Goal: Task Accomplishment & Management: Manage account settings

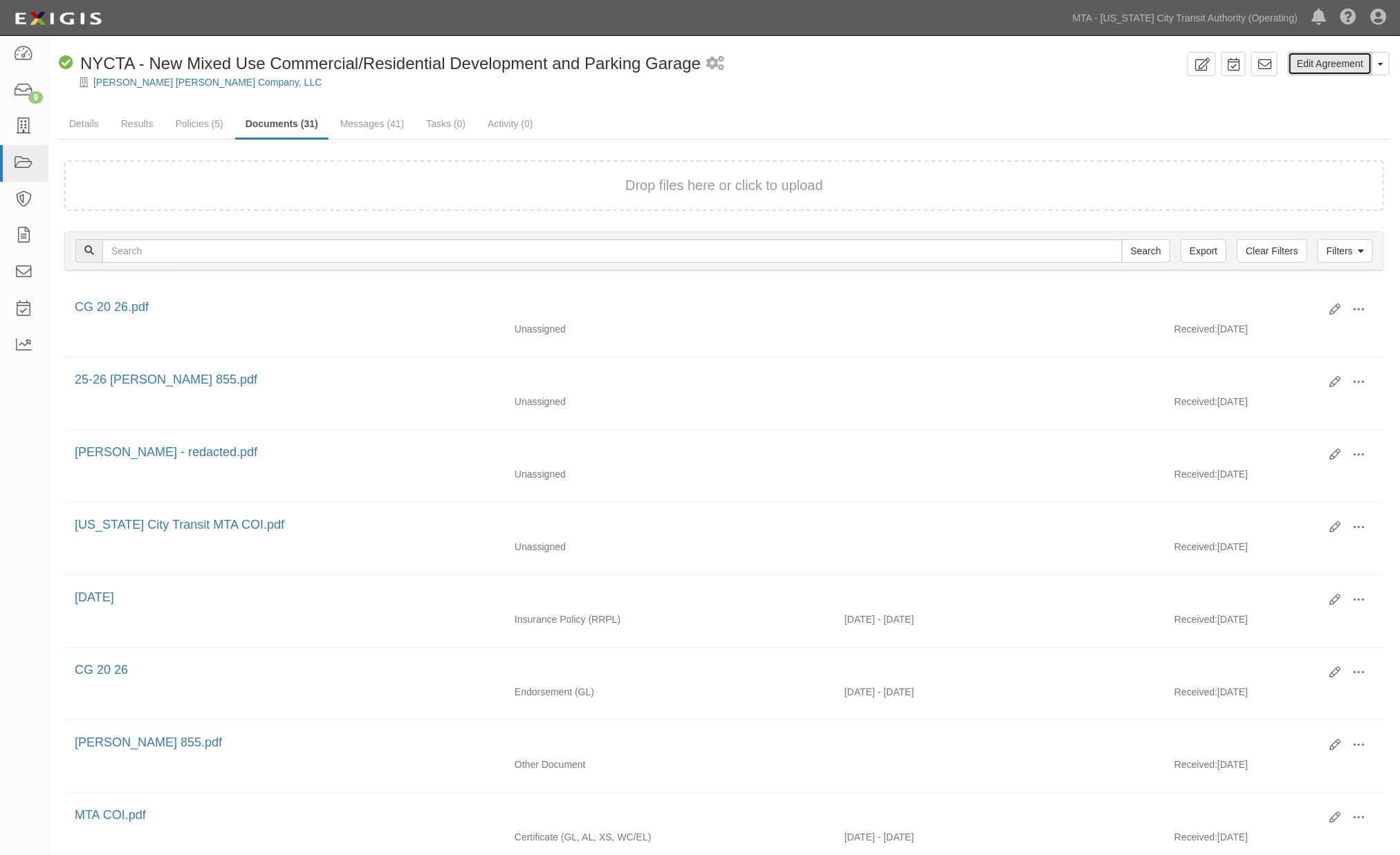
click at [1299, 59] on link "Edit Agreement" at bounding box center [1330, 63] width 85 height 23
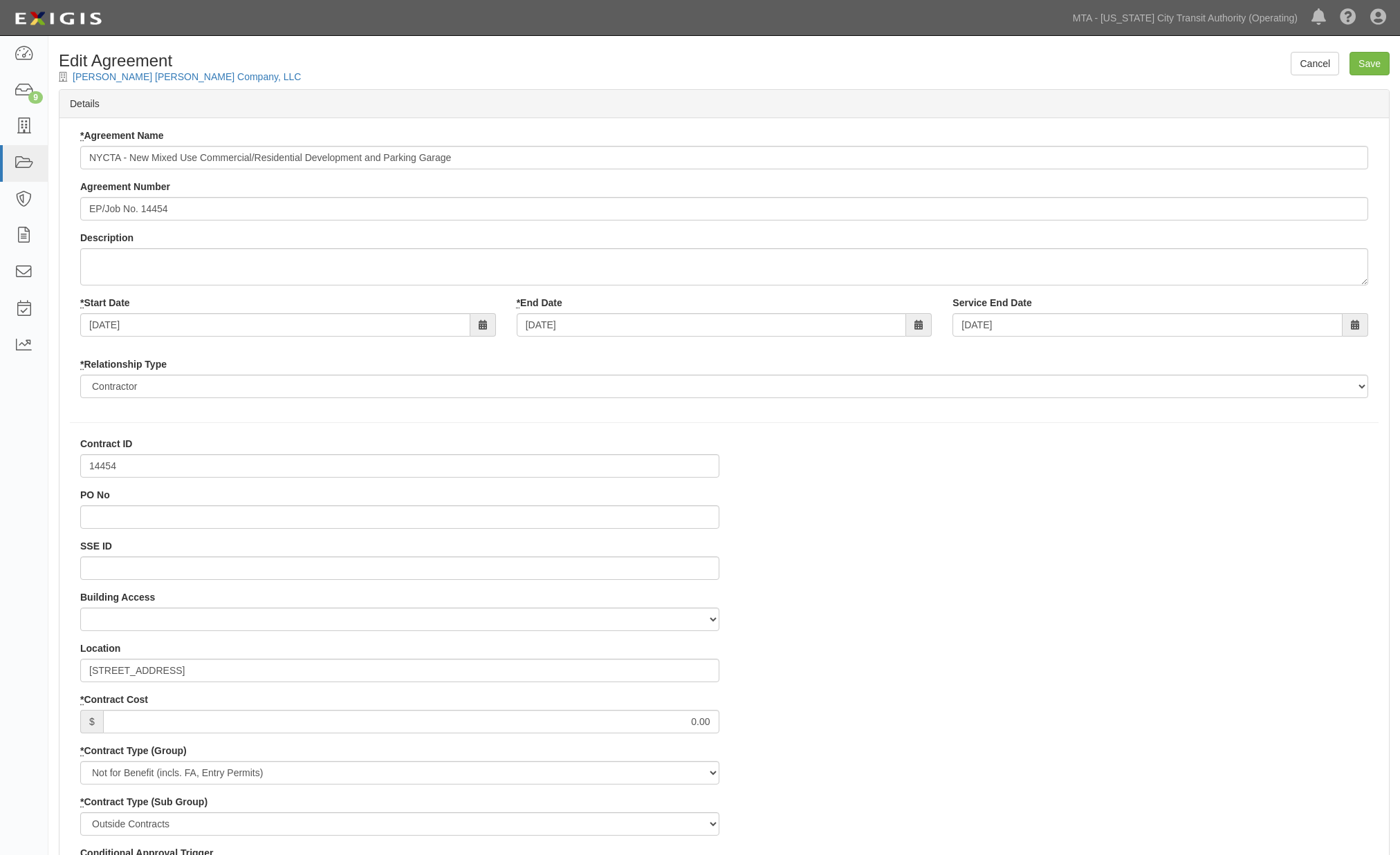
select select
click at [82, 466] on input "14454" at bounding box center [400, 465] width 639 height 23
type input "EP/Job No. 14454"
click at [1357, 63] on input "Save" at bounding box center [1369, 63] width 40 height 23
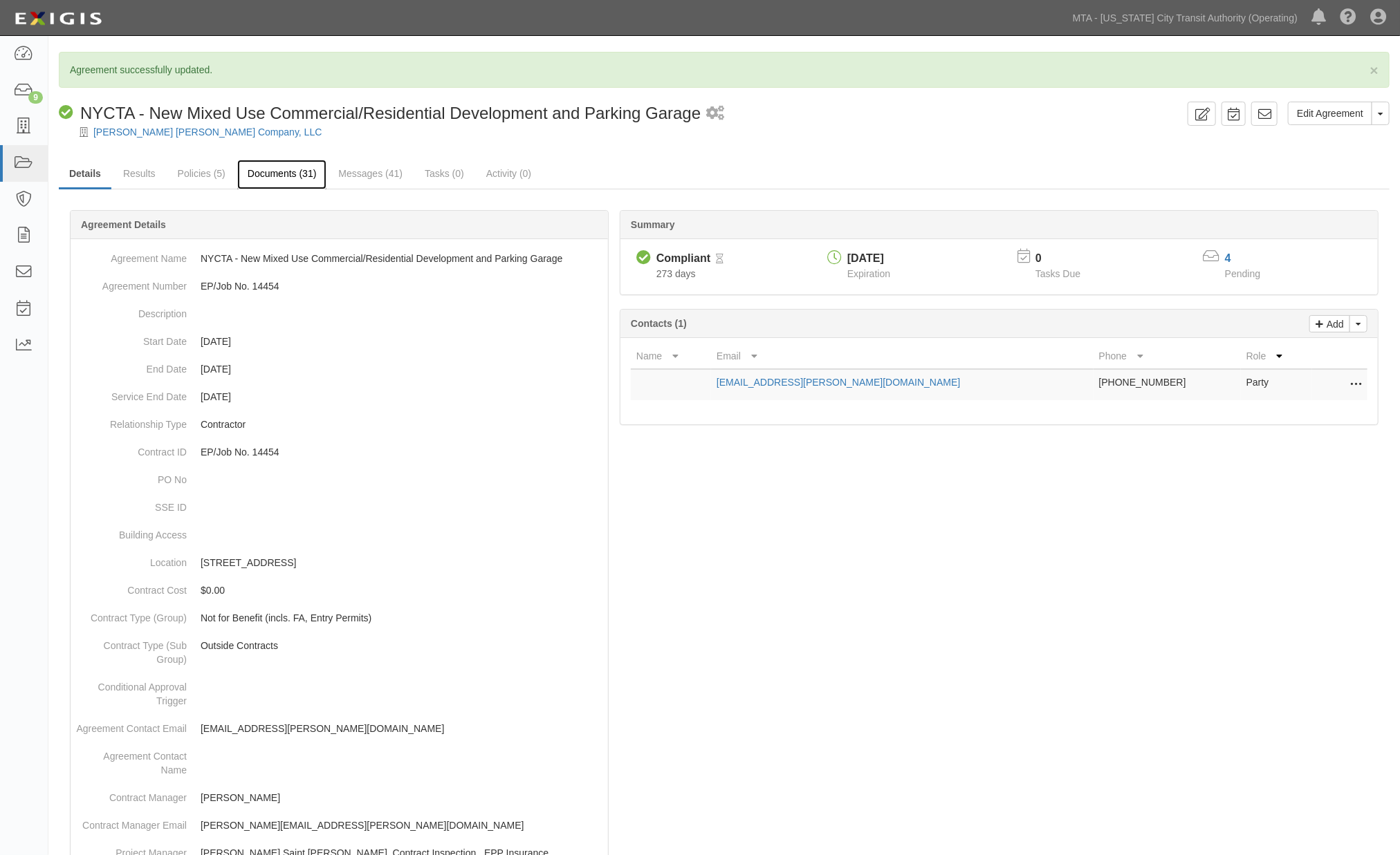
click at [295, 173] on link "Documents (31)" at bounding box center [282, 174] width 90 height 29
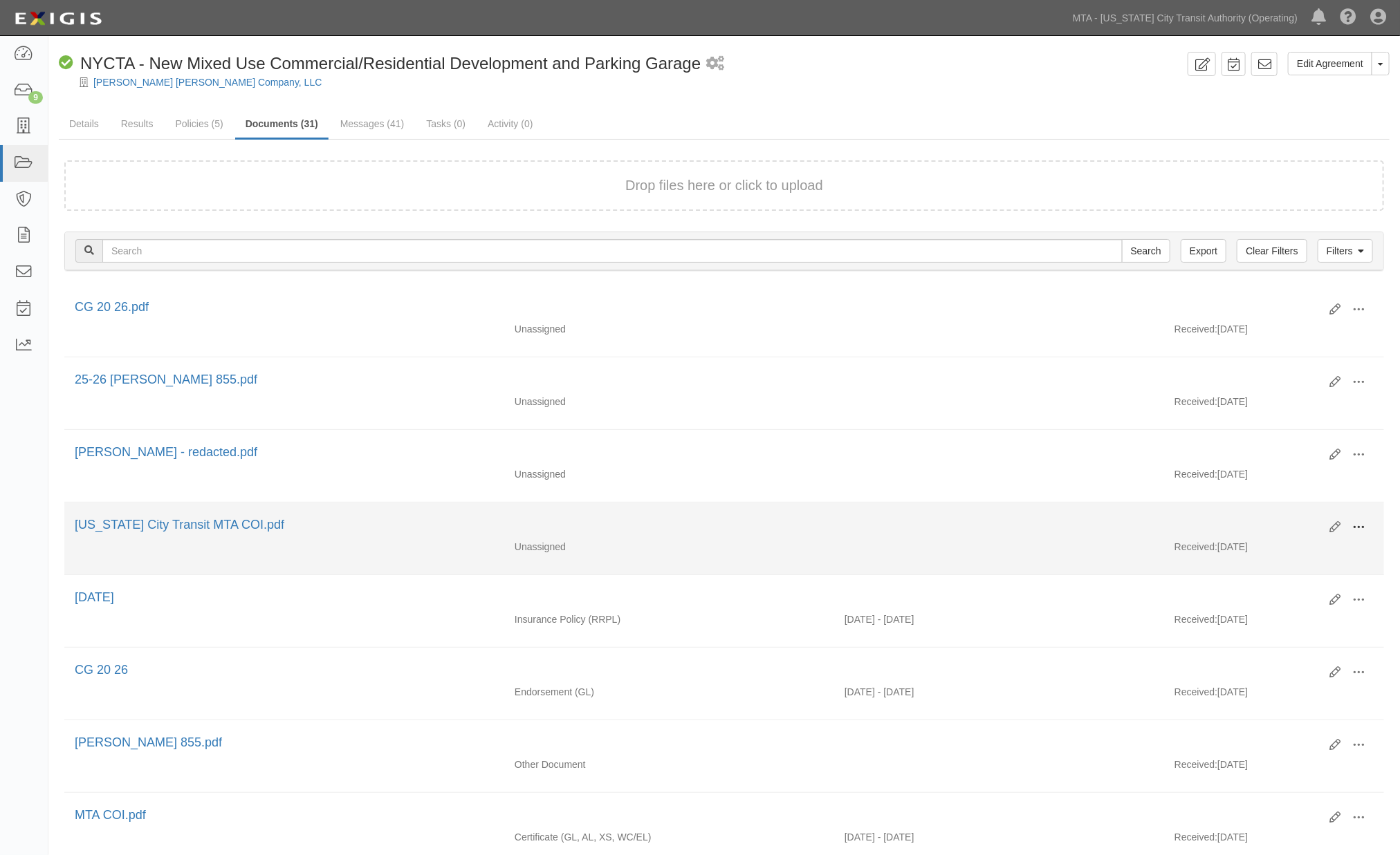
click at [1346, 532] on button at bounding box center [1358, 528] width 30 height 23
click at [1250, 553] on link "View" at bounding box center [1291, 548] width 110 height 25
click at [479, 555] on div "Unassigned Received: 09/29/2025" at bounding box center [724, 550] width 1320 height 20
click at [1362, 527] on span at bounding box center [1358, 527] width 12 height 12
click at [1255, 533] on link "Edit" at bounding box center [1291, 522] width 110 height 25
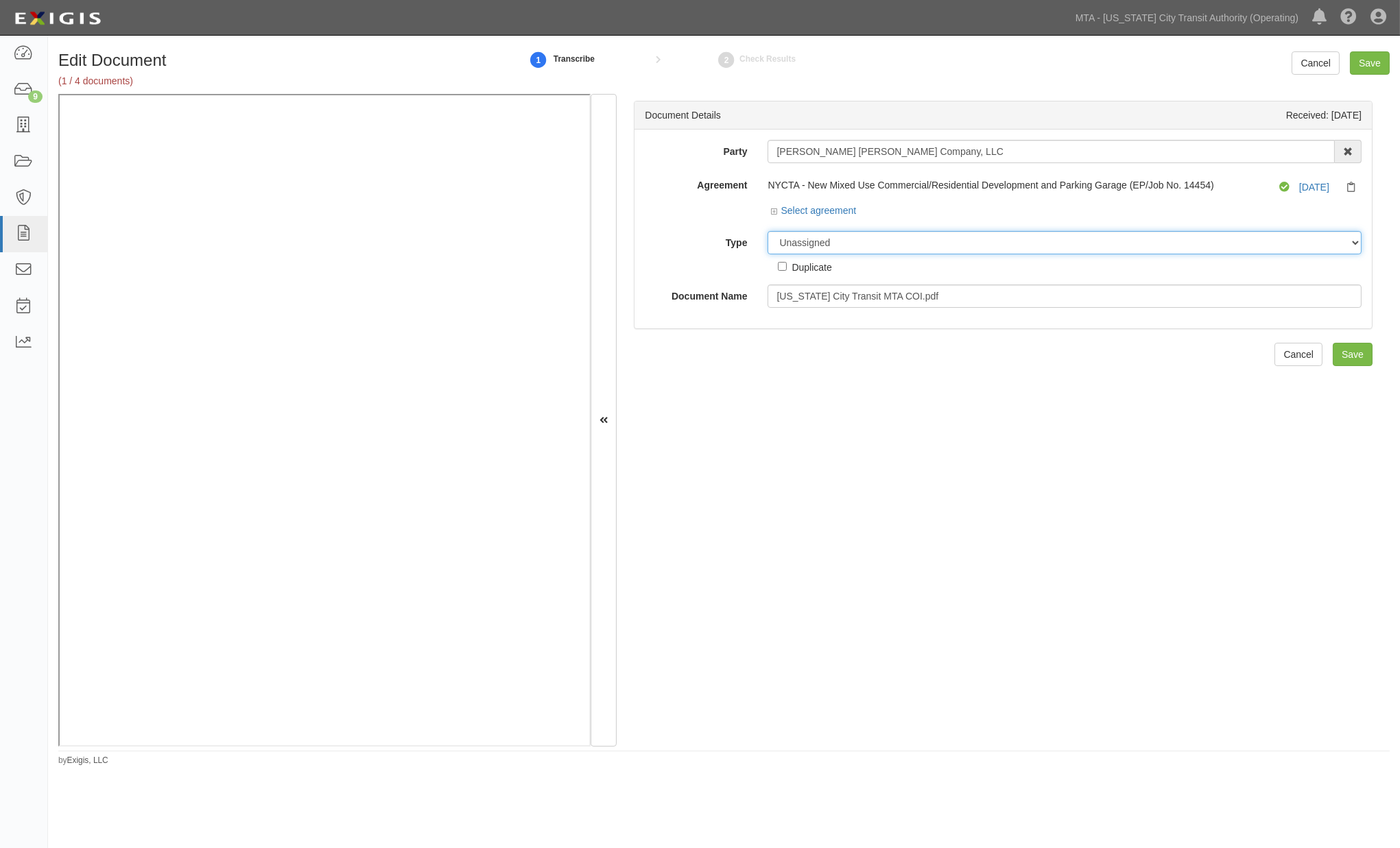
click at [839, 238] on select "Unassigned Binder Cancellation Notice Certificate Contract Endorsement Insuranc…" at bounding box center [1064, 242] width 594 height 23
click at [767, 231] on select "Unassigned Binder Cancellation Notice Certificate Contract Endorsement Insuranc…" at bounding box center [1064, 242] width 594 height 23
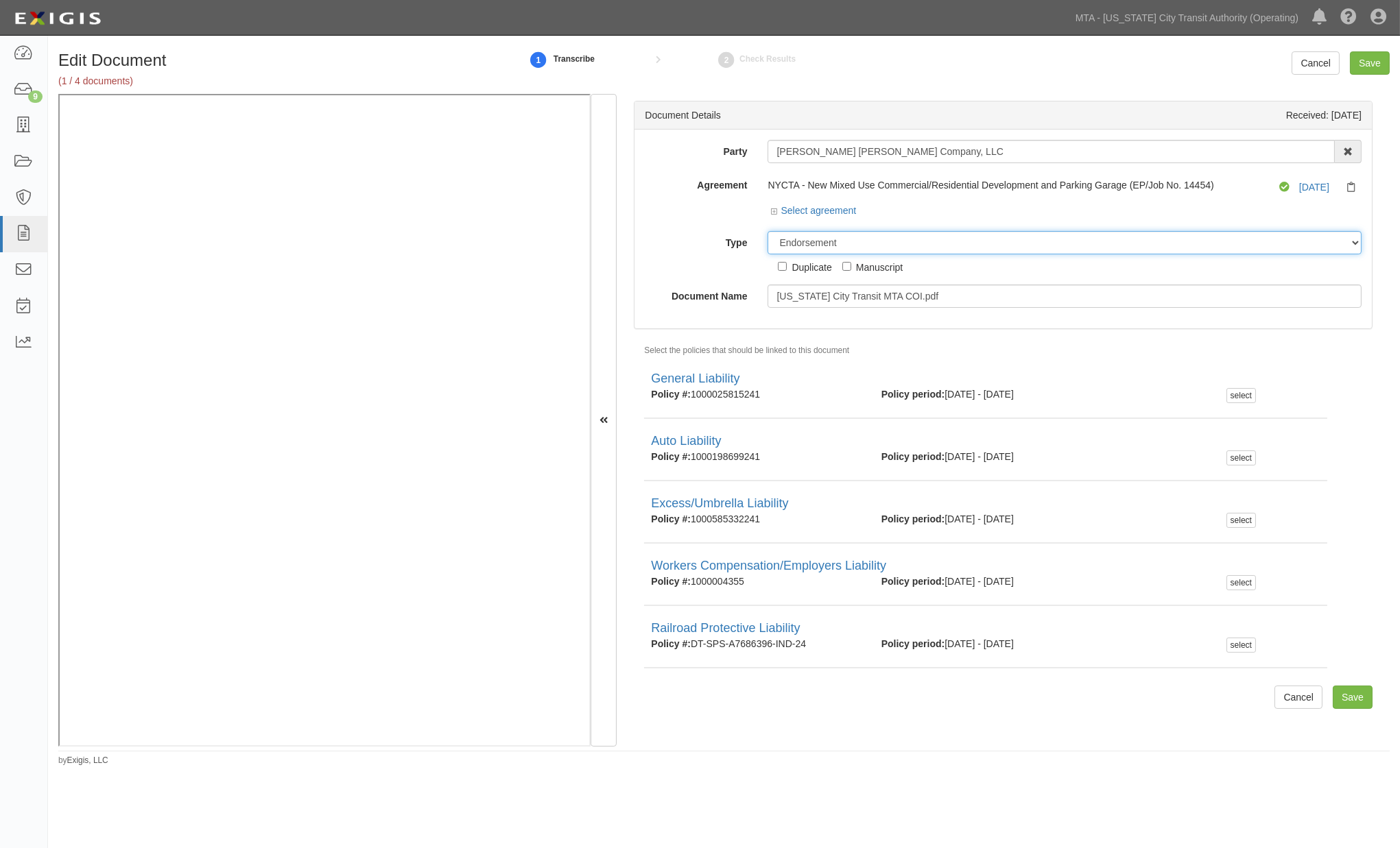
click at [832, 249] on select "Unassigned Binder Cancellation Notice Certificate Contract Endorsement Insuranc…" at bounding box center [1064, 242] width 594 height 23
select select "CertificateDetail"
click at [767, 231] on select "Unassigned Binder Cancellation Notice Certificate Contract Endorsement Insuranc…" at bounding box center [1064, 242] width 594 height 23
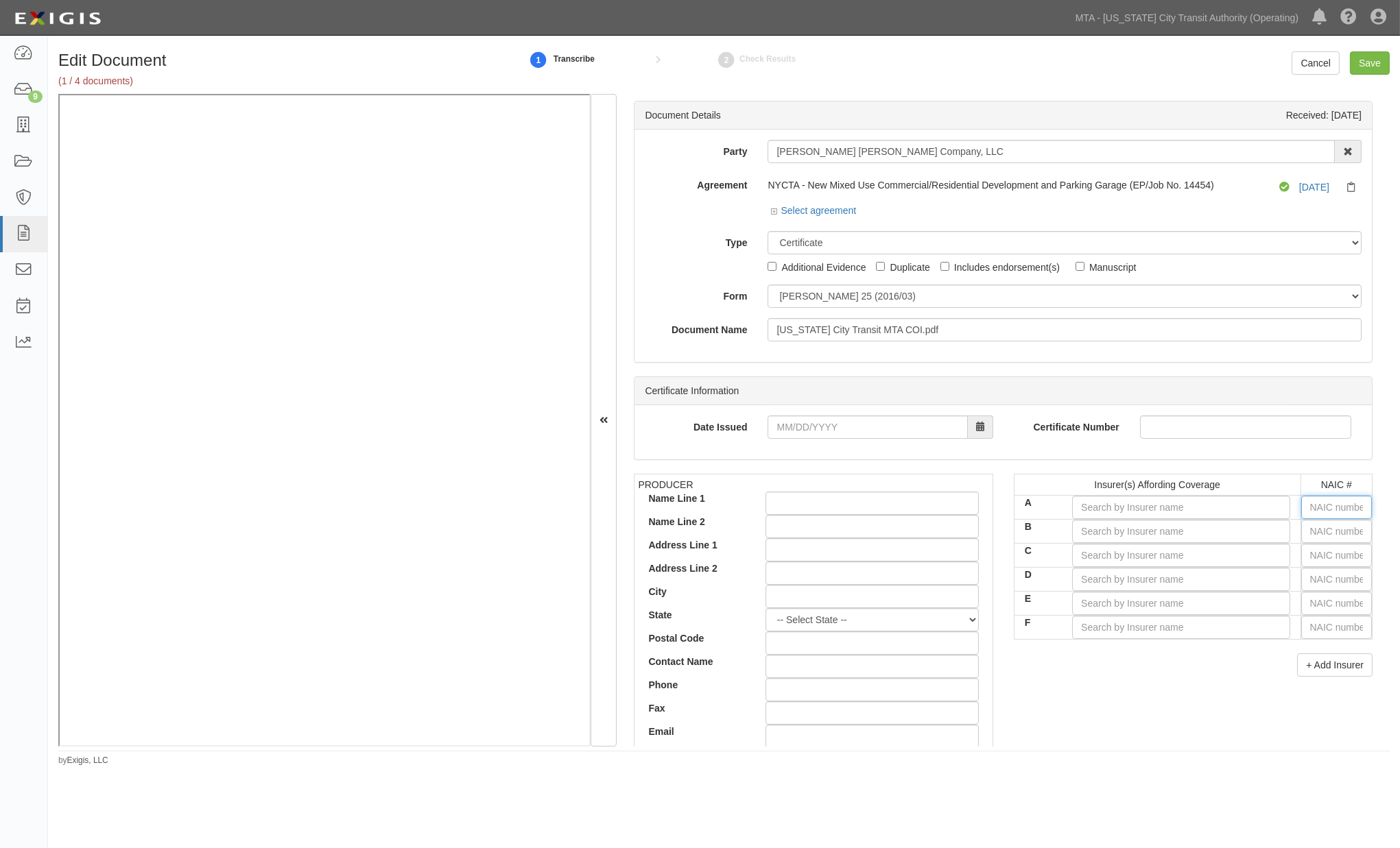
click at [1310, 503] on input "text" at bounding box center [1337, 507] width 70 height 23
type input "36404"
type input "3"
type input "38733"
type input "38"
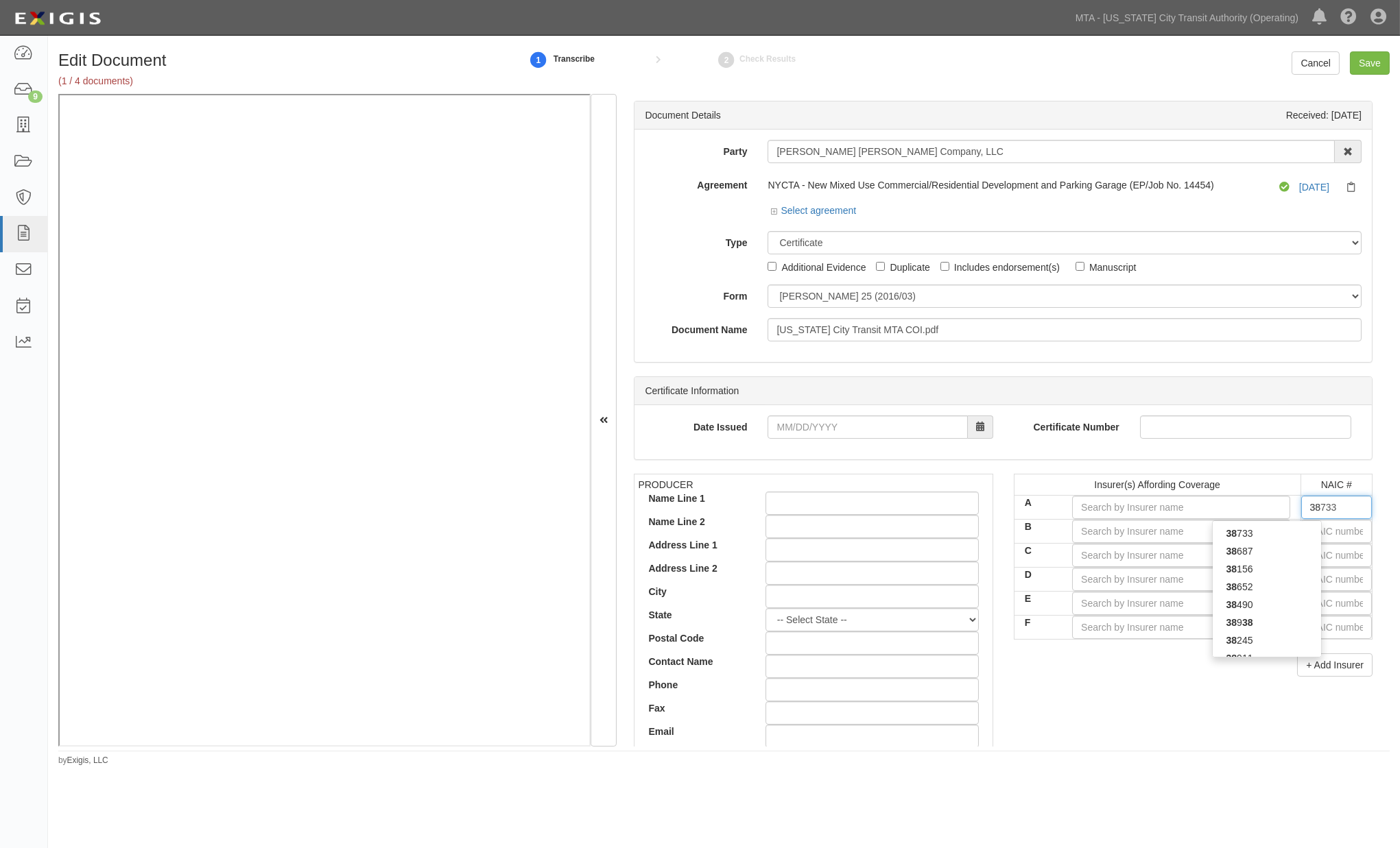
type input "38342"
type input "383"
type input "38318"
type input "3831"
type input "38318"
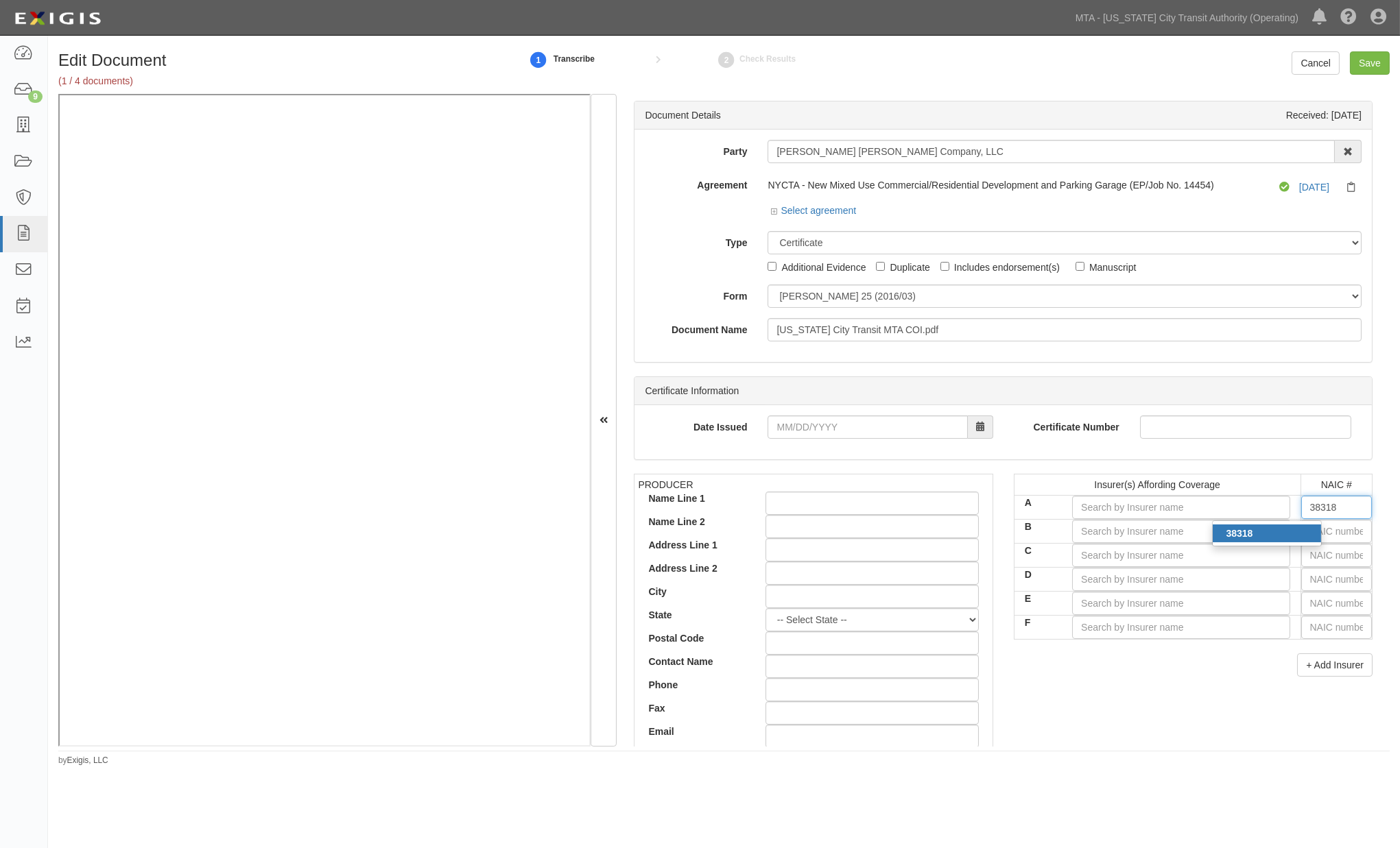
click at [1258, 531] on div "38318" at bounding box center [1267, 533] width 109 height 18
type input "Starr Indemnity & Liability Company (A XV Rating)"
type input "38318"
click at [1327, 536] on input "text" at bounding box center [1337, 531] width 70 height 23
type input "25232"
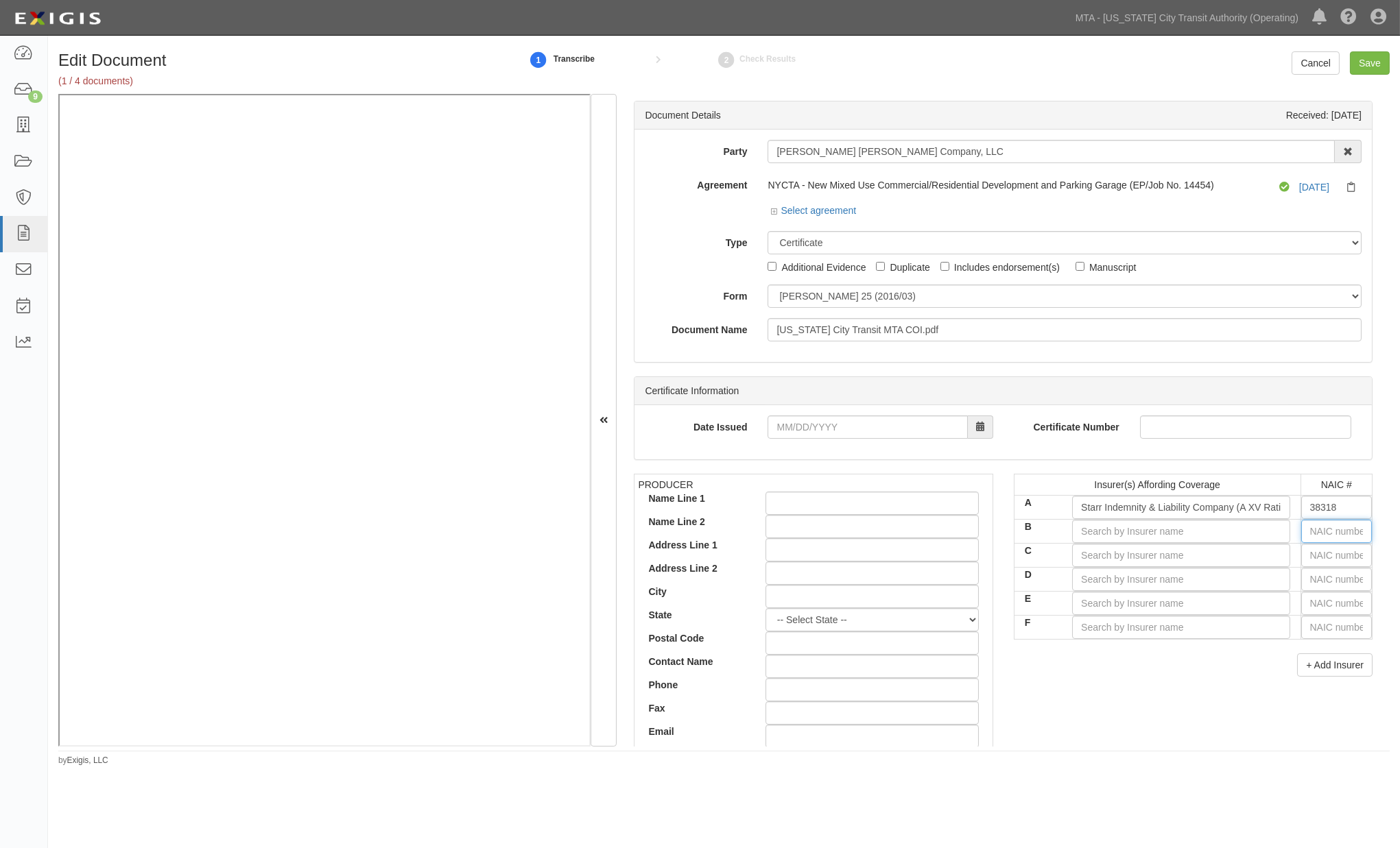
type input "2"
type input "29335"
type input "29"
type input "29580"
type input "2958"
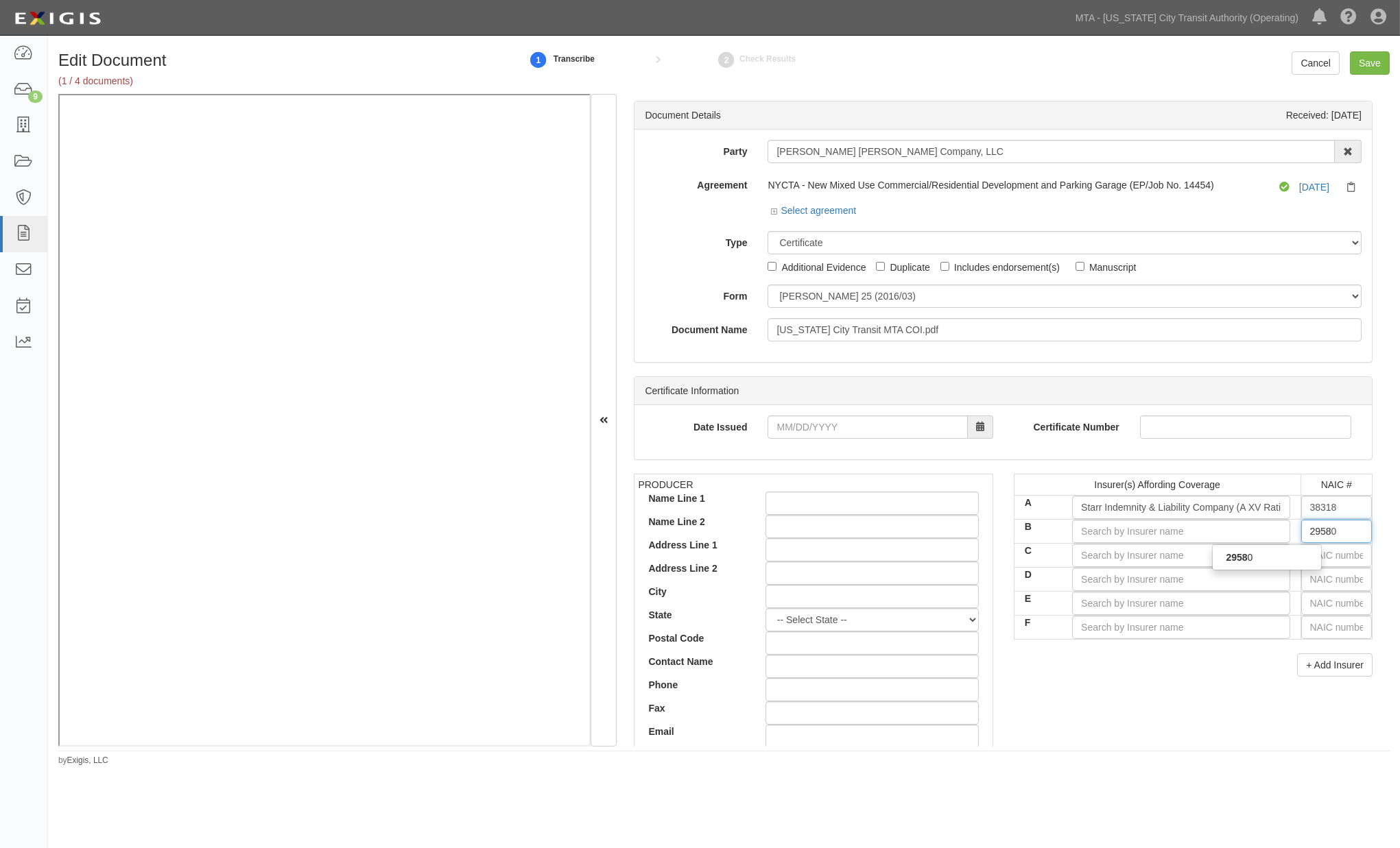
type input "29580"
click at [1304, 557] on div "29580" at bounding box center [1267, 557] width 109 height 18
type input "Berkley Regional Insurance Company (A+ XV Rating)"
type input "29580"
click at [1321, 560] on input "text" at bounding box center [1337, 555] width 70 height 23
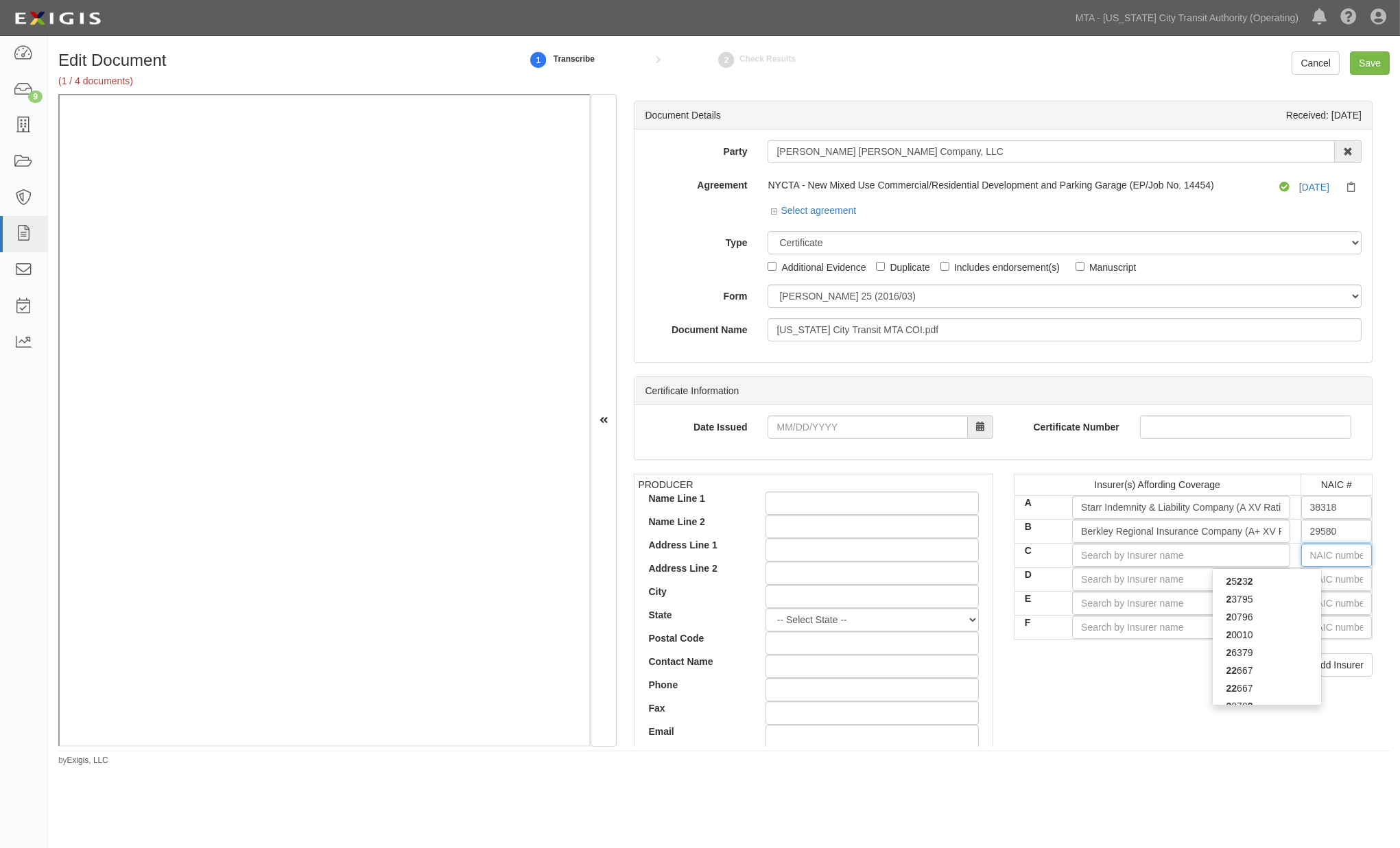
type input "25232"
type input "2"
type input "29335"
type input "29"
type input "25232"
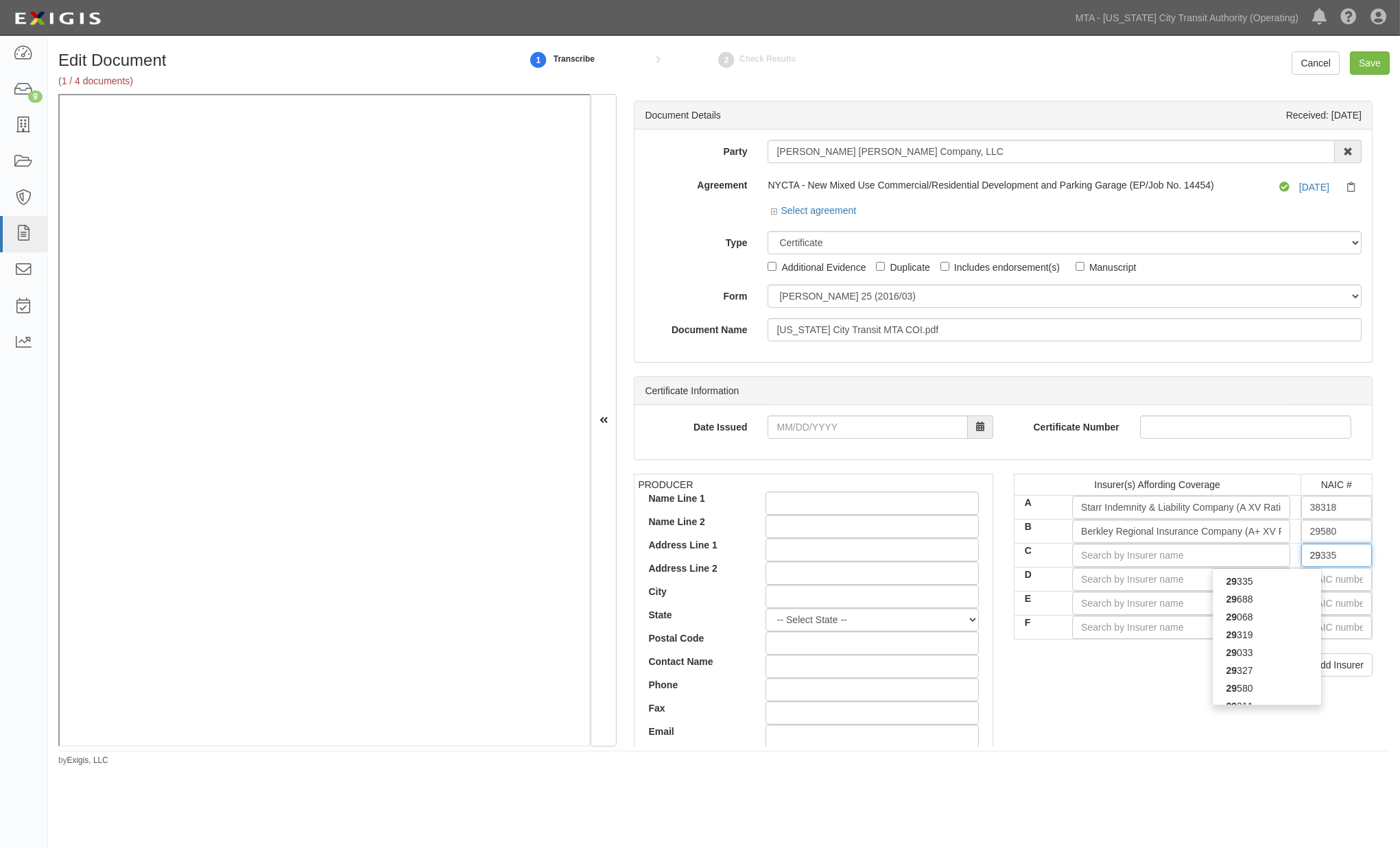
type input "2"
type input "28401"
type input "28"
type input "28959"
type input "289"
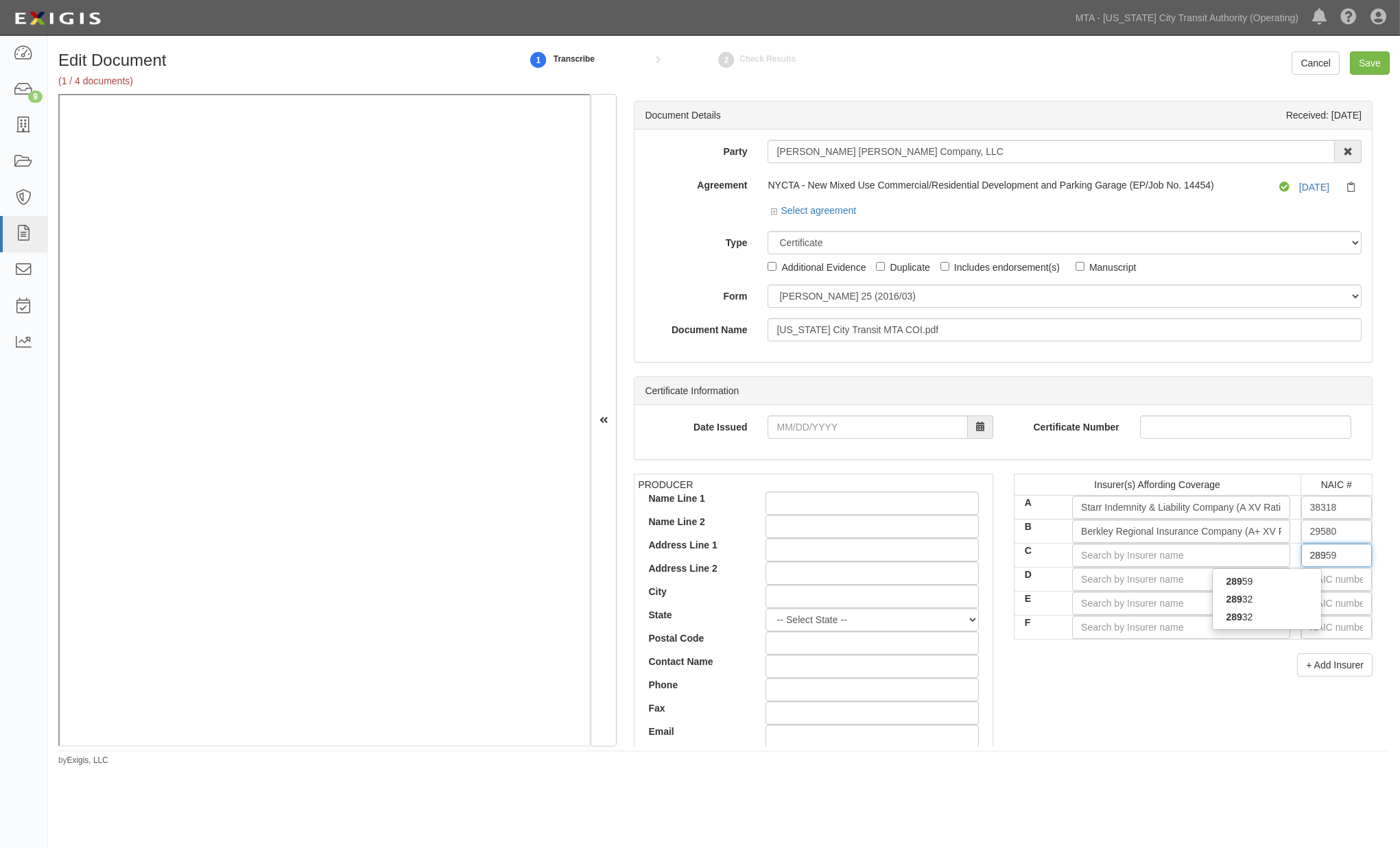
type input "28932"
type input "2893"
type input "28932"
click at [1284, 585] on div "28932" at bounding box center [1267, 581] width 109 height 18
type input "Markel American Insurance Company (A XV Rating)"
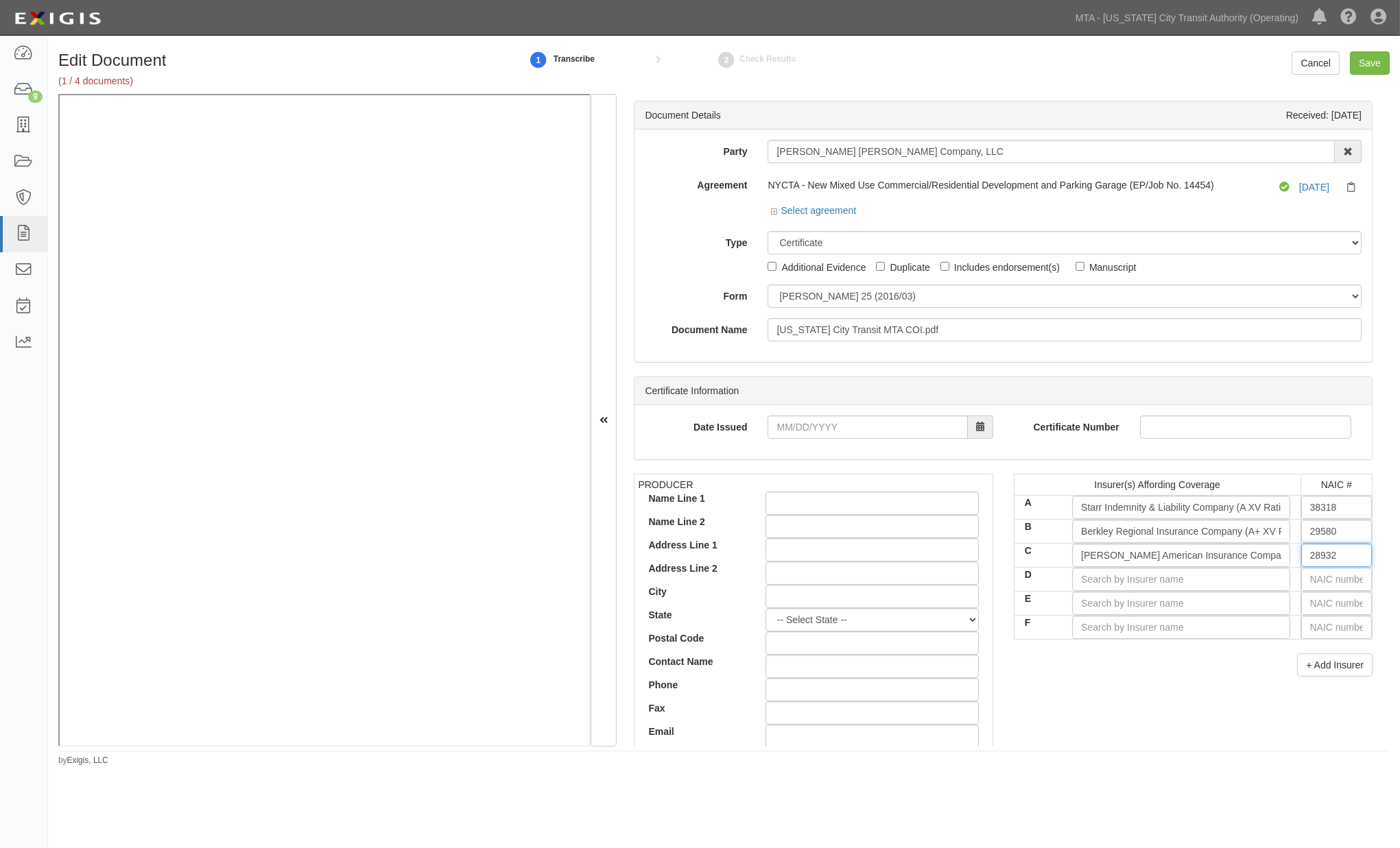
type input "28932"
click at [1307, 578] on input "text" at bounding box center [1337, 579] width 70 height 23
type input "44725"
type input "4"
type input "42757"
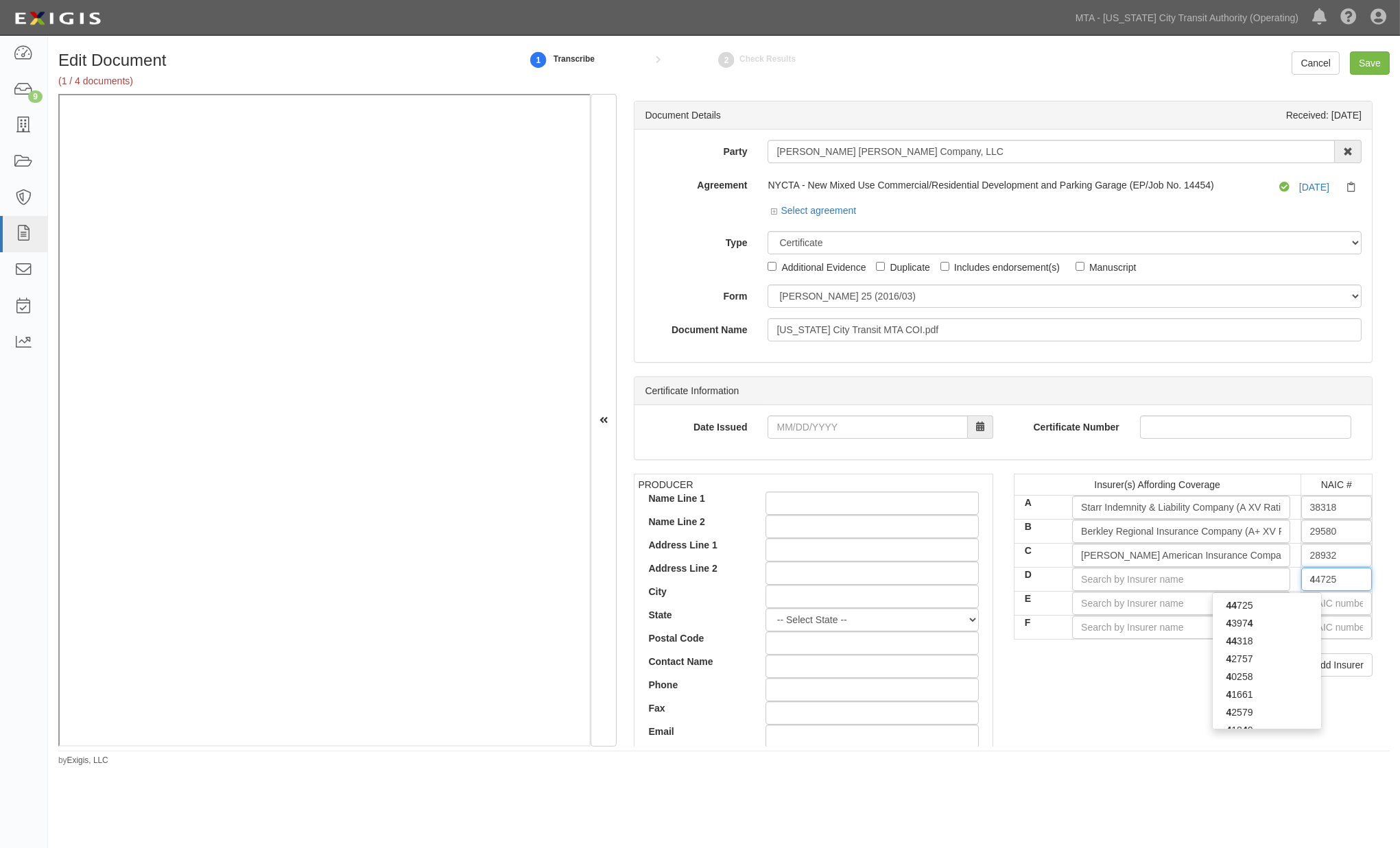
type input "42"
type input "42390"
type input "423"
type input "42307"
type input "4230"
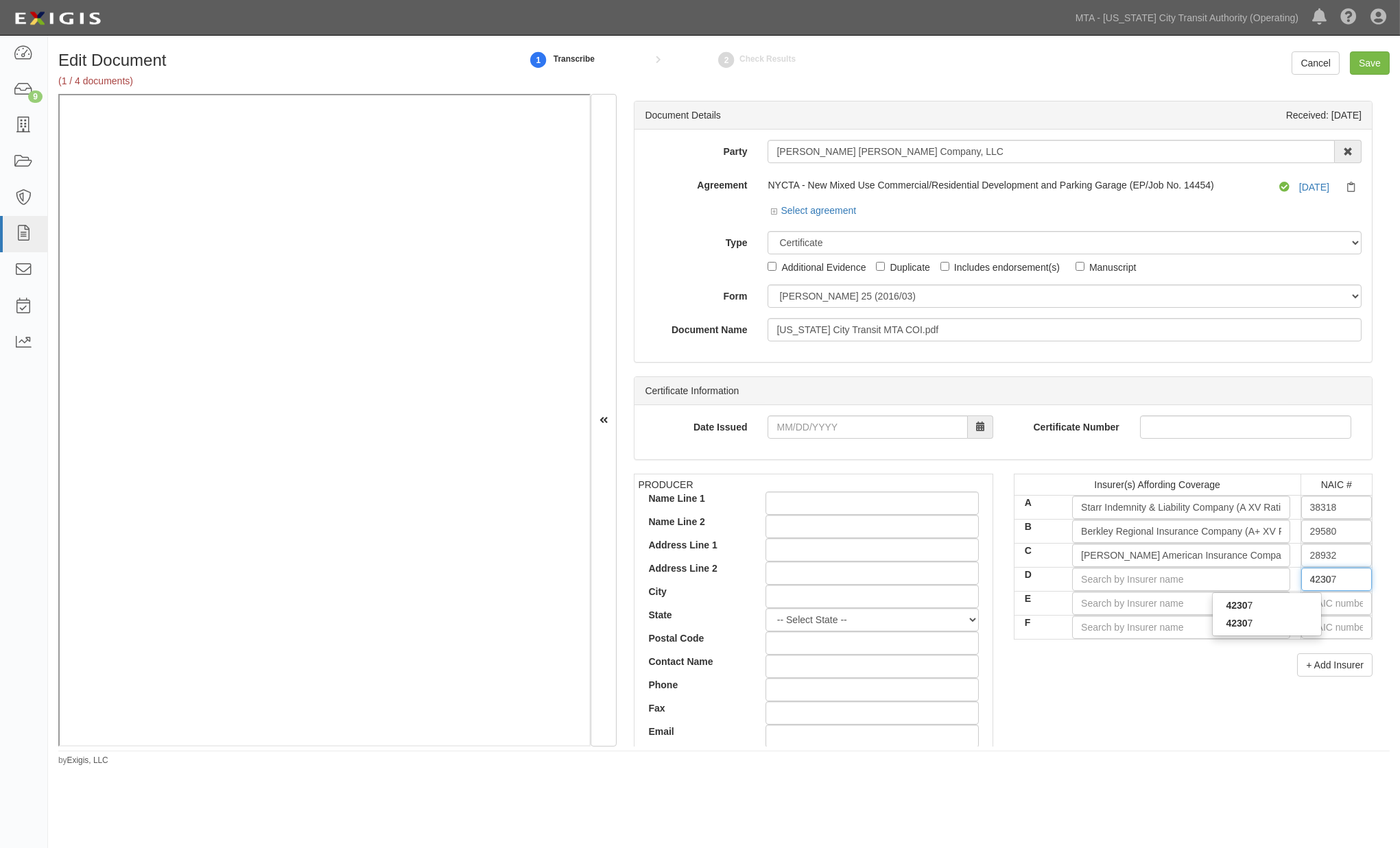
type input "42307"
click at [1275, 601] on div "42307" at bounding box center [1267, 605] width 109 height 18
type input "Navigators Insurance Company (A+ XV Rating)"
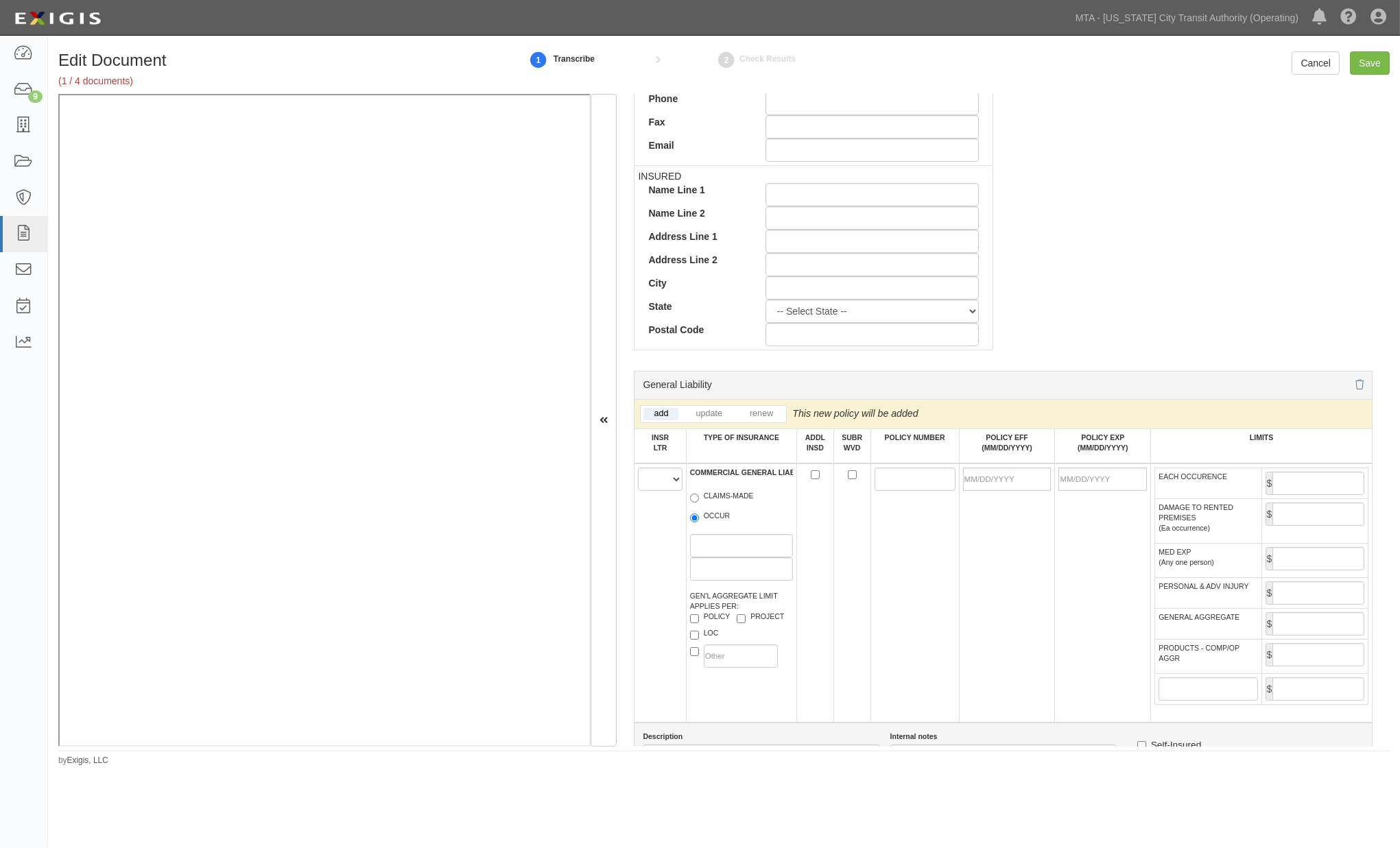
scroll to position [609, 0]
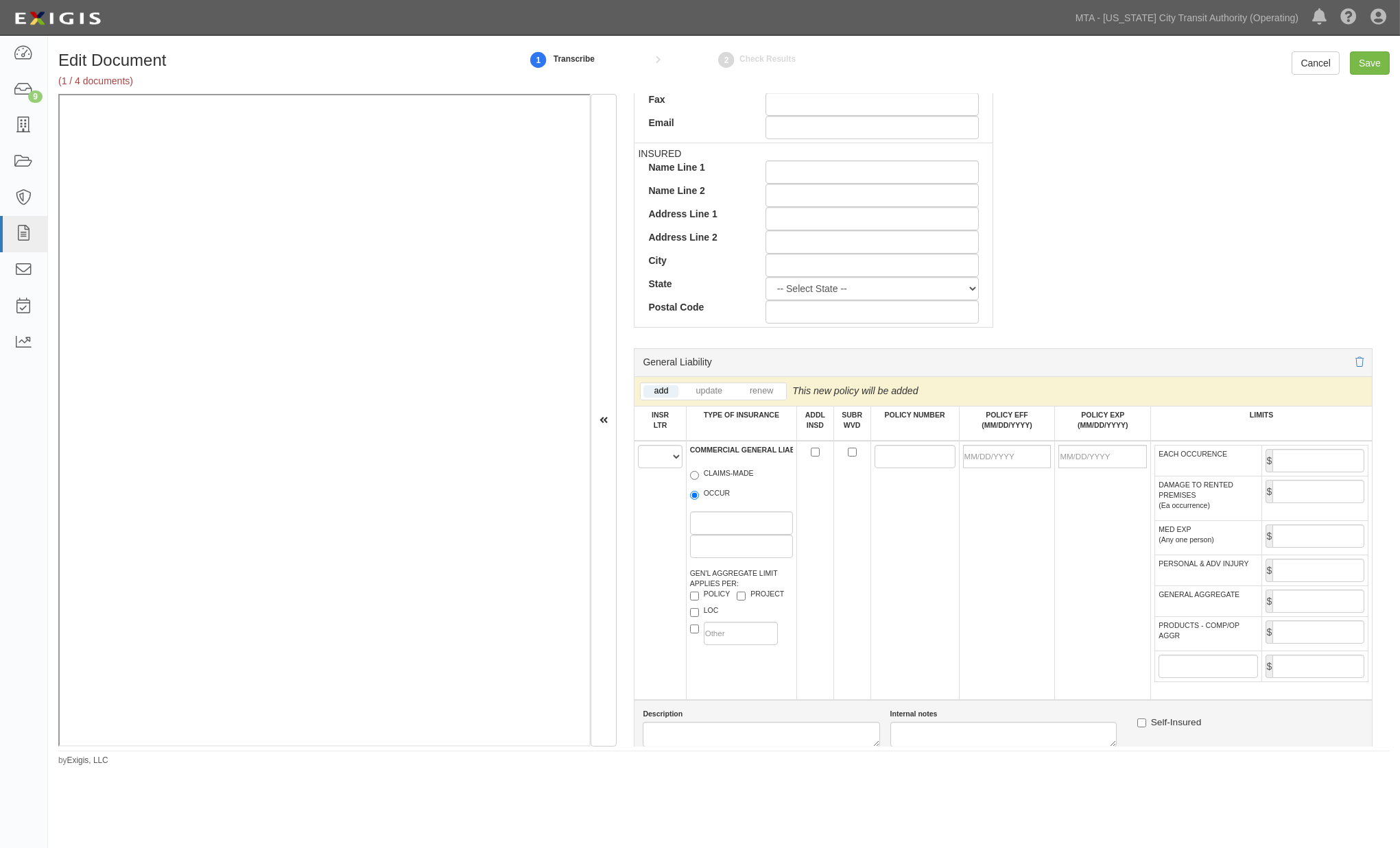
type input "42307"
click at [656, 466] on select "A B C D E F" at bounding box center [660, 456] width 44 height 23
select select "A"
click at [639, 449] on select "A B C D E F" at bounding box center [660, 456] width 44 height 23
click at [713, 502] on label "OCCUR" at bounding box center [710, 495] width 40 height 13
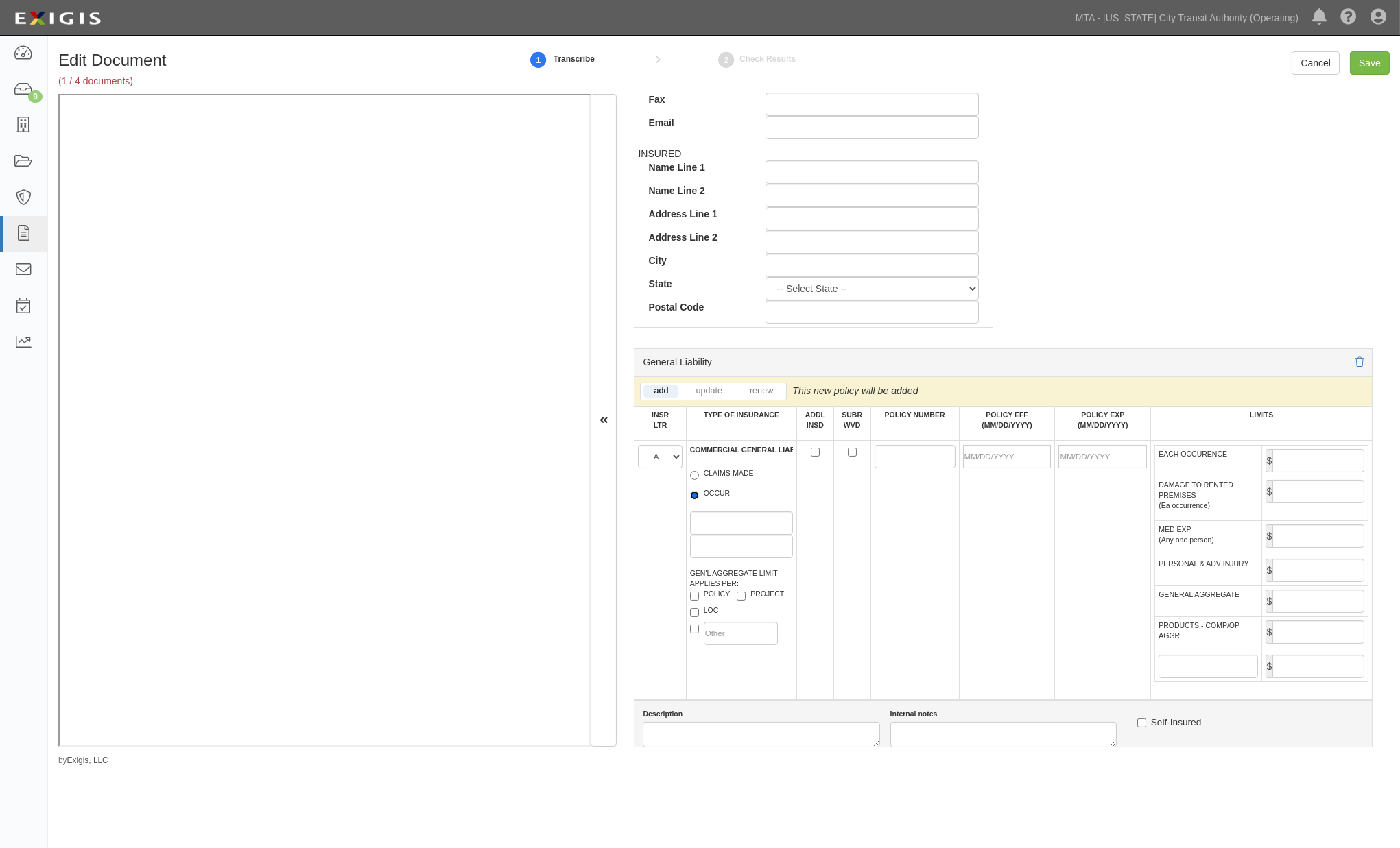
click at [699, 500] on input "OCCUR" at bounding box center [695, 495] width 9 height 9
radio input "true"
click at [893, 462] on input "POLICY NUMBER" at bounding box center [915, 456] width 81 height 23
paste input "100025815251"
type input "100025815251"
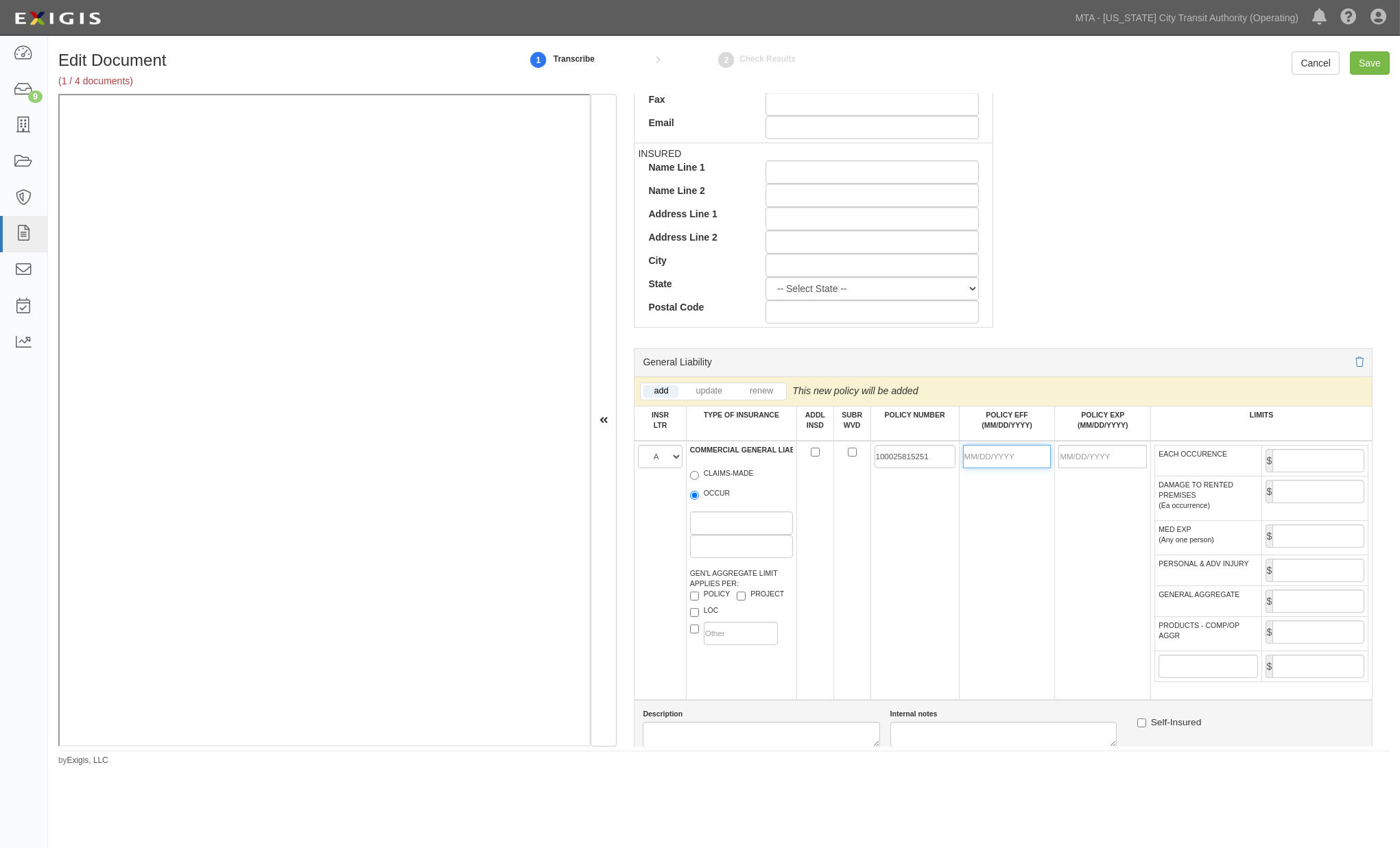
click at [982, 462] on input "POLICY EFF (MM/DD/YYYY)" at bounding box center [1007, 456] width 88 height 23
type input "10/01/2025"
type input "10/01/2026"
click at [995, 542] on td "10/01/2025" at bounding box center [1007, 571] width 96 height 259
click at [1278, 464] on input "EACH OCCURENCE" at bounding box center [1318, 461] width 92 height 23
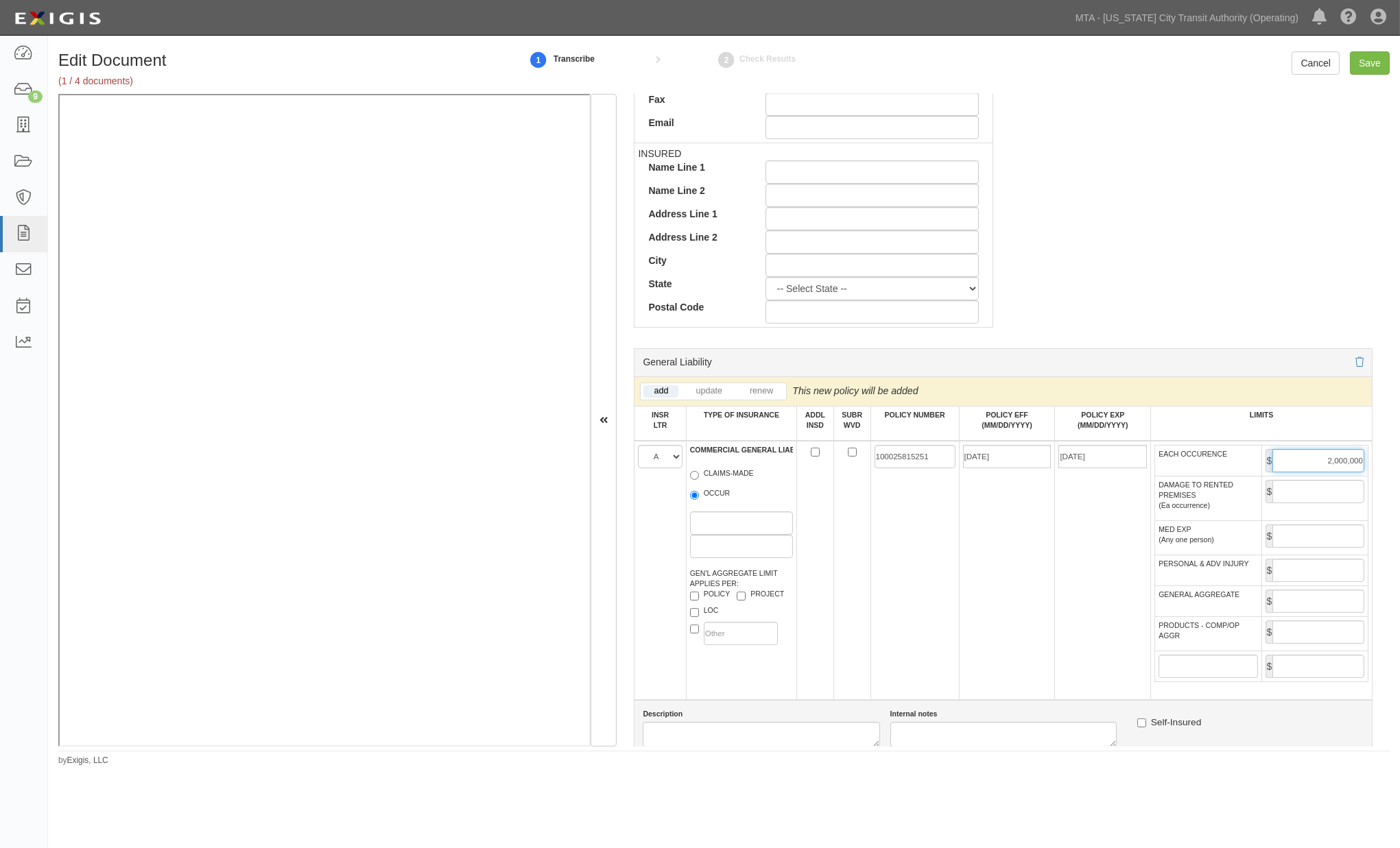
type input "2,000,000"
click at [1302, 613] on input "GENERAL AGGREGATE" at bounding box center [1318, 601] width 92 height 23
type input "4,000,000"
click at [1285, 644] on input "PRODUCTS - COMP/OP AGGR" at bounding box center [1318, 632] width 92 height 23
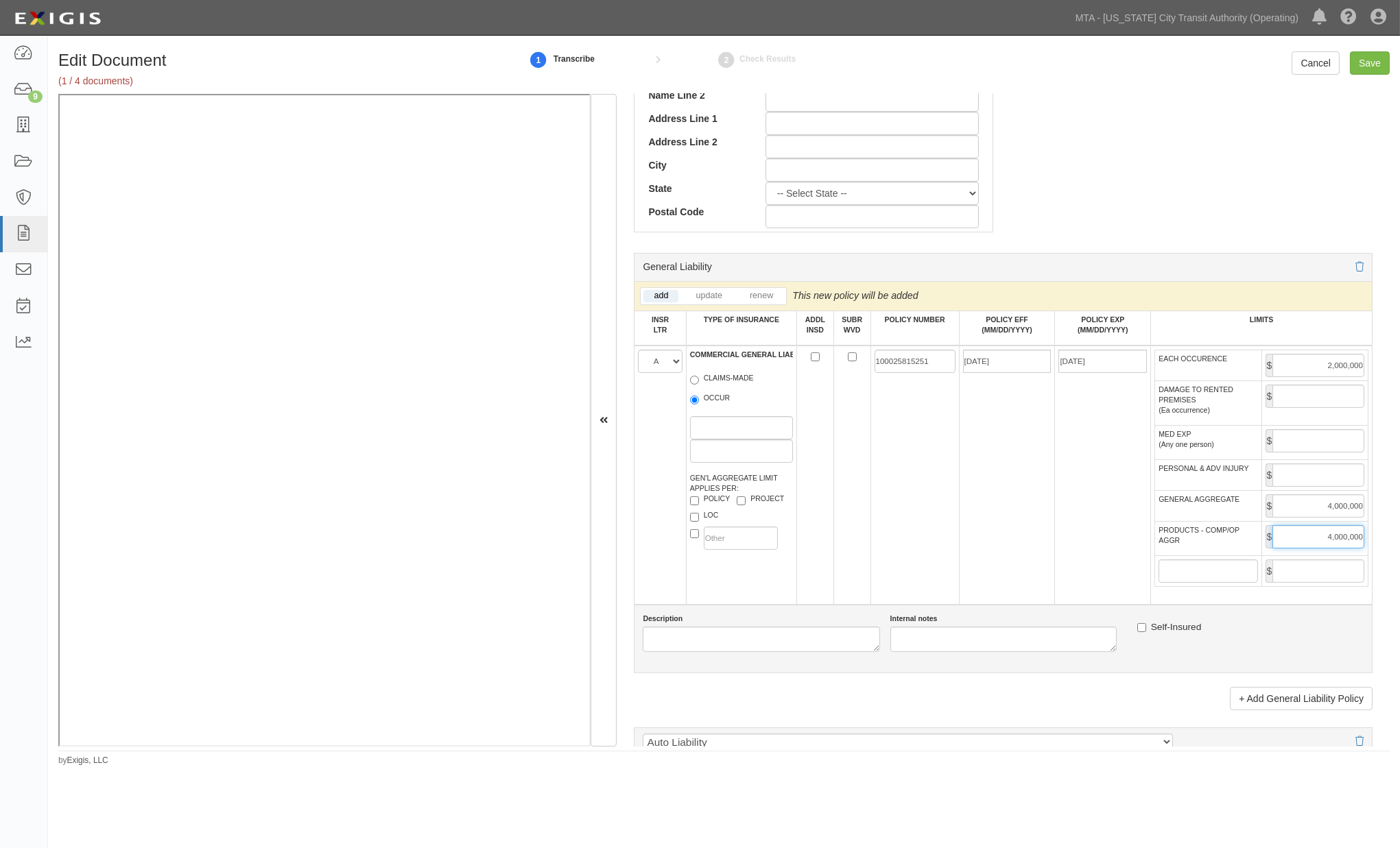
scroll to position [990, 0]
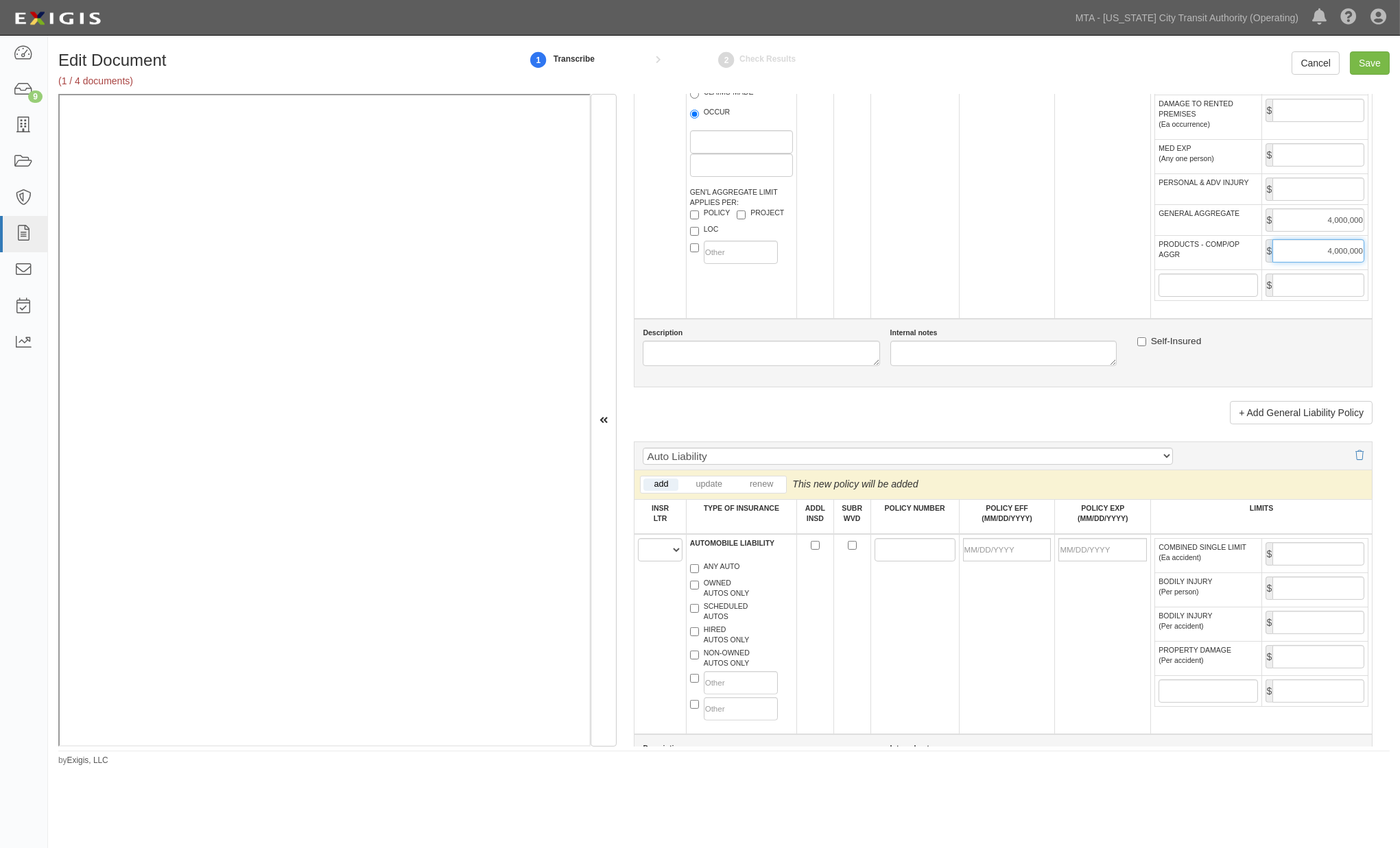
type input "4,000,000"
click at [645, 562] on select "A B C D E F" at bounding box center [660, 550] width 44 height 23
select select "A"
click at [639, 562] on select "A B C D E F" at bounding box center [660, 550] width 44 height 23
click at [710, 669] on label "NON-OWNED AUTOS ONLY" at bounding box center [720, 658] width 60 height 20
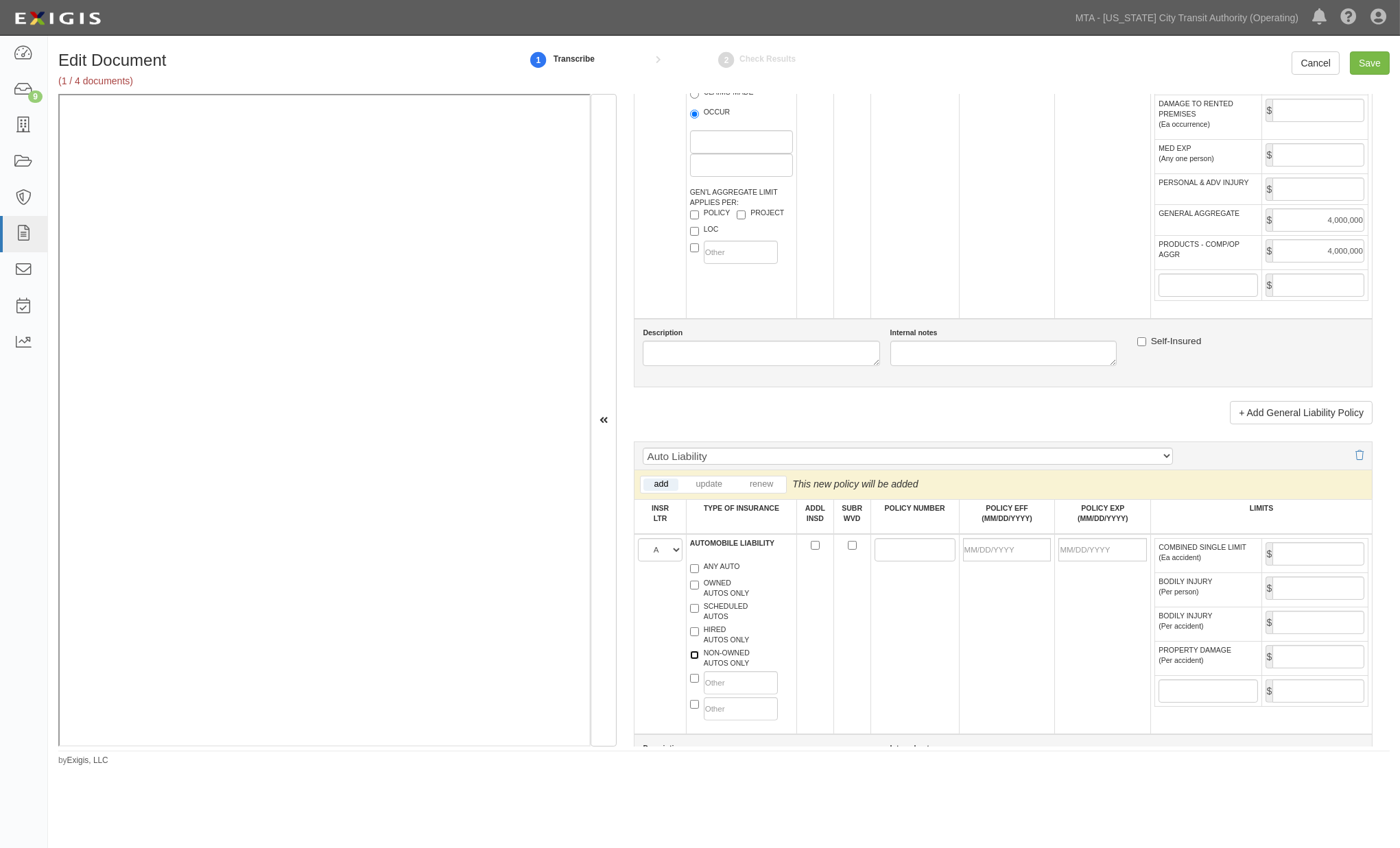
click at [699, 660] on input "NON-OWNED AUTOS ONLY" at bounding box center [695, 655] width 9 height 9
checkbox input "true"
click at [710, 645] on label "HIRED AUTOS ONLY" at bounding box center [720, 635] width 60 height 20
click at [699, 637] on input "HIRED AUTOS ONLY" at bounding box center [695, 632] width 9 height 9
checkbox input "true"
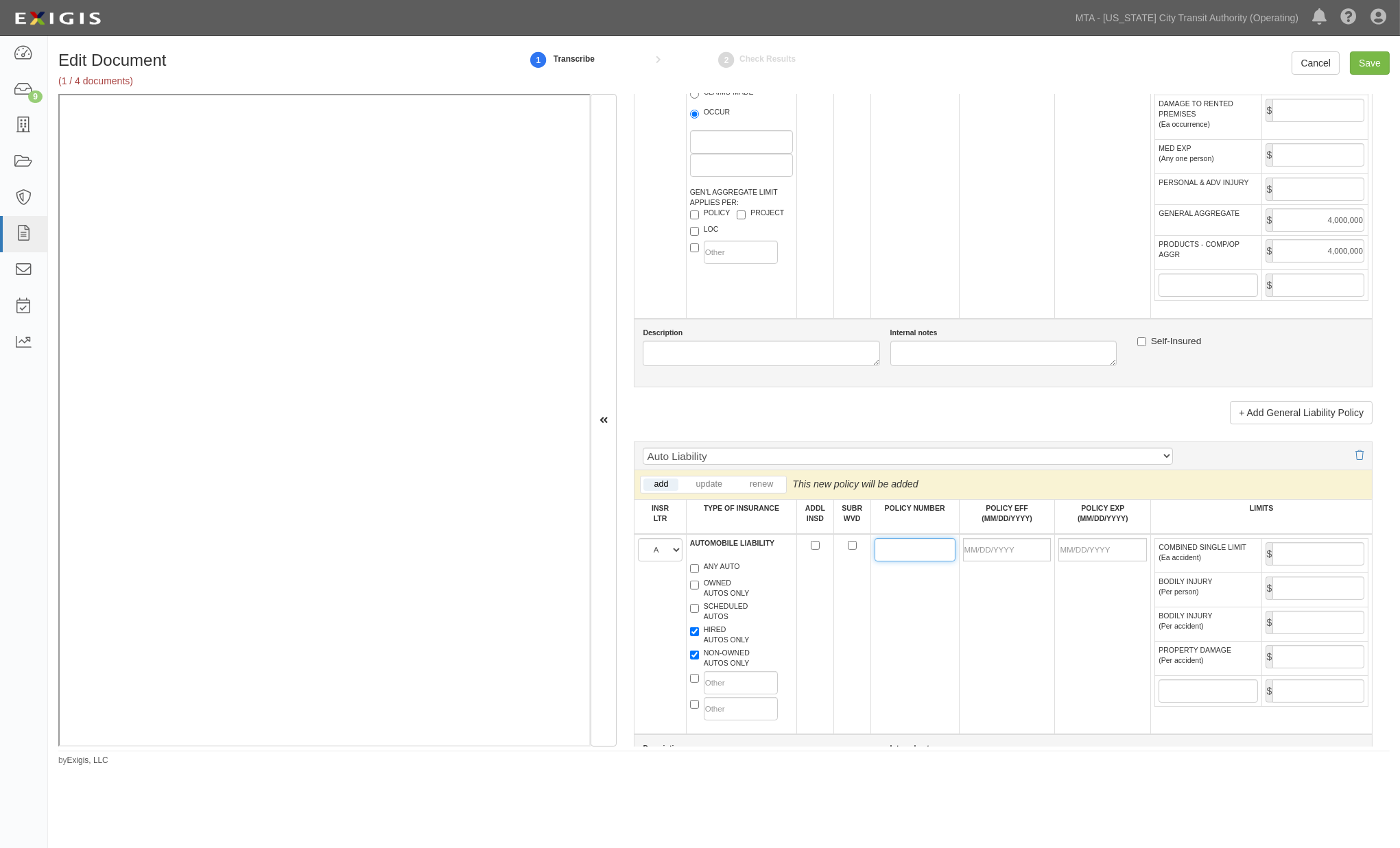
paste input "1000198699251"
type input "1000198699251"
click at [983, 562] on input "POLICY EFF (MM/DD/YYYY)" at bounding box center [1007, 550] width 88 height 23
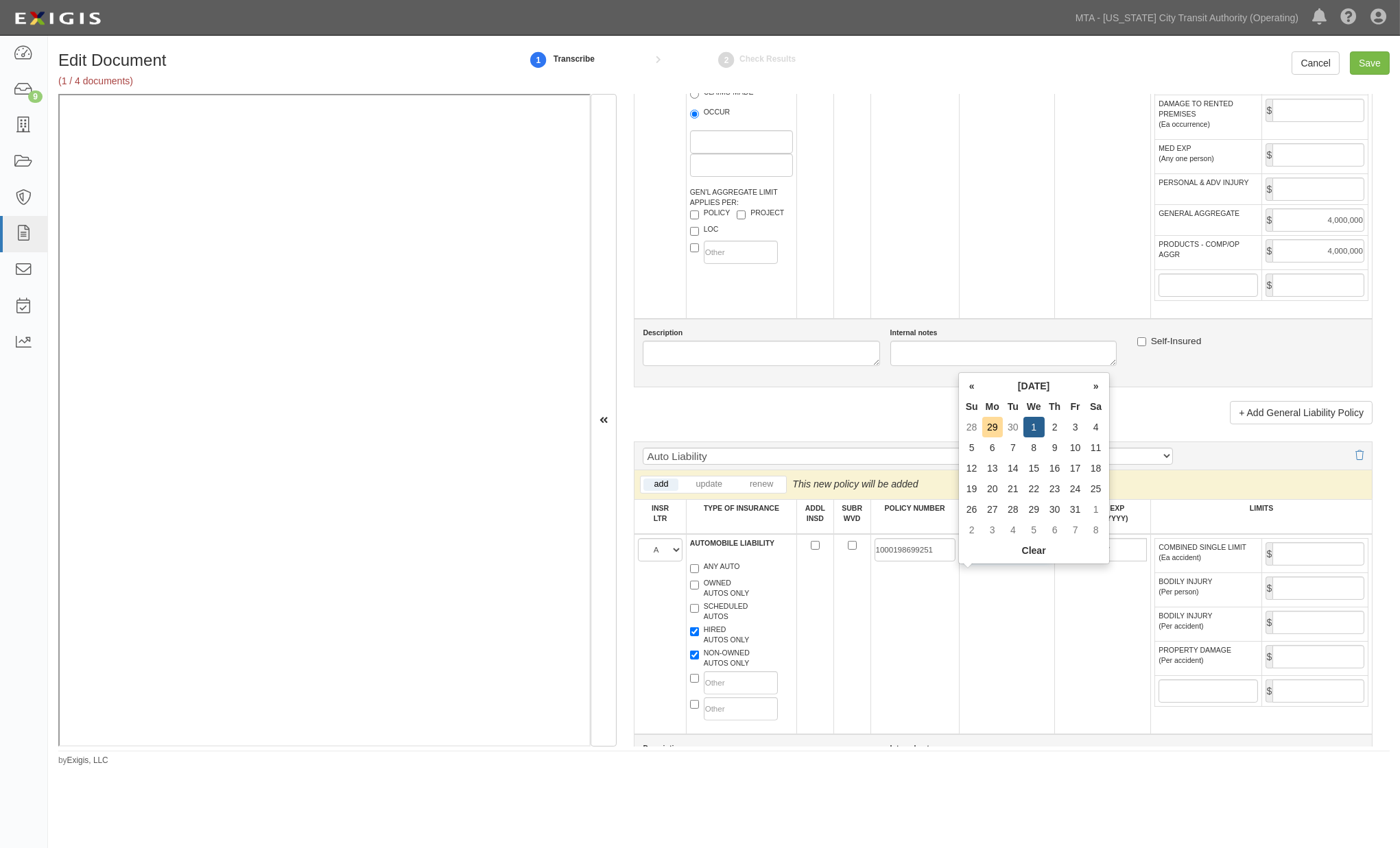
type input "10/01/2025"
type input "10/01/2026"
click at [997, 620] on td "10/01/2025" at bounding box center [1007, 634] width 96 height 200
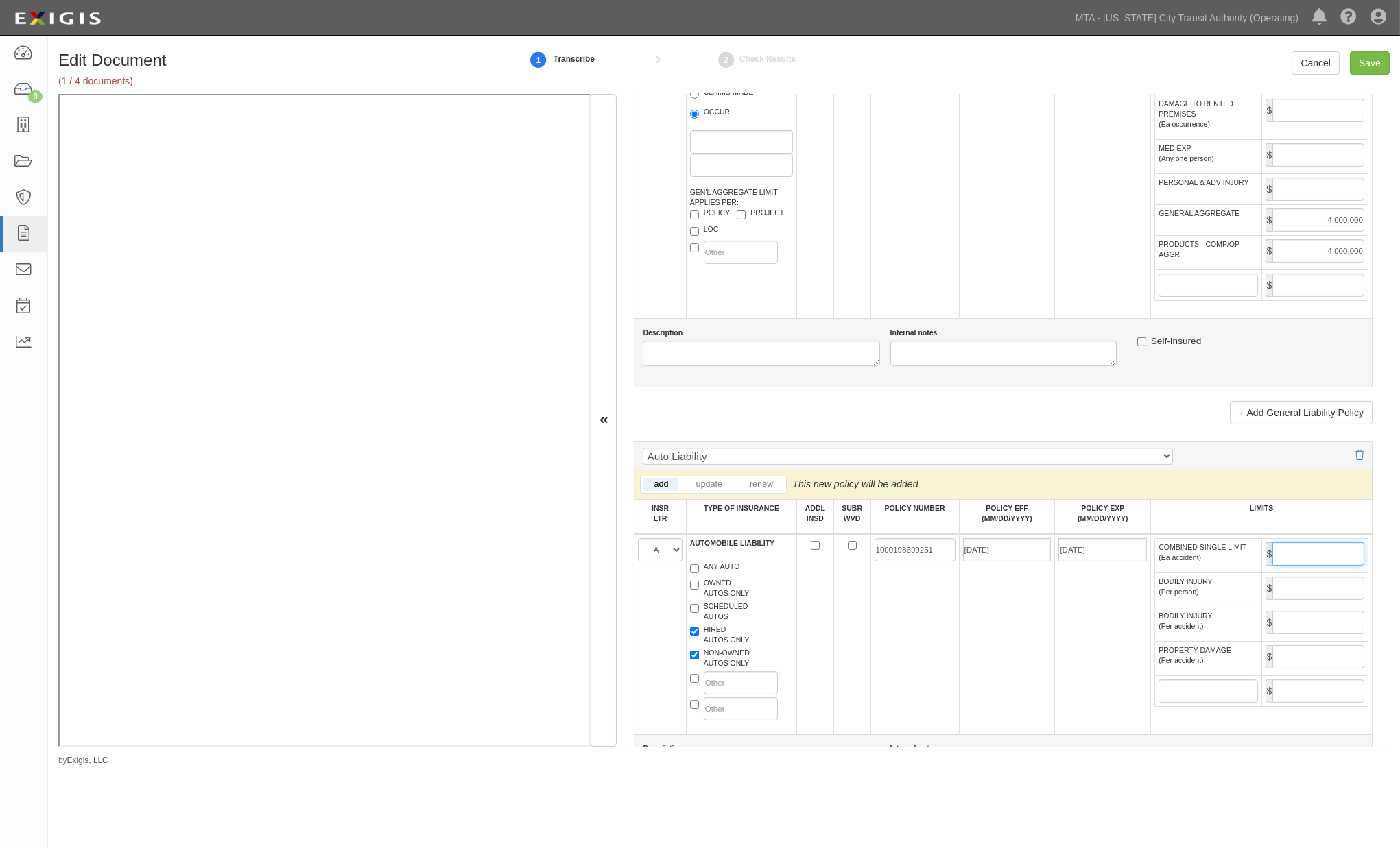
click at [1284, 566] on input "COMBINED SINGLE LIMIT (Ea accident)" at bounding box center [1318, 554] width 92 height 23
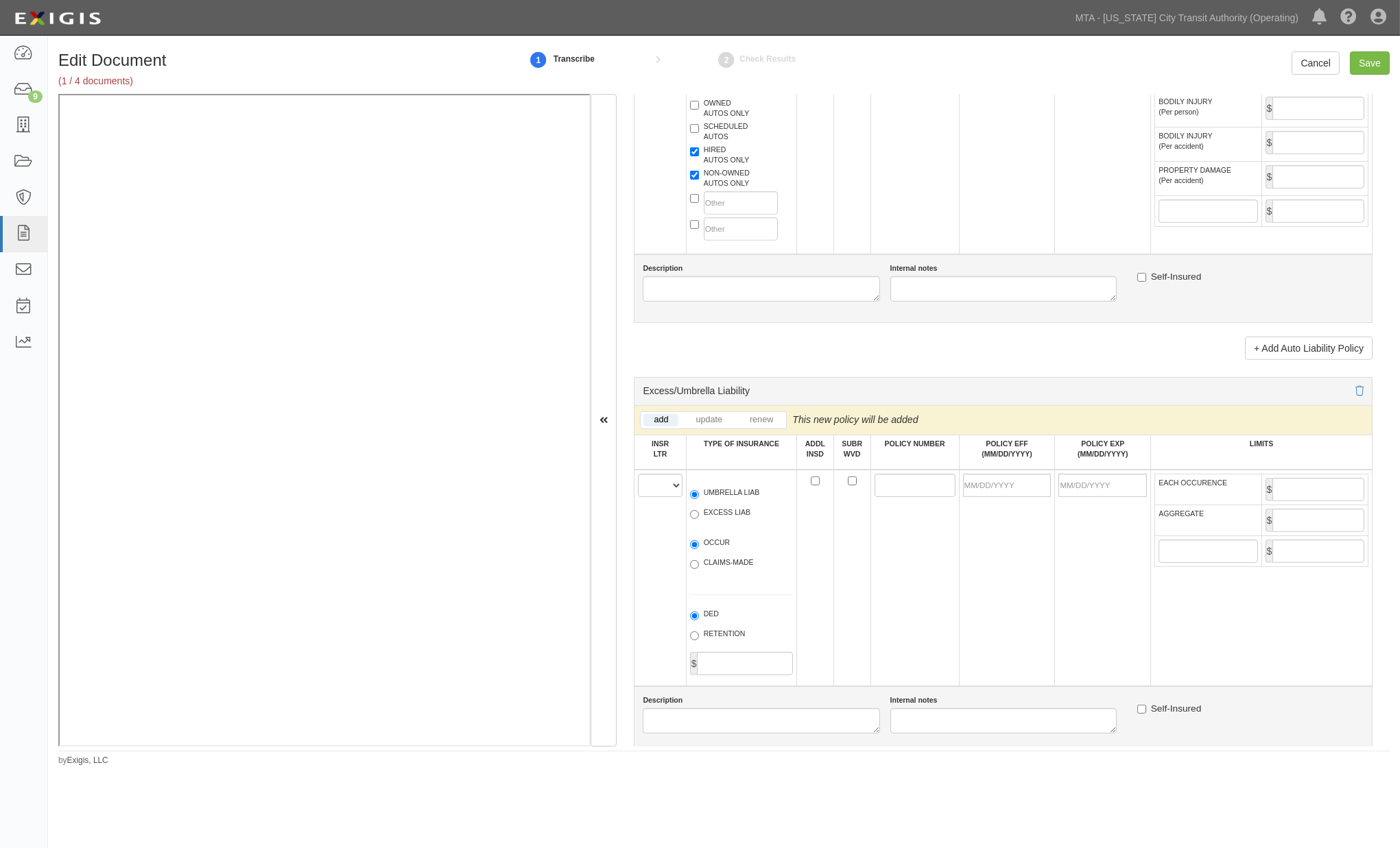
scroll to position [1524, 0]
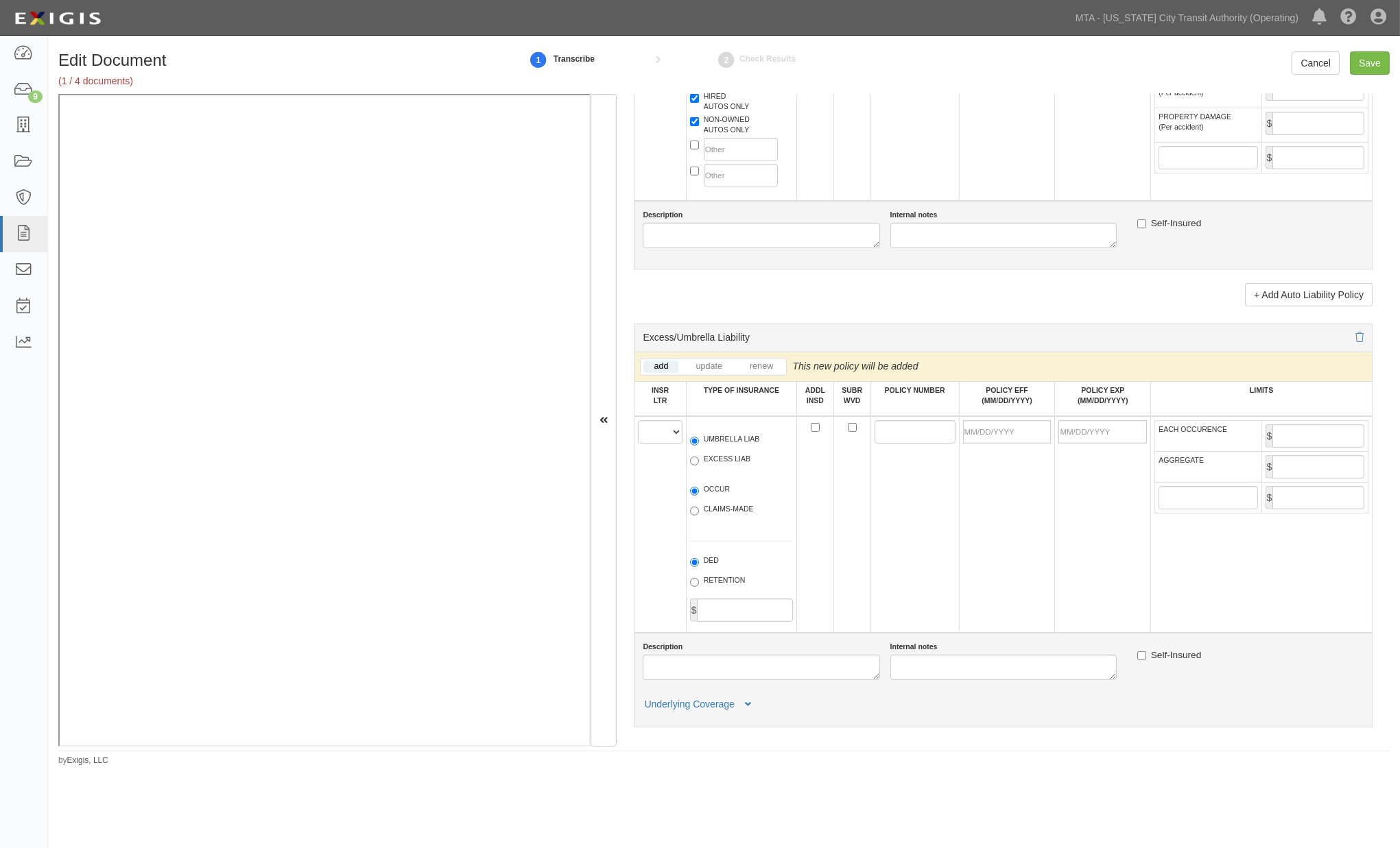
type input "1,000,000"
click at [653, 443] on select "A B C D E F" at bounding box center [660, 431] width 44 height 23
select select "A"
click at [639, 443] on select "A B C D E F" at bounding box center [660, 431] width 44 height 23
click at [724, 467] on label "EXCESS LIAB" at bounding box center [720, 461] width 61 height 13
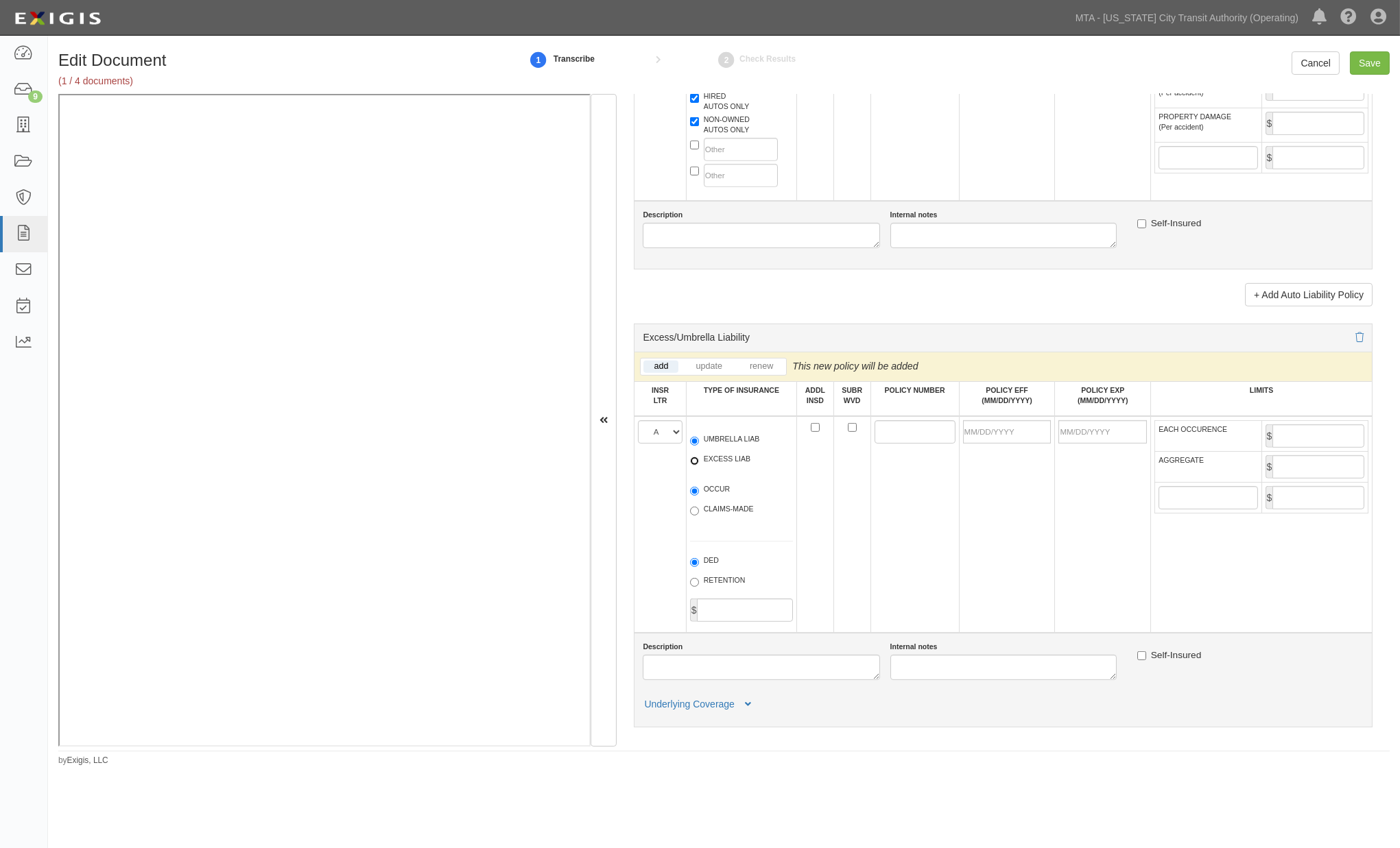
click at [699, 466] on input "EXCESS LIAB" at bounding box center [695, 461] width 9 height 9
radio input "true"
click at [709, 498] on label "OCCUR" at bounding box center [710, 491] width 40 height 13
click at [699, 496] on input "OCCUR" at bounding box center [695, 491] width 9 height 9
radio input "true"
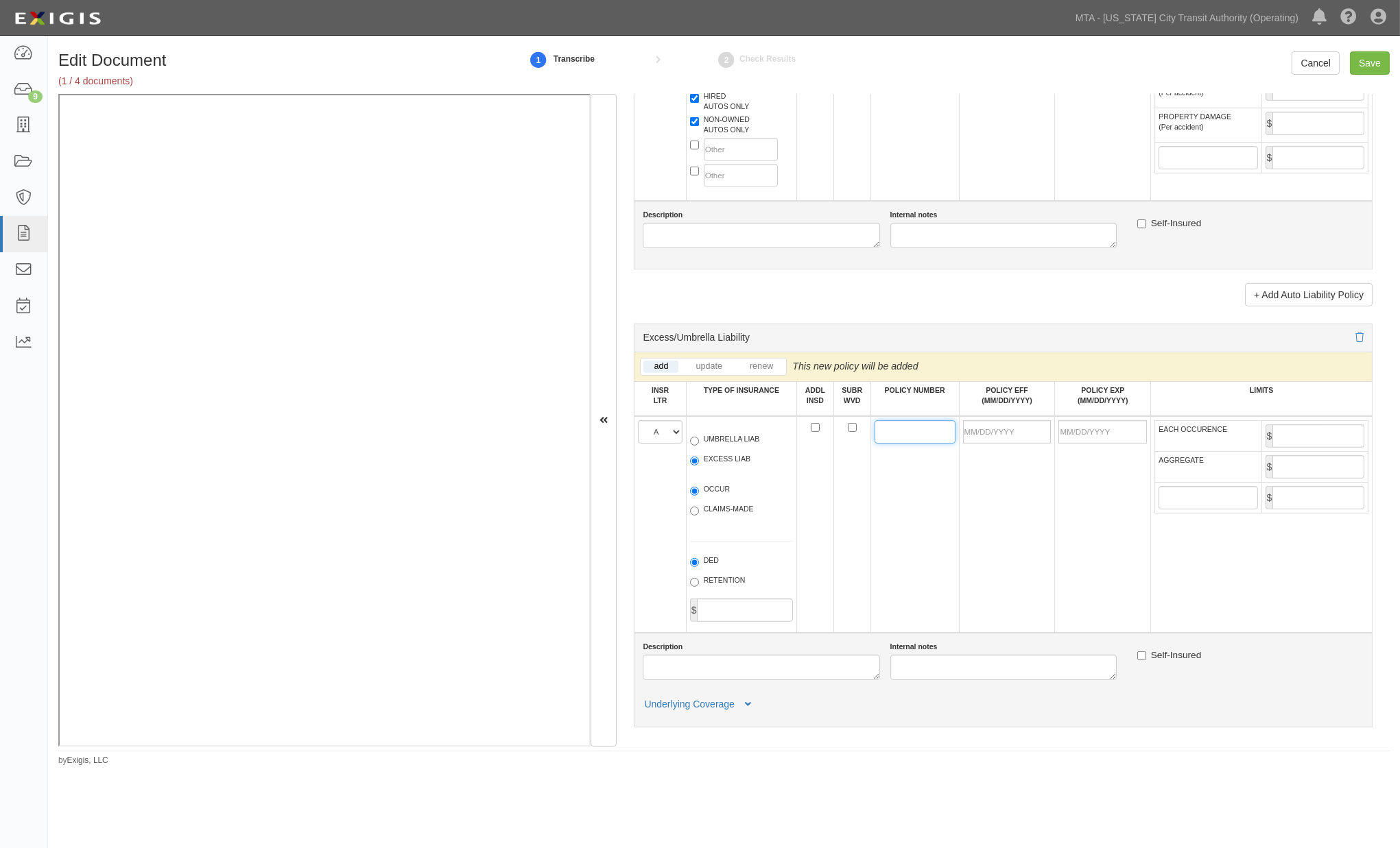
paste input "1000585332251"
type input "1000585332251"
click at [992, 443] on input "POLICY EFF (MM/DD/YYYY)" at bounding box center [1007, 431] width 88 height 23
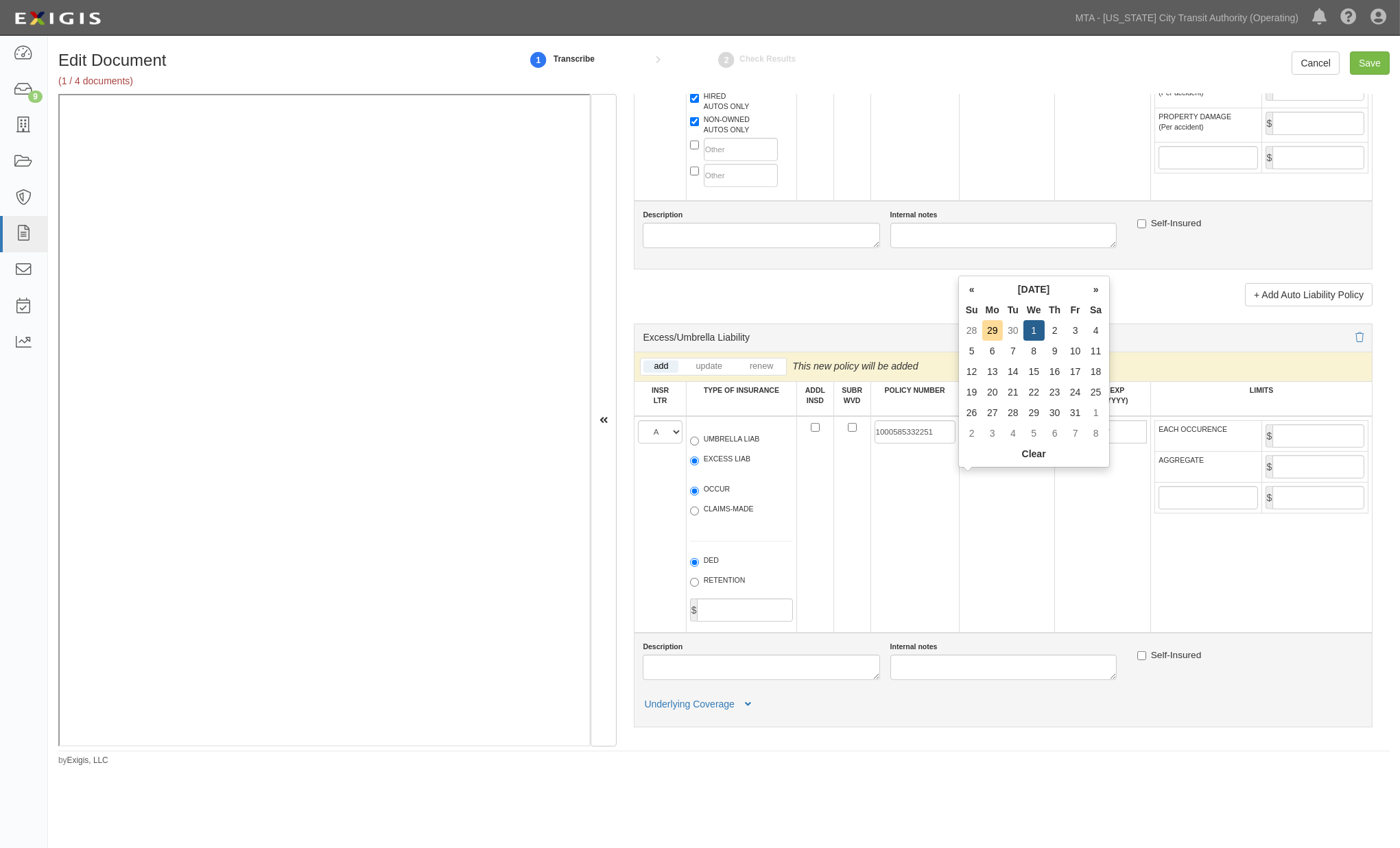
type input "10/01/2025"
type input "10/01/2026"
click at [1010, 524] on td "10/01/2025" at bounding box center [1007, 524] width 96 height 216
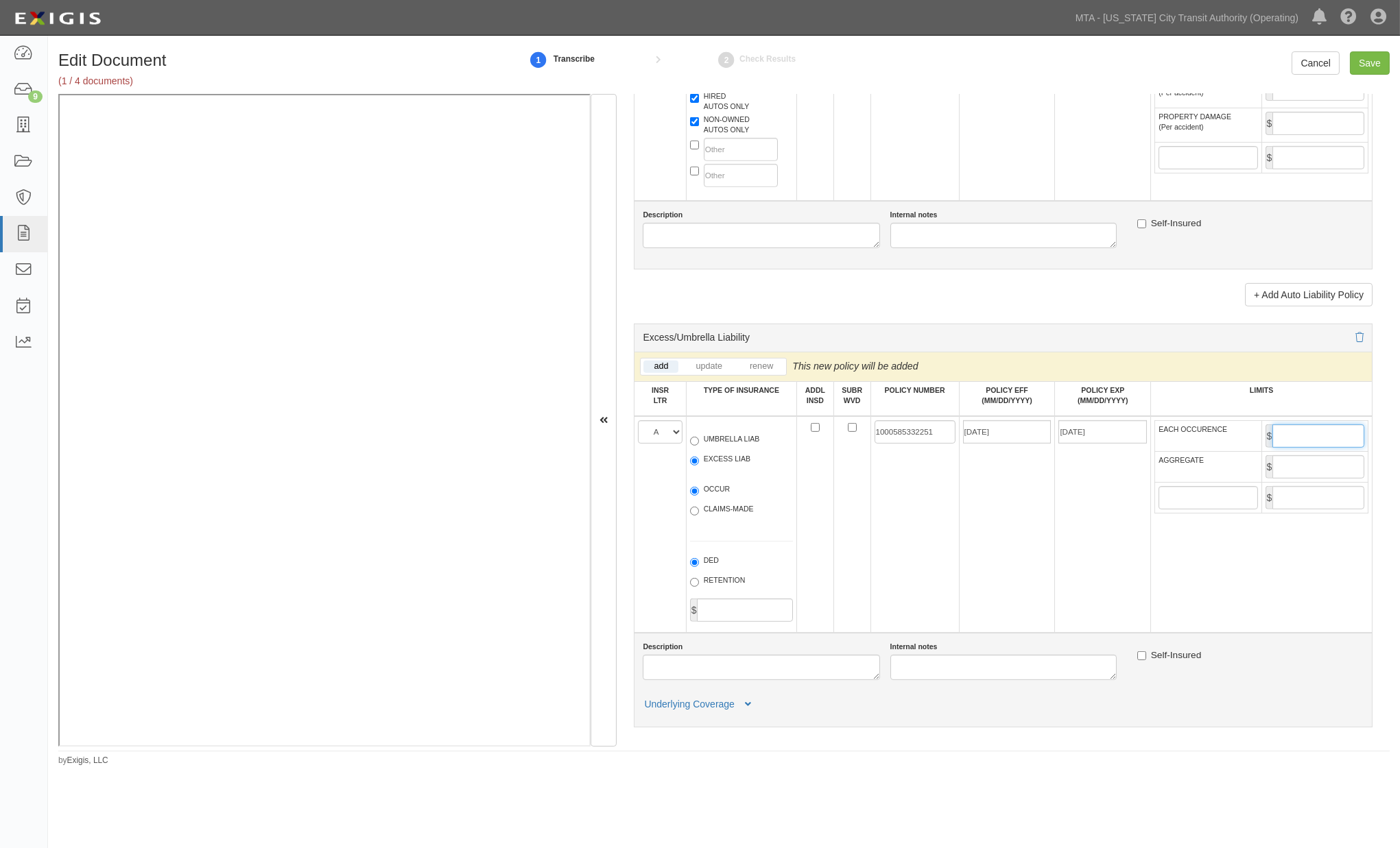
click at [1274, 448] on input "EACH OCCURENCE" at bounding box center [1318, 436] width 92 height 23
type input "3,000,000"
click at [1281, 479] on input "AGGREGATE" at bounding box center [1318, 467] width 92 height 23
type input "3,000,000"
click at [1102, 615] on td "10/01/2026" at bounding box center [1103, 524] width 96 height 216
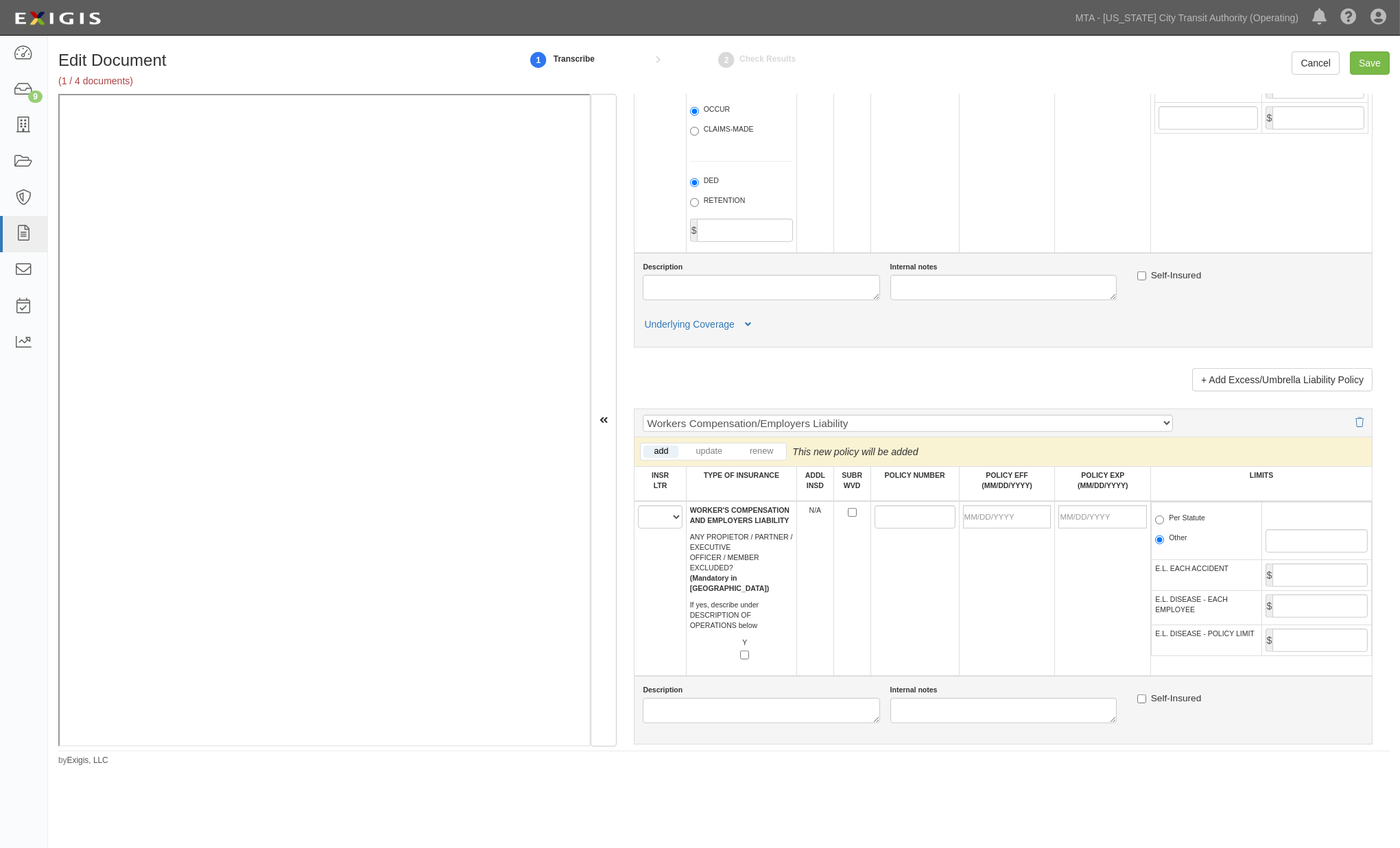
scroll to position [1904, 0]
click at [645, 528] on select "A B C D E F" at bounding box center [660, 516] width 44 height 23
select select "A"
click at [639, 528] on select "A B C D E F" at bounding box center [660, 516] width 44 height 23
paste input "1000004355"
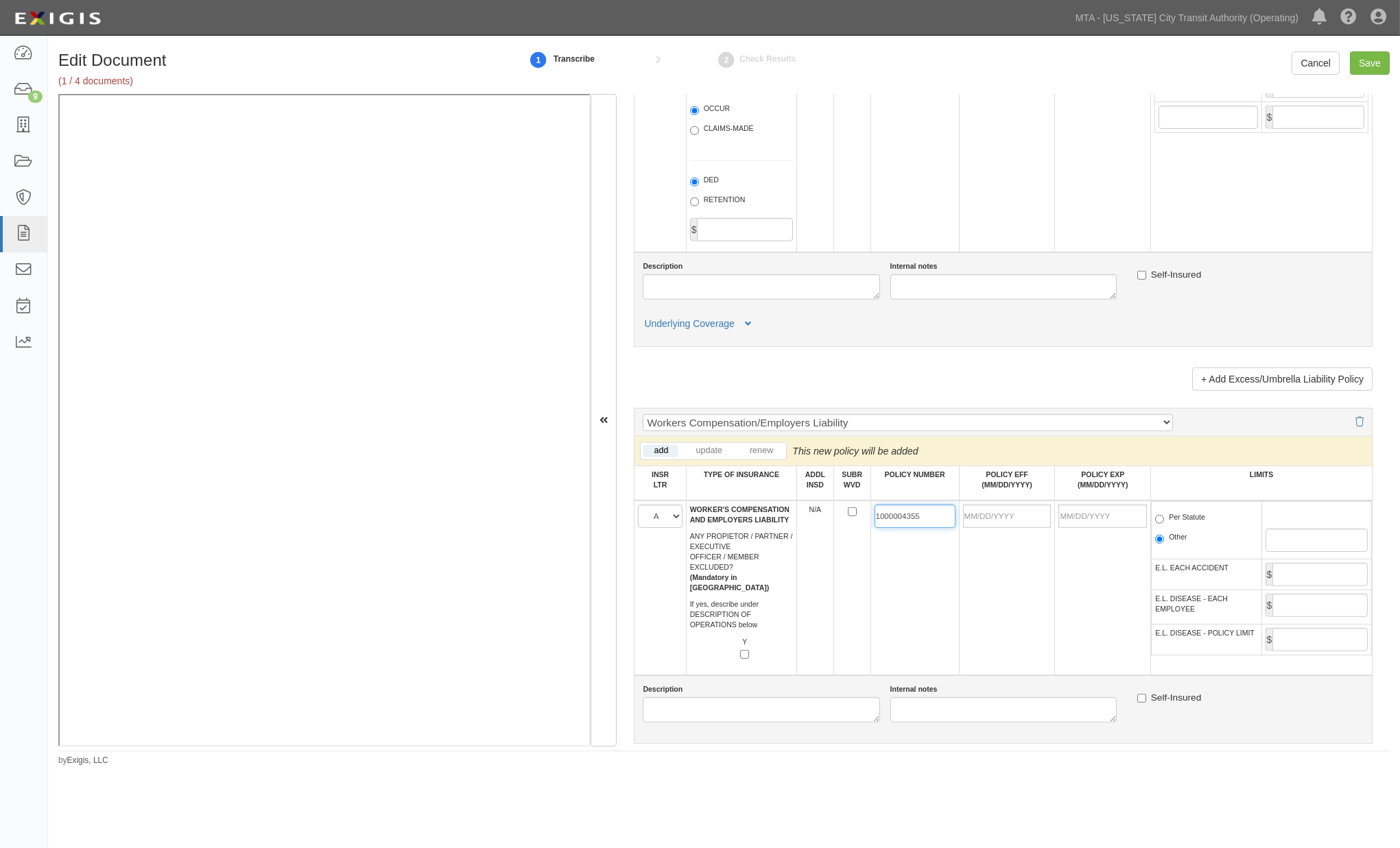
type input "1000004355"
click at [969, 528] on input "POLICY EFF (MM/DD/YYYY)" at bounding box center [1007, 516] width 88 height 23
type input "10/01/2025"
type input "10/01/2026"
click at [1033, 676] on td "10/01/2025" at bounding box center [1007, 587] width 96 height 175
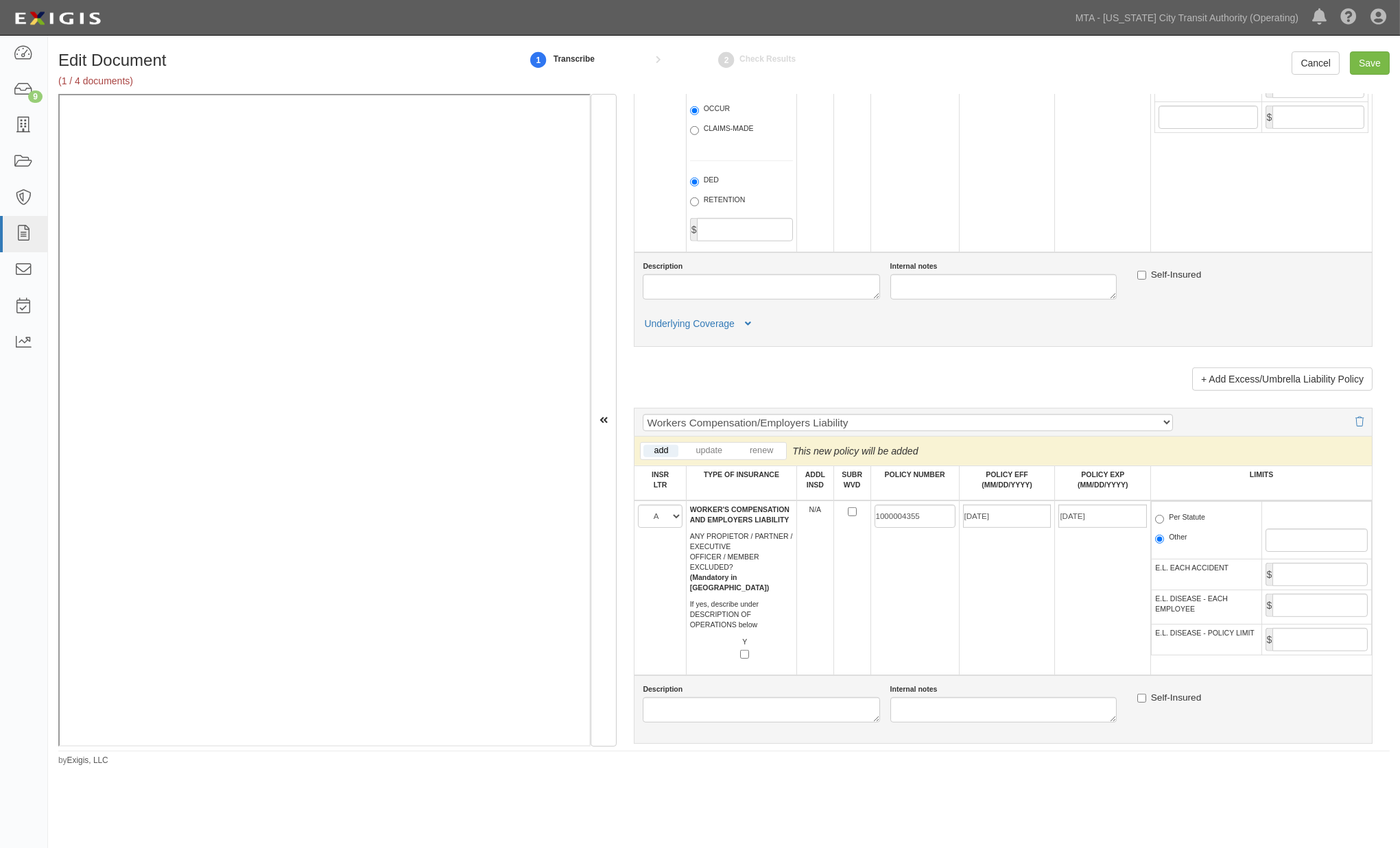
click at [1189, 526] on label "Per Statute" at bounding box center [1180, 519] width 50 height 13
click at [1164, 524] on input "Per Statute" at bounding box center [1160, 519] width 9 height 9
radio input "true"
click at [1375, 62] on input "Save" at bounding box center [1370, 63] width 40 height 23
type input "2000000"
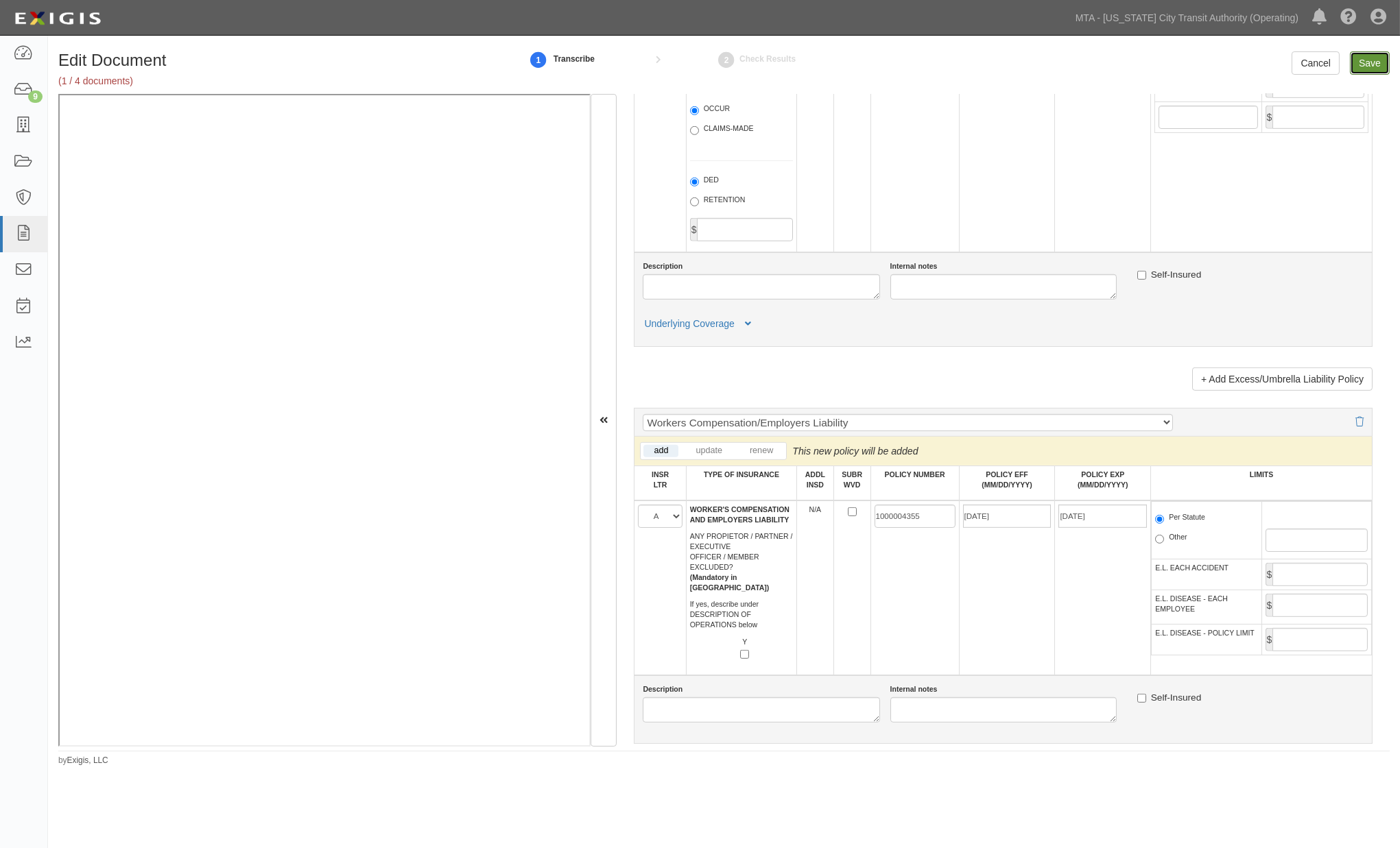
type input "4000000"
type input "1000000"
type input "3000000"
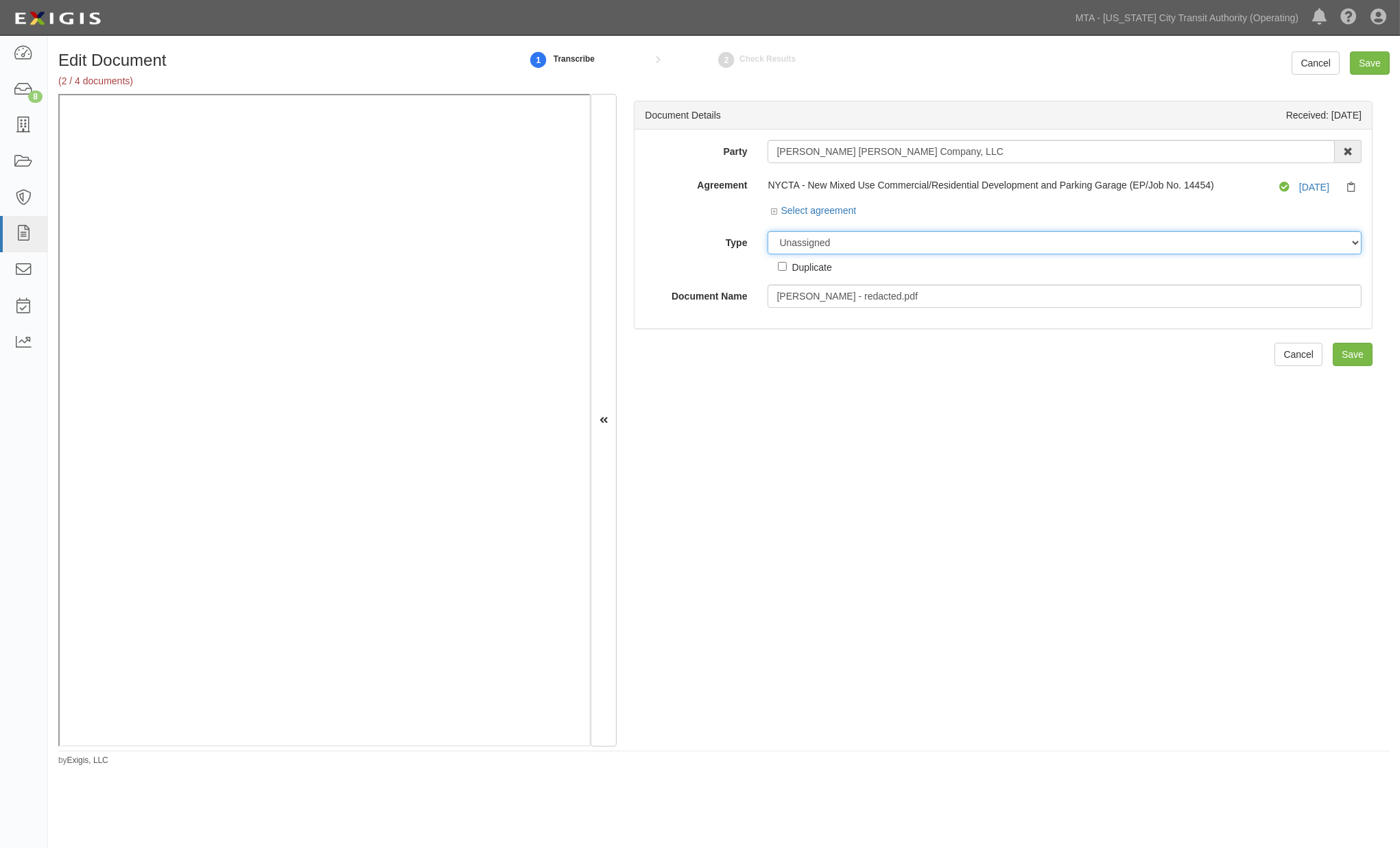
click at [839, 238] on select "Unassigned Binder Cancellation Notice Certificate Contract Endorsement Insuranc…" at bounding box center [1064, 242] width 594 height 23
click at [767, 231] on select "Unassigned Binder Cancellation Notice Certificate Contract Endorsement Insuranc…" at bounding box center [1064, 242] width 594 height 23
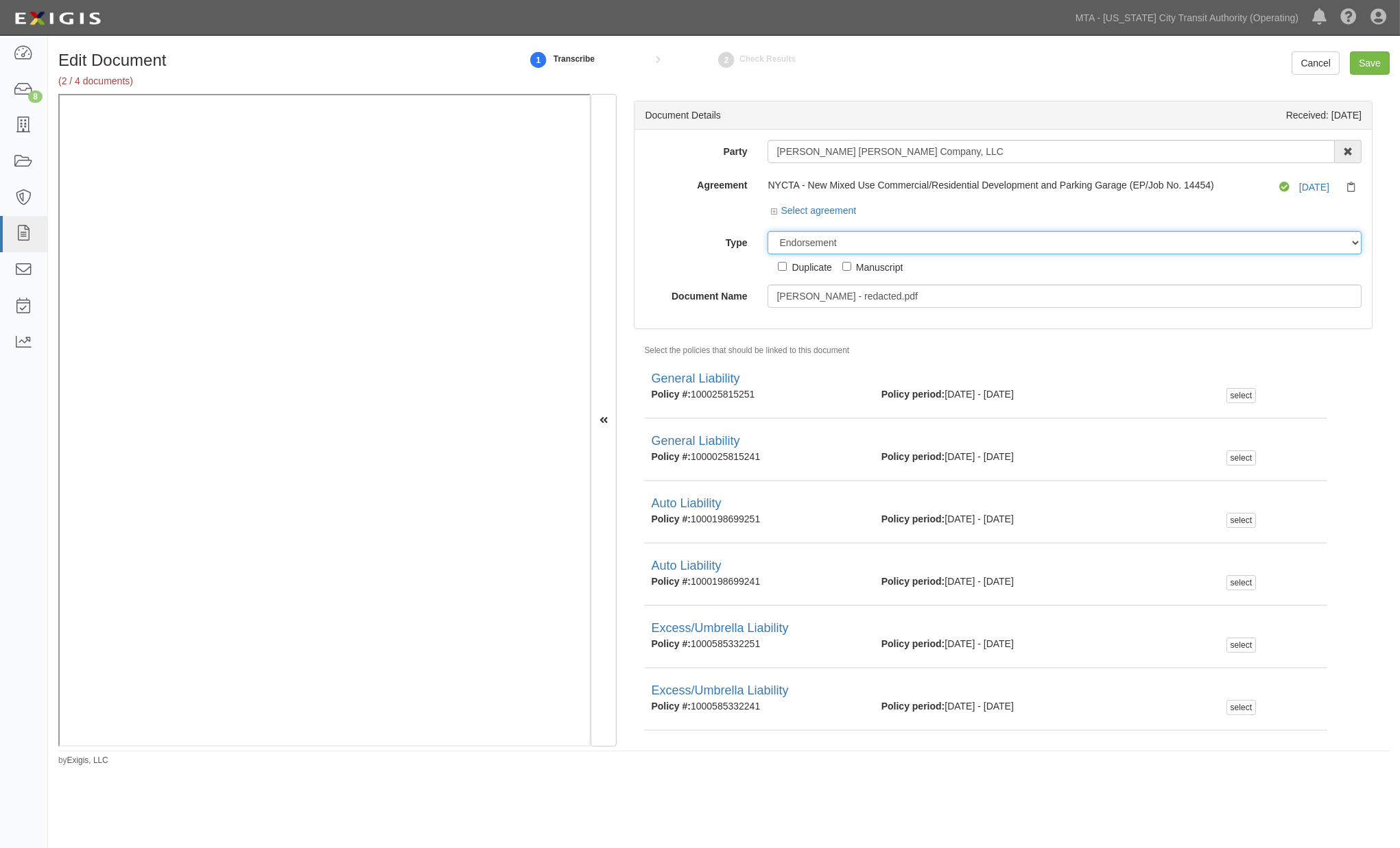
click at [862, 239] on select "Unassigned Binder Cancellation Notice Certificate Contract Endorsement Insuranc…" at bounding box center [1064, 242] width 594 height 23
select select "OtherDetail"
click at [767, 231] on select "Unassigned Binder Cancellation Notice Certificate Contract Endorsement Insuranc…" at bounding box center [1064, 242] width 594 height 23
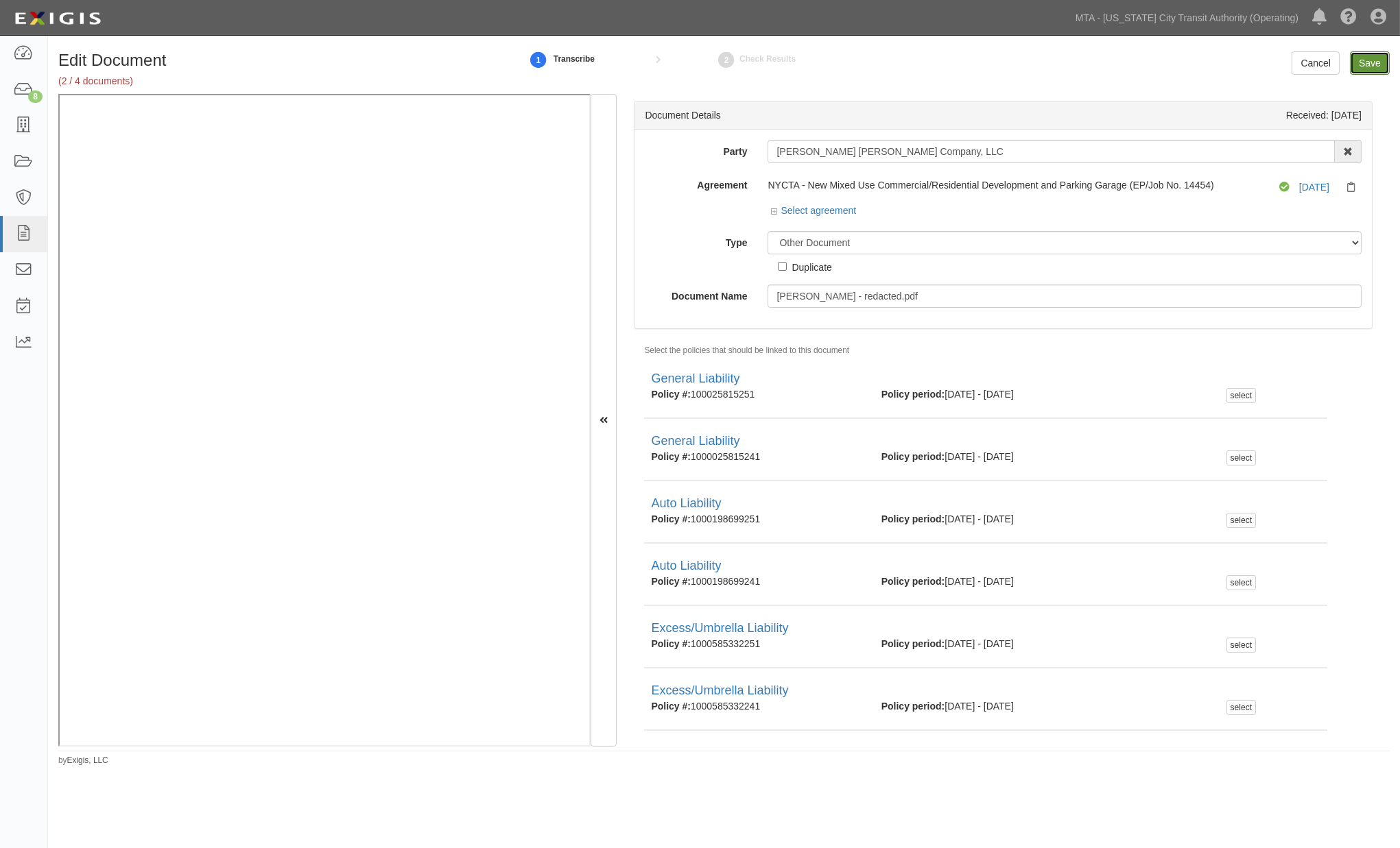
click at [1376, 62] on input "Save" at bounding box center [1370, 63] width 40 height 23
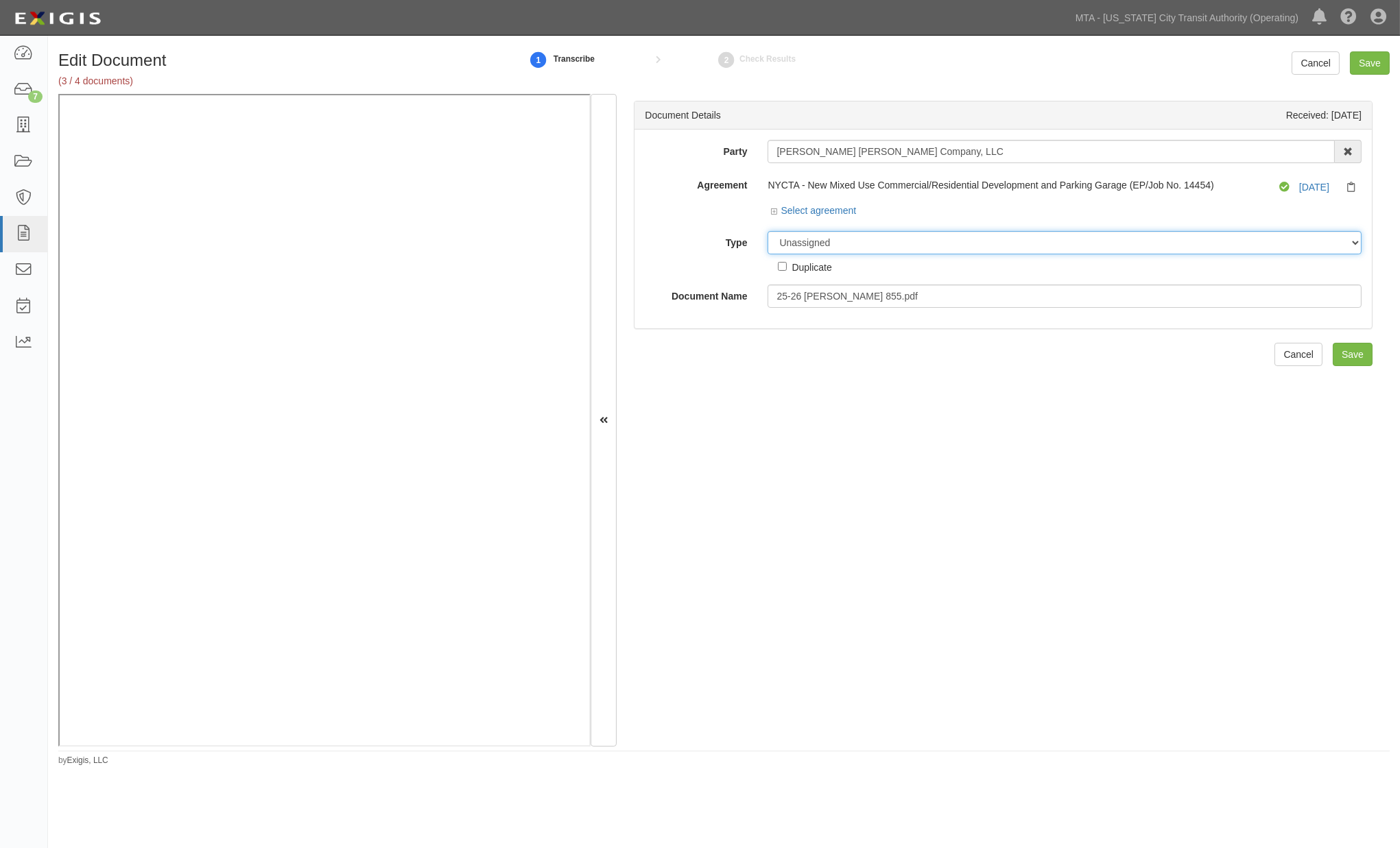
click at [835, 241] on select "Unassigned Binder Cancellation Notice Certificate Contract Endorsement Insuranc…" at bounding box center [1064, 242] width 594 height 23
select select "OtherDetail"
click at [767, 231] on select "Unassigned Binder Cancellation Notice Certificate Contract Endorsement Insuranc…" at bounding box center [1064, 242] width 594 height 23
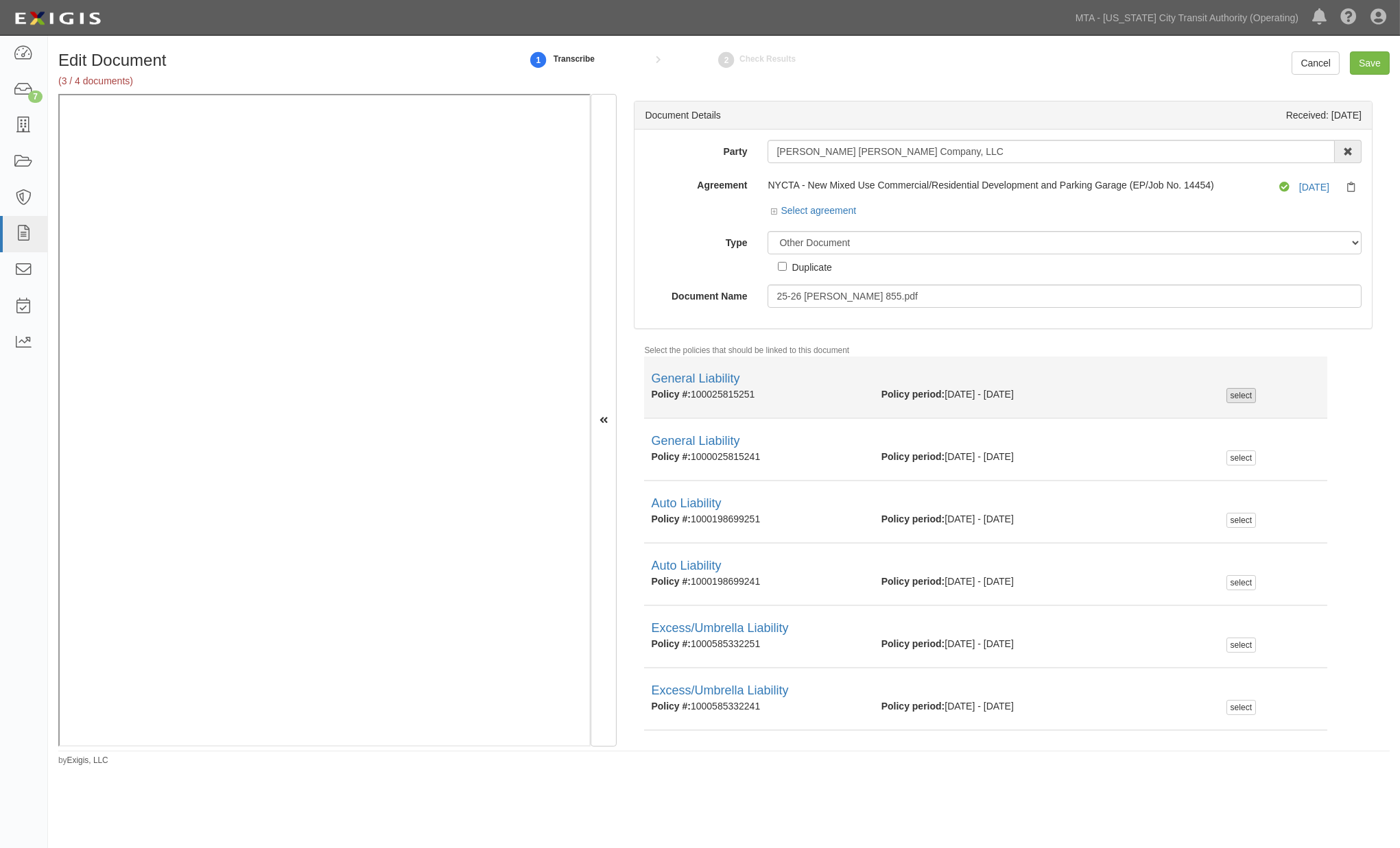
click at [1245, 401] on div "select" at bounding box center [1241, 396] width 29 height 15
checkbox input "true"
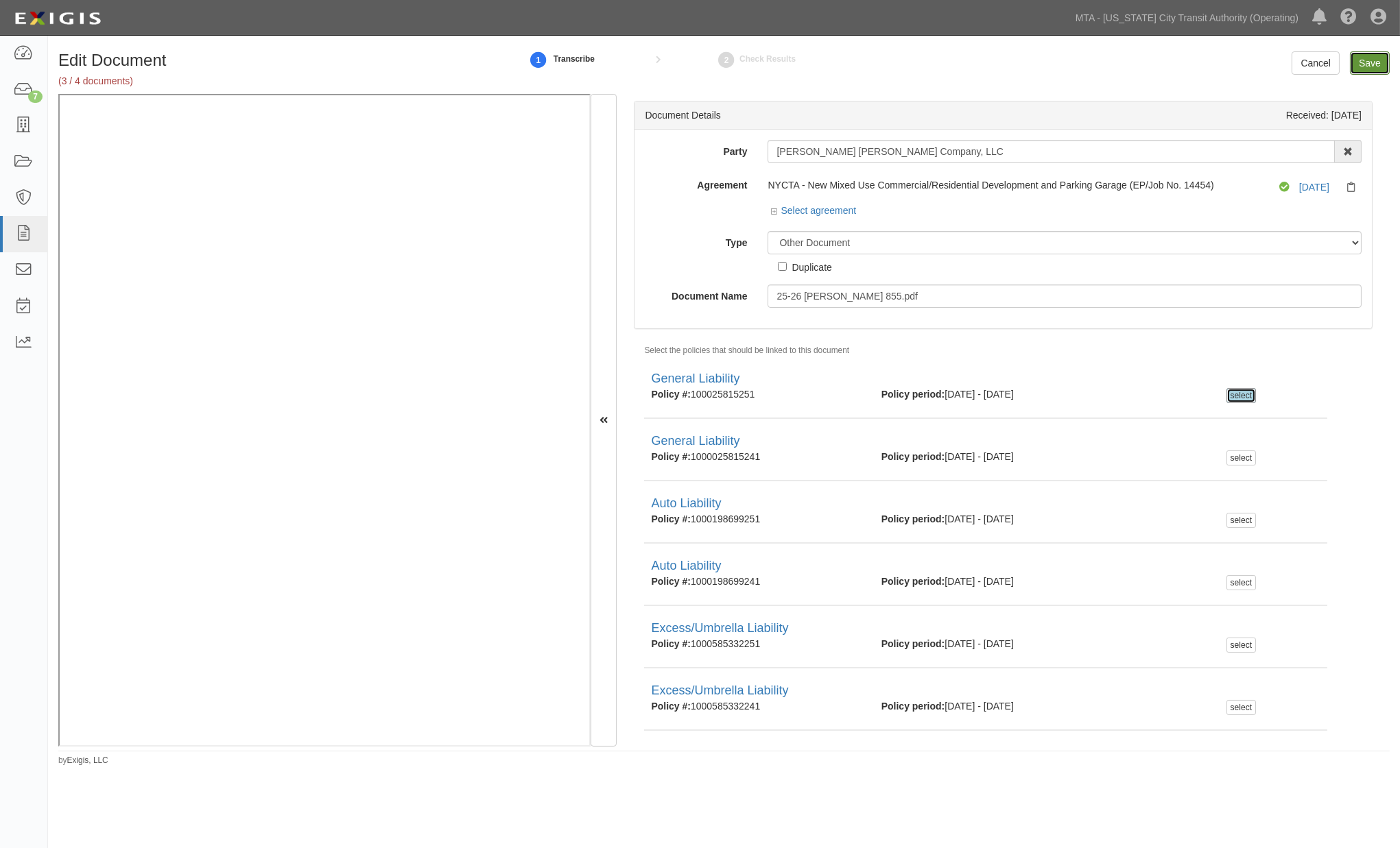
click at [1371, 62] on input "Save" at bounding box center [1370, 63] width 40 height 23
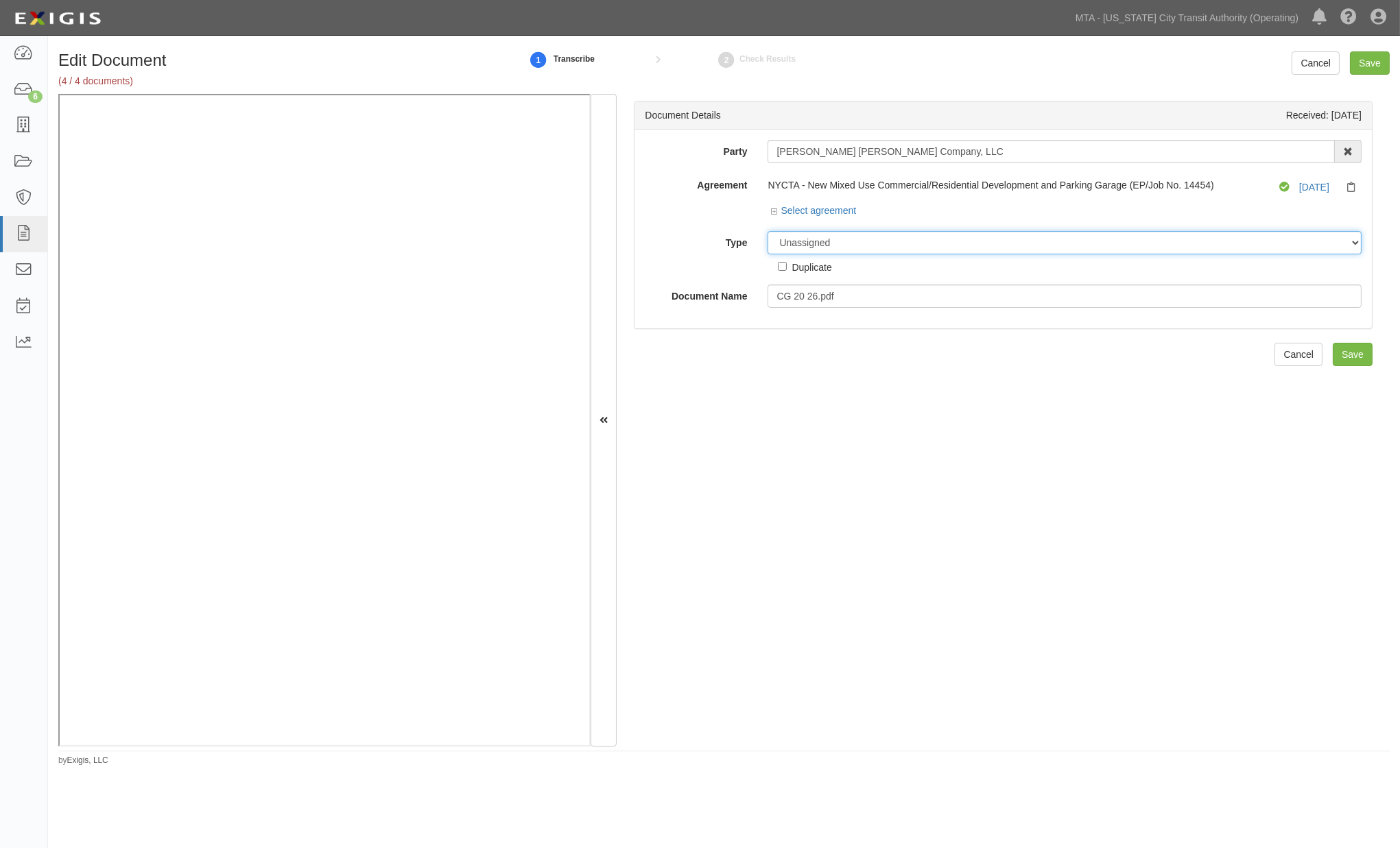
click at [839, 243] on select "Unassigned Binder Cancellation Notice Certificate Contract Endorsement Insuranc…" at bounding box center [1064, 242] width 594 height 23
select select "EndorsementDetail"
click at [767, 231] on select "Unassigned Binder Cancellation Notice Certificate Contract Endorsement Insuranc…" at bounding box center [1064, 242] width 594 height 23
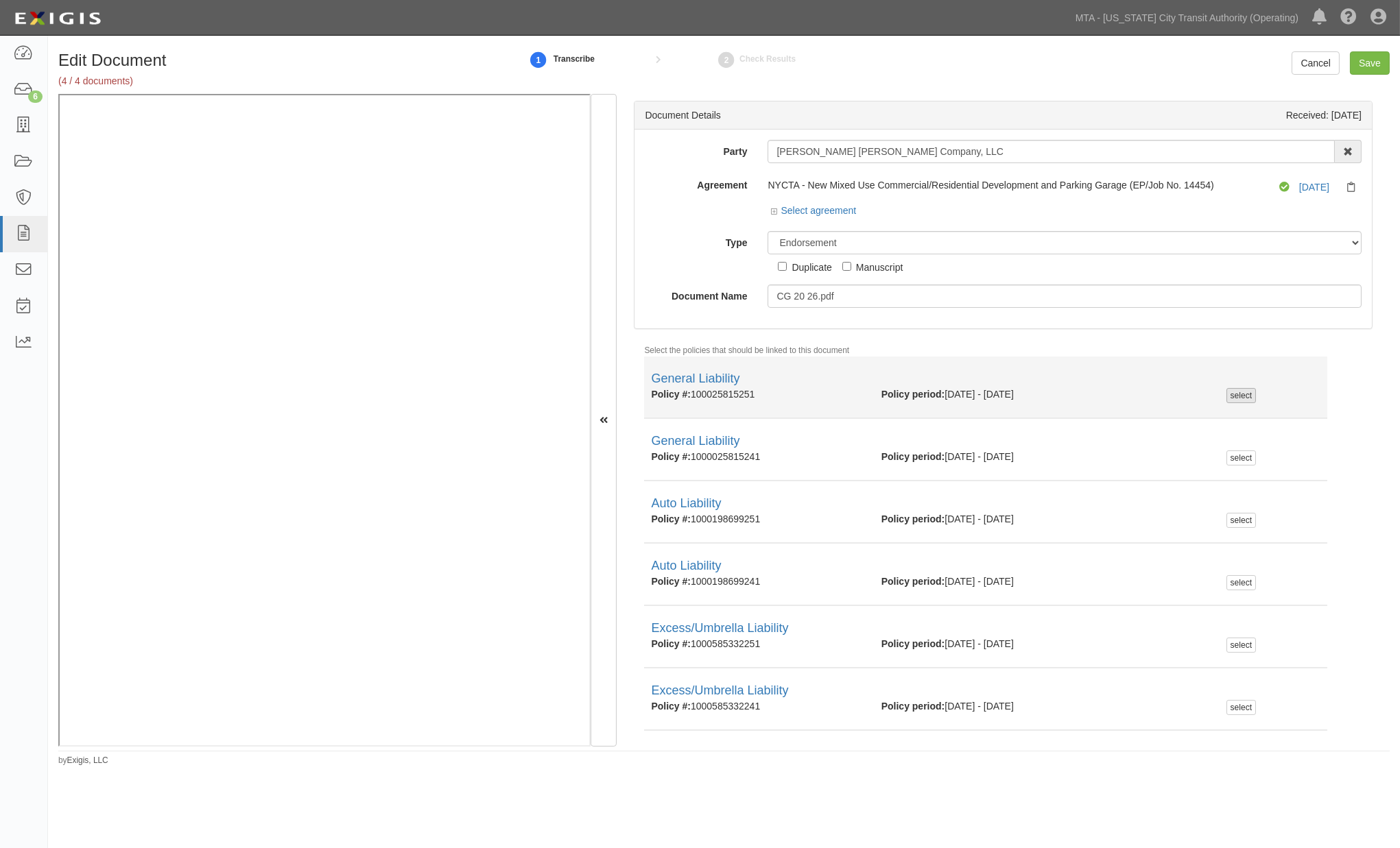
click at [1231, 396] on div "select" at bounding box center [1241, 396] width 29 height 15
checkbox input "true"
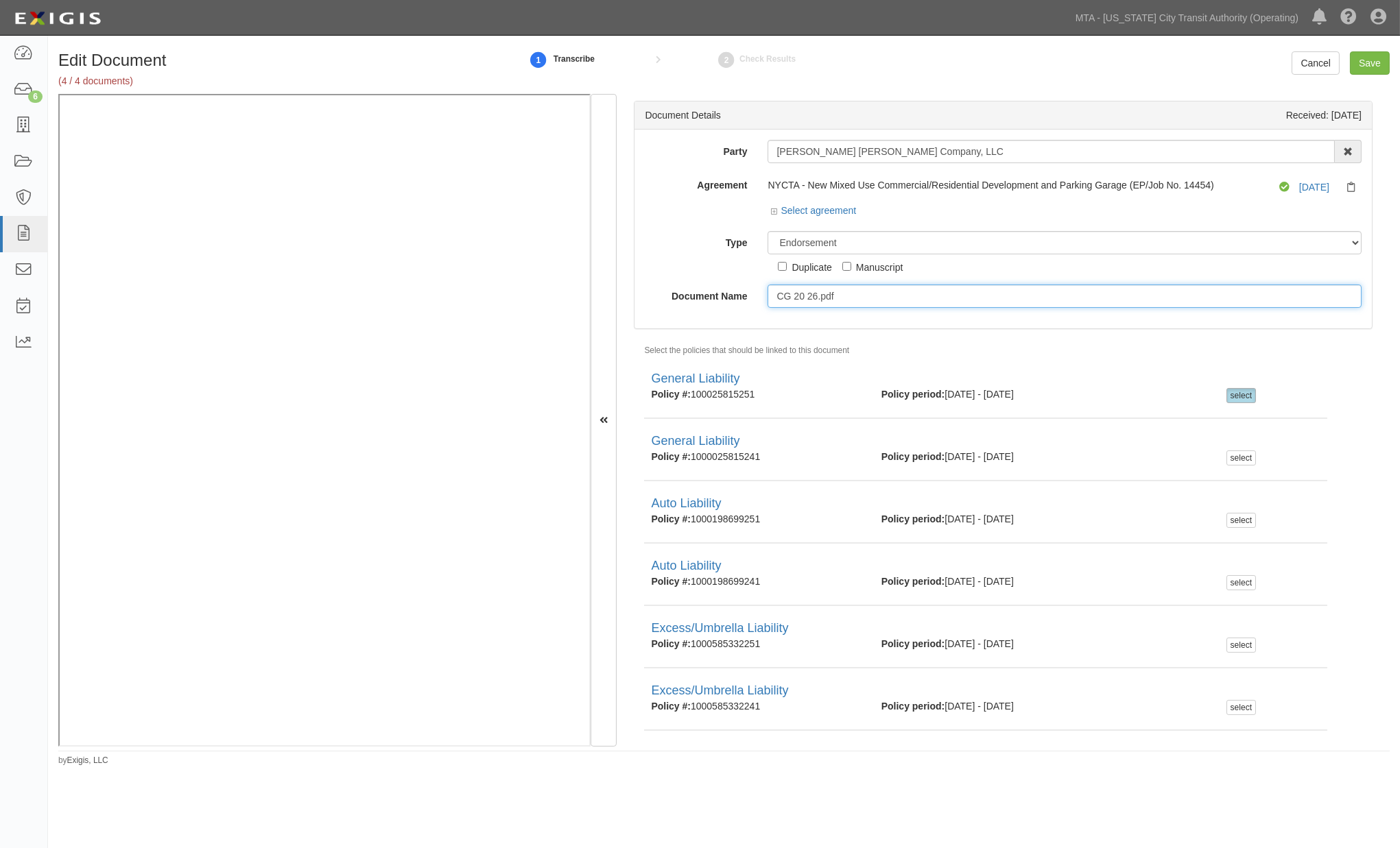
click at [860, 296] on input "CG 20 26.pdf" at bounding box center [1064, 296] width 594 height 23
type input "CG 20 26"
click at [1369, 62] on input "Save" at bounding box center [1370, 63] width 40 height 23
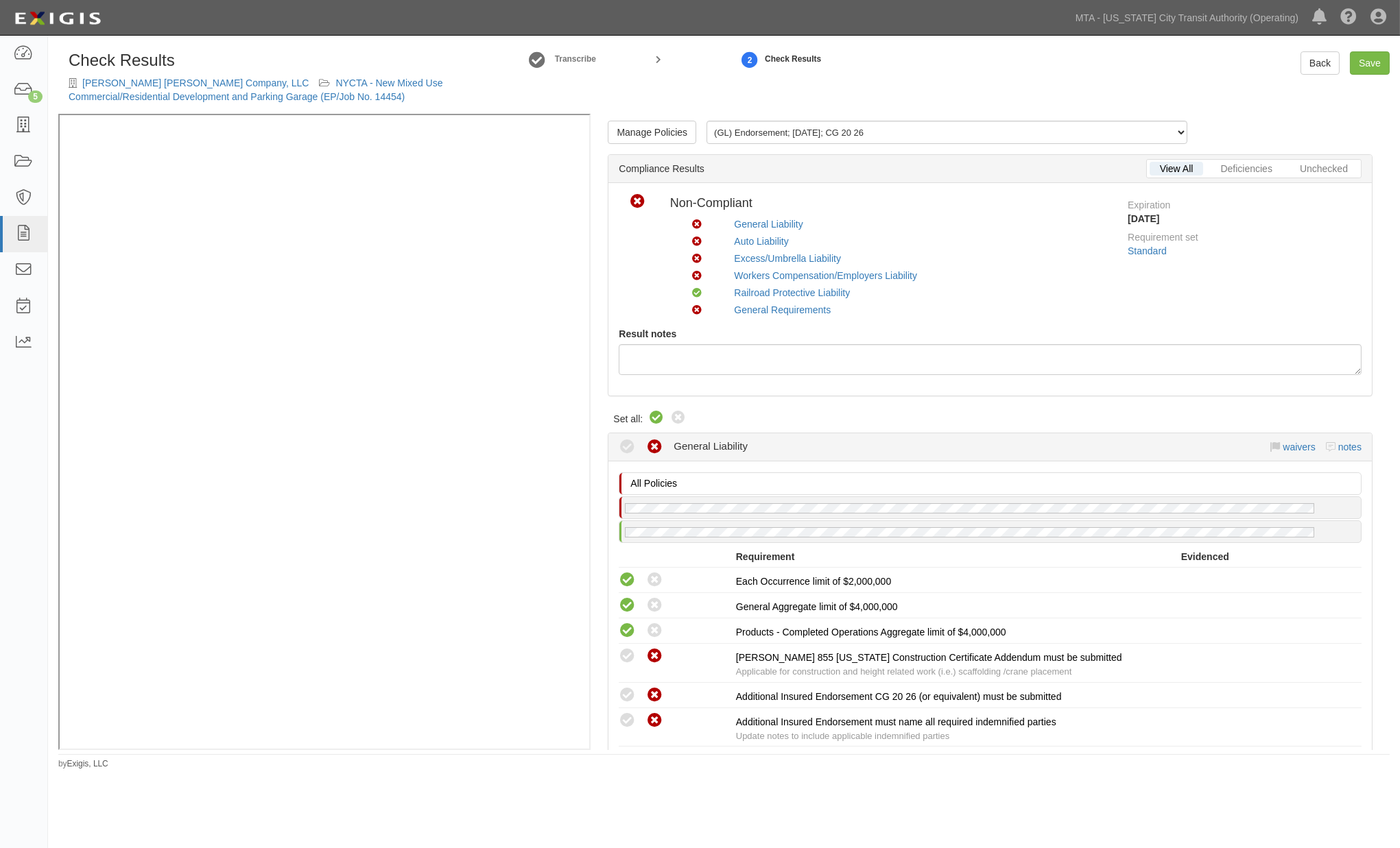
click at [657, 417] on icon at bounding box center [657, 418] width 16 height 16
radio input "true"
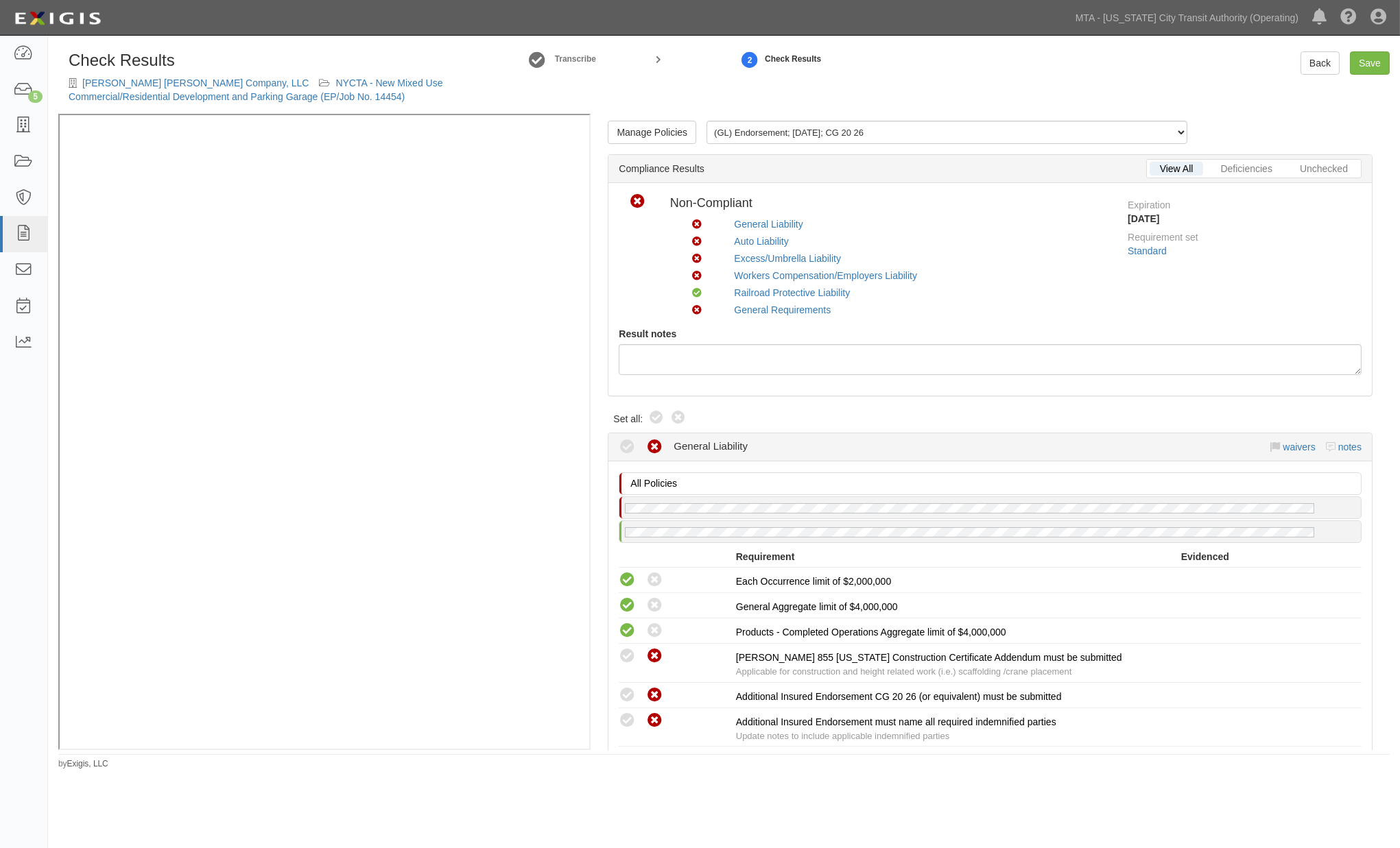
radio input "true"
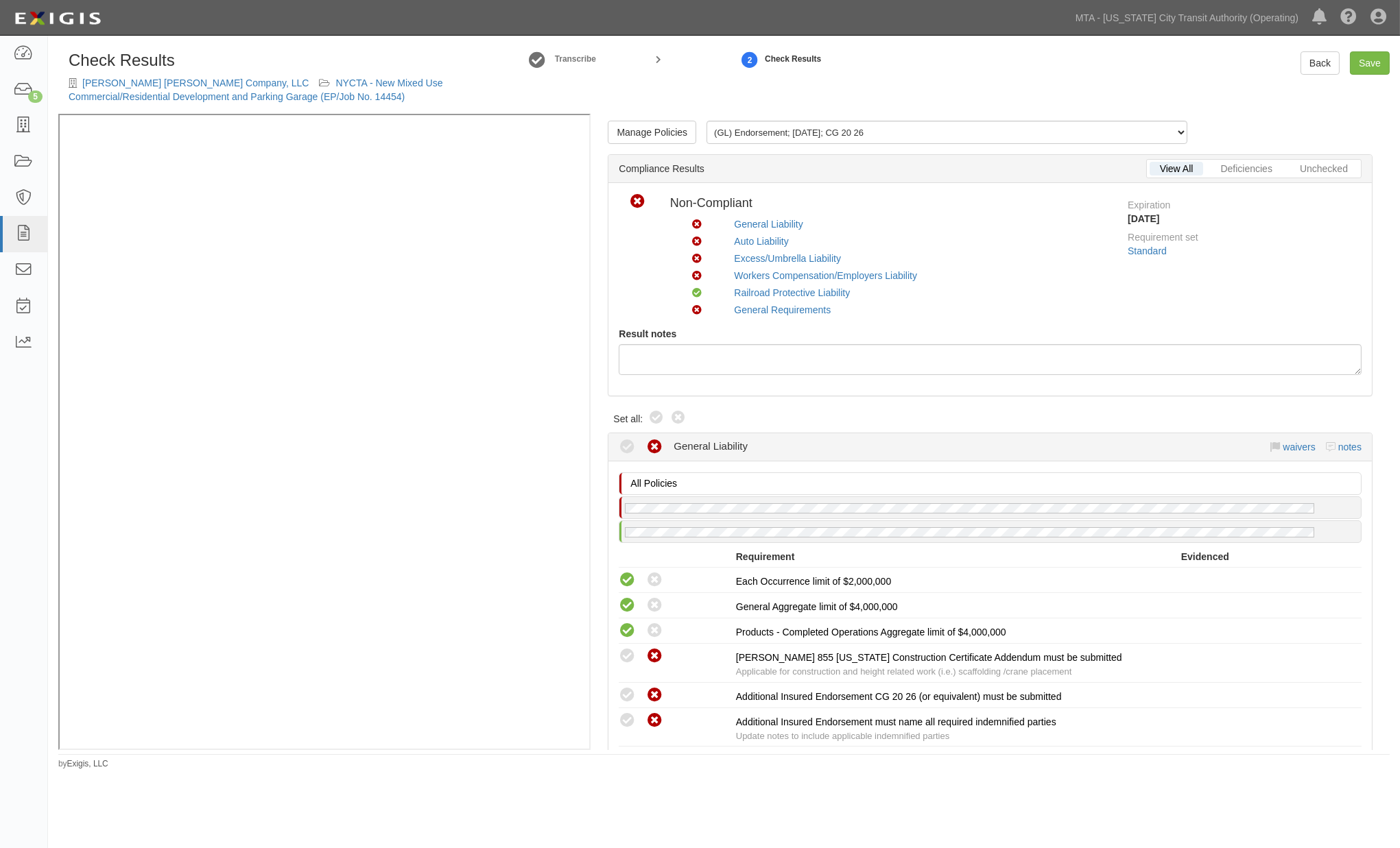
radio input "true"
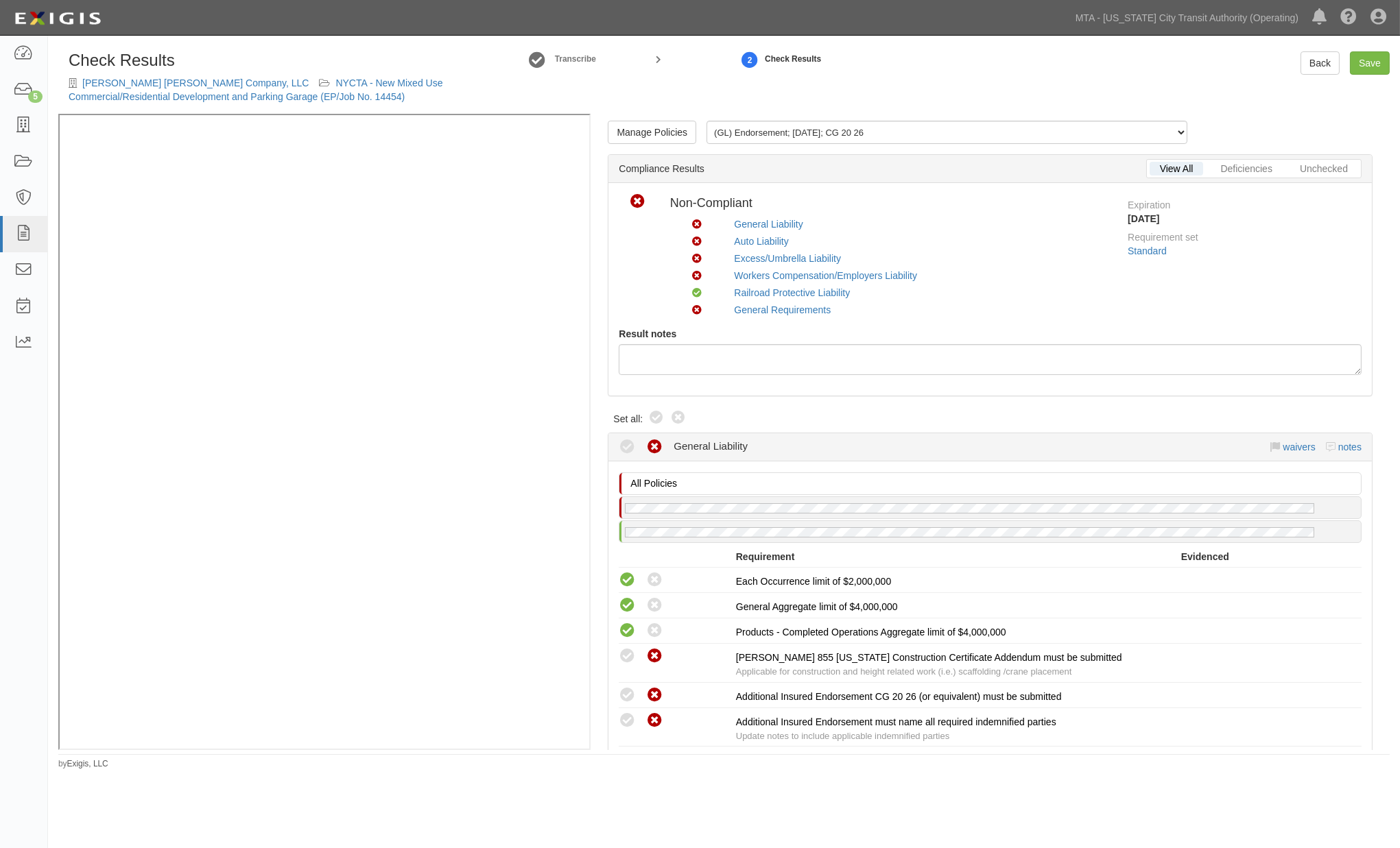
radio input "true"
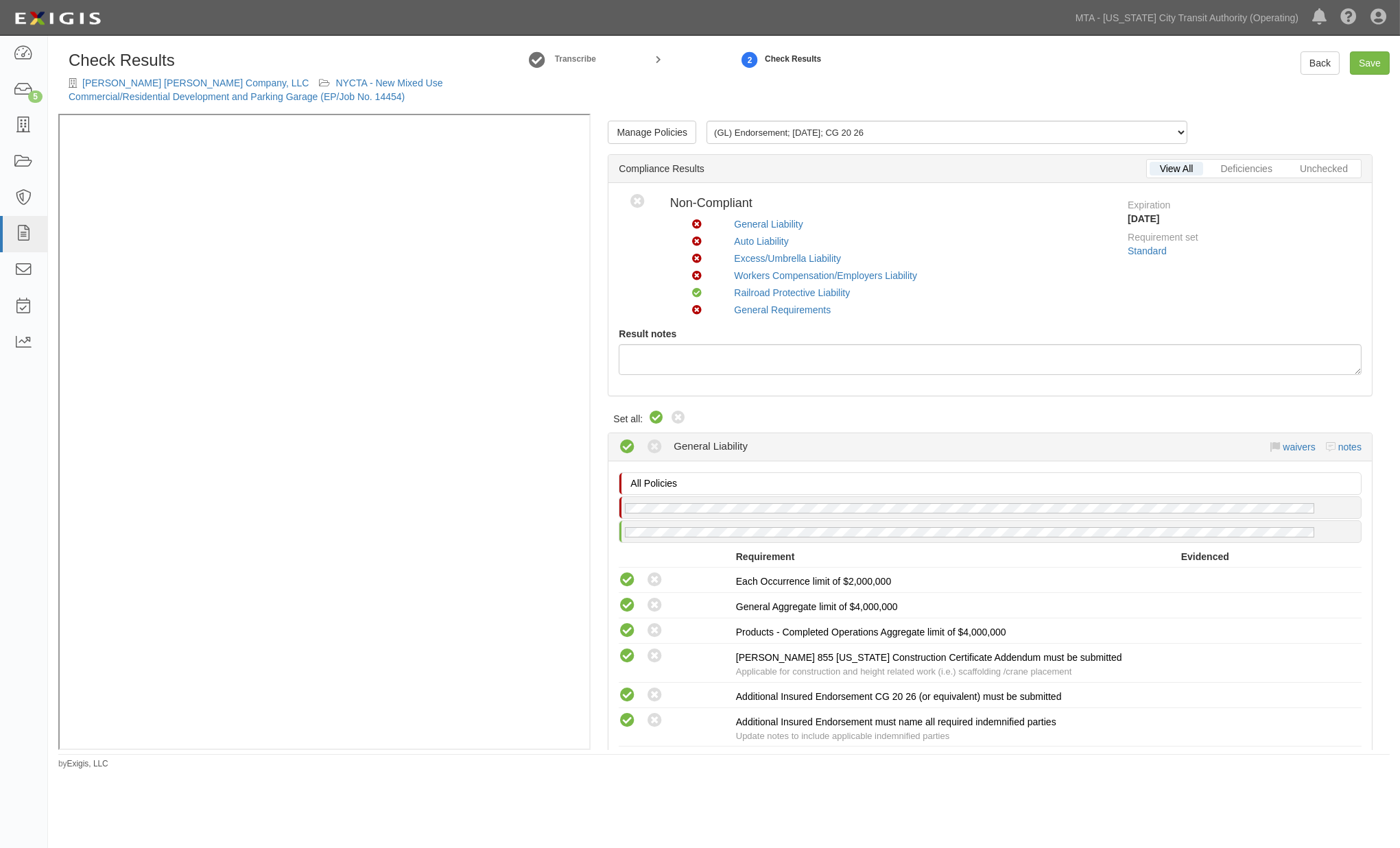
radio input "true"
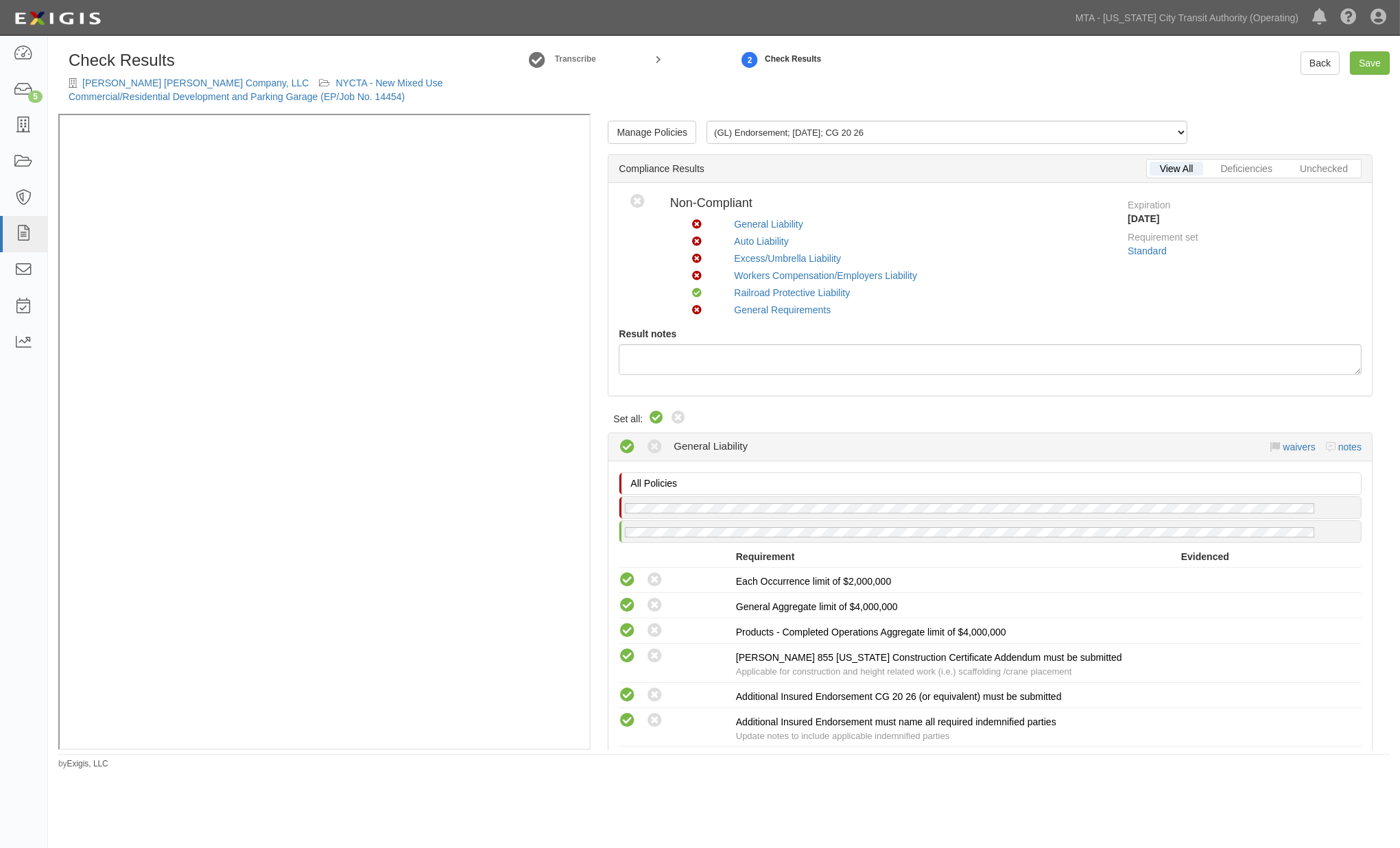
radio input "true"
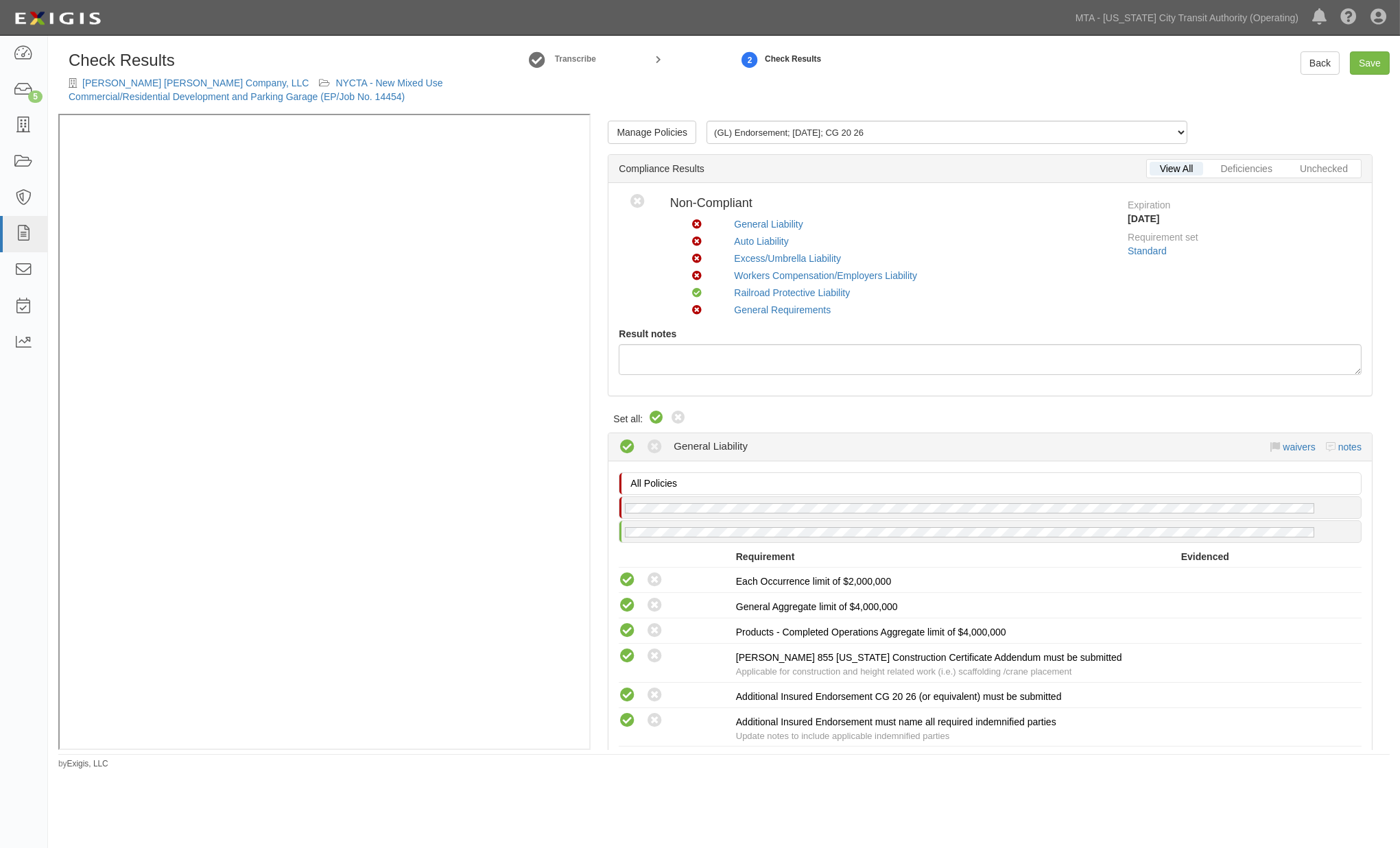
radio input "true"
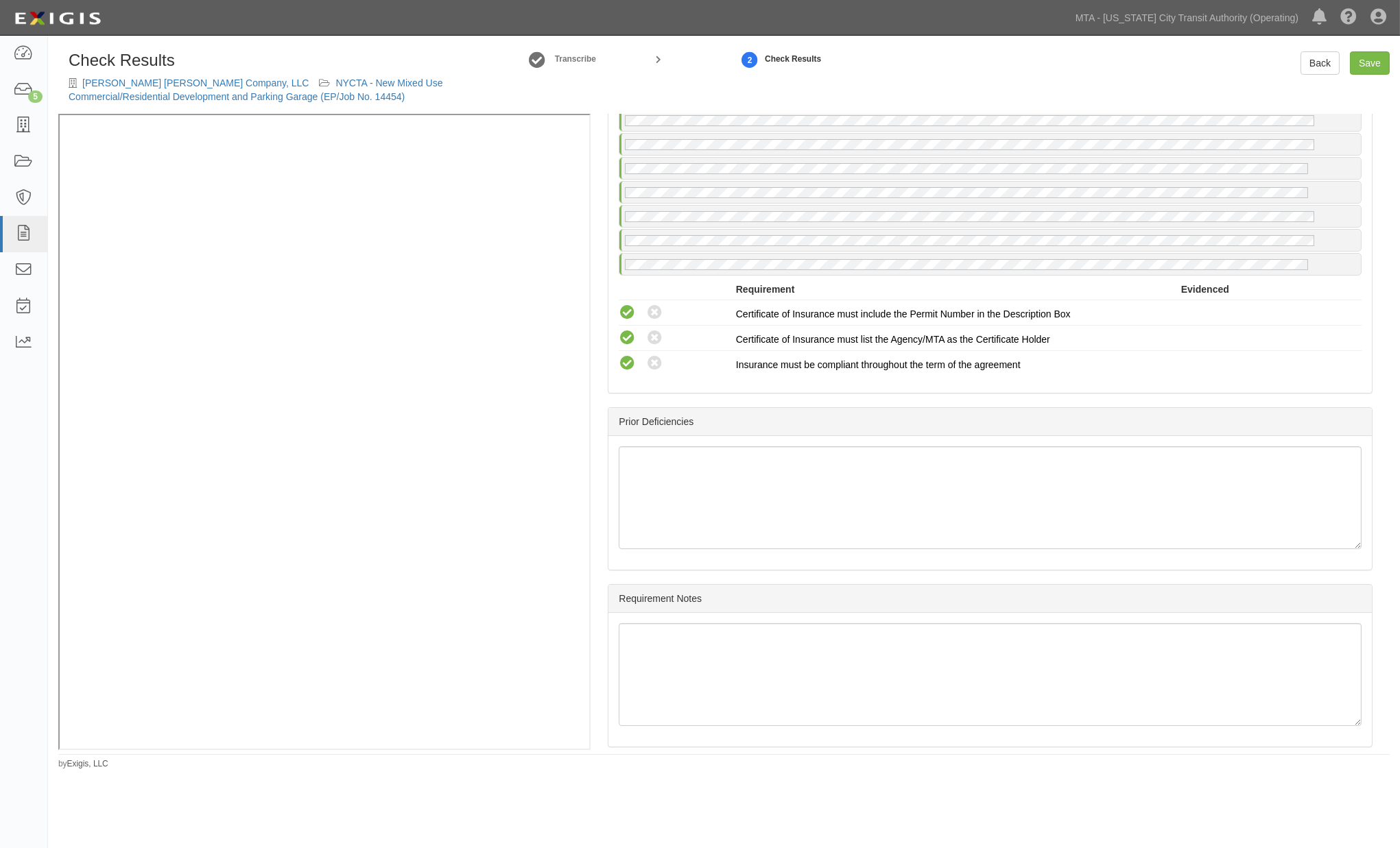
scroll to position [2447, 0]
drag, startPoint x: 1380, startPoint y: 65, endPoint x: 1361, endPoint y: 70, distance: 19.6
click at [1380, 65] on link "Save" at bounding box center [1370, 63] width 40 height 23
radio input "true"
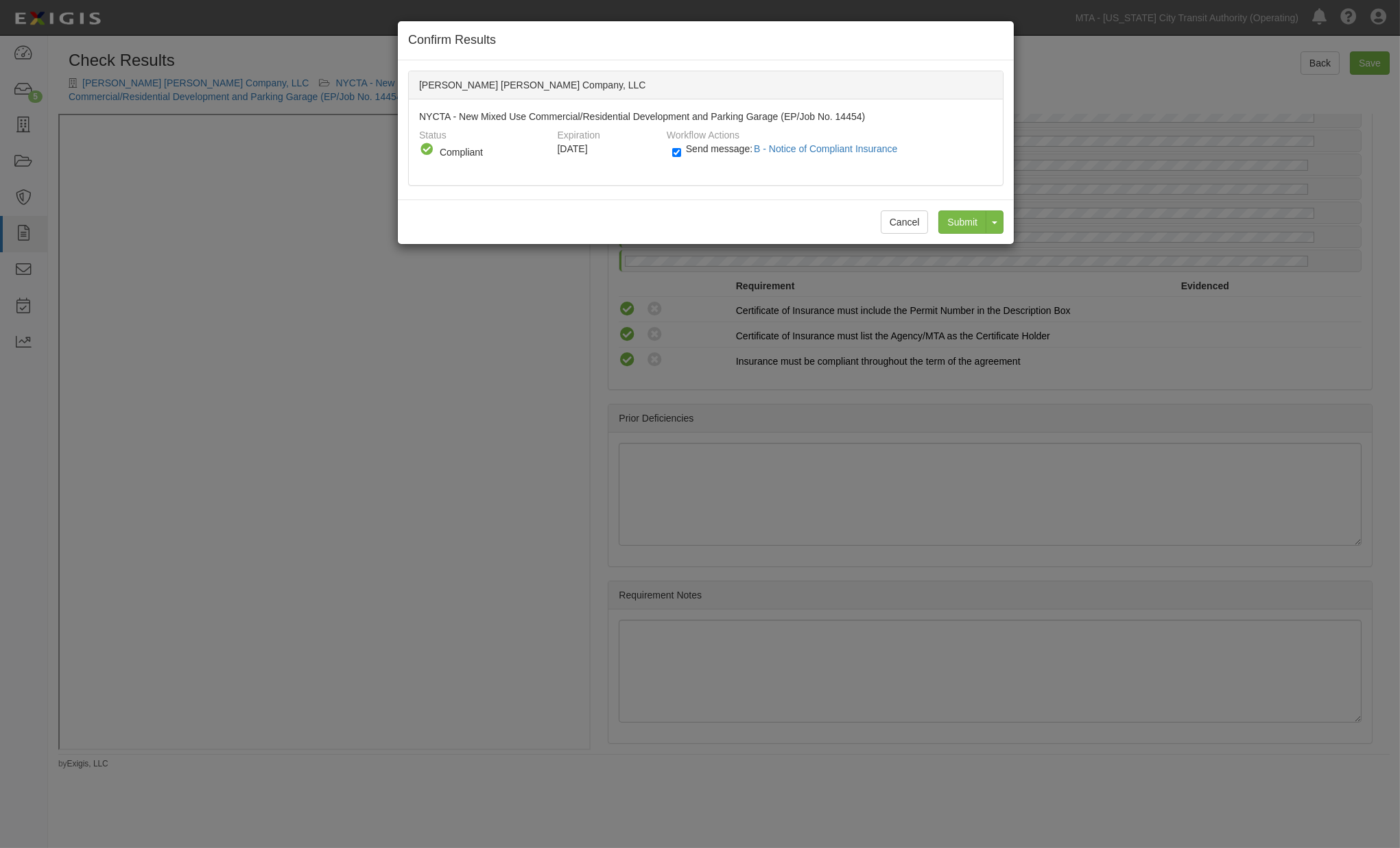
click at [693, 148] on span "Send message: B - Notice of Compliant Insurance" at bounding box center [794, 148] width 217 height 11
click at [681, 148] on input "Send message: B - Notice of Compliant Insurance" at bounding box center [677, 152] width 9 height 16
checkbox input "false"
click at [962, 214] on input "Submit" at bounding box center [962, 222] width 48 height 23
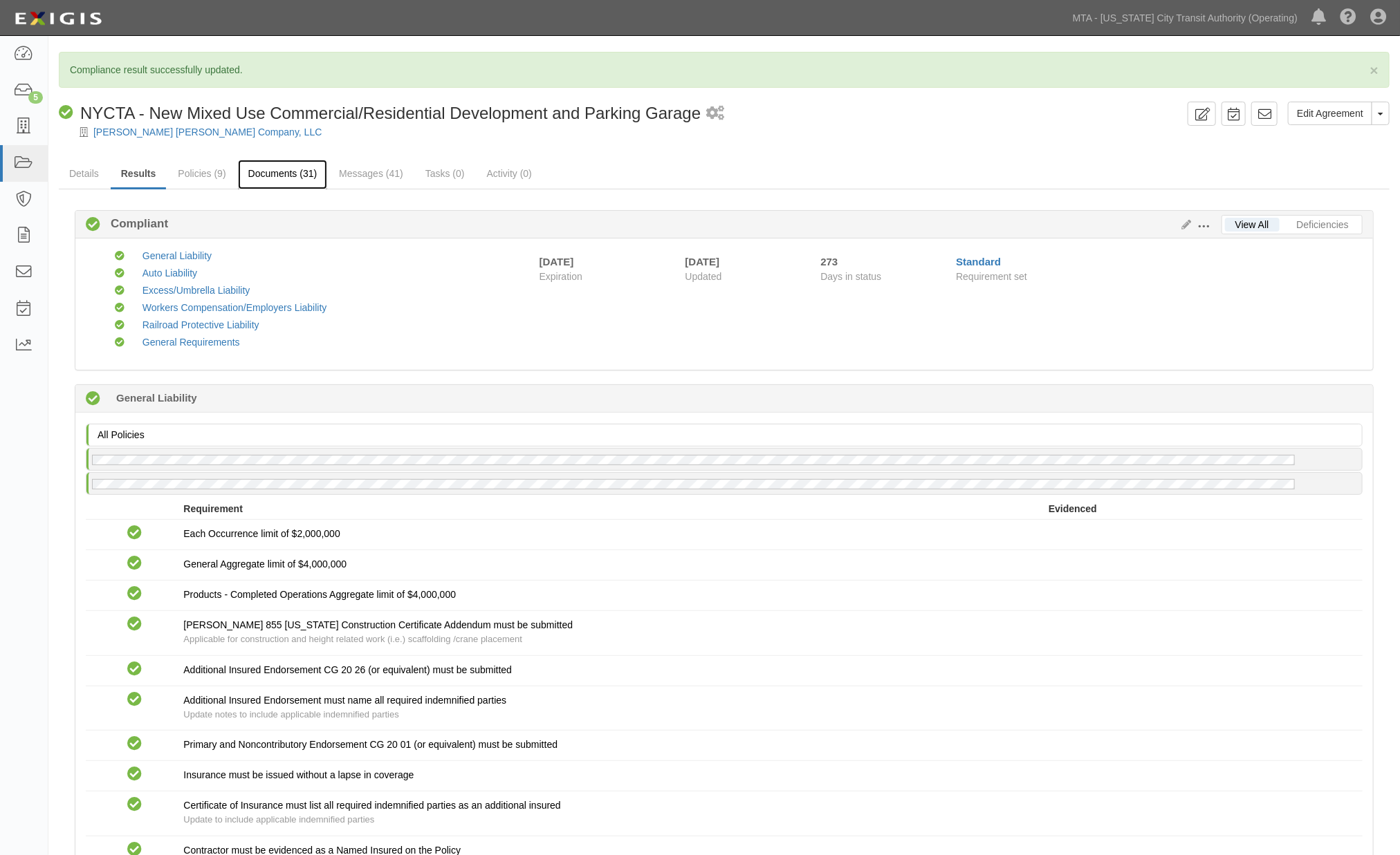
click at [295, 177] on link "Documents (31)" at bounding box center [283, 174] width 90 height 29
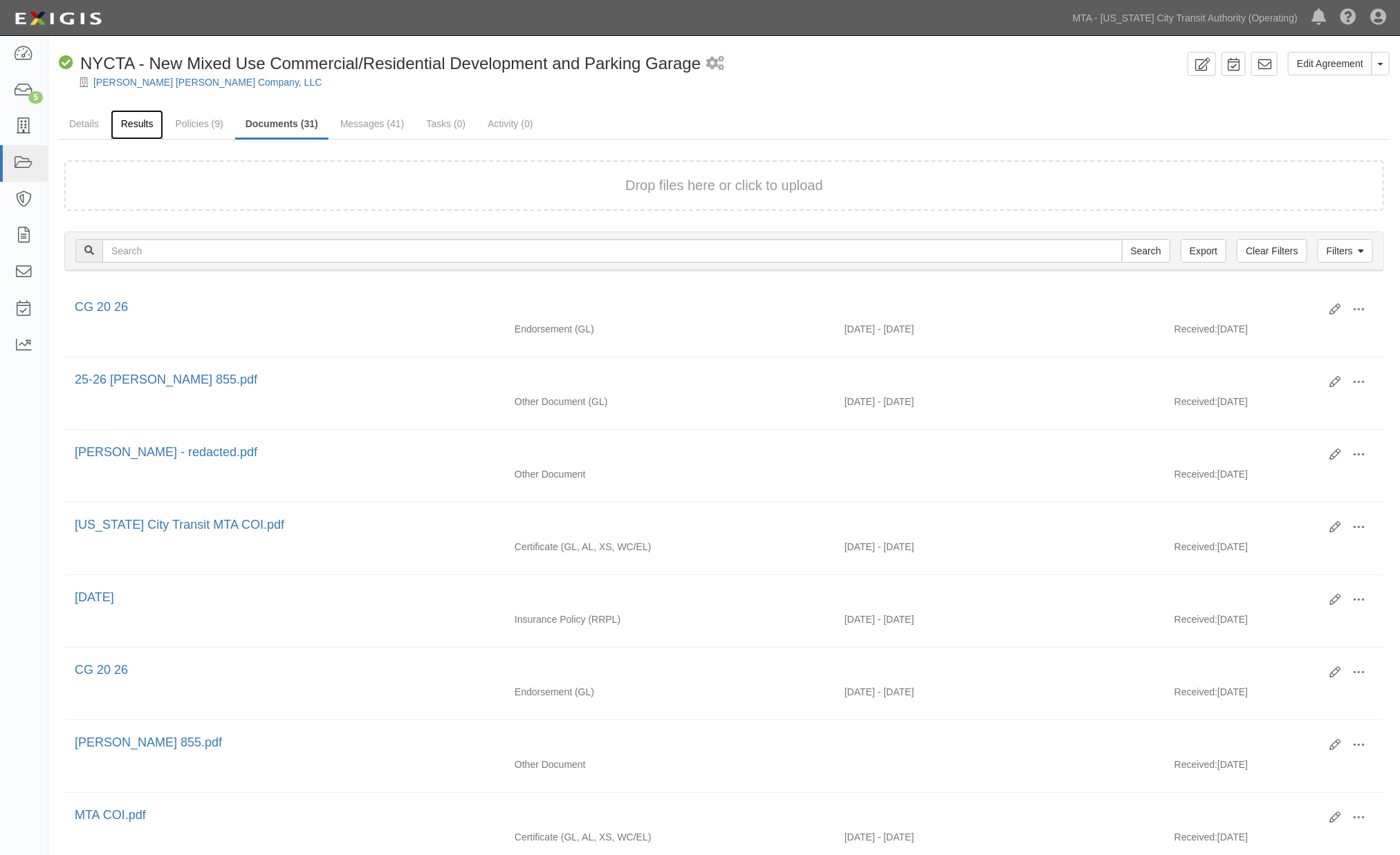
click at [140, 127] on link "Results" at bounding box center [137, 125] width 53 height 29
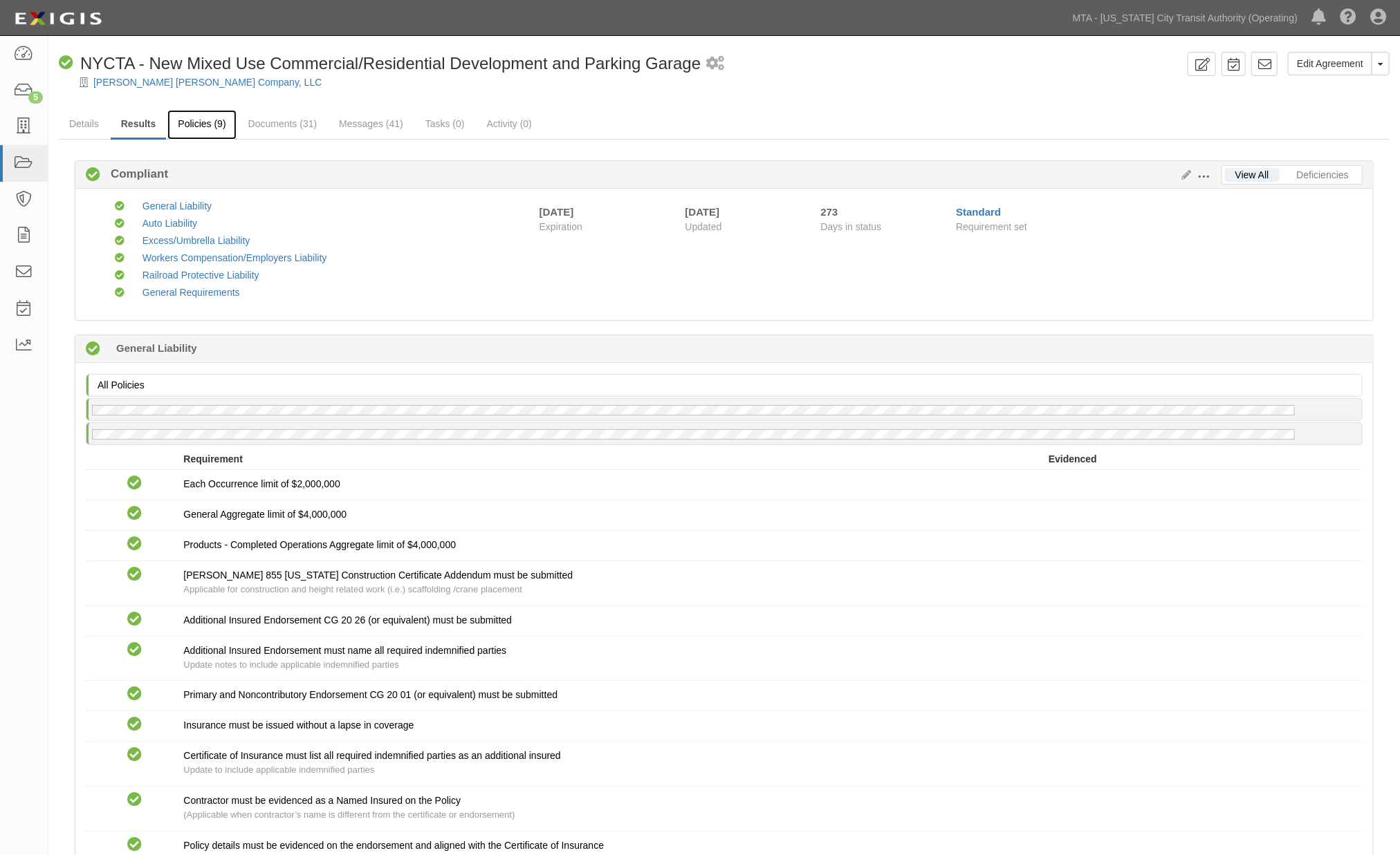
click at [199, 128] on link "Policies (9)" at bounding box center [202, 125] width 69 height 29
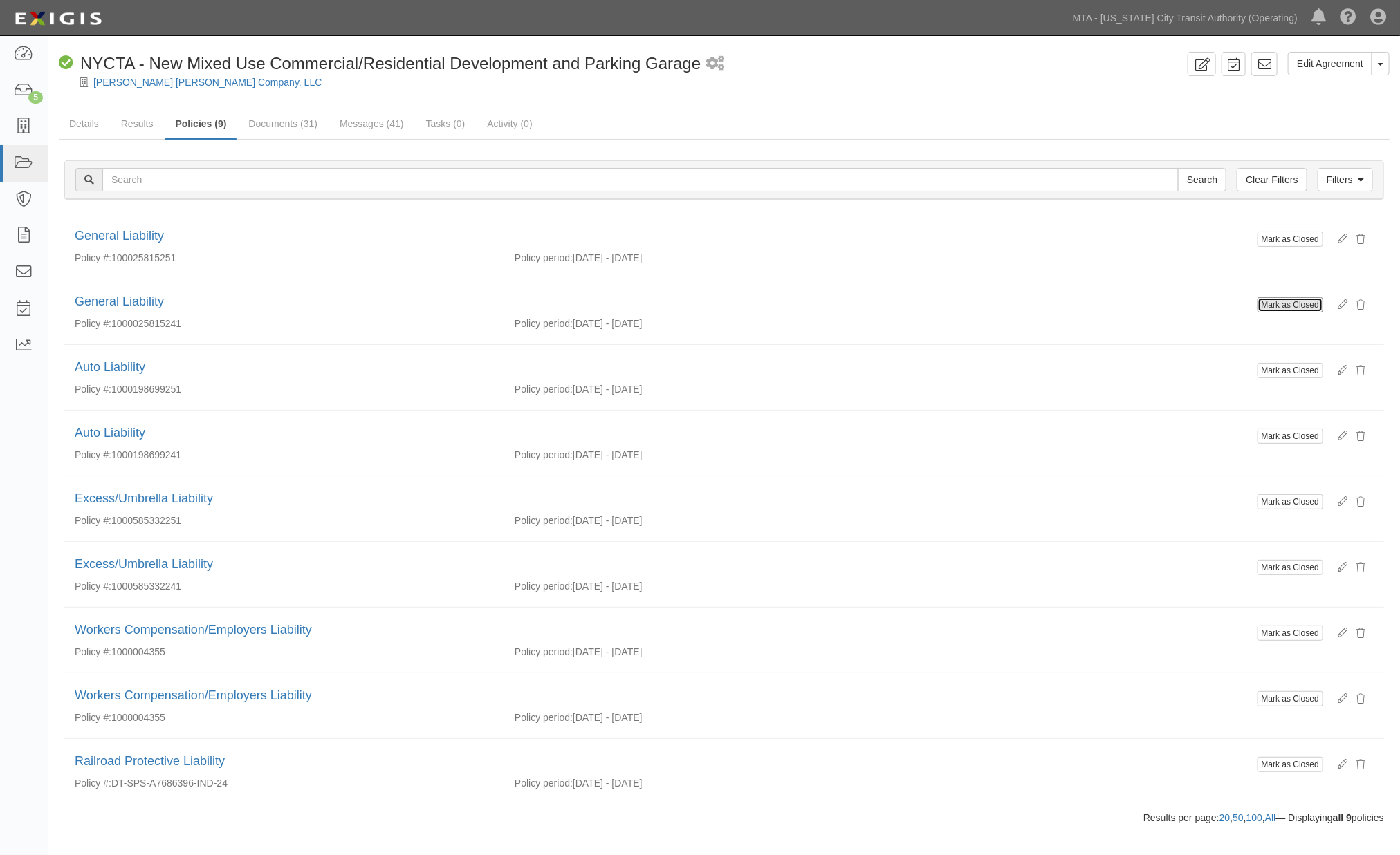
drag, startPoint x: 1285, startPoint y: 301, endPoint x: 782, endPoint y: 88, distance: 546.2
click at [1285, 301] on button "Mark as Closed" at bounding box center [1290, 305] width 66 height 15
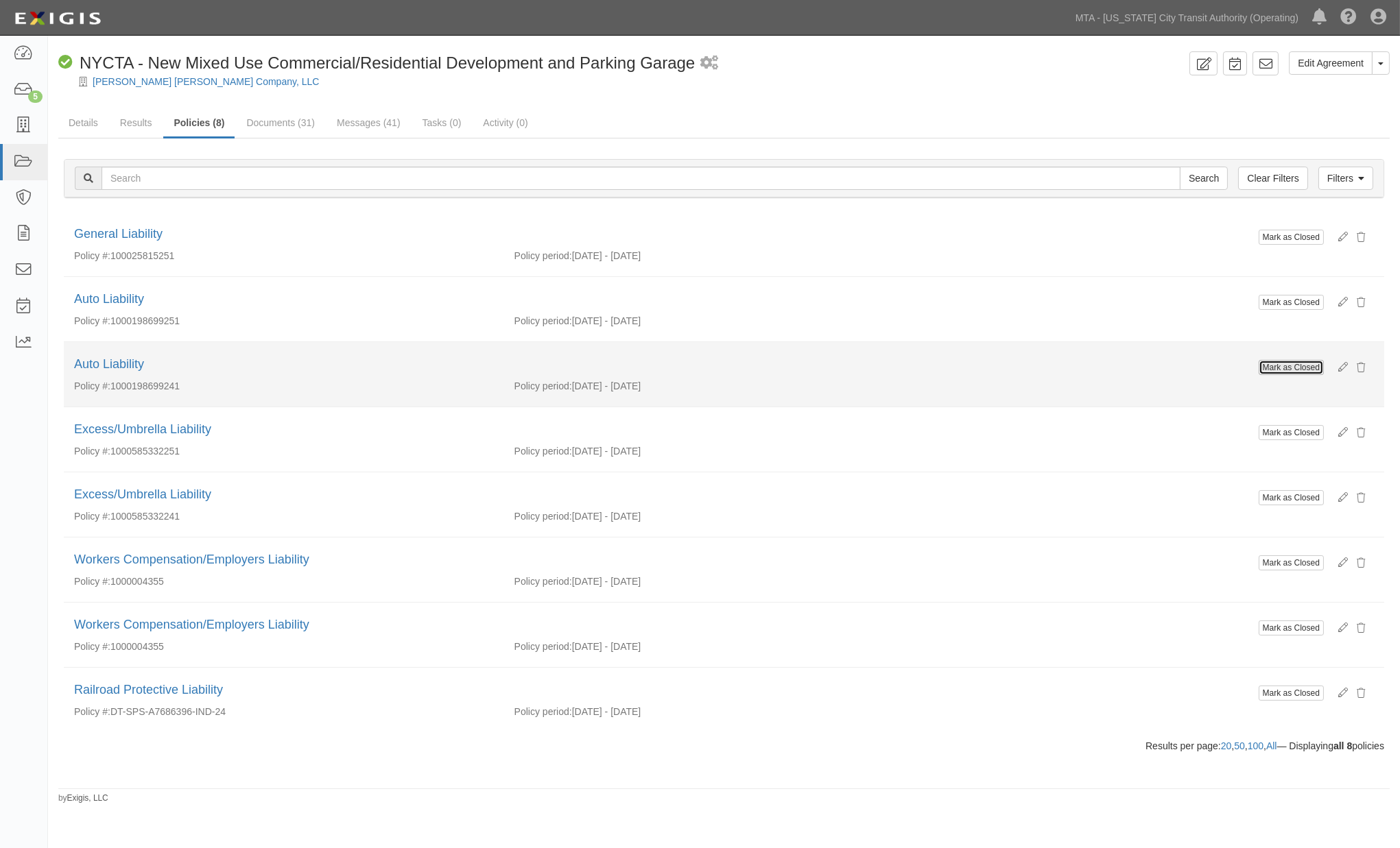
click at [1274, 370] on button "Mark as Closed" at bounding box center [1291, 368] width 65 height 15
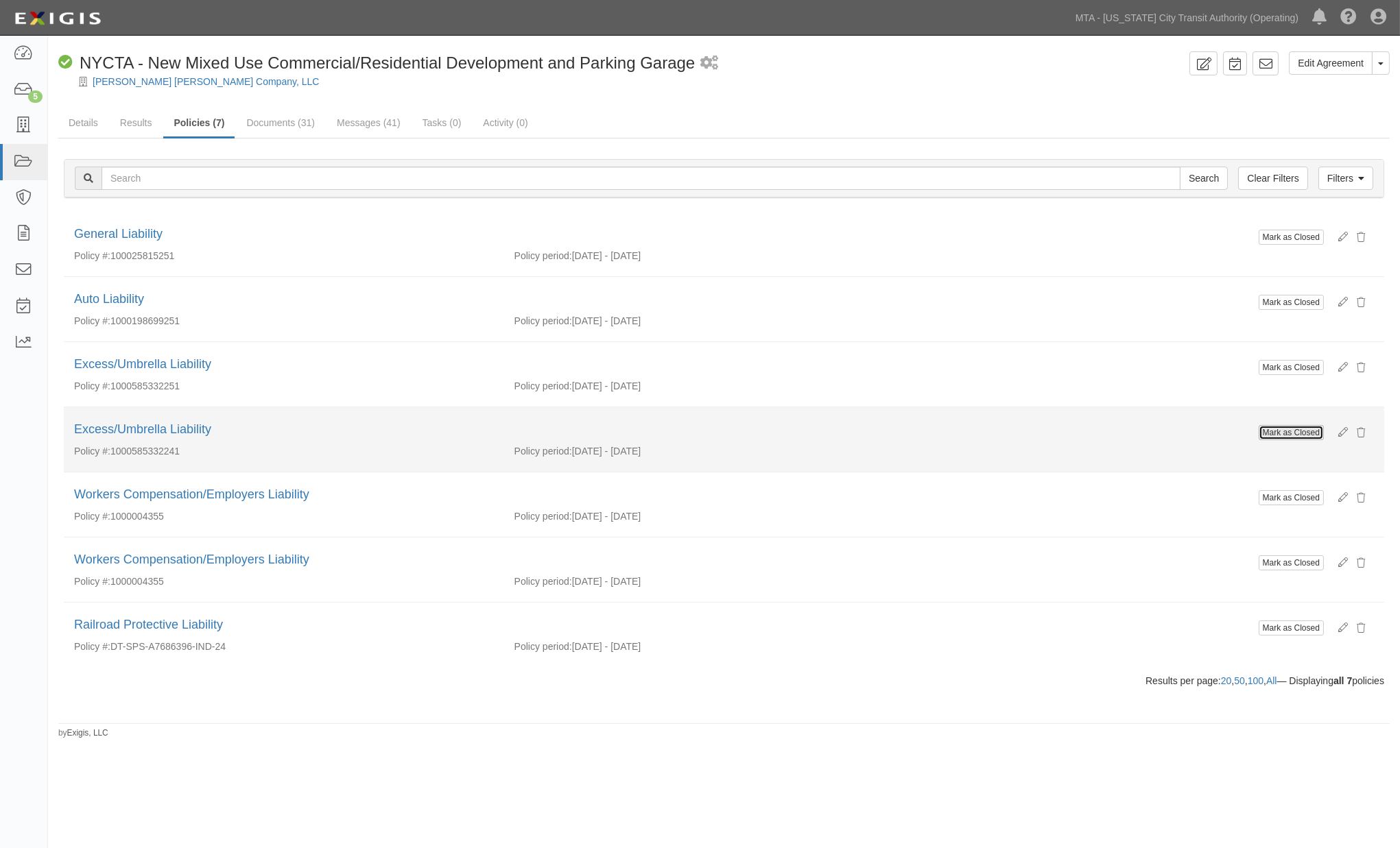
click at [1280, 440] on button "Mark as Closed" at bounding box center [1291, 433] width 65 height 15
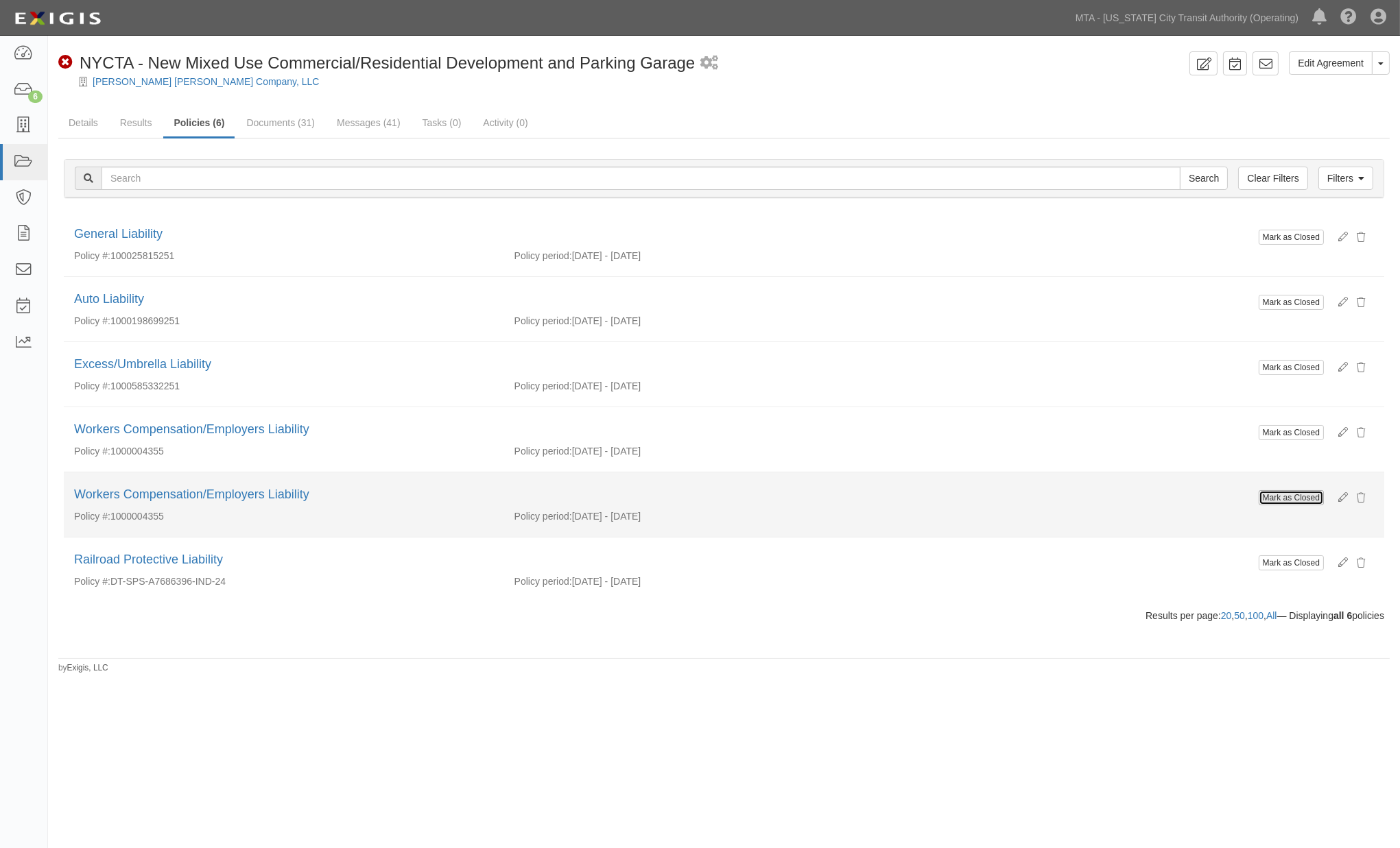
click at [1285, 503] on button "Mark as Closed" at bounding box center [1291, 498] width 65 height 15
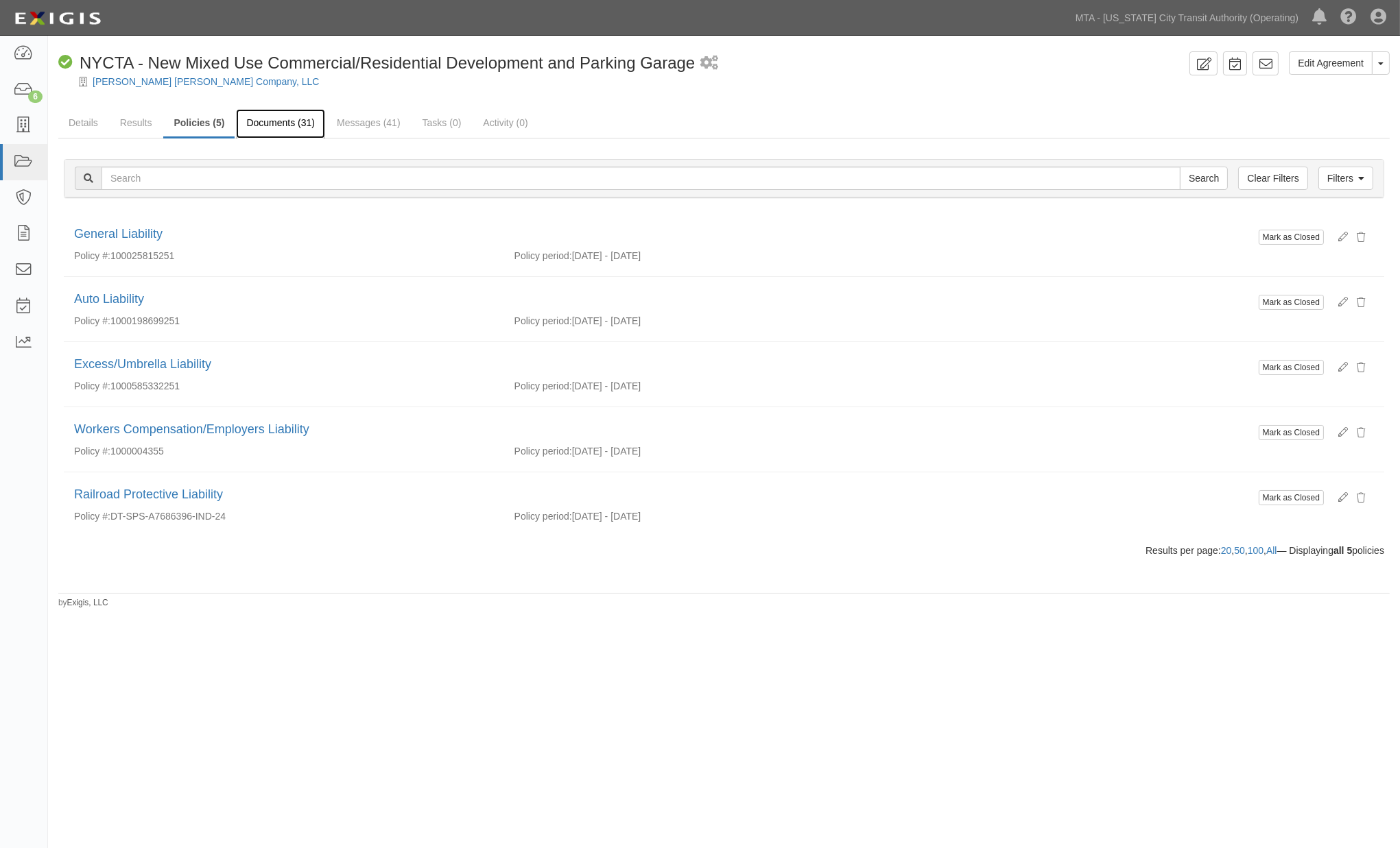
click at [277, 118] on link "Documents (31)" at bounding box center [280, 124] width 89 height 29
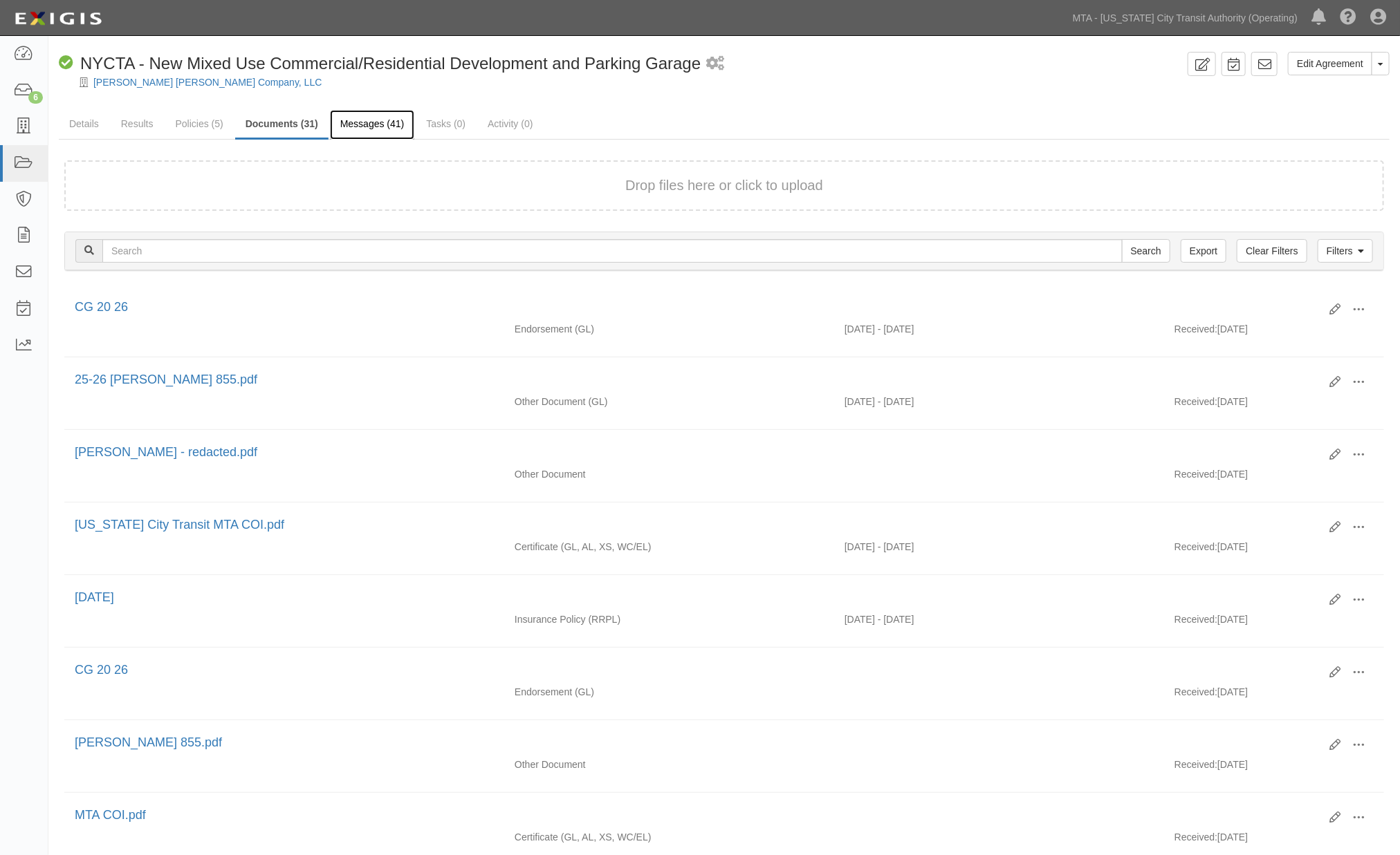
click at [357, 126] on link "Messages (41)" at bounding box center [372, 125] width 85 height 29
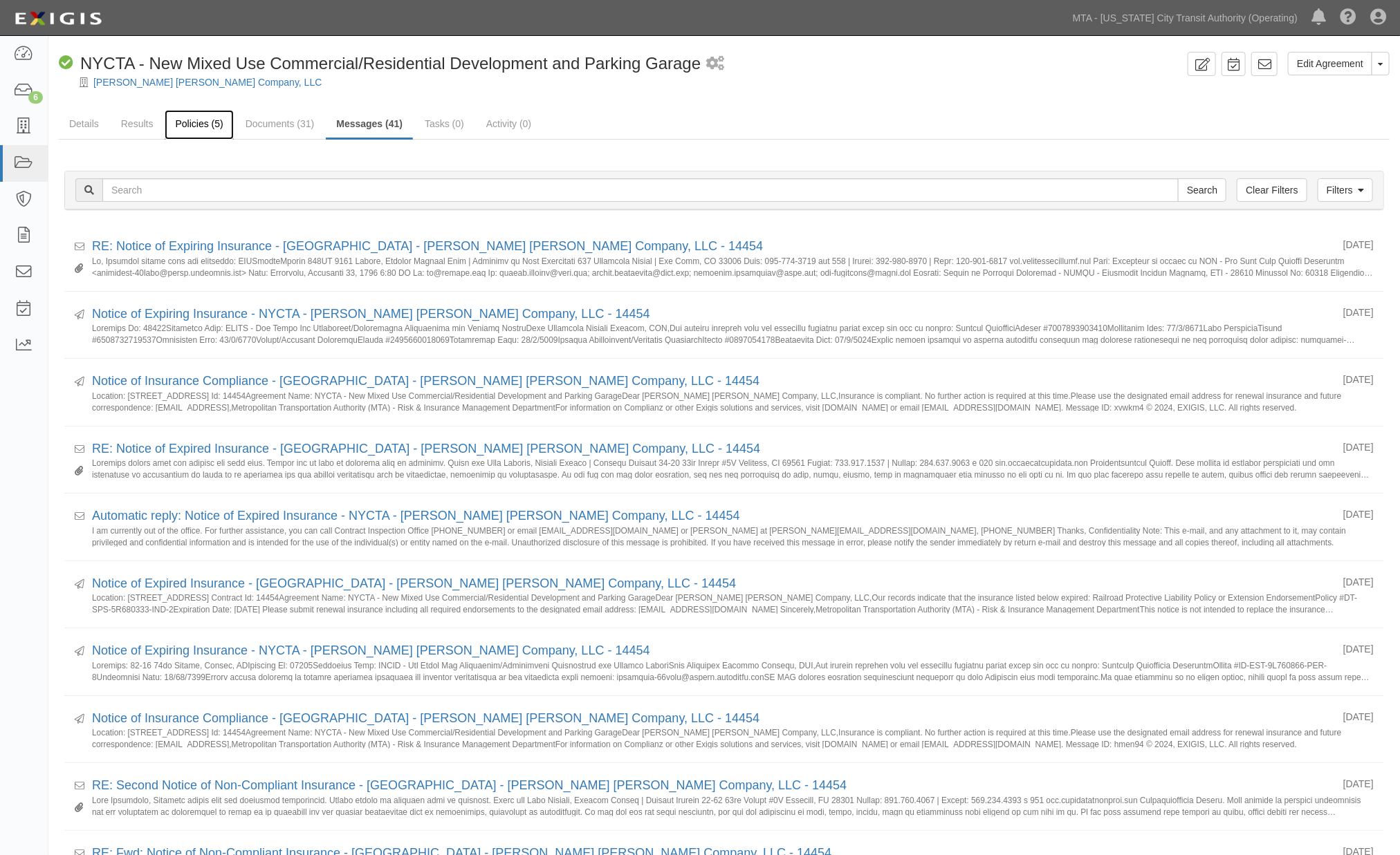
click at [181, 122] on link "Policies (5)" at bounding box center [199, 125] width 69 height 29
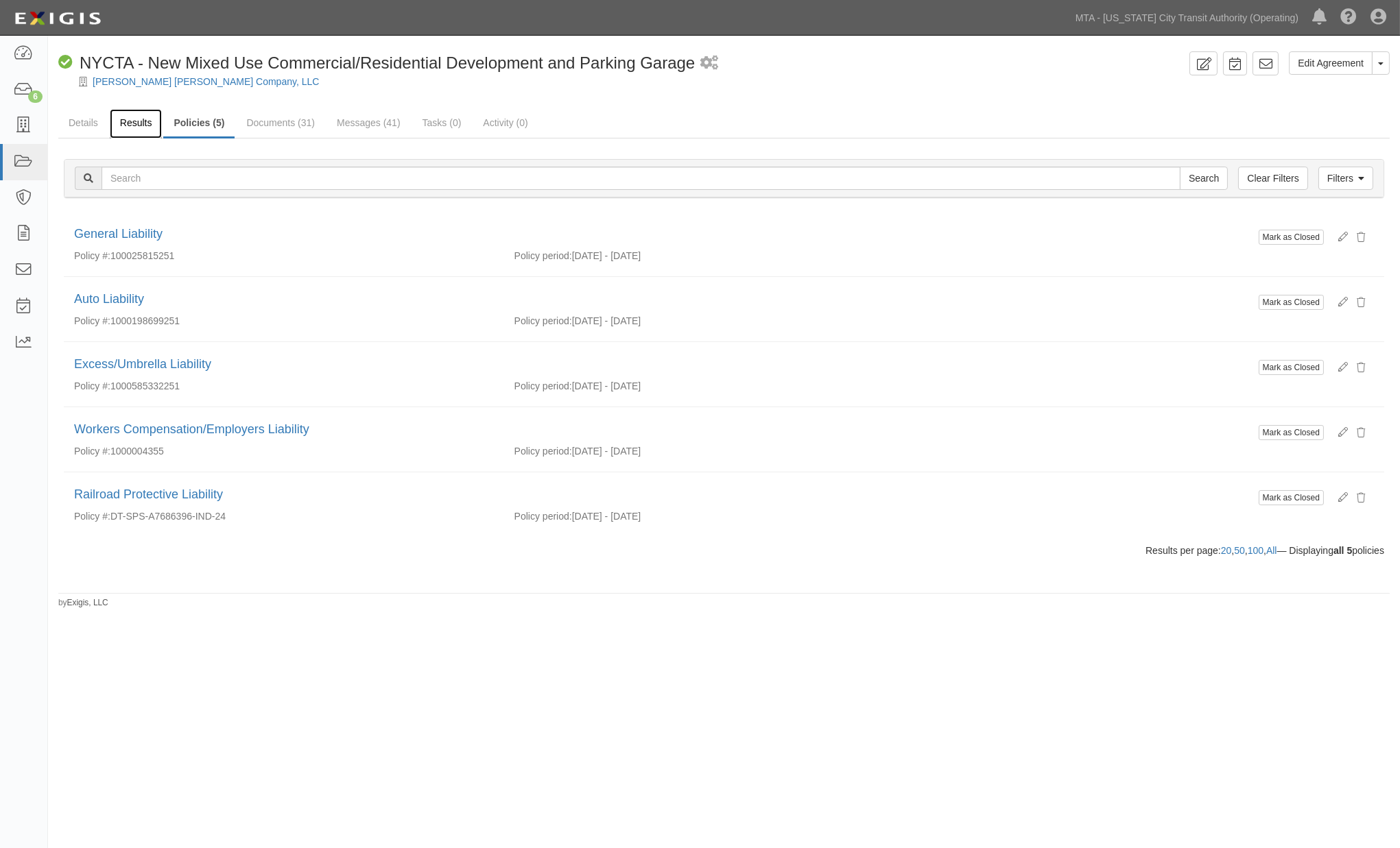
click at [128, 118] on link "Results" at bounding box center [136, 124] width 52 height 29
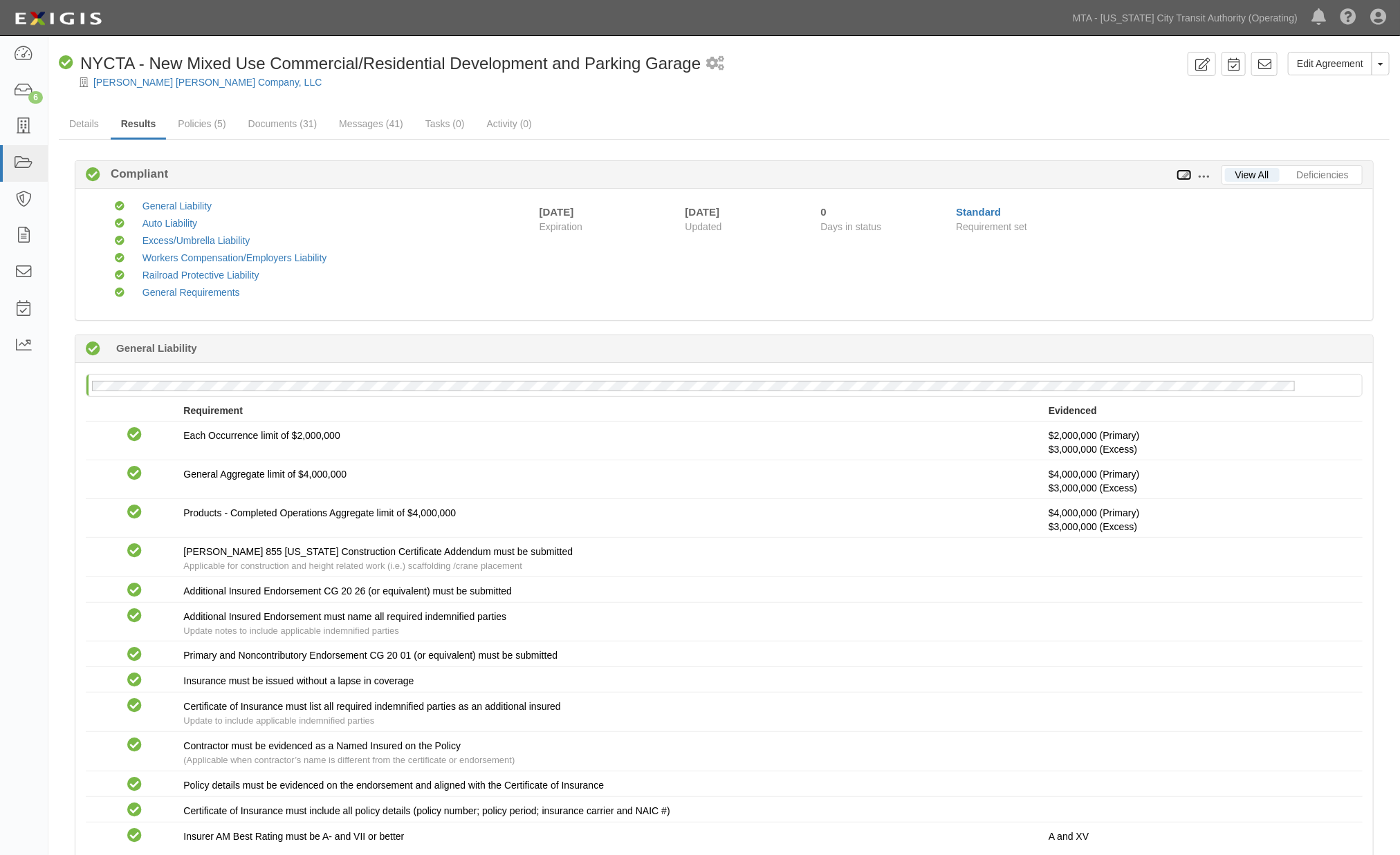
click at [1181, 174] on icon at bounding box center [1184, 175] width 15 height 10
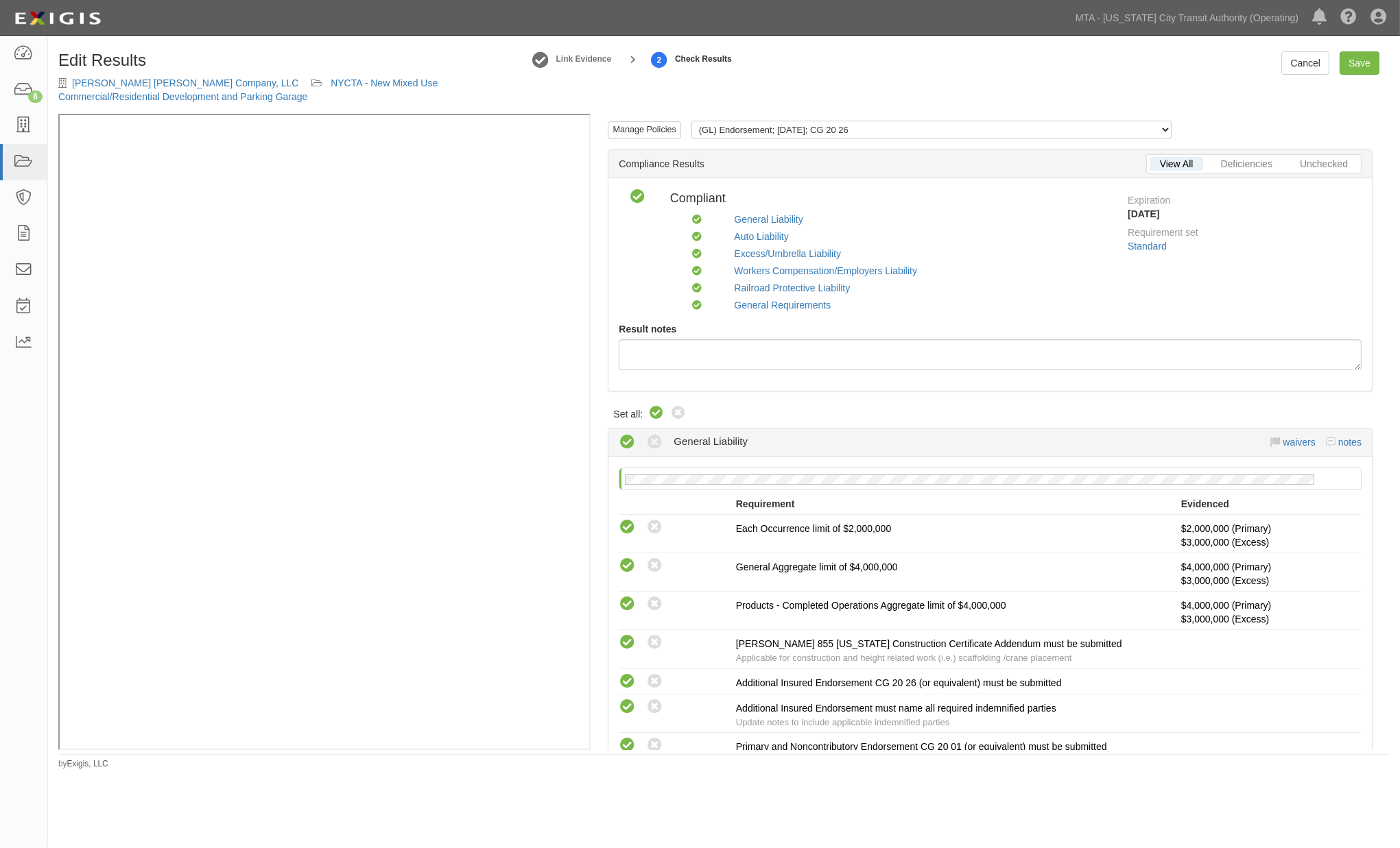
click at [651, 412] on icon at bounding box center [657, 414] width 16 height 16
radio input "true"
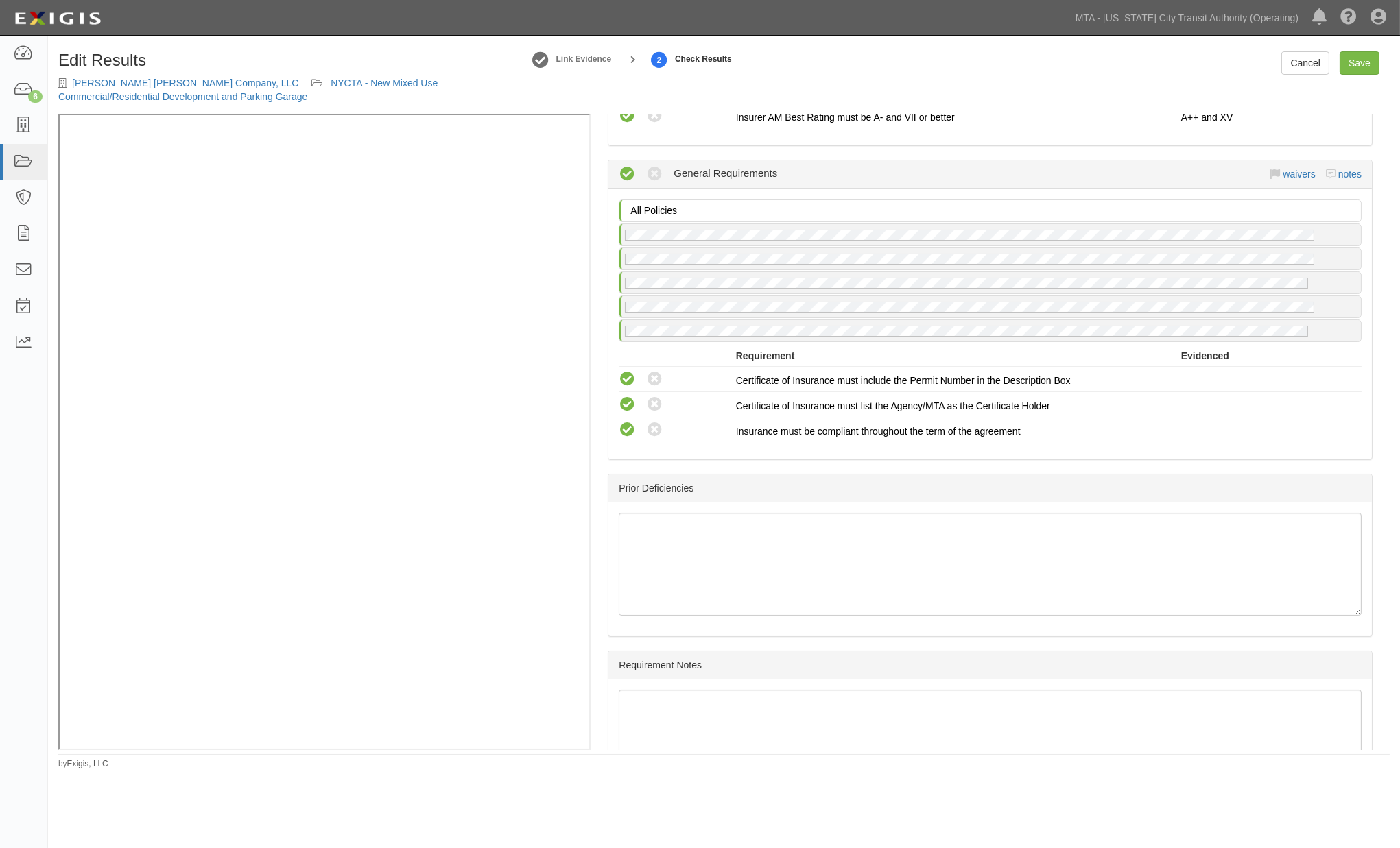
scroll to position [2204, 0]
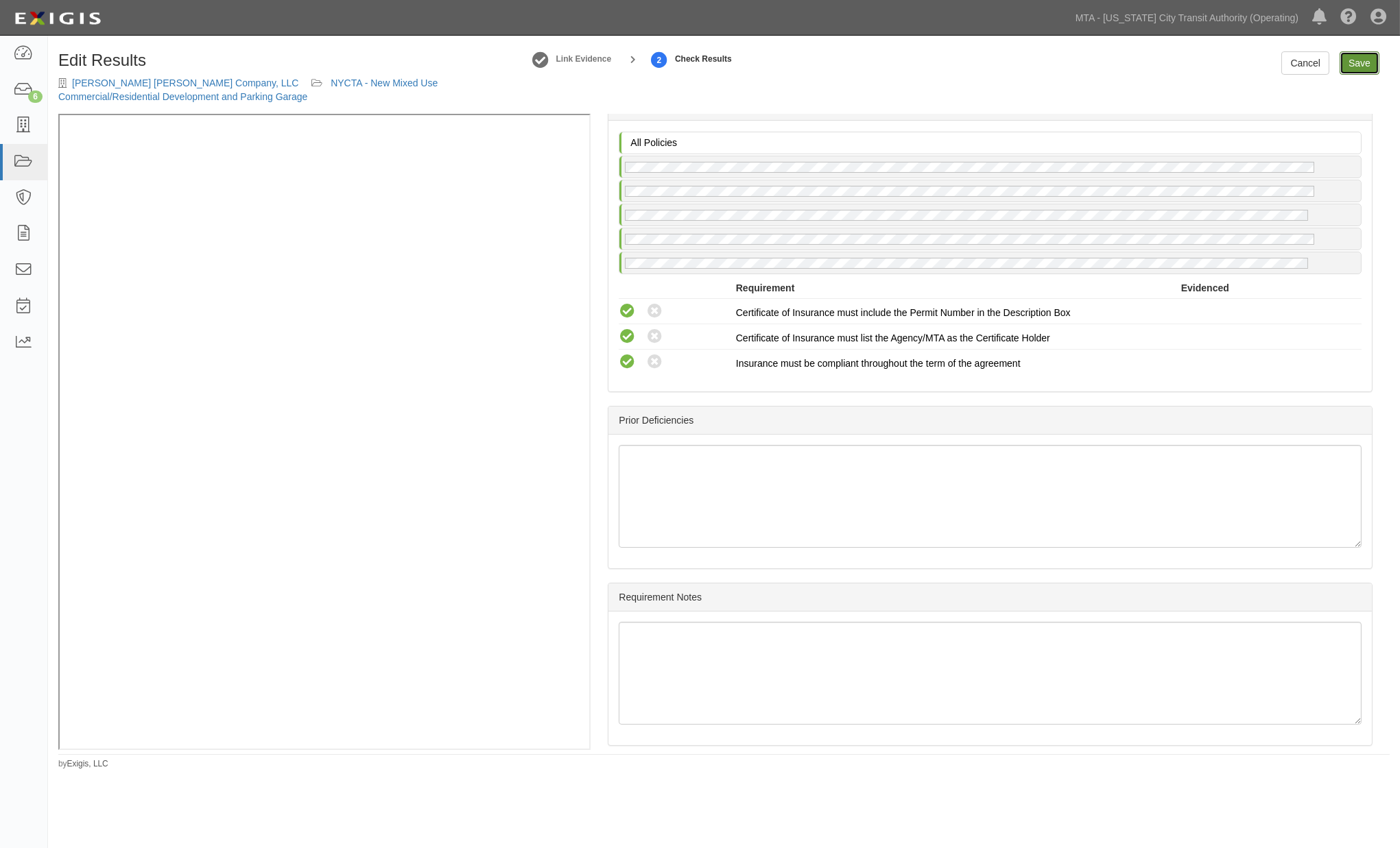
click at [1356, 67] on link "Save" at bounding box center [1360, 63] width 40 height 23
radio input "true"
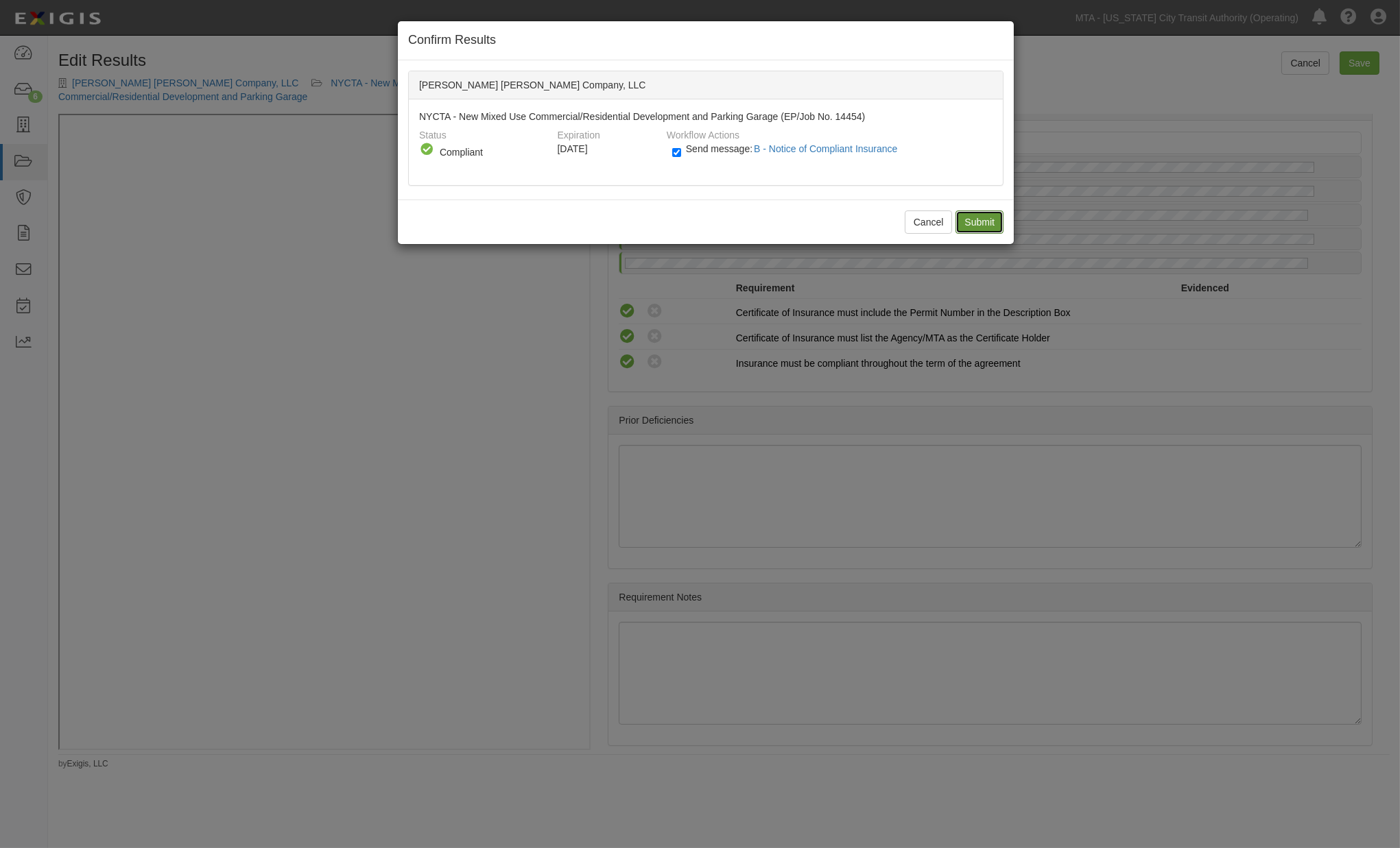
click at [982, 222] on input "Submit" at bounding box center [980, 222] width 48 height 23
click at [701, 148] on span "Send message: B - Notice of Compliant Insurance" at bounding box center [794, 148] width 217 height 11
click at [681, 148] on input "Send message: B - Notice of Compliant Insurance" at bounding box center [677, 152] width 9 height 16
checkbox input "false"
click at [996, 227] on div "Cancel Submit" at bounding box center [706, 222] width 616 height 45
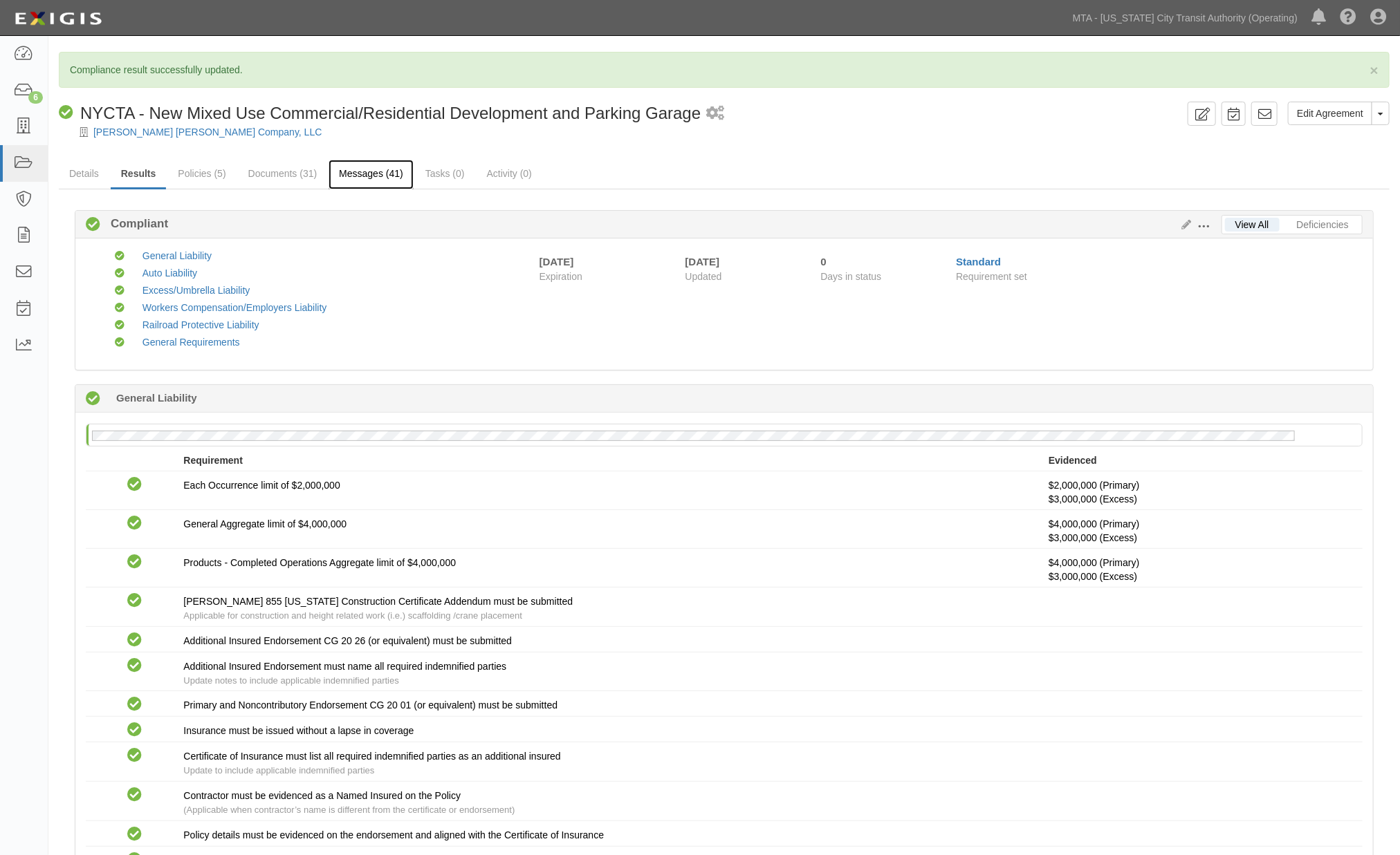
click at [368, 171] on link "Messages (41)" at bounding box center [371, 174] width 85 height 29
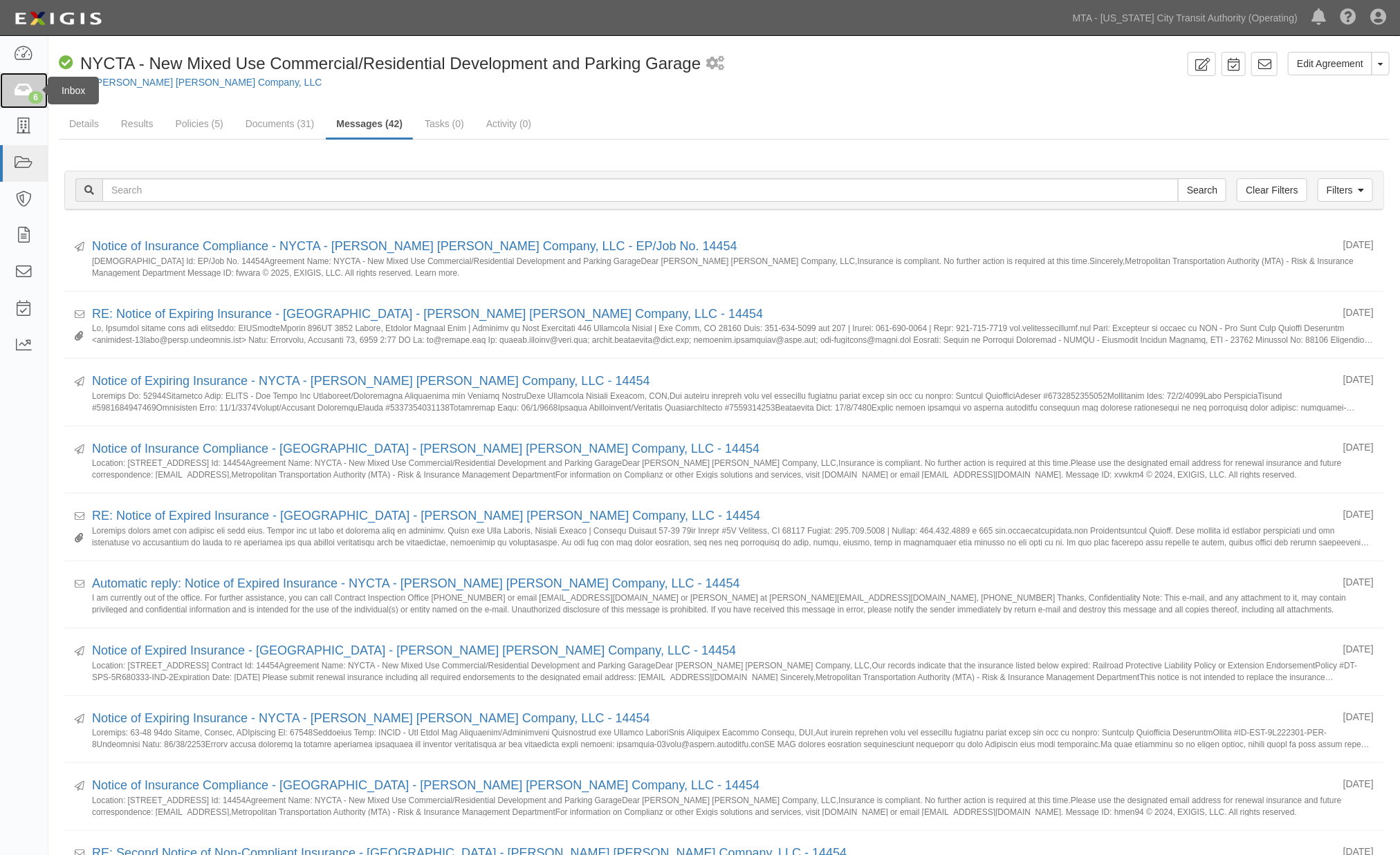
click at [17, 91] on icon at bounding box center [23, 91] width 20 height 16
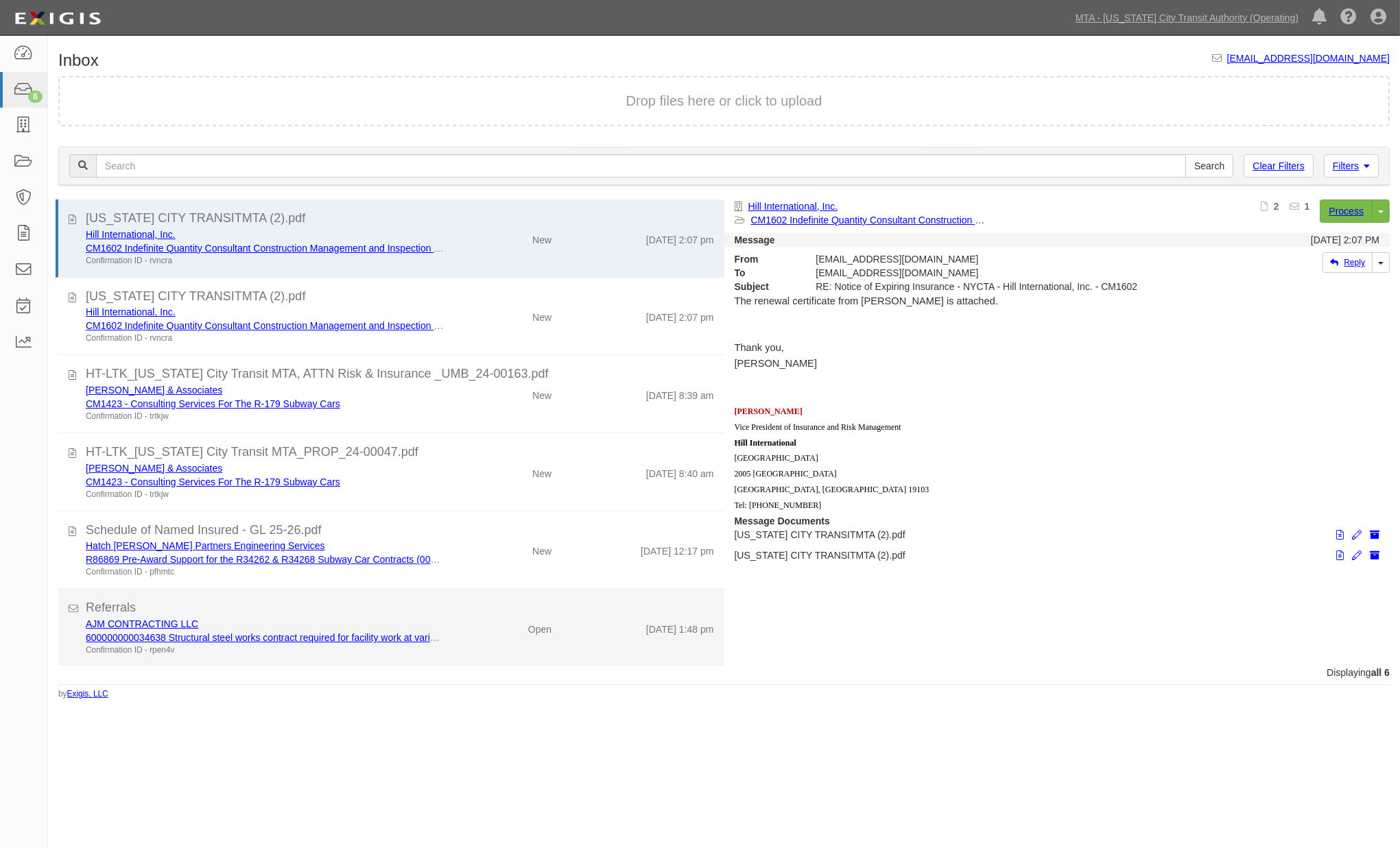
click at [471, 627] on div "Open" at bounding box center [508, 627] width 109 height 19
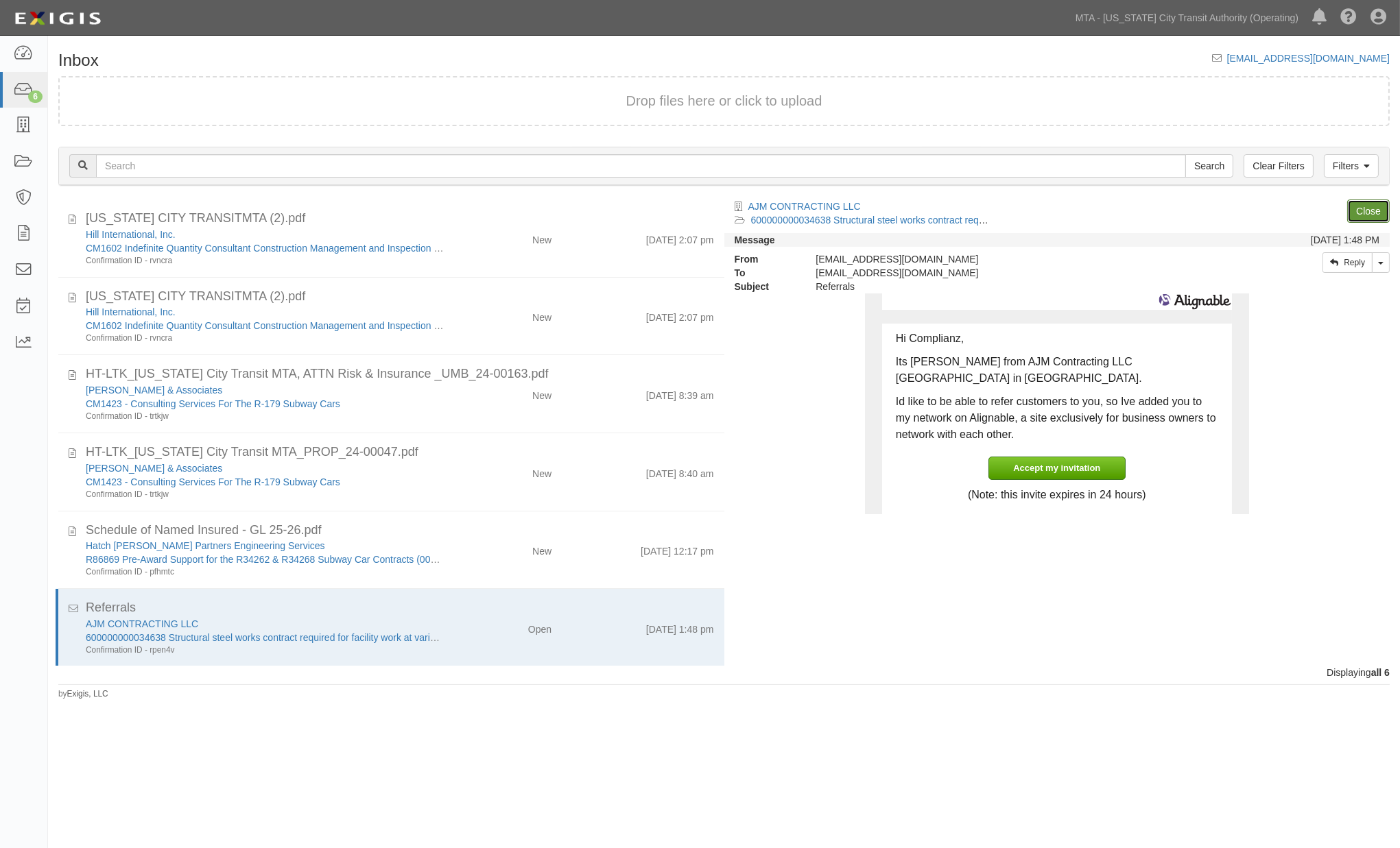
click at [1374, 208] on link "Close" at bounding box center [1369, 211] width 43 height 23
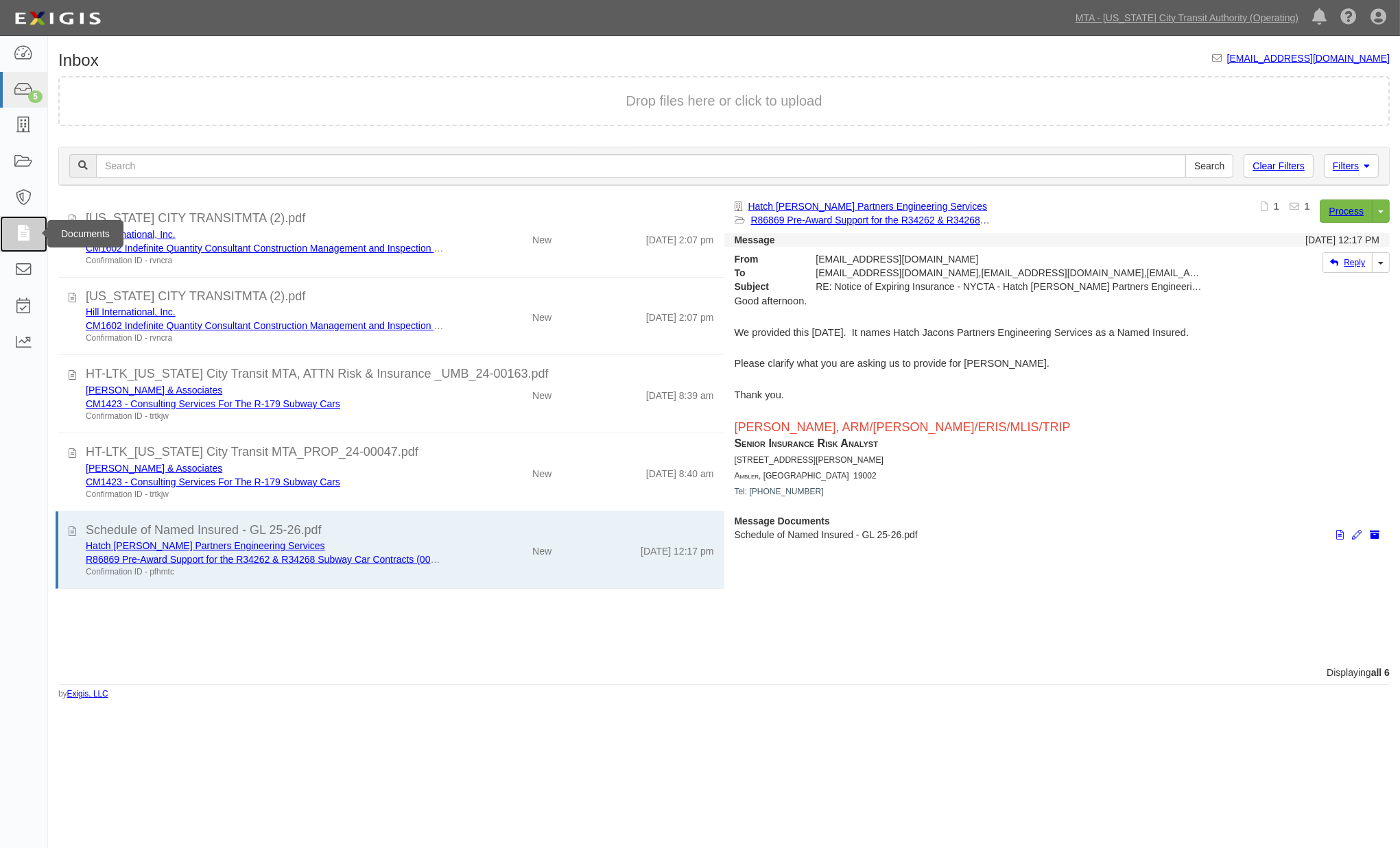
click at [22, 227] on icon at bounding box center [23, 234] width 19 height 16
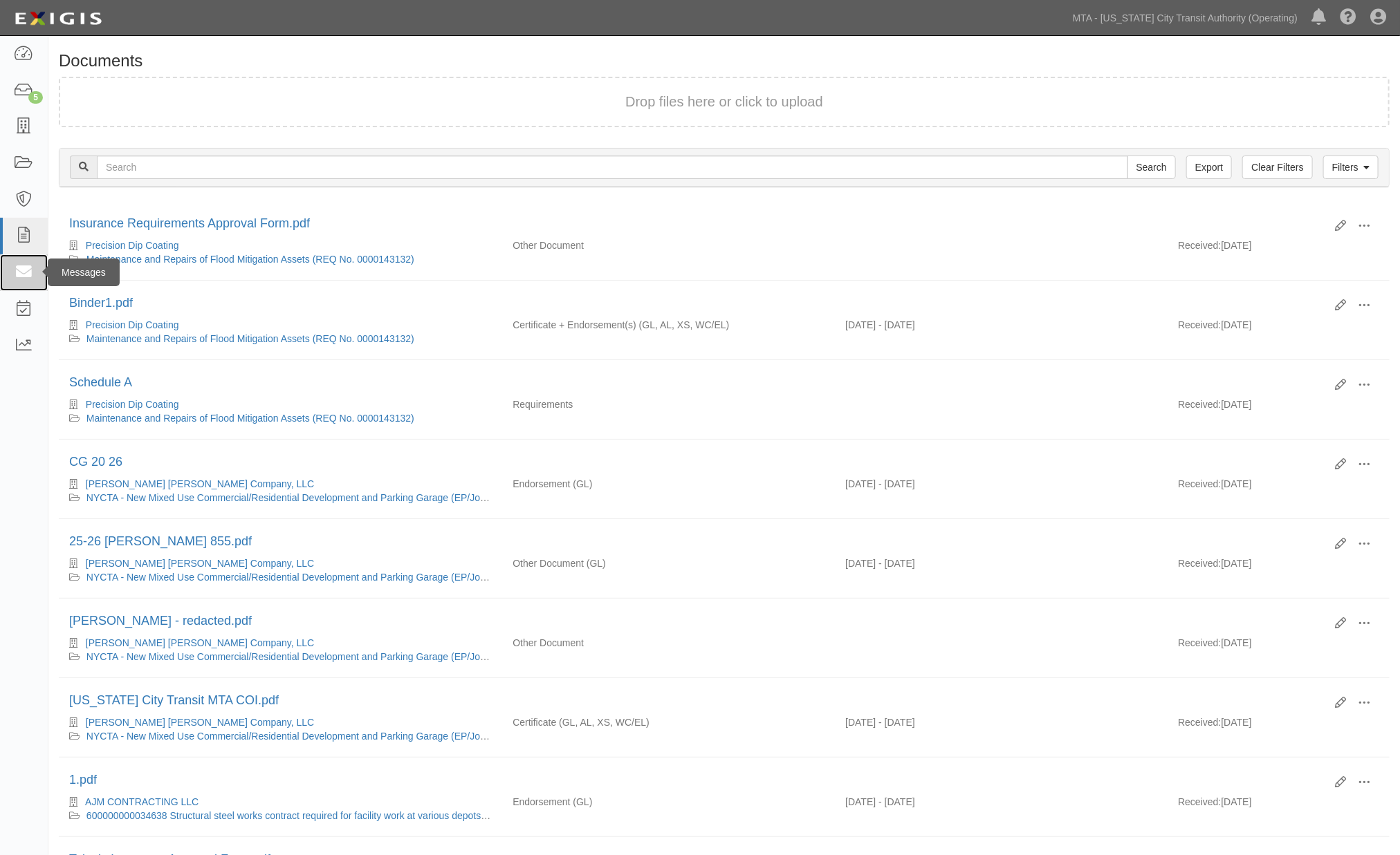
click at [22, 268] on icon at bounding box center [23, 273] width 20 height 16
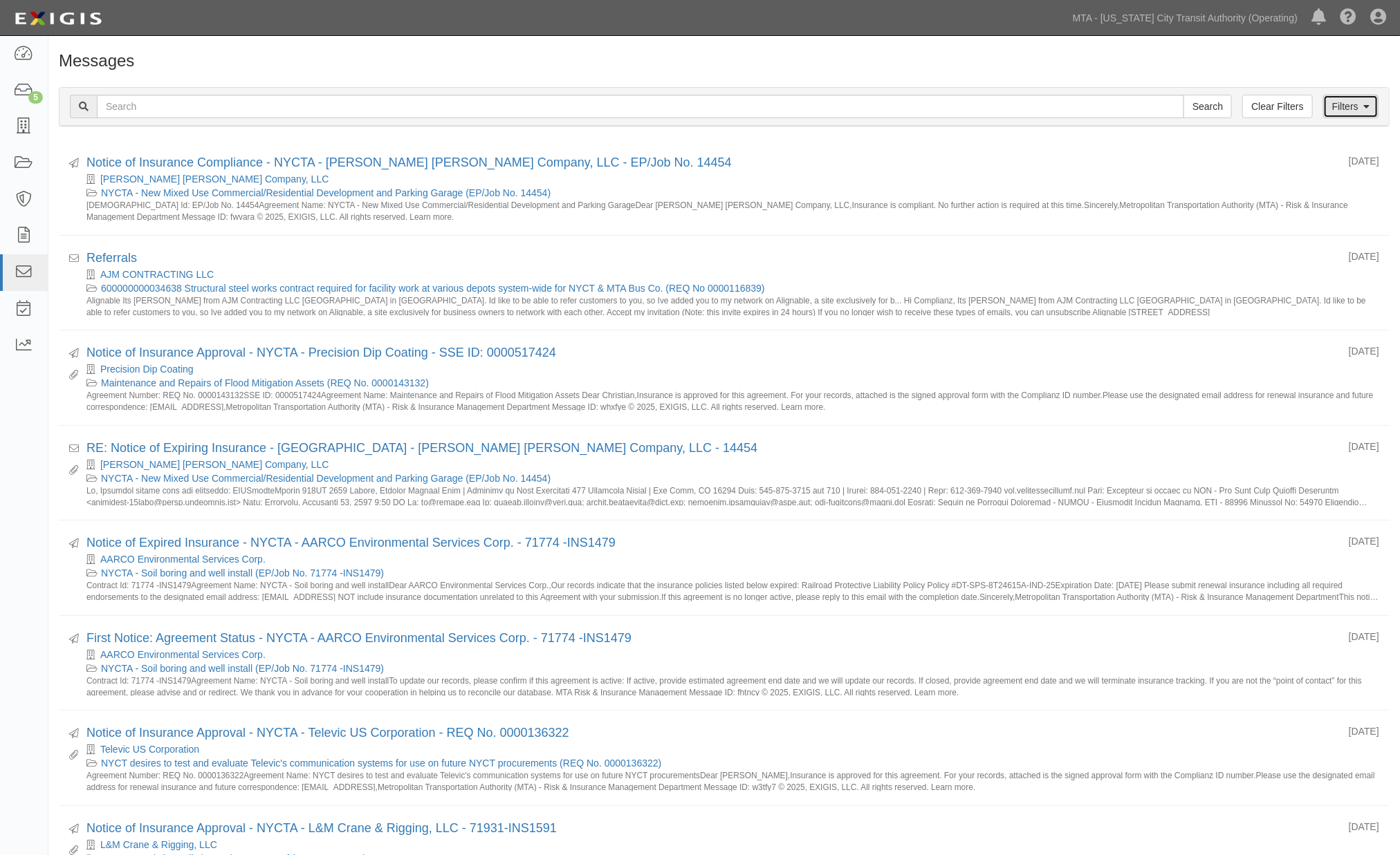
click at [1356, 97] on link "Filters" at bounding box center [1350, 106] width 55 height 23
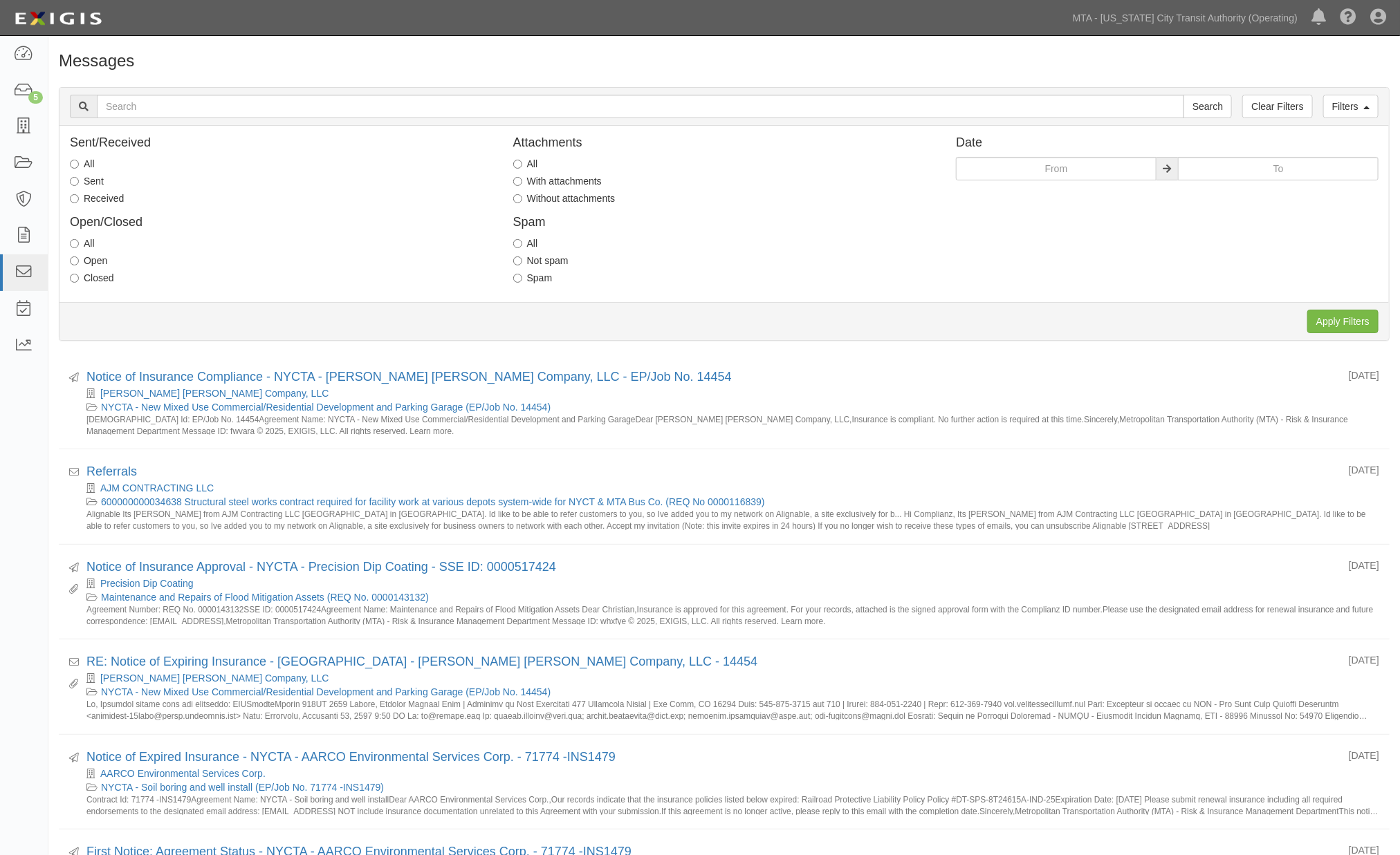
click at [116, 197] on label "Received" at bounding box center [96, 199] width 54 height 14
click at [79, 197] on input "Received" at bounding box center [74, 199] width 9 height 9
radio input "true"
click at [1349, 318] on input "Apply Filters" at bounding box center [1343, 321] width 71 height 23
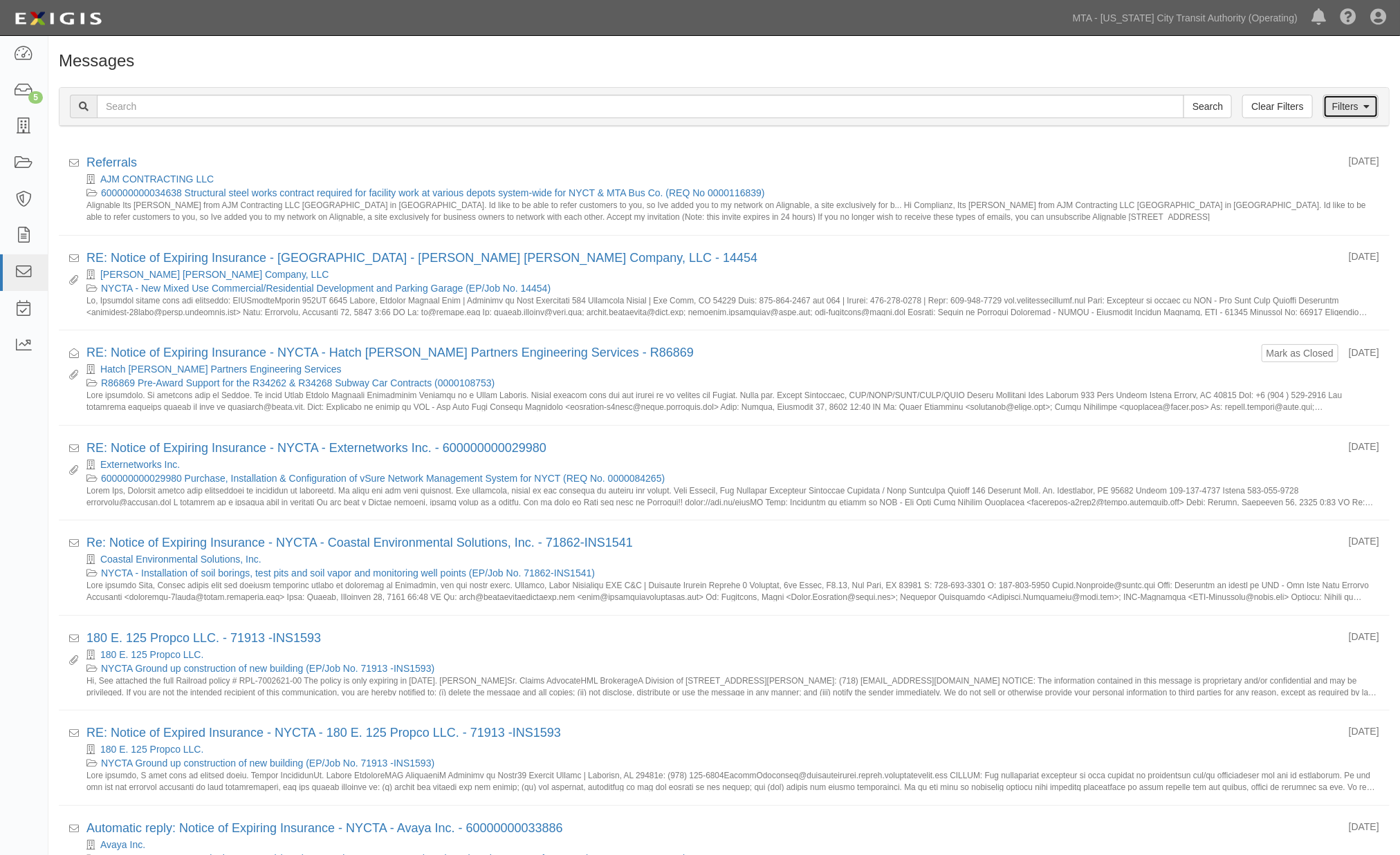
click at [1359, 110] on link "Filters" at bounding box center [1350, 106] width 55 height 23
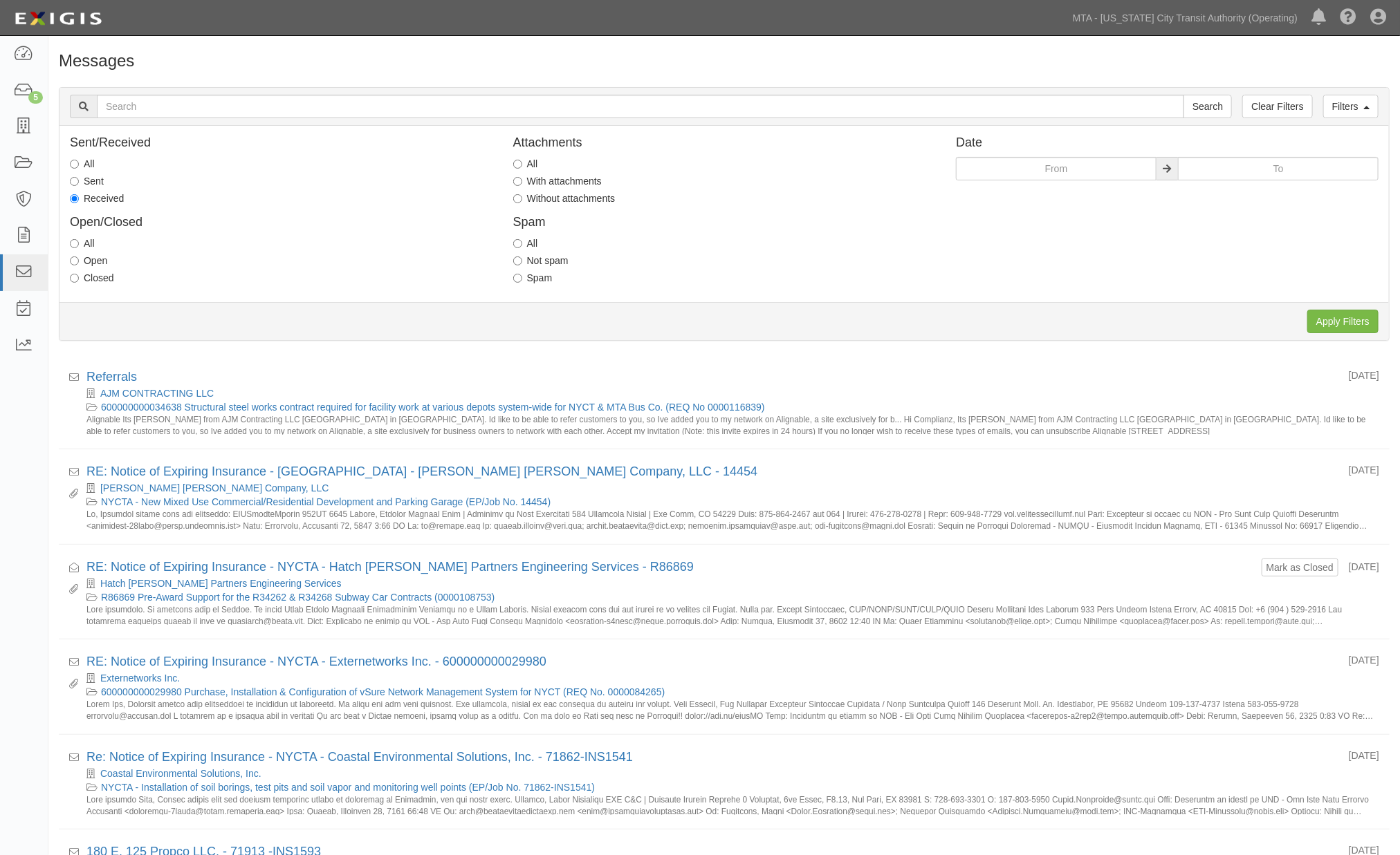
click at [100, 264] on label "Open" at bounding box center [88, 261] width 37 height 14
click at [79, 264] on input "Open" at bounding box center [74, 261] width 9 height 9
radio input "true"
click at [1330, 320] on input "Apply Filters" at bounding box center [1343, 321] width 71 height 23
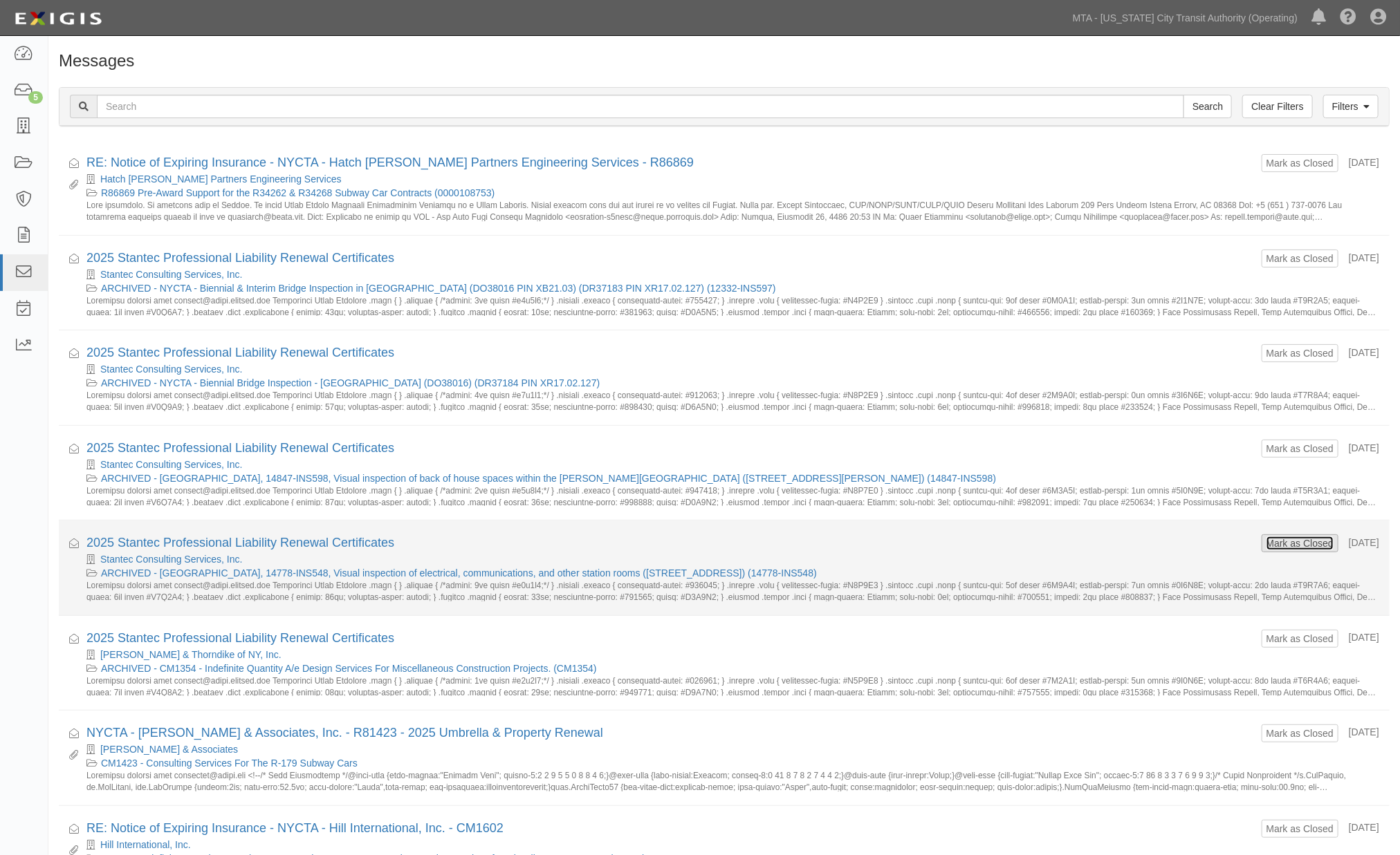
click at [1281, 545] on button "Mark as Closed" at bounding box center [1300, 543] width 69 height 15
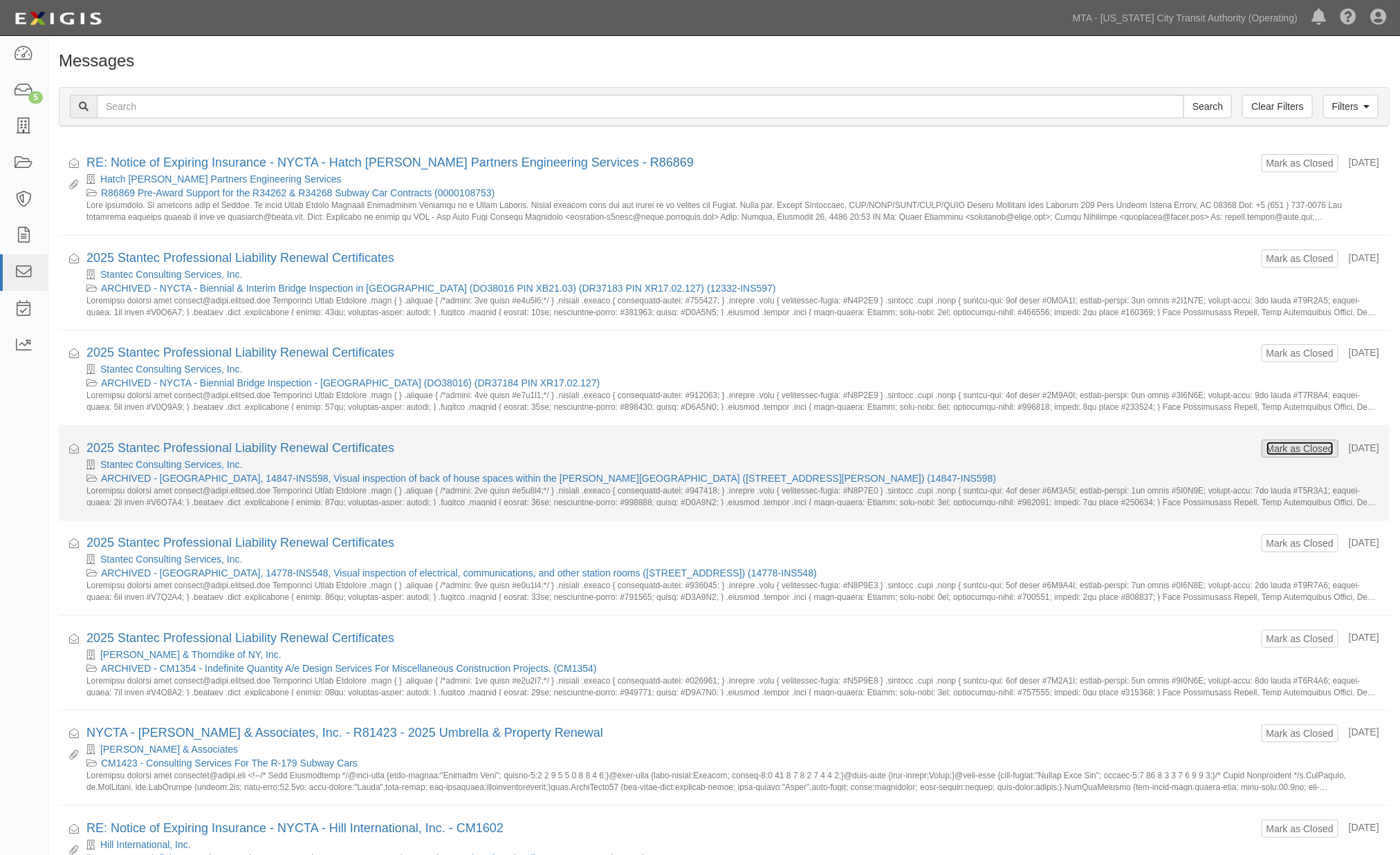
click at [1278, 451] on button "Mark as Closed" at bounding box center [1300, 449] width 69 height 15
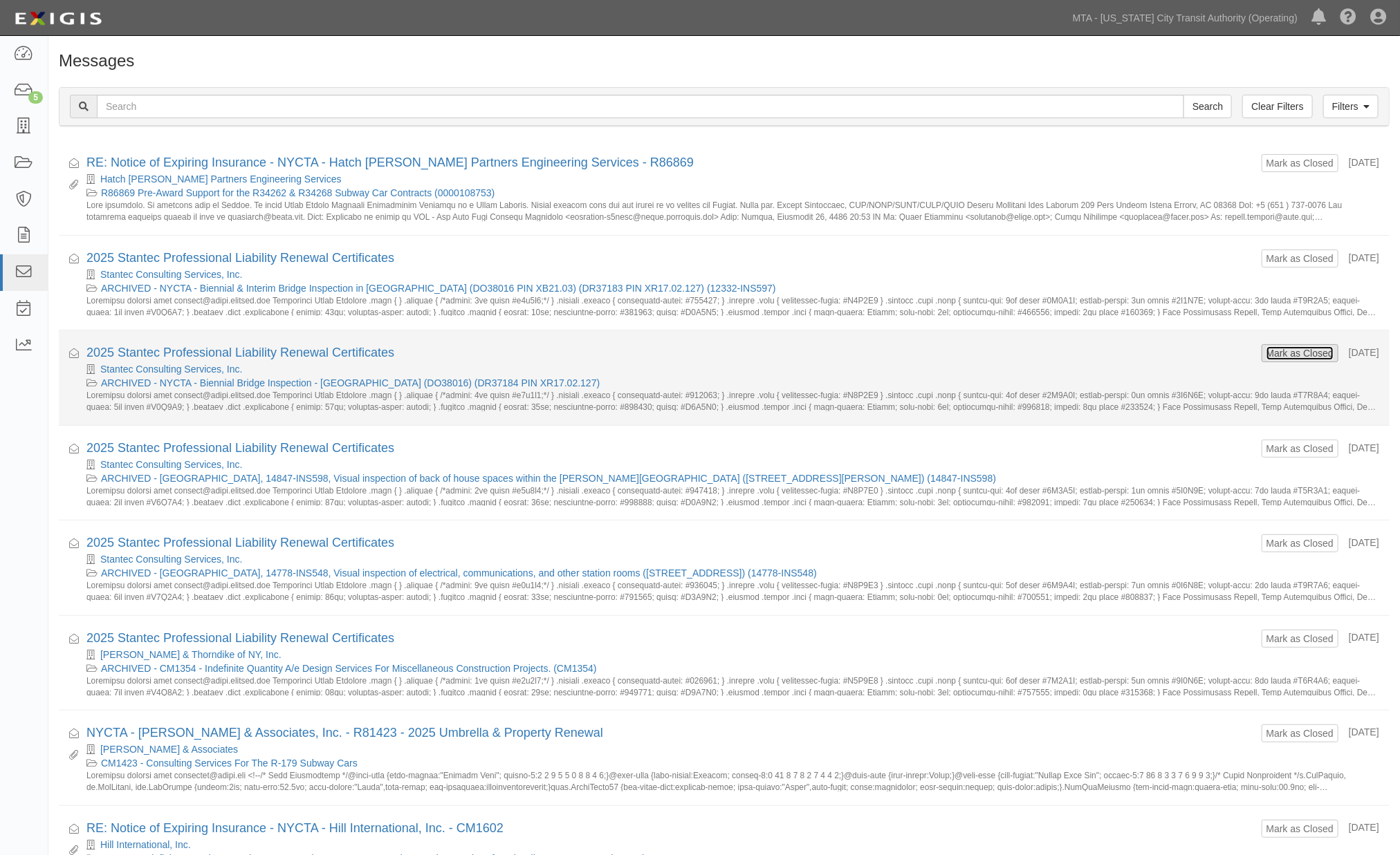
click at [1281, 353] on button "Mark as Closed" at bounding box center [1300, 353] width 69 height 15
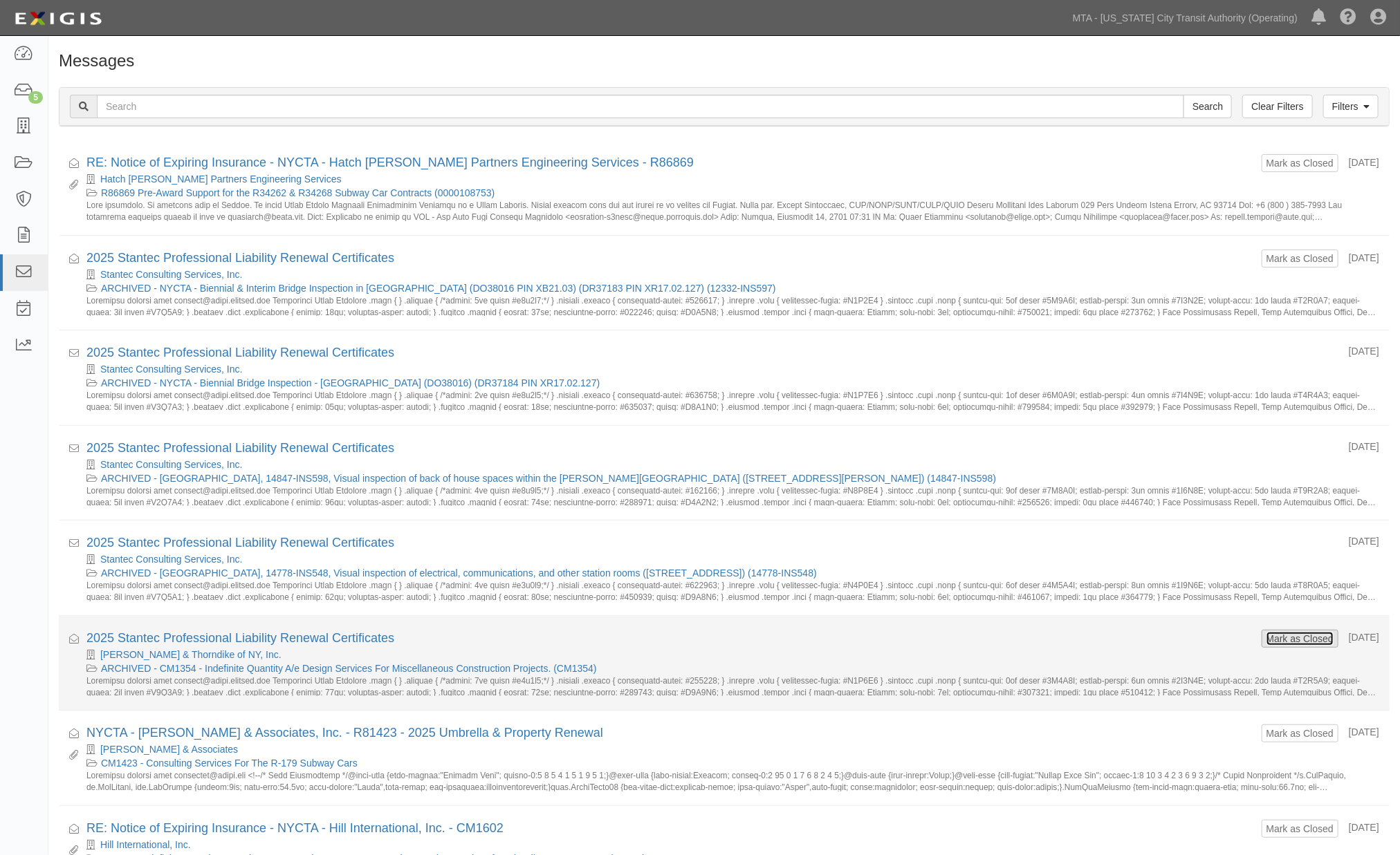
click at [1266, 640] on button "Mark as Closed" at bounding box center [1300, 639] width 69 height 15
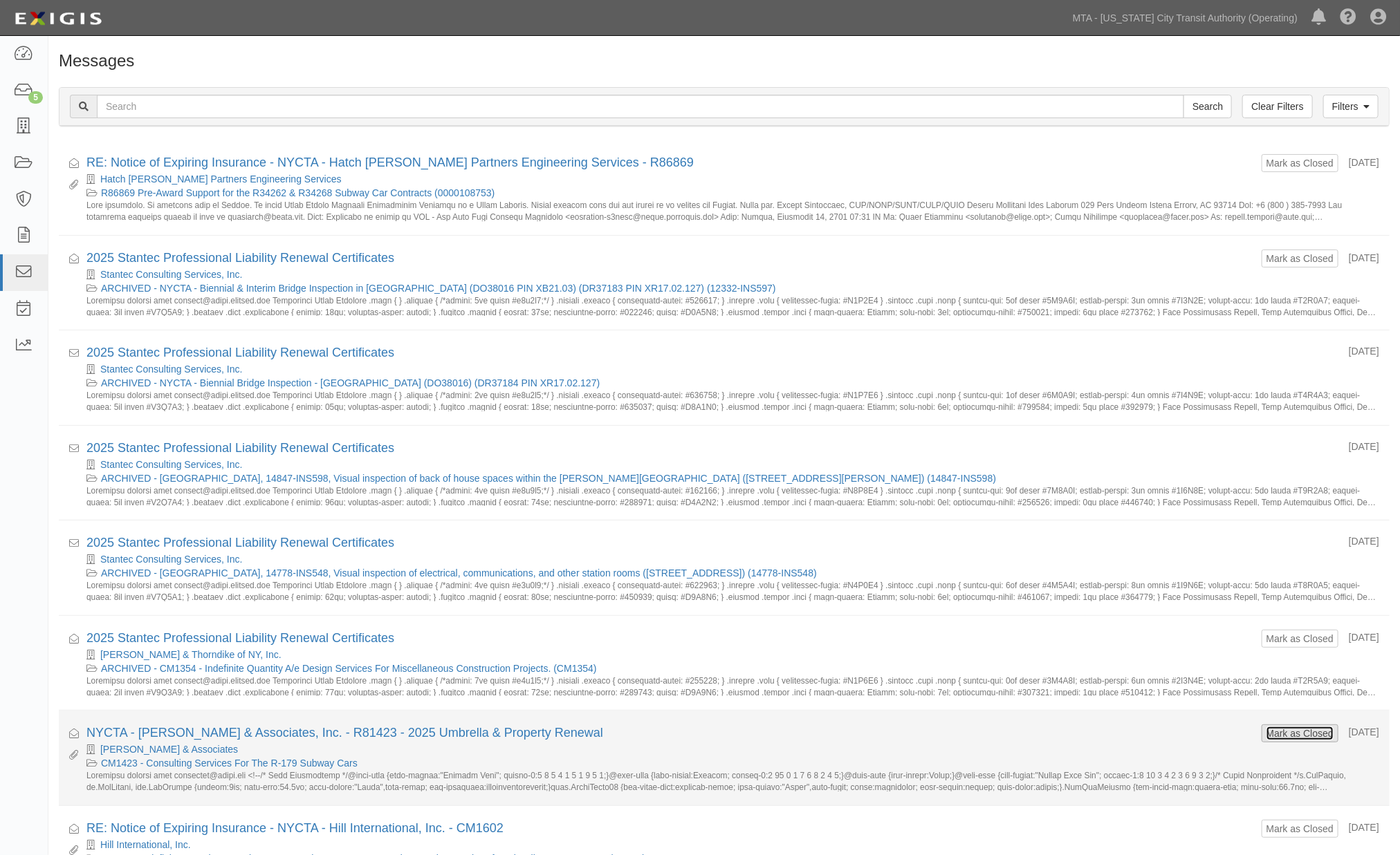
click at [1283, 731] on button "Mark as Closed" at bounding box center [1300, 733] width 69 height 15
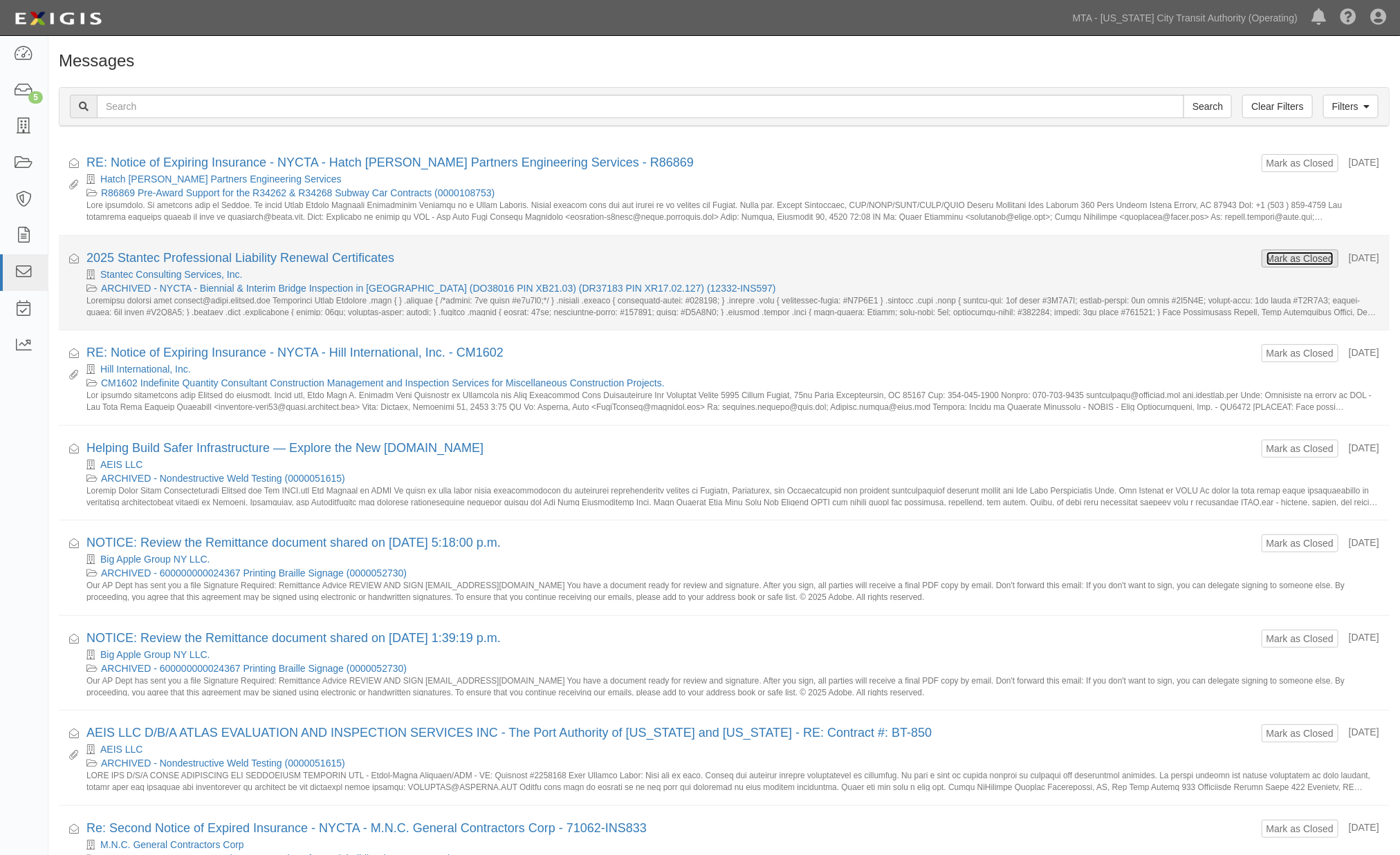
click at [1288, 255] on button "Mark as Closed" at bounding box center [1300, 258] width 69 height 15
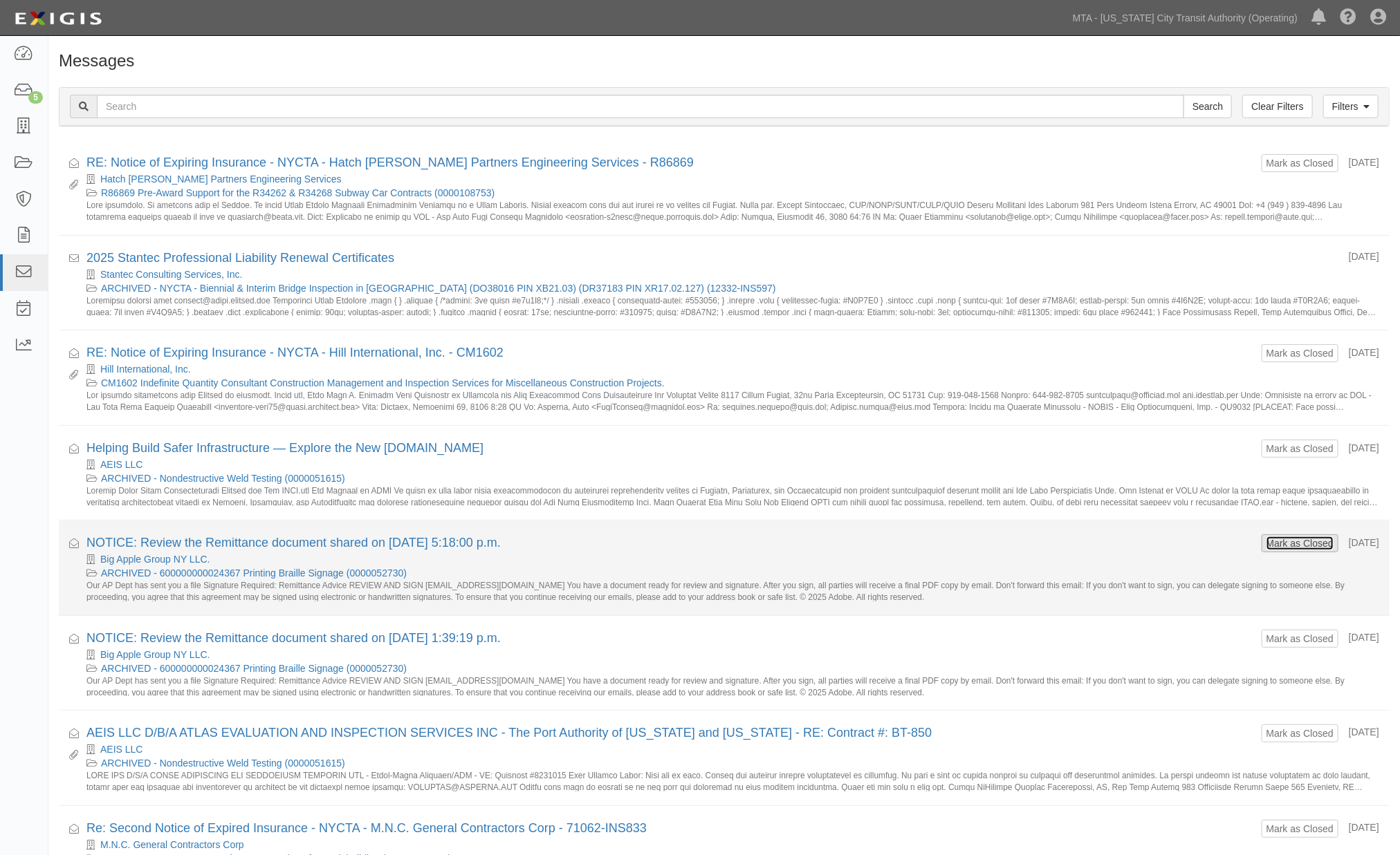
click at [1296, 544] on button "Mark as Closed" at bounding box center [1300, 543] width 69 height 15
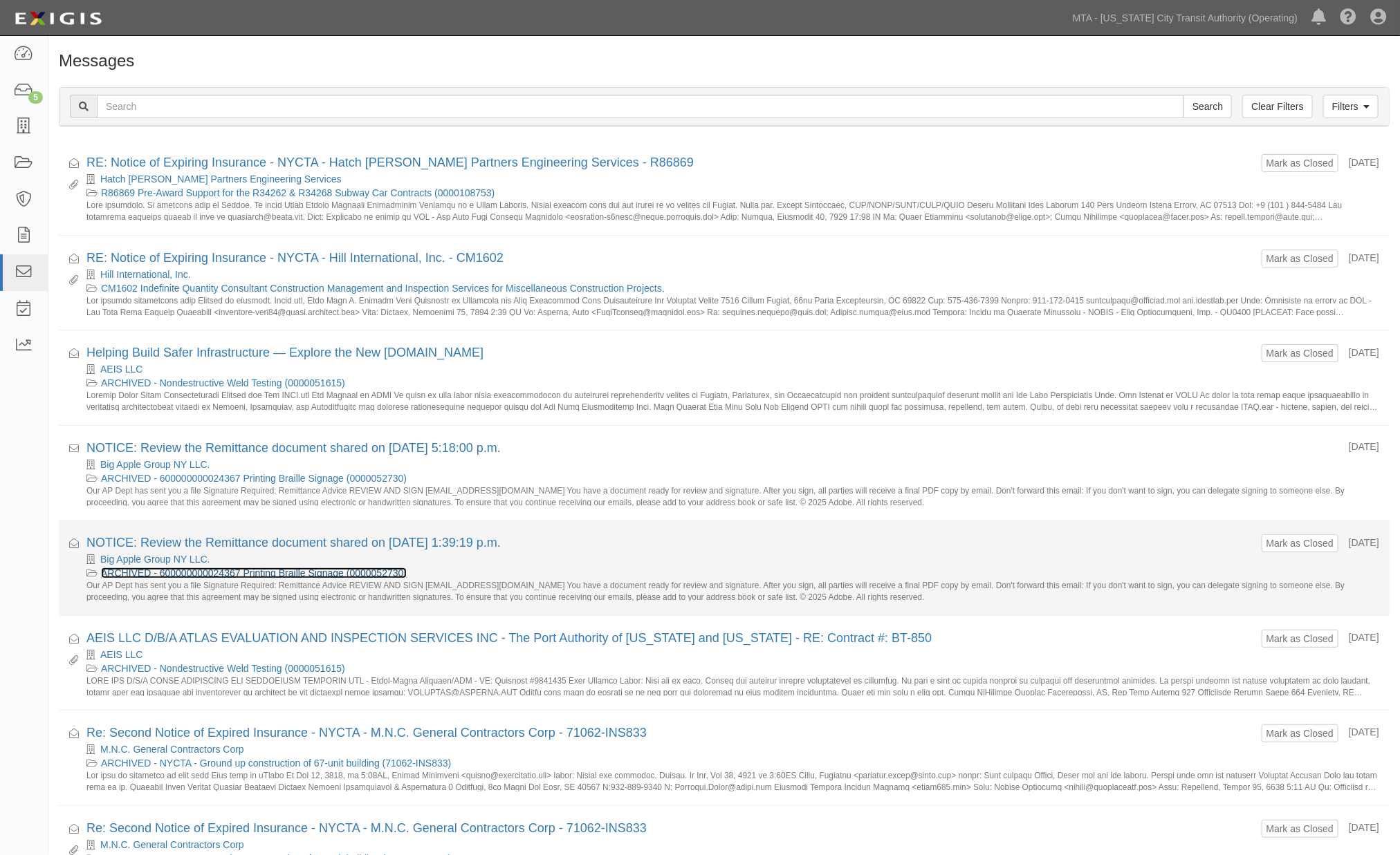
click at [175, 569] on link "ARCHIVED - 600000000024367 Printing Braille Signage (0000052730)" at bounding box center [254, 573] width 306 height 11
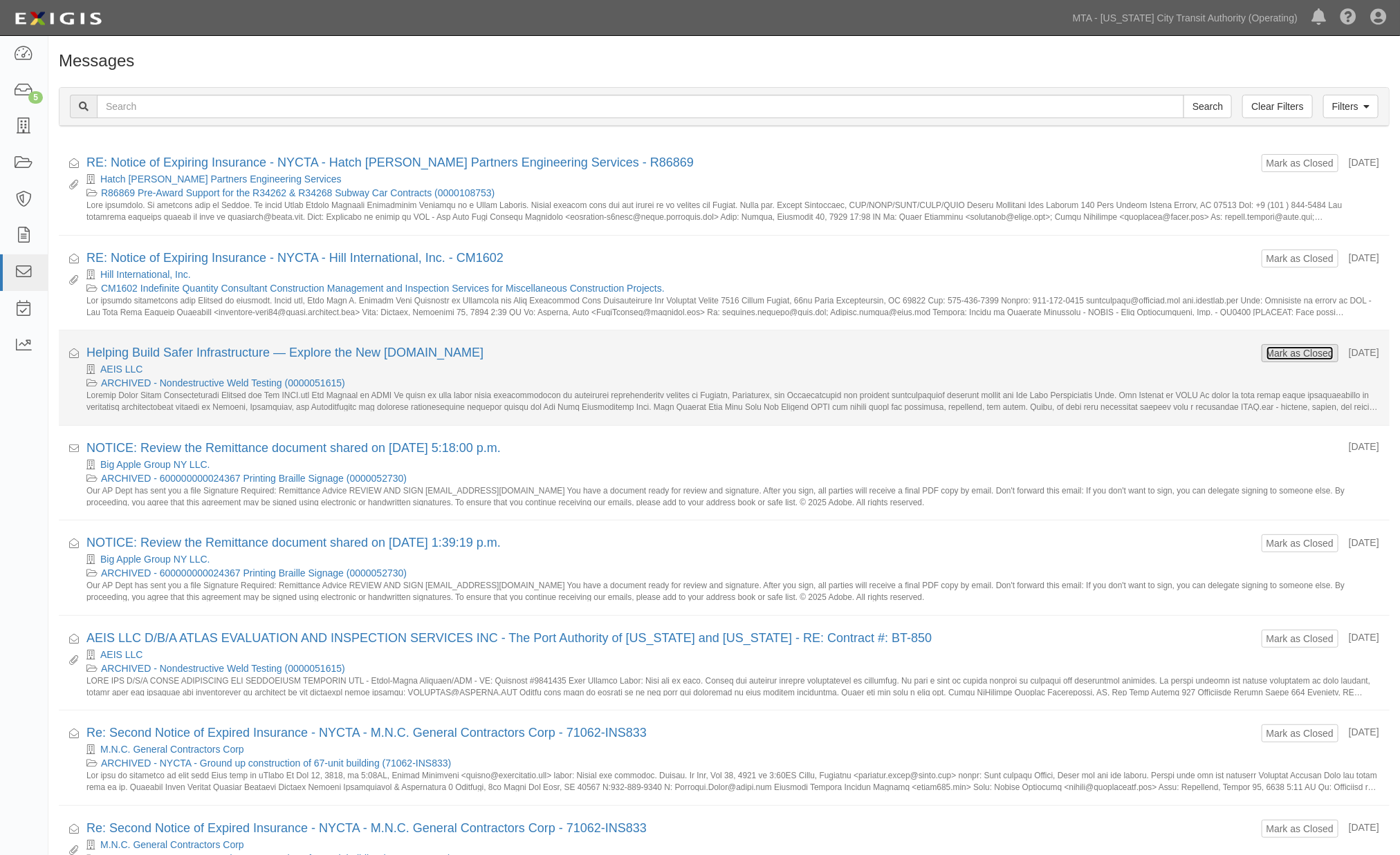
click at [1293, 351] on button "Mark as Closed" at bounding box center [1300, 353] width 69 height 15
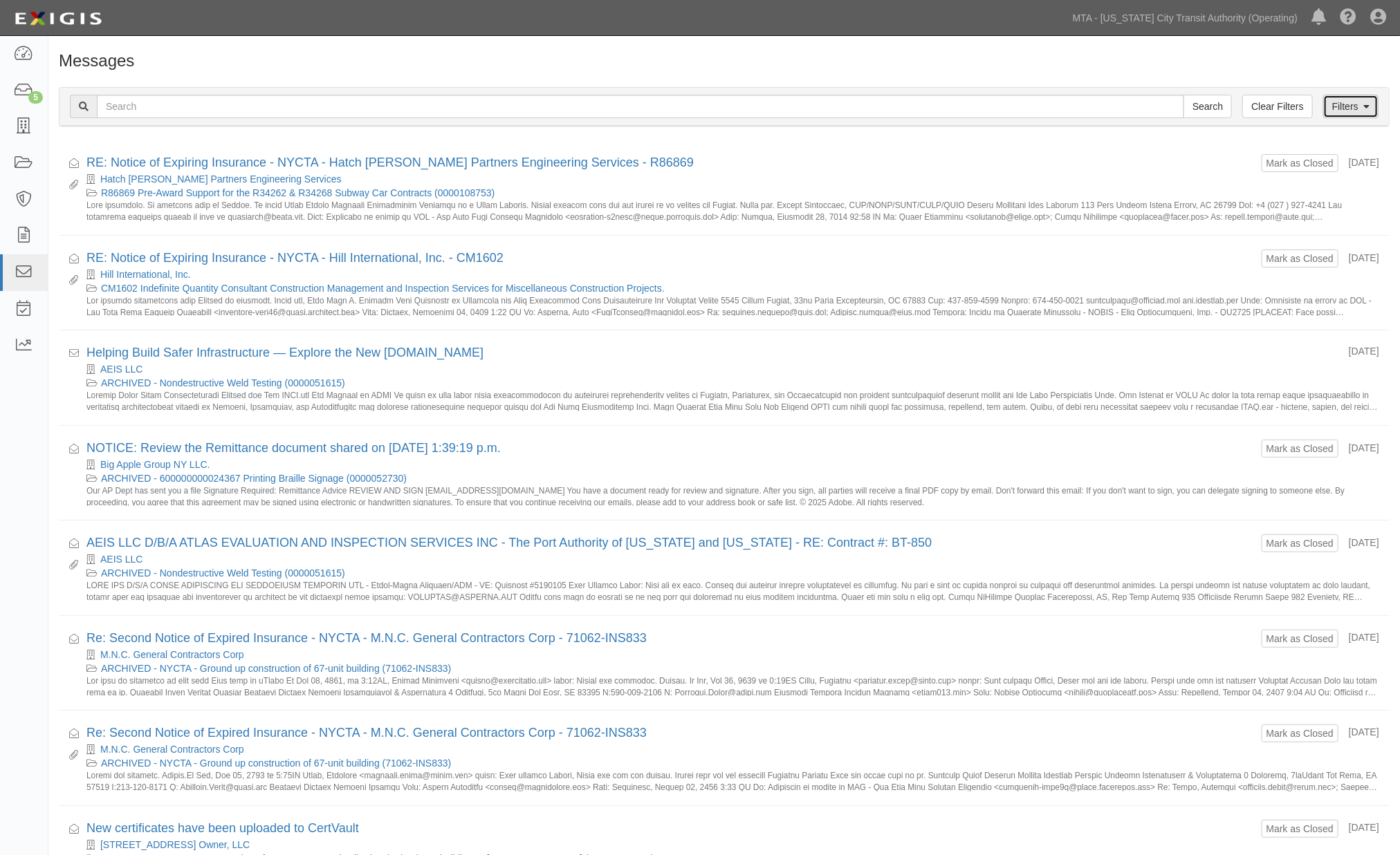
click at [1351, 107] on link "Filters" at bounding box center [1350, 106] width 55 height 23
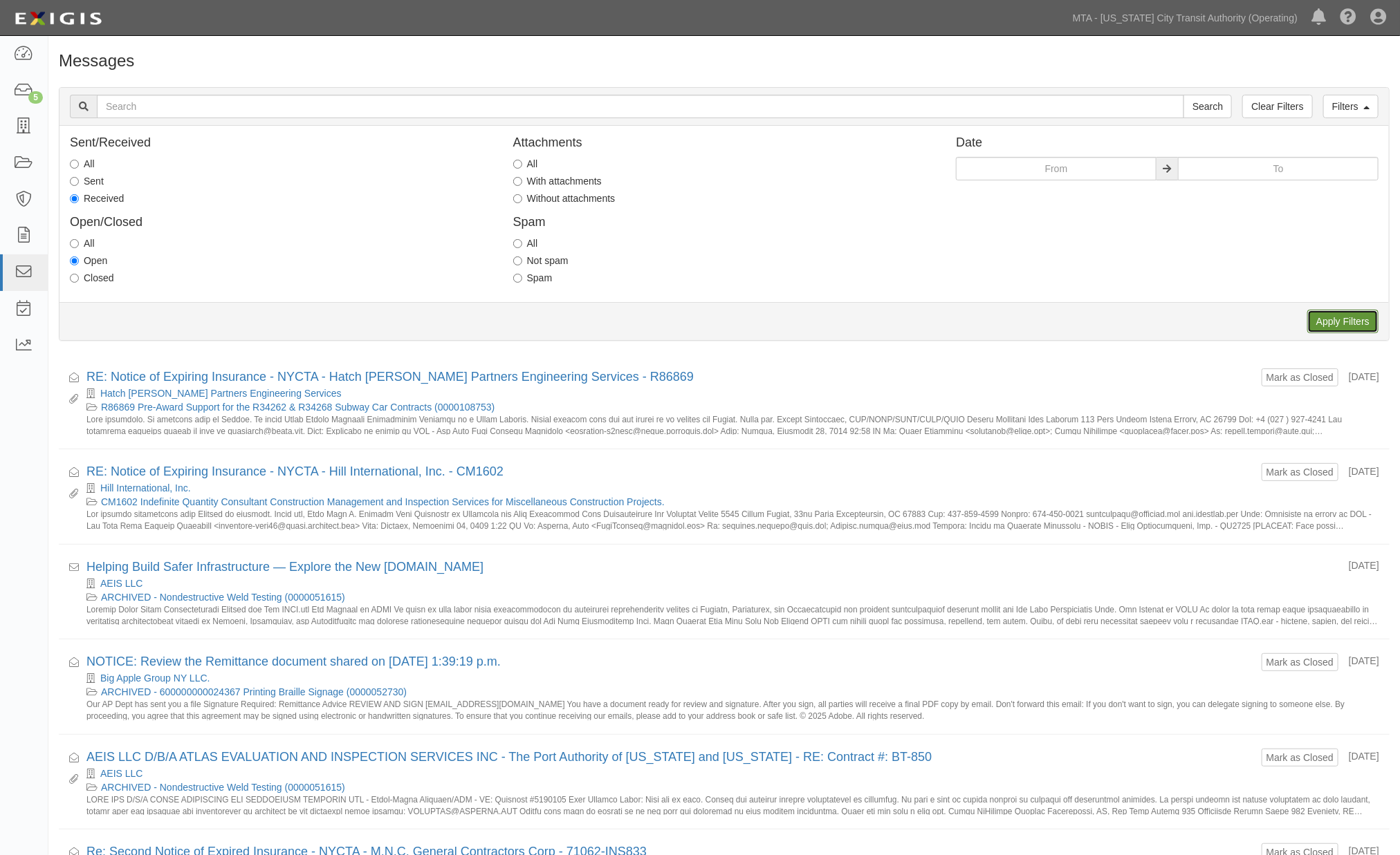
click at [1342, 323] on input "Apply Filters" at bounding box center [1343, 321] width 71 height 23
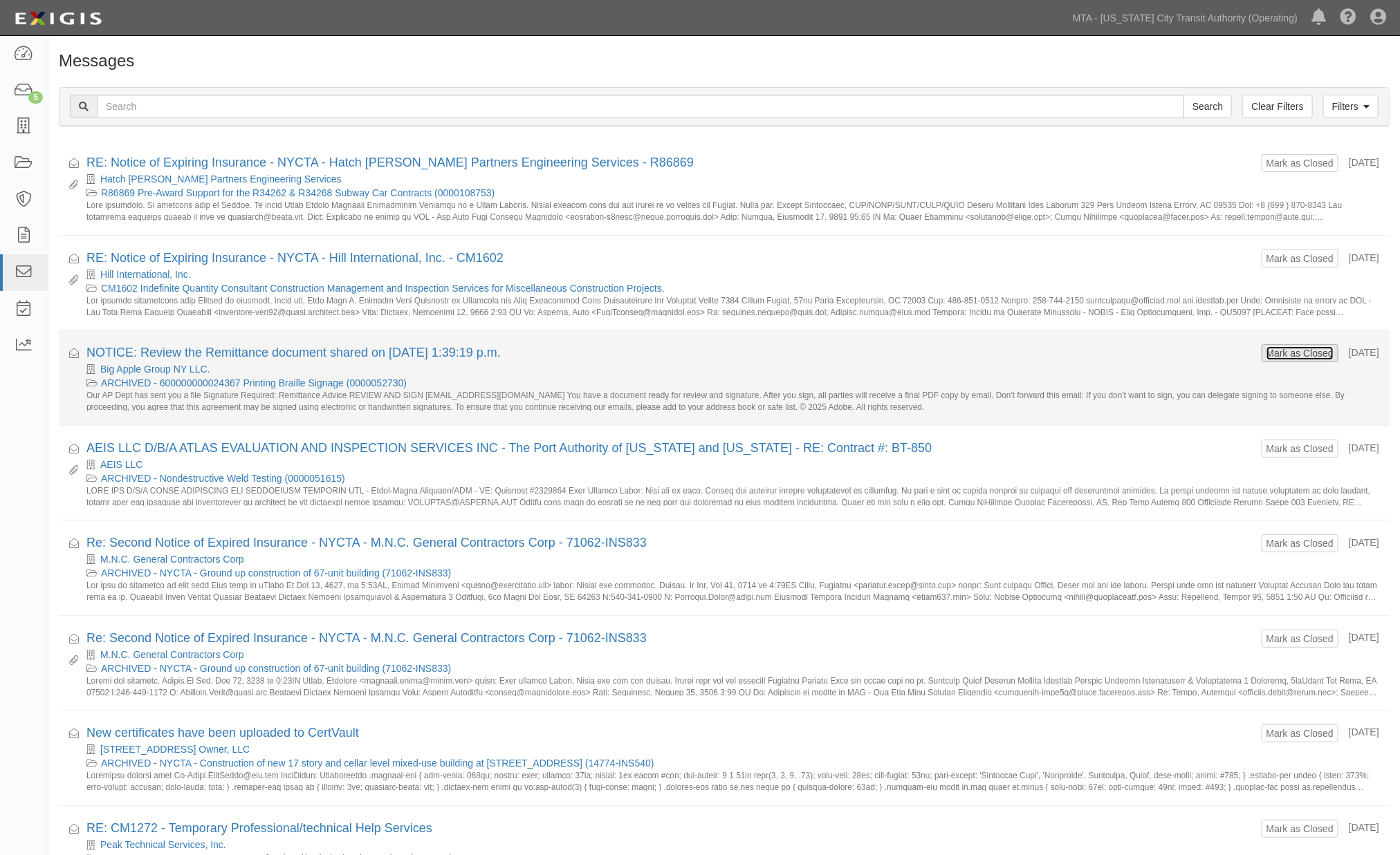
click at [1271, 356] on button "Mark as Closed" at bounding box center [1300, 353] width 69 height 15
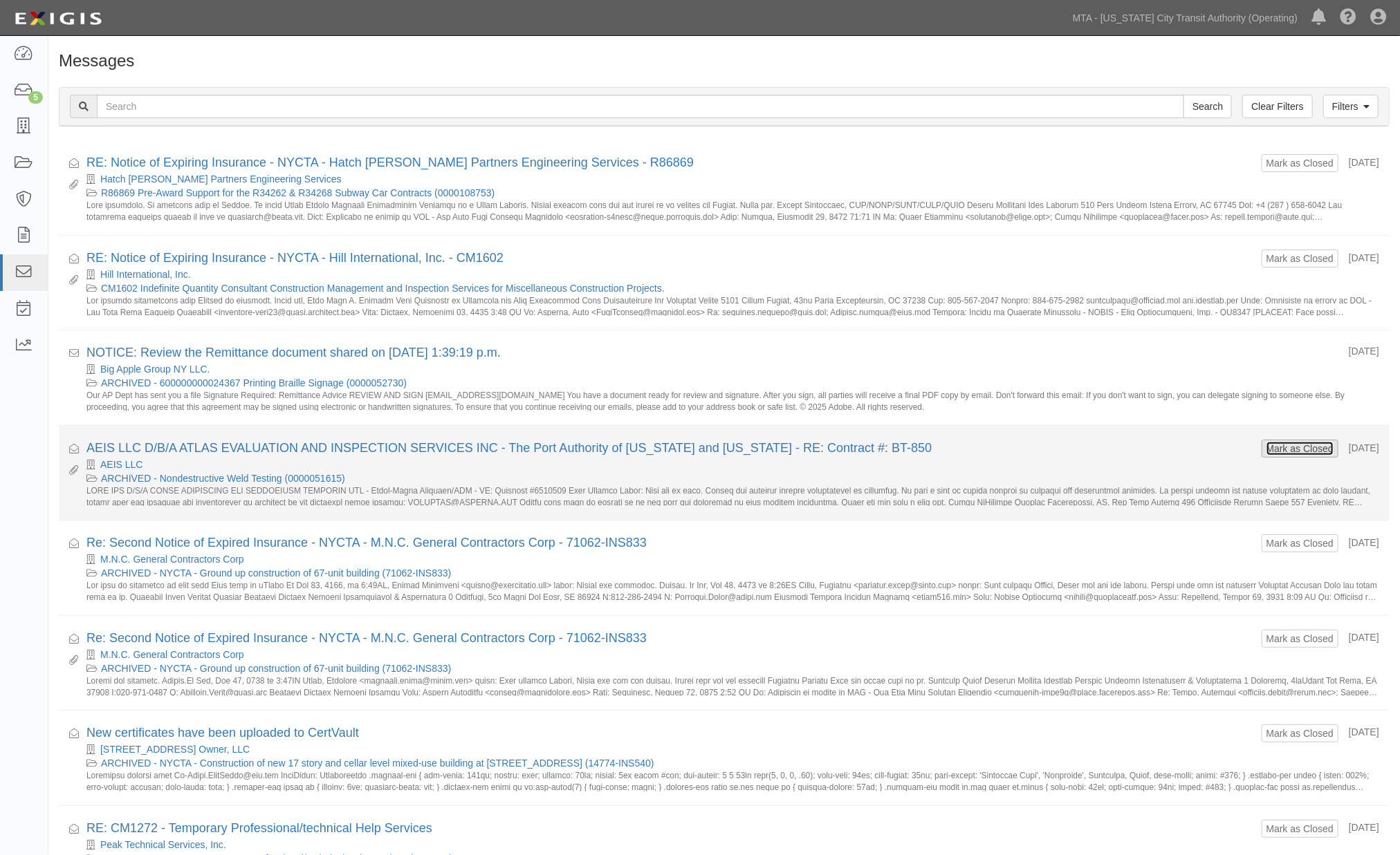
drag, startPoint x: 0, startPoint y: 0, endPoint x: 1264, endPoint y: 451, distance: 1342.0
click at [1266, 451] on button "Mark as Closed" at bounding box center [1300, 449] width 69 height 15
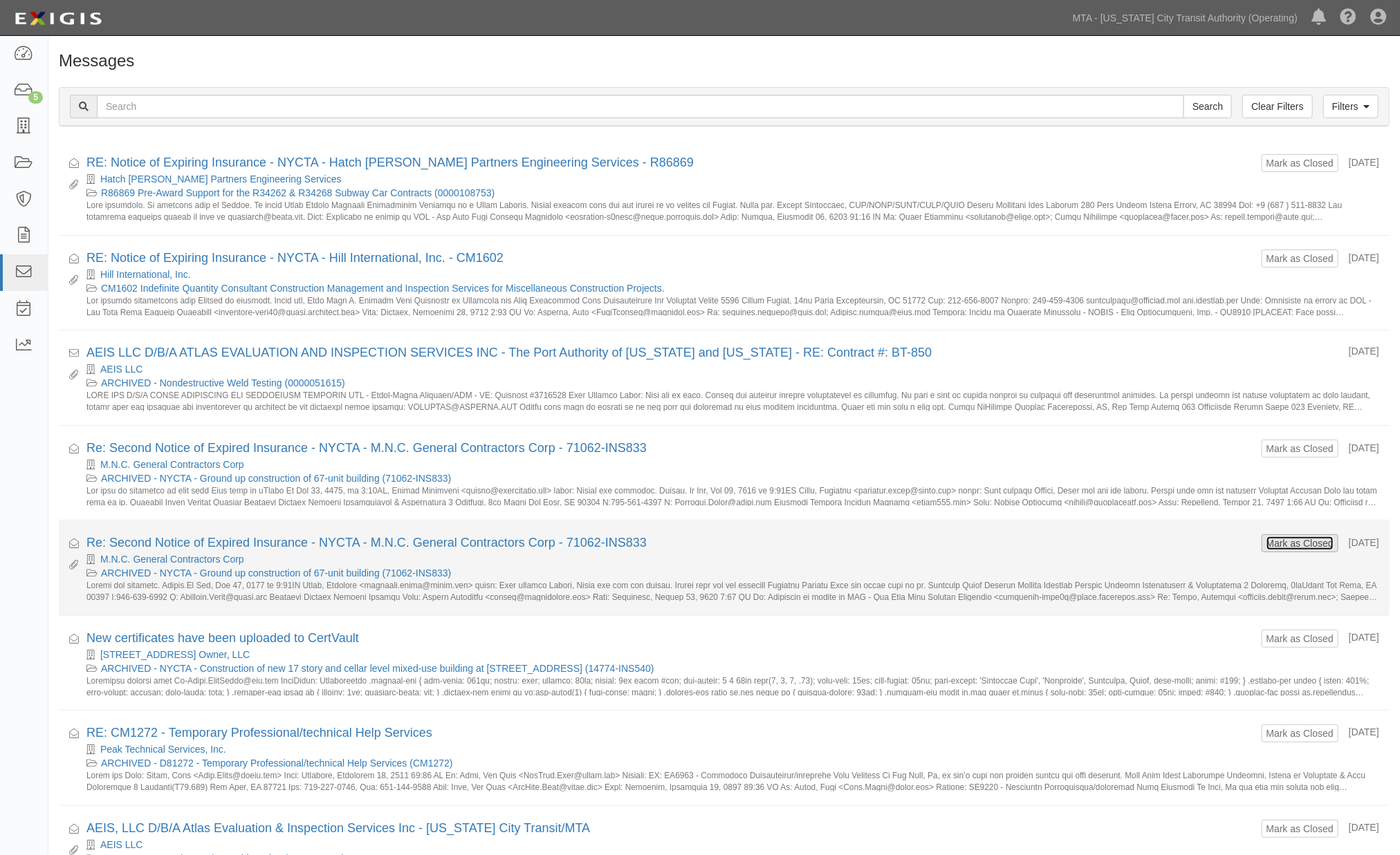
drag, startPoint x: 0, startPoint y: 0, endPoint x: 1266, endPoint y: 541, distance: 1376.7
click at [1266, 541] on button "Mark as Closed" at bounding box center [1300, 543] width 69 height 15
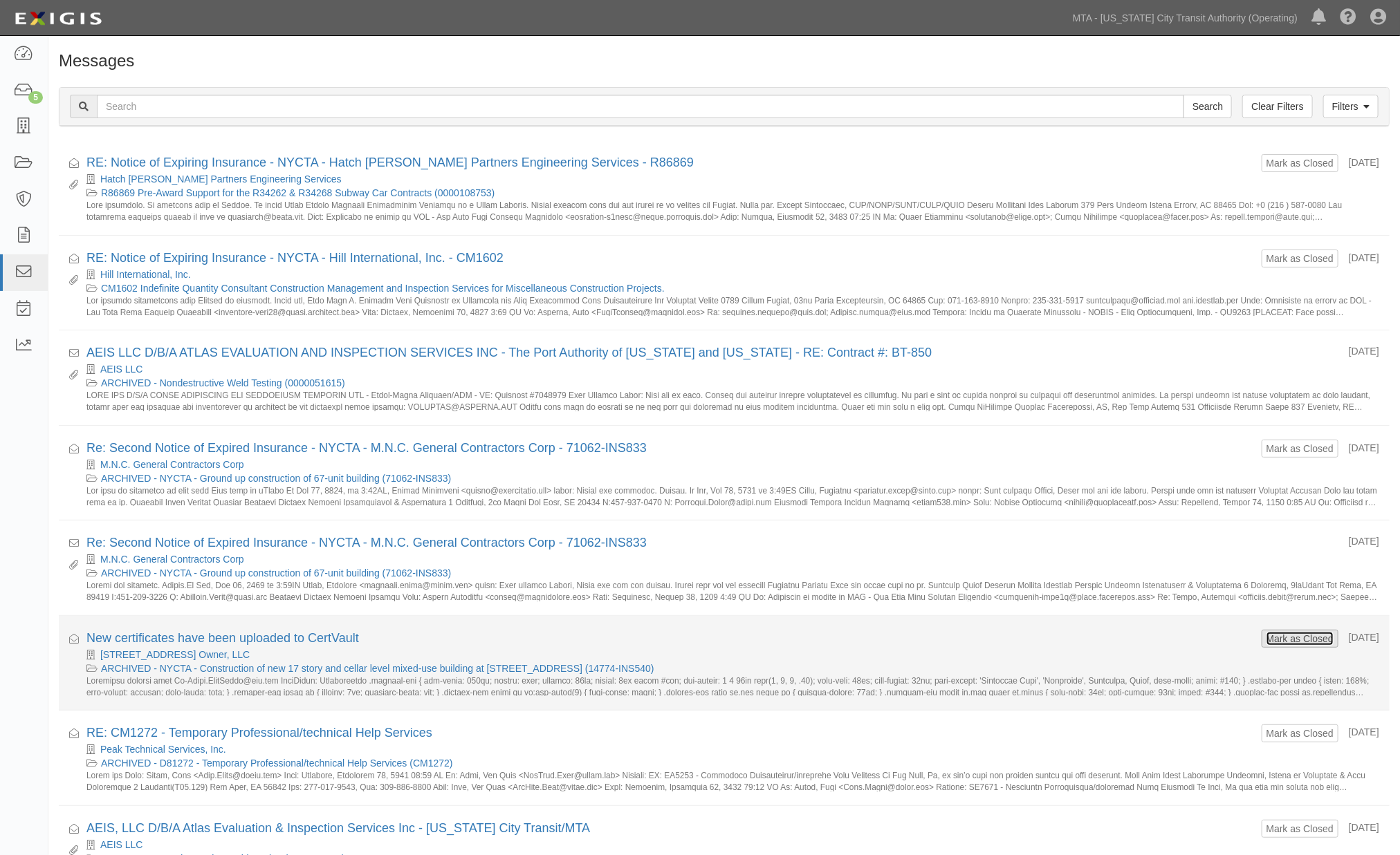
click at [1266, 634] on button "Mark as Closed" at bounding box center [1300, 639] width 69 height 15
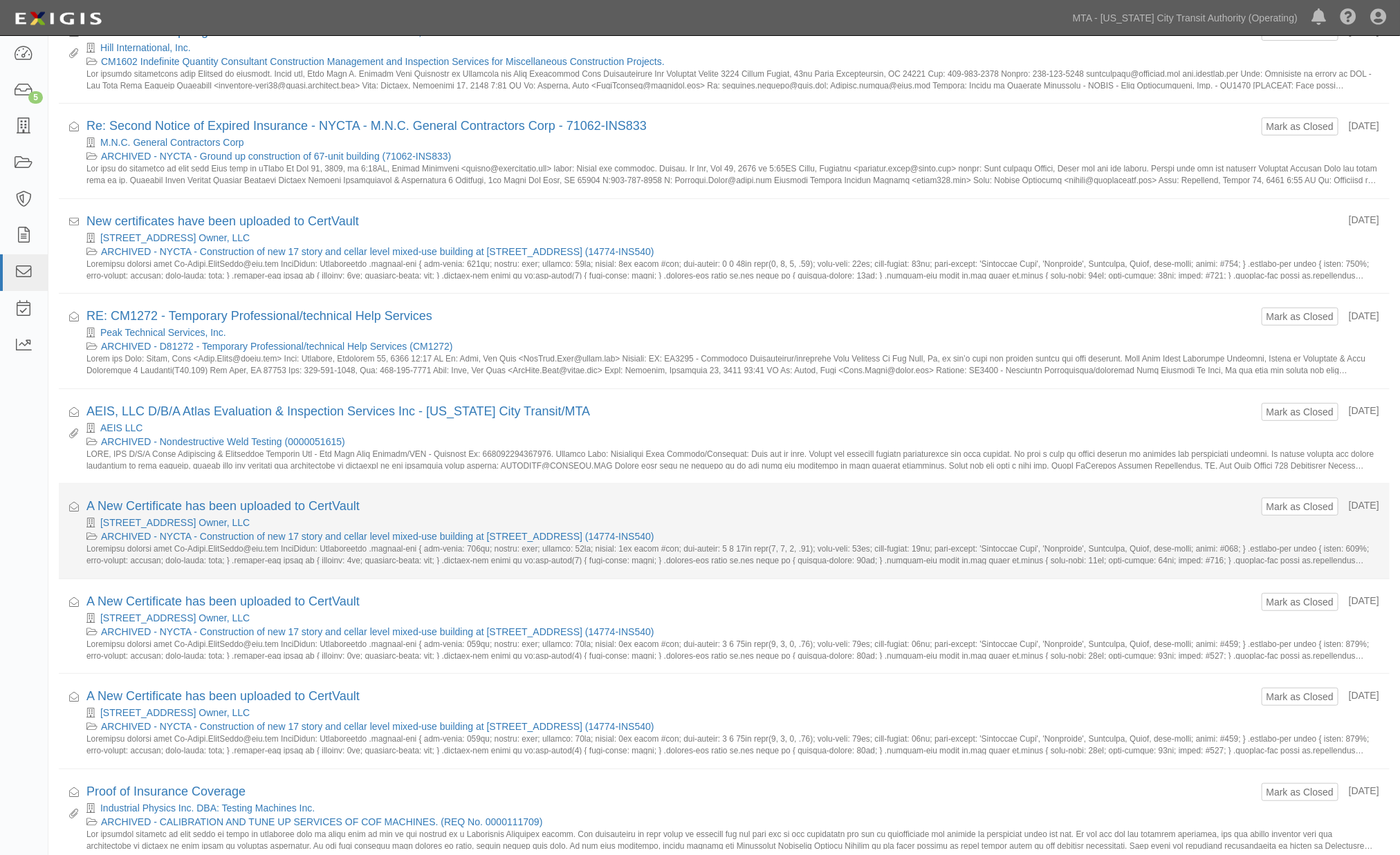
scroll to position [230, 0]
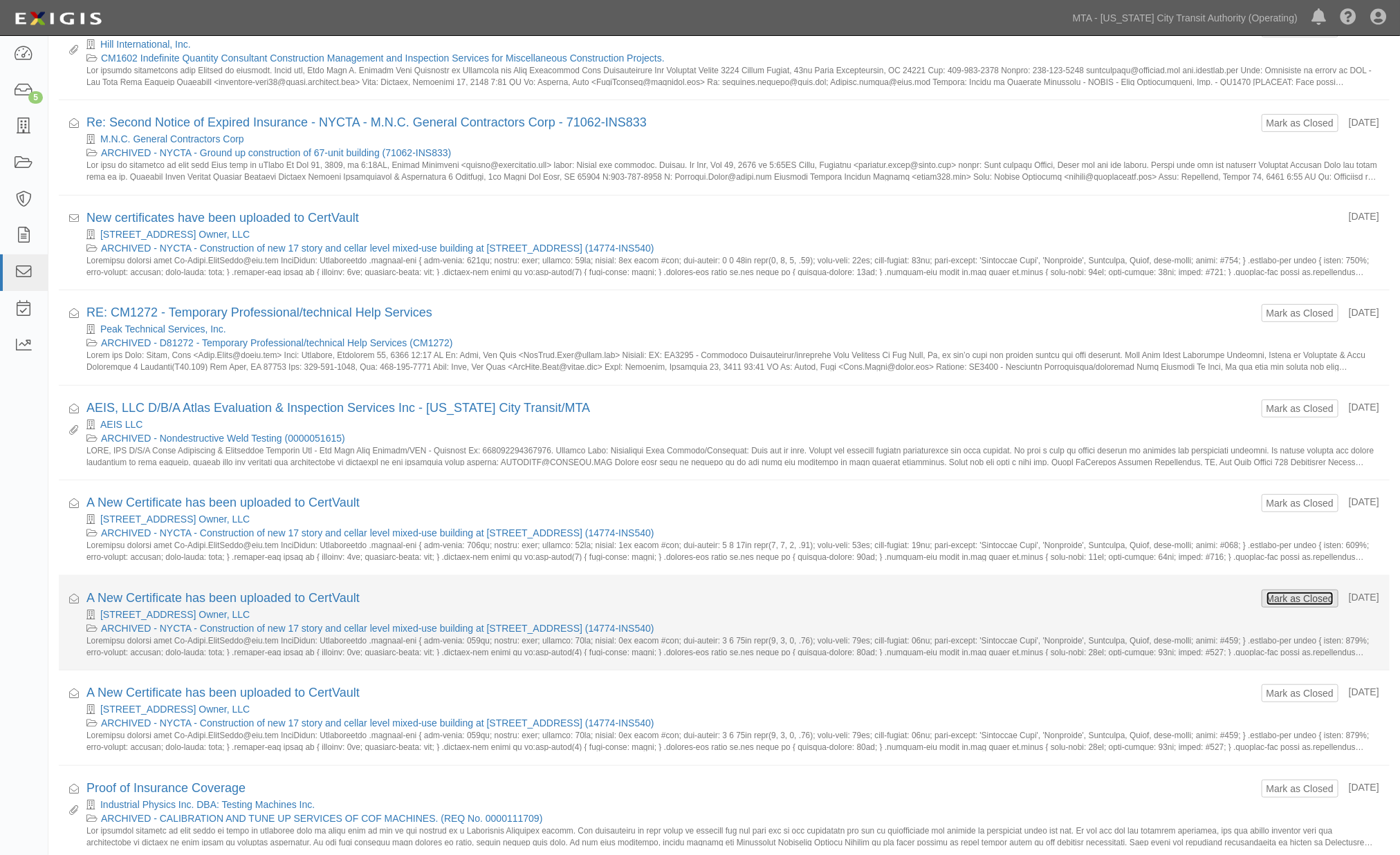
click at [1297, 599] on button "Mark as Closed" at bounding box center [1300, 599] width 69 height 15
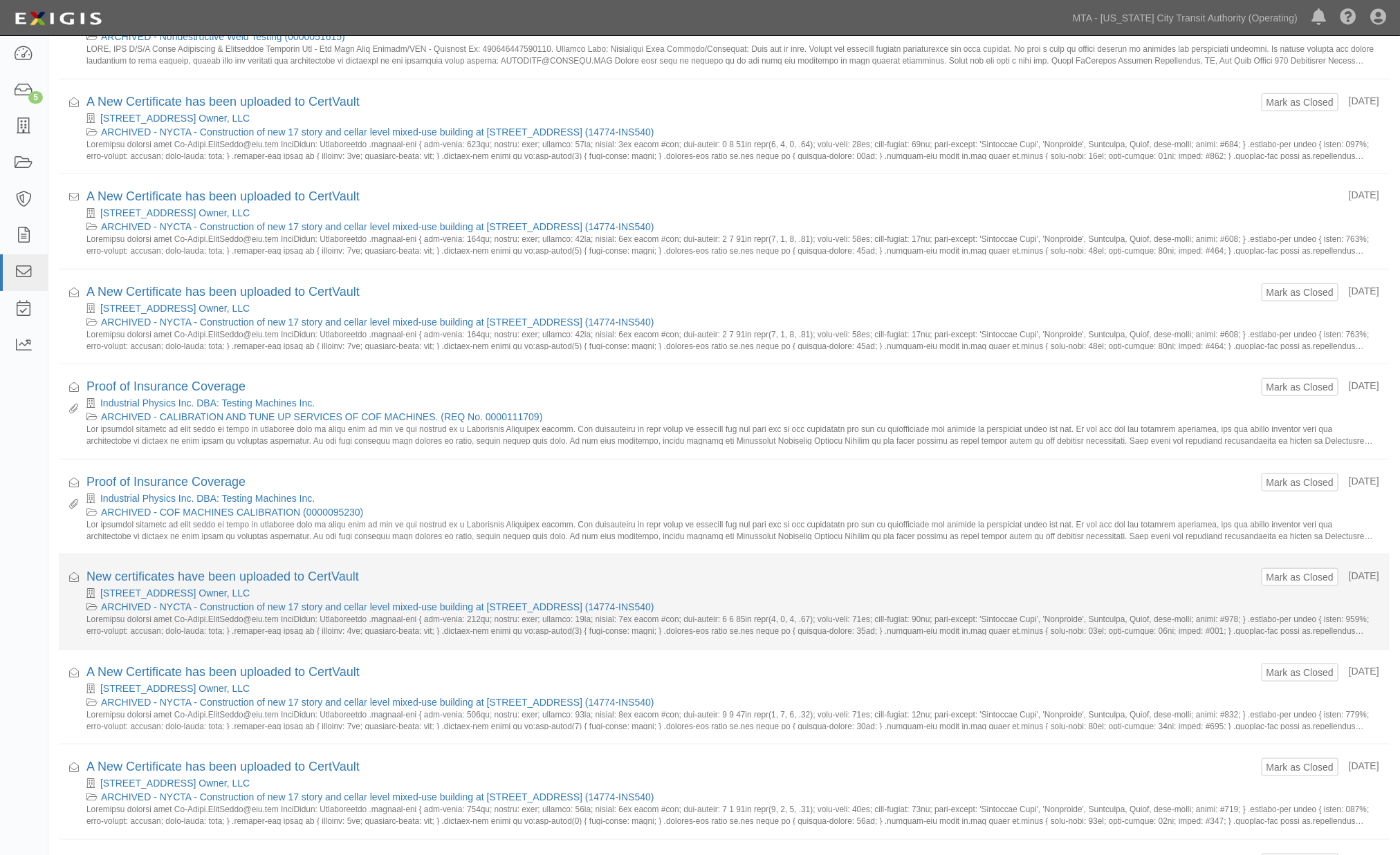
scroll to position [681, 0]
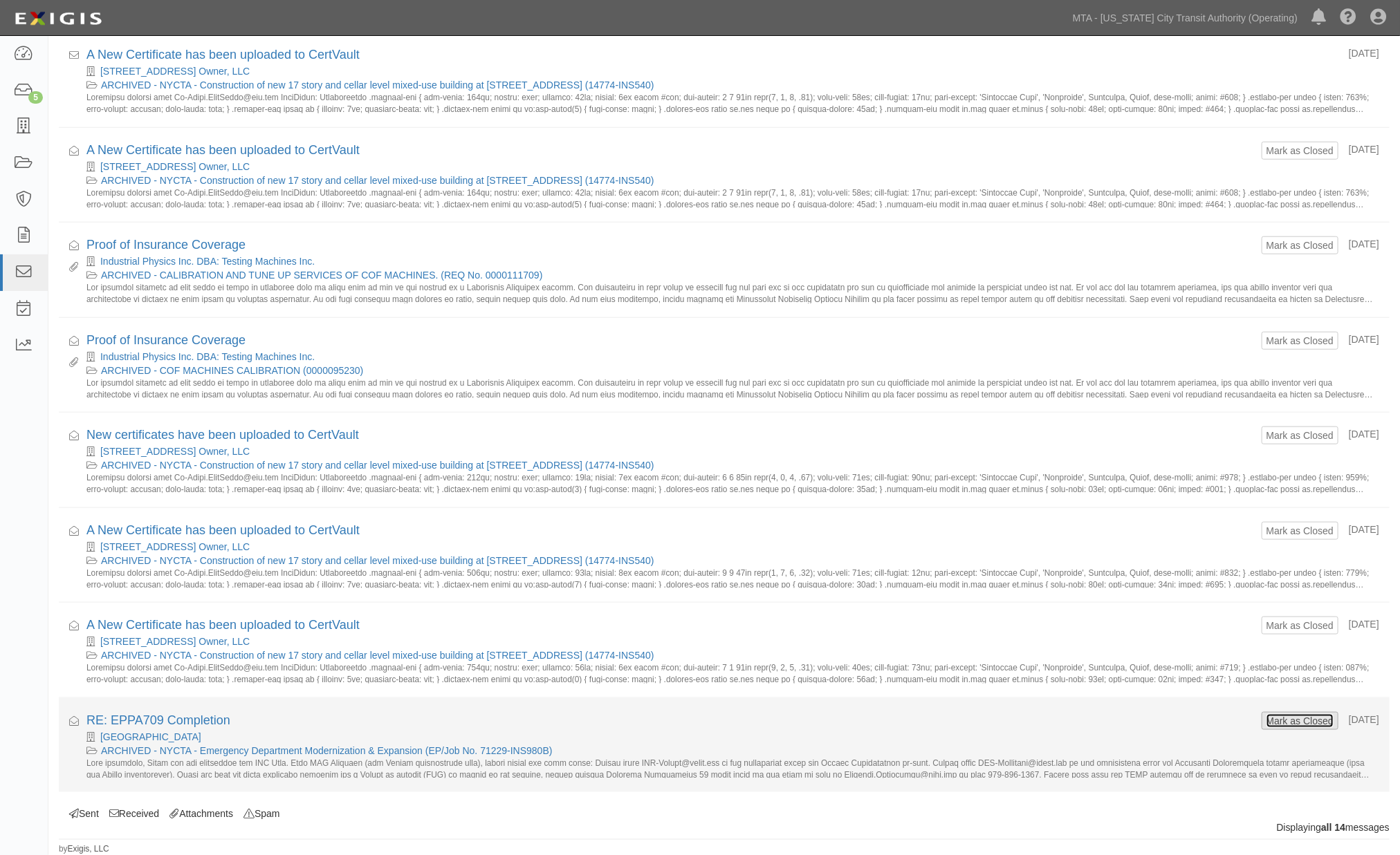
click at [1304, 719] on button "Mark as Closed" at bounding box center [1300, 721] width 69 height 15
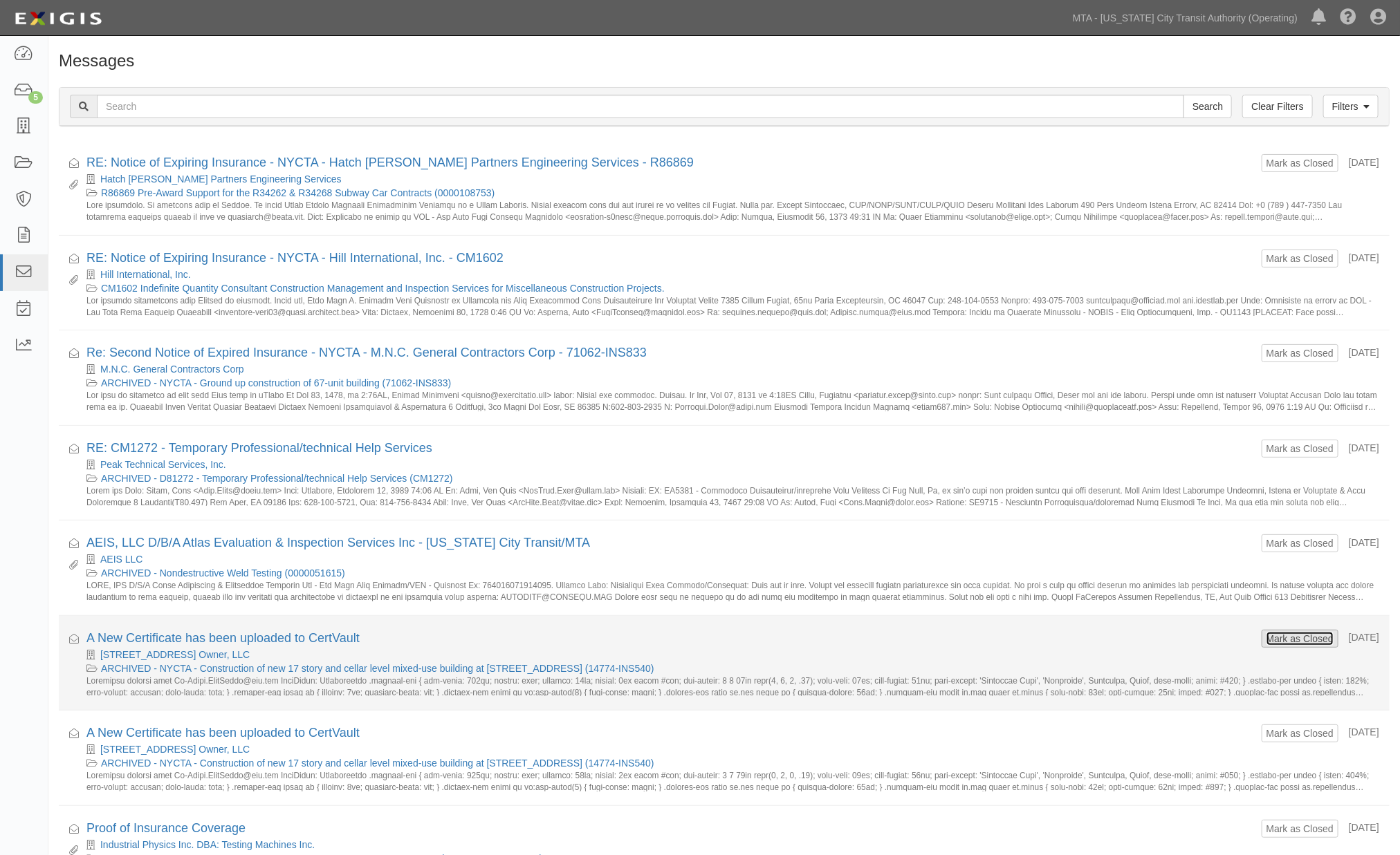
click at [1283, 637] on button "Mark as Closed" at bounding box center [1300, 639] width 69 height 15
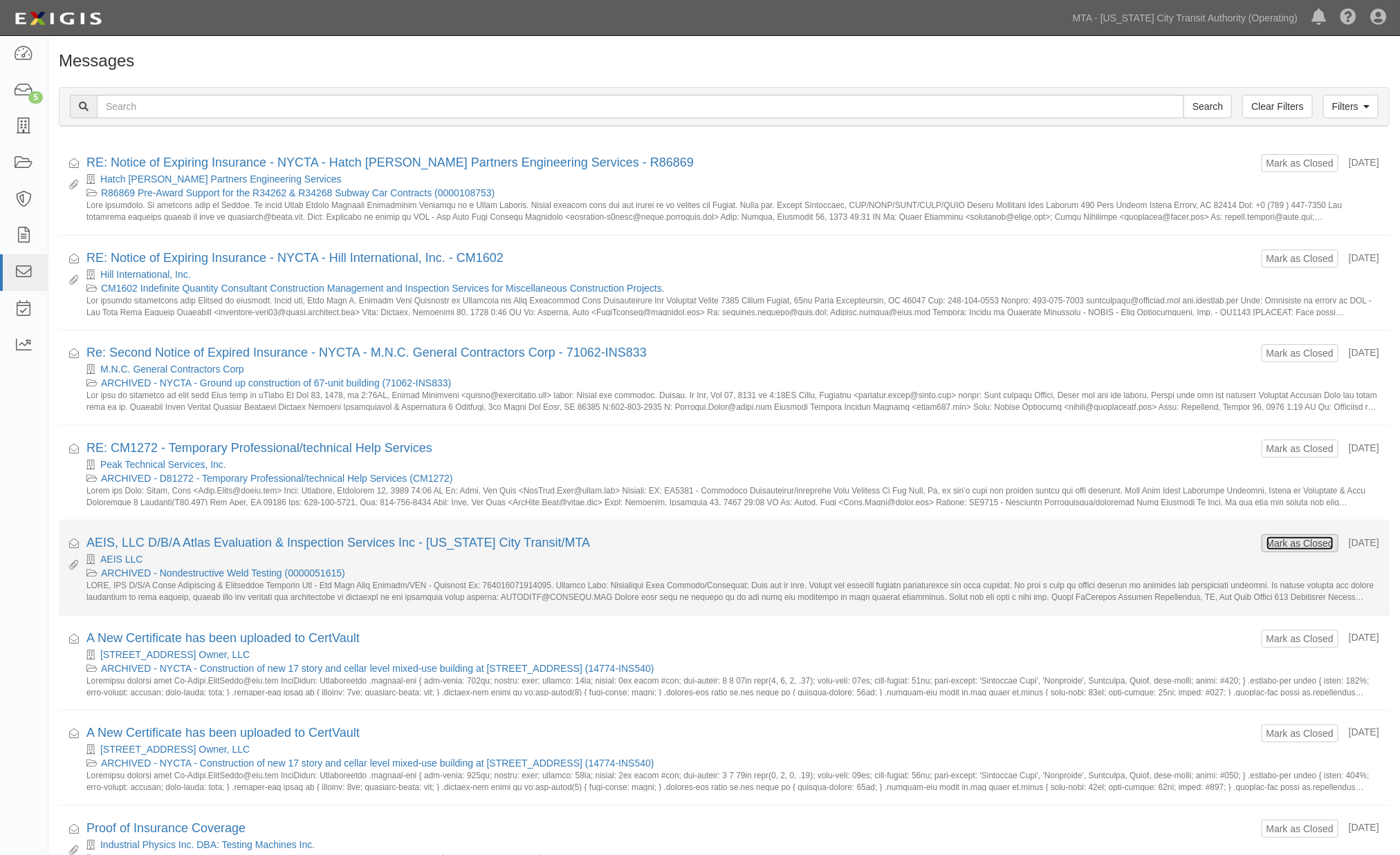
click at [1282, 544] on button "Mark as Closed" at bounding box center [1300, 543] width 69 height 15
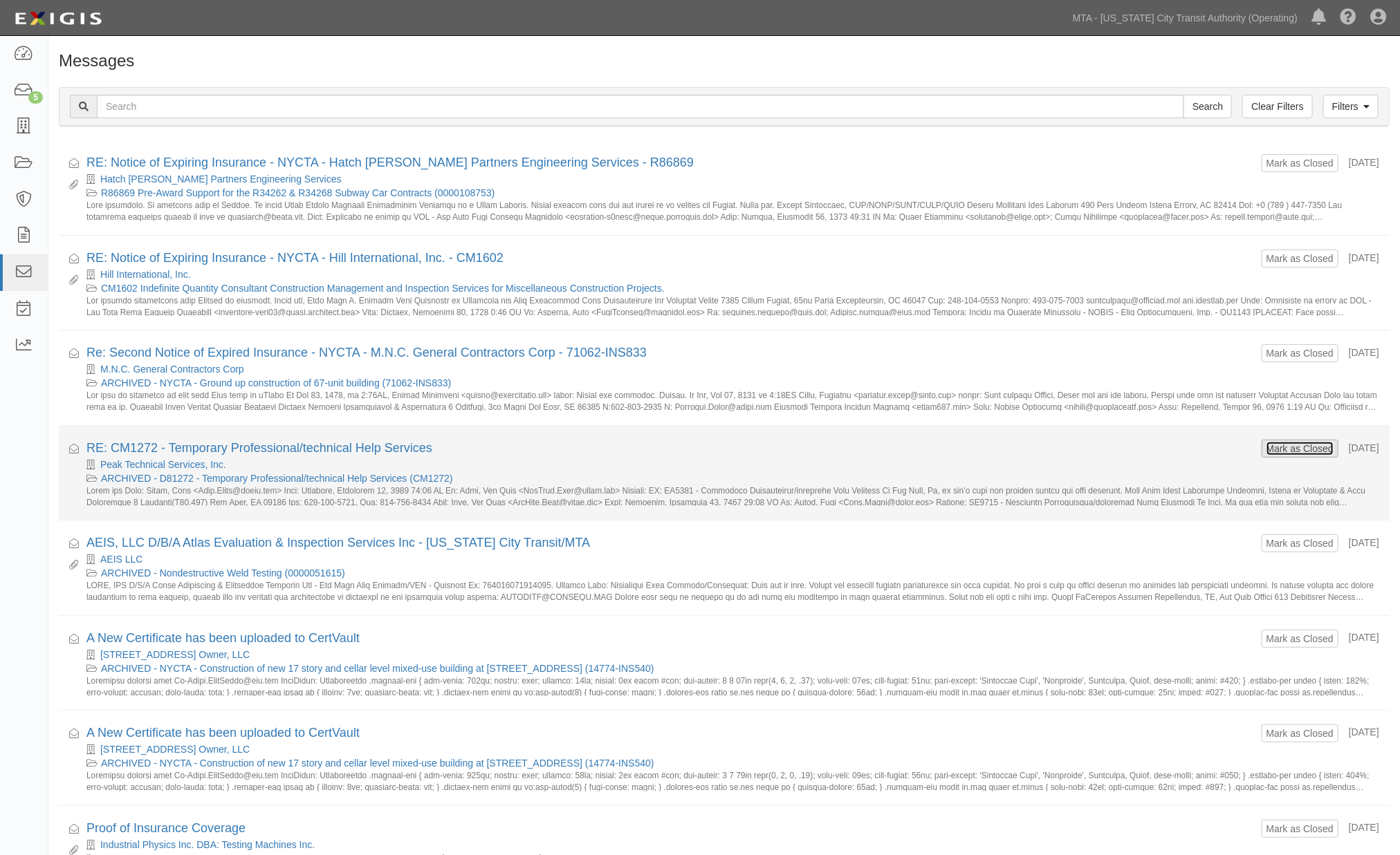
click at [1277, 441] on button "Mark as Closed" at bounding box center [1300, 449] width 69 height 15
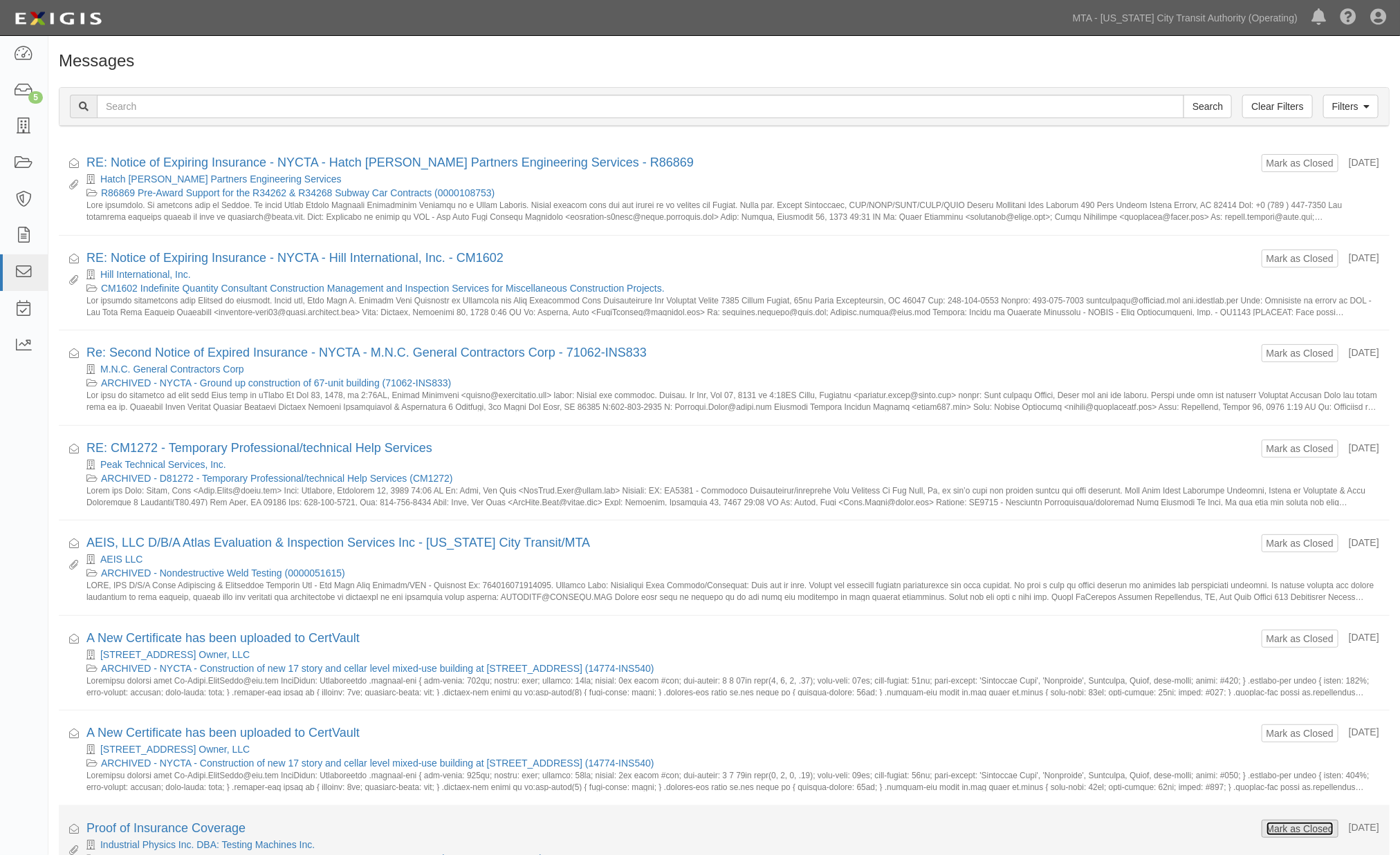
click at [1266, 837] on button "Mark as Closed" at bounding box center [1300, 829] width 69 height 15
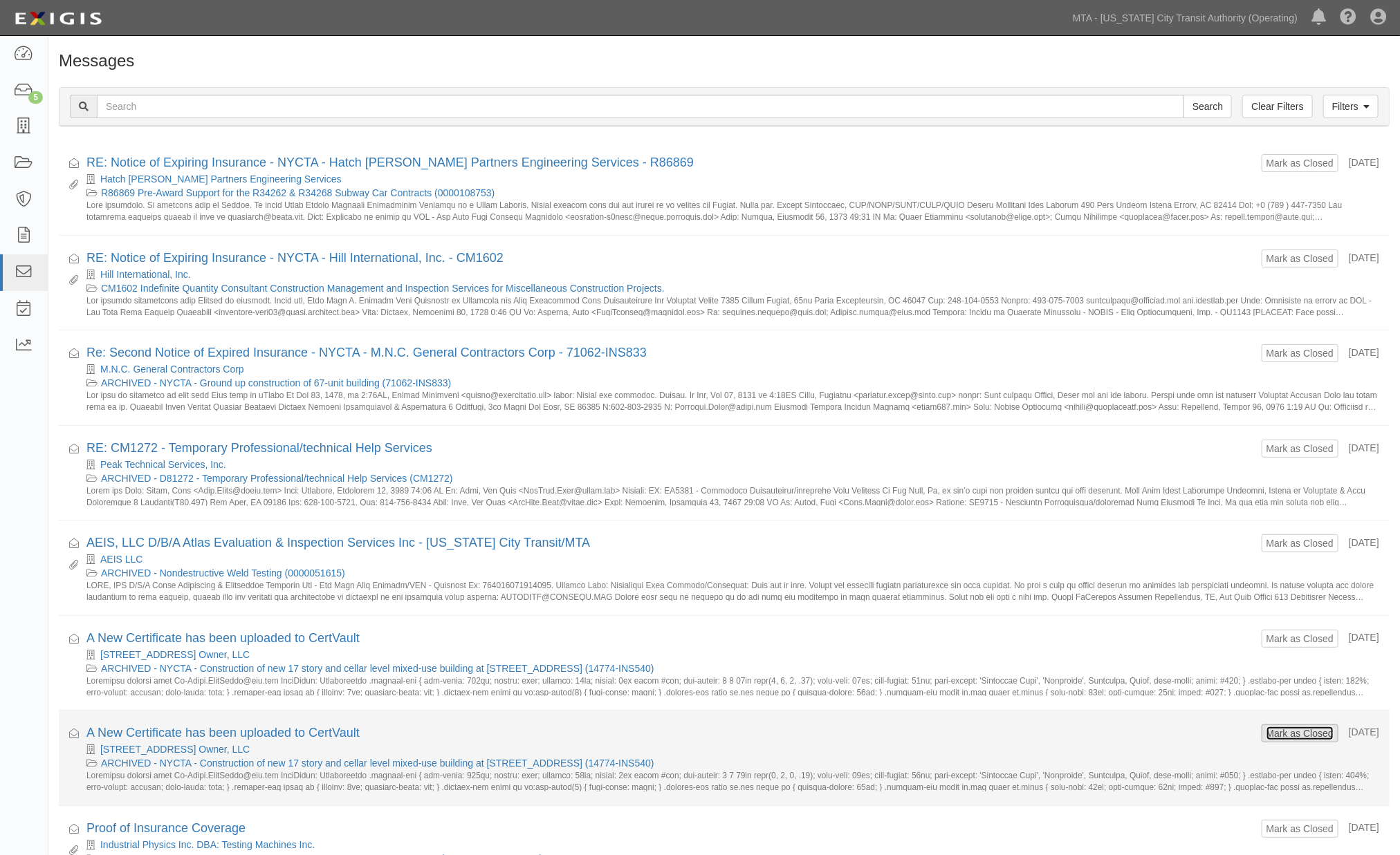
click at [1274, 737] on button "Mark as Closed" at bounding box center [1300, 733] width 69 height 15
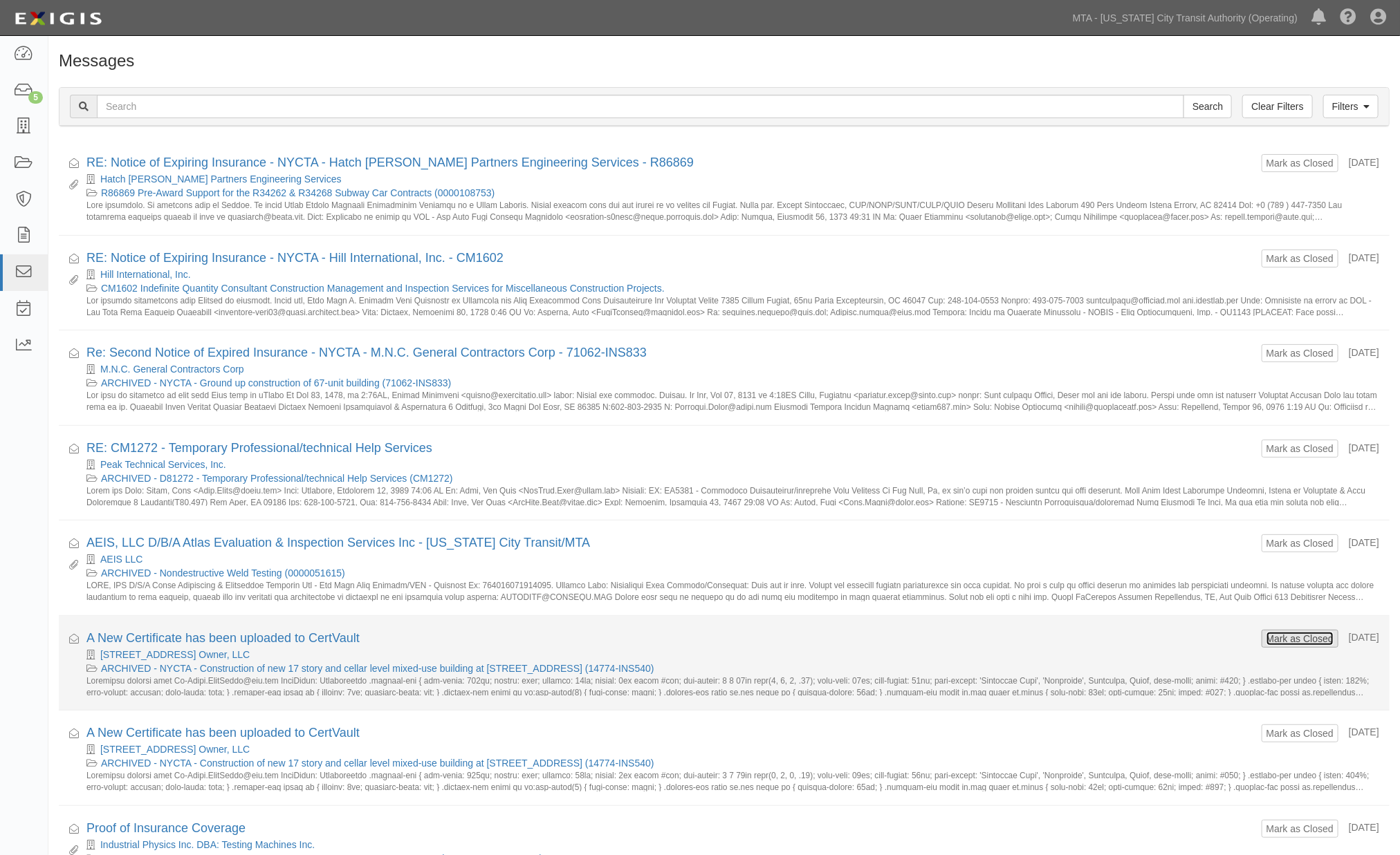
click at [1275, 642] on button "Mark as Closed" at bounding box center [1300, 639] width 69 height 15
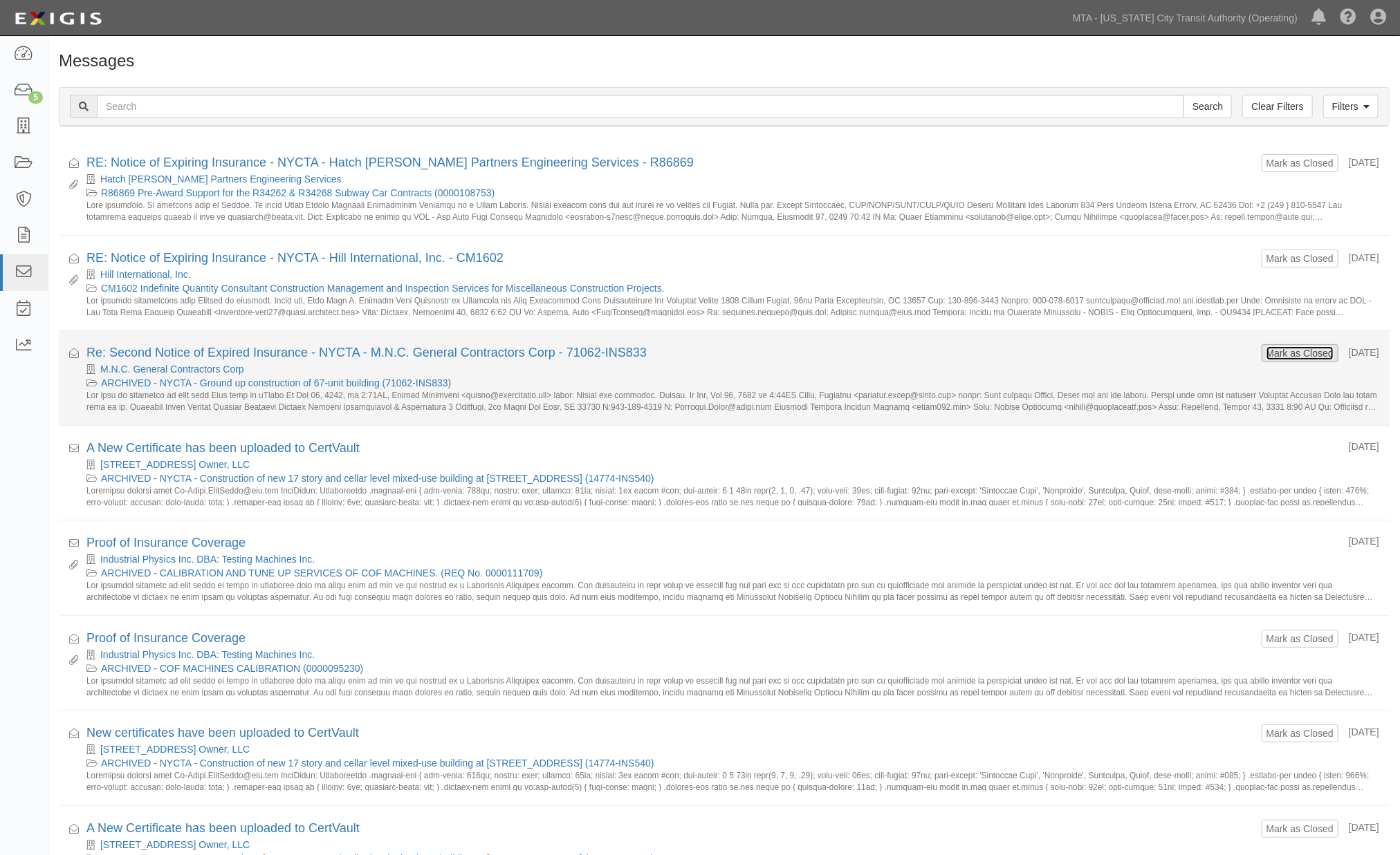
click at [1287, 354] on button "Mark as Closed" at bounding box center [1300, 353] width 69 height 15
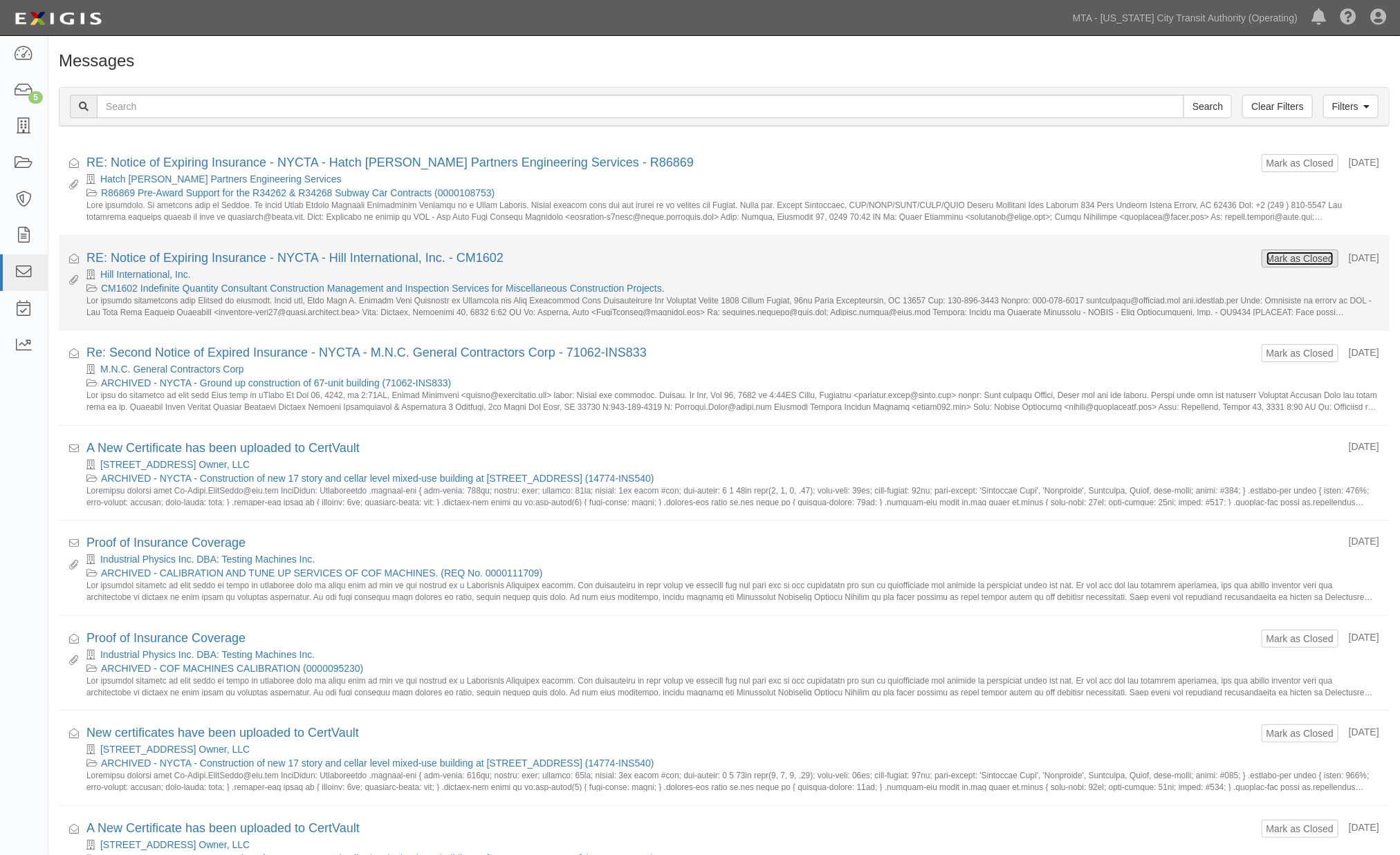
click at [1299, 258] on button "Mark as Closed" at bounding box center [1300, 258] width 69 height 15
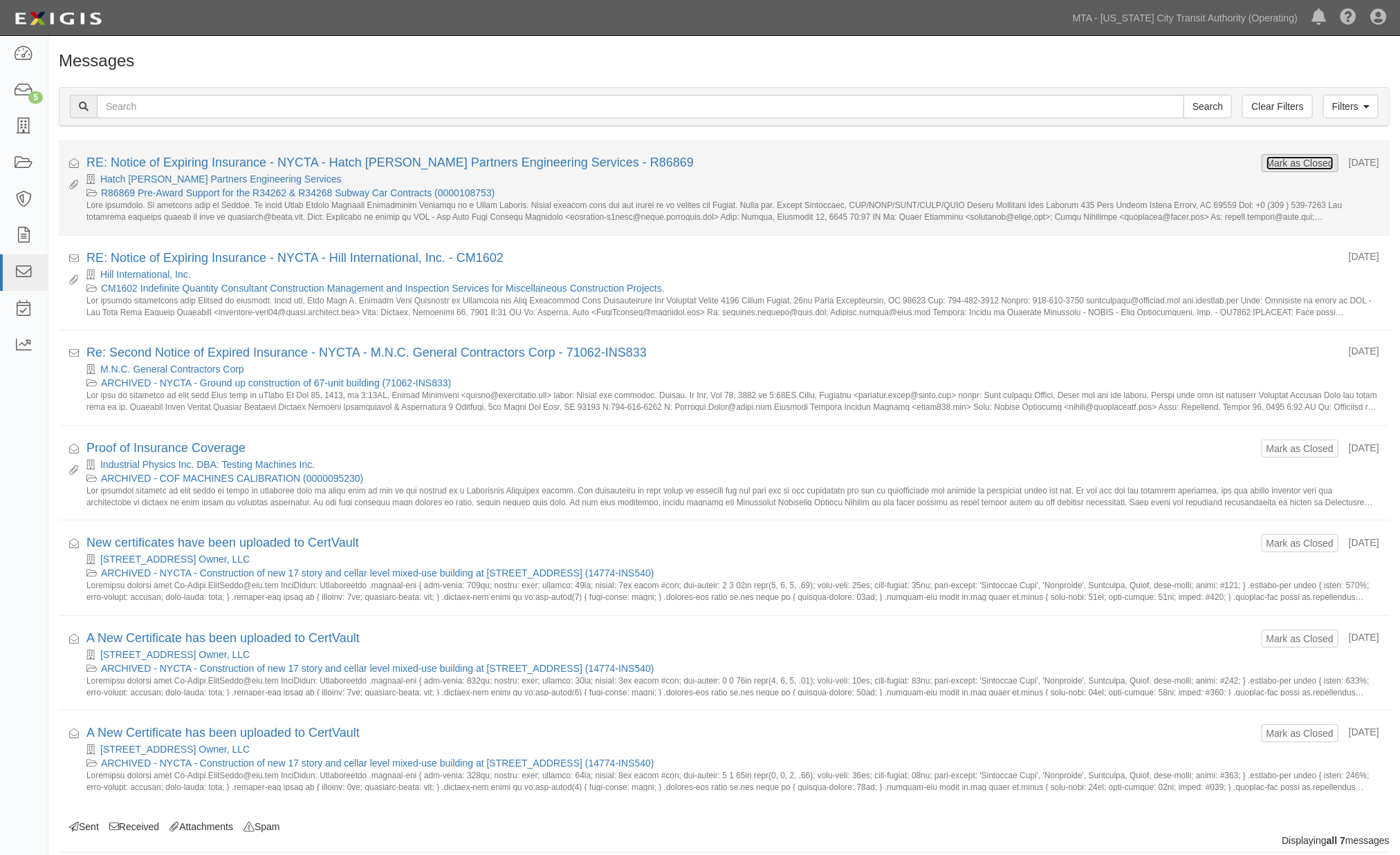
drag, startPoint x: 0, startPoint y: 0, endPoint x: 1303, endPoint y: 156, distance: 1312.3
click at [1303, 156] on button "Mark as Closed" at bounding box center [1300, 163] width 69 height 15
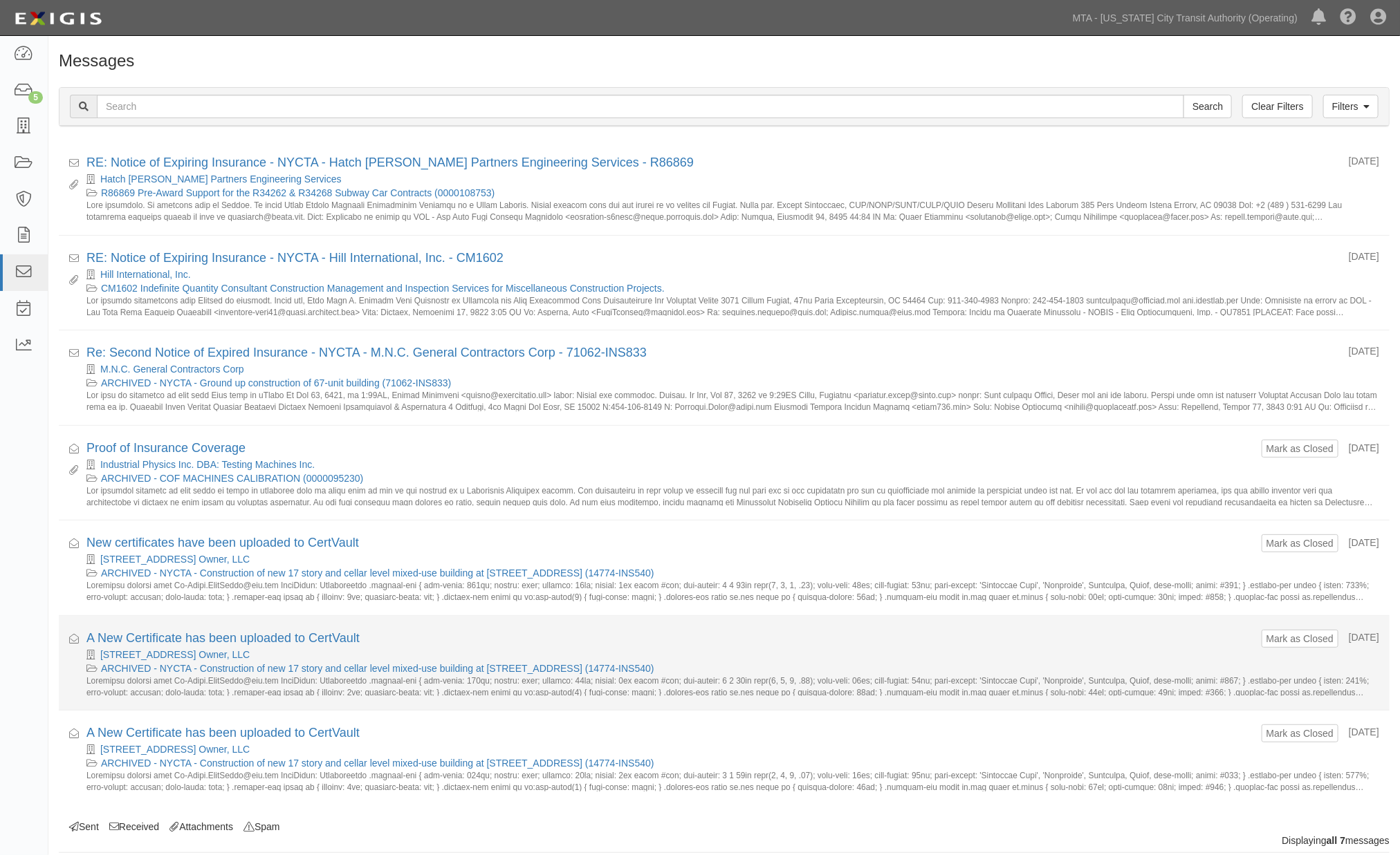
click at [1303, 650] on div "Mark as Closed 09/16/2025 A New Certificate has been uploaded to CertVault 380 …" at bounding box center [732, 663] width 1293 height 67
click at [1299, 637] on button "Mark as Closed" at bounding box center [1300, 639] width 69 height 15
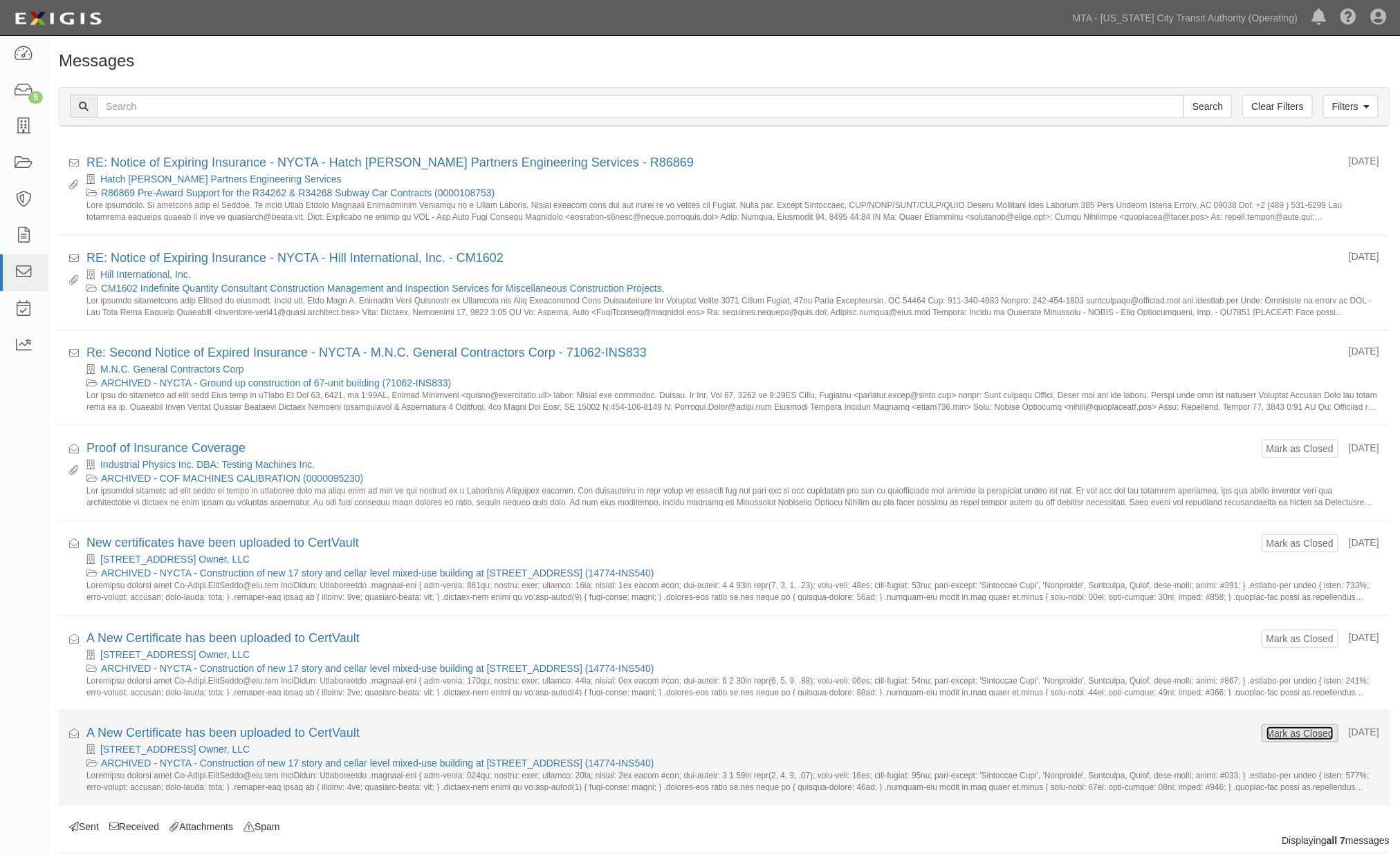
click at [1287, 733] on button "Mark as Closed" at bounding box center [1300, 733] width 69 height 15
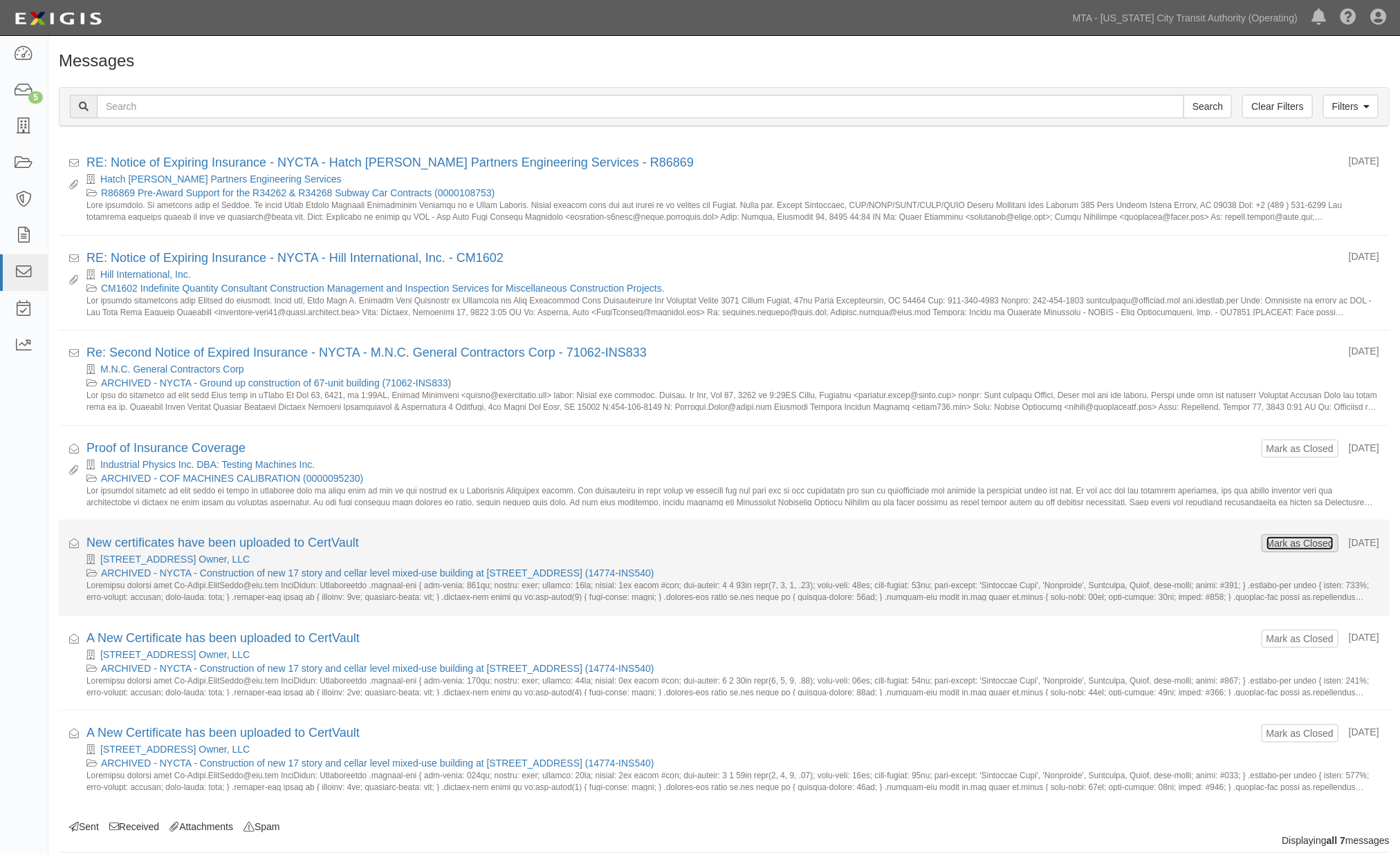
click at [1280, 548] on button "Mark as Closed" at bounding box center [1300, 543] width 69 height 15
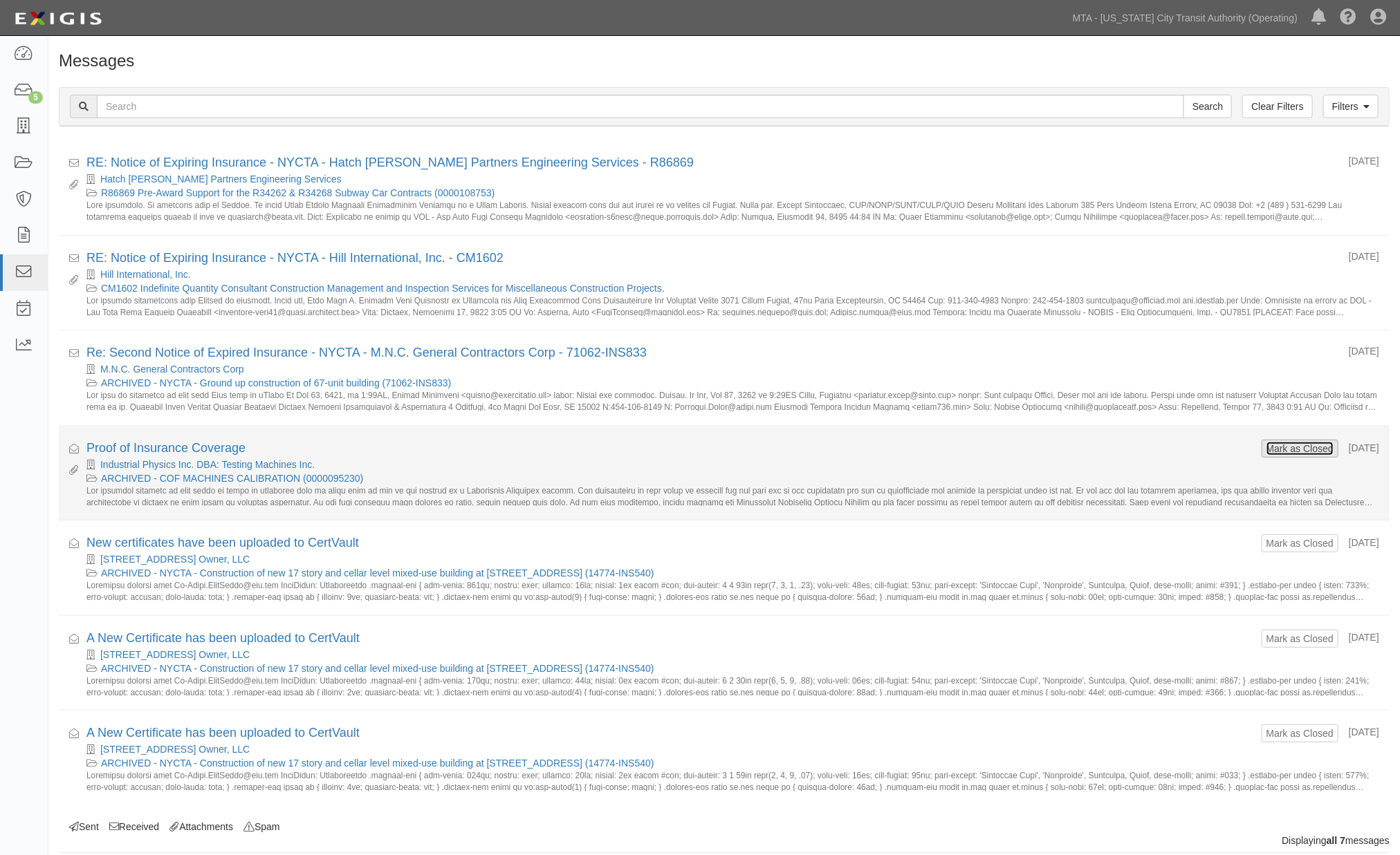
click at [1269, 450] on button "Mark as Closed" at bounding box center [1300, 449] width 69 height 15
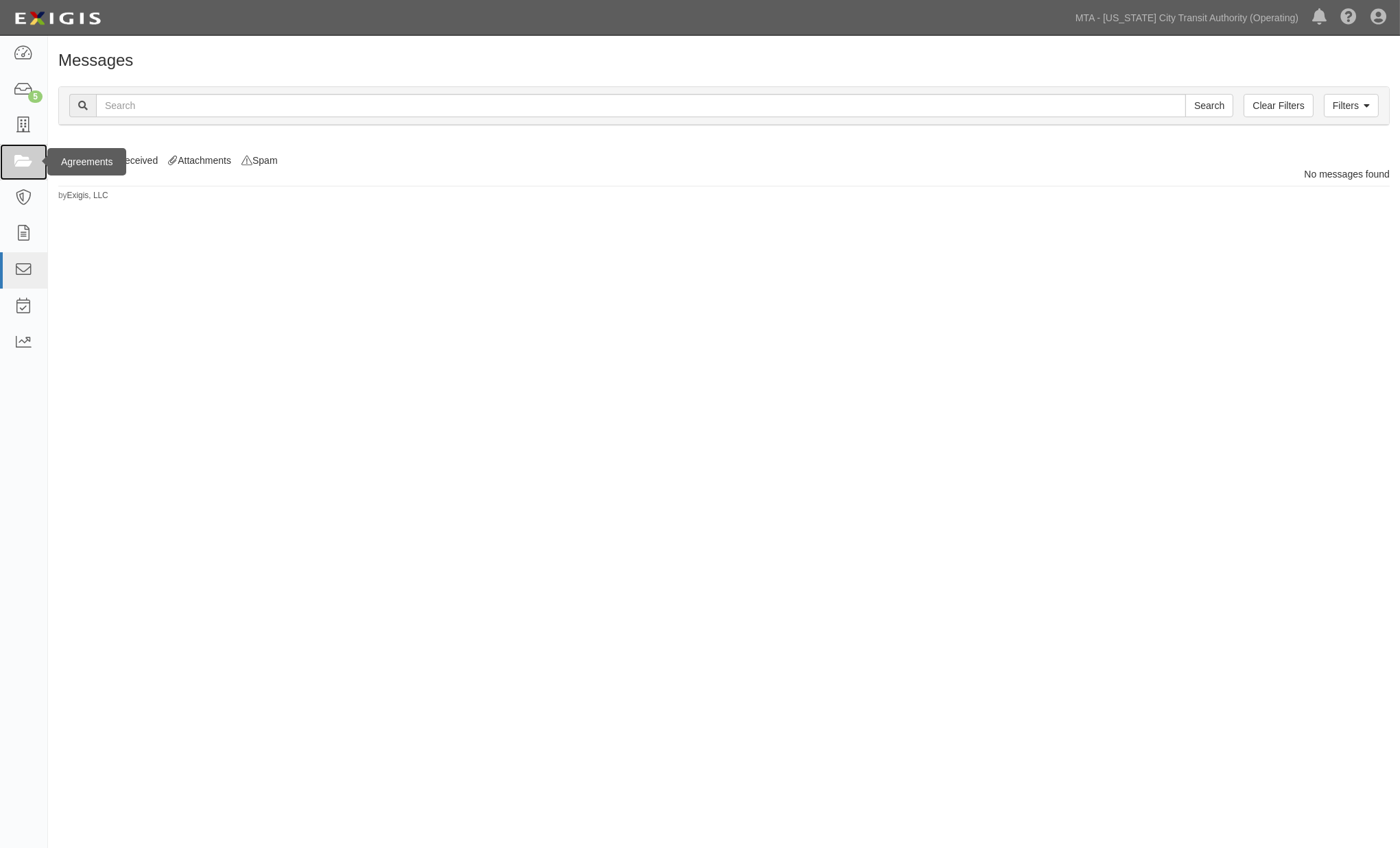
click at [31, 158] on icon at bounding box center [23, 162] width 19 height 16
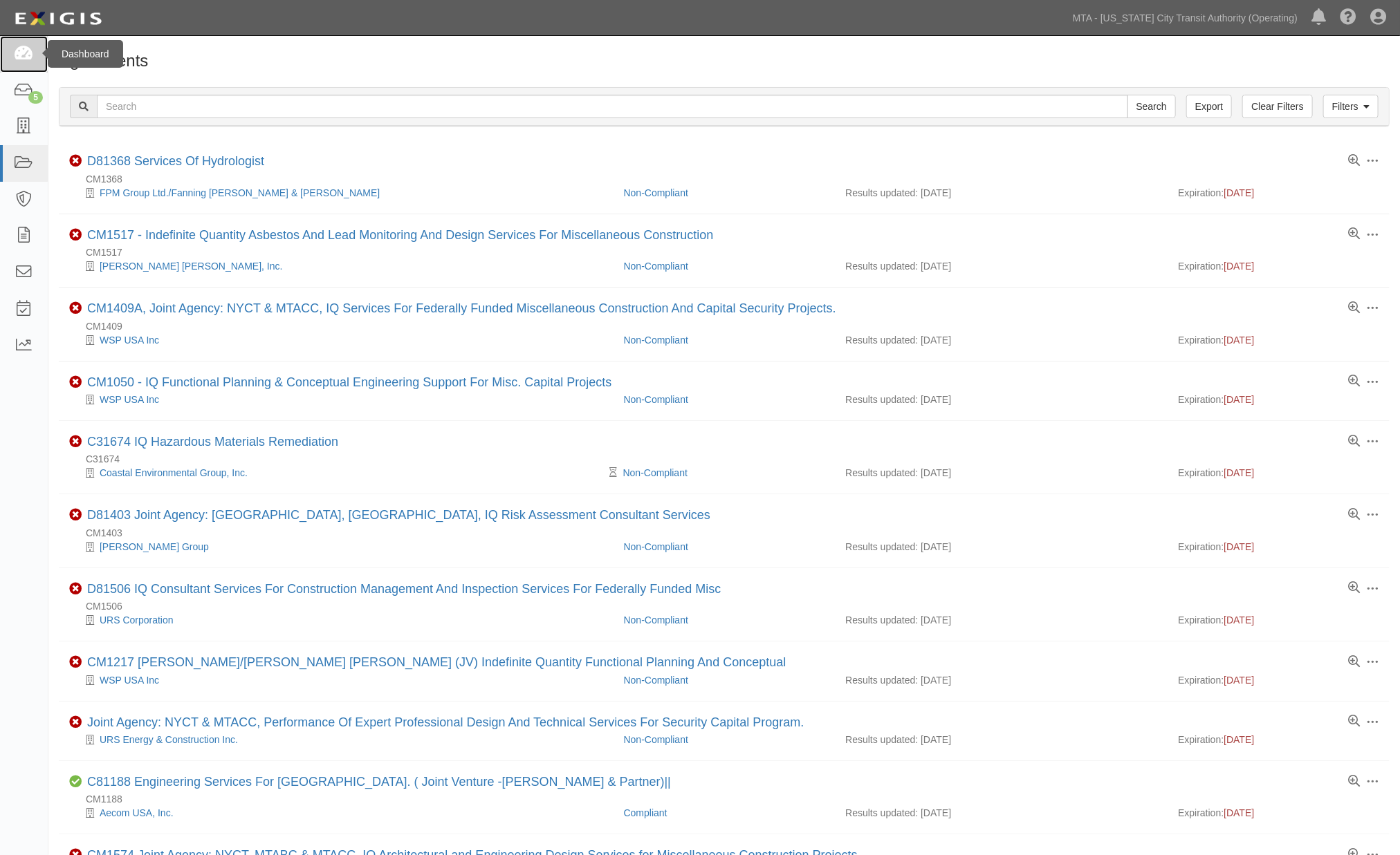
click at [30, 57] on icon at bounding box center [23, 54] width 20 height 16
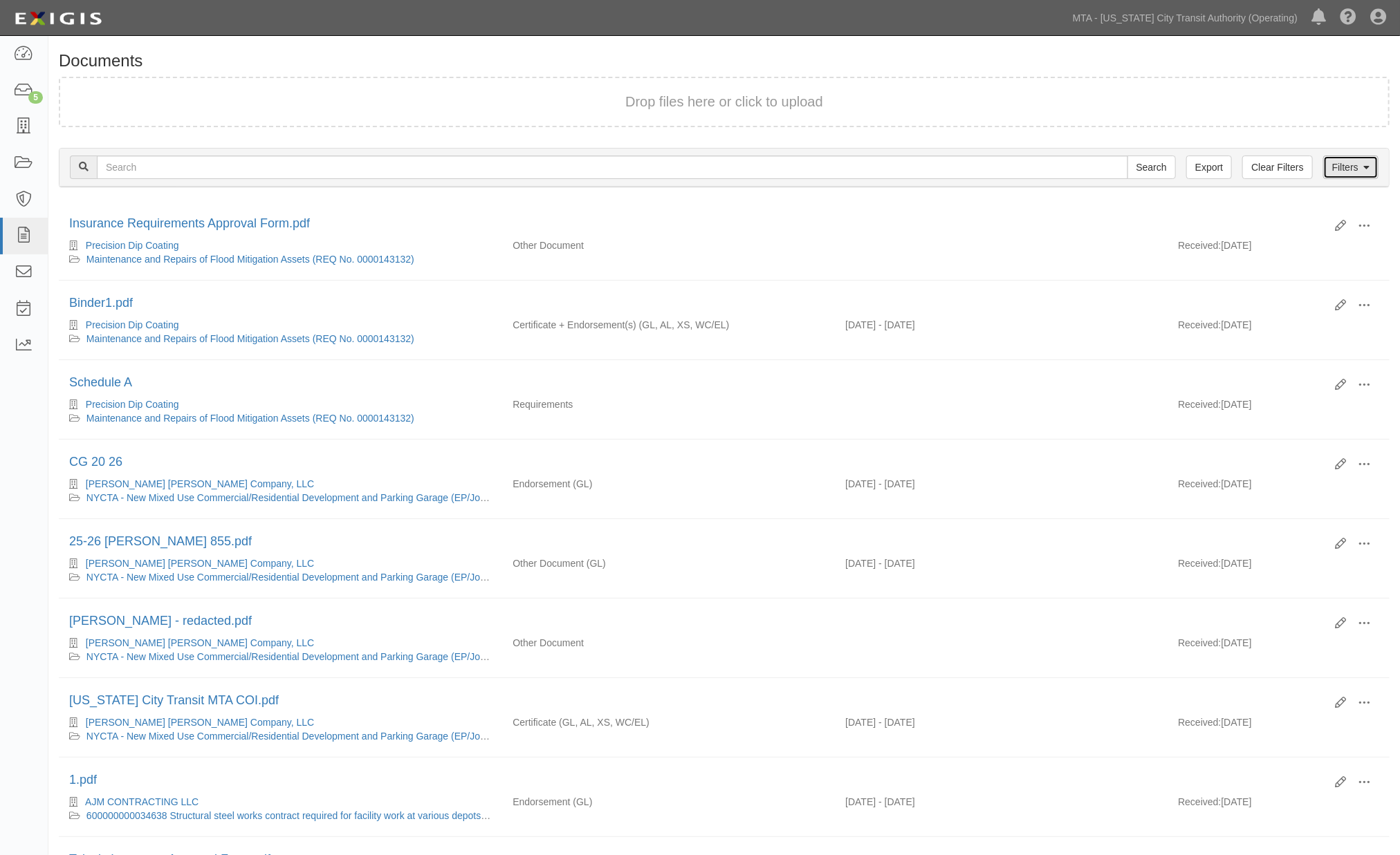
click at [1358, 173] on link "Filters" at bounding box center [1350, 167] width 55 height 23
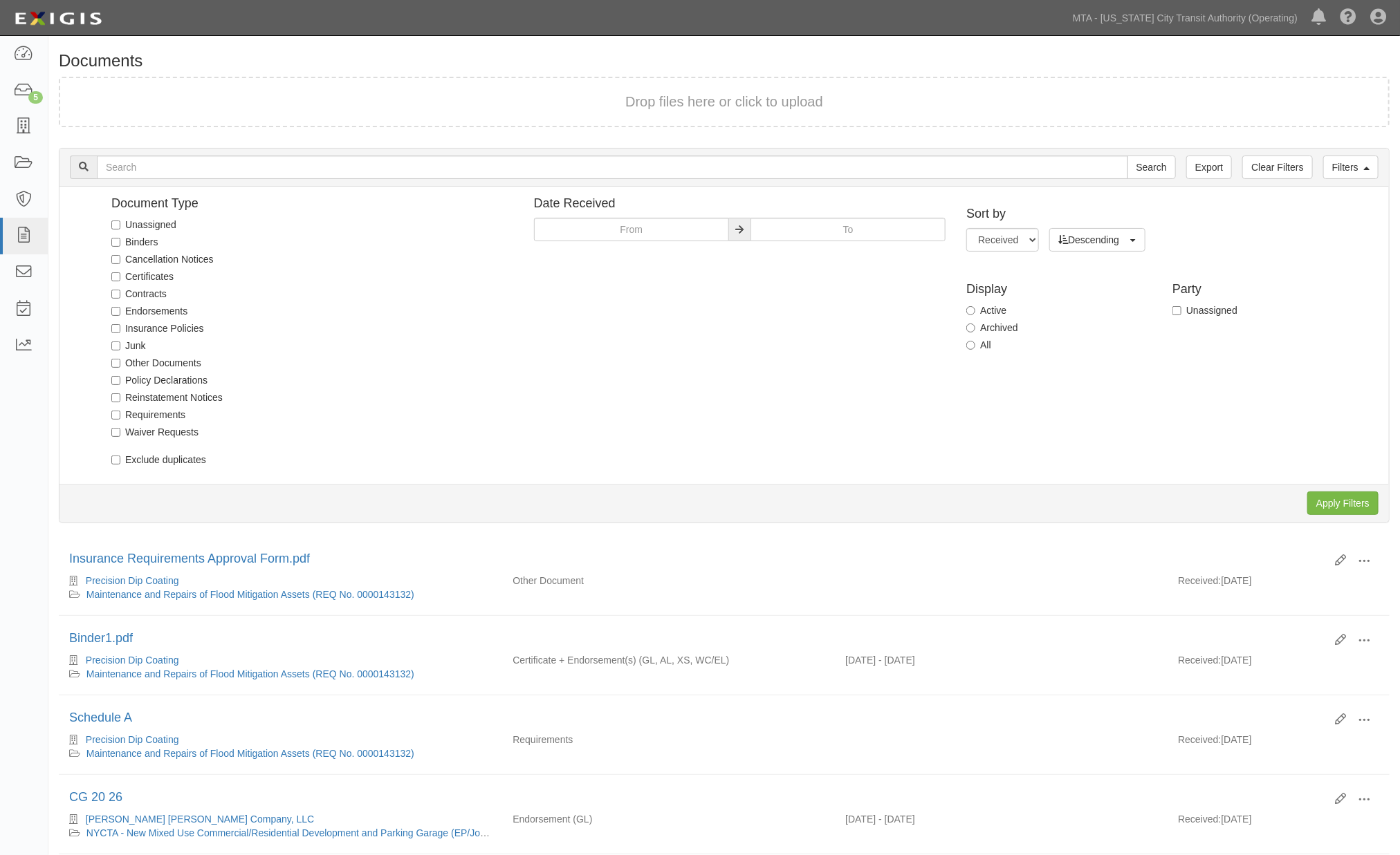
click at [152, 220] on label "Unassigned" at bounding box center [144, 224] width 65 height 14
click at [120, 221] on input "Unassigned" at bounding box center [116, 225] width 9 height 9
checkbox input "true"
click at [1321, 498] on input "Apply Filters" at bounding box center [1343, 503] width 71 height 23
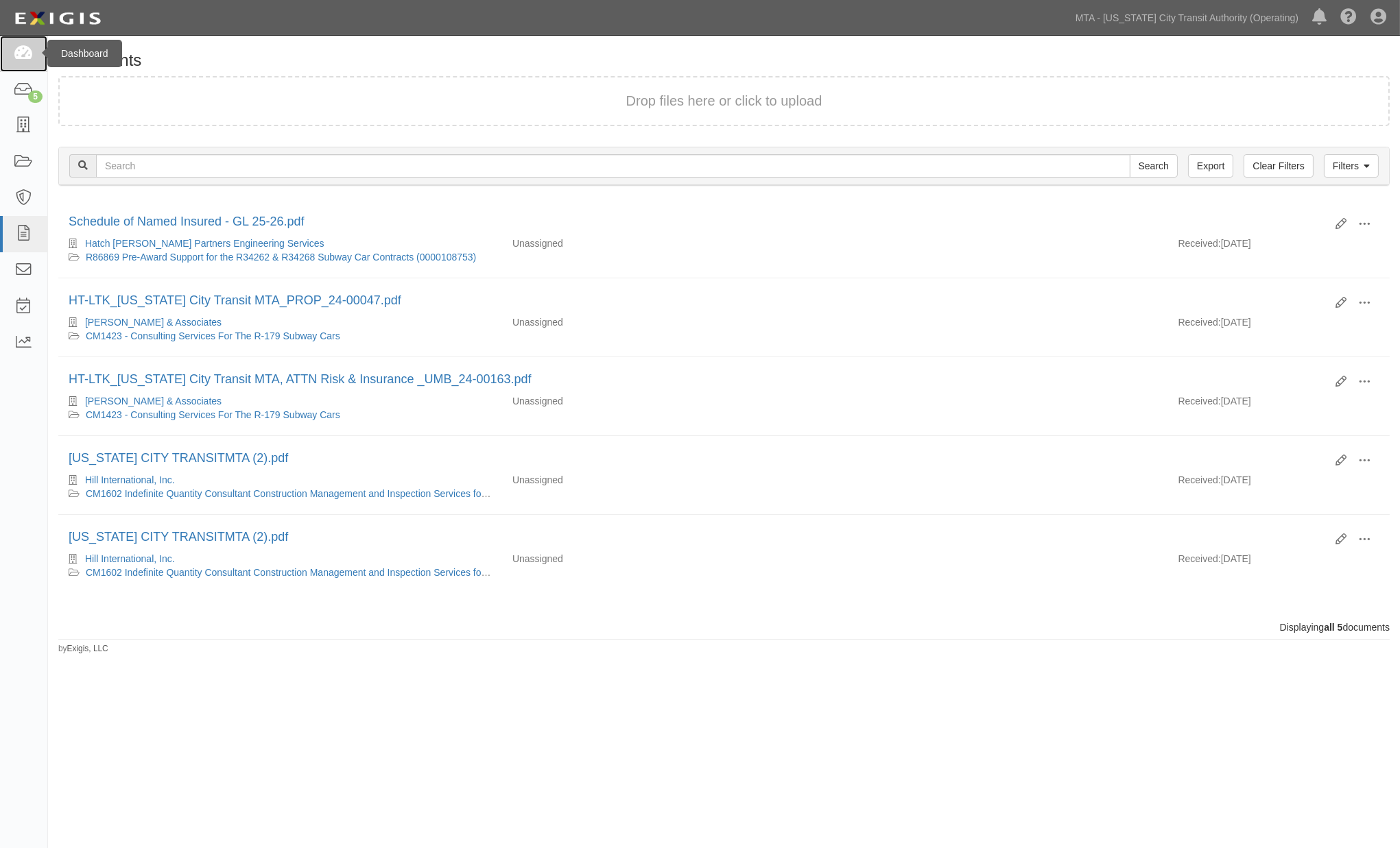
click at [18, 51] on icon at bounding box center [23, 53] width 19 height 16
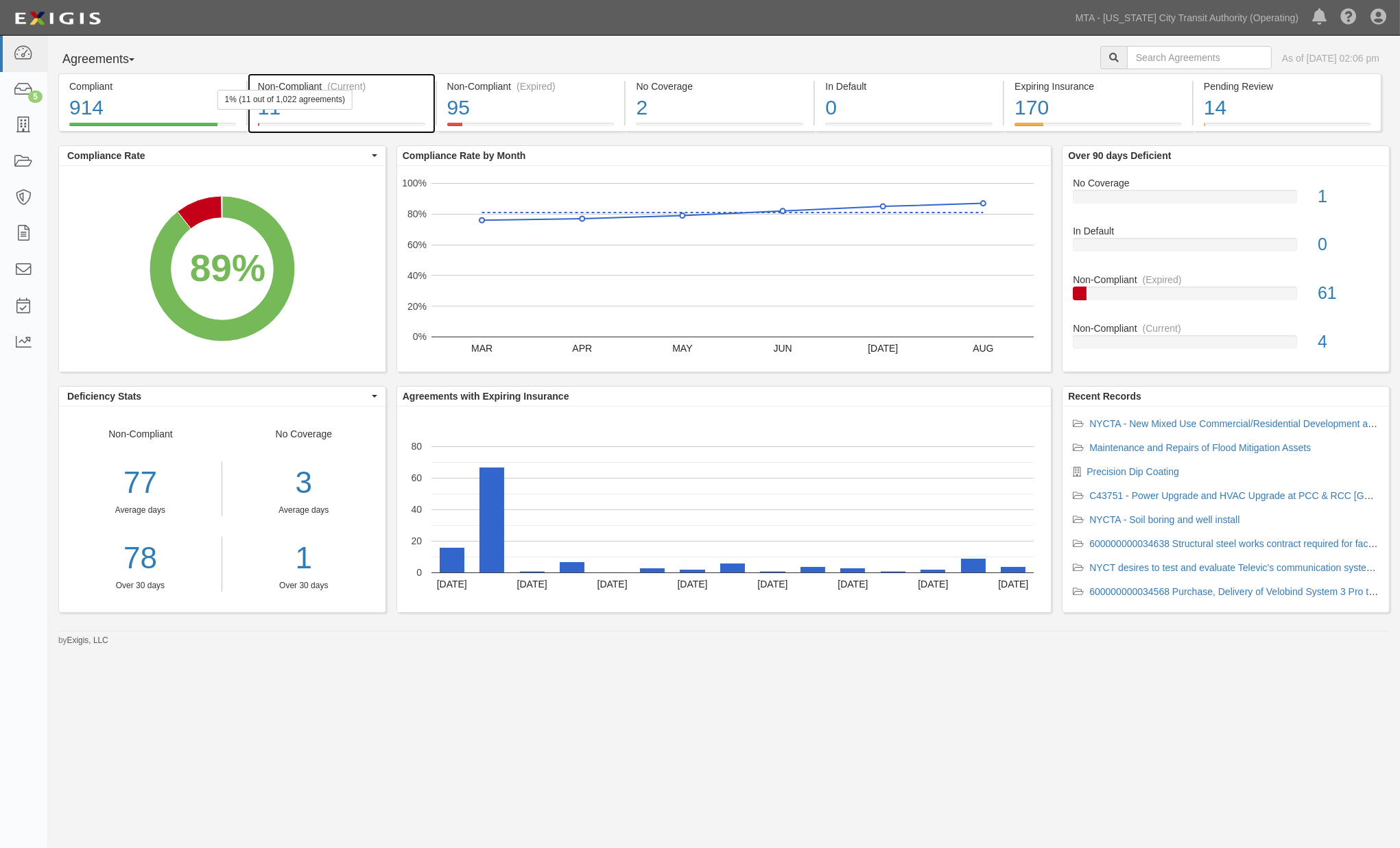
click at [396, 106] on div "11" at bounding box center [341, 107] width 167 height 29
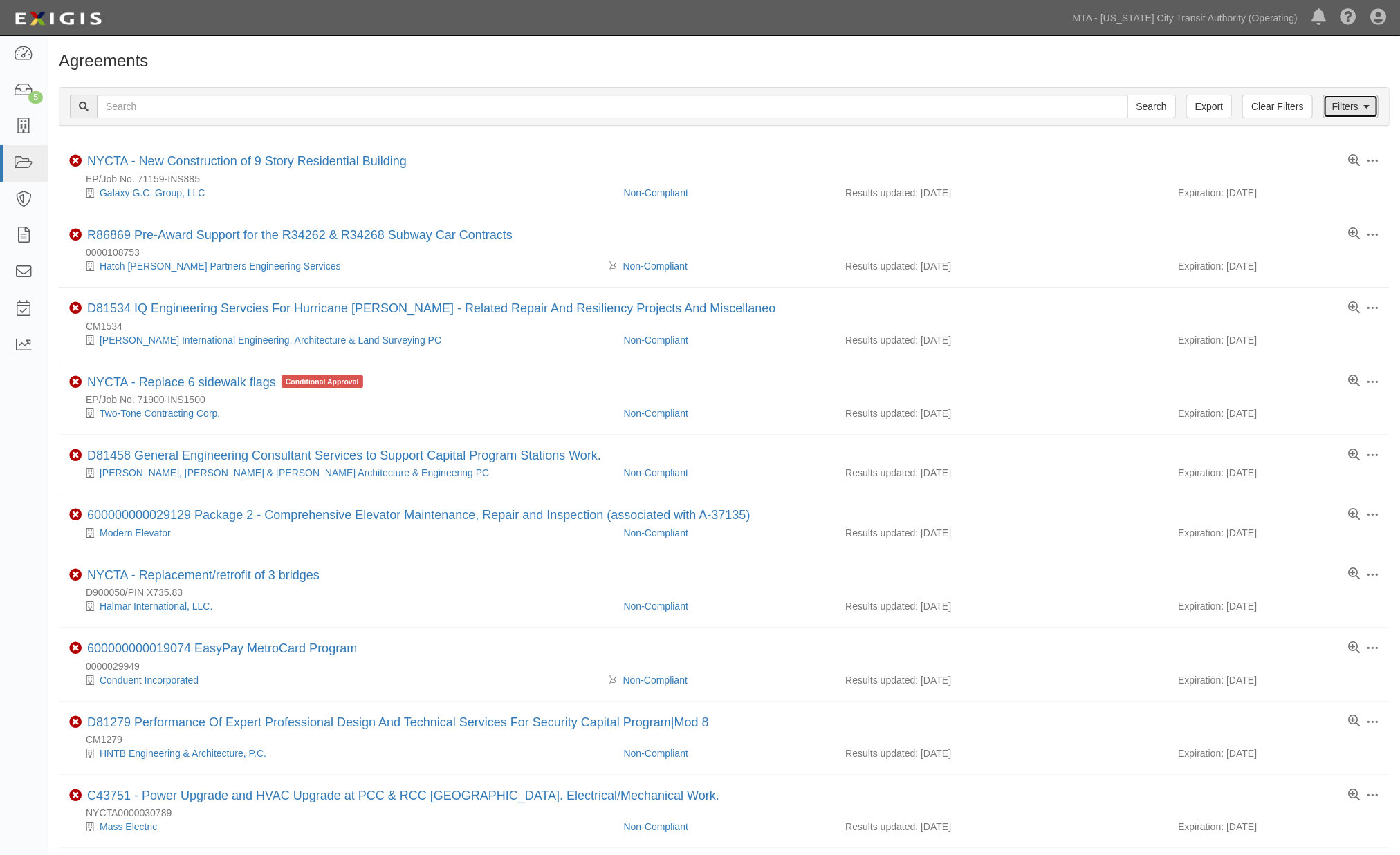
click at [1356, 109] on link "Filters" at bounding box center [1350, 106] width 55 height 23
click at [21, 267] on icon at bounding box center [23, 273] width 20 height 16
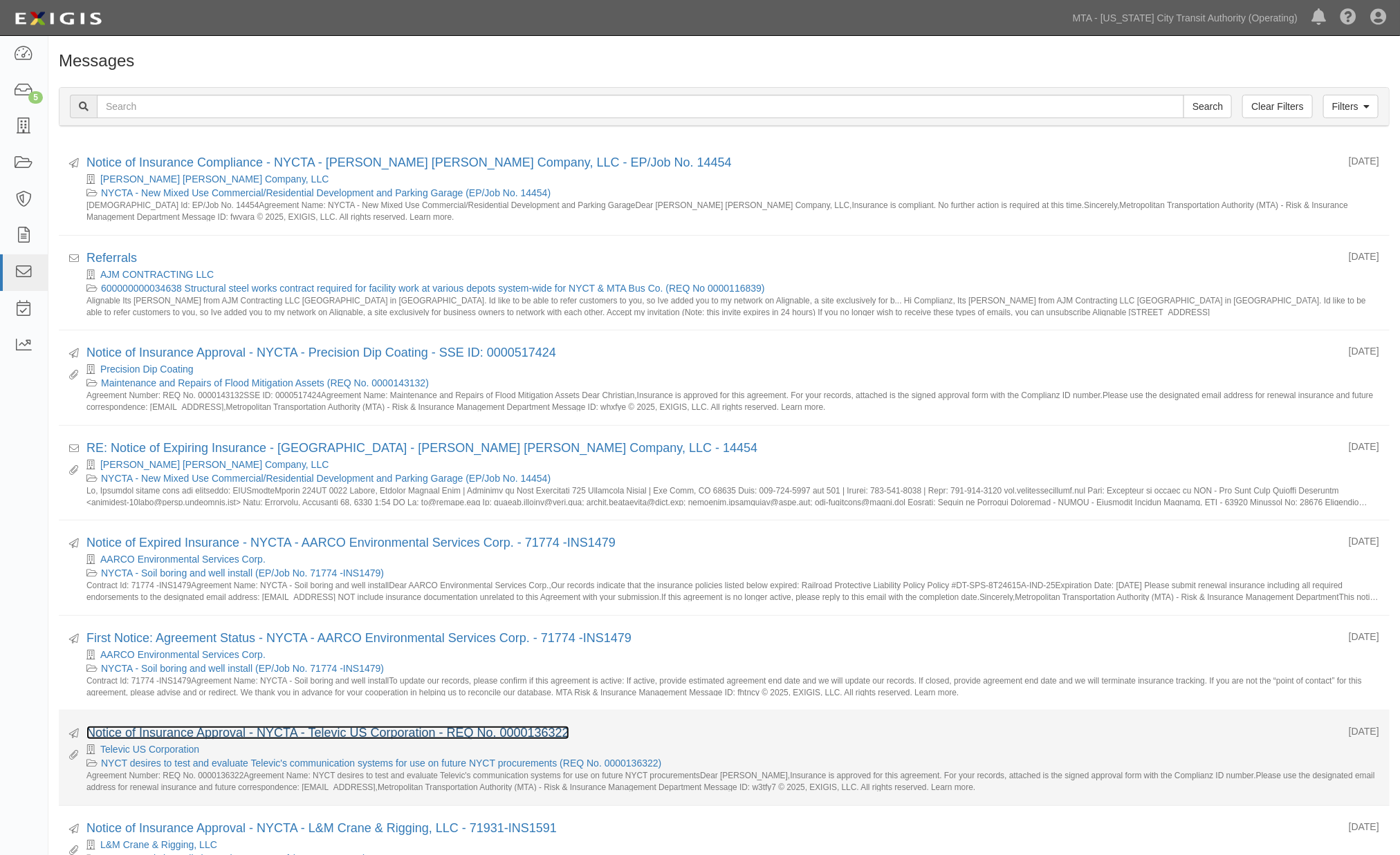
click at [201, 733] on link "Notice of Insurance Approval - NYCTA - Televic US Corporation - REQ No. 0000136…" at bounding box center [327, 733] width 483 height 14
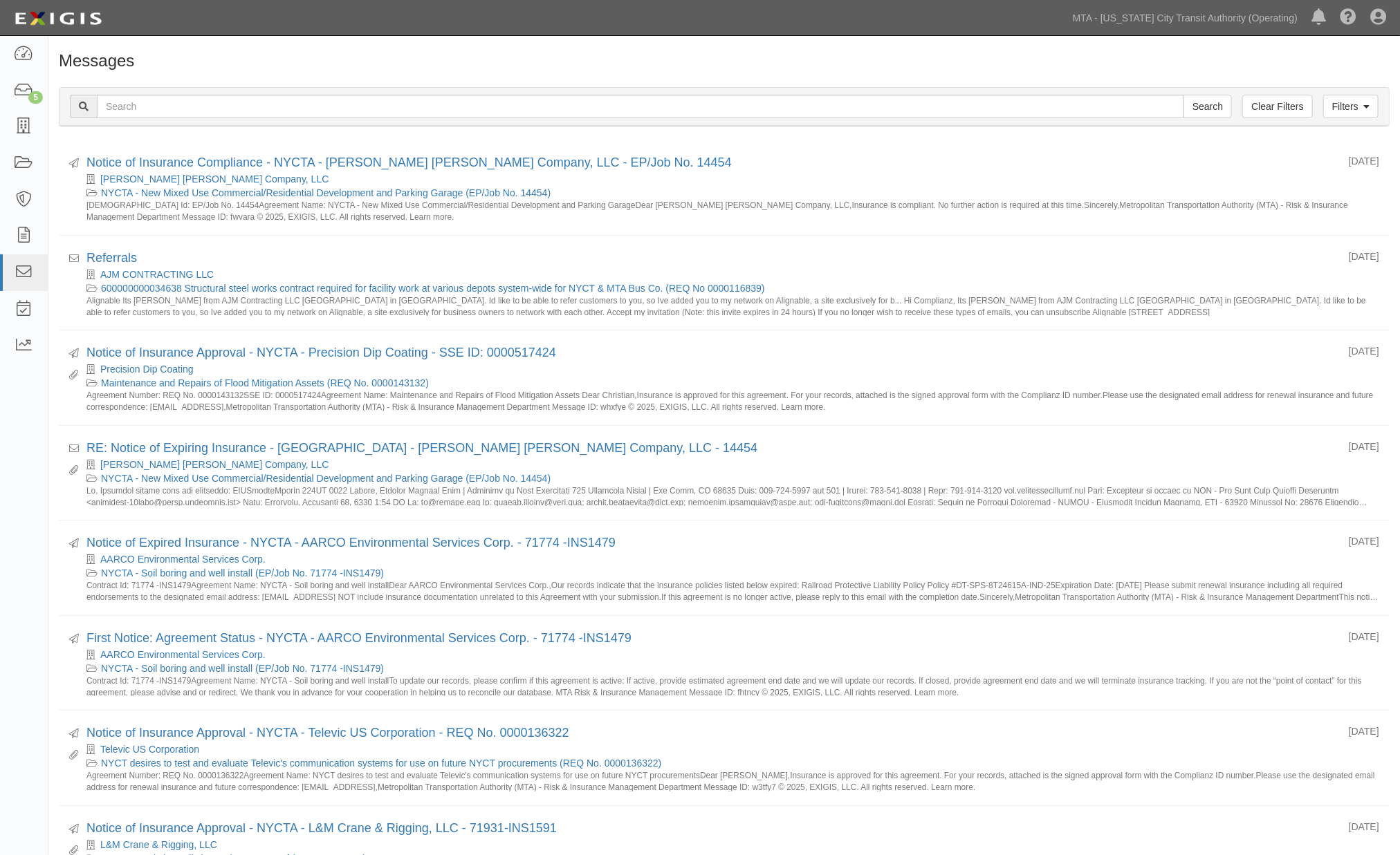
click at [1146, 59] on h1 "Messages" at bounding box center [724, 61] width 1330 height 18
click at [17, 156] on icon at bounding box center [23, 163] width 20 height 16
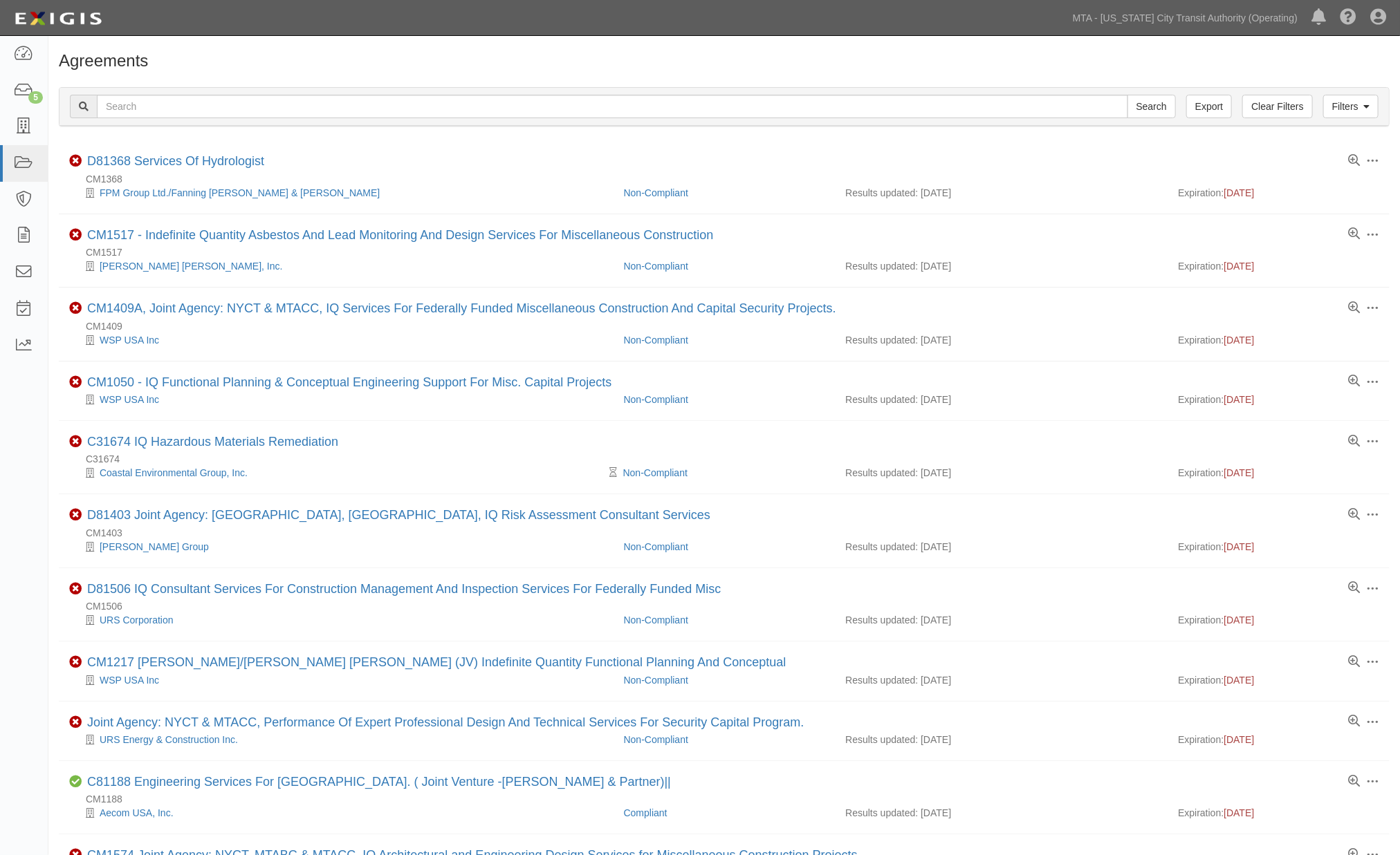
click at [728, 77] on div "Filters Clear Filters Export Search Filters Compliance Status Compliant Non-Com…" at bounding box center [724, 109] width 1352 height 63
click at [29, 165] on icon at bounding box center [23, 163] width 20 height 16
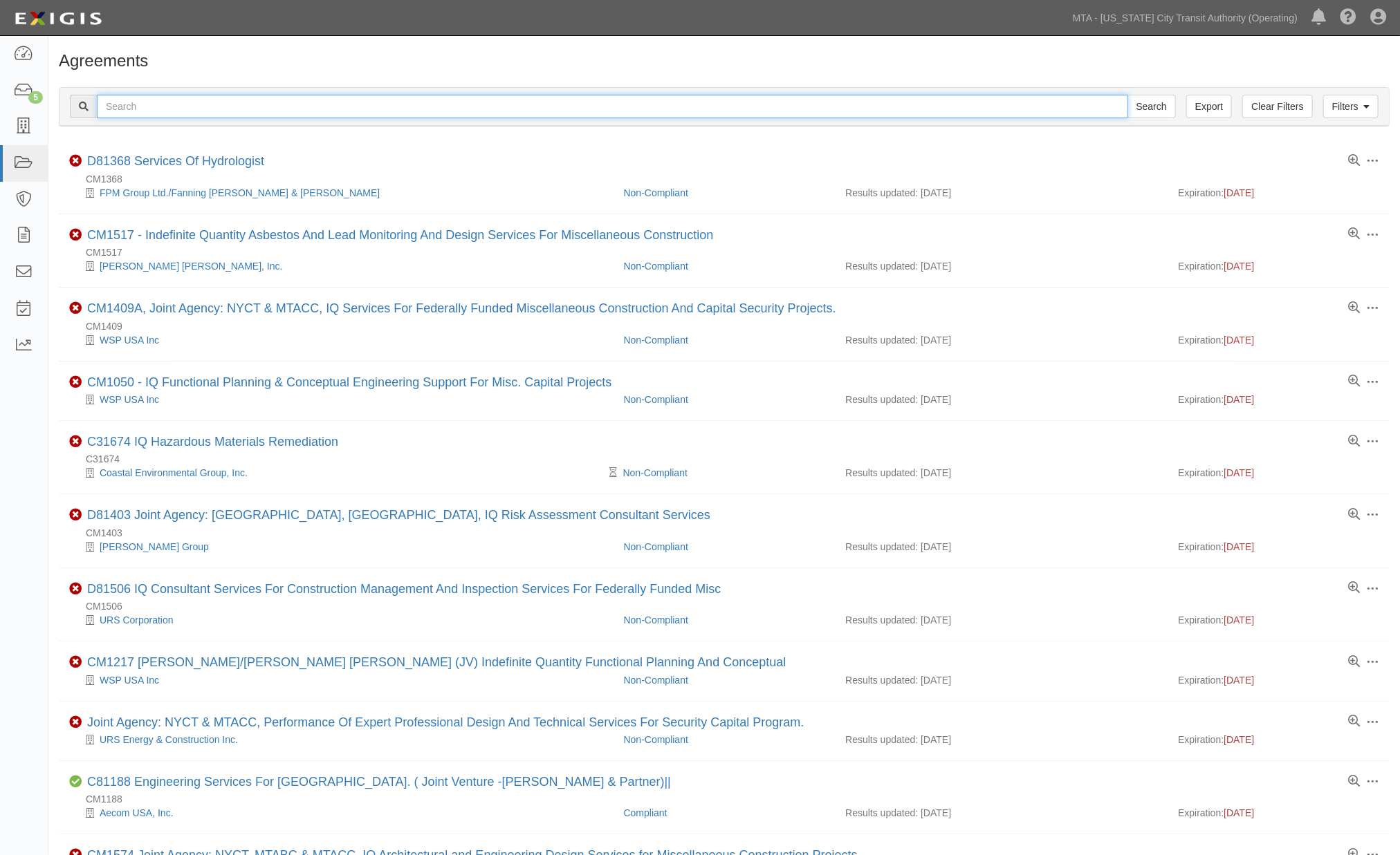
click at [221, 105] on input "text" at bounding box center [612, 106] width 1031 height 23
paste input "[PERSON_NAME] Auto Supply Co.,"
type input "[PERSON_NAME] Auto Supply Co.,"
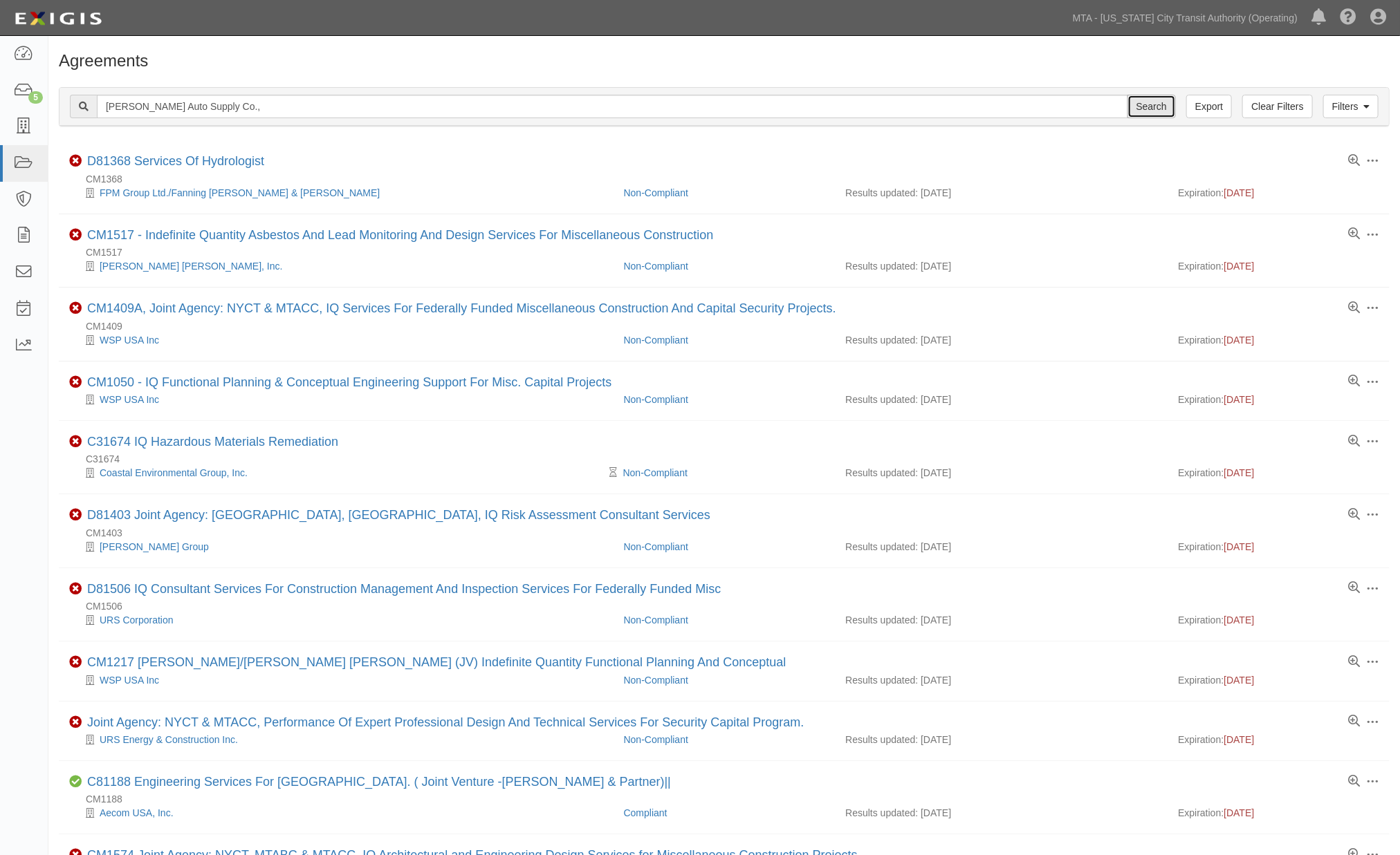
click at [1155, 109] on input "Search" at bounding box center [1151, 106] width 48 height 23
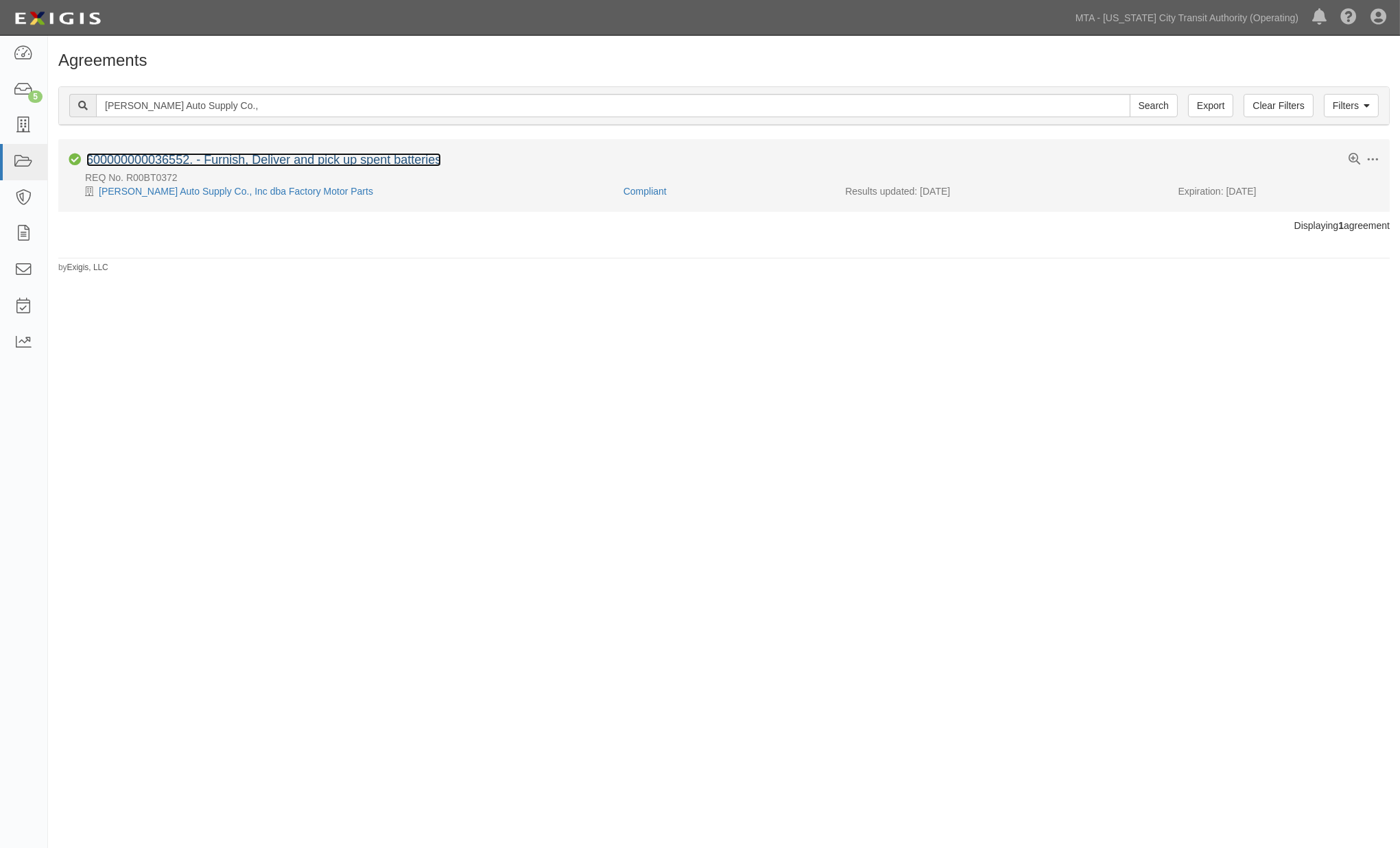
click at [262, 160] on link "600000000036552. - Furnish, Deliver and pick up spent batteries" at bounding box center [263, 160] width 354 height 13
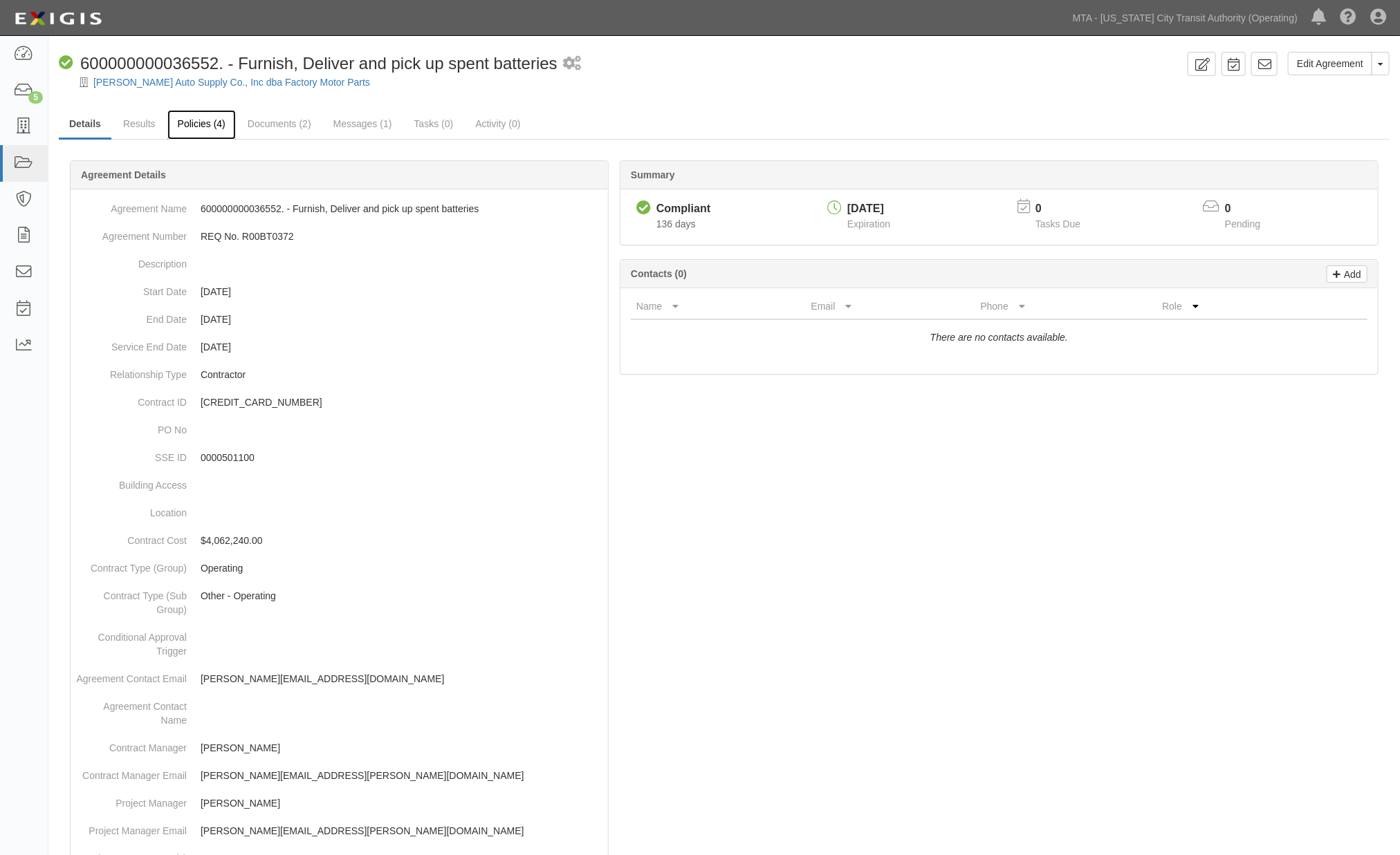
click at [193, 122] on link "Policies (4)" at bounding box center [202, 125] width 69 height 29
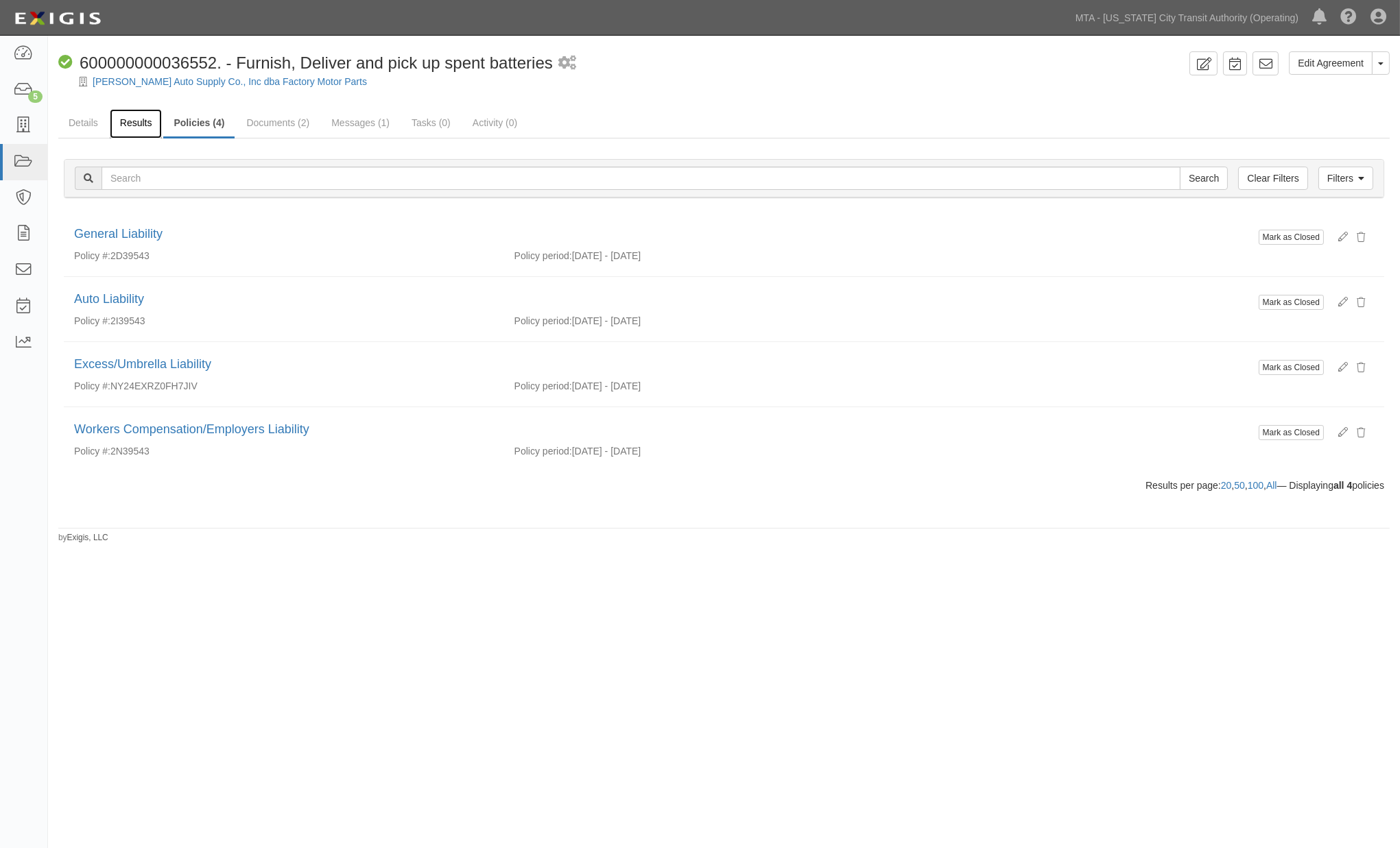
click at [134, 121] on link "Results" at bounding box center [136, 124] width 52 height 29
click at [148, 85] on link "[PERSON_NAME] Auto Supply Co., Inc dba Factory Motor Parts" at bounding box center [230, 82] width 274 height 11
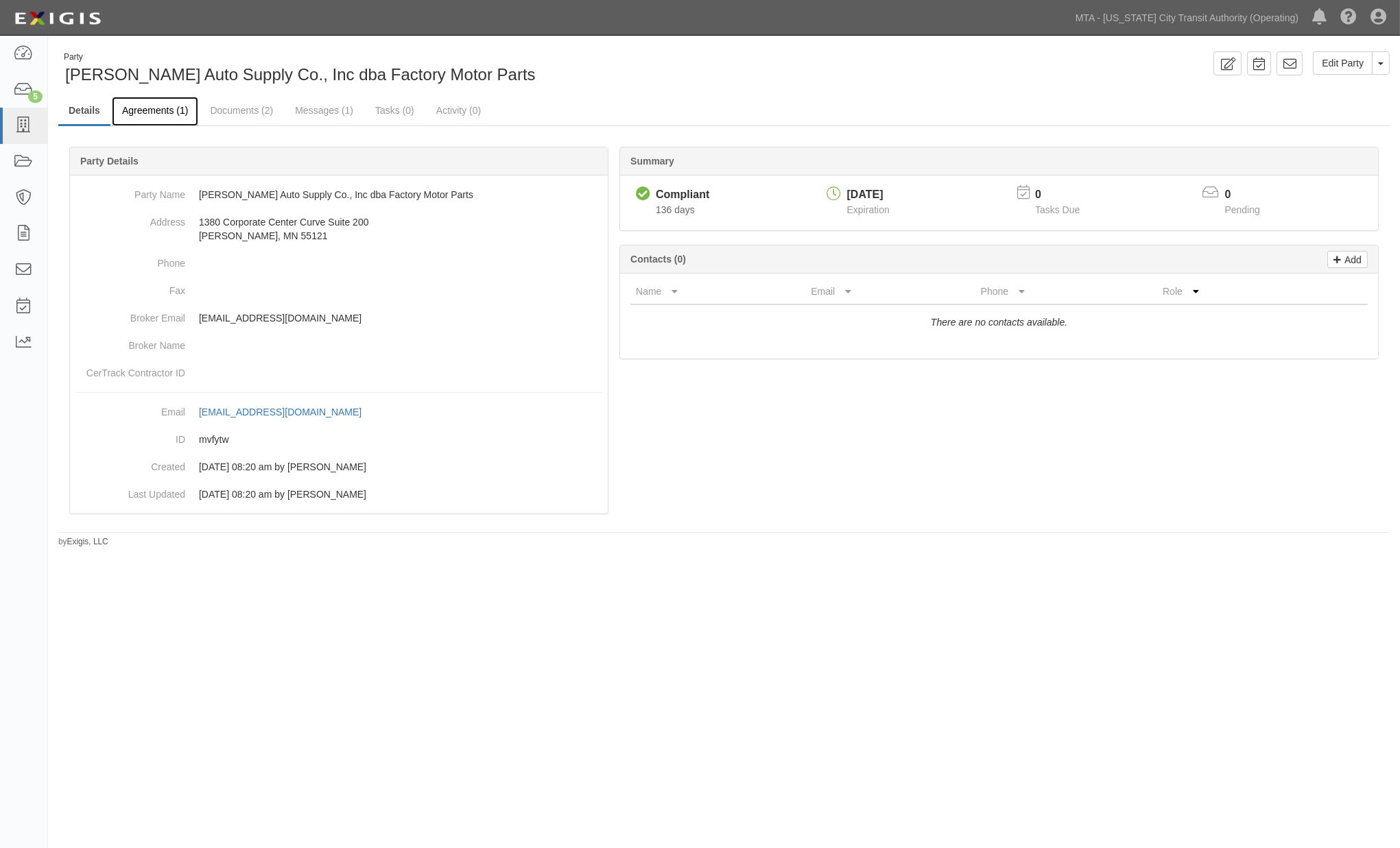
click at [139, 107] on link "Agreements (1)" at bounding box center [154, 111] width 86 height 29
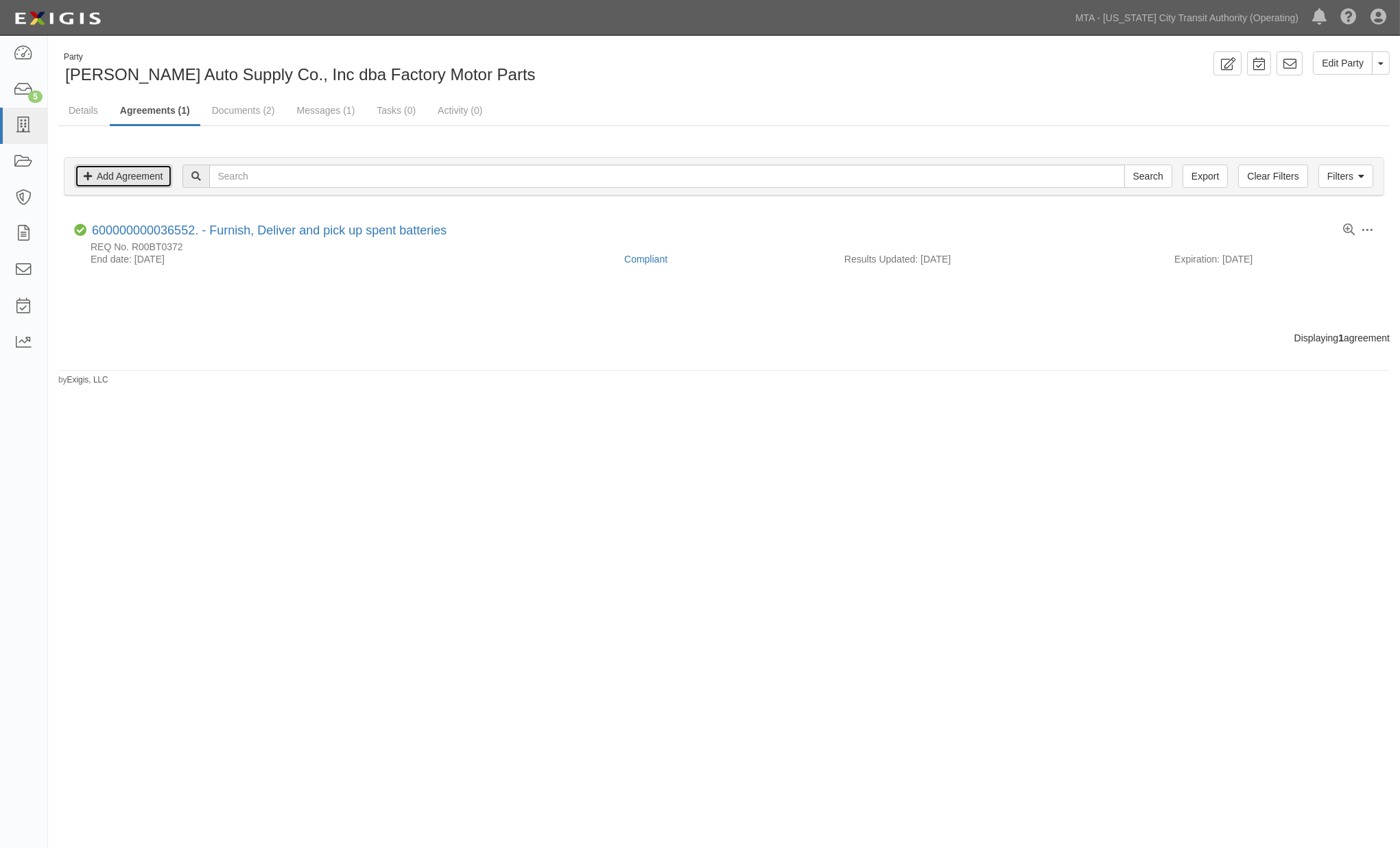
click at [134, 181] on link "Add Agreement" at bounding box center [124, 176] width 97 height 23
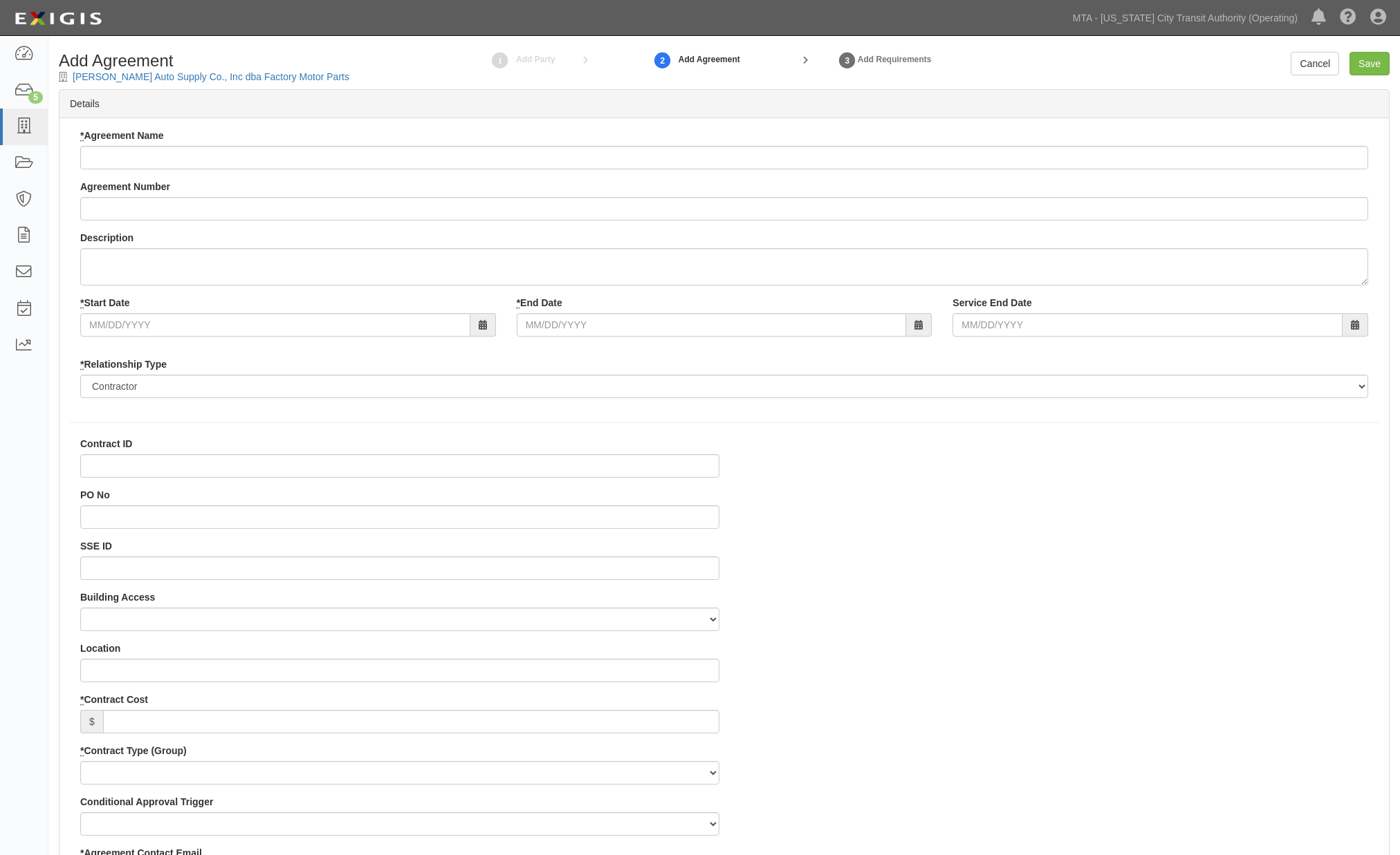
select select
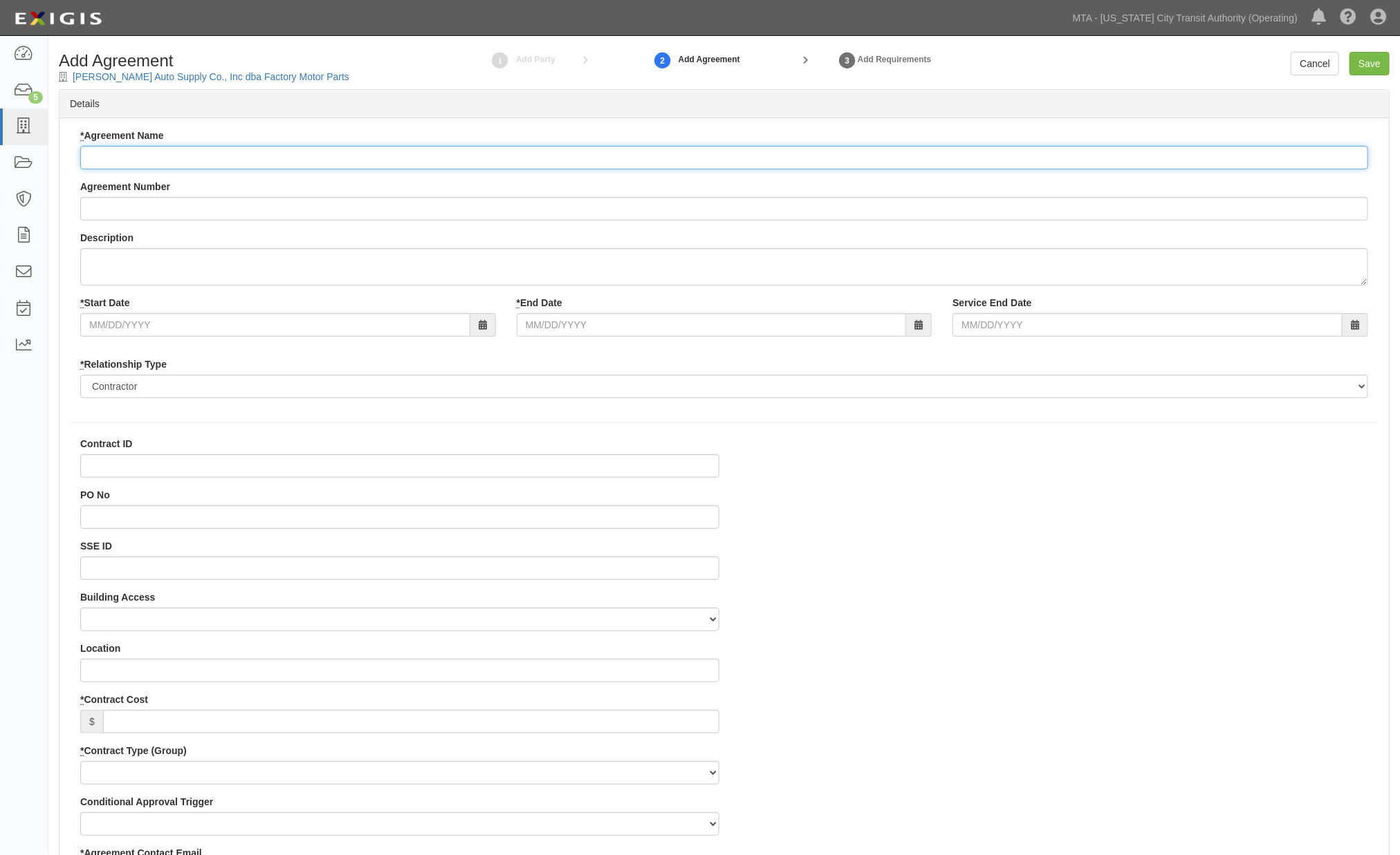
click at [172, 152] on input "* Agreement Name" at bounding box center [724, 157] width 1288 height 23
paste input "Furnish, Deliver and pick up spent batteries to various NYCT locations."
click at [127, 157] on input "Furnish, Deliver and pick up spent batteries to various NYCT locations." at bounding box center [724, 157] width 1288 height 23
type input "Furnish, deliver and pick up spent batteries to various NYCT locations."
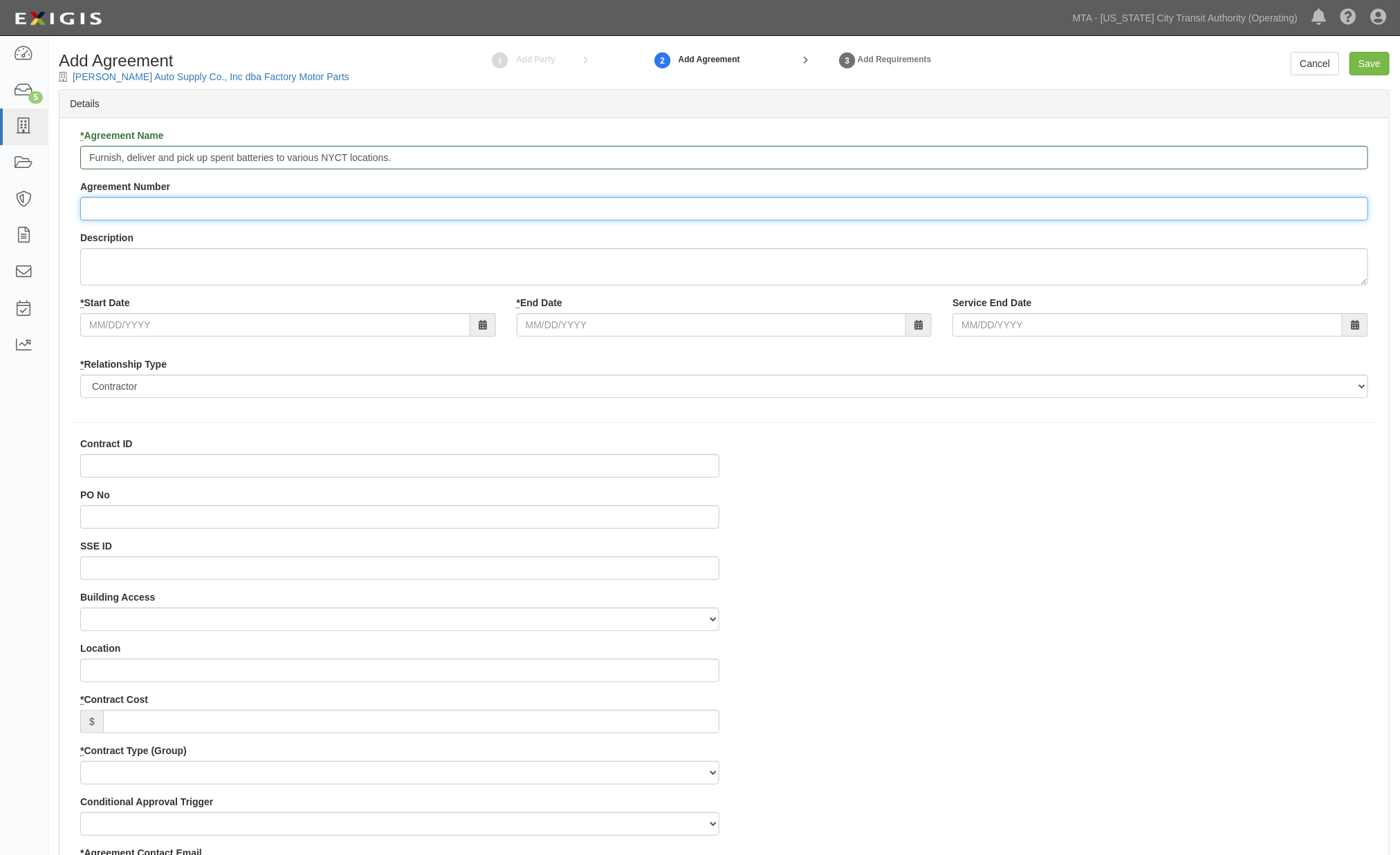
click at [135, 211] on input "Agreement Number" at bounding box center [724, 208] width 1288 height 23
type input "REQ No. R00BU7359"
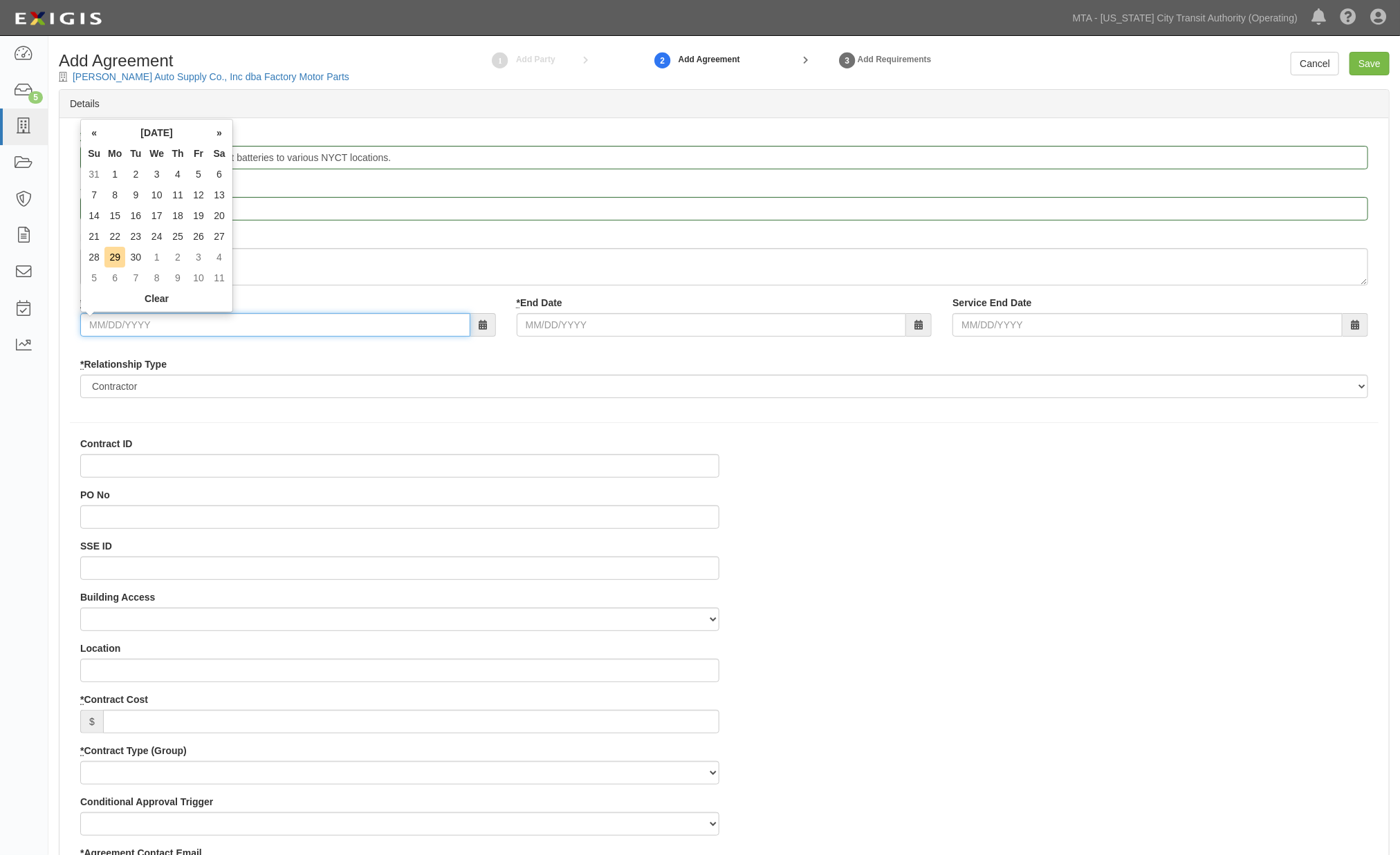
click at [135, 323] on input "* Start Date" at bounding box center [275, 325] width 390 height 23
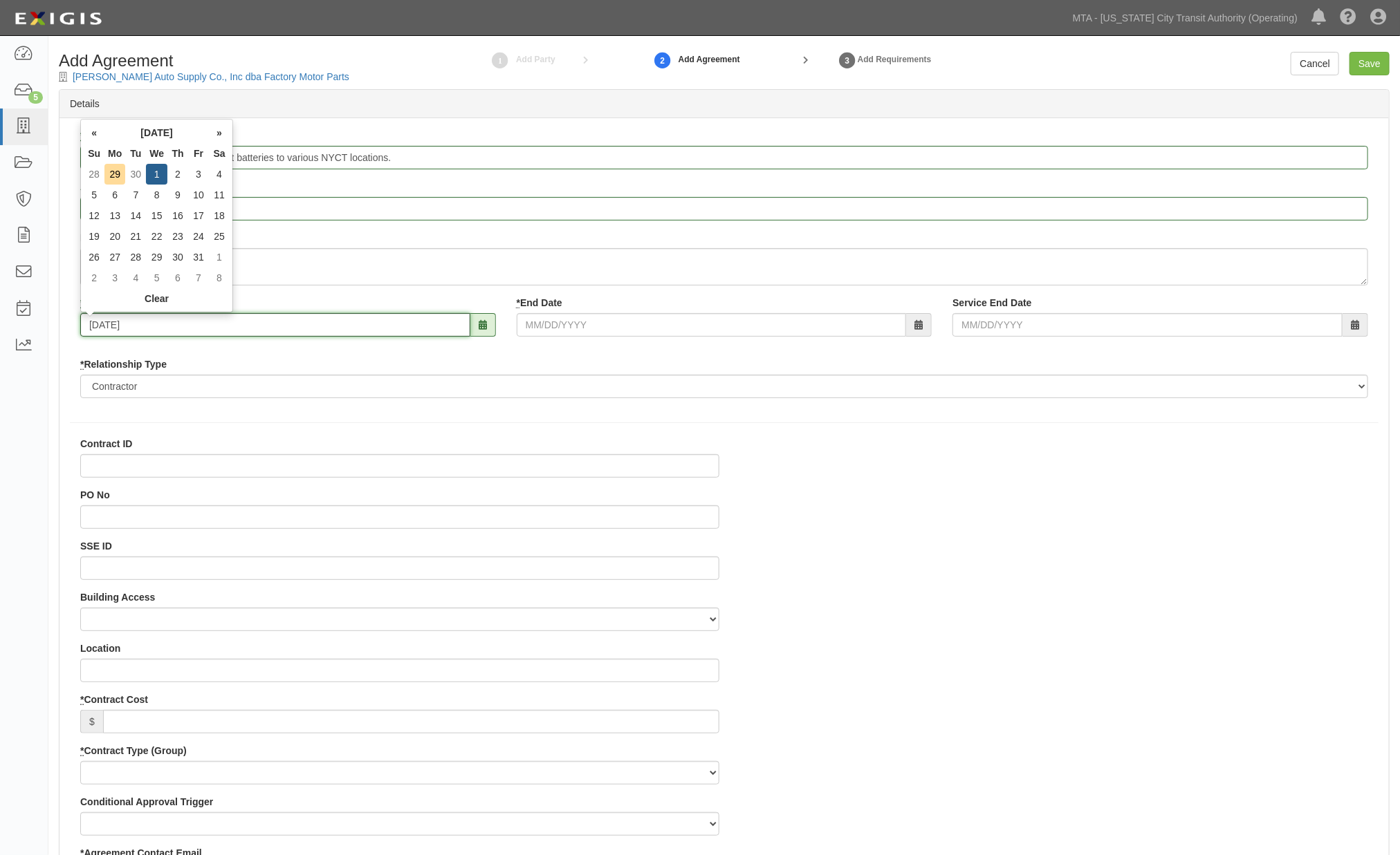
type input "10/01/2025"
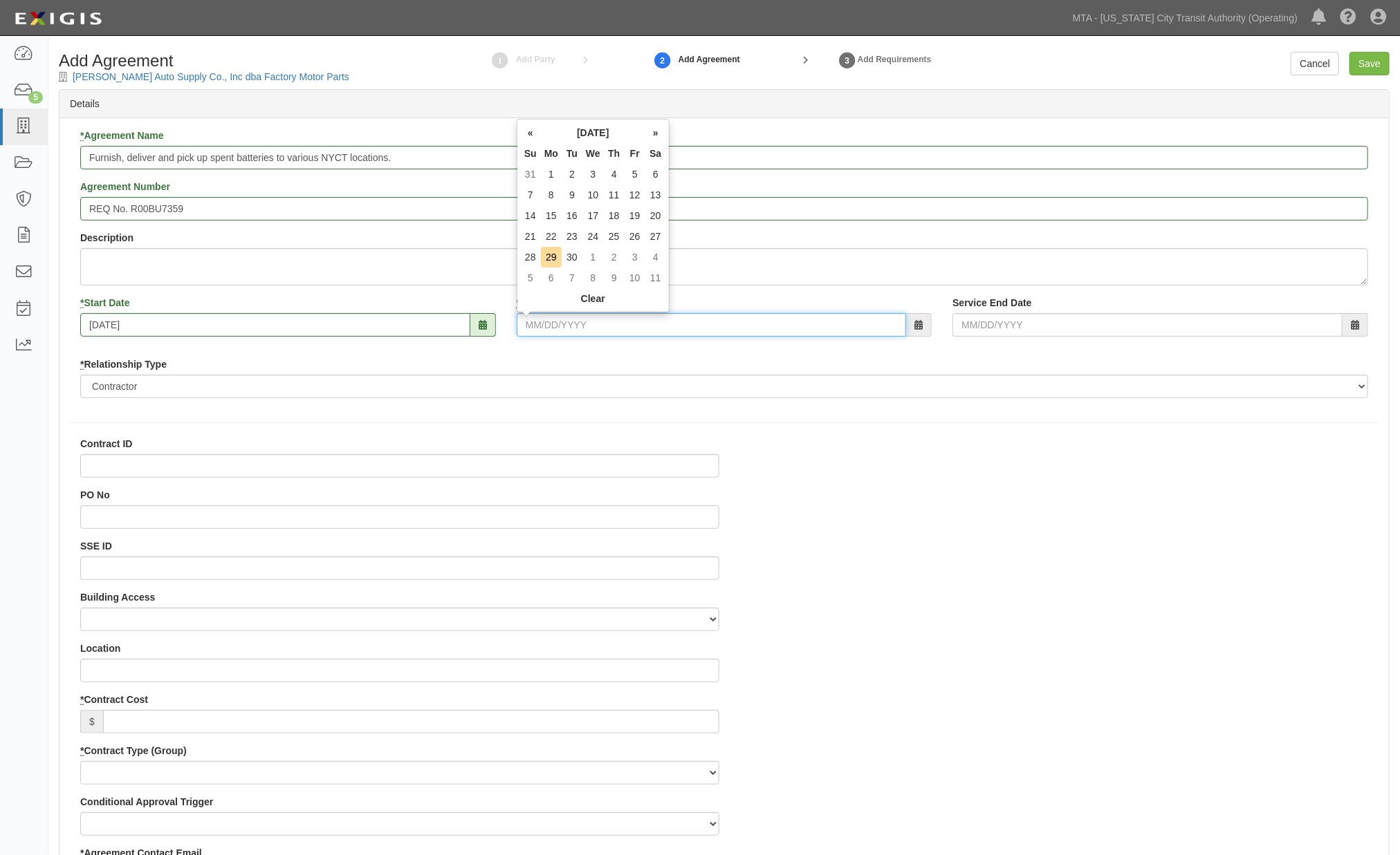
click at [564, 326] on input "* End Date" at bounding box center [712, 325] width 390 height 23
type input "09/30/2026"
click at [100, 568] on input "SSE ID" at bounding box center [400, 568] width 639 height 23
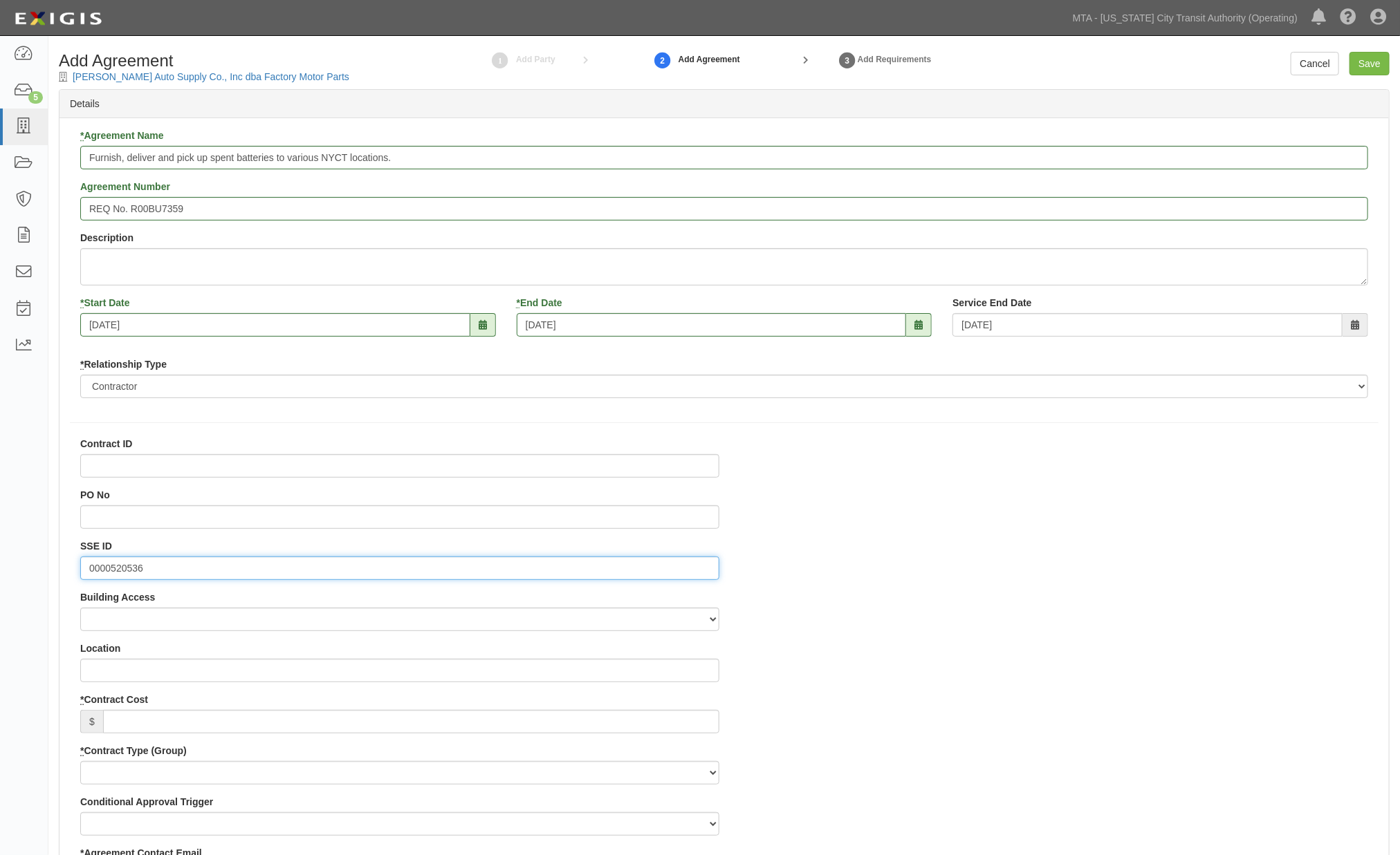
type input "0000520536"
drag, startPoint x: 424, startPoint y: 152, endPoint x: 287, endPoint y: 153, distance: 137.0
click at [287, 153] on input "Furnish, deliver and pick up spent batteries to various NYCT locations." at bounding box center [724, 157] width 1288 height 23
type input "Furnish, deliver and pick up spent batteries"
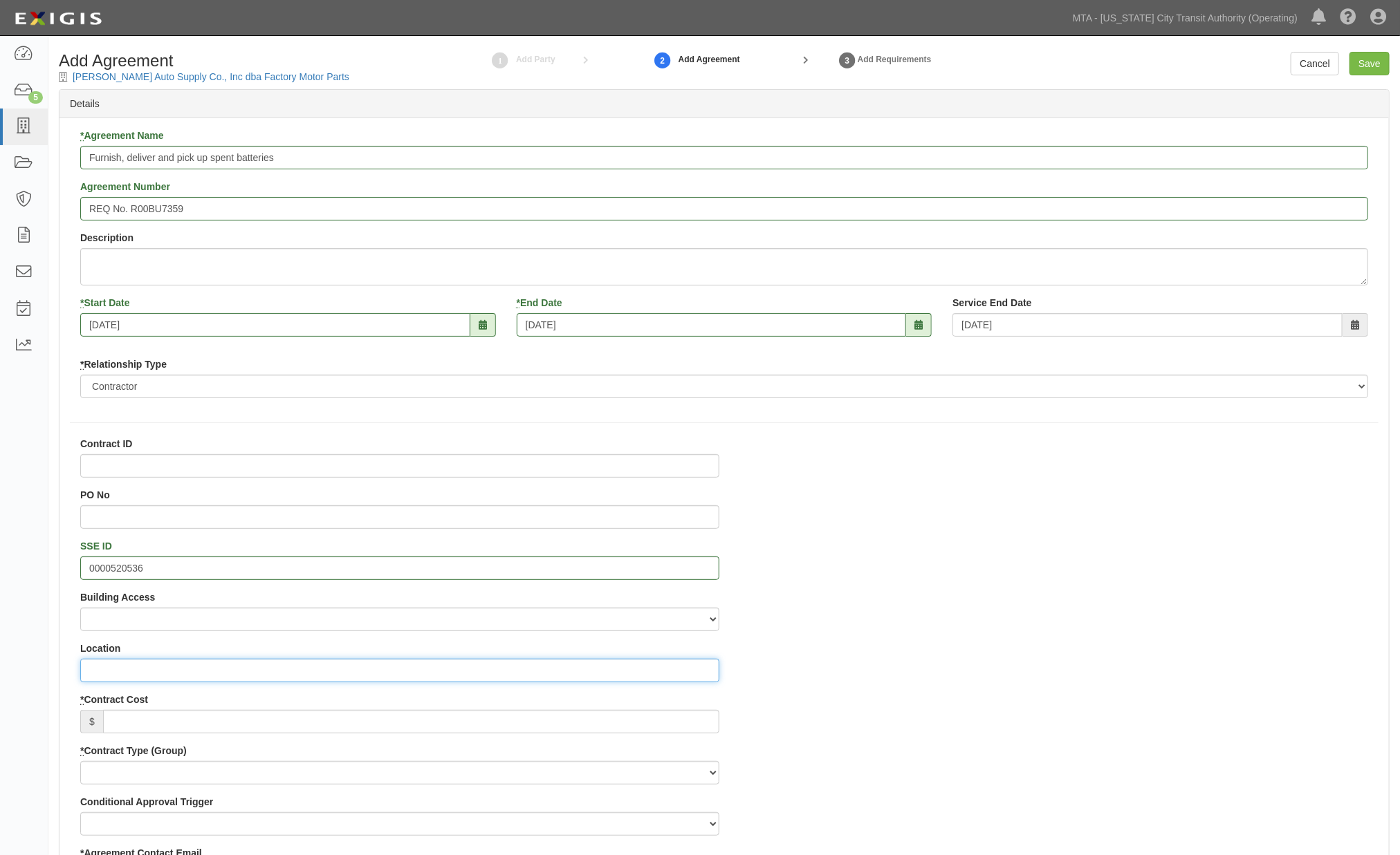
click at [131, 668] on input "Location" at bounding box center [400, 670] width 639 height 23
paste input "various NYCT locations."
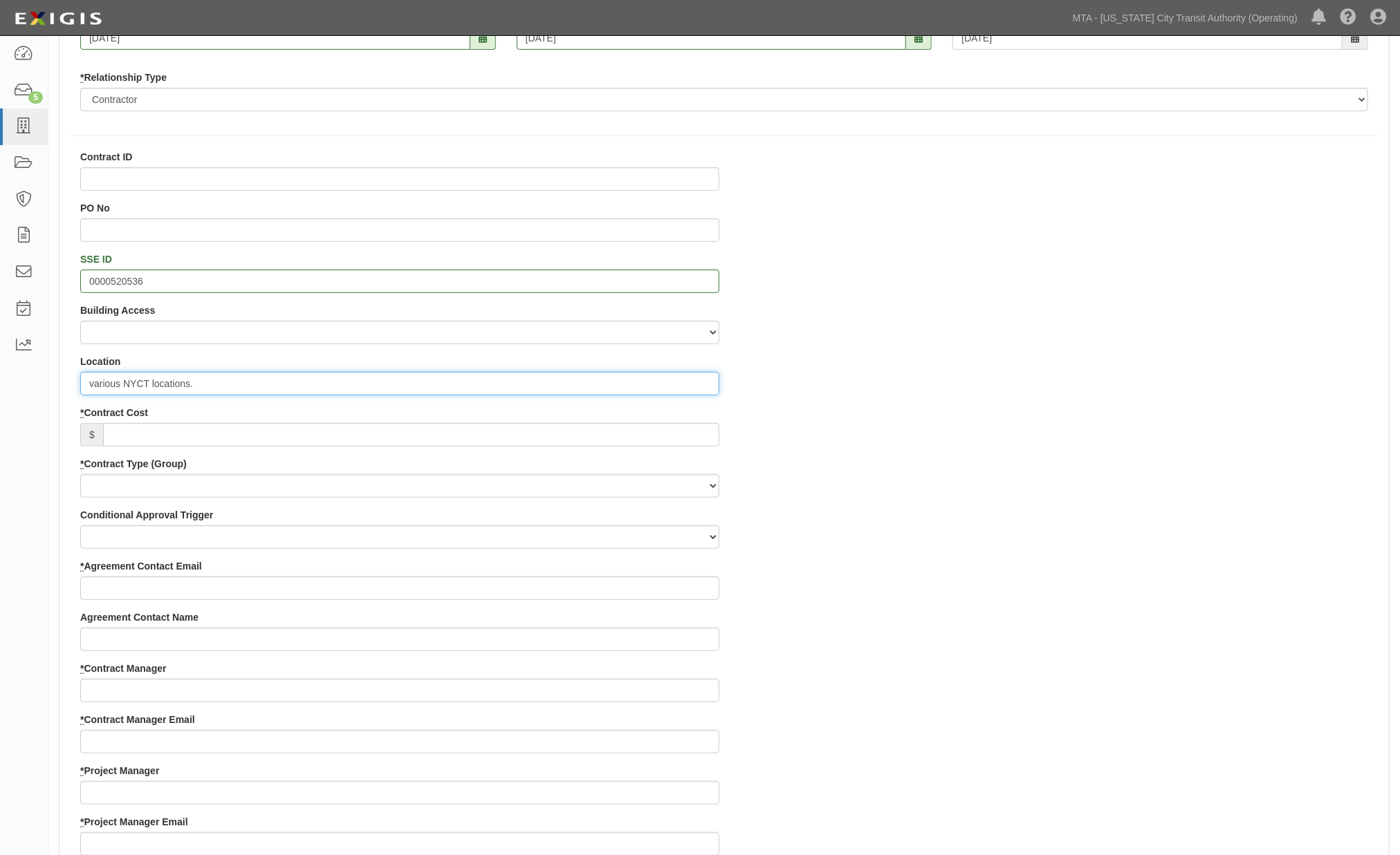
scroll to position [307, 0]
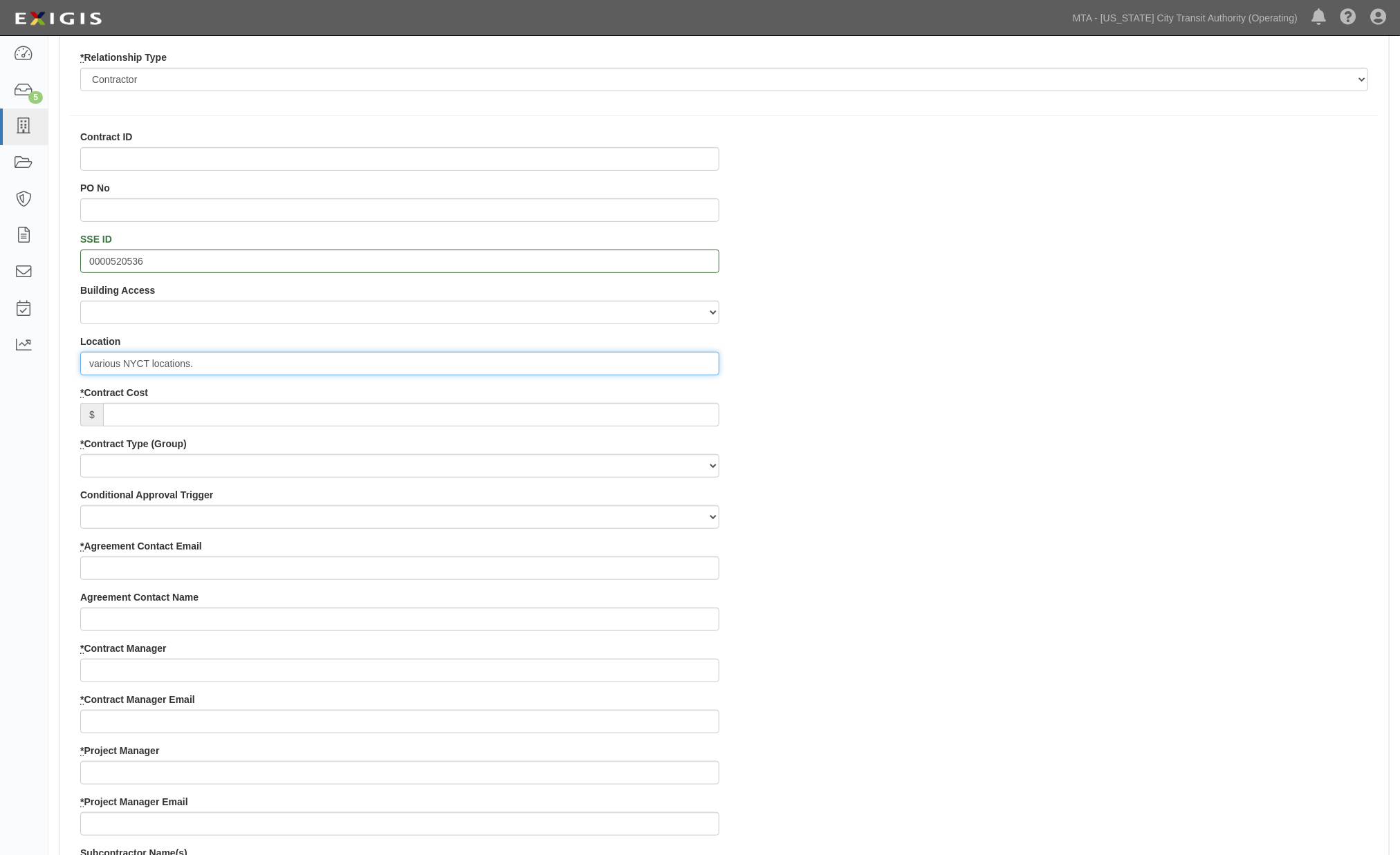
type input "various NYCT locations."
click at [128, 418] on input "* Contract Cost" at bounding box center [411, 415] width 617 height 23
type input "43,800"
click at [827, 495] on div "Contract ID PO No SSE ID 0000520536 Building Access 2 Broadway 341/345/347 BREP…" at bounding box center [724, 770] width 1329 height 1279
click at [148, 463] on select "Capital Operating Not for Benefit (incls. FA, Entry Permits) Real Estate Other" at bounding box center [400, 465] width 639 height 23
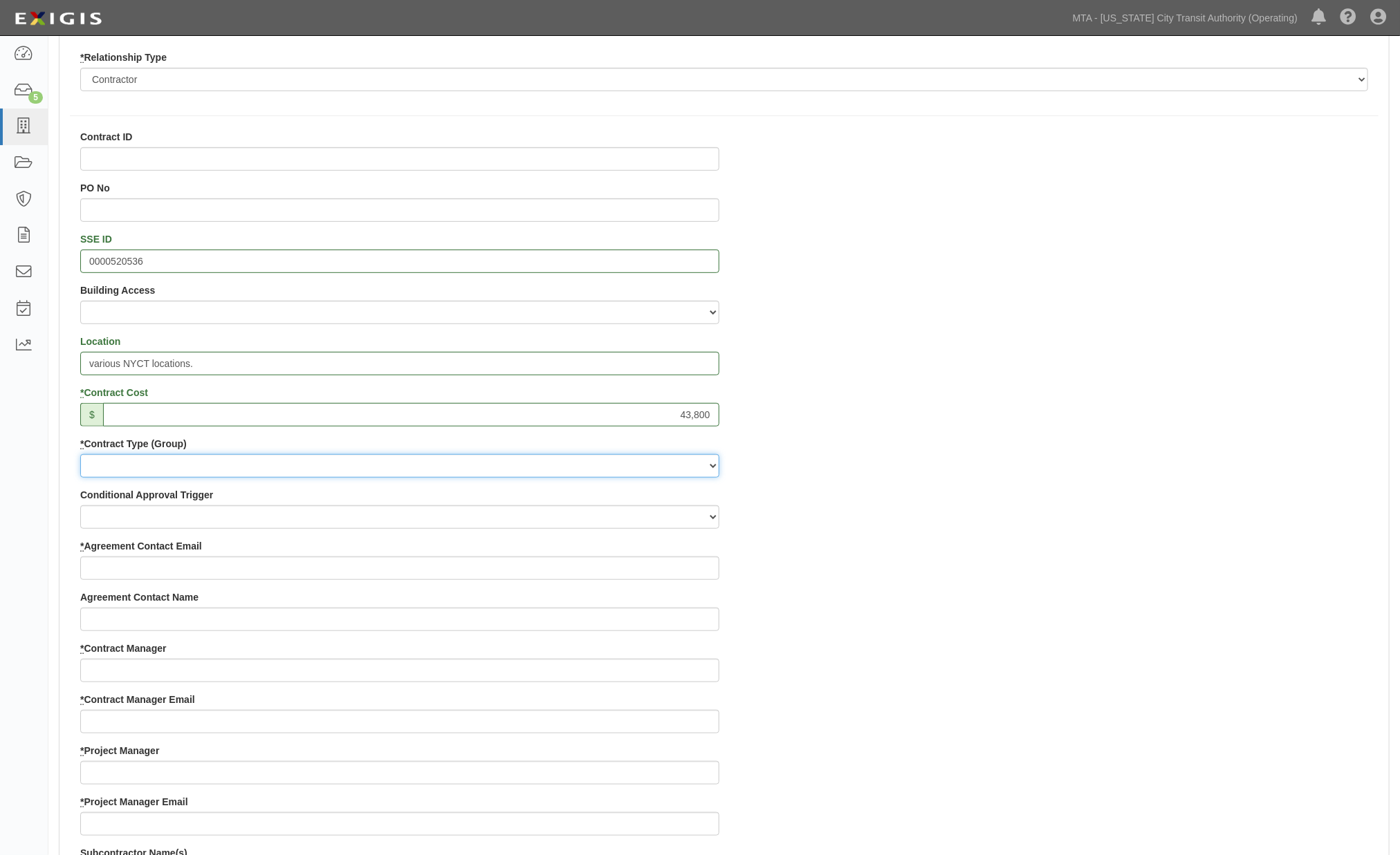
select select "102"
click at [80, 454] on select "Capital Operating Not for Benefit (incls. FA, Entry Permits) Real Estate Other" at bounding box center [400, 465] width 639 height 23
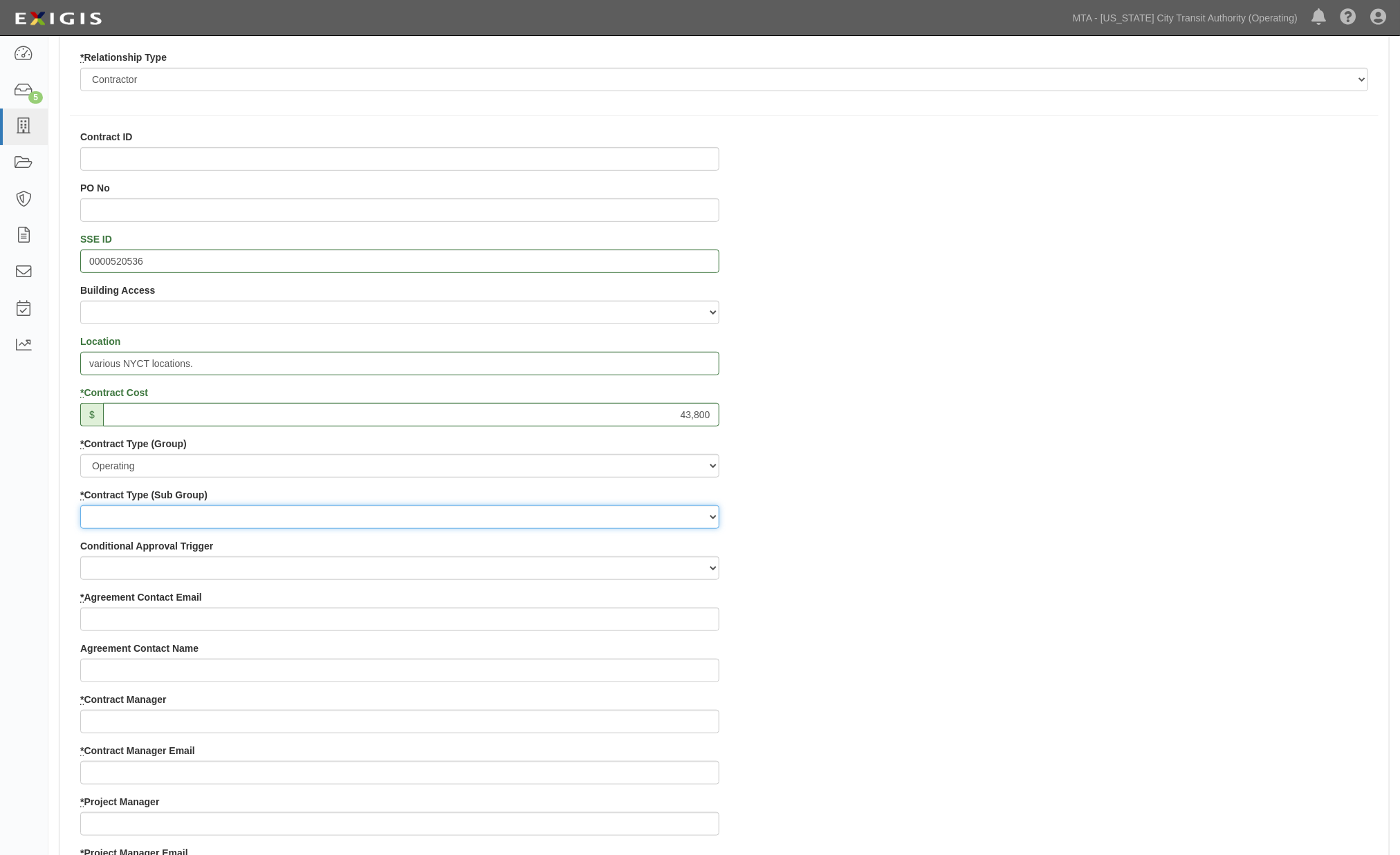
click at [113, 520] on select "Construction Loan / Test and Demo Maintenance Painting Personal Services Contra…" at bounding box center [400, 517] width 639 height 23
select select "161"
click at [80, 505] on select "Construction Loan / Test and Demo Maintenance Painting Personal Services Contra…" at bounding box center [400, 517] width 639 height 23
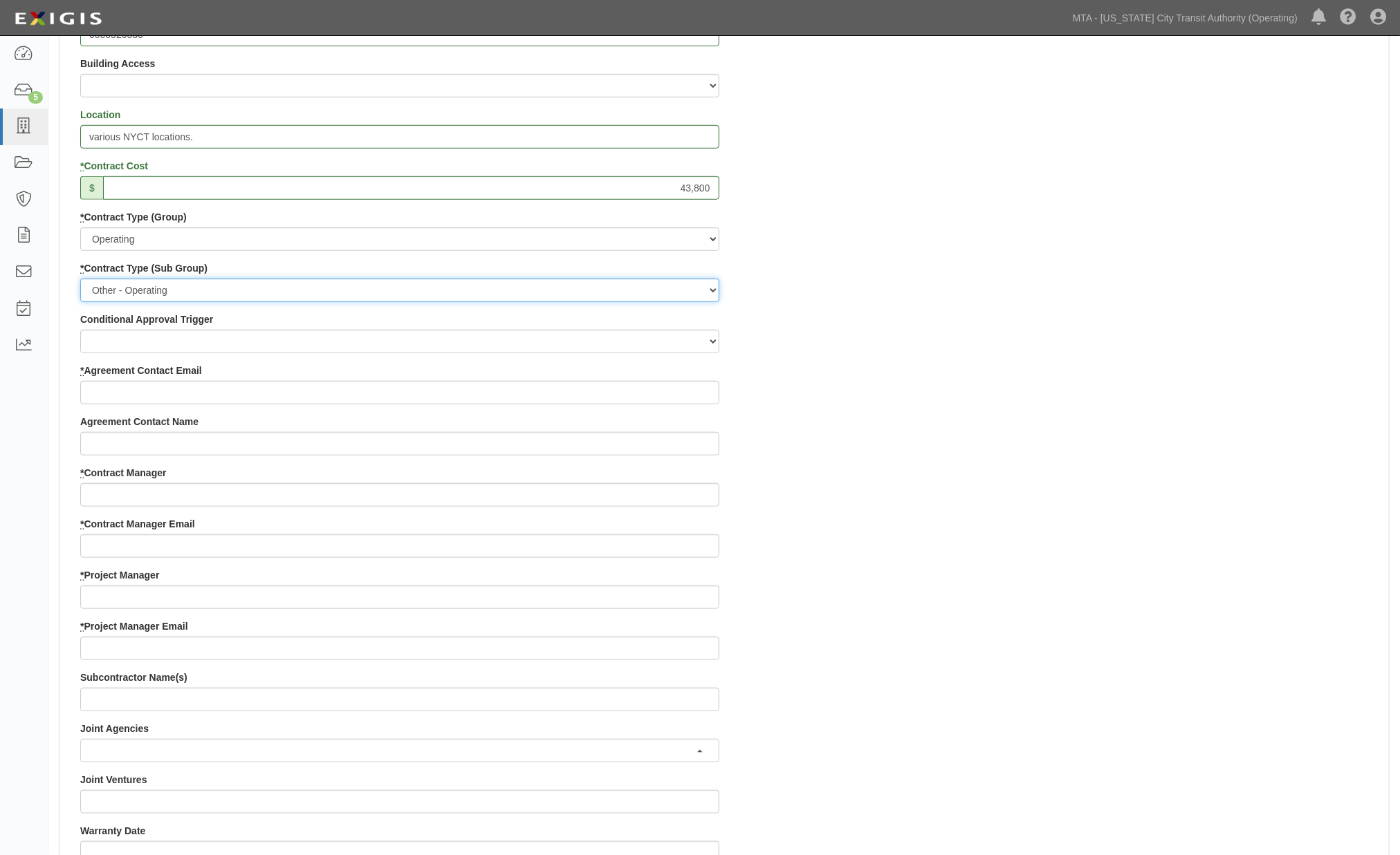
scroll to position [537, 0]
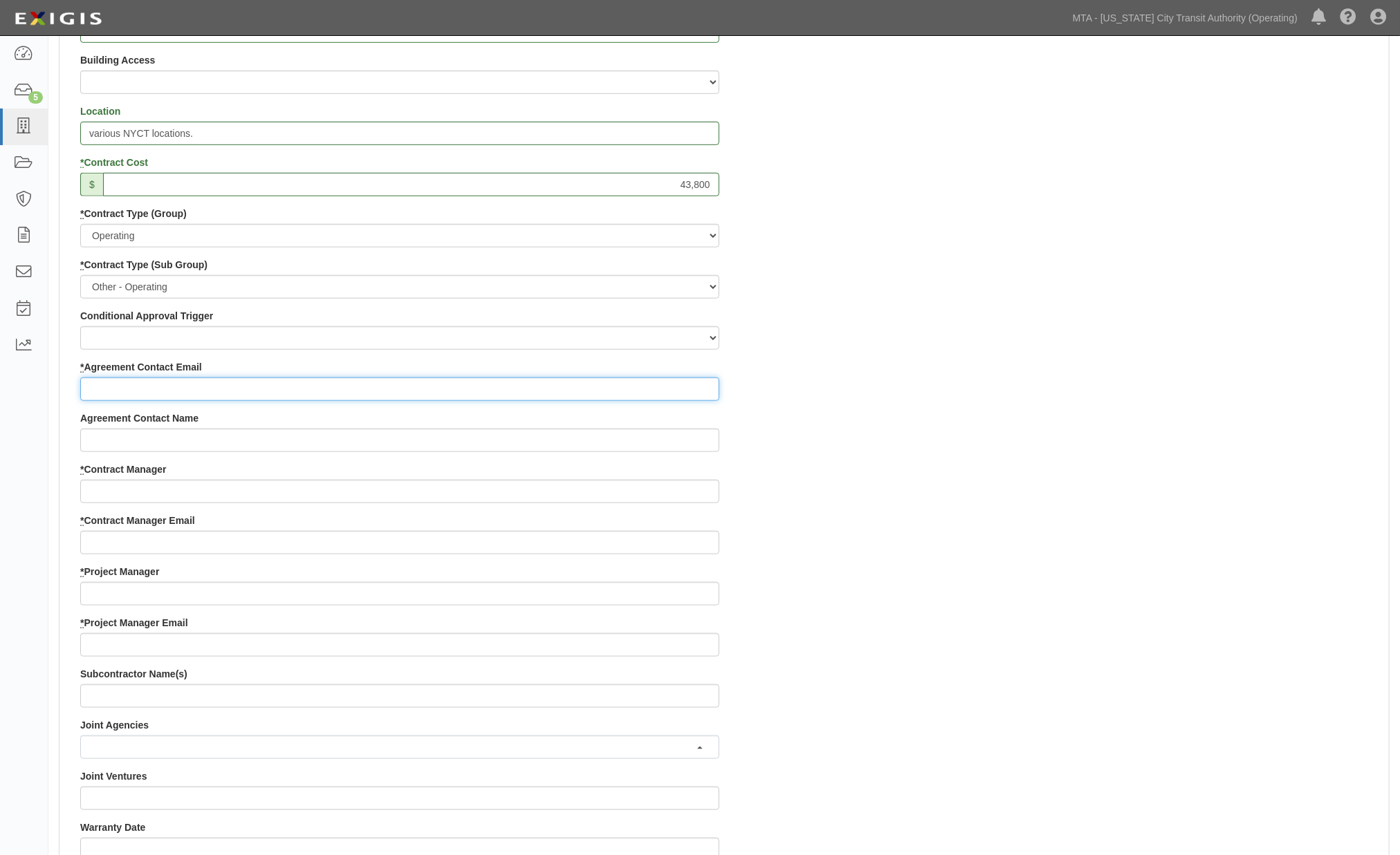
paste input "Whitney_Cotter@ajg.com"
type input "Whitney_Cotter@ajg.com"
paste input "Debra Jacobs-Sampson"
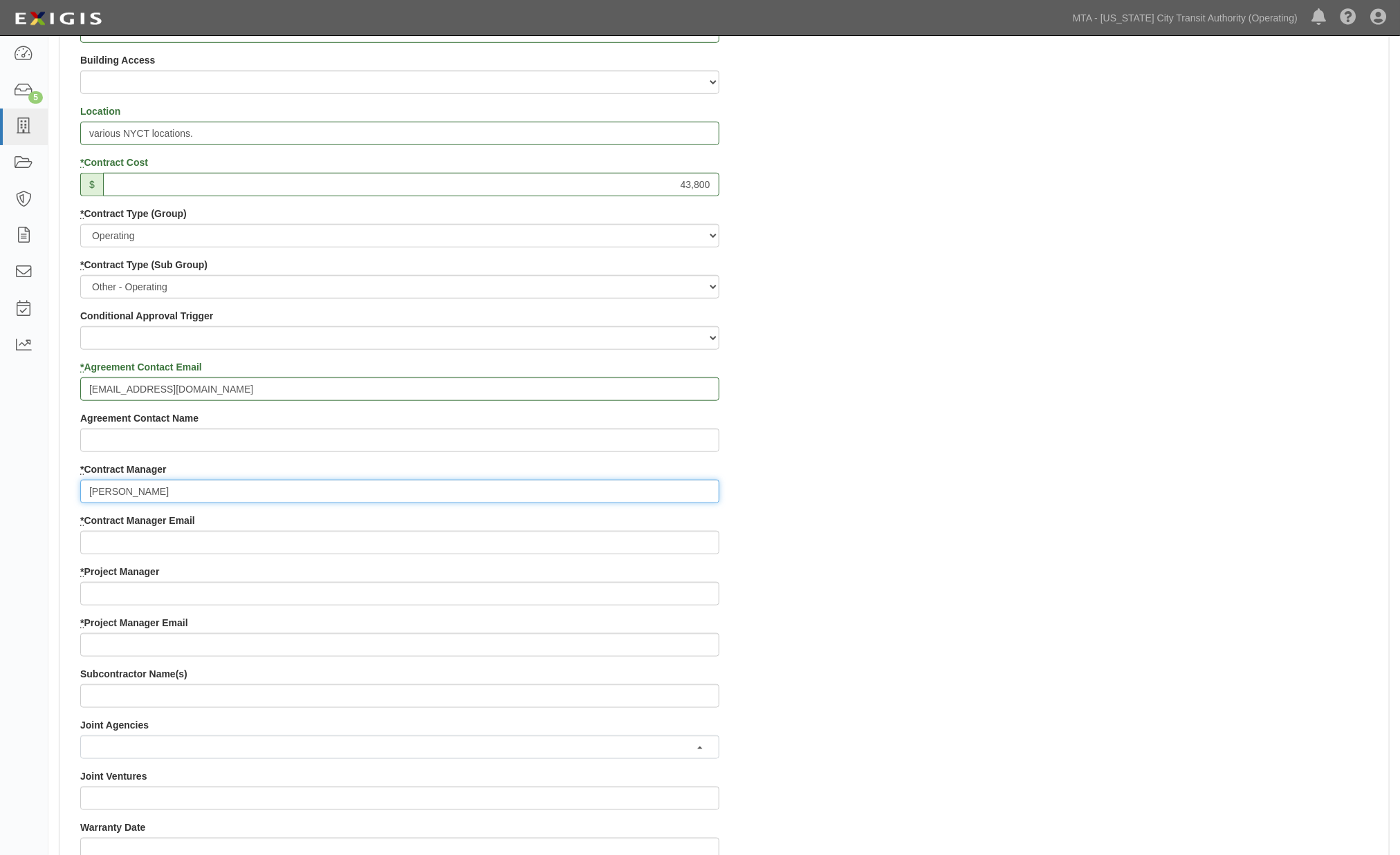
type input "Debra Jacobs-Sampson"
paste input "Marcello Bruno"
type input "Marcello Bruno"
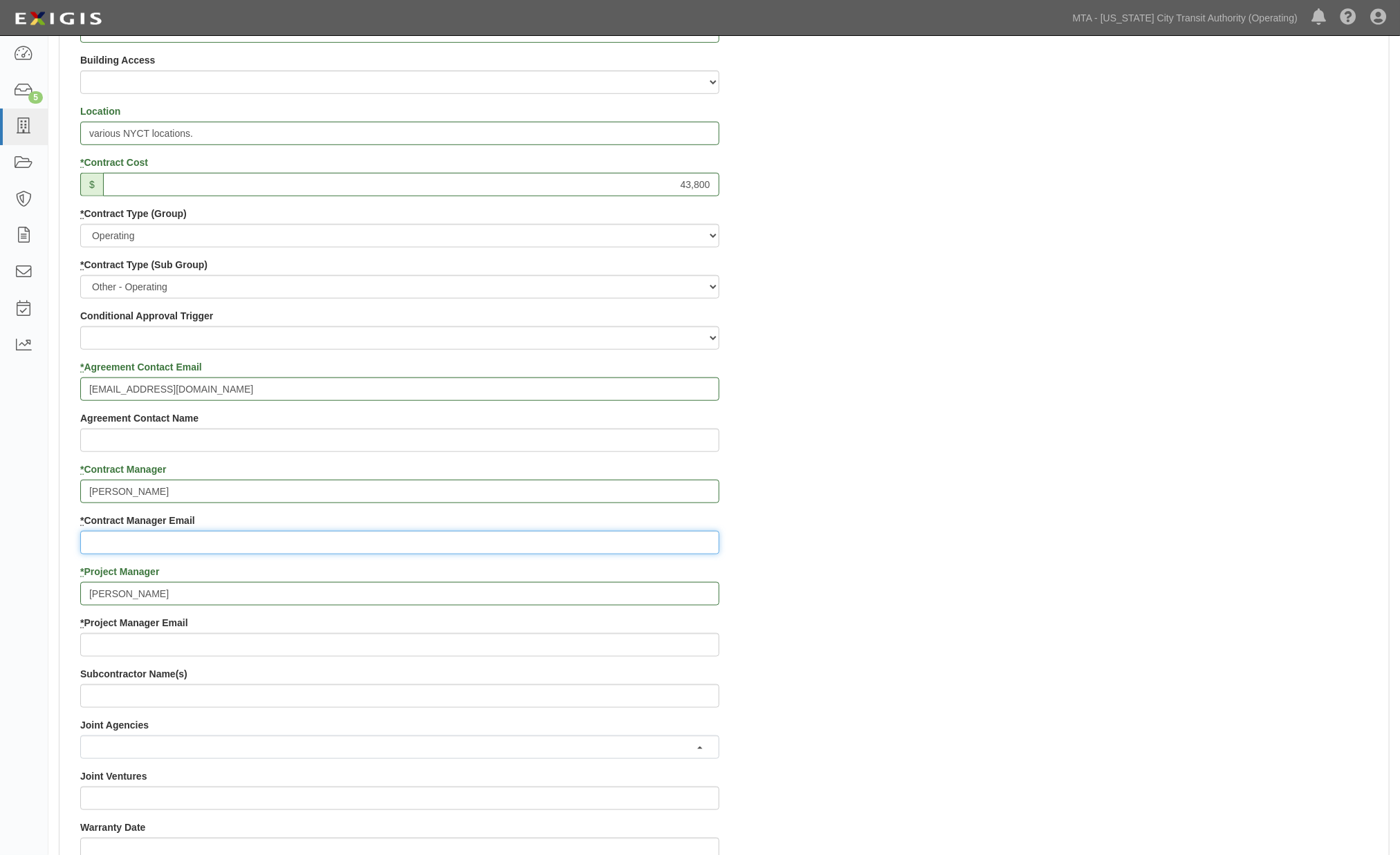
paste input "Debra.Jacobs-Sampson@nyct.com"
type input "Debra.Jacobs-Sampson@nyct.com"
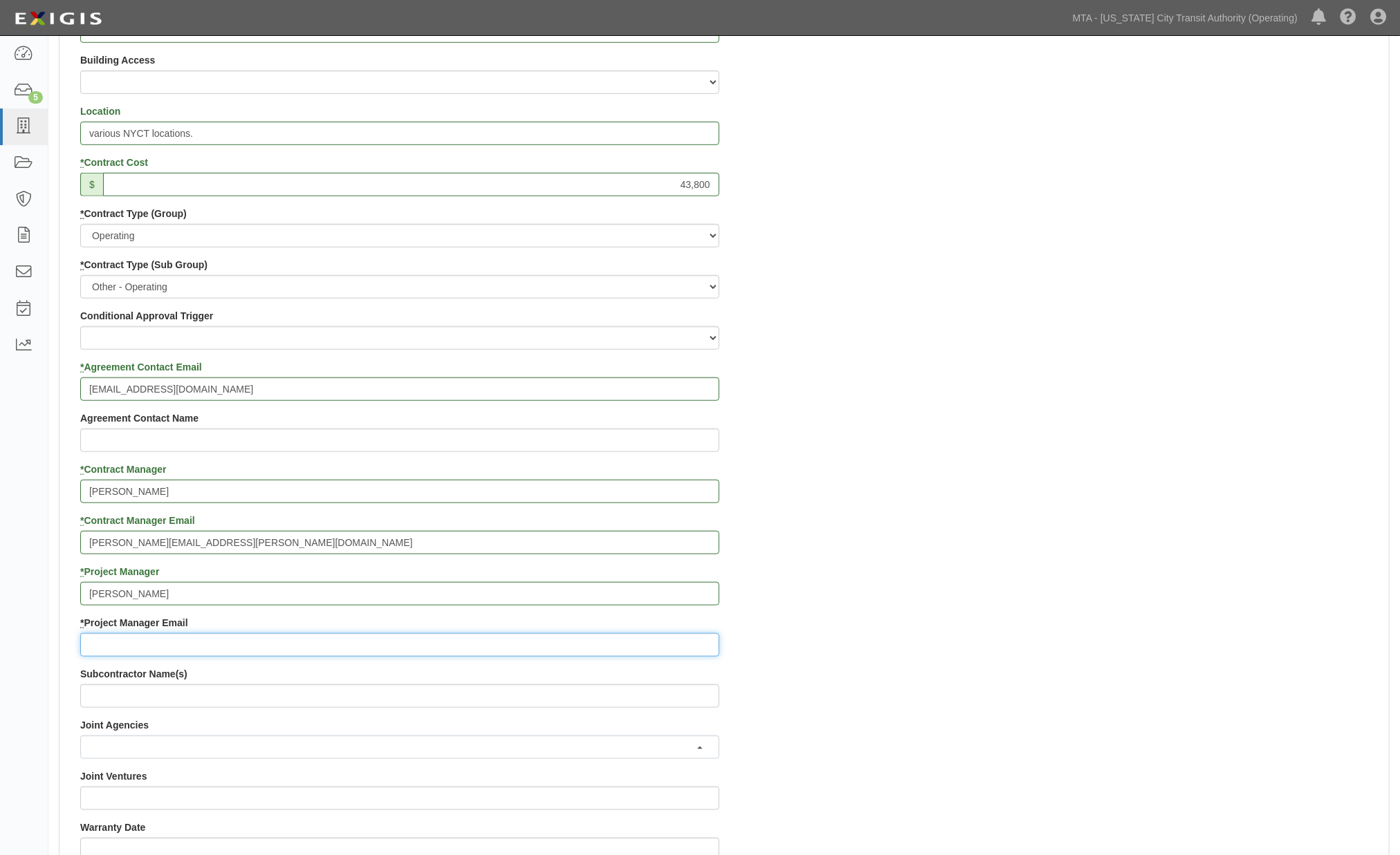
paste input "Marcello.Bruno@nyct.com"
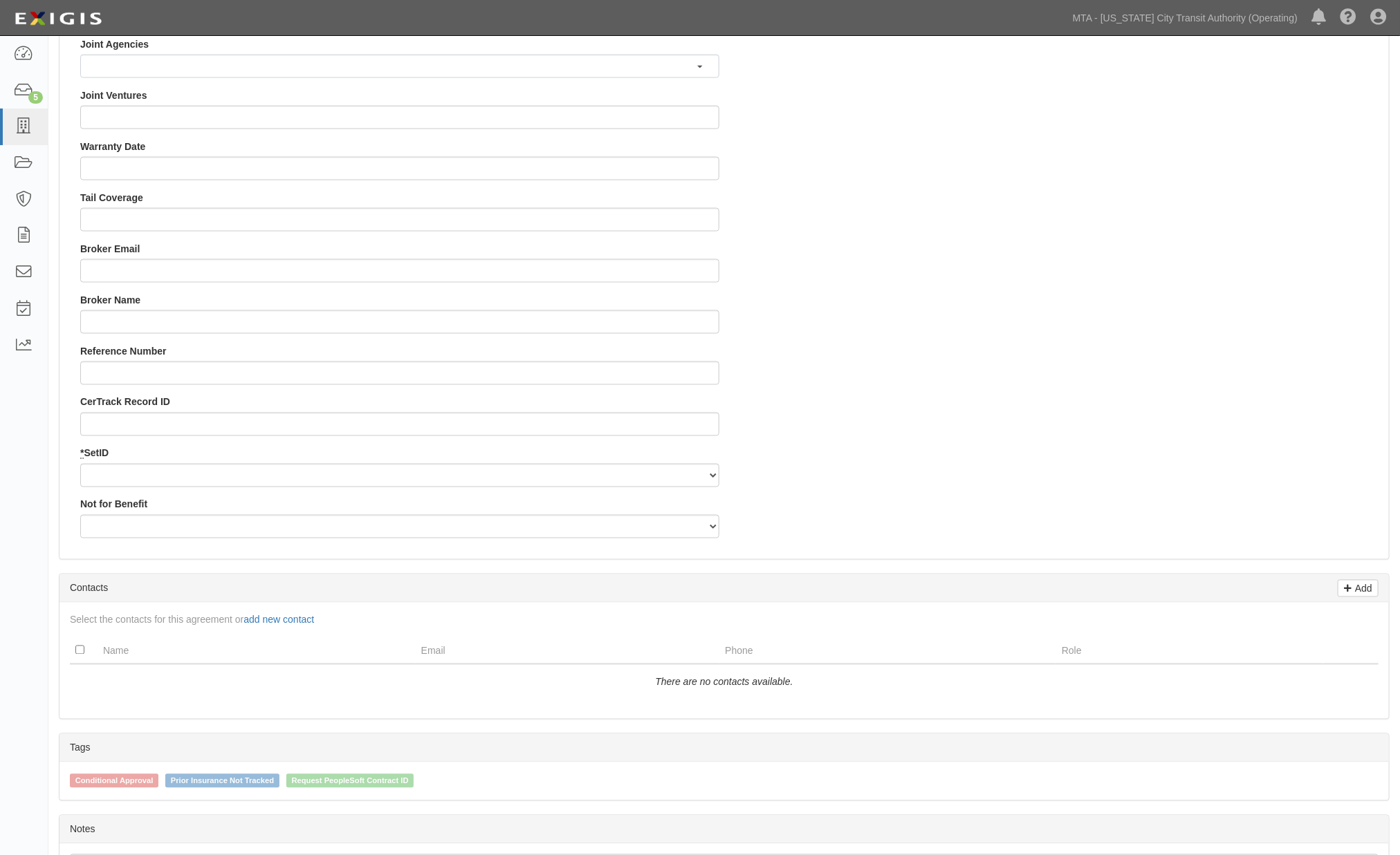
scroll to position [1229, 0]
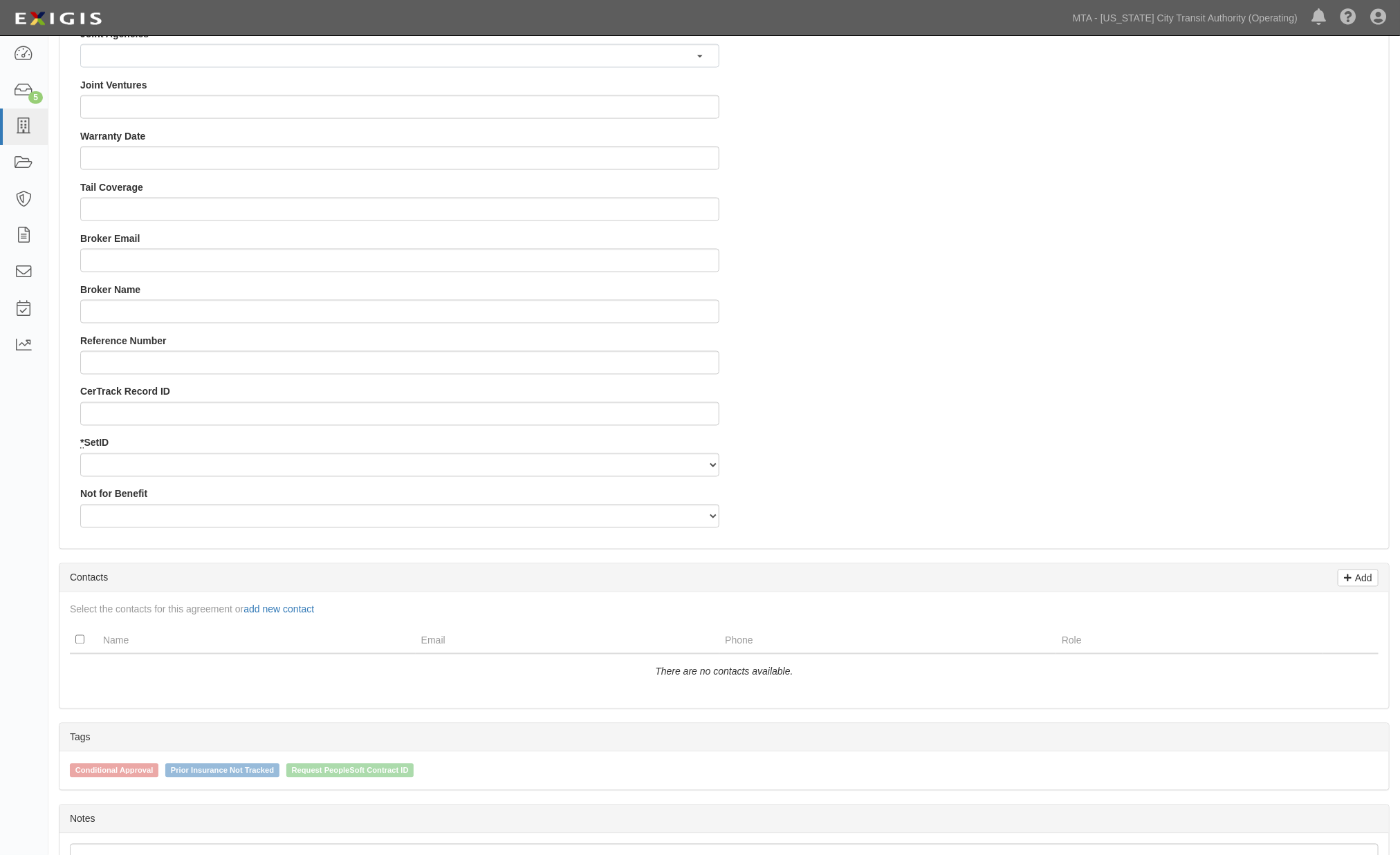
type input "Marcello.Bruno@nyct.com"
click at [119, 465] on select "NYCTA SIRTA" at bounding box center [400, 465] width 639 height 23
select select "91"
click at [80, 454] on select "NYCTA SIRTA" at bounding box center [400, 465] width 639 height 23
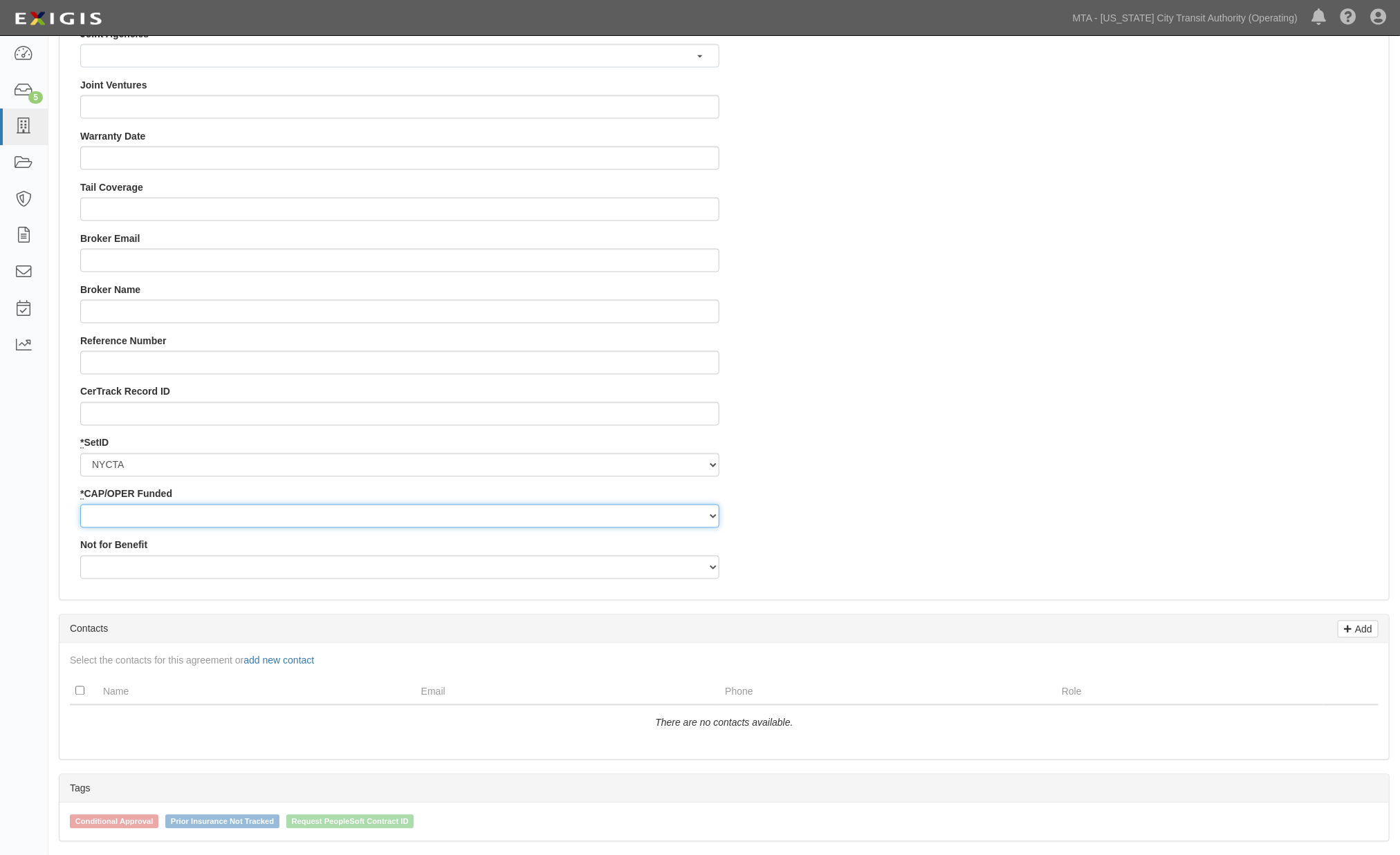
click at [113, 514] on select "Capital Operating" at bounding box center [400, 516] width 639 height 23
select select "92"
click at [80, 505] on select "Capital Operating" at bounding box center [400, 516] width 639 height 23
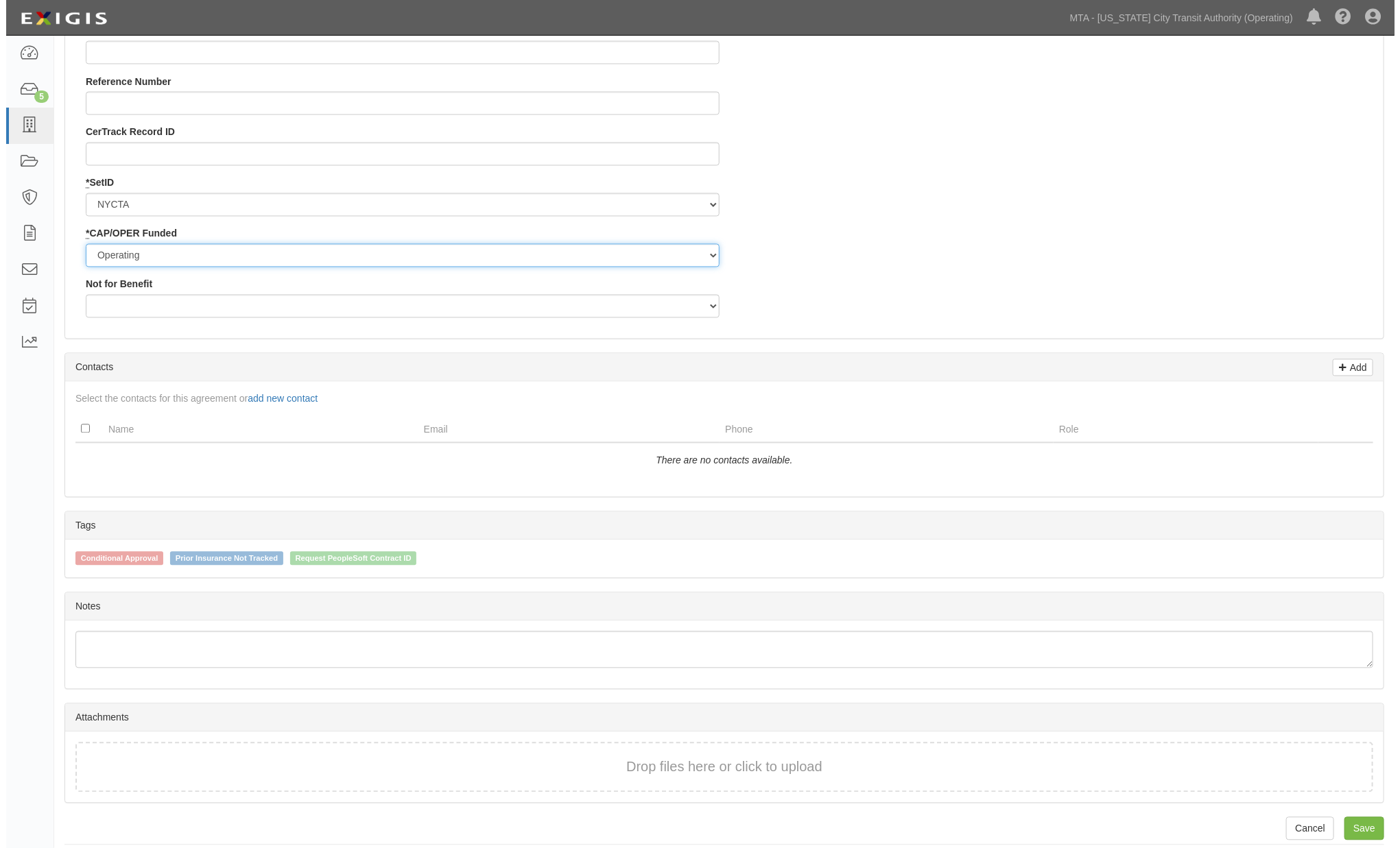
scroll to position [1487, 0]
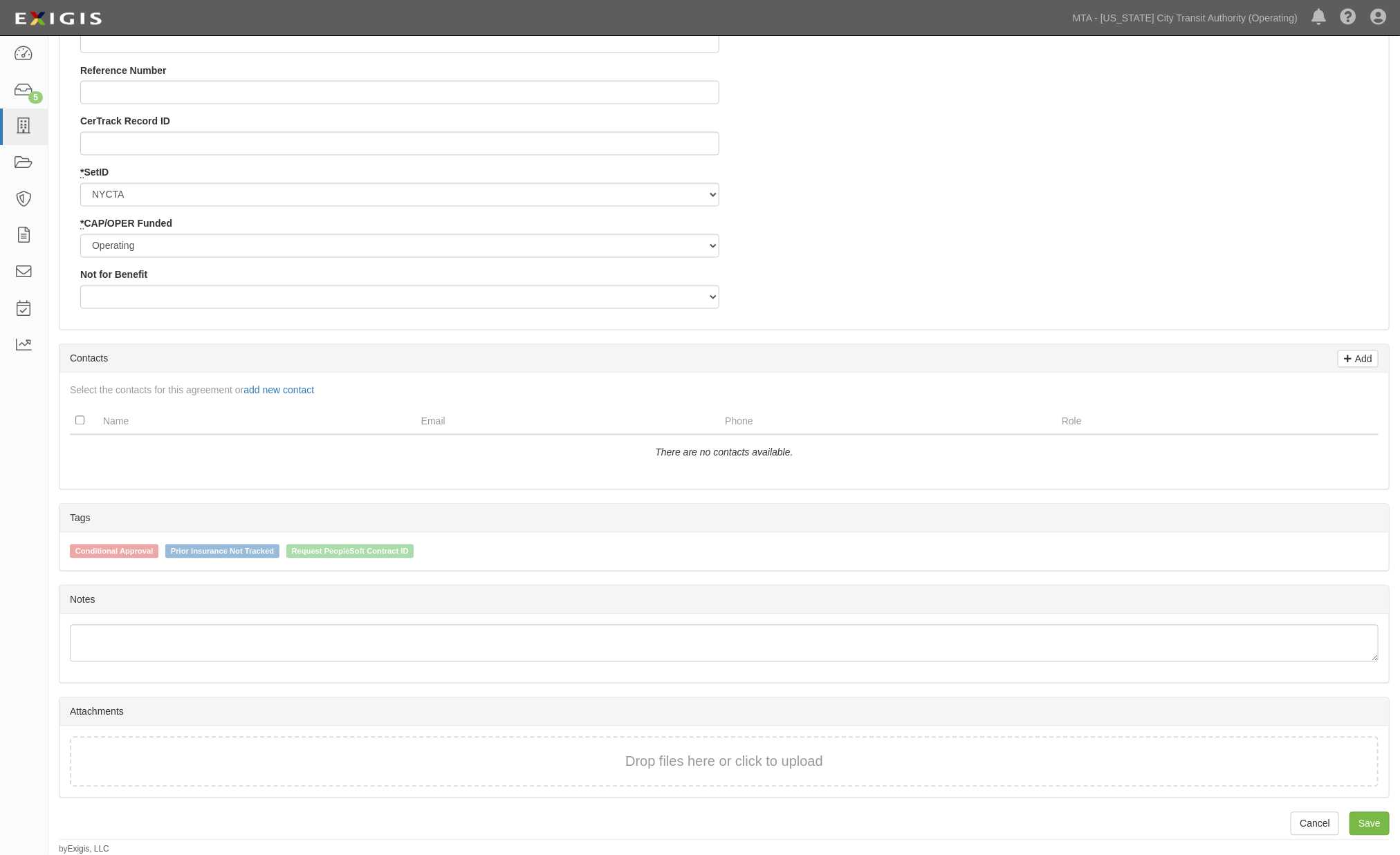
click at [329, 556] on span "Request PeopleSoft Contract ID" at bounding box center [350, 551] width 128 height 14
click at [282, 555] on input "Request PeopleSoft Contract ID" at bounding box center [277, 551] width 9 height 9
checkbox input "true"
click at [1371, 824] on link "Save" at bounding box center [1369, 824] width 40 height 23
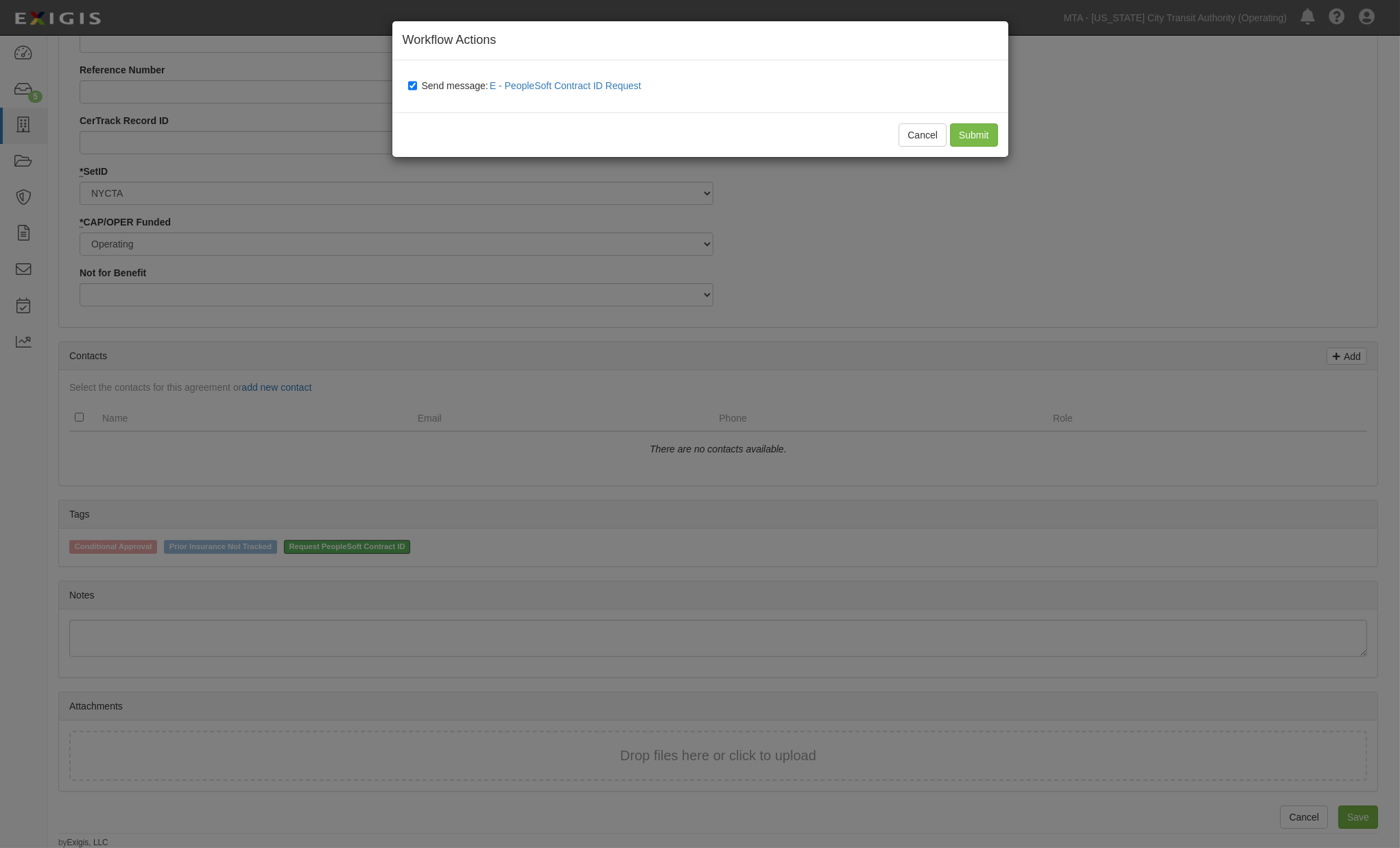
click at [441, 88] on span "Send message: E - PeopleSoft Contract ID Request" at bounding box center [534, 85] width 225 height 11
click at [417, 88] on input "Send message: E - PeopleSoft Contract ID Request" at bounding box center [413, 85] width 9 height 11
checkbox input "false"
click at [977, 134] on input "Submit" at bounding box center [974, 135] width 48 height 23
type input "43800"
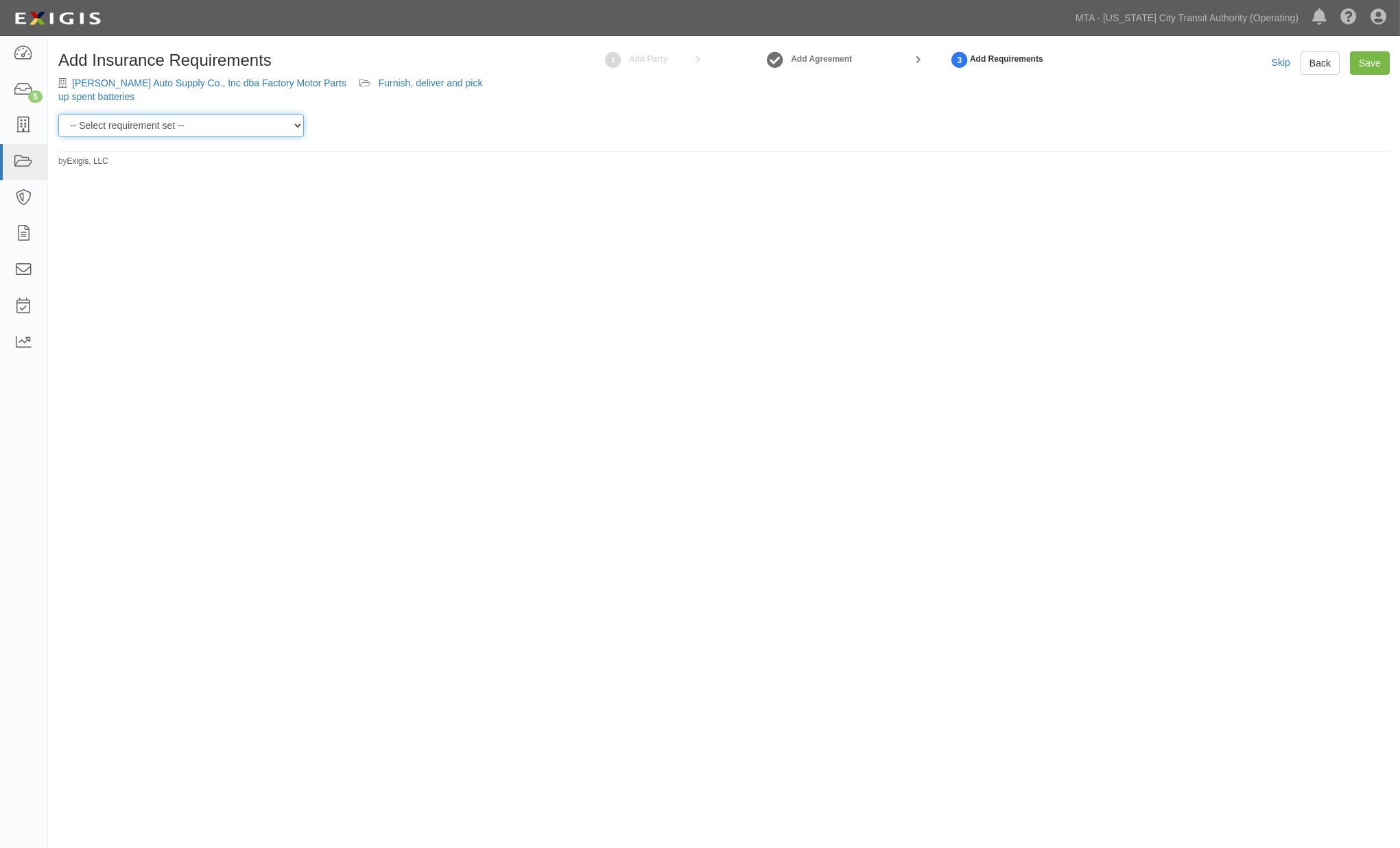
click at [151, 124] on select "-- Select requirement set -- Basic Basic Enhanced Option for Operating Agreemen…" at bounding box center [181, 125] width 246 height 23
select select "7452"
click at [58, 114] on select "-- Select requirement set -- Basic Basic Enhanced Option for Operating Agreemen…" at bounding box center [181, 125] width 246 height 23
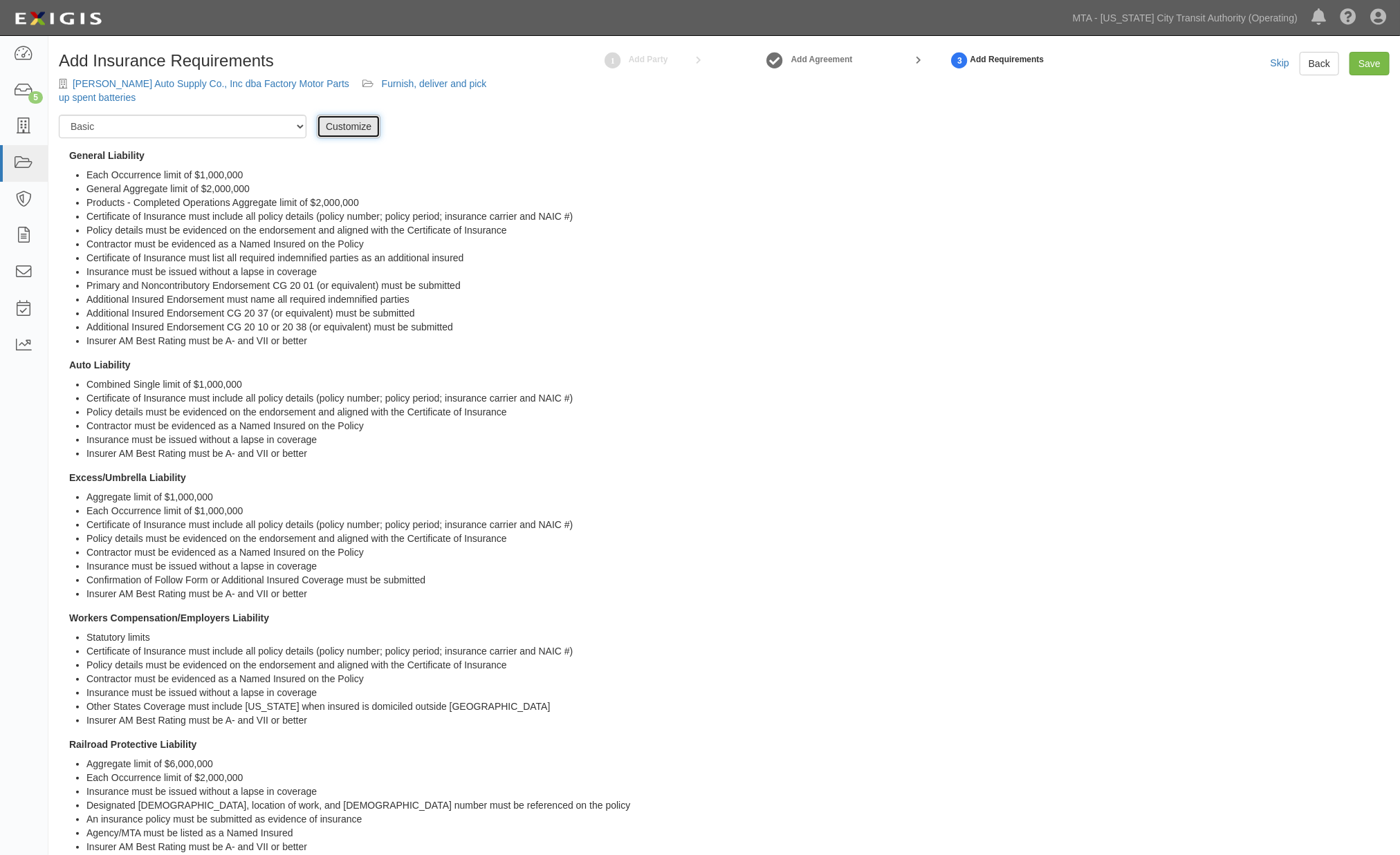
click at [365, 122] on link "Customize" at bounding box center [348, 126] width 63 height 23
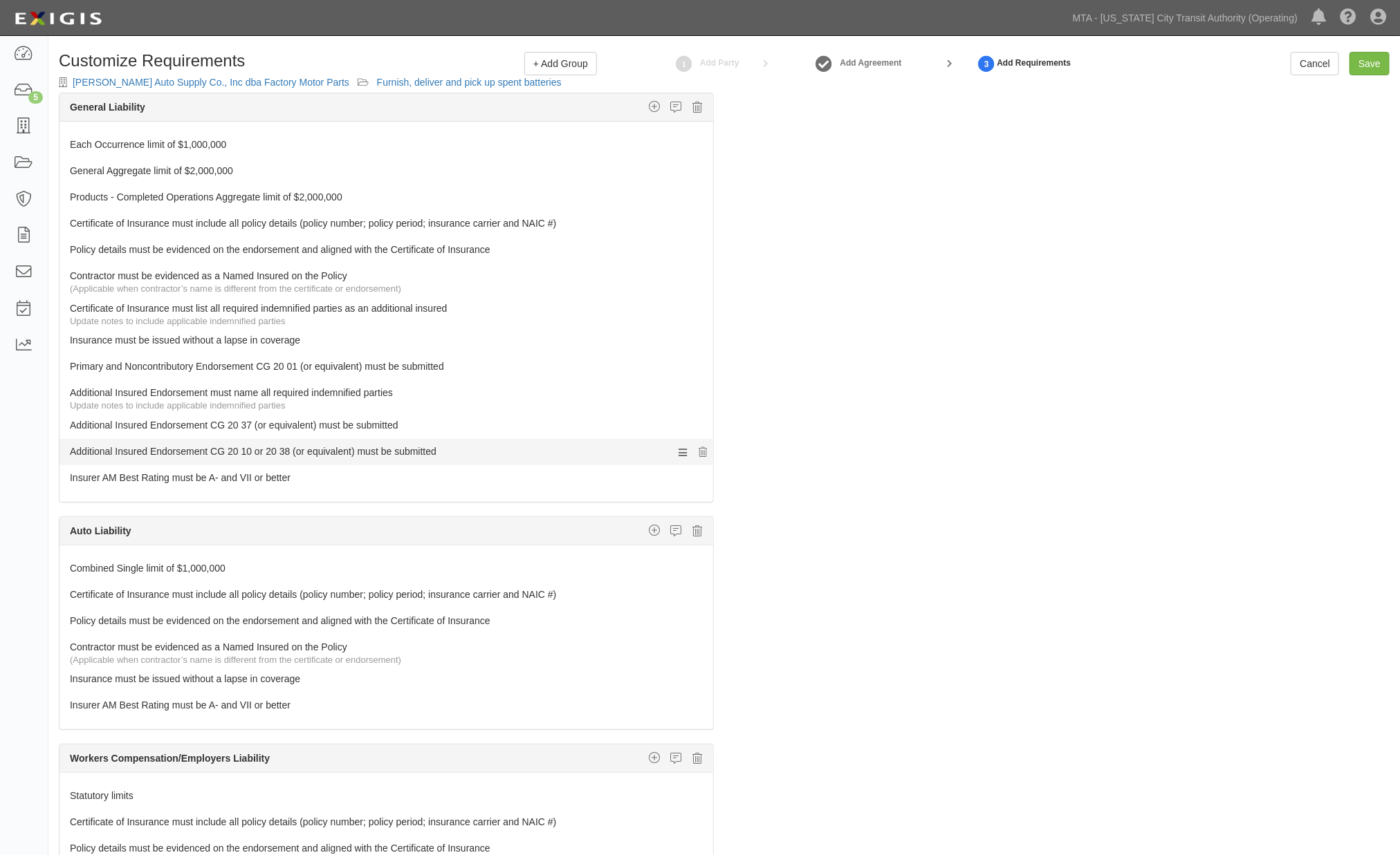
click at [227, 444] on link "Additional Insured Endorsement CG 20 10 or 20 38 (or equivalent) must be submit…" at bounding box center [360, 449] width 581 height 20
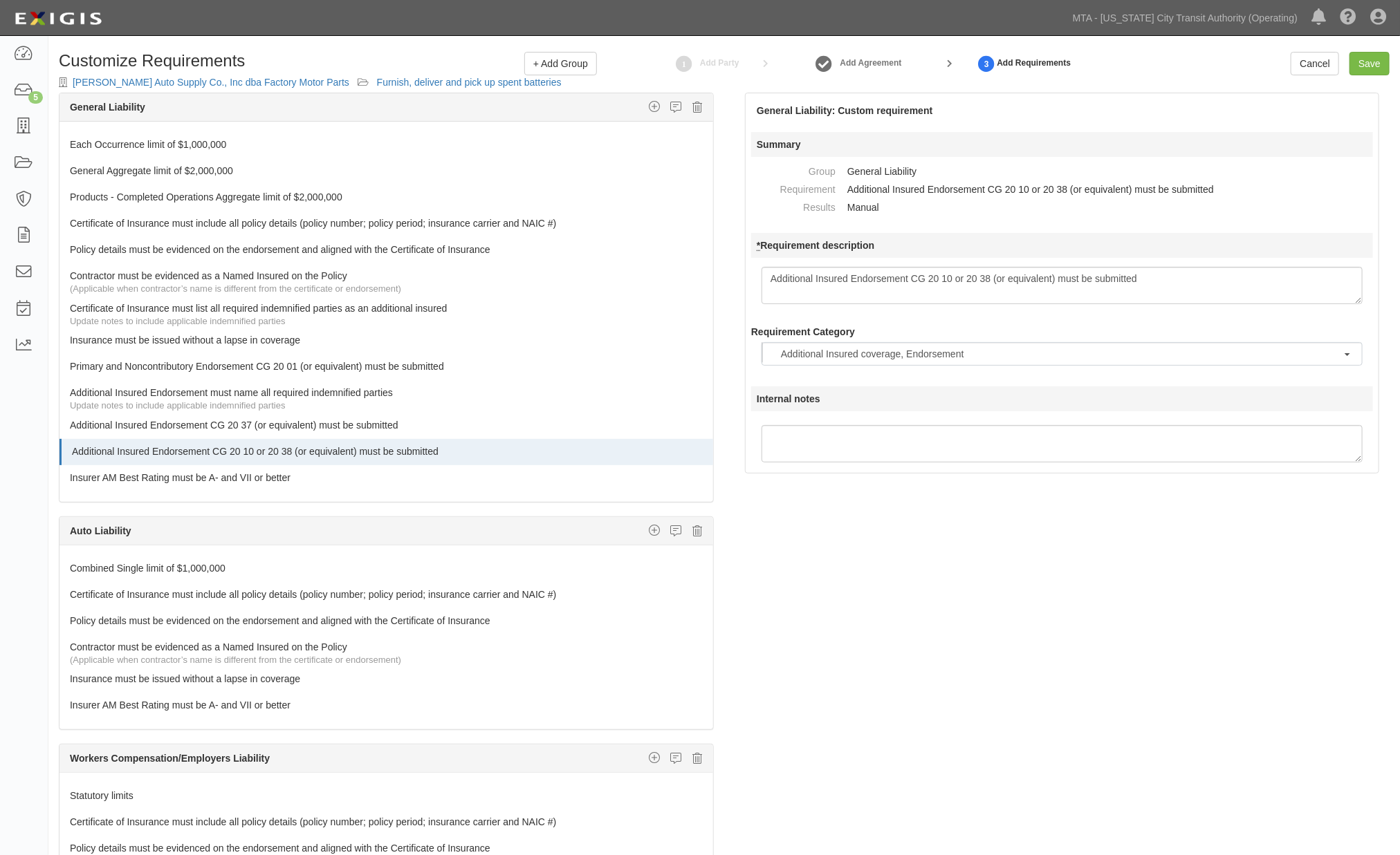
click at [991, 276] on textarea "Additional Insured Endorsement CG 20 10 or 20 38 (or equivalent) must be submit…" at bounding box center [1062, 285] width 601 height 37
type textarea "Additional Insured Endorsement CG 20 10 (or equivalent) must be submitted"
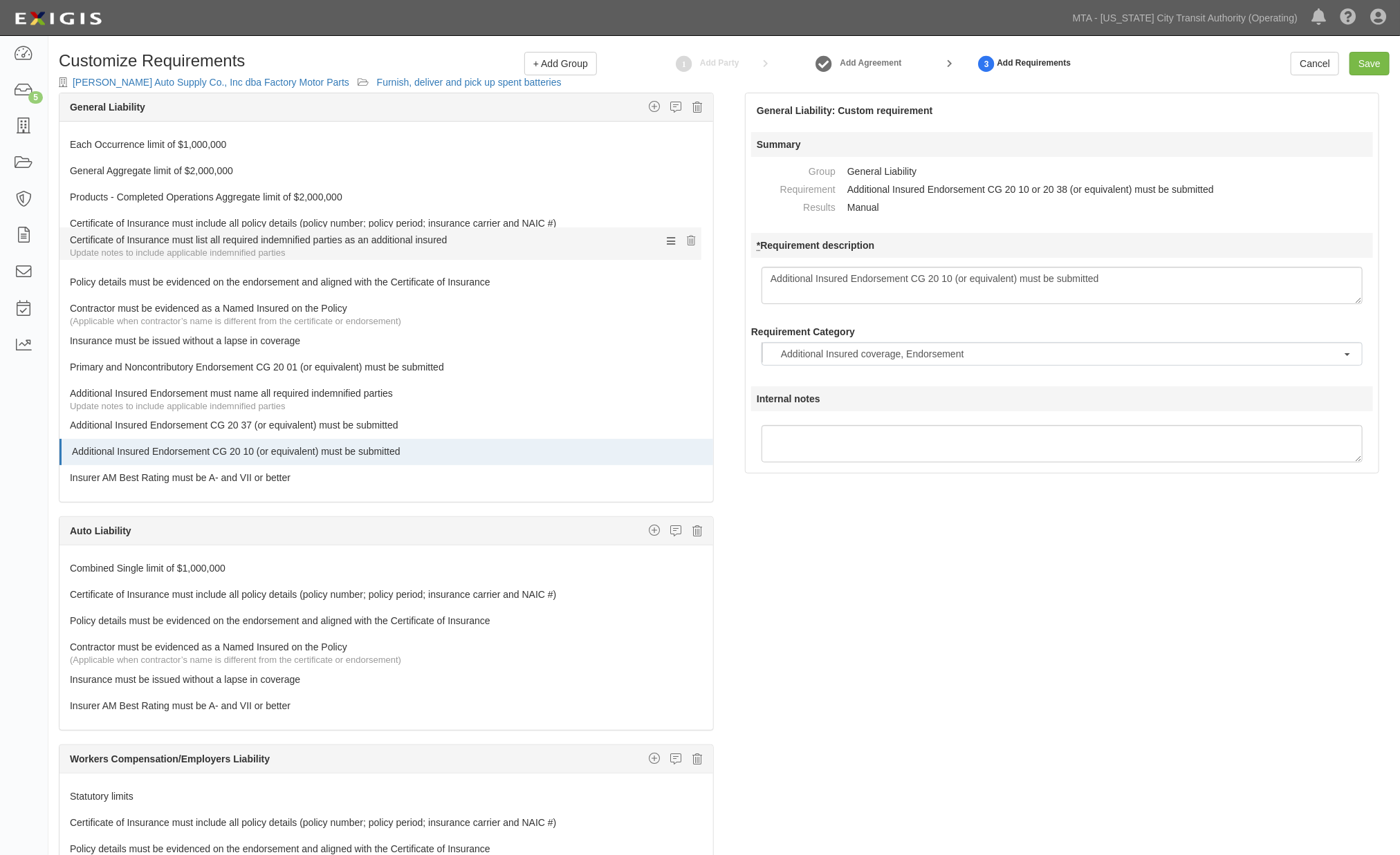
drag, startPoint x: 133, startPoint y: 313, endPoint x: 123, endPoint y: 239, distance: 74.7
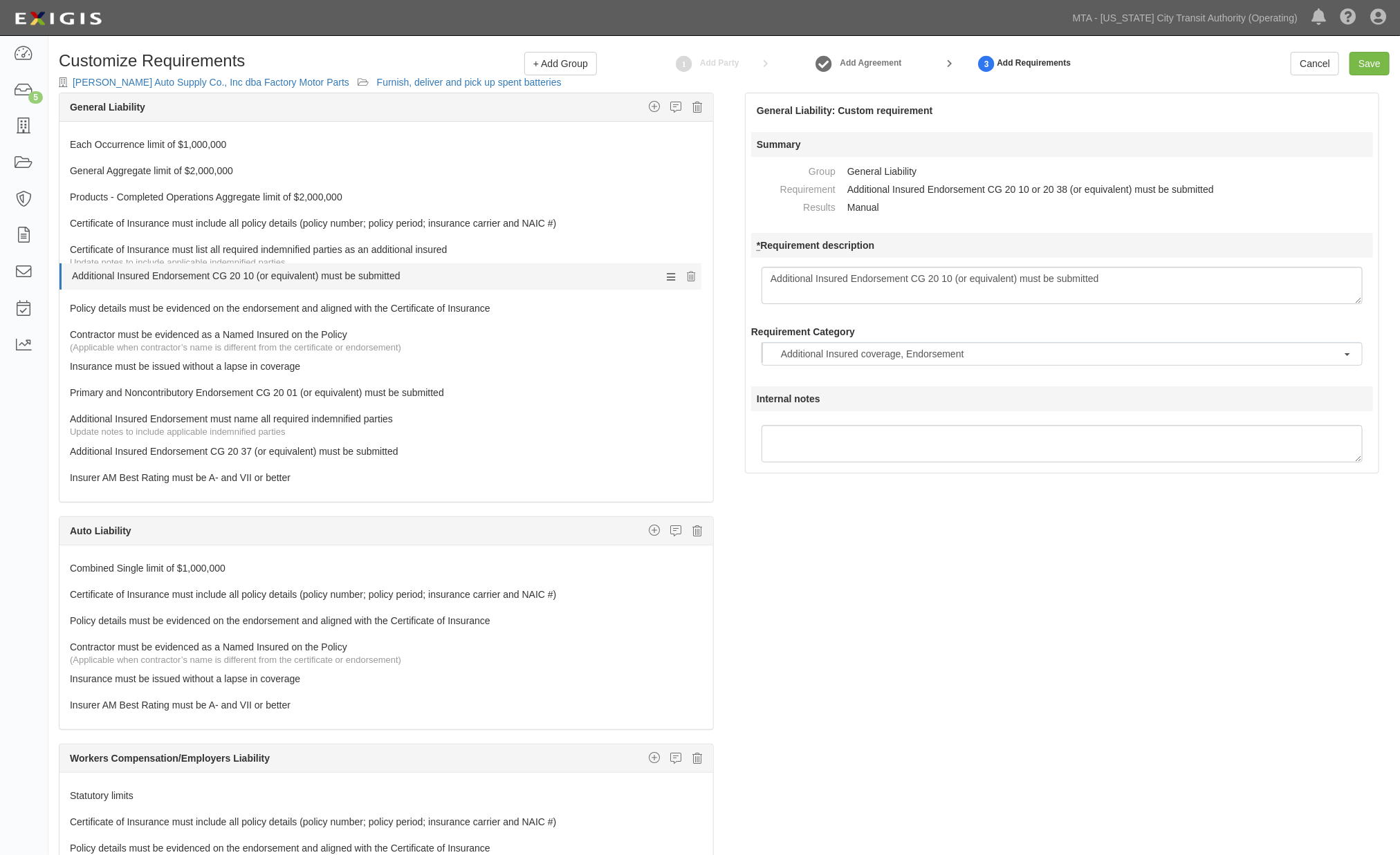
drag, startPoint x: 91, startPoint y: 444, endPoint x: 105, endPoint y: 267, distance: 177.6
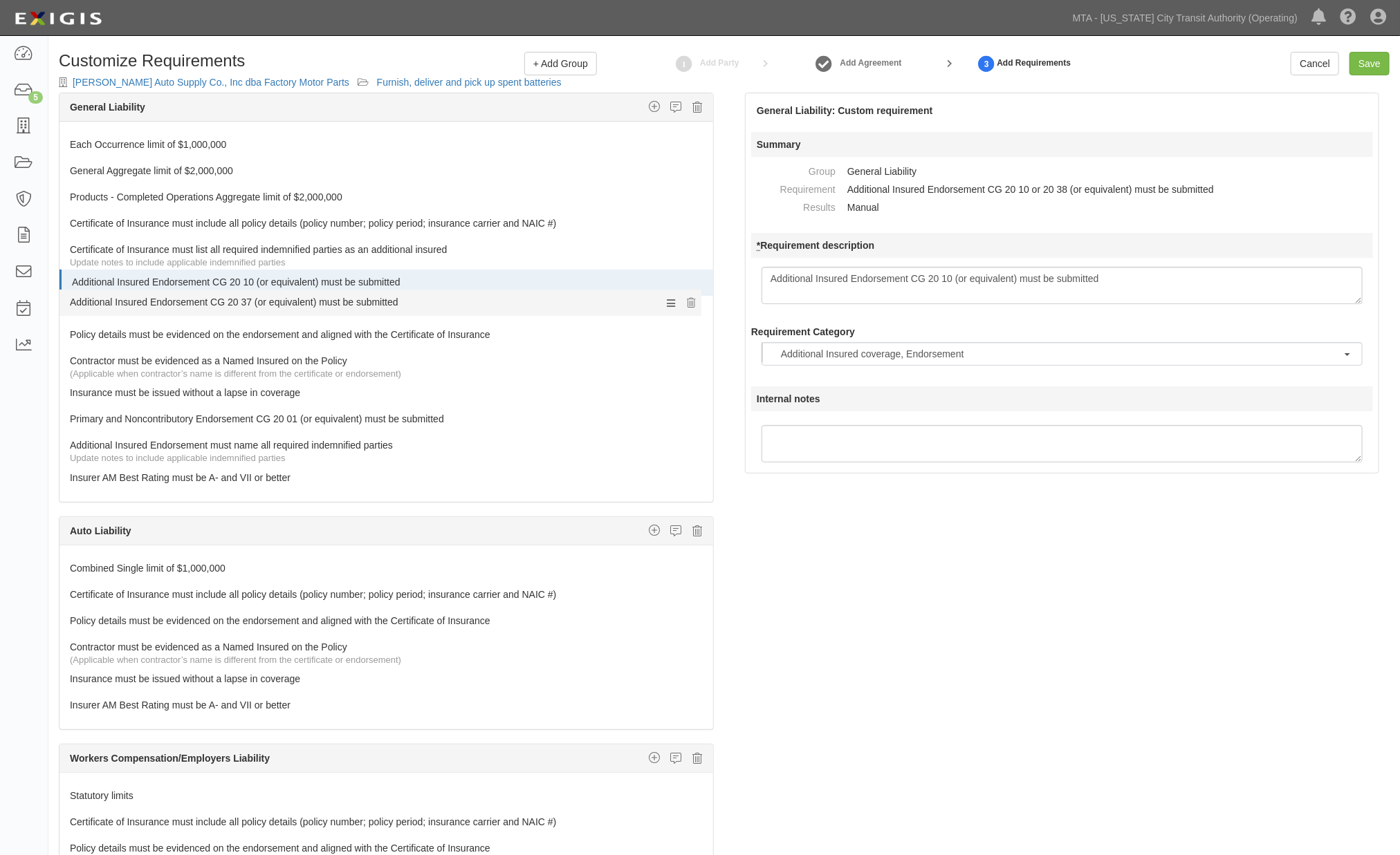
drag, startPoint x: 105, startPoint y: 451, endPoint x: 94, endPoint y: 300, distance: 151.4
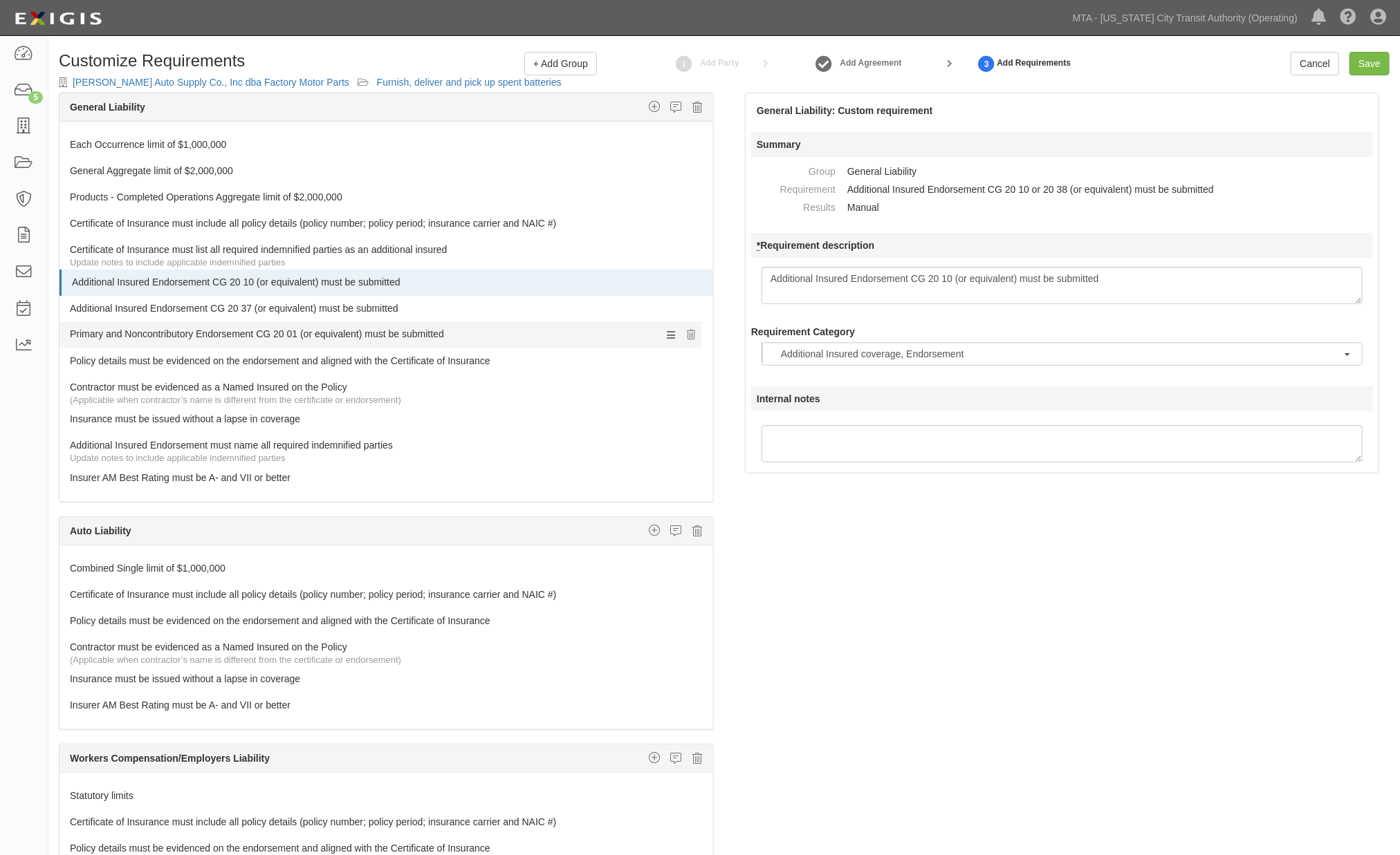
drag, startPoint x: 101, startPoint y: 415, endPoint x: 84, endPoint y: 328, distance: 88.6
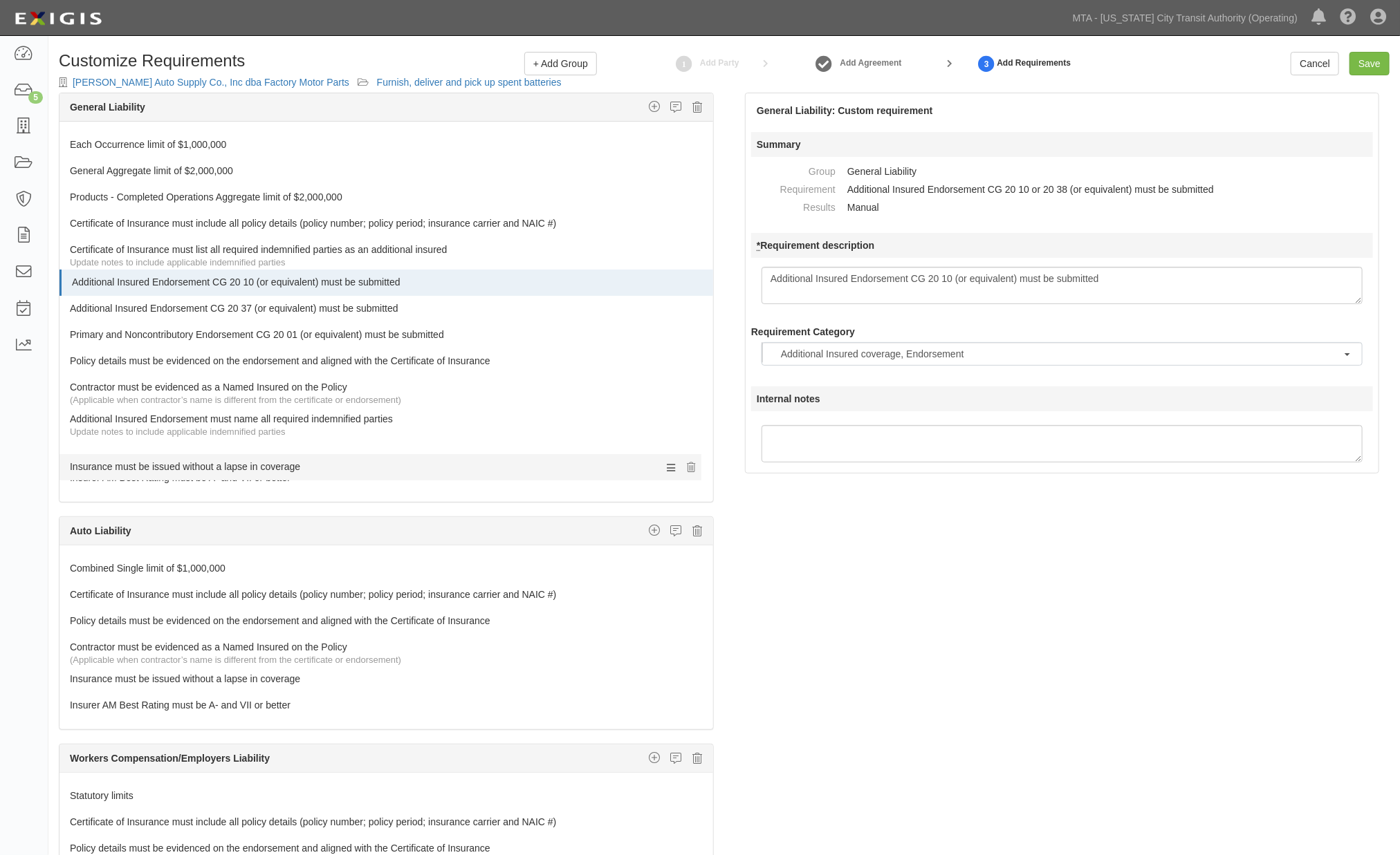
drag, startPoint x: 79, startPoint y: 413, endPoint x: 84, endPoint y: 459, distance: 46.3
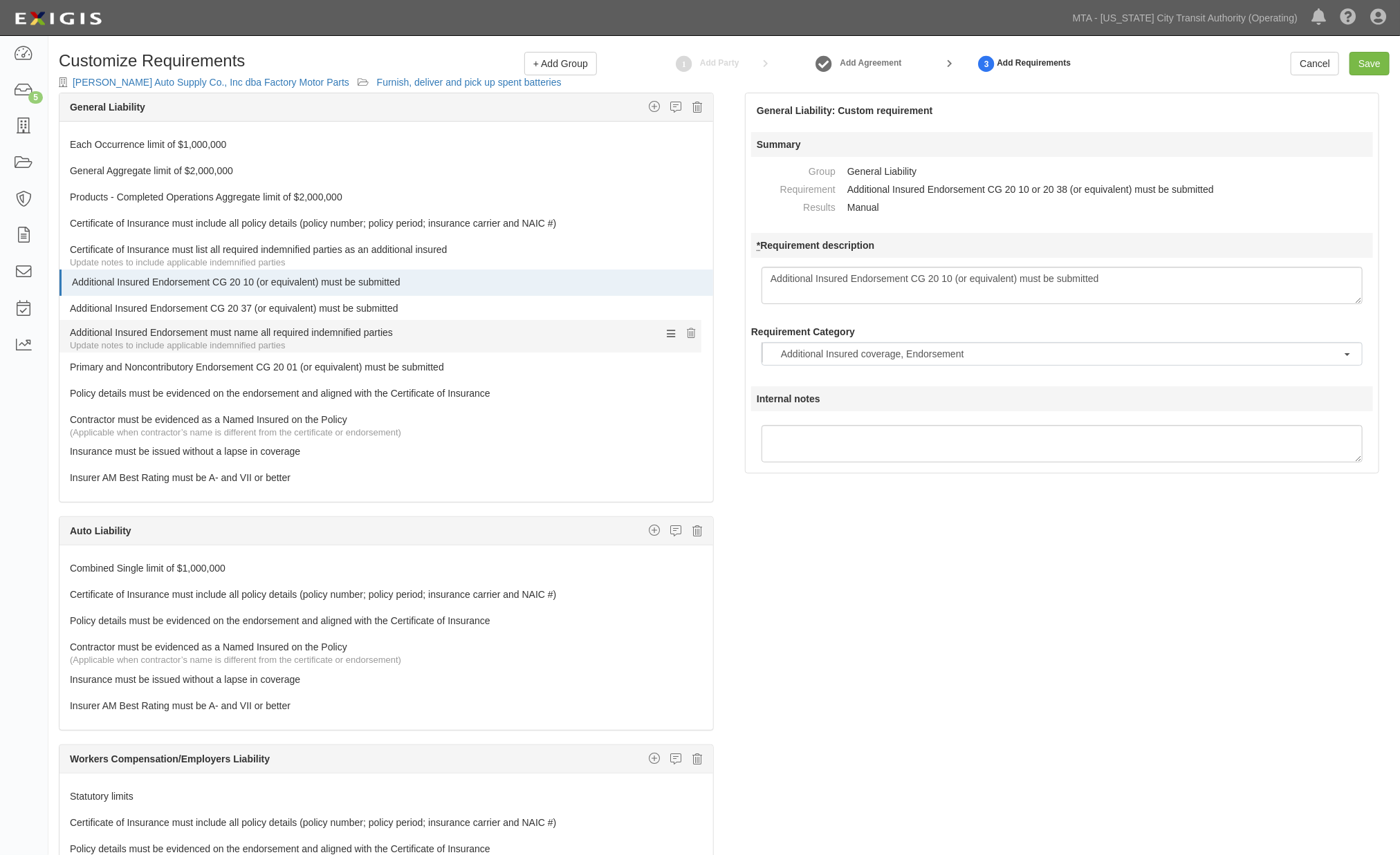
drag, startPoint x: 91, startPoint y: 422, endPoint x: 97, endPoint y: 335, distance: 87.2
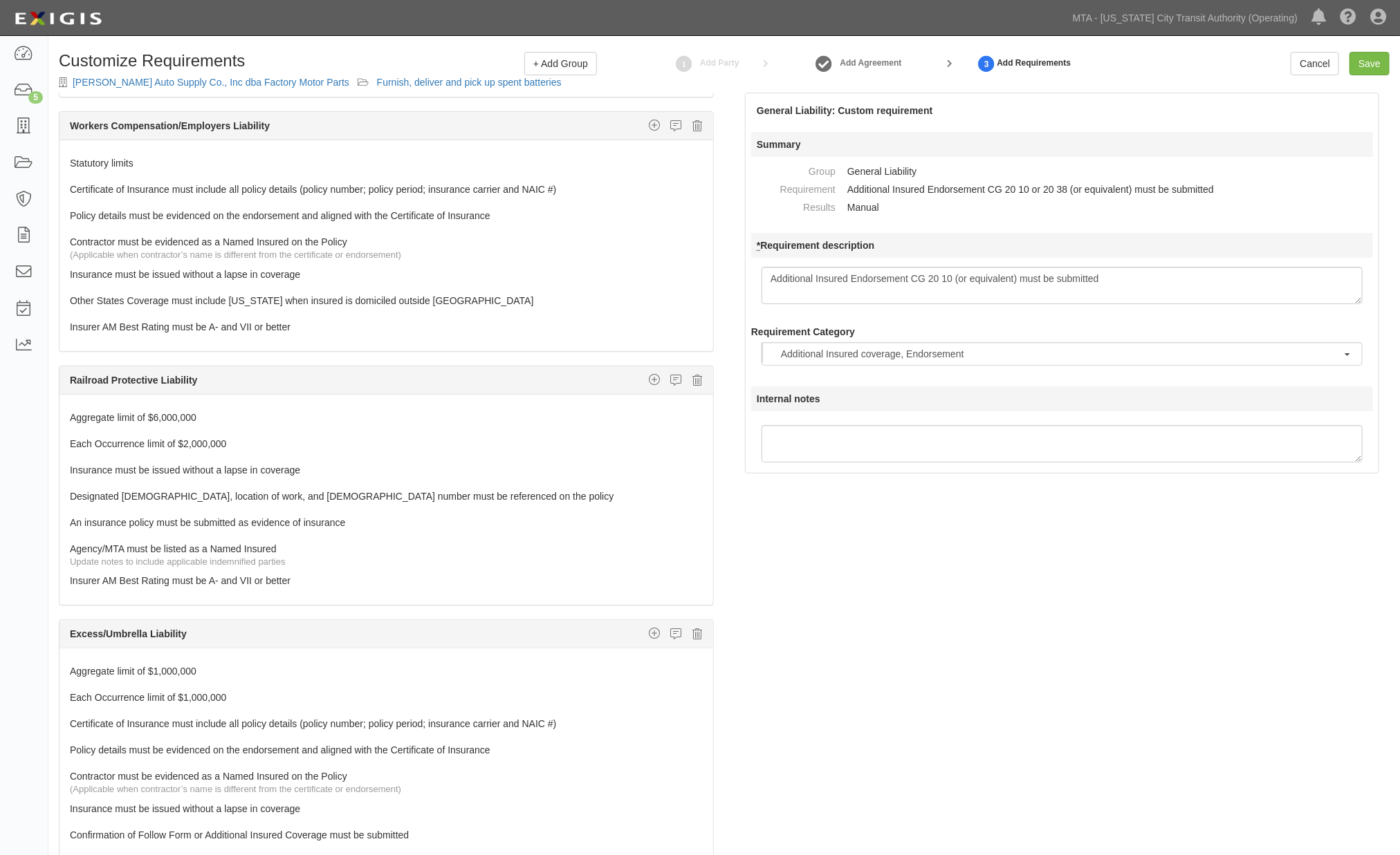
scroll to position [537, 0]
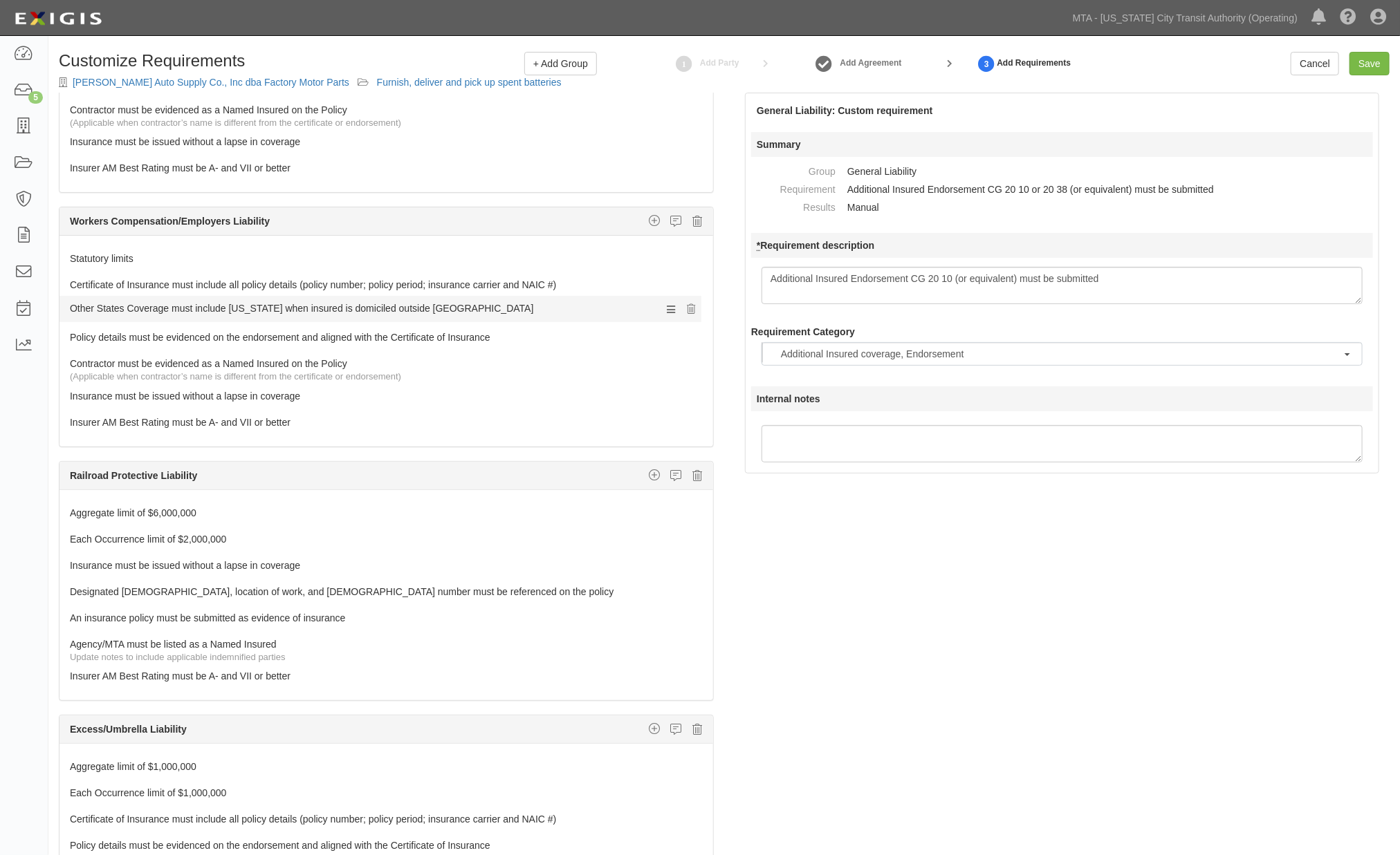
drag, startPoint x: 125, startPoint y: 394, endPoint x: 108, endPoint y: 304, distance: 91.6
click at [104, 542] on link "Each Occurrence limit of $2,000,000" at bounding box center [360, 537] width 581 height 20
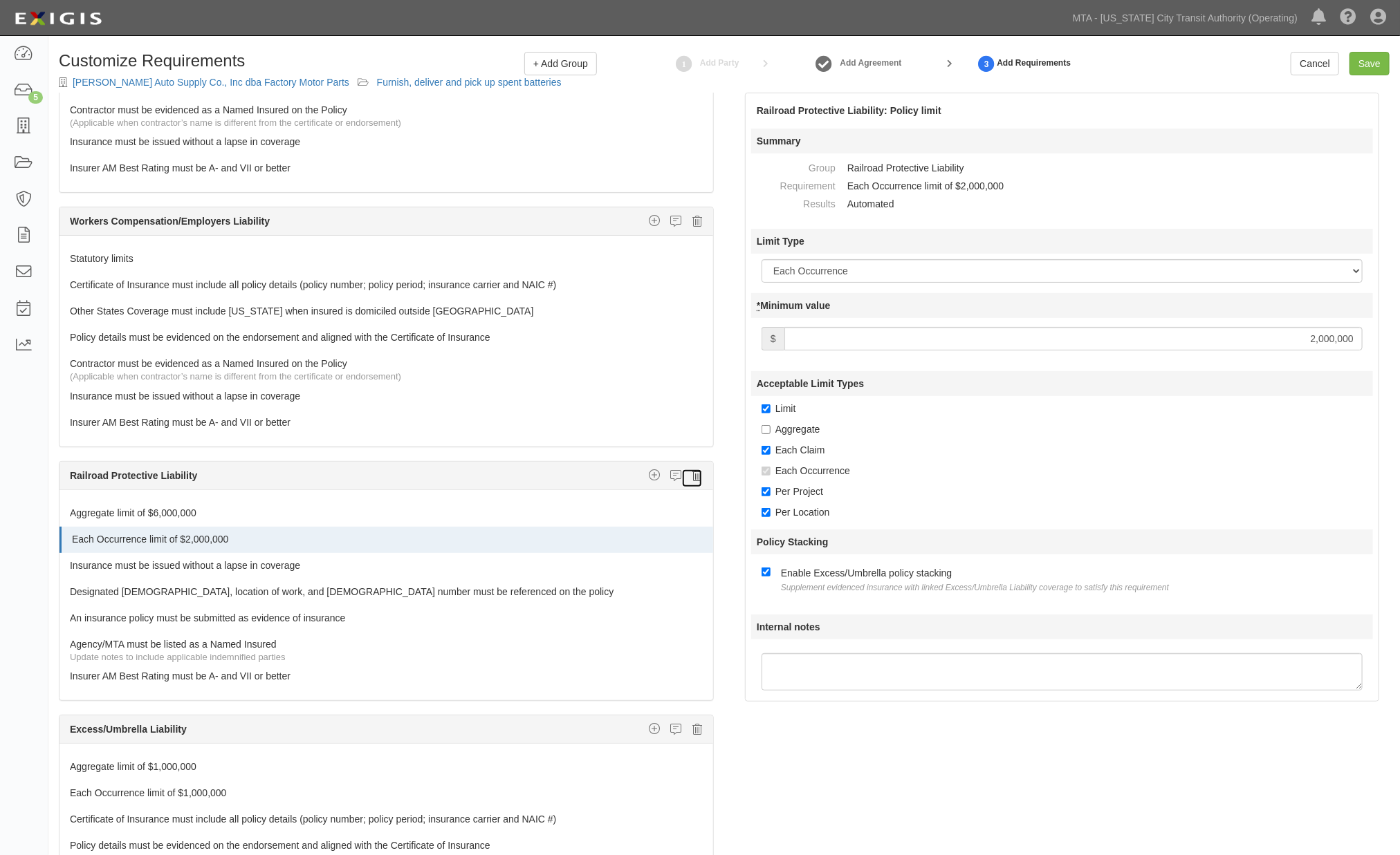
click at [692, 474] on icon at bounding box center [697, 476] width 10 height 12
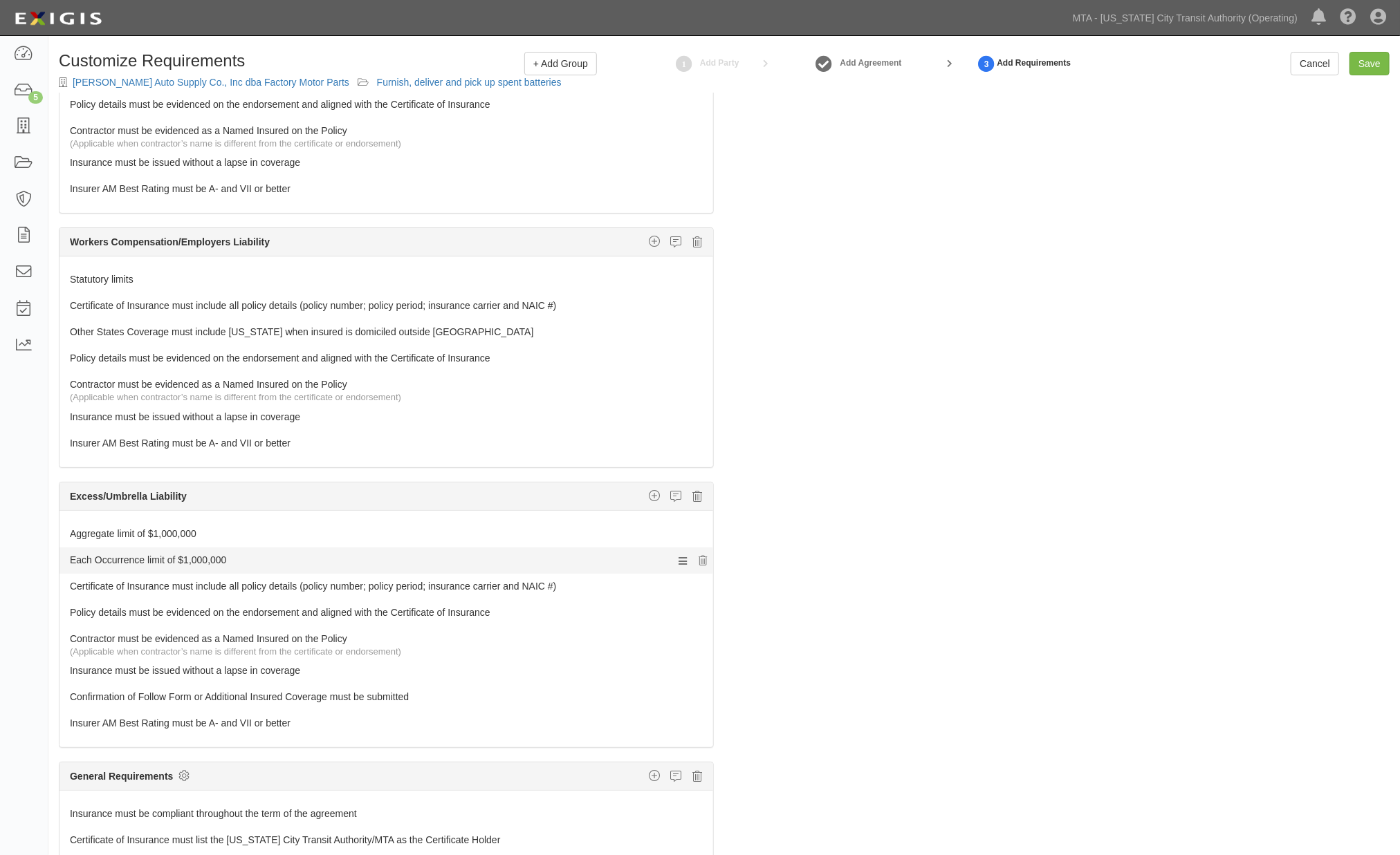
scroll to position [495, 0]
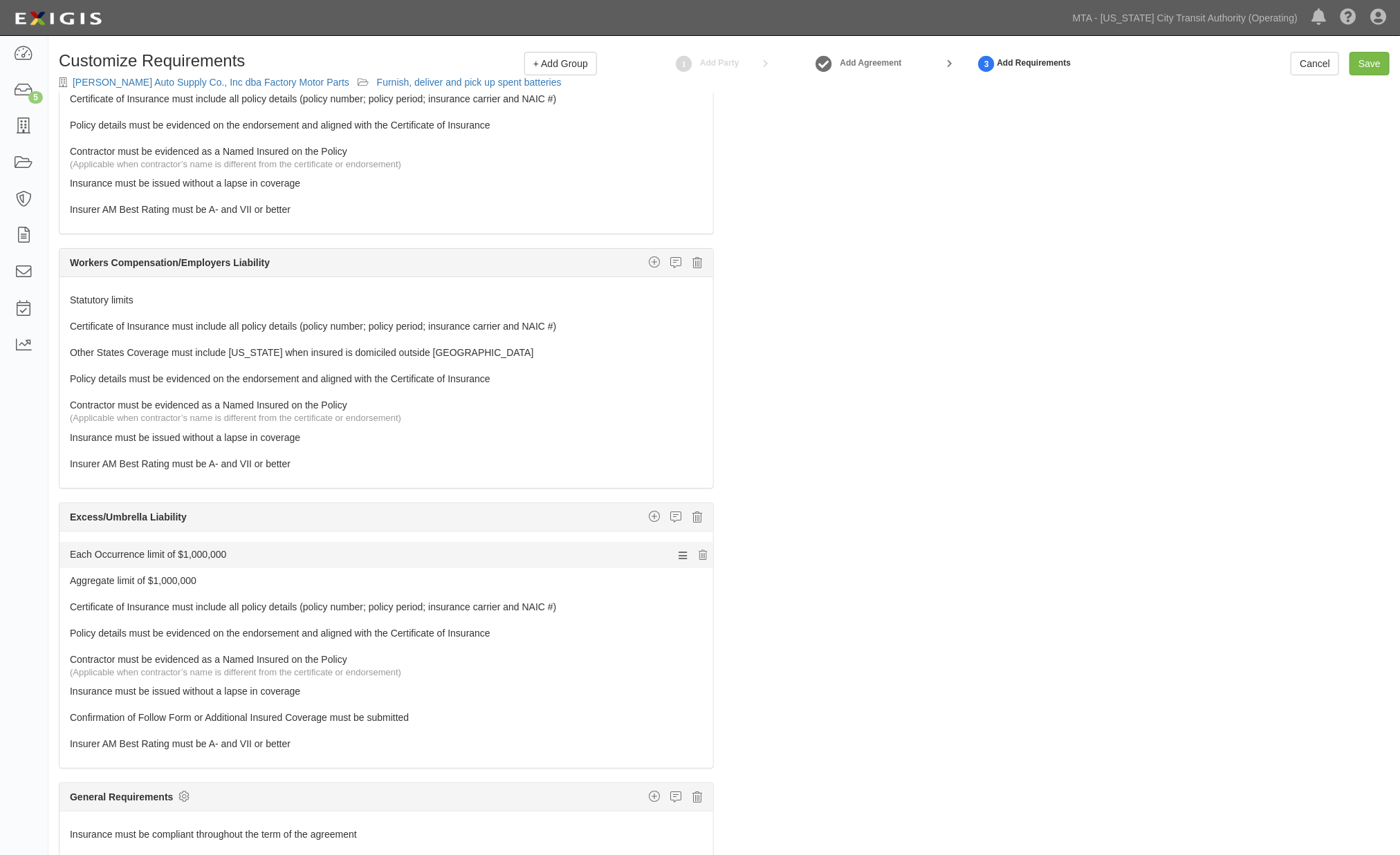
click at [196, 551] on link "Each Occurrence limit of $1,000,000" at bounding box center [360, 552] width 581 height 20
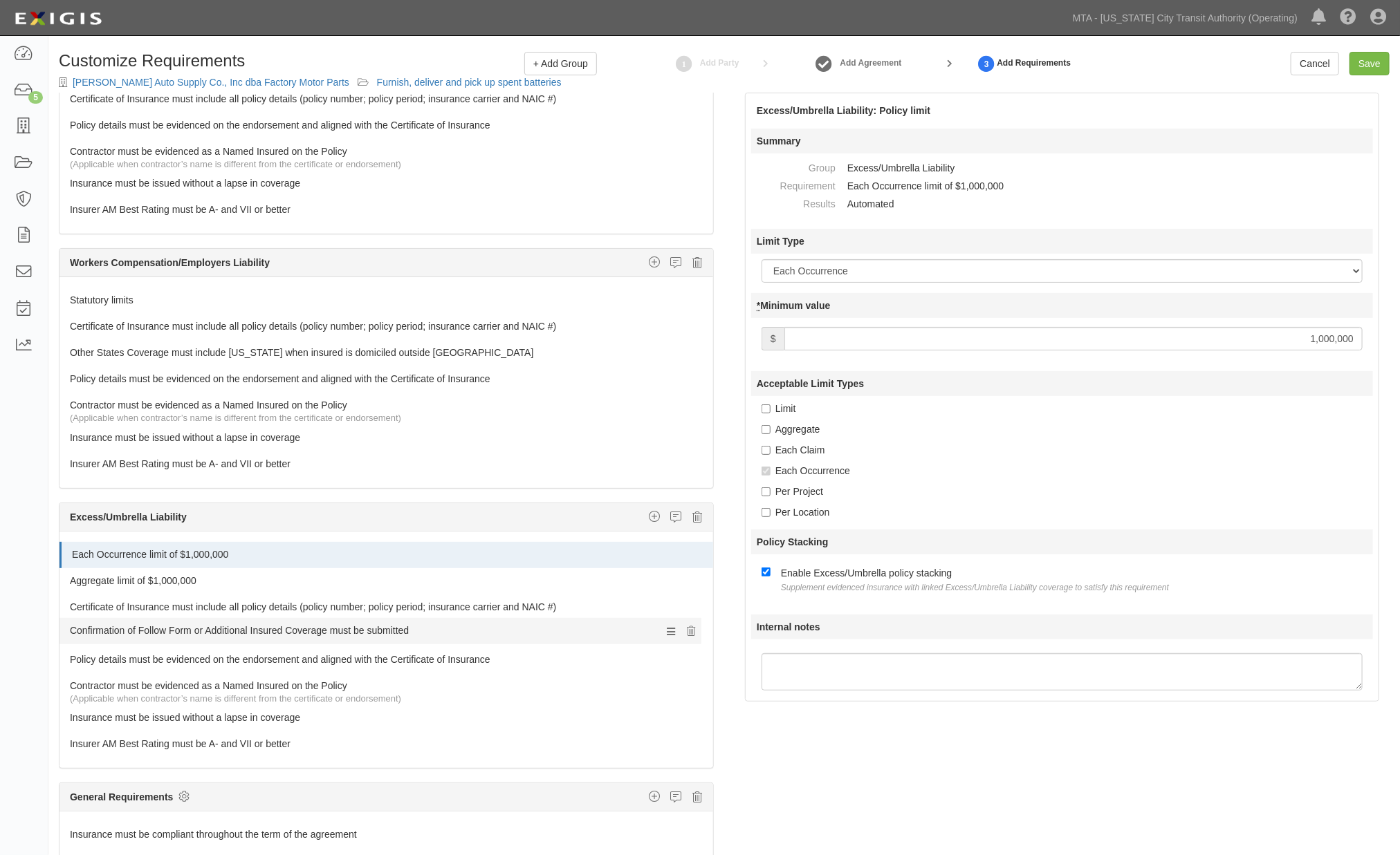
drag, startPoint x: 153, startPoint y: 690, endPoint x: 150, endPoint y: 625, distance: 65.1
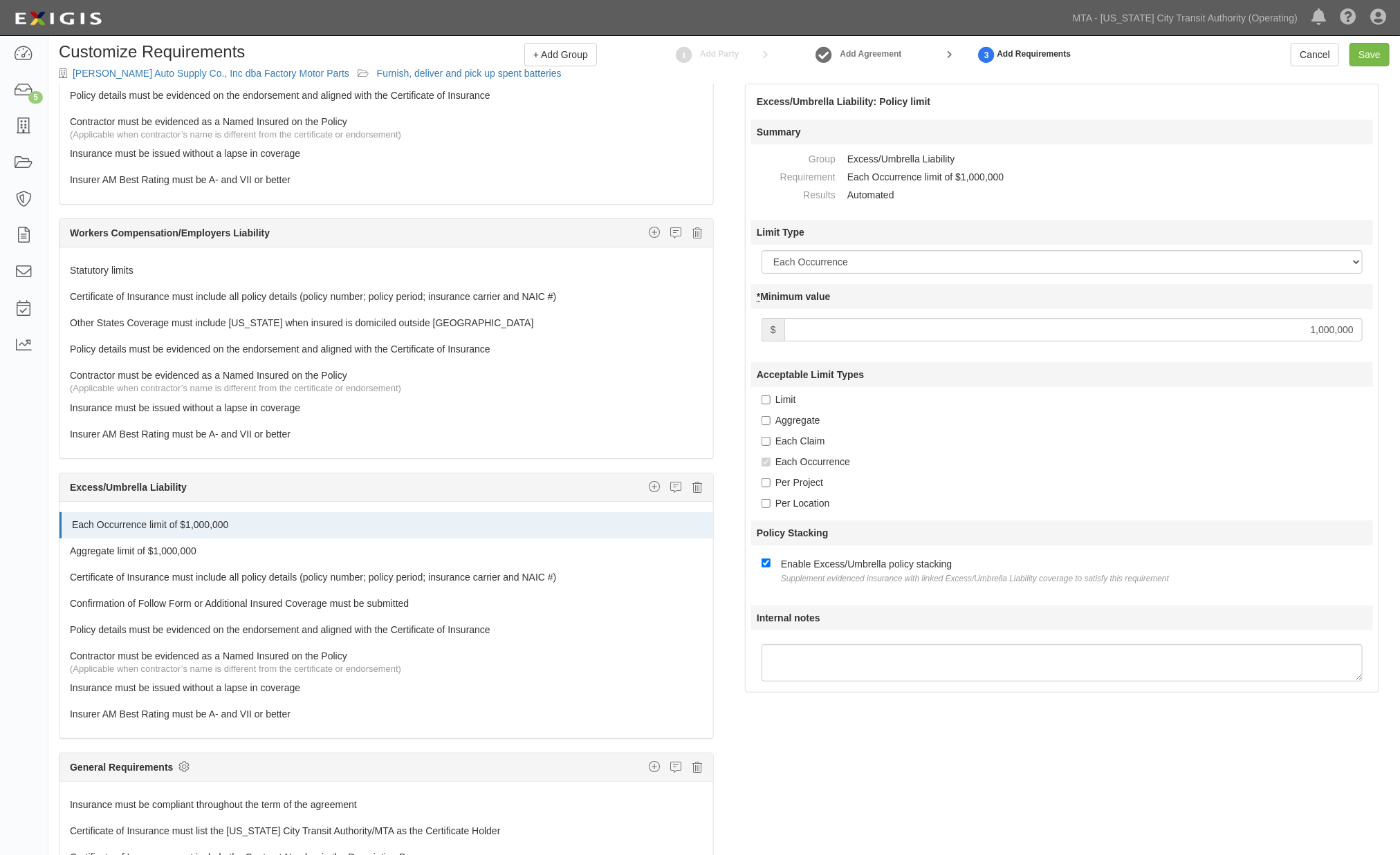
scroll to position [0, 0]
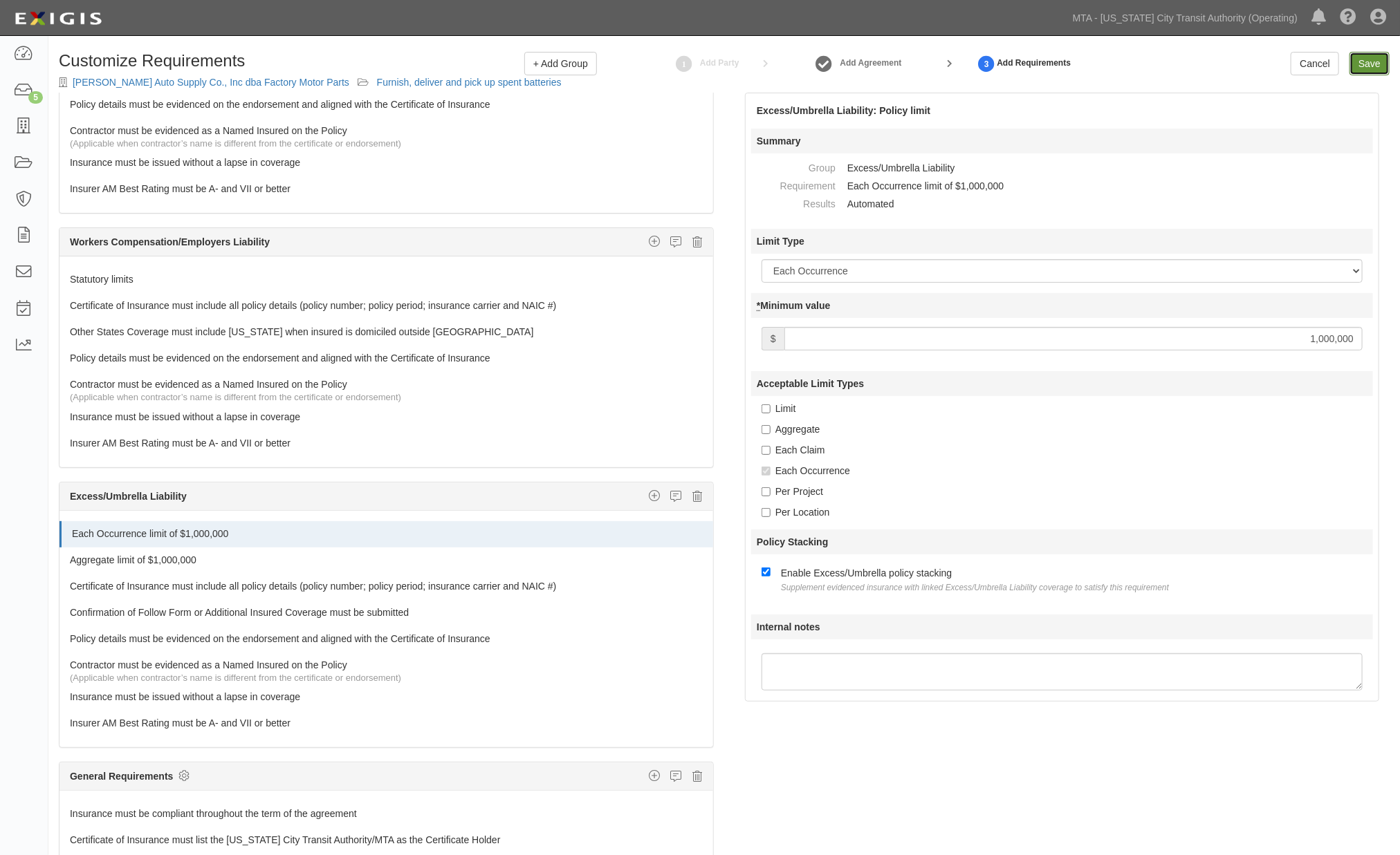
click at [1373, 65] on input "Save" at bounding box center [1369, 63] width 40 height 23
type input "1000000"
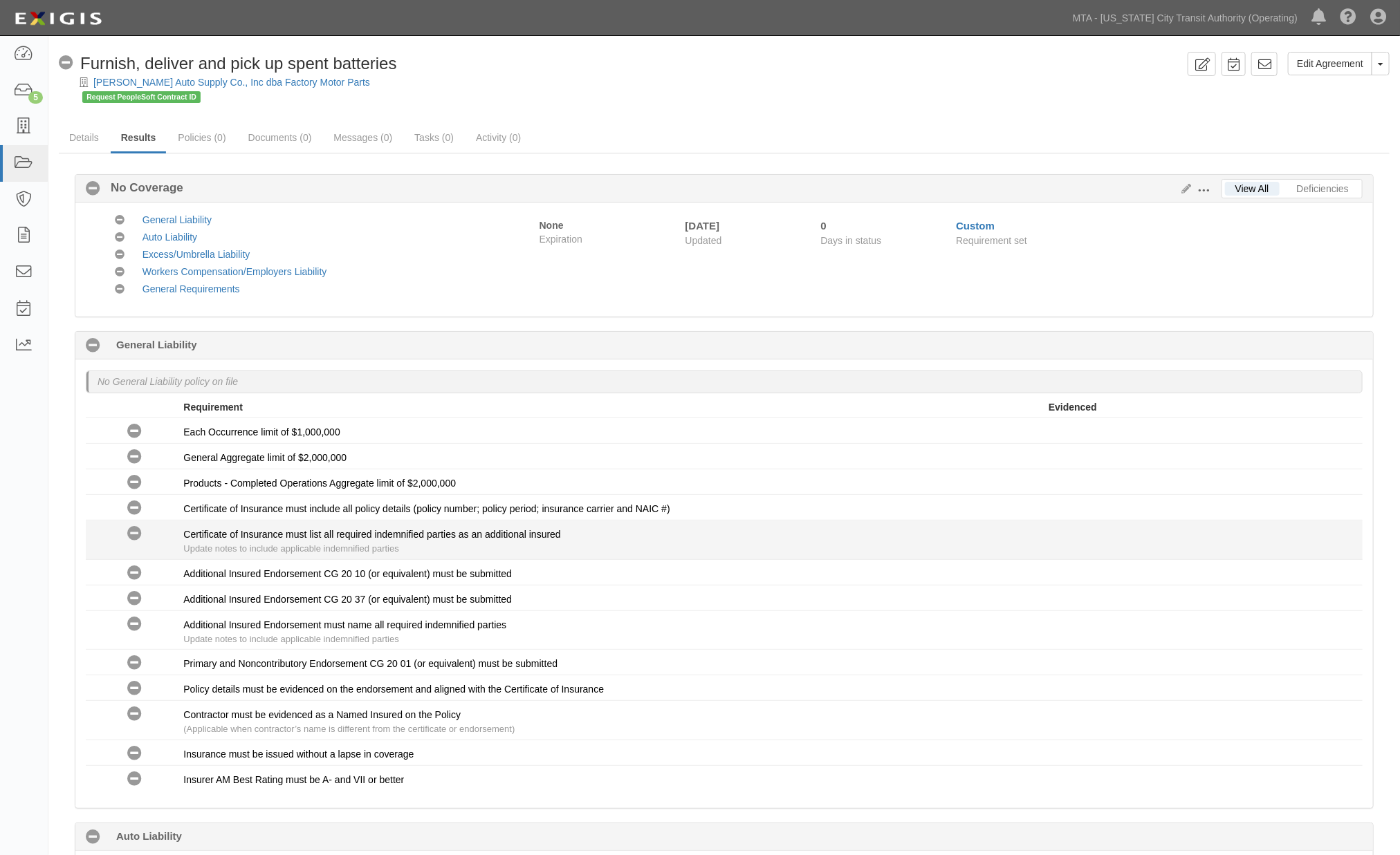
click at [1111, 560] on li "No Coverage Certificate of Insurance must list all required indemnified parties…" at bounding box center [725, 540] width 1277 height 39
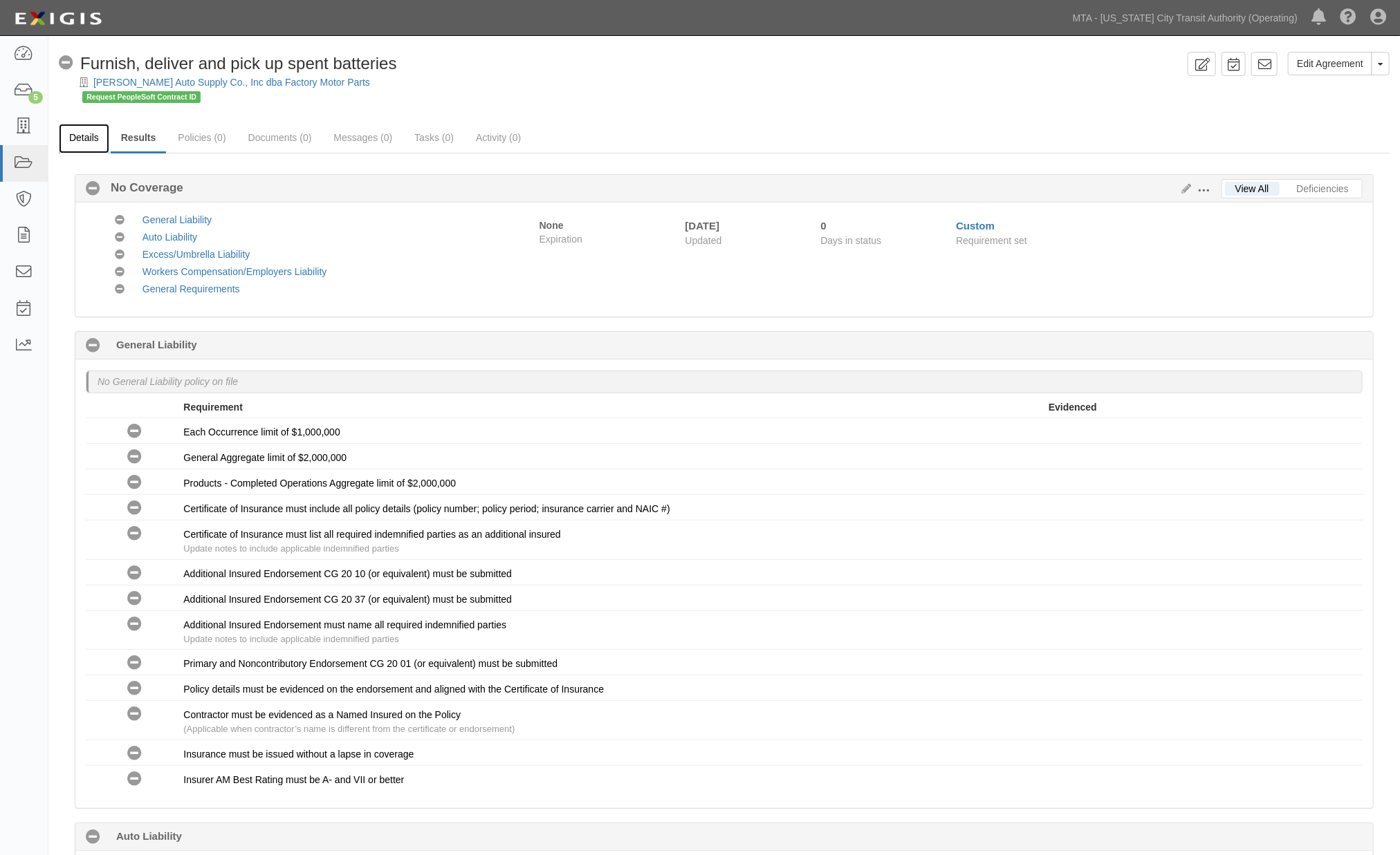
click at [91, 134] on link "Details" at bounding box center [84, 138] width 51 height 29
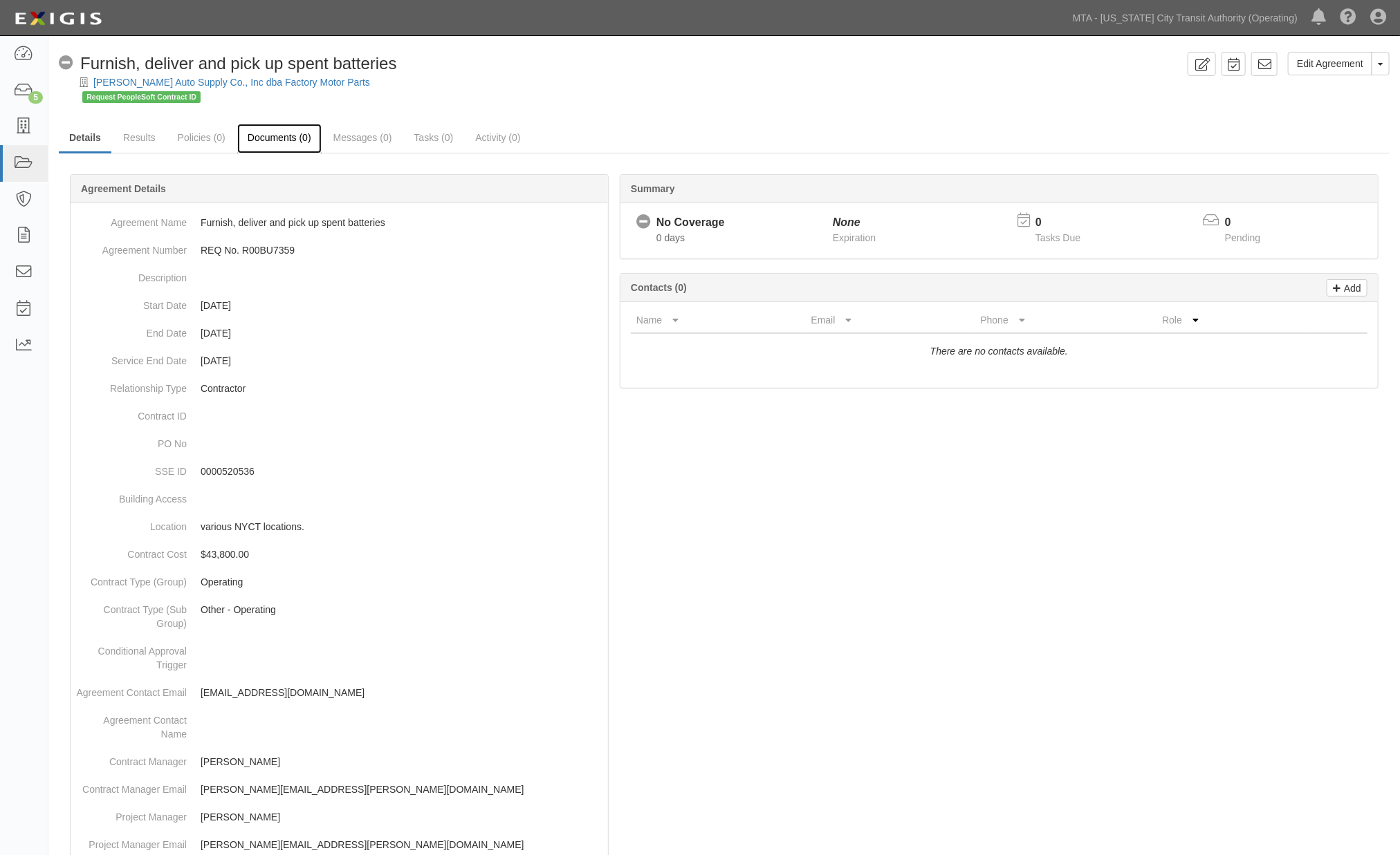
click at [286, 135] on link "Documents (0)" at bounding box center [280, 138] width 85 height 29
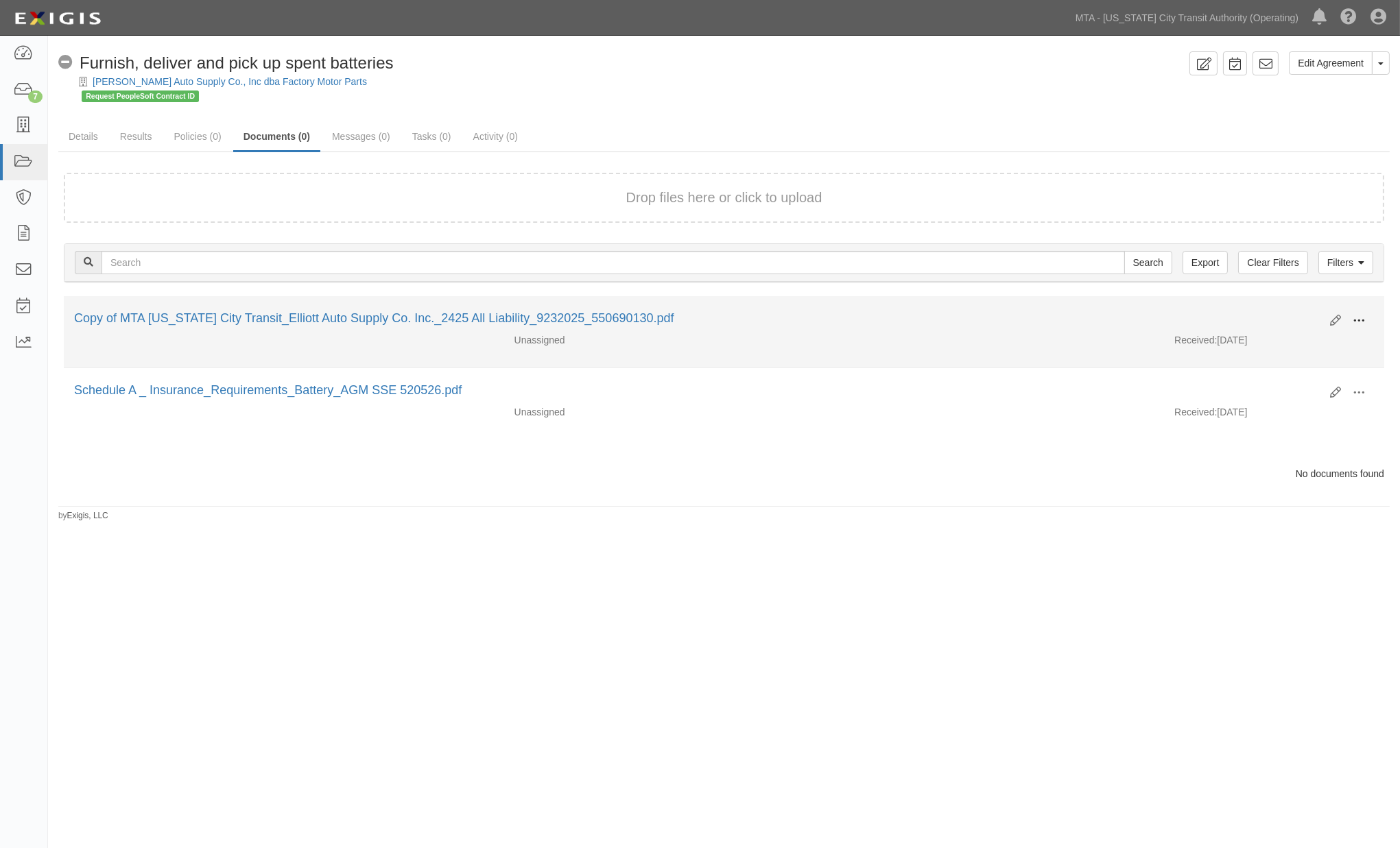
click at [1359, 315] on span at bounding box center [1359, 321] width 12 height 12
click at [1277, 314] on link "Edit" at bounding box center [1292, 315] width 109 height 25
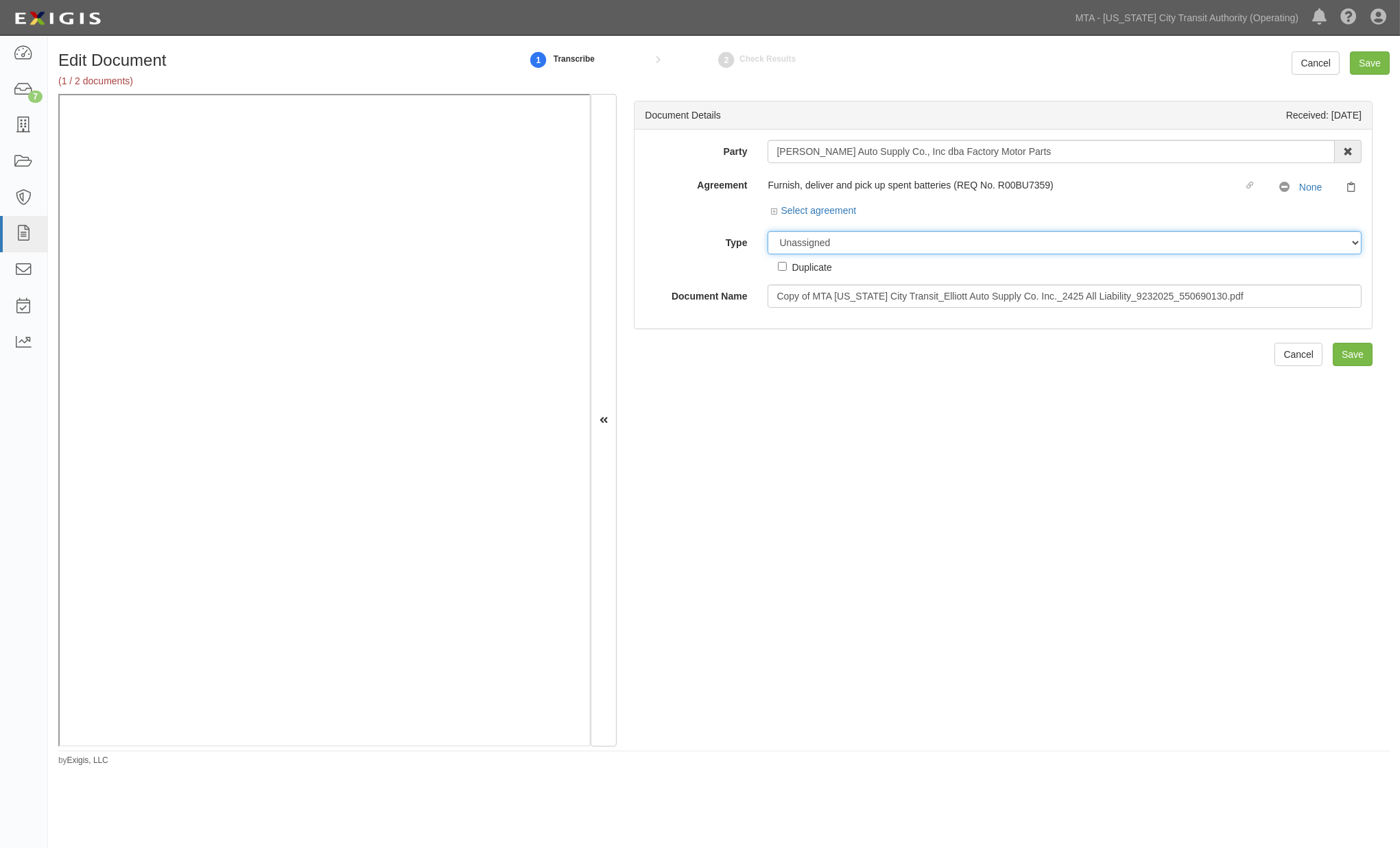
click at [845, 243] on select "Unassigned Binder Cancellation Notice Certificate Contract Endorsement Insuranc…" at bounding box center [1064, 242] width 594 height 23
select select "CertificateDetail"
click at [767, 231] on select "Unassigned Binder Cancellation Notice Certificate Contract Endorsement Insuranc…" at bounding box center [1064, 242] width 594 height 23
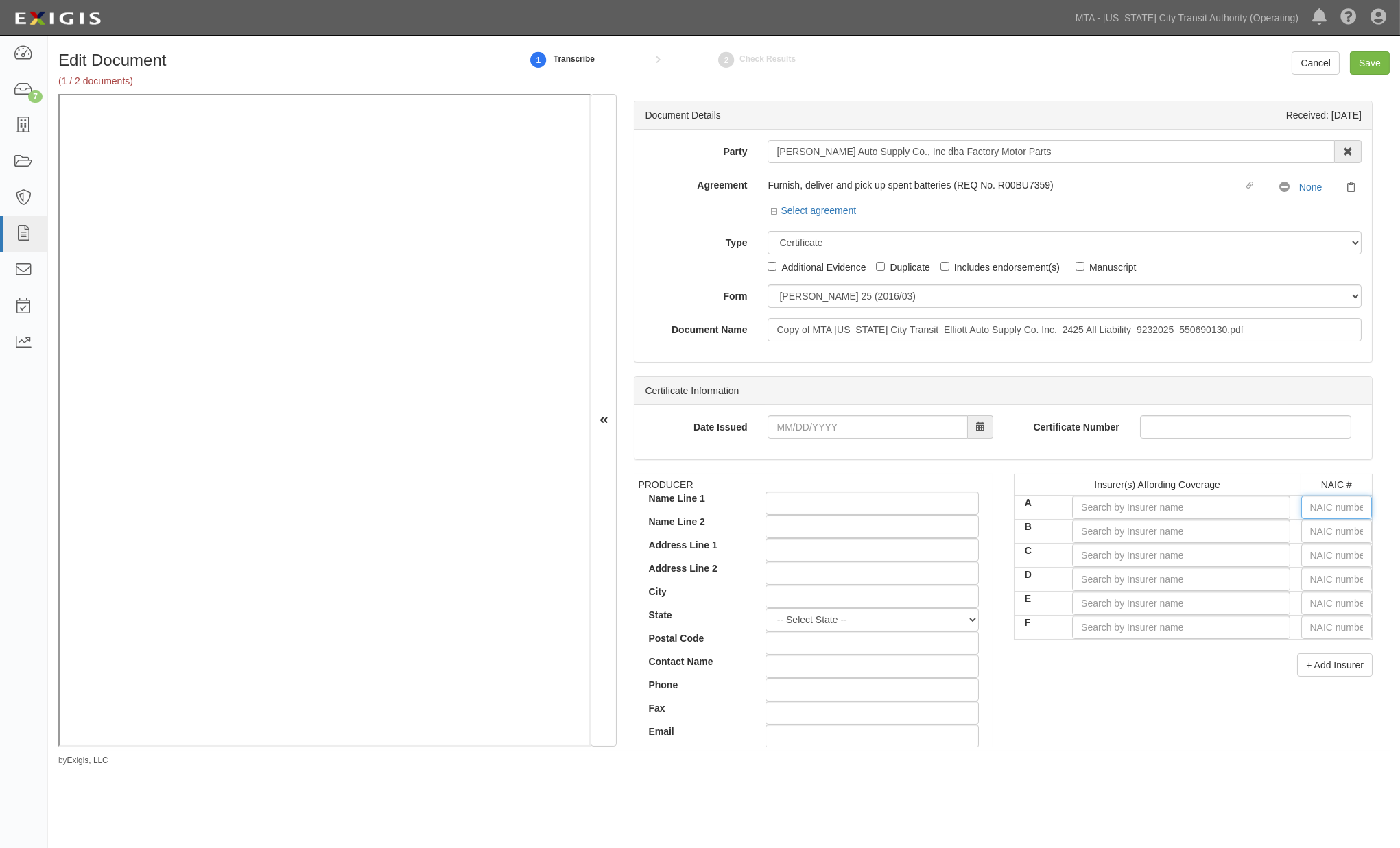
click at [1302, 503] on input "text" at bounding box center [1337, 507] width 70 height 23
type input "25232"
type input "2"
type input "21571"
type input "21"
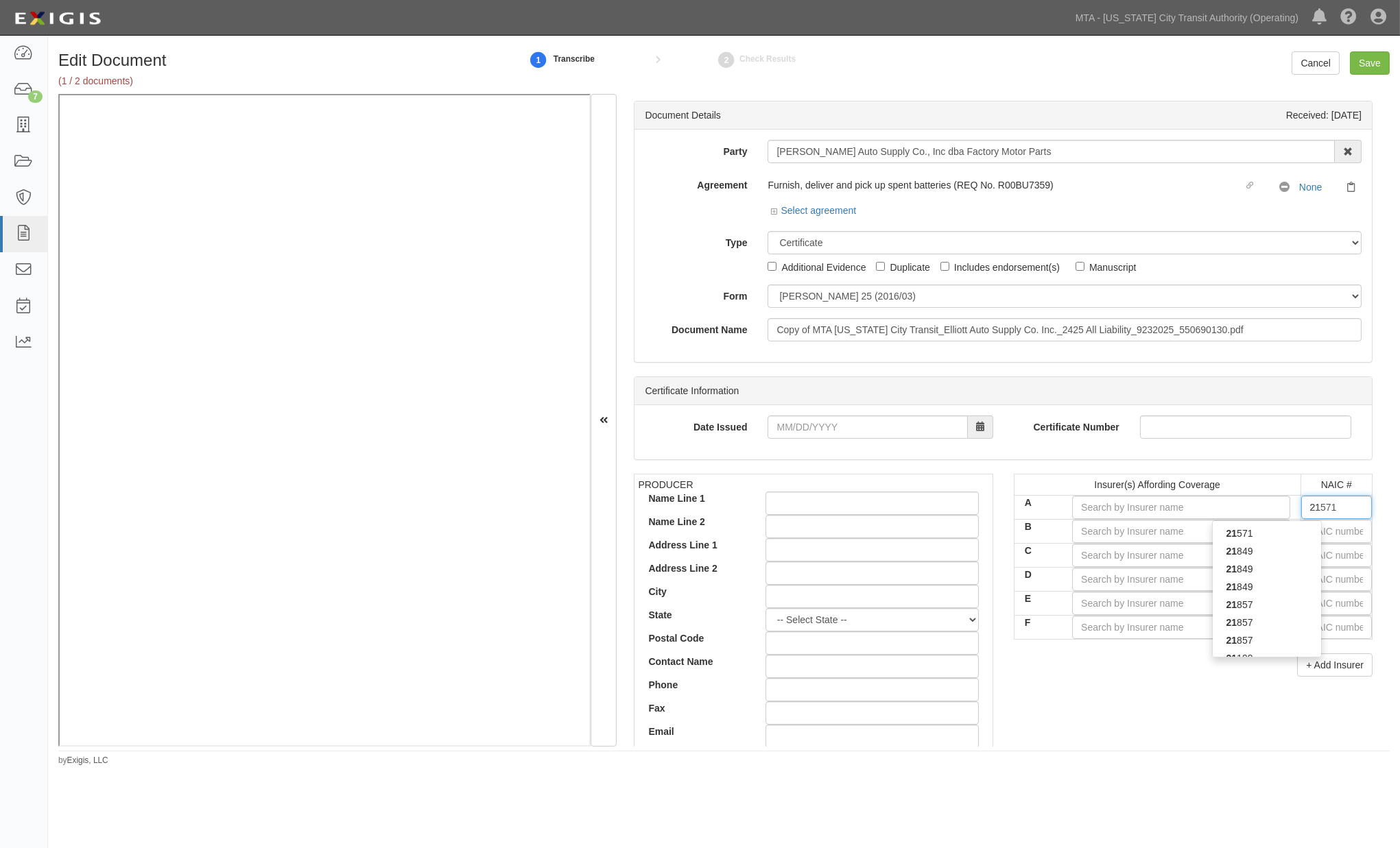
type input "21407"
type input "214"
type input "21415"
type input "2141"
type input "21415"
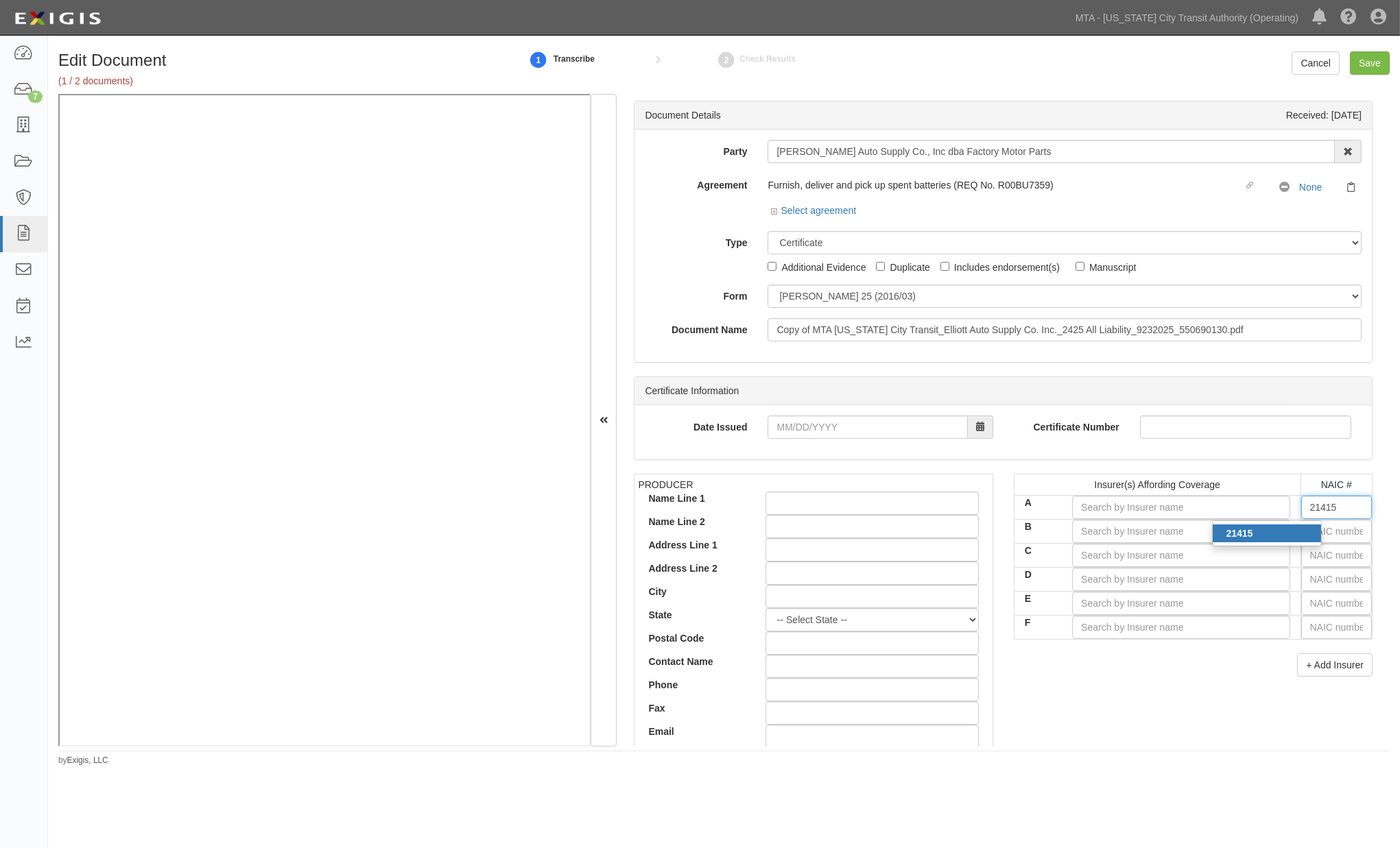
click at [1234, 538] on strong "21415" at bounding box center [1240, 533] width 27 height 11
type input "Employers Mutual Casualty Company (A XIV Rating)"
type input "21415"
click at [1318, 557] on input "text" at bounding box center [1337, 555] width 70 height 23
type input "44725"
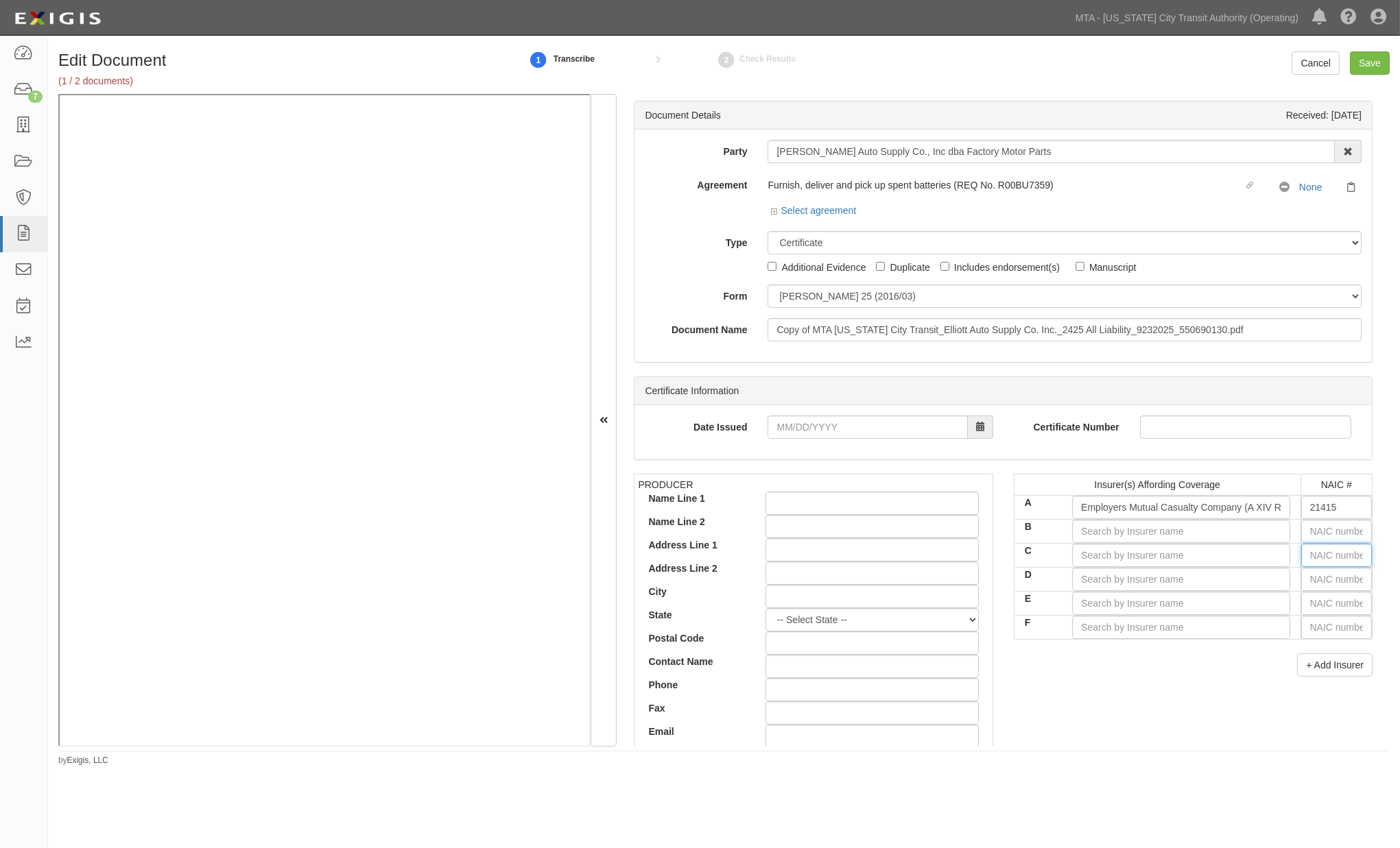
type input "4"
type input "42757"
type input "42"
type input "42390"
type input "423"
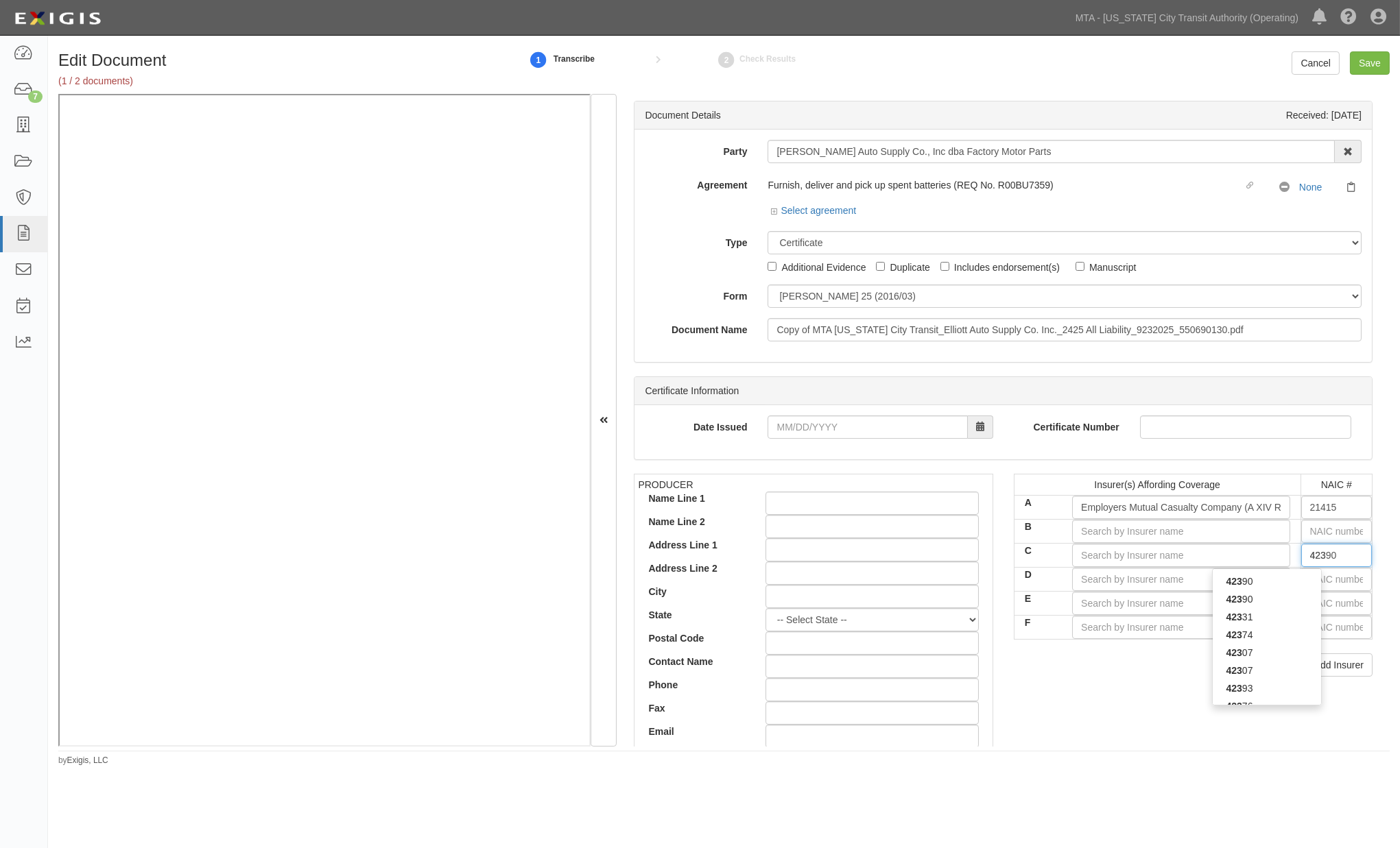
type input "42307"
type input "4230"
type input "42307"
click at [1261, 581] on div "42307" at bounding box center [1267, 581] width 109 height 18
type input "Navigators Insurance Company (A+ XV Rating)"
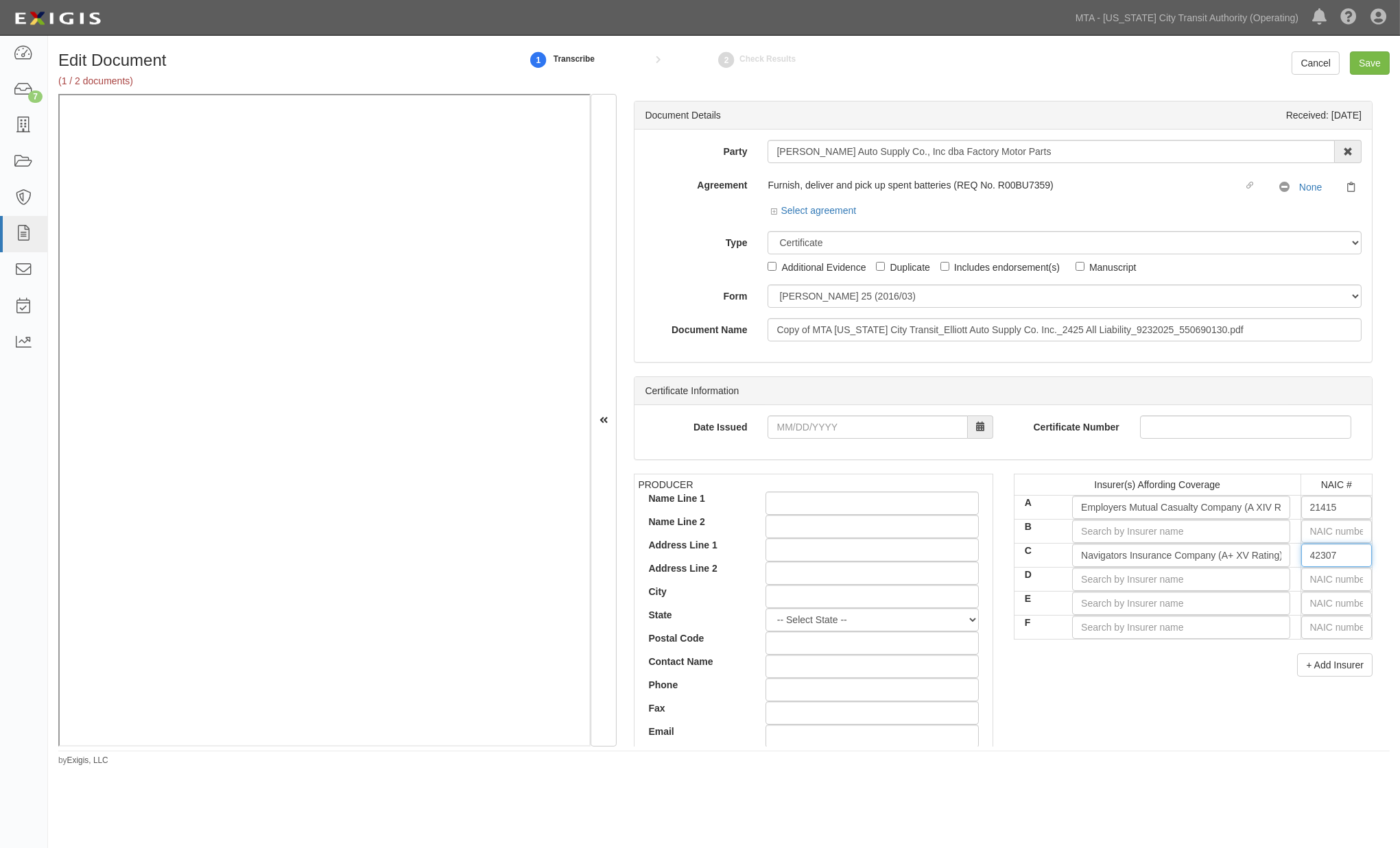
type input "42307"
click at [1343, 584] on input "text" at bounding box center [1337, 579] width 70 height 23
type input "25232"
type input "2"
type input "21571"
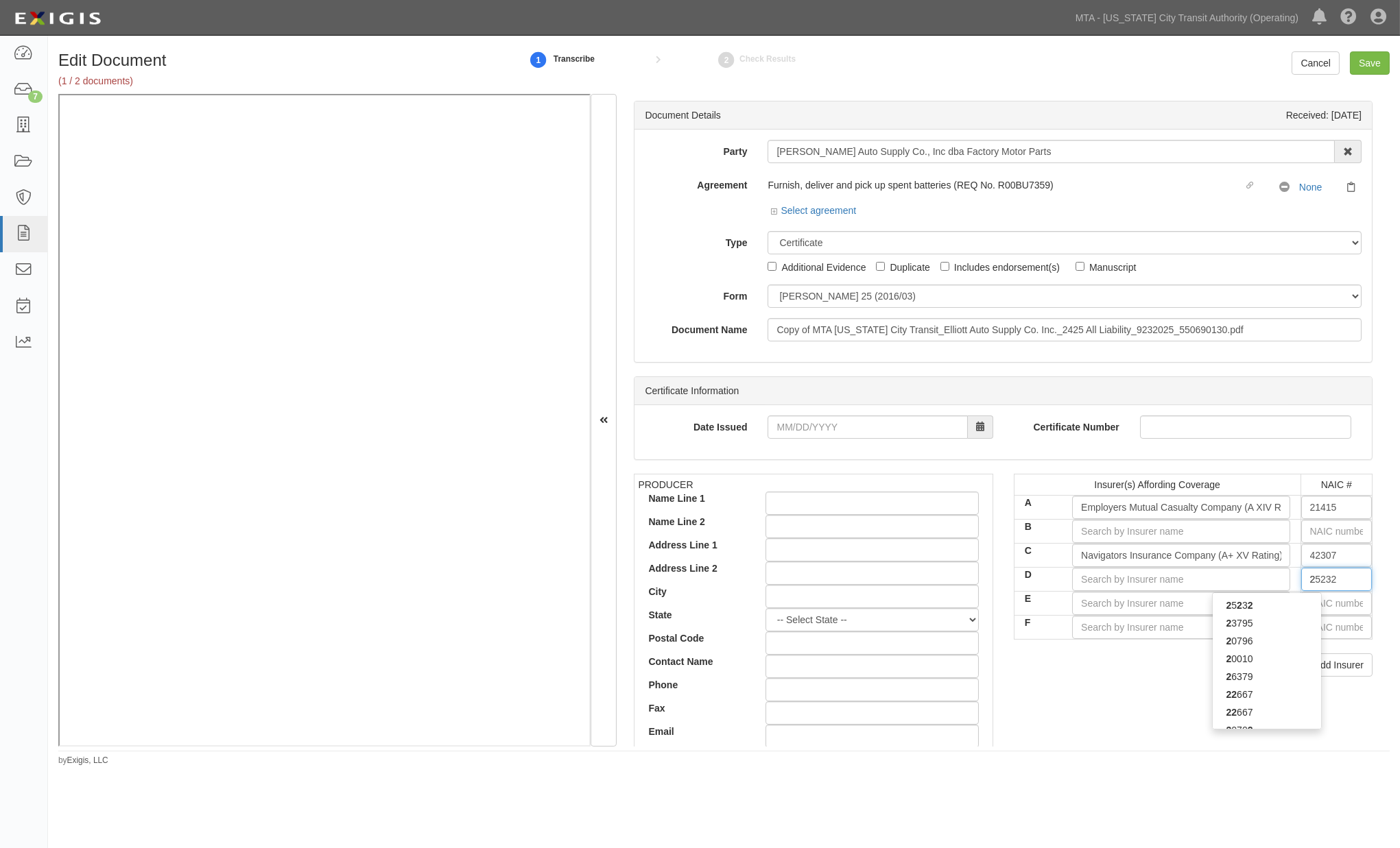
type input "21"
type input "21407"
type input "2140"
type input "21407"
click at [1285, 611] on div "21407" at bounding box center [1267, 605] width 109 height 18
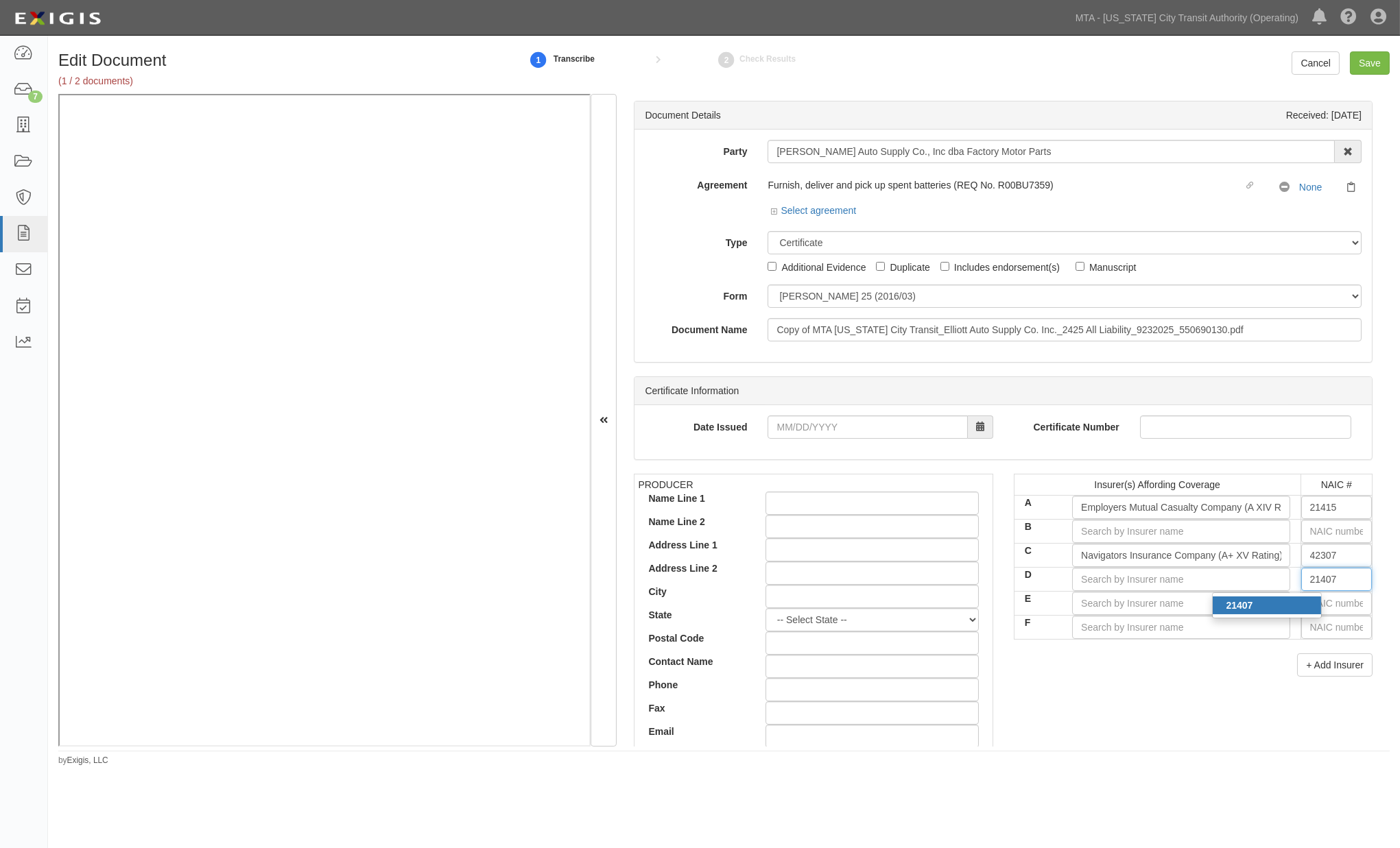
type input "EMCASCO Insurance Company (A XIV Rating)"
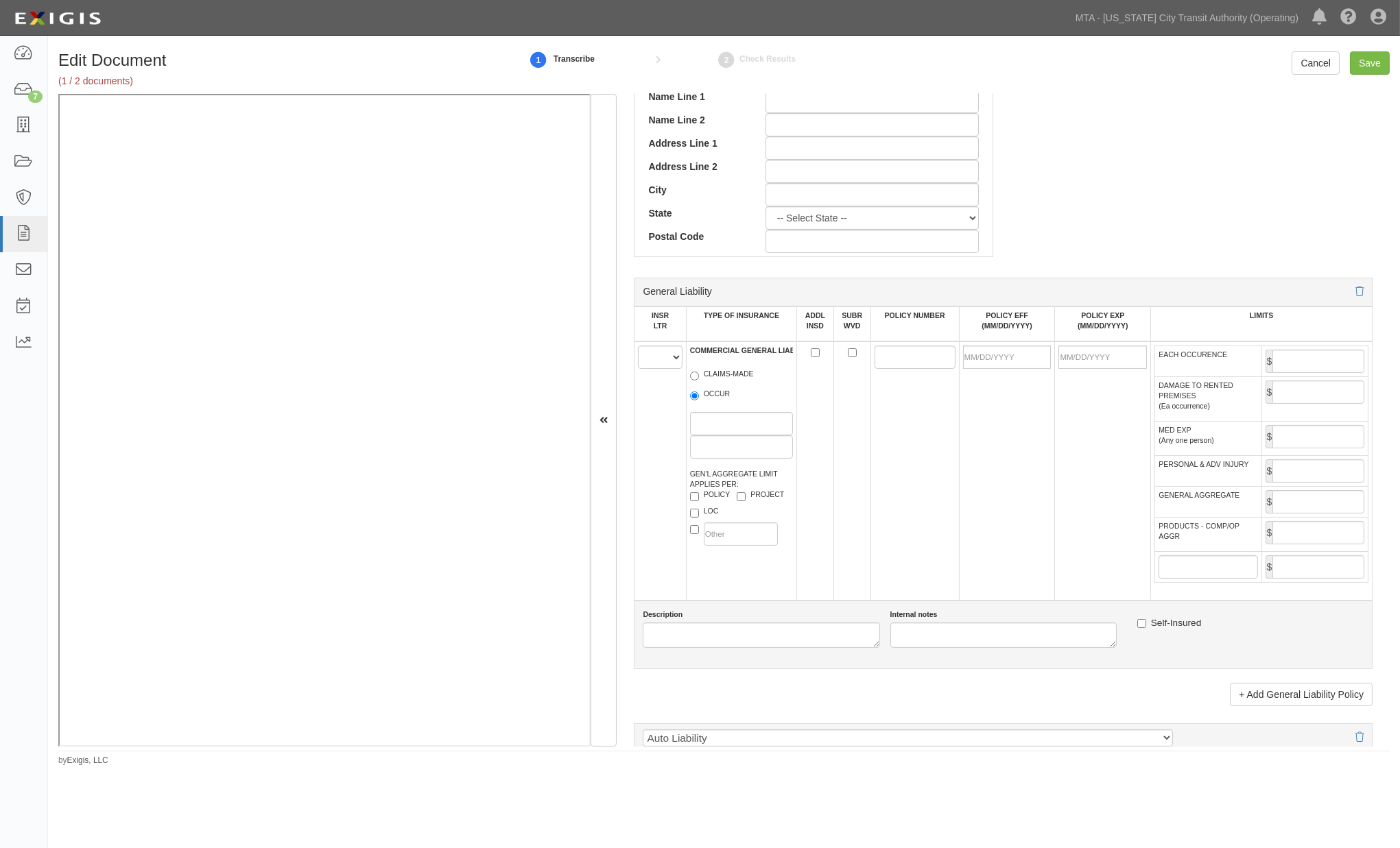
scroll to position [762, 0]
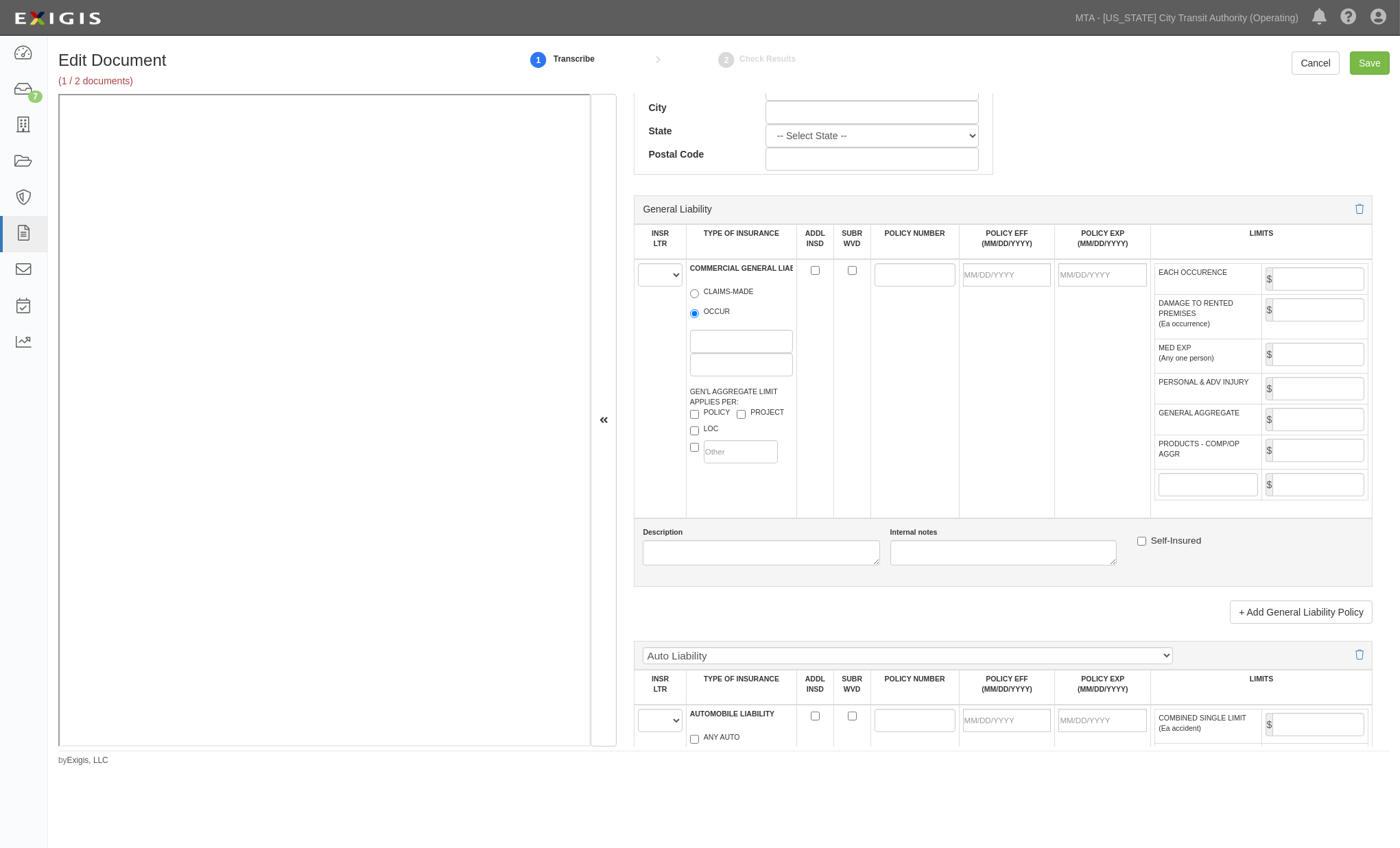
type input "21407"
click at [660, 282] on select "A B C D E F" at bounding box center [660, 275] width 44 height 23
select select "A"
click at [639, 267] on select "A B C D E F" at bounding box center [660, 275] width 44 height 23
drag, startPoint x: 702, startPoint y: 321, endPoint x: 681, endPoint y: 300, distance: 29.7
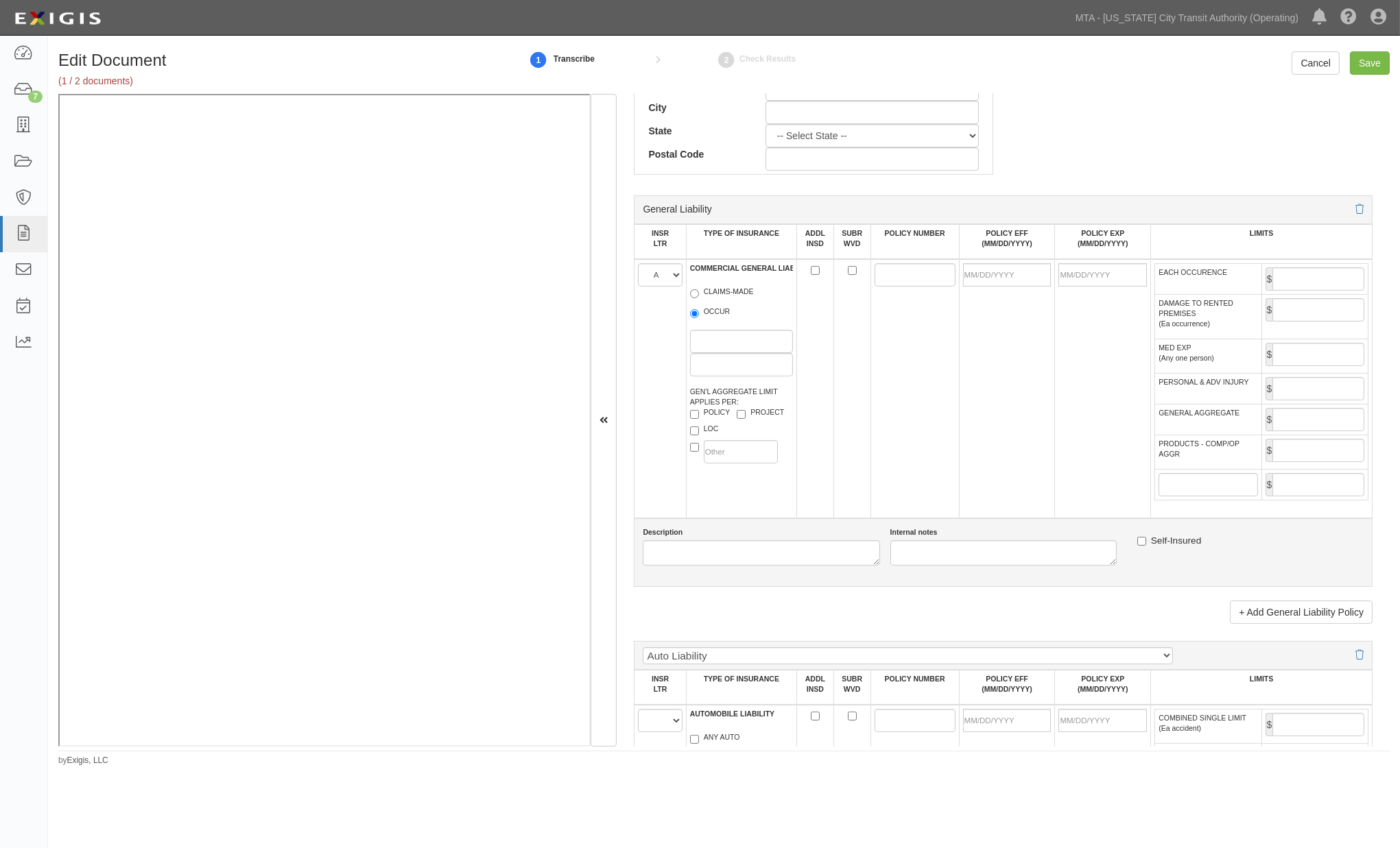
click at [703, 321] on label "OCCUR" at bounding box center [710, 313] width 40 height 13
click at [699, 318] on input "OCCUR" at bounding box center [695, 314] width 9 height 9
radio input "true"
paste input "2D39543"
type input "2D39543"
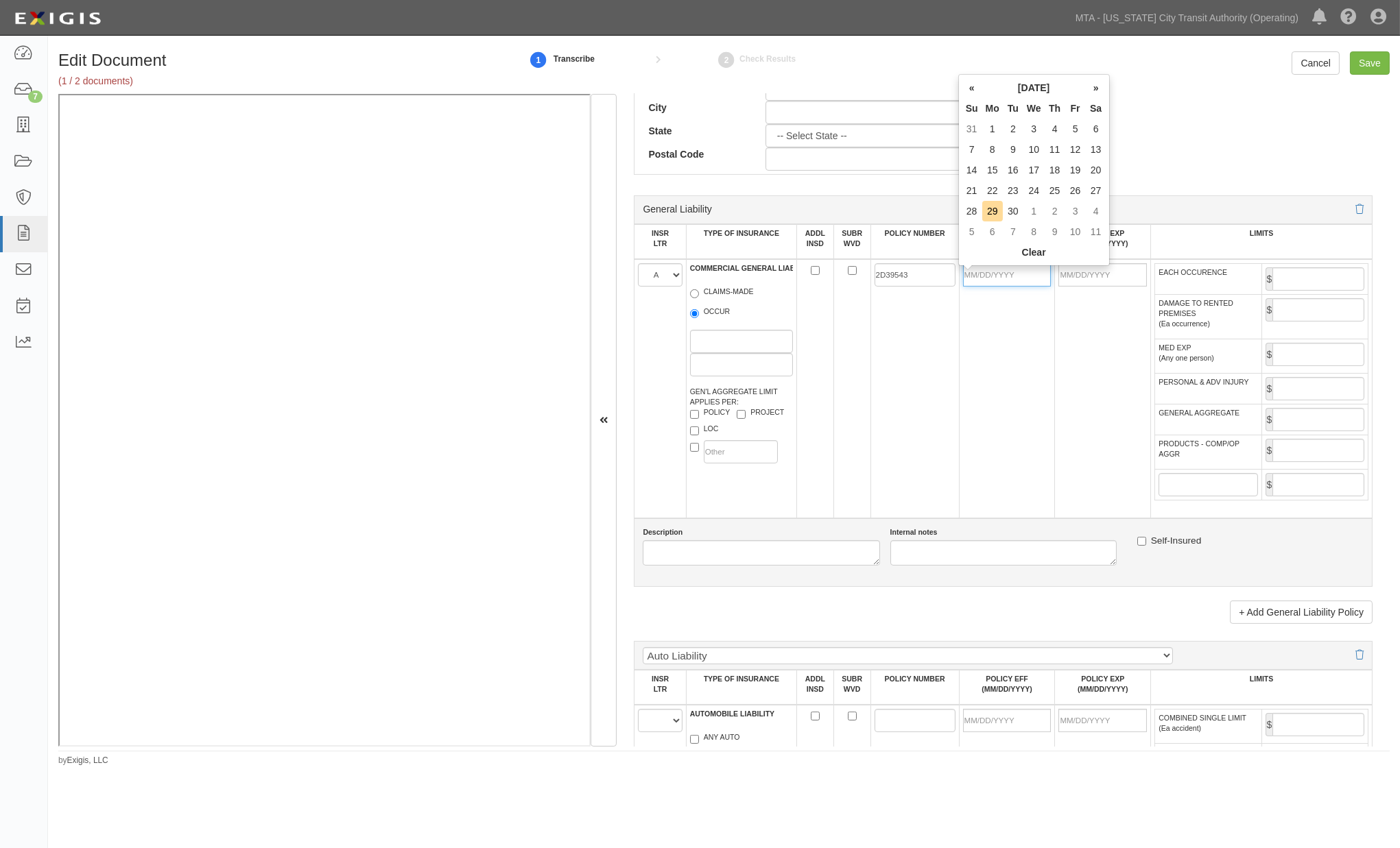
click at [1011, 279] on input "POLICY EFF (MM/DD/YYYY)" at bounding box center [1007, 275] width 88 height 23
type input "11/15/2024"
type input "11/15/2025"
click at [1046, 406] on td "11/15/2024" at bounding box center [1007, 389] width 96 height 259
click at [1294, 276] on input "EACH OCCURENCE" at bounding box center [1318, 279] width 92 height 23
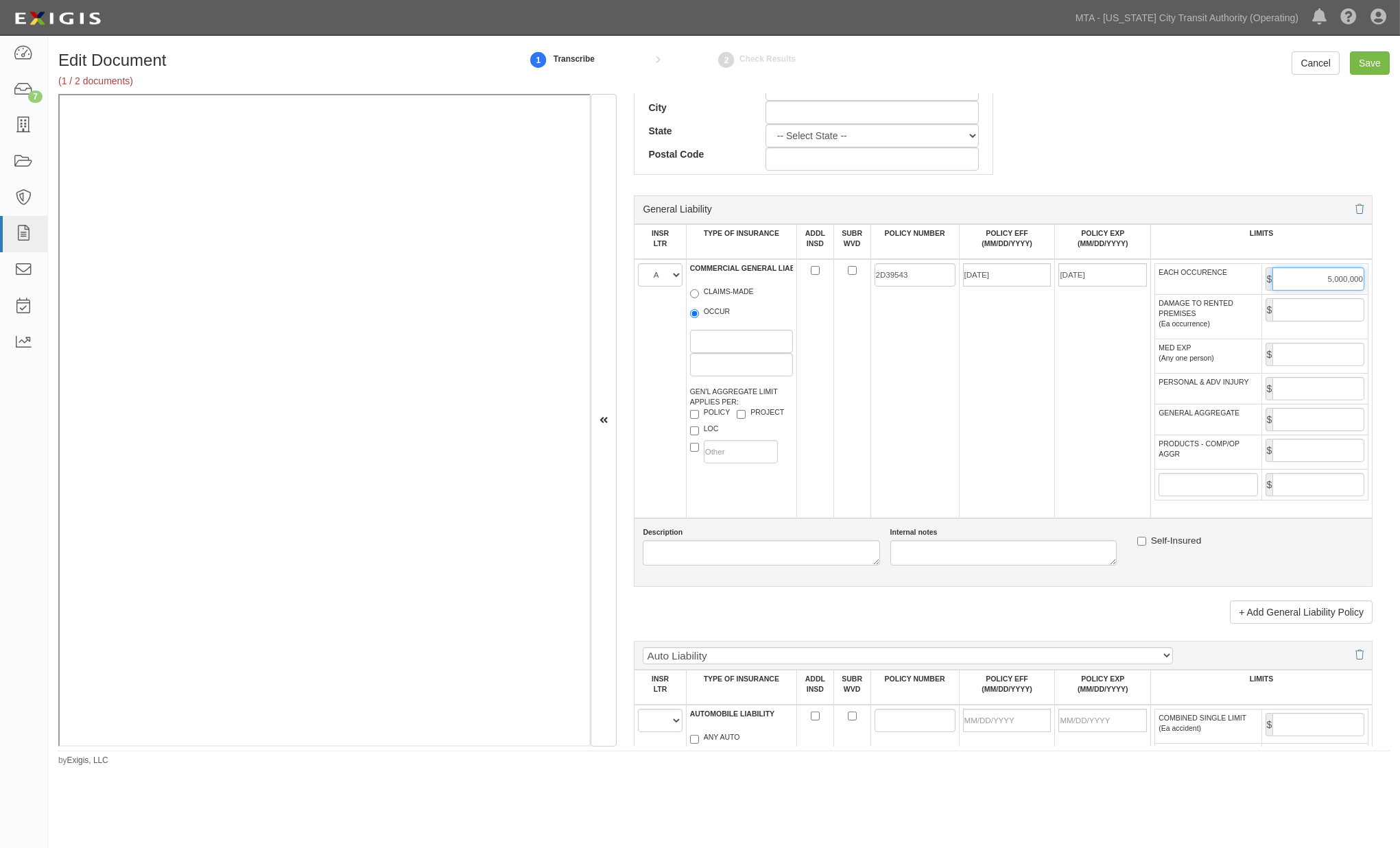
type input "5,000,000"
click at [1330, 431] on input "GENERAL AGGREGATE" at bounding box center [1318, 420] width 92 height 23
type input "6,000,000"
click at [1315, 462] on input "PRODUCTS - COMP/OP AGGR" at bounding box center [1318, 450] width 92 height 23
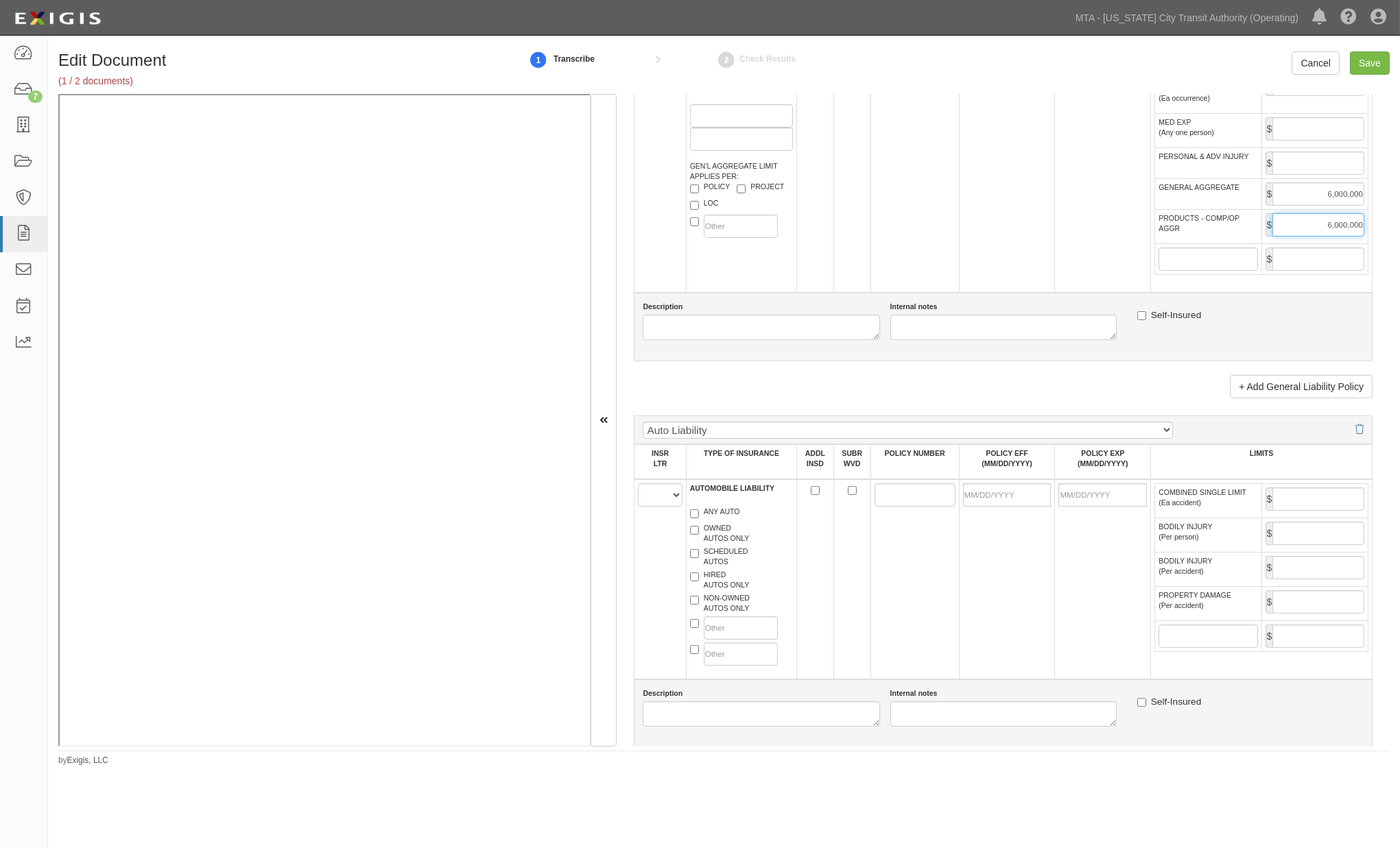
scroll to position [990, 0]
type input "6,000,000"
click at [663, 504] on select "A B C D E F" at bounding box center [660, 492] width 44 height 23
select select "B"
click at [639, 504] on select "A B C D E F" at bounding box center [660, 492] width 44 height 23
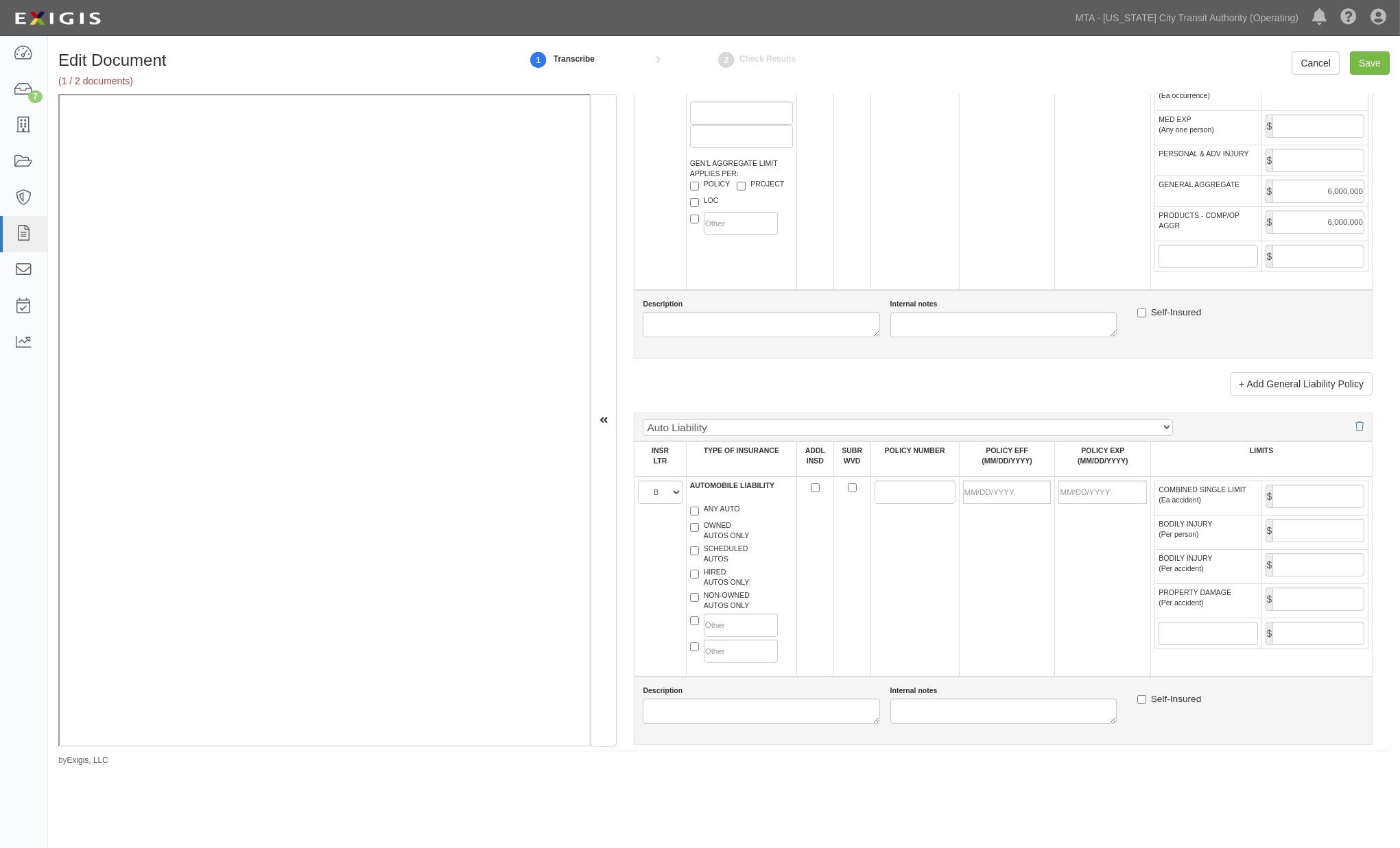
click at [715, 518] on label "ANY AUTO" at bounding box center [715, 511] width 50 height 13
click at [699, 515] on input "ANY AUTO" at bounding box center [695, 511] width 9 height 9
checkbox input "true"
paste input "2I39543"
type input "2I39543"
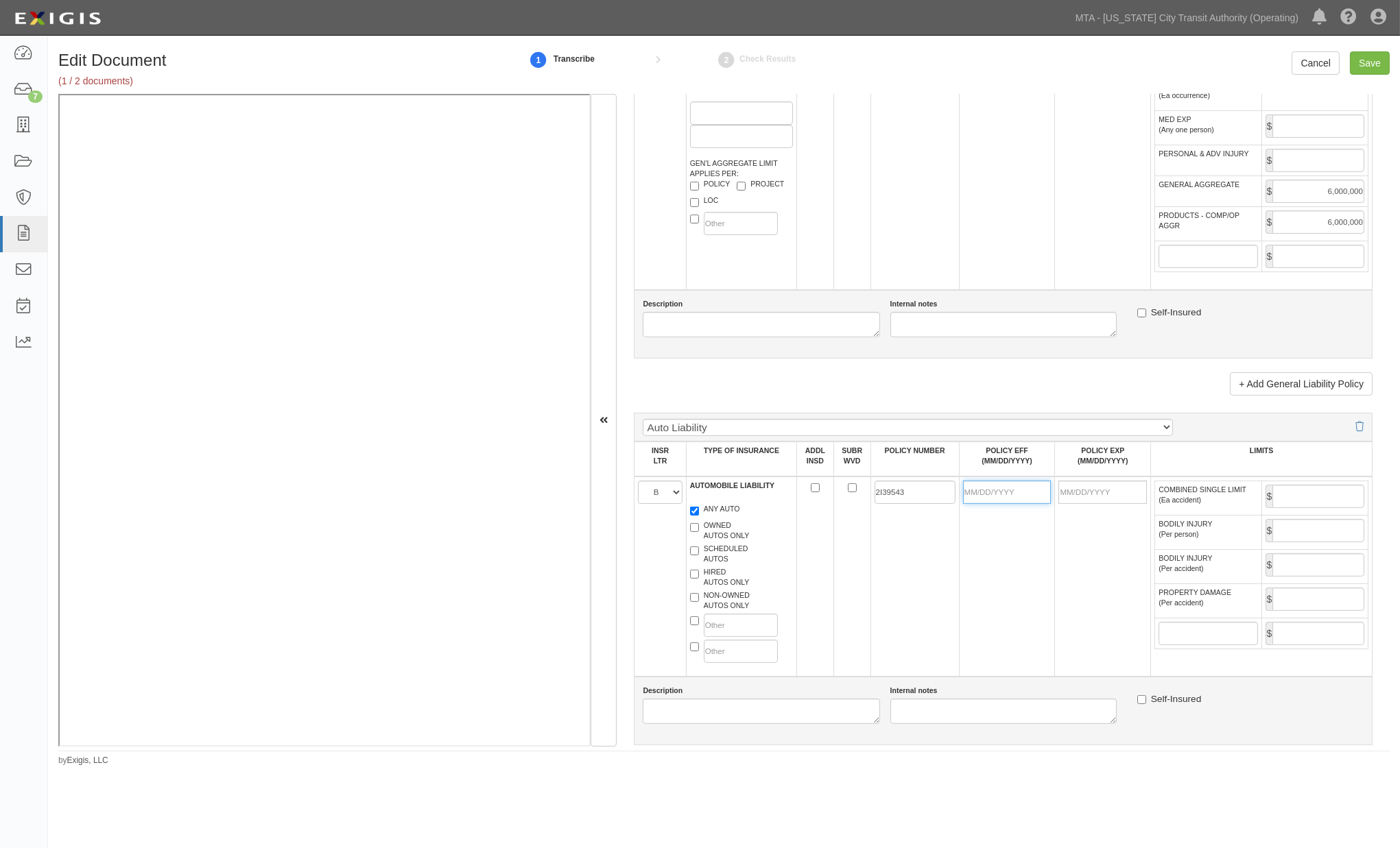
click at [989, 504] on input "POLICY EFF (MM/DD/YYYY)" at bounding box center [1007, 492] width 88 height 23
type input "11/15/2024"
type input "11/15/2025"
click at [1002, 580] on td "11/15/2024" at bounding box center [1007, 576] width 96 height 200
click at [1304, 508] on input "COMBINED SINGLE LIMIT (Ea accident)" at bounding box center [1318, 496] width 92 height 23
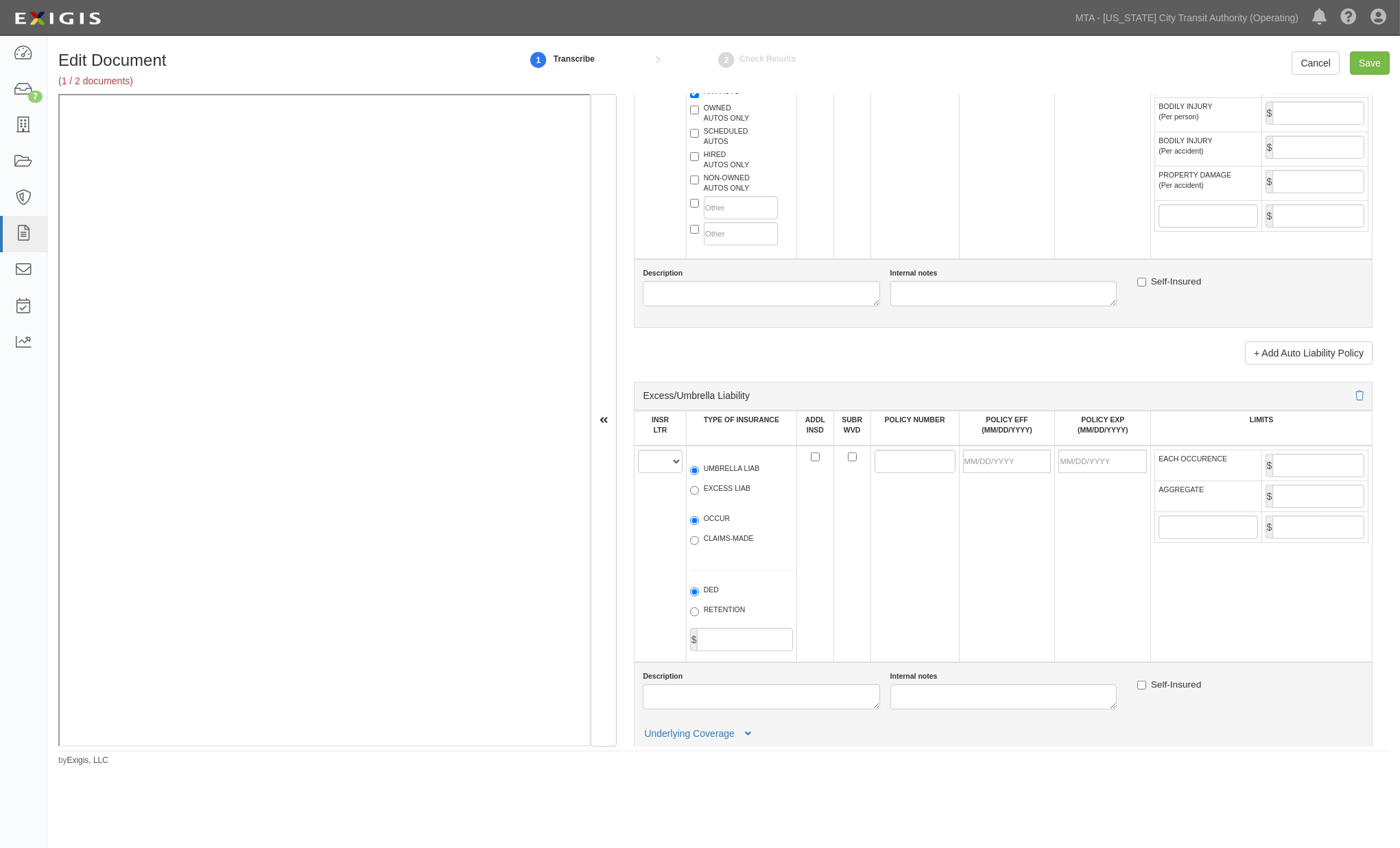
scroll to position [1447, 0]
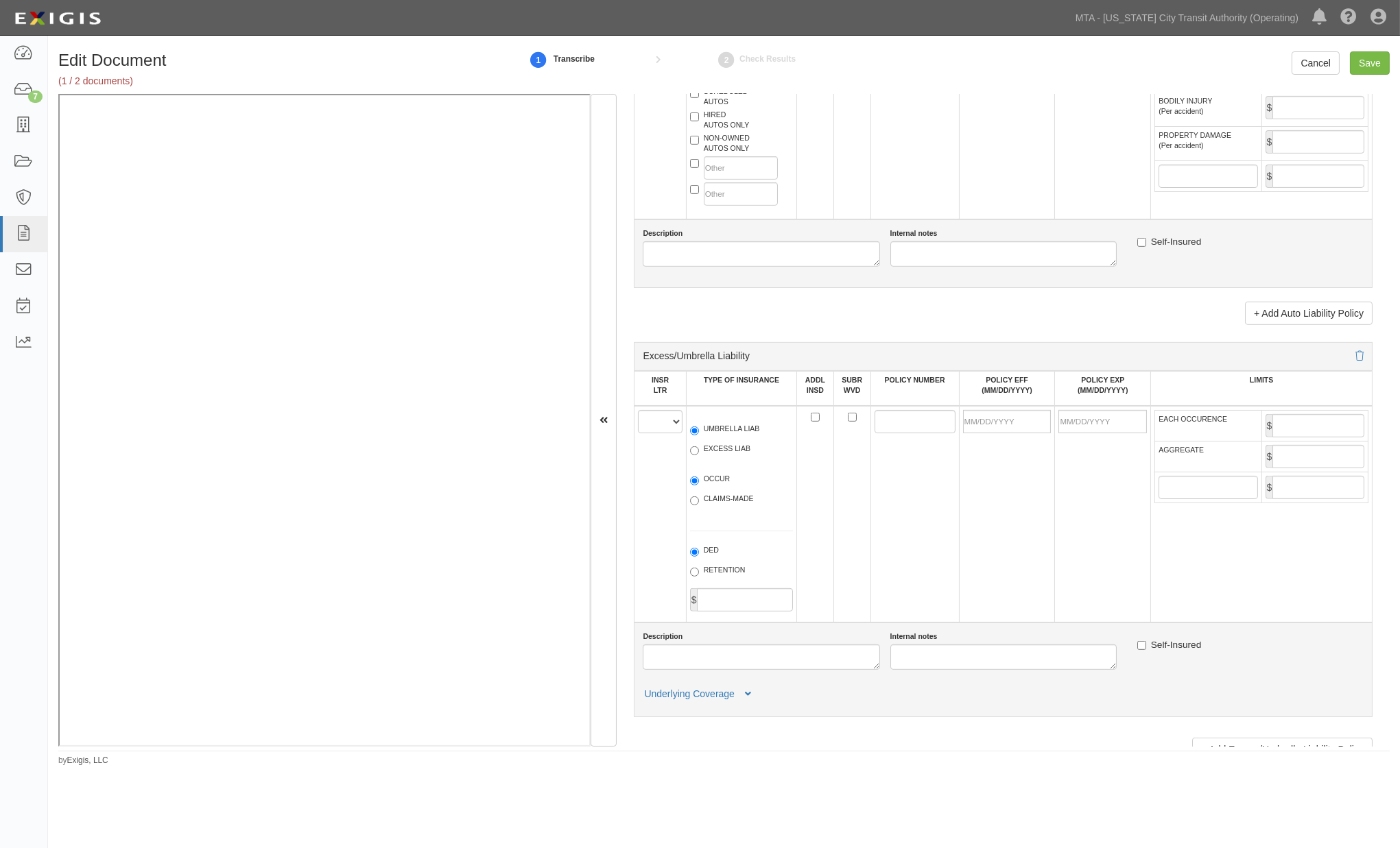
type input "5,000,000"
click at [654, 434] on select "A B C D E F" at bounding box center [660, 421] width 44 height 23
select select "C"
click at [639, 434] on select "A B C D E F" at bounding box center [660, 421] width 44 height 23
click at [721, 458] on label "EXCESS LIAB" at bounding box center [720, 450] width 61 height 13
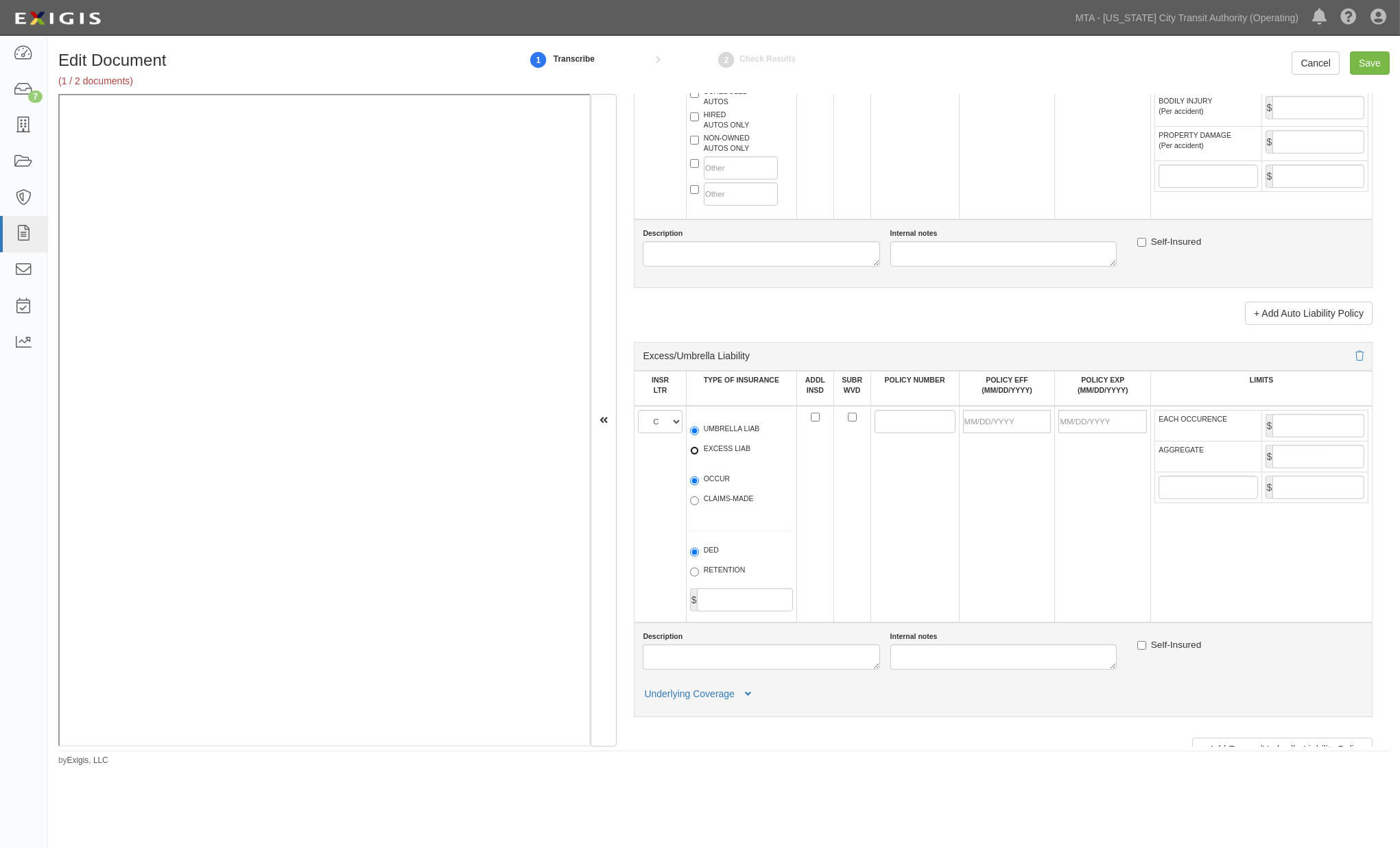
click at [699, 455] on input "EXCESS LIAB" at bounding box center [695, 451] width 9 height 9
radio input "true"
click at [716, 488] on label "OCCUR" at bounding box center [710, 481] width 40 height 13
click at [699, 485] on input "OCCUR" at bounding box center [695, 481] width 9 height 9
radio input "true"
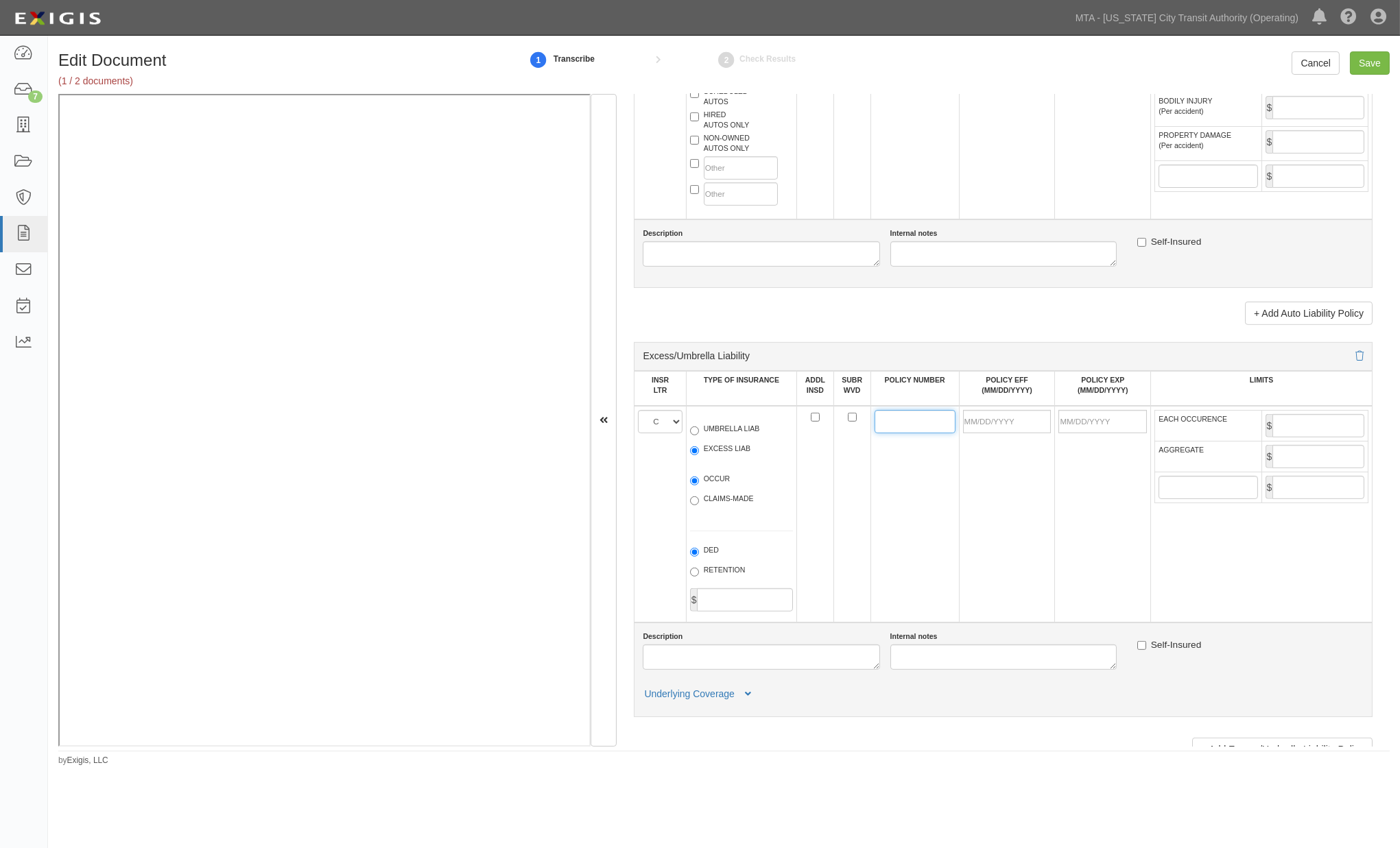
paste input "NY24EXRZ0FH7JIV"
type input "NY24EXRZ0FH7JIV"
click at [998, 434] on input "POLICY EFF (MM/DD/YYYY)" at bounding box center [1007, 421] width 88 height 23
type input "11/15/2024"
type input "11/15/2025"
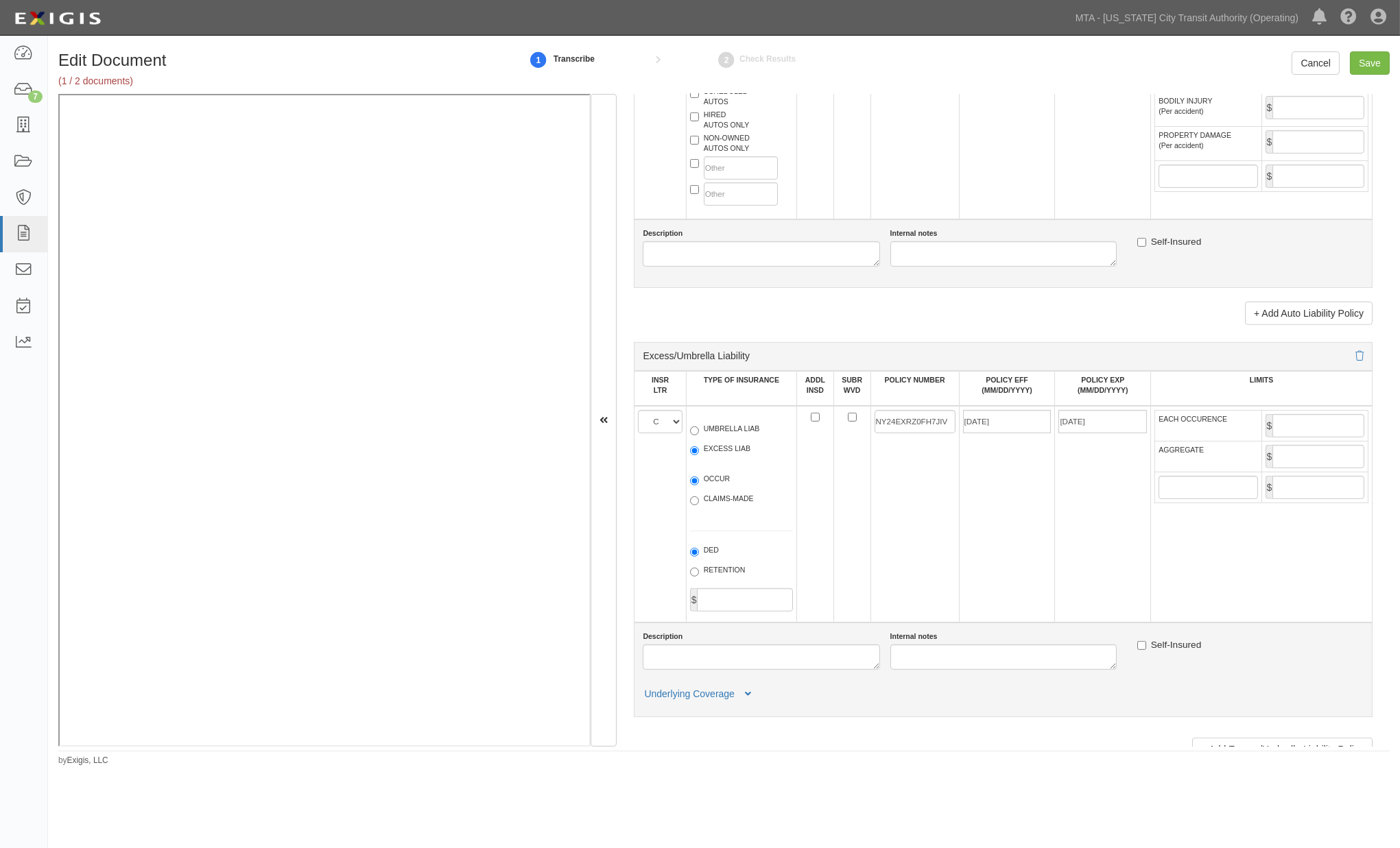
click at [1033, 536] on td "11/15/2024" at bounding box center [1007, 514] width 96 height 216
click at [1327, 437] on input "EACH OCCURENCE" at bounding box center [1318, 425] width 92 height 23
type input "10,000,000"
click at [1321, 468] on input "AGGREGATE" at bounding box center [1318, 456] width 92 height 23
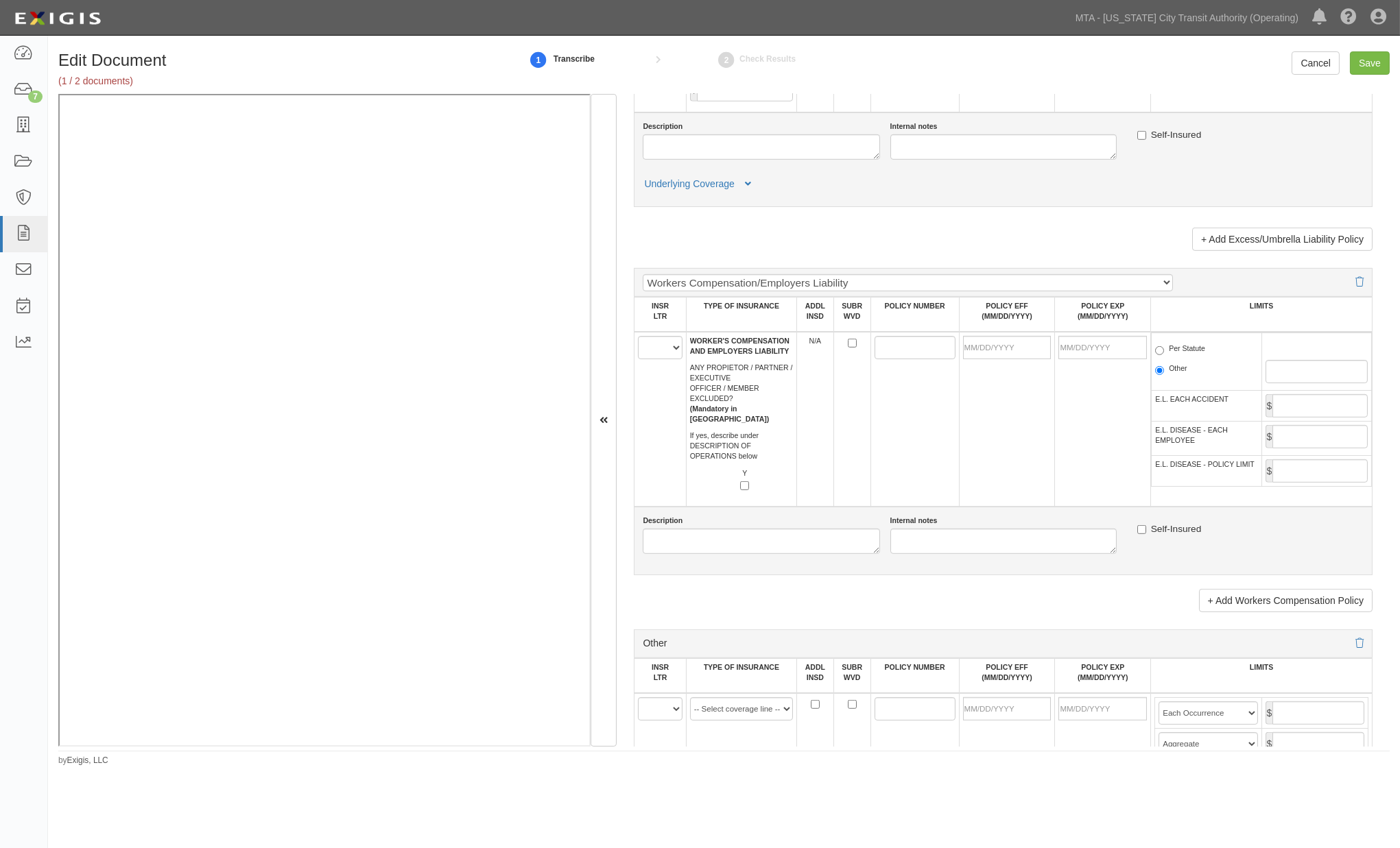
scroll to position [1981, 0]
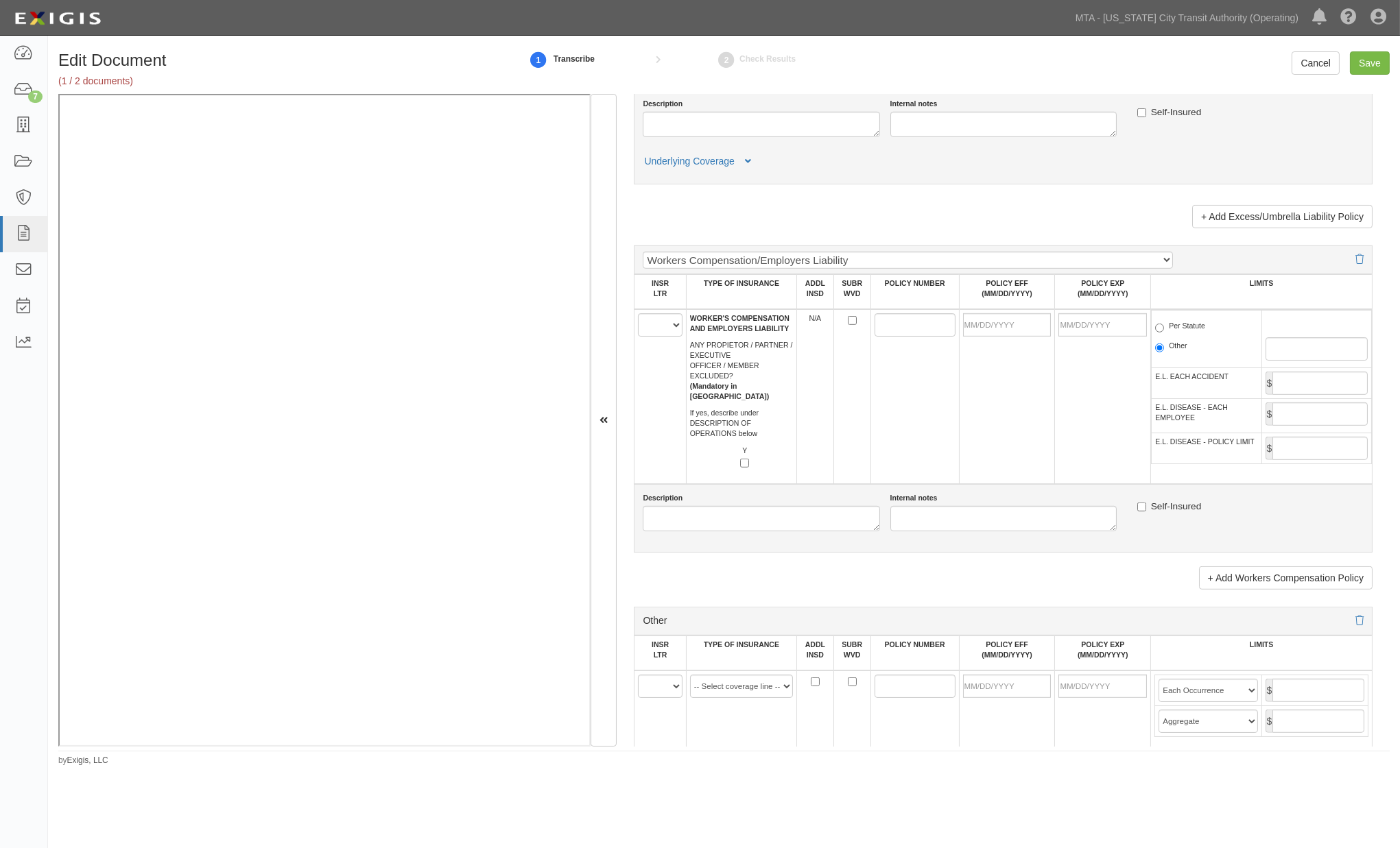
type input "10,000,000"
click at [650, 336] on select "A B C D E F" at bounding box center [660, 324] width 44 height 23
select select "D"
click at [639, 336] on select "A B C D E F" at bounding box center [660, 324] width 44 height 23
paste input "2N39543"
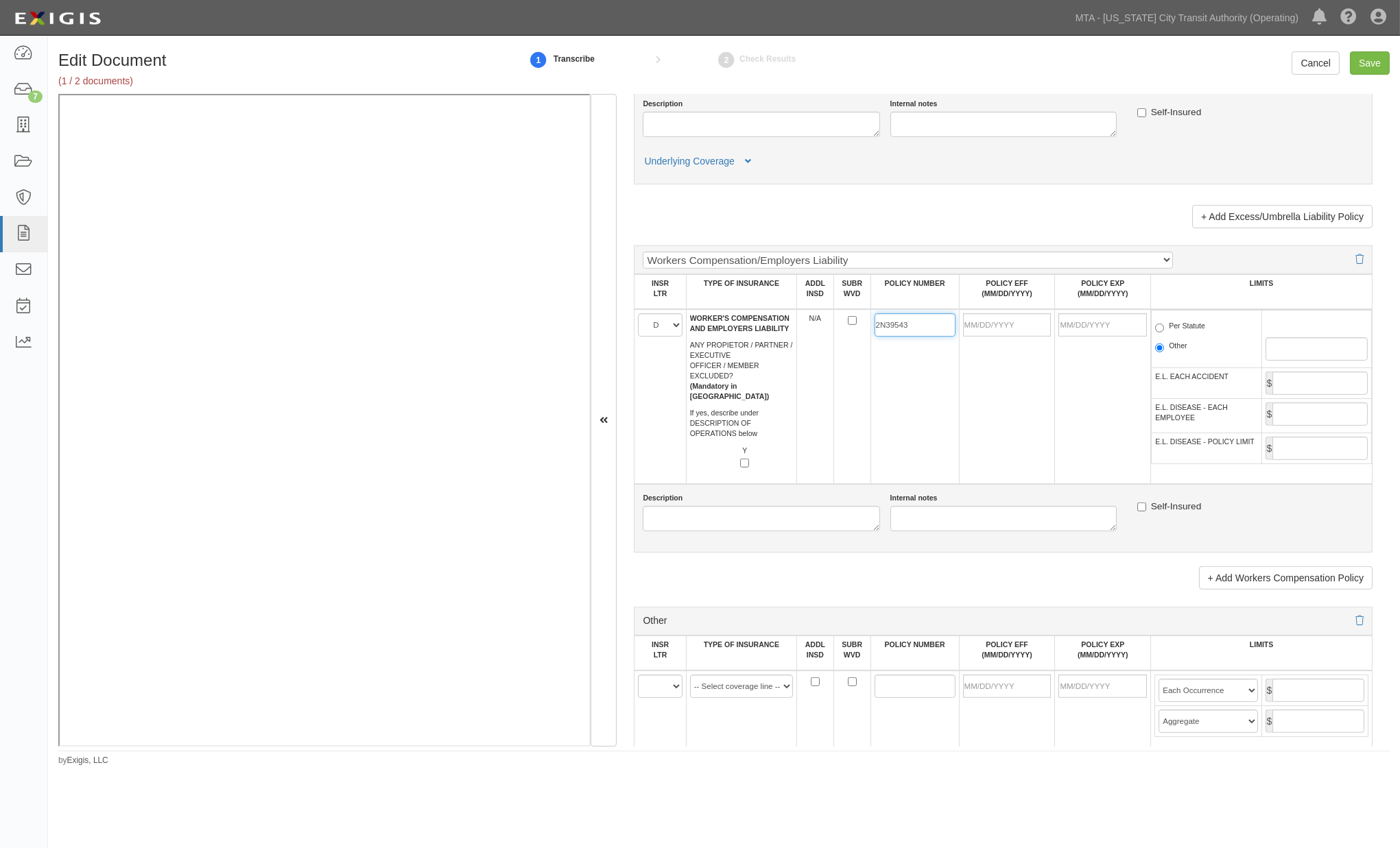
type input "2N39543"
click at [1002, 336] on input "POLICY EFF (MM/DD/YYYY)" at bounding box center [1007, 324] width 88 height 23
type input "11/15/2024"
type input "11/15/2025"
click at [886, 447] on td "2N39543" at bounding box center [915, 396] width 88 height 175
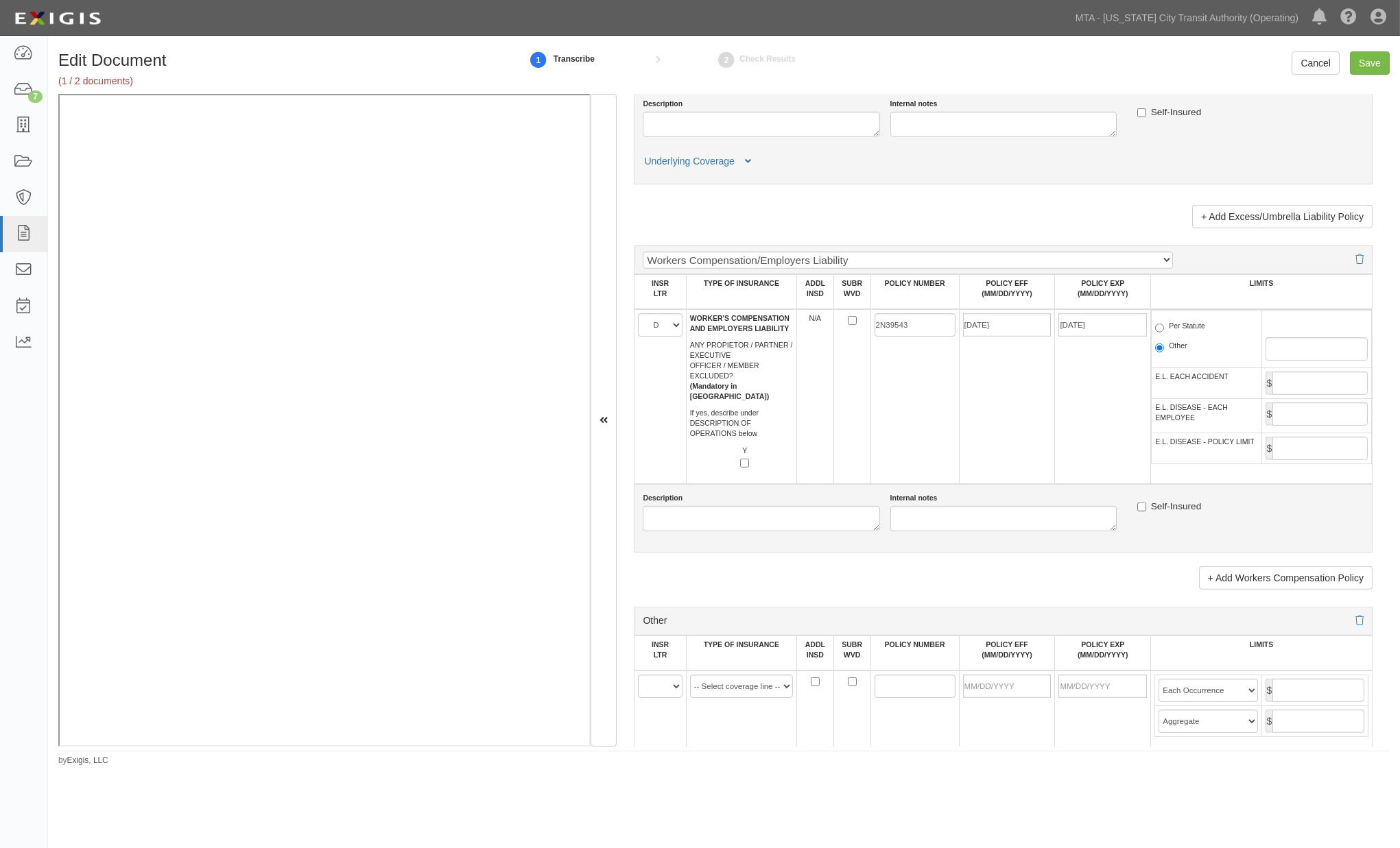
click at [1171, 337] on span "Per Statute" at bounding box center [1207, 329] width 102 height 16
click at [1171, 335] on label "Per Statute" at bounding box center [1180, 327] width 50 height 13
click at [1164, 333] on input "Per Statute" at bounding box center [1160, 328] width 9 height 9
radio input "true"
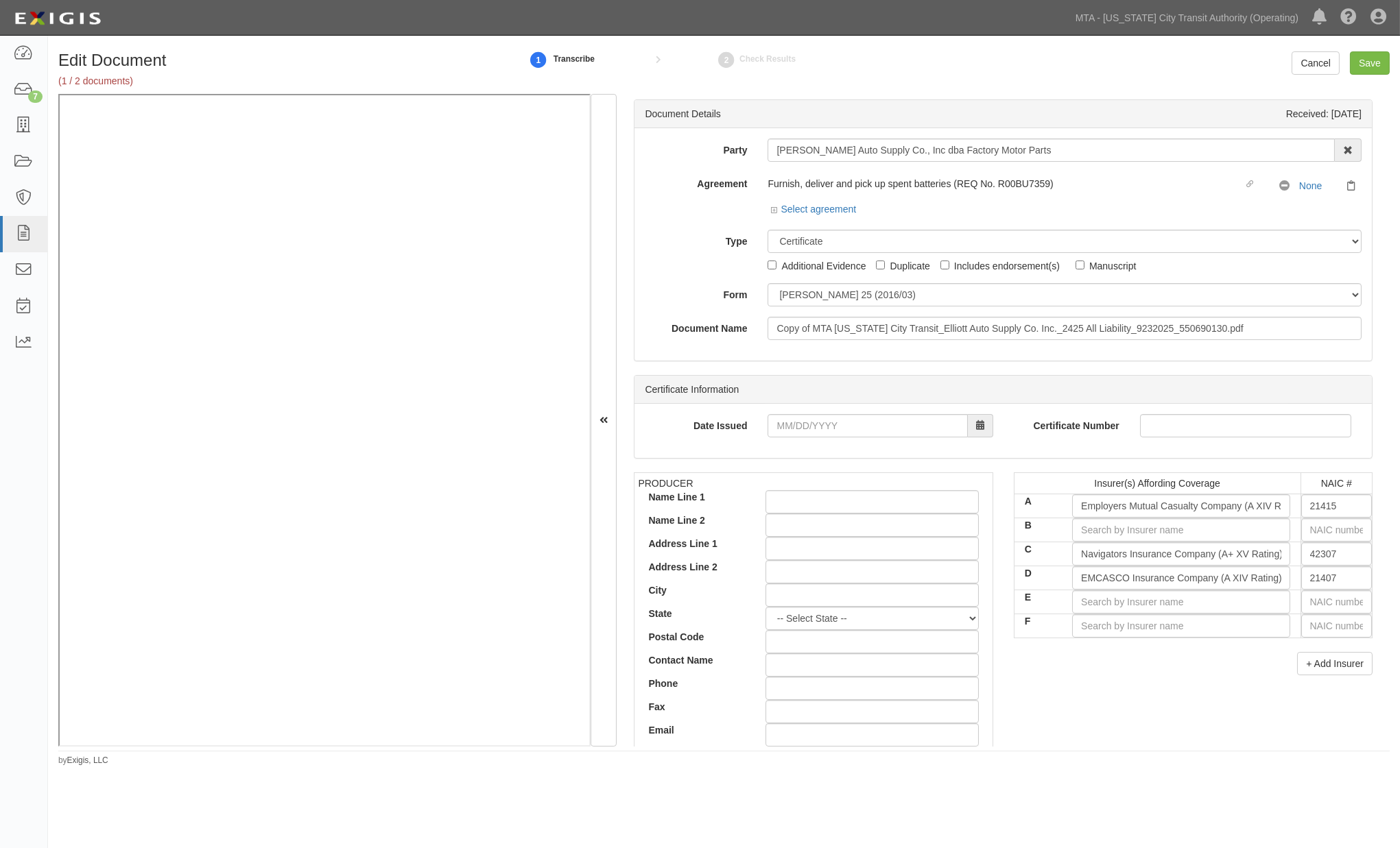
scroll to position [0, 0]
click at [942, 263] on input "Includes endorsement(s)" at bounding box center [945, 267] width 9 height 9
checkbox input "true"
click at [1363, 55] on input "Save" at bounding box center [1370, 63] width 40 height 23
type input "5000000"
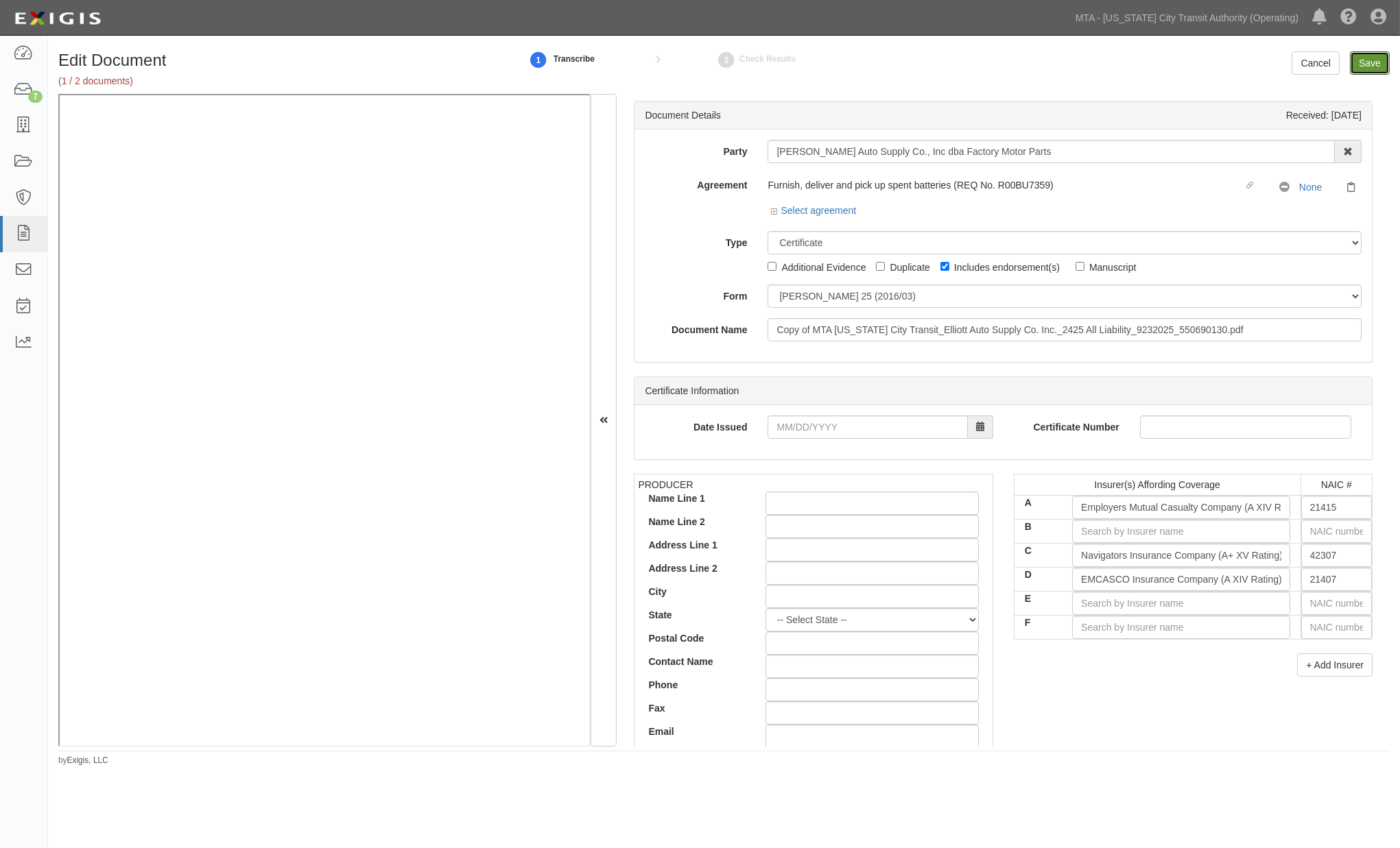
type input "6000000"
type input "5000000"
type input "10000000"
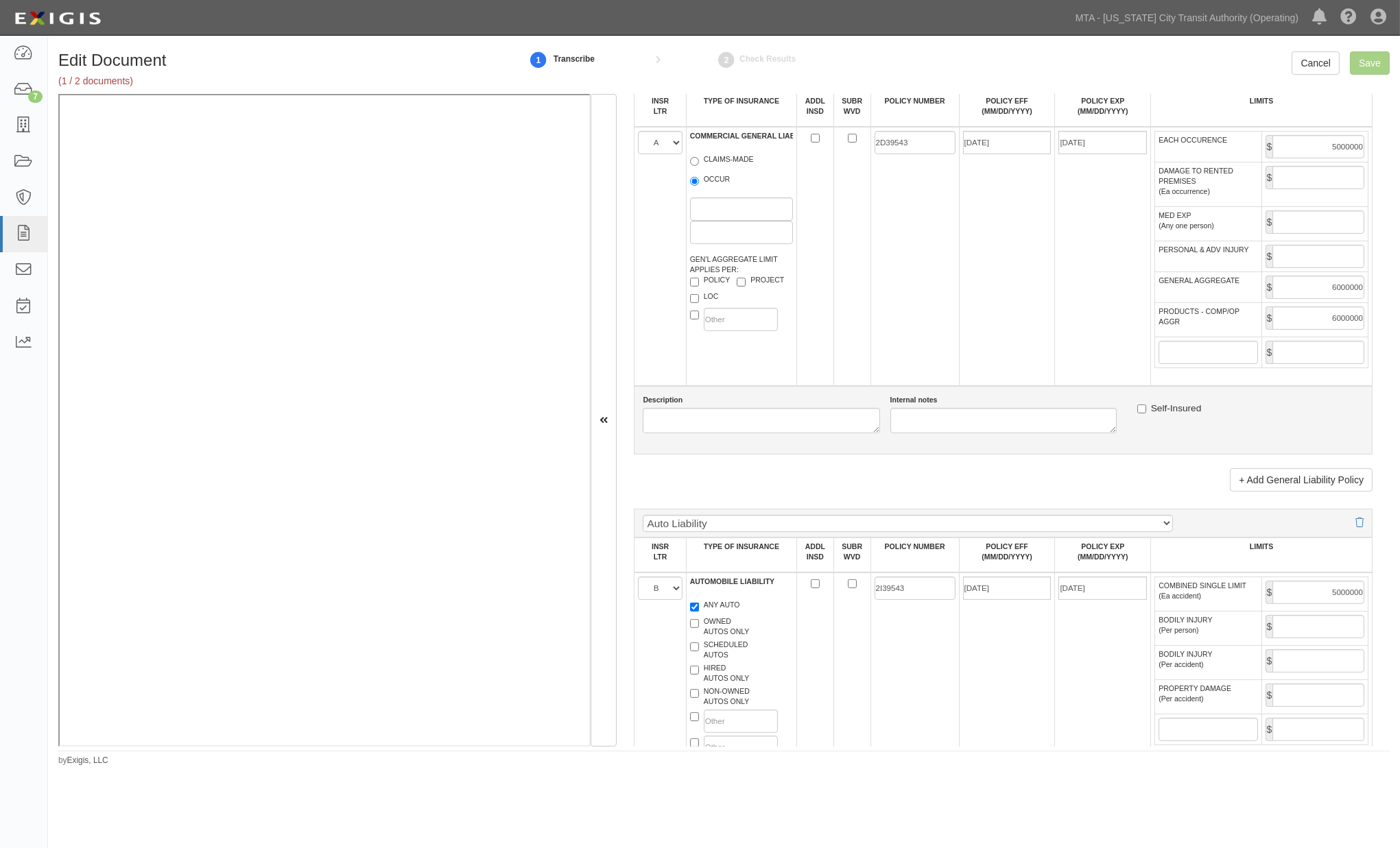
scroll to position [1142, 0]
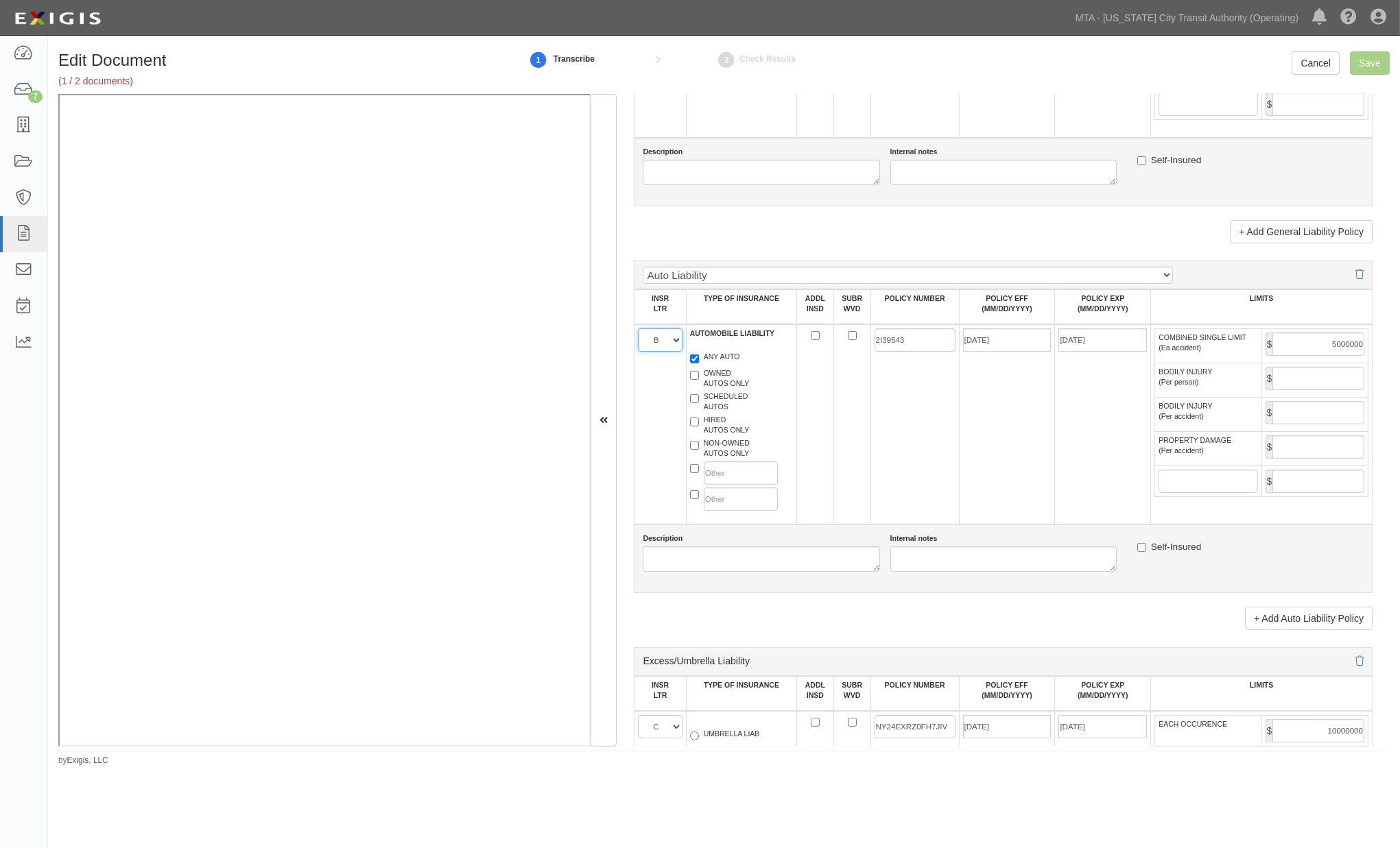
click at [674, 352] on select "A B C D E F" at bounding box center [660, 339] width 44 height 23
select select "A"
click at [639, 352] on select "A B C D E F" at bounding box center [660, 339] width 44 height 23
click at [1364, 64] on input "Save" at bounding box center [1370, 63] width 40 height 23
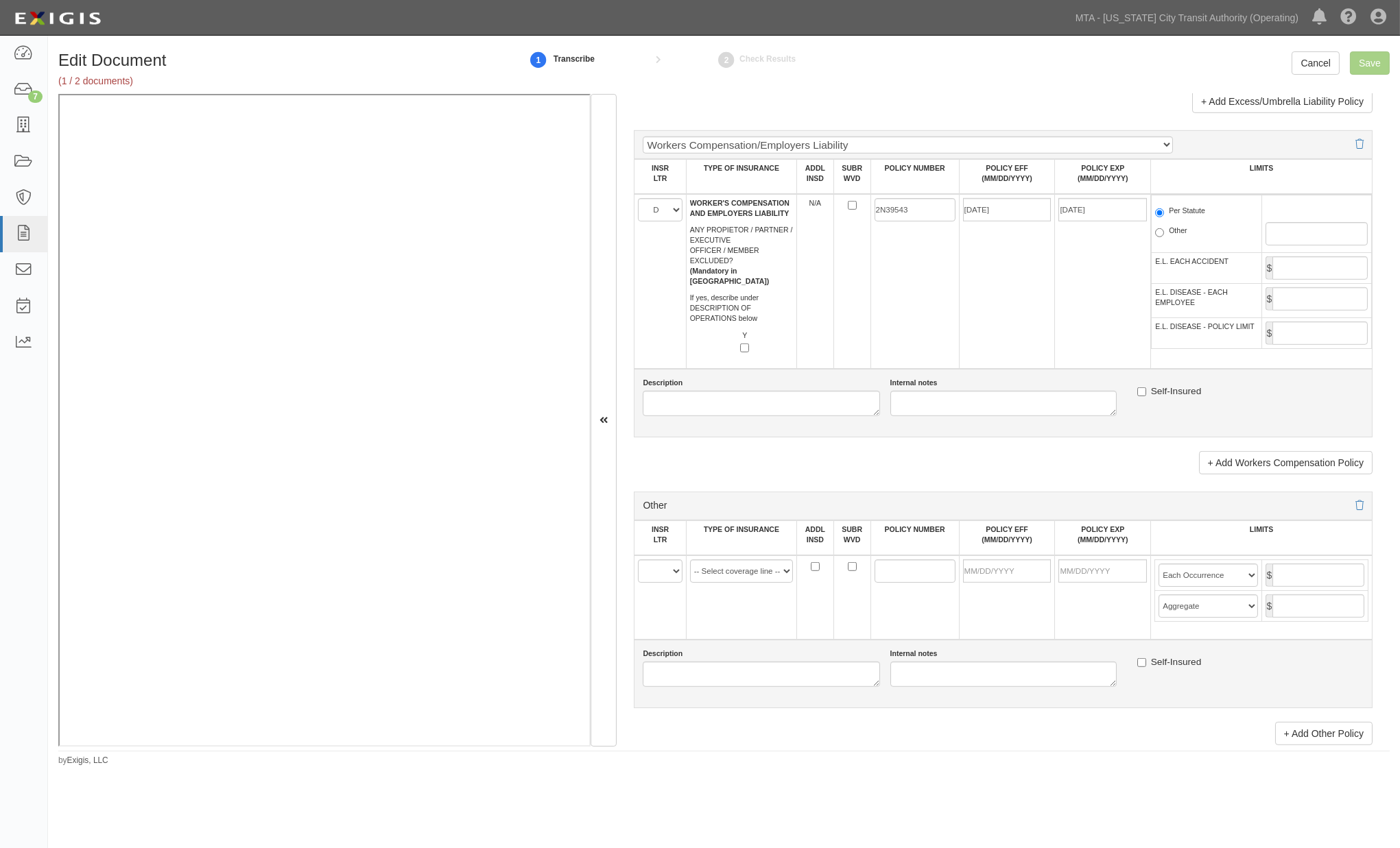
scroll to position [2438, 0]
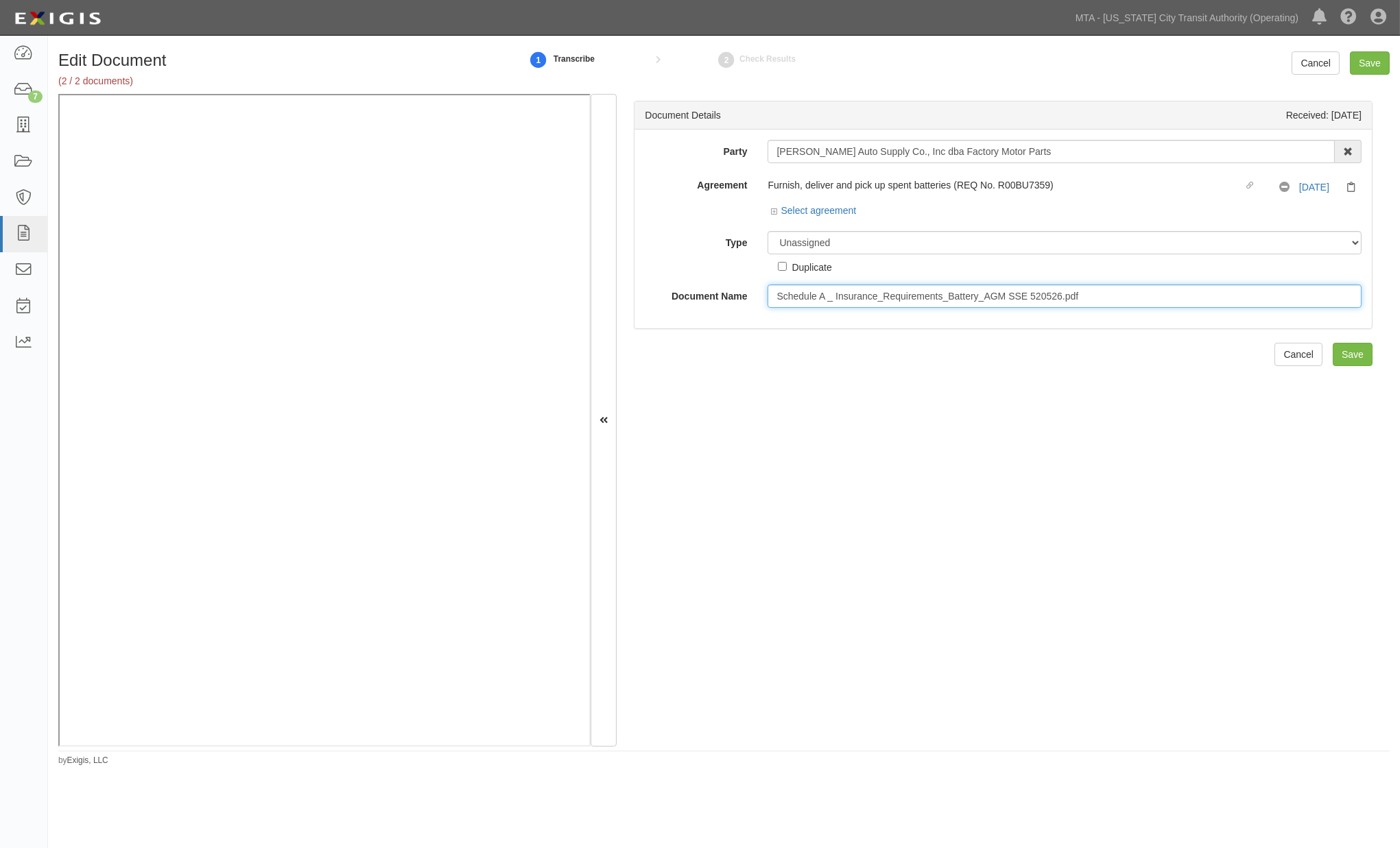
drag, startPoint x: 826, startPoint y: 296, endPoint x: 1374, endPoint y: 306, distance: 548.1
click at [1374, 306] on div "Document Details Received: [DATE] Party [PERSON_NAME] Auto Supply Co., Inc dba …" at bounding box center [1004, 420] width 773 height 652
type input "Schedule A"
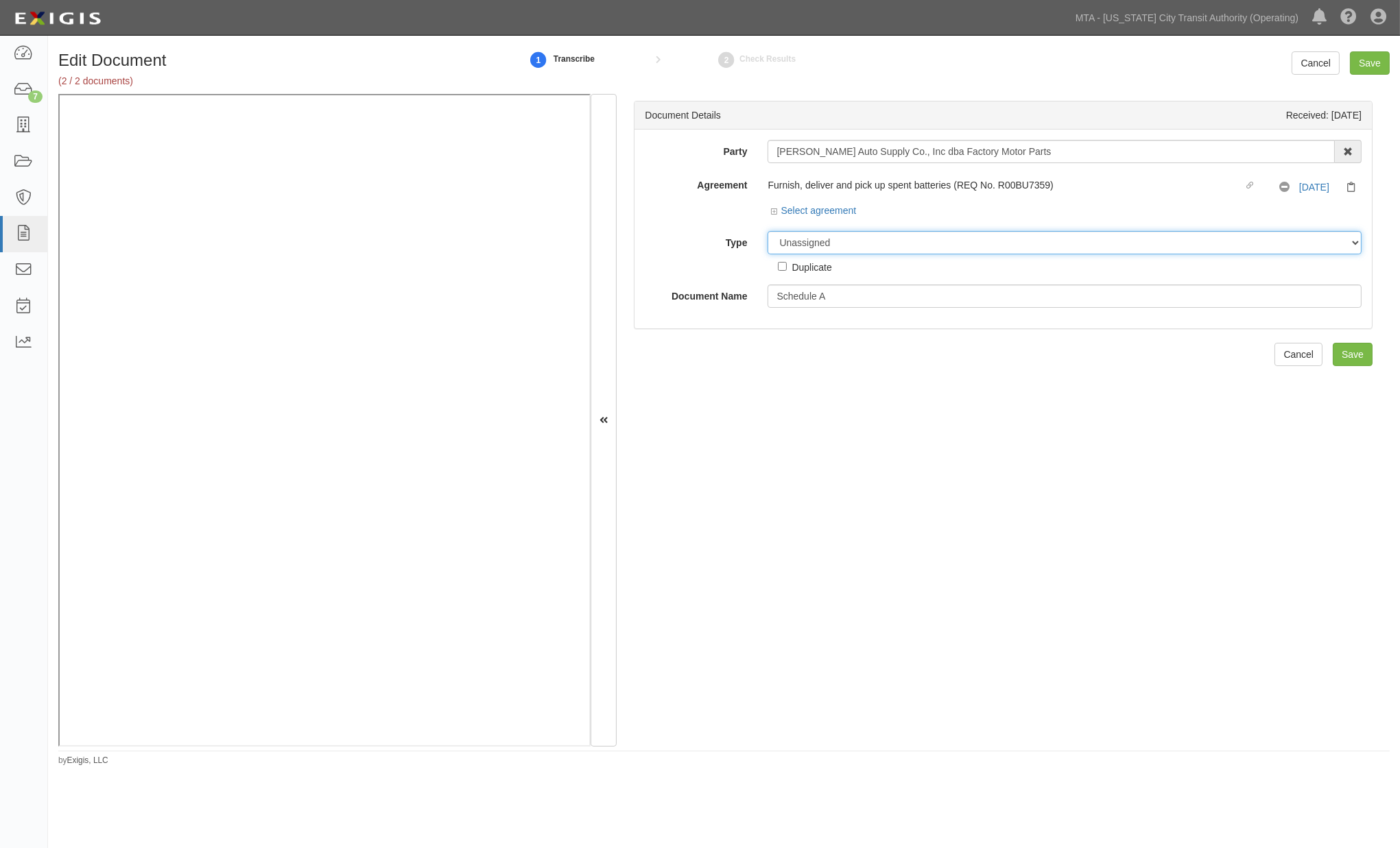
click at [839, 249] on select "Unassigned Binder Cancellation Notice Certificate Contract Endorsement Insuranc…" at bounding box center [1064, 242] width 594 height 23
select select "RequirementDetail"
click at [767, 231] on select "Unassigned Binder Cancellation Notice Certificate Contract Endorsement Insuranc…" at bounding box center [1064, 242] width 594 height 23
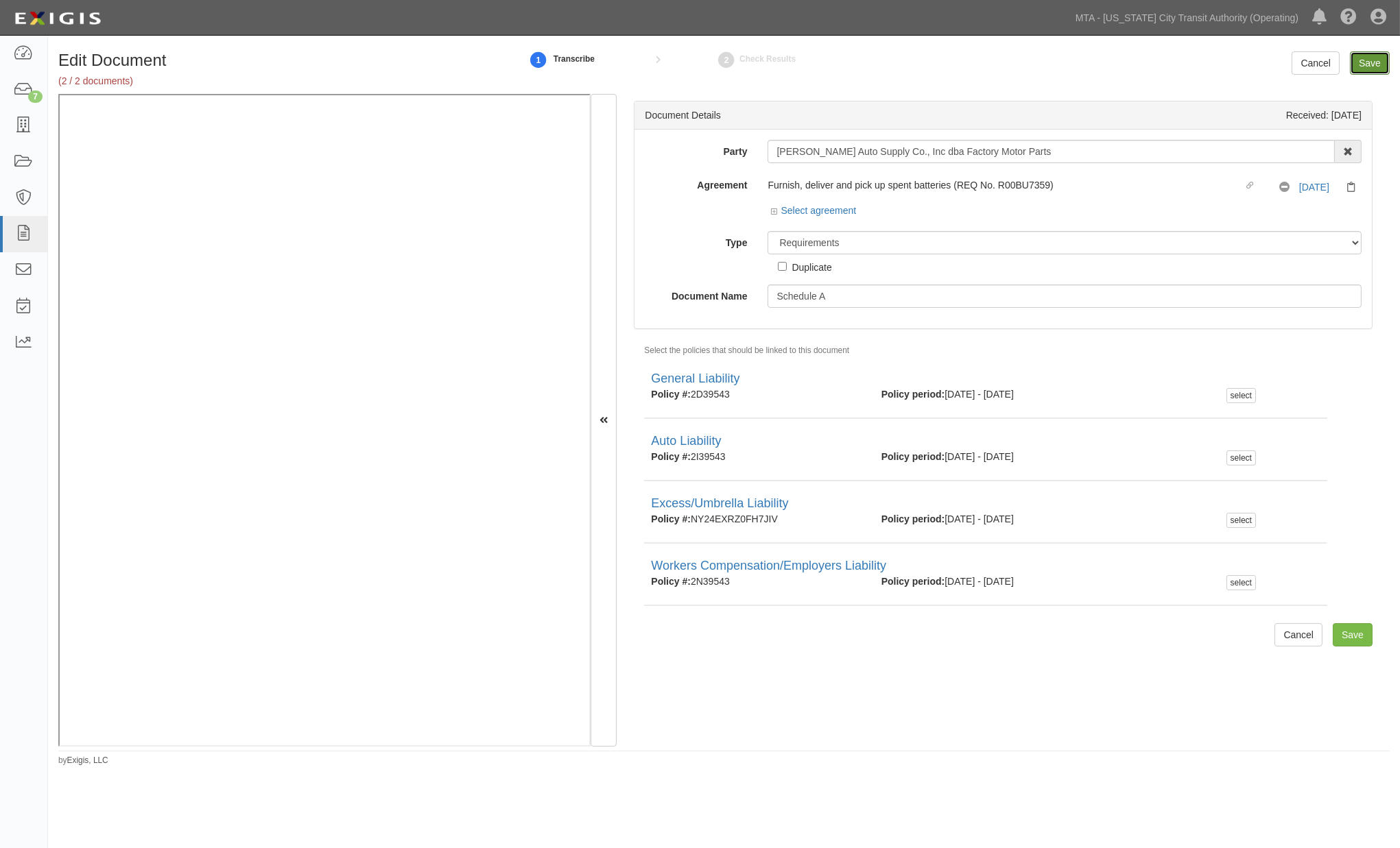
click at [1375, 61] on input "Save" at bounding box center [1370, 63] width 40 height 23
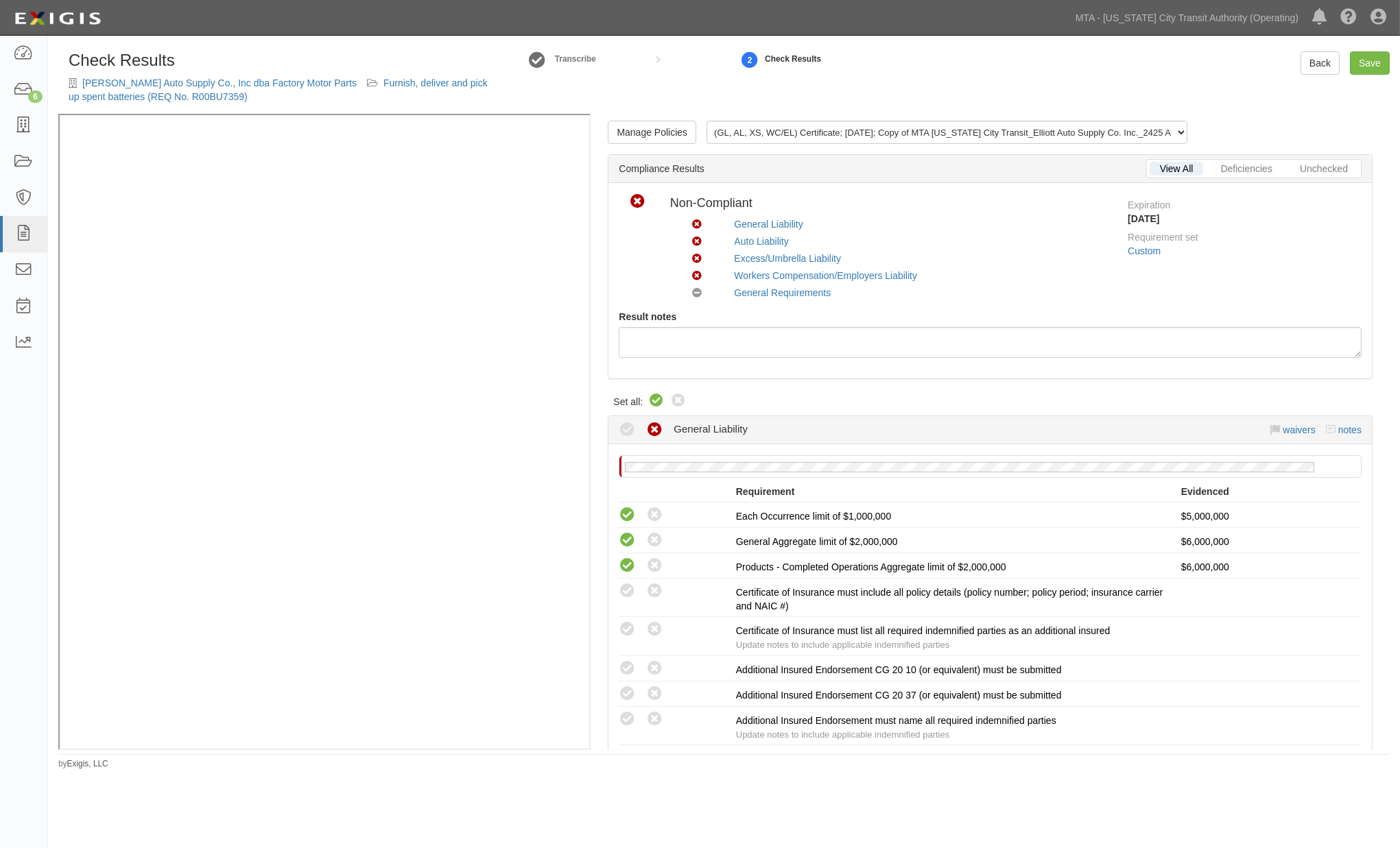
click at [657, 400] on icon at bounding box center [657, 402] width 16 height 16
radio input "true"
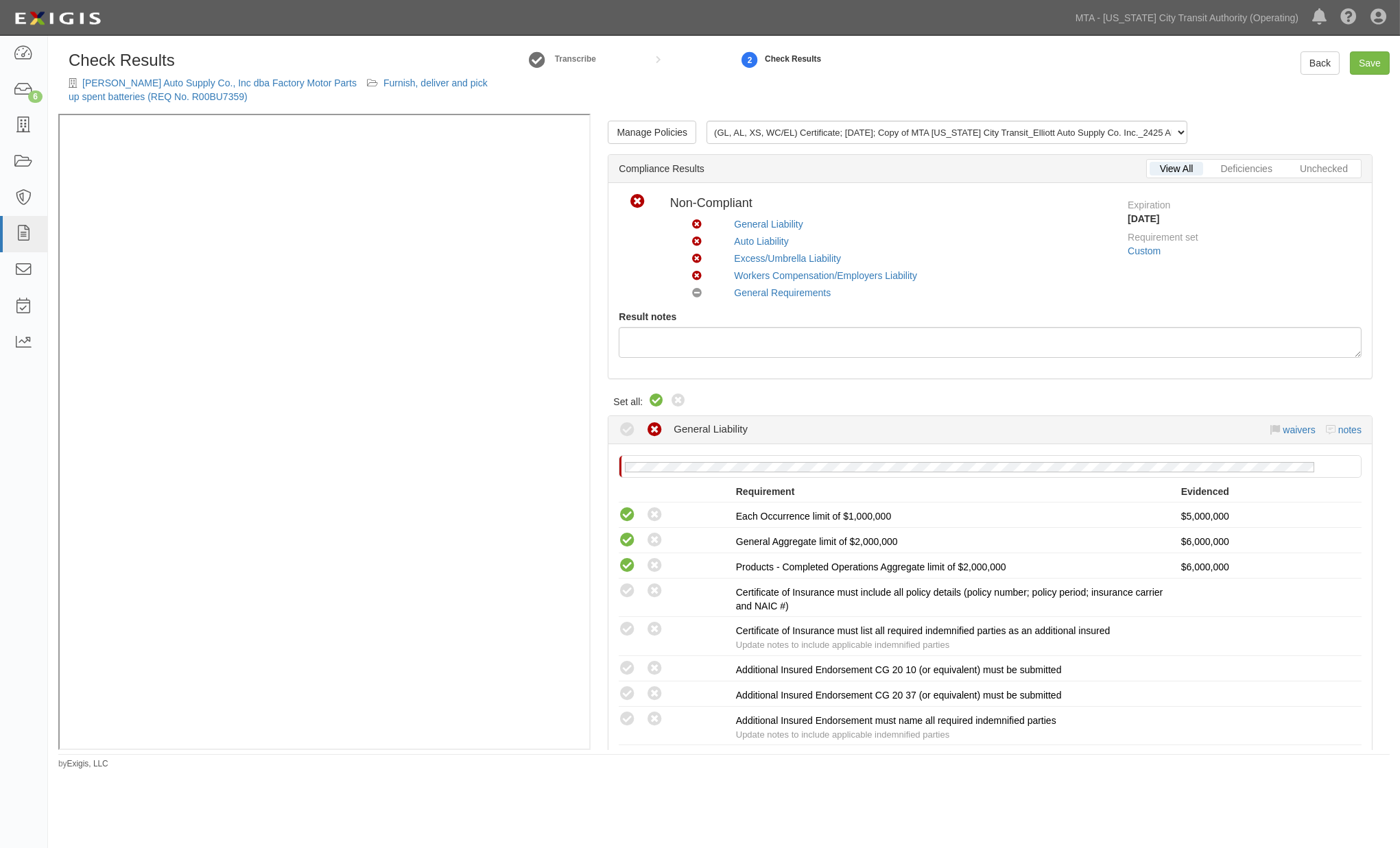
radio input "true"
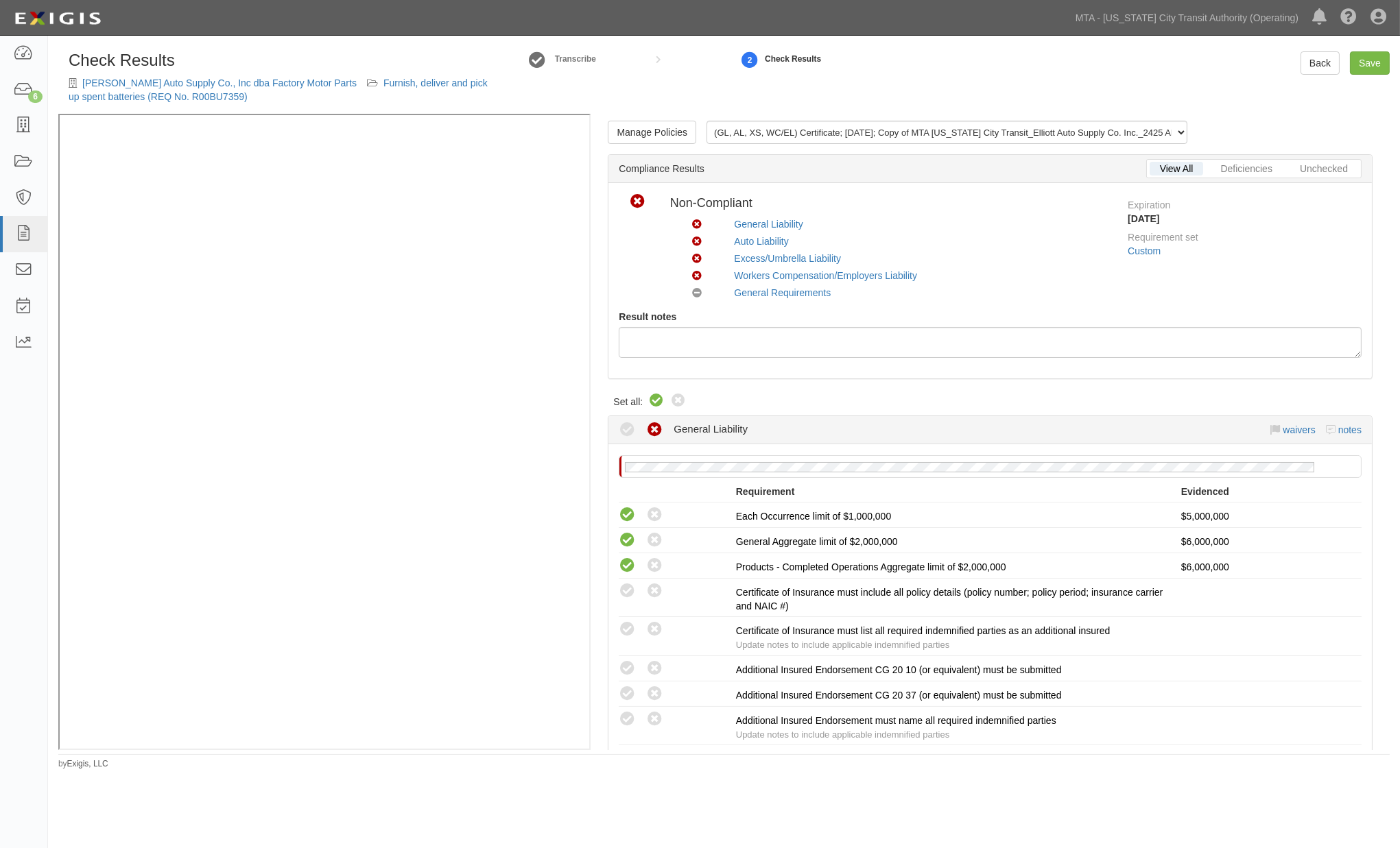
radio input "true"
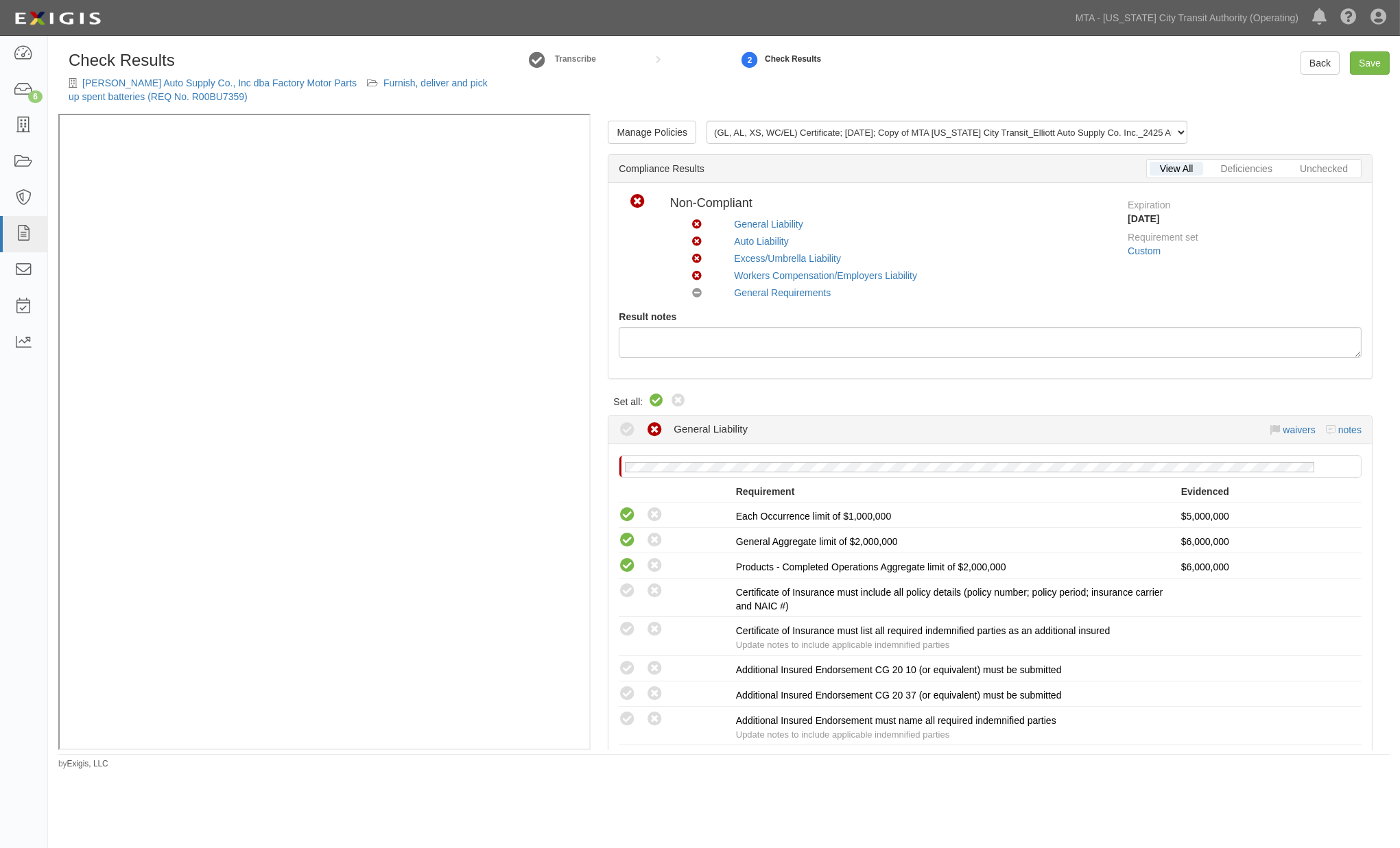
radio input "true"
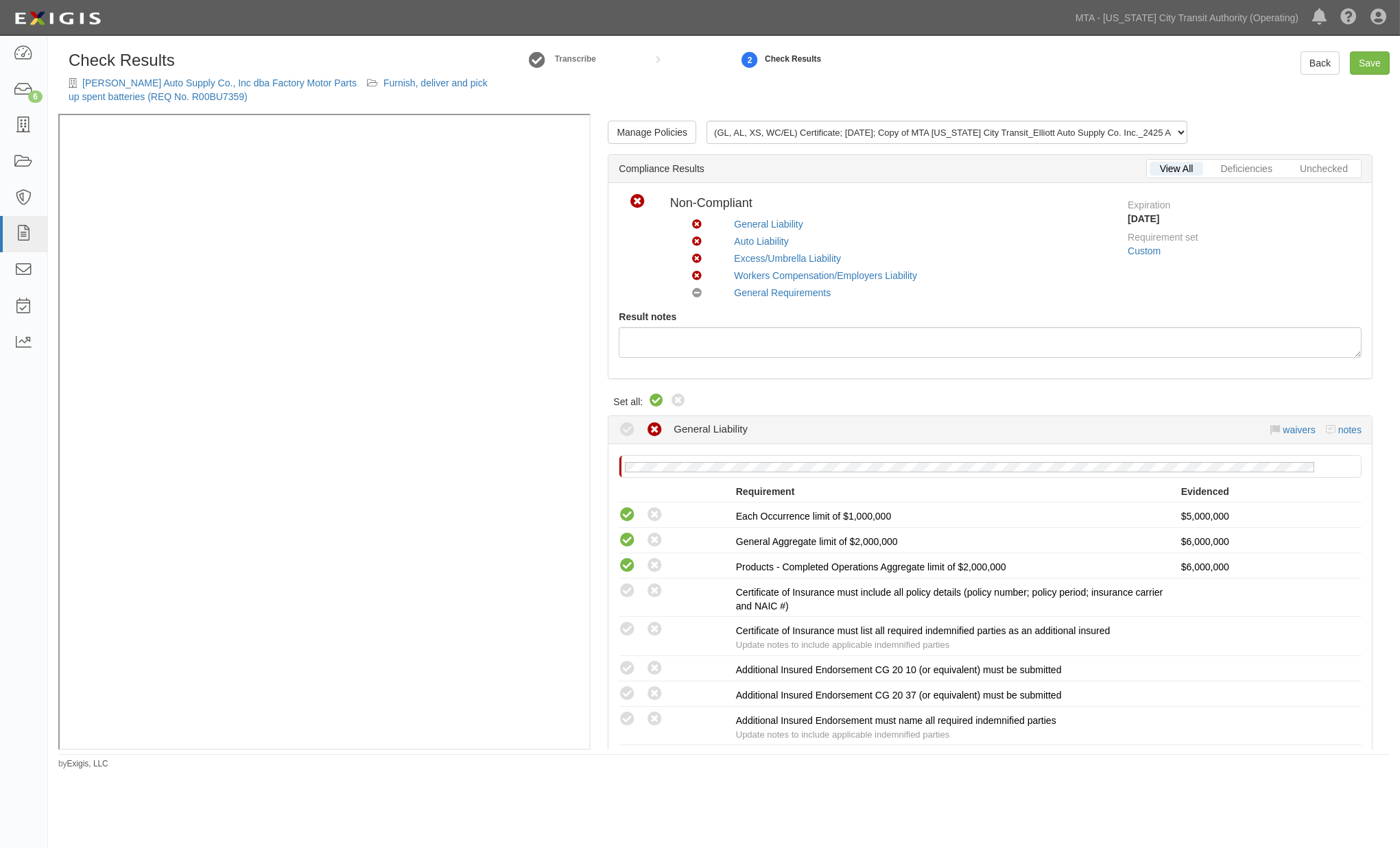
radio input "true"
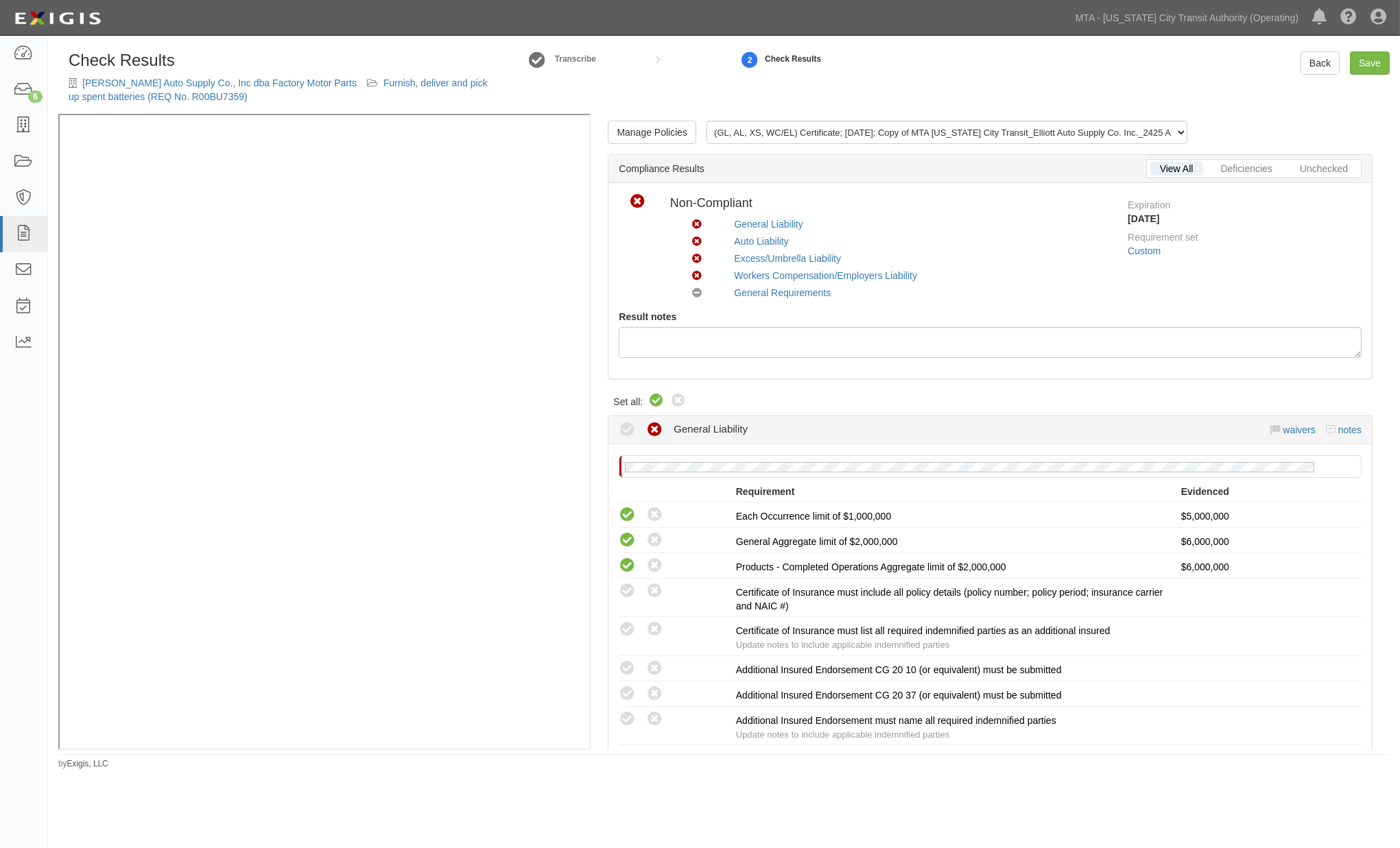
radio input "true"
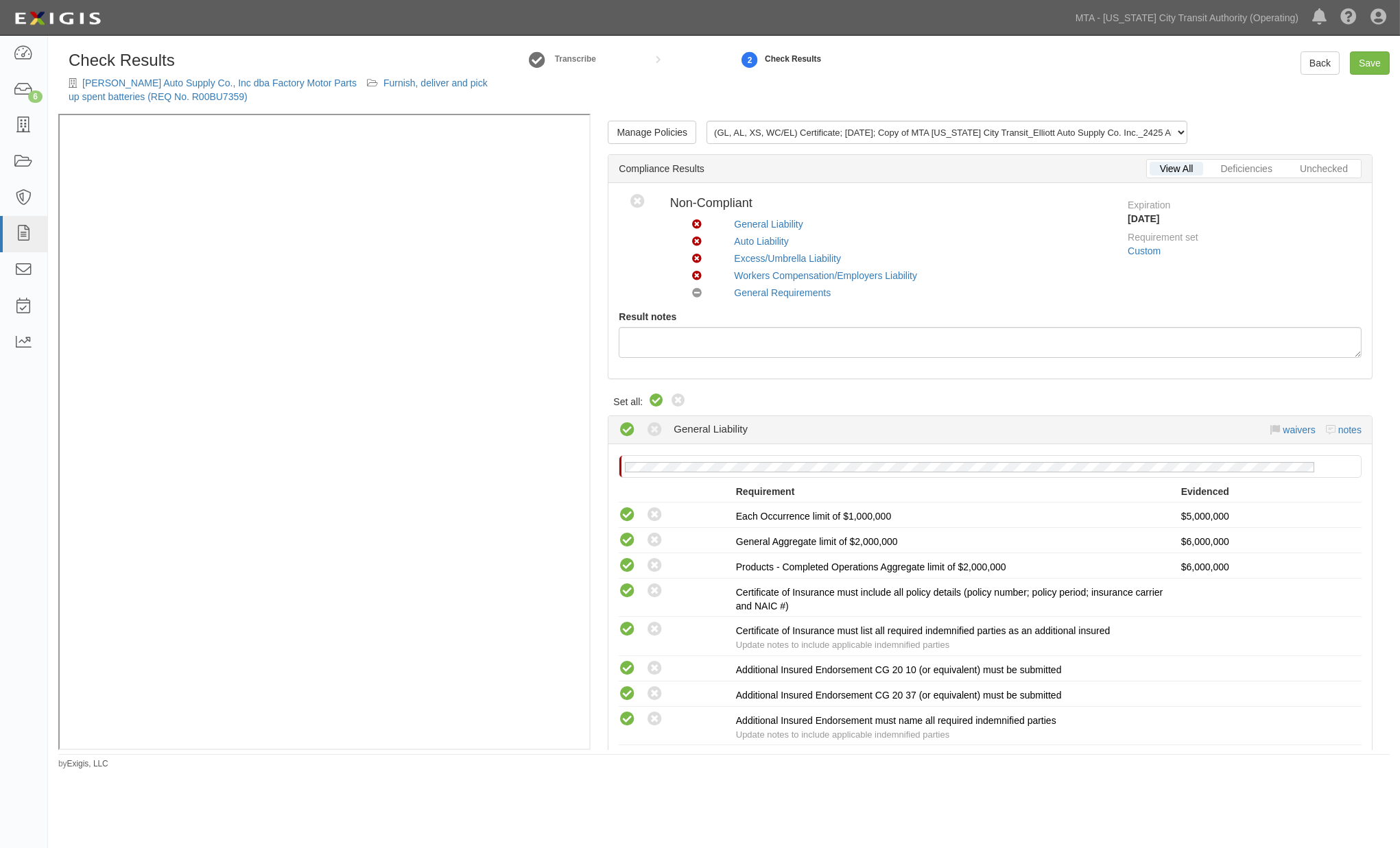
radio input "true"
radio input "false"
radio input "true"
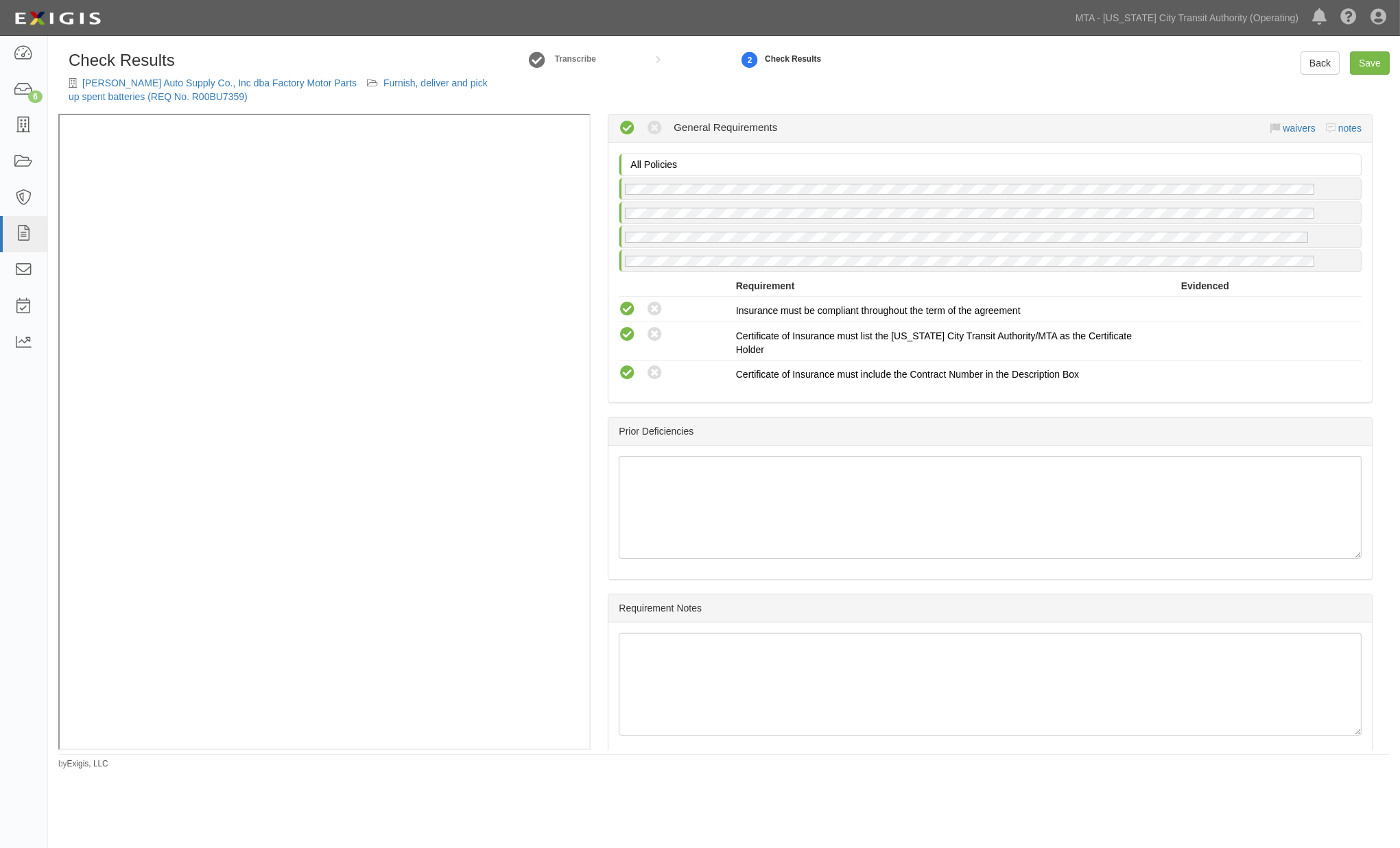
scroll to position [1806, 0]
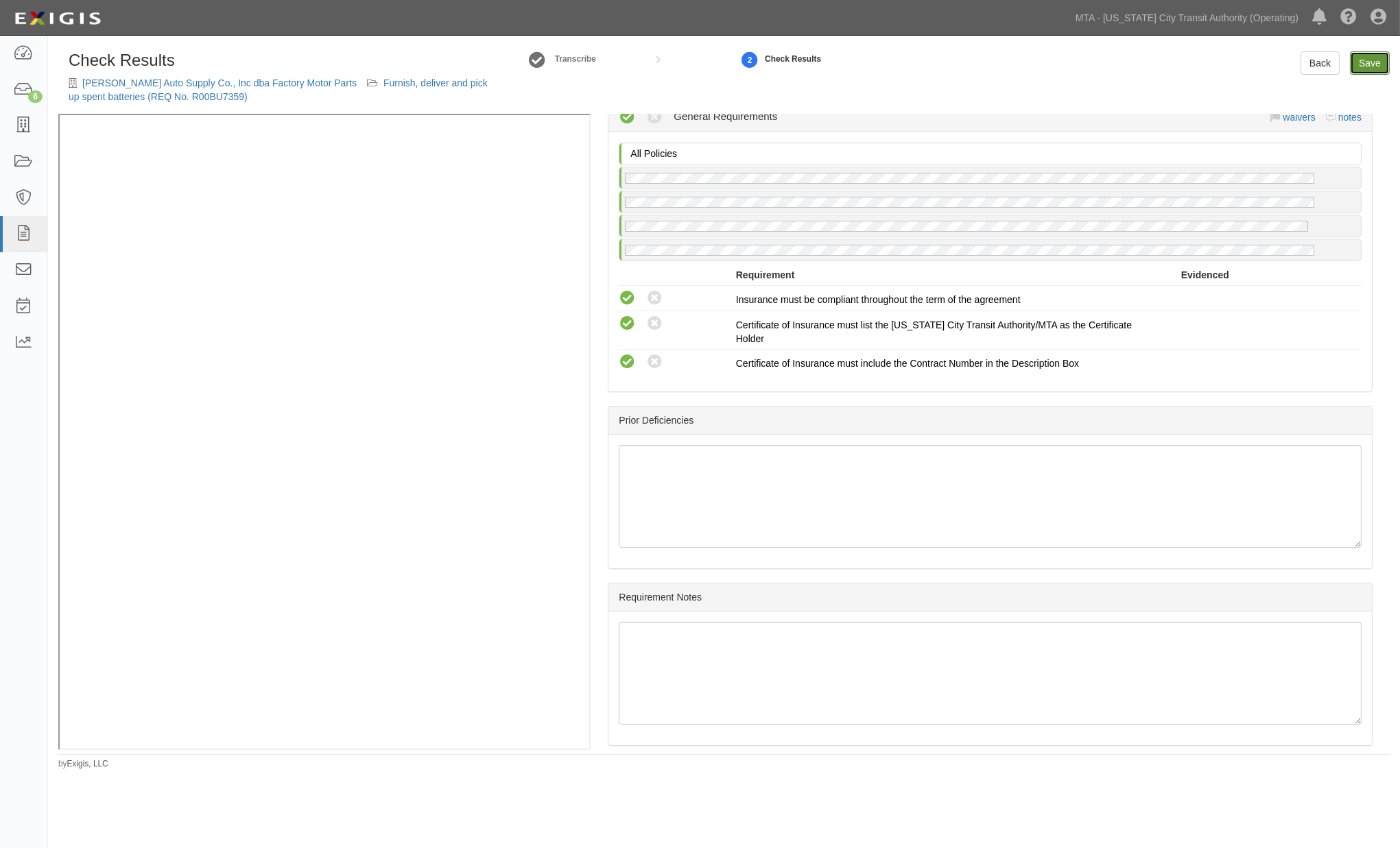
click at [1372, 58] on link "Save" at bounding box center [1370, 63] width 40 height 23
radio input "true"
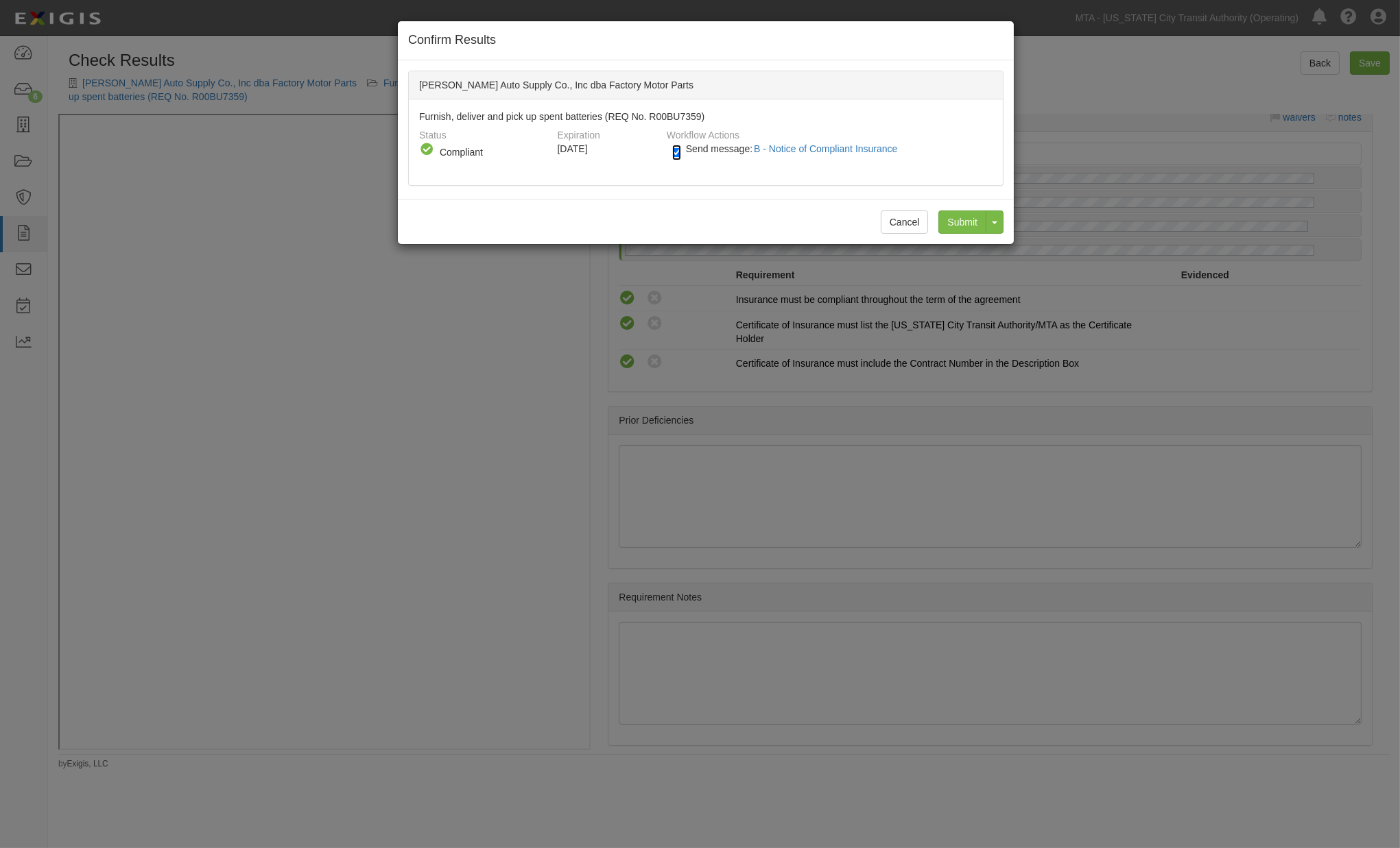
click at [680, 151] on input "Send message: B - Notice of Compliant Insurance" at bounding box center [677, 152] width 9 height 16
checkbox input "false"
click at [949, 215] on input "Submit" at bounding box center [962, 222] width 48 height 23
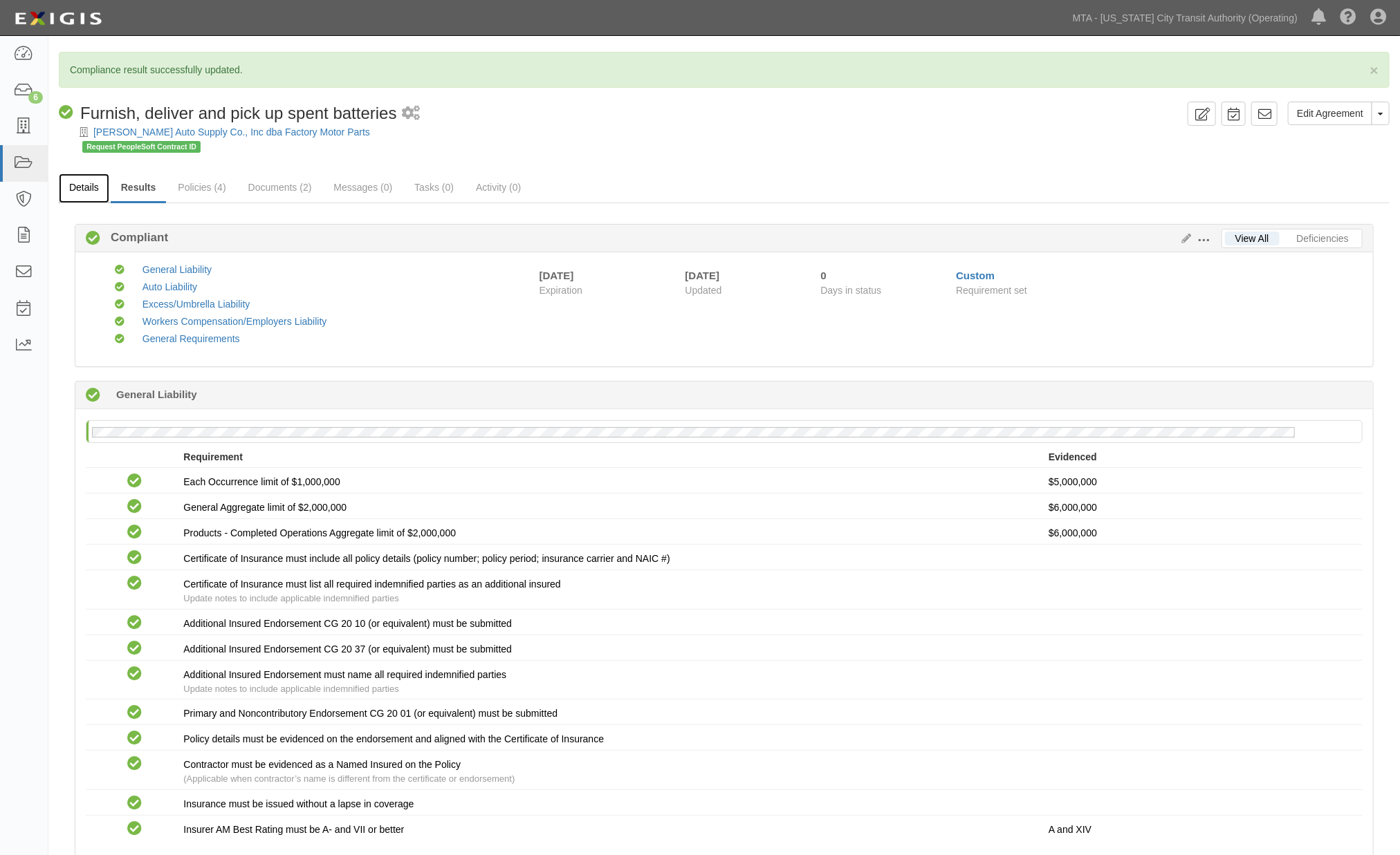
click at [94, 180] on link "Details" at bounding box center [84, 188] width 51 height 29
click at [134, 184] on link "Results" at bounding box center [138, 188] width 56 height 29
click at [192, 181] on link "Policies (4)" at bounding box center [202, 188] width 69 height 29
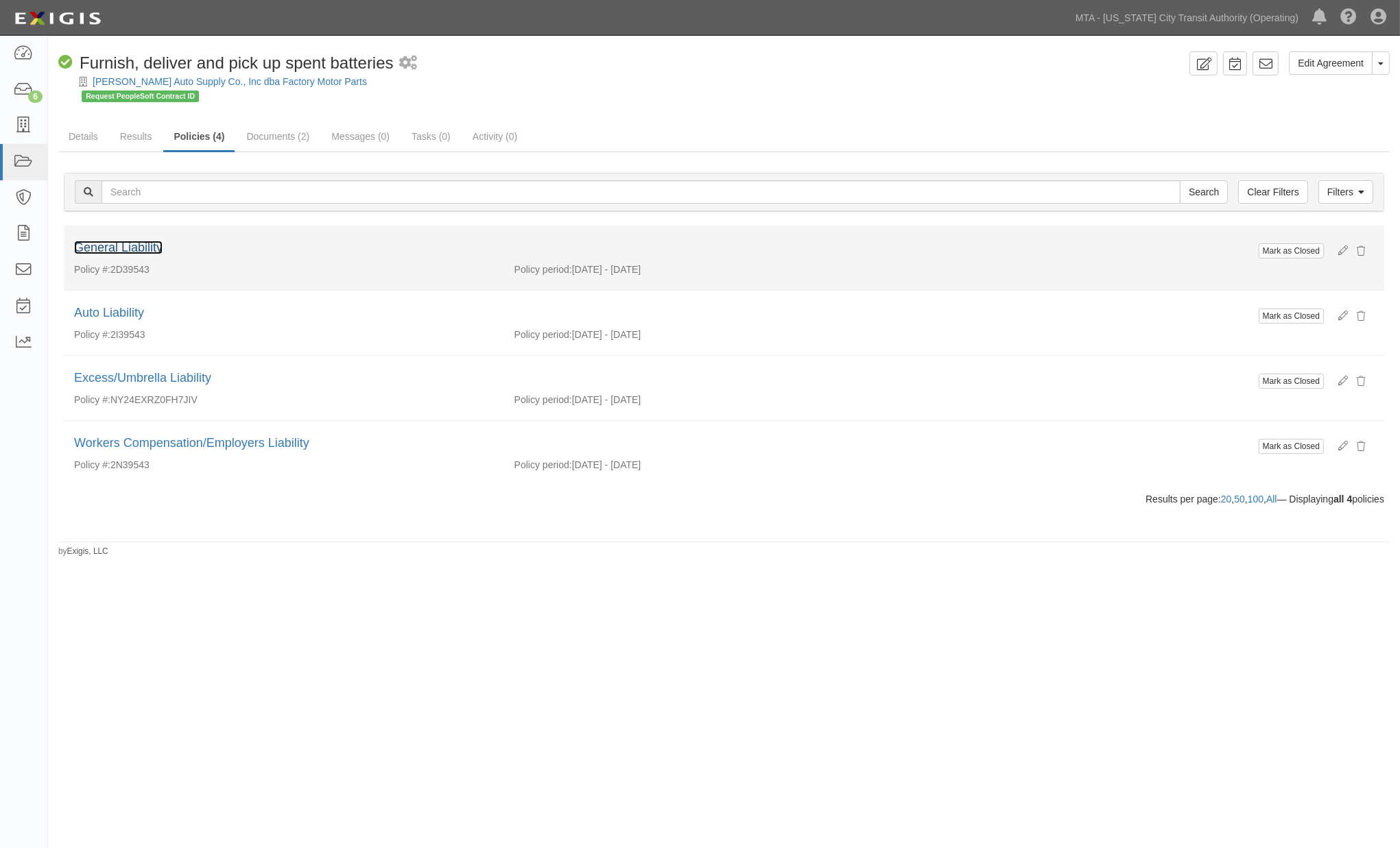
click at [108, 247] on link "General Liability" at bounding box center [118, 247] width 88 height 13
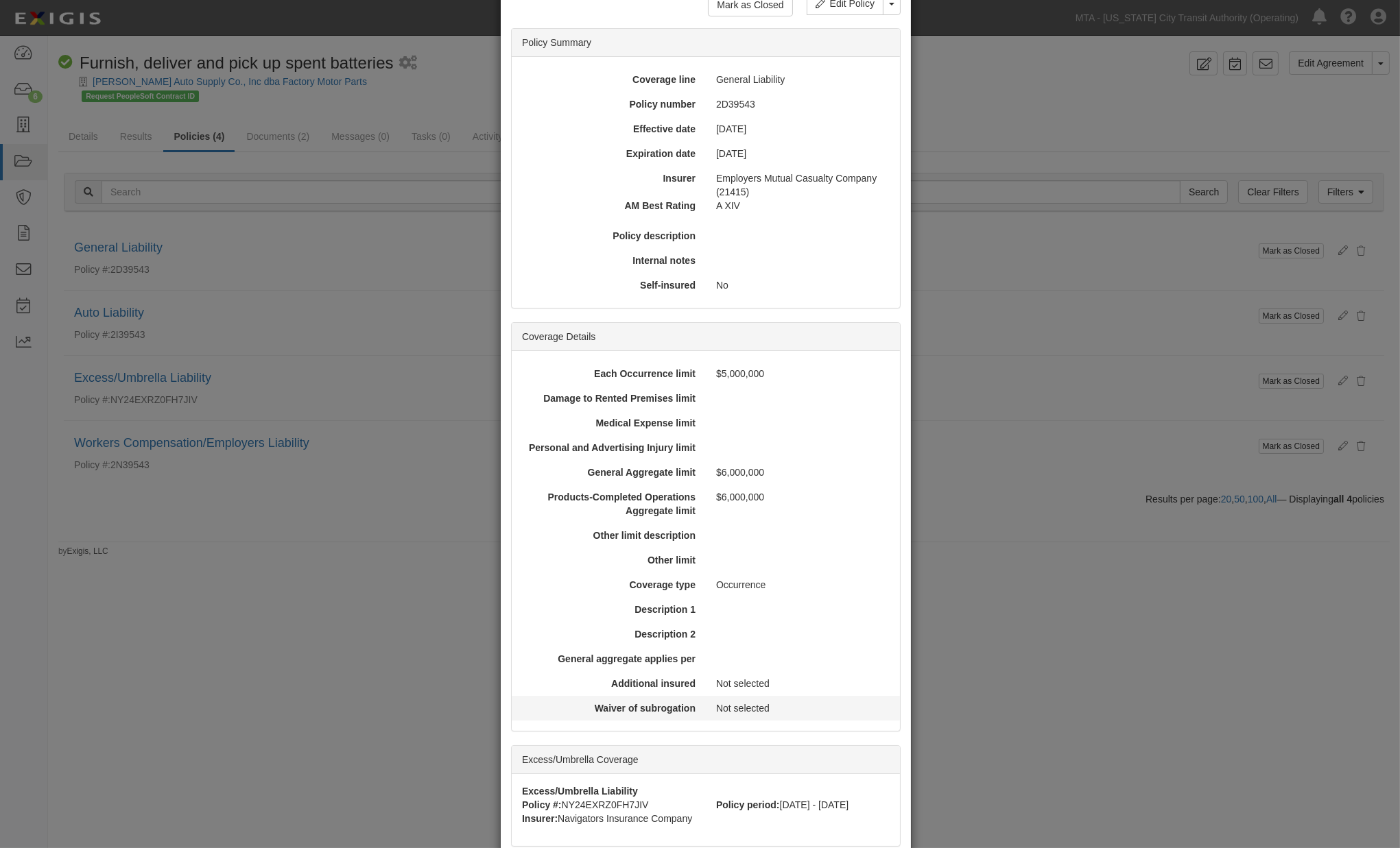
scroll to position [261, 0]
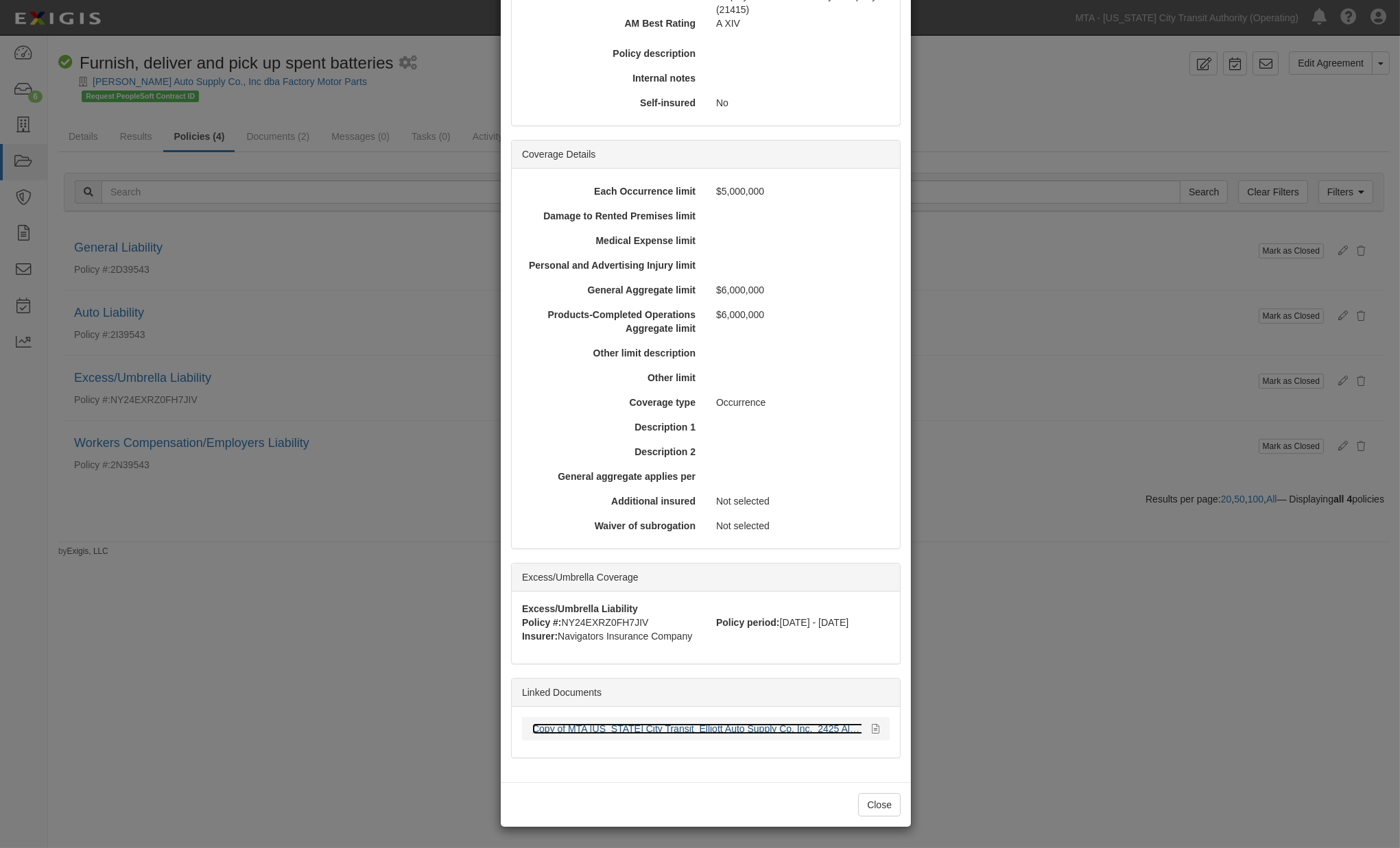
click at [657, 726] on link "Copy of MTA [US_STATE] City Transit_Elliott Auto Supply Co. Inc._2425 All Liabi…" at bounding box center [765, 729] width 466 height 11
click at [196, 664] on div "× View Policy Mark as Closed Edit Policy Toggle Dropdown Delete Policy Policy S…" at bounding box center [700, 424] width 1400 height 848
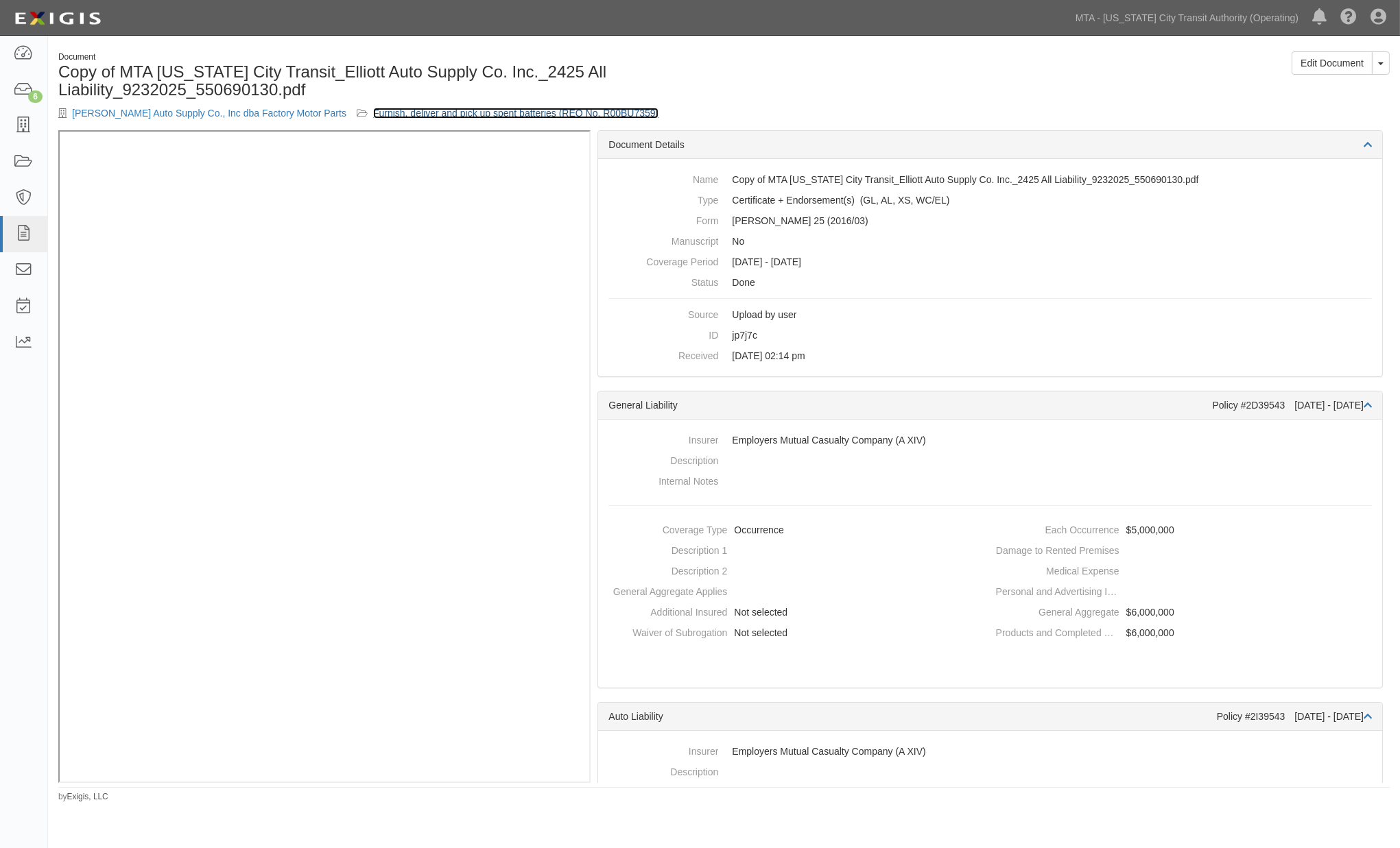
click at [419, 110] on link "Furnish, deliver and pick up spent batteries (REQ No. R00BU7359)" at bounding box center [516, 113] width 286 height 11
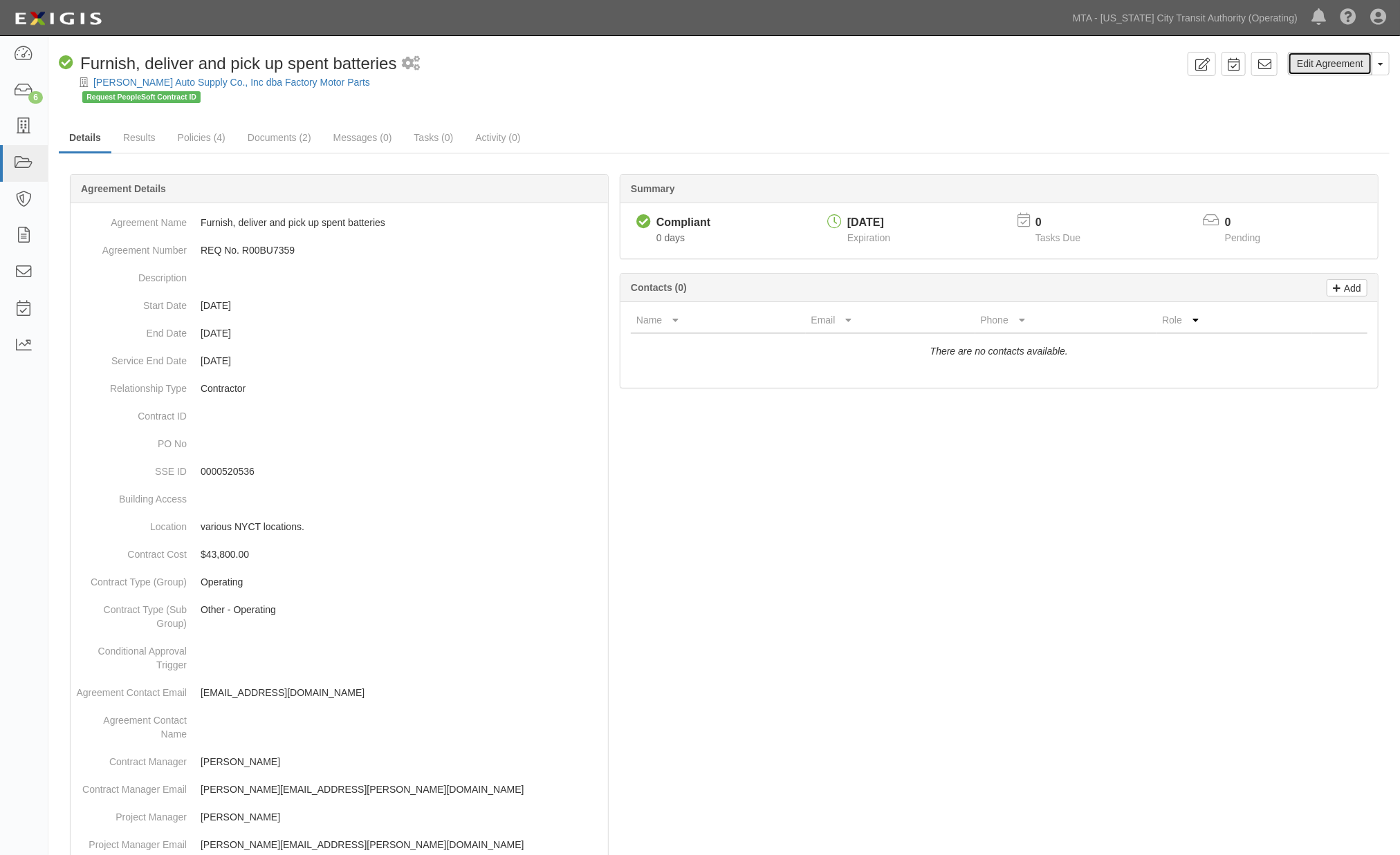
click at [1350, 62] on link "Edit Agreement" at bounding box center [1330, 63] width 85 height 23
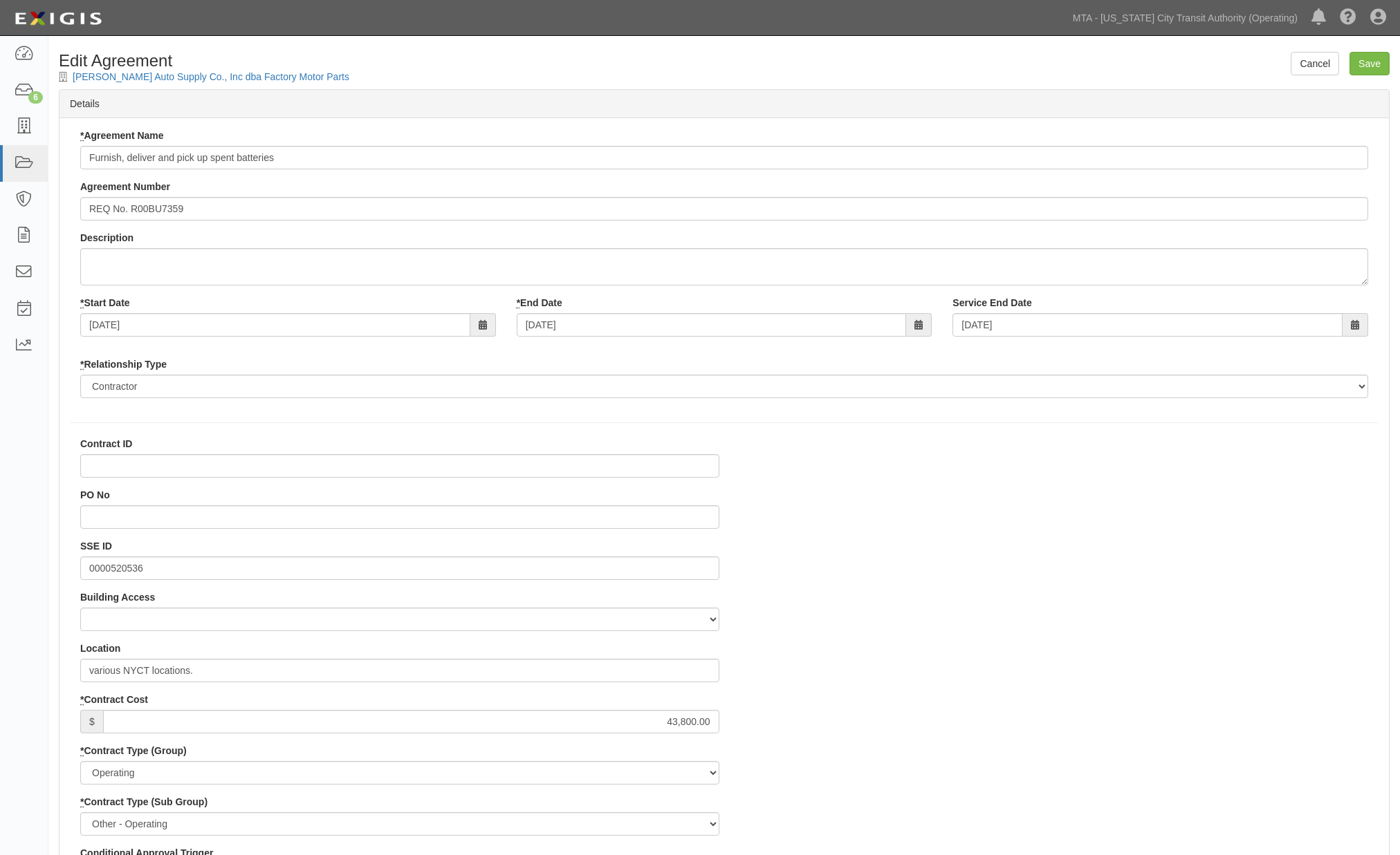
select select
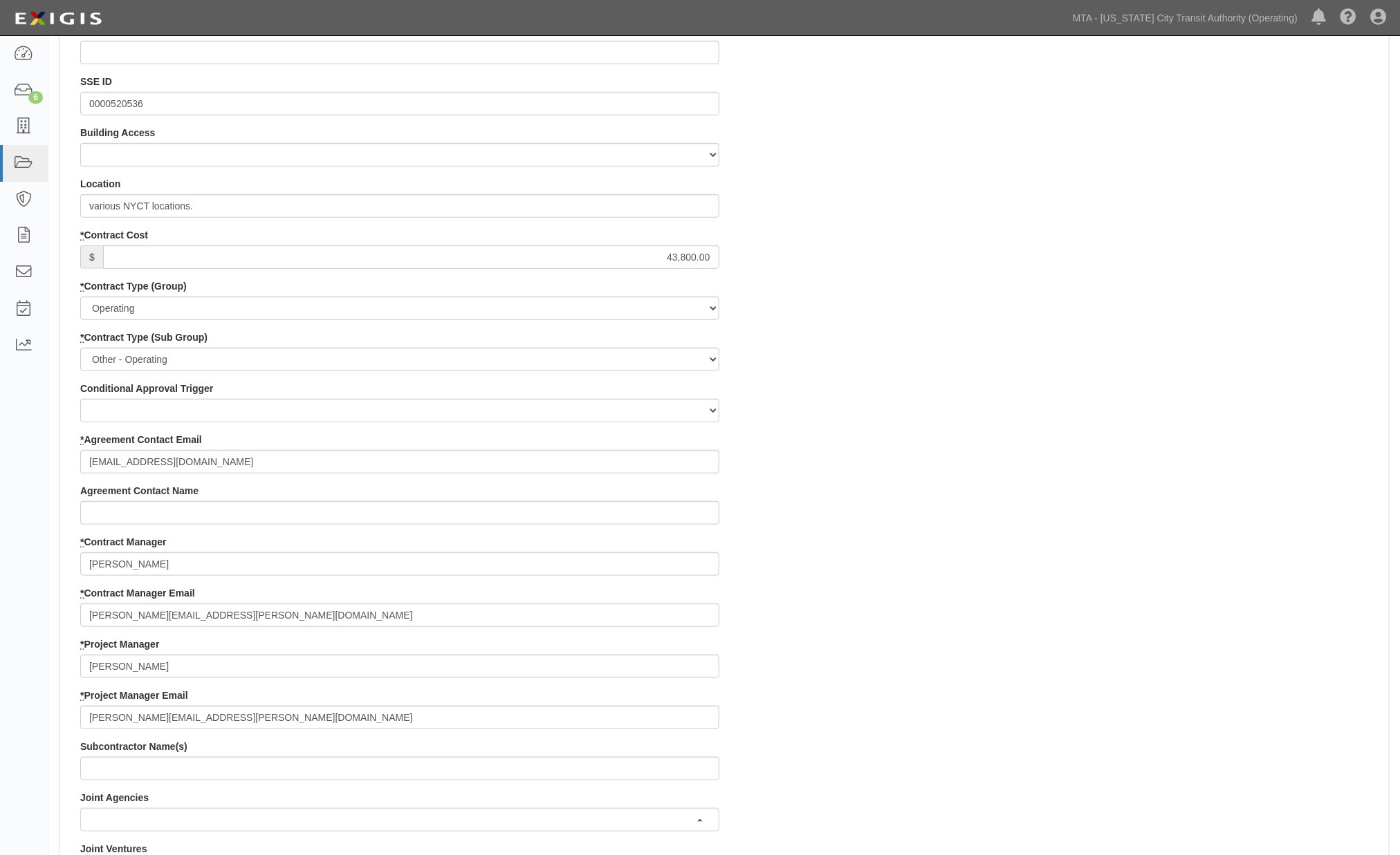
scroll to position [691, 0]
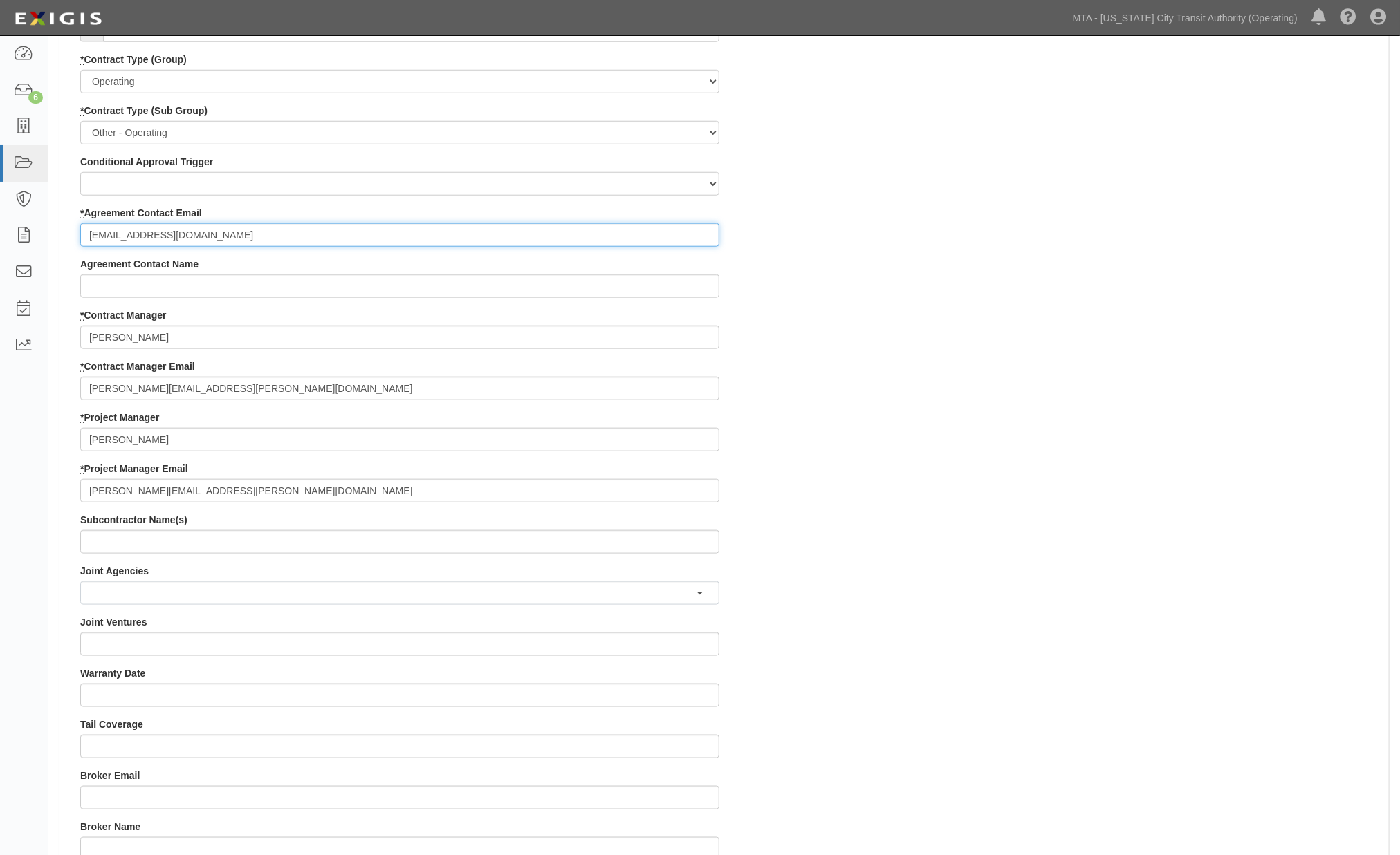
click at [86, 236] on input "[EMAIL_ADDRESS][DOMAIN_NAME]" at bounding box center [400, 235] width 639 height 23
paste input "[PERSON_NAME][EMAIL_ADDRESS][DOMAIN_NAME]"
drag, startPoint x: 348, startPoint y: 233, endPoint x: 187, endPoint y: 237, distance: 161.0
click at [187, 237] on input "d.carney@fmpco.comWhitney_Cotter@ajg.com" at bounding box center [400, 235] width 639 height 23
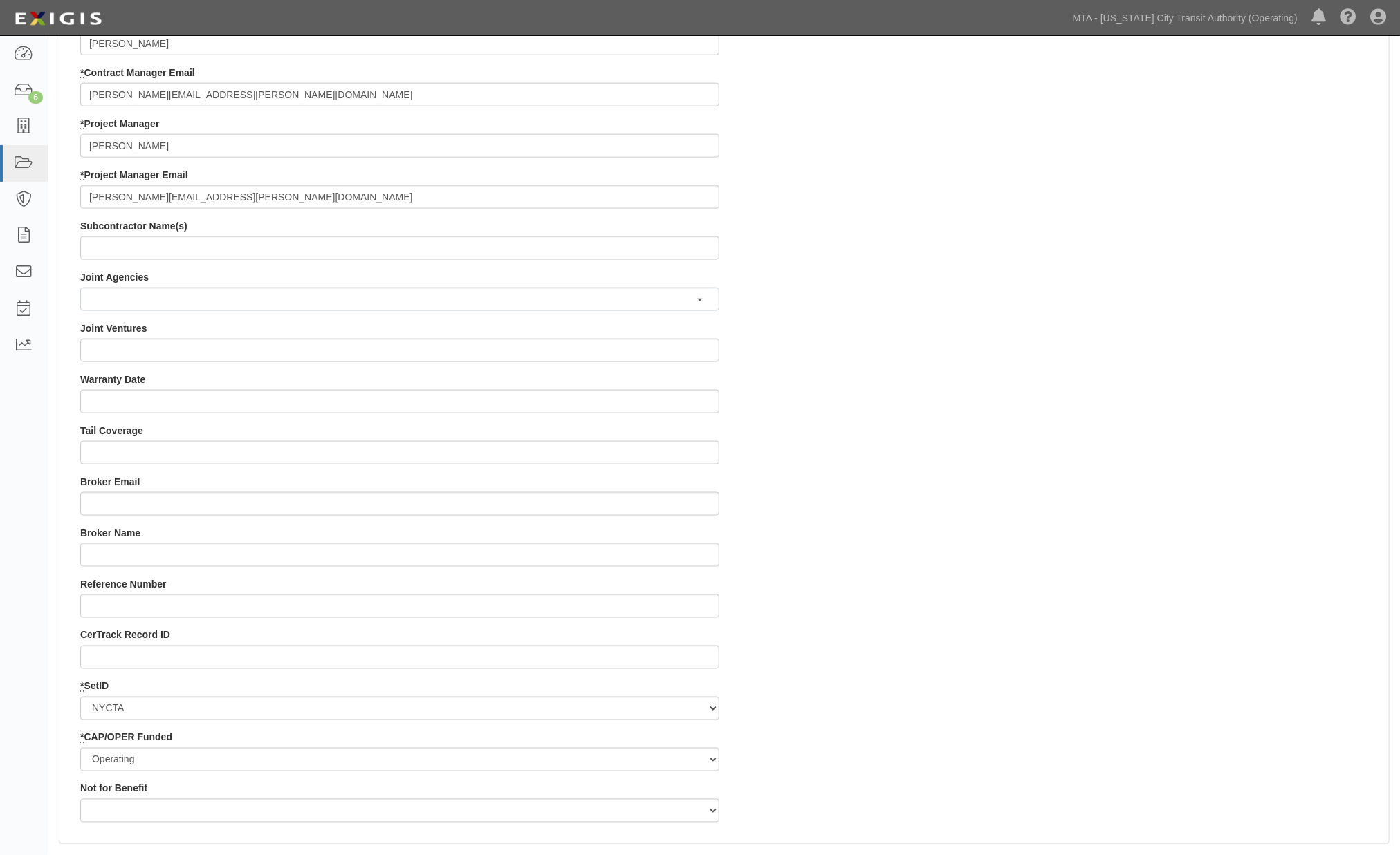
scroll to position [999, 0]
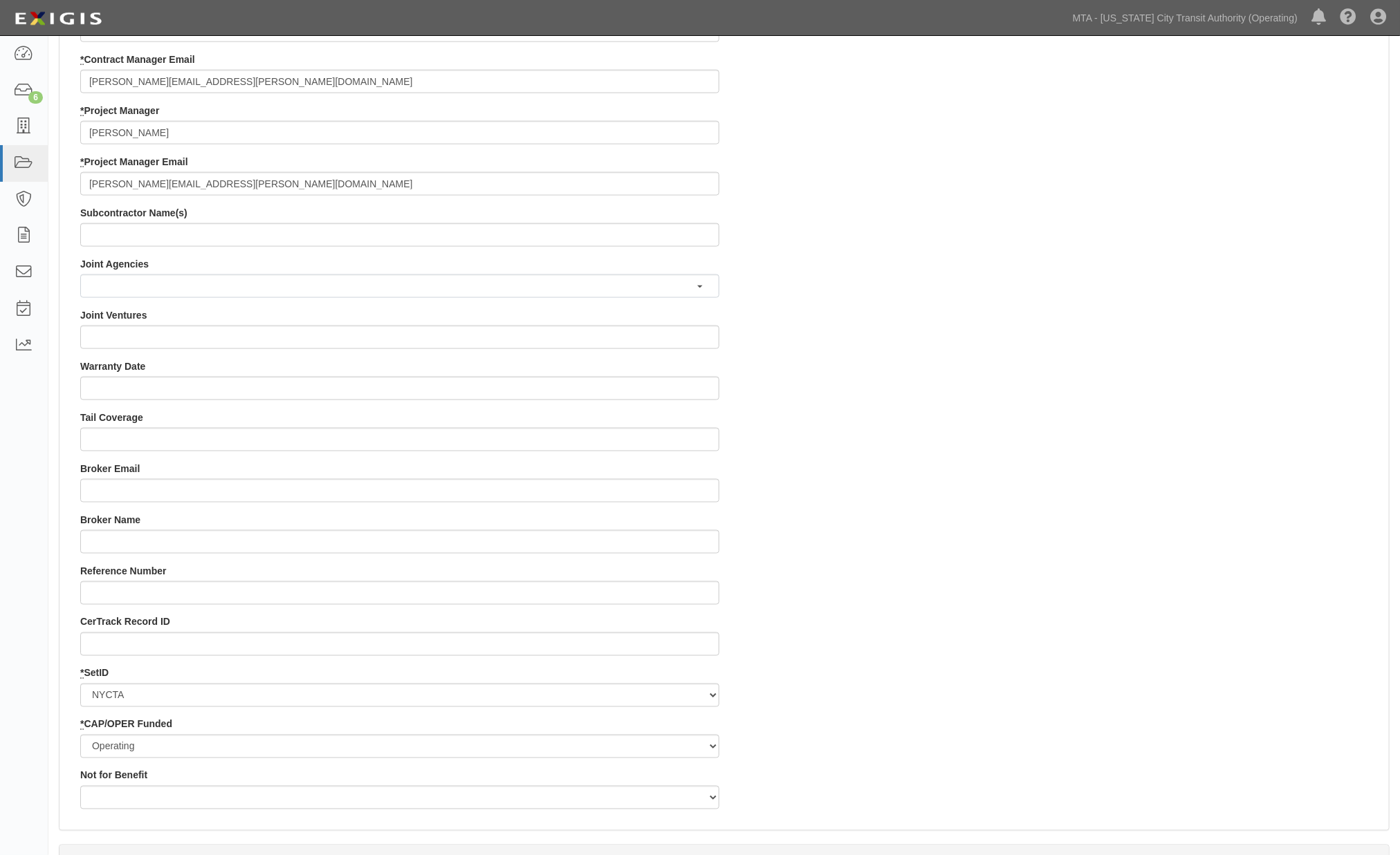
type input "d.carney@fmpco.com"
click at [115, 486] on input "Broker Email" at bounding box center [400, 490] width 639 height 23
paste input "Whitney_Cotter@ajg.com"
type input "Whitney_Cotter@ajg.com"
click at [932, 558] on div "Contract ID PO No SSE ID 0000520536 Building Access 2 Broadway 341/345/347 BREP…" at bounding box center [724, 129] width 1329 height 1381
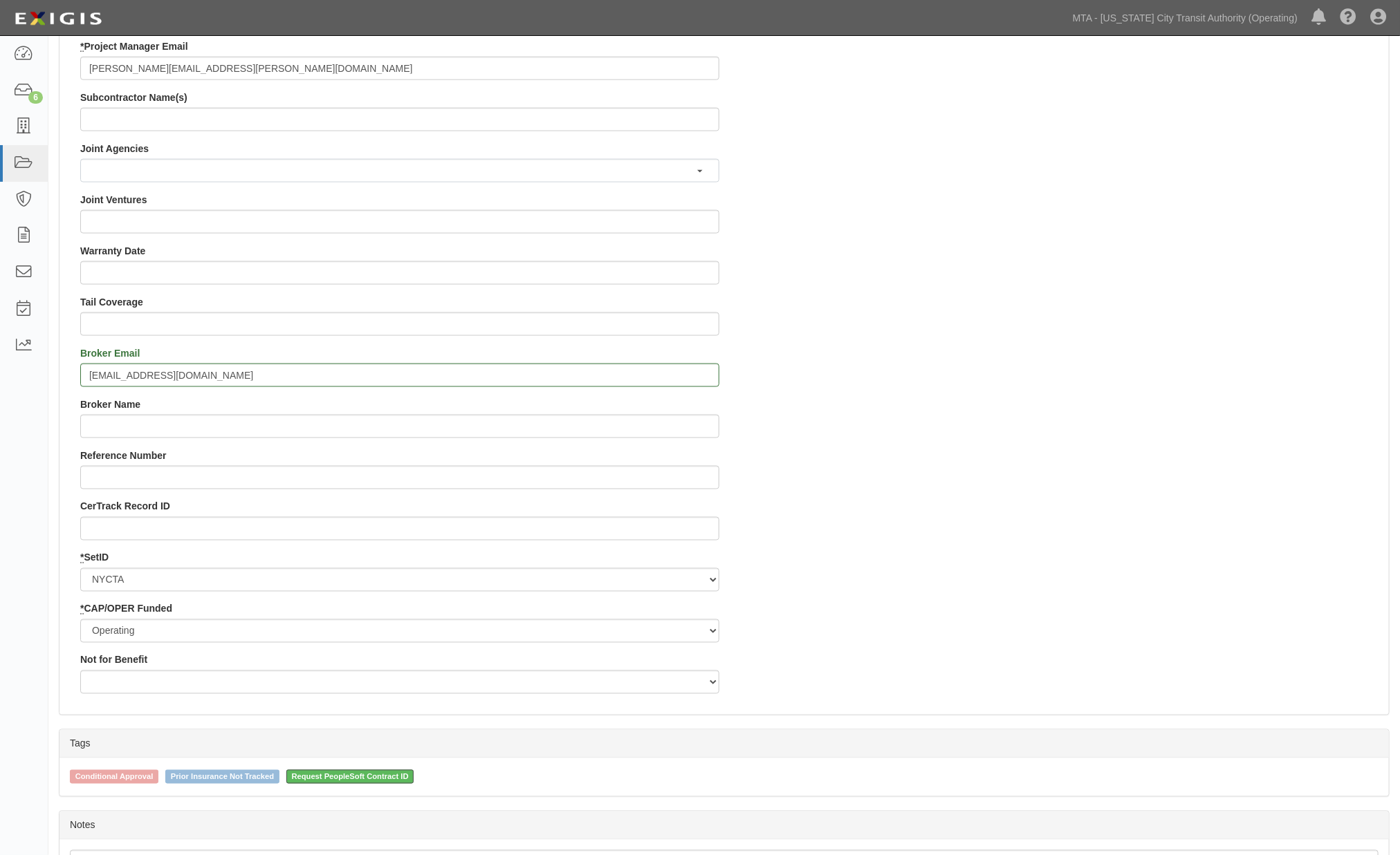
scroll to position [1225, 0]
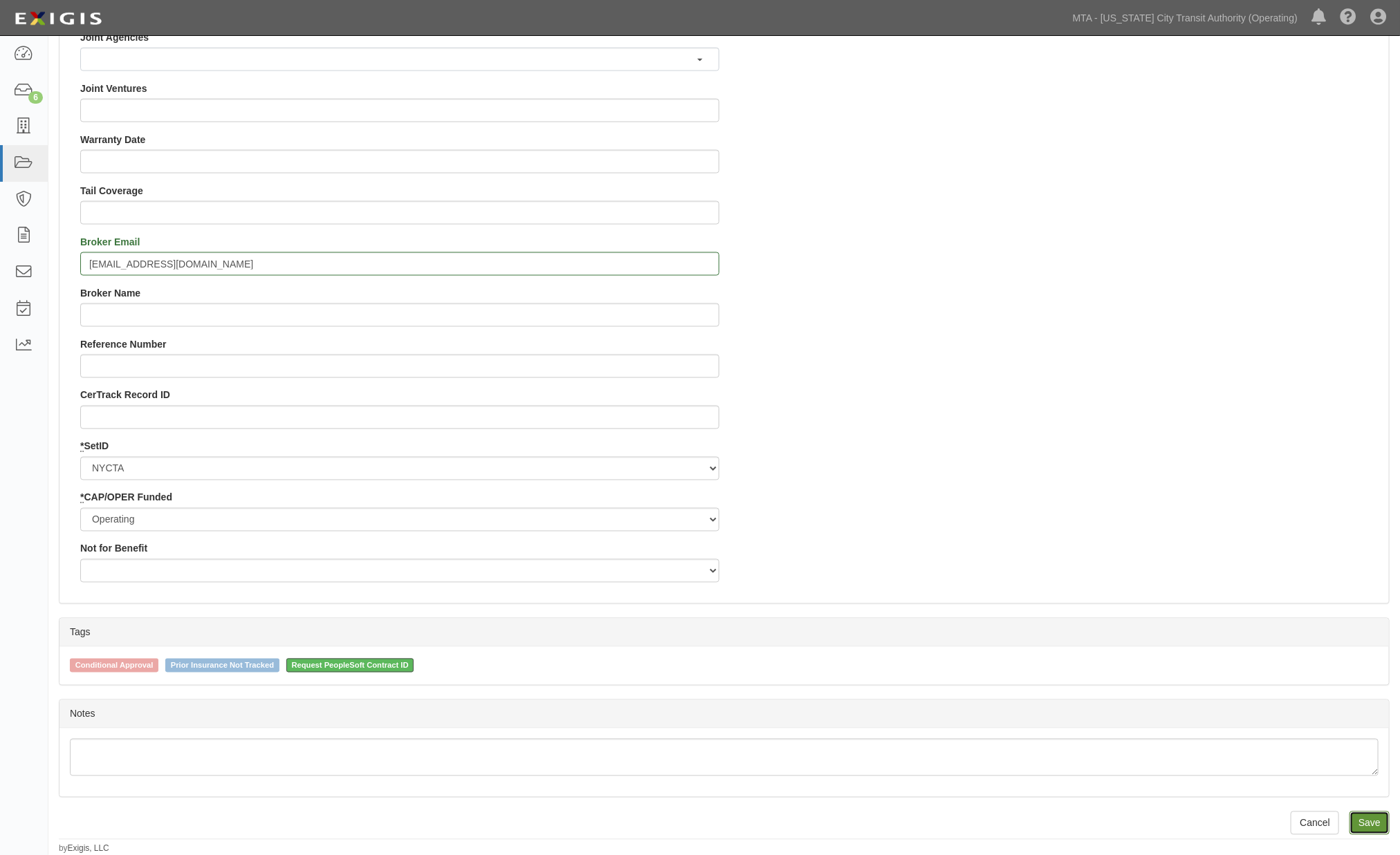
click at [1378, 826] on input "Save" at bounding box center [1369, 823] width 40 height 23
type input "43800.00"
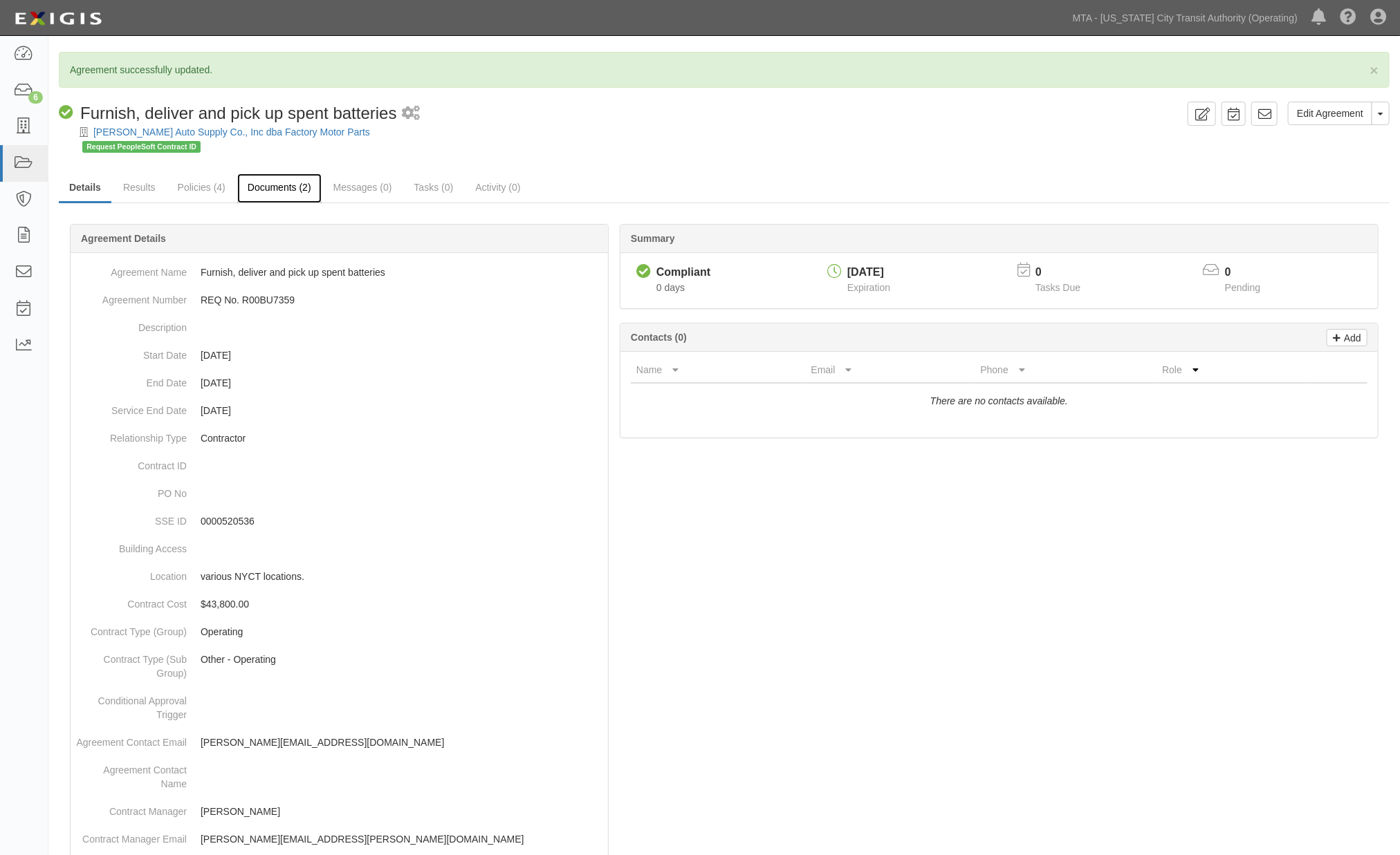
click at [291, 184] on link "Documents (2)" at bounding box center [280, 188] width 85 height 29
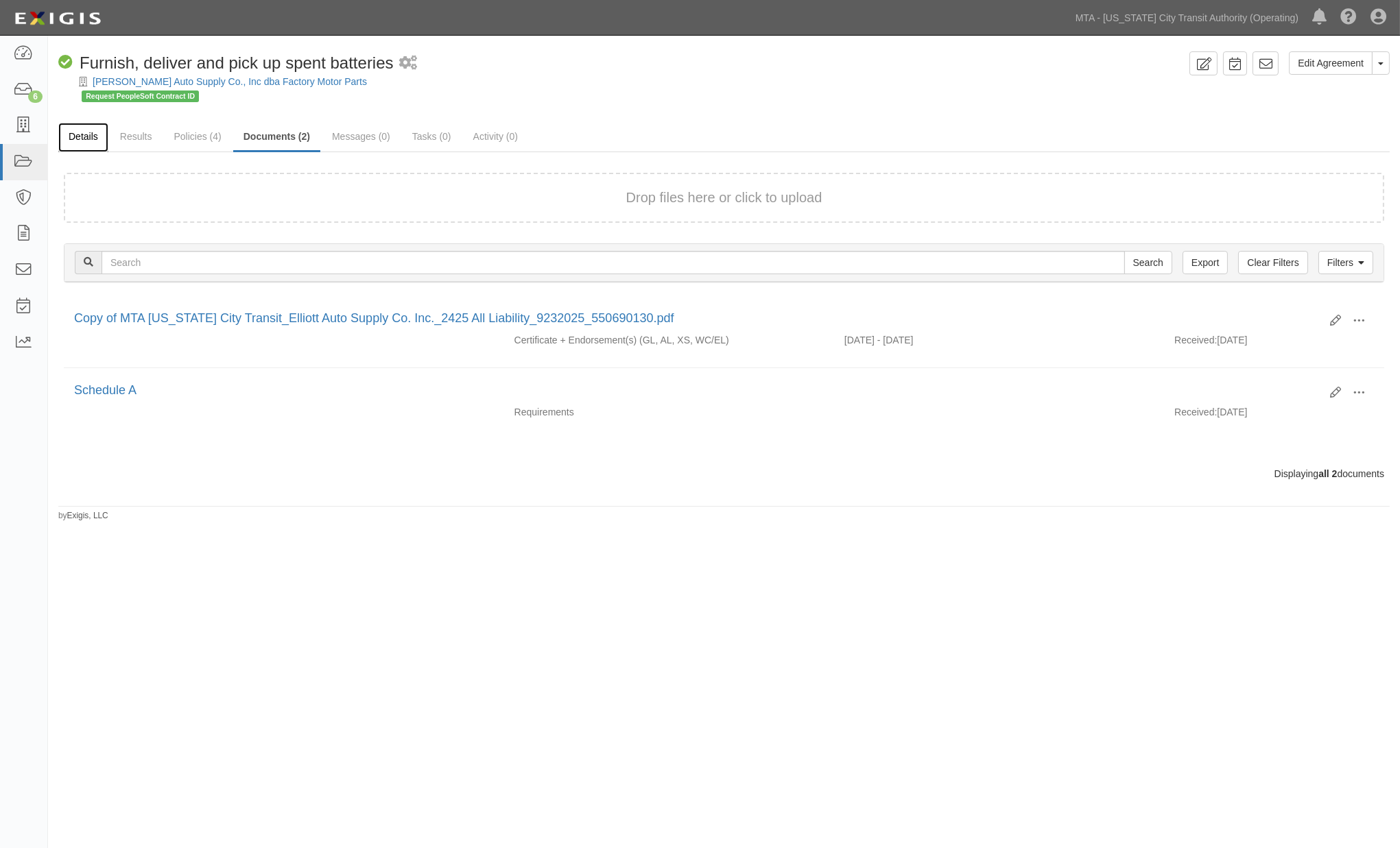
click at [88, 131] on link "Details" at bounding box center [83, 137] width 50 height 29
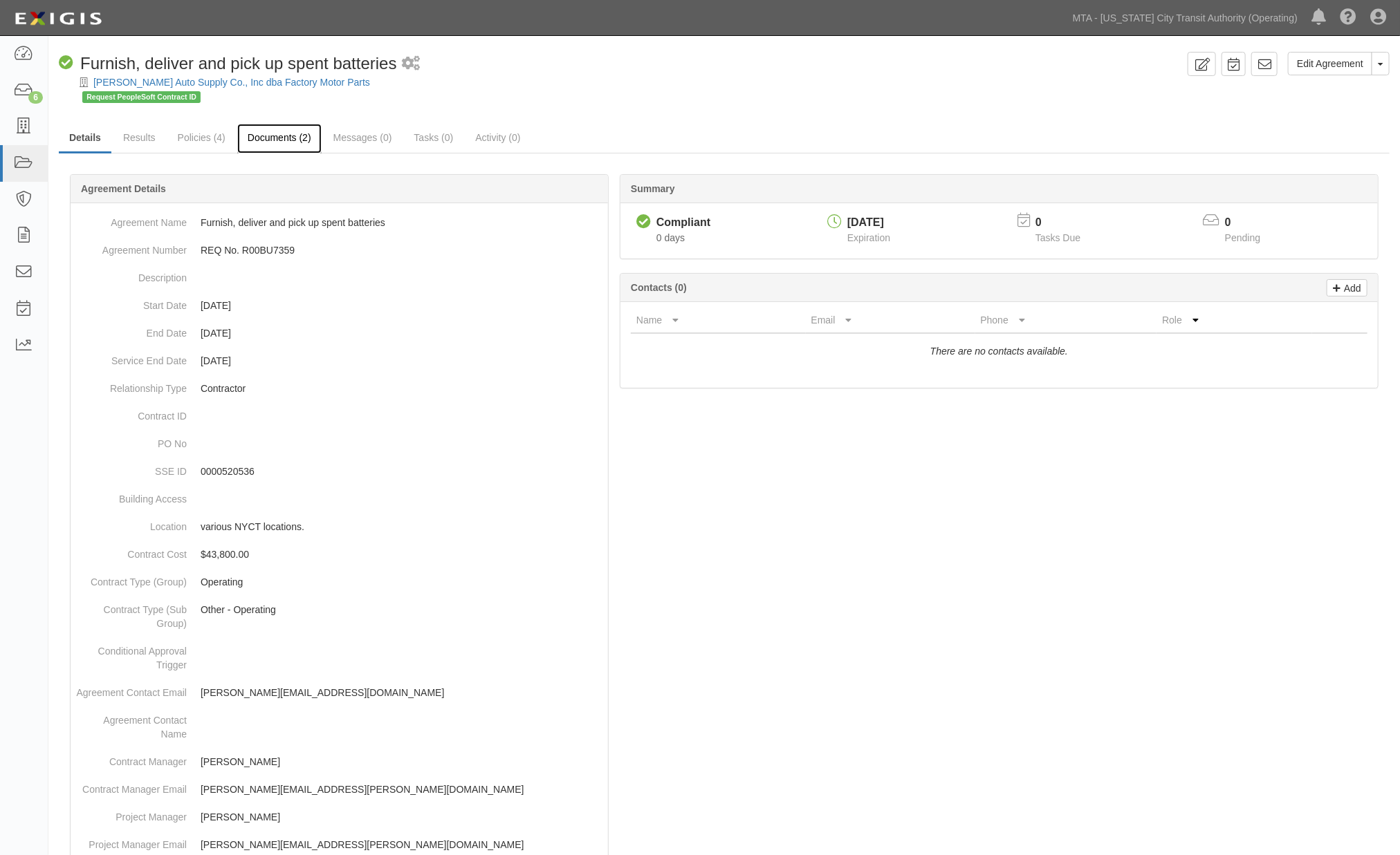
click at [277, 144] on link "Documents (2)" at bounding box center [280, 138] width 85 height 29
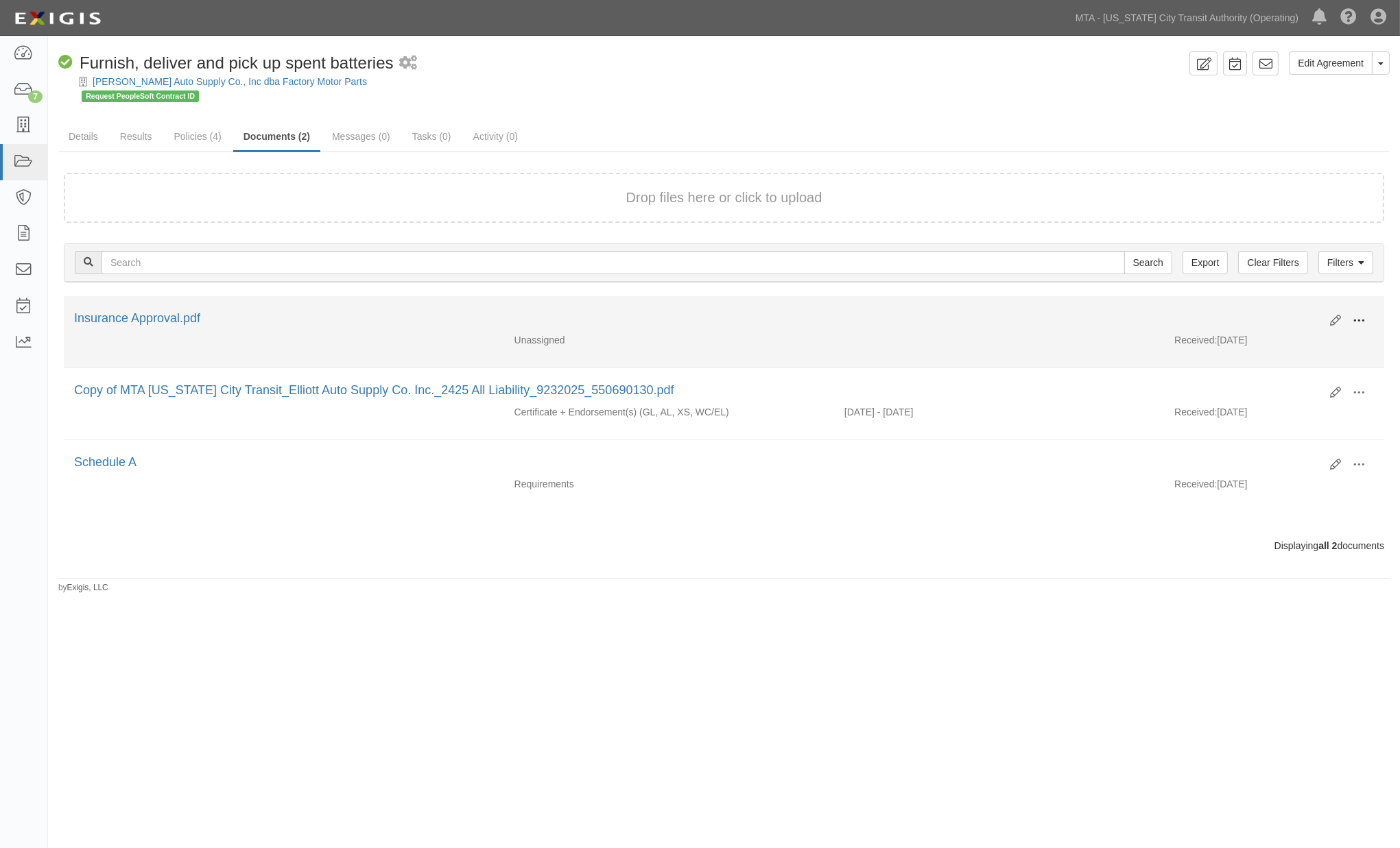
click at [1364, 320] on span at bounding box center [1359, 321] width 12 height 12
click at [1264, 309] on link "Edit" at bounding box center [1292, 315] width 109 height 25
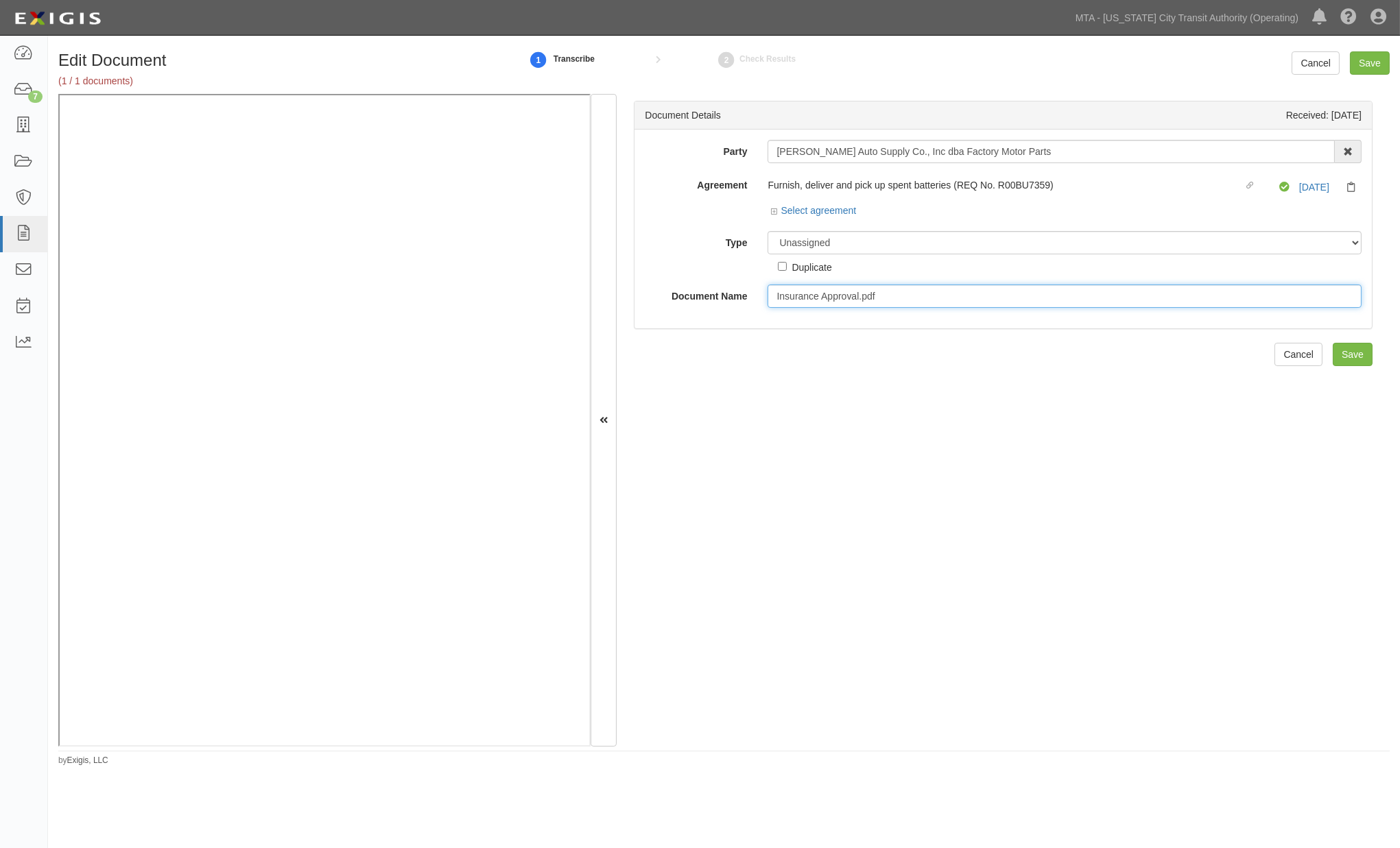
click at [899, 302] on input "Insurance Approval.pdf" at bounding box center [1064, 296] width 594 height 23
type input "Insurance Approval"
click at [941, 593] on div "Document Details Received: 09/29/2025 Party Elliott Auto Supply Co., Inc dba Fa…" at bounding box center [1004, 420] width 773 height 652
click at [832, 417] on div "Document Details Received: 09/29/2025 Party Elliott Auto Supply Co., Inc dba Fa…" at bounding box center [1004, 420] width 773 height 652
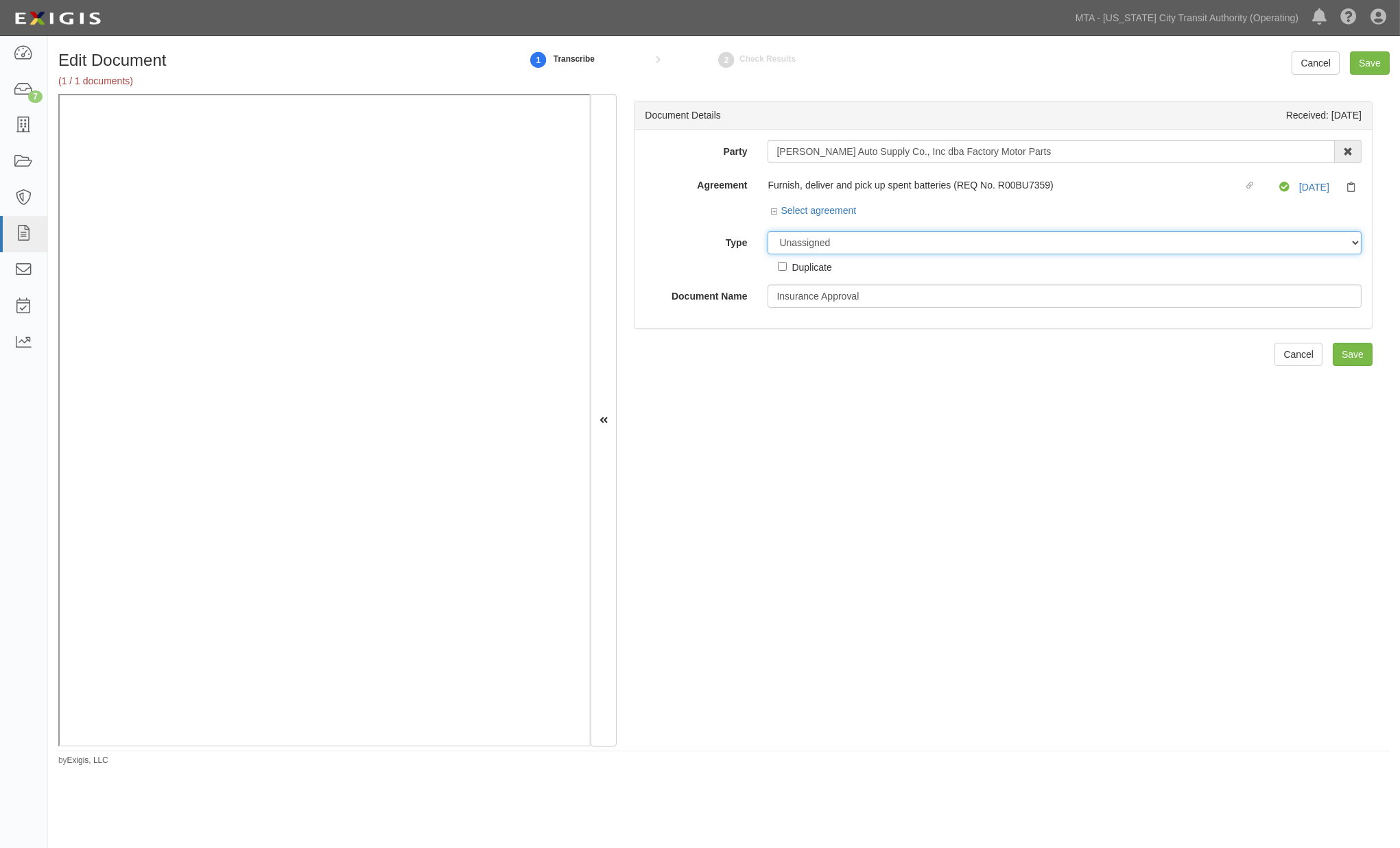
click at [880, 234] on select "Unassigned Binder Cancellation Notice Certificate Contract Endorsement Insuranc…" at bounding box center [1064, 242] width 594 height 23
select select "OtherDetail"
click at [767, 231] on select "Unassigned Binder Cancellation Notice Certificate Contract Endorsement Insuranc…" at bounding box center [1064, 242] width 594 height 23
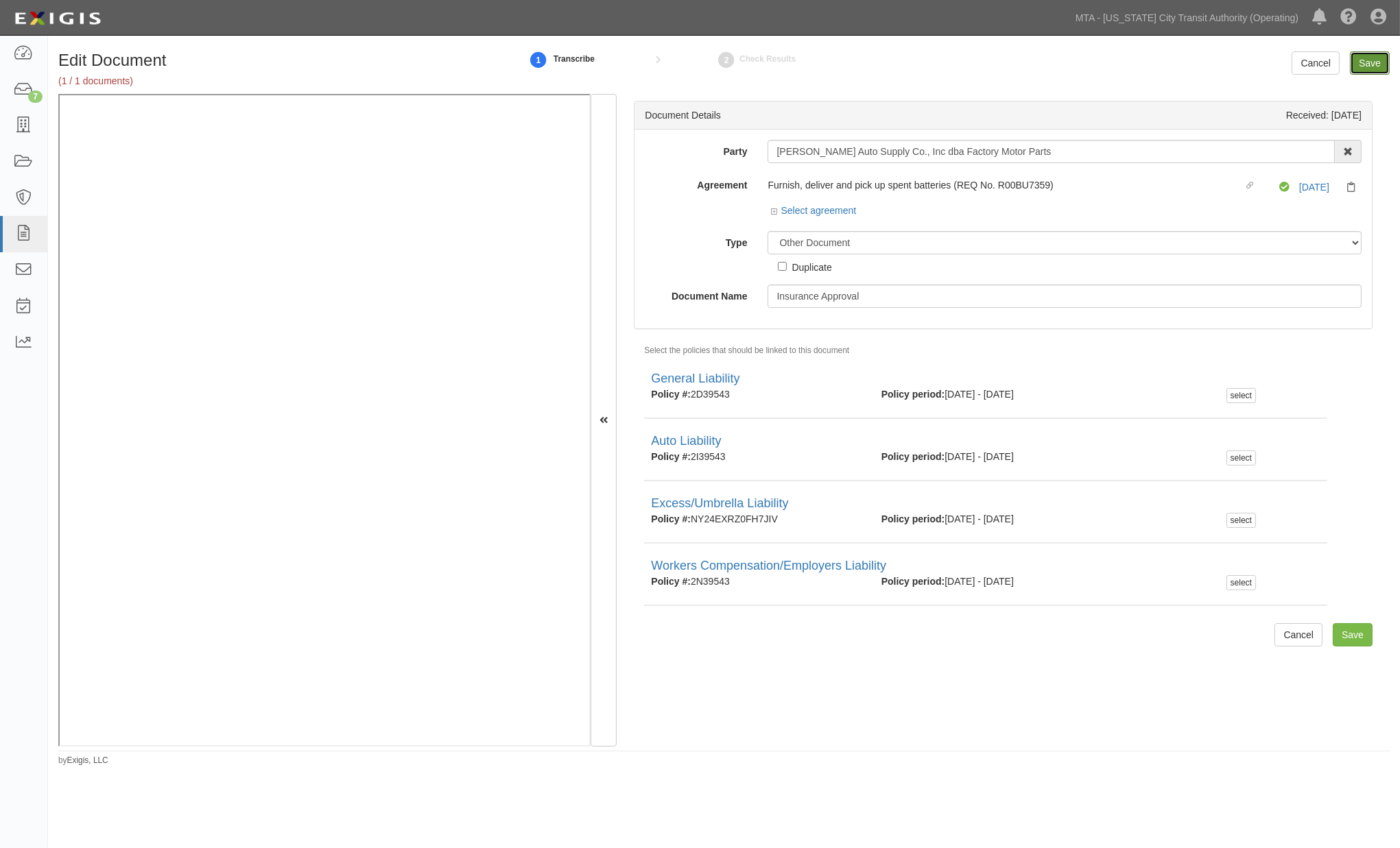
click at [1363, 60] on input "Save" at bounding box center [1370, 63] width 40 height 23
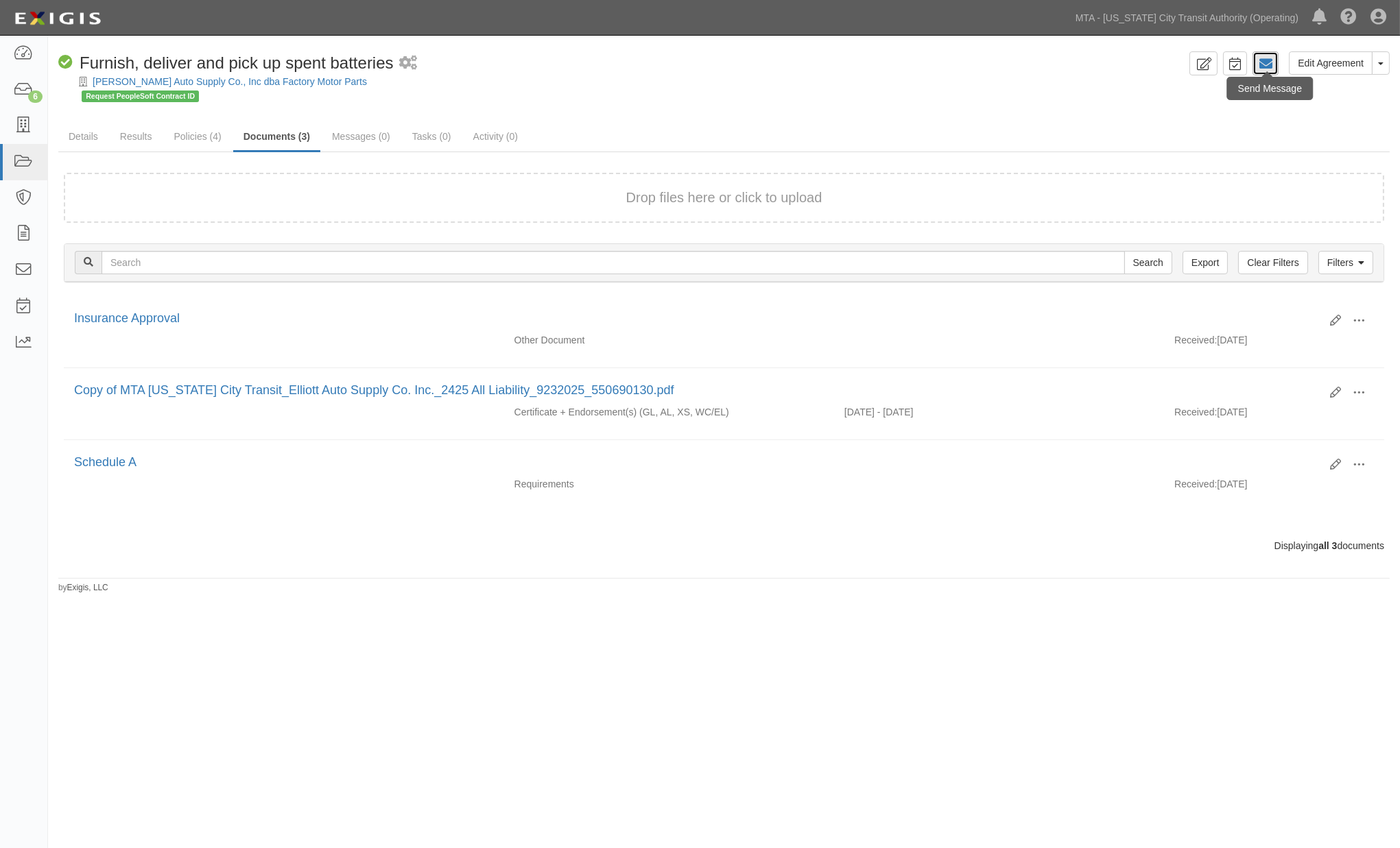
click at [1268, 63] on icon at bounding box center [1266, 64] width 13 height 13
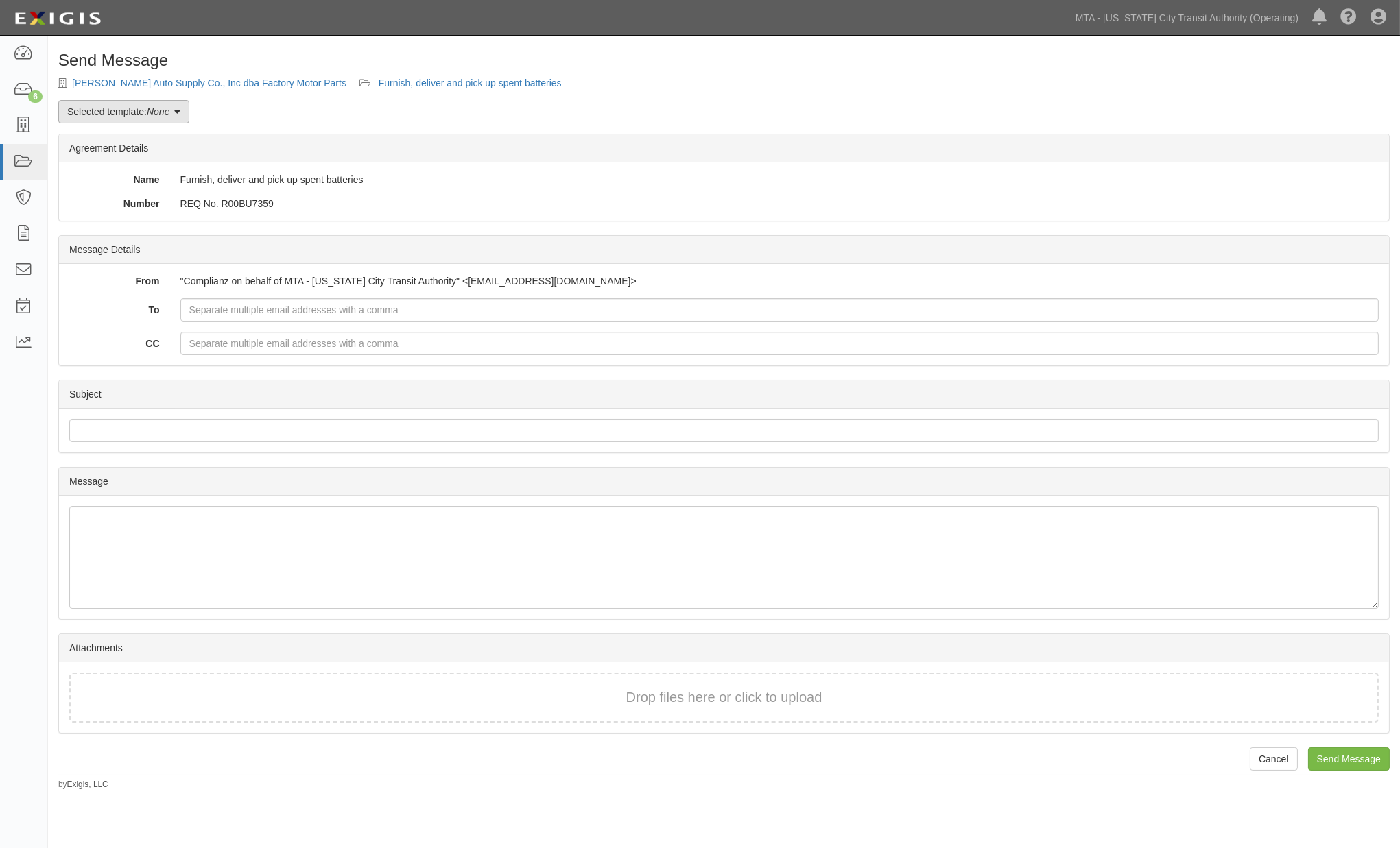
click at [79, 112] on link "Selected template: None" at bounding box center [124, 112] width 131 height 23
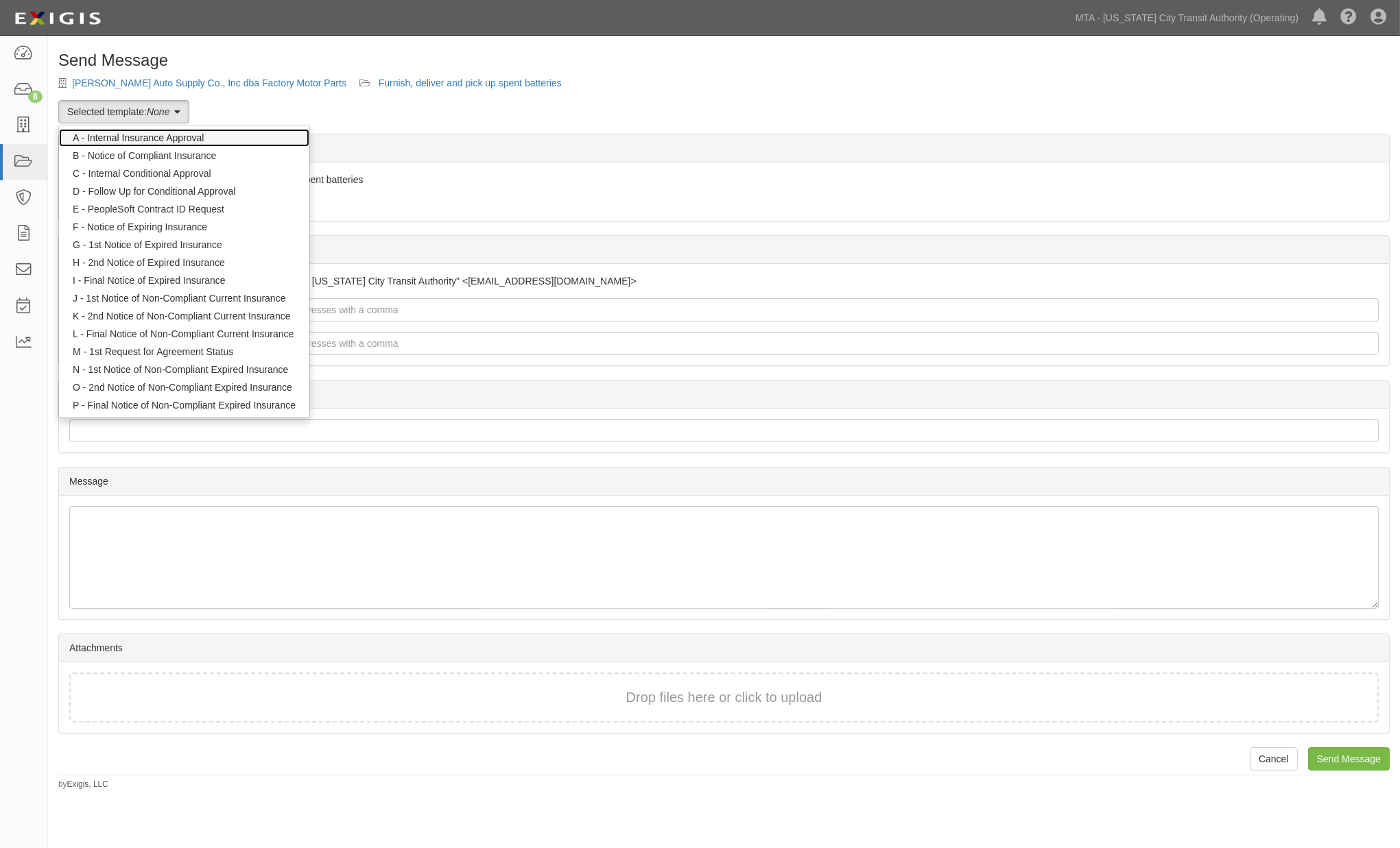
click at [122, 131] on link "A - Internal Insurance Approval" at bounding box center [184, 138] width 250 height 18
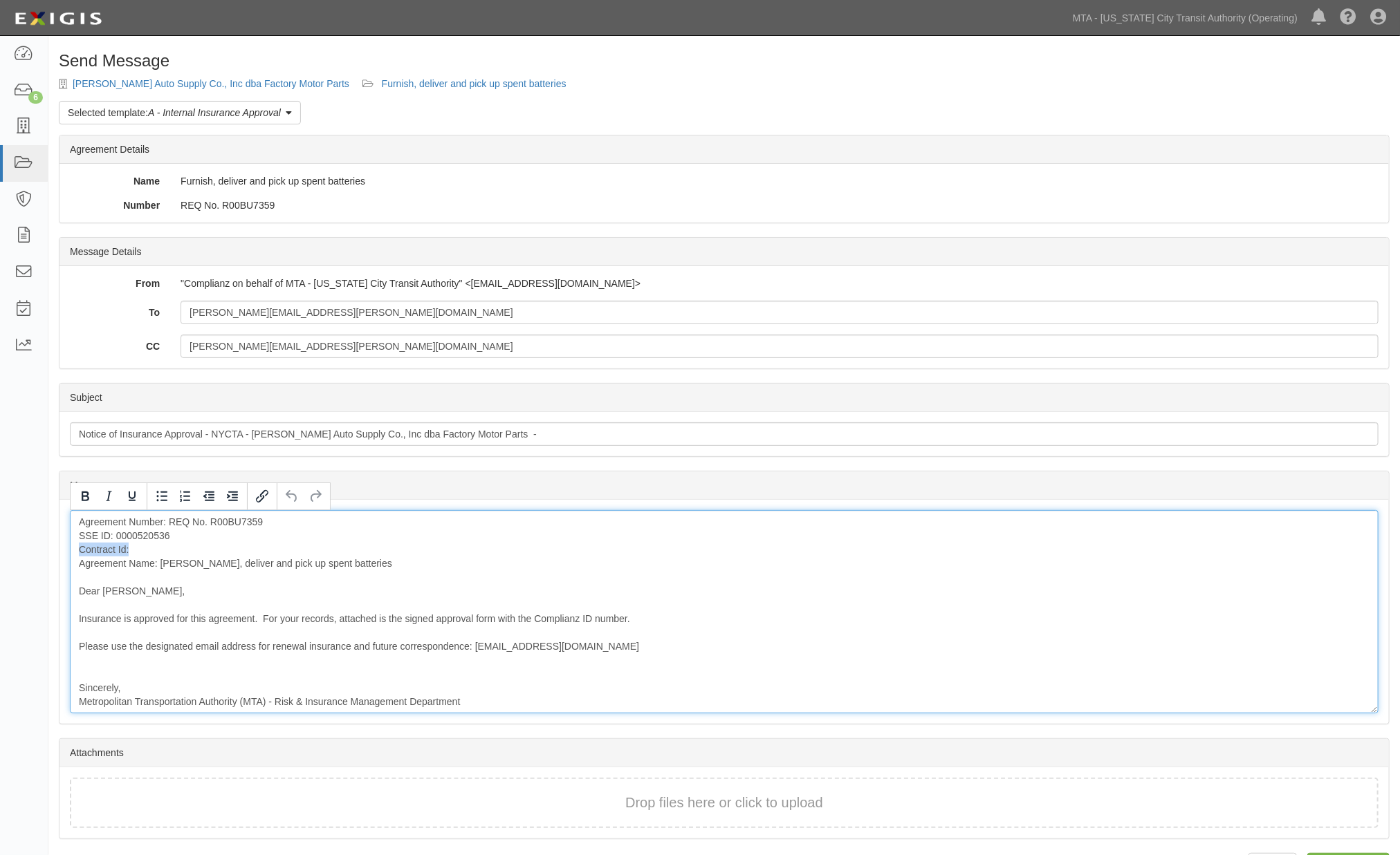
drag, startPoint x: 138, startPoint y: 554, endPoint x: 66, endPoint y: 549, distance: 72.2
click at [66, 549] on div "Message Agreement Number: REQ No. R00BU7359 SSE ID: 0000520536 Contract Id: Agr…" at bounding box center [724, 612] width 1329 height 224
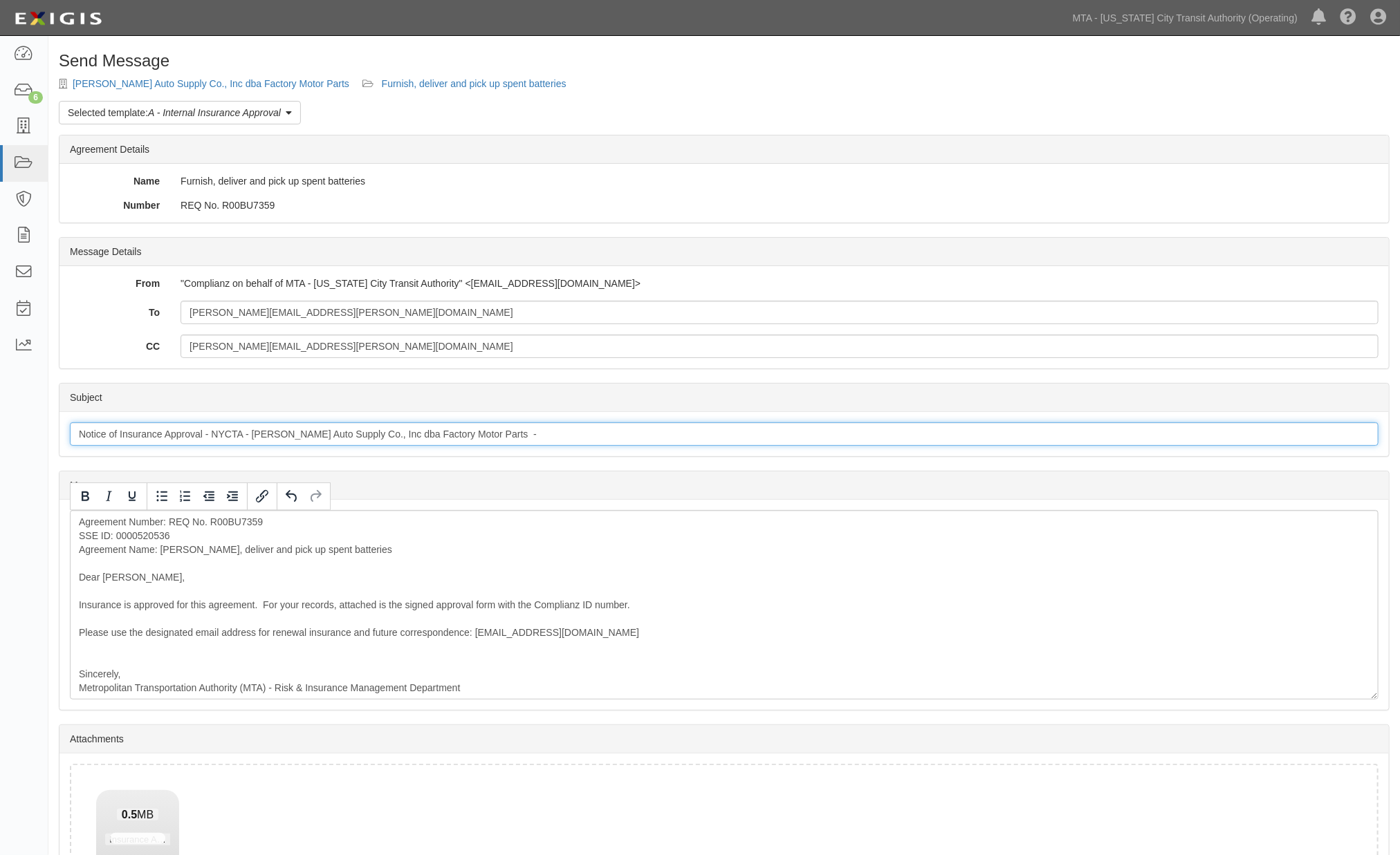
click at [579, 438] on input "Notice of Insurance Approval - NYCTA - Elliott Auto Supply Co., Inc dba Factory…" at bounding box center [724, 434] width 1309 height 23
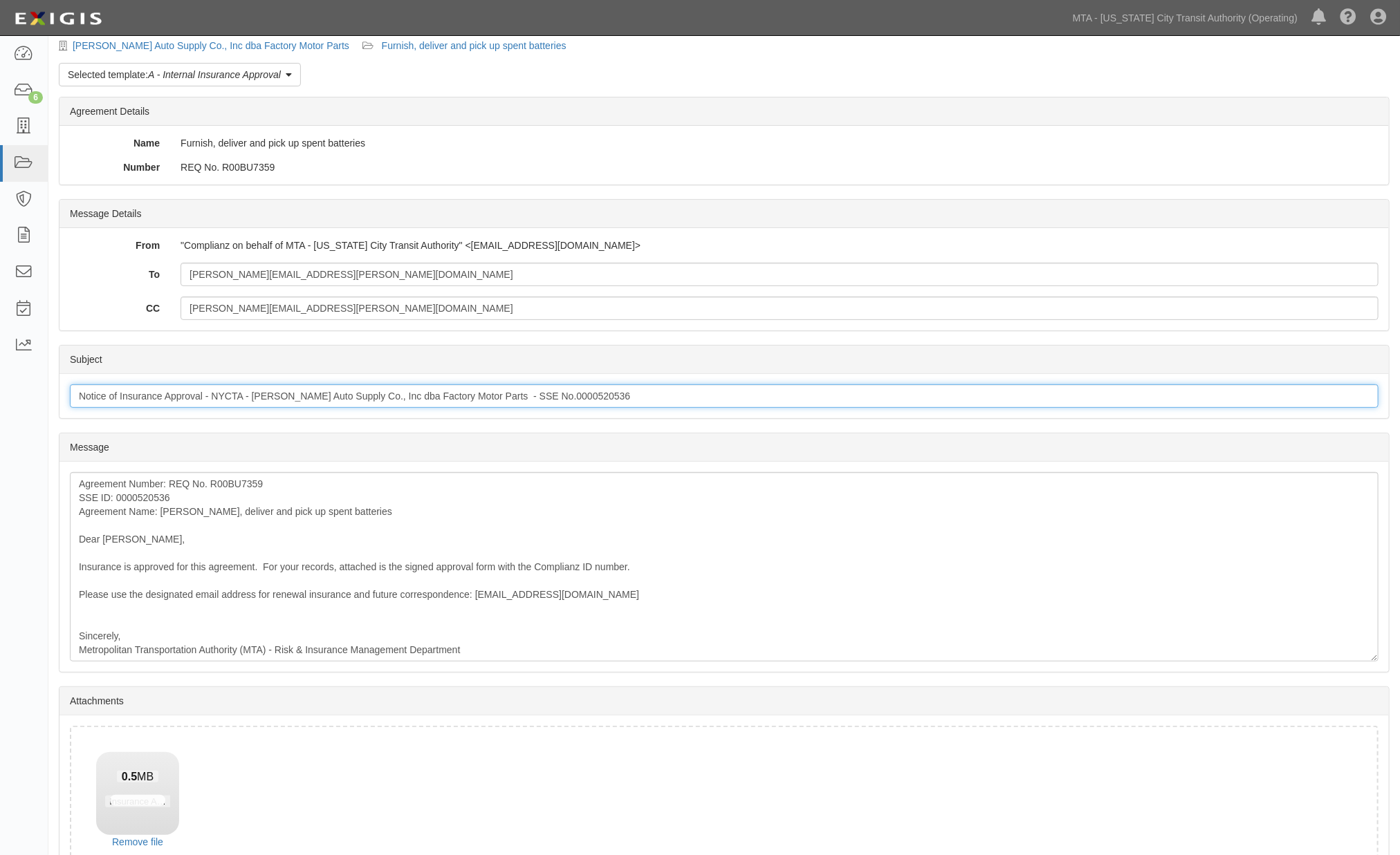
scroll to position [127, 0]
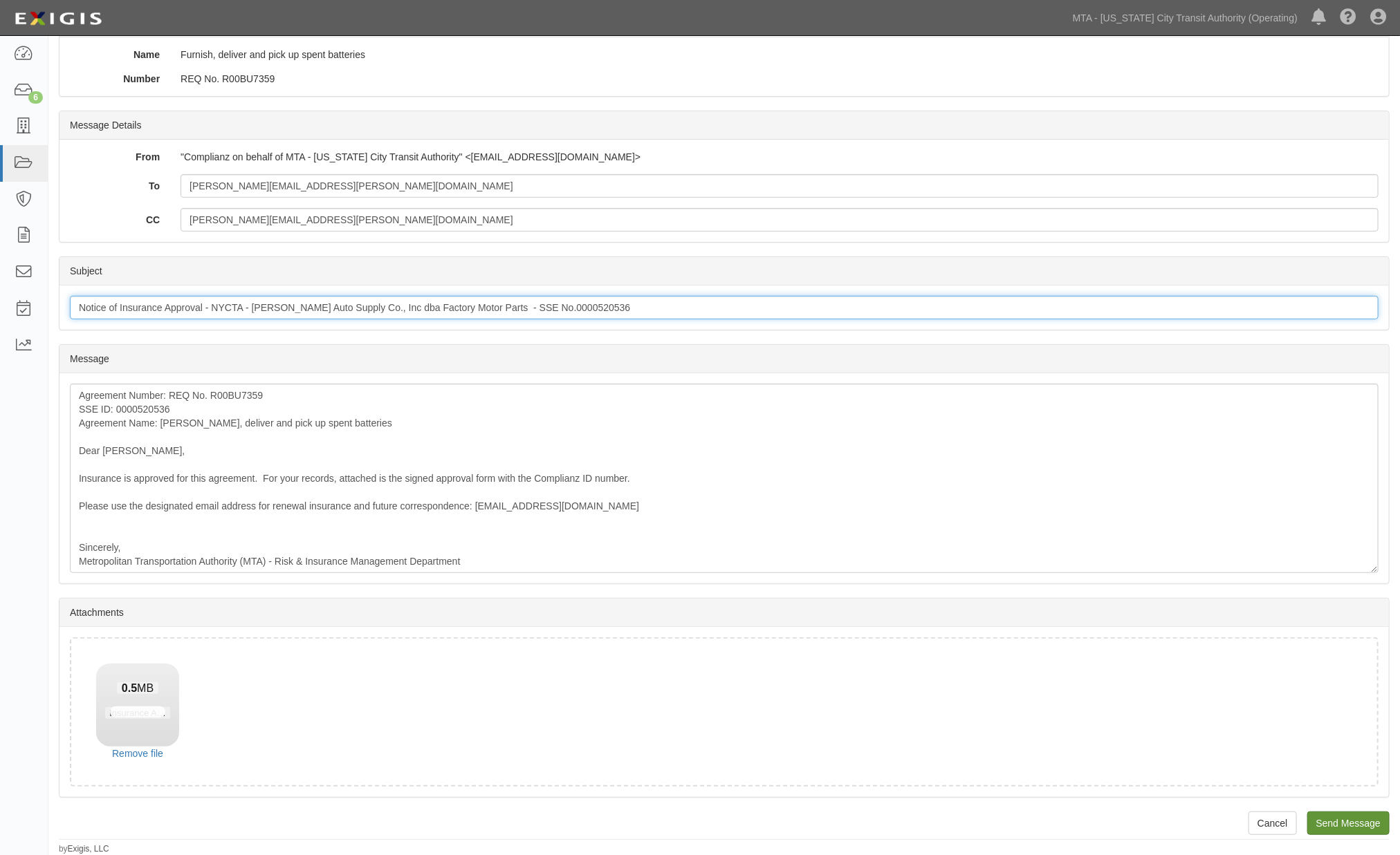
type input "Notice of Insurance Approval - NYCTA - Elliott Auto Supply Co., Inc dba Factory…"
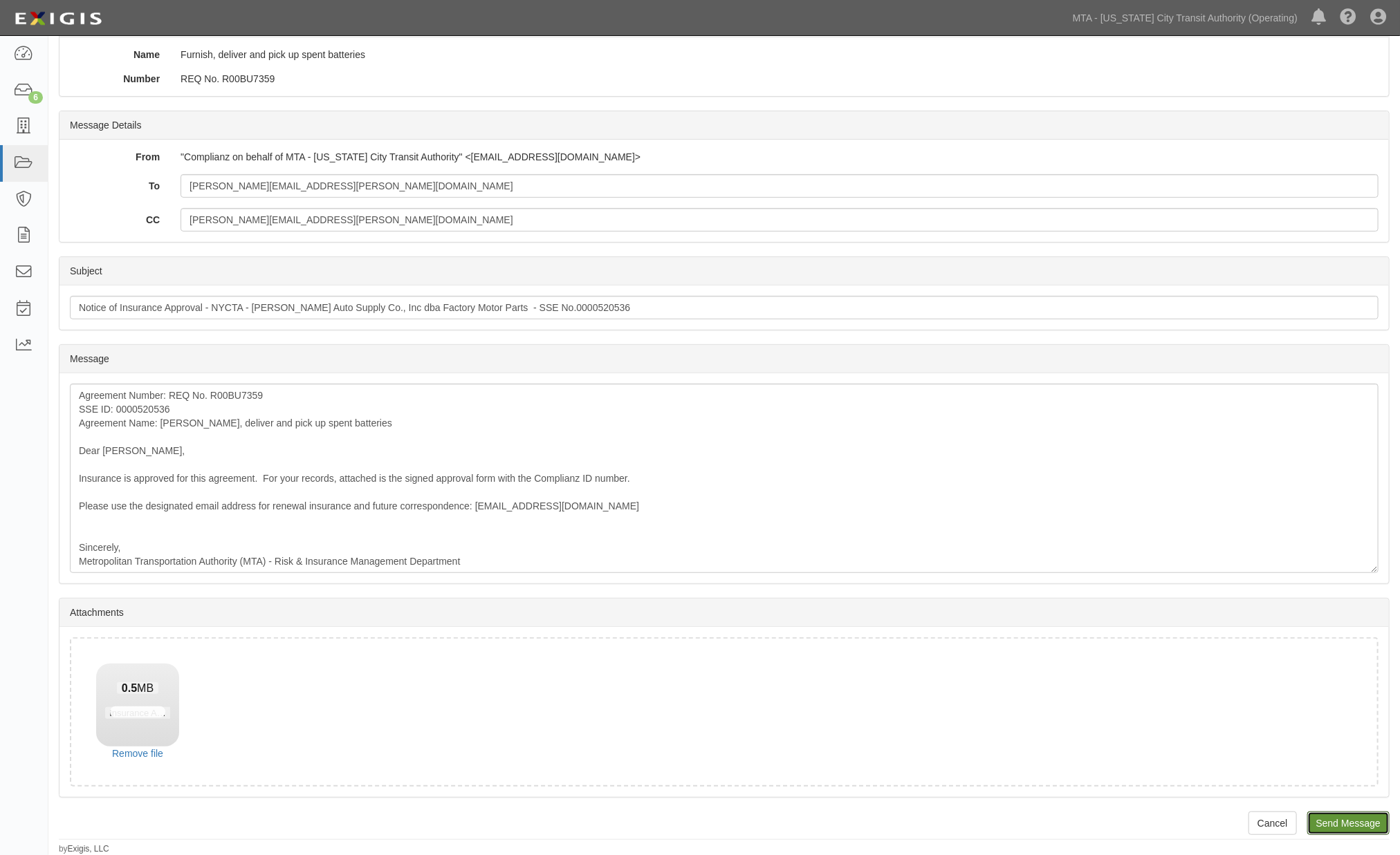
drag, startPoint x: 1347, startPoint y: 819, endPoint x: 766, endPoint y: 59, distance: 956.6
click at [1349, 819] on input "Send Message" at bounding box center [1348, 823] width 82 height 23
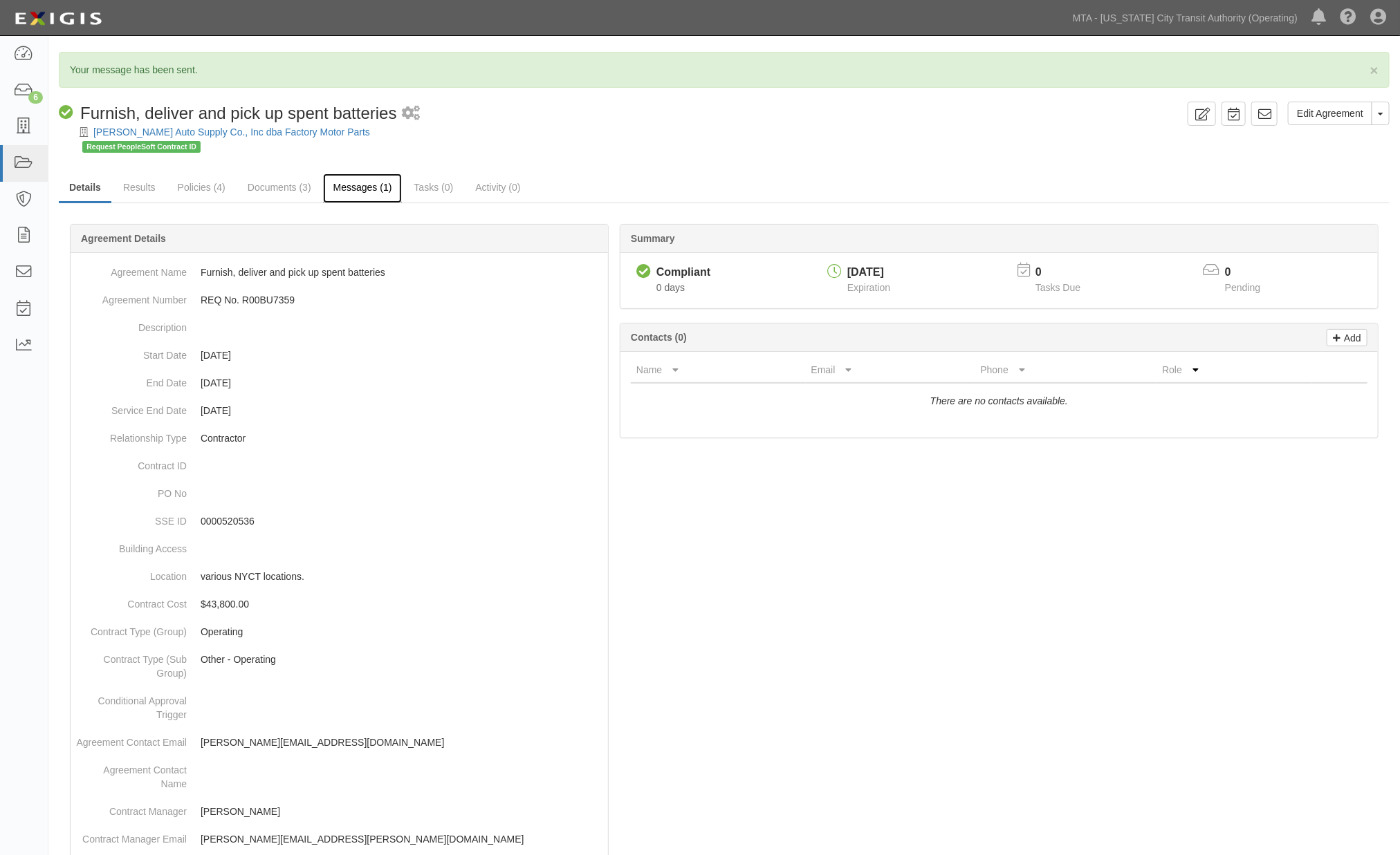
click at [342, 183] on link "Messages (1)" at bounding box center [363, 188] width 79 height 29
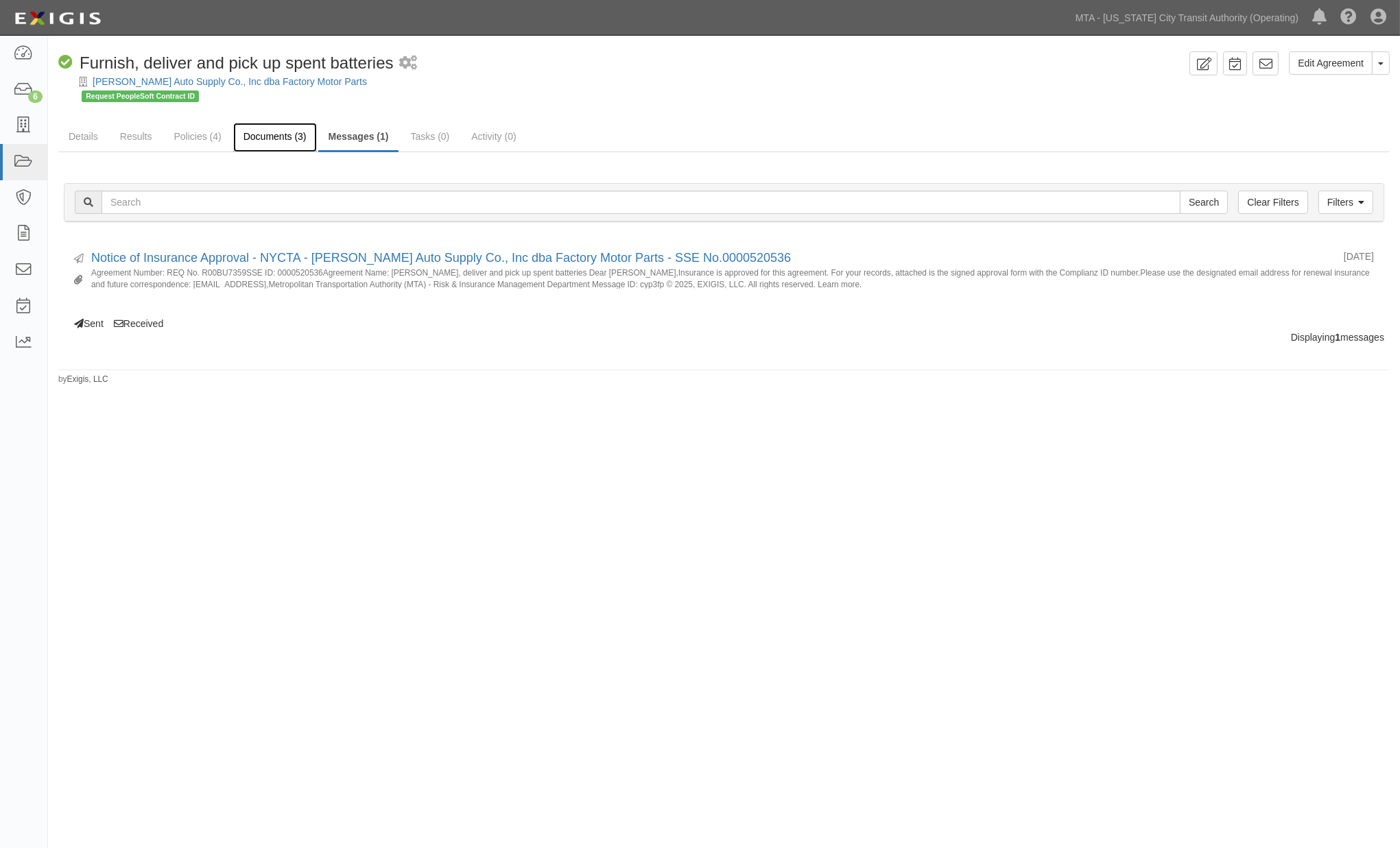
click at [274, 133] on link "Documents (3)" at bounding box center [275, 137] width 84 height 29
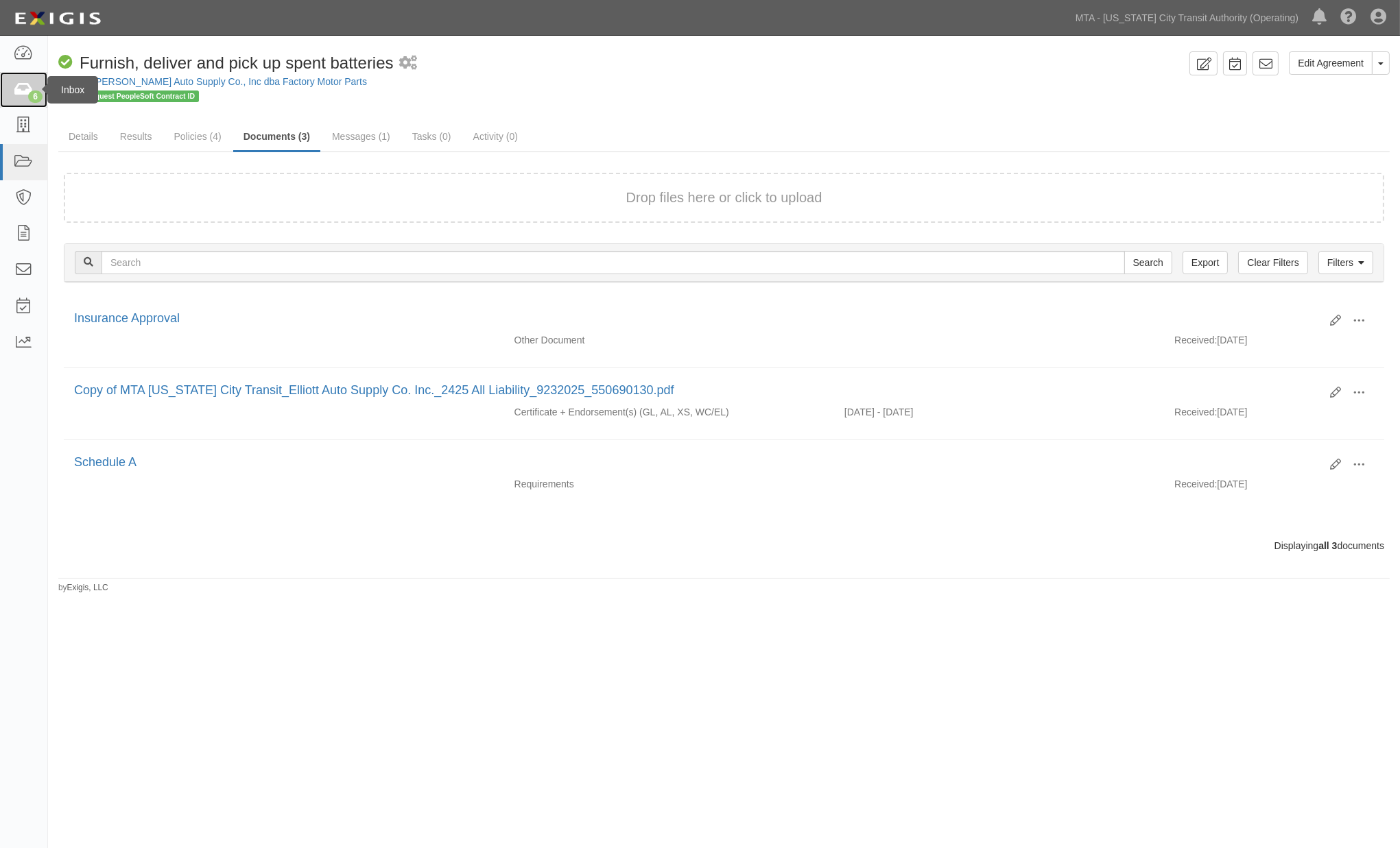
click at [22, 91] on icon at bounding box center [23, 90] width 19 height 16
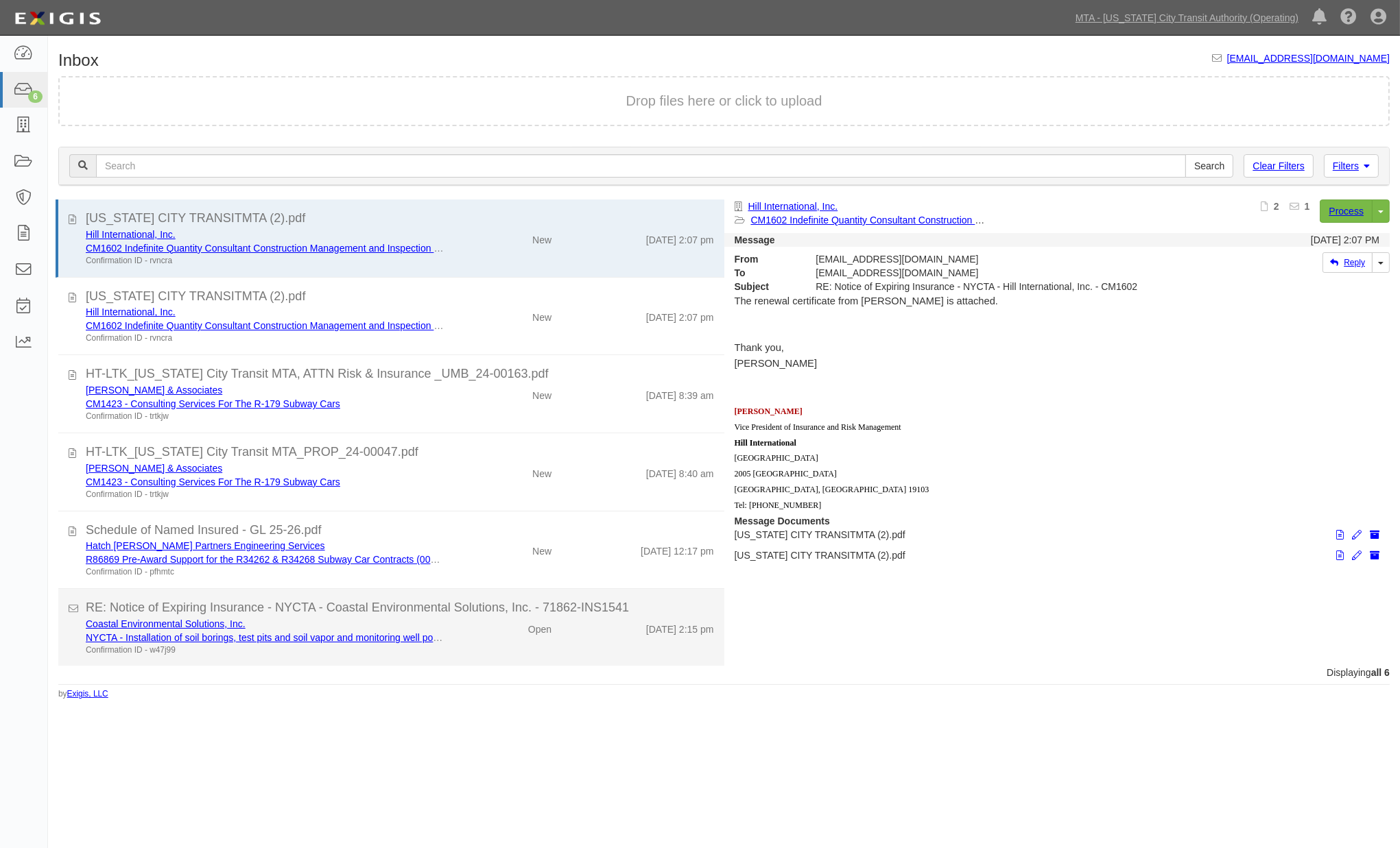
click at [503, 634] on div "Open" at bounding box center [508, 627] width 109 height 19
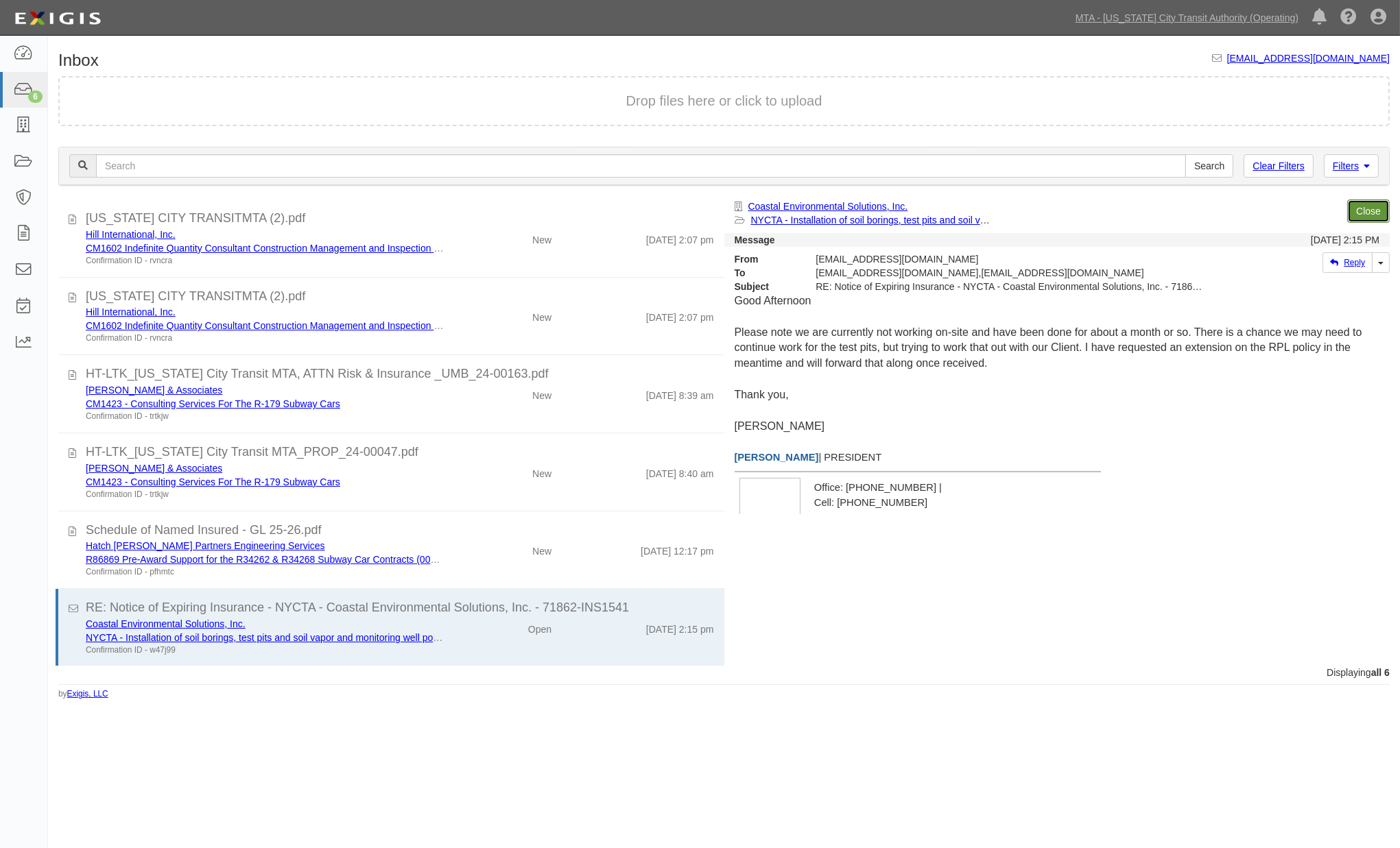
click at [1384, 204] on link "Close" at bounding box center [1369, 211] width 43 height 23
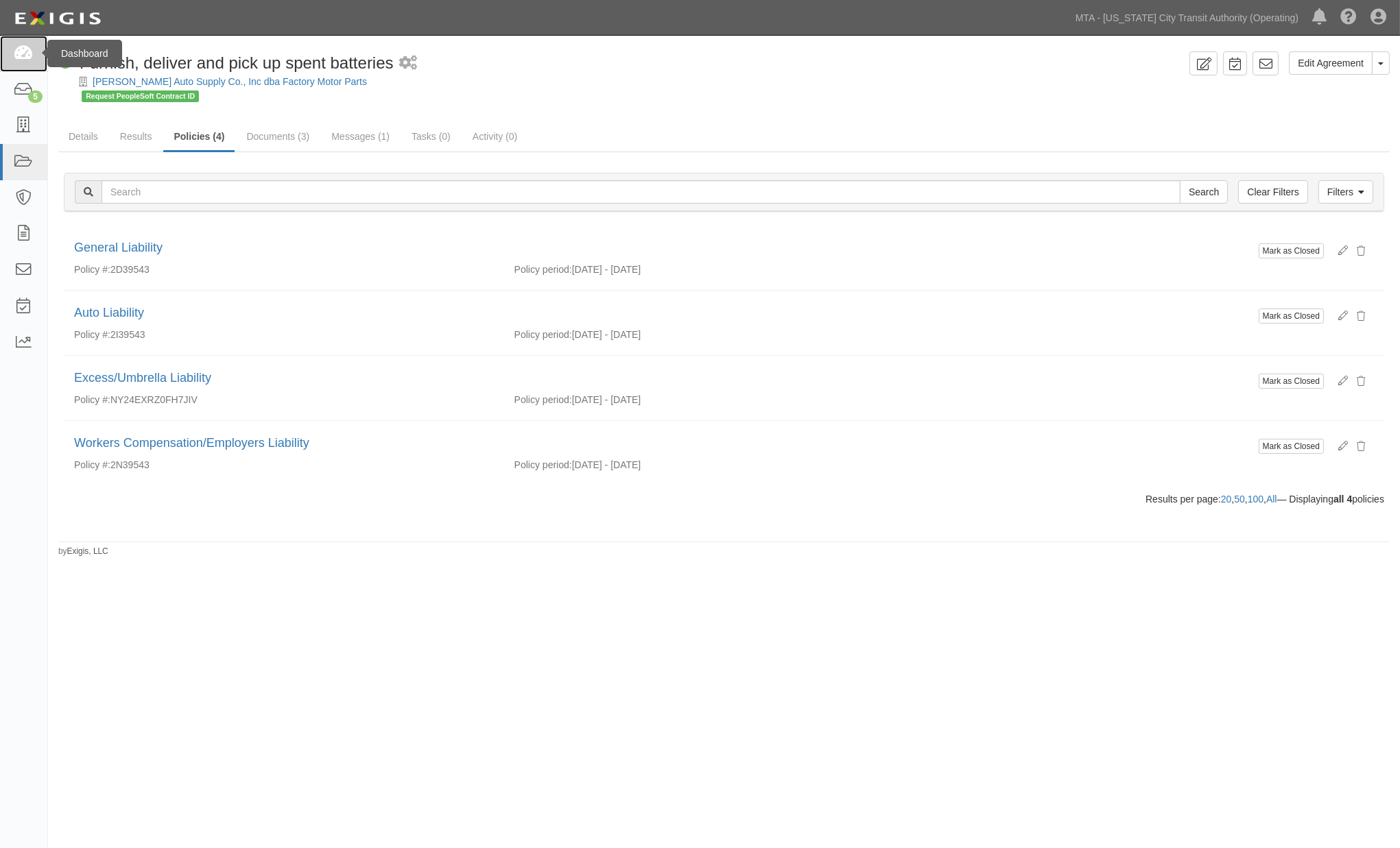
click at [14, 50] on icon at bounding box center [23, 53] width 19 height 16
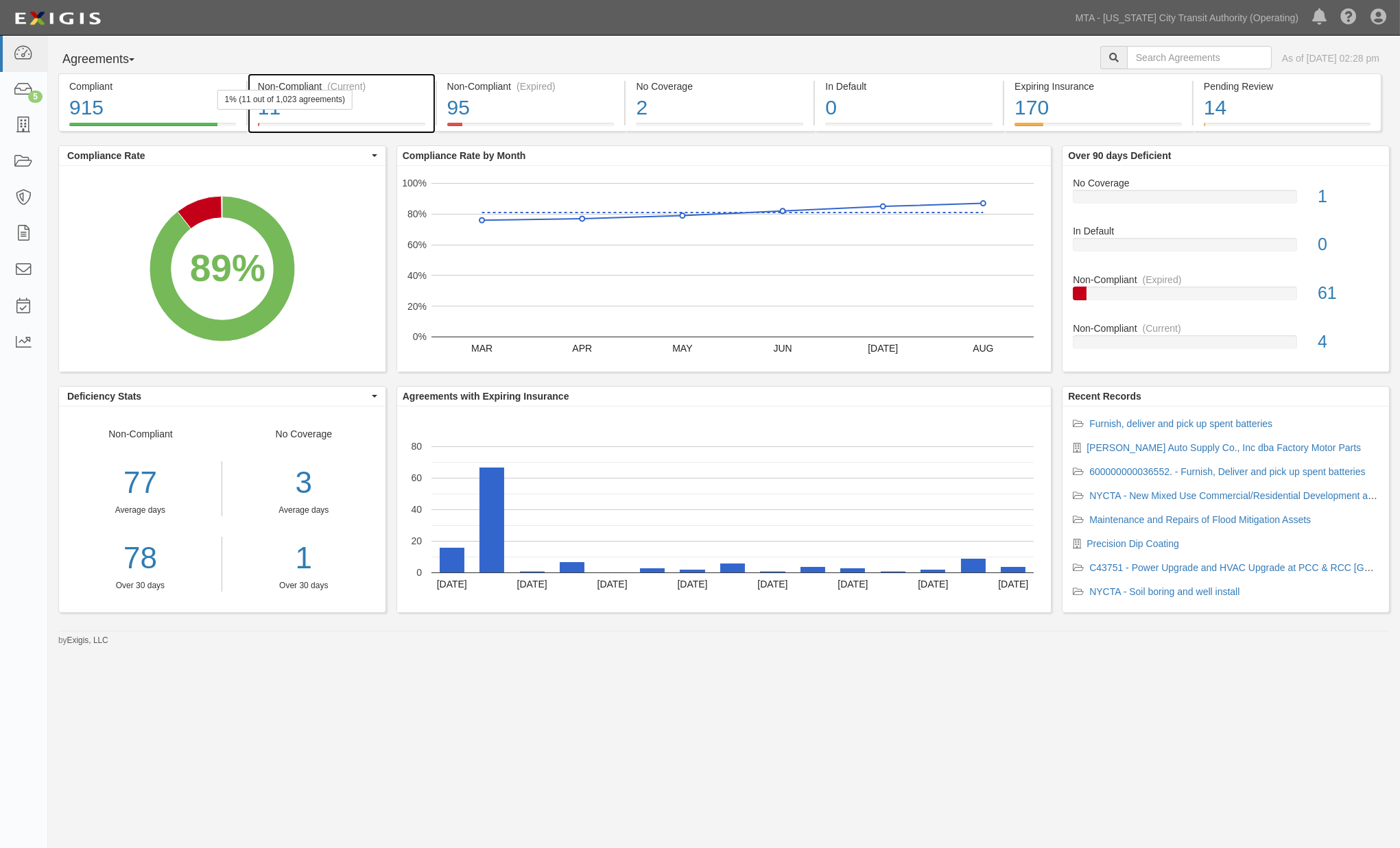
click at [413, 115] on div "11" at bounding box center [341, 107] width 167 height 29
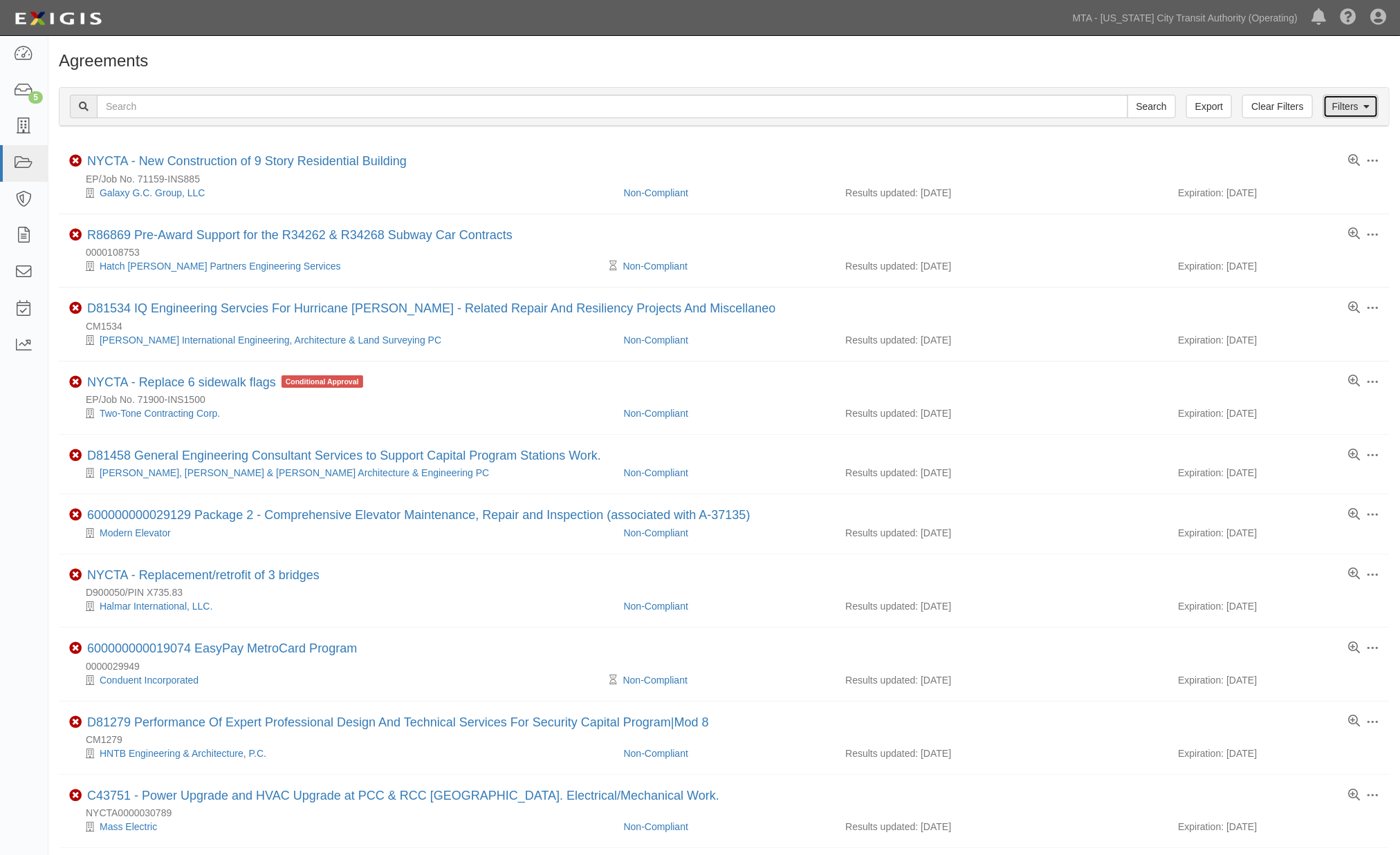
click at [1363, 109] on icon at bounding box center [1366, 106] width 6 height 10
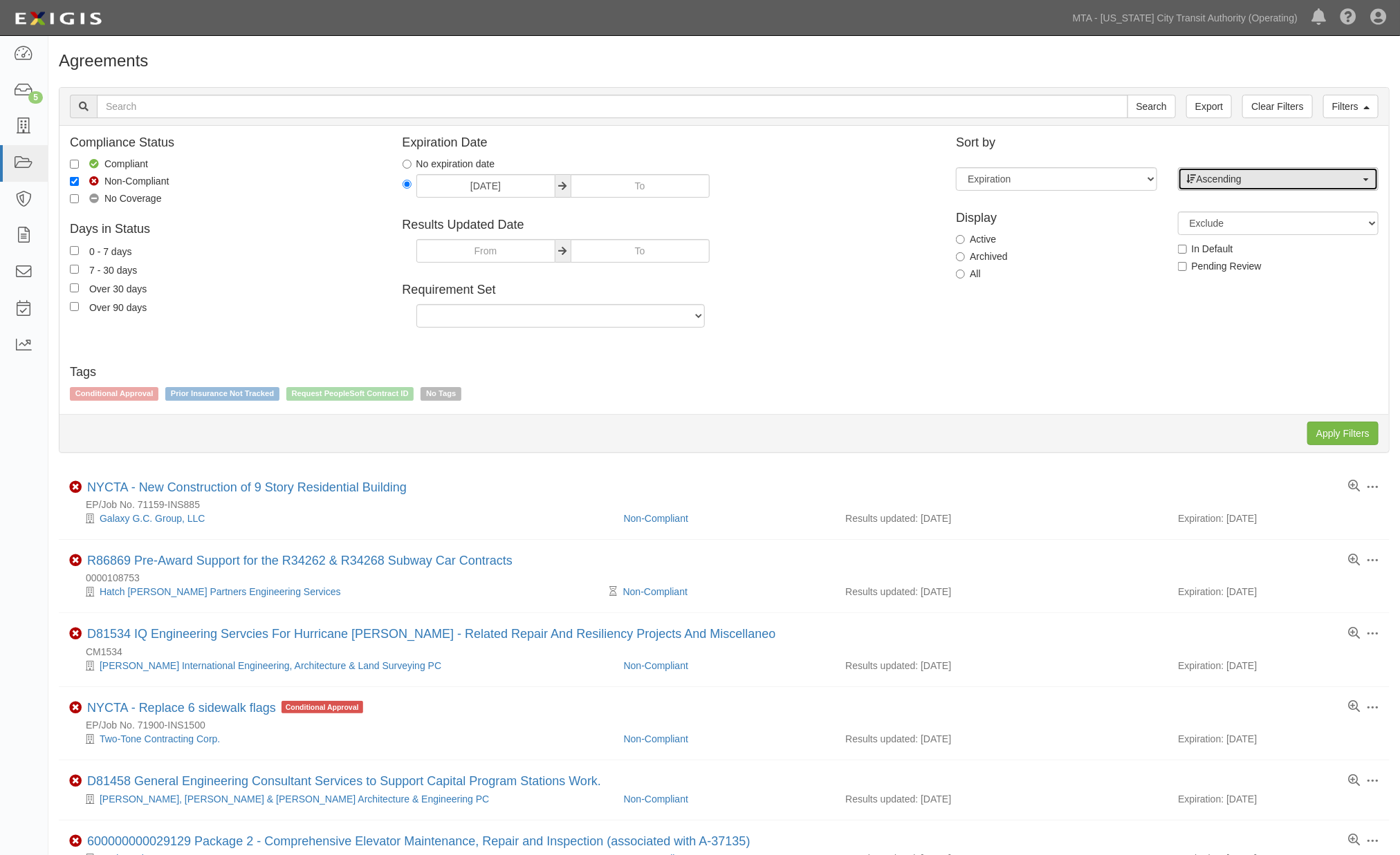
click at [1253, 177] on span "Ascending" at bounding box center [1274, 179] width 174 height 14
click at [1253, 218] on span "Descending" at bounding box center [1231, 224] width 51 height 14
select select "desc"
click at [1360, 434] on input "Apply Filters" at bounding box center [1343, 433] width 71 height 23
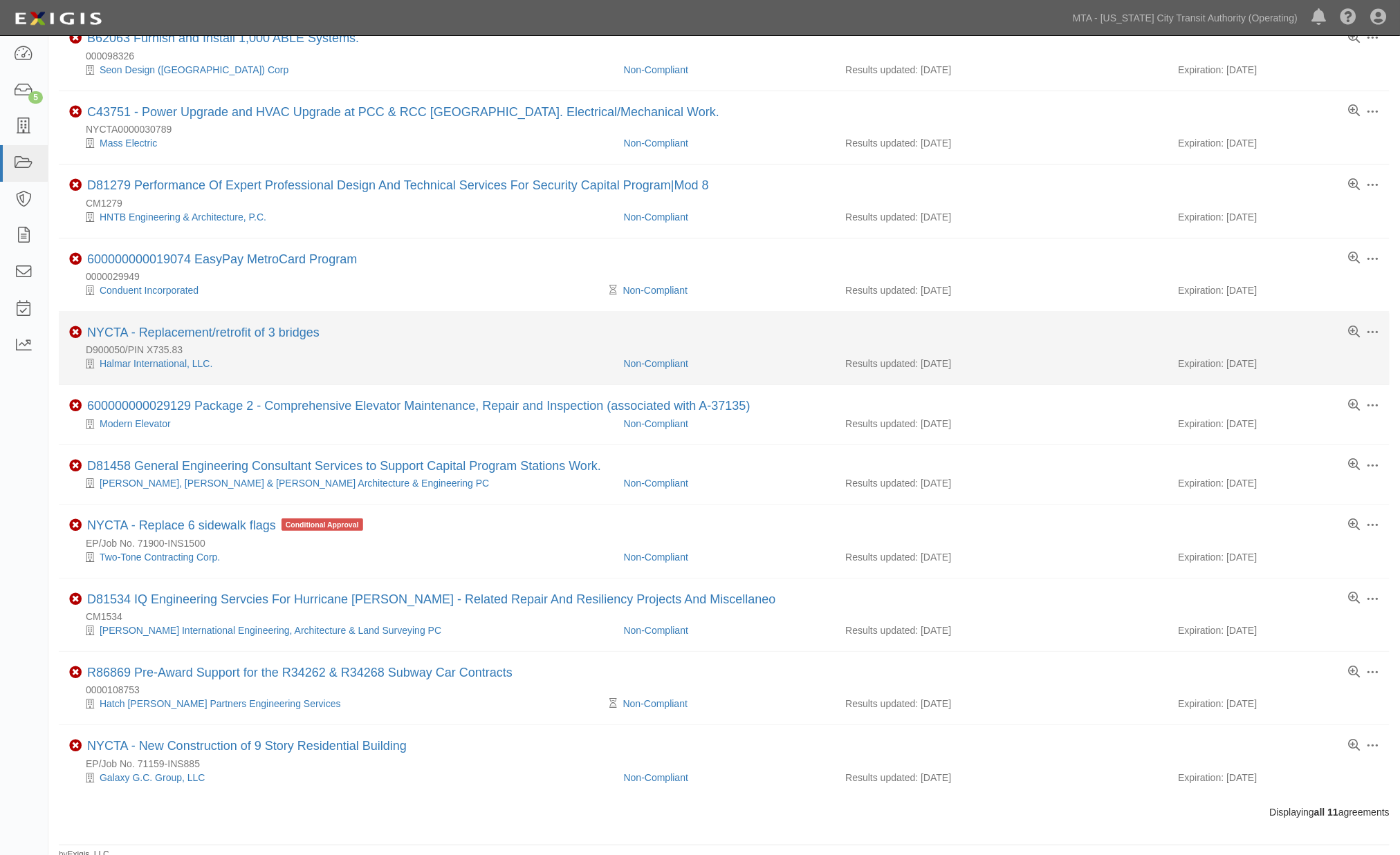
scroll to position [134, 0]
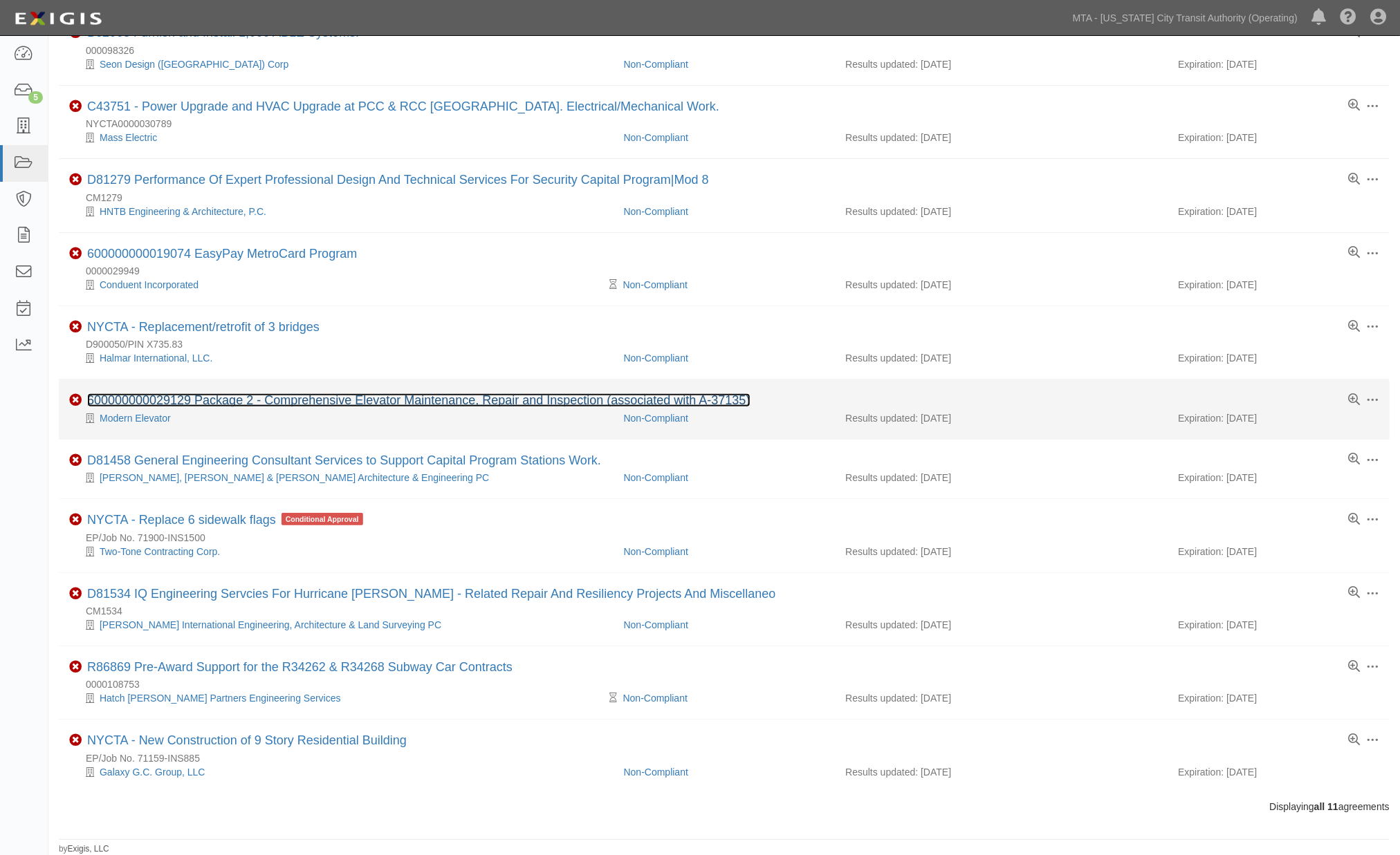
click at [318, 398] on link "600000000029129 Package 2 - Comprehensive Elevator Maintenance, Repair and Insp…" at bounding box center [419, 400] width 663 height 14
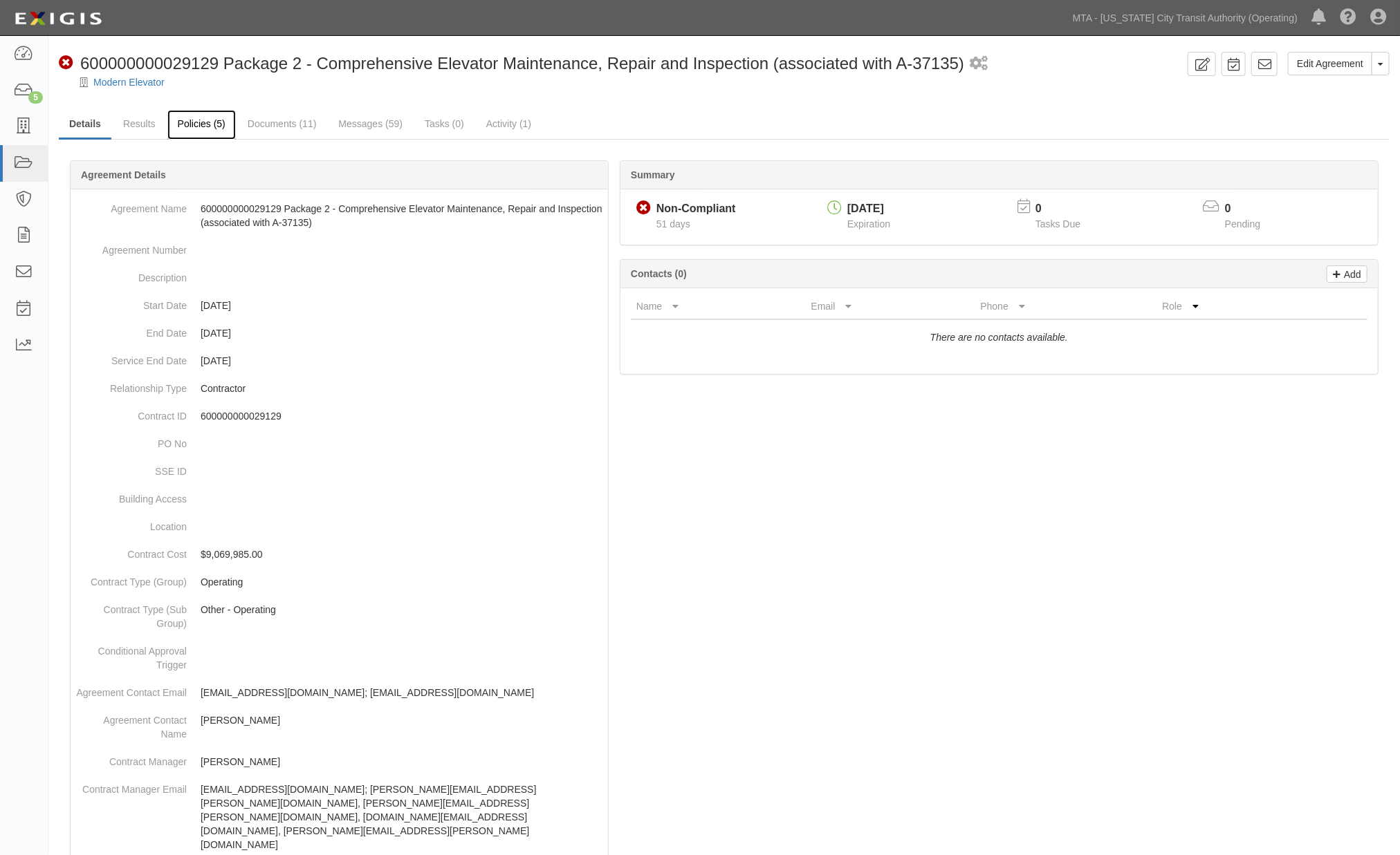
click at [192, 119] on link "Policies (5)" at bounding box center [202, 125] width 69 height 29
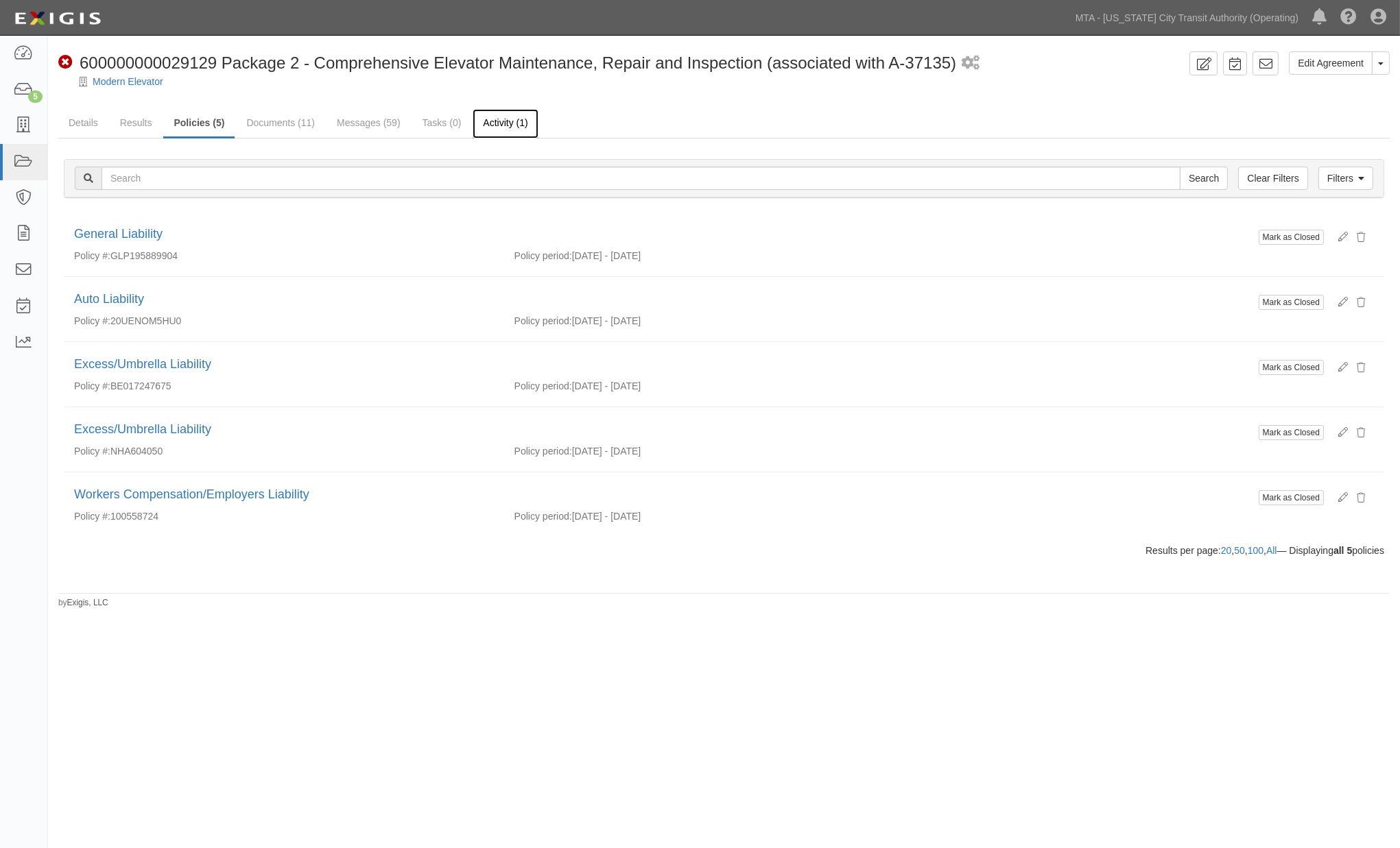
click at [515, 121] on link "Activity (1)" at bounding box center [505, 124] width 65 height 29
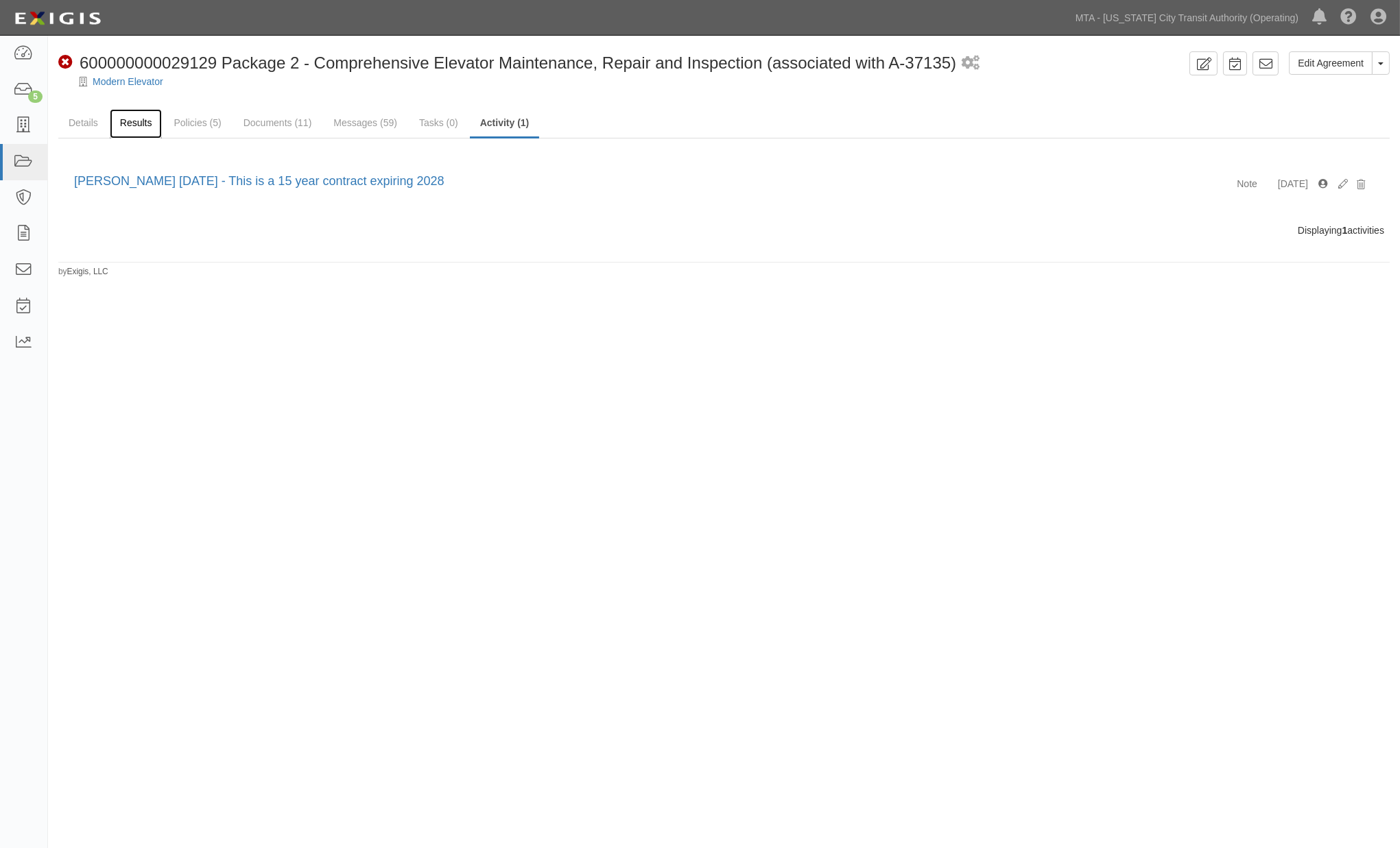
click at [134, 121] on link "Results" at bounding box center [136, 124] width 52 height 29
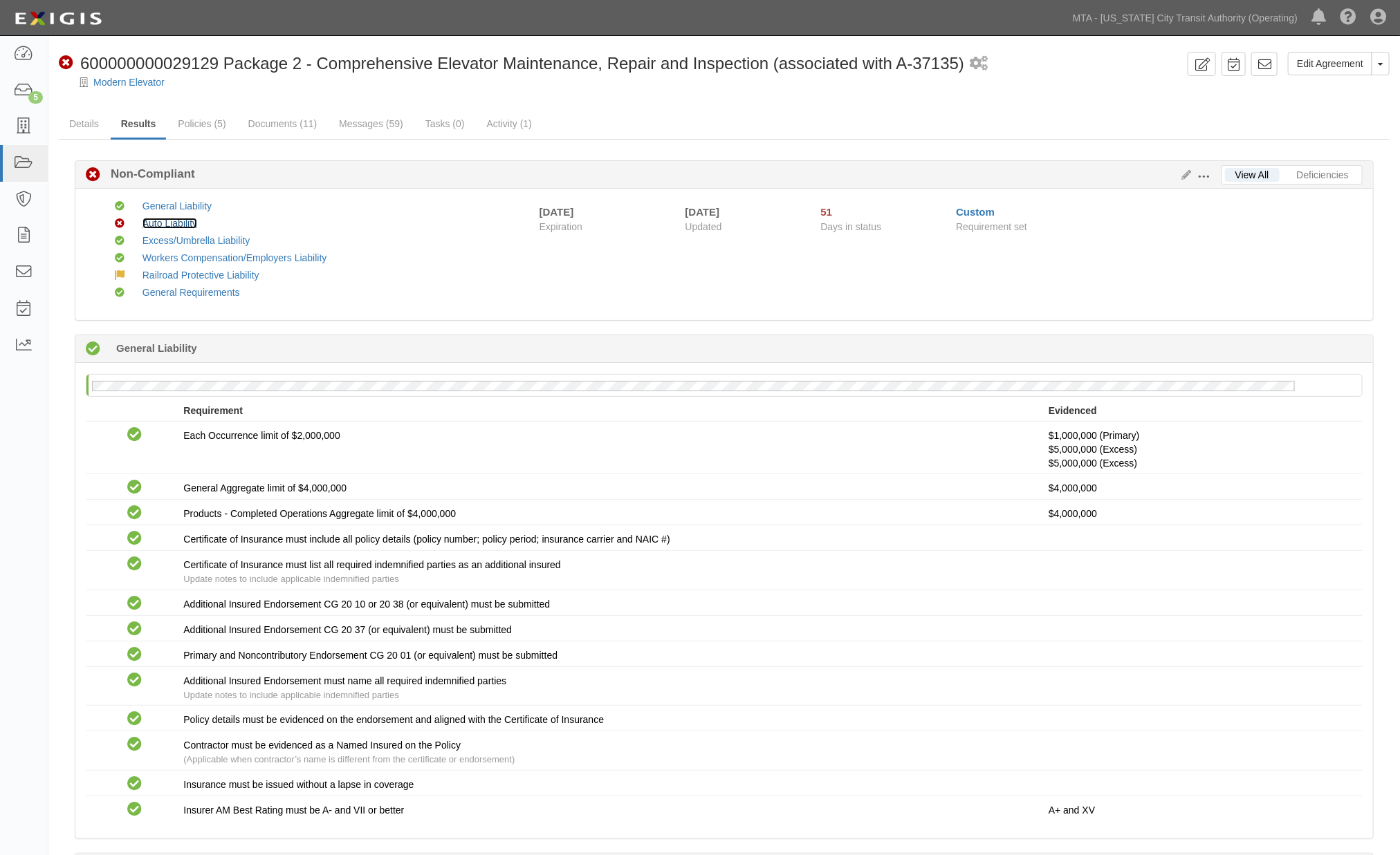
click at [147, 218] on link "Auto Liability" at bounding box center [170, 223] width 54 height 11
click at [266, 133] on link "Documents (11)" at bounding box center [283, 125] width 90 height 29
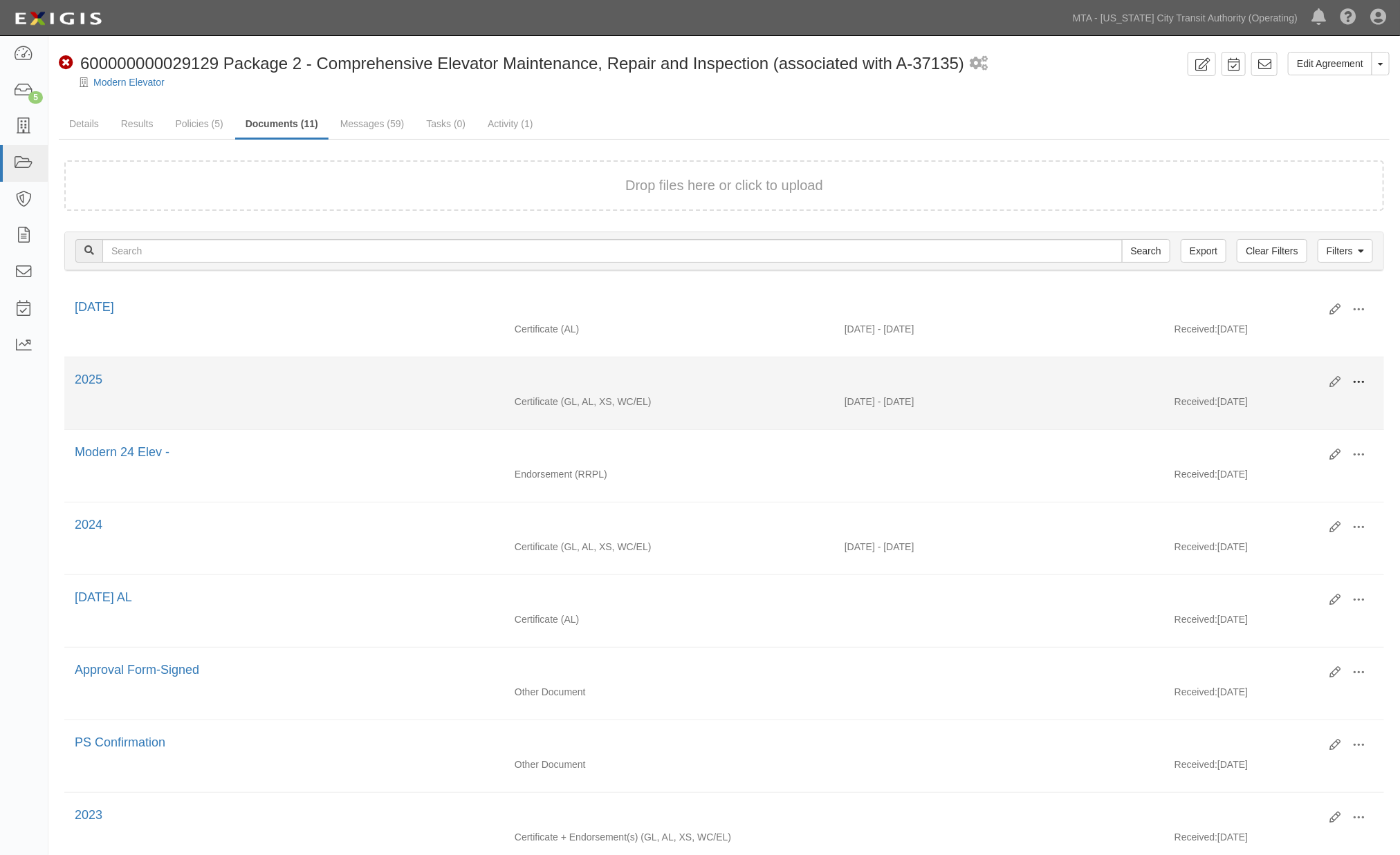
drag, startPoint x: 1368, startPoint y: 382, endPoint x: 1359, endPoint y: 382, distance: 9.0
click at [1368, 382] on button at bounding box center [1358, 383] width 30 height 23
click at [1267, 375] on link "Edit" at bounding box center [1291, 376] width 110 height 25
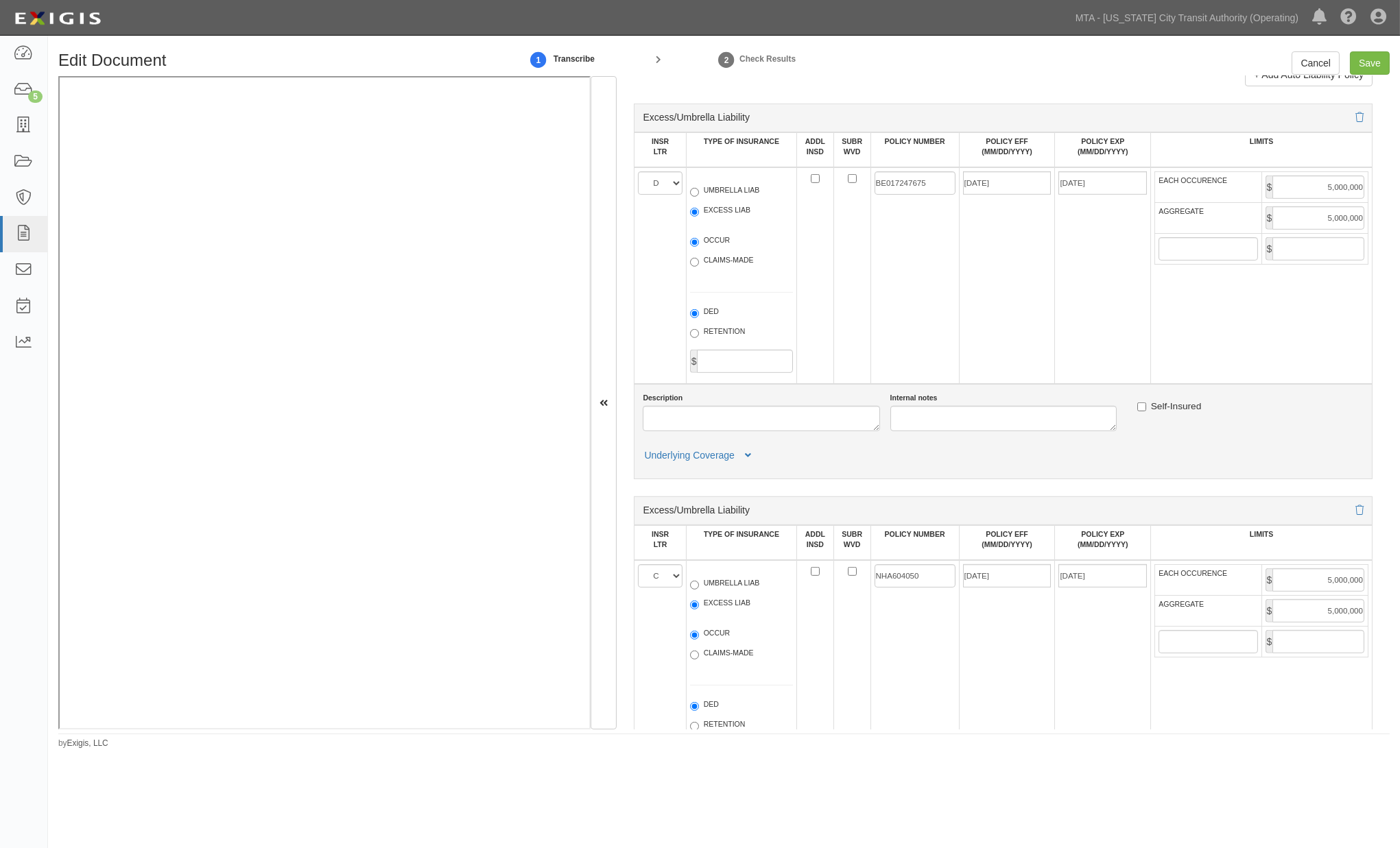
scroll to position [1676, 0]
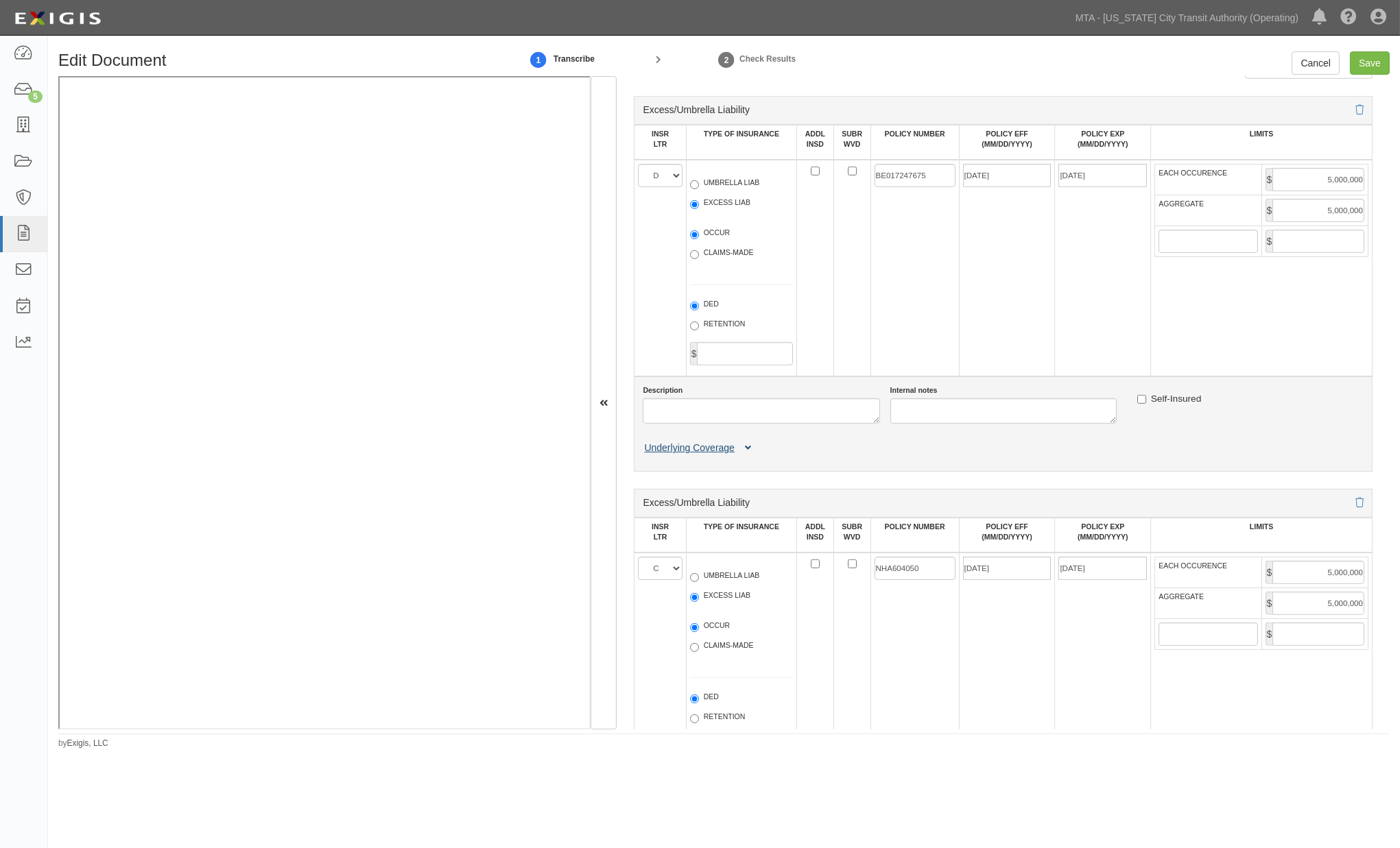
click at [746, 453] on icon at bounding box center [748, 448] width 6 height 10
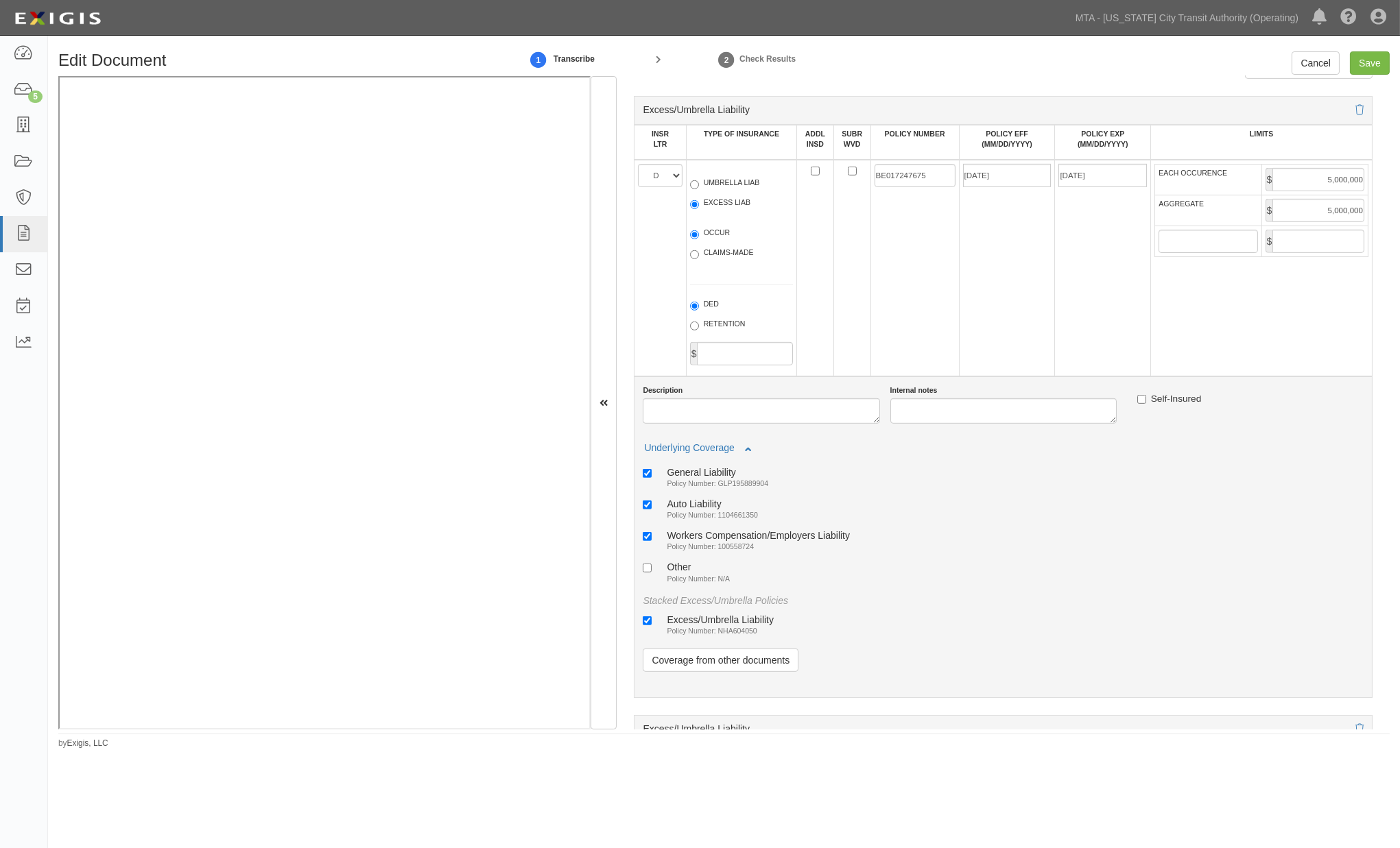
click at [673, 509] on div "Auto Liability" at bounding box center [713, 504] width 91 height 12
click at [652, 509] on input "Auto Liability Policy Number: 1104661350" at bounding box center [648, 505] width 9 height 9
checkbox input "false"
click at [692, 672] on link "Coverage from other documents" at bounding box center [721, 660] width 156 height 23
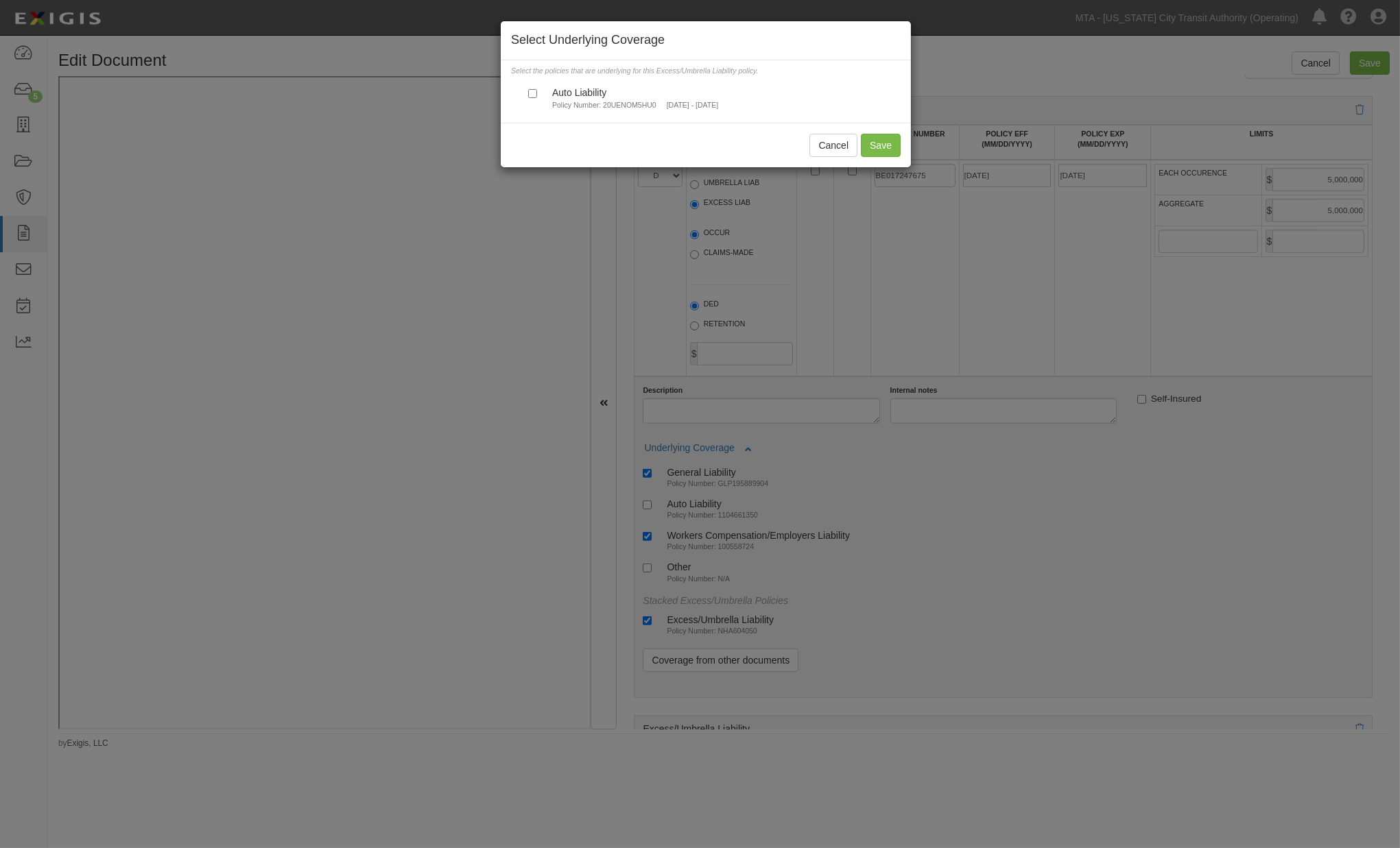
click at [580, 97] on div "Auto Liability" at bounding box center [636, 92] width 166 height 12
click at [537, 97] on input "Auto Liability Policy Number: 20UENOM5HU0 8/26/2025 - 8/26/2026" at bounding box center [533, 94] width 9 height 9
checkbox input "true"
click at [873, 149] on button "Save" at bounding box center [881, 145] width 40 height 23
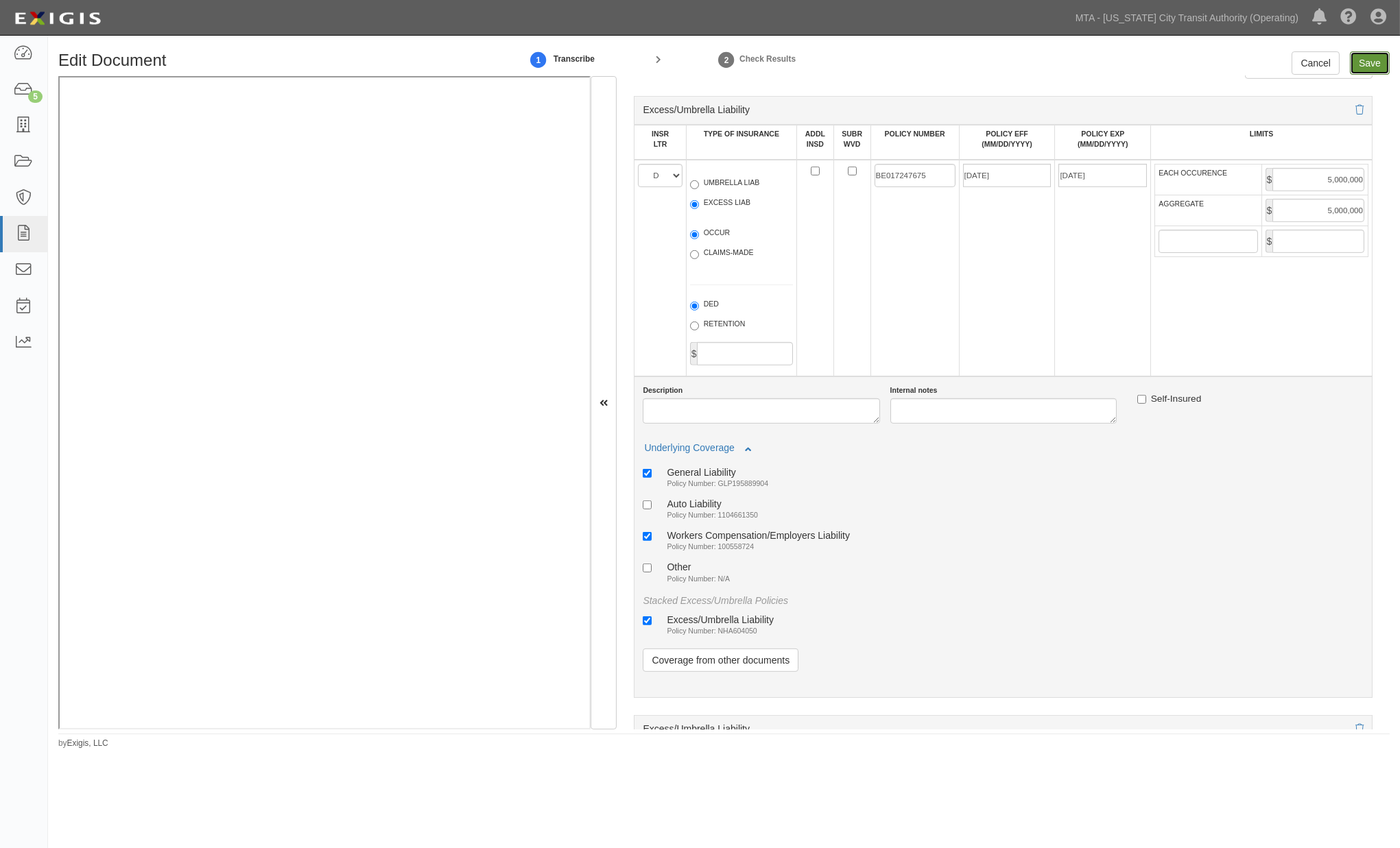
click at [1373, 67] on input "Save" at bounding box center [1370, 63] width 40 height 23
type input "1000000"
type input "4000000"
type input "1000000"
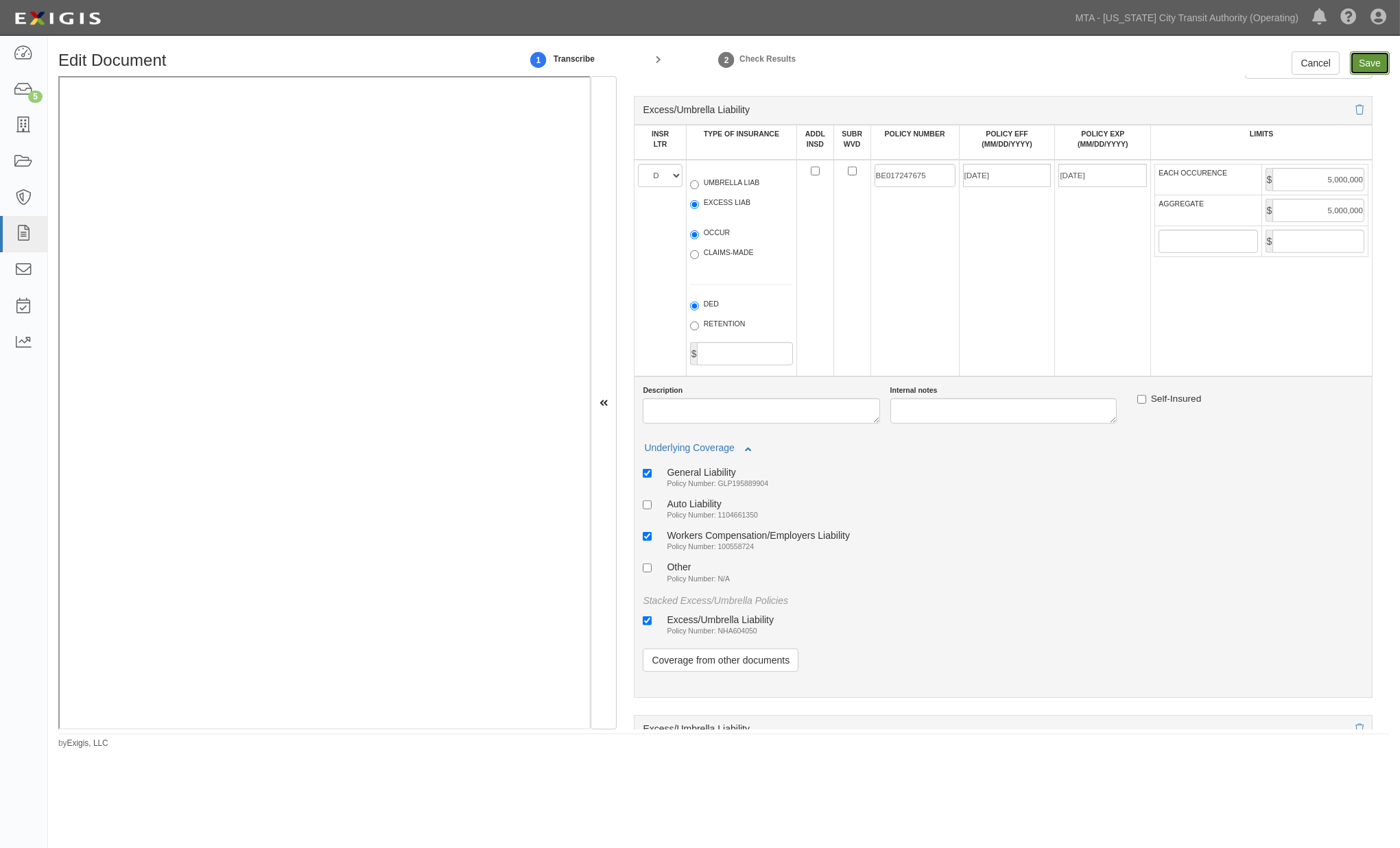
type input "5000000"
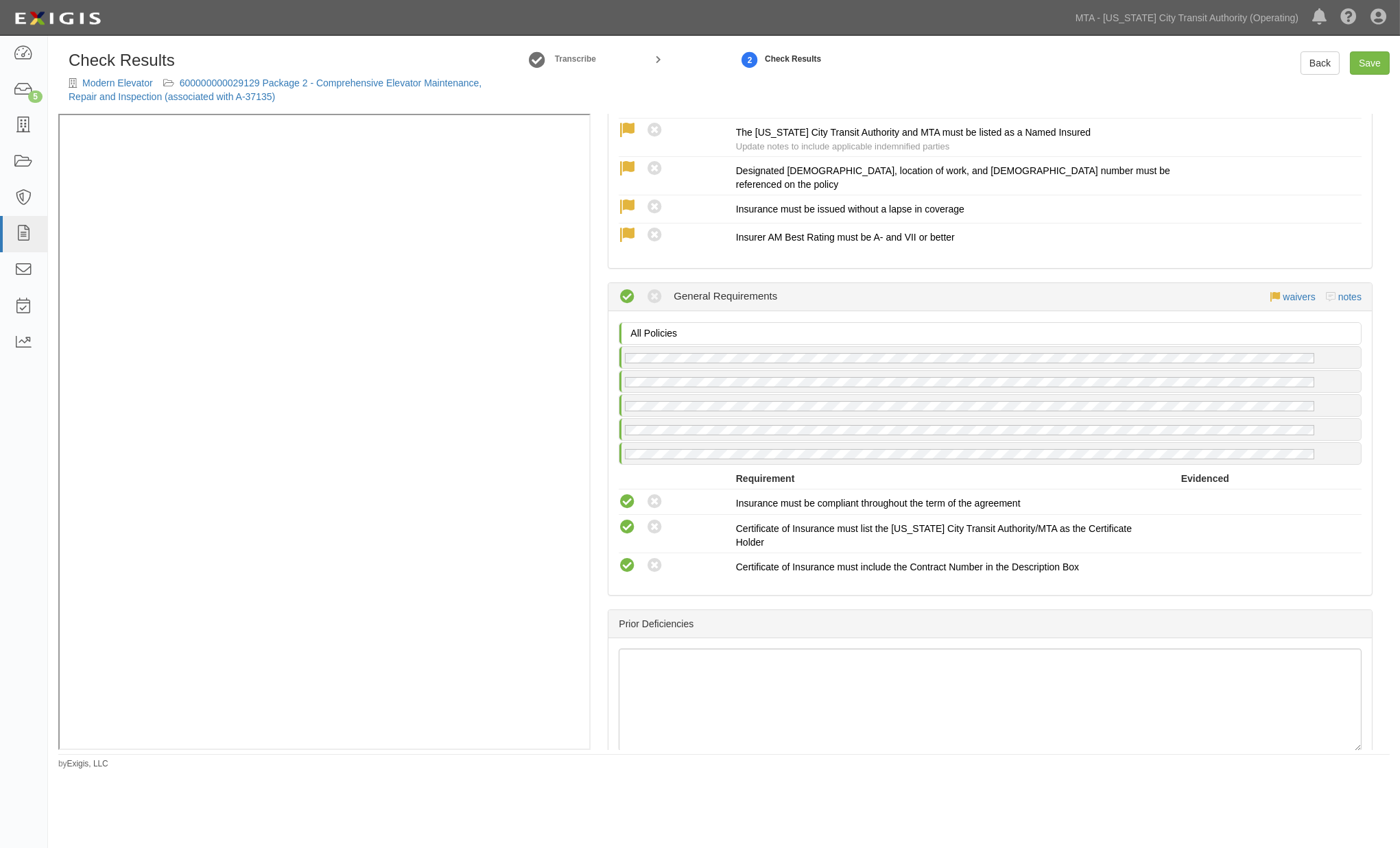
scroll to position [2264, 0]
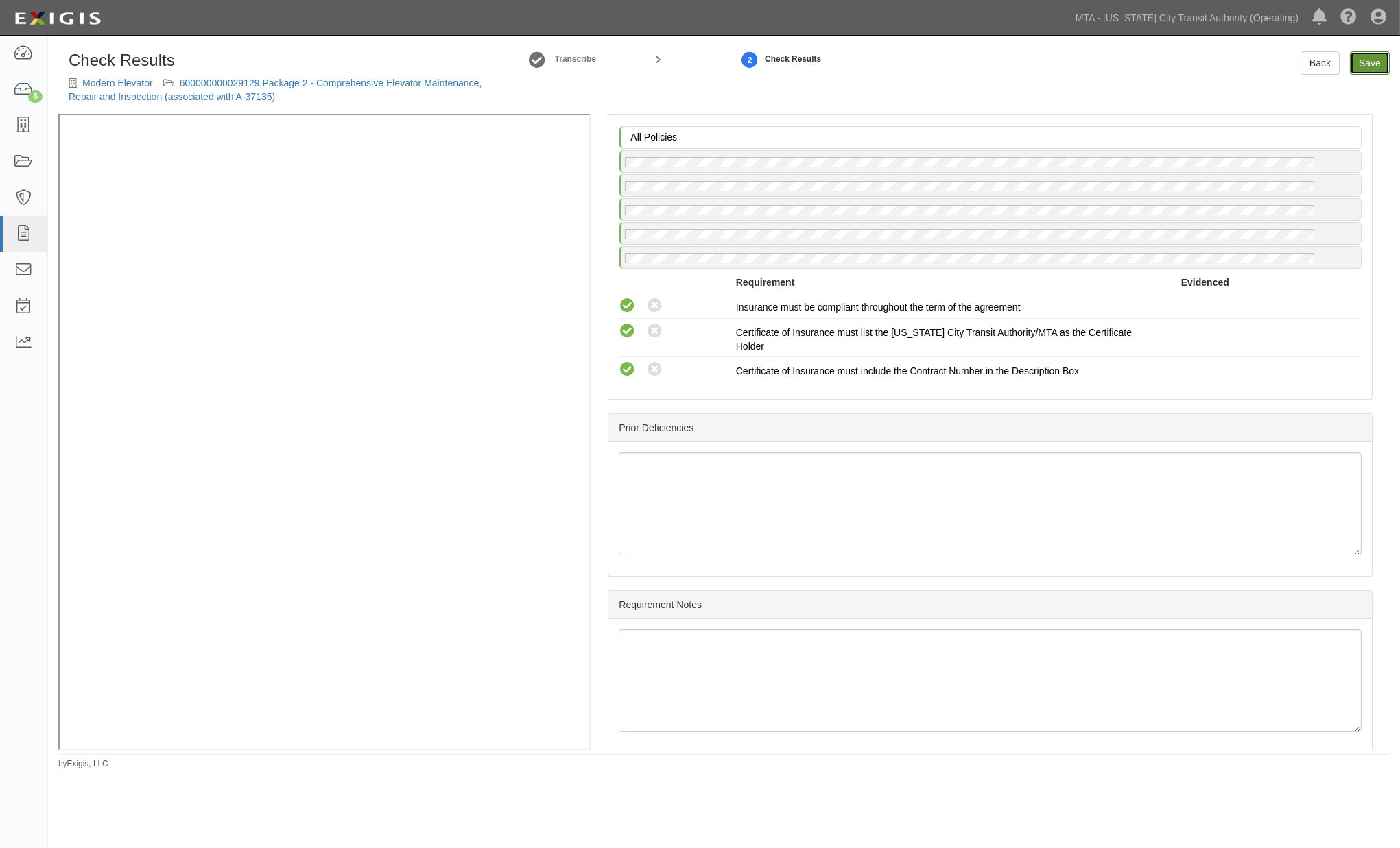
click at [1361, 61] on link "Save" at bounding box center [1370, 63] width 40 height 23
radio input "true"
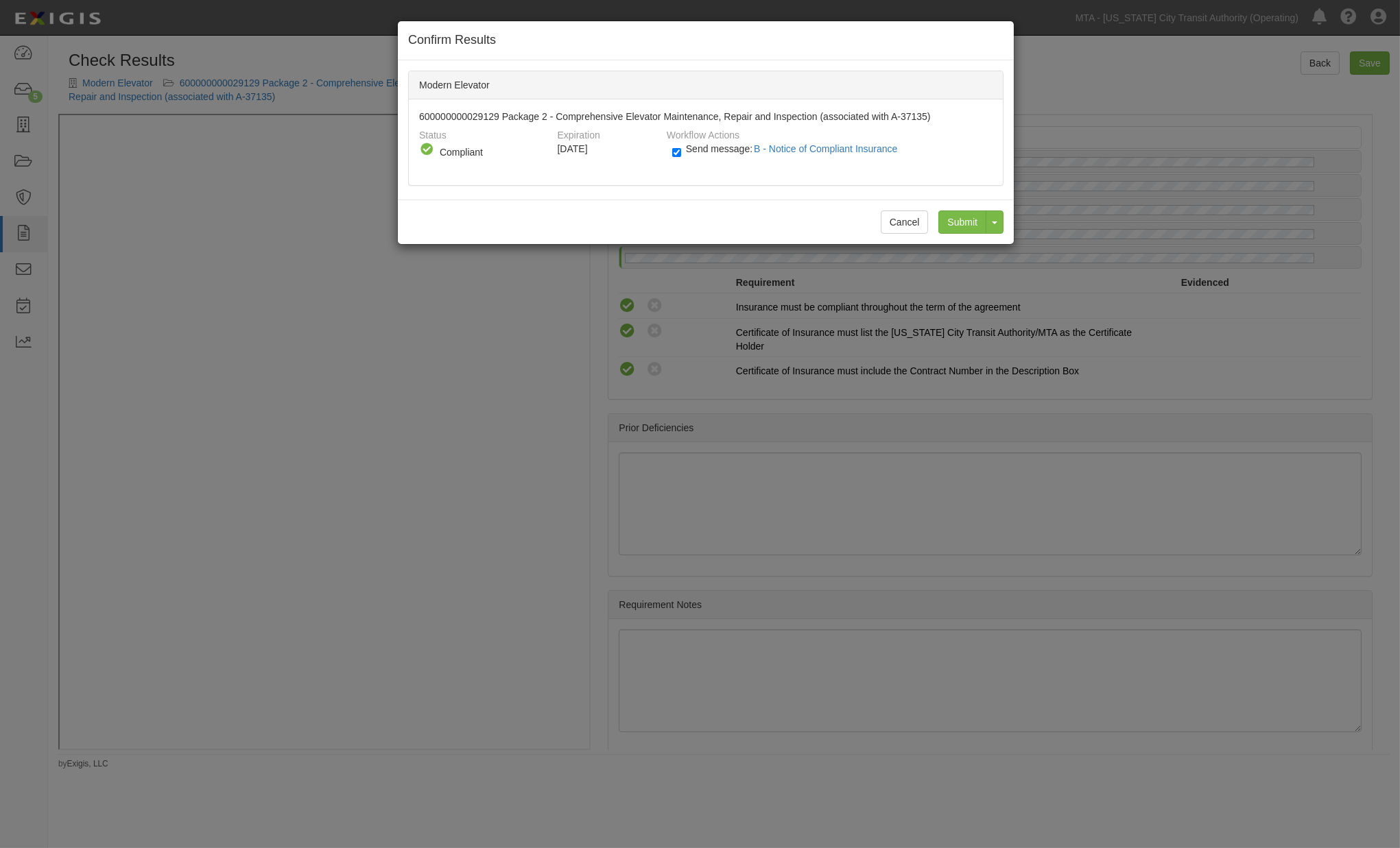
click at [664, 156] on div "Send message: B - Notice of Compliant Insurance" at bounding box center [827, 153] width 331 height 22
click at [678, 154] on input "Send message: B - Notice of Compliant Insurance" at bounding box center [677, 152] width 9 height 16
checkbox input "false"
click at [969, 219] on input "Submit" at bounding box center [962, 222] width 48 height 23
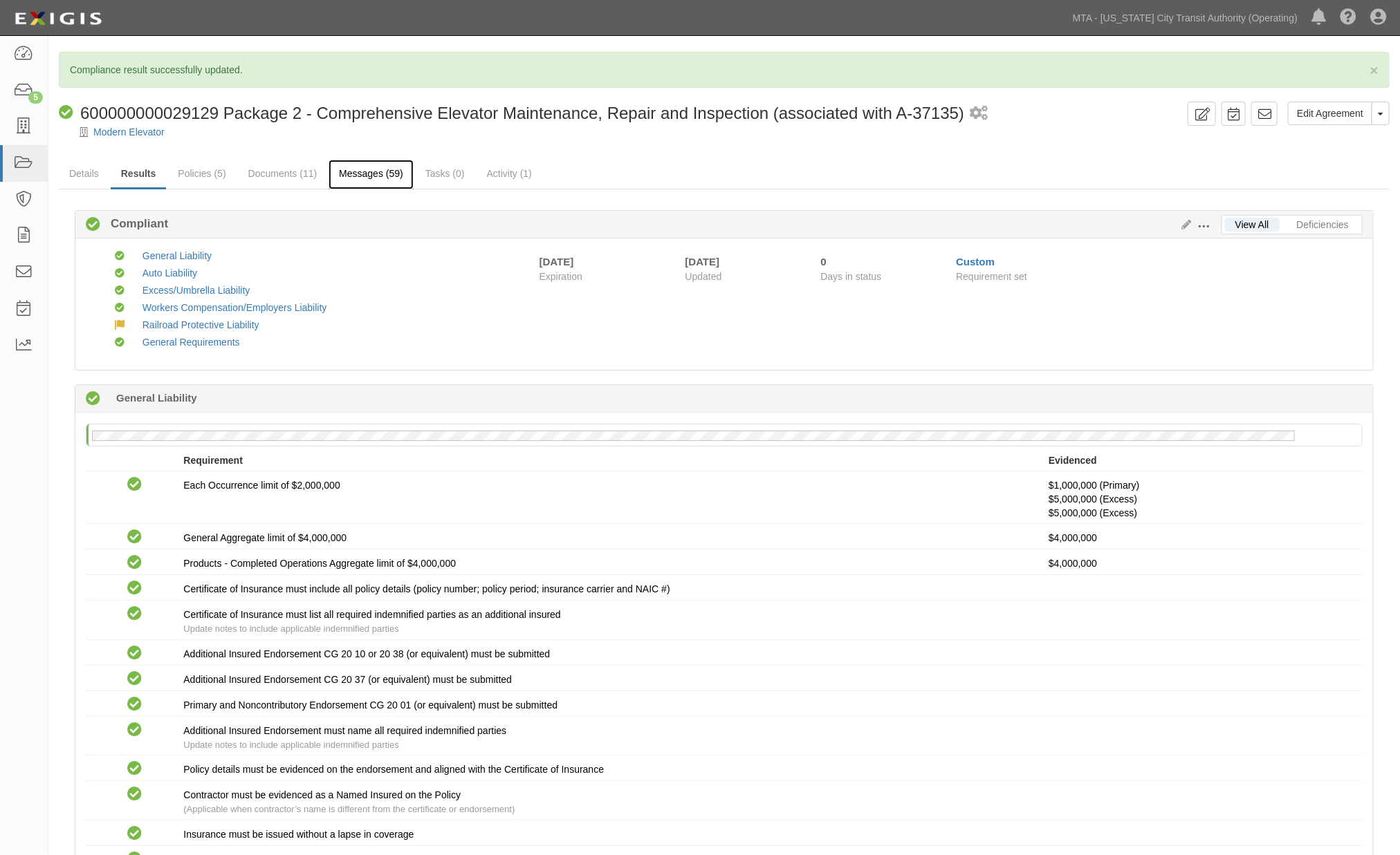
click at [355, 176] on link "Messages (59)" at bounding box center [371, 174] width 85 height 29
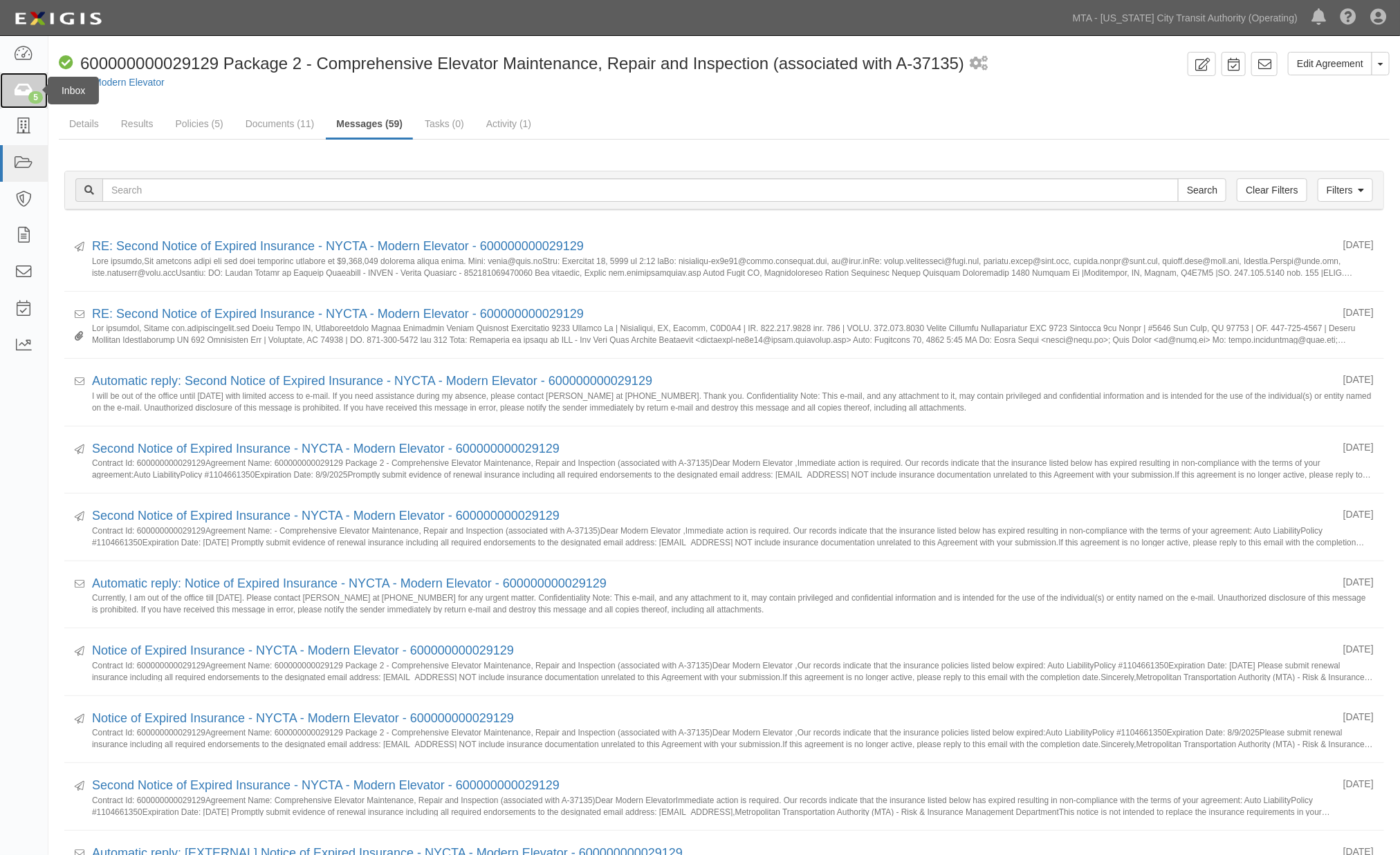
click at [23, 84] on icon at bounding box center [23, 91] width 20 height 16
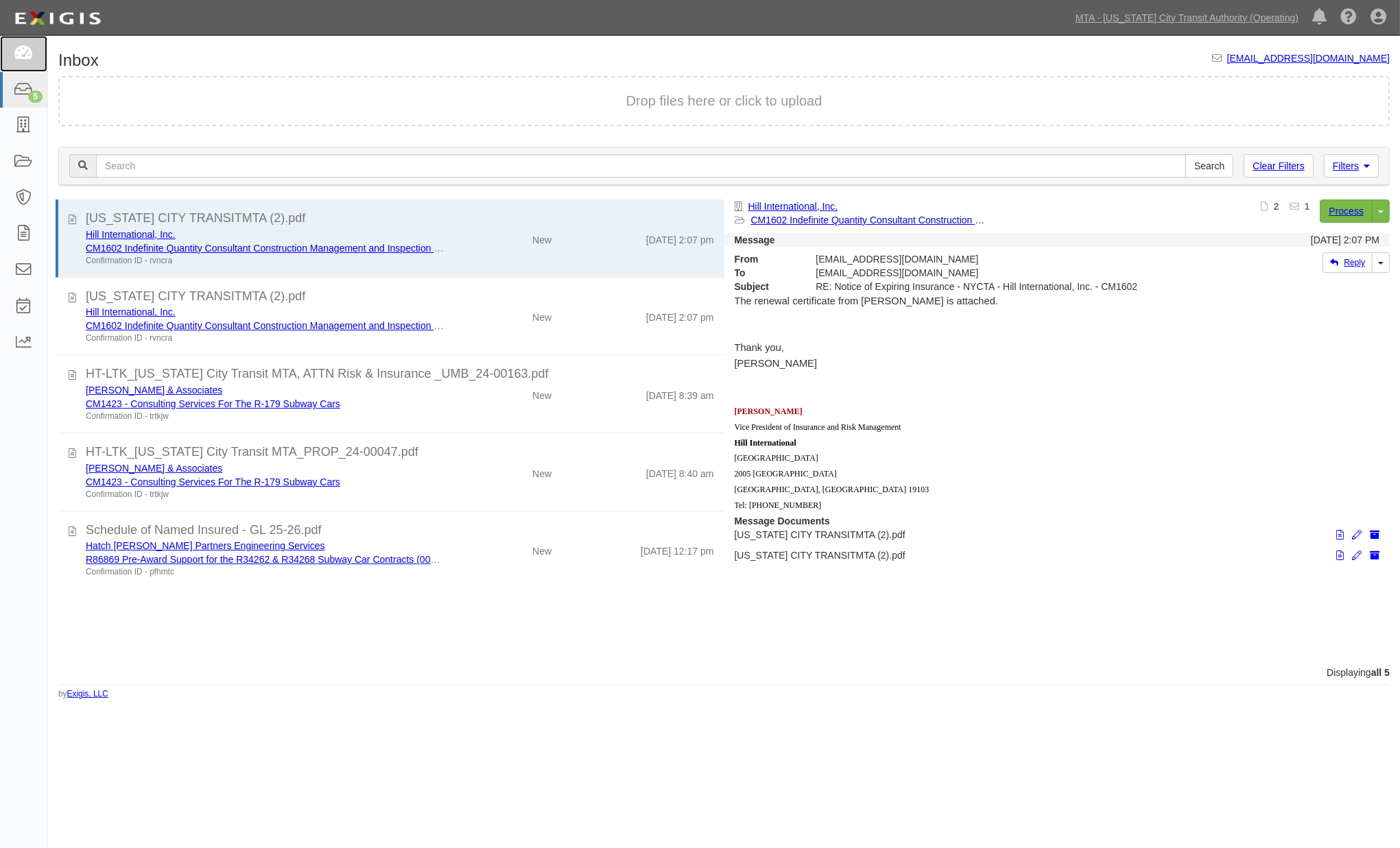
click at [25, 46] on icon at bounding box center [23, 53] width 19 height 16
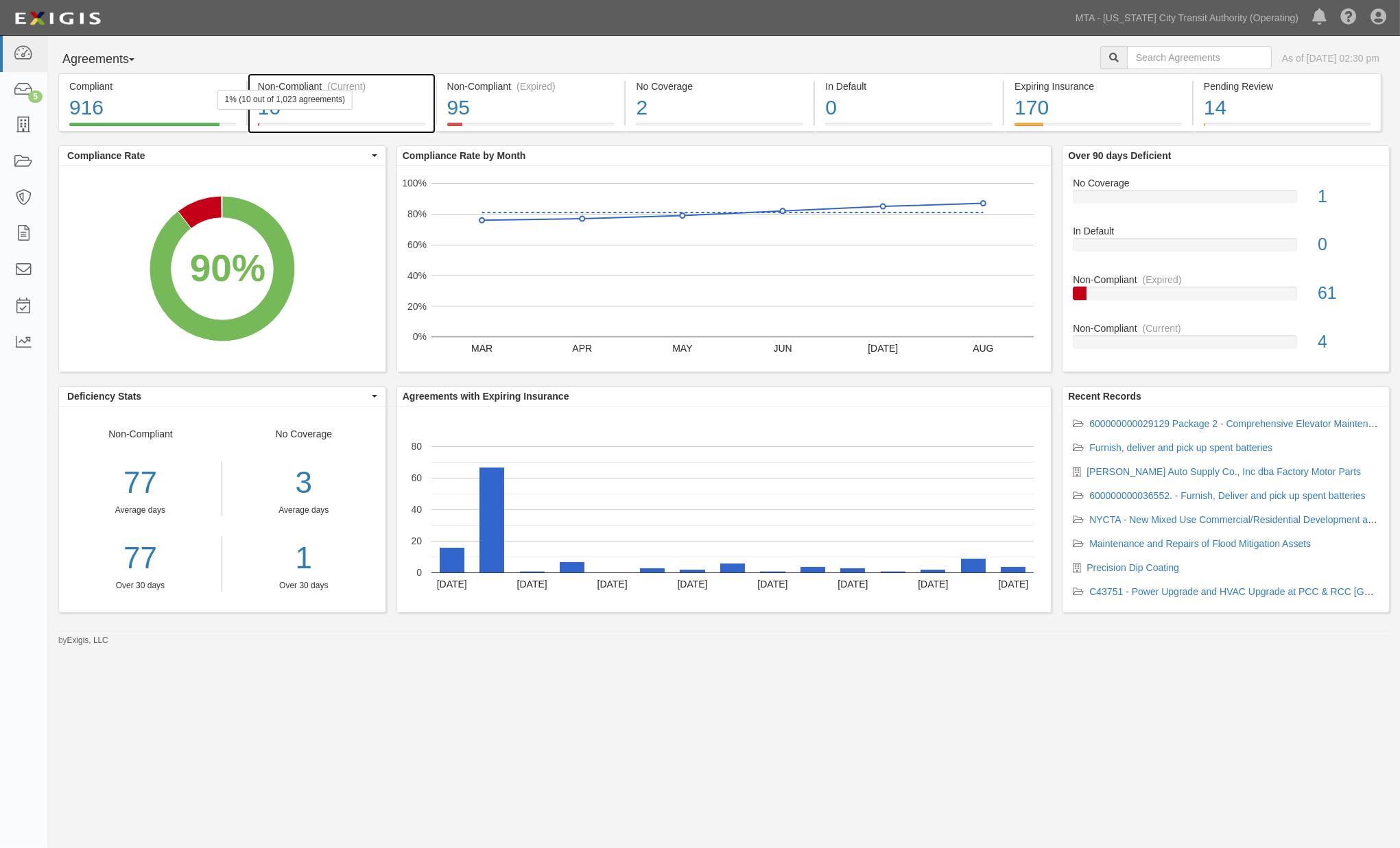
click at [423, 106] on div "10" at bounding box center [341, 107] width 167 height 29
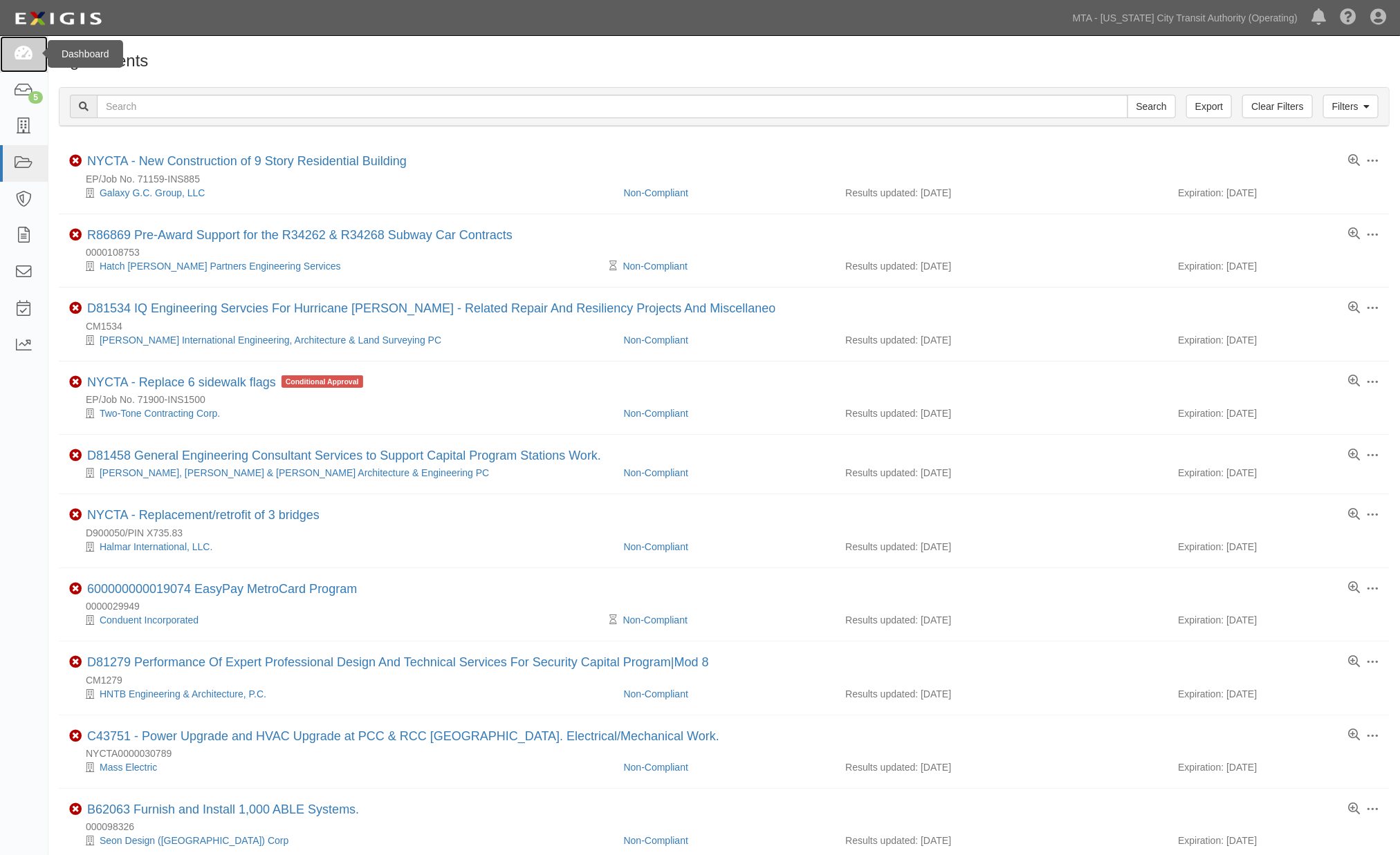
click at [33, 57] on link at bounding box center [23, 54] width 48 height 37
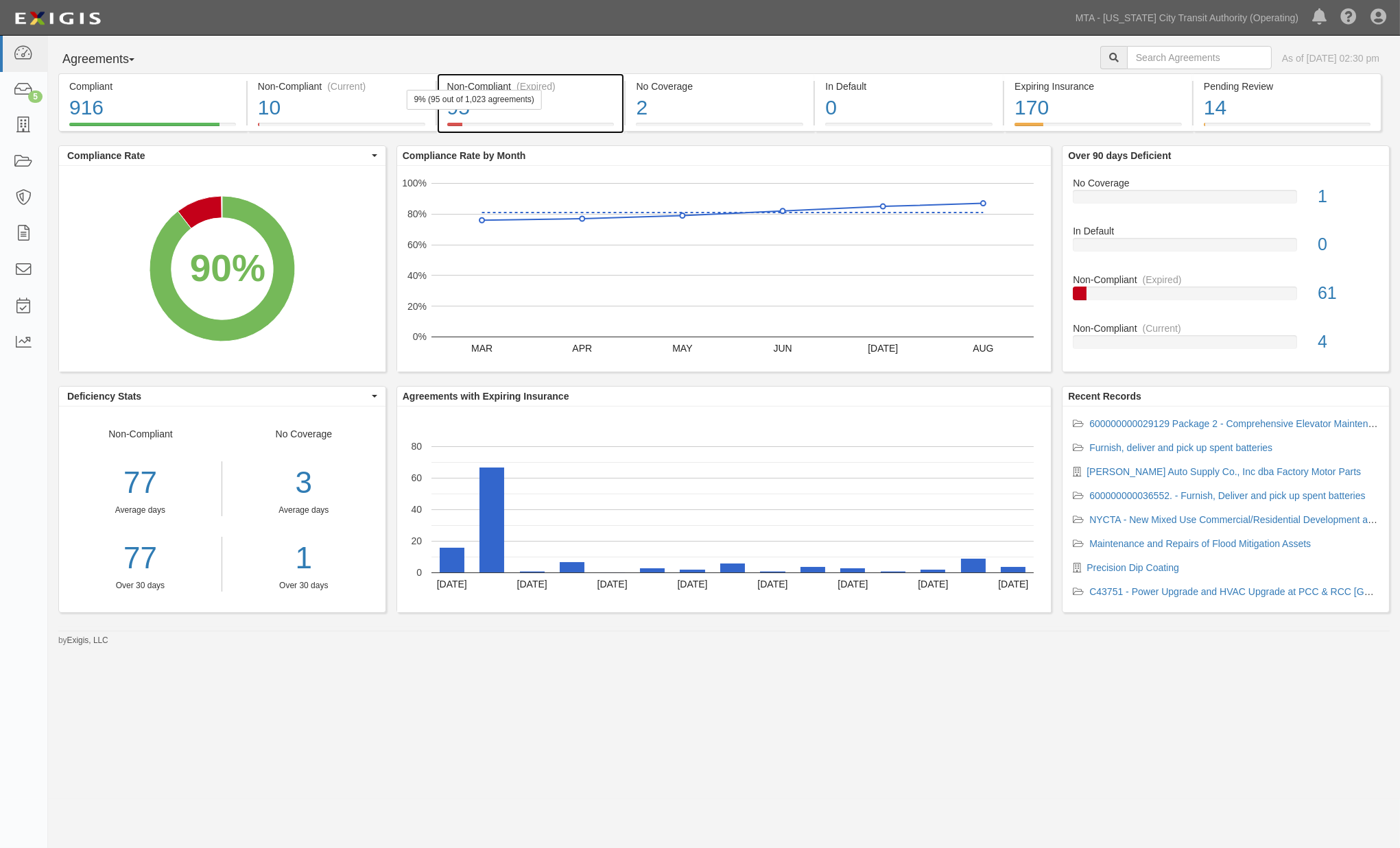
click at [585, 107] on div "95" at bounding box center [531, 107] width 167 height 29
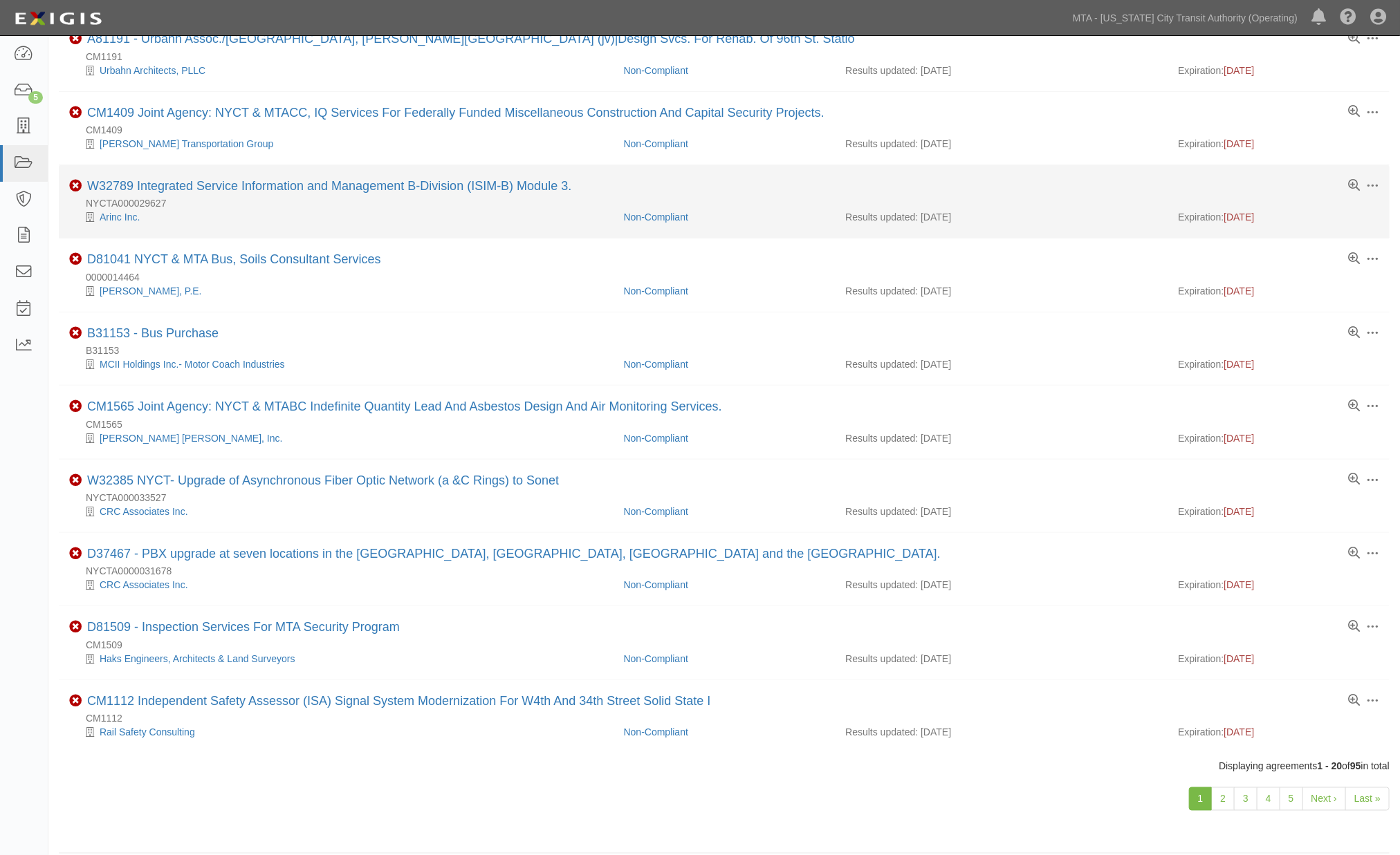
scroll to position [844, 0]
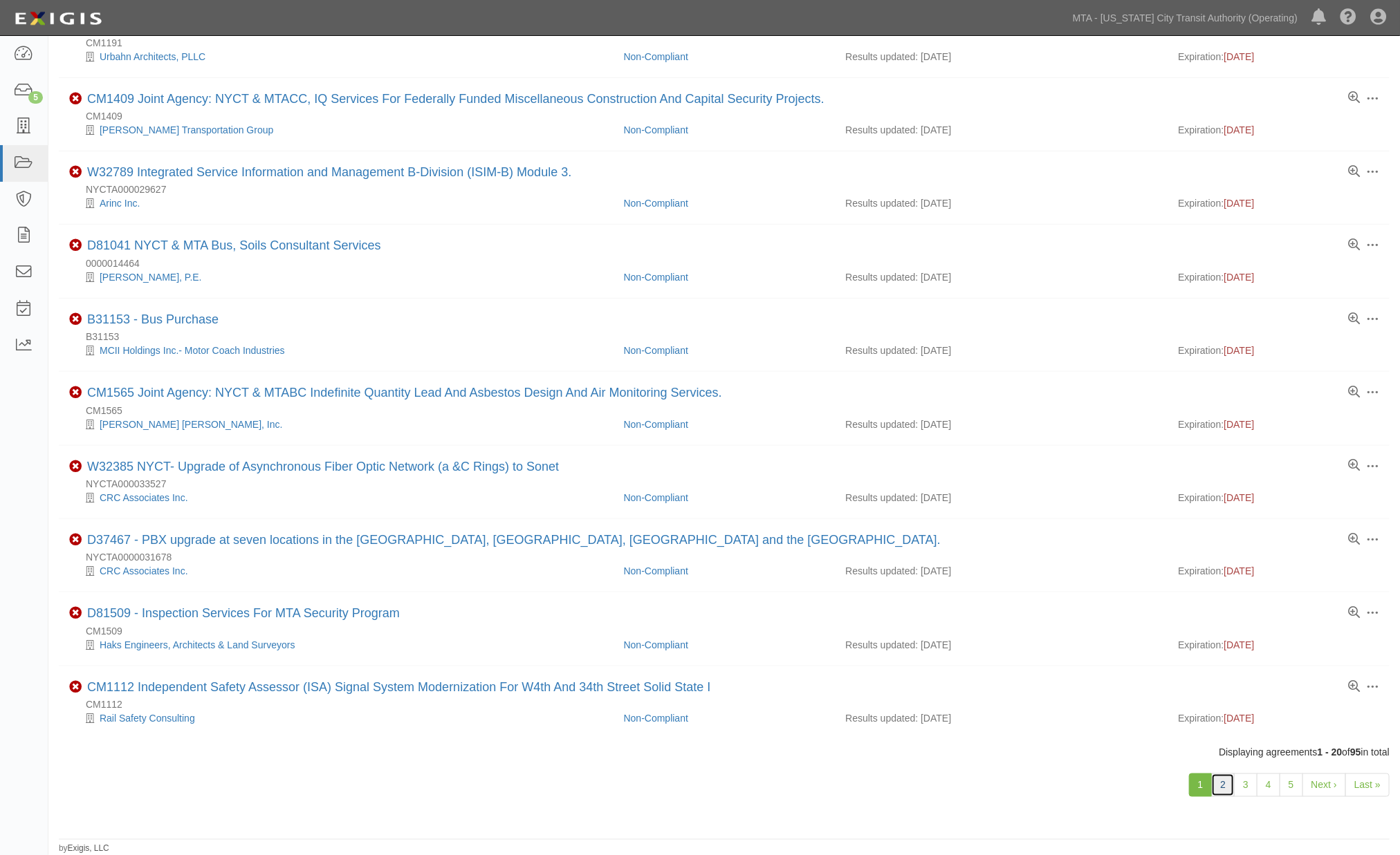
click at [1232, 789] on link "2" at bounding box center [1222, 785] width 23 height 23
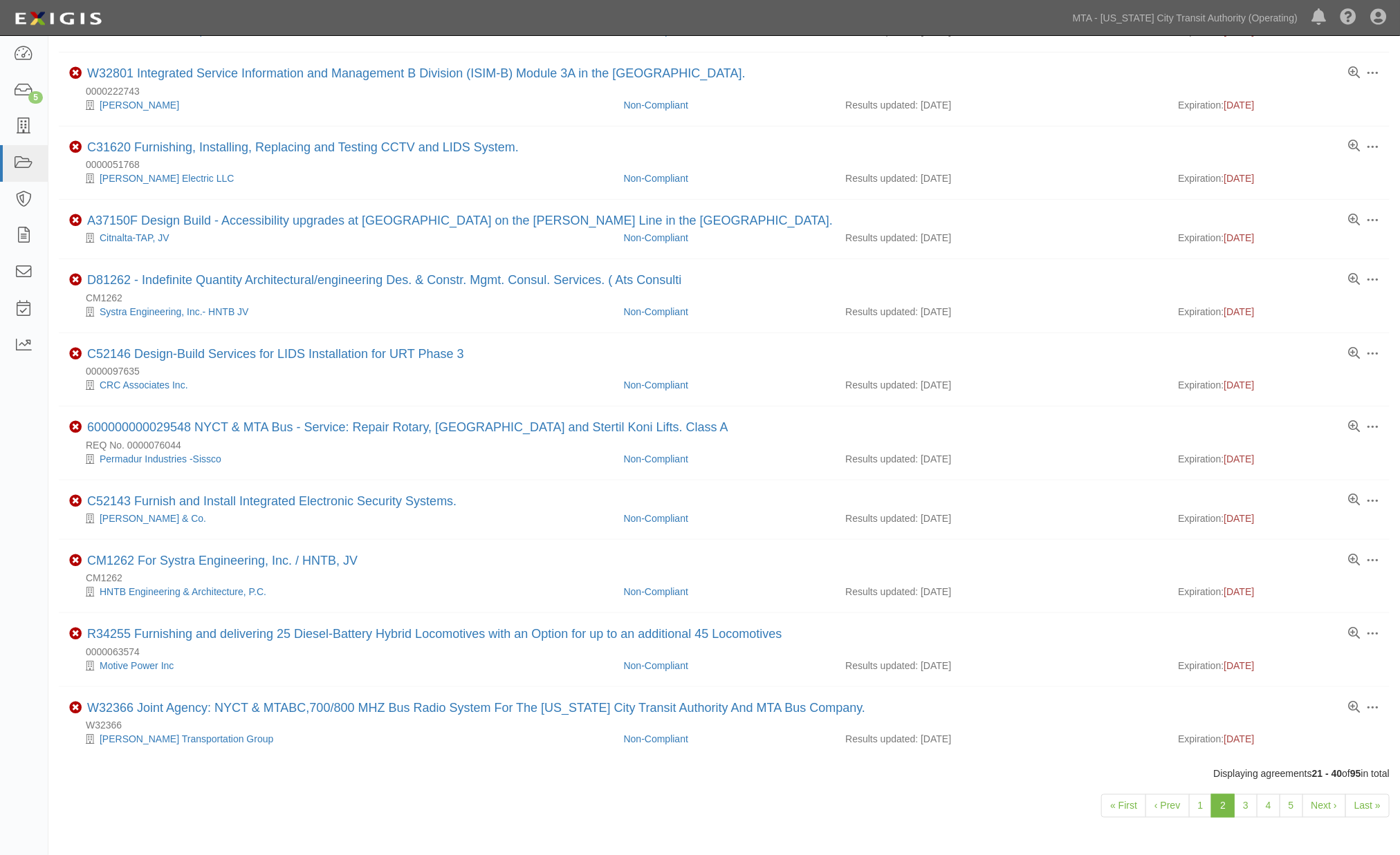
scroll to position [802, 0]
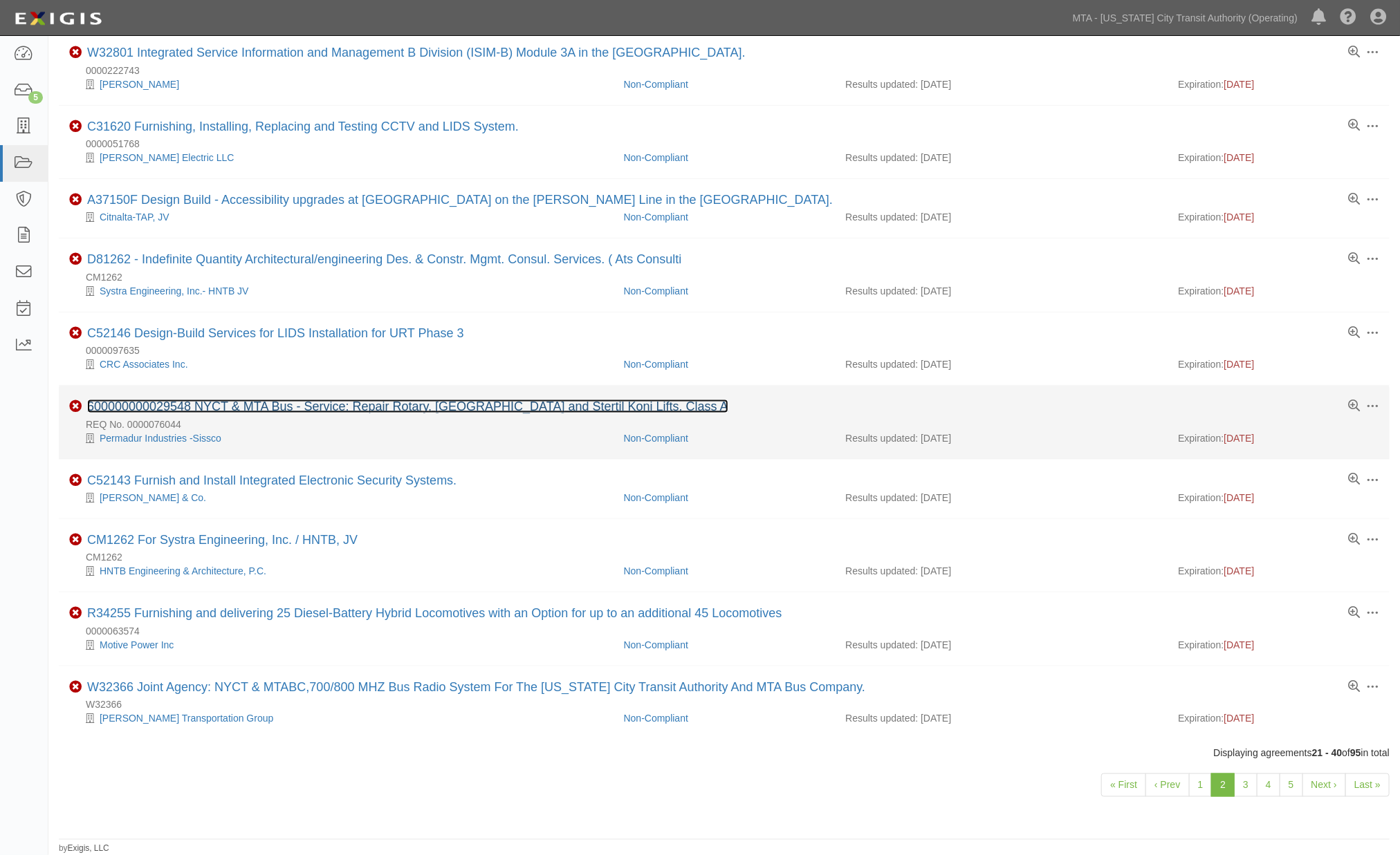
click at [241, 400] on link "600000000029548 NYCT & MTA Bus - Service: Repair Rotary, Omer and Stertil Koni …" at bounding box center [407, 406] width 641 height 14
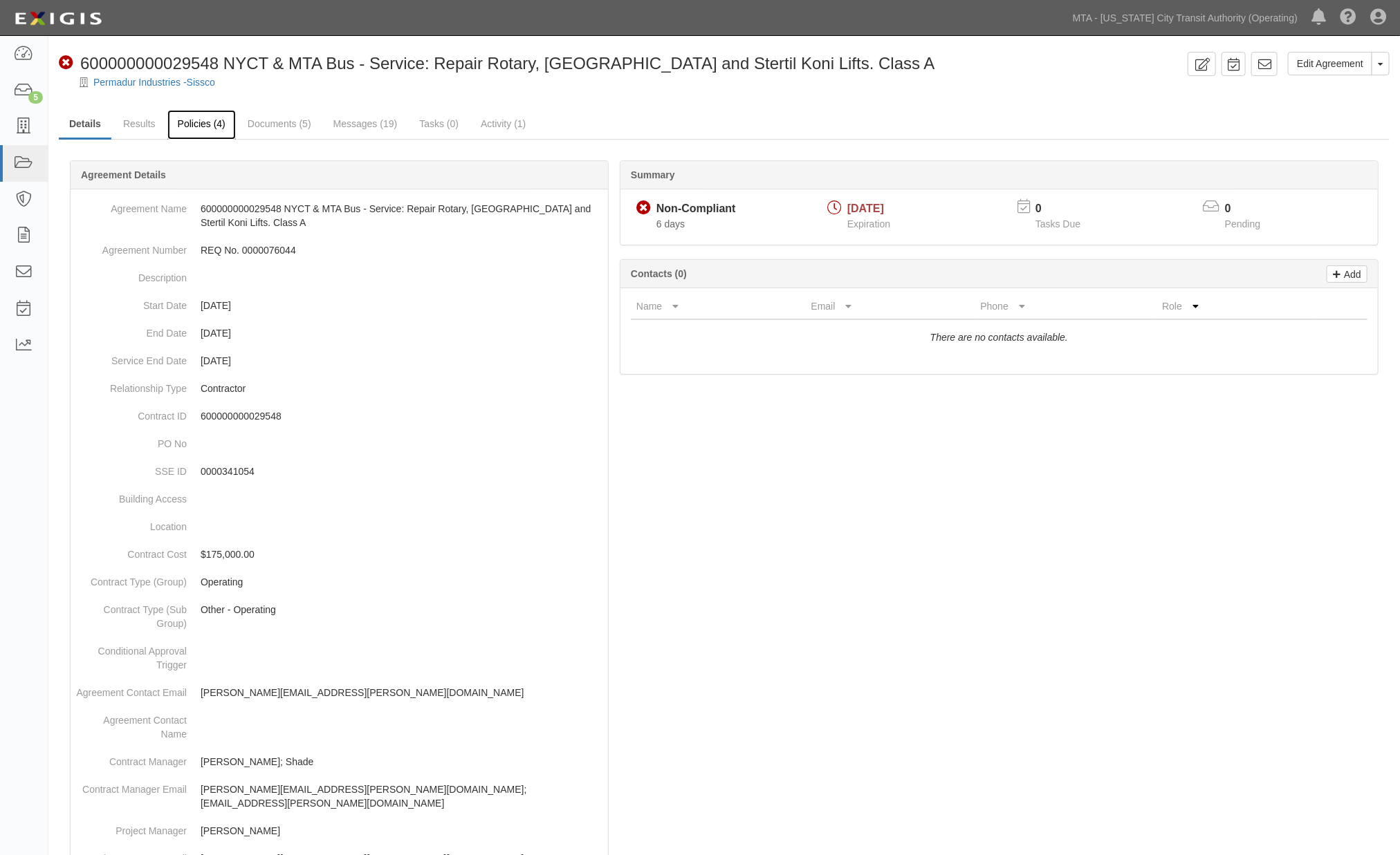
click at [201, 123] on link "Policies (4)" at bounding box center [202, 125] width 69 height 29
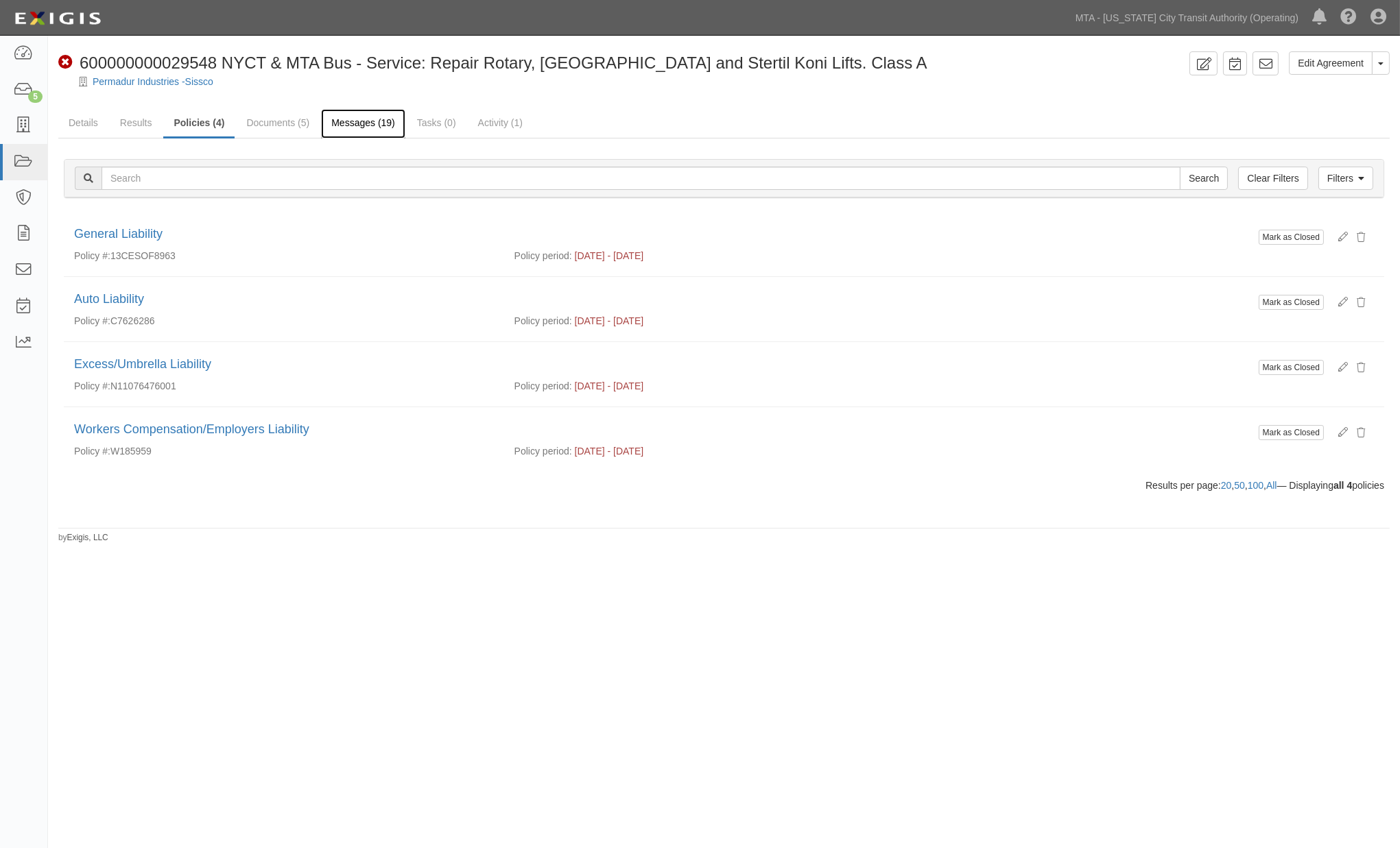
click at [360, 124] on link "Messages (19)" at bounding box center [363, 124] width 85 height 29
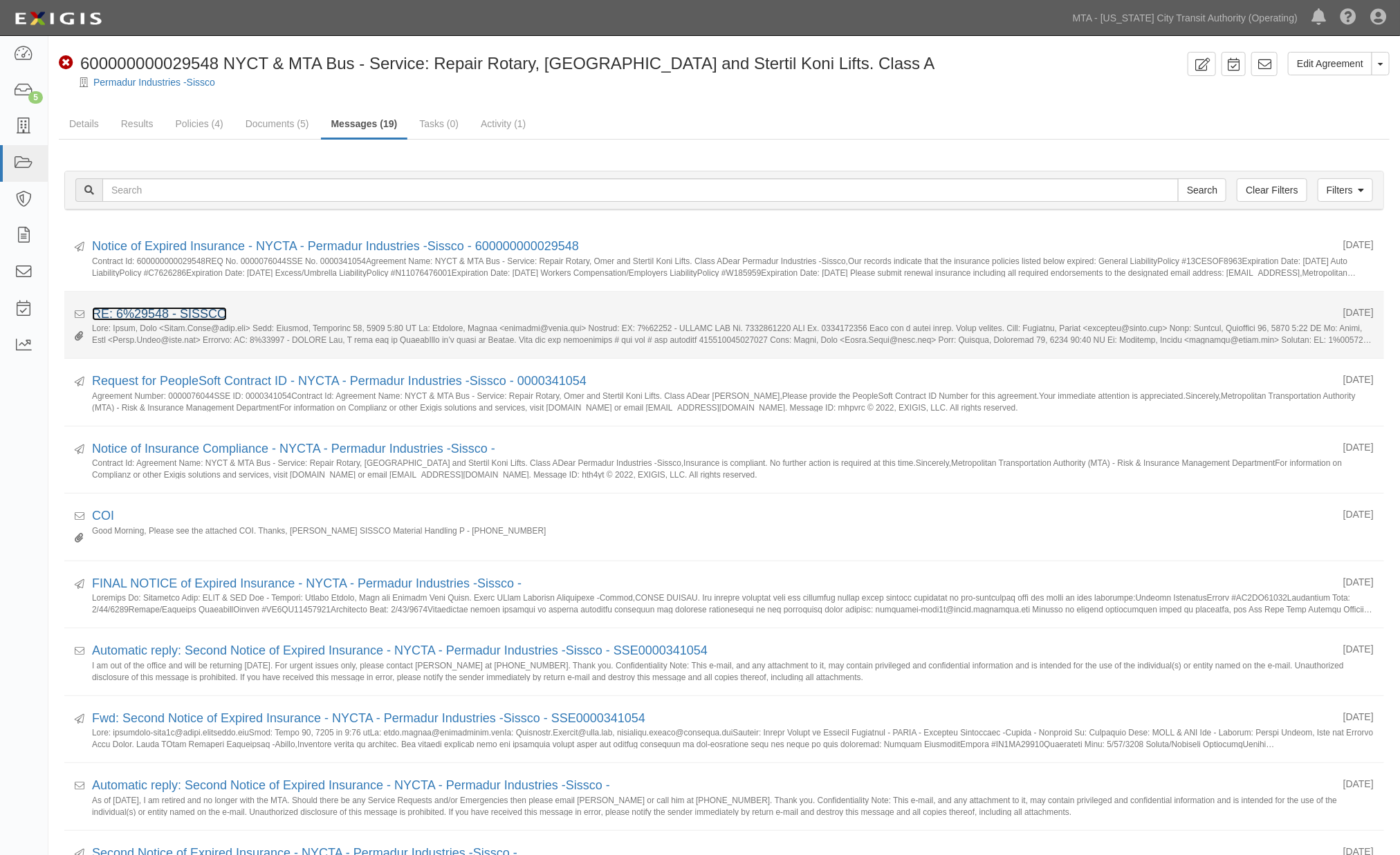
click at [216, 312] on link "RE: 6%29548 - SISSCO" at bounding box center [159, 313] width 135 height 14
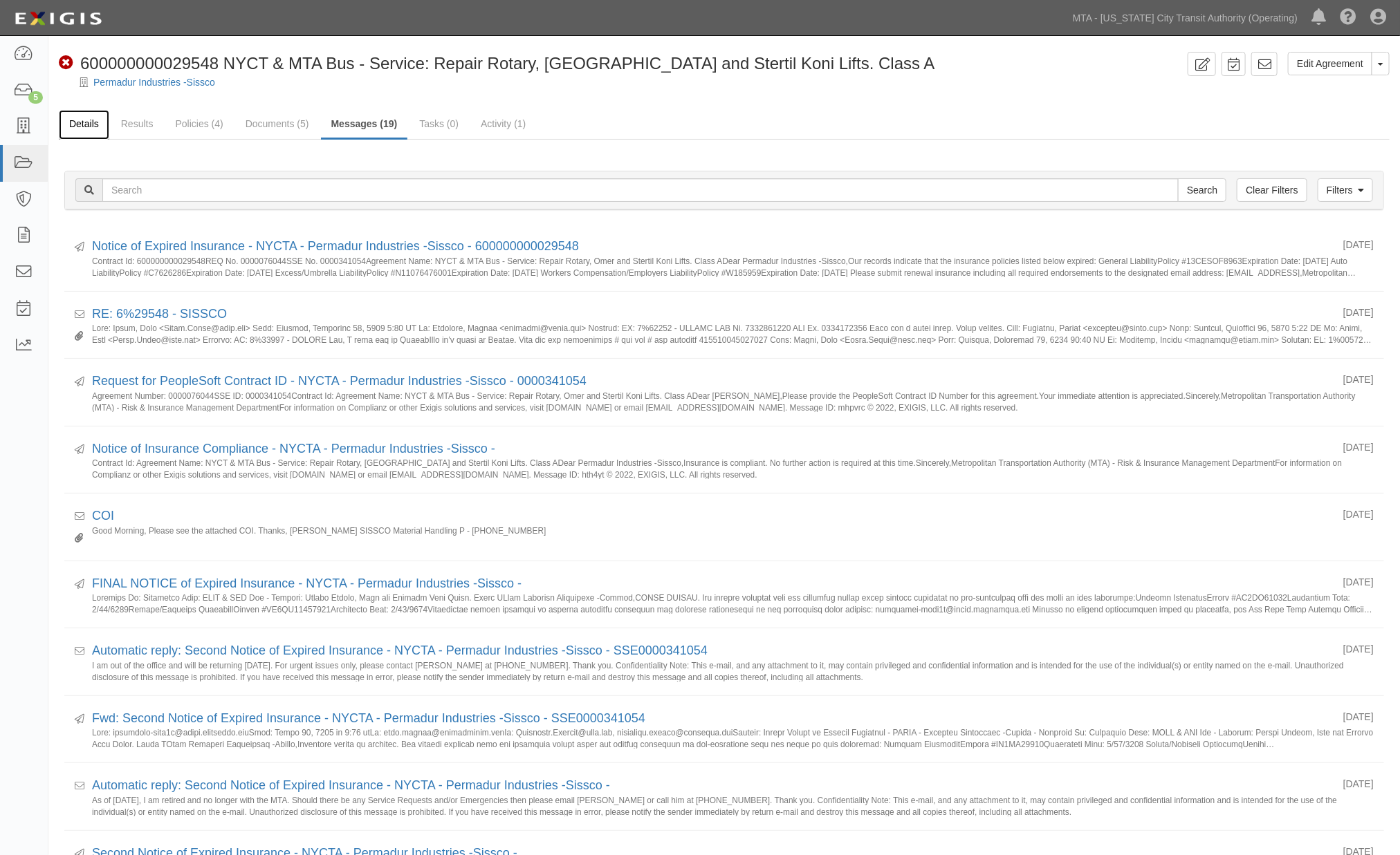
click at [85, 118] on link "Details" at bounding box center [84, 125] width 51 height 29
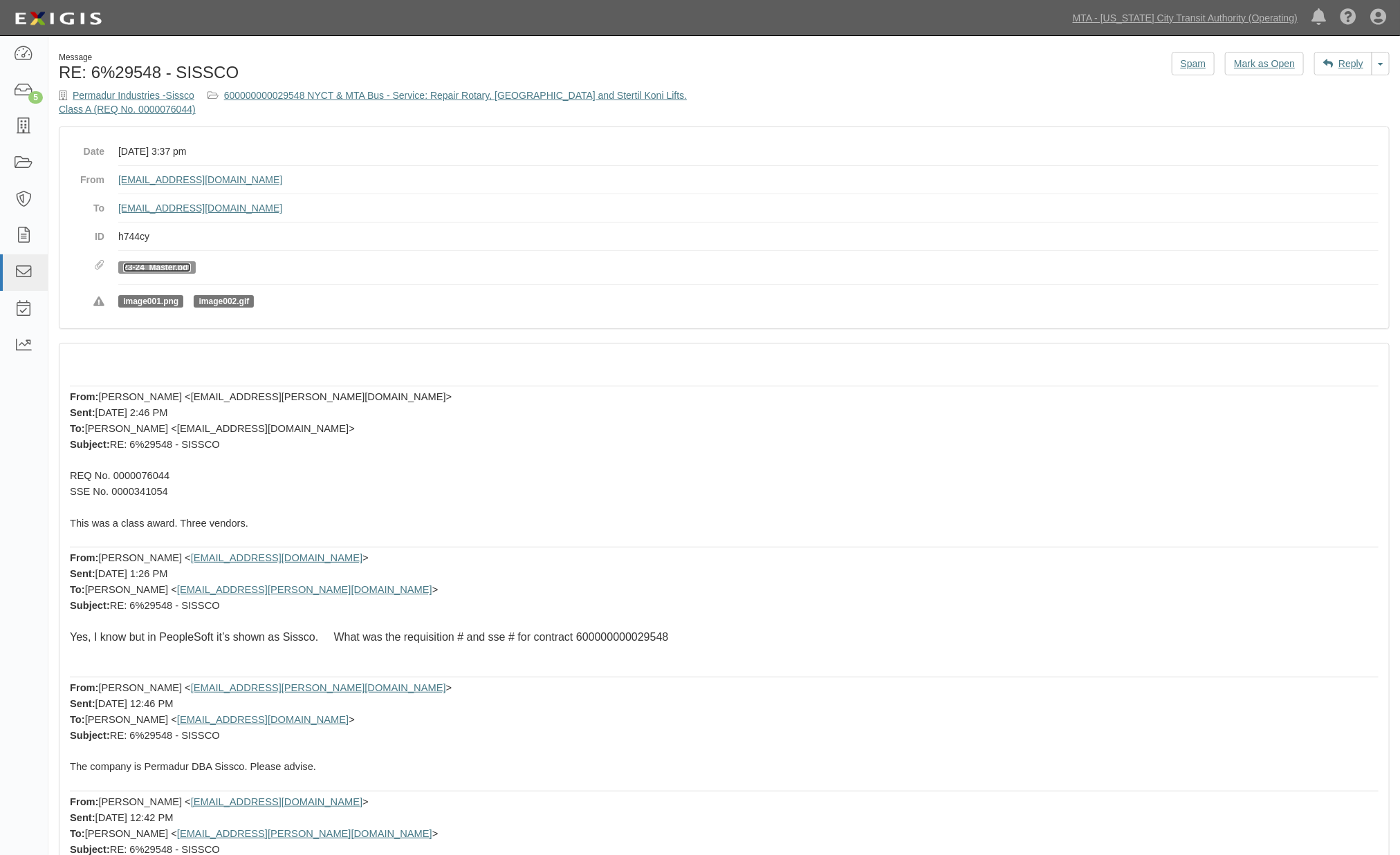
click at [181, 266] on link "23-24_Master.pdf" at bounding box center [156, 267] width 67 height 10
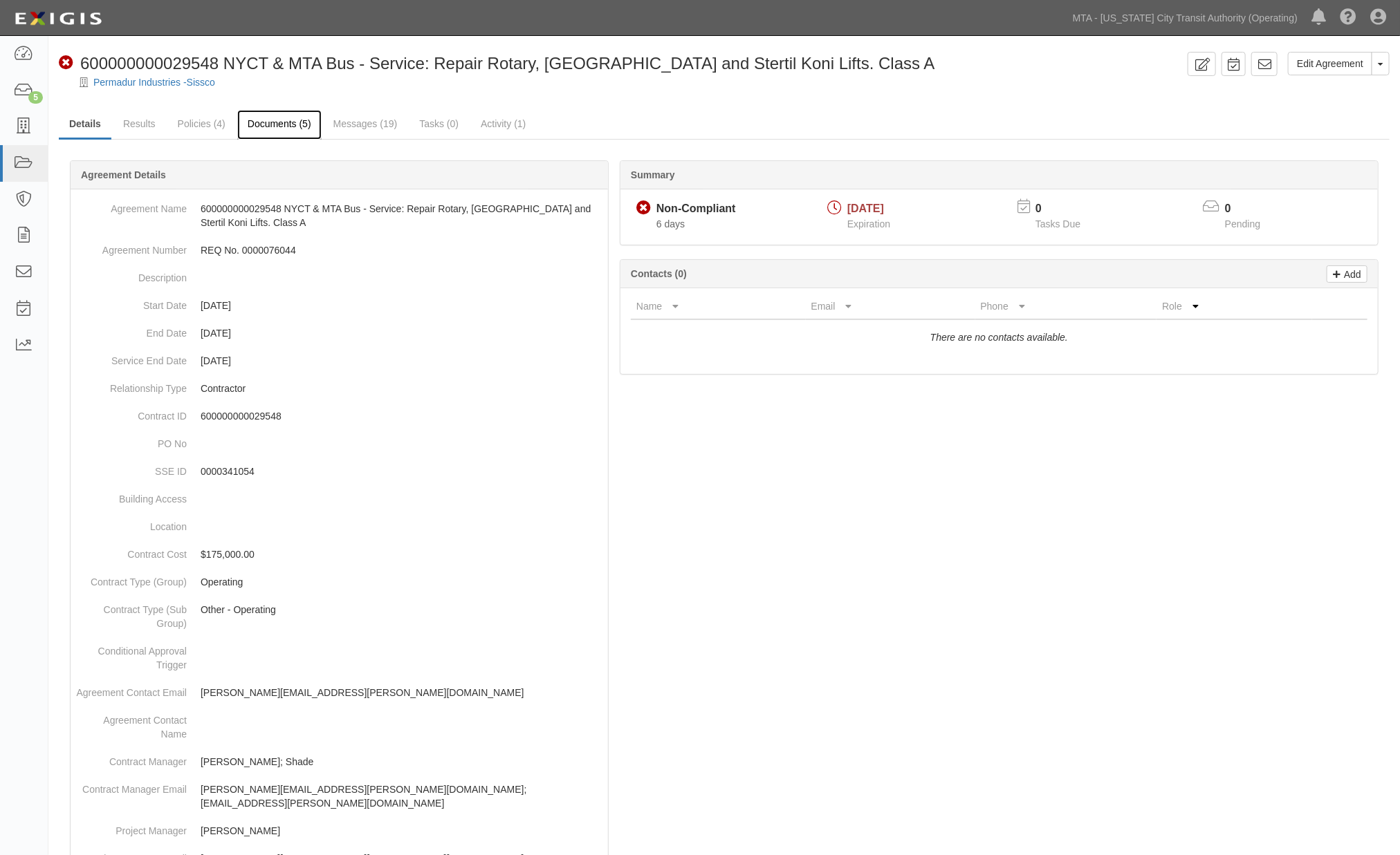
click at [253, 121] on link "Documents (5)" at bounding box center [280, 125] width 85 height 29
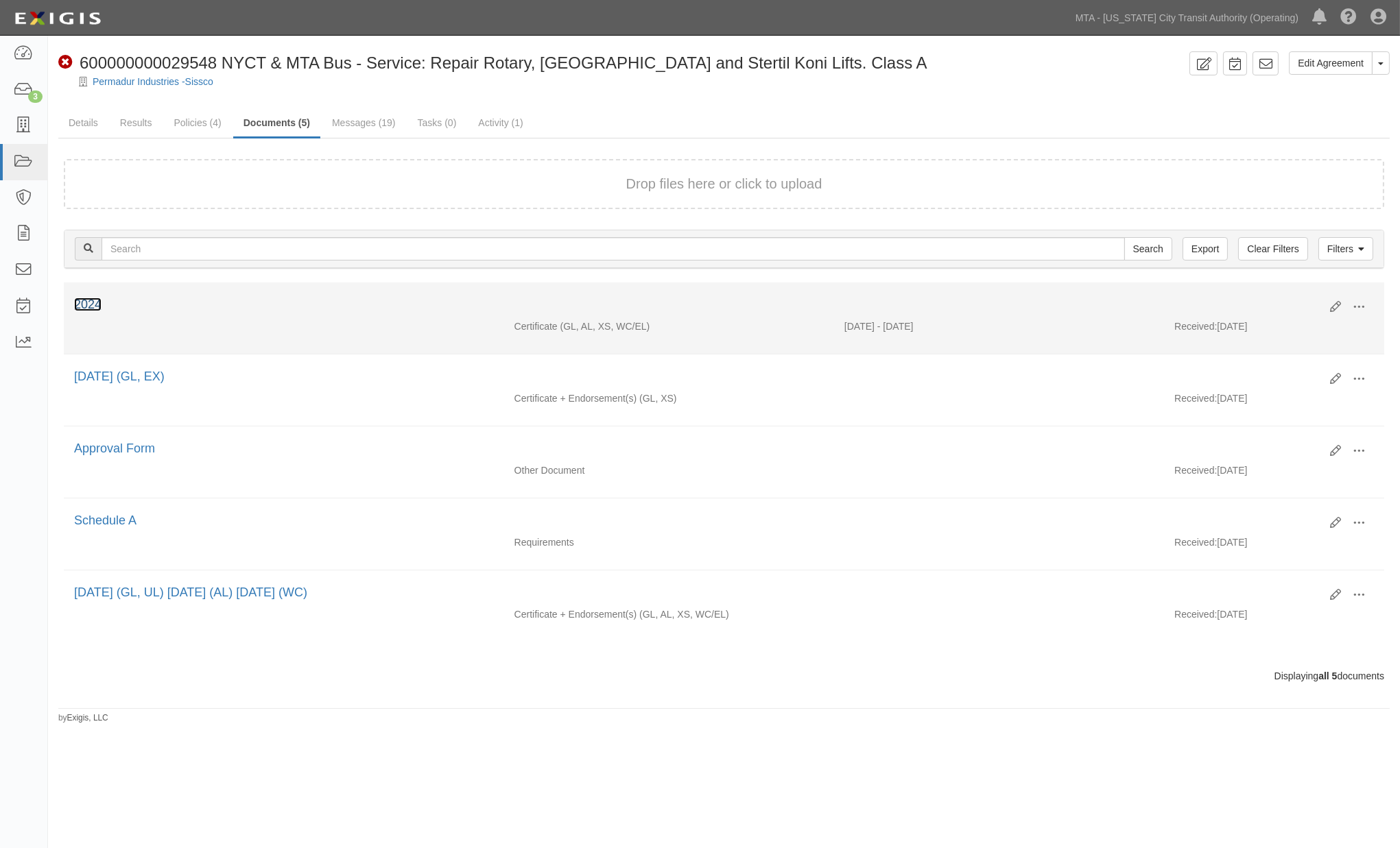
click at [85, 306] on link "2024" at bounding box center [88, 304] width 28 height 13
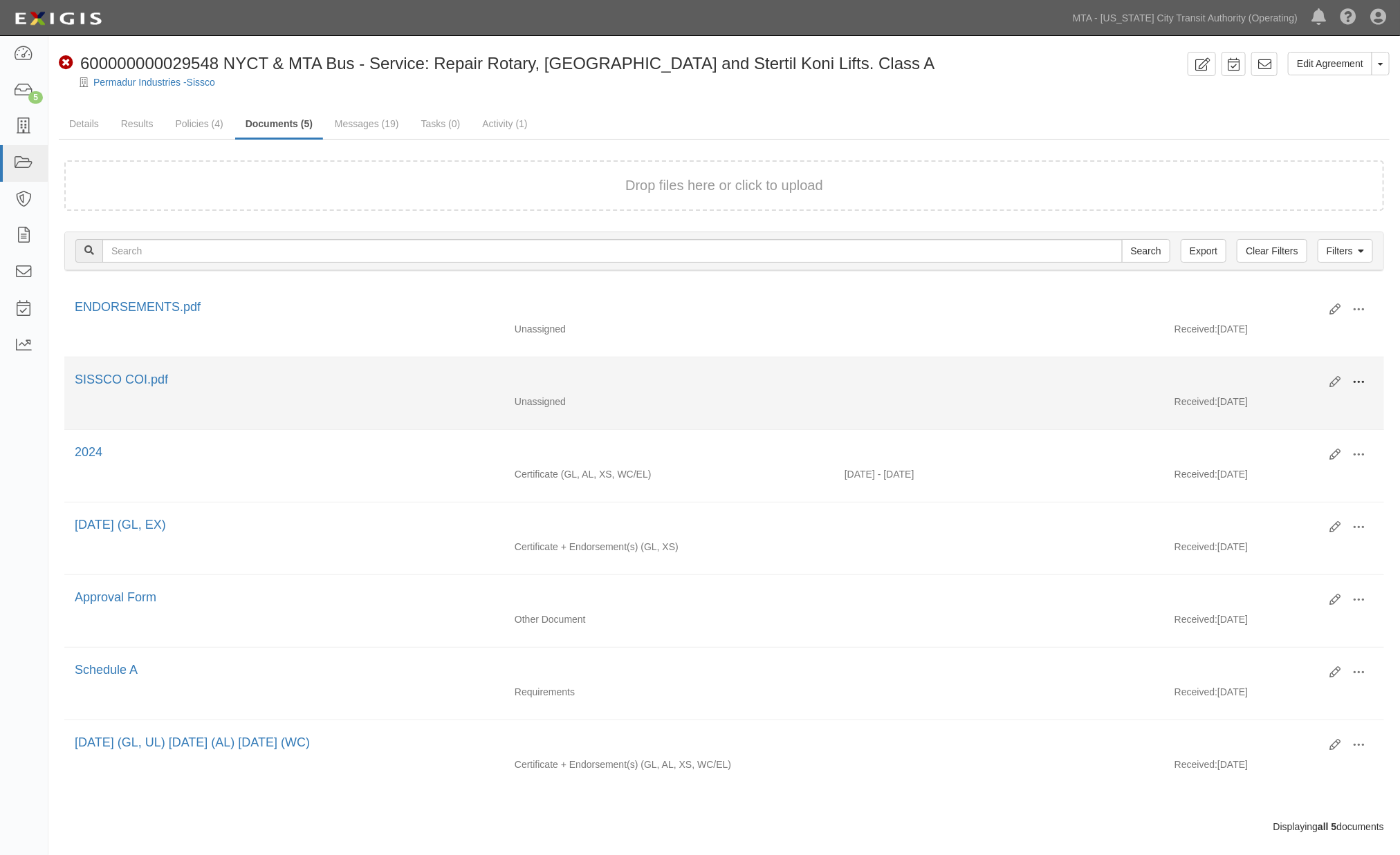
click at [1351, 384] on button at bounding box center [1358, 383] width 30 height 23
click at [1268, 375] on link "Edit" at bounding box center [1291, 376] width 110 height 25
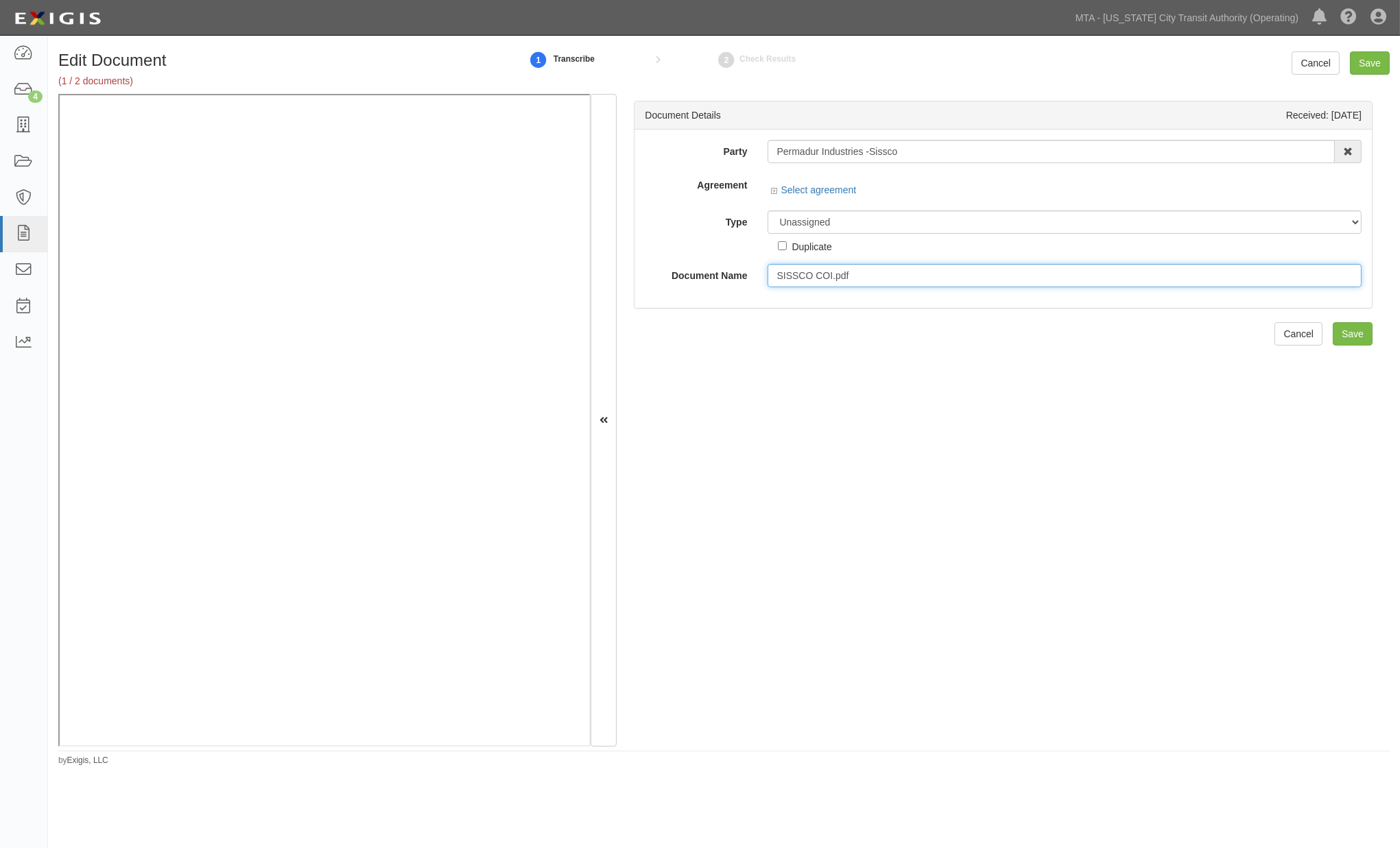
click at [825, 277] on input "SISSCO COI.pdf" at bounding box center [1064, 275] width 594 height 23
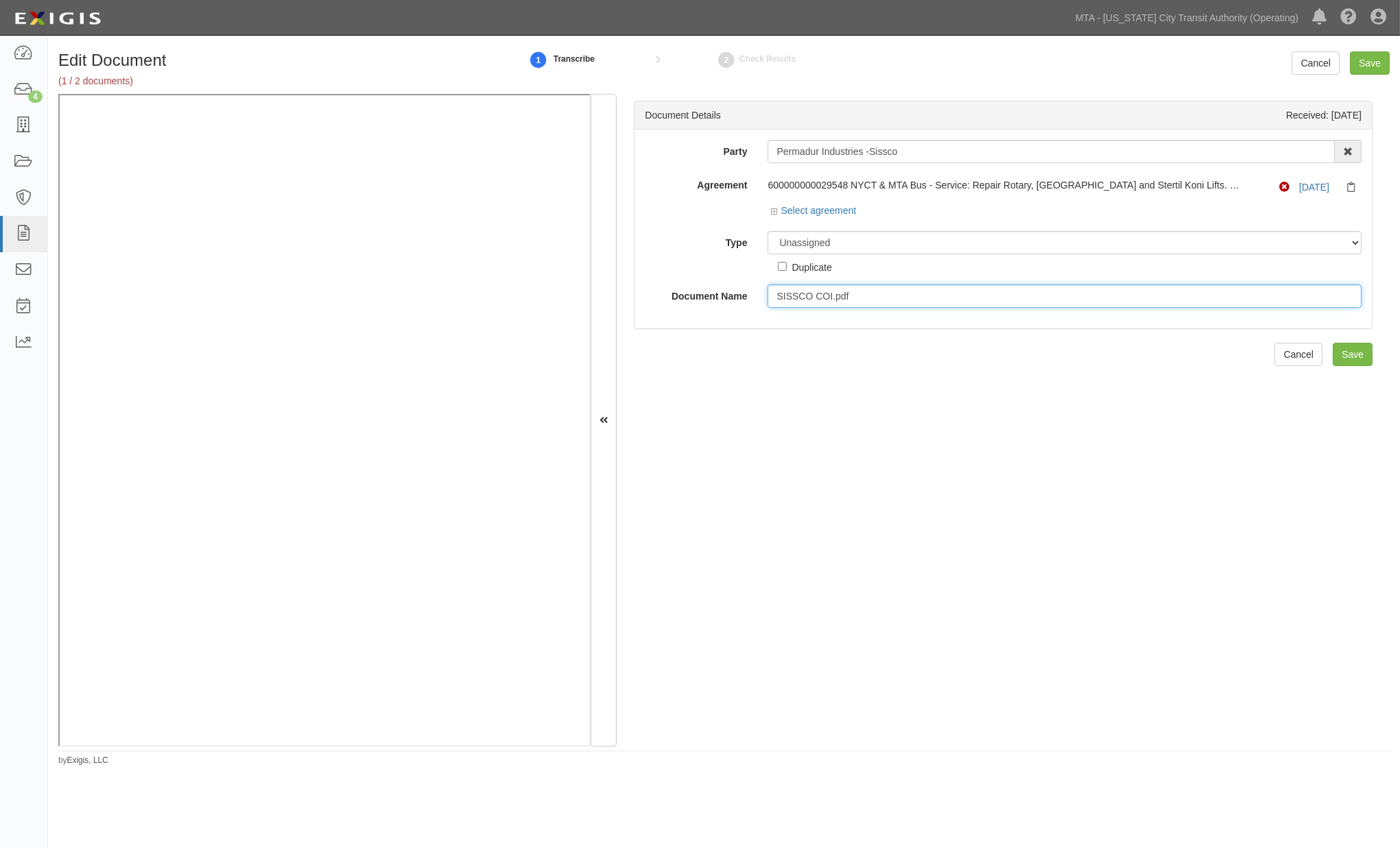
drag, startPoint x: 864, startPoint y: 296, endPoint x: 740, endPoint y: 296, distance: 124.0
click at [740, 296] on div "Document Name SISSCO COI.pdf" at bounding box center [1004, 296] width 737 height 23
type input "2026"
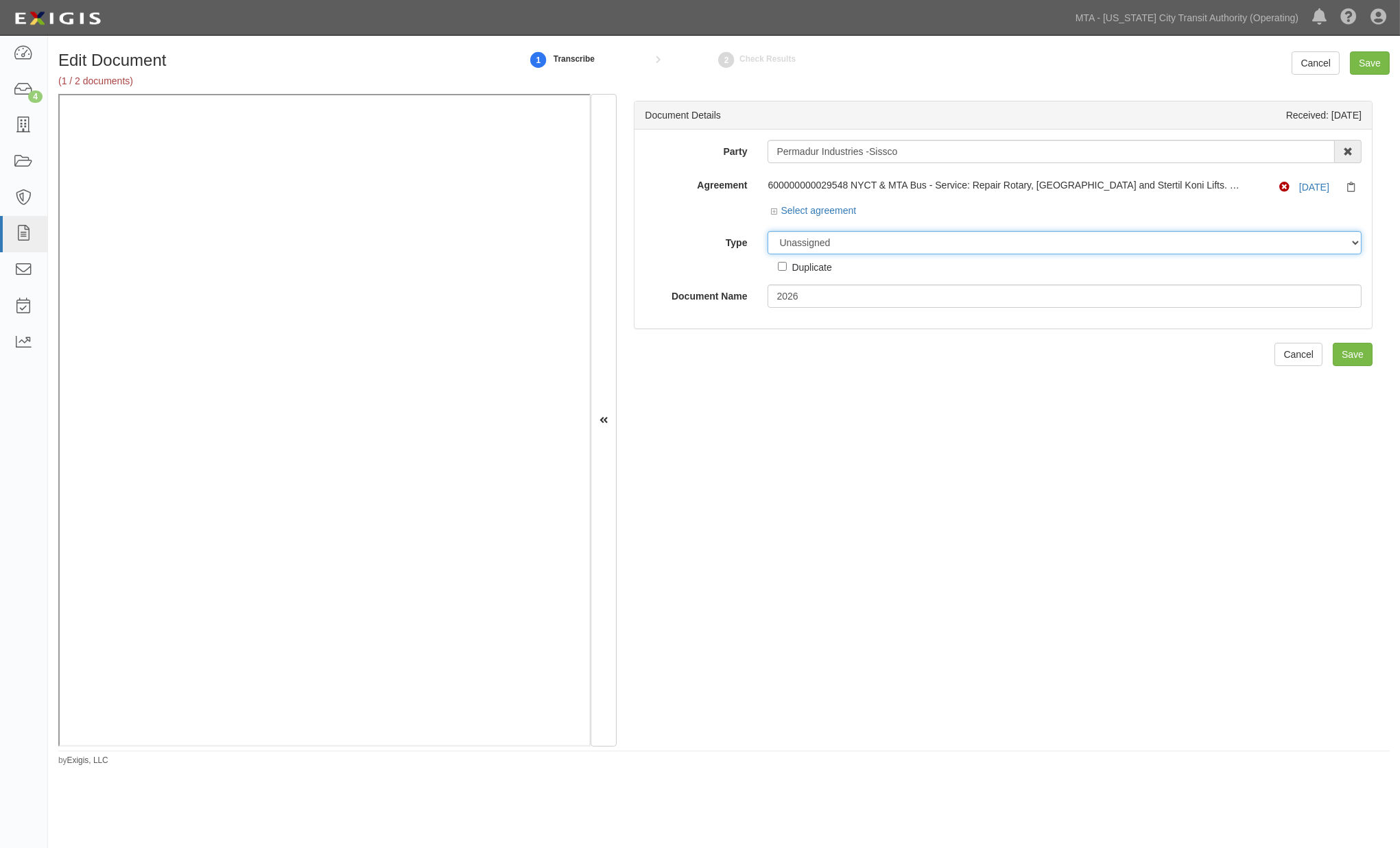
click at [804, 247] on select "Unassigned Binder Cancellation Notice Certificate Contract Endorsement Insuranc…" at bounding box center [1064, 242] width 594 height 23
select select "CertificateDetail"
click at [767, 231] on select "Unassigned Binder Cancellation Notice Certificate Contract Endorsement Insuranc…" at bounding box center [1064, 242] width 594 height 23
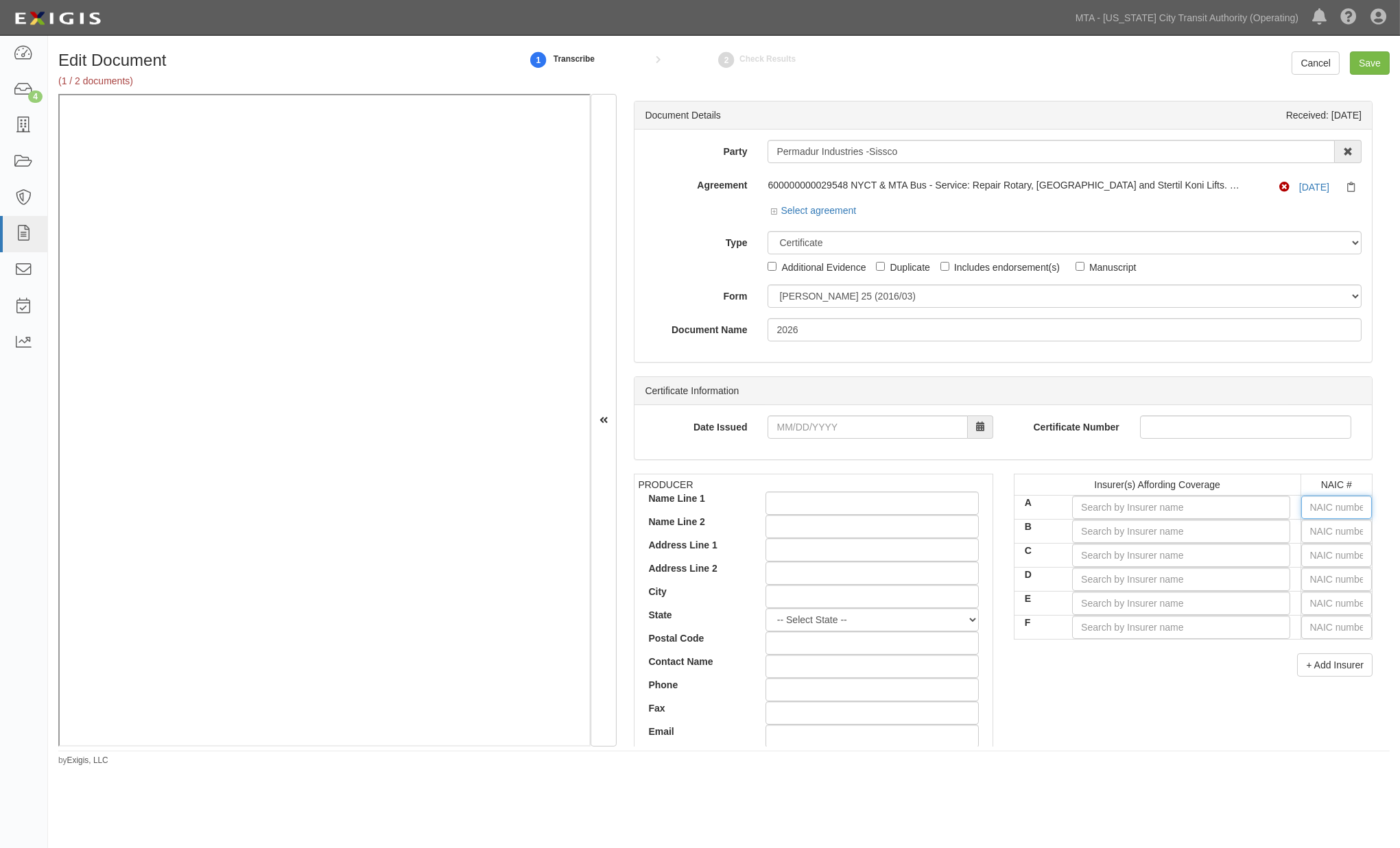
click at [1322, 505] on input "text" at bounding box center [1337, 507] width 70 height 23
type input "25232"
type input "2"
type input "29335"
type input "29"
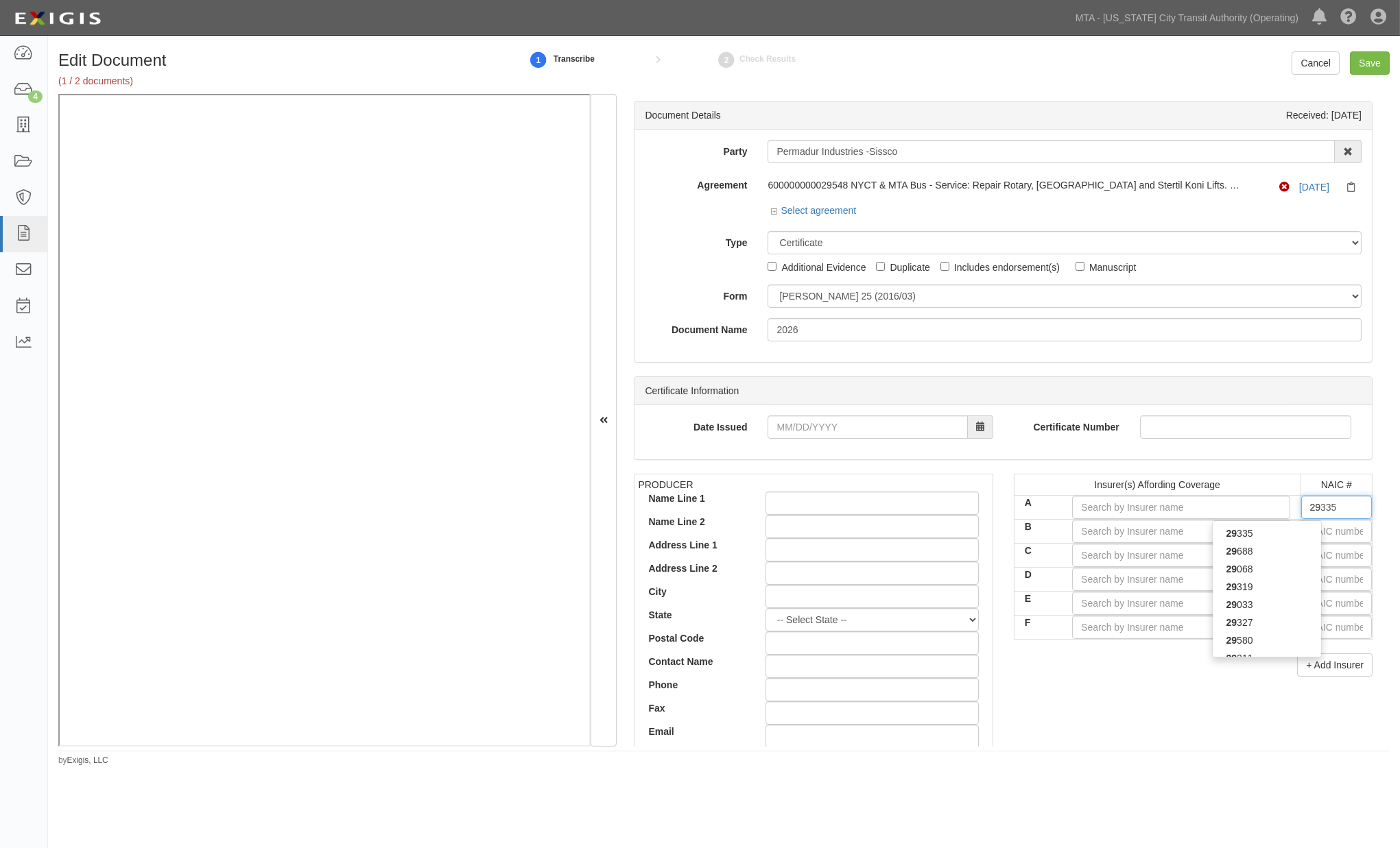
type input "29408"
type input "294"
type input "29459"
type input "2945"
type input "29459"
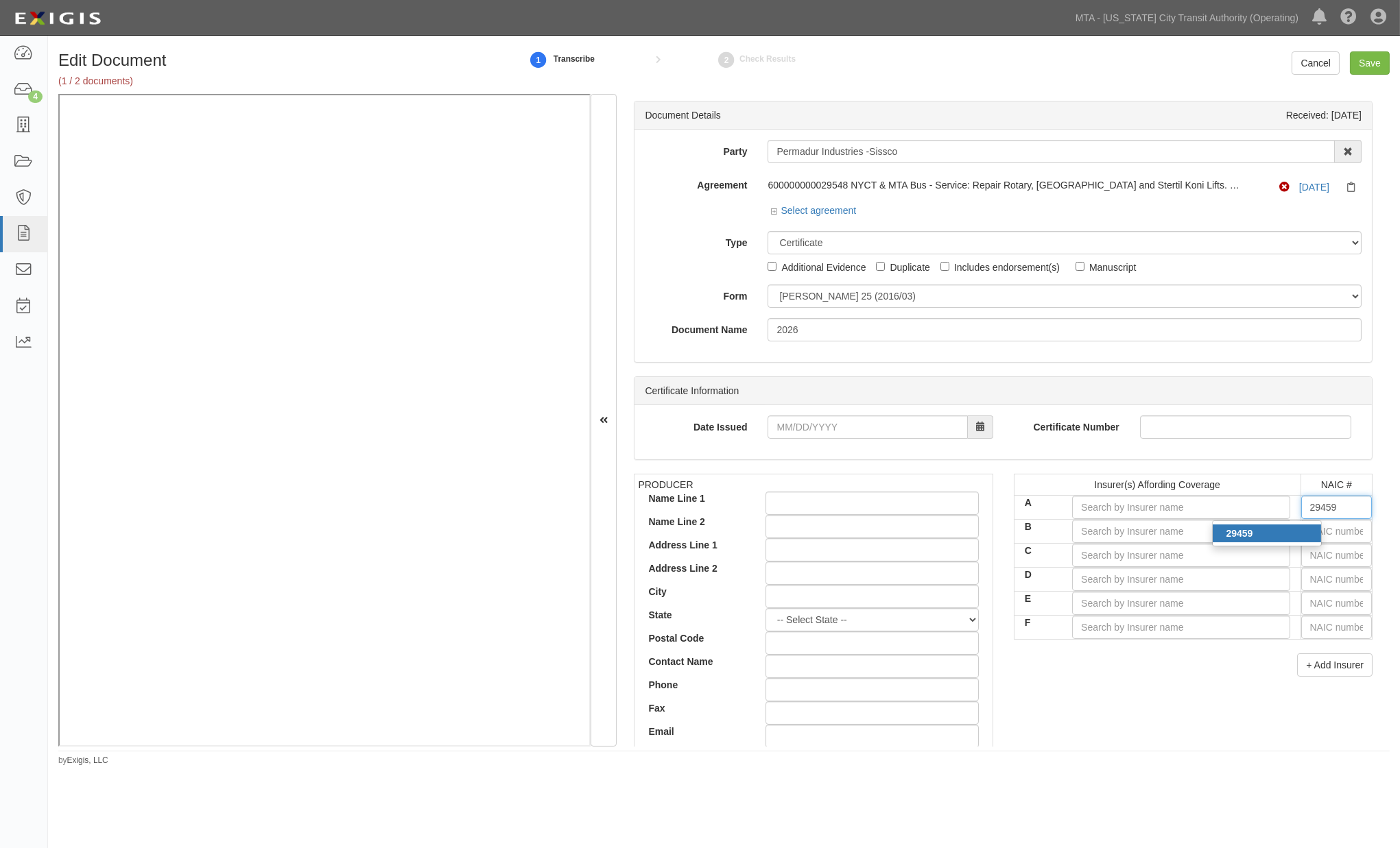
click at [1267, 533] on div "29459" at bounding box center [1267, 533] width 109 height 18
type input "Twin City Fire Insurance Company (A+ XV Rating)"
type input "29459"
click at [1312, 609] on input "text" at bounding box center [1337, 603] width 70 height 23
type input "25232"
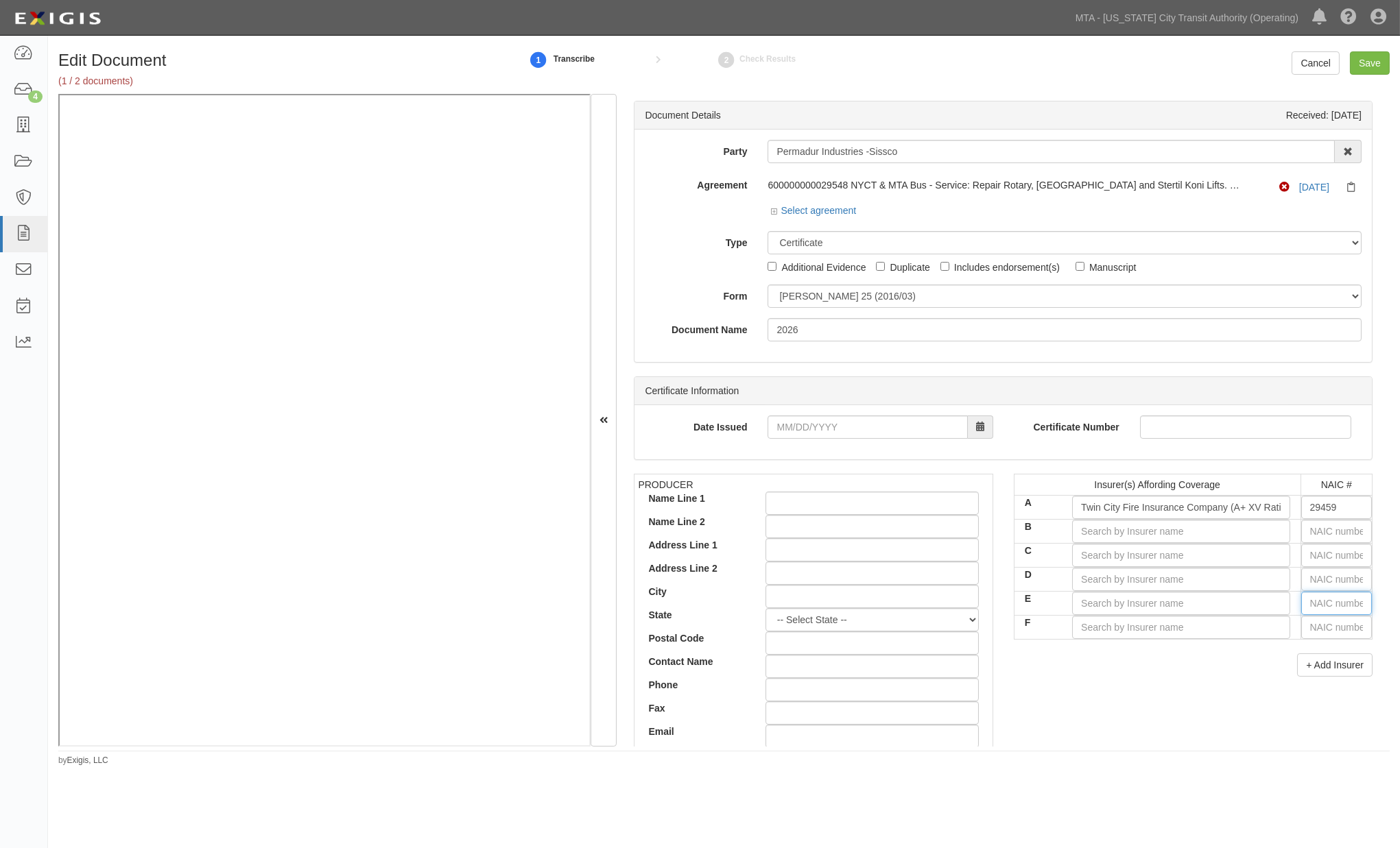
type input "2"
type input "26379"
type input "26"
type input "26620"
type input "2662"
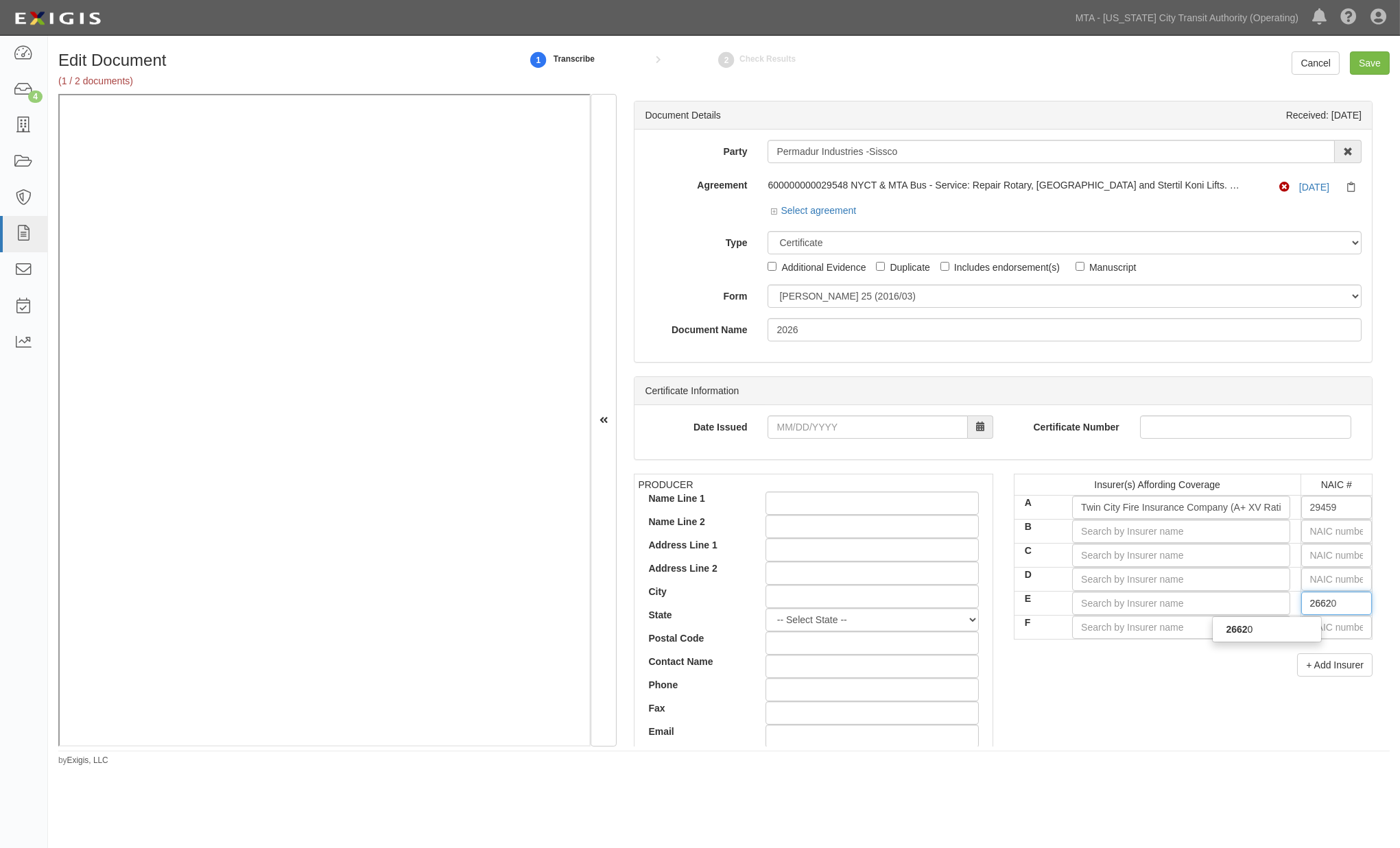
type input "26620"
click at [1276, 627] on div "26620" at bounding box center [1267, 629] width 109 height 18
type input "AXIS Surplus Insurance Company (A XV Rating)"
type input "26620"
click at [1312, 530] on input "text" at bounding box center [1337, 531] width 70 height 23
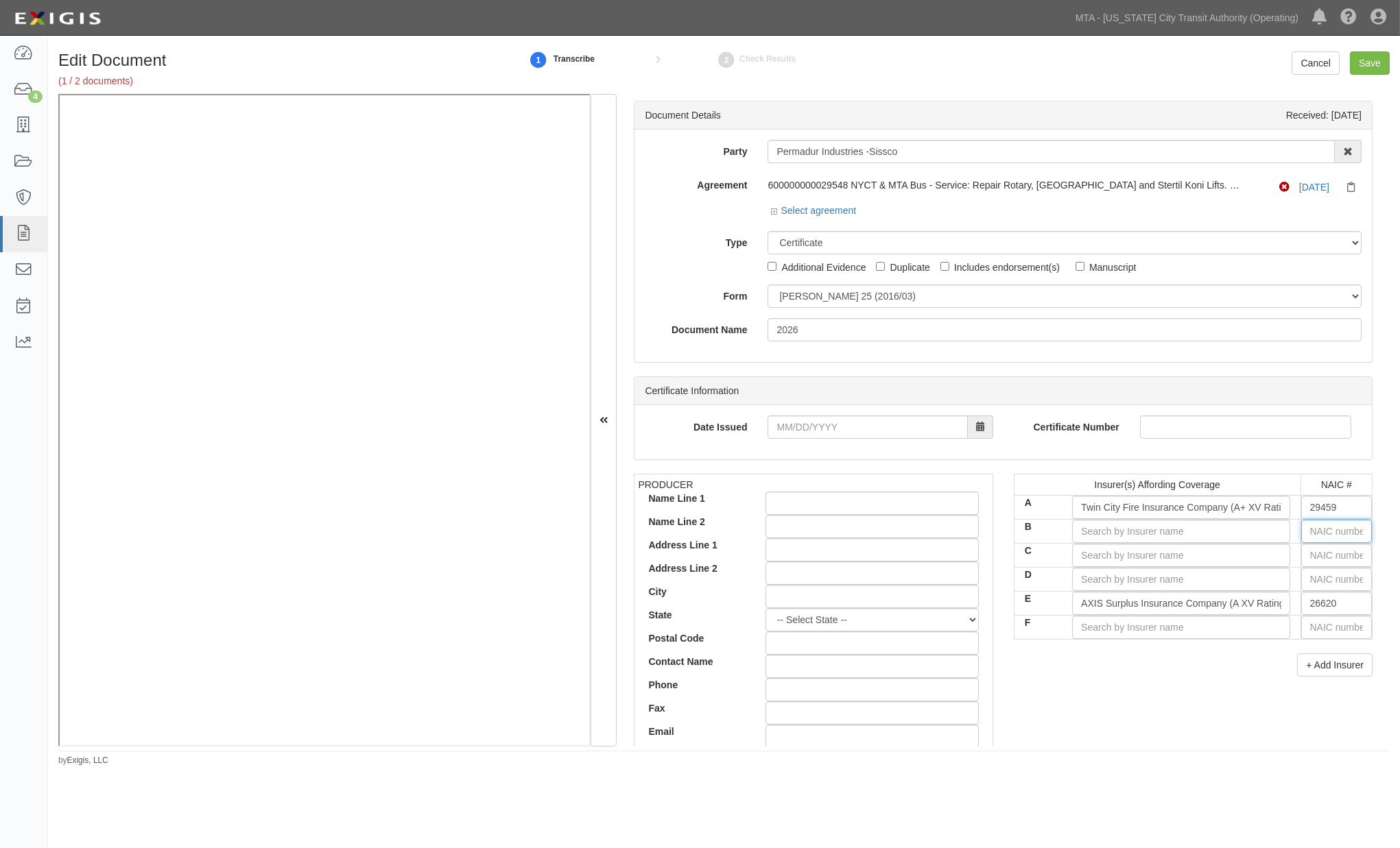
type input "16862"
type input "1"
type input "12963"
type input "12"
type input "12196"
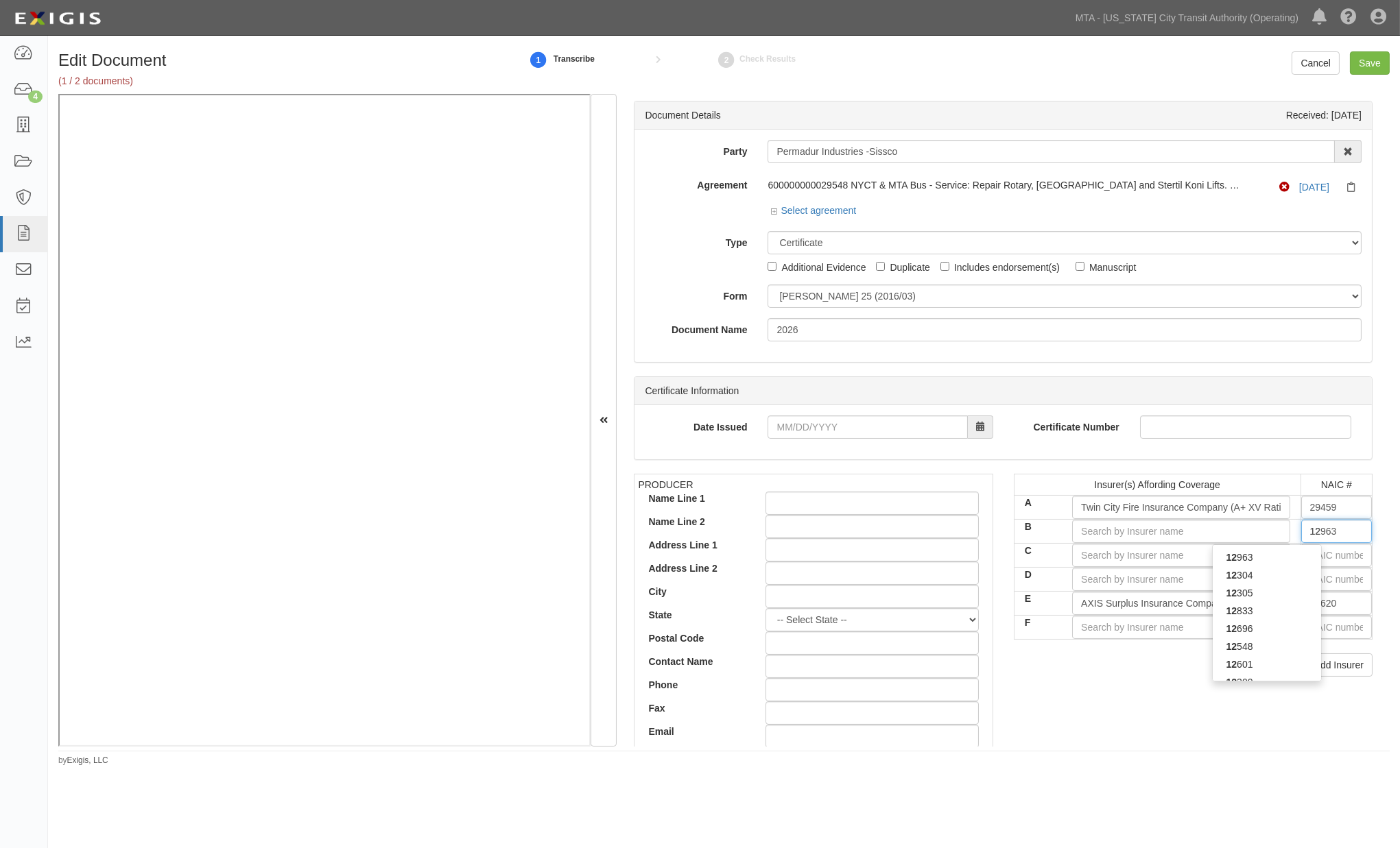
type input "121"
type input "12122"
type input "1212"
type input "12122"
click at [1285, 557] on div "12122" at bounding box center [1267, 557] width 109 height 18
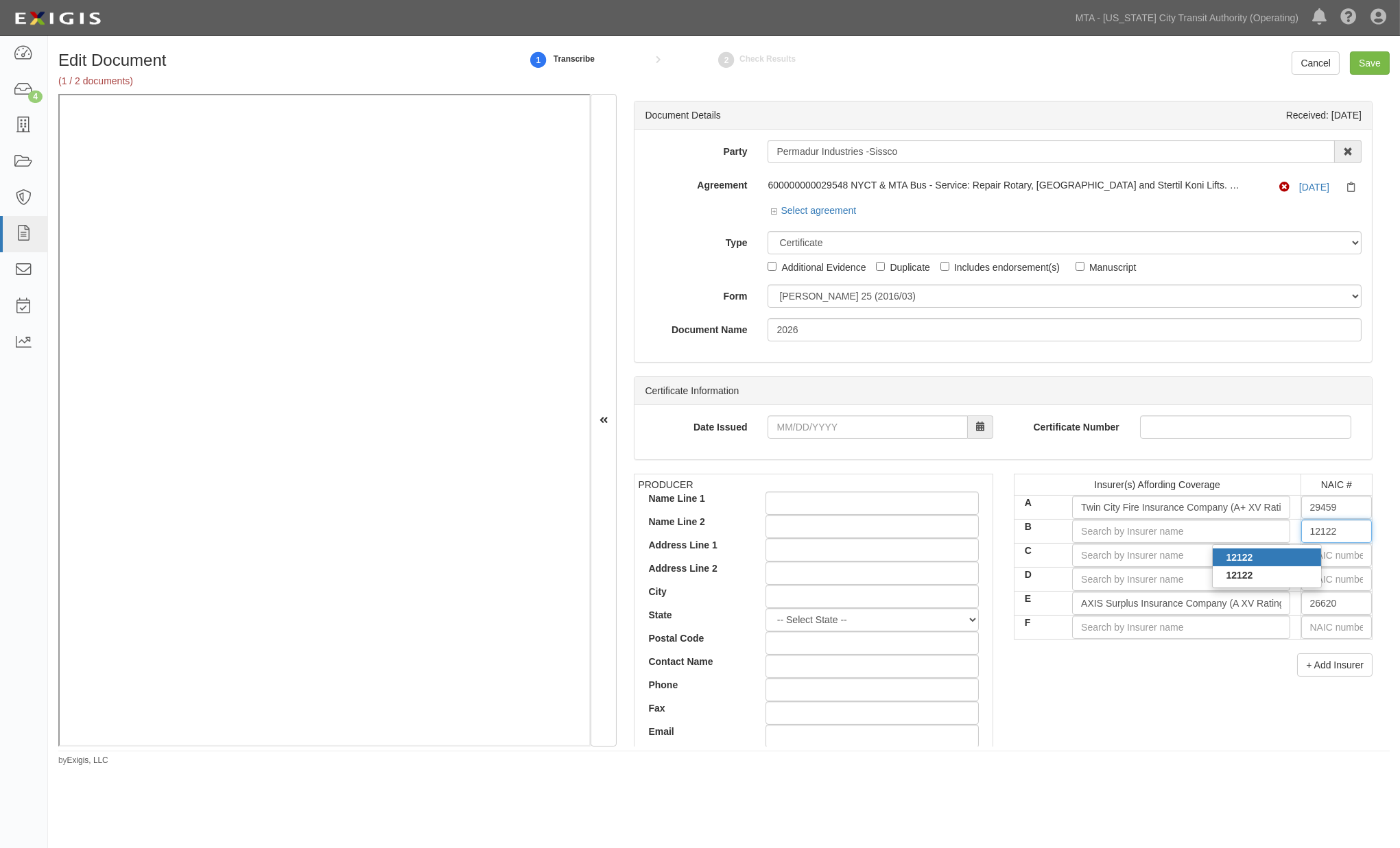
type input "New Jersey Manufacturers Insurance Co (A+ XV Rating)"
type input "12122"
click at [1348, 186] on icon at bounding box center [1354, 188] width 14 height 10
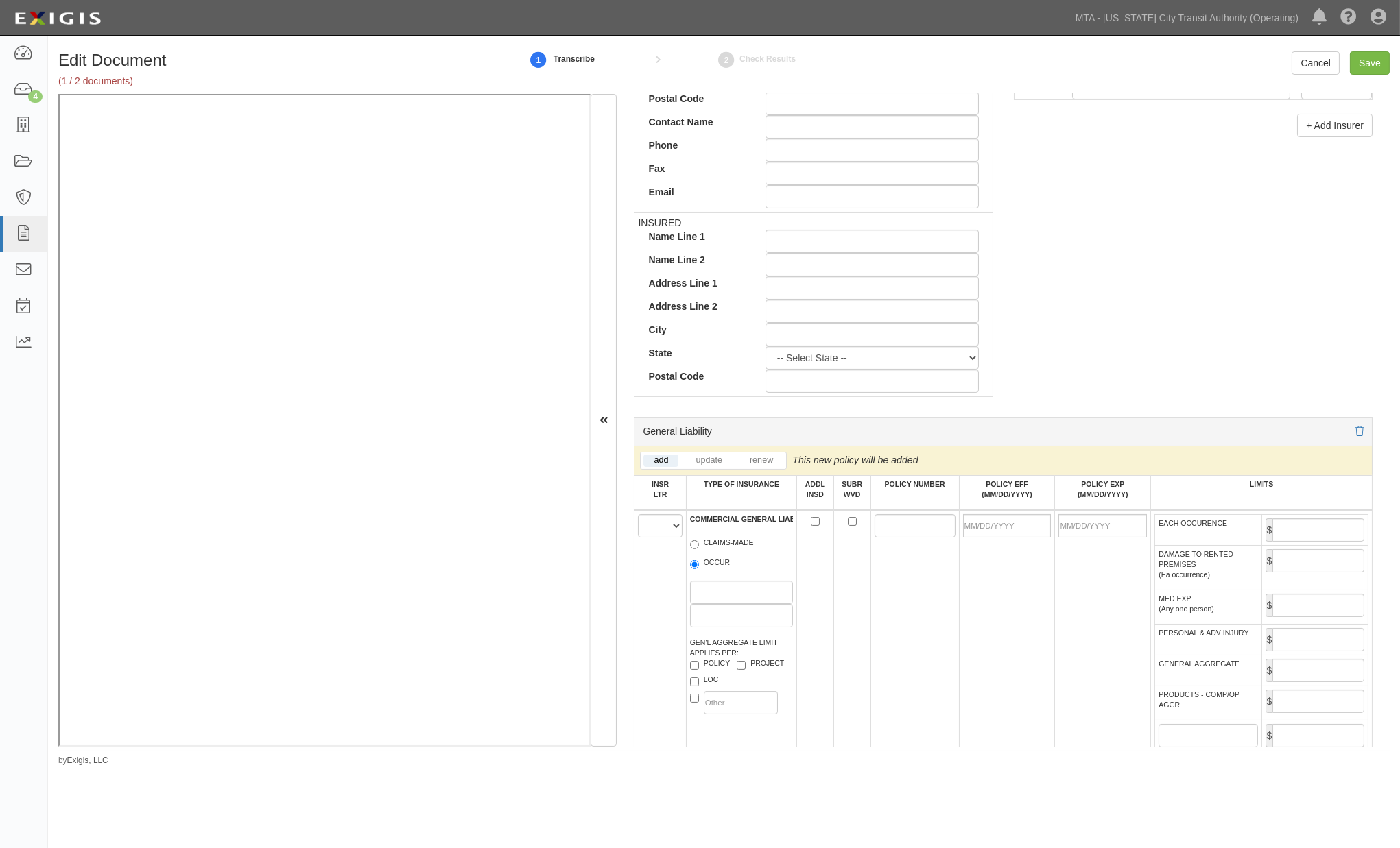
scroll to position [685, 0]
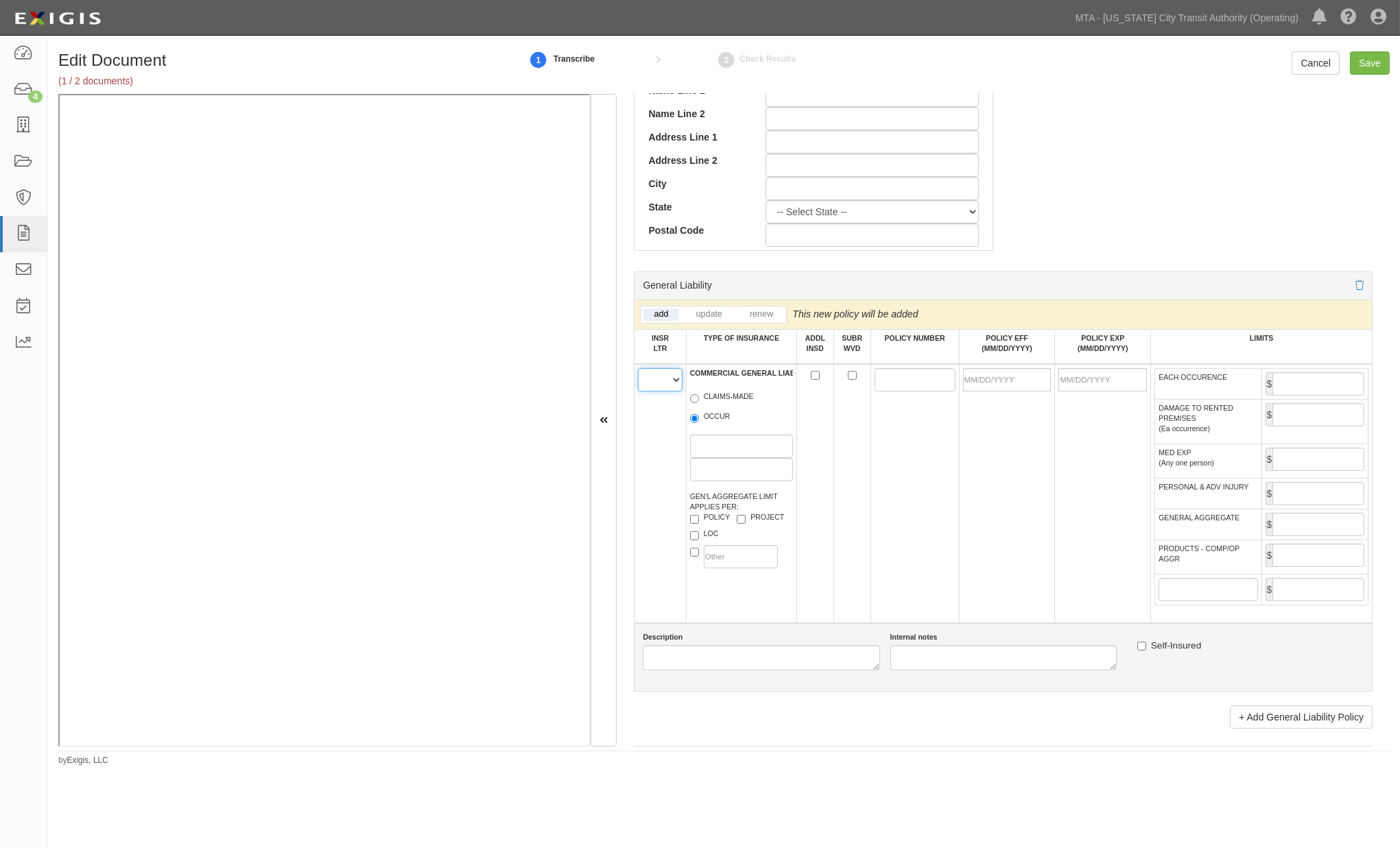
click at [653, 376] on select "A B C D E F" at bounding box center [660, 380] width 44 height 23
select select "A"
click at [639, 372] on select "A B C D E F" at bounding box center [660, 380] width 44 height 23
click at [710, 420] on label "OCCUR" at bounding box center [710, 418] width 40 height 13
click at [699, 420] on input "OCCUR" at bounding box center [695, 419] width 9 height 9
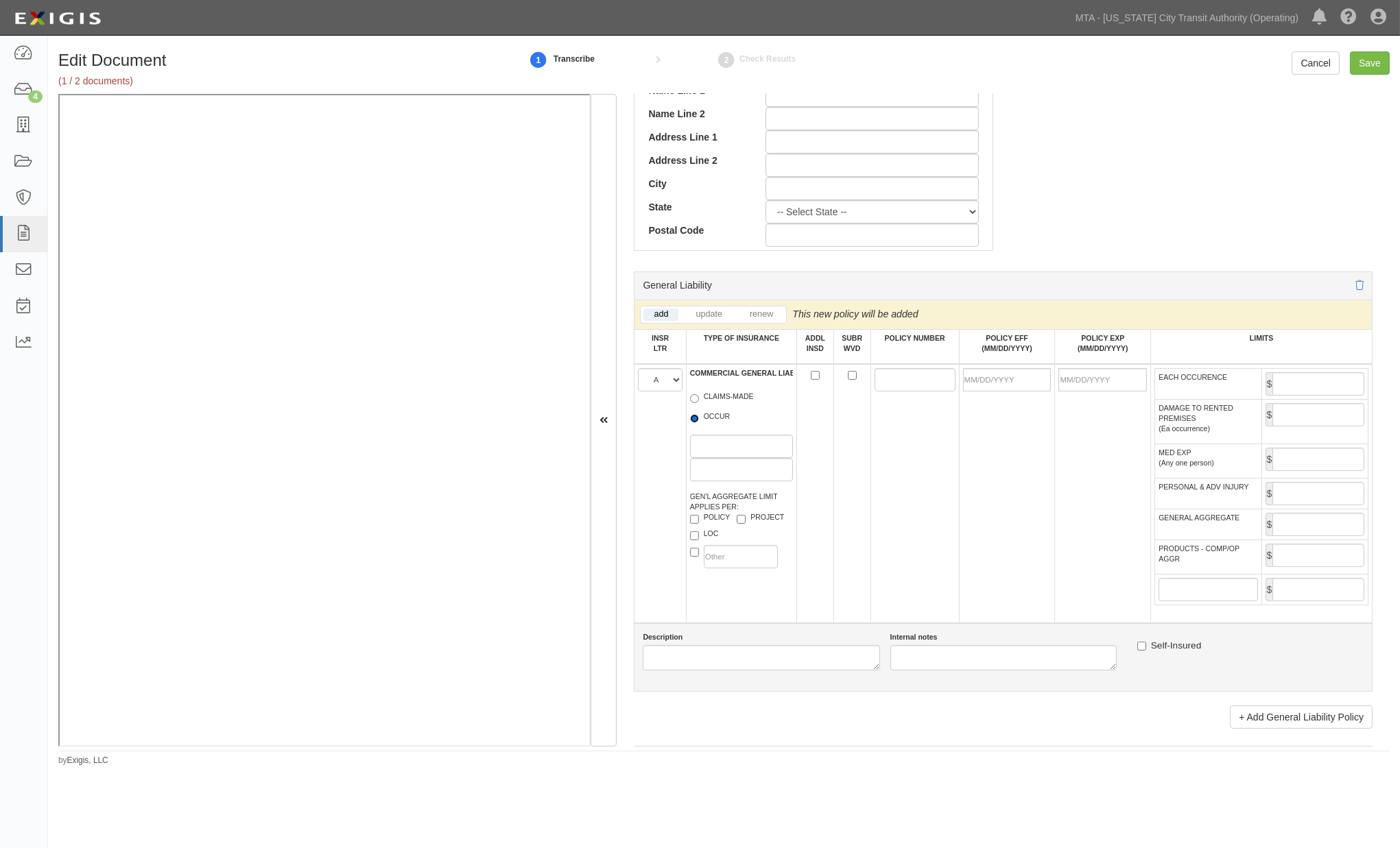
radio input "true"
paste input "13CESOF0BJ4"
type input "13CESOF0BJ4"
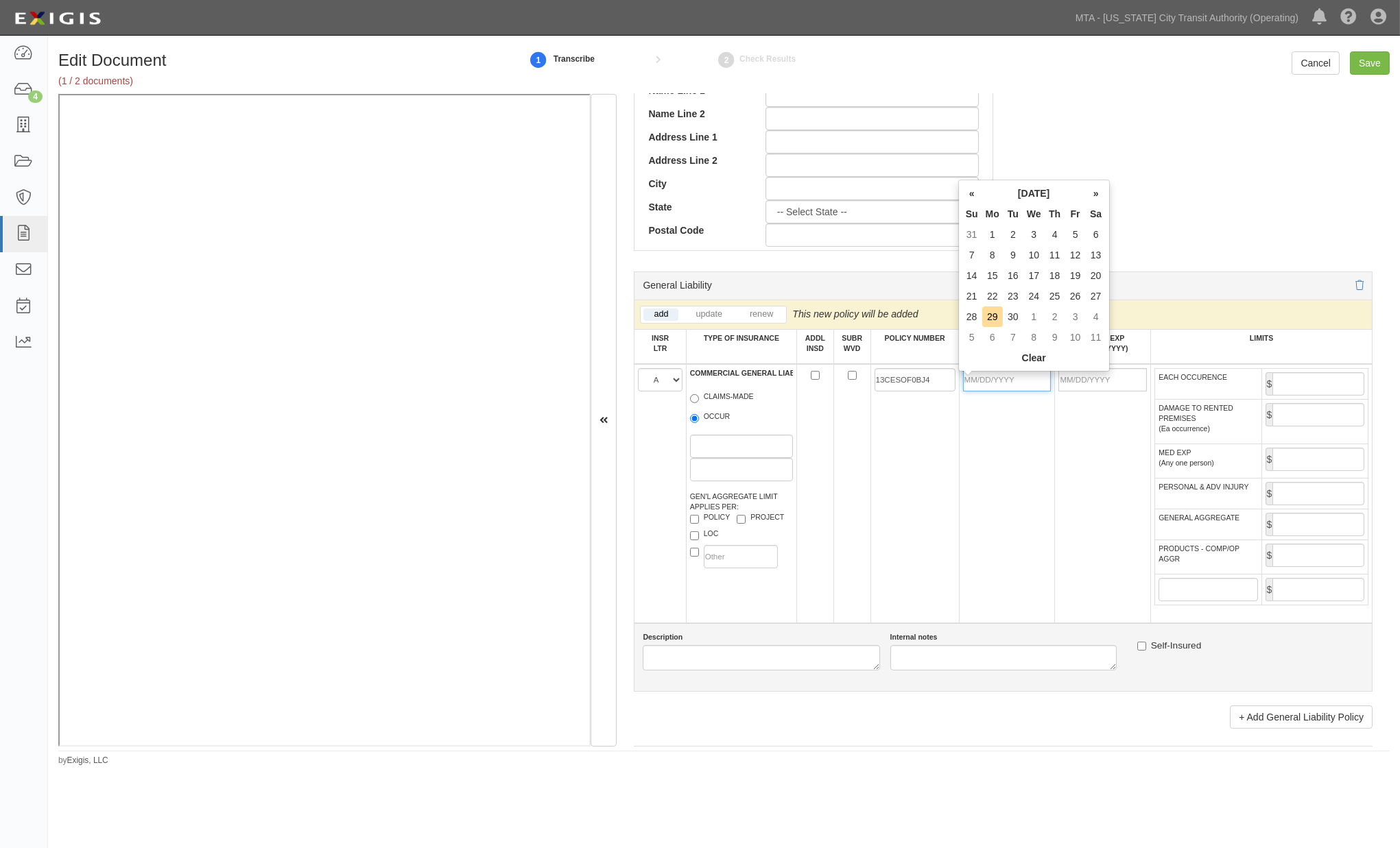
click at [977, 379] on input "POLICY EFF (MM/DD/YYYY)" at bounding box center [1007, 380] width 88 height 23
type input "03/12/2025"
type input "03/12/2026"
click at [1002, 434] on td "03/12/2025" at bounding box center [1007, 494] width 96 height 259
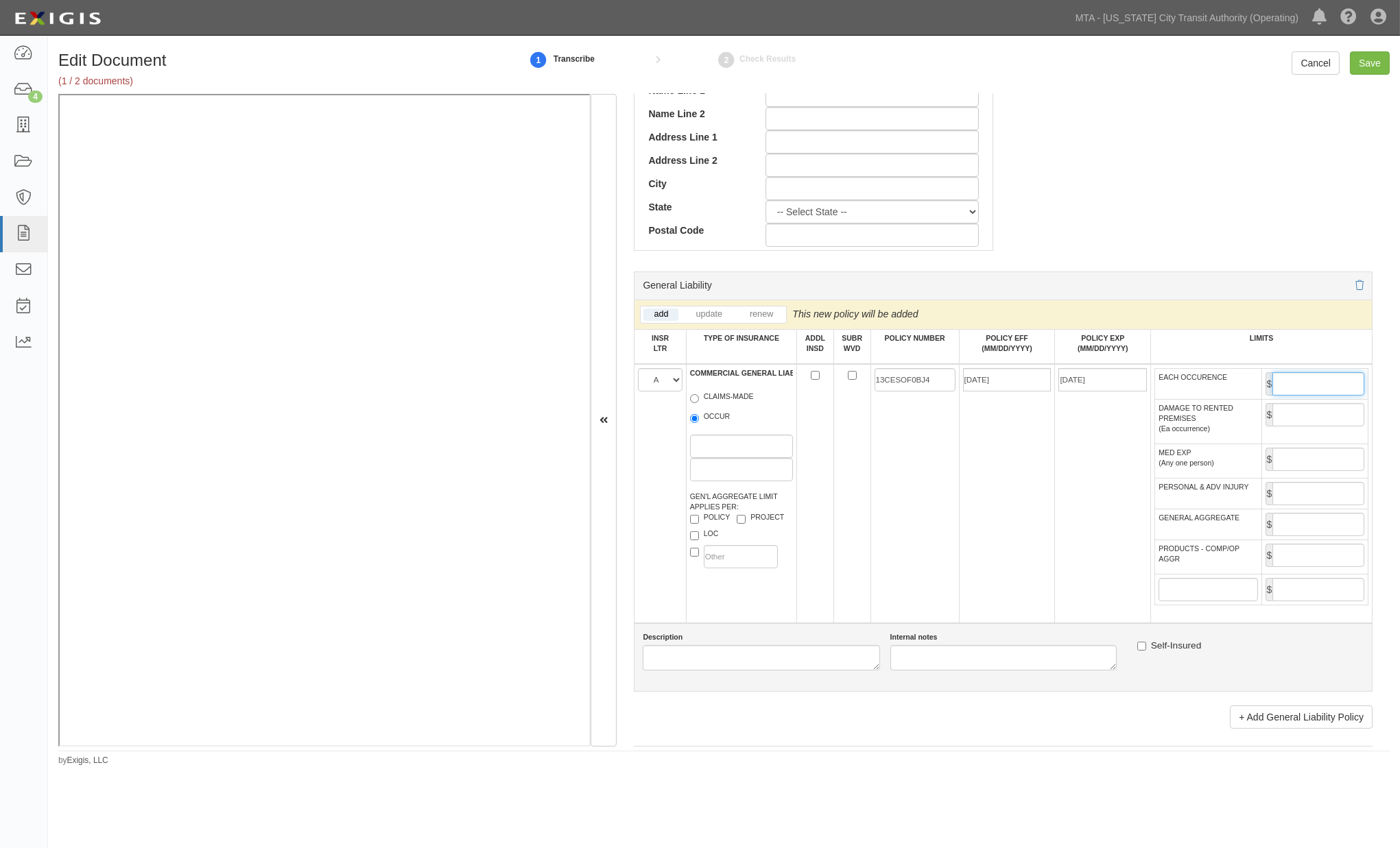
click at [1323, 385] on input "EACH OCCURENCE" at bounding box center [1318, 384] width 92 height 23
type input "1,000,000"
click at [1294, 536] on input "GENERAL AGGREGATE" at bounding box center [1318, 524] width 92 height 23
type input "2,000,000"
click at [1291, 567] on input "PRODUCTS - COMP/OP AGGR" at bounding box center [1318, 555] width 92 height 23
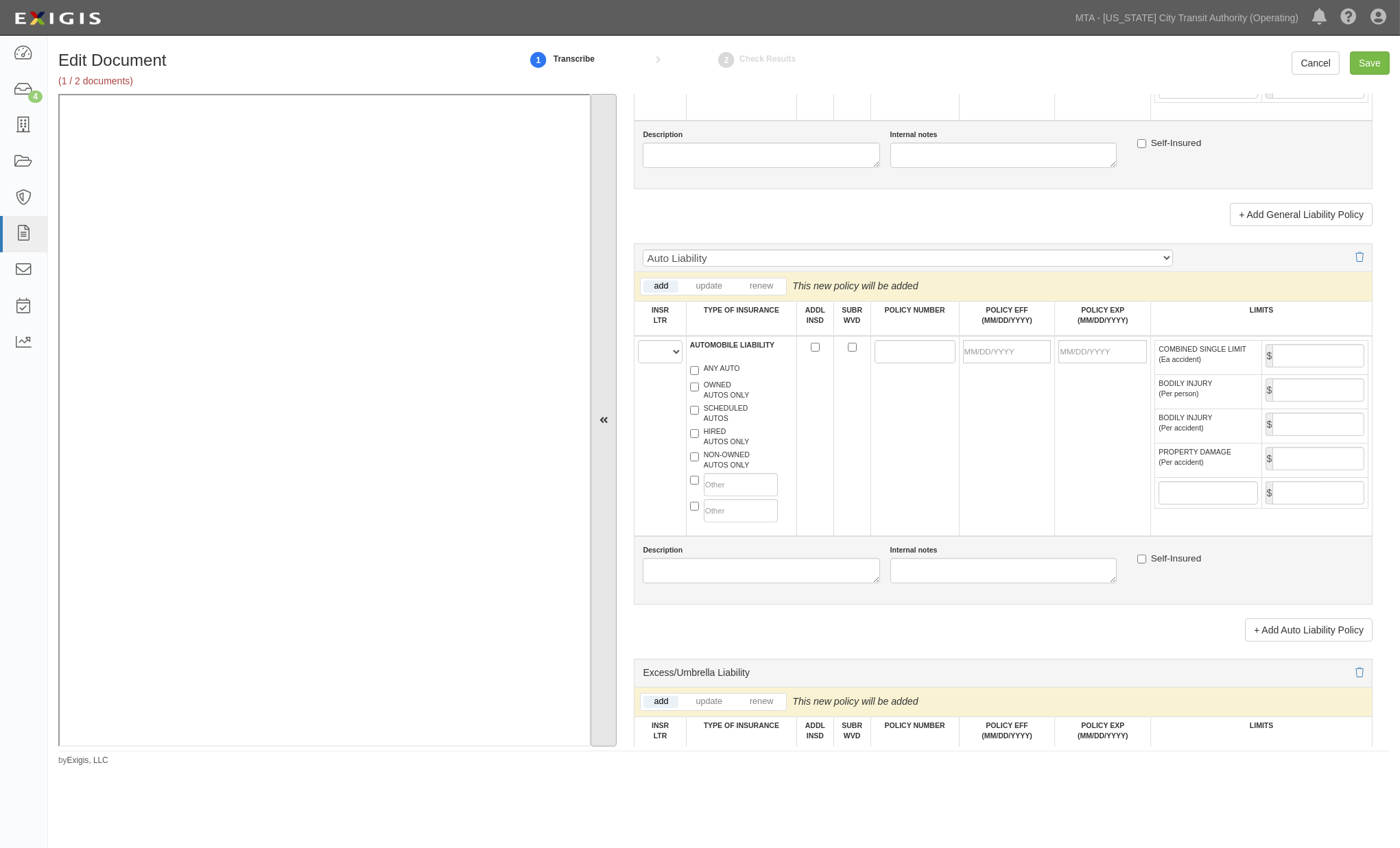
scroll to position [1372, 0]
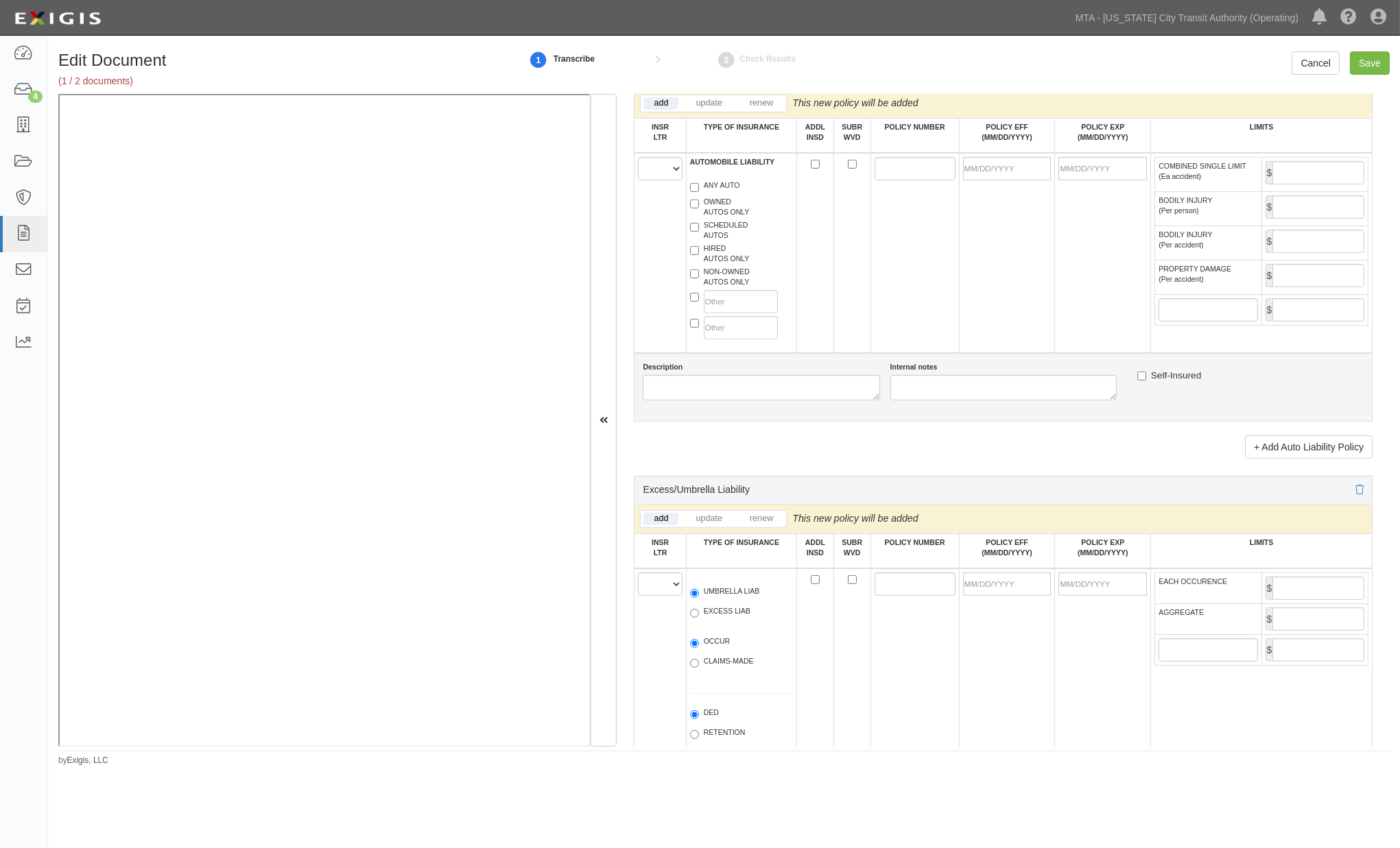
type input "2,000,000"
click at [651, 181] on select "A B C D E F" at bounding box center [660, 169] width 44 height 23
select select "A"
click at [639, 181] on select "A B C D E F" at bounding box center [660, 169] width 44 height 23
click at [704, 194] on label "ANY AUTO" at bounding box center [715, 187] width 50 height 13
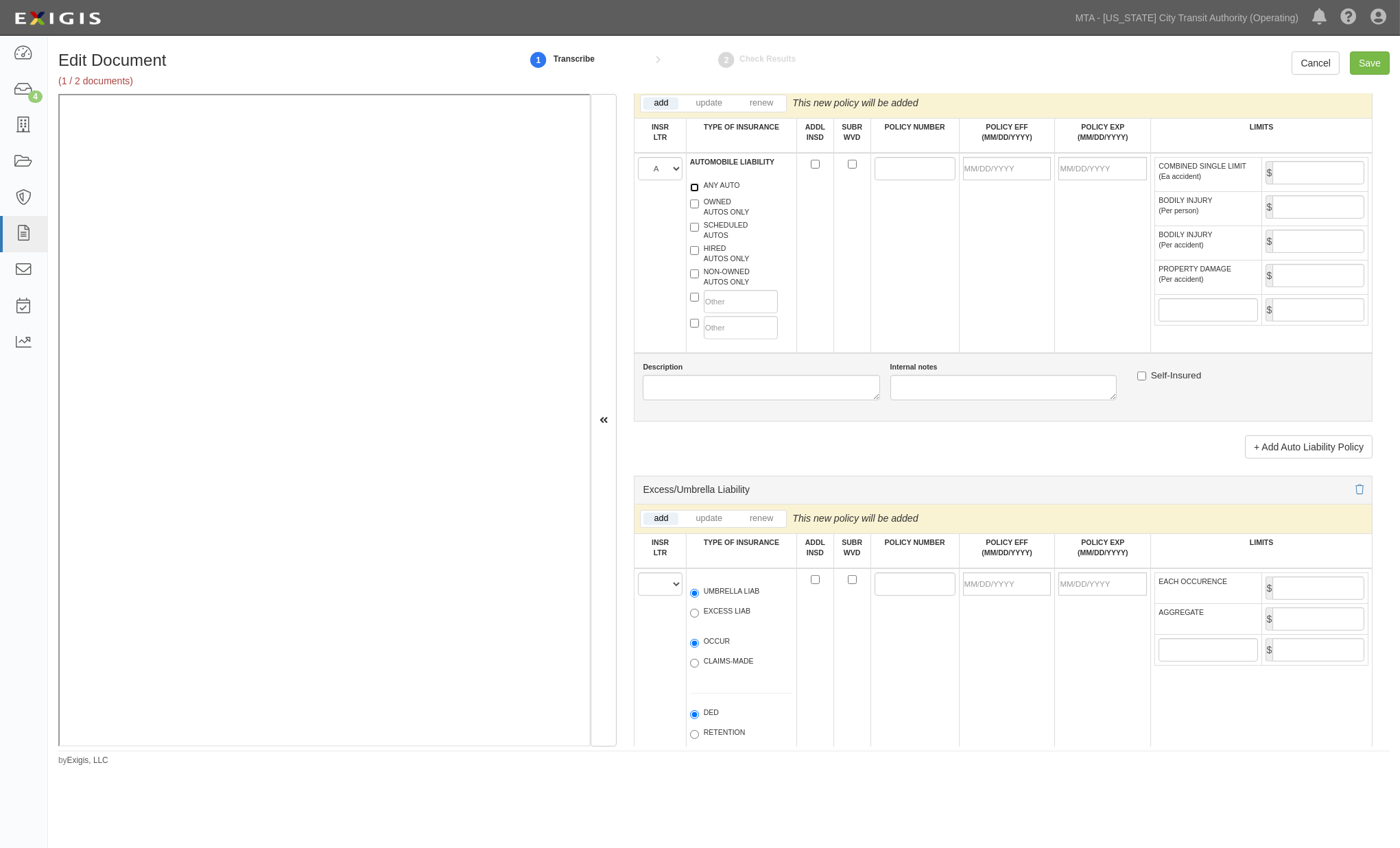
click at [699, 192] on input "ANY AUTO" at bounding box center [695, 187] width 9 height 9
checkbox input "true"
paste input "13UENBC6MPK"
type input "13UENBC6MPK"
click at [977, 181] on input "POLICY EFF (MM/DD/YYYY)" at bounding box center [1007, 169] width 88 height 23
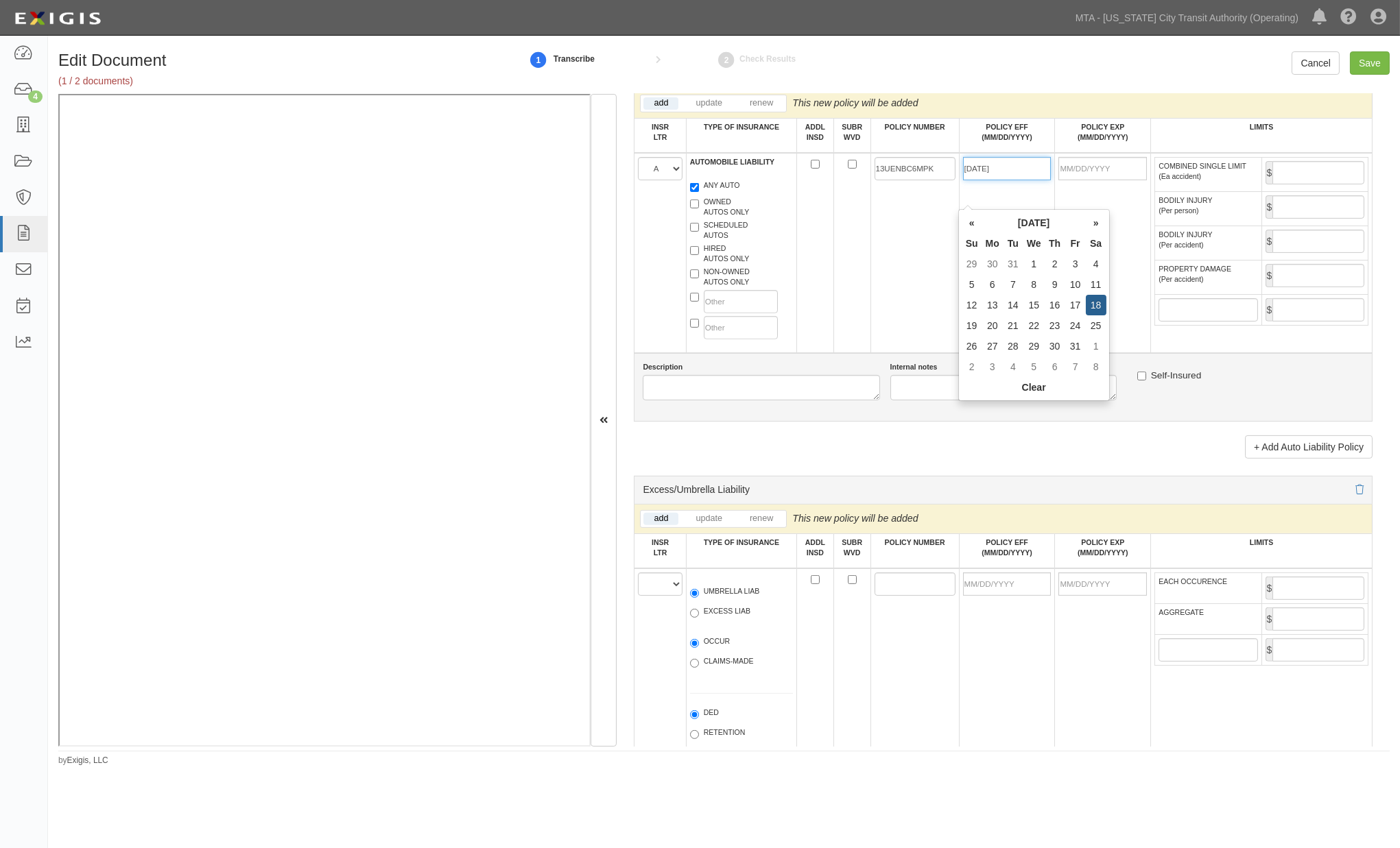
type input "01/18/2025"
type input "01/18/2026"
click at [923, 287] on td "13UENBC6MPK" at bounding box center [915, 252] width 88 height 200
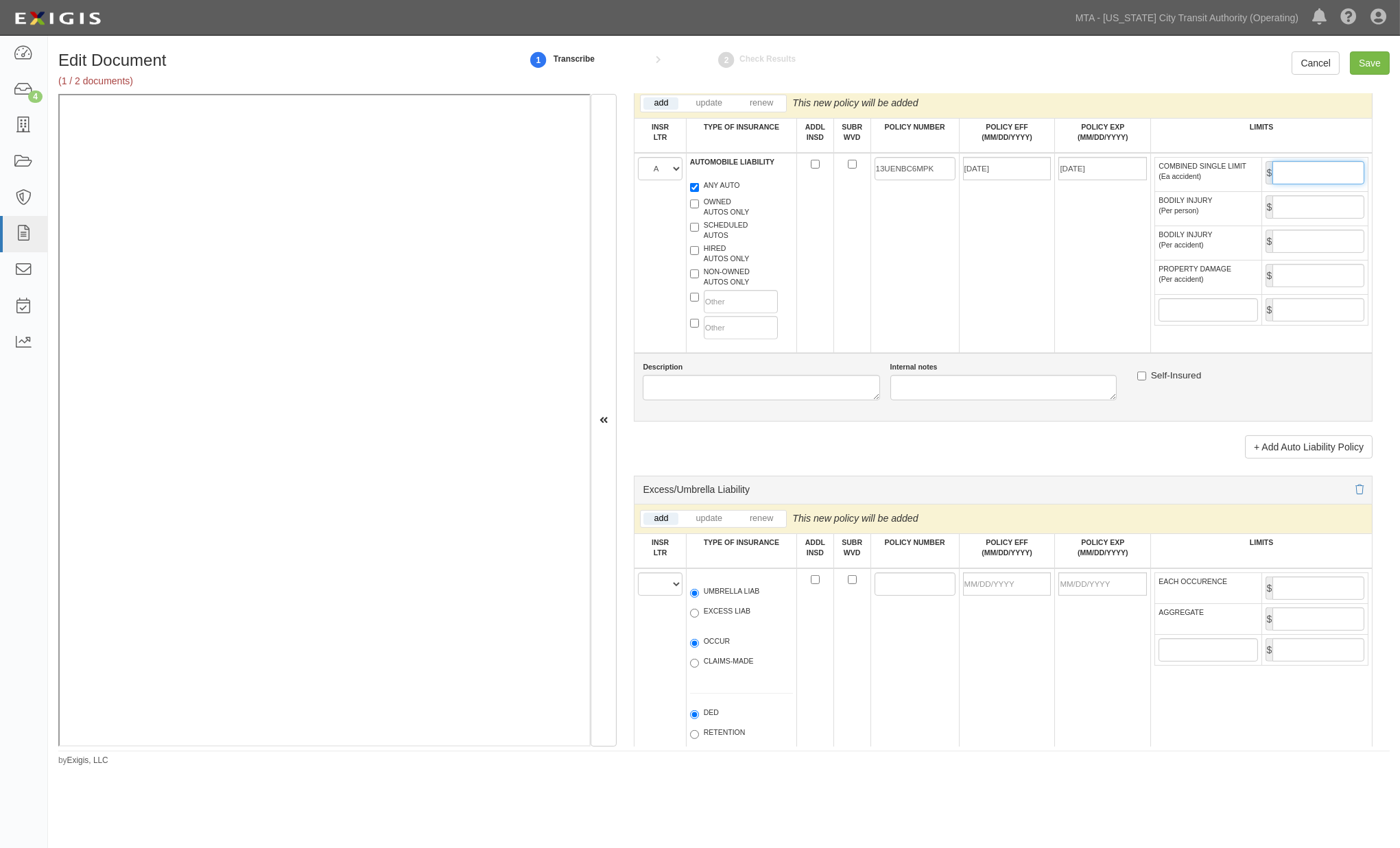
click at [1280, 184] on input "COMBINED SINGLE LIMIT (Ea accident)" at bounding box center [1318, 172] width 92 height 23
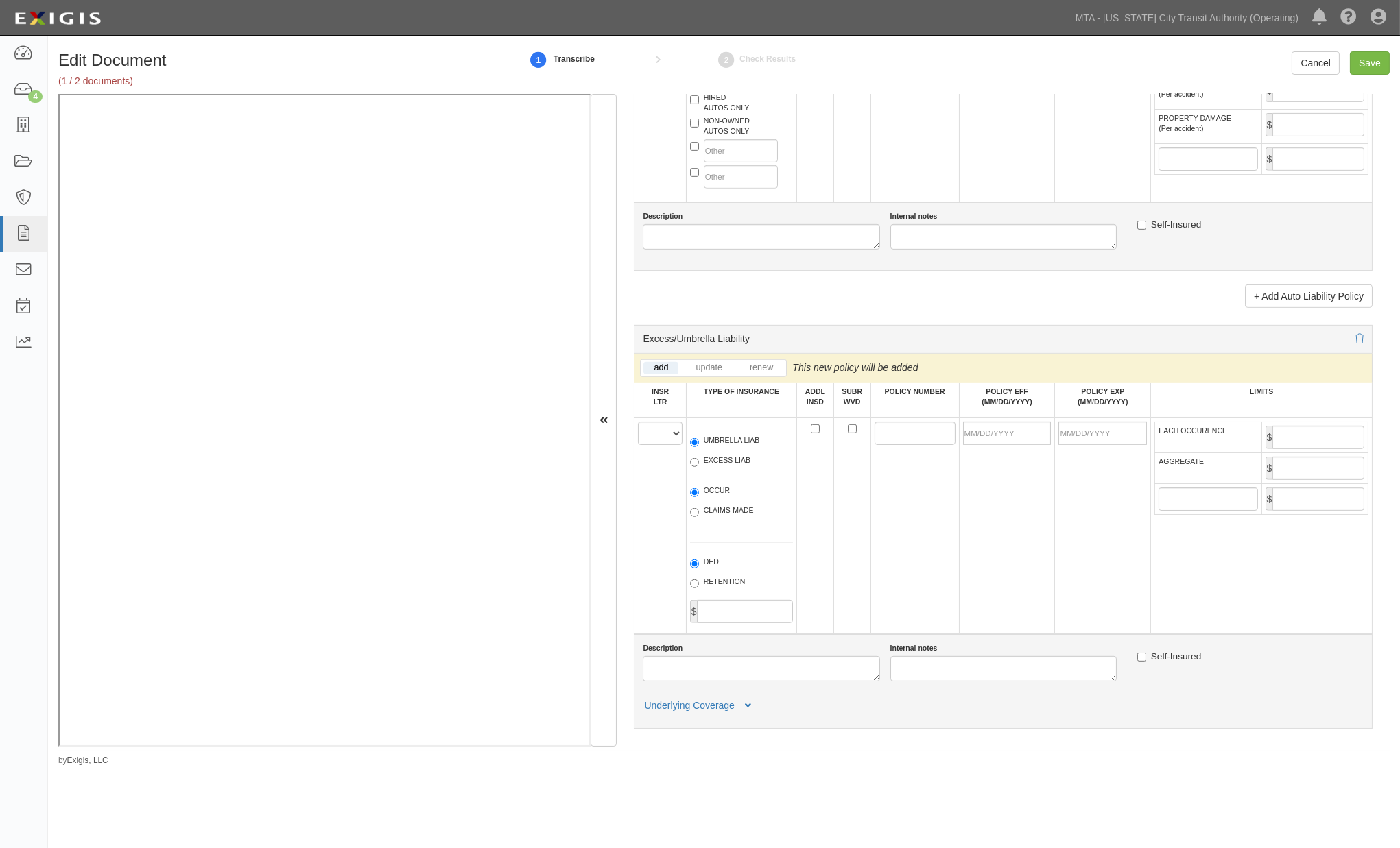
scroll to position [1524, 0]
type input "1,000,000"
click at [660, 443] on select "A B C D E F" at bounding box center [660, 431] width 44 height 23
select select "E"
click at [639, 443] on select "A B C D E F" at bounding box center [660, 431] width 44 height 23
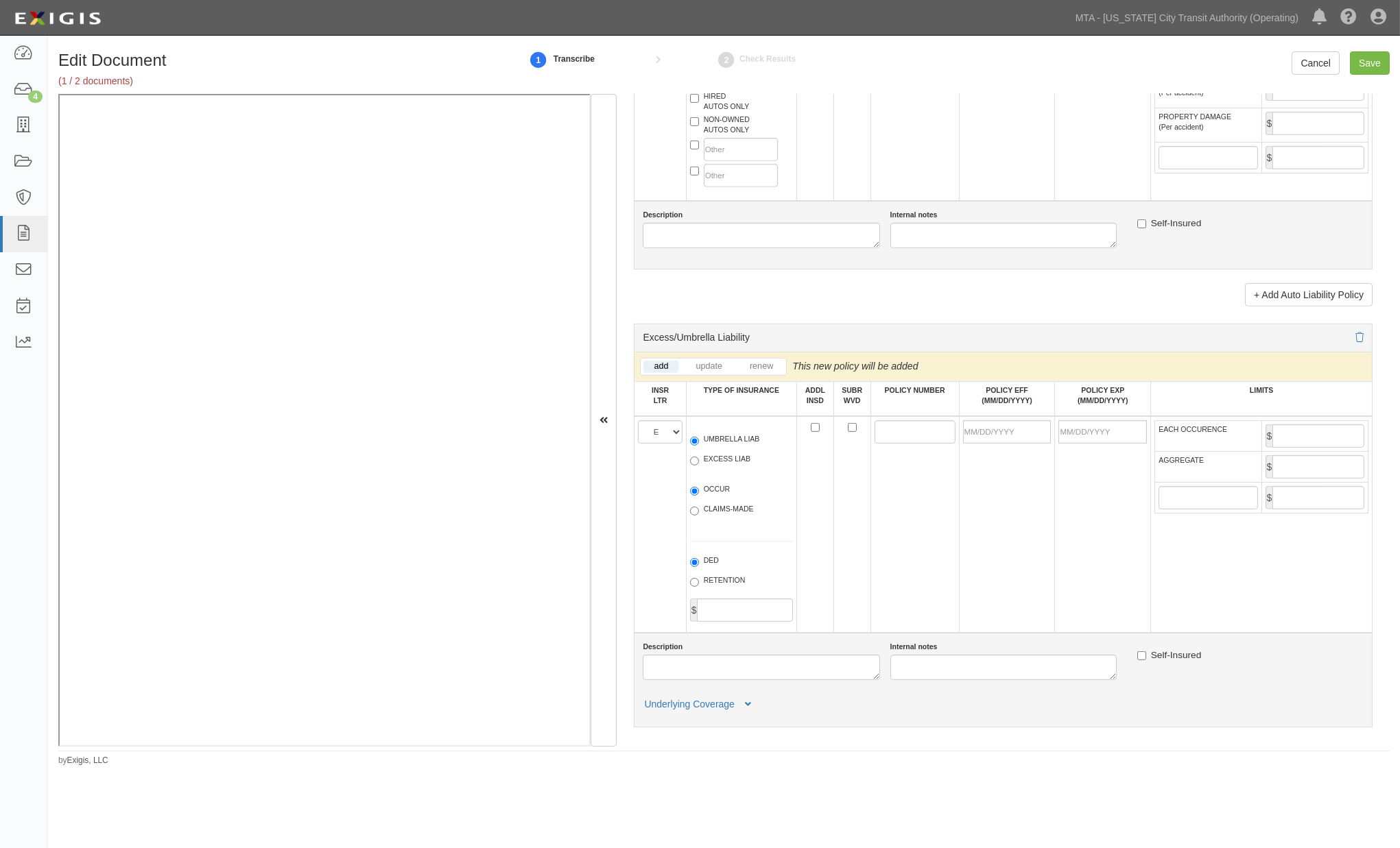
click at [723, 448] on label "UMBRELLA LIAB" at bounding box center [725, 440] width 70 height 13
click at [699, 446] on input "UMBRELLA LIAB" at bounding box center [695, 441] width 9 height 9
radio input "true"
click at [698, 496] on input "OCCUR" at bounding box center [695, 491] width 9 height 9
radio input "true"
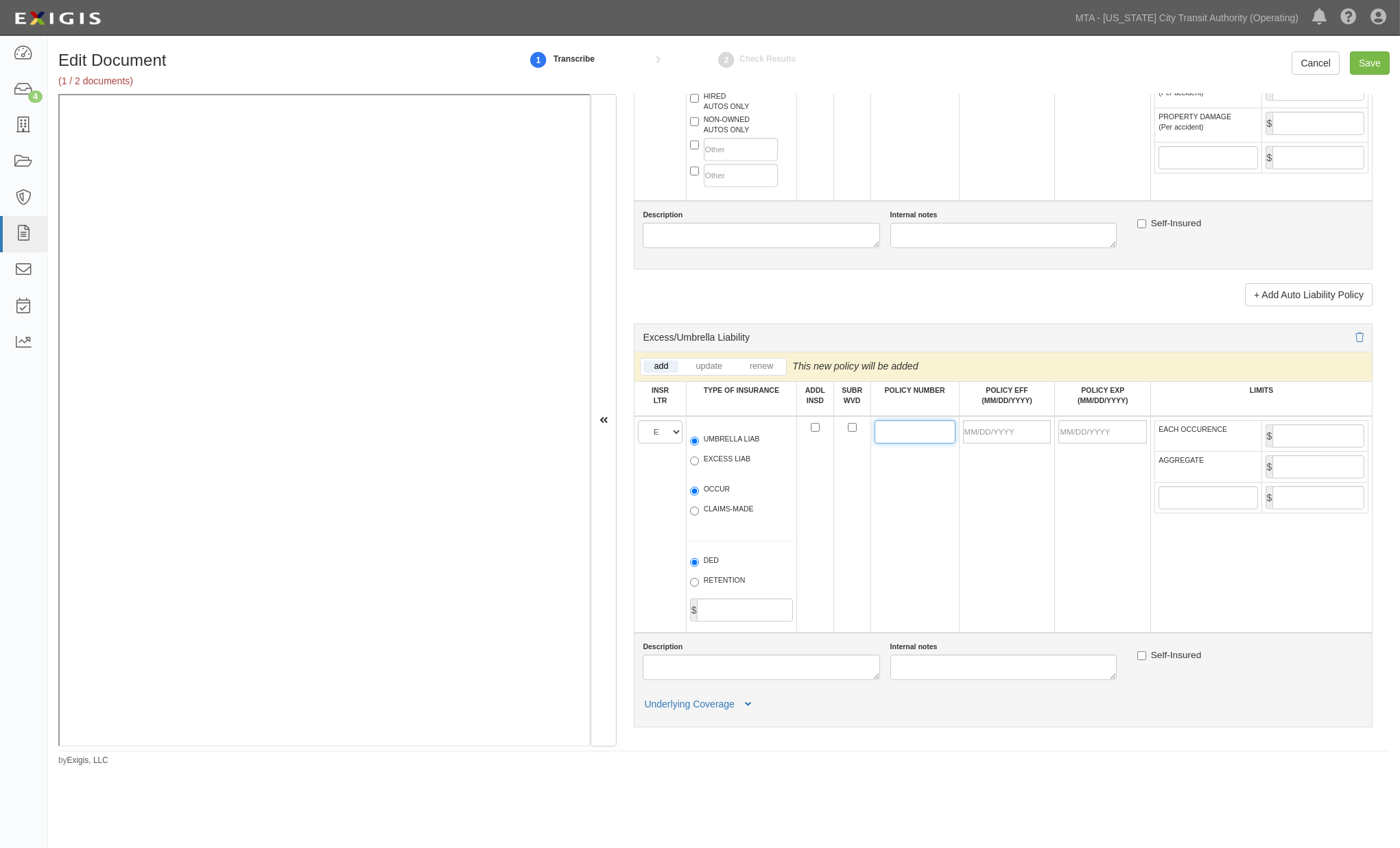
paste input "P-001-001653365-01"
type input "P-001-001653365-01"
click at [1003, 443] on input "POLICY EFF (MM/DD/YYYY)" at bounding box center [1007, 431] width 88 height 23
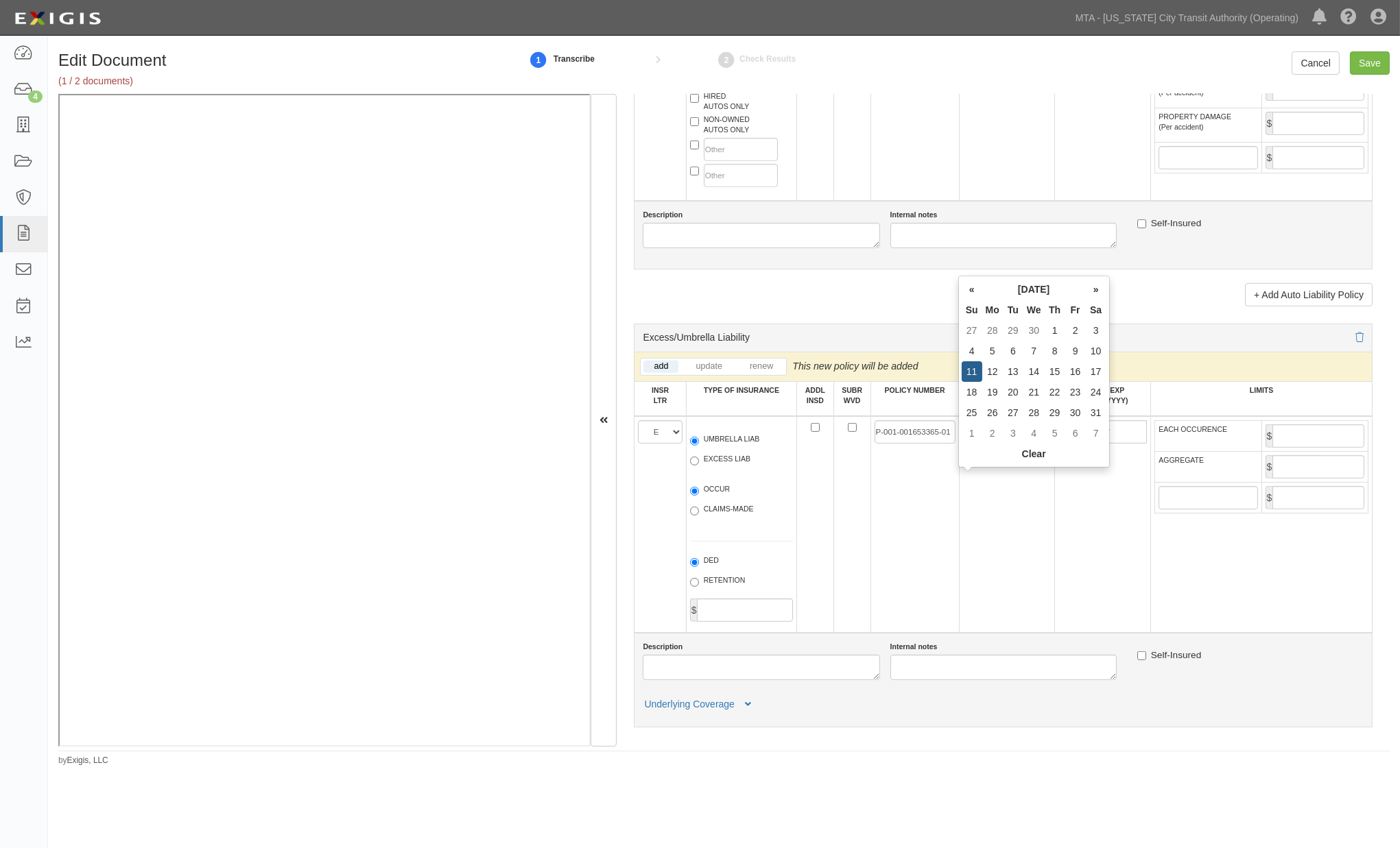
type input "05/11/2025"
type input "05/11/2026"
click at [1055, 561] on td "05/11/2026" at bounding box center [1103, 524] width 96 height 216
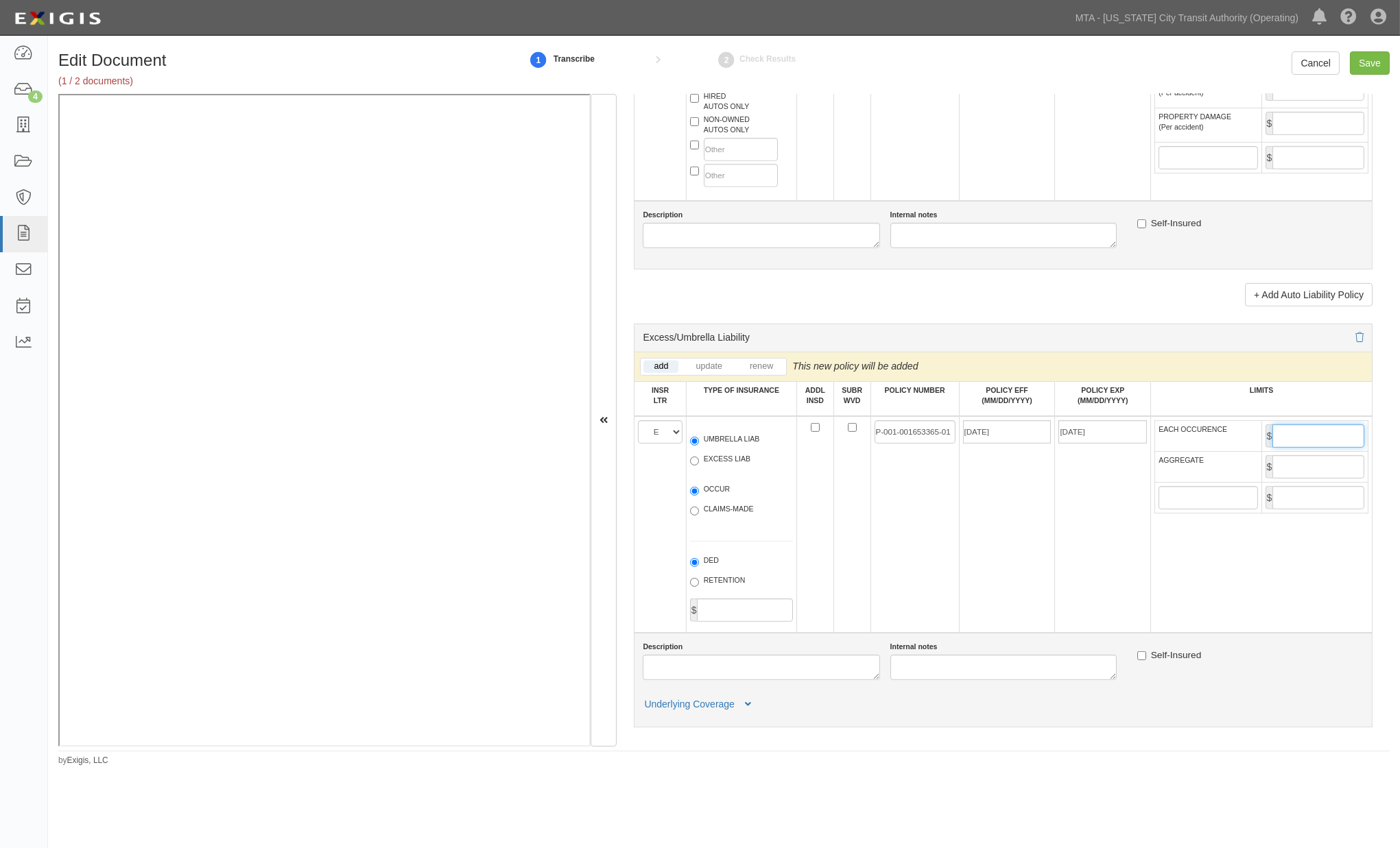
click at [1294, 448] on input "EACH OCCURENCE" at bounding box center [1318, 436] width 92 height 23
type input "2,000,000"
click at [1295, 479] on input "AGGREGATE" at bounding box center [1318, 467] width 92 height 23
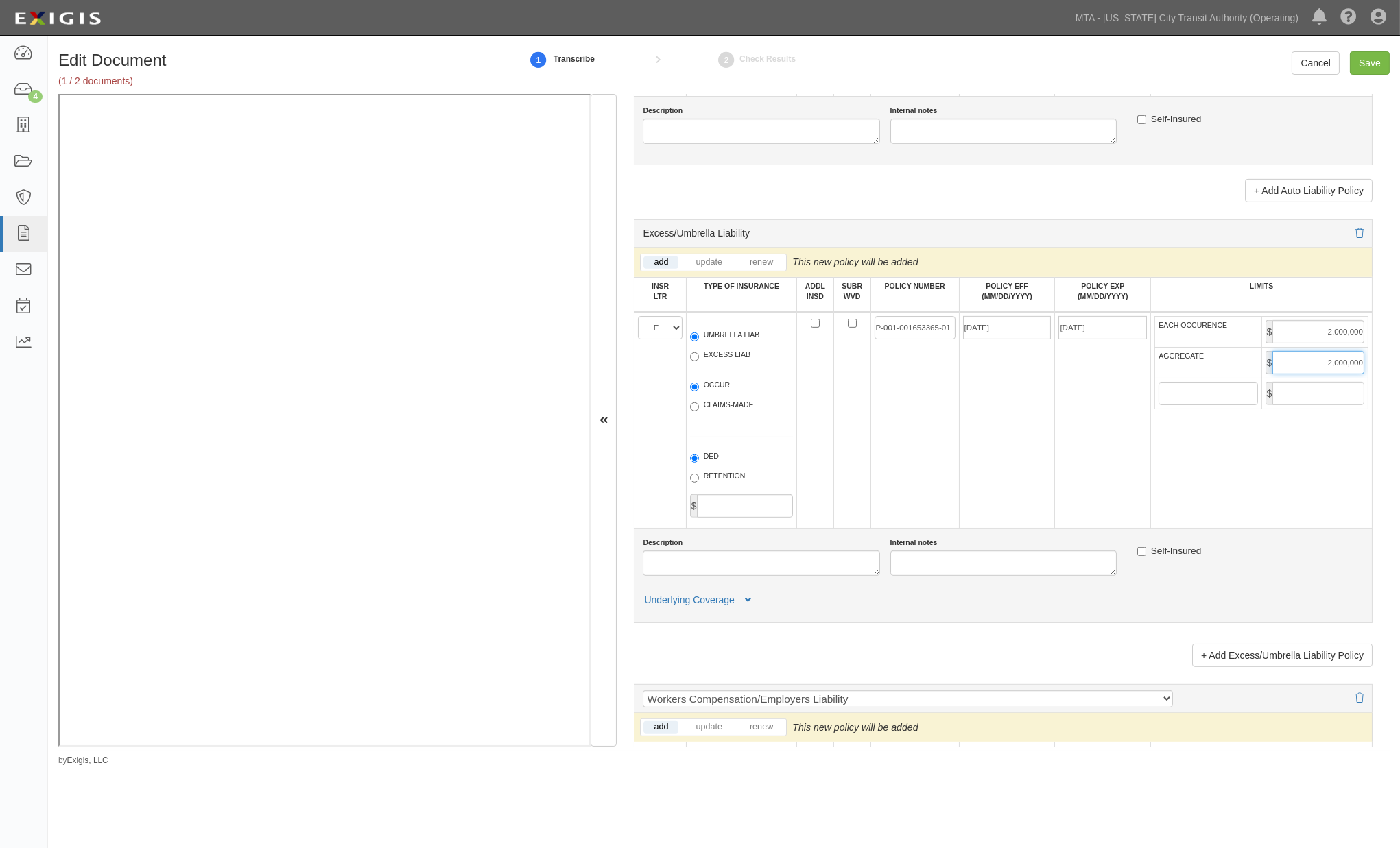
scroll to position [1904, 0]
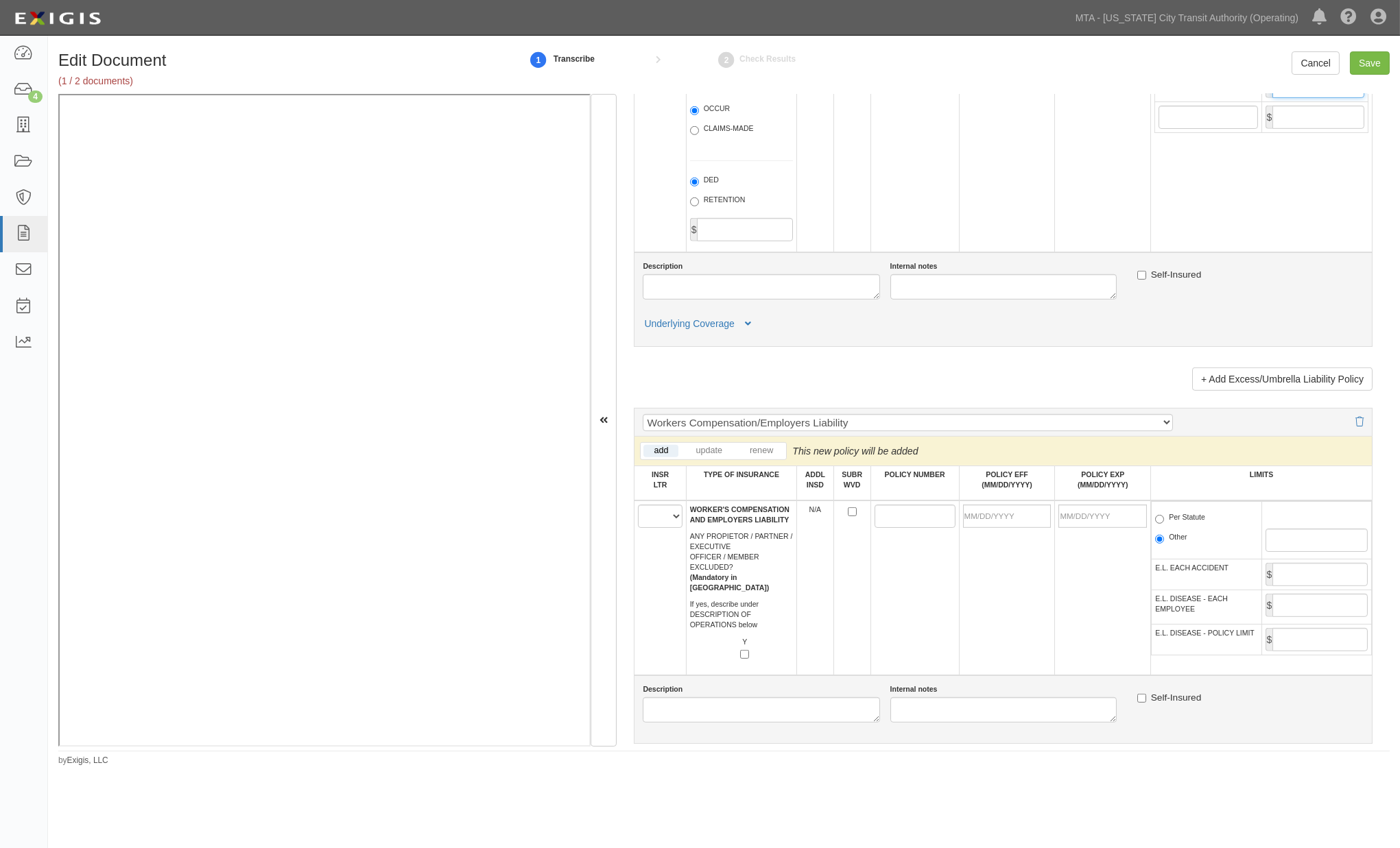
type input "2,000,000"
click at [662, 528] on select "A B C D E F" at bounding box center [660, 516] width 44 height 23
select select "B"
click at [639, 528] on select "A B C D E F" at bounding box center [660, 516] width 44 height 23
paste input "W185959"
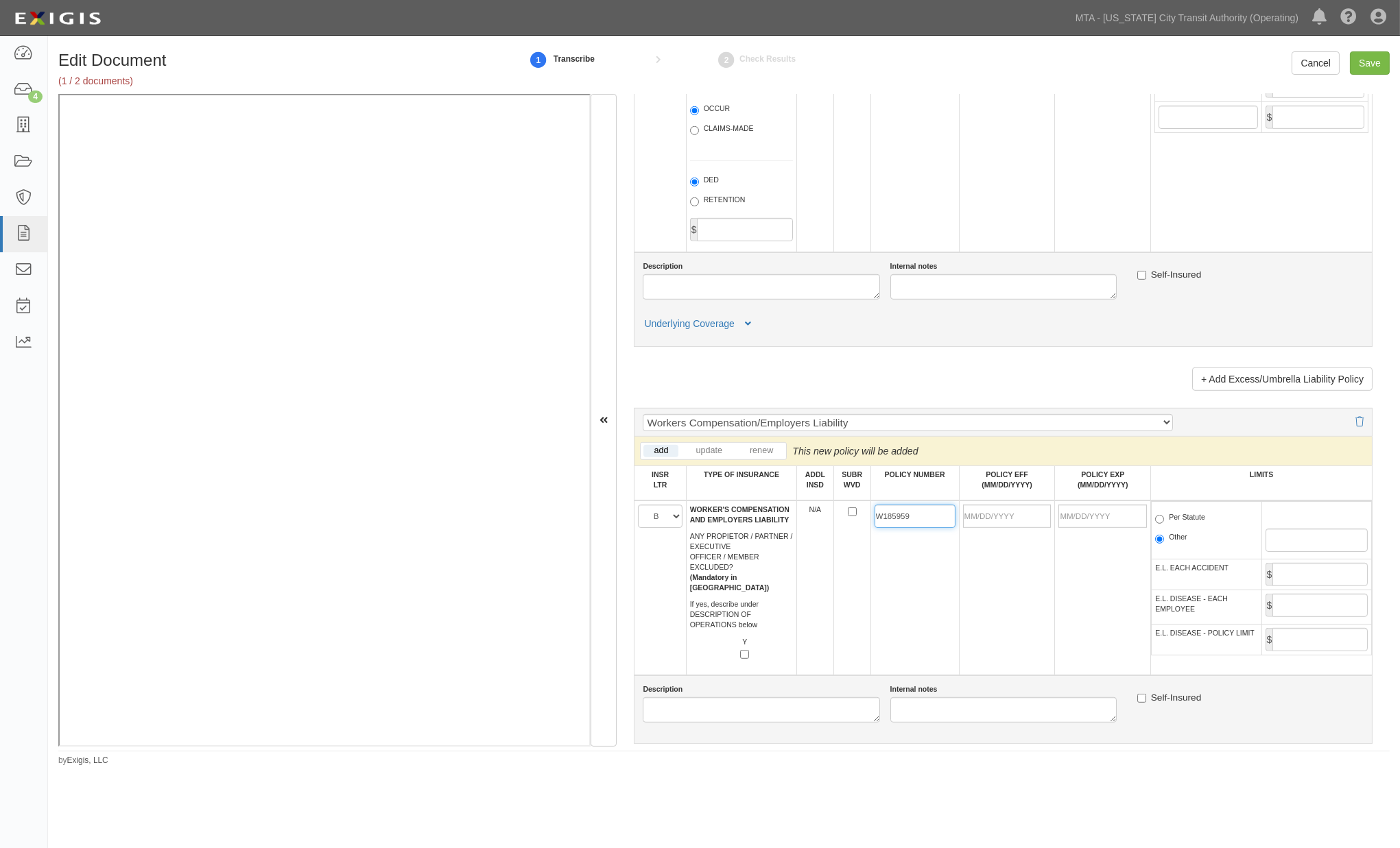
type input "W185959"
click at [978, 528] on input "POLICY EFF (MM/DD/YYYY)" at bounding box center [1007, 516] width 88 height 23
type input "01/12/2025"
type input "01/12/2026"
click at [1016, 673] on td "01/12/2025" at bounding box center [1007, 587] width 96 height 175
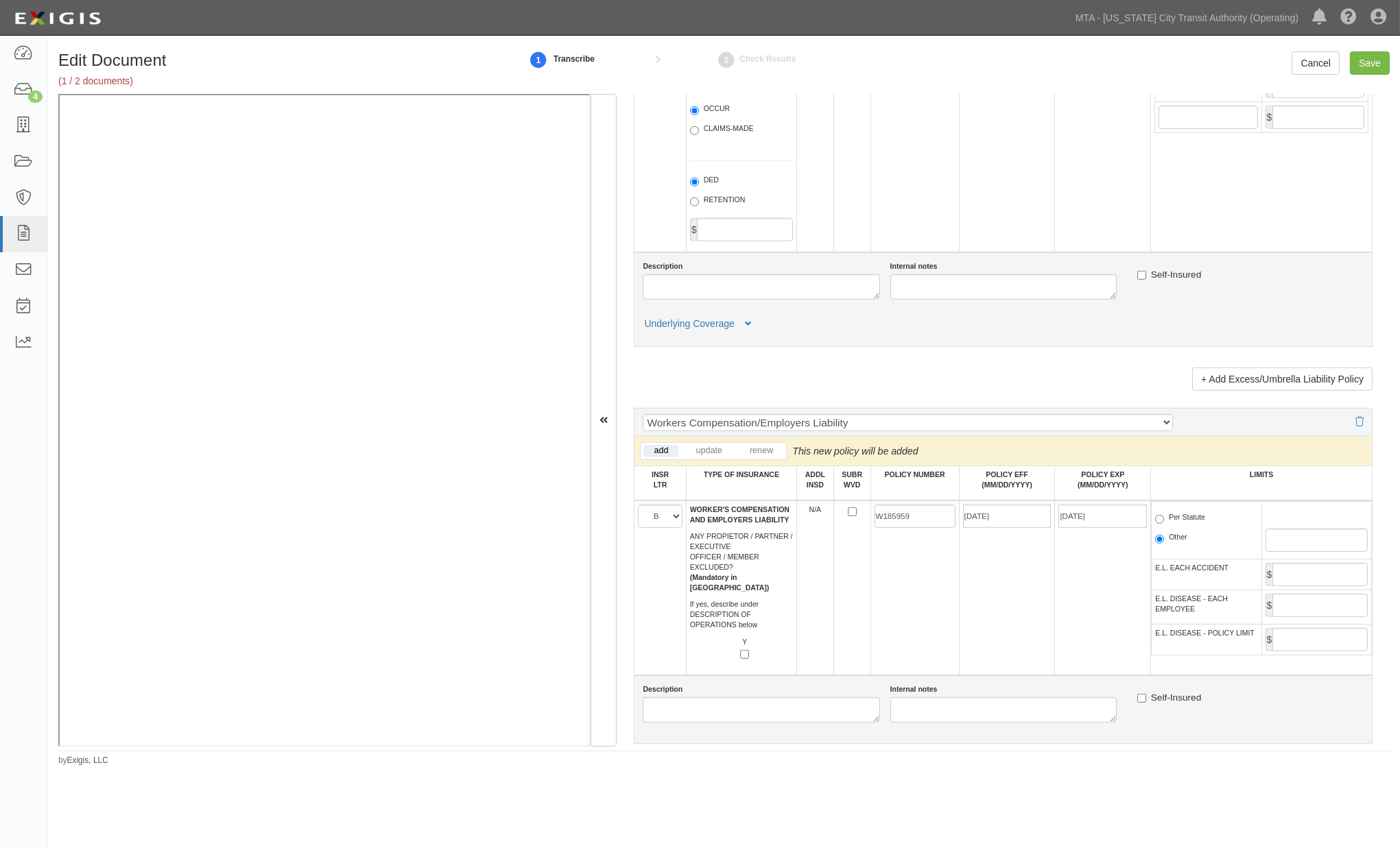
click at [1168, 526] on label "Per Statute" at bounding box center [1180, 519] width 50 height 13
click at [1164, 524] on input "Per Statute" at bounding box center [1160, 519] width 9 height 9
radio input "true"
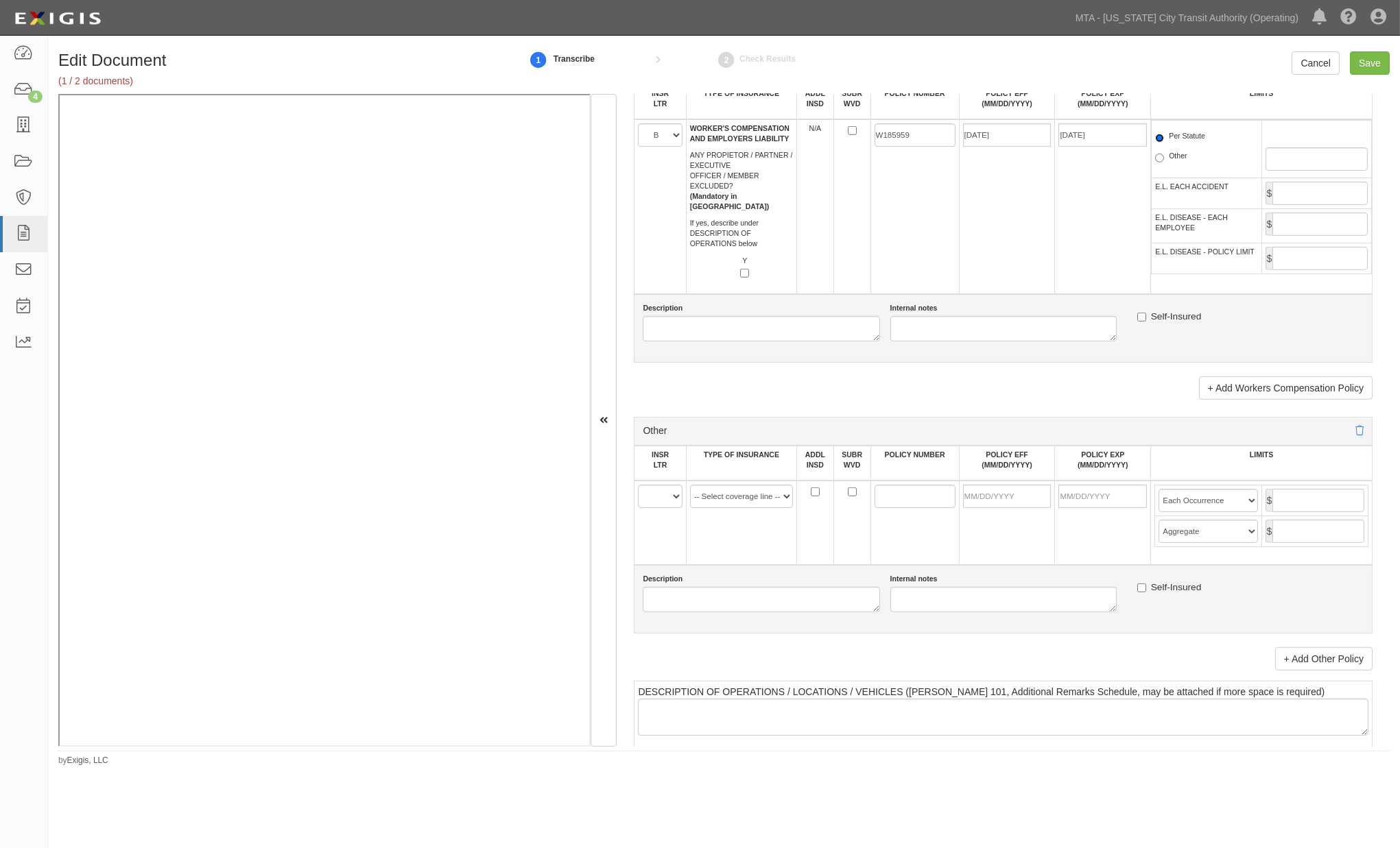
scroll to position [2666, 0]
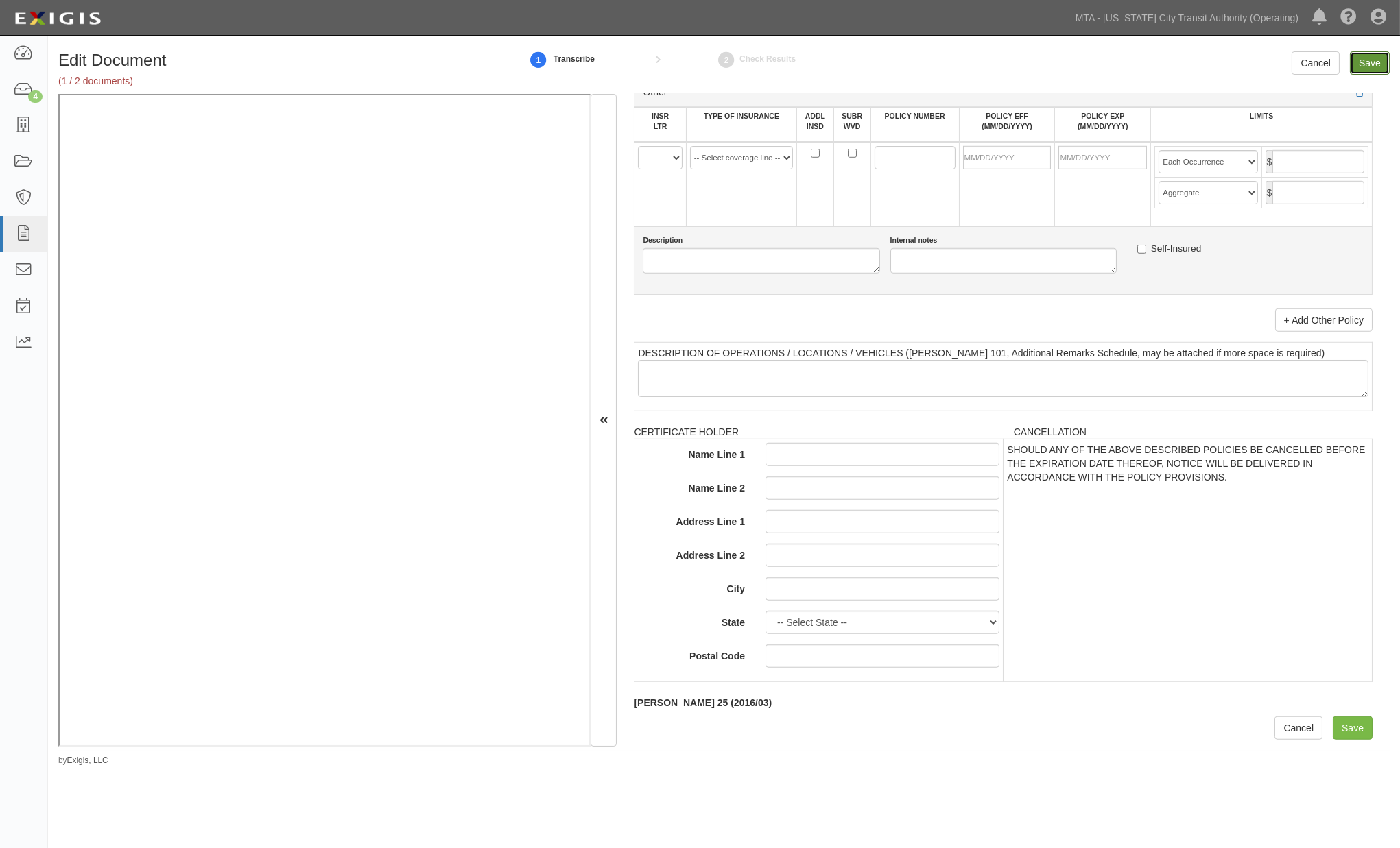
click at [1375, 67] on input "Save" at bounding box center [1370, 63] width 40 height 23
type input "1000000"
type input "2000000"
type input "1000000"
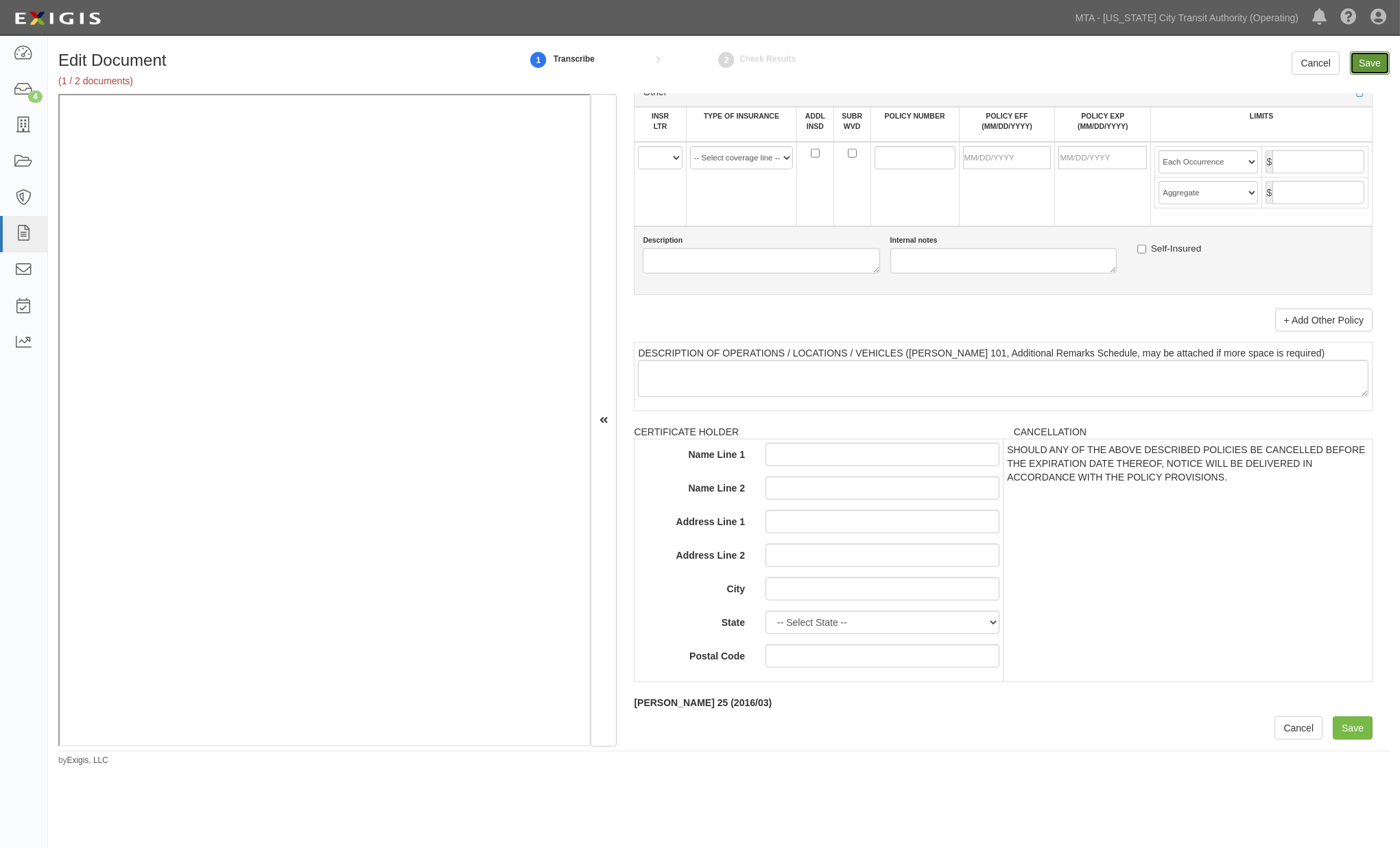
type input "2000000"
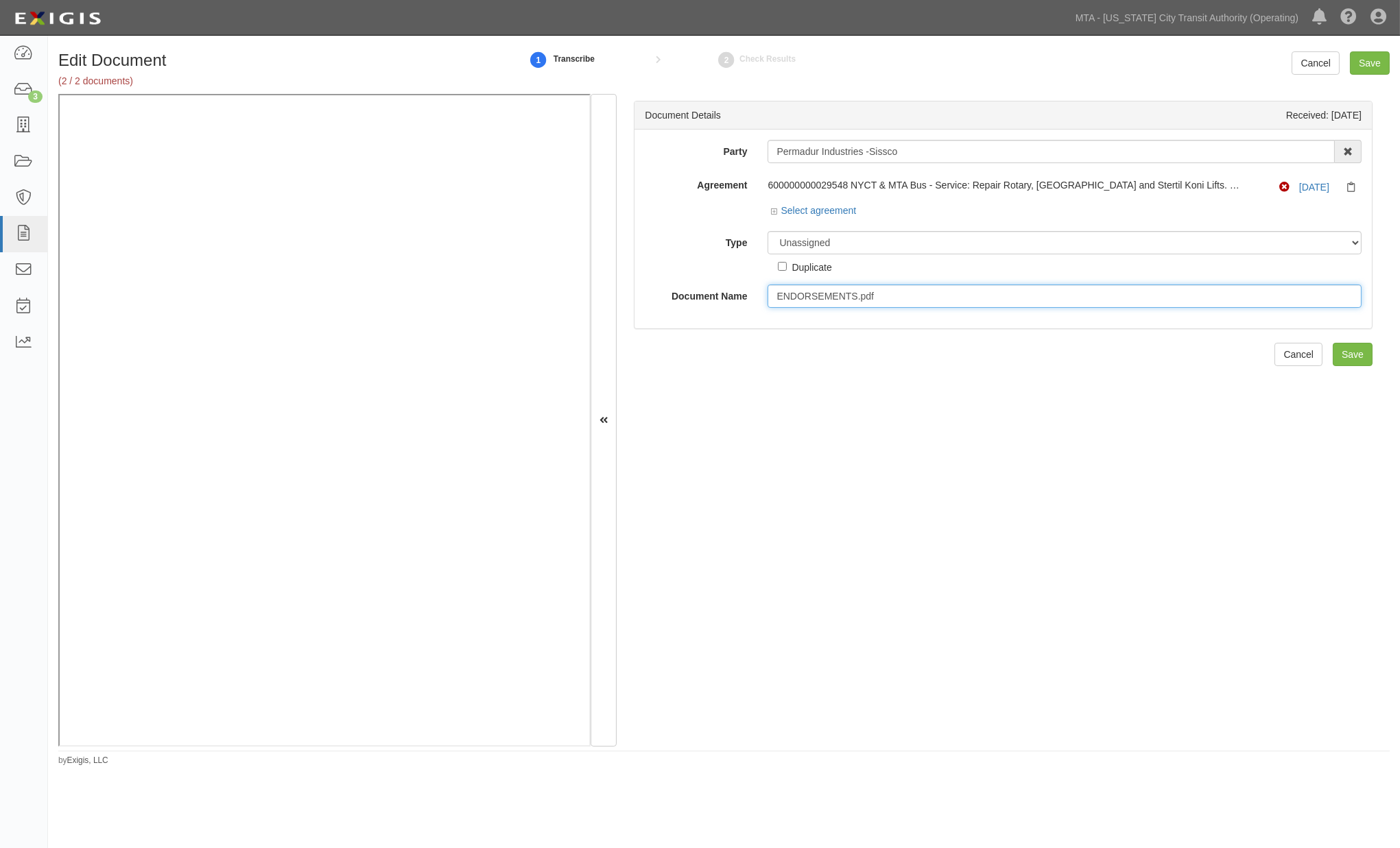
click at [881, 292] on input "ENDORSEMENTS.pdf" at bounding box center [1064, 296] width 594 height 23
click at [887, 297] on input "ENDORSEMENTS.pdf" at bounding box center [1064, 296] width 594 height 23
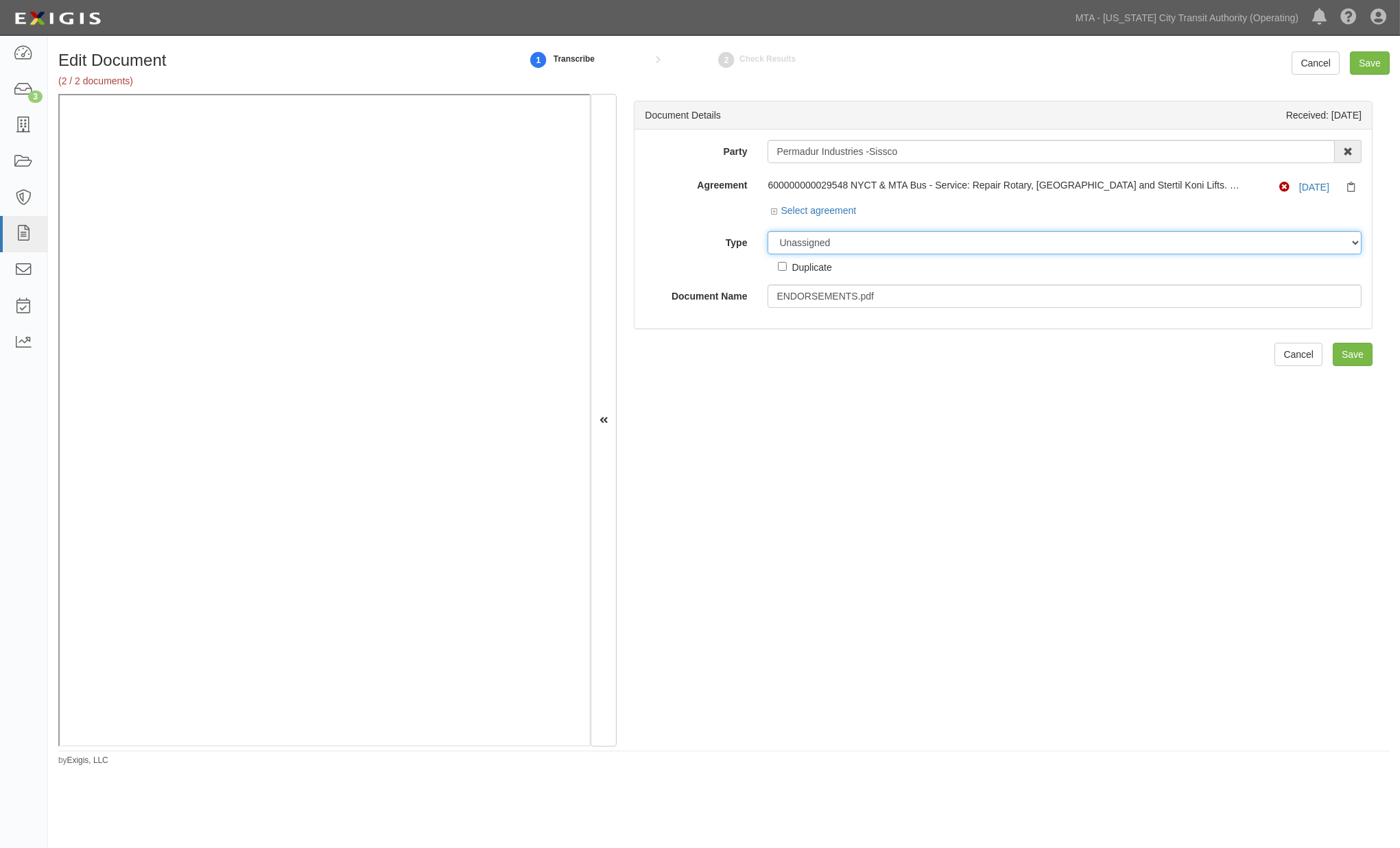
click at [875, 245] on select "Unassigned Binder Cancellation Notice Certificate Contract Endorsement Insuranc…" at bounding box center [1064, 242] width 594 height 23
select select "EndorsementDetail"
click at [767, 231] on select "Unassigned Binder Cancellation Notice Certificate Contract Endorsement Insuranc…" at bounding box center [1064, 242] width 594 height 23
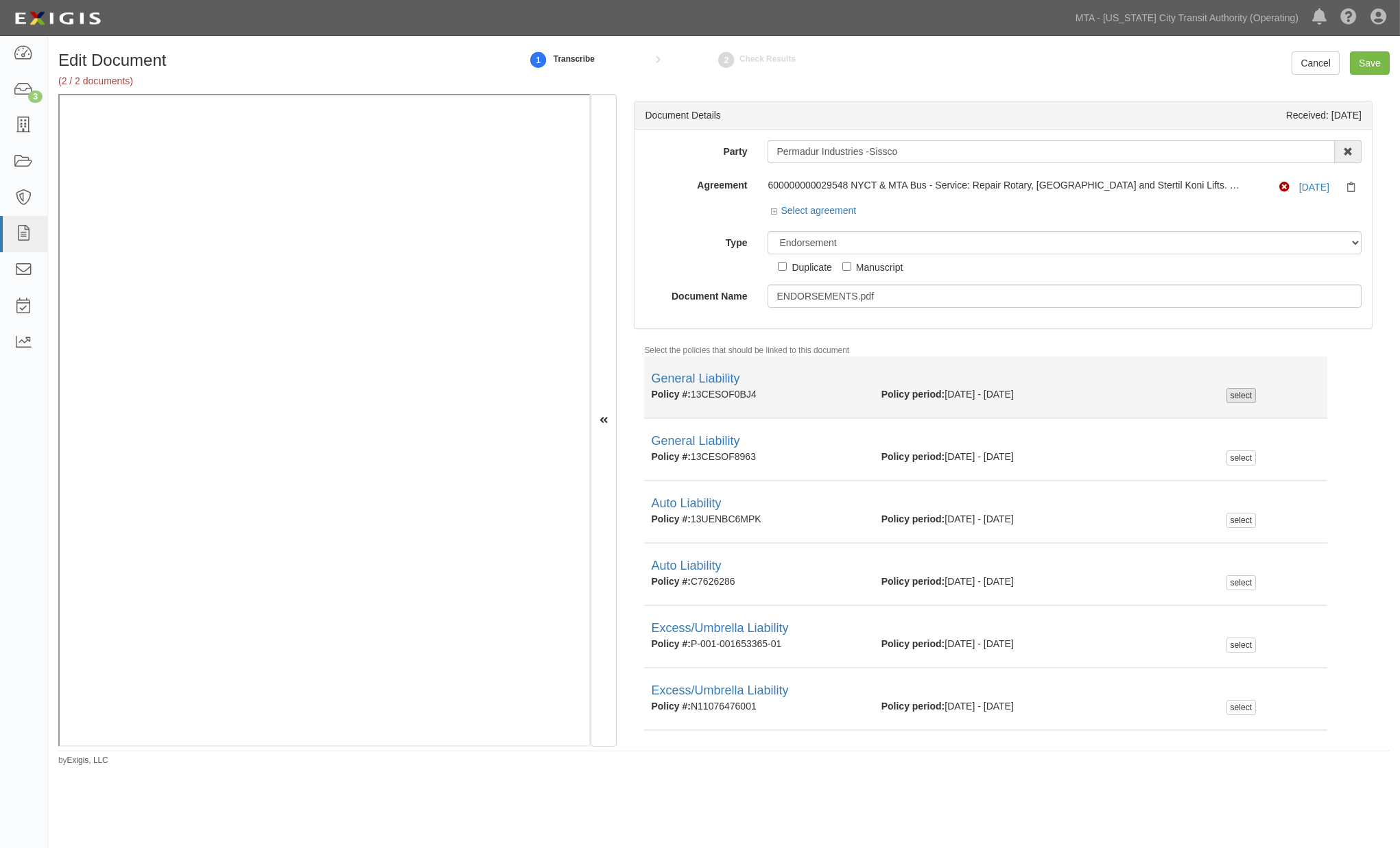
click at [1227, 393] on div "select" at bounding box center [1241, 396] width 29 height 15
checkbox input "true"
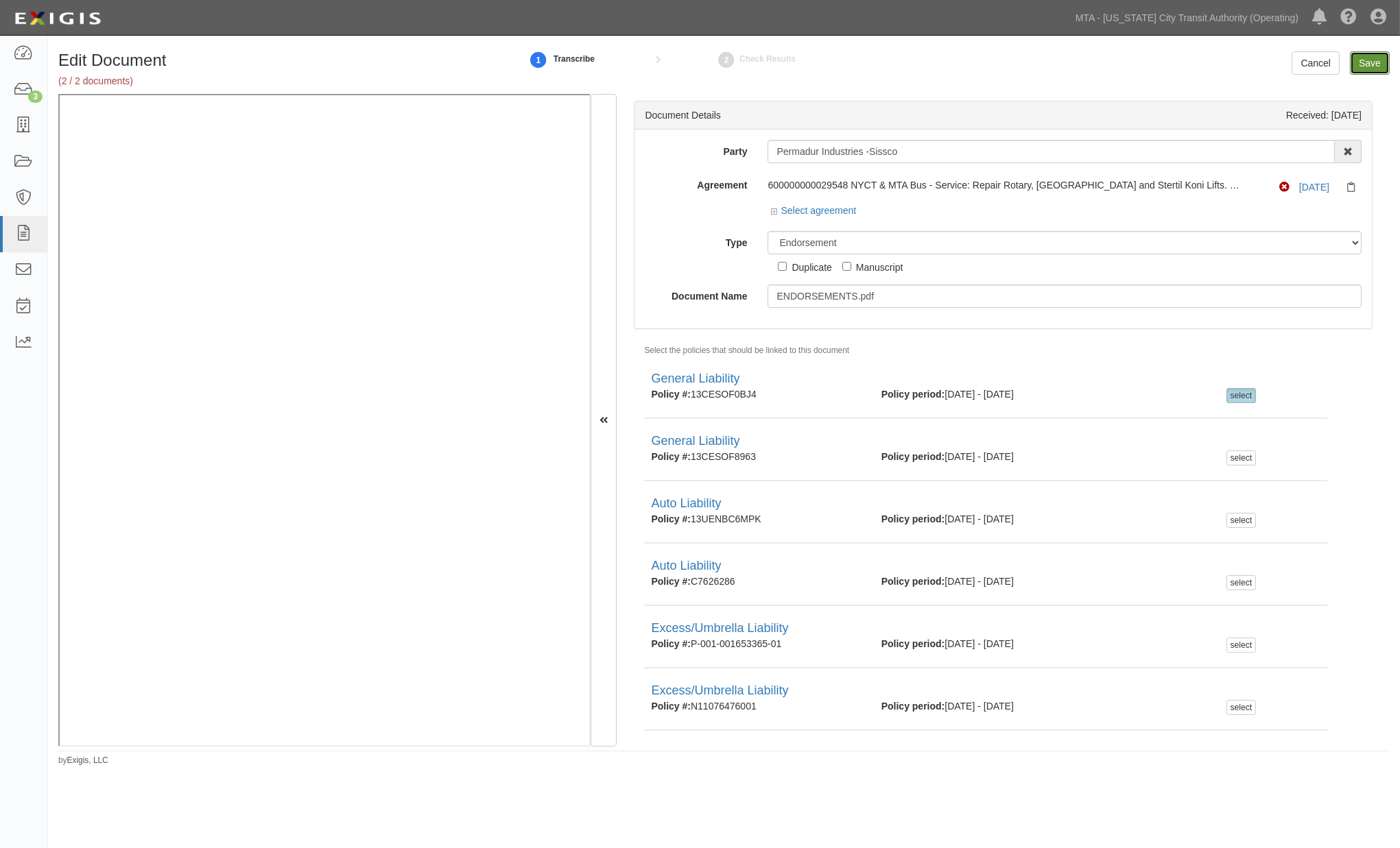
click at [1375, 65] on input "Save" at bounding box center [1370, 63] width 40 height 23
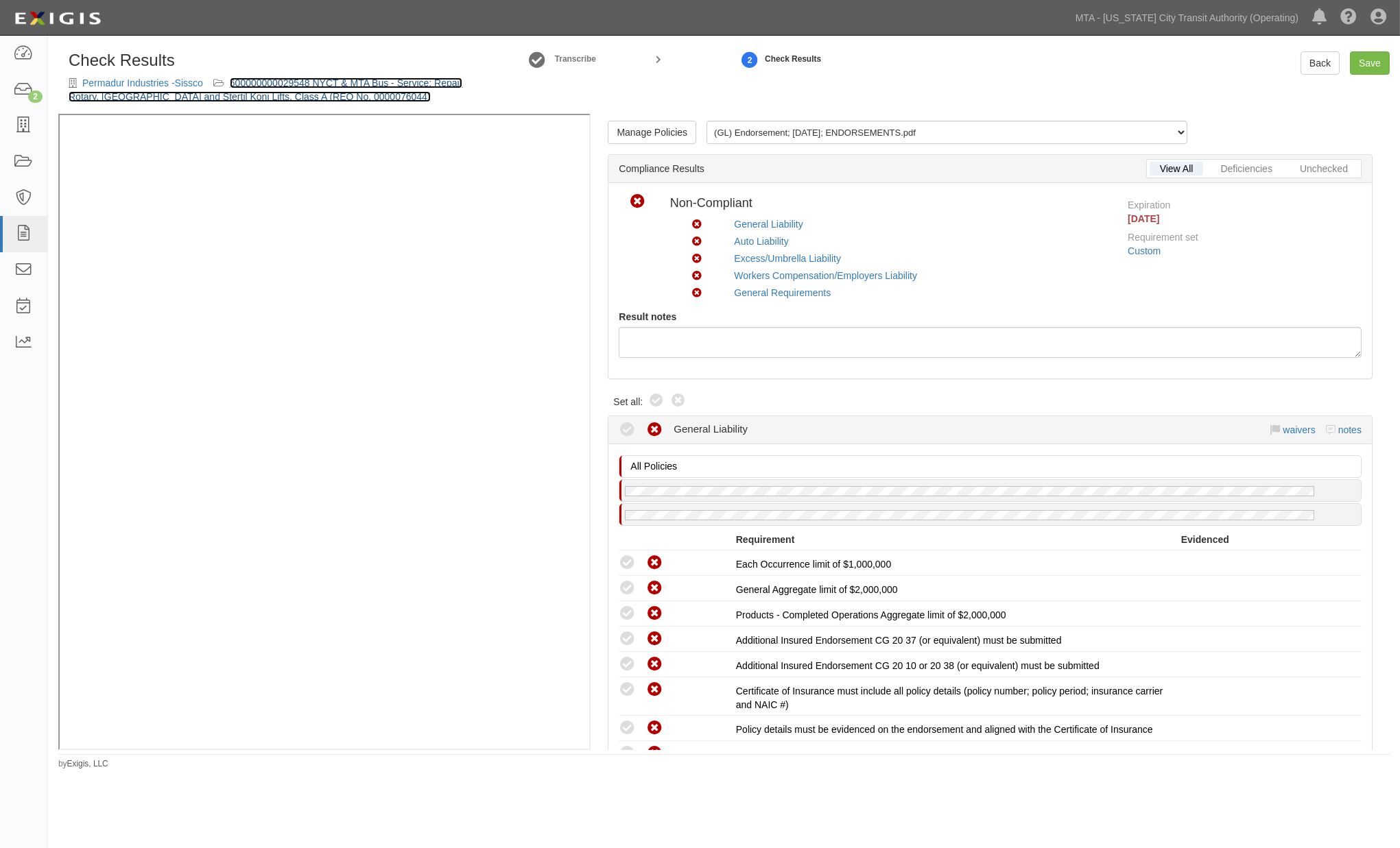
click at [389, 81] on link "600000000029548 NYCT & MTA Bus - Service: Repair Rotary, [GEOGRAPHIC_DATA] and …" at bounding box center [265, 89] width 393 height 25
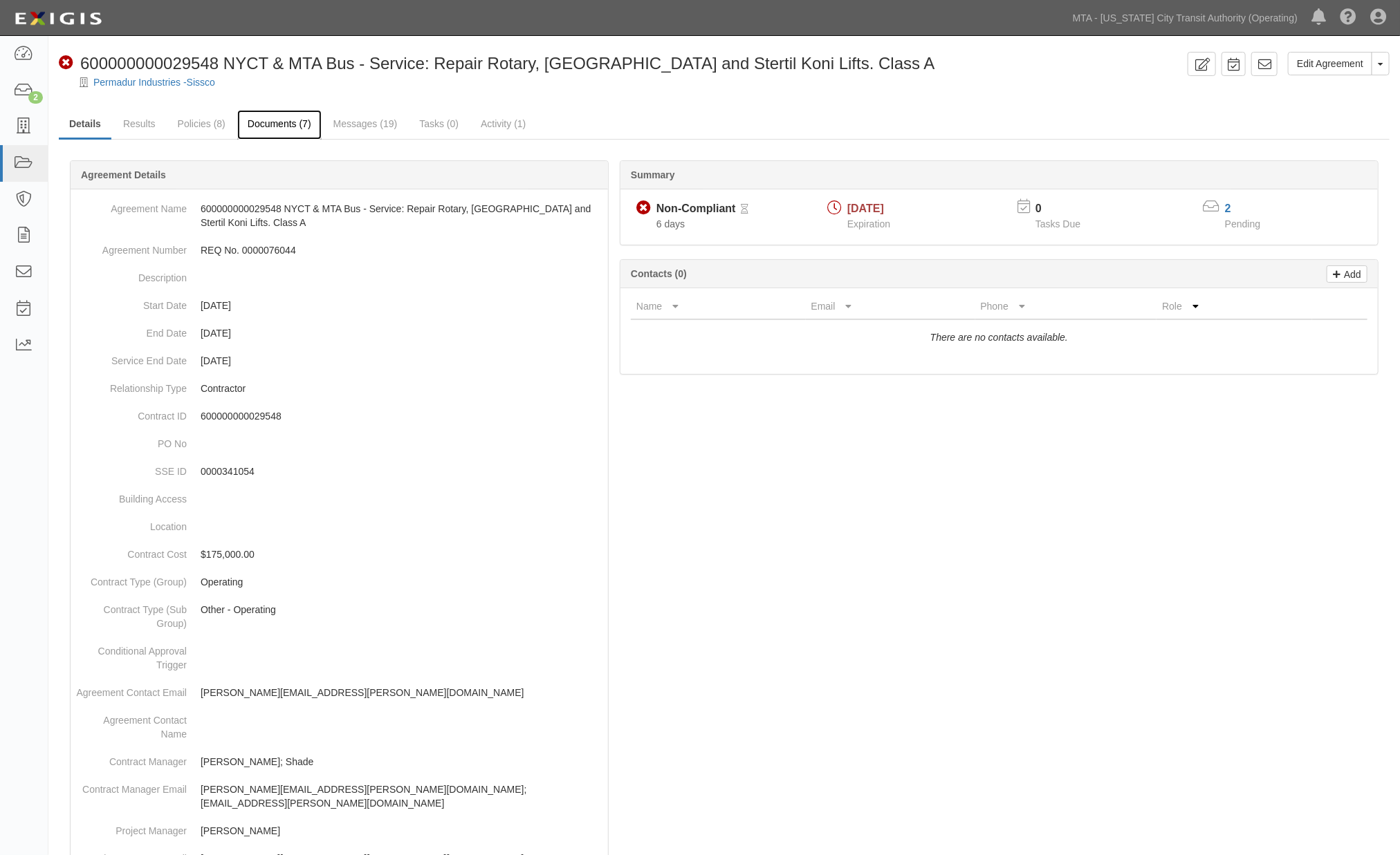
click at [274, 125] on link "Documents (7)" at bounding box center [280, 125] width 85 height 29
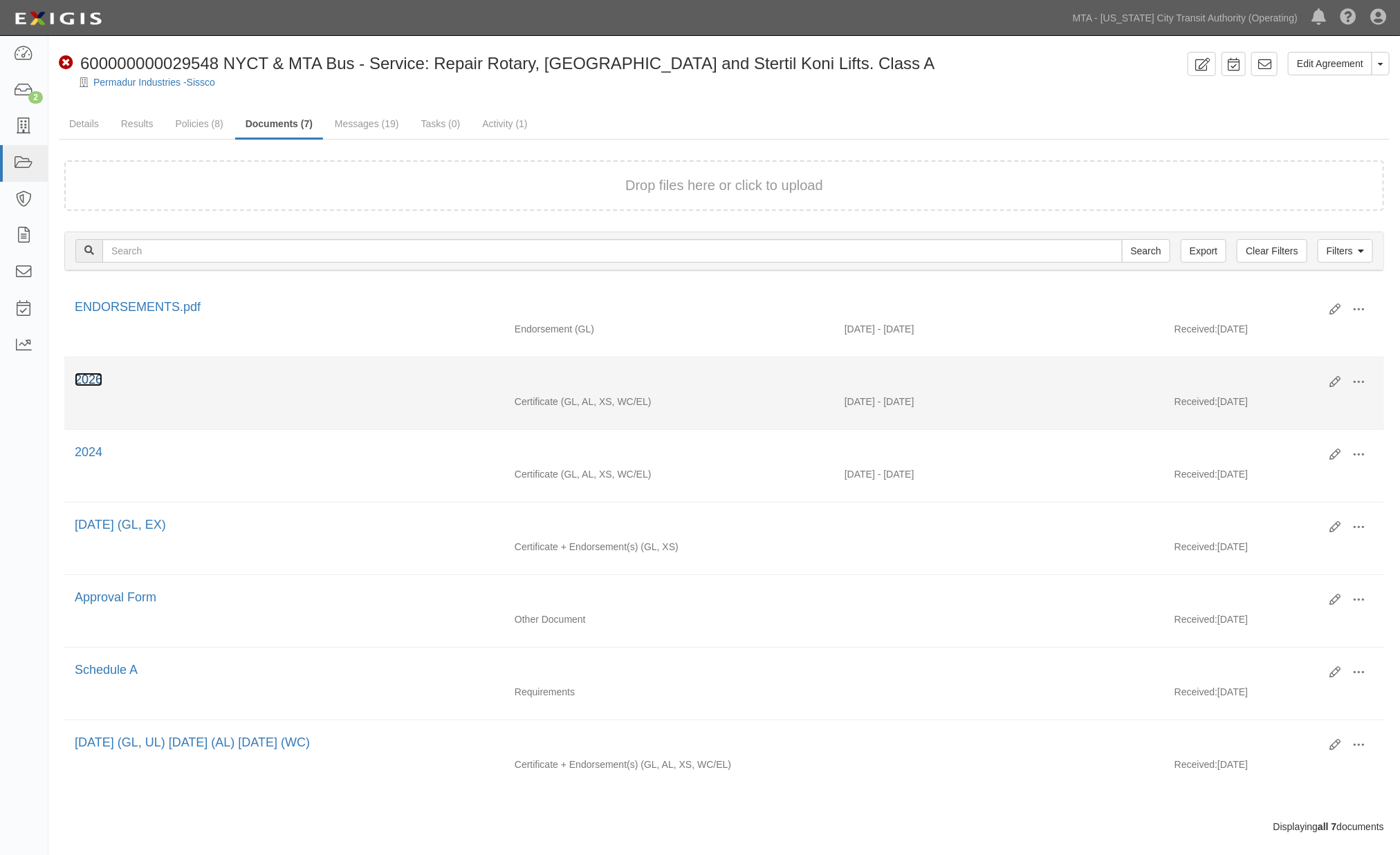
click at [79, 381] on link "2026" at bounding box center [88, 379] width 28 height 14
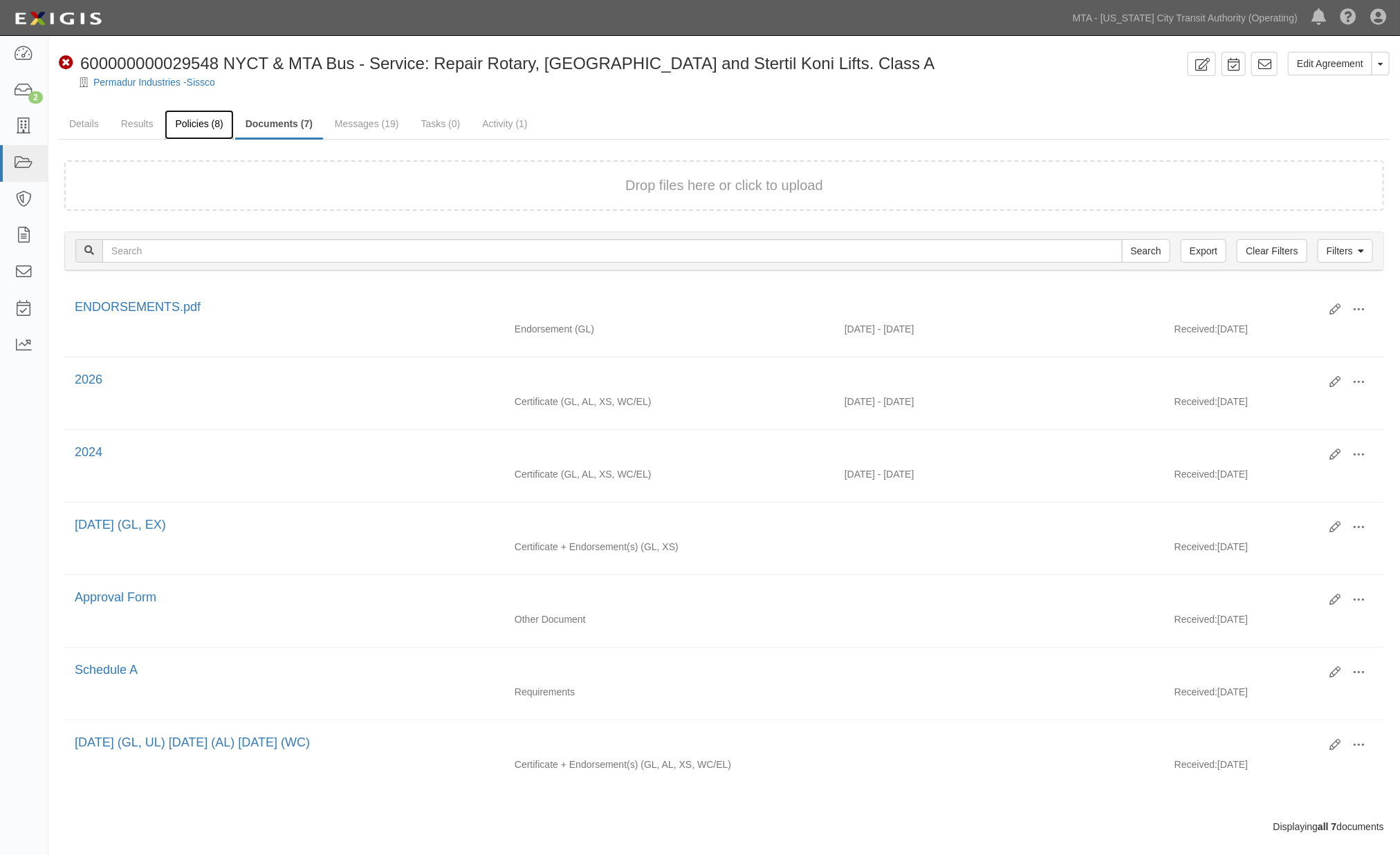
click at [176, 125] on link "Policies (8)" at bounding box center [199, 125] width 69 height 29
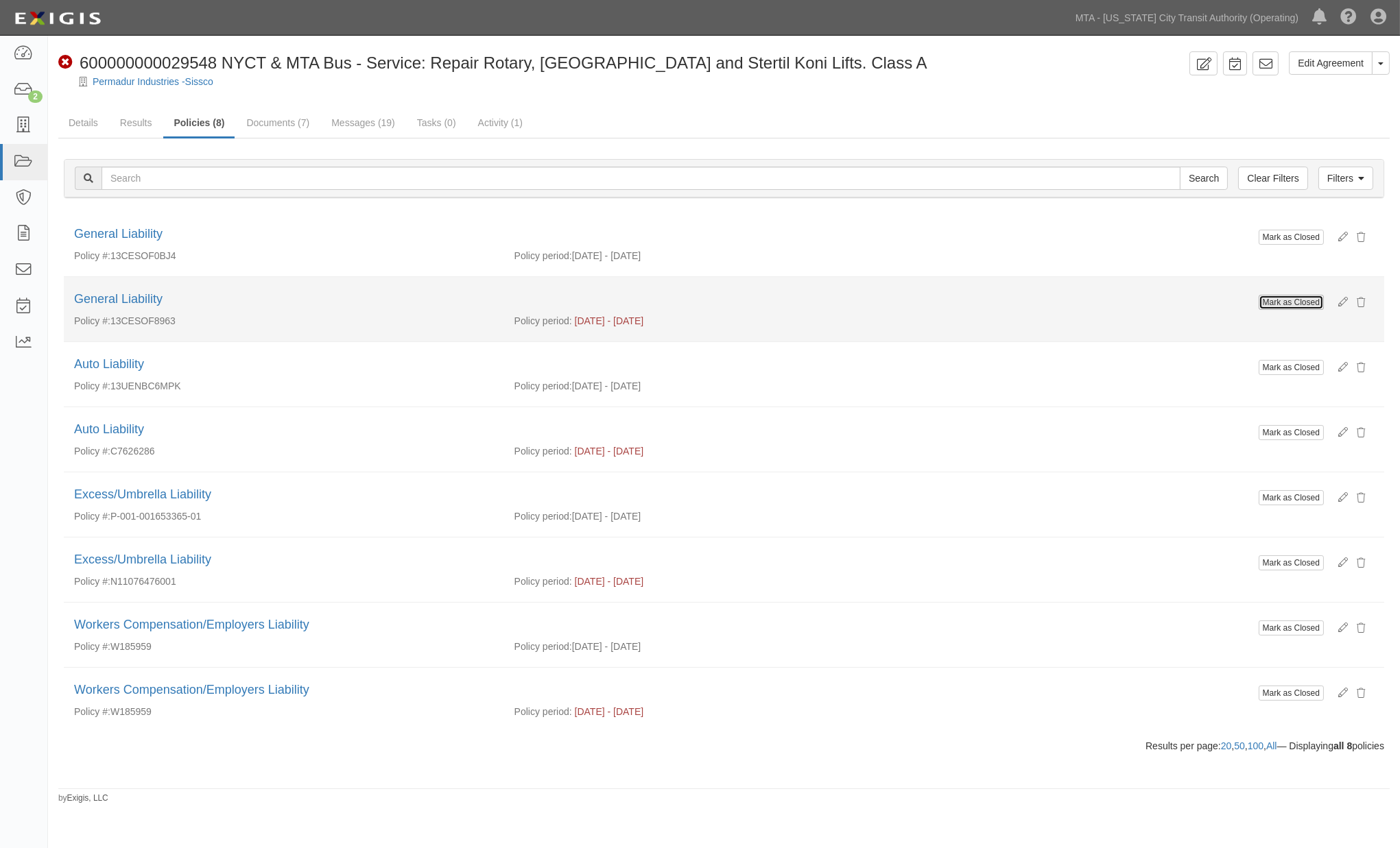
click at [1284, 297] on button "Mark as Closed" at bounding box center [1291, 303] width 65 height 15
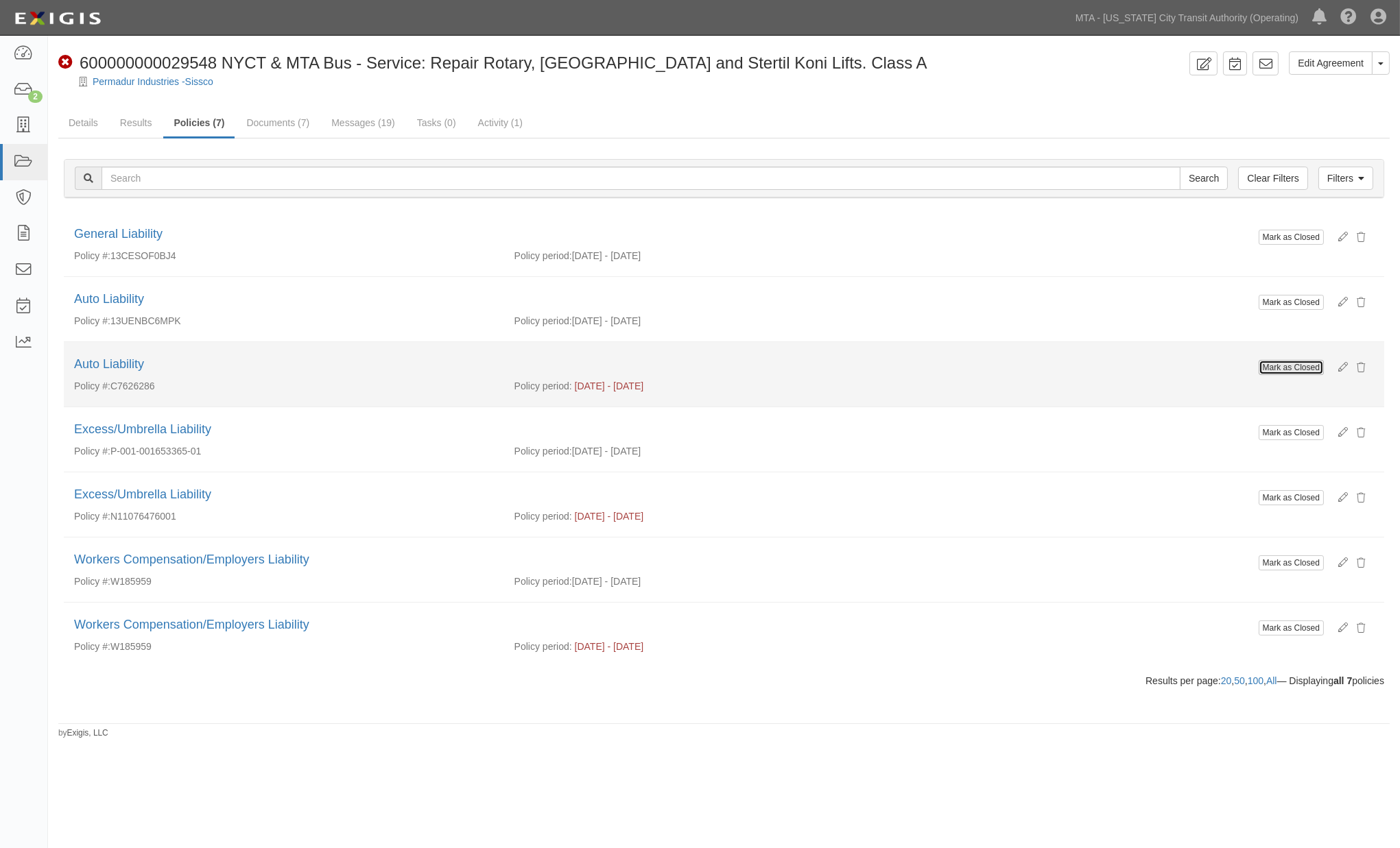
click at [1275, 368] on button "Mark as Closed" at bounding box center [1291, 368] width 65 height 15
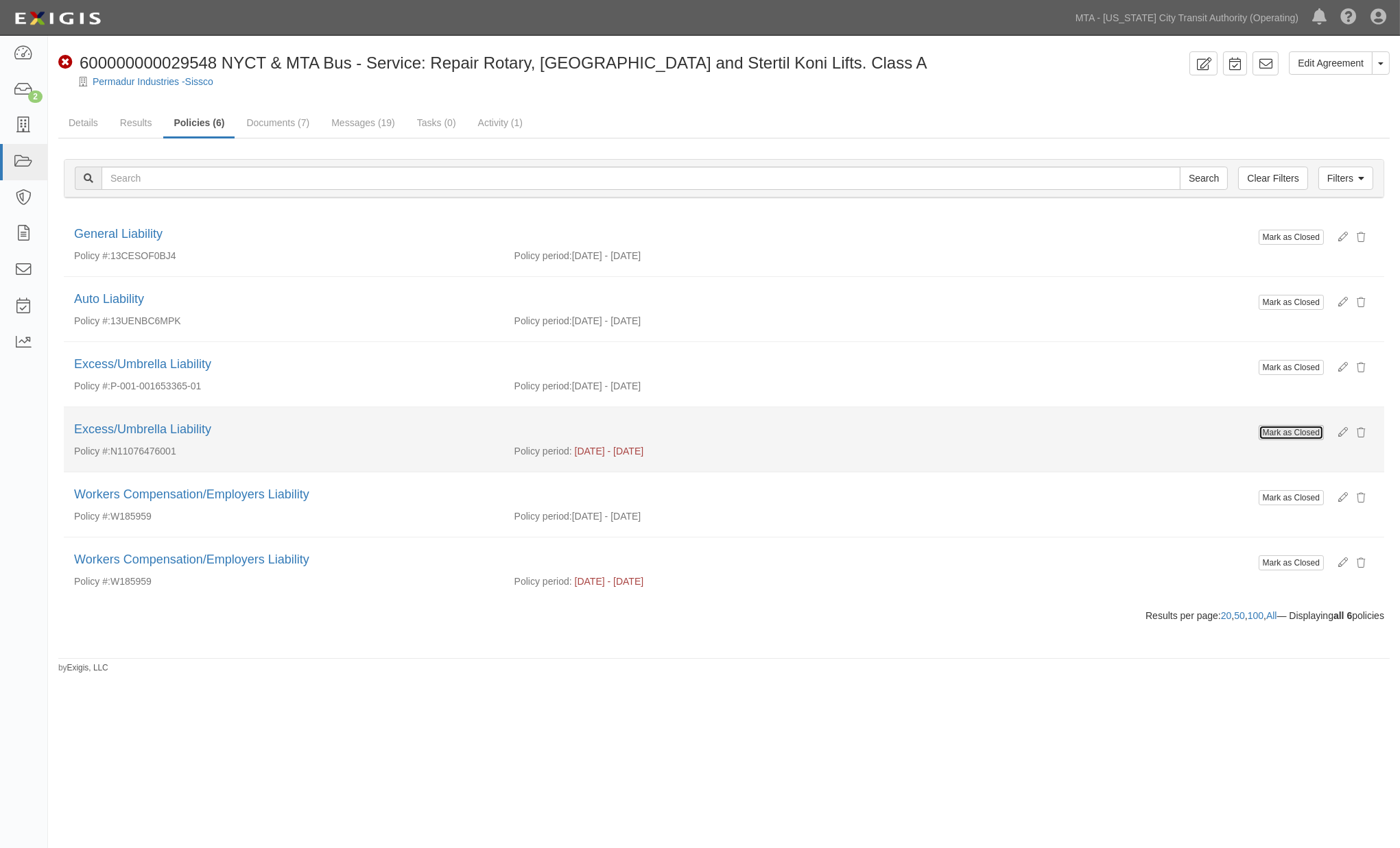
click at [1290, 436] on button "Mark as Closed" at bounding box center [1291, 433] width 65 height 15
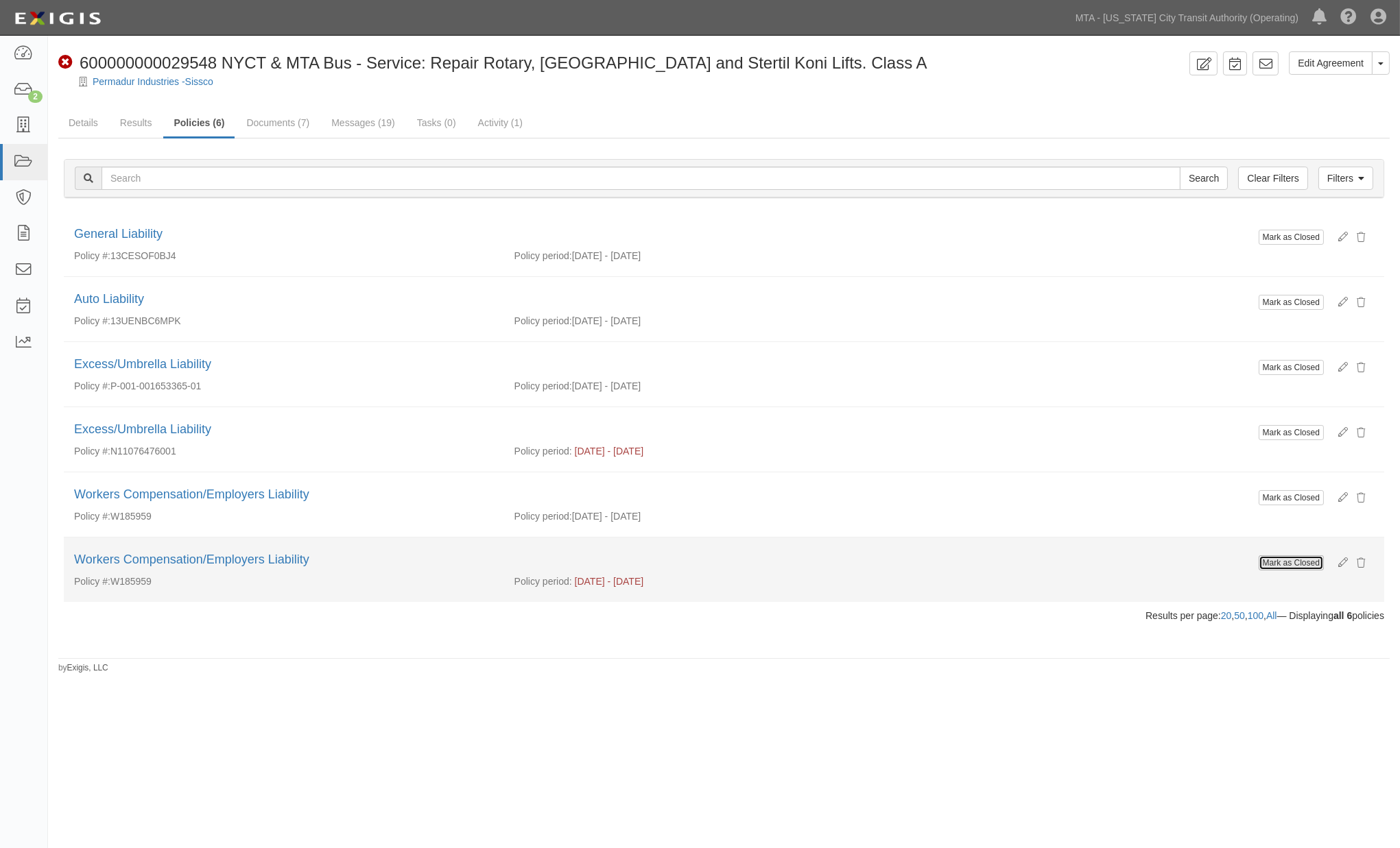
click at [1274, 563] on button "Mark as Closed" at bounding box center [1291, 563] width 65 height 15
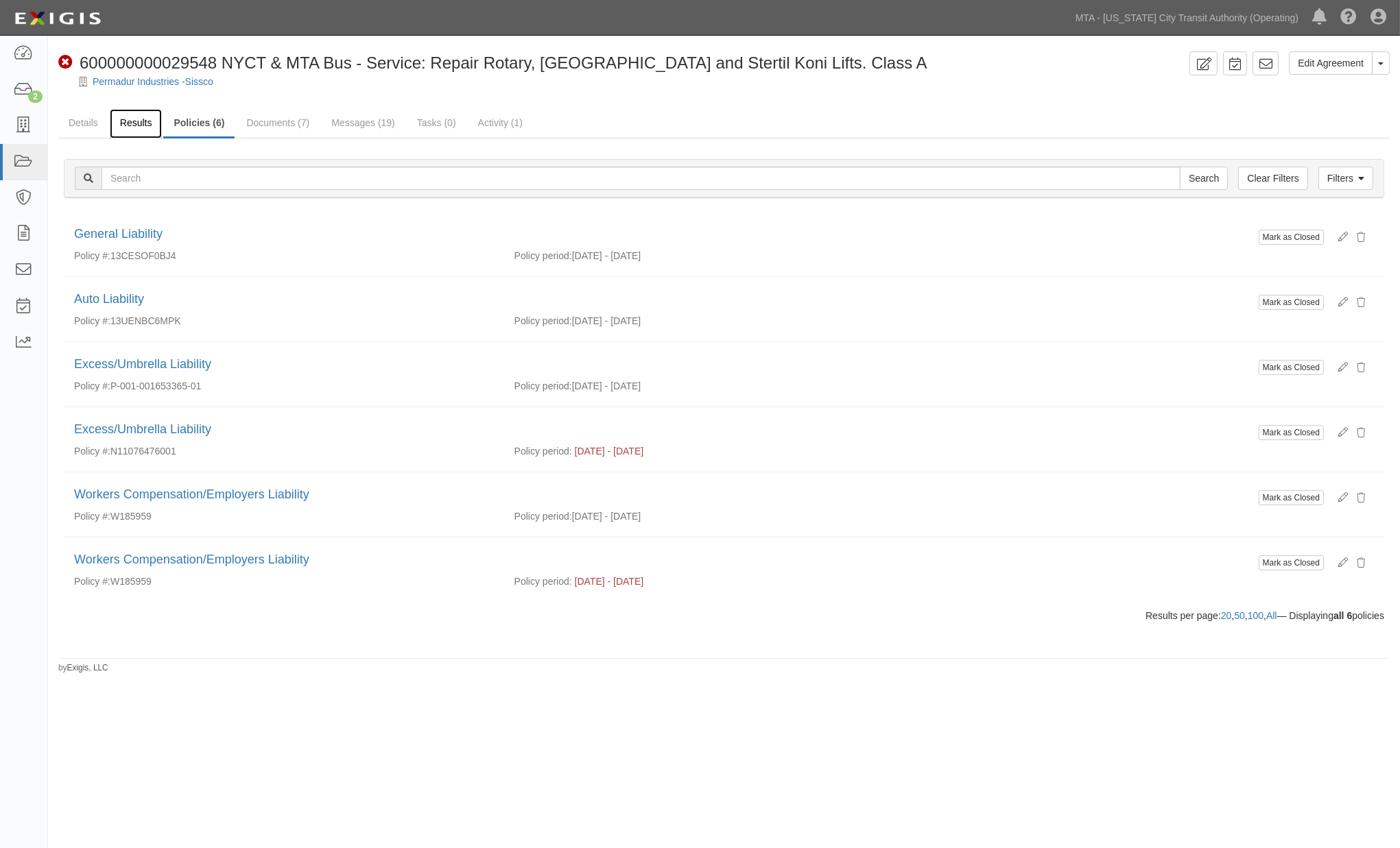
click at [138, 121] on link "Results" at bounding box center [136, 124] width 52 height 29
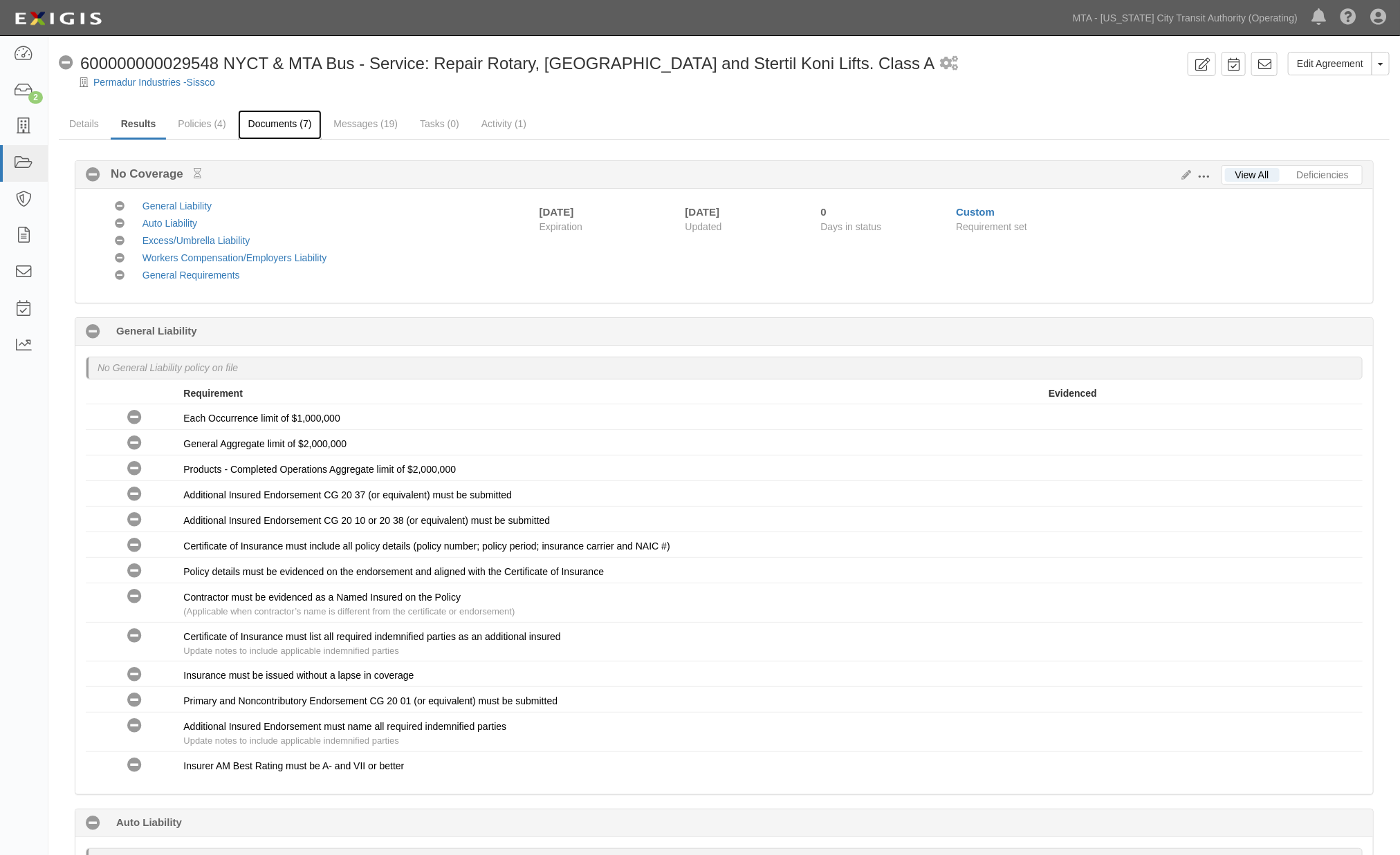
click at [271, 125] on link "Documents (7)" at bounding box center [280, 125] width 85 height 29
click at [217, 127] on link "Policies (4)" at bounding box center [202, 125] width 69 height 29
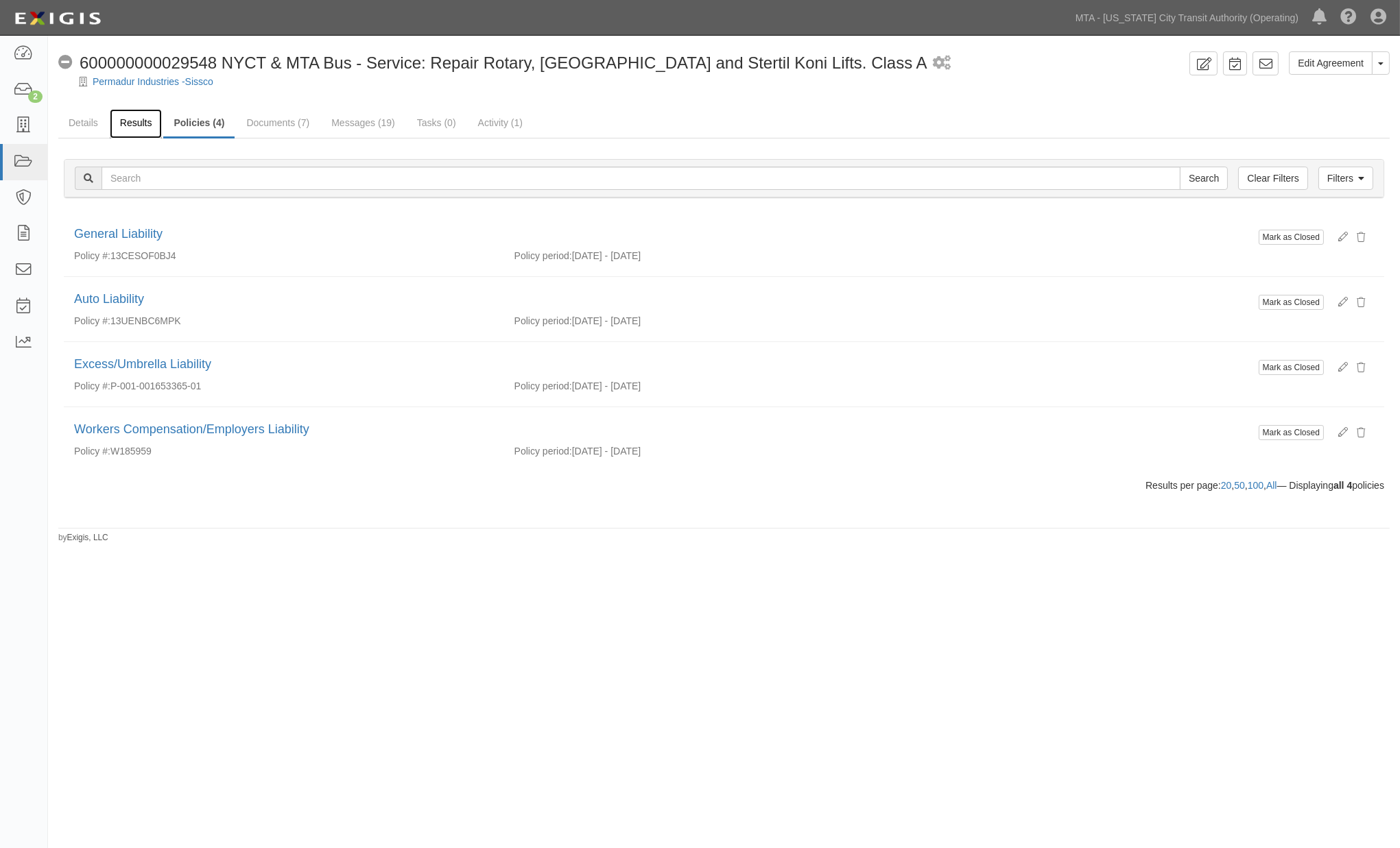
click at [142, 122] on link "Results" at bounding box center [136, 124] width 52 height 29
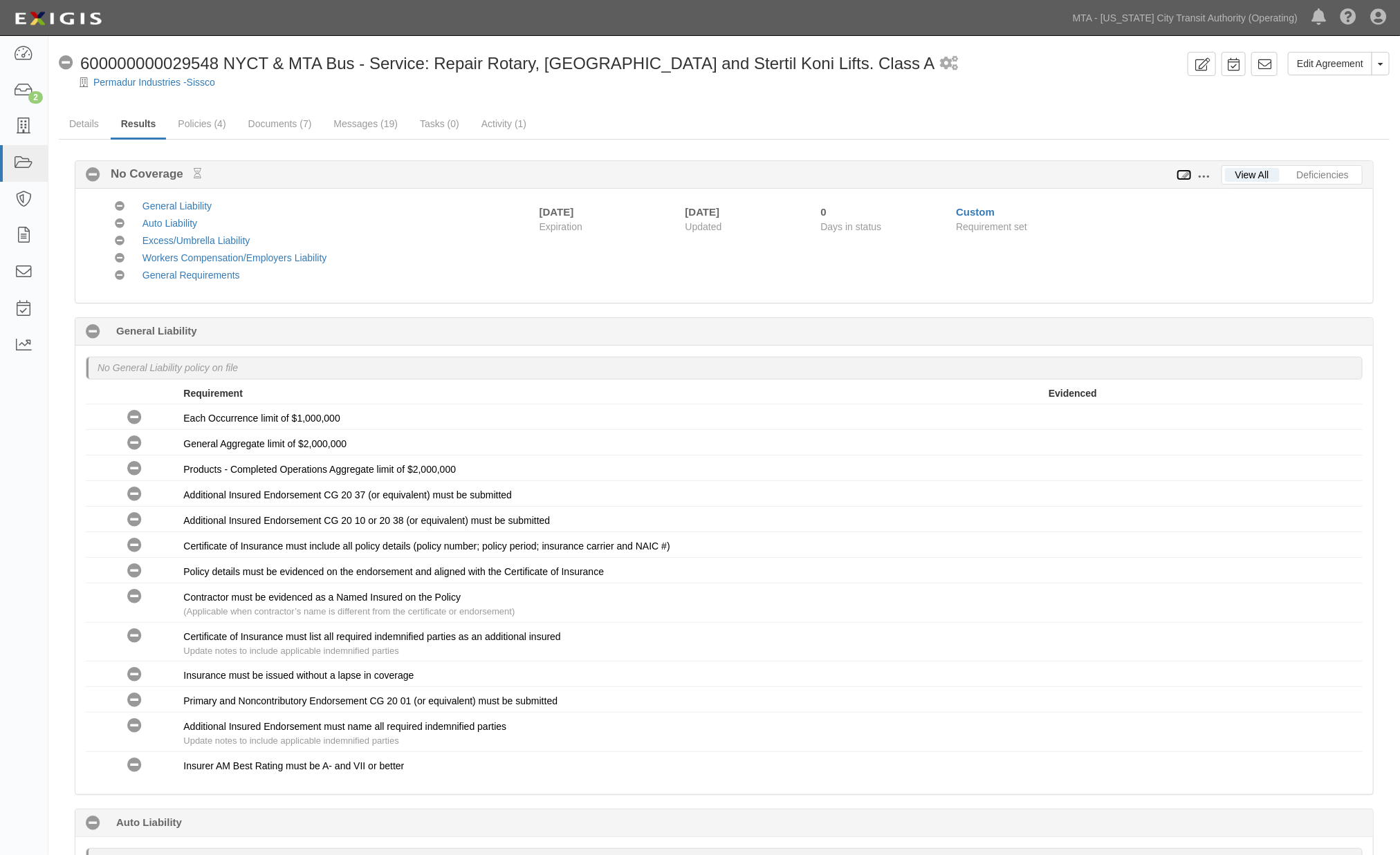
click at [1179, 171] on icon at bounding box center [1184, 175] width 15 height 10
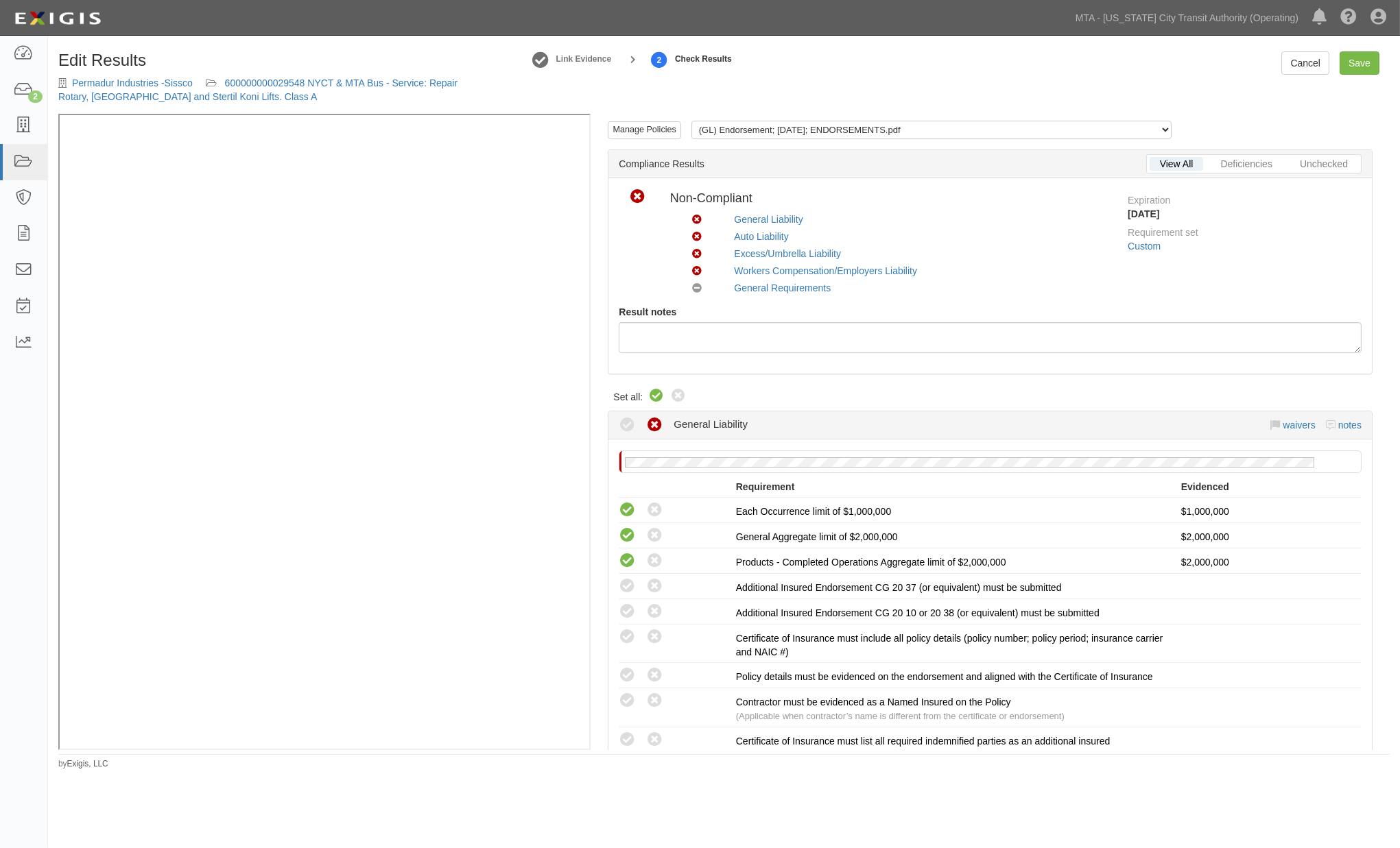
click at [654, 393] on icon at bounding box center [657, 396] width 16 height 16
radio input "true"
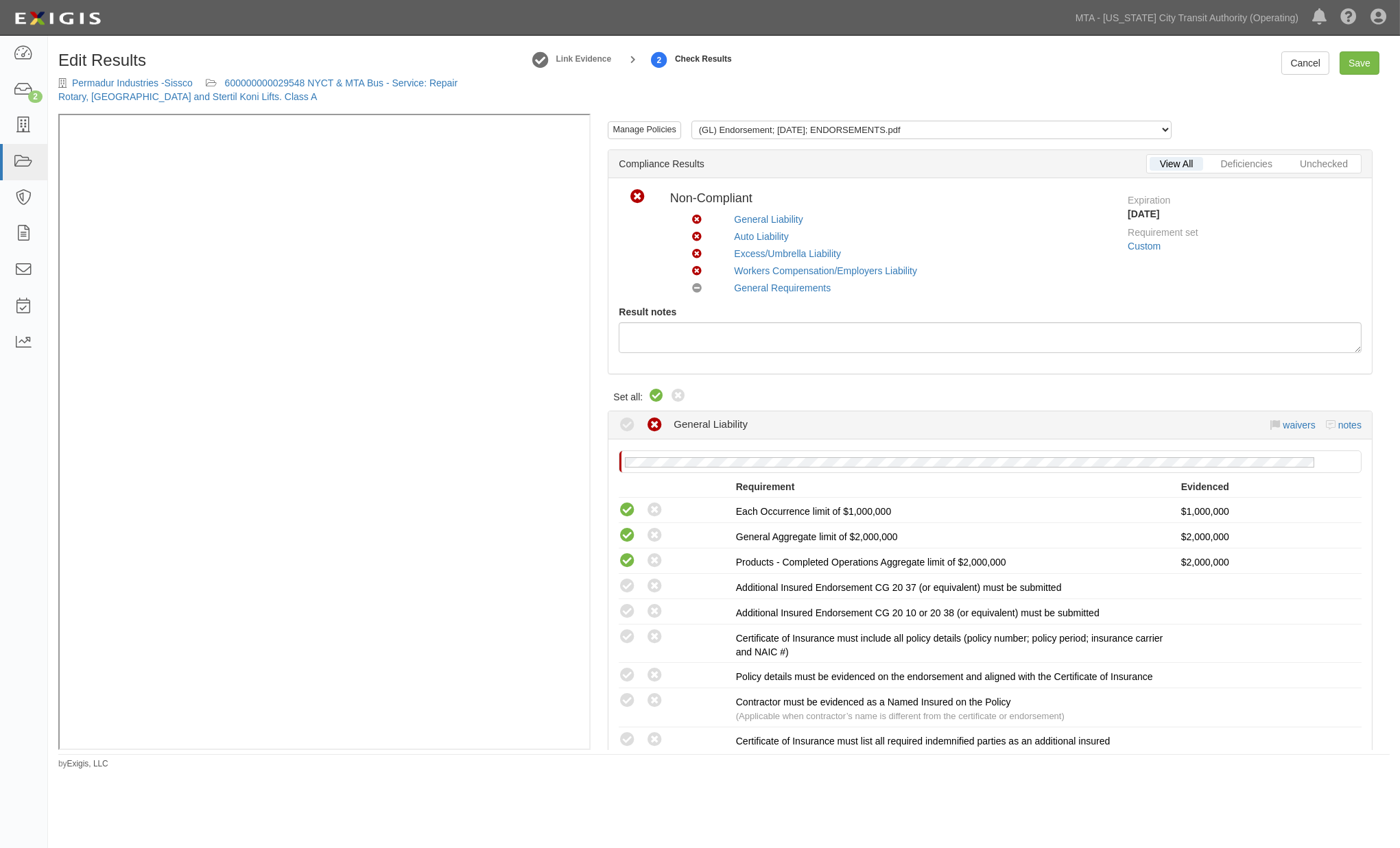
radio input "true"
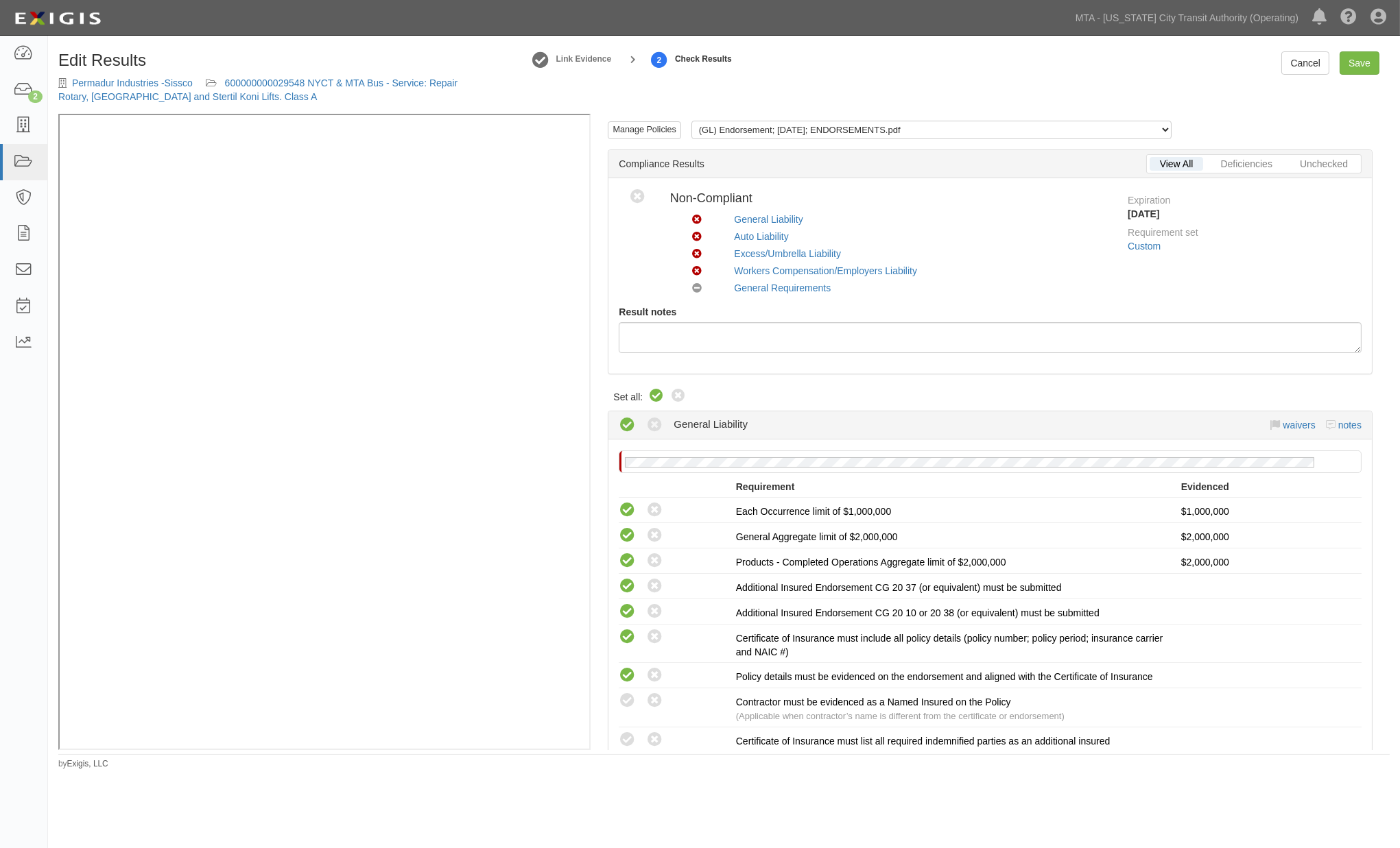
radio input "true"
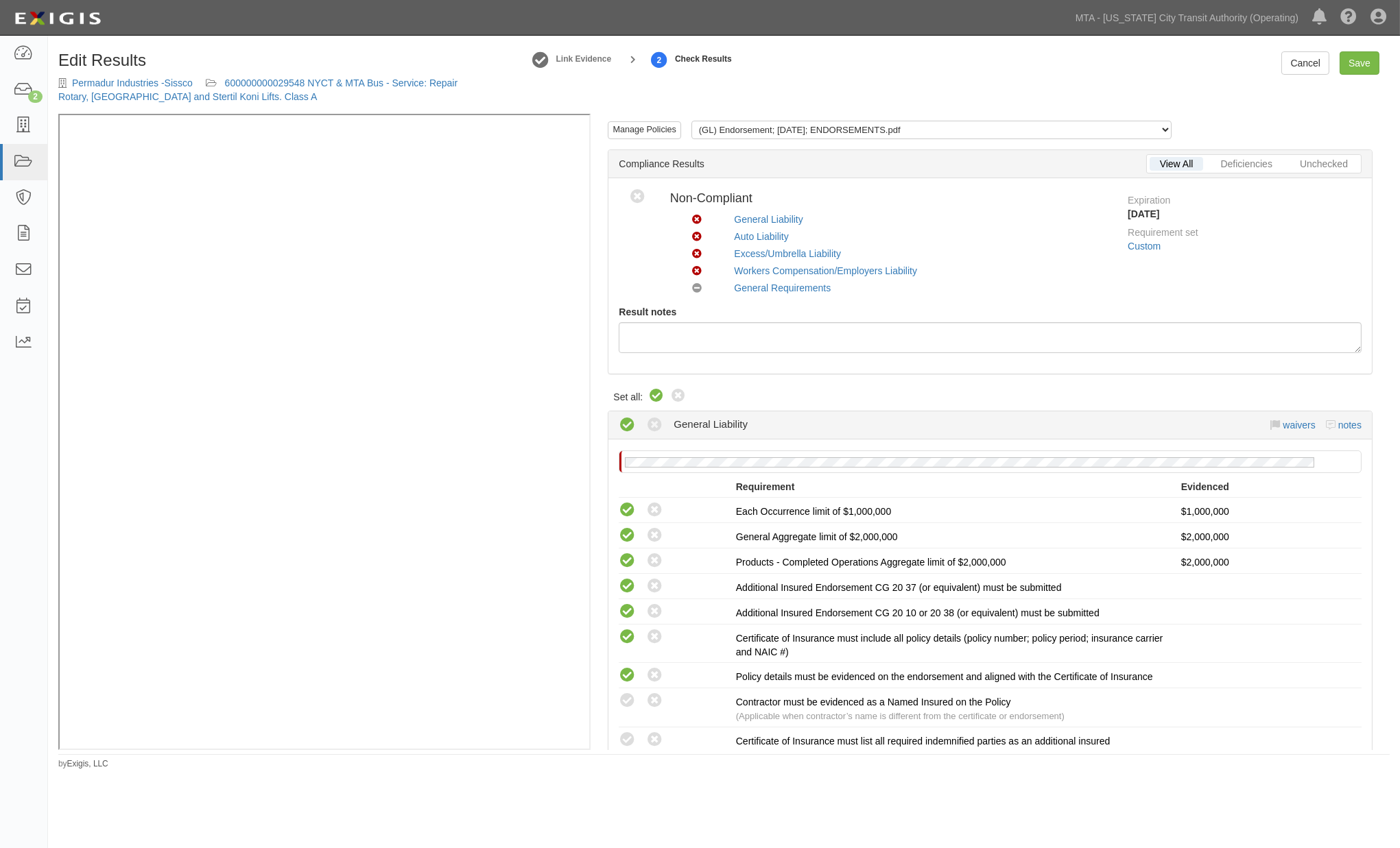
radio input "true"
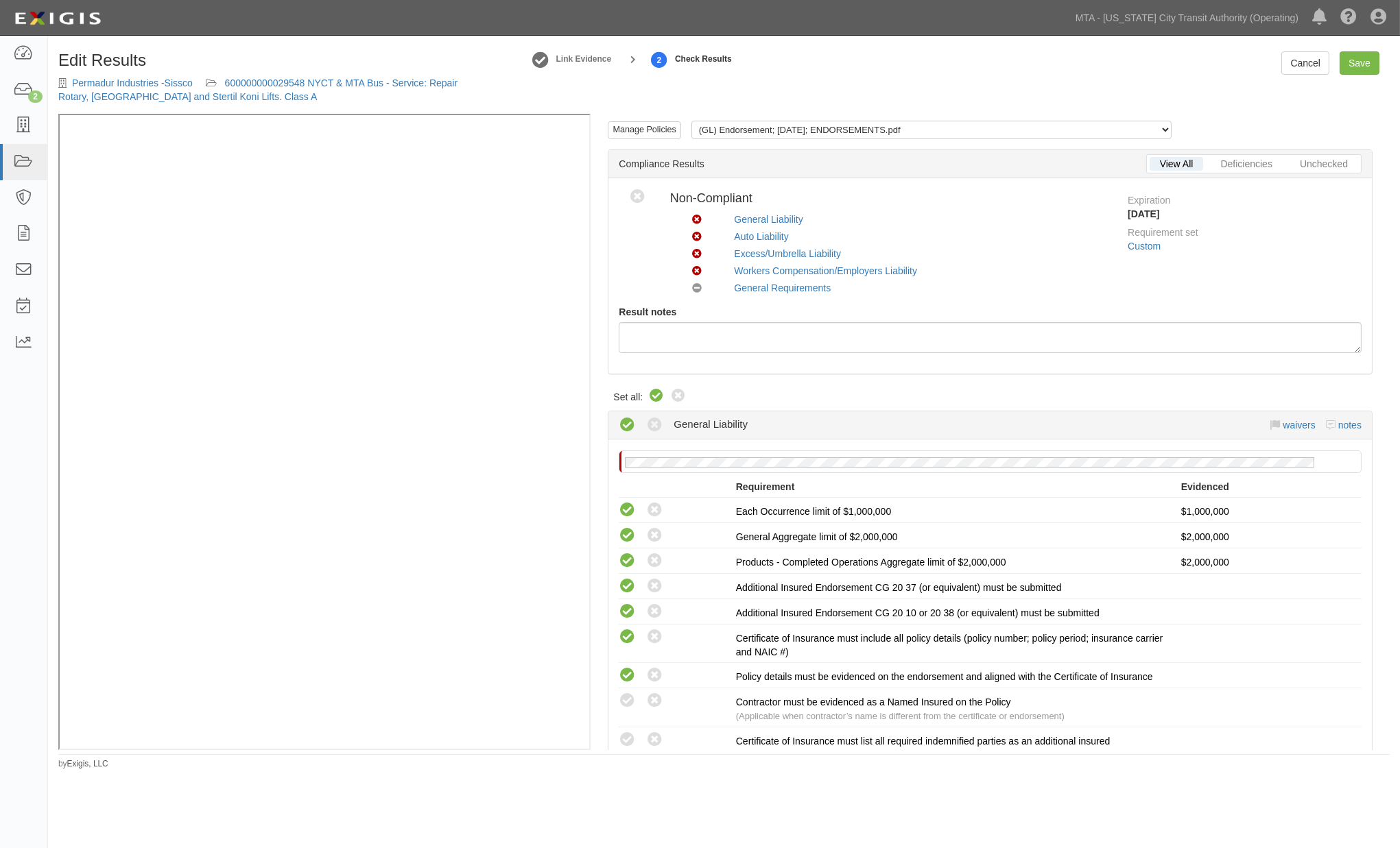
radio input "true"
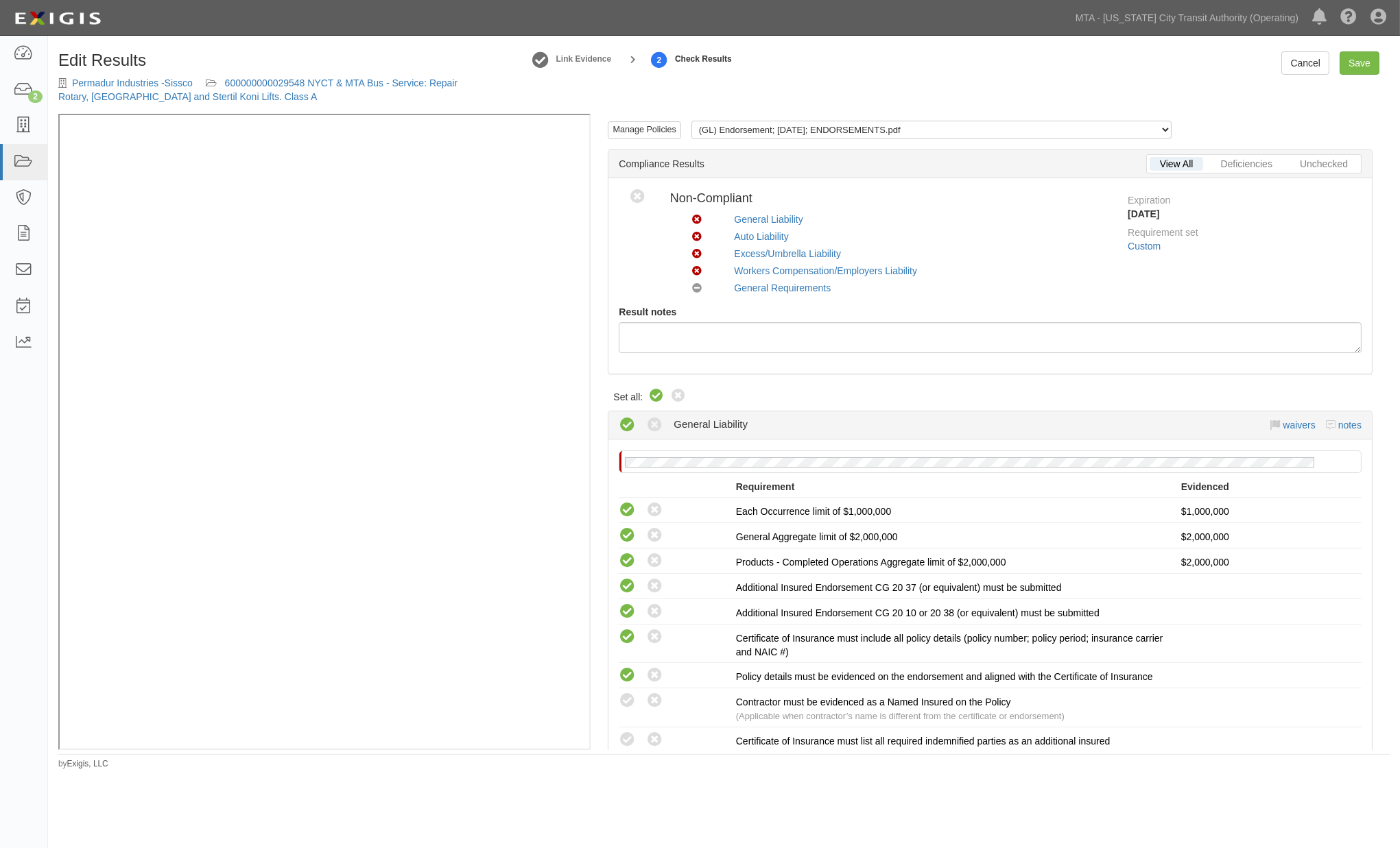
radio input "true"
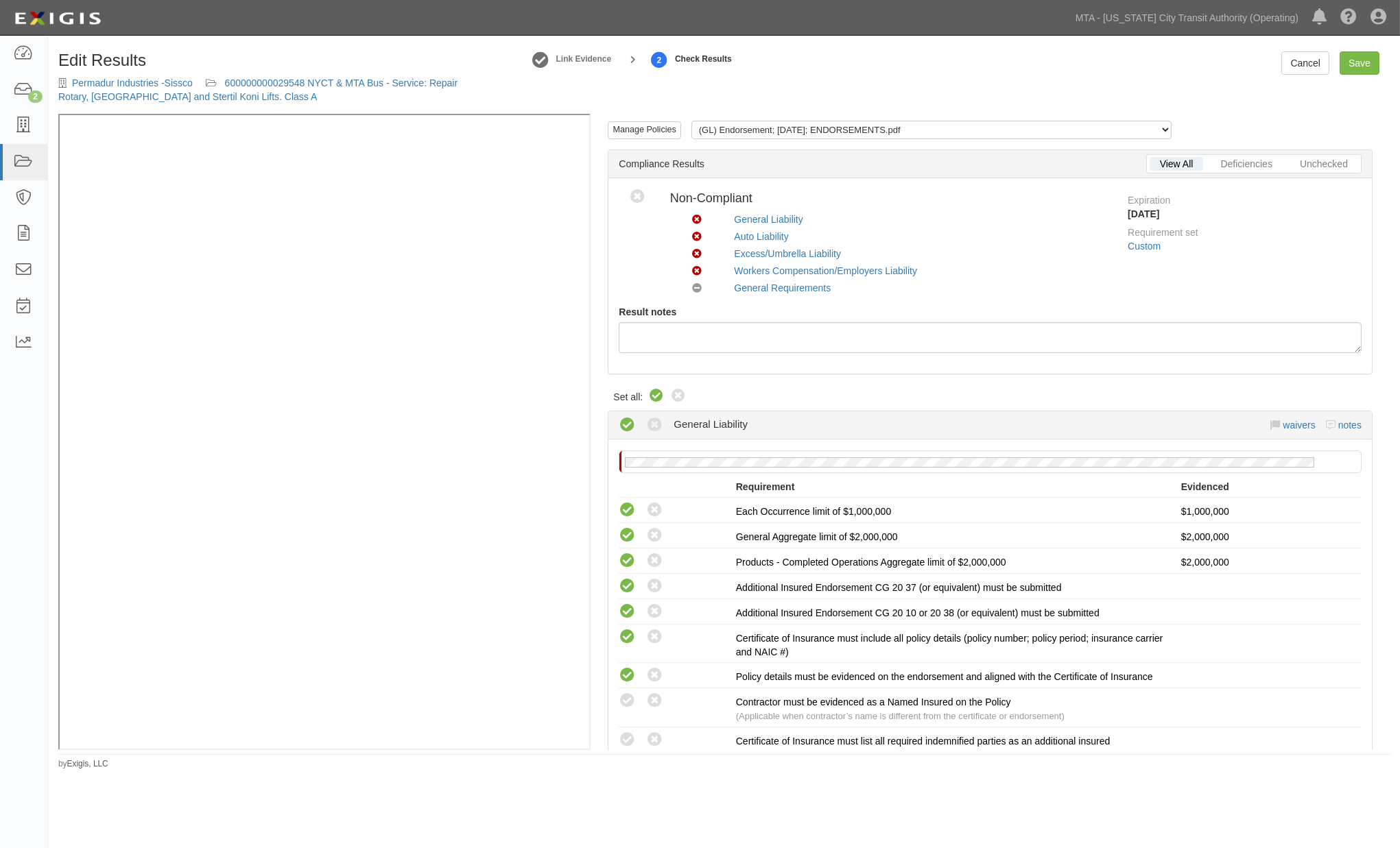
radio input "true"
radio input "false"
radio input "true"
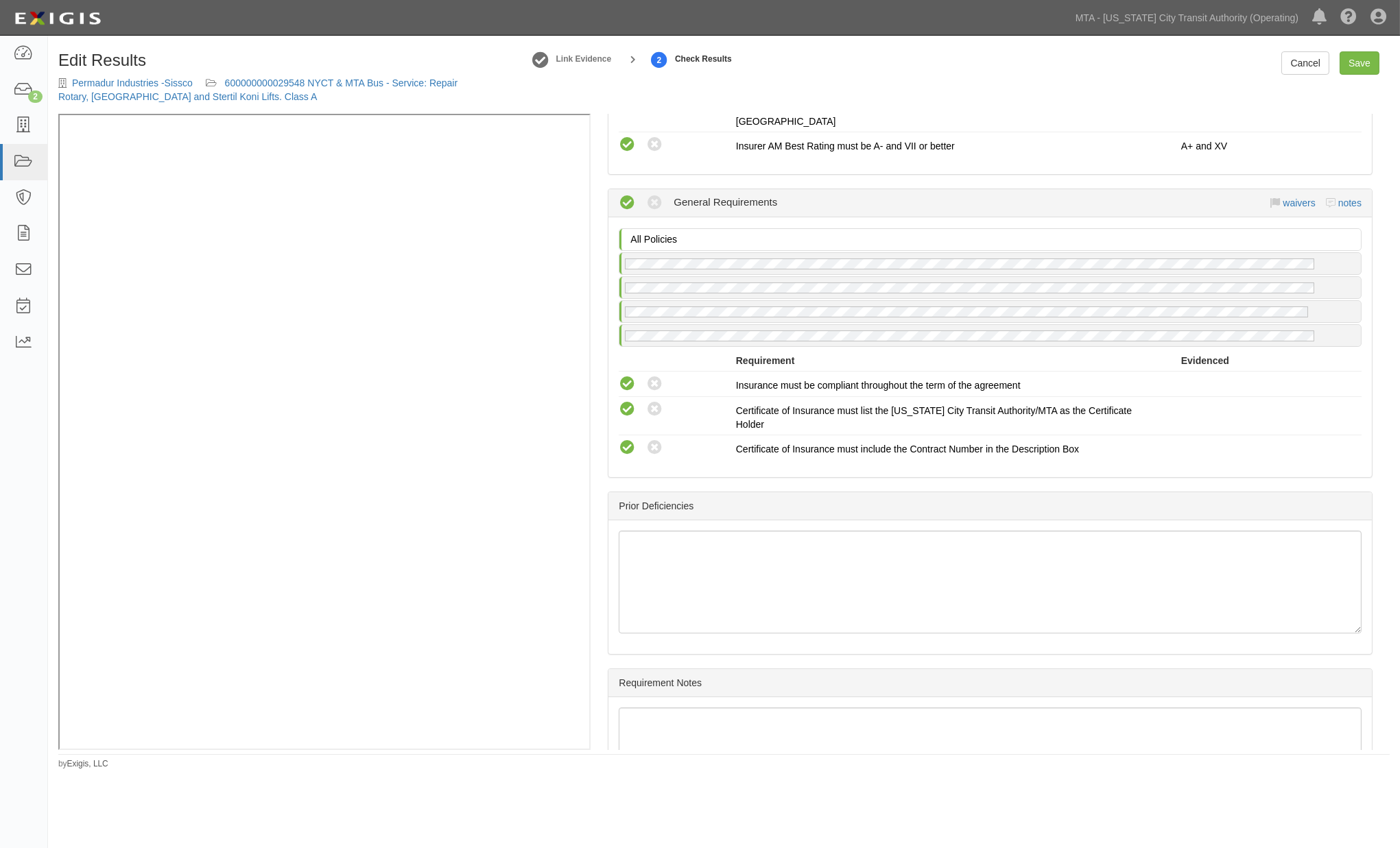
scroll to position [1801, 0]
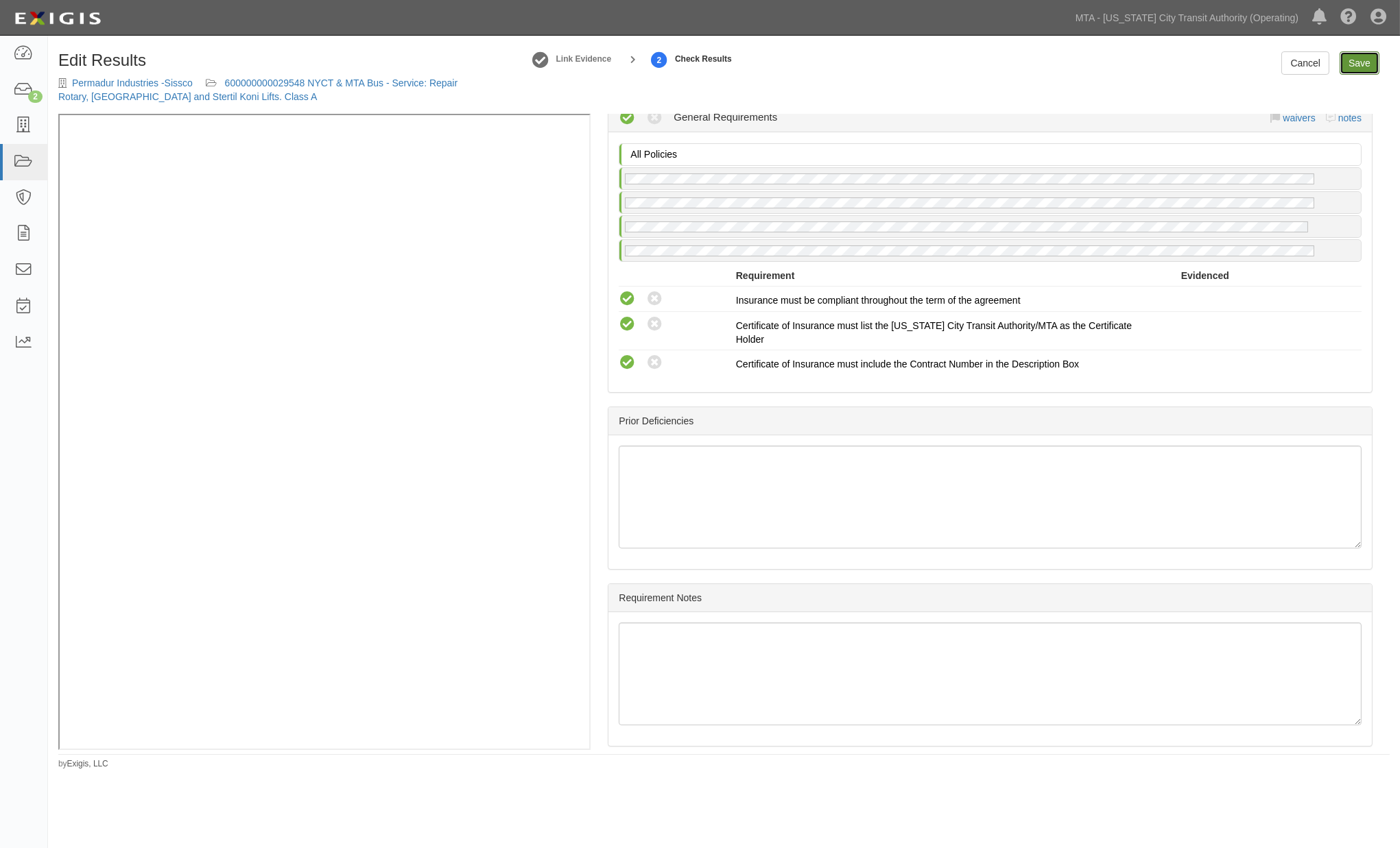
click at [1364, 64] on link "Save" at bounding box center [1360, 63] width 40 height 23
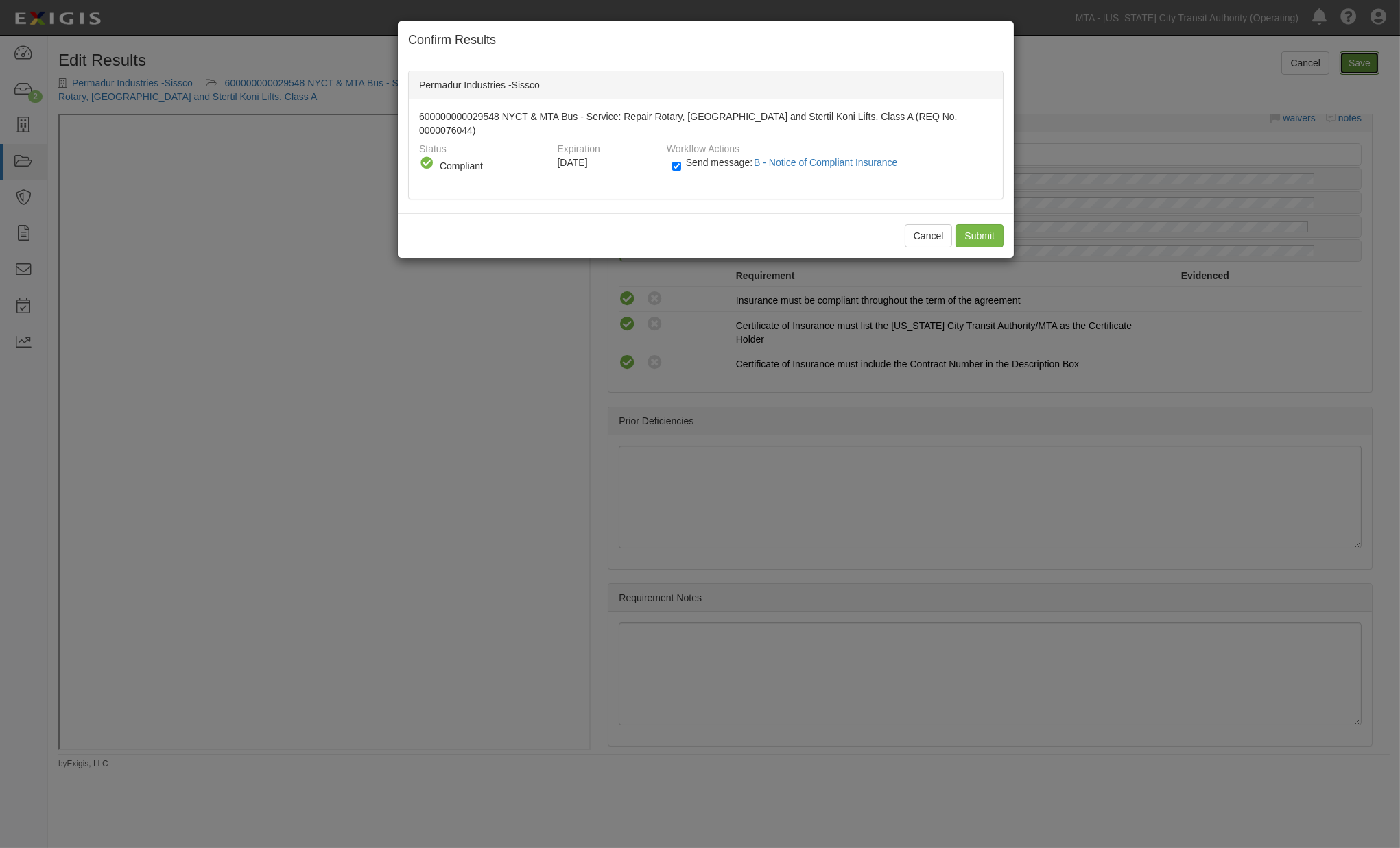
radio input "true"
click at [675, 158] on input "Send message: B - Notice of Compliant Insurance" at bounding box center [677, 166] width 9 height 16
checkbox input "false"
click at [971, 224] on input "Submit" at bounding box center [980, 235] width 48 height 23
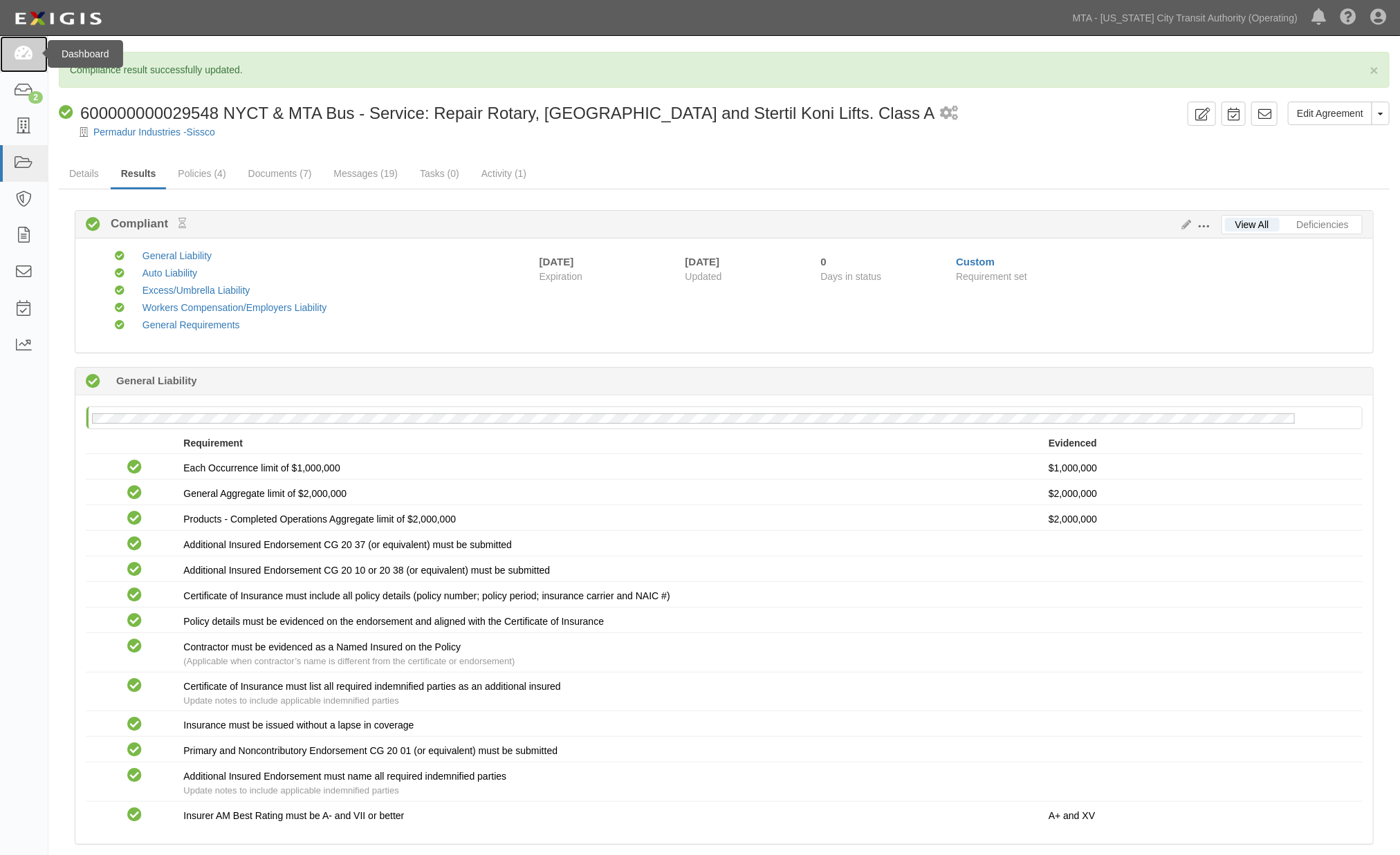
click at [26, 51] on icon at bounding box center [23, 54] width 20 height 16
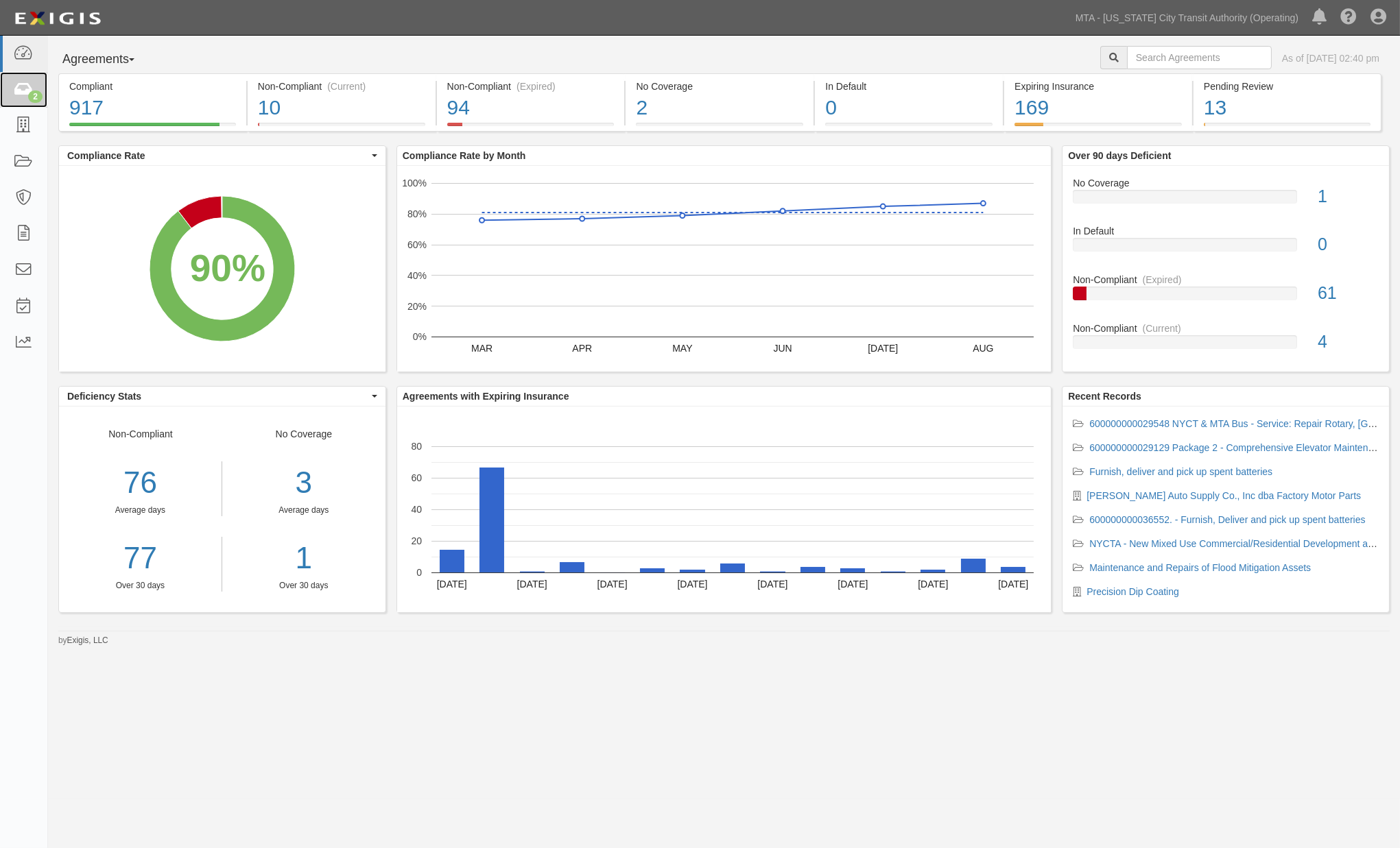
click at [18, 87] on icon at bounding box center [23, 90] width 19 height 16
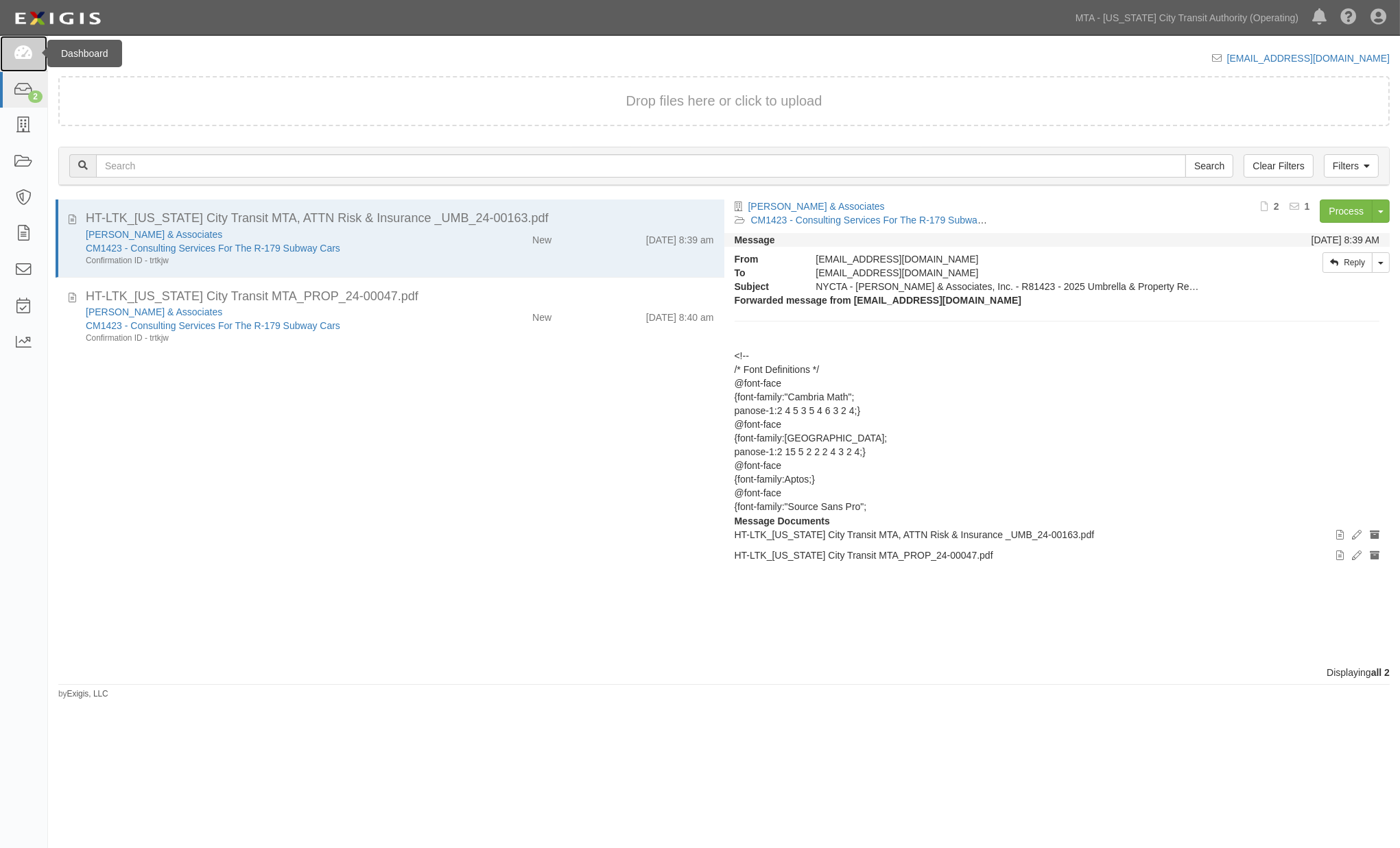
click at [26, 57] on icon at bounding box center [23, 53] width 19 height 16
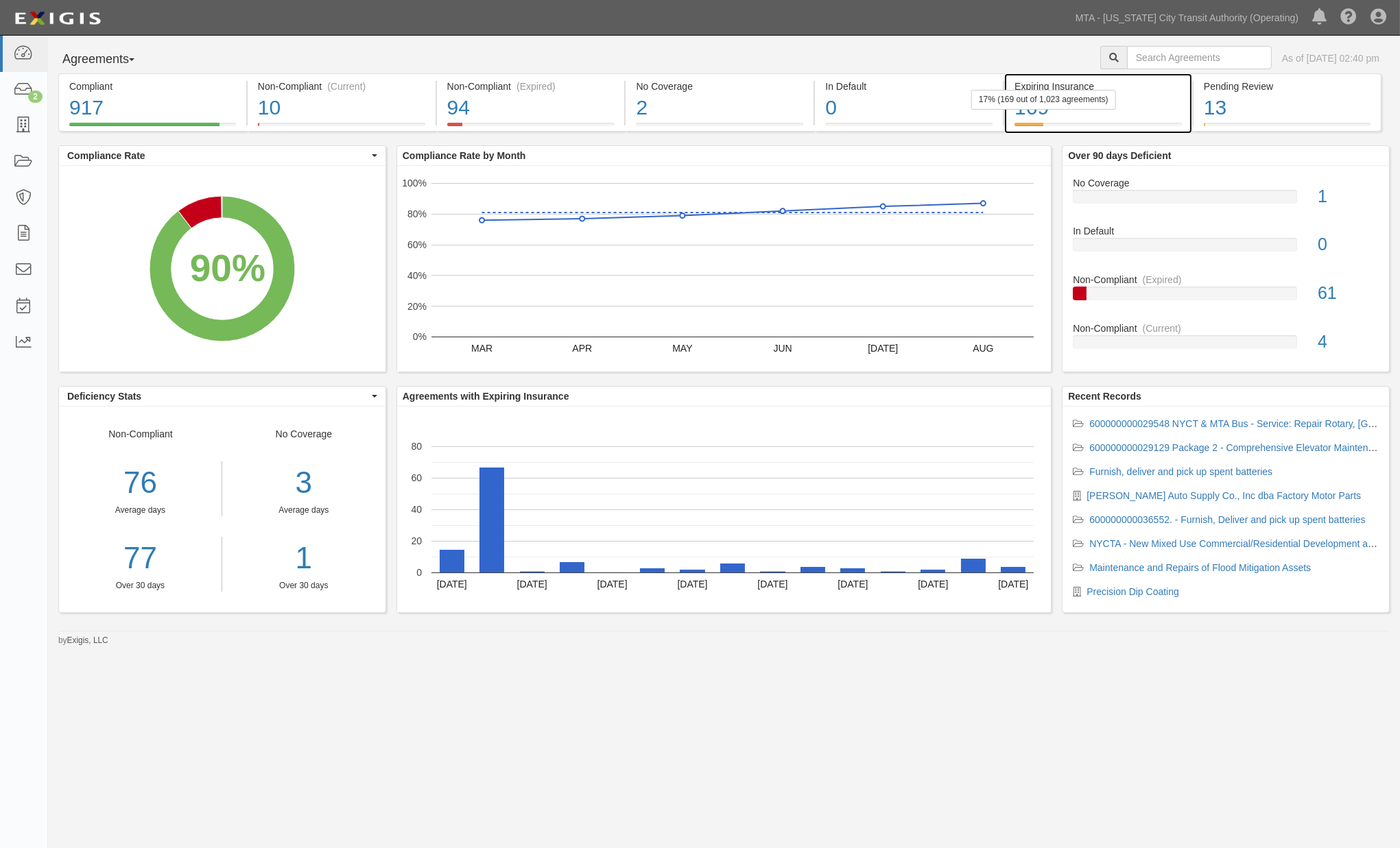
click at [1082, 115] on div "169" at bounding box center [1098, 107] width 167 height 29
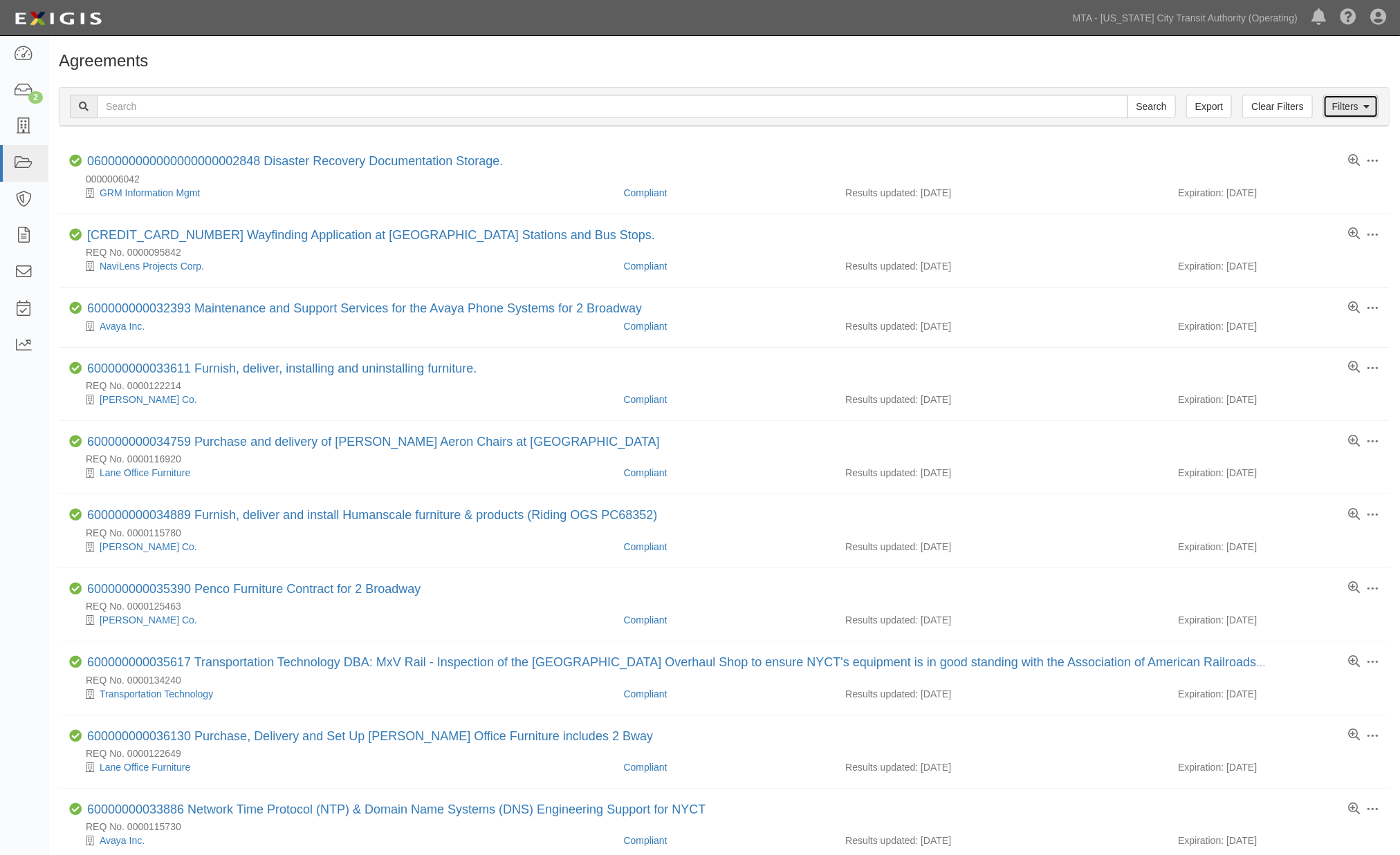
click at [1361, 109] on link "Filters" at bounding box center [1350, 106] width 55 height 23
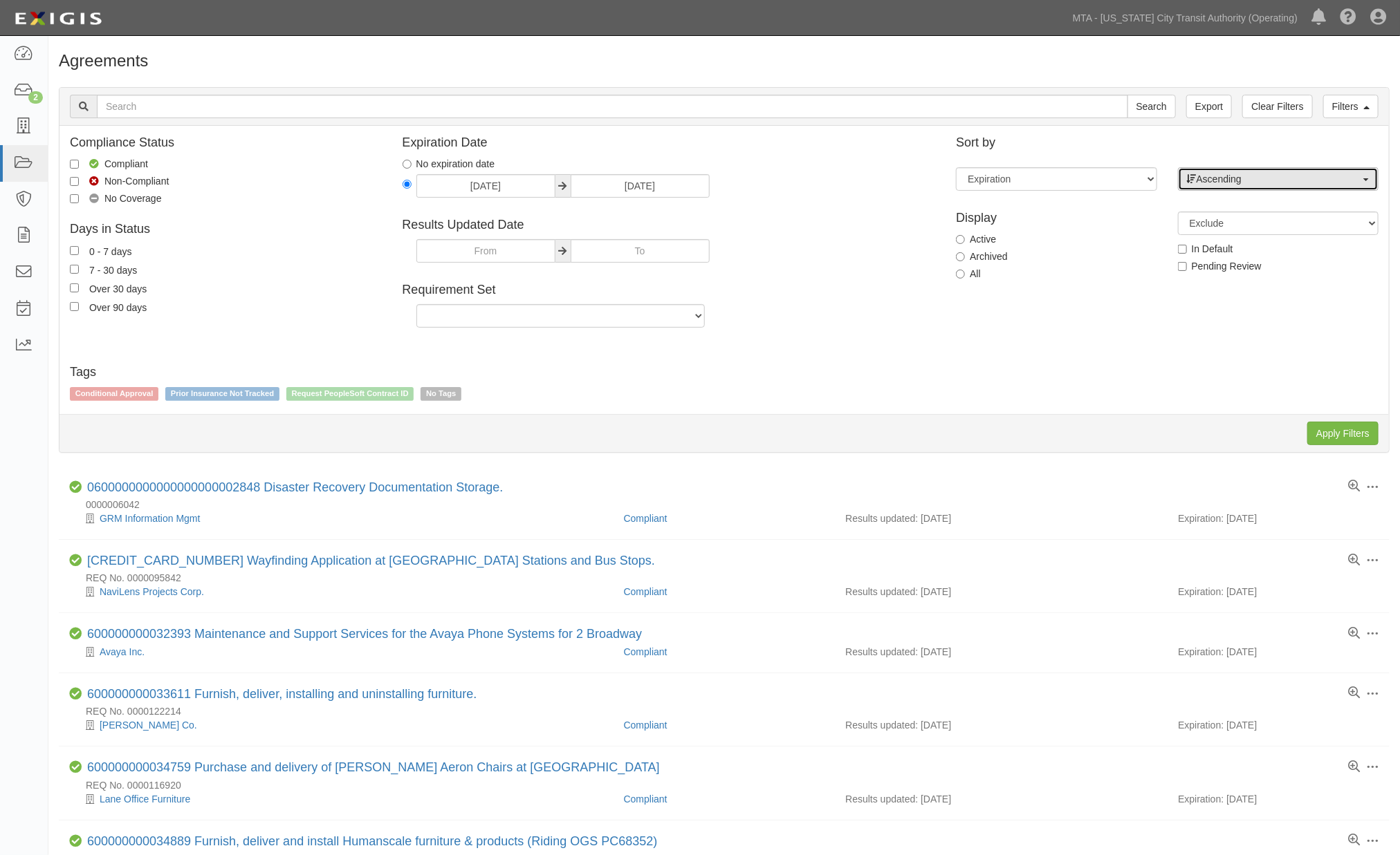
click at [1217, 182] on span "Ascending" at bounding box center [1274, 179] width 174 height 14
click at [1232, 226] on span "Descending" at bounding box center [1231, 224] width 51 height 14
select select "desc"
click at [1334, 440] on input "Apply Filters" at bounding box center [1343, 433] width 71 height 23
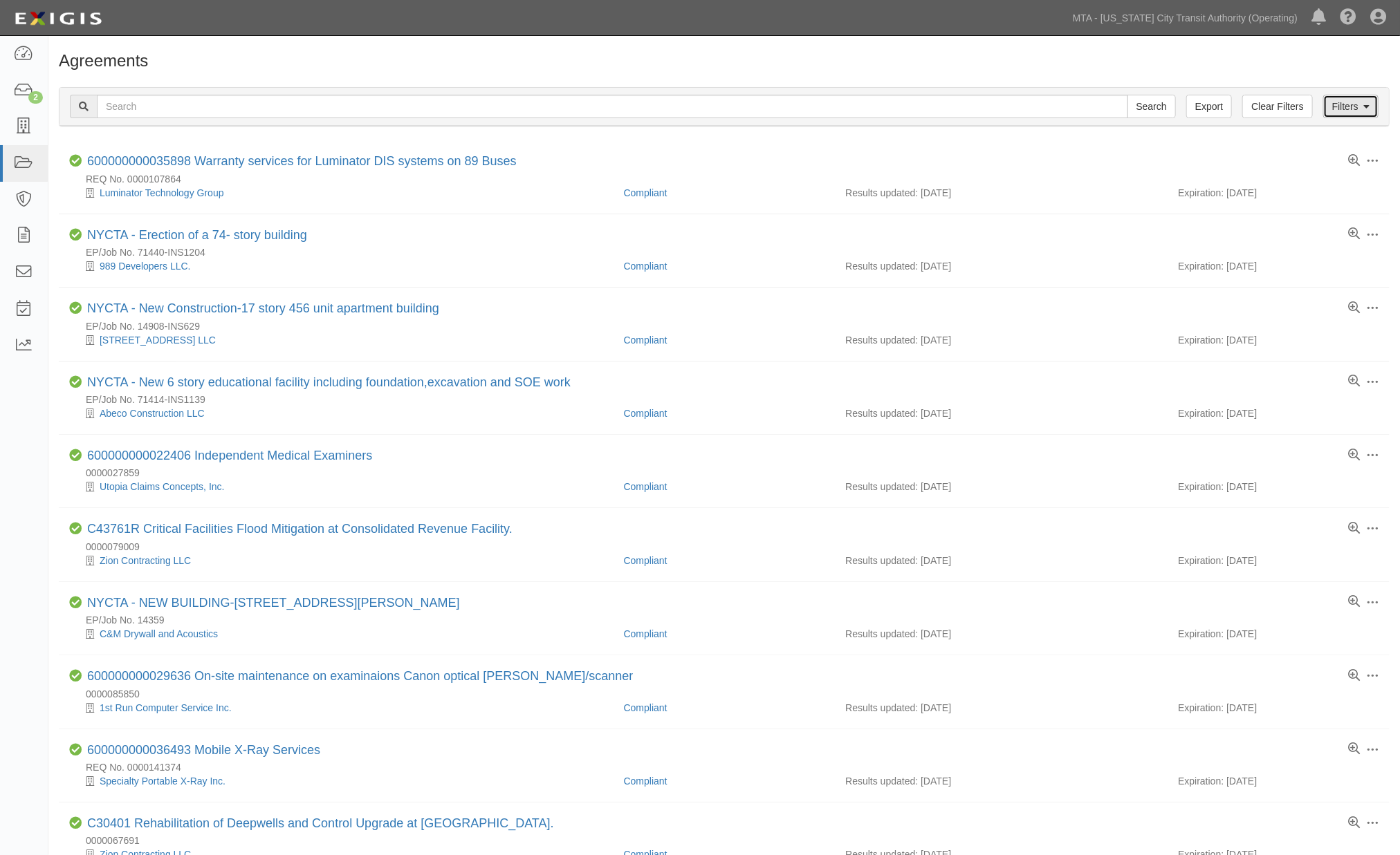
click at [1343, 111] on link "Filters" at bounding box center [1350, 106] width 55 height 23
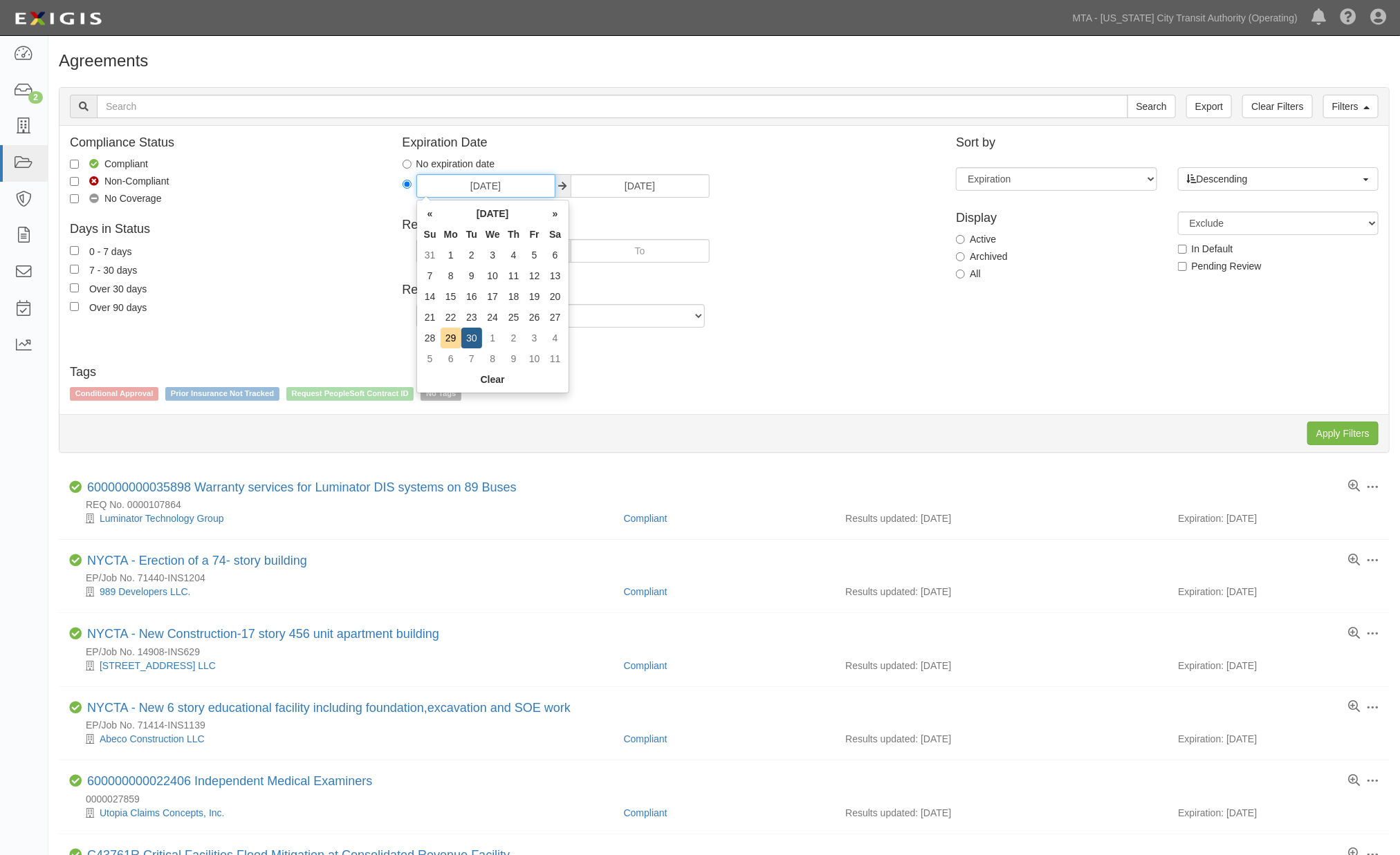
drag, startPoint x: 521, startPoint y: 188, endPoint x: 396, endPoint y: 184, distance: 125.1
click at [396, 184] on div "Expiration Date No expiration date [DATE] [DATE] Results Updated Date Requireme…" at bounding box center [669, 240] width 554 height 208
type input "[DATE]"
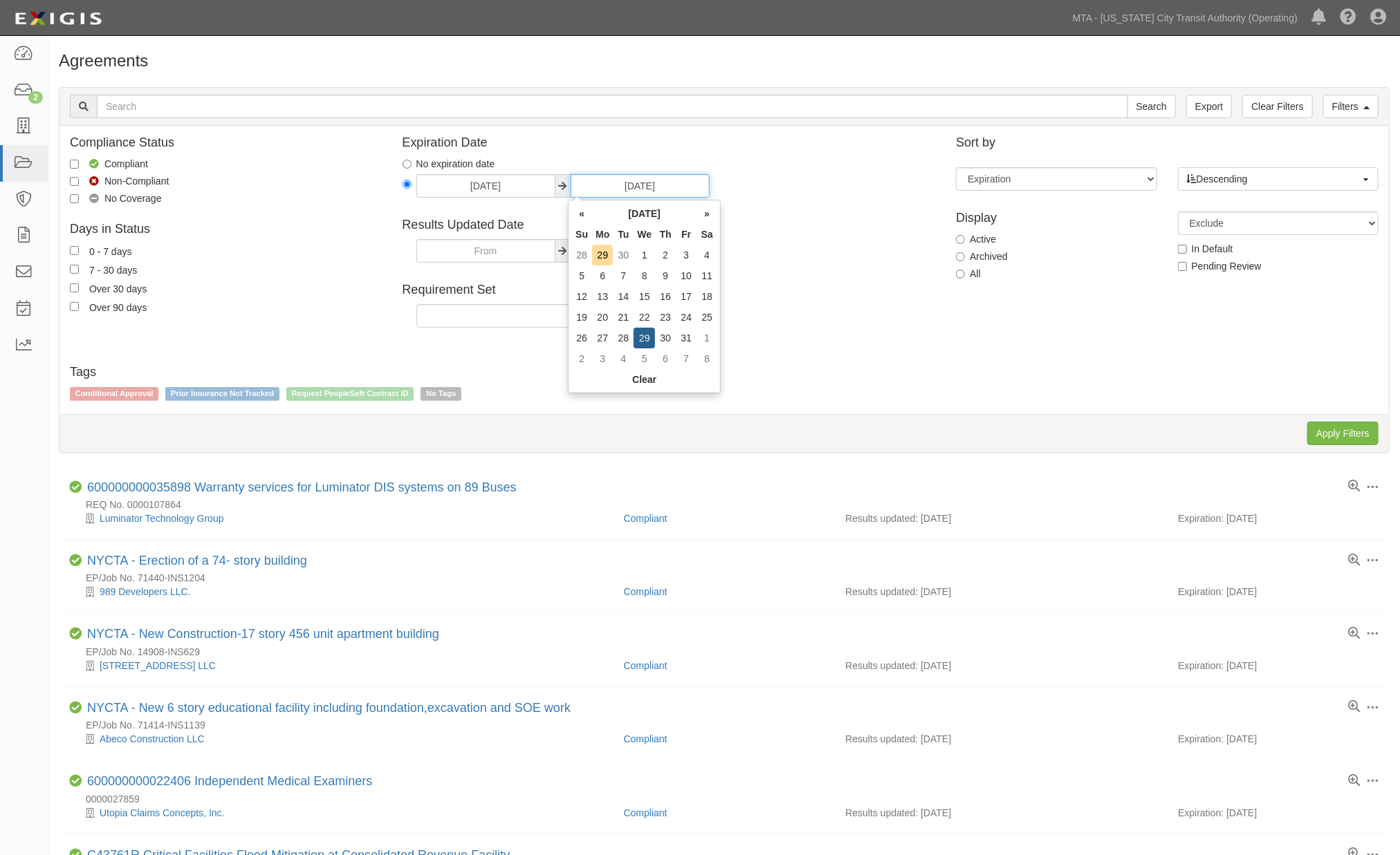
drag, startPoint x: 595, startPoint y: 187, endPoint x: 722, endPoint y: 189, distance: 127.0
click at [722, 189] on div "[DATE] [DATE]" at bounding box center [669, 188] width 533 height 27
type input "[DATE]"
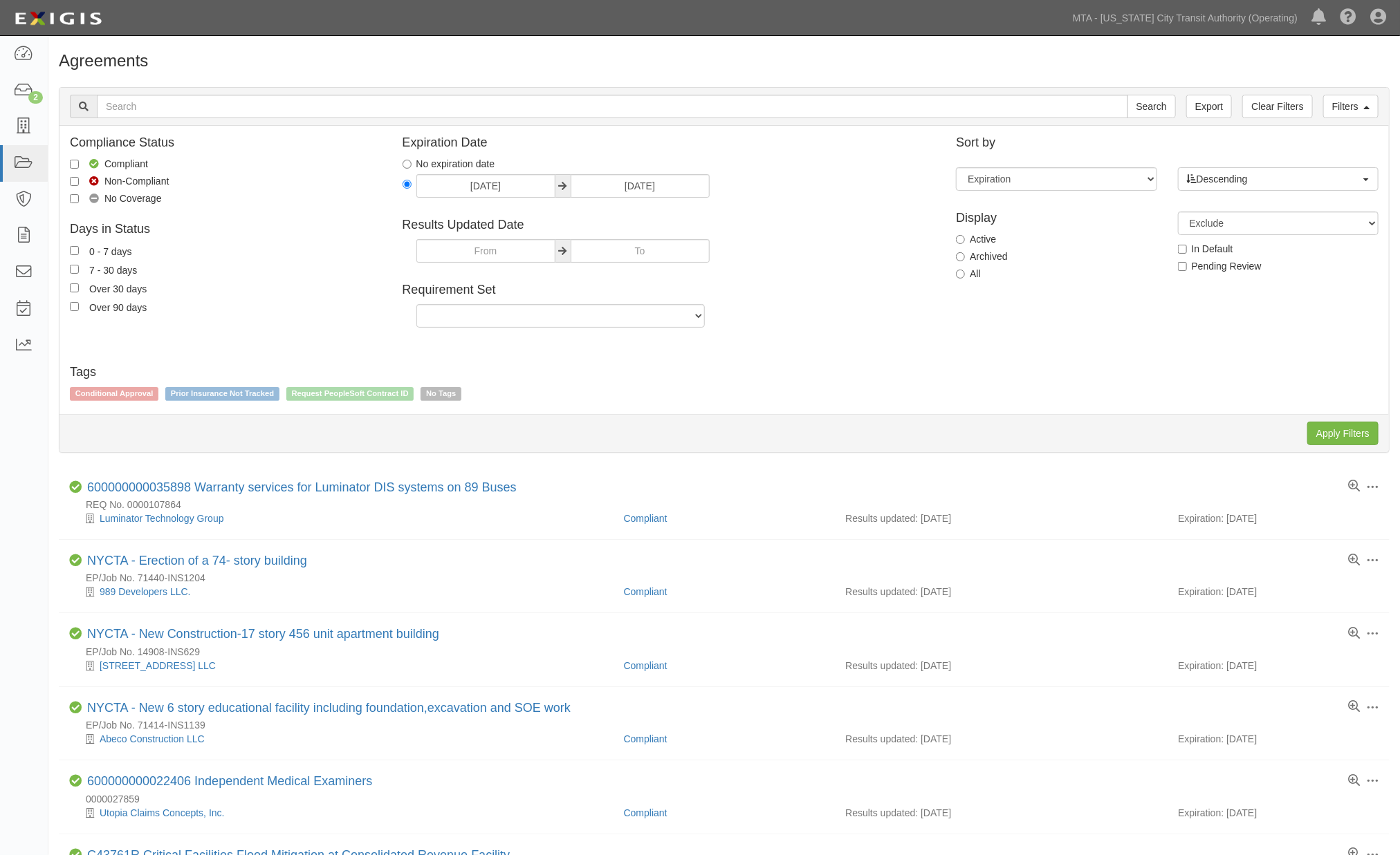
click at [787, 260] on div at bounding box center [669, 253] width 533 height 27
click at [1343, 445] on input "Apply Filters" at bounding box center [1343, 433] width 71 height 23
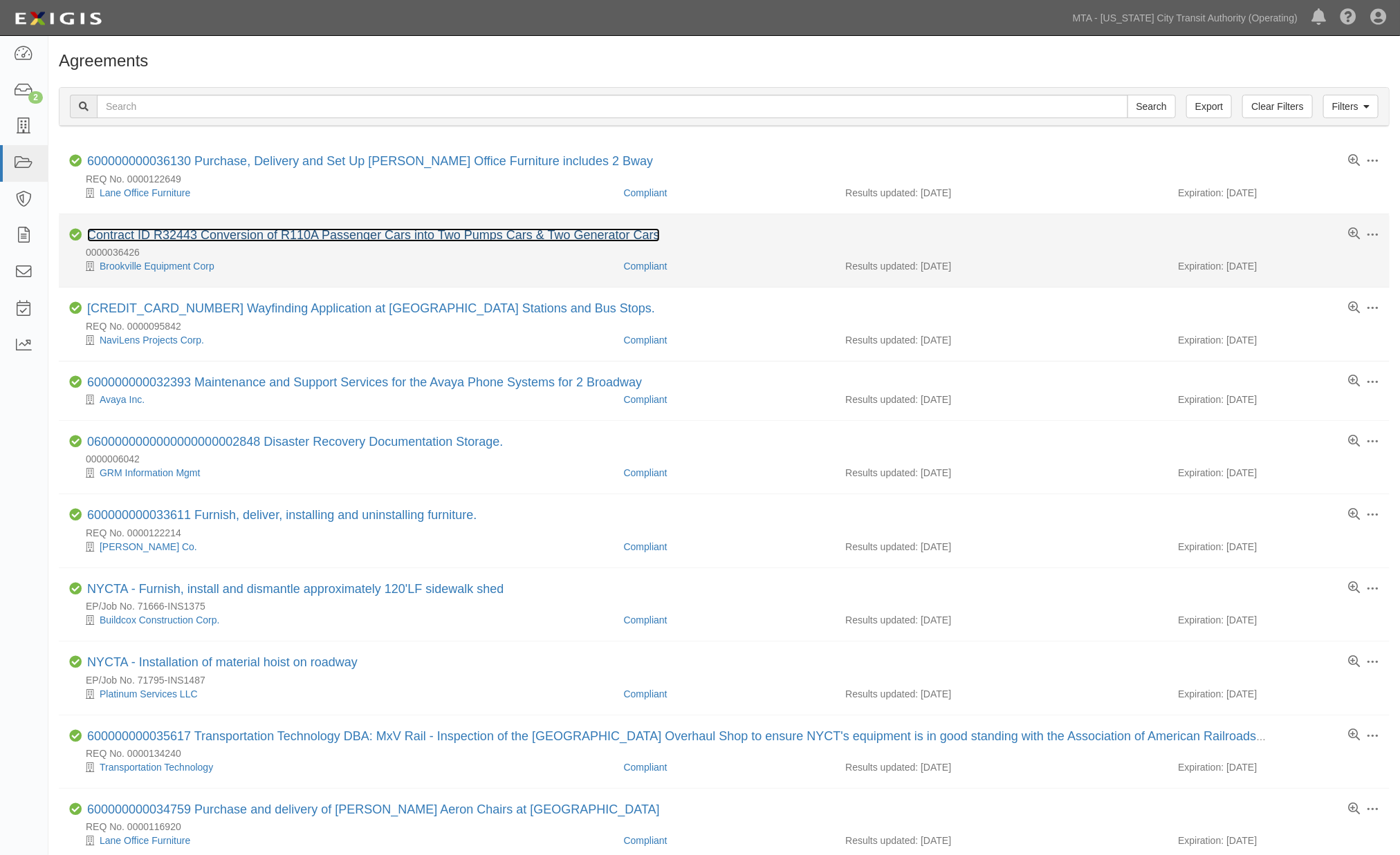
click at [336, 238] on link "Contract ID R32443 Conversion of R110A Passenger Cars into Two Pumps Cars & Two…" at bounding box center [373, 235] width 573 height 14
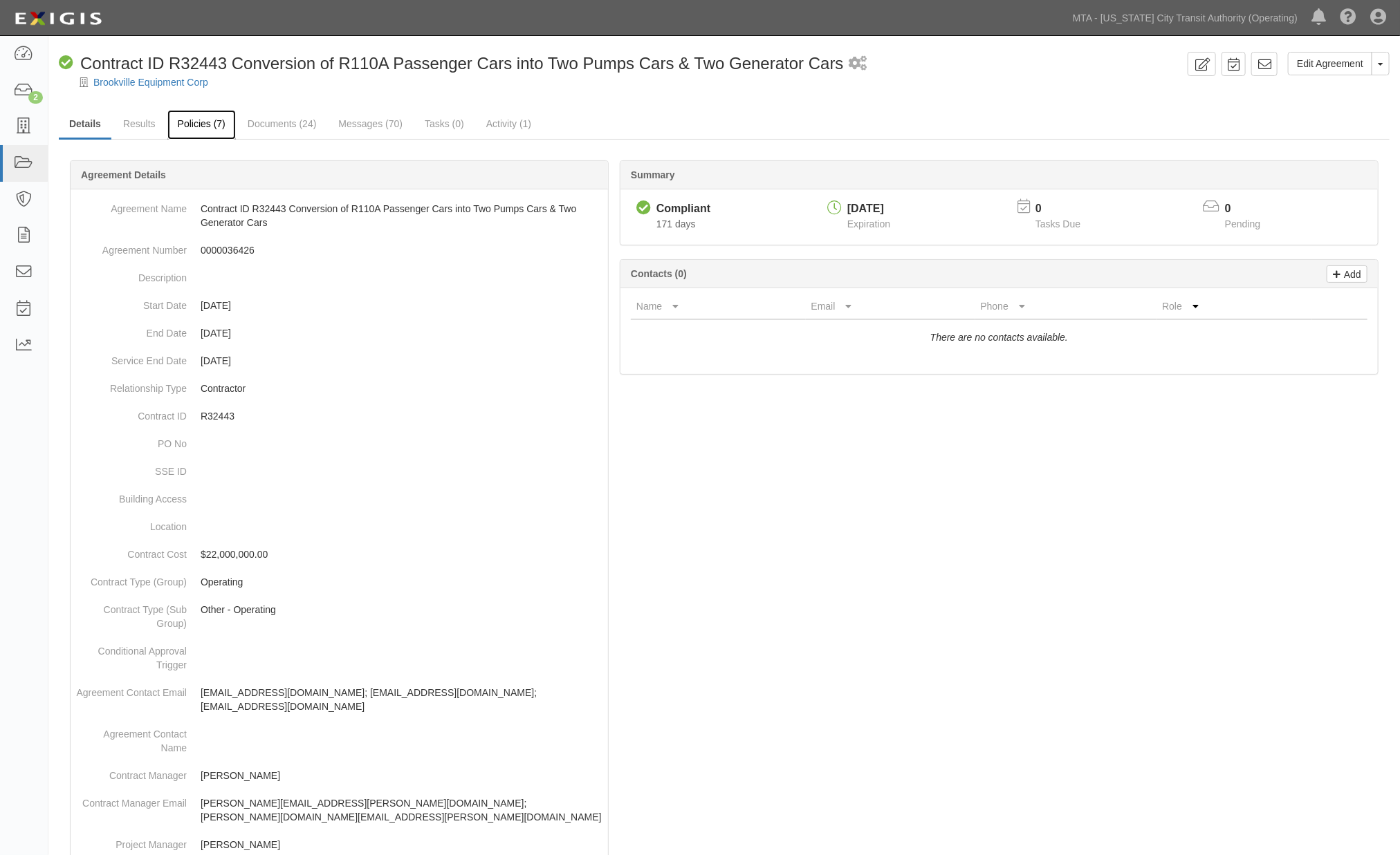
click at [204, 119] on link "Policies (7)" at bounding box center [202, 125] width 69 height 29
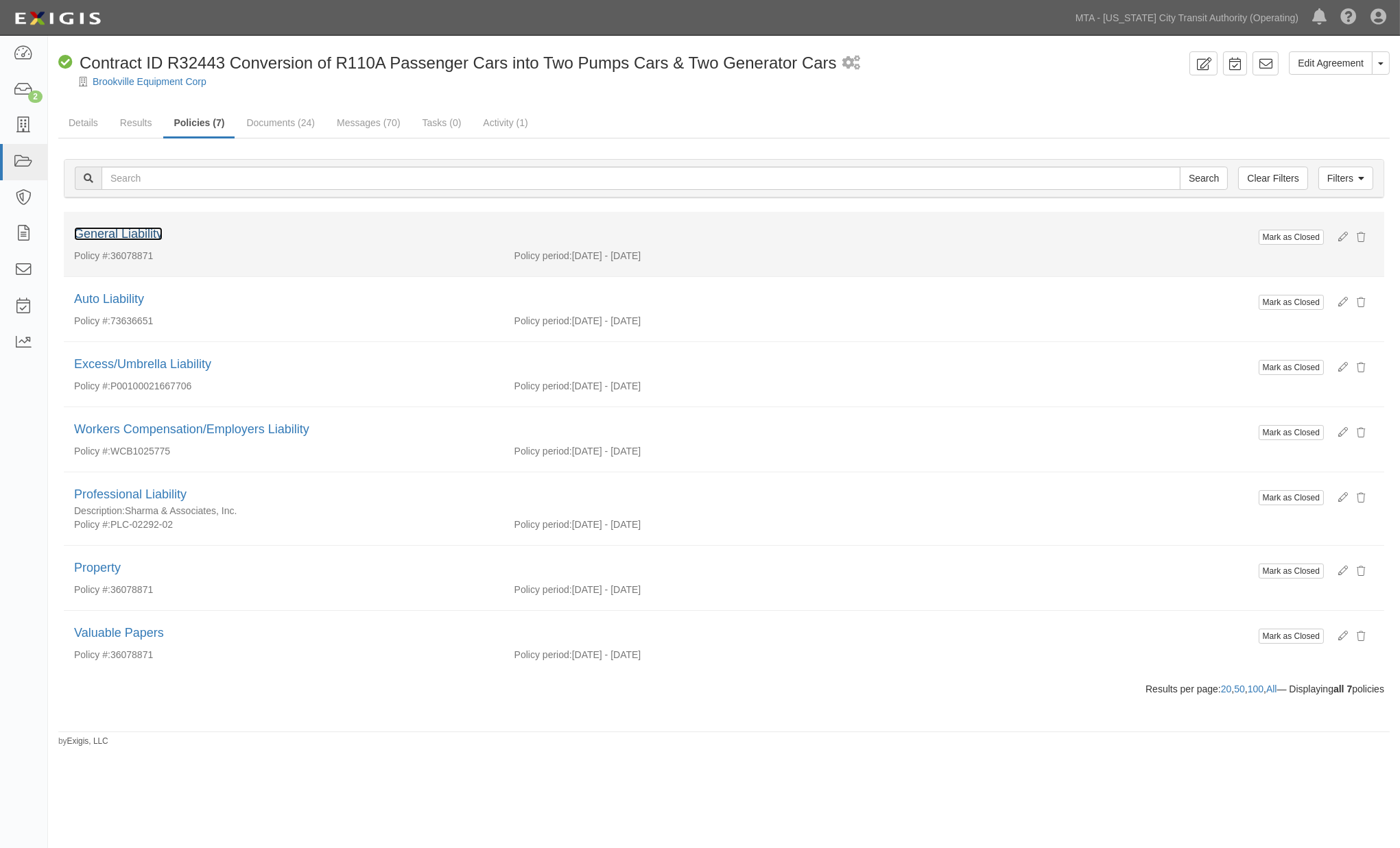
click at [100, 233] on link "General Liability" at bounding box center [118, 234] width 88 height 13
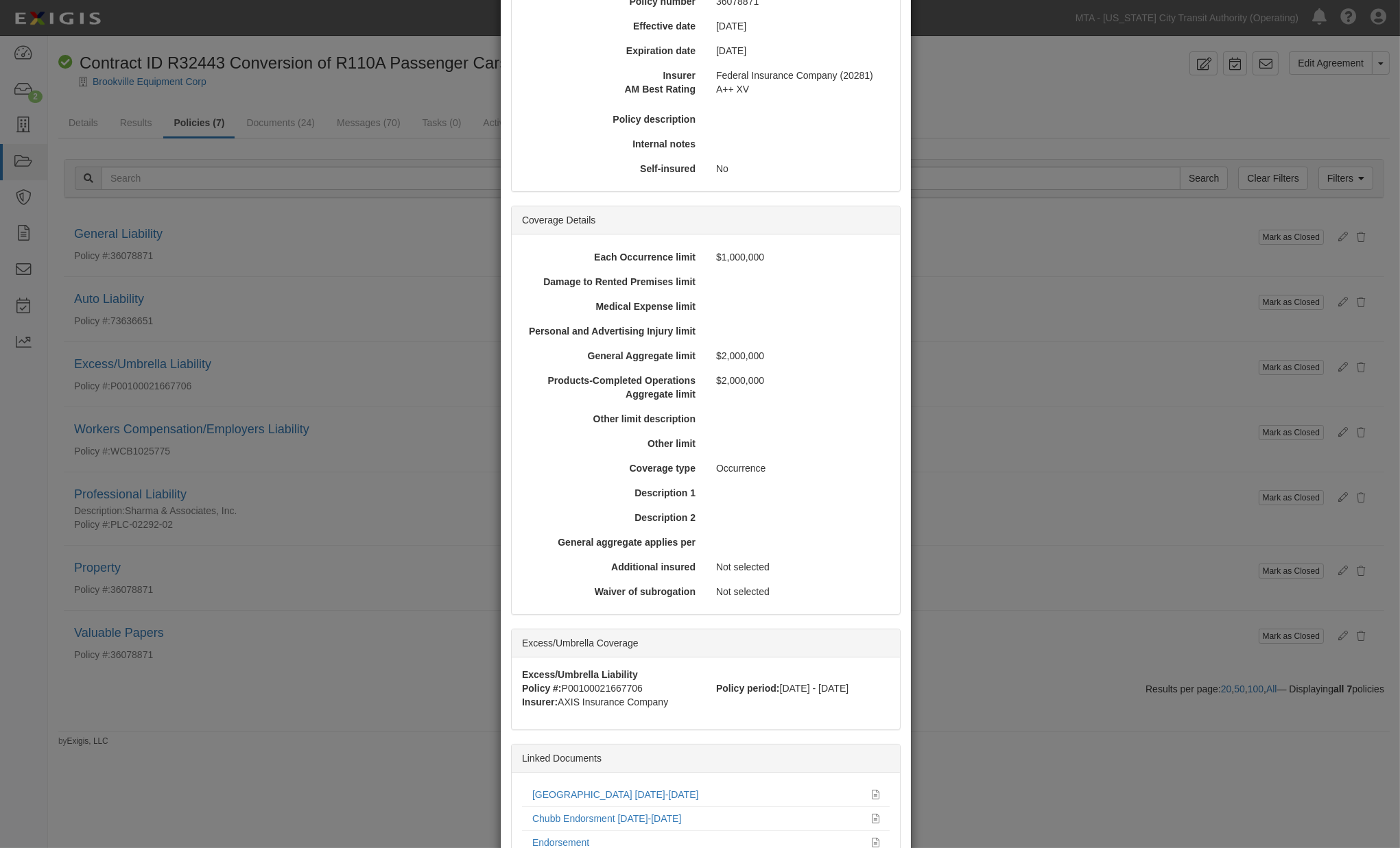
scroll to position [320, 0]
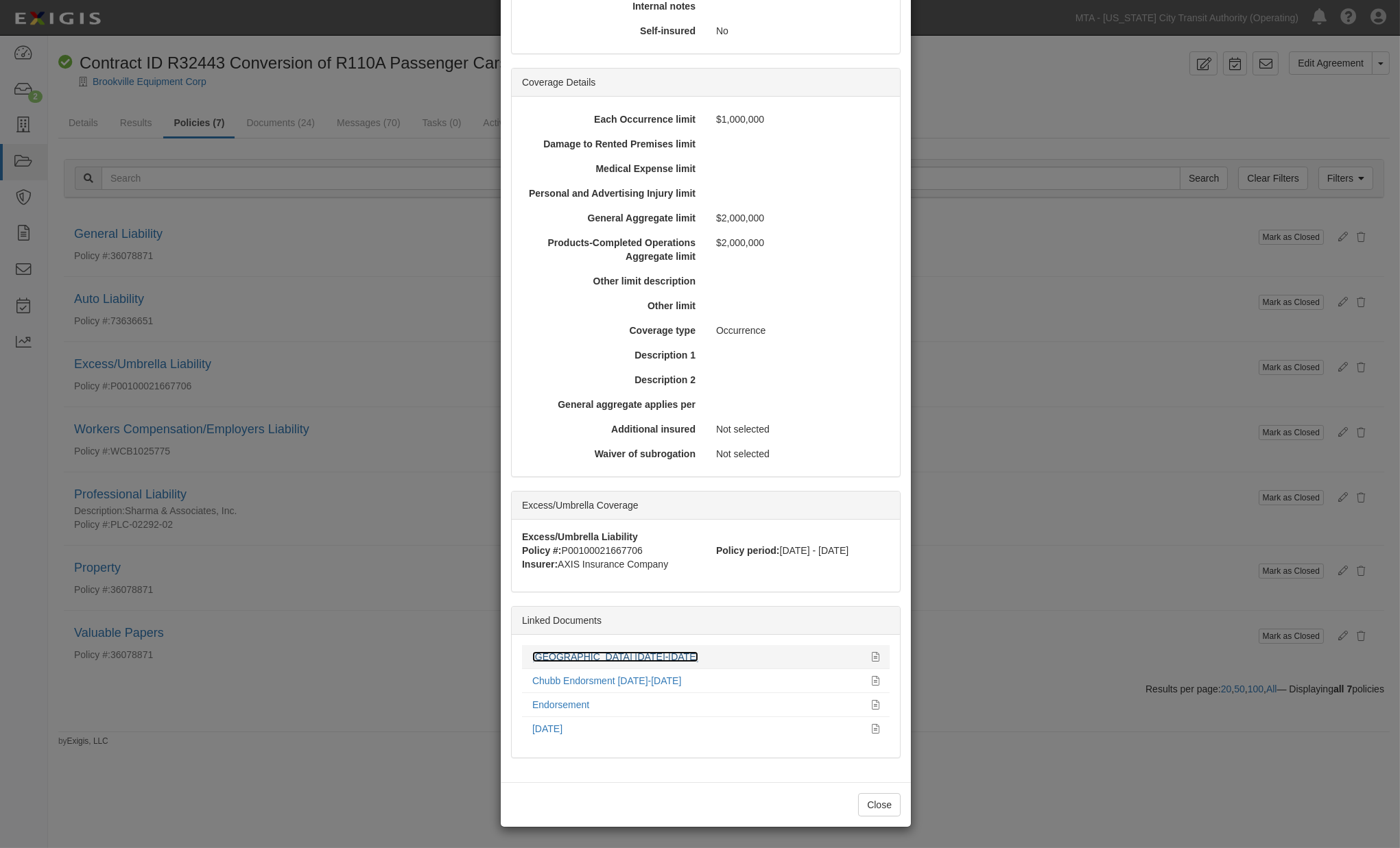
click at [570, 653] on link "[GEOGRAPHIC_DATA] [DATE]-[DATE]" at bounding box center [615, 657] width 166 height 11
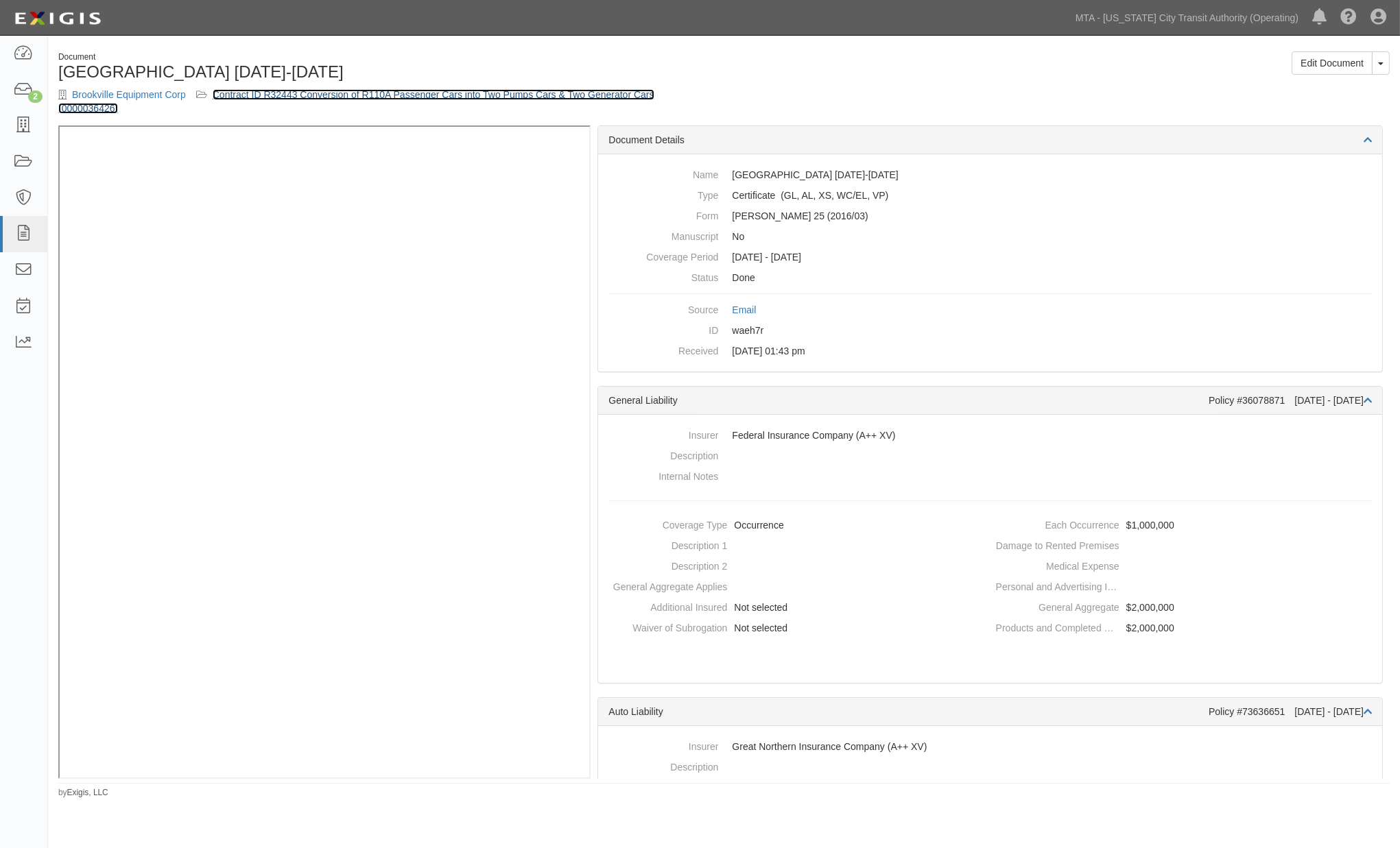
click at [442, 94] on link "Contract ID R32443 Conversion of R110A Passenger Cars into Two Pumps Cars & Two…" at bounding box center [356, 101] width 596 height 25
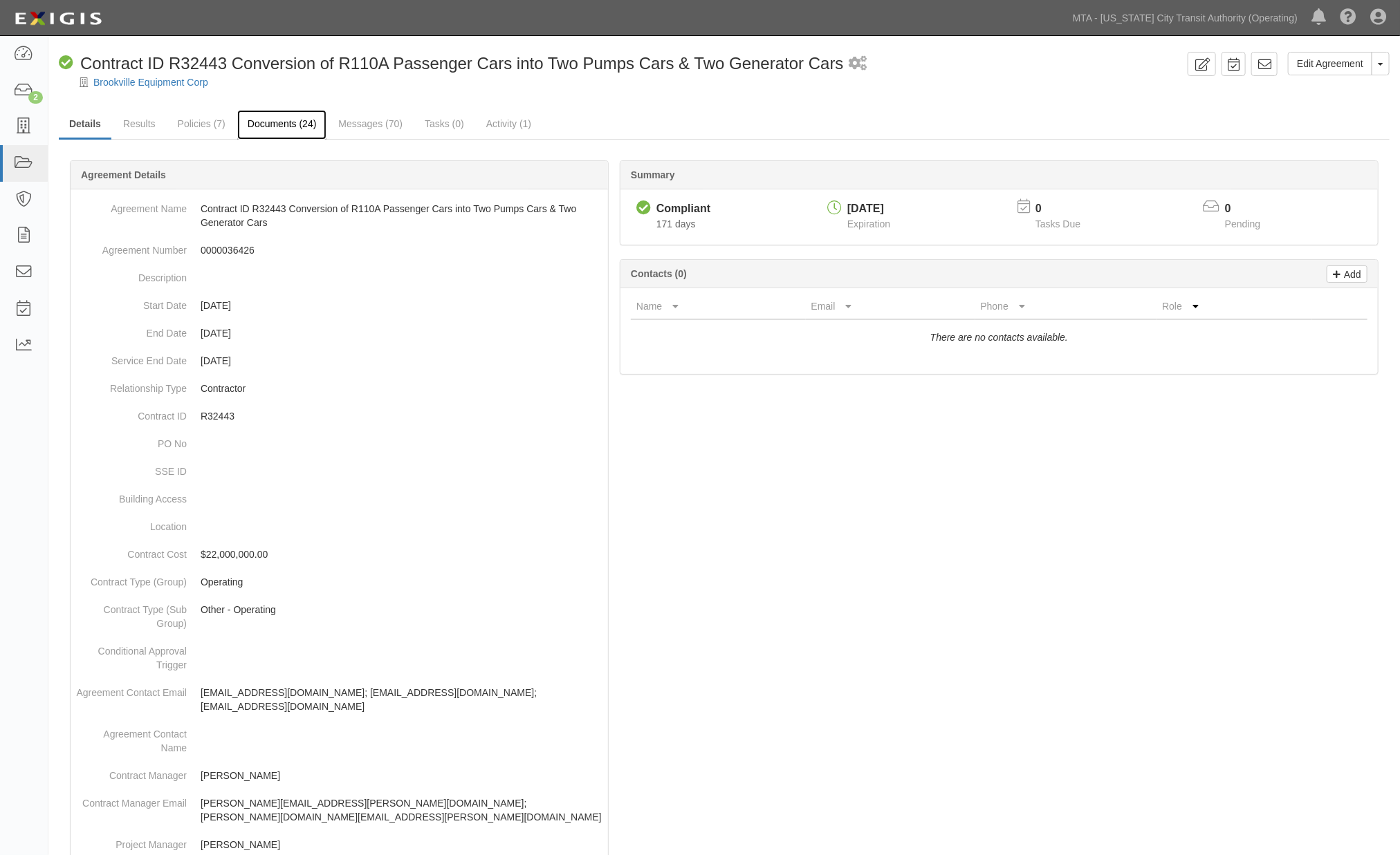
click at [301, 125] on link "Documents (24)" at bounding box center [282, 125] width 90 height 29
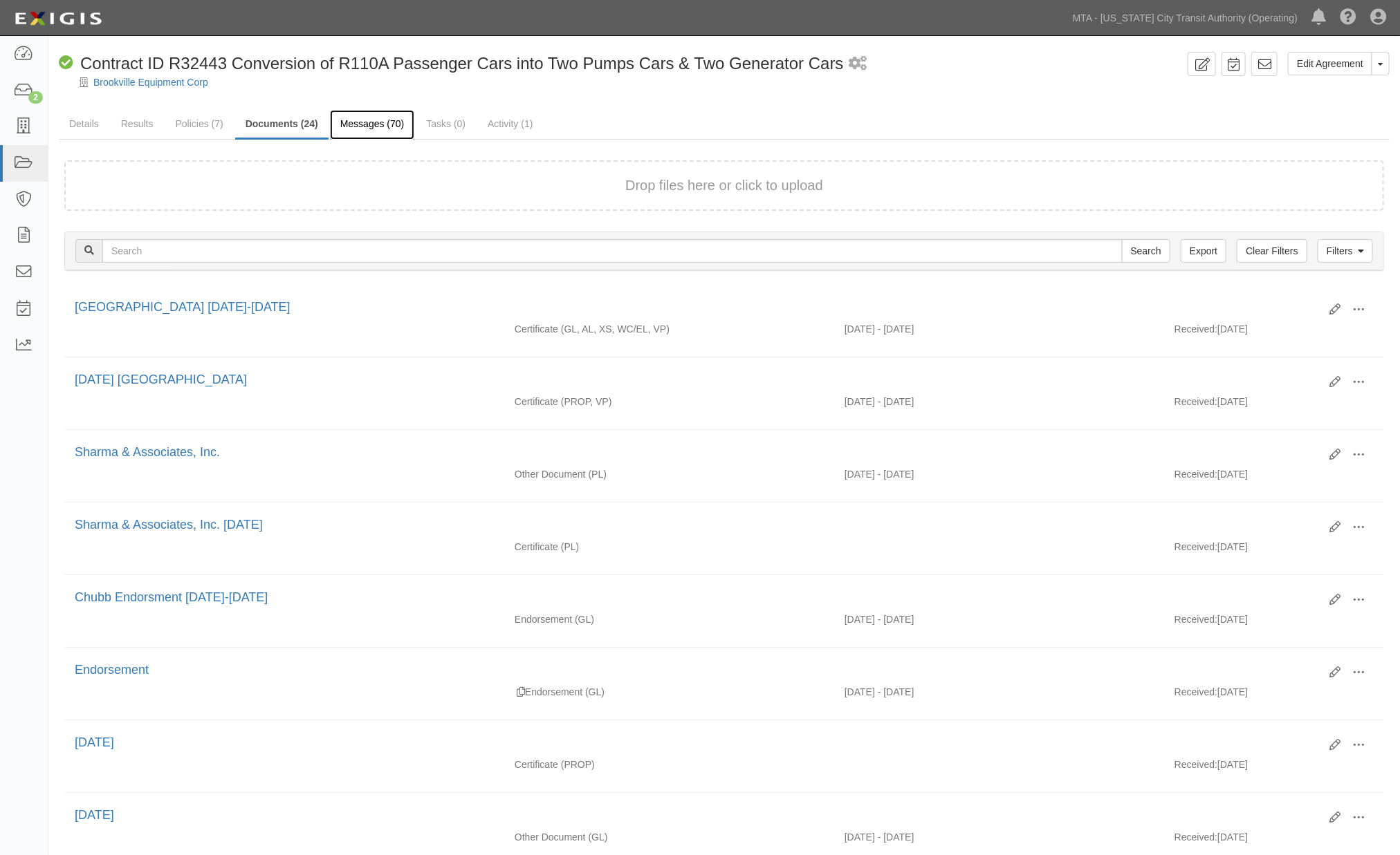
click at [360, 128] on link "Messages (70)" at bounding box center [372, 125] width 85 height 29
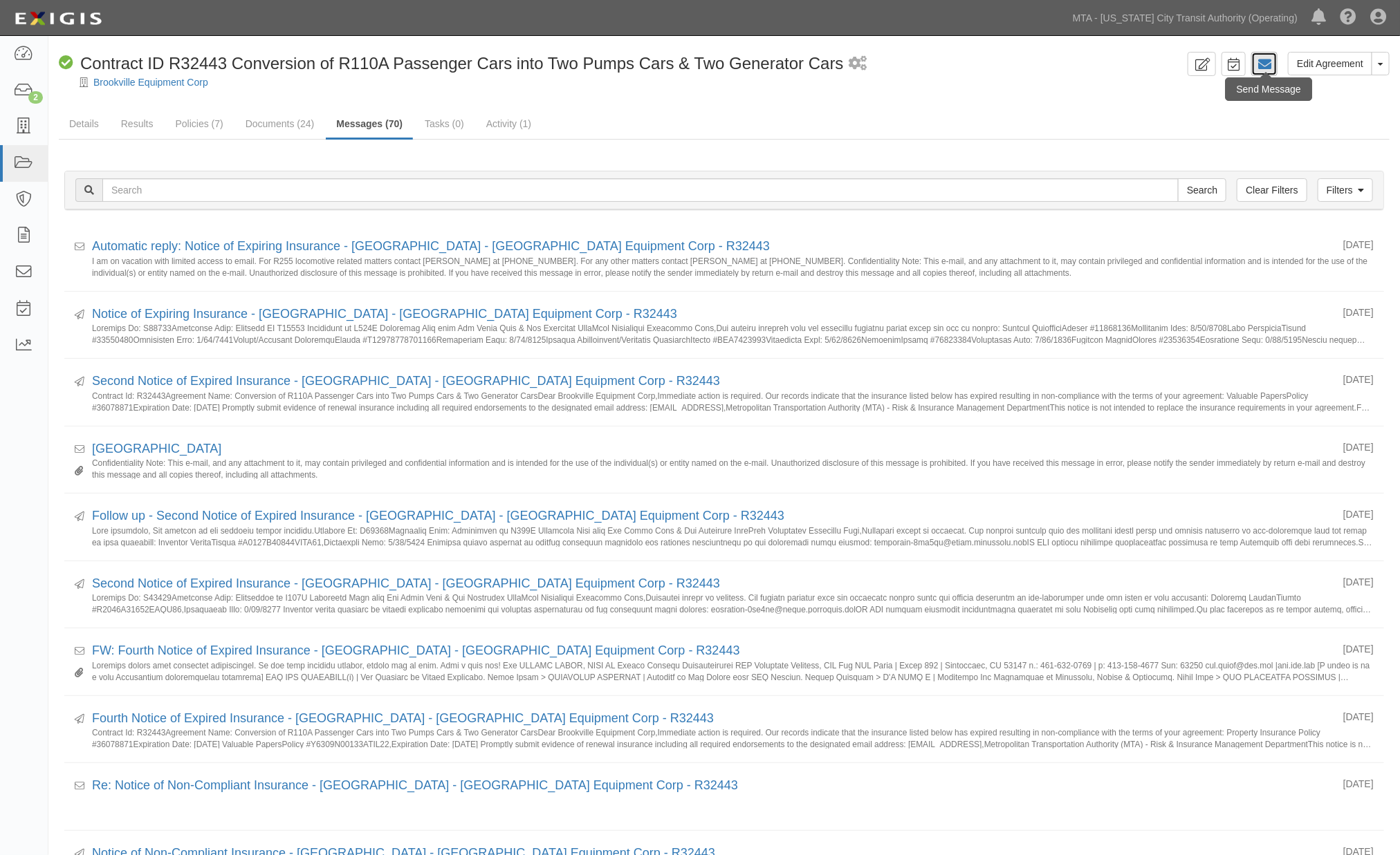
click at [1266, 63] on icon at bounding box center [1264, 64] width 14 height 14
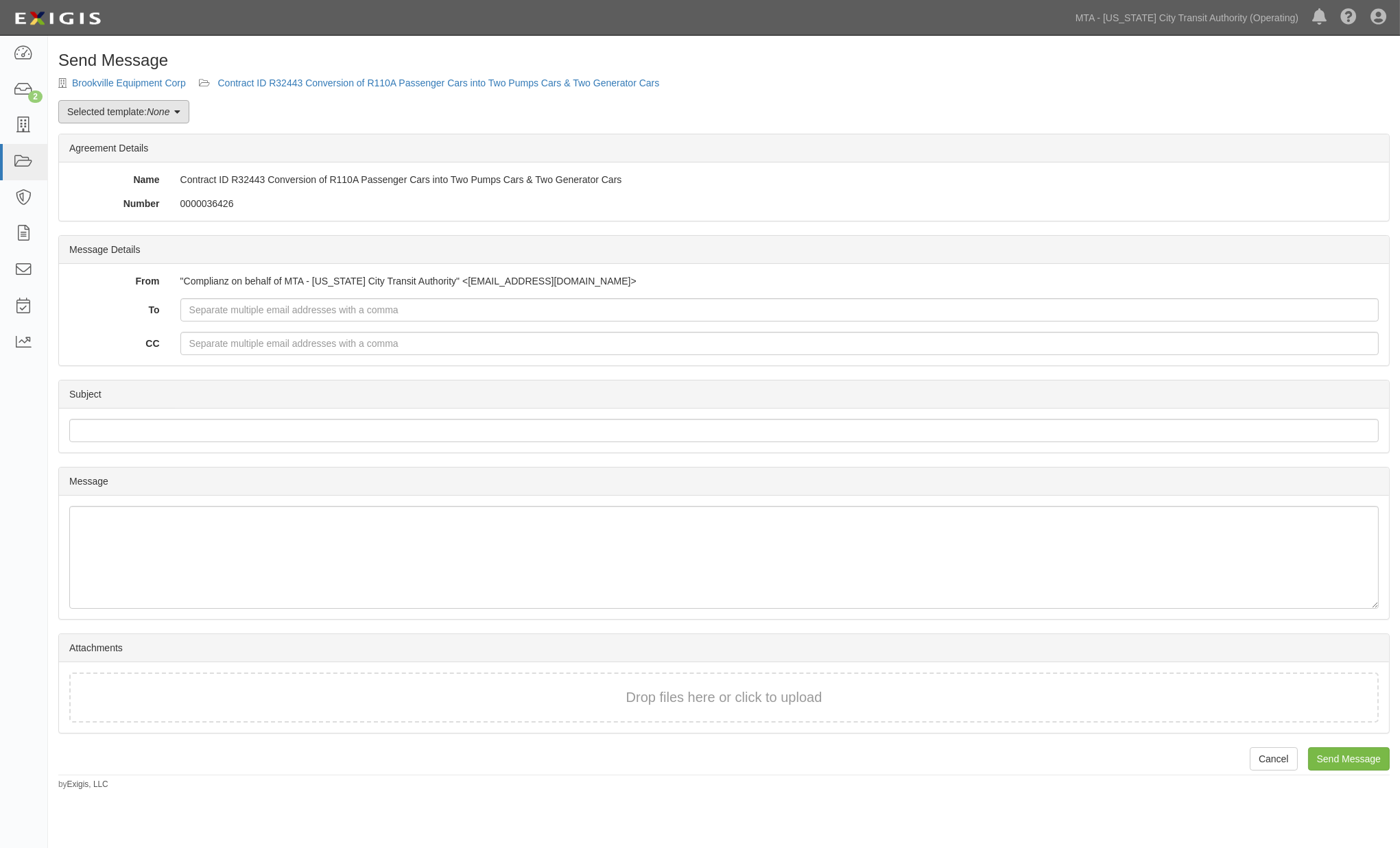
click at [163, 112] on em "None" at bounding box center [158, 112] width 22 height 11
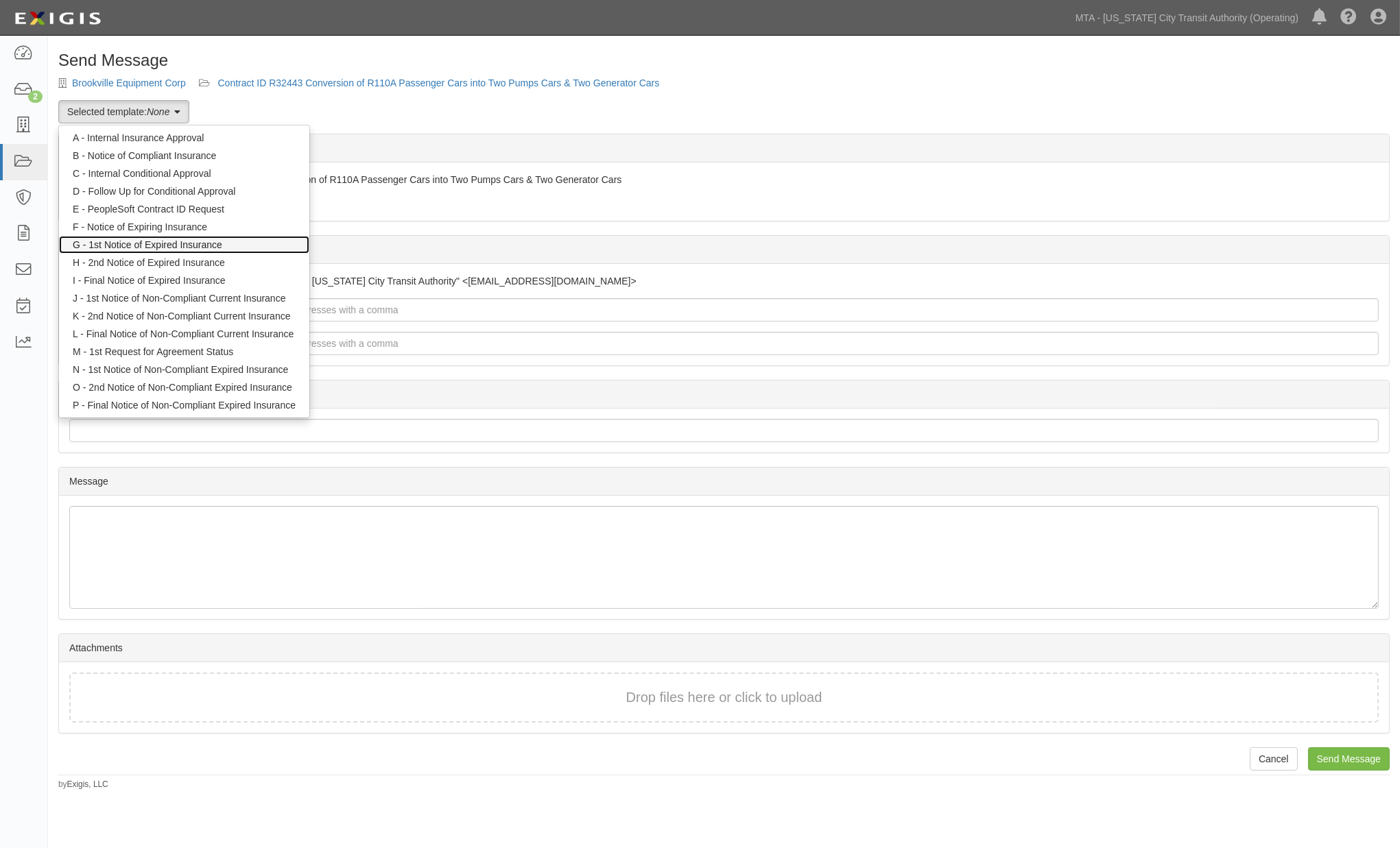
click at [128, 242] on link "G - 1st Notice of Expired Insurance" at bounding box center [184, 245] width 250 height 18
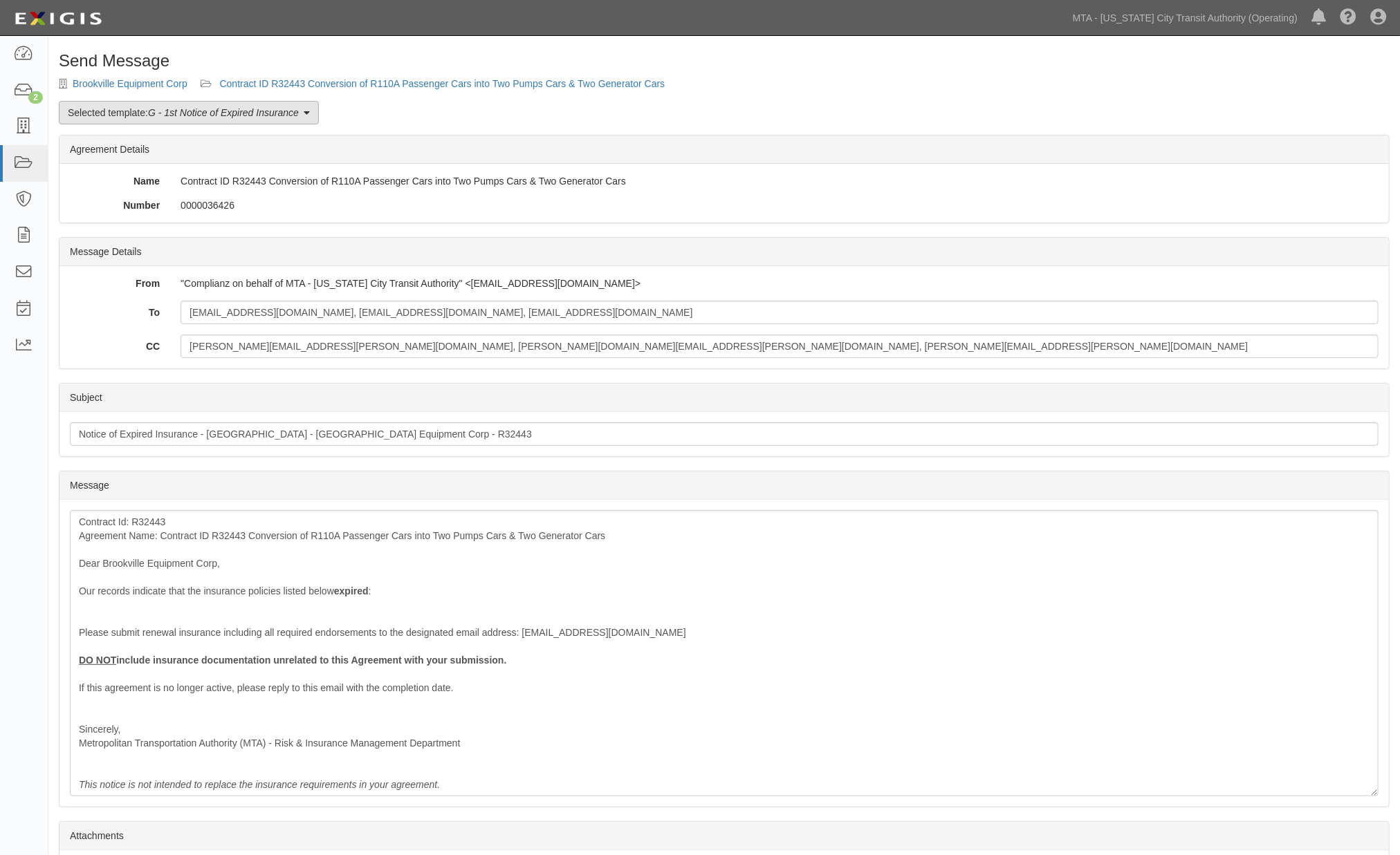
click at [199, 104] on link "Selected template: G - 1st Notice of Expired Insurance" at bounding box center [189, 113] width 260 height 23
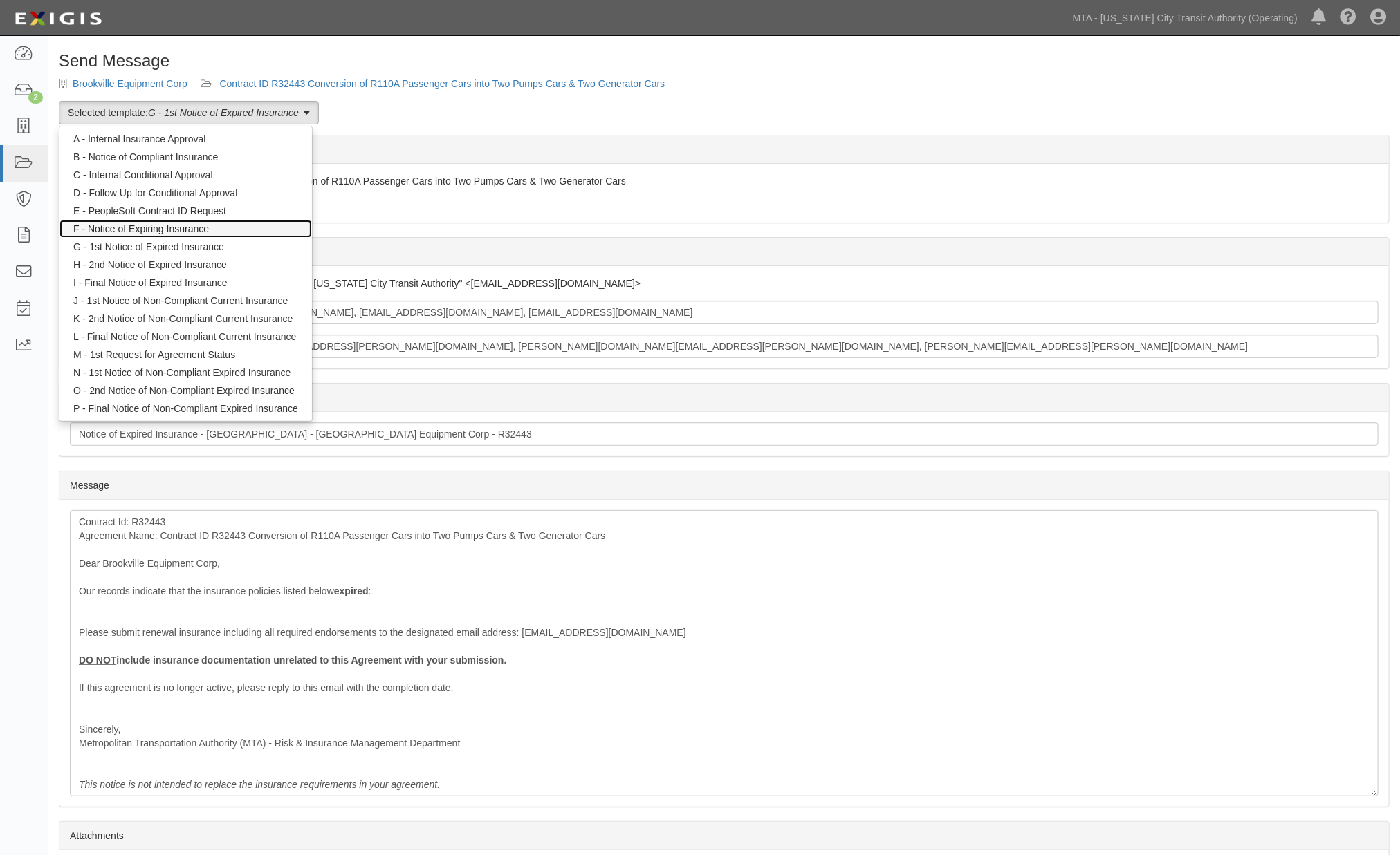
click at [173, 230] on link "F - Notice of Expiring Insurance" at bounding box center [186, 229] width 252 height 18
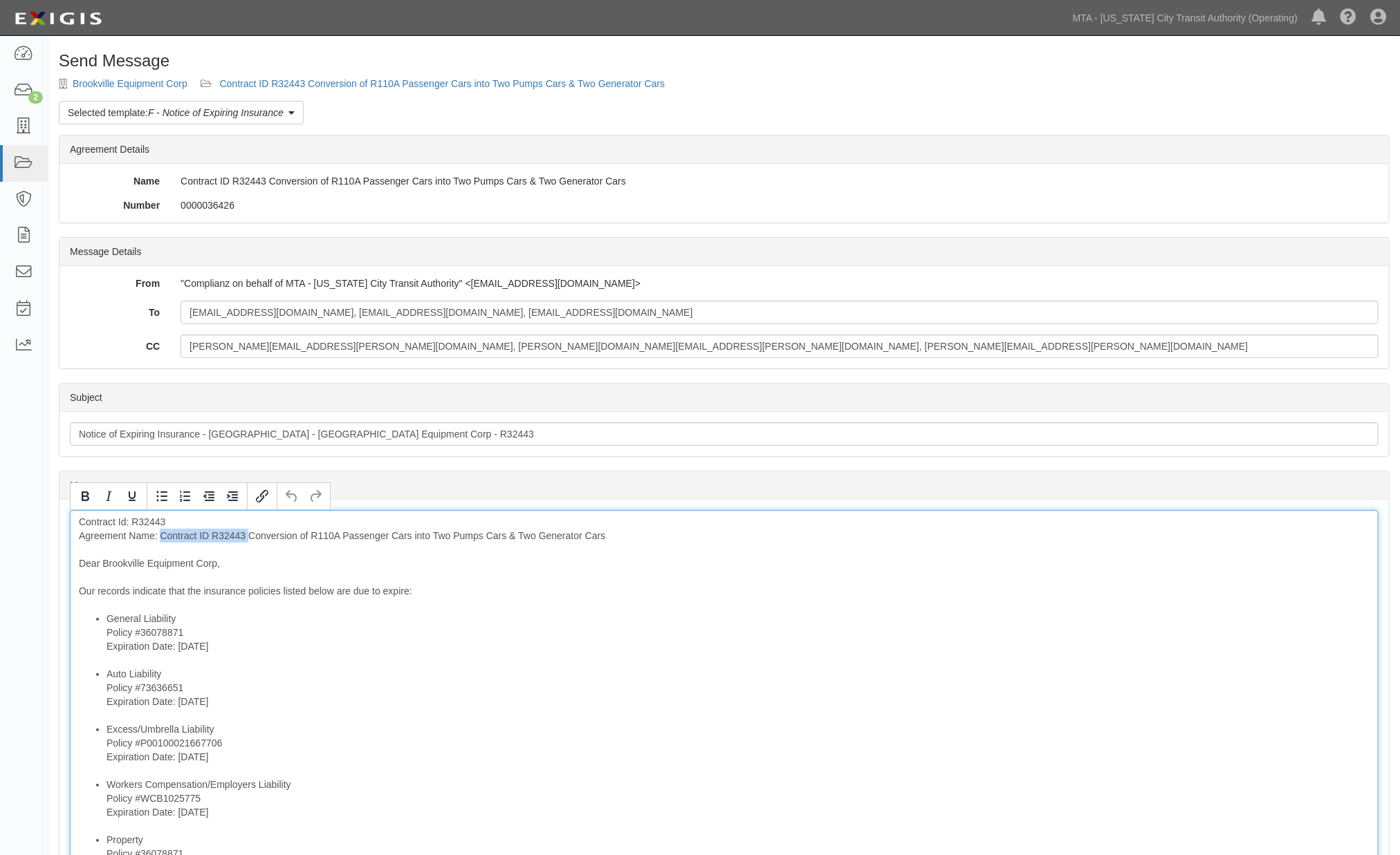
drag, startPoint x: 247, startPoint y: 532, endPoint x: 160, endPoint y: 530, distance: 87.0
click at [160, 530] on div "Contract Id: R32443 Agreement Name: Contract ID R32443 Conversion of R110A Pass…" at bounding box center [724, 816] width 1309 height 611
click at [568, 690] on li "Auto Liability Policy #73636651 Expiration Date: [DATE]" at bounding box center [738, 694] width 1263 height 55
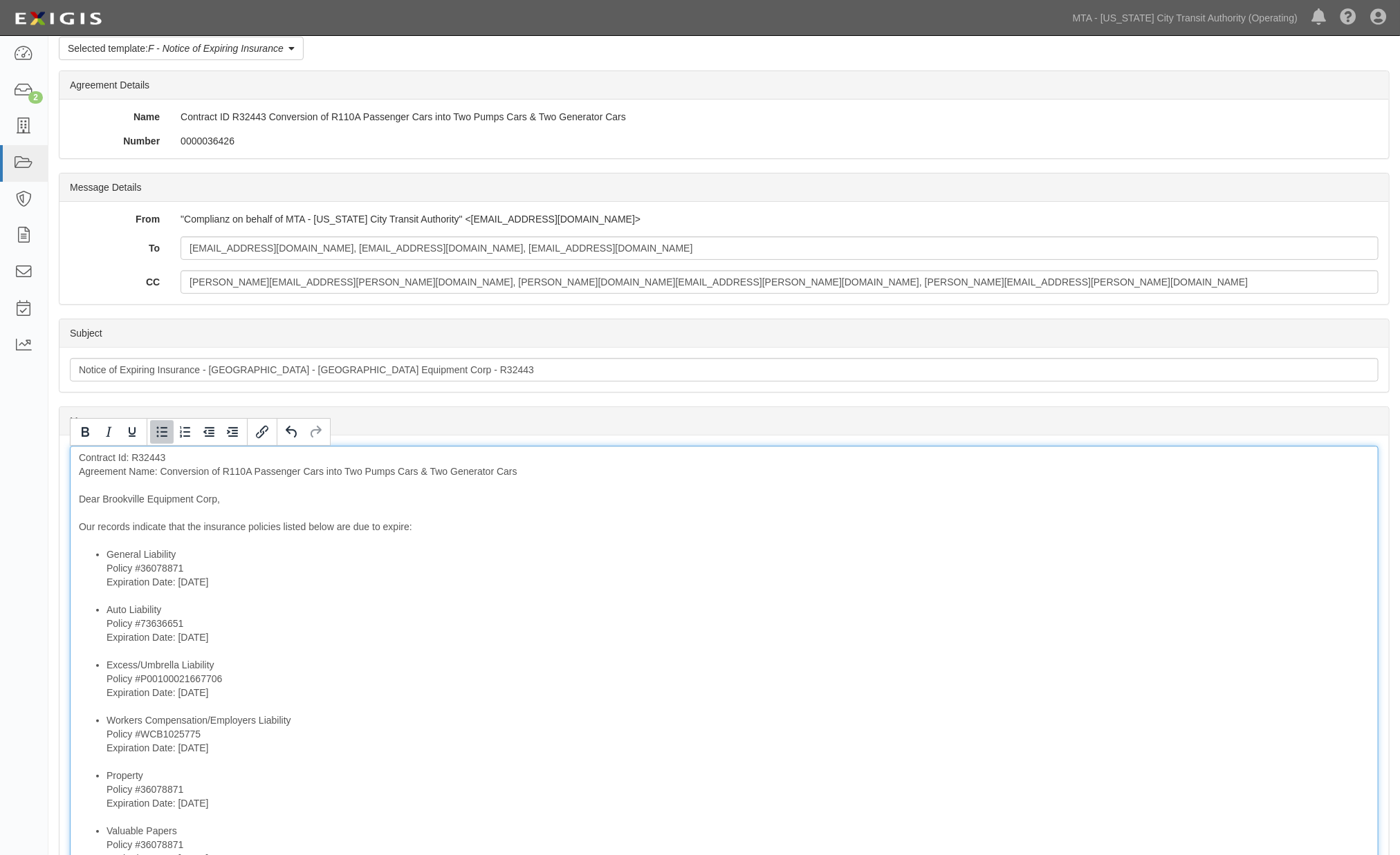
scroll to position [230, 0]
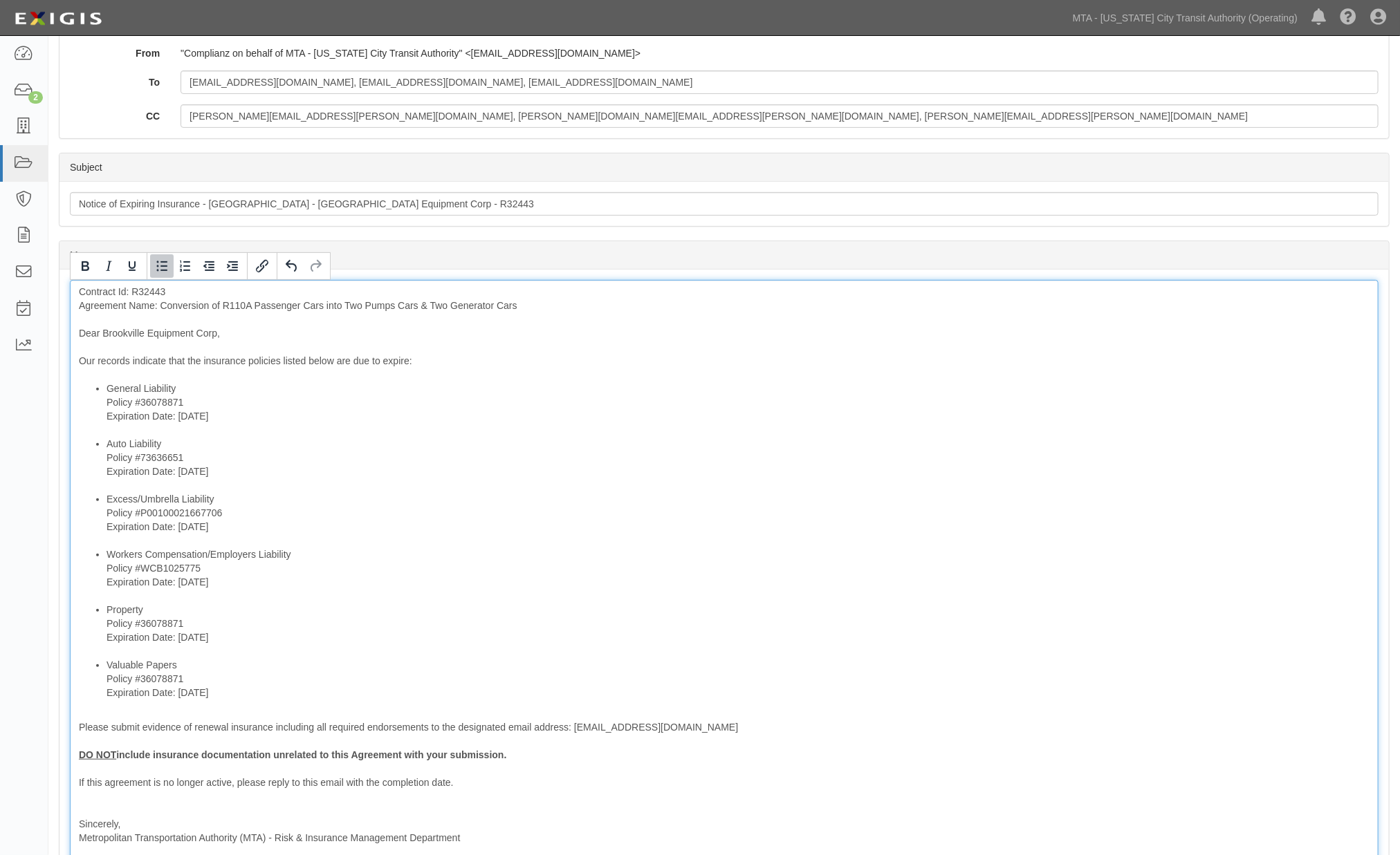
click at [177, 609] on li "Property Policy #36078871 Expiration Date: [DATE]" at bounding box center [738, 630] width 1263 height 55
click at [416, 640] on li "Property Insurance Policy #36078871 Expiration Date: [DATE]" at bounding box center [738, 630] width 1263 height 55
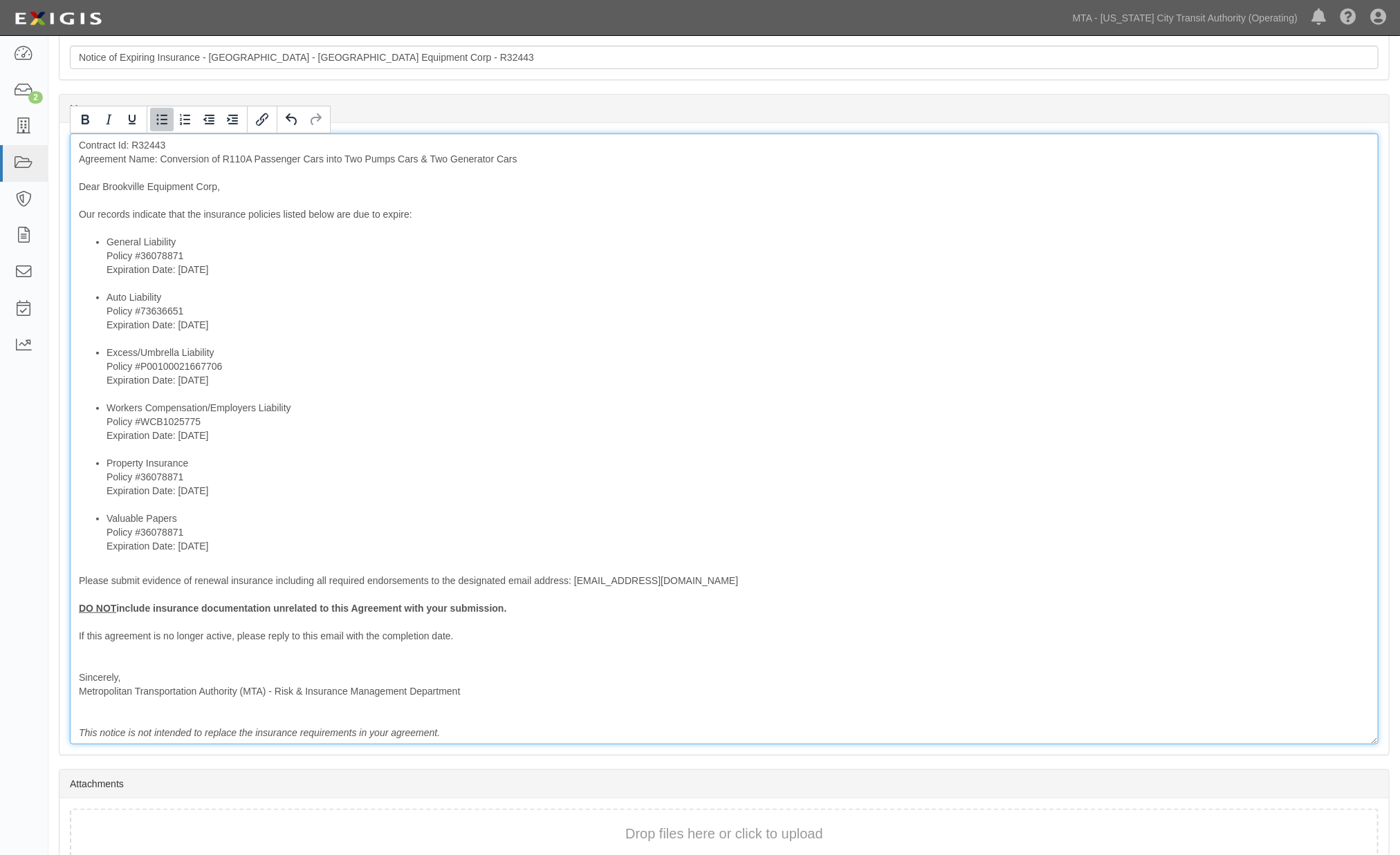
scroll to position [384, 0]
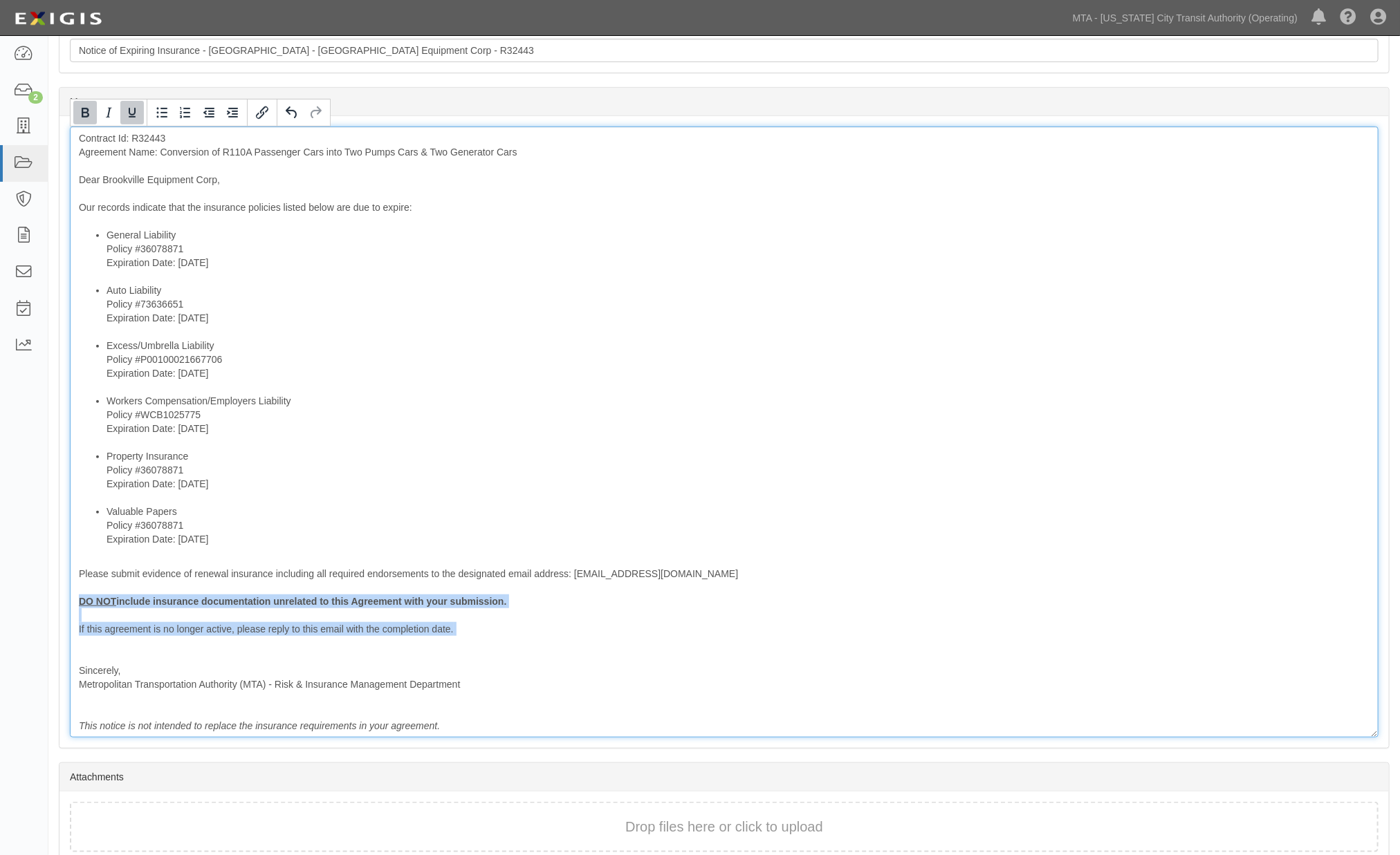
drag, startPoint x: 143, startPoint y: 640, endPoint x: 74, endPoint y: 601, distance: 79.3
click at [74, 601] on div "Contract Id: R32443 Agreement Name: Conversion of R110A Passenger Cars into Two…" at bounding box center [724, 432] width 1309 height 611
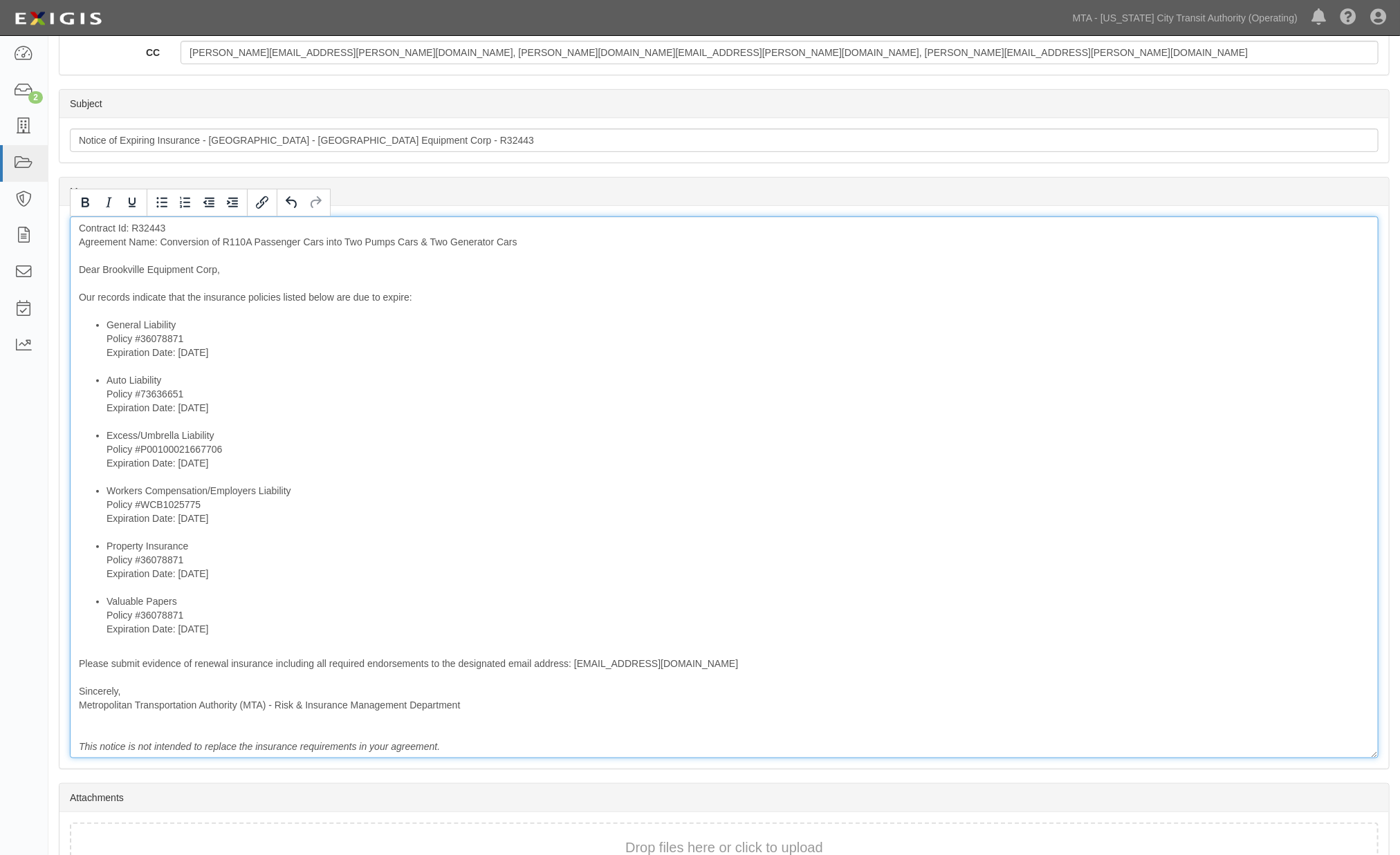
scroll to position [379, 0]
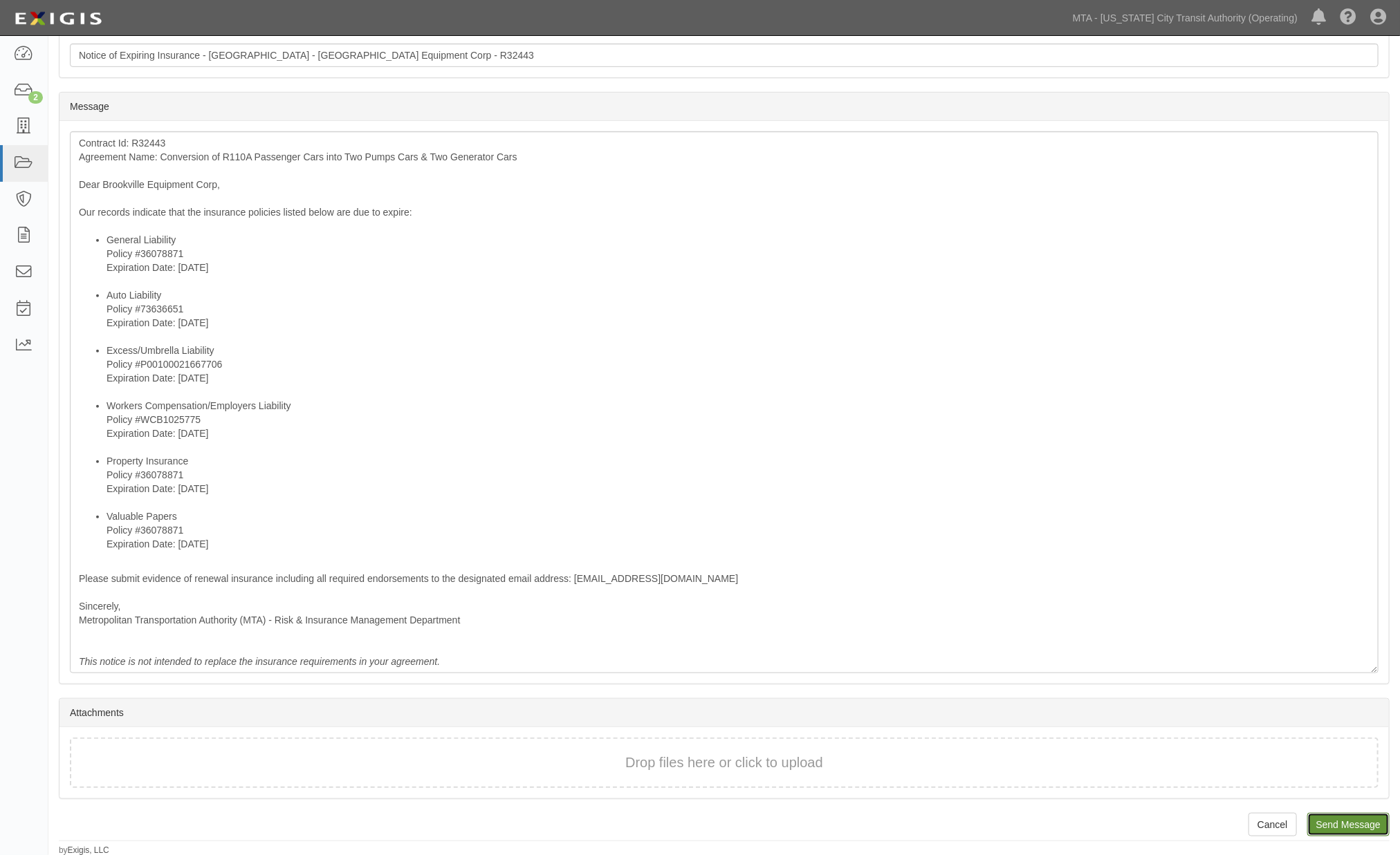
click at [1362, 822] on input "Send Message" at bounding box center [1348, 825] width 82 height 23
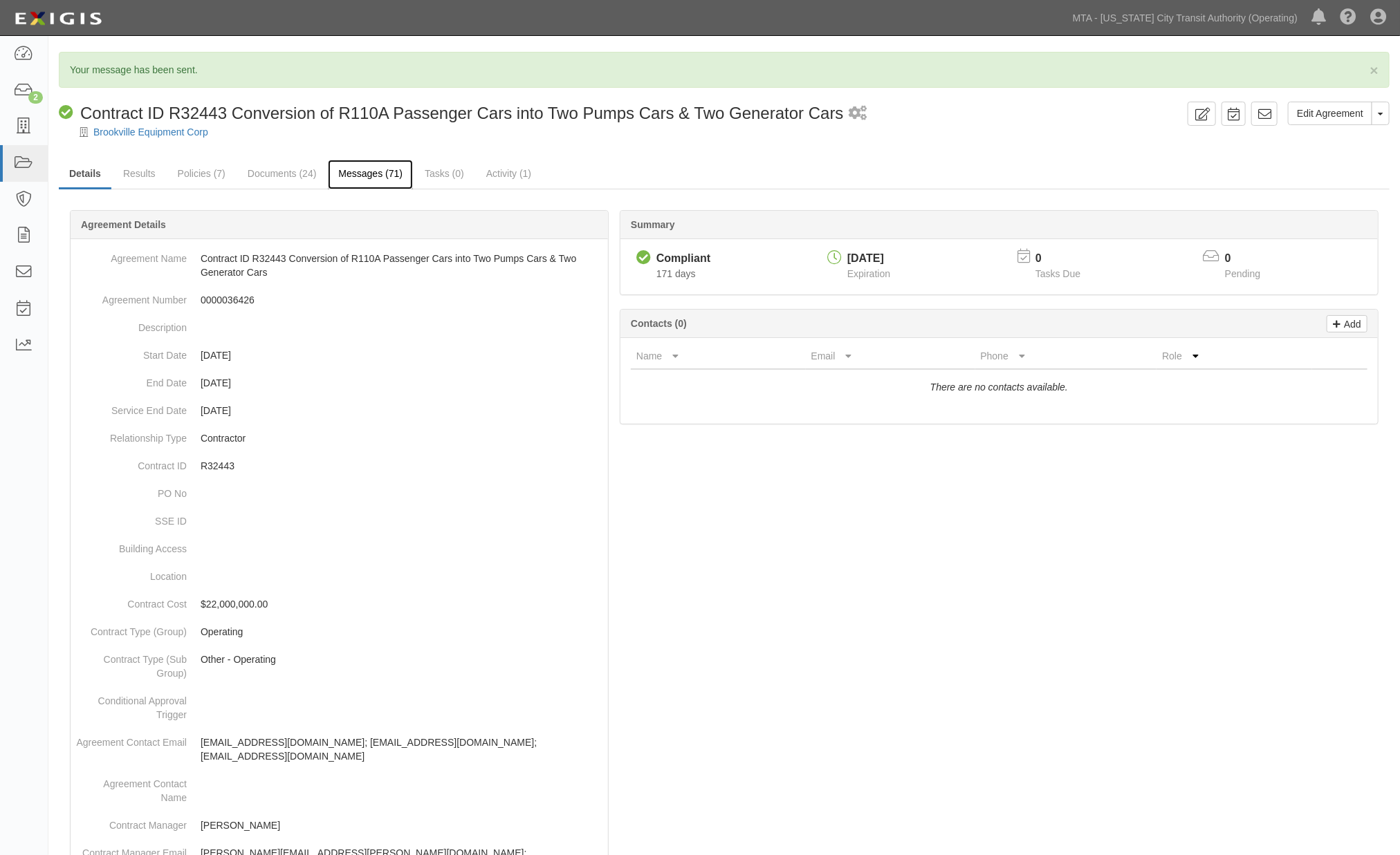
click at [370, 181] on link "Messages (71)" at bounding box center [370, 174] width 85 height 29
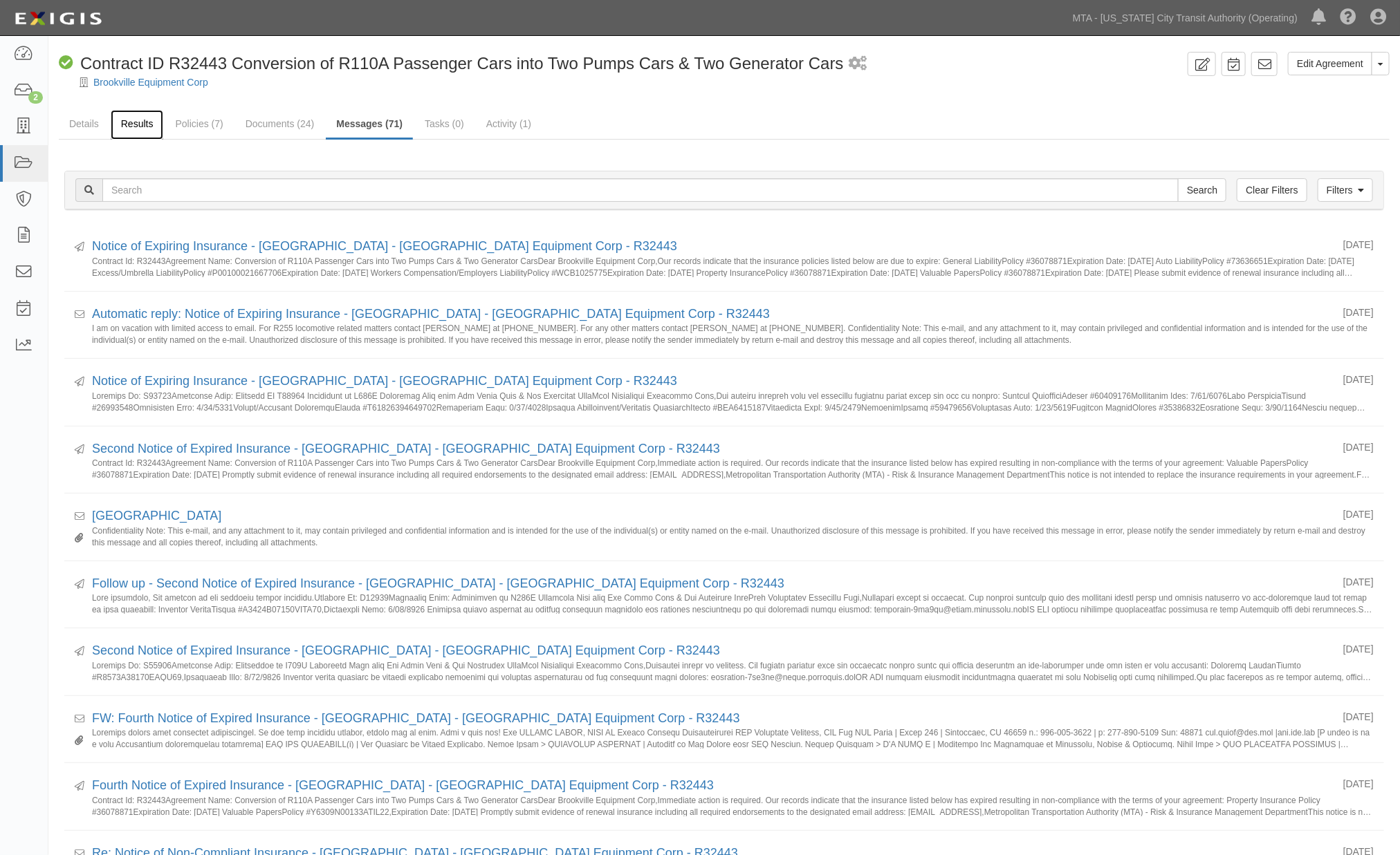
click at [131, 127] on link "Results" at bounding box center [137, 125] width 53 height 29
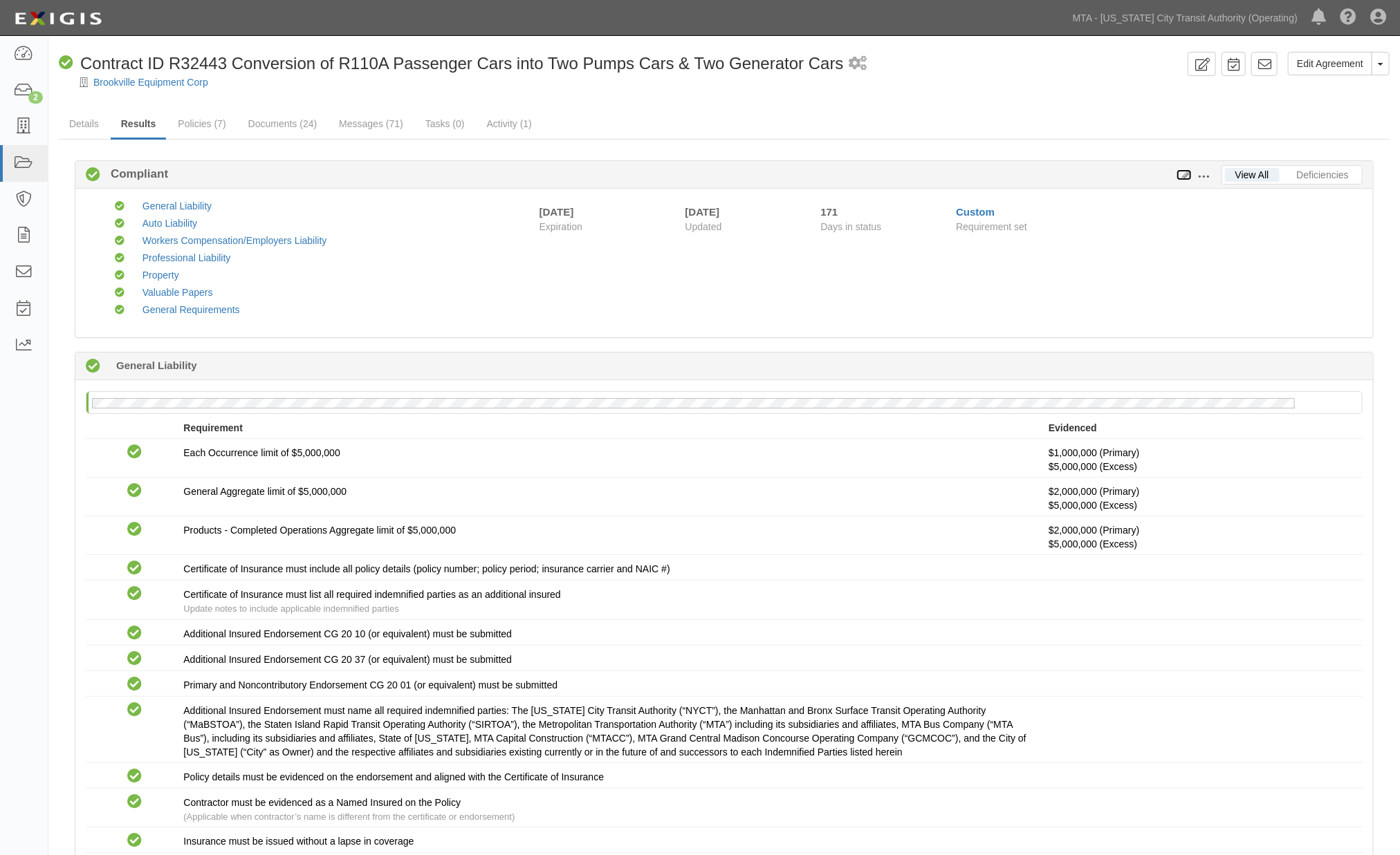
click at [1179, 176] on icon at bounding box center [1184, 175] width 15 height 10
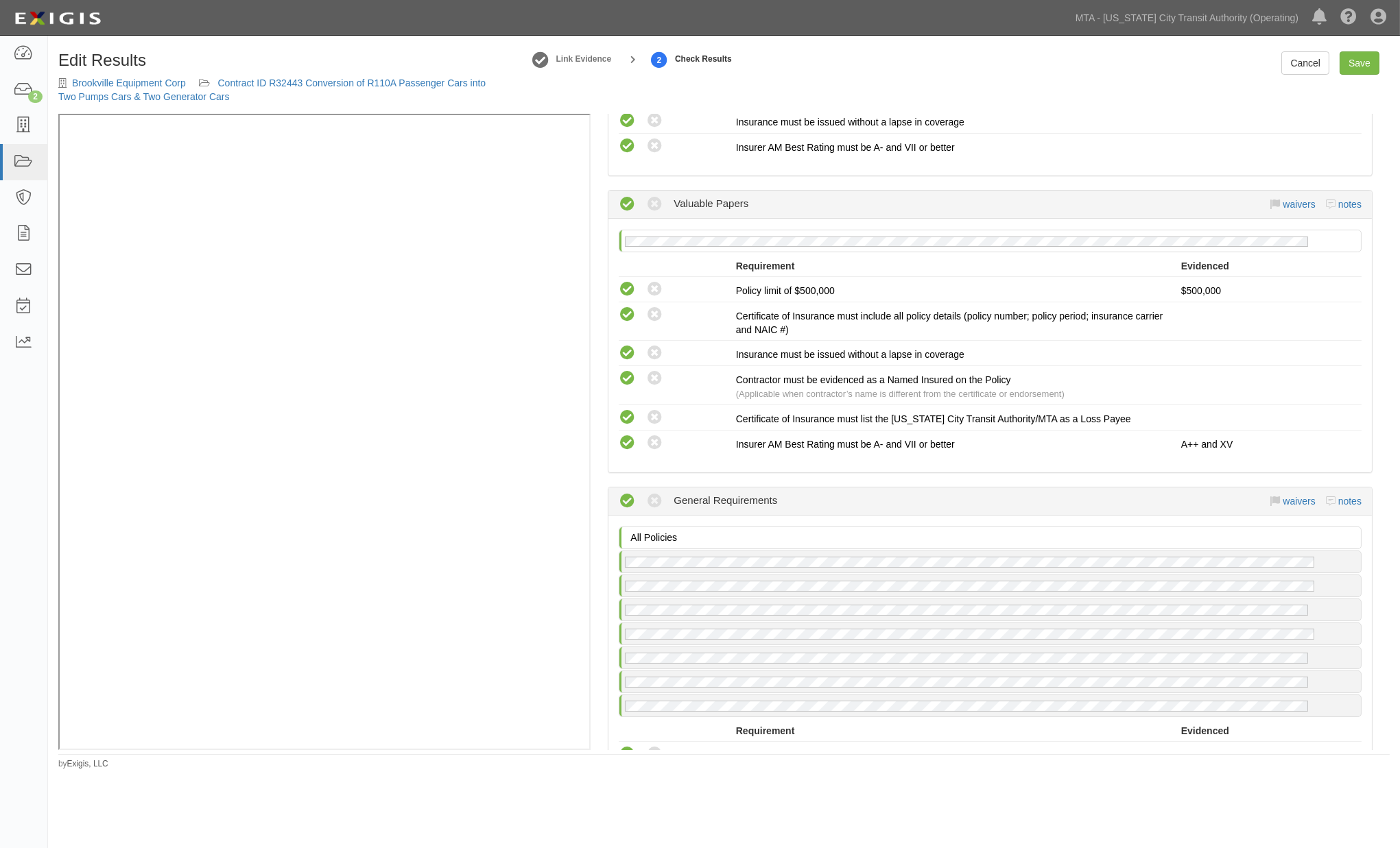
scroll to position [2286, 0]
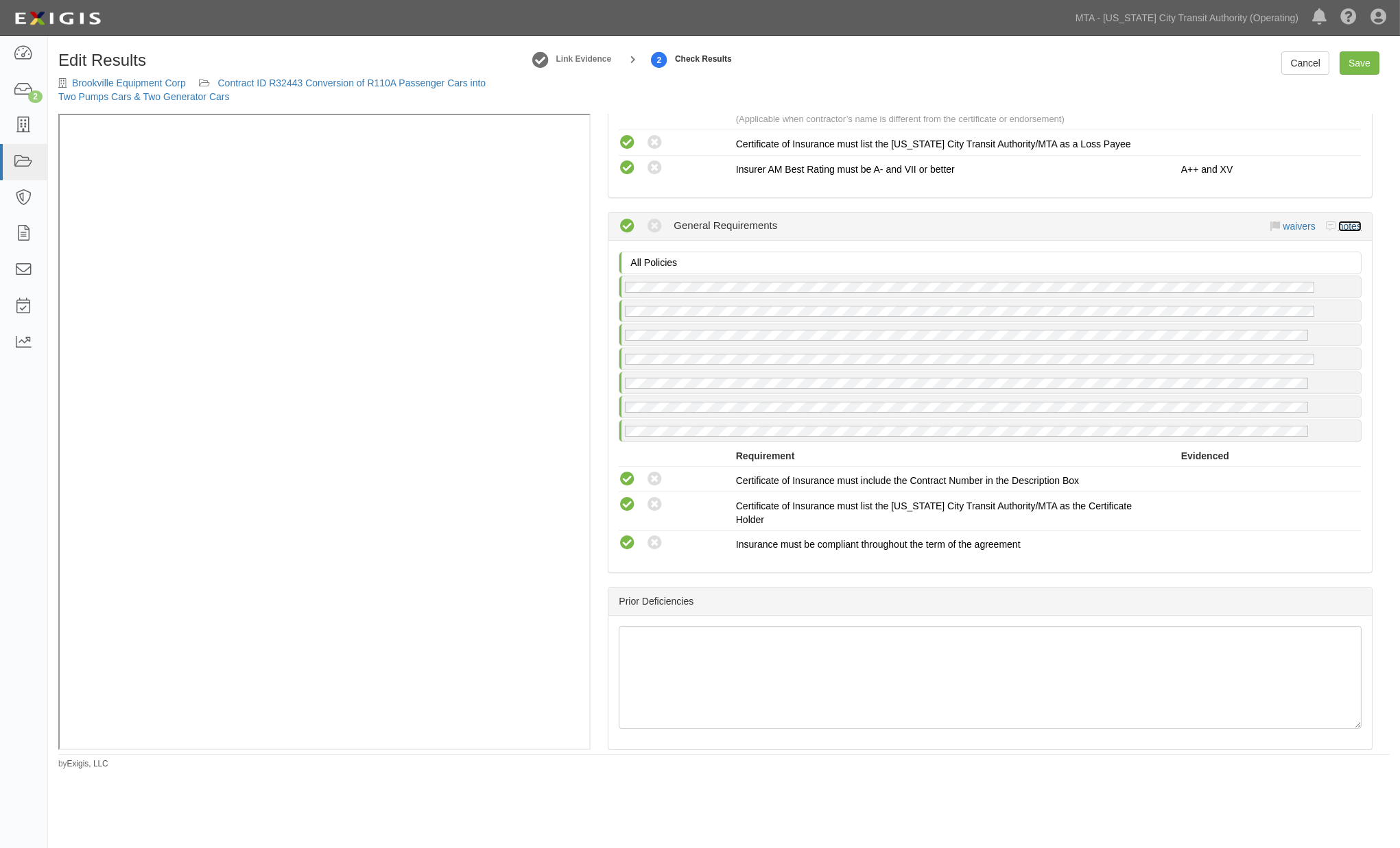
click at [1339, 222] on link "notes" at bounding box center [1350, 226] width 23 height 11
radio input "true"
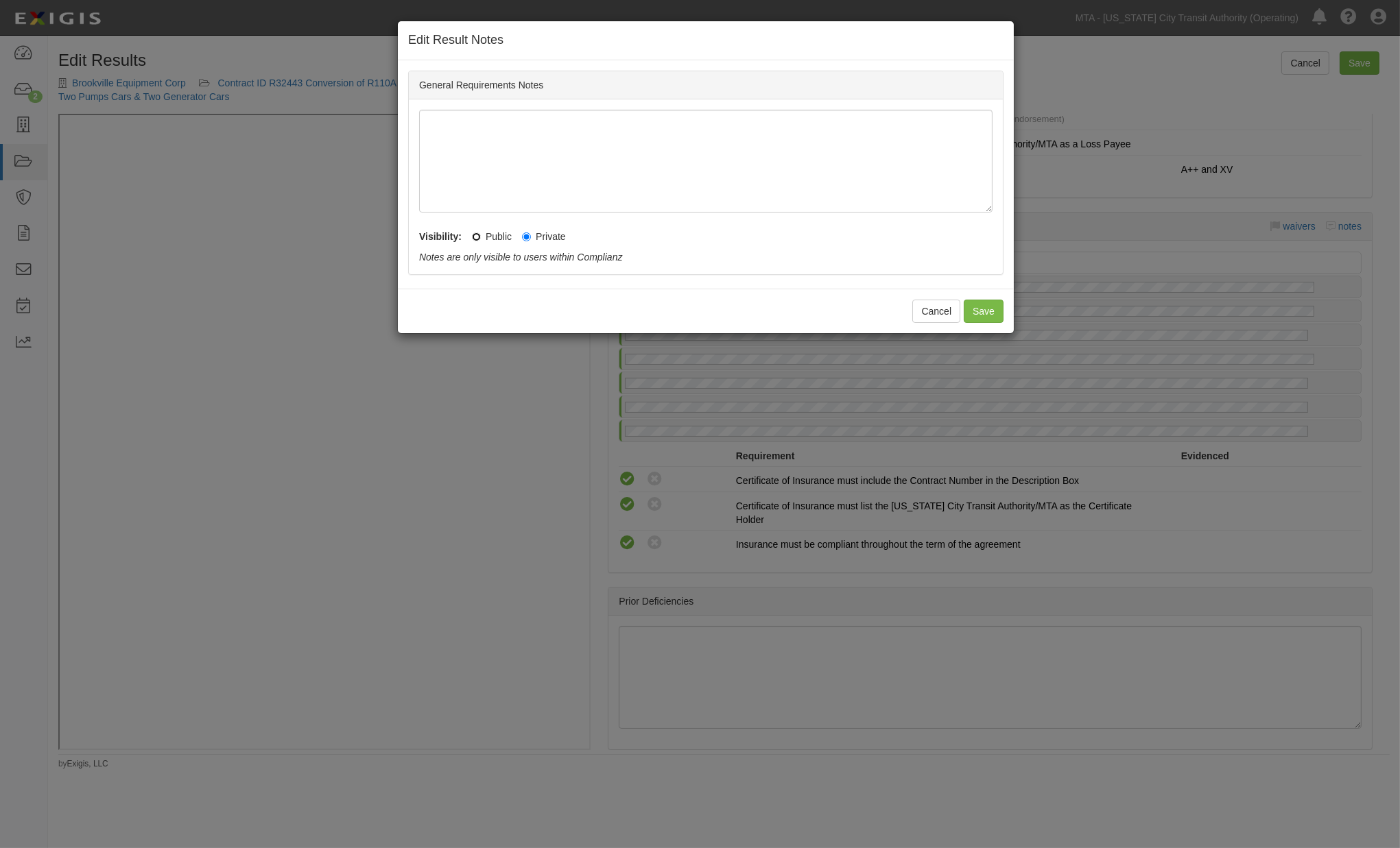
click at [477, 237] on input "Public" at bounding box center [477, 237] width 9 height 9
radio input "true"
click at [988, 309] on button "Save" at bounding box center [983, 311] width 40 height 23
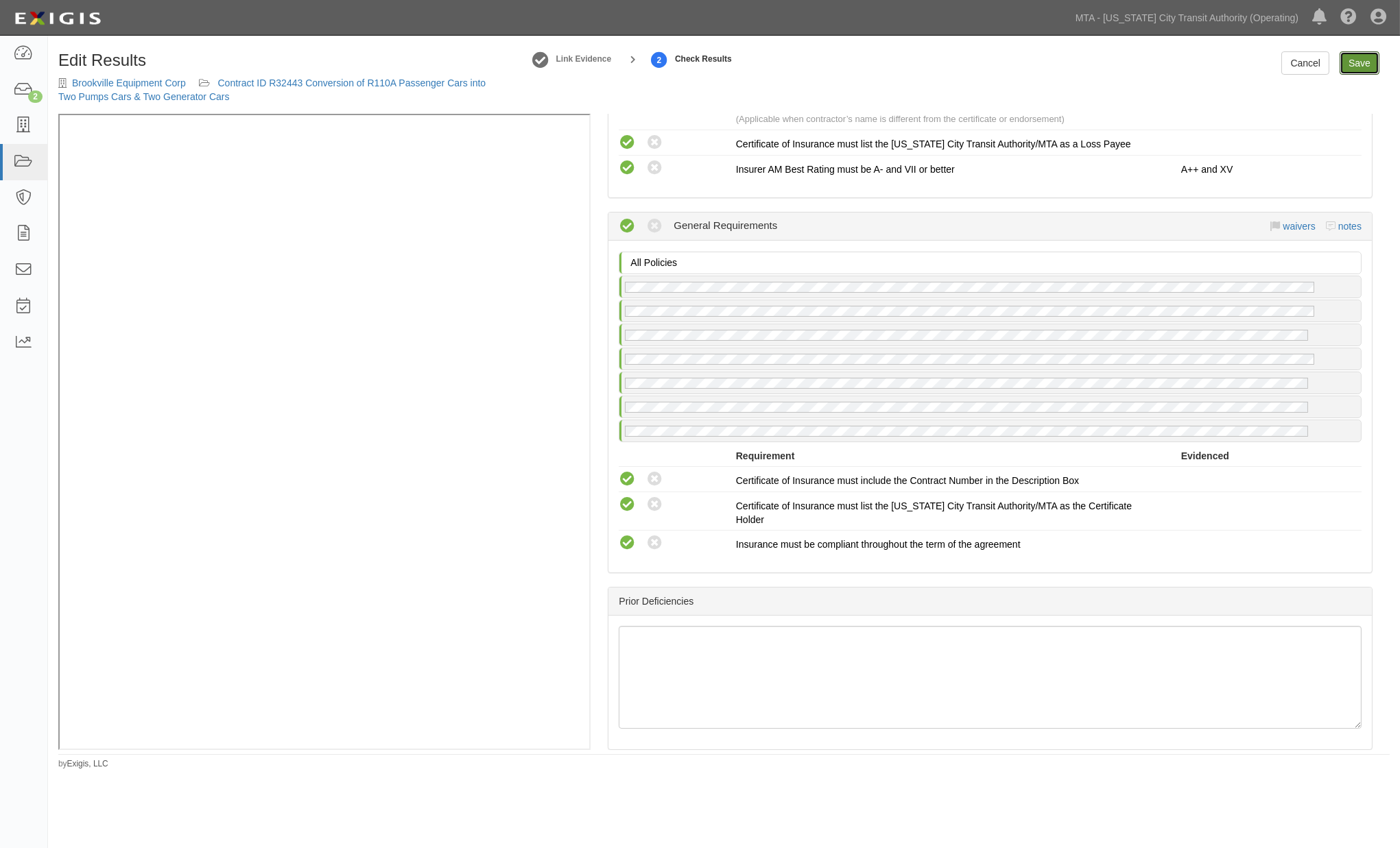
click at [1356, 69] on link "Save" at bounding box center [1360, 63] width 40 height 23
radio input "true"
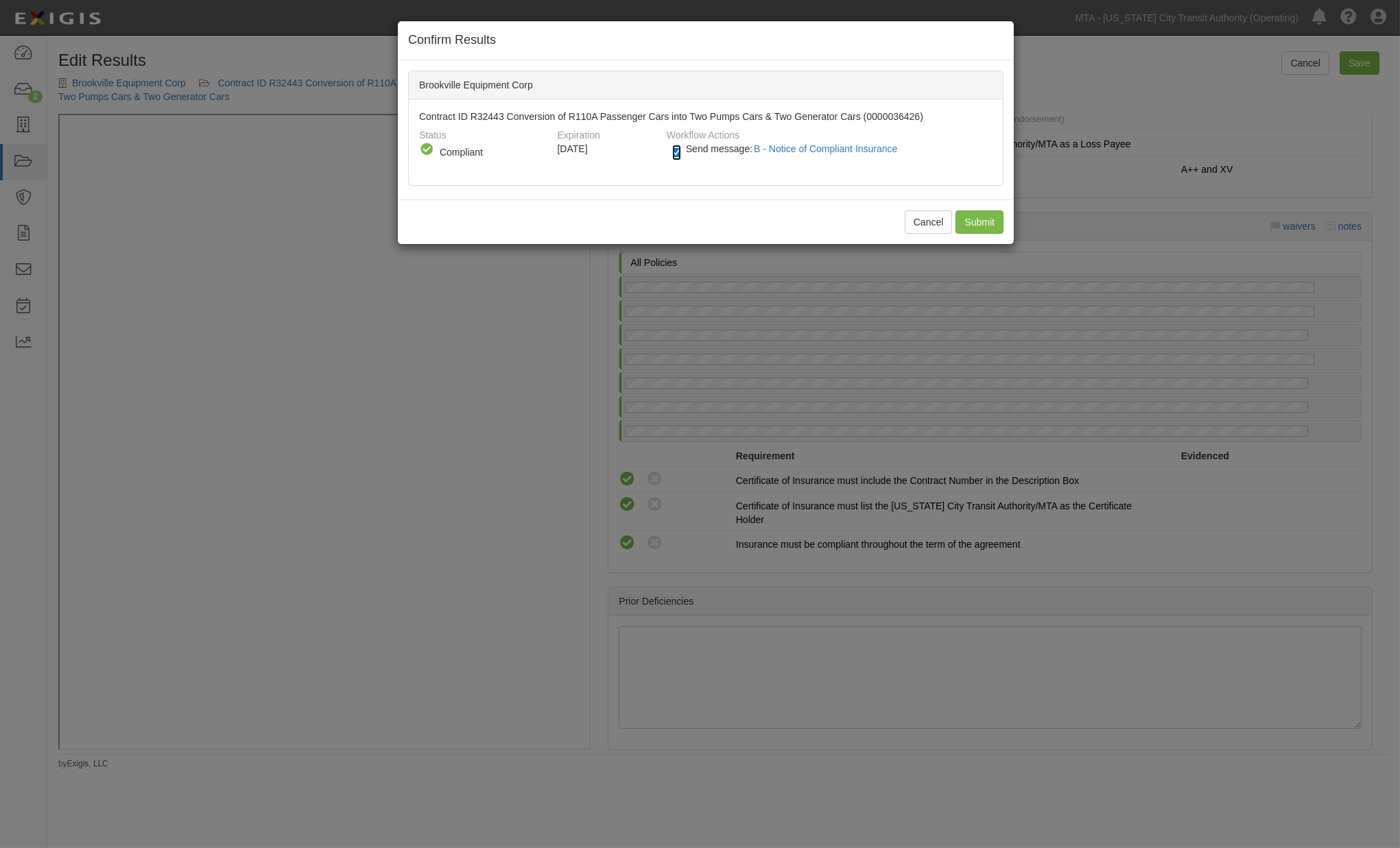
click at [679, 152] on input "Send message: B - Notice of Compliant Insurance" at bounding box center [677, 152] width 9 height 16
checkbox input "false"
click at [978, 228] on input "Submit" at bounding box center [980, 222] width 48 height 23
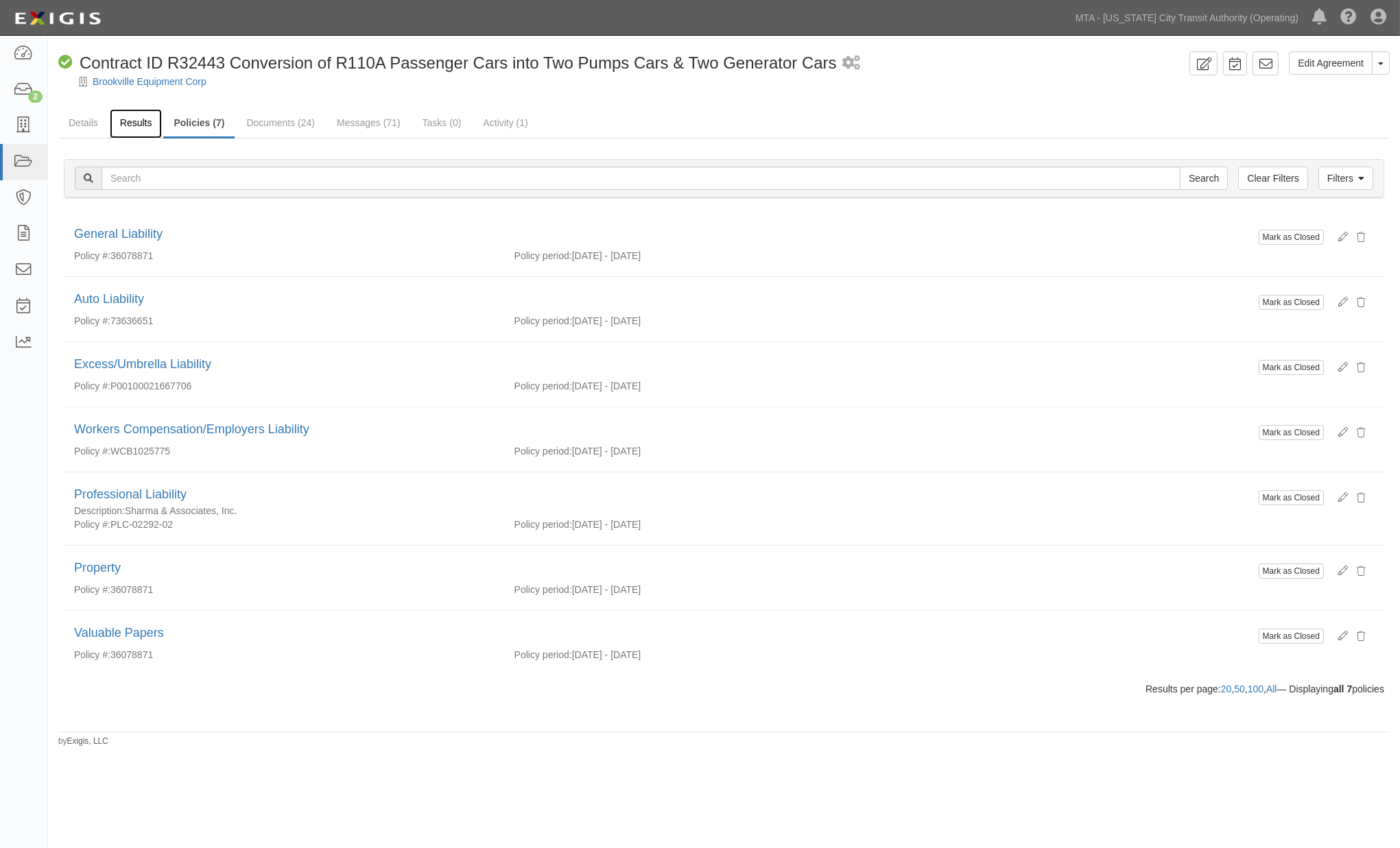
click at [114, 121] on link "Results" at bounding box center [136, 124] width 52 height 29
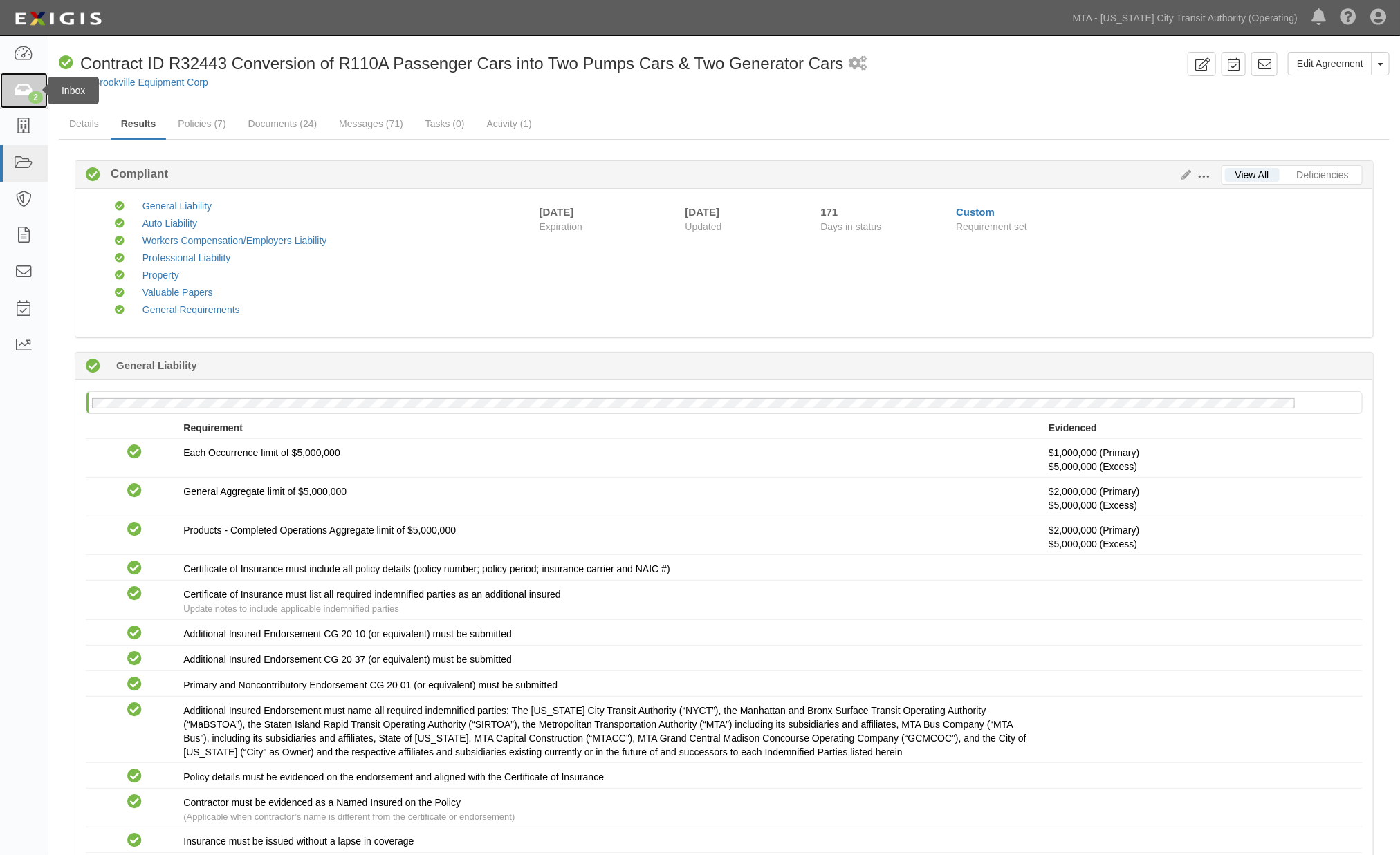
click at [17, 91] on icon at bounding box center [23, 91] width 20 height 16
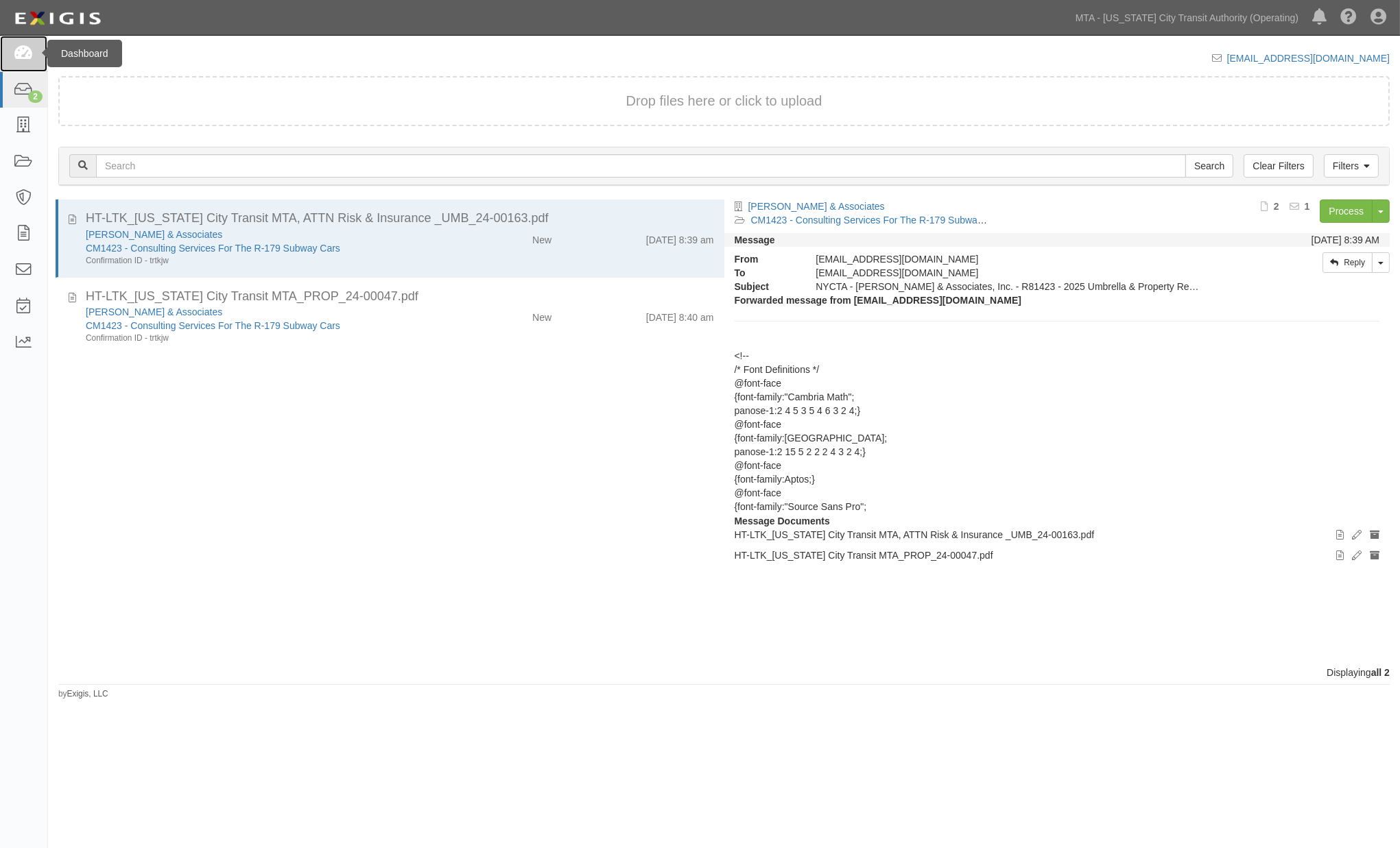
click at [25, 55] on icon at bounding box center [23, 53] width 19 height 16
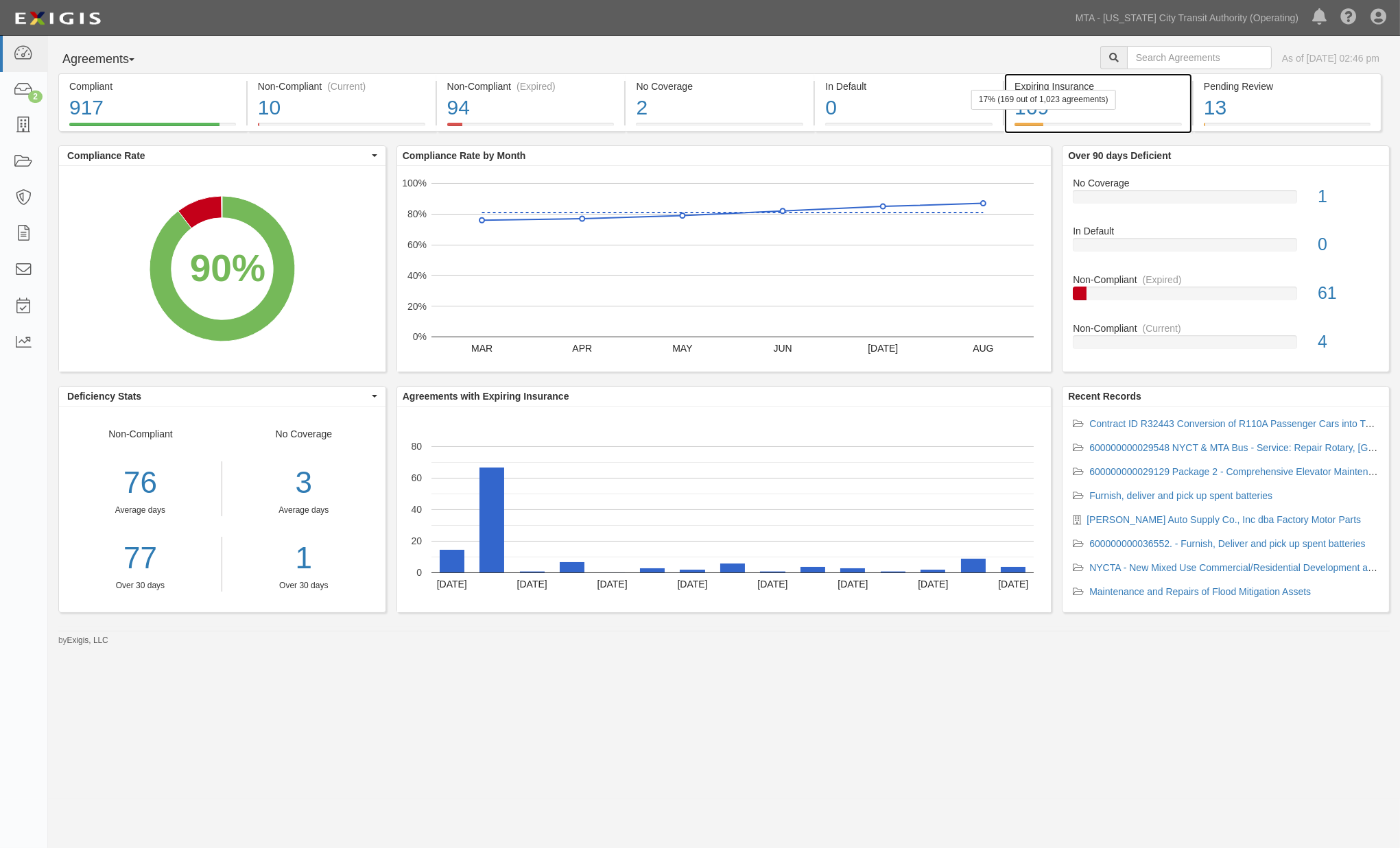
click at [1108, 121] on div "169" at bounding box center [1098, 107] width 167 height 29
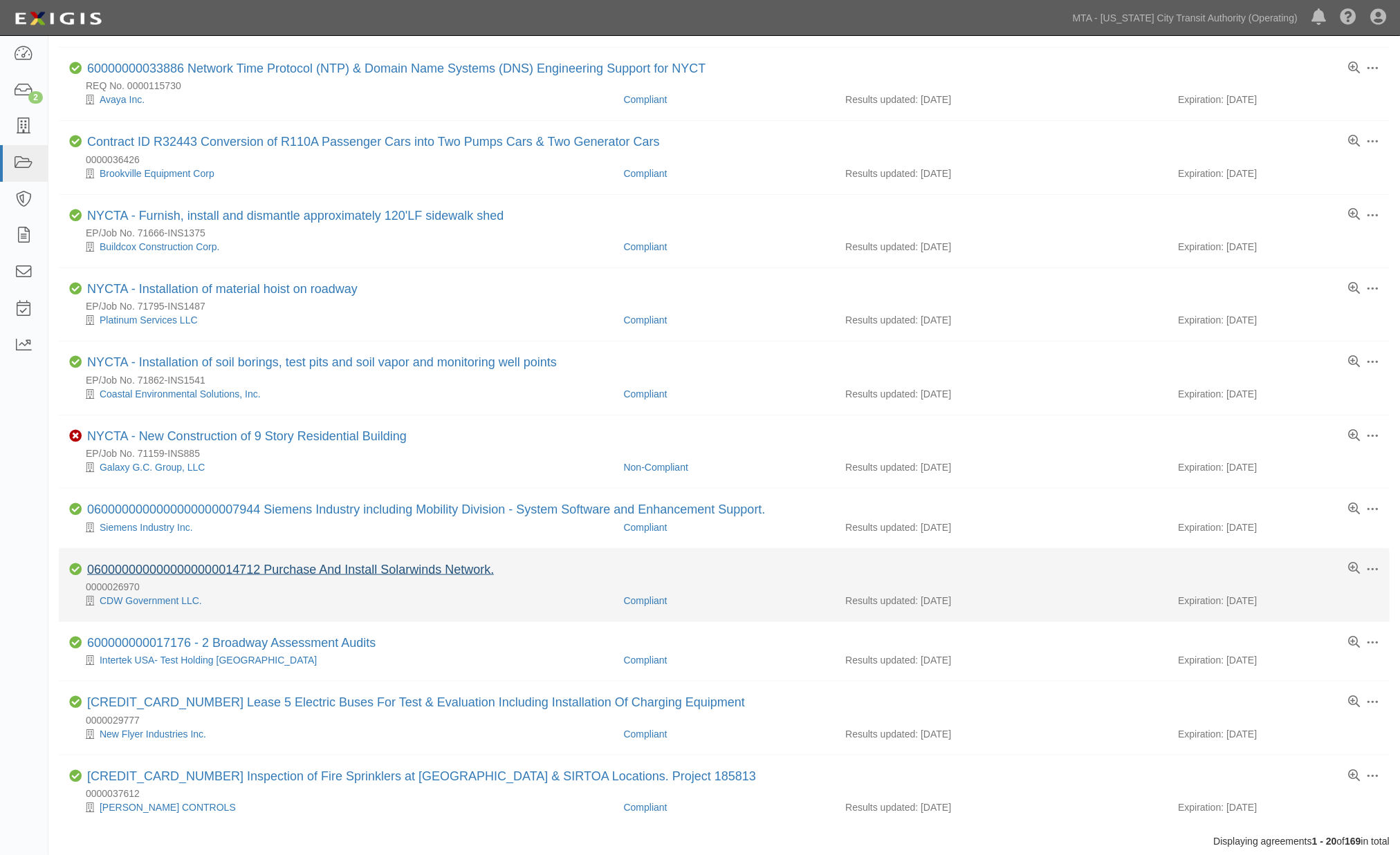
scroll to position [768, 0]
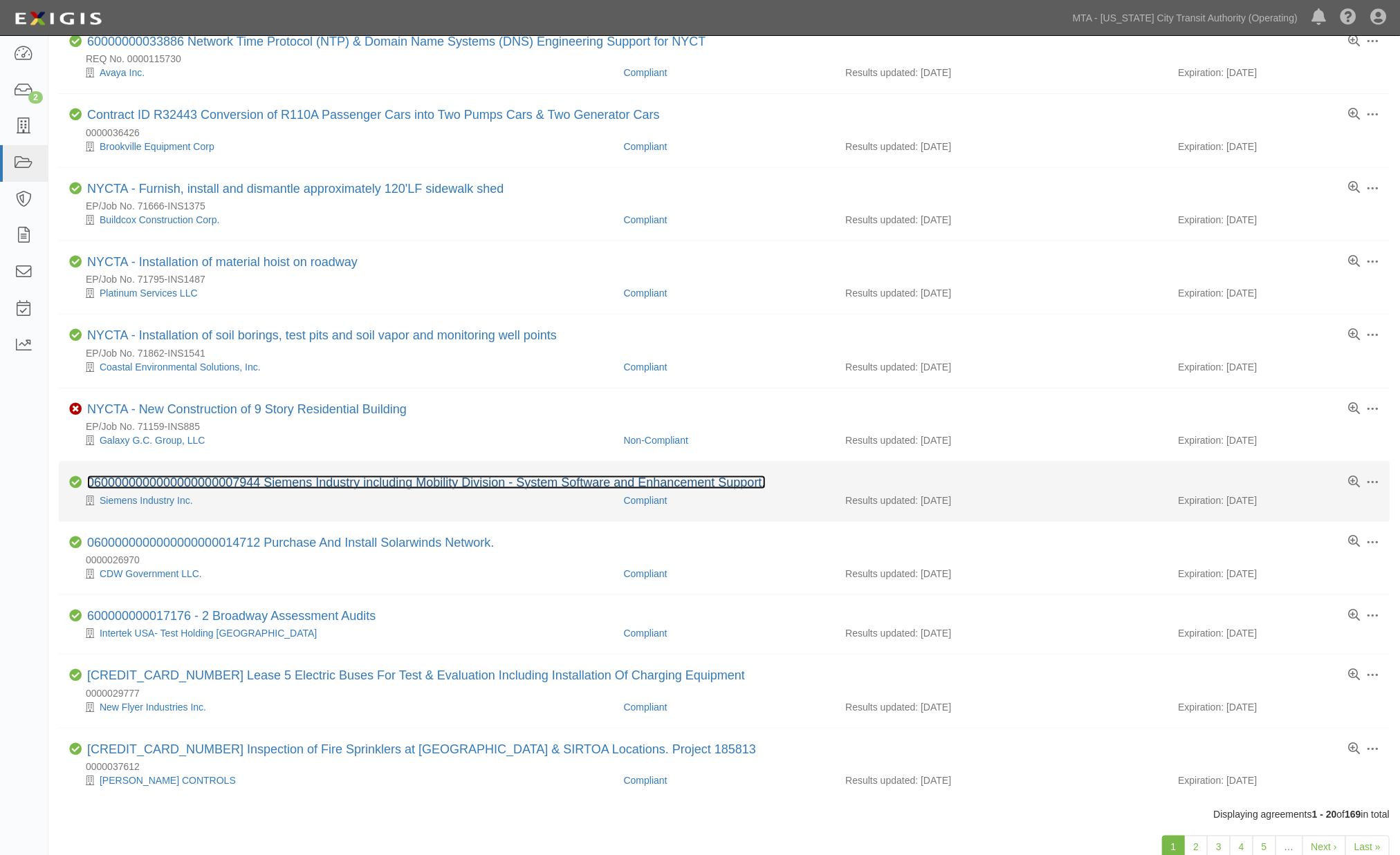
click at [484, 489] on link "0600000000000000000007944 Siemens Industry including Mobility Division - System…" at bounding box center [426, 483] width 678 height 14
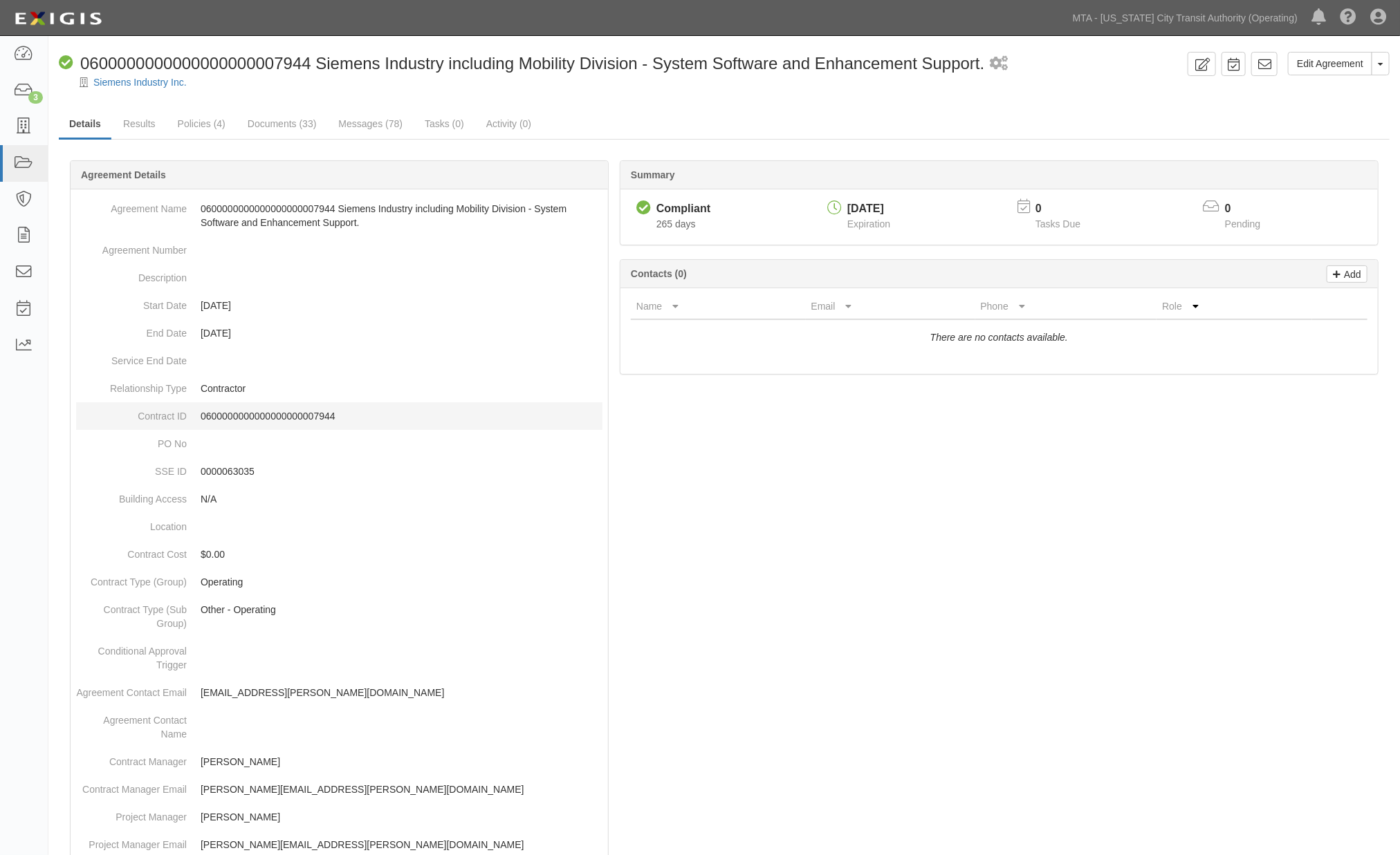
click at [263, 415] on p "0600000000000000000007944" at bounding box center [401, 416] width 402 height 14
copy p "0600000000000000000007944"
click at [364, 127] on link "Messages (78)" at bounding box center [370, 125] width 85 height 29
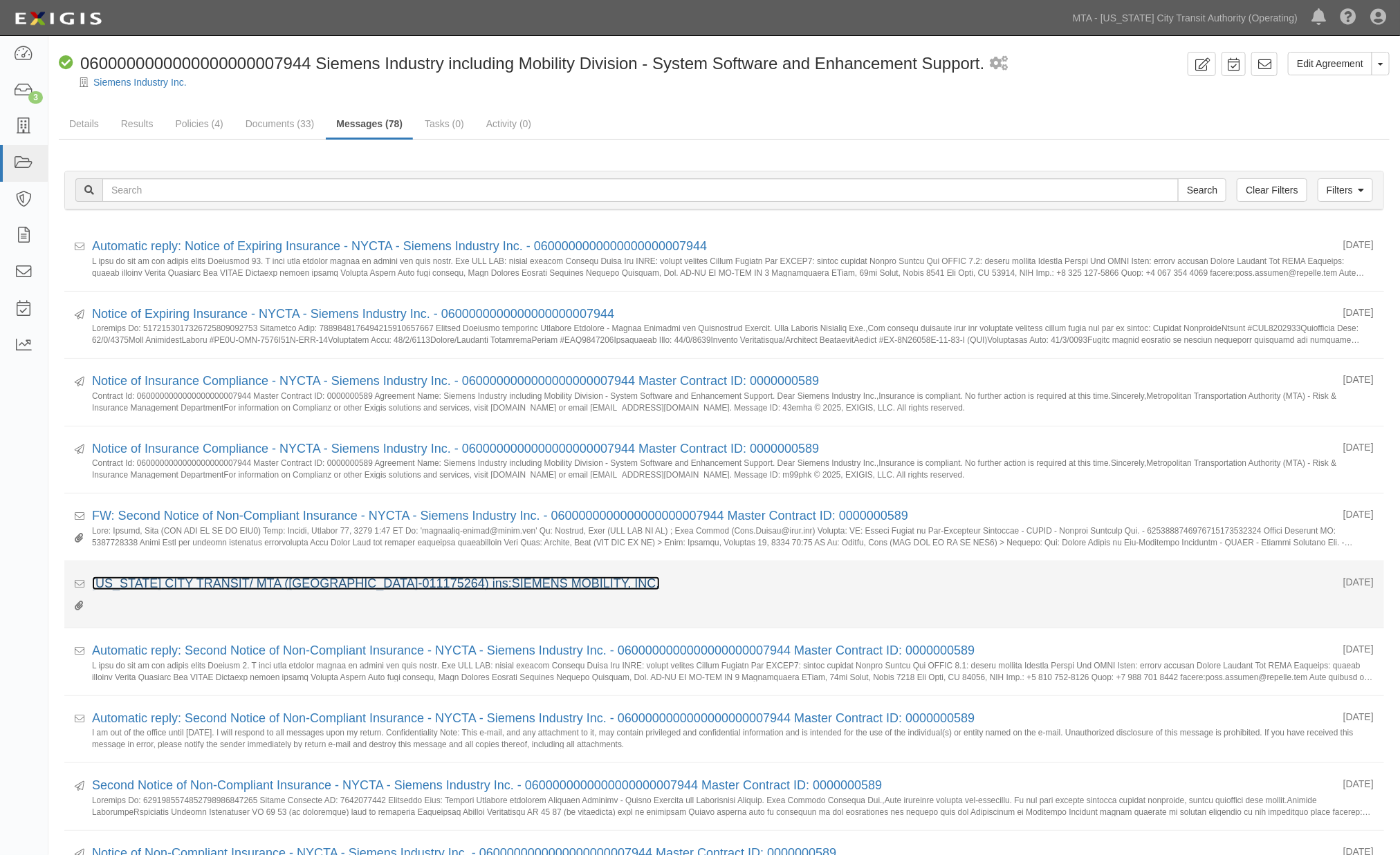
click at [307, 576] on link "[US_STATE] CITY TRANSIT/ MTA ([GEOGRAPHIC_DATA]-011175264) ins:SIEMENS MOBILITY…" at bounding box center [376, 583] width 568 height 14
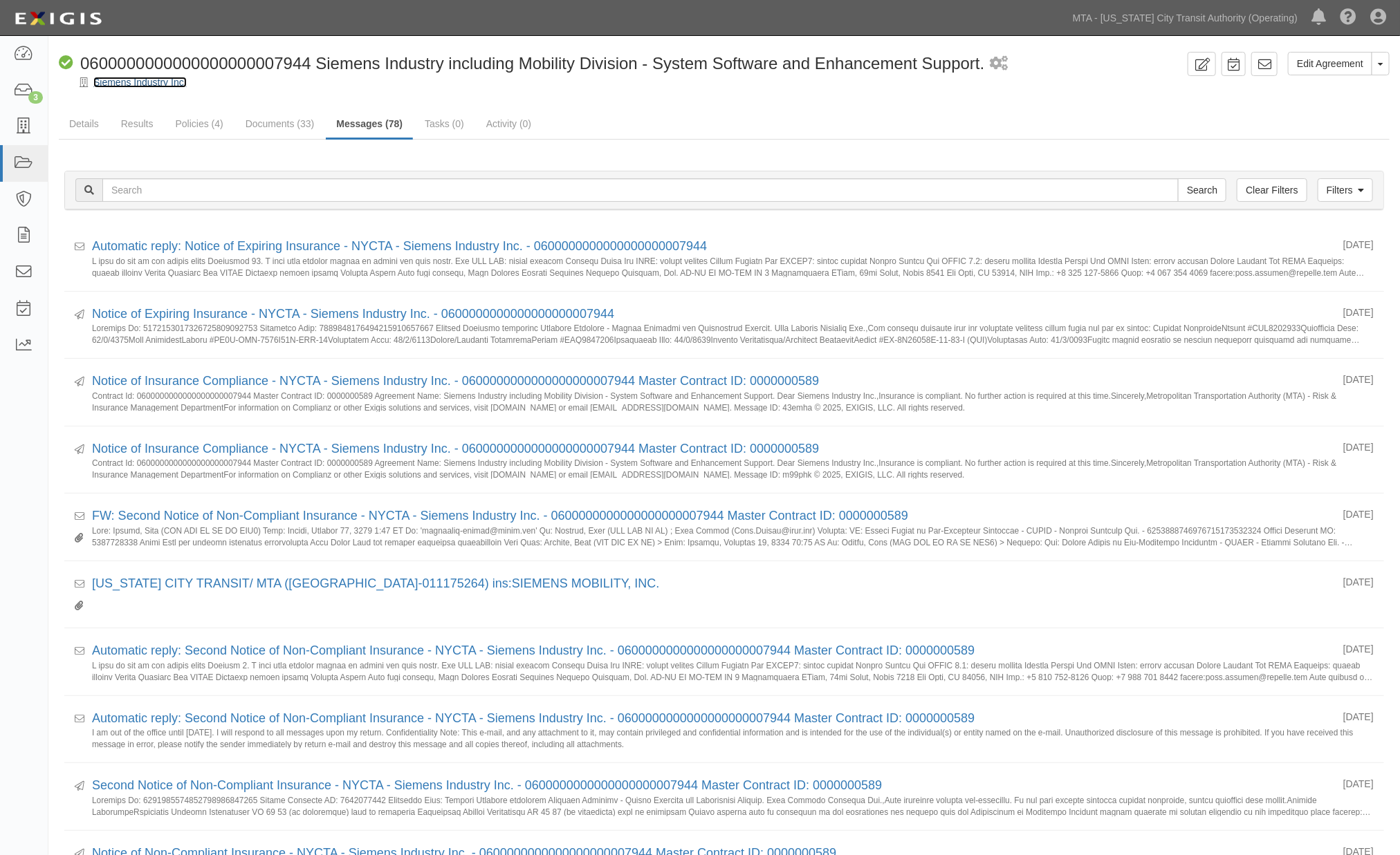
click at [136, 85] on link "Siemens Industry Inc." at bounding box center [141, 82] width 94 height 11
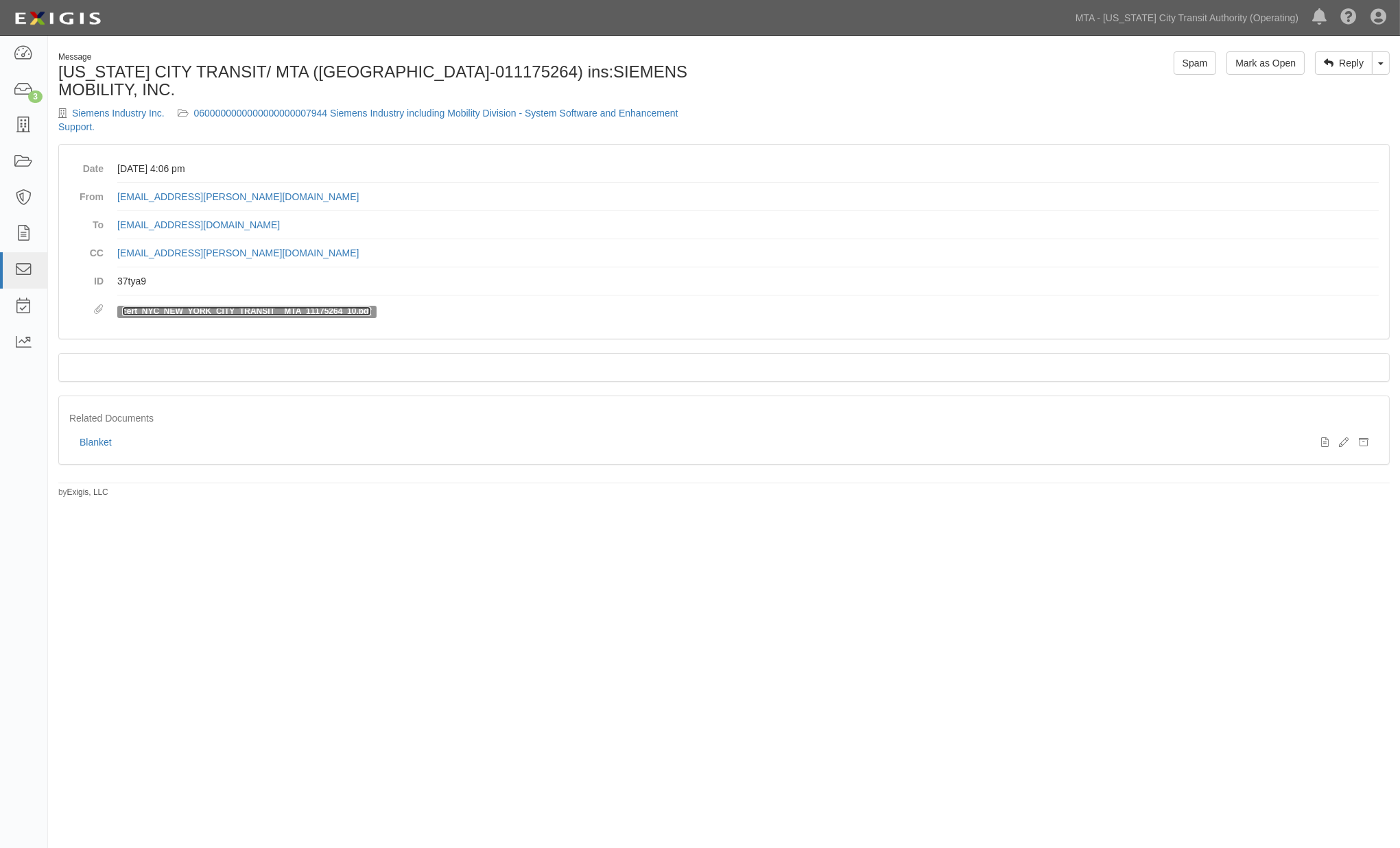
click at [346, 306] on link "cert_NYC_NEW_YORK_CITY_TRANSIT__MTA_11175264_10.pdf" at bounding box center [247, 311] width 249 height 10
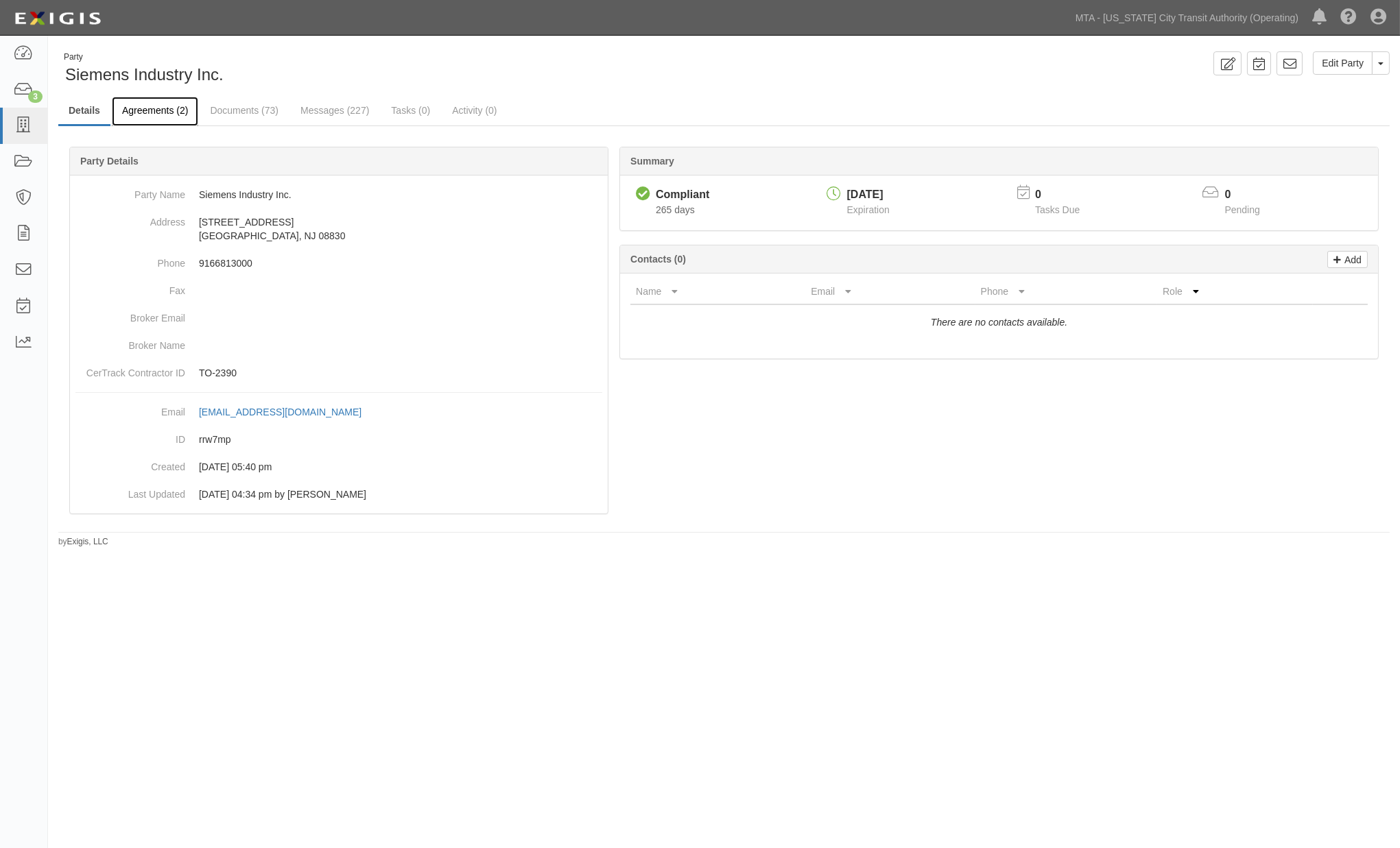
click at [150, 113] on link "Agreements (2)" at bounding box center [154, 111] width 86 height 29
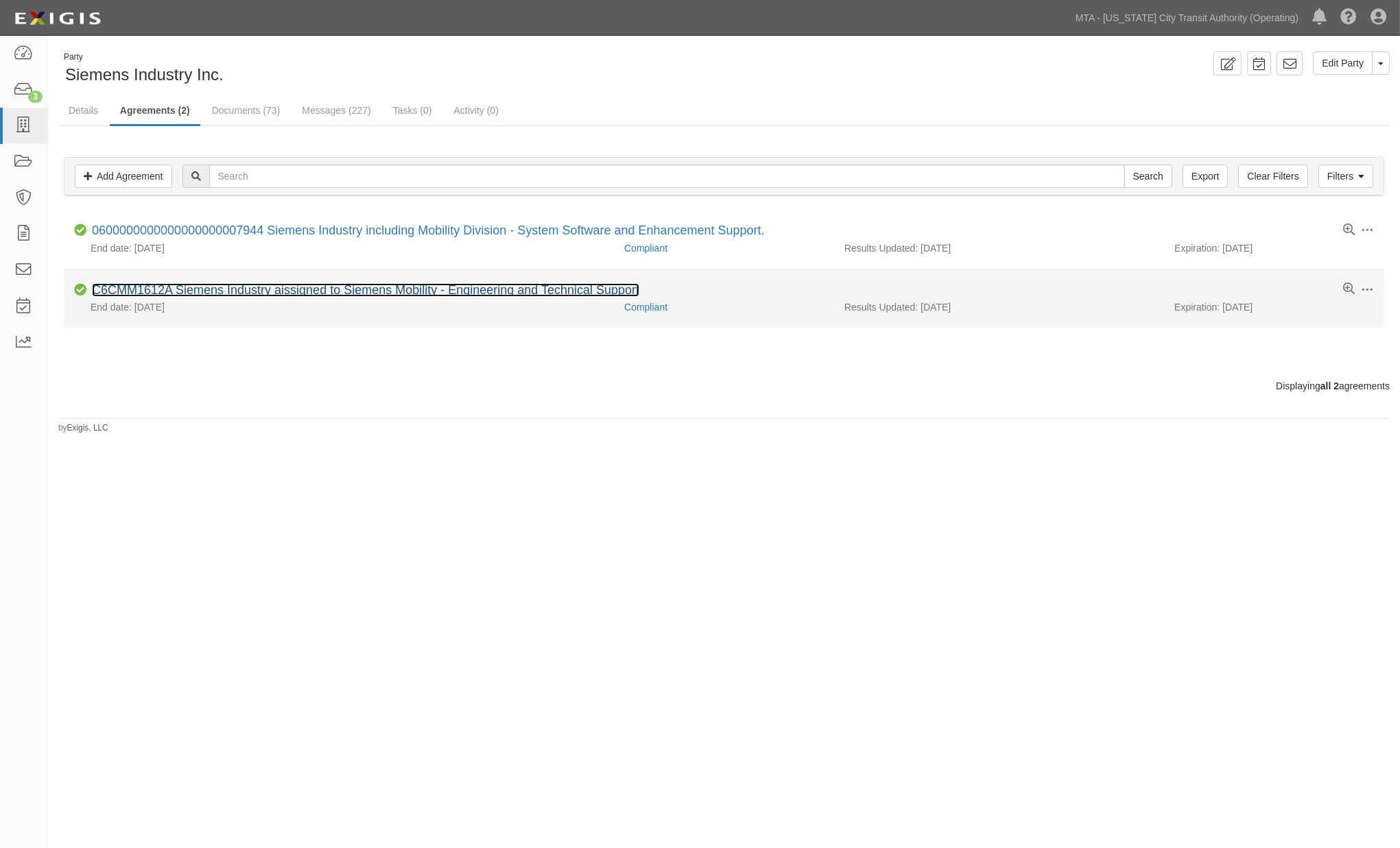
click at [265, 287] on link "C6CMM1612A Siemens Industry aissigned to Siemens Mobility - Engineering and Tec…" at bounding box center [366, 290] width 548 height 13
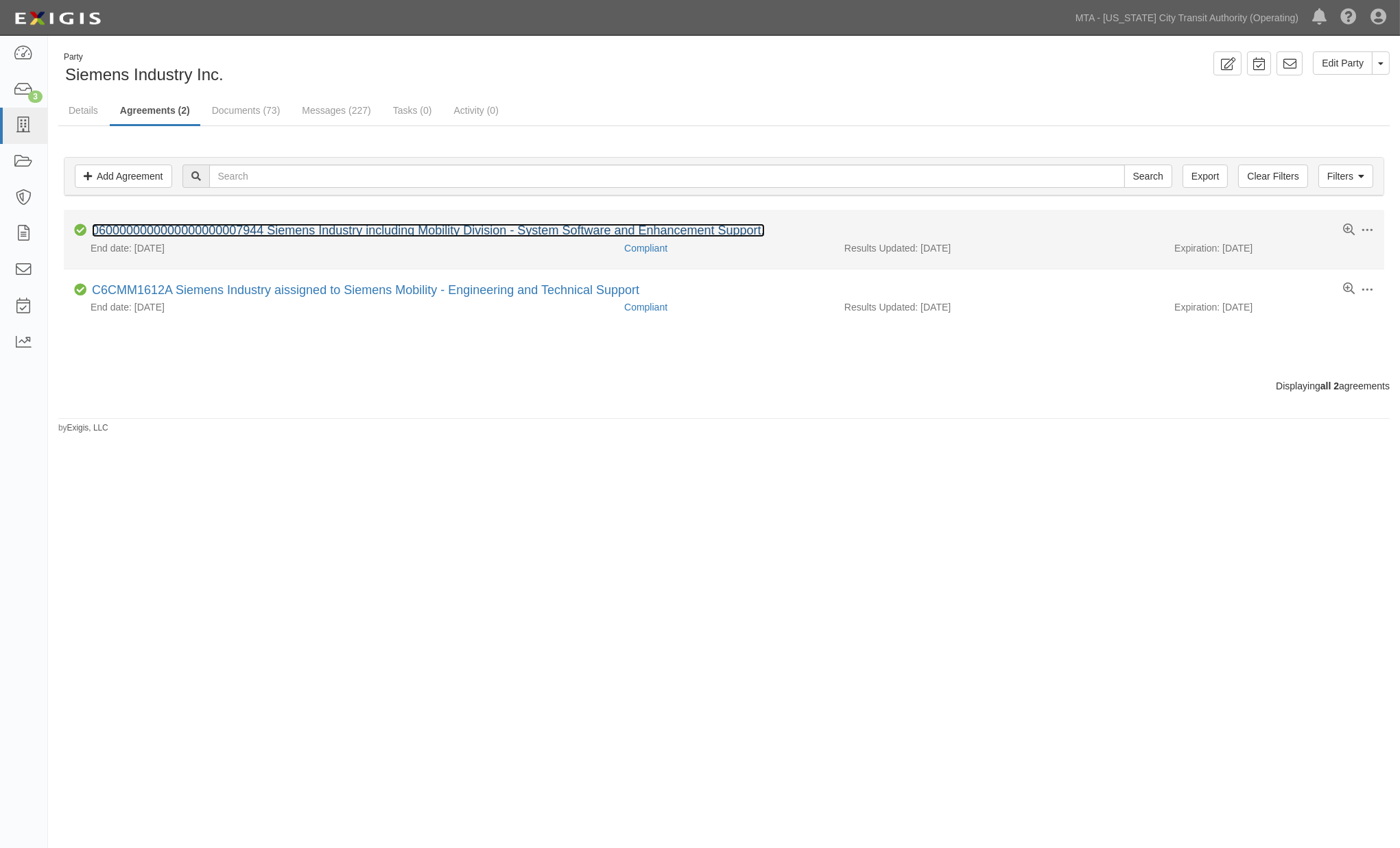
click at [193, 228] on link "0600000000000000000007944 Siemens Industry including Mobility Division - System…" at bounding box center [429, 230] width 673 height 13
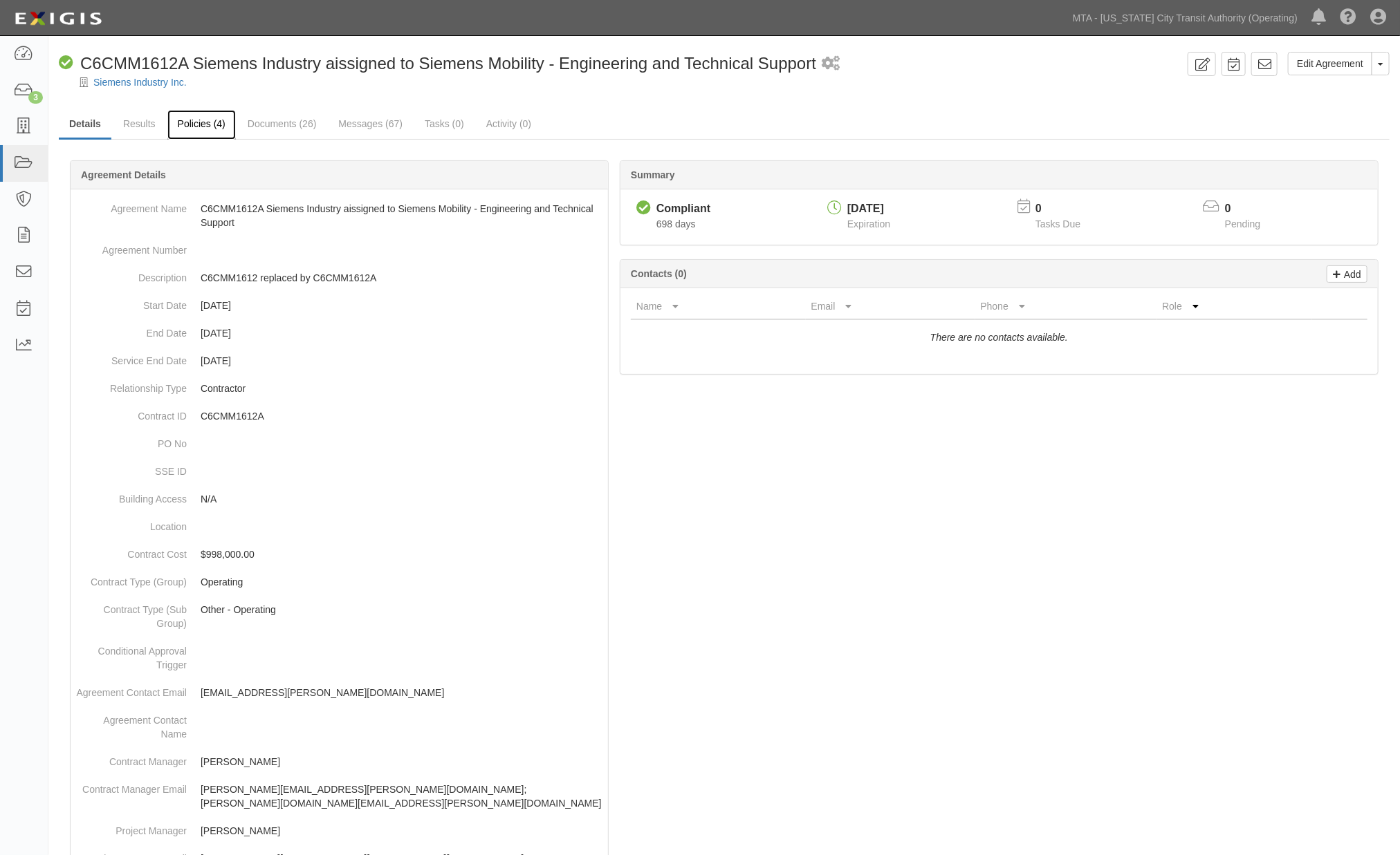
click at [209, 127] on link "Policies (4)" at bounding box center [202, 125] width 69 height 29
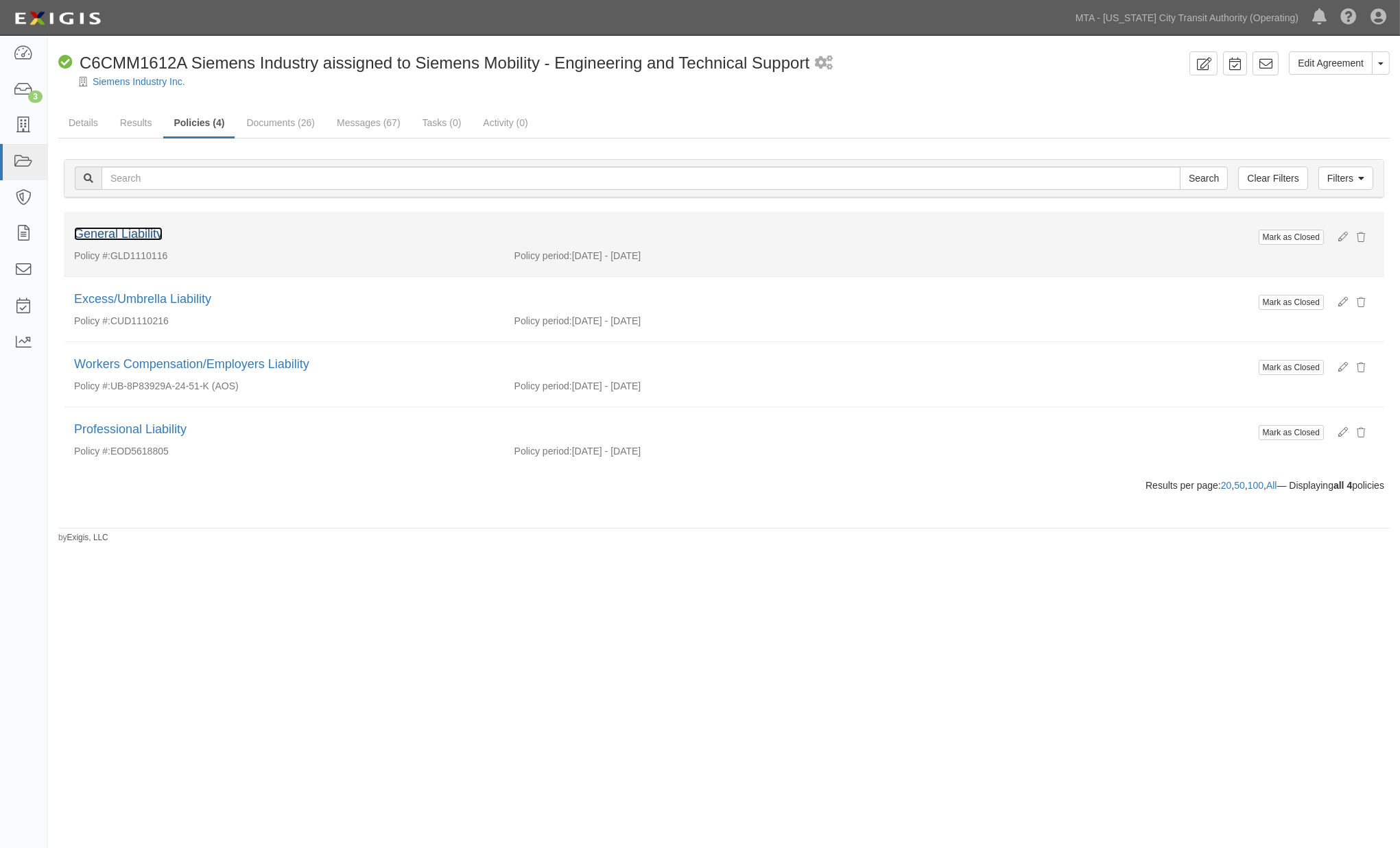
click at [139, 229] on link "General Liability" at bounding box center [118, 234] width 88 height 13
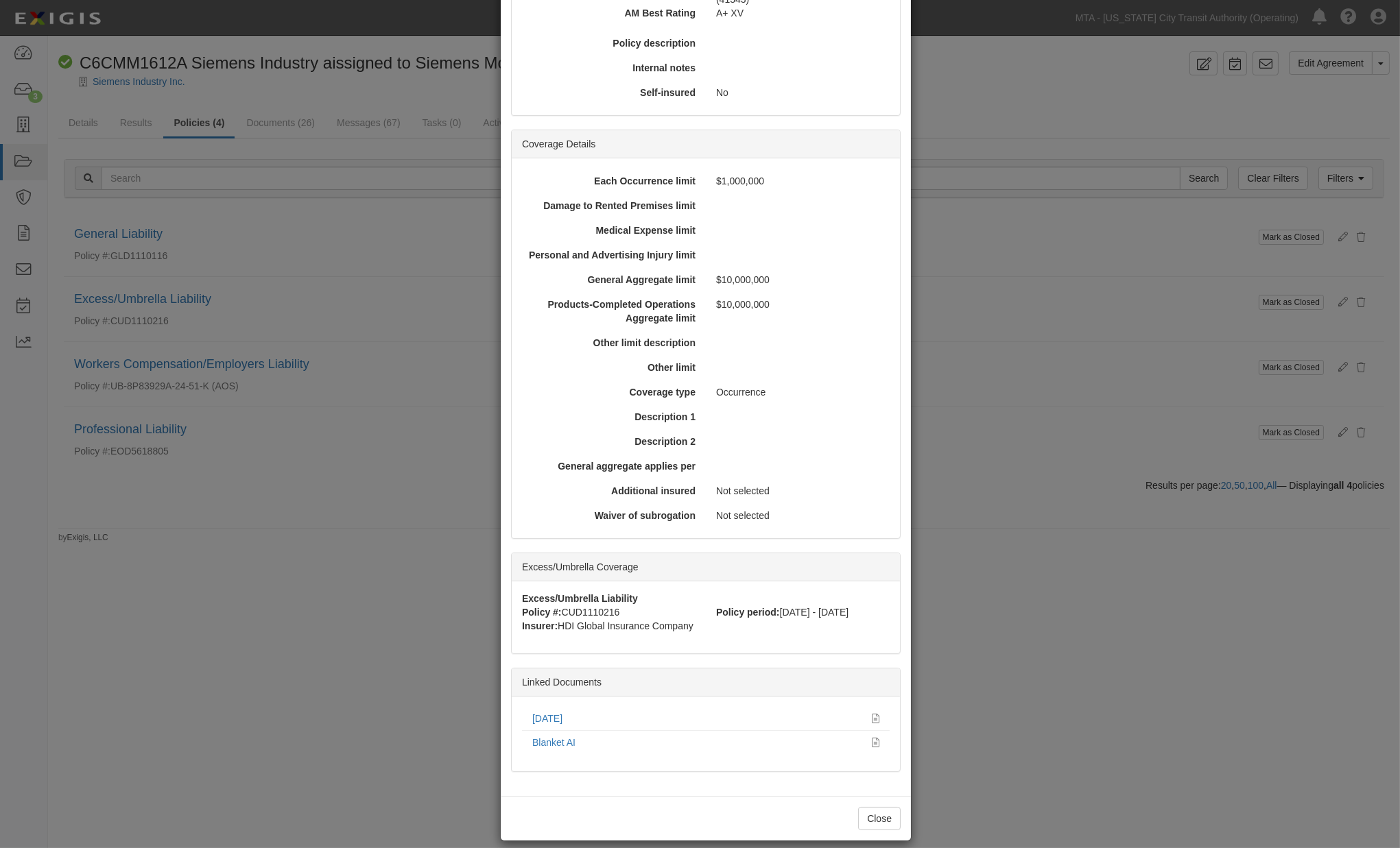
scroll to position [285, 0]
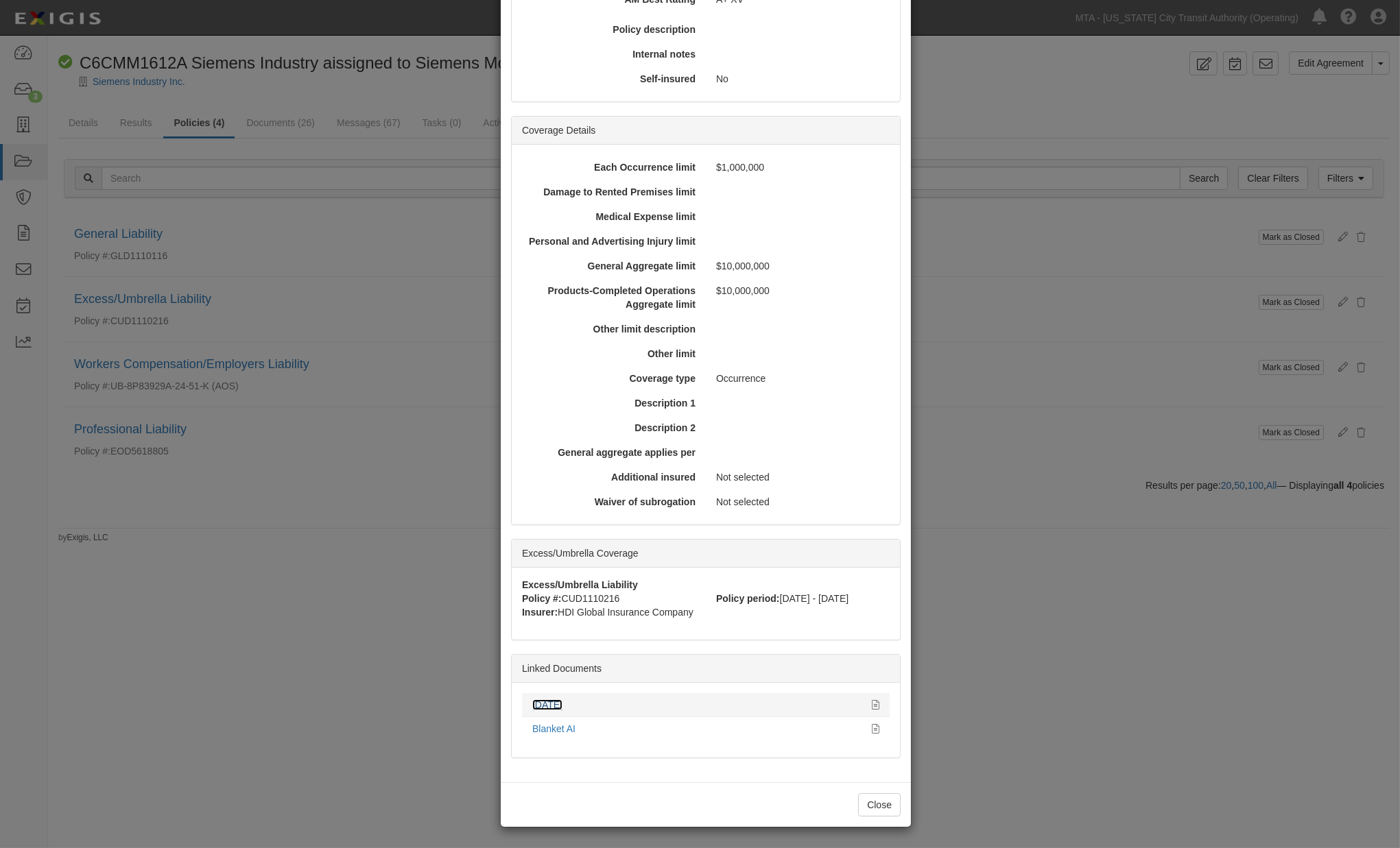
click at [559, 705] on link "[DATE]" at bounding box center [547, 705] width 30 height 11
click at [1025, 524] on div "× View Policy Mark as Closed Edit Policy Toggle Dropdown Delete Policy Policy S…" at bounding box center [700, 424] width 1400 height 848
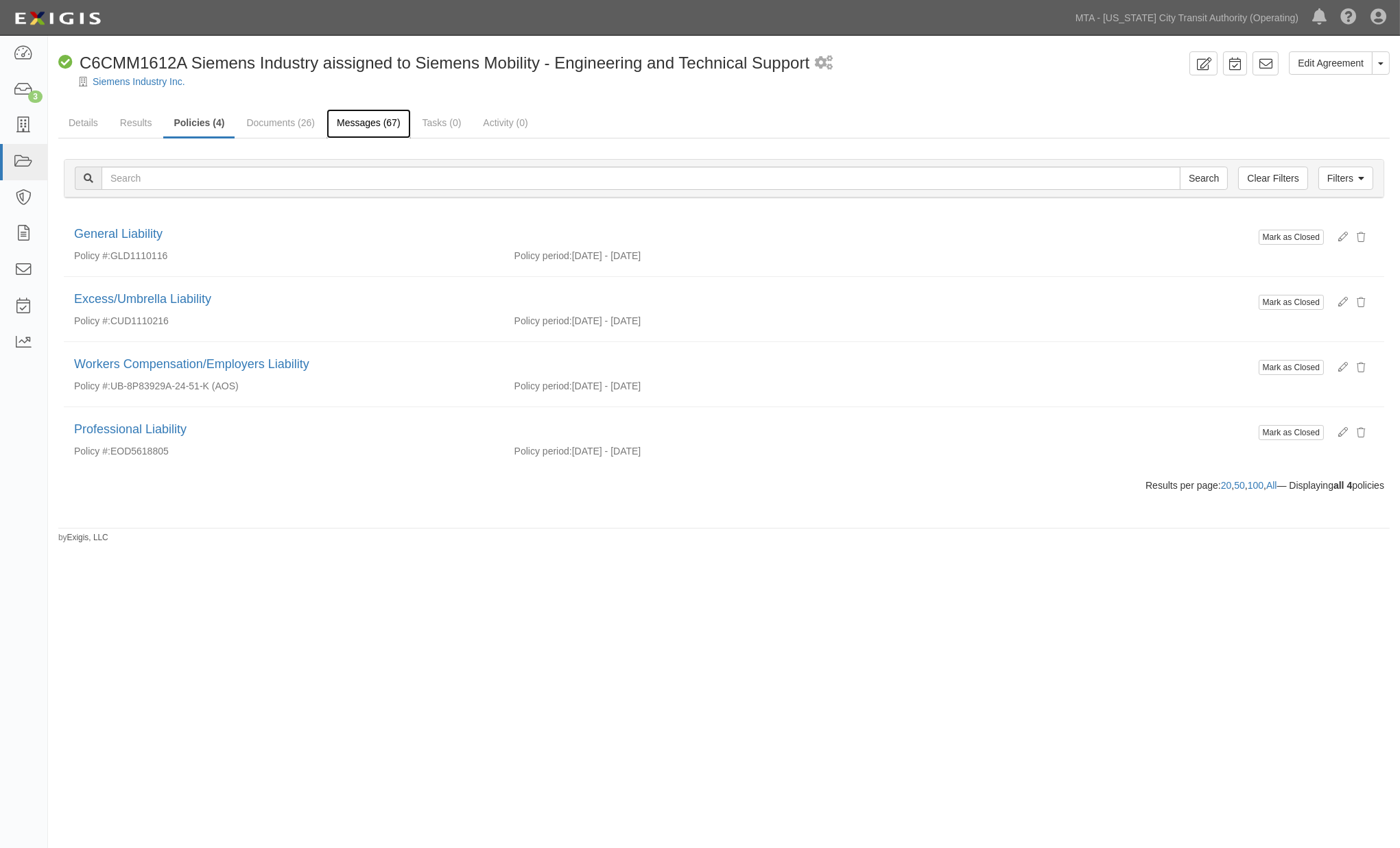
click at [373, 125] on link "Messages (67)" at bounding box center [369, 124] width 85 height 29
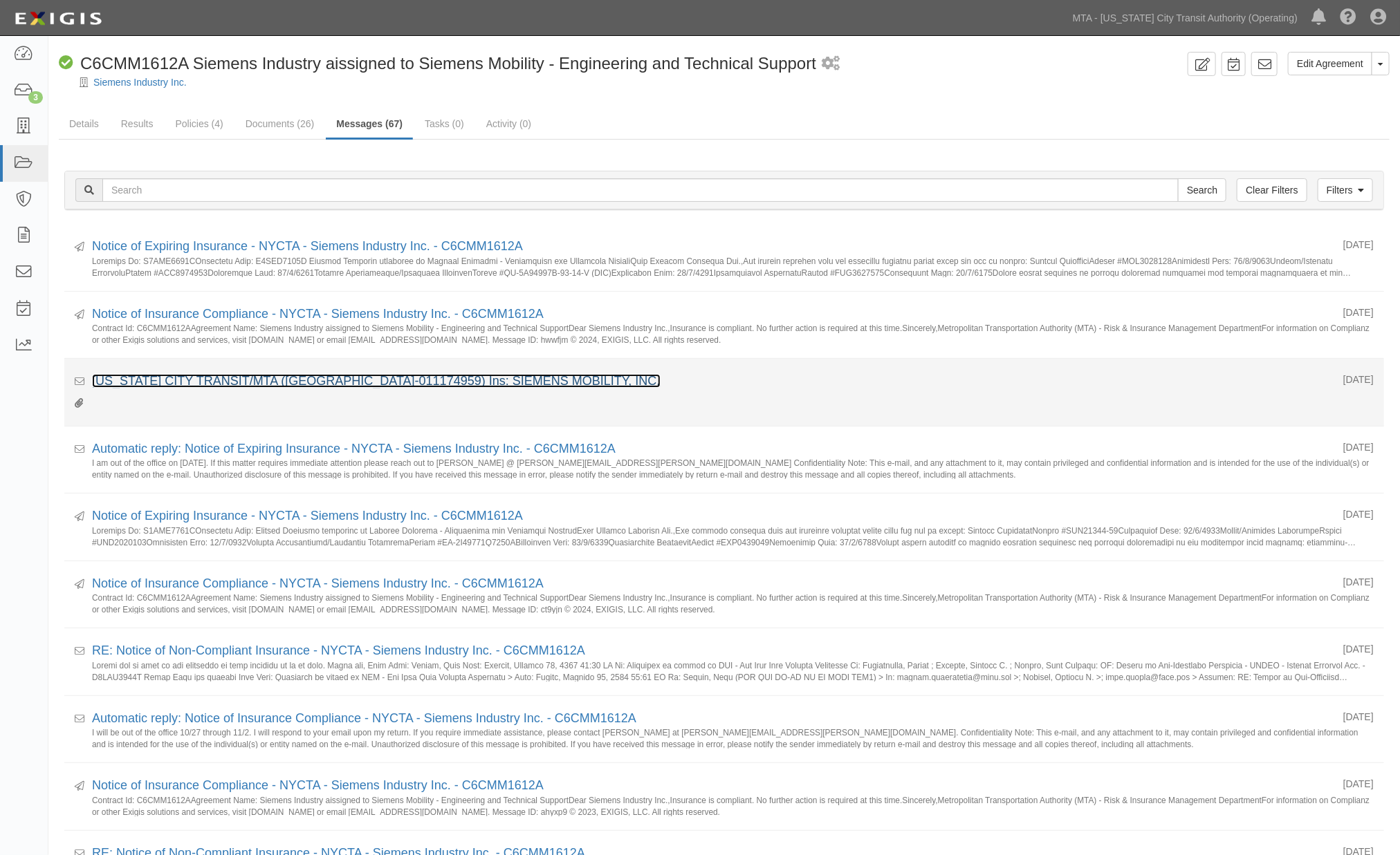
click at [224, 379] on link "[US_STATE] CITY TRANSIT/MTA ([GEOGRAPHIC_DATA]-011174959) Ins: SIEMENS MOBILITY…" at bounding box center [376, 381] width 568 height 14
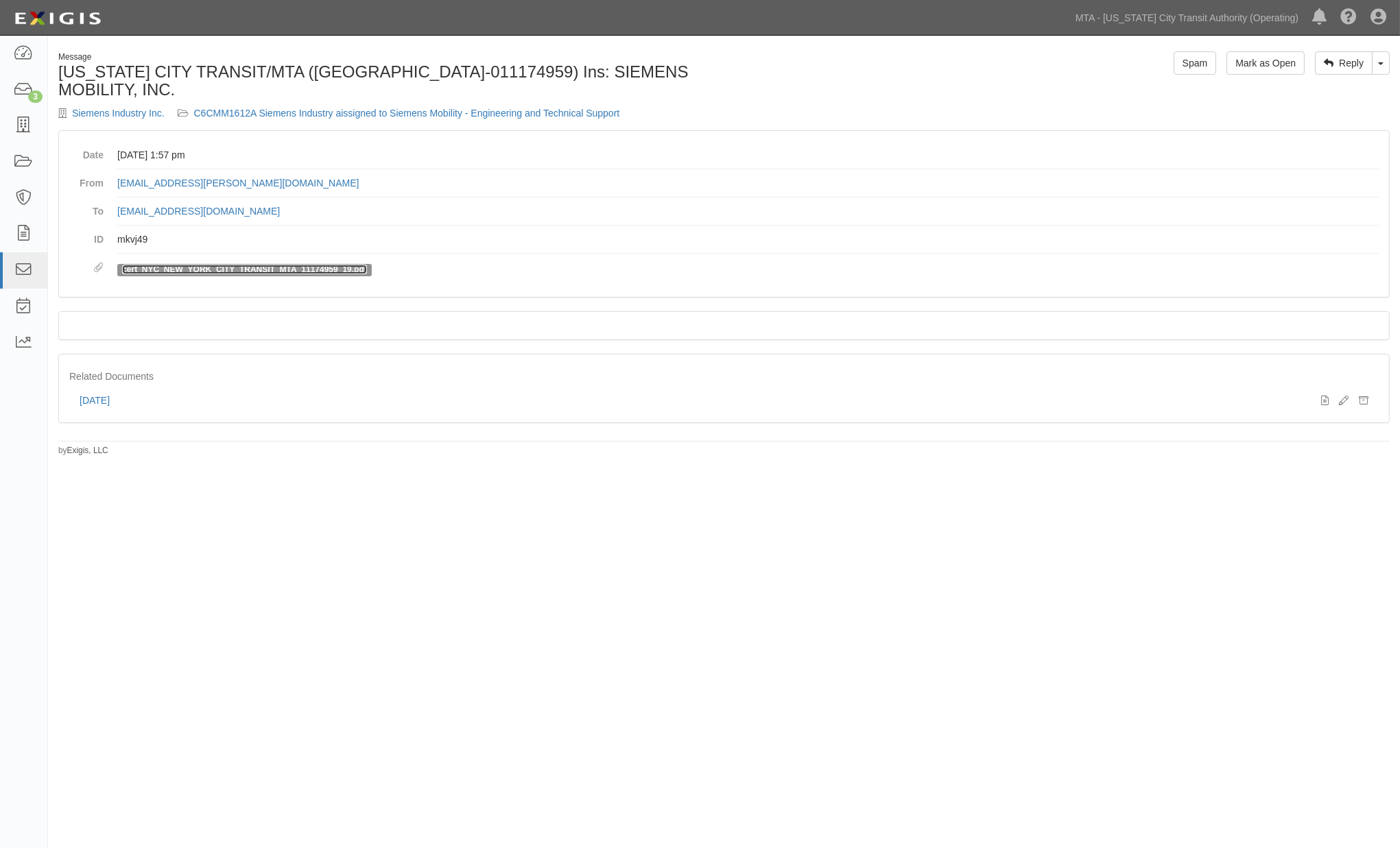
click at [238, 264] on link "cert_NYC_NEW_YORK_CITY_TRANSIT_MTA_11174959_19.pdf" at bounding box center [244, 269] width 245 height 10
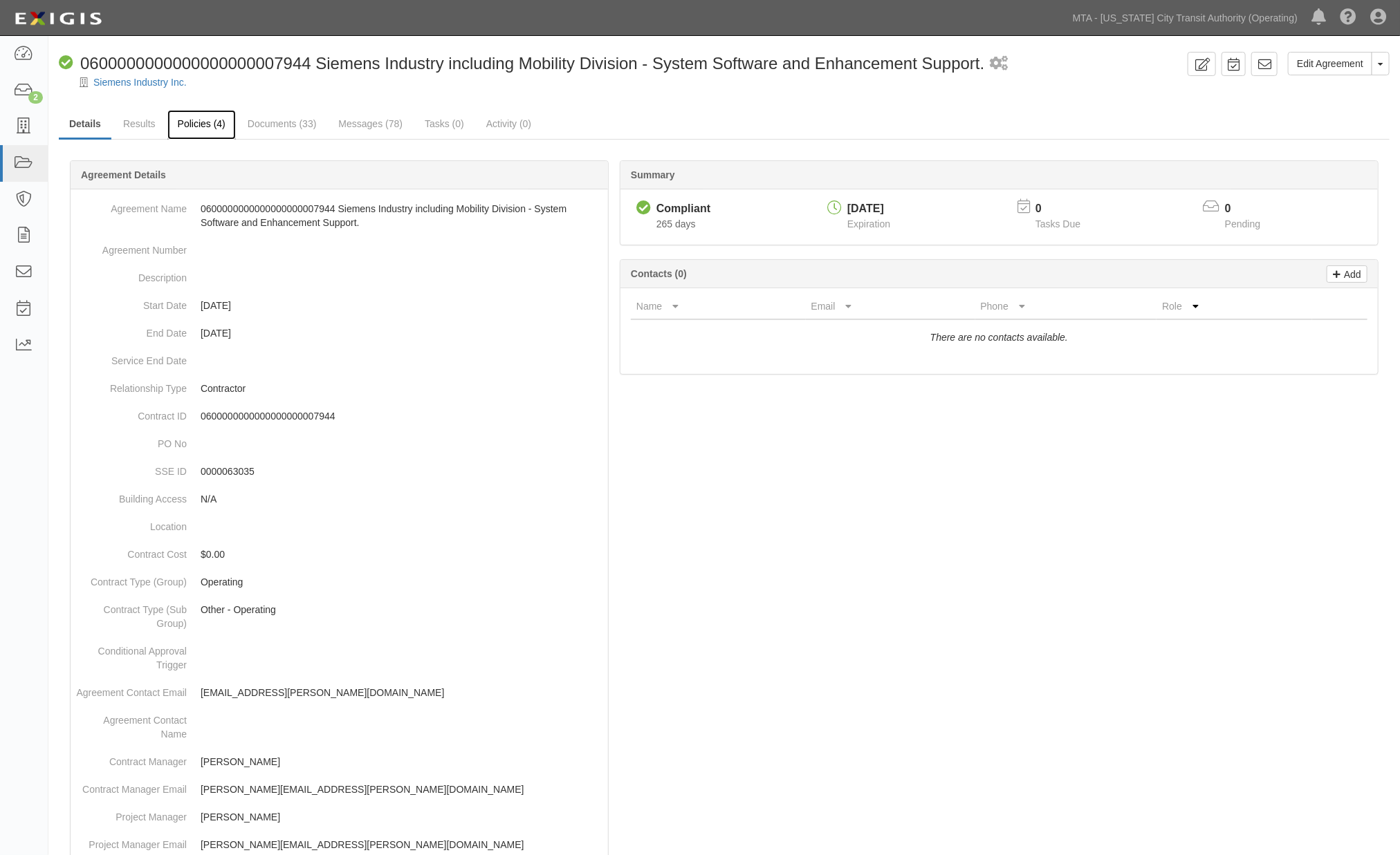
click at [196, 128] on link "Policies (4)" at bounding box center [202, 125] width 69 height 29
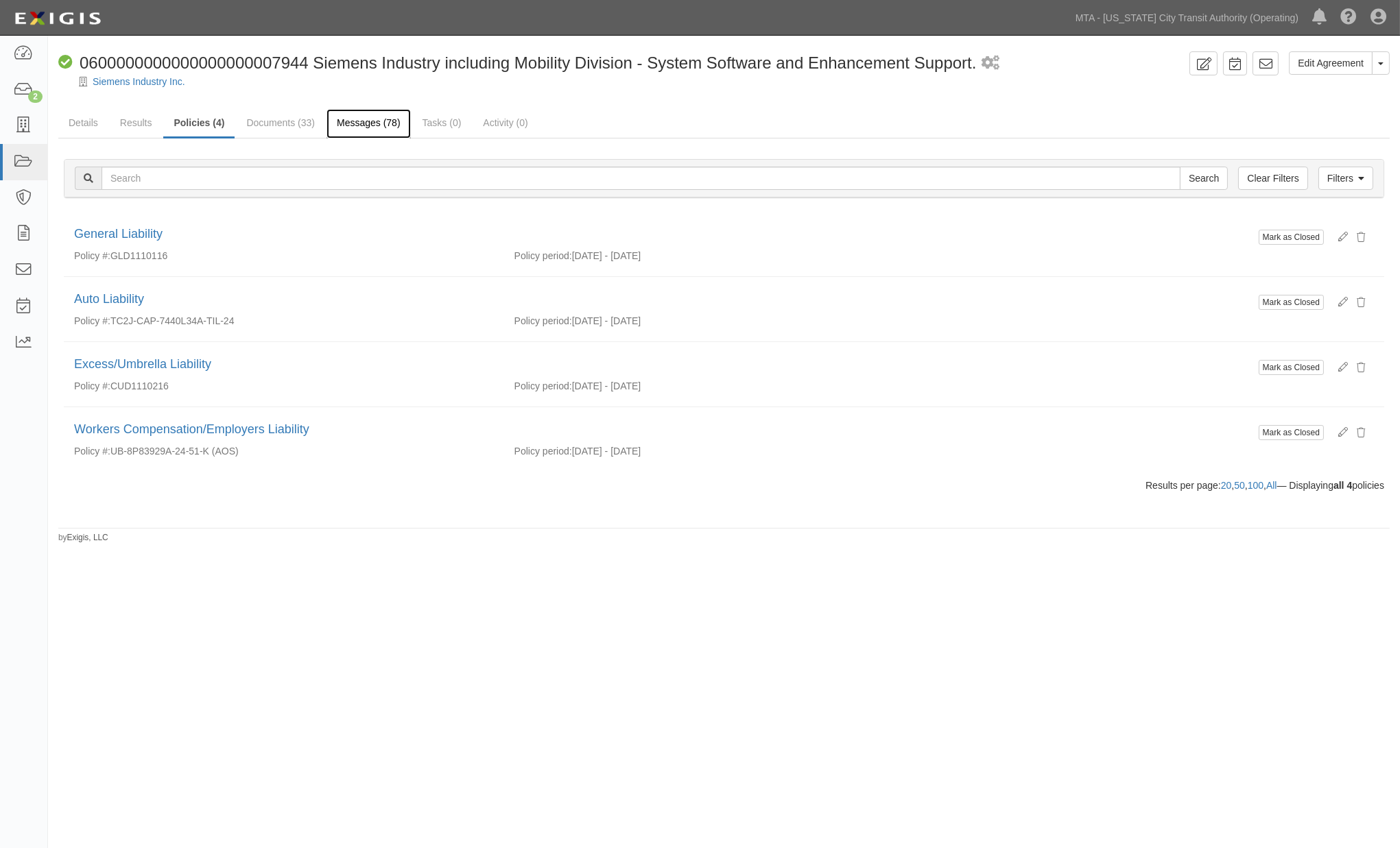
click at [377, 124] on link "Messages (78)" at bounding box center [369, 124] width 85 height 29
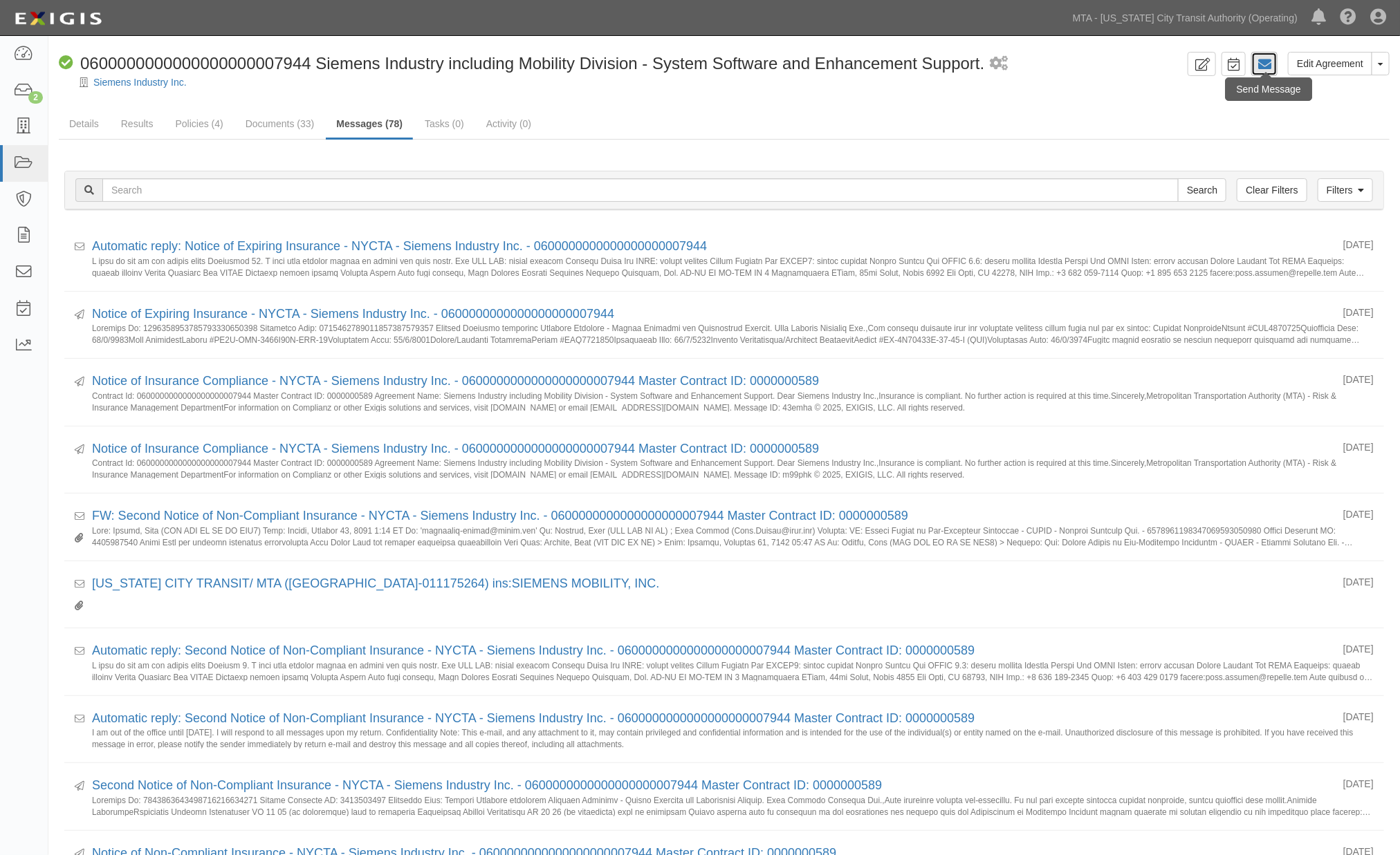
click at [1270, 60] on icon at bounding box center [1264, 64] width 14 height 14
click at [134, 84] on link "Siemens Industry Inc." at bounding box center [141, 82] width 94 height 11
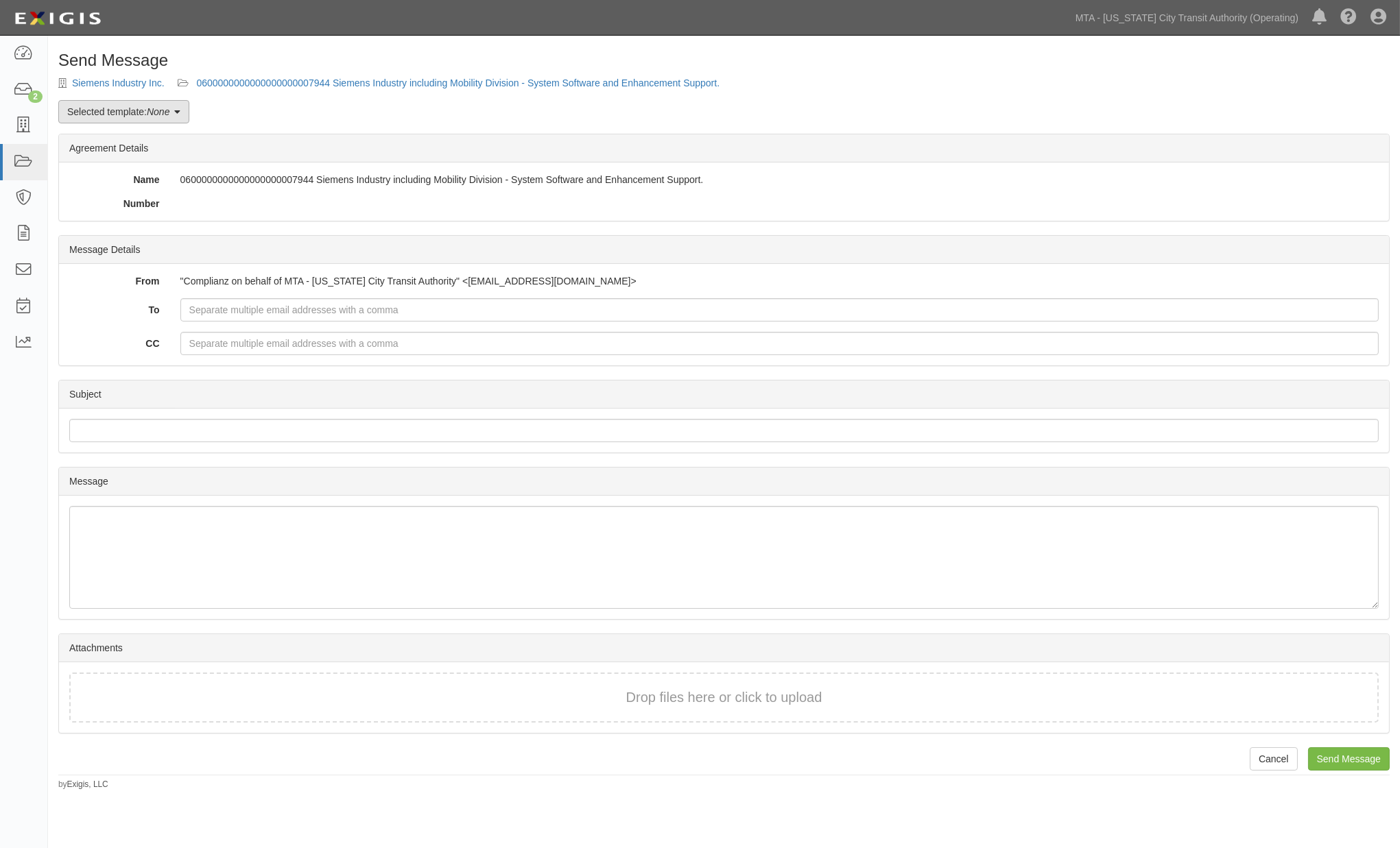
click at [142, 109] on link "Selected template: None" at bounding box center [124, 112] width 131 height 23
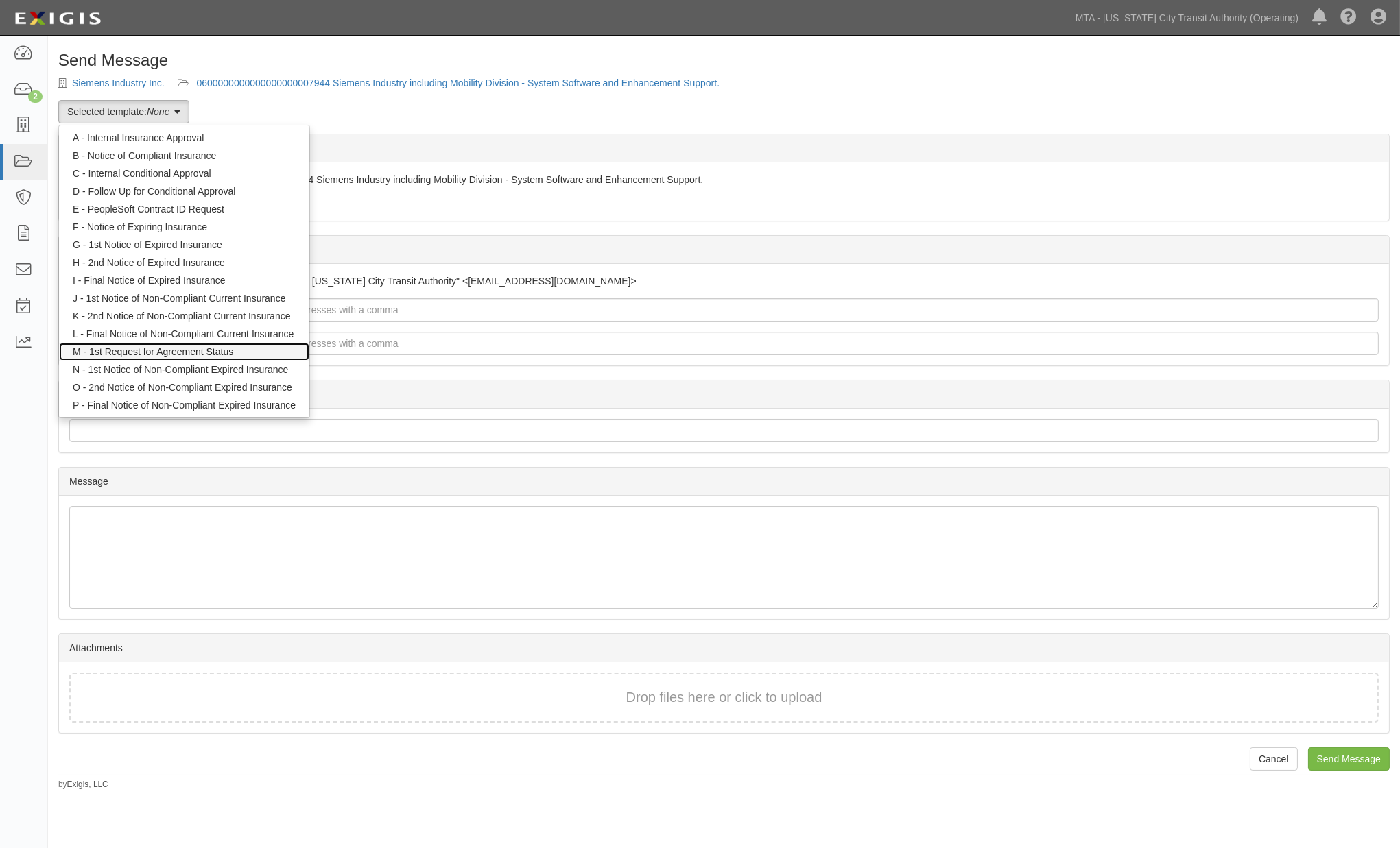
click at [127, 351] on link "M - 1st Request for Agreement Status" at bounding box center [184, 352] width 250 height 18
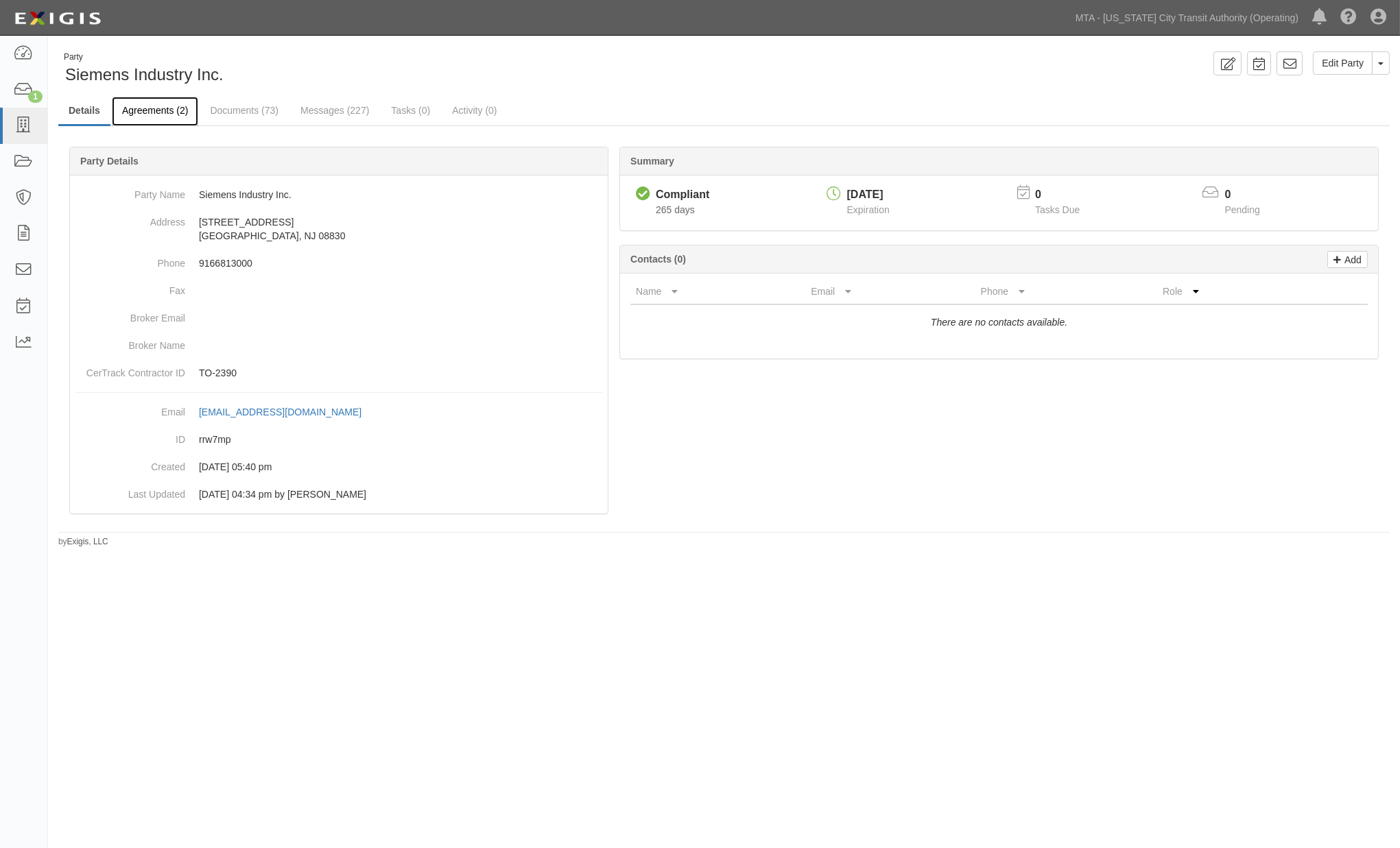
click at [140, 112] on link "Agreements (2)" at bounding box center [154, 111] width 86 height 29
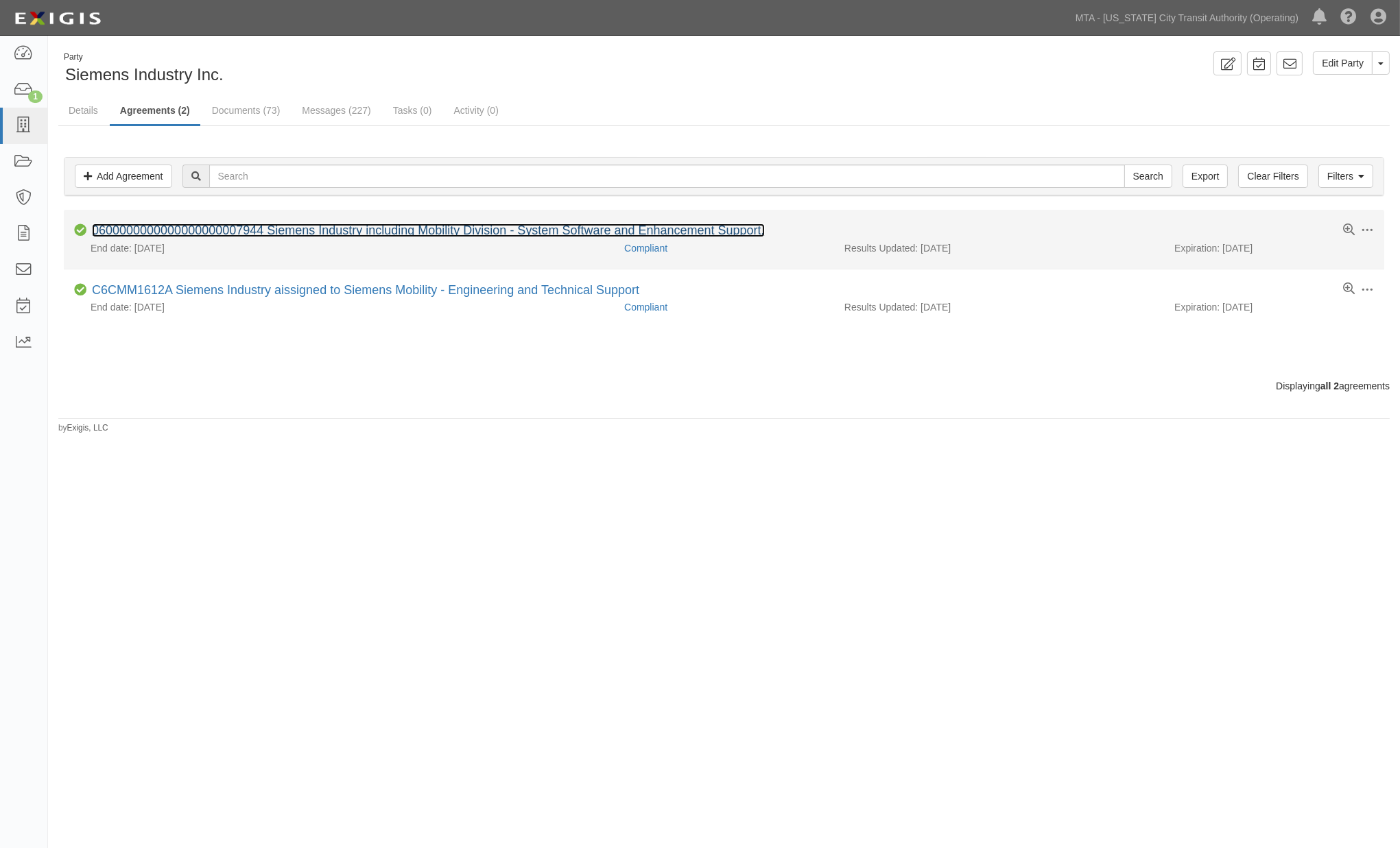
click at [250, 234] on link "0600000000000000000007944 Siemens Industry including Mobility Division - System…" at bounding box center [429, 230] width 673 height 13
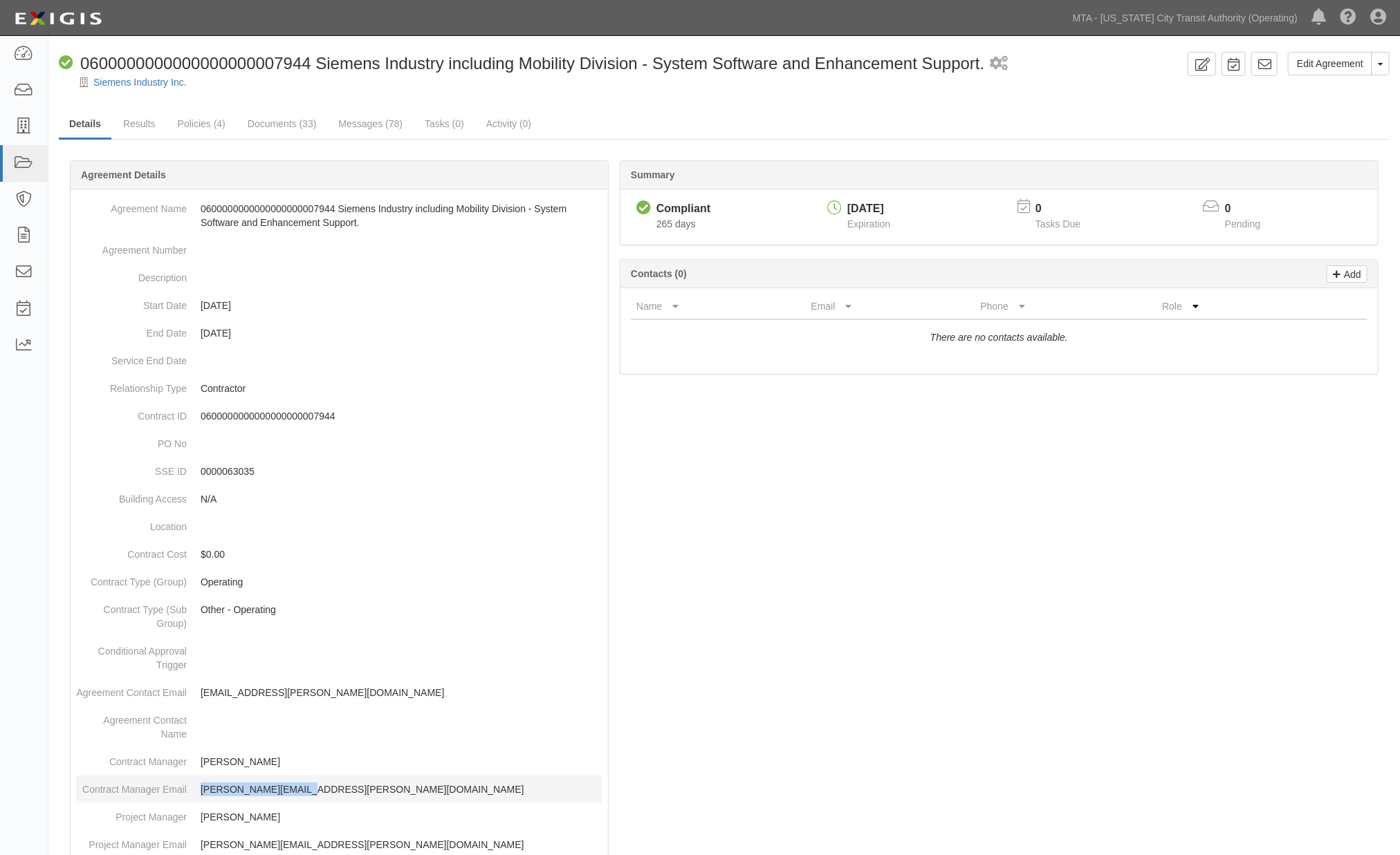
drag, startPoint x: 341, startPoint y: 782, endPoint x: 193, endPoint y: 794, distance: 148.5
click at [193, 794] on dd "[PERSON_NAME][EMAIL_ADDRESS][PERSON_NAME][DOMAIN_NAME]" at bounding box center [339, 789] width 527 height 28
copy p "JOHN.MACEDA@NYCT.COM"
click at [364, 120] on link "Messages (78)" at bounding box center [370, 125] width 85 height 29
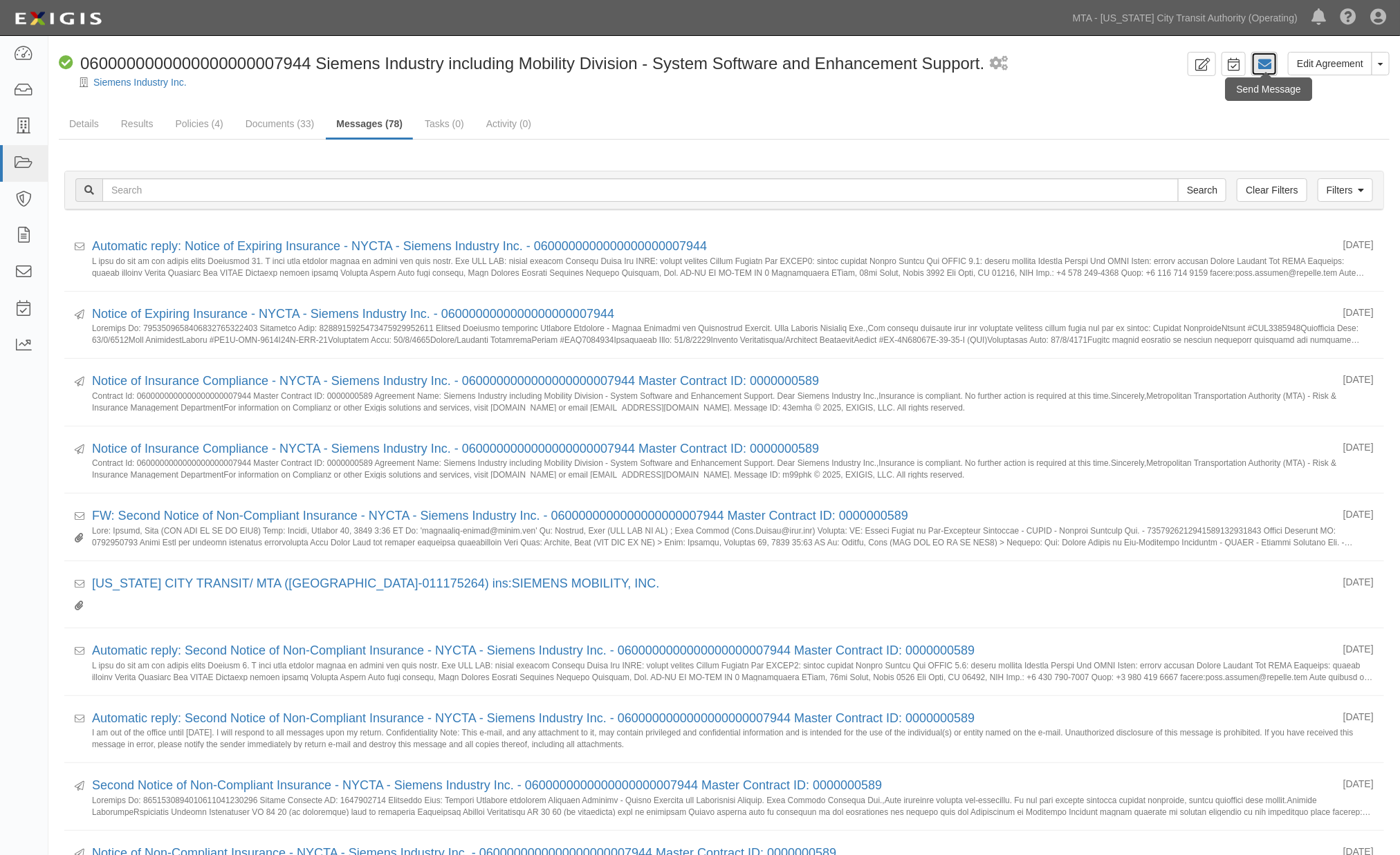
click at [1266, 65] on icon at bounding box center [1264, 64] width 14 height 14
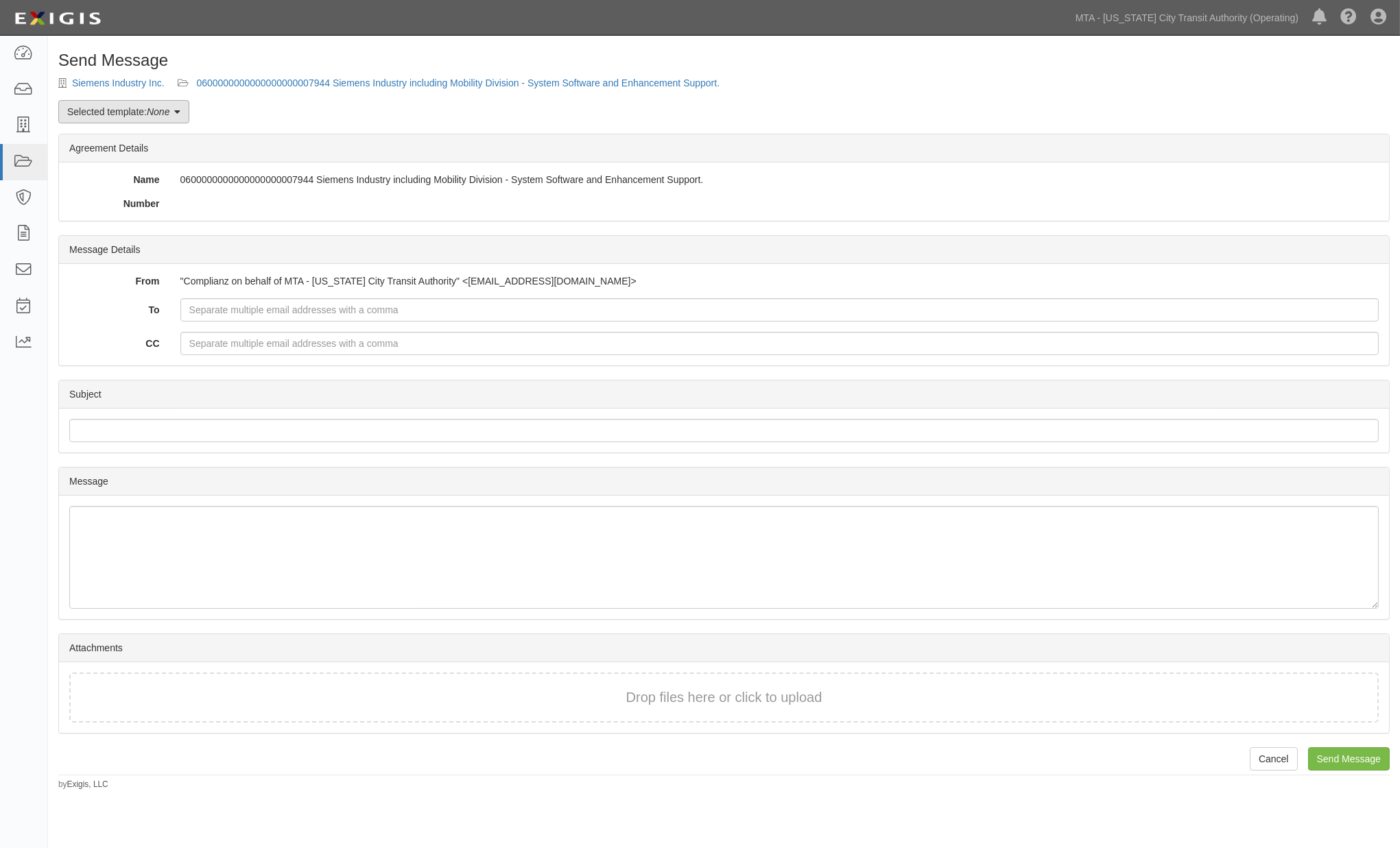
click at [163, 110] on em "None" at bounding box center [158, 112] width 22 height 11
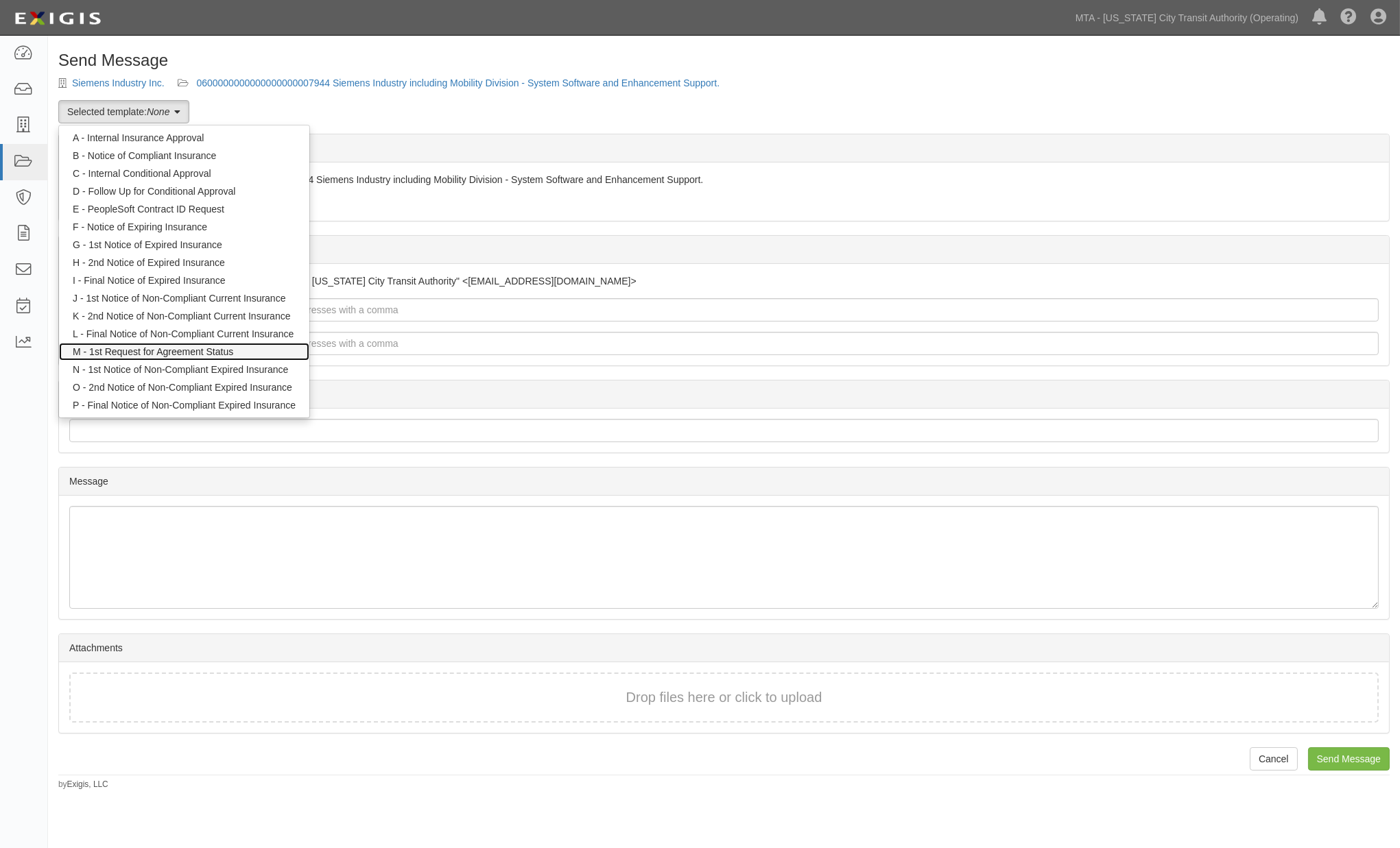
click at [138, 347] on link "M - 1st Request for Agreement Status" at bounding box center [184, 352] width 250 height 18
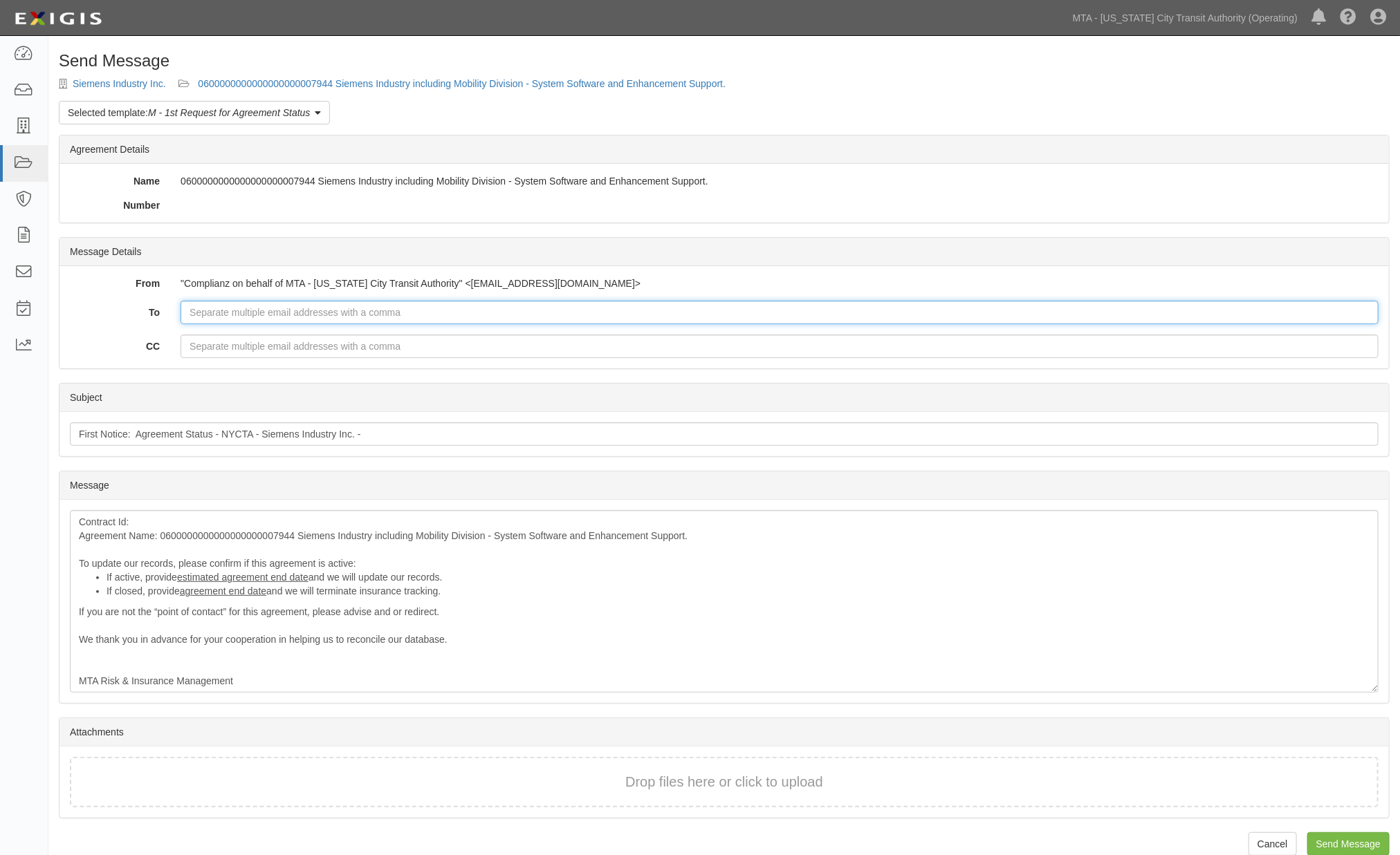
paste input "[PERSON_NAME][EMAIL_ADDRESS][PERSON_NAME][DOMAIN_NAME]"
type input "[PERSON_NAME][EMAIL_ADDRESS][PERSON_NAME][DOMAIN_NAME]"
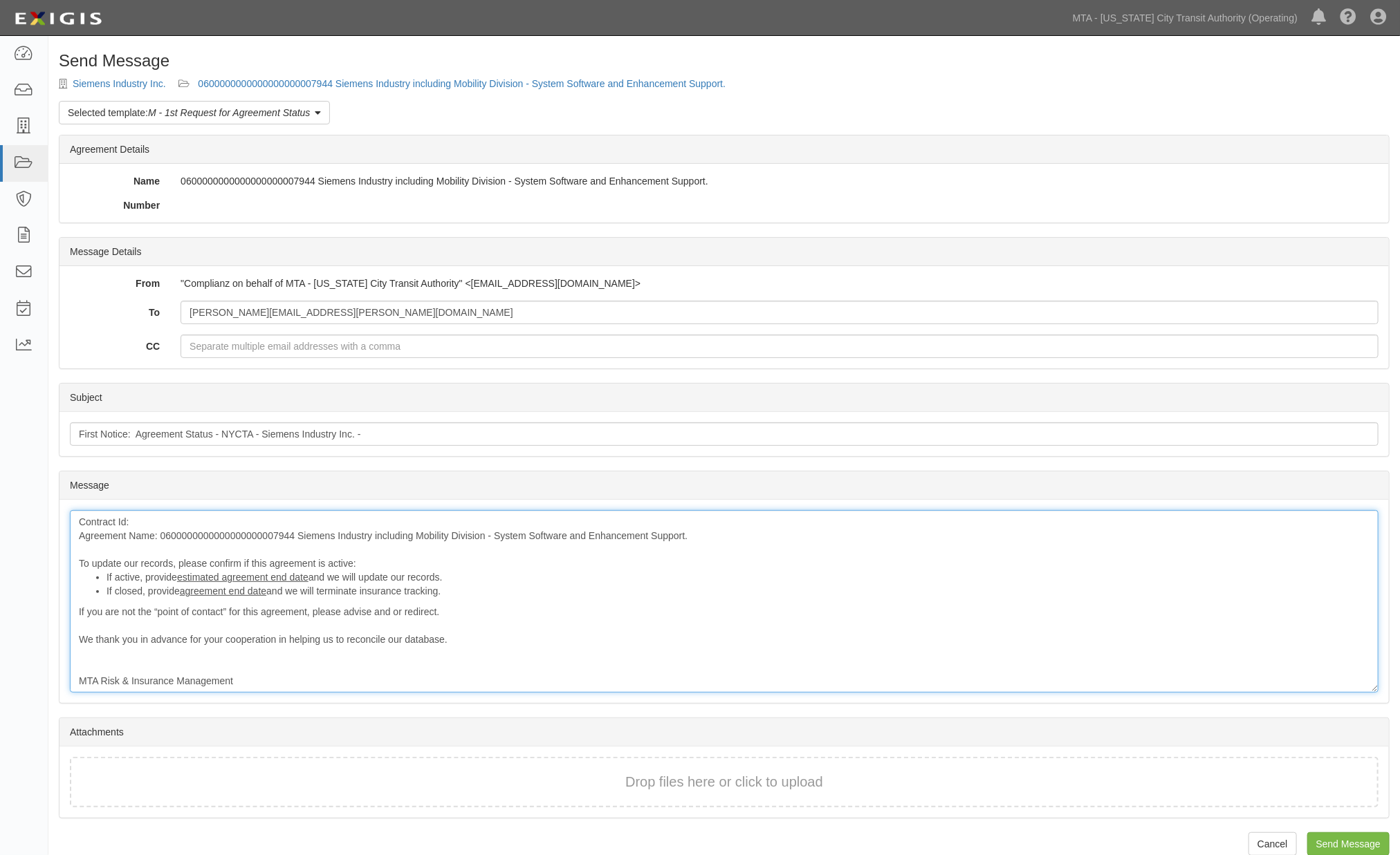
click at [243, 530] on div "Contract Id: Agreement Name: 0600000000000000000007944 Siemens Industry includi…" at bounding box center [724, 602] width 1309 height 183
copy div "0600000000000000000007944"
click at [388, 440] on input "First Notice: Agreement Status - NYCTA - Siemens Industry Inc. -" at bounding box center [724, 434] width 1309 height 23
paste input "0600000000000000000007944"
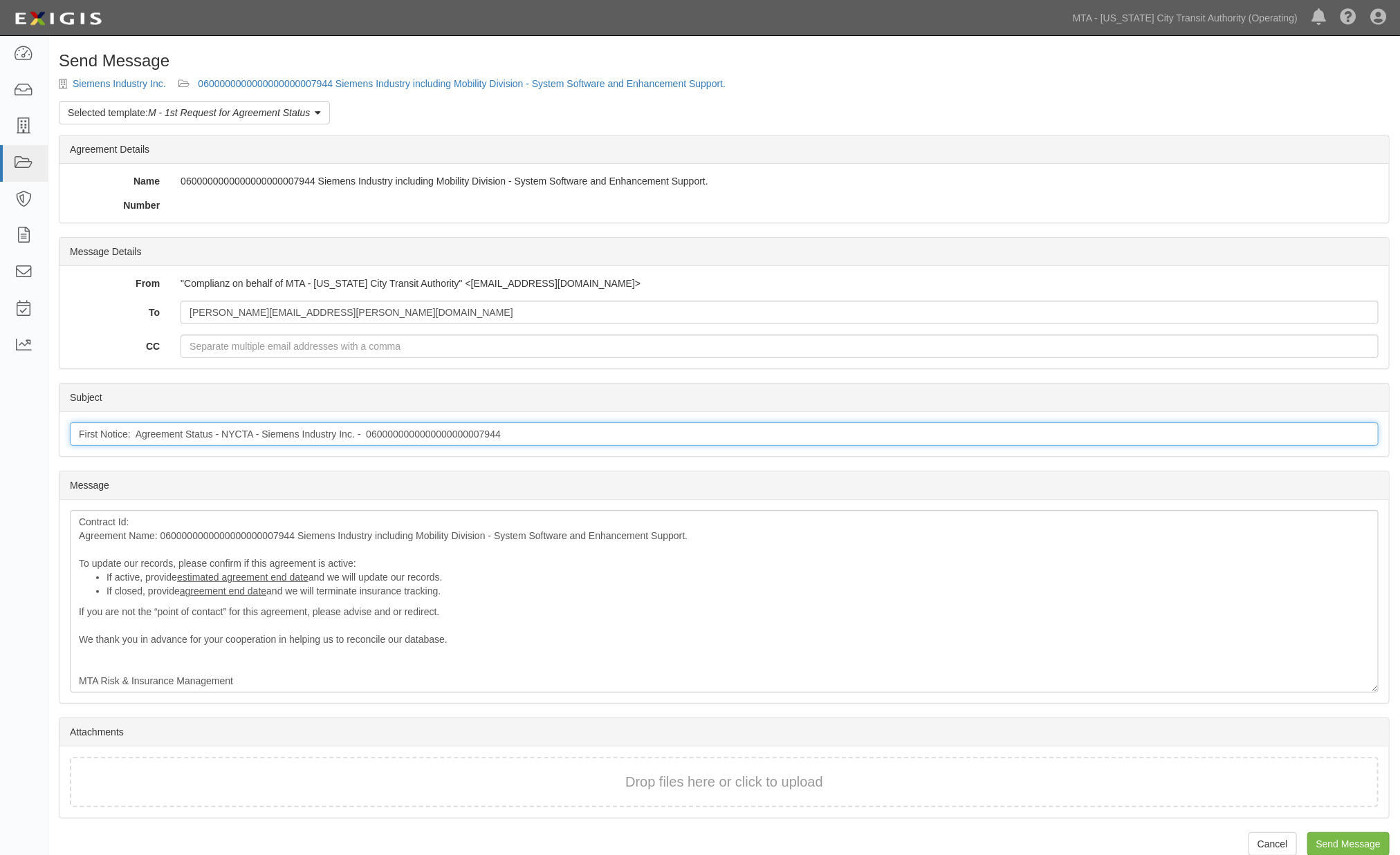
type input "First Notice: Agreement Status - NYCTA - Siemens Industry Inc. - 06000000000000…"
click at [177, 519] on div "Contract Id: Agreement Name: 0600000000000000000007944 Siemens Industry includi…" at bounding box center [724, 602] width 1309 height 183
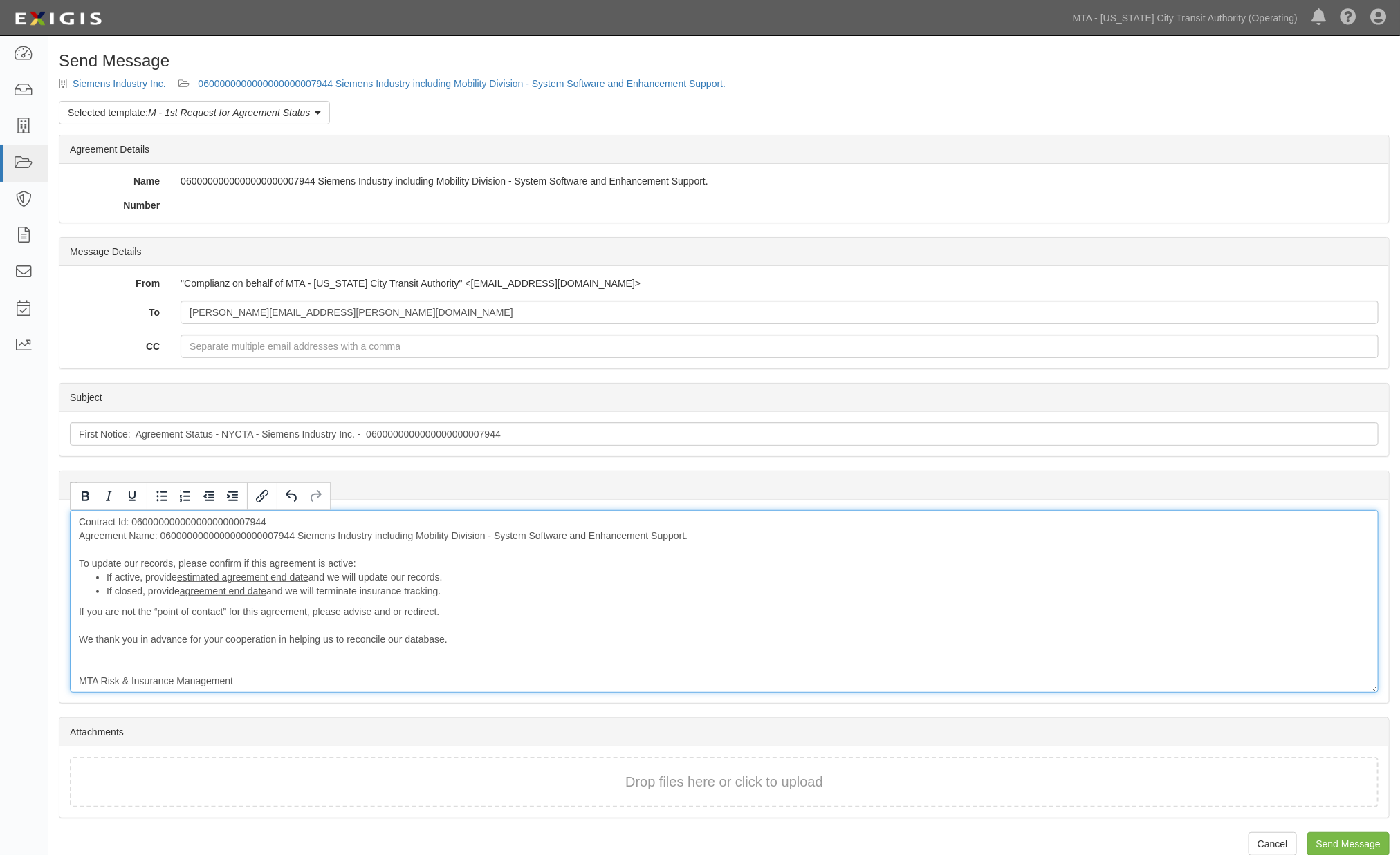
click at [180, 534] on div "Contract Id: 0600000000000000000007944 Agreement Name: 060000000000000000000794…" at bounding box center [724, 602] width 1309 height 183
drag, startPoint x: 317, startPoint y: 561, endPoint x: 362, endPoint y: 561, distance: 45.0
click at [362, 561] on div "Contract Id: 0600000000000000000007944 Agreement Name: Siemens Industry includi…" at bounding box center [724, 602] width 1309 height 183
click at [121, 656] on div "Contract Id: 0600000000000000000007944 Agreement Name: Siemens Industry includi…" at bounding box center [724, 602] width 1309 height 183
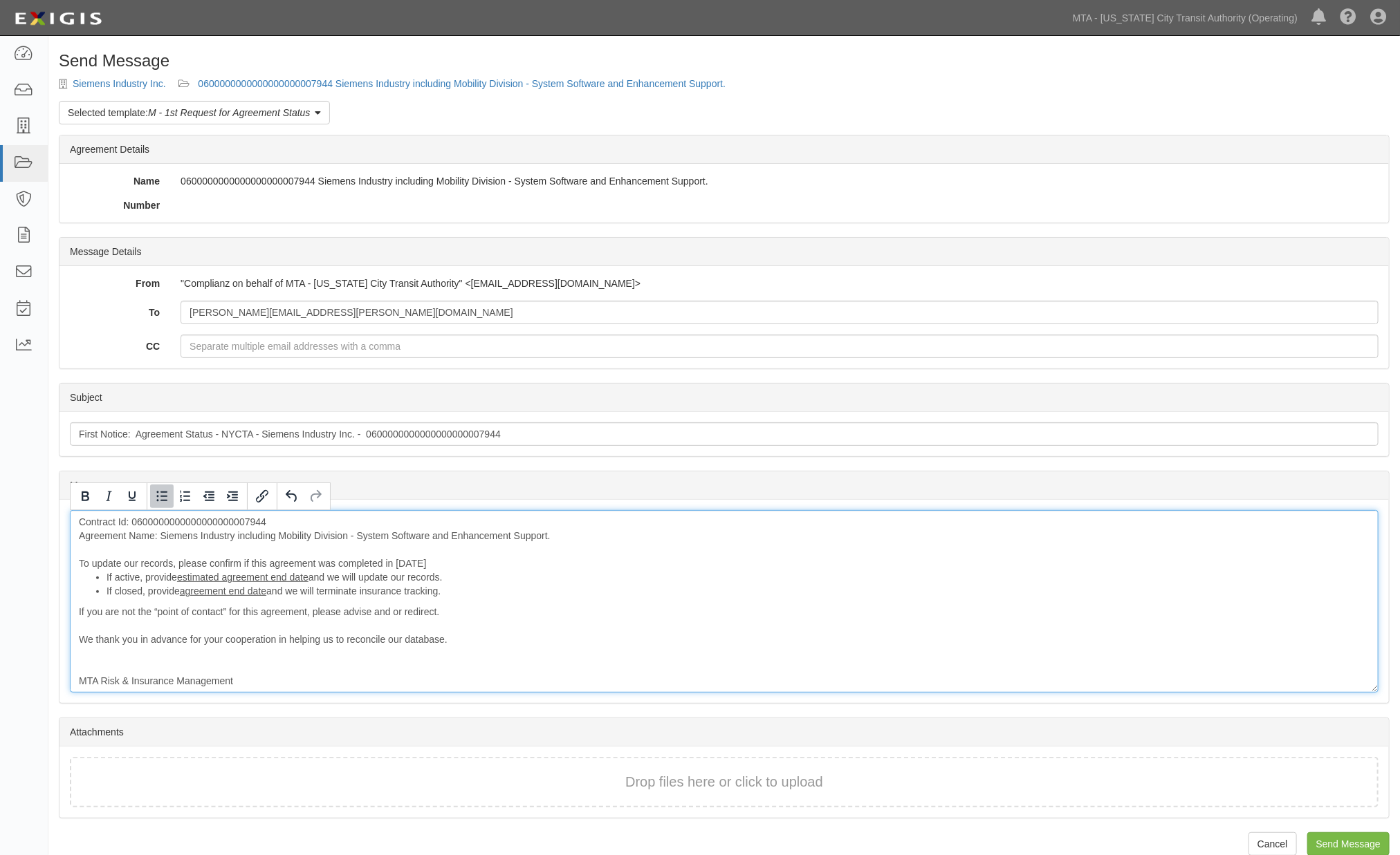
drag, startPoint x: 441, startPoint y: 618, endPoint x: 50, endPoint y: 578, distance: 393.0
click at [50, 578] on div "Send Message Siemens Industry Inc. 0600000000000000000007944 Siemens Industry i…" at bounding box center [724, 464] width 1352 height 824
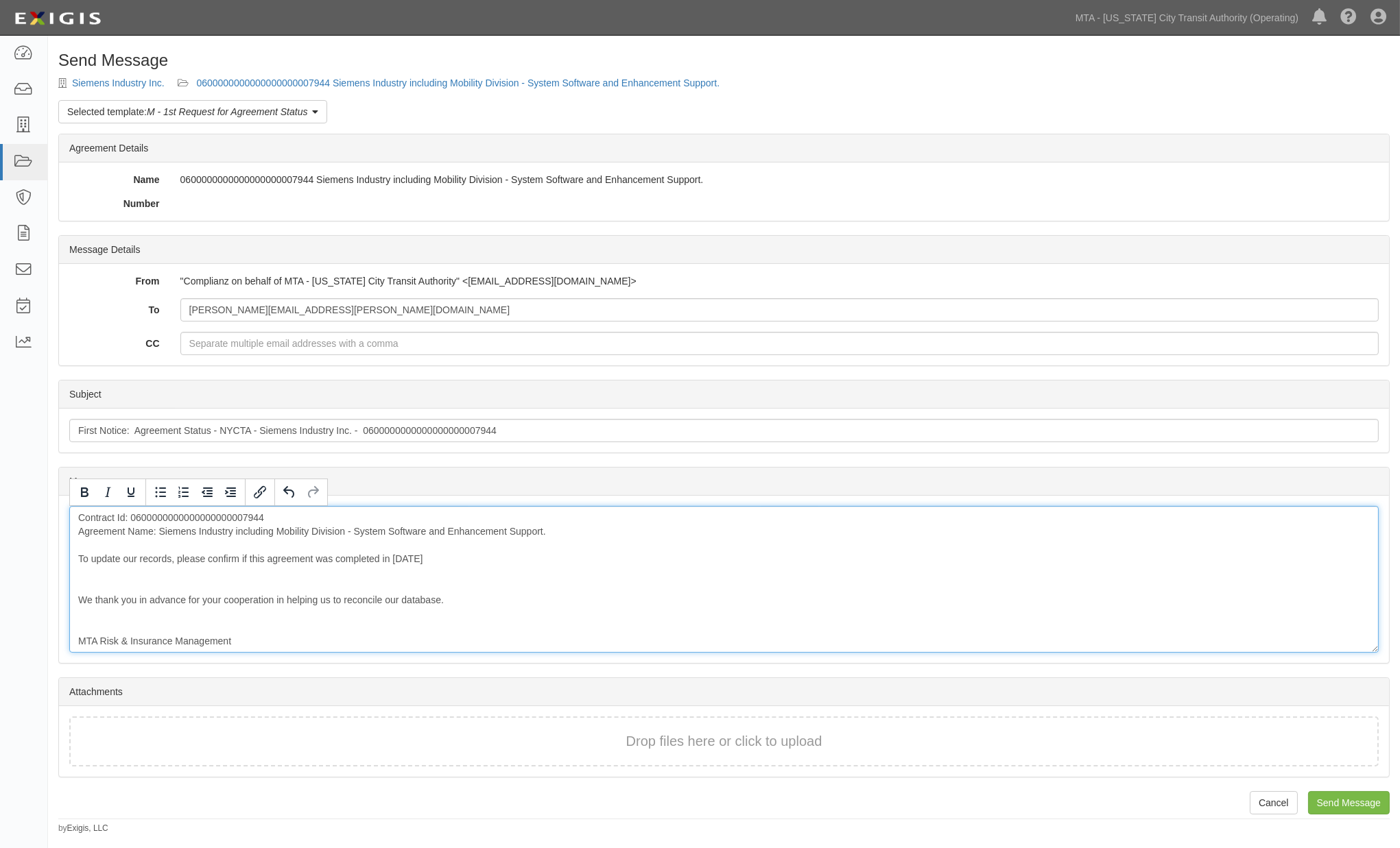
click at [94, 587] on div "Contract Id: 0600000000000000000007944 Agreement Name: Siemens Industry includi…" at bounding box center [724, 580] width 1310 height 147
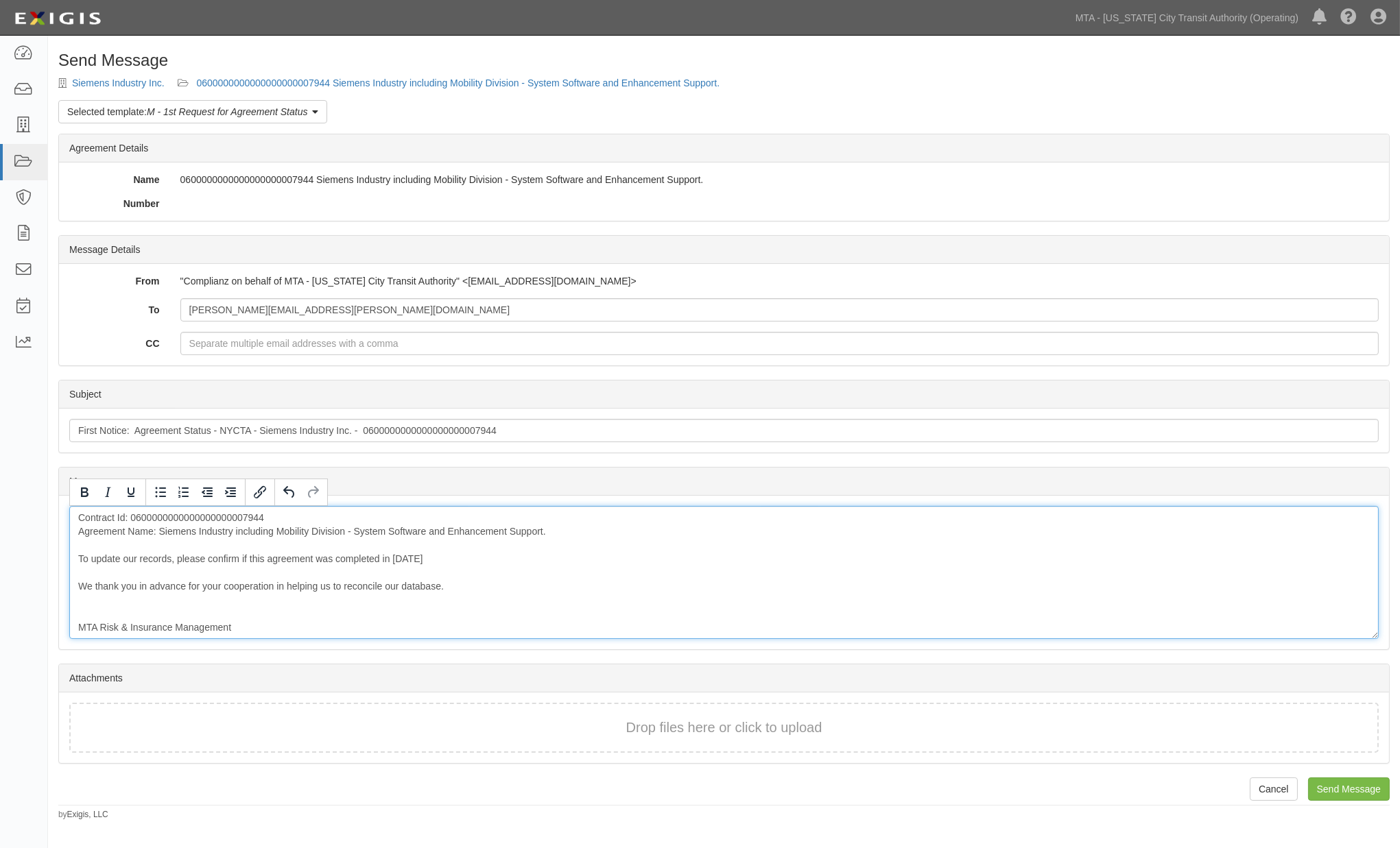
click at [512, 563] on div "Contract Id: 0600000000000000000007944 Agreement Name: Siemens Industry includi…" at bounding box center [724, 573] width 1310 height 133
click at [537, 587] on div "Contract Id: 0600000000000000000007944 Agreement Name: Siemens Industry includi…" at bounding box center [724, 573] width 1310 height 133
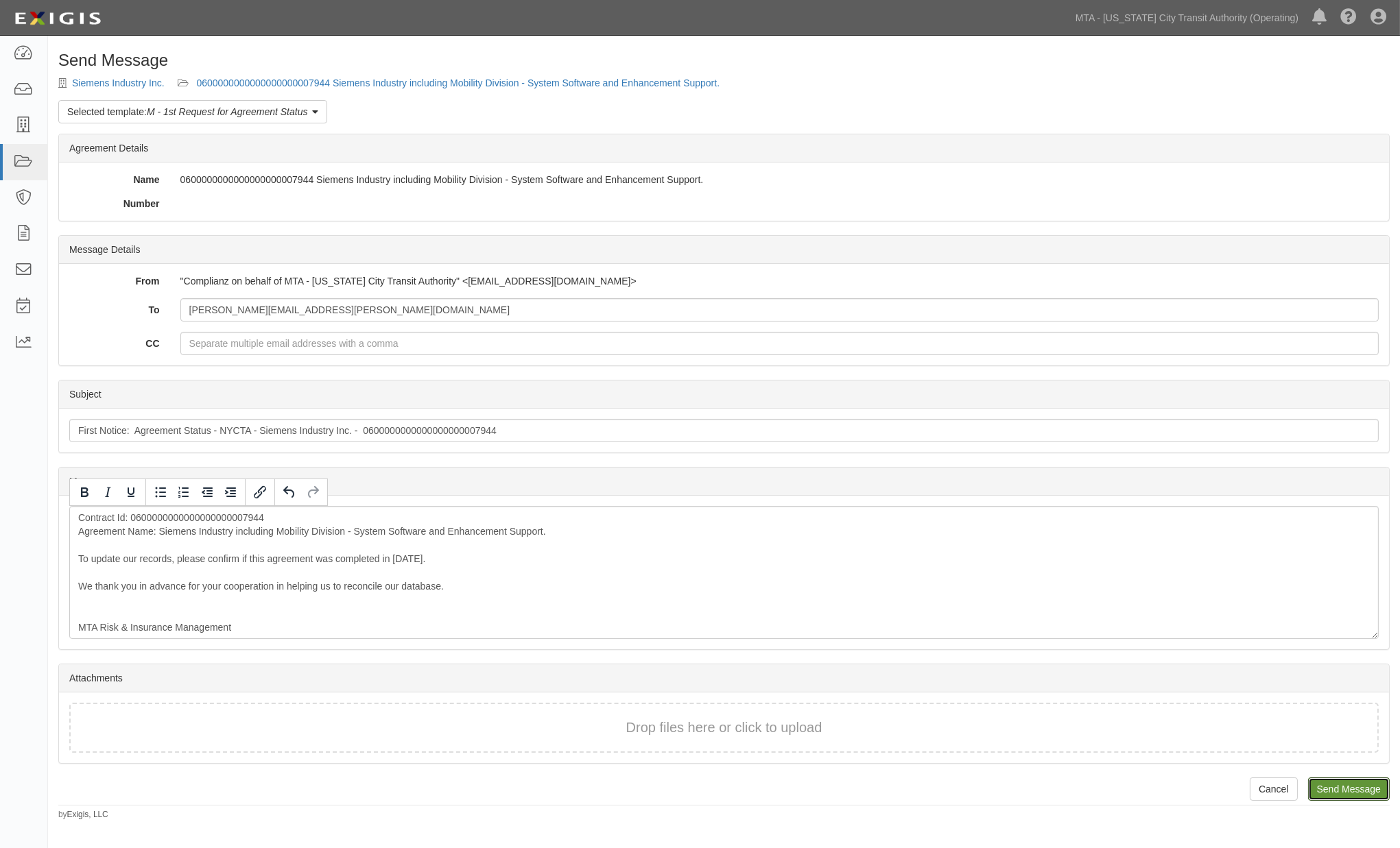
drag, startPoint x: 1339, startPoint y: 787, endPoint x: 772, endPoint y: 63, distance: 919.6
click at [1339, 787] on input "Send Message" at bounding box center [1349, 789] width 82 height 23
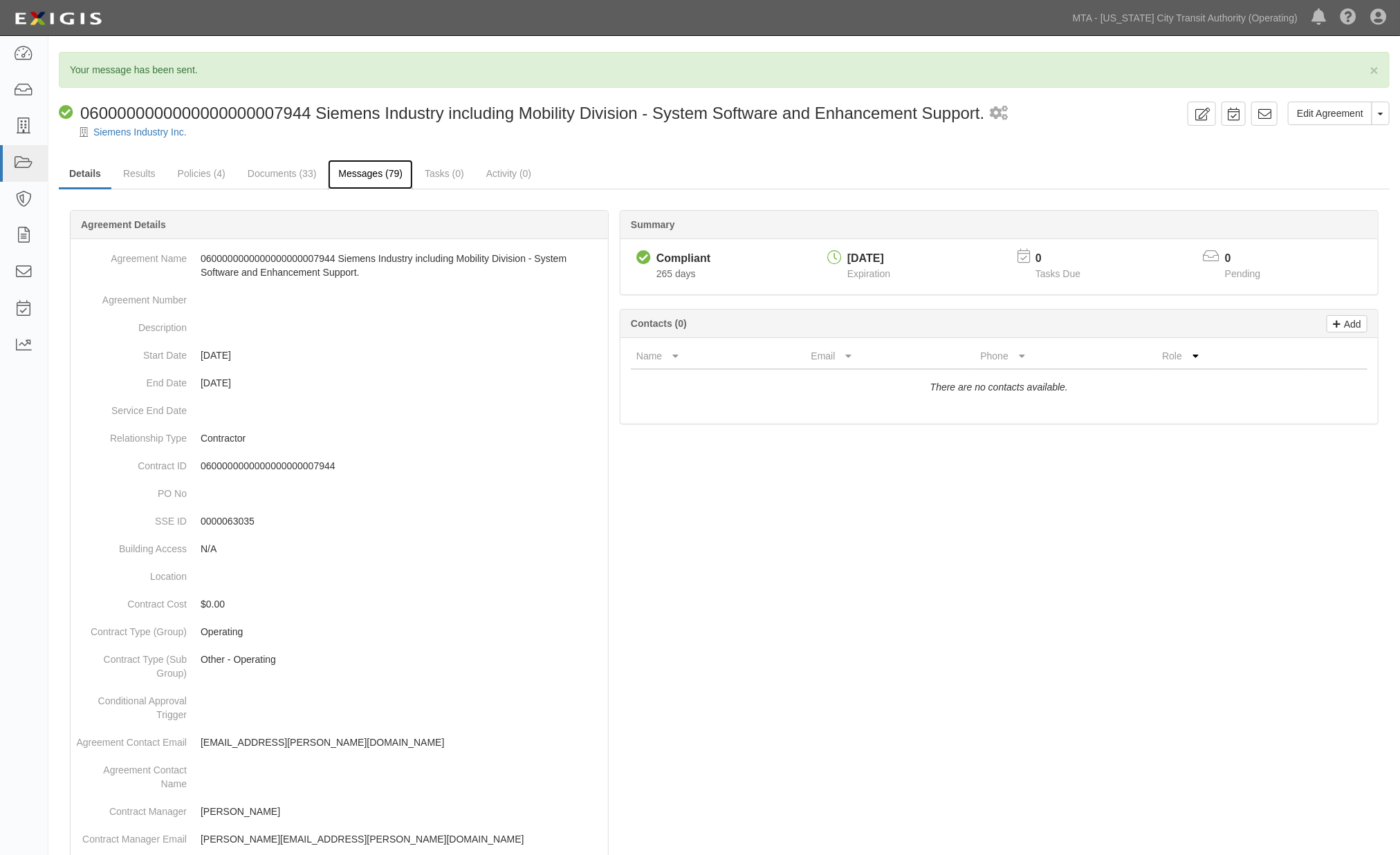
click at [371, 174] on link "Messages (79)" at bounding box center [370, 174] width 85 height 29
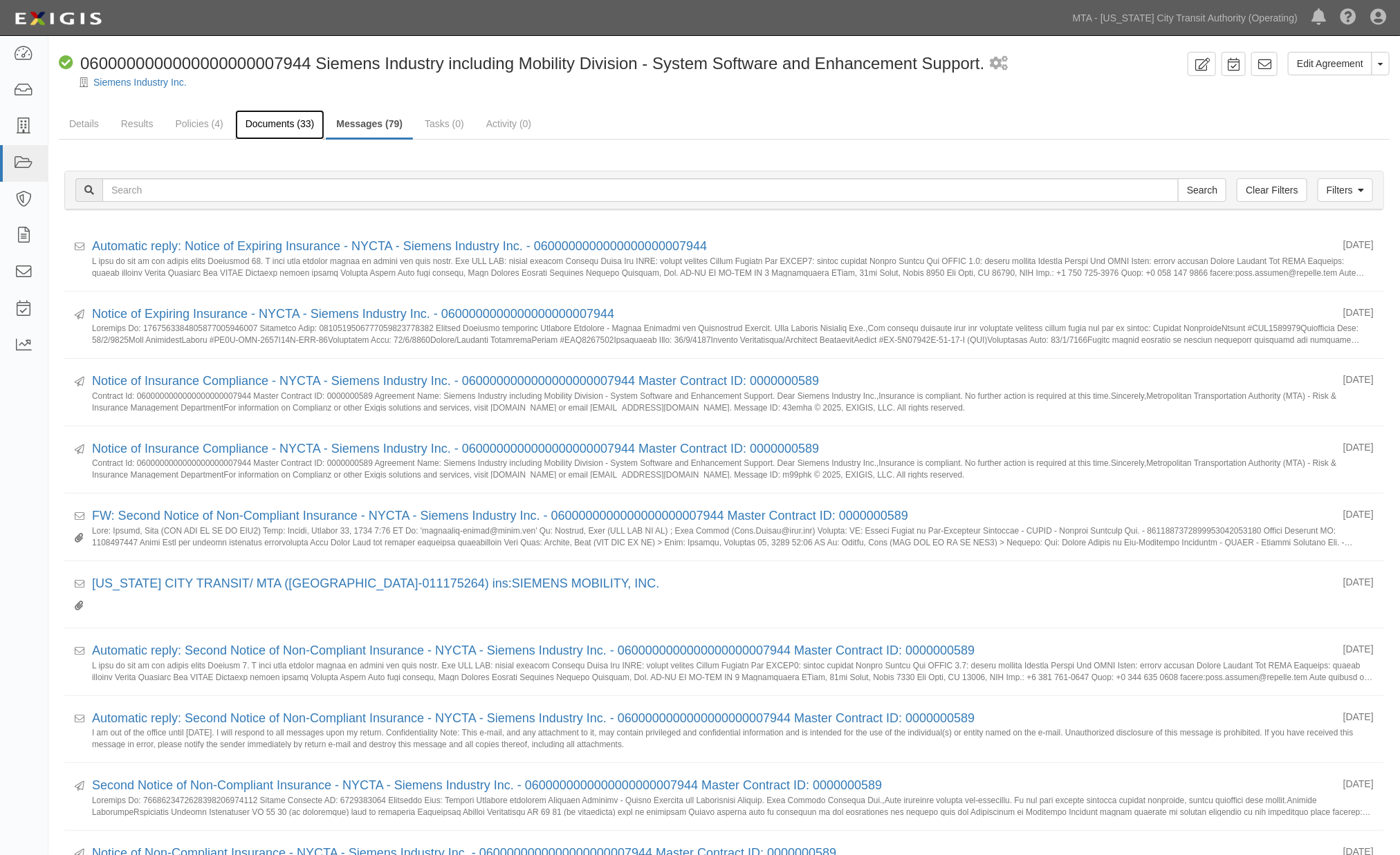
click at [270, 125] on link "Documents (33)" at bounding box center [280, 125] width 90 height 29
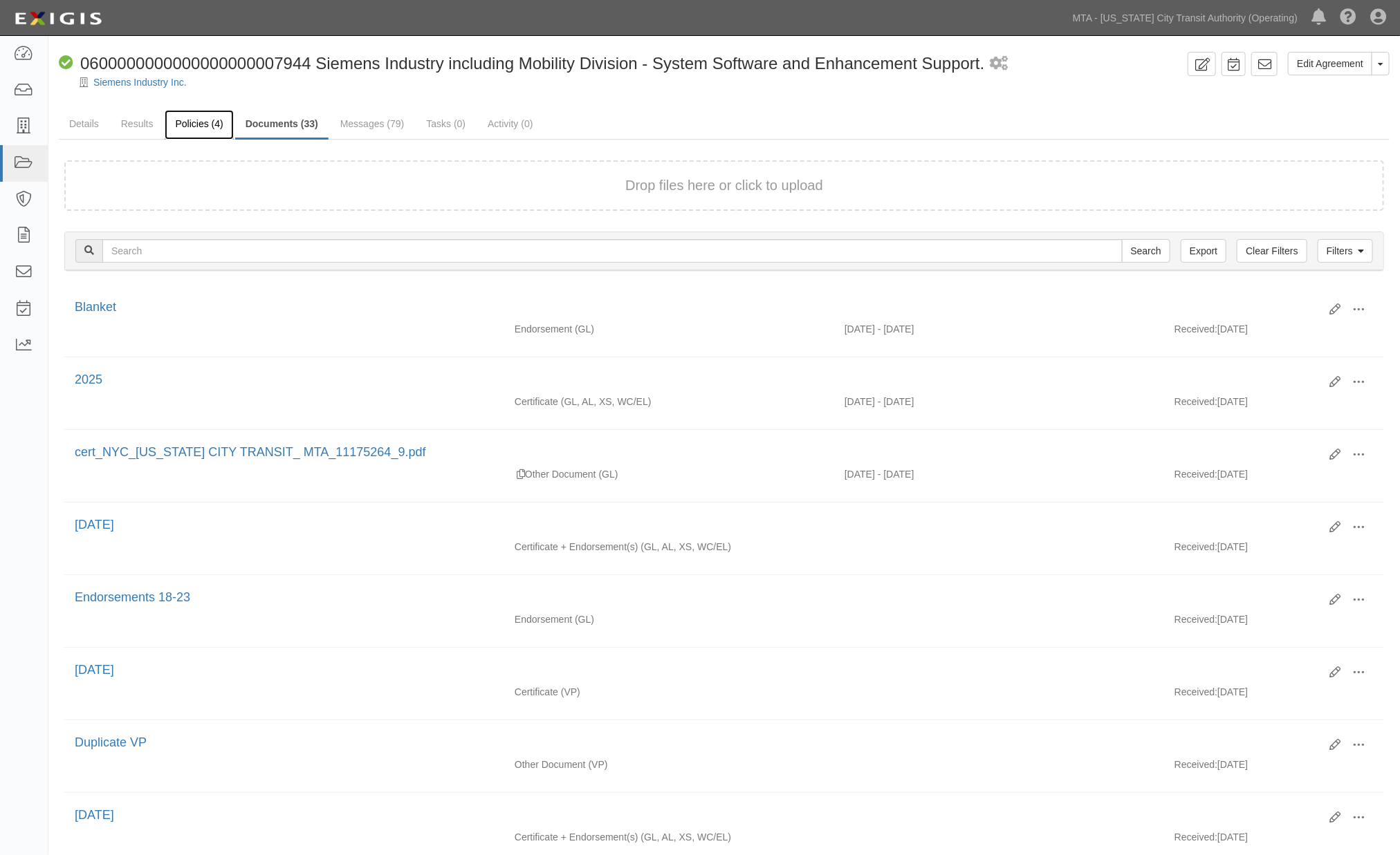
click at [184, 118] on link "Policies (4)" at bounding box center [199, 125] width 69 height 29
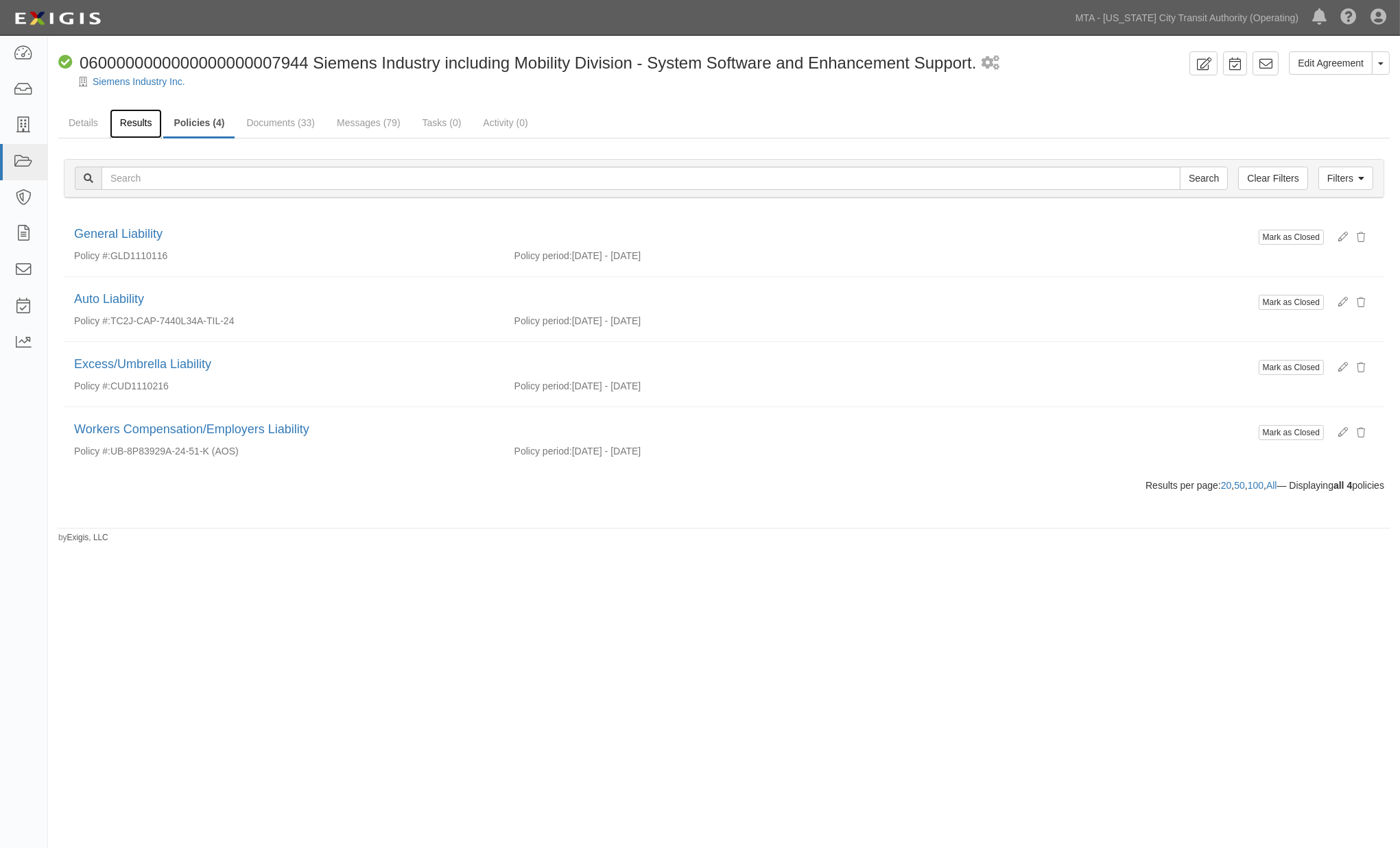
click at [134, 119] on link "Results" at bounding box center [136, 124] width 52 height 29
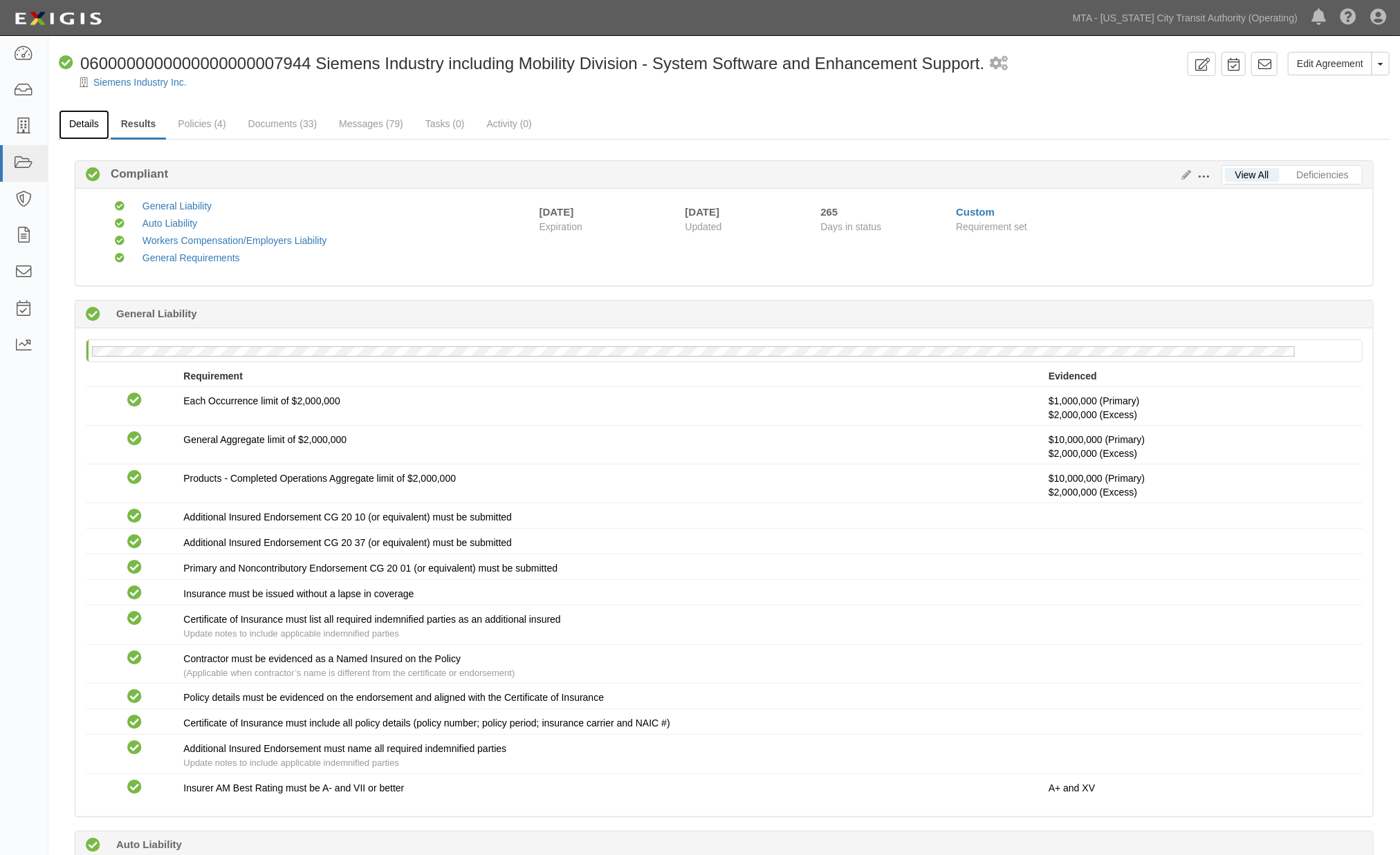
click at [95, 121] on link "Details" at bounding box center [84, 125] width 51 height 29
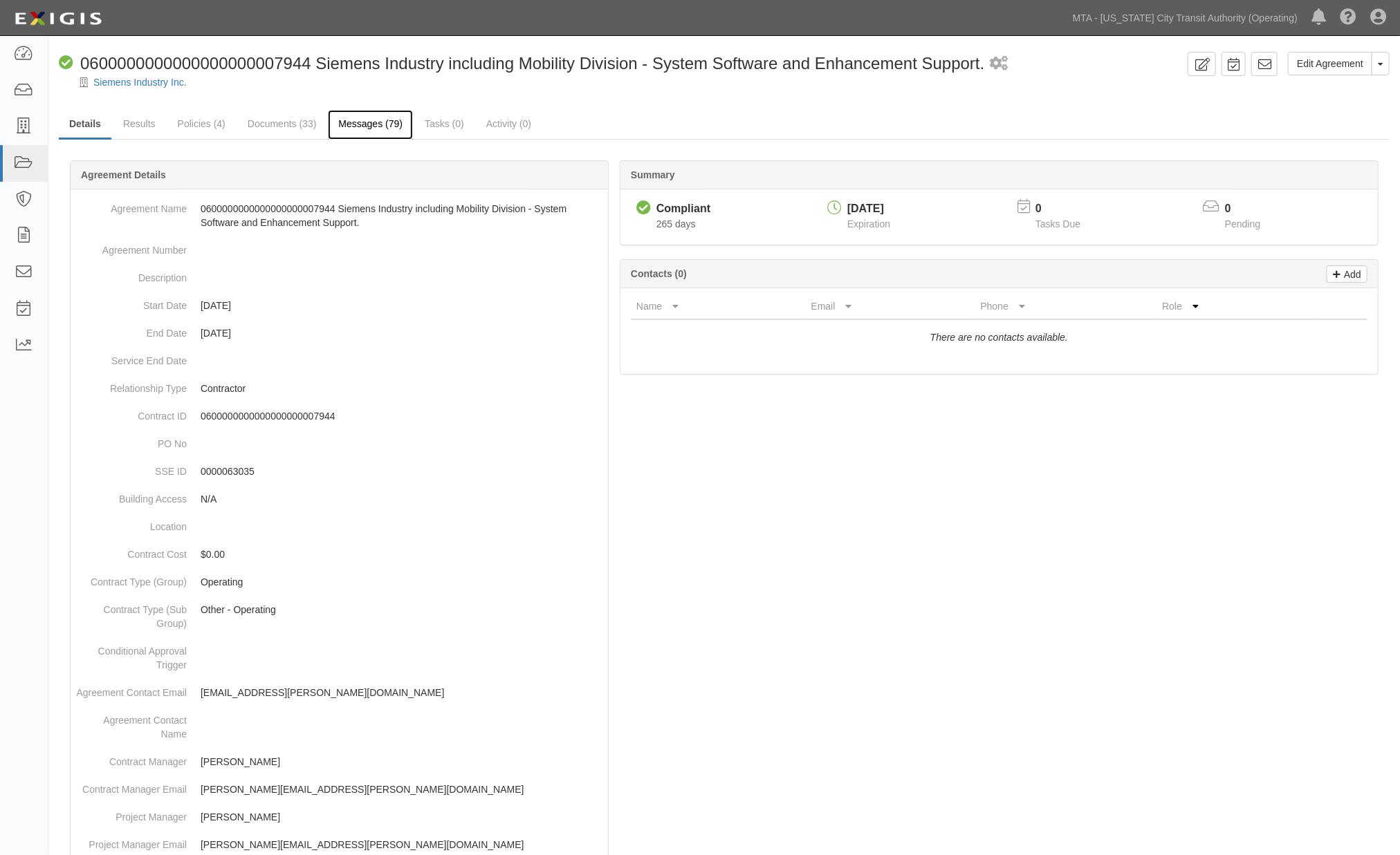
click at [366, 120] on link "Messages (79)" at bounding box center [370, 125] width 85 height 29
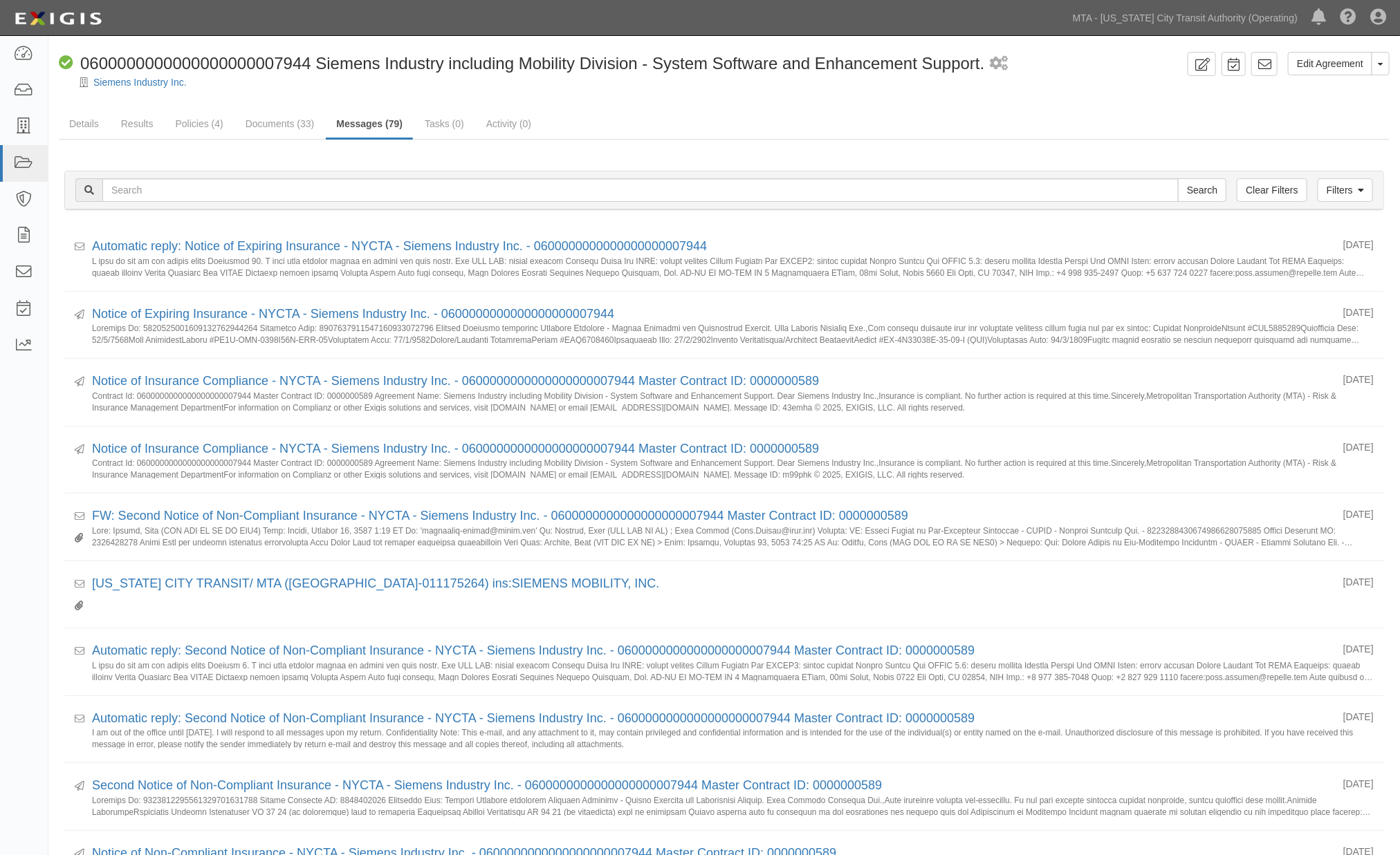
click at [1076, 113] on ul "Details Results Policies (4) Documents (33) Messages (79) Tasks (0) Activity (0)" at bounding box center [724, 125] width 1330 height 29
click at [1378, 66] on button "Toggle Agreement Dropdown" at bounding box center [1380, 63] width 18 height 23
click at [1235, 99] on div at bounding box center [724, 94] width 1352 height 11
click at [1266, 63] on icon at bounding box center [1264, 64] width 14 height 14
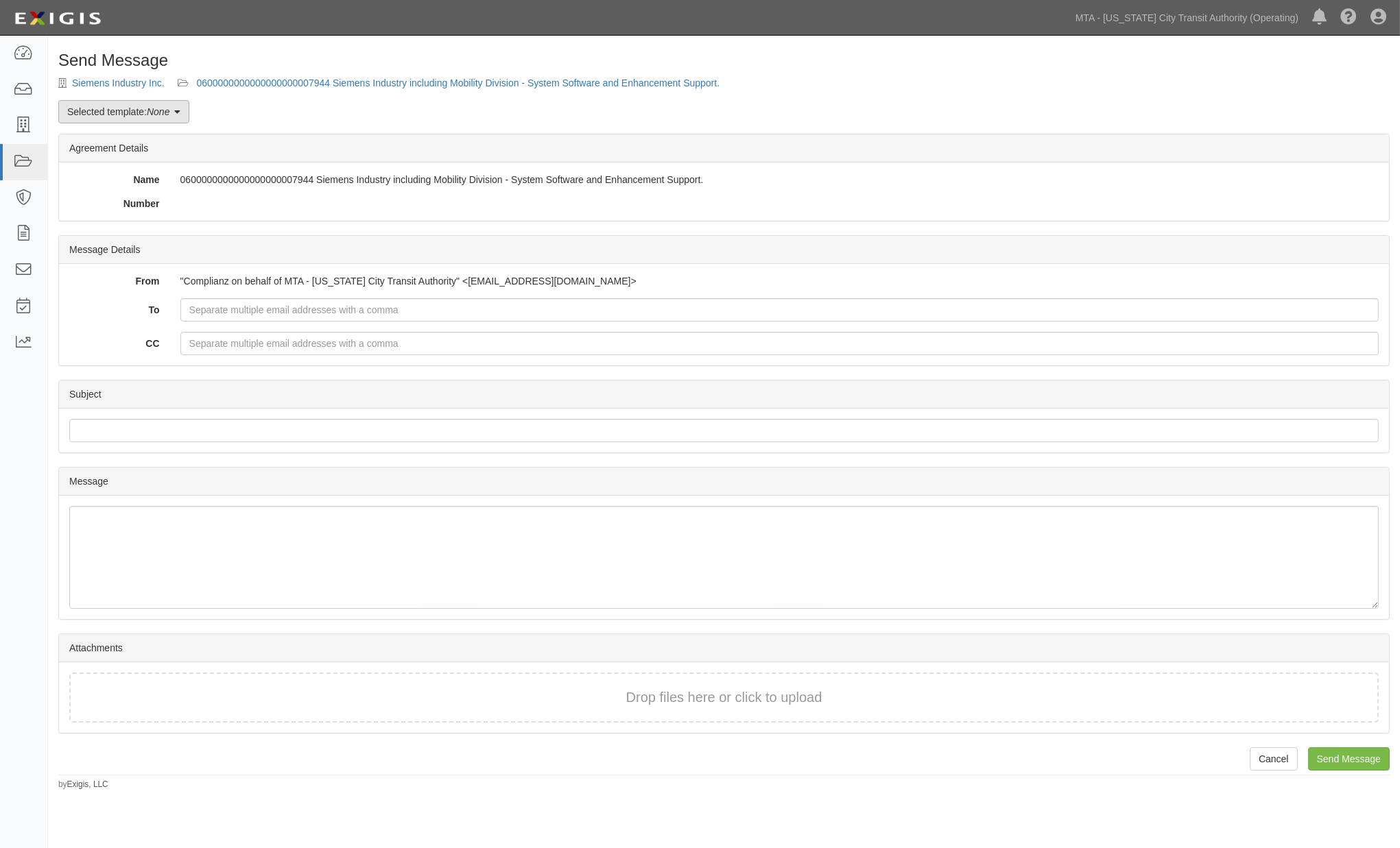
click at [155, 111] on em "None" at bounding box center [158, 112] width 22 height 11
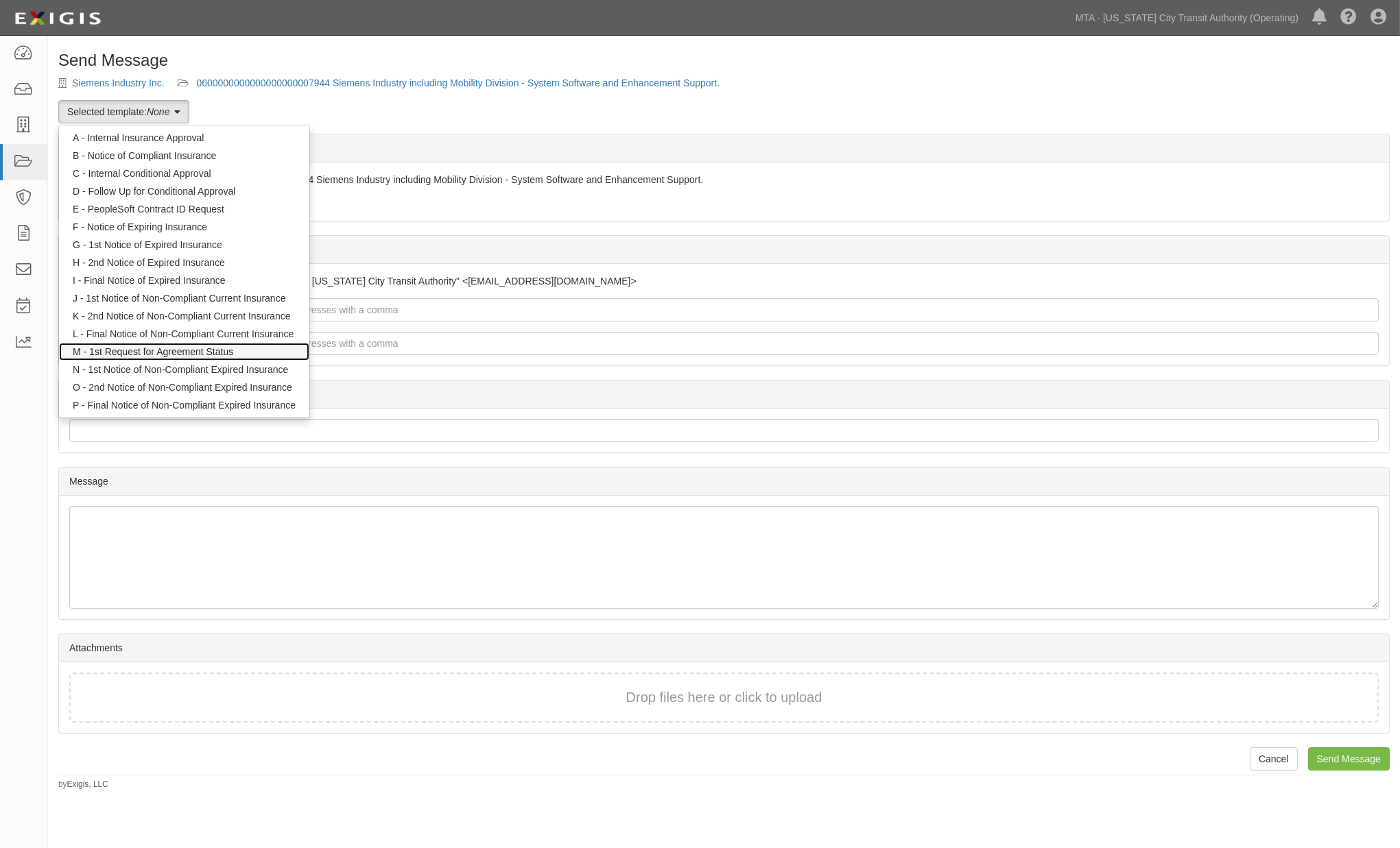
click at [158, 352] on link "M - 1st Request for Agreement Status" at bounding box center [184, 352] width 250 height 18
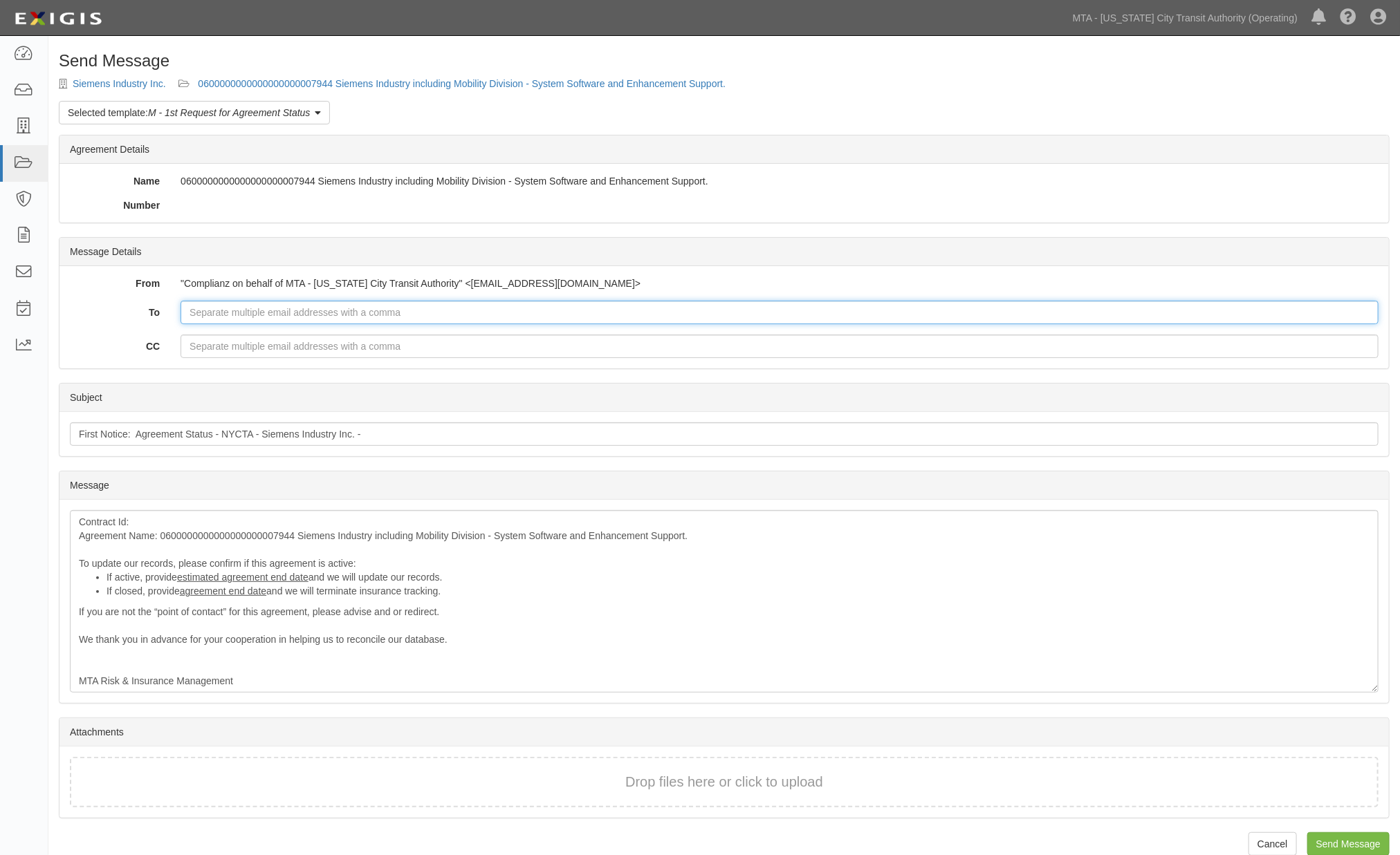
drag, startPoint x: 0, startPoint y: 0, endPoint x: 203, endPoint y: 315, distance: 374.7
paste input "0600000000000000000007944"
type input "0600000000000000000007944"
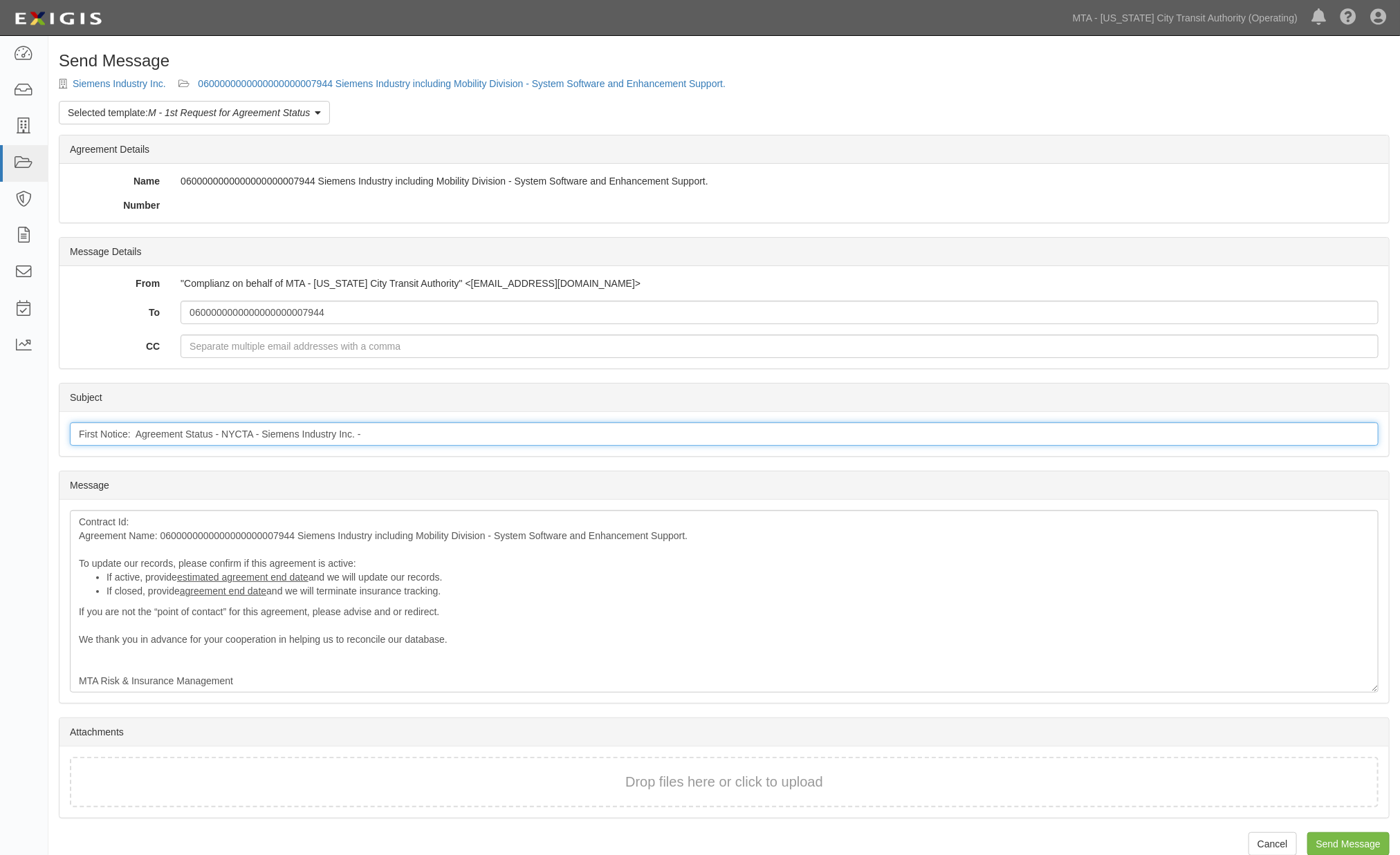
click at [371, 433] on input "First Notice: Agreement Status - NYCTA - Siemens Industry Inc. -" at bounding box center [724, 434] width 1309 height 23
paste input "0600000000000000000007944"
type input "First Notice: Agreement Status - NYCTA - Siemens Industry Inc. - 06000000000000…"
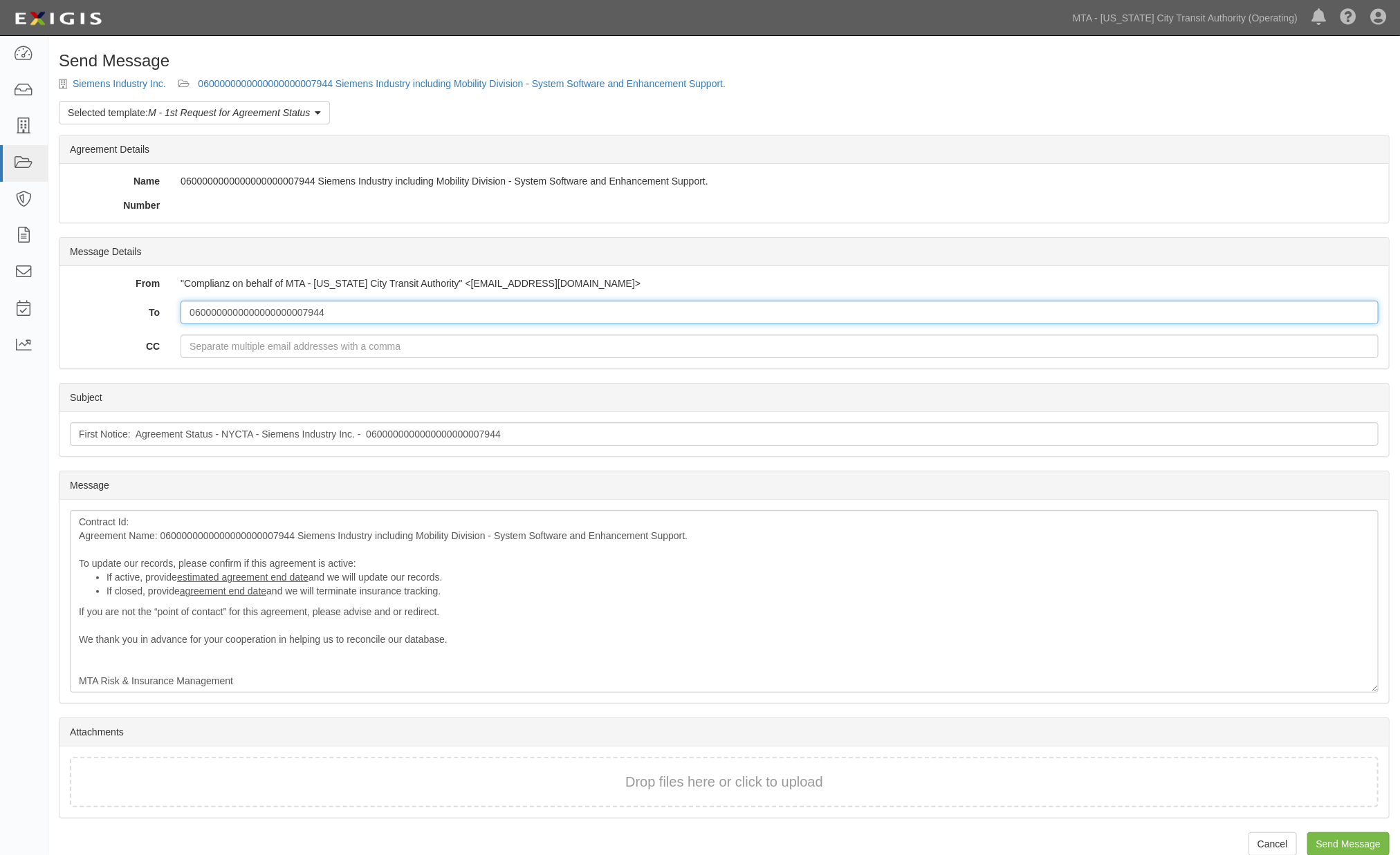
drag, startPoint x: 357, startPoint y: 309, endPoint x: 61, endPoint y: 307, distance: 296.0
click at [63, 307] on div "To 0600000000000000000007944" at bounding box center [724, 312] width 1329 height 23
click at [225, 314] on input "To" at bounding box center [780, 312] width 1198 height 23
paste input "john.maceda@nyct.com"
type input "john.maceda@nyct.com"
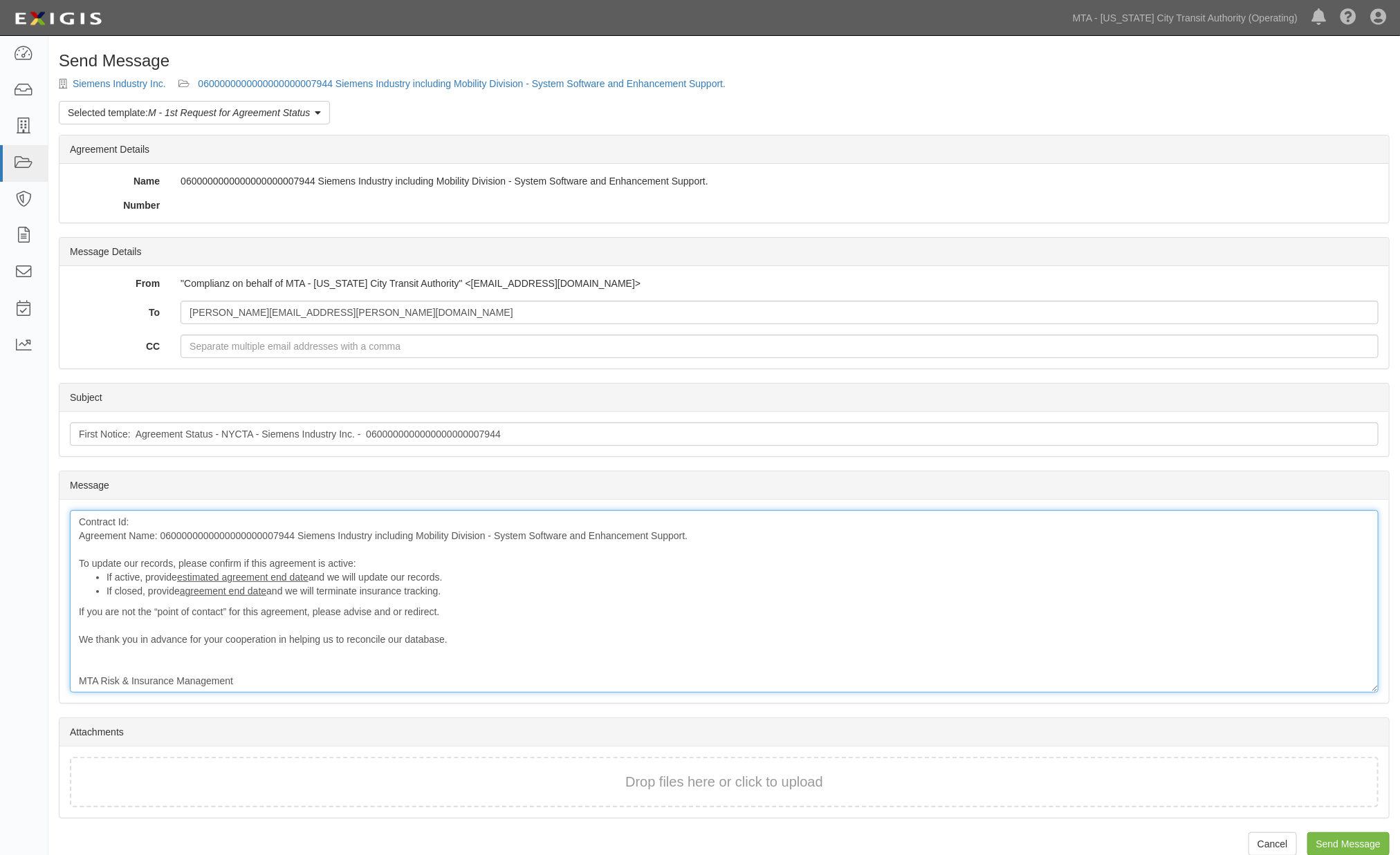
click at [165, 520] on div "Contract Id: Agreement Name: 0600000000000000000007944 Siemens Industry includi…" at bounding box center [724, 602] width 1309 height 183
click at [471, 433] on input "First Notice: Agreement Status - NYCTA - Siemens Industry Inc. - 06000000000000…" at bounding box center [724, 434] width 1309 height 23
click at [138, 519] on div "Contract Id: Agreement Name: 0600000000000000000007944 Siemens Industry includi…" at bounding box center [724, 602] width 1309 height 183
paste div
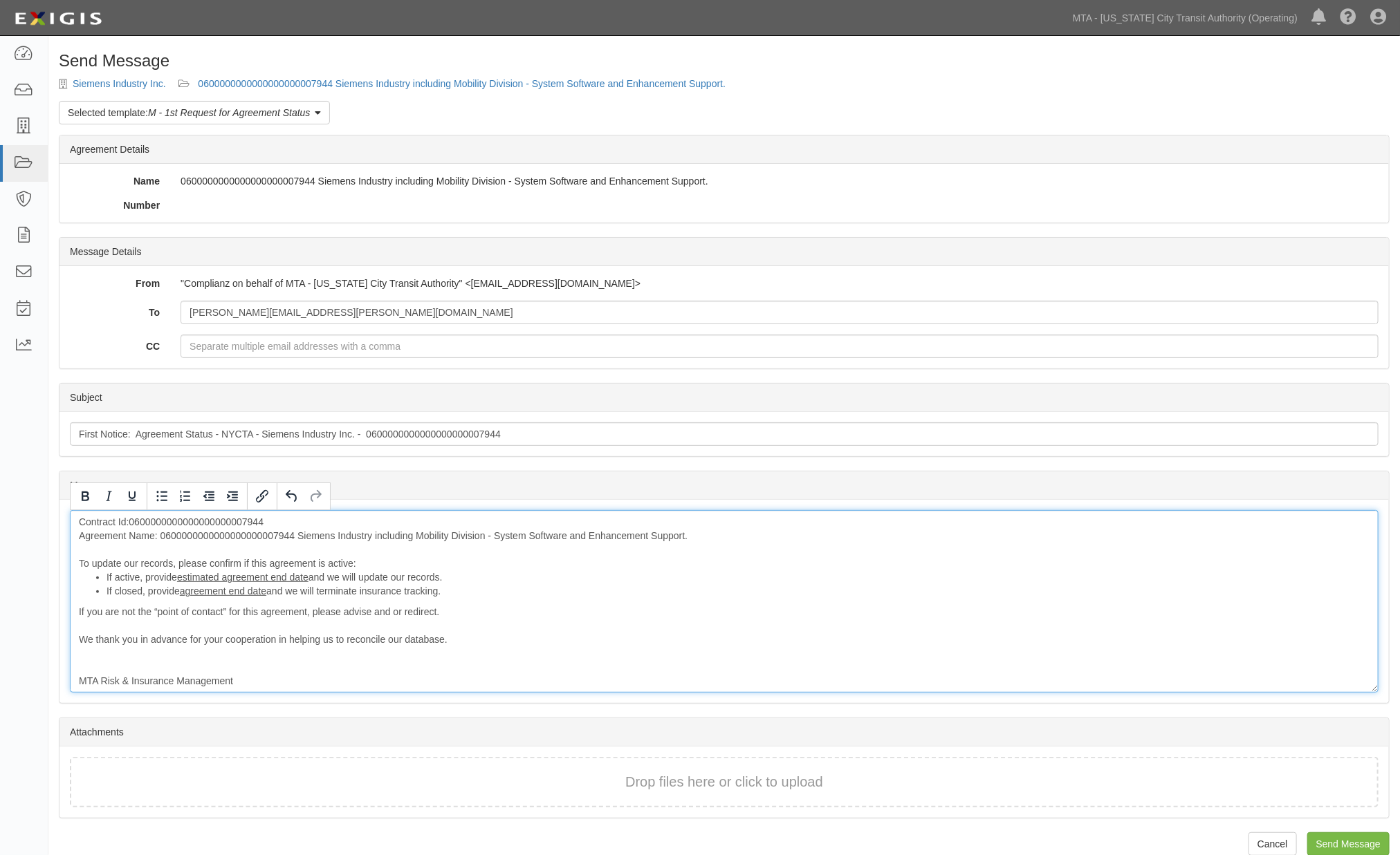
click at [184, 532] on div "Contract Id:0600000000000000000007944 Agreement Name: 0600000000000000000007944…" at bounding box center [724, 602] width 1309 height 183
drag, startPoint x: 354, startPoint y: 566, endPoint x: 316, endPoint y: 563, distance: 38.1
click at [316, 563] on div "Contract Id:0600000000000000000007944 Agreement Name: Siemens Industry includin…" at bounding box center [724, 602] width 1309 height 183
drag, startPoint x: 448, startPoint y: 612, endPoint x: 85, endPoint y: 574, distance: 365.0
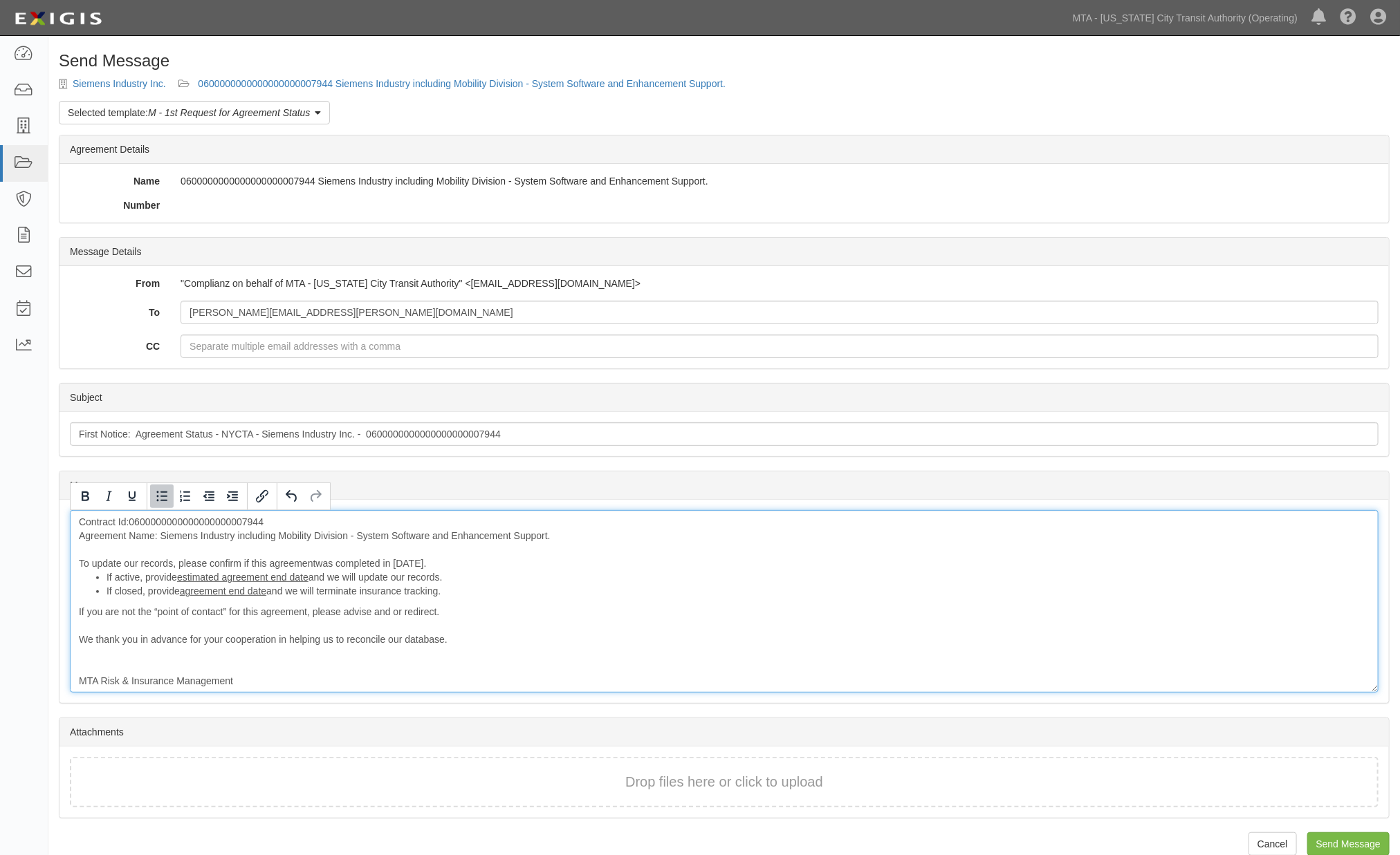
click at [85, 574] on div "Contract Id:0600000000000000000007944 Agreement Name: Siemens Industry includin…" at bounding box center [724, 602] width 1309 height 183
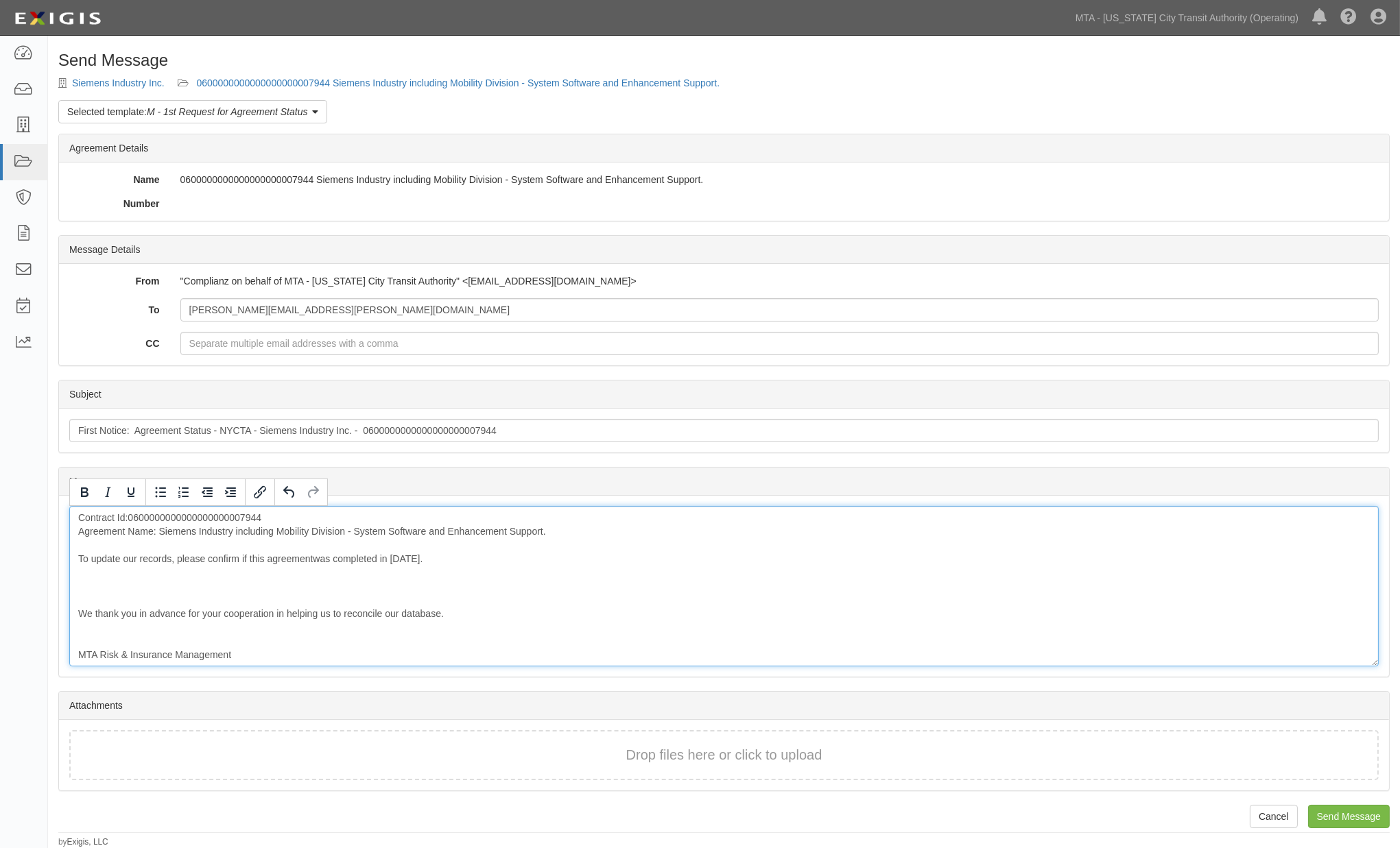
click at [96, 593] on div "Contract Id:0600000000000000000007944 Agreement Name: Siemens Industry includin…" at bounding box center [724, 587] width 1310 height 160
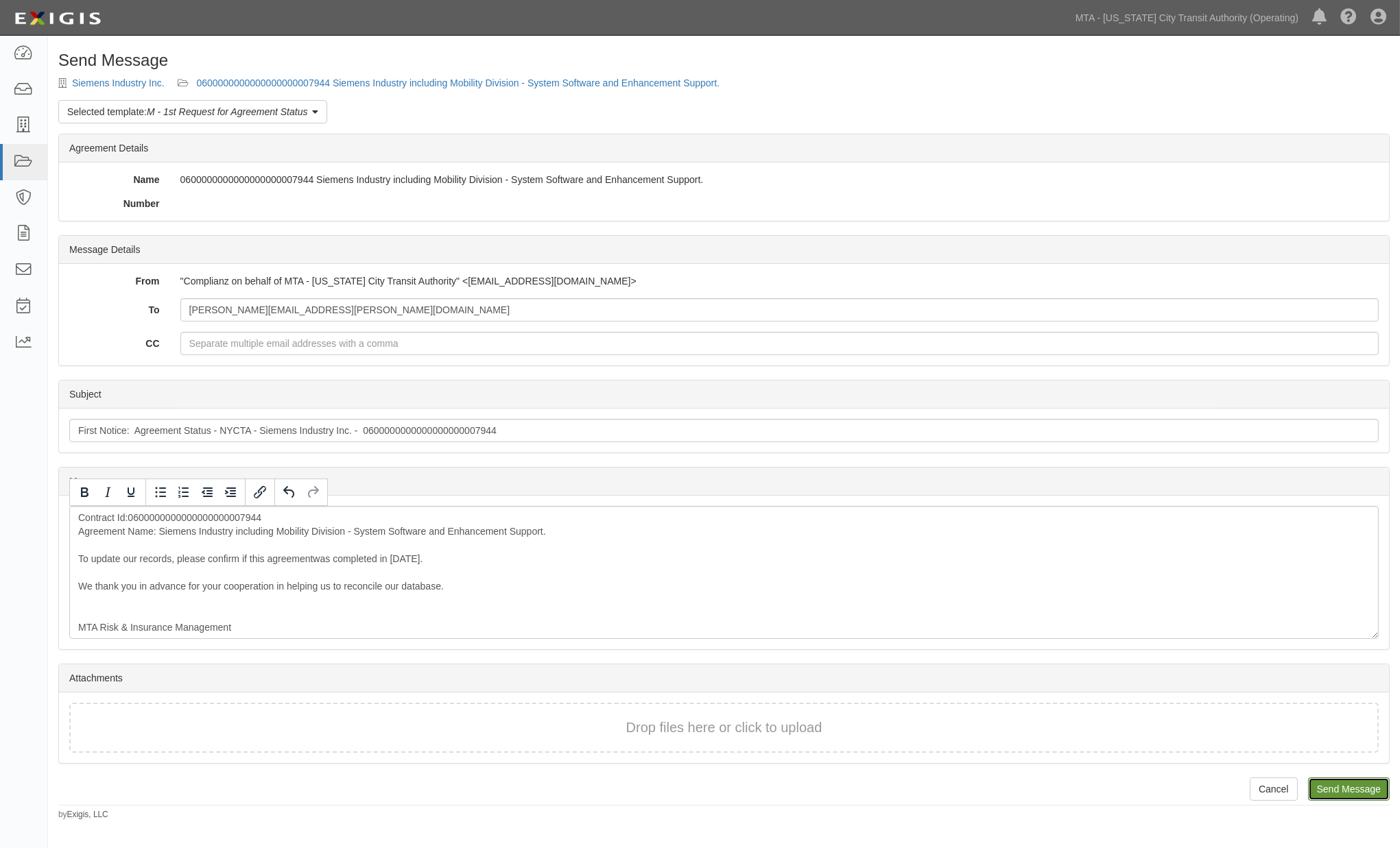
click at [1356, 785] on input "Send Message" at bounding box center [1349, 789] width 82 height 23
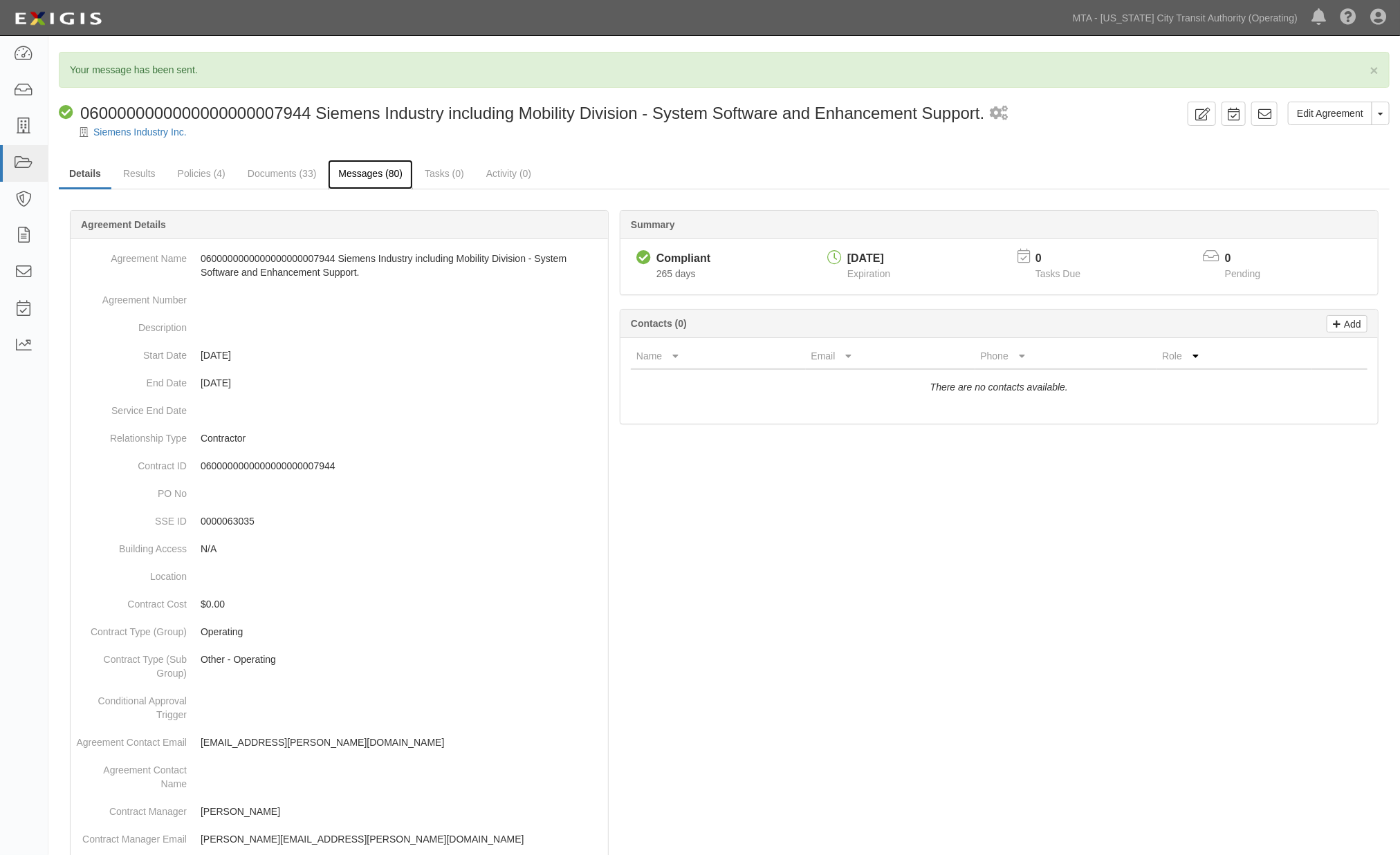
click at [371, 166] on link "Messages (80)" at bounding box center [370, 174] width 85 height 29
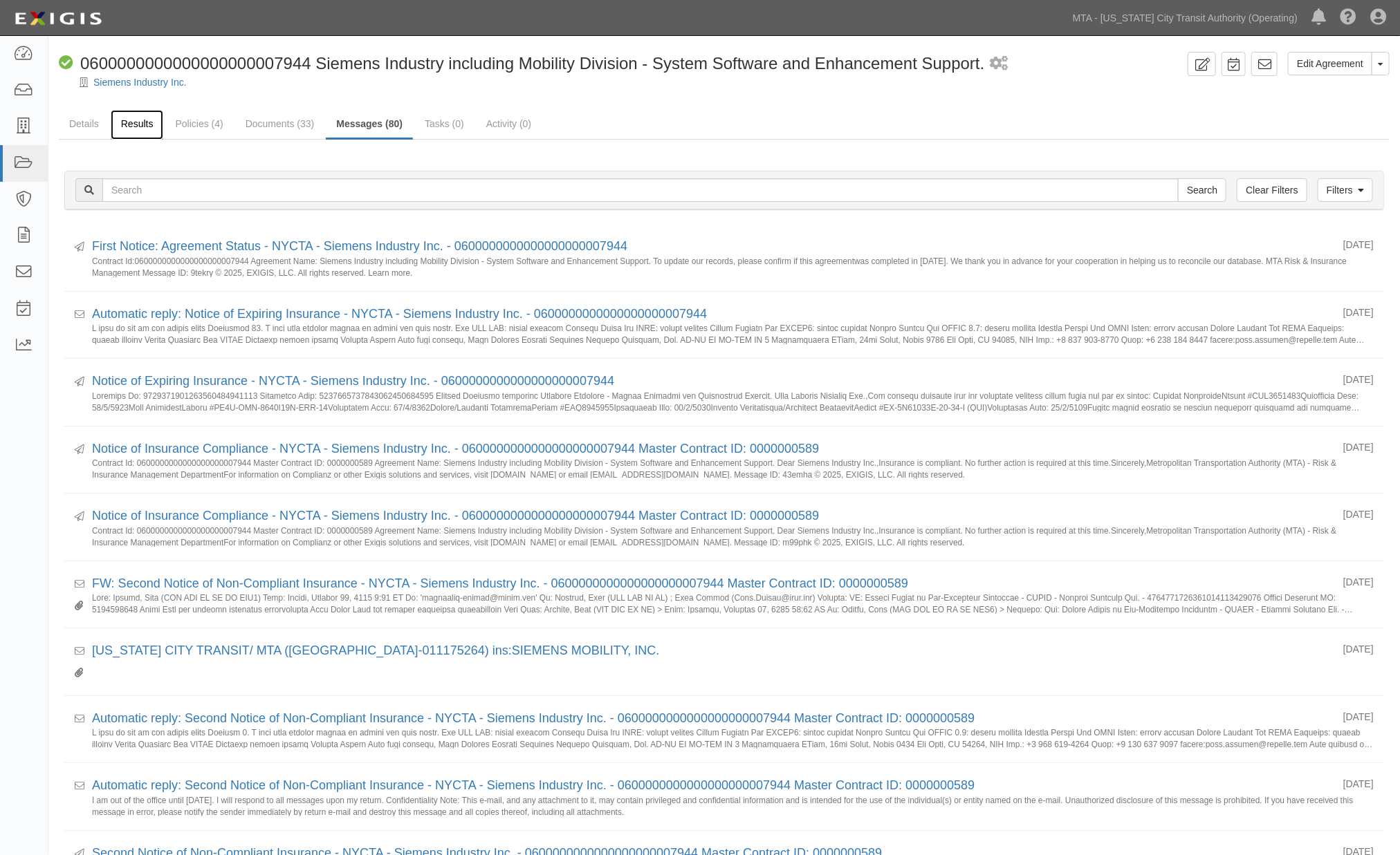
click at [127, 123] on link "Results" at bounding box center [137, 125] width 53 height 29
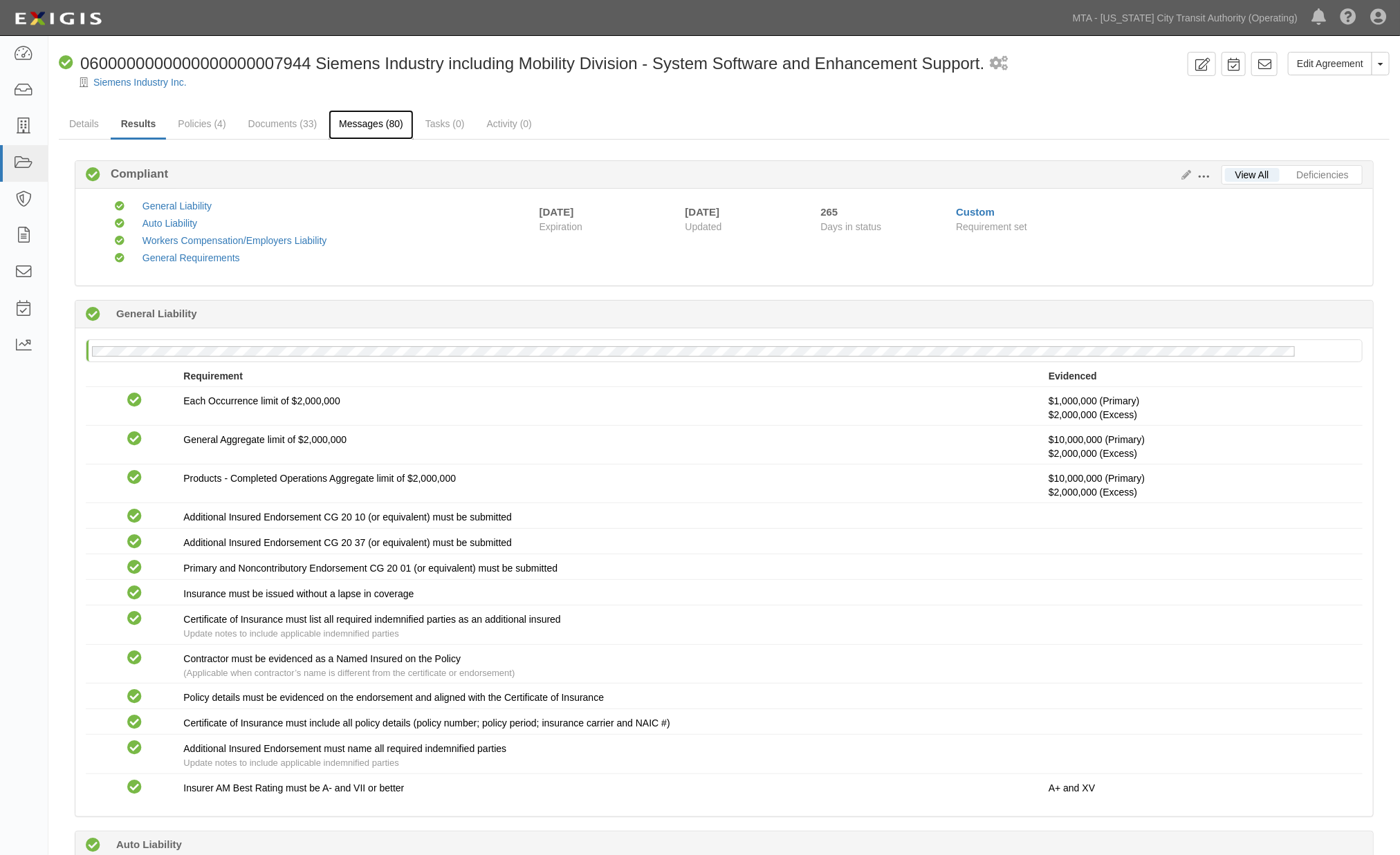
click at [371, 123] on link "Messages (80)" at bounding box center [371, 125] width 85 height 29
click at [247, 122] on link "Documents (33)" at bounding box center [283, 125] width 90 height 29
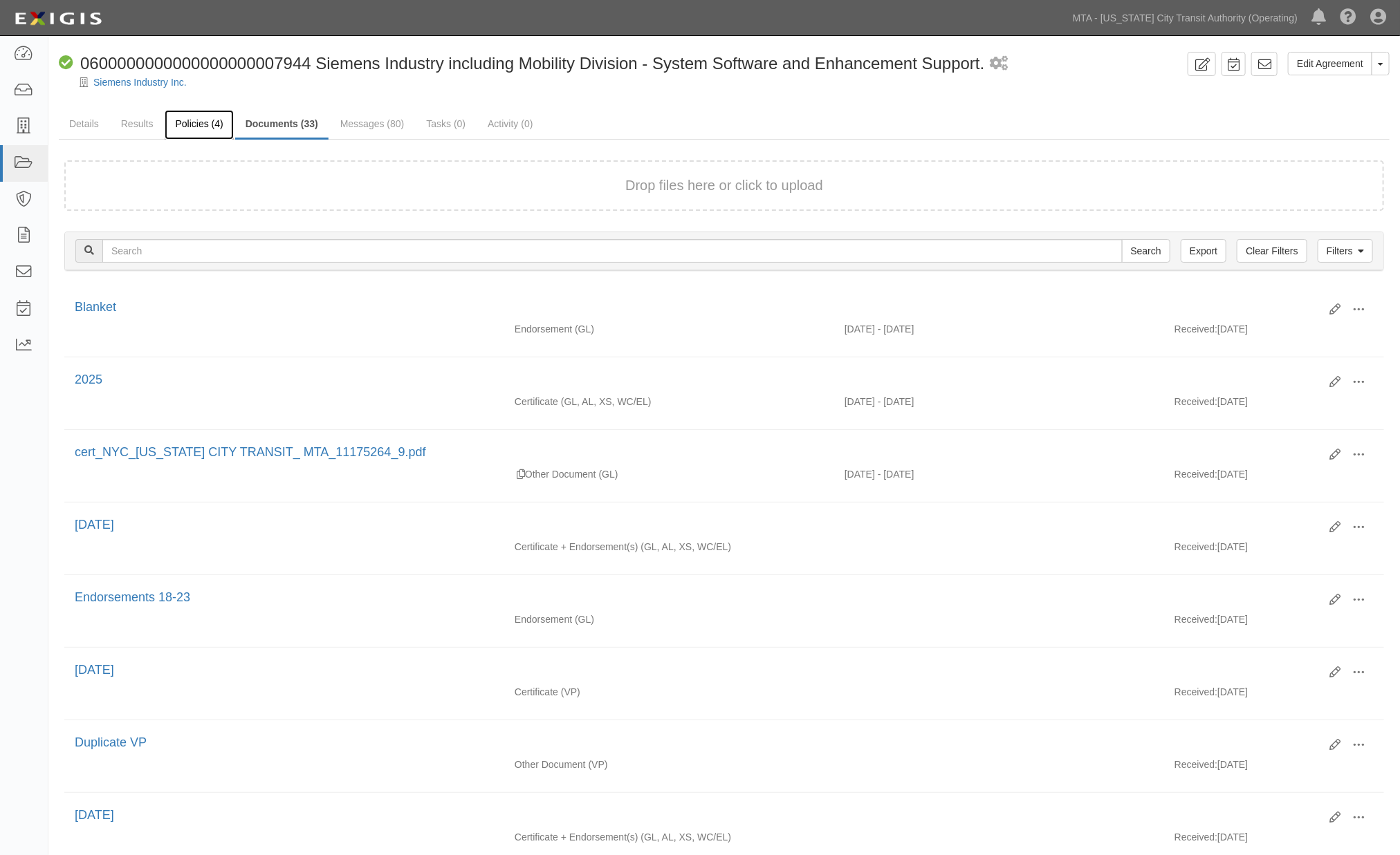
click at [202, 122] on link "Policies (4)" at bounding box center [199, 125] width 69 height 29
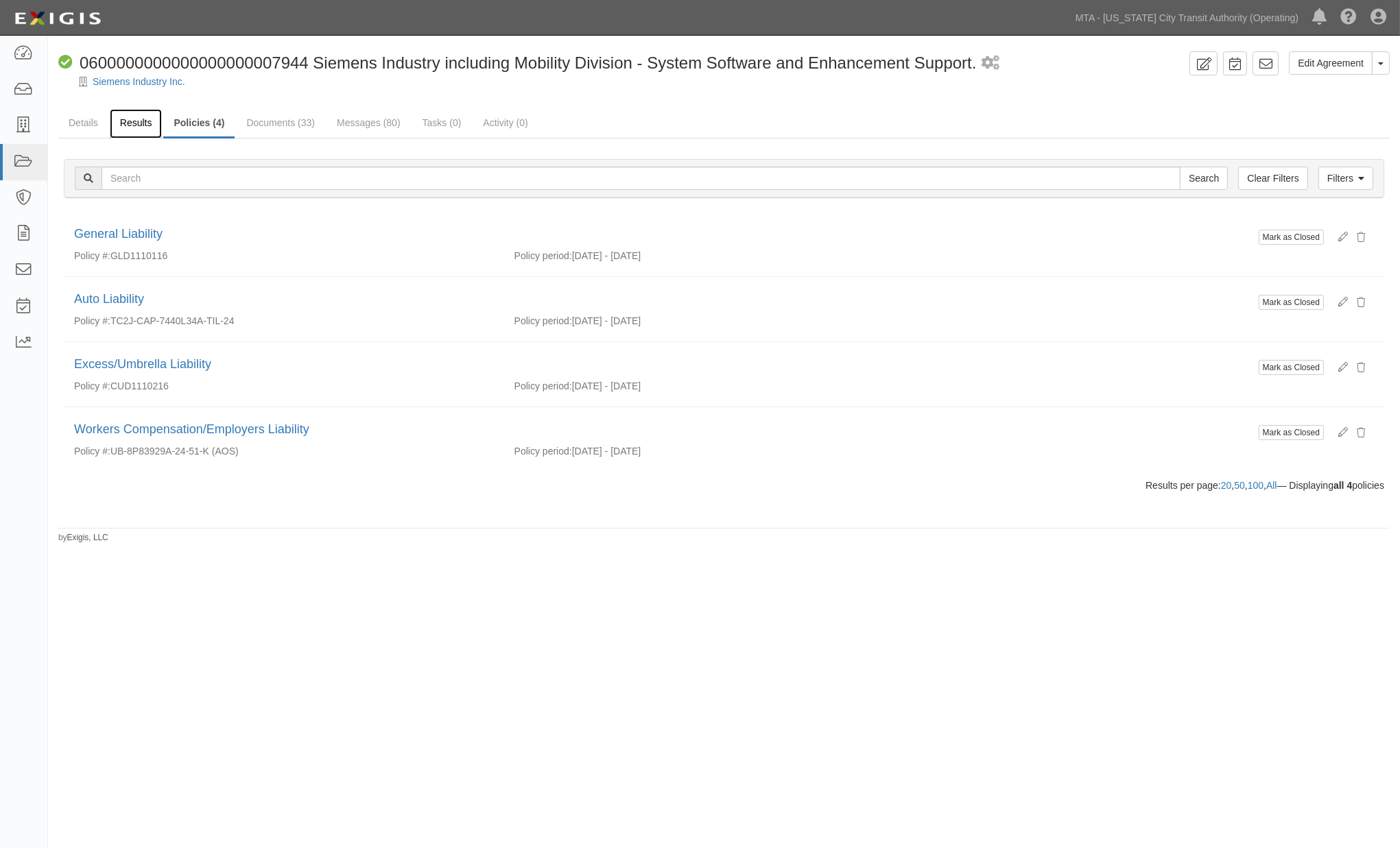
click at [139, 126] on link "Results" at bounding box center [136, 124] width 52 height 29
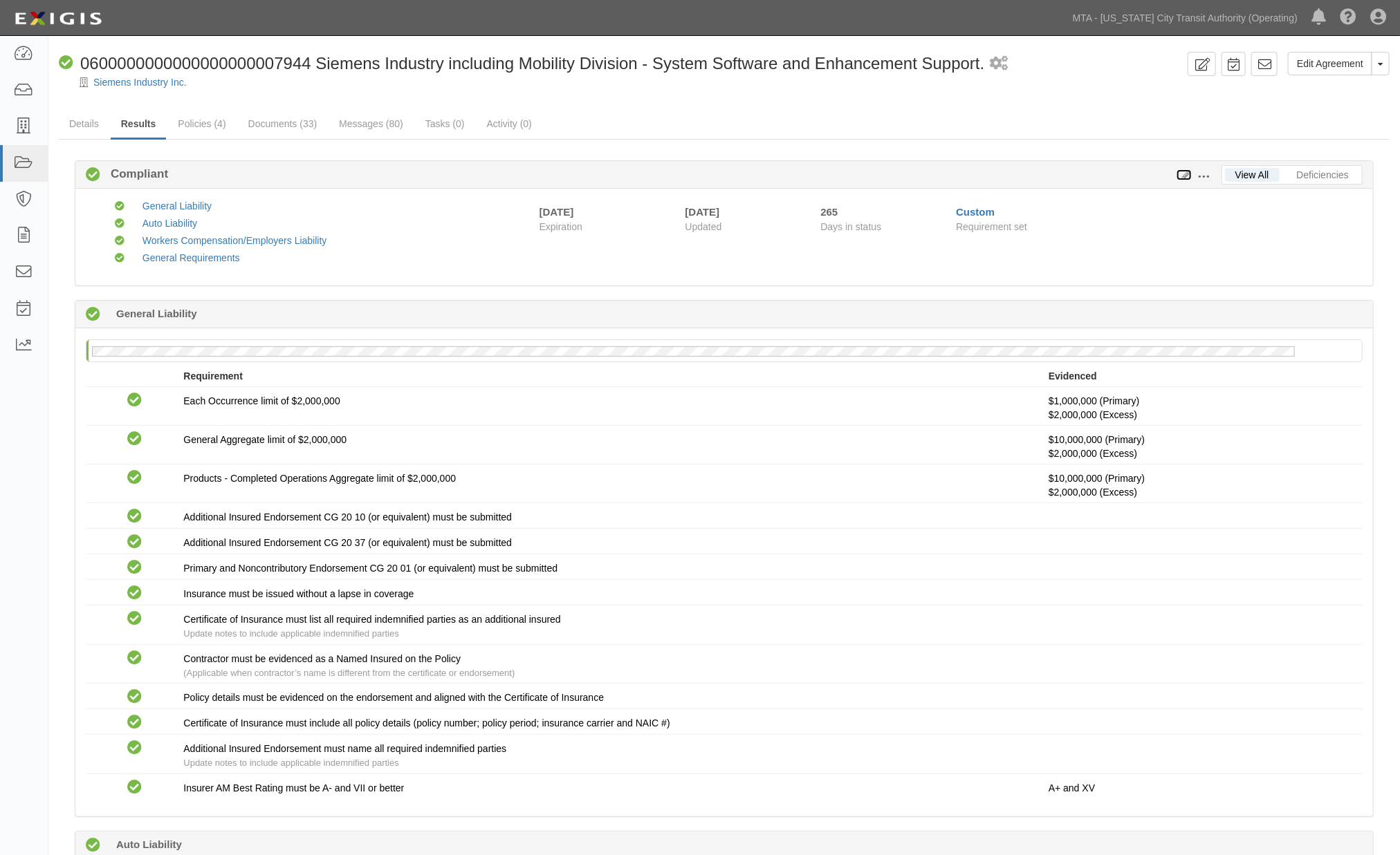
click at [1181, 176] on icon at bounding box center [1184, 175] width 15 height 10
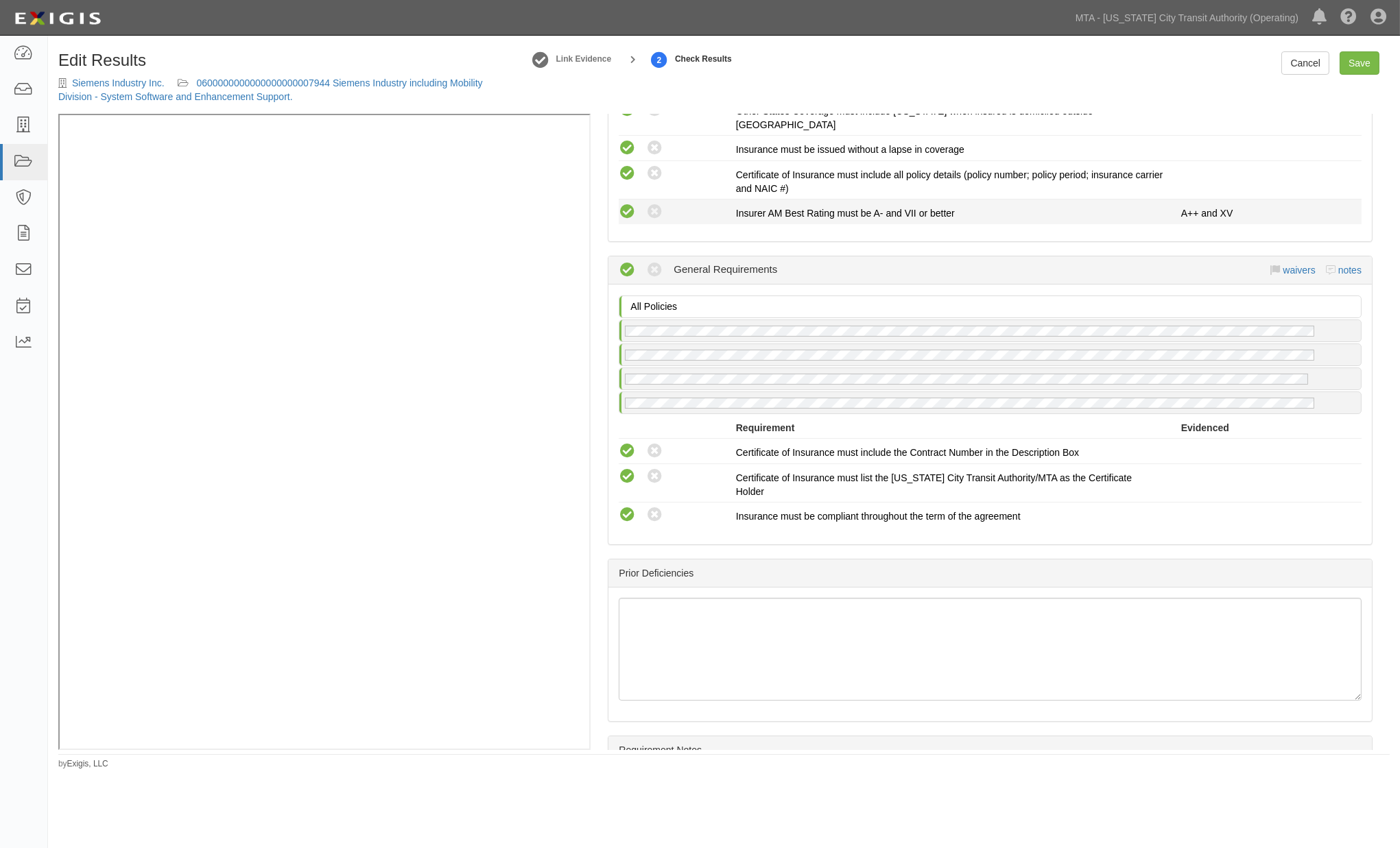
scroll to position [1039, 0]
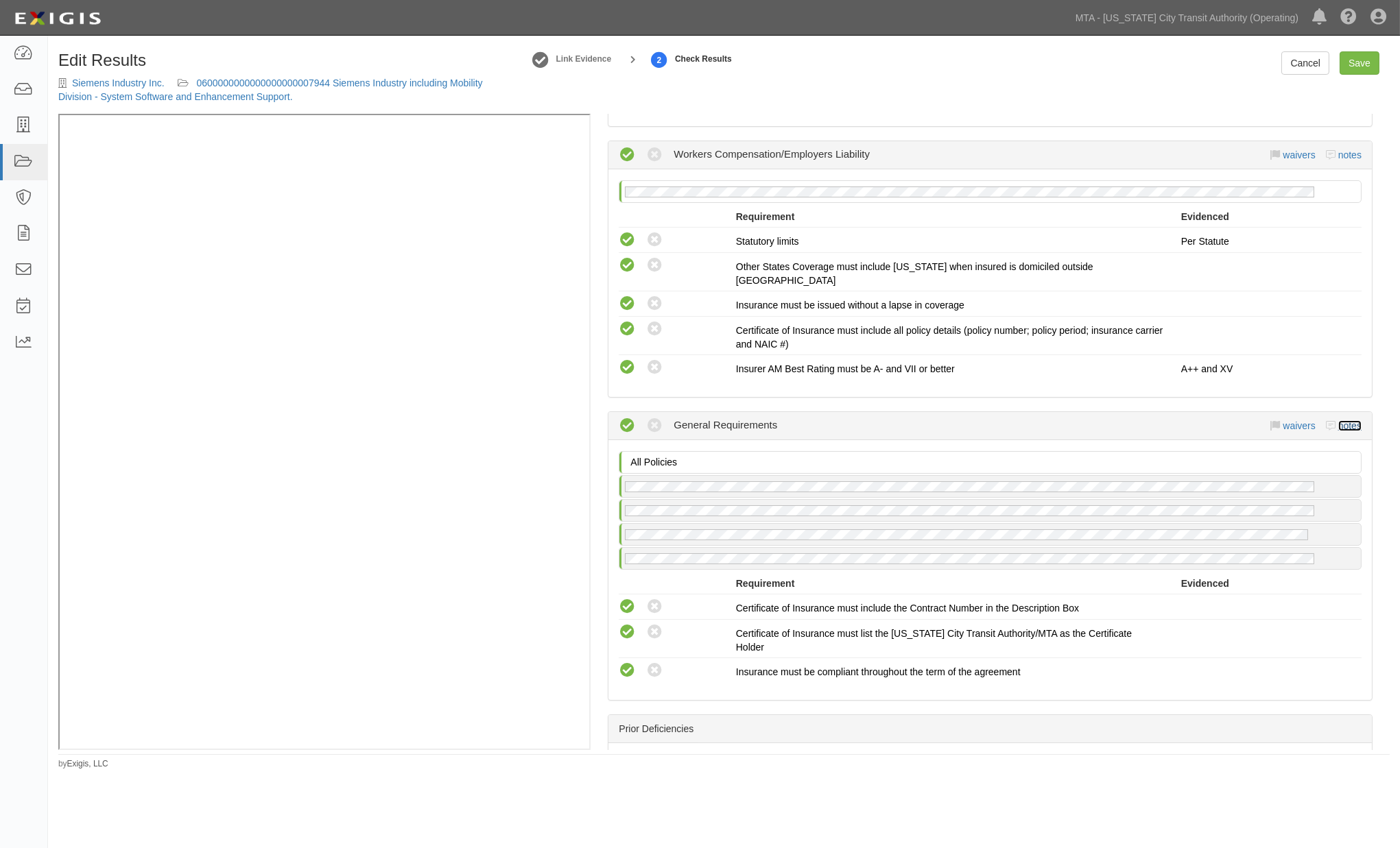
click at [1339, 420] on link "notes" at bounding box center [1350, 425] width 23 height 11
radio input "true"
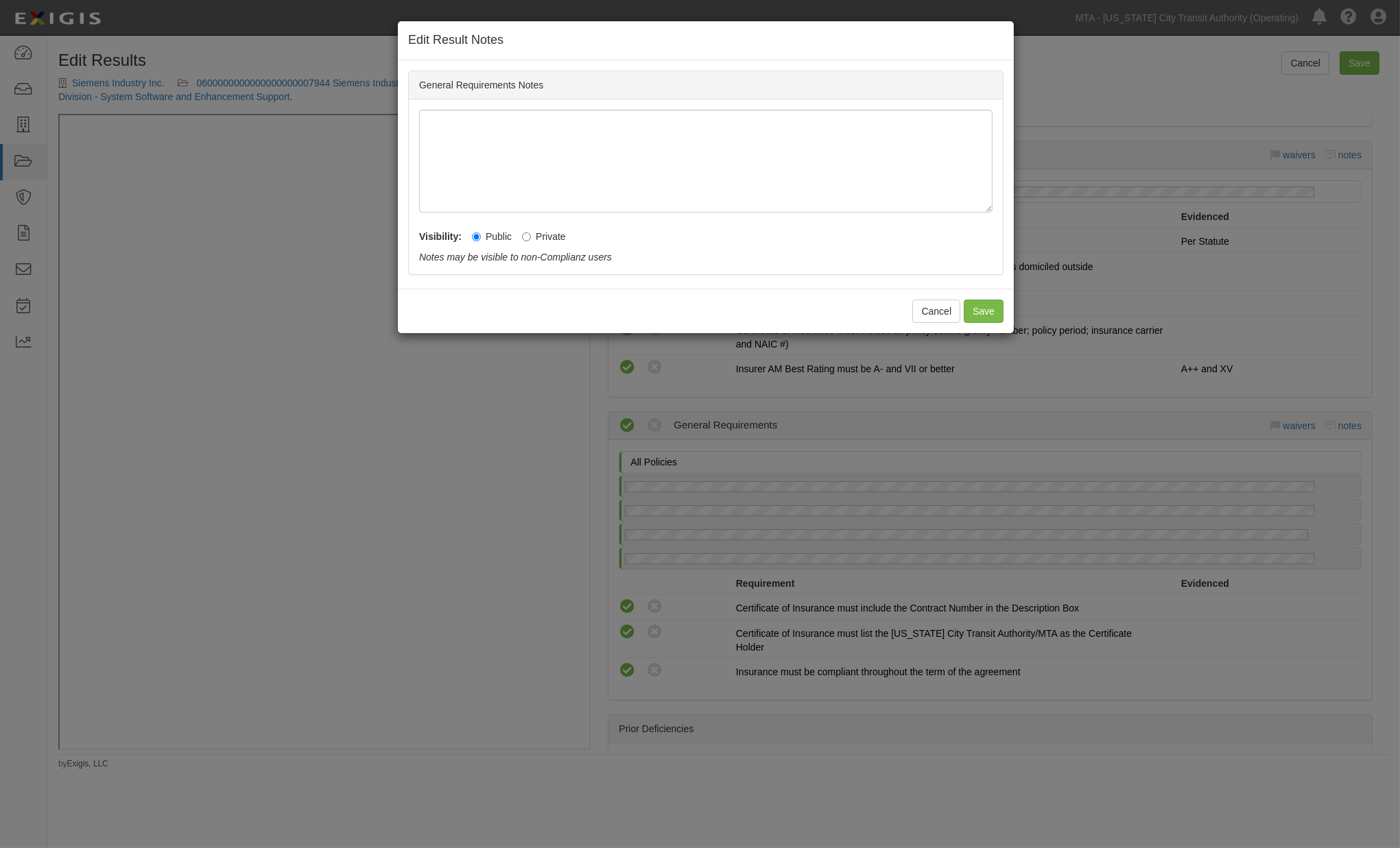
click at [554, 240] on label "Private" at bounding box center [544, 237] width 44 height 13
click at [531, 240] on input "Private" at bounding box center [527, 237] width 9 height 9
radio input "true"
click at [990, 309] on button "Save" at bounding box center [983, 311] width 40 height 23
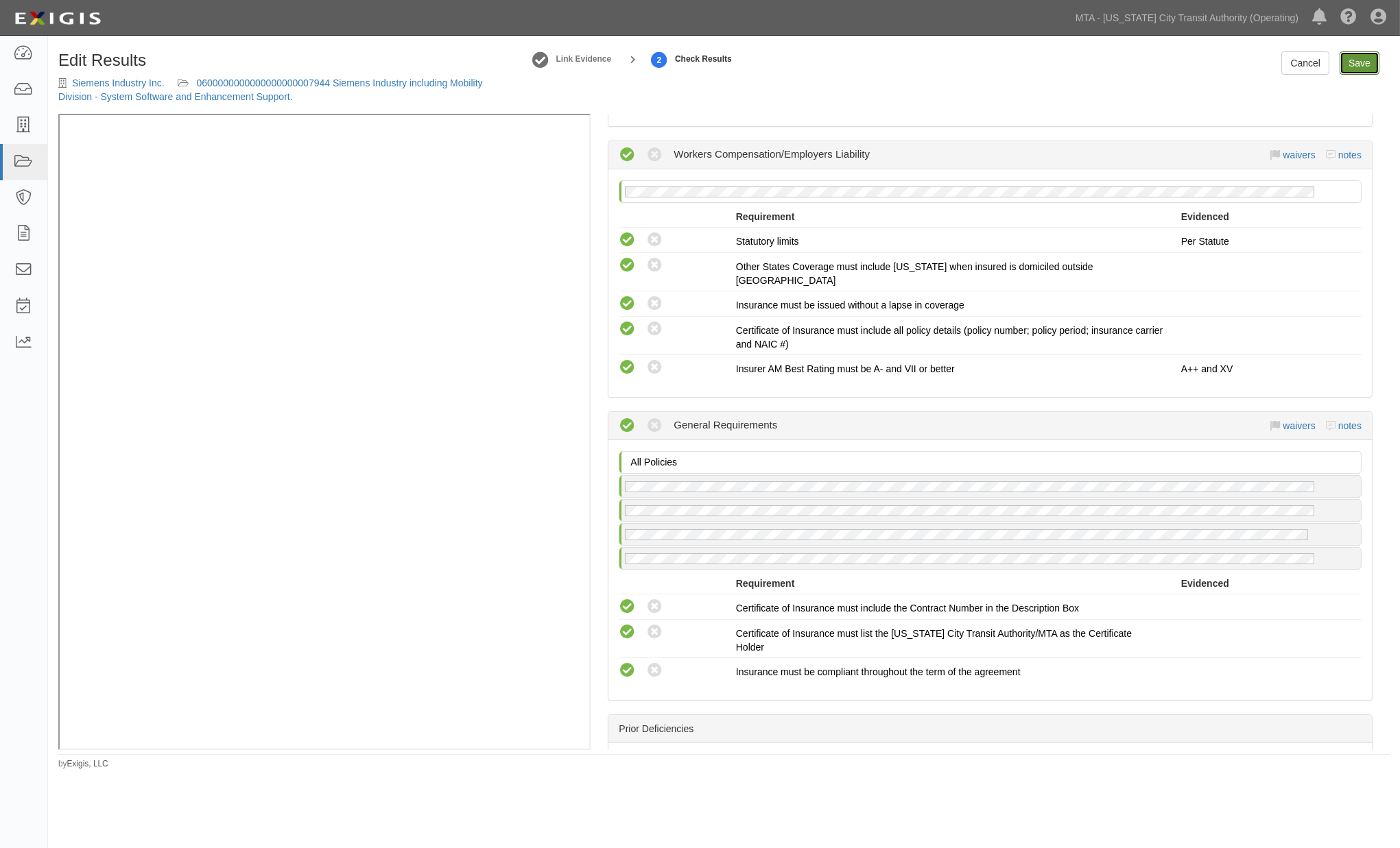
click at [1348, 61] on link "Save" at bounding box center [1360, 63] width 40 height 23
radio input "true"
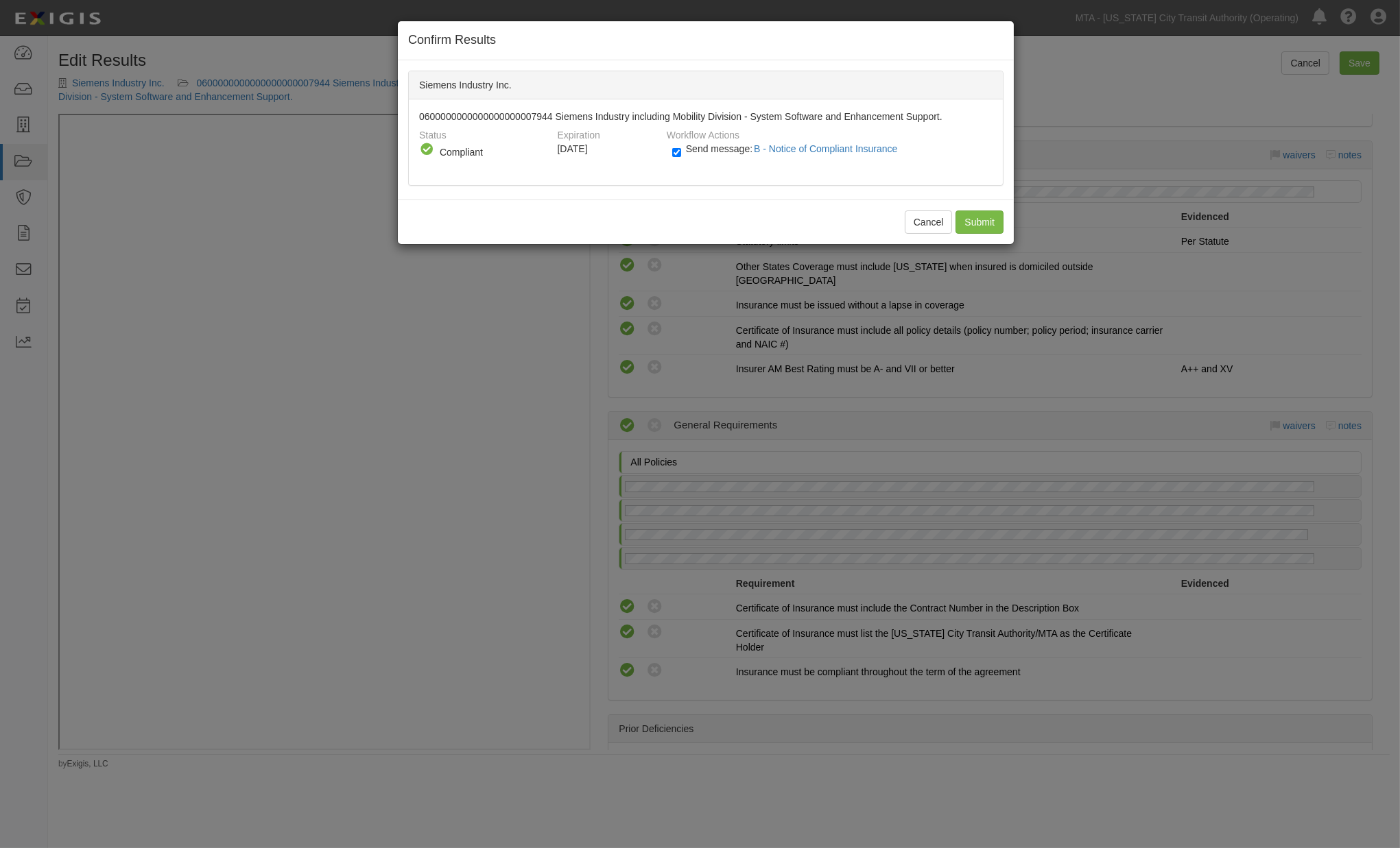
click at [691, 143] on span "Send message: B - Notice of Compliant Insurance" at bounding box center [794, 148] width 217 height 11
click at [681, 145] on input "Send message: B - Notice of Compliant Insurance" at bounding box center [677, 152] width 9 height 16
checkbox input "false"
click at [975, 216] on input "Submit" at bounding box center [980, 222] width 48 height 23
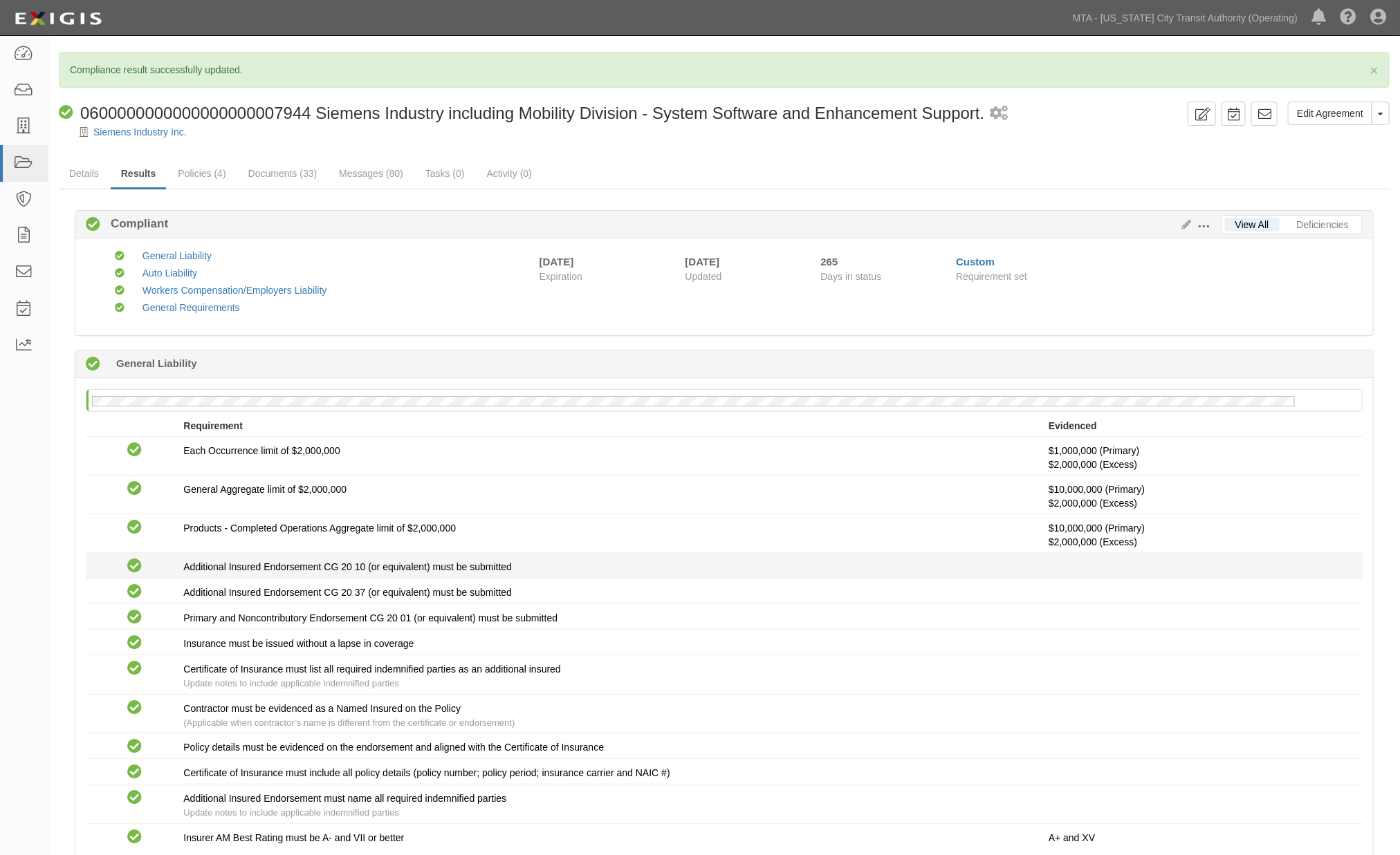
click at [735, 570] on div "Additional Insured Endorsement CG 20 10 (or equivalent) must be submitted" at bounding box center [616, 566] width 865 height 14
click at [14, 47] on icon at bounding box center [23, 54] width 20 height 16
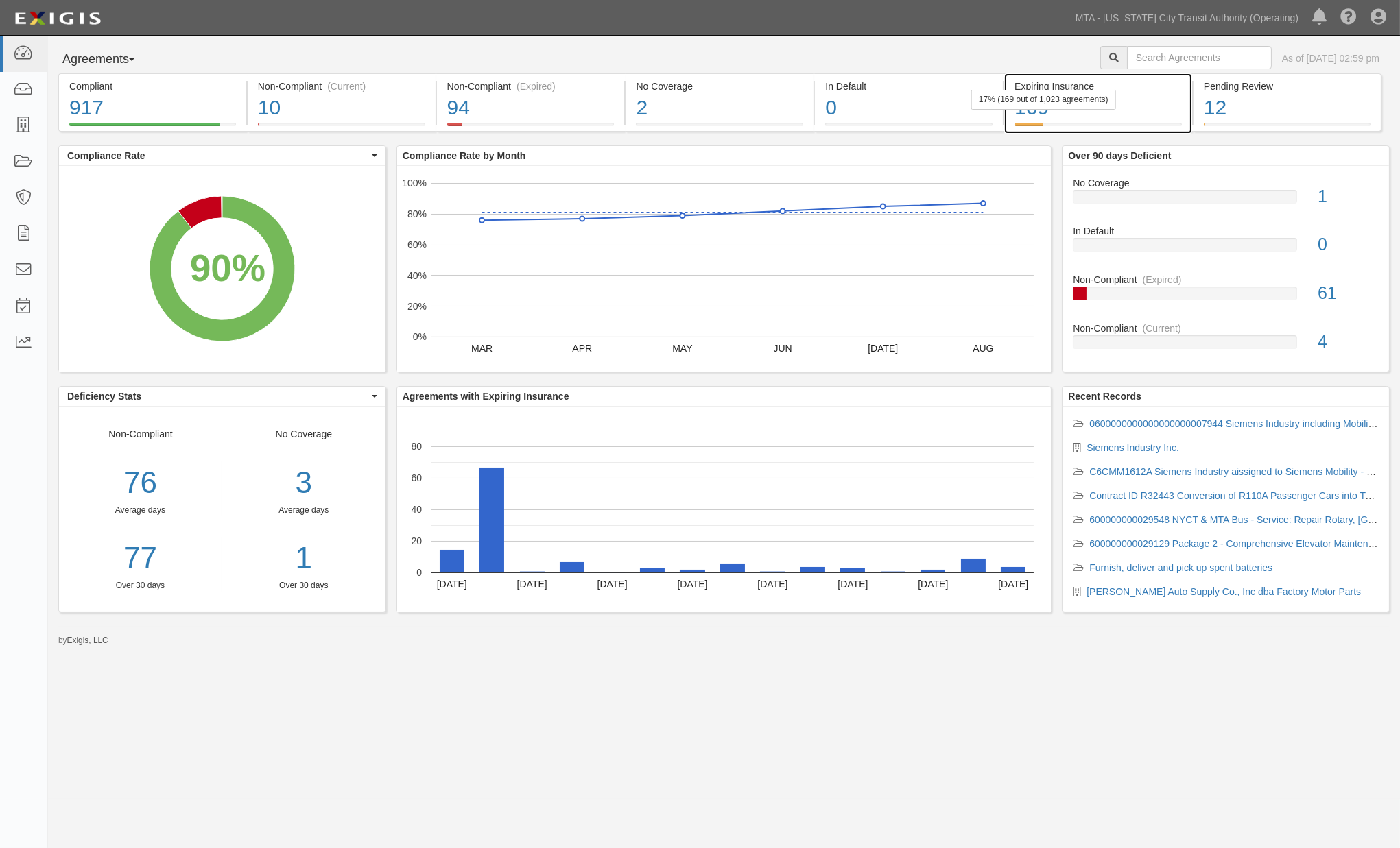
click at [1160, 117] on div "169" at bounding box center [1098, 107] width 167 height 29
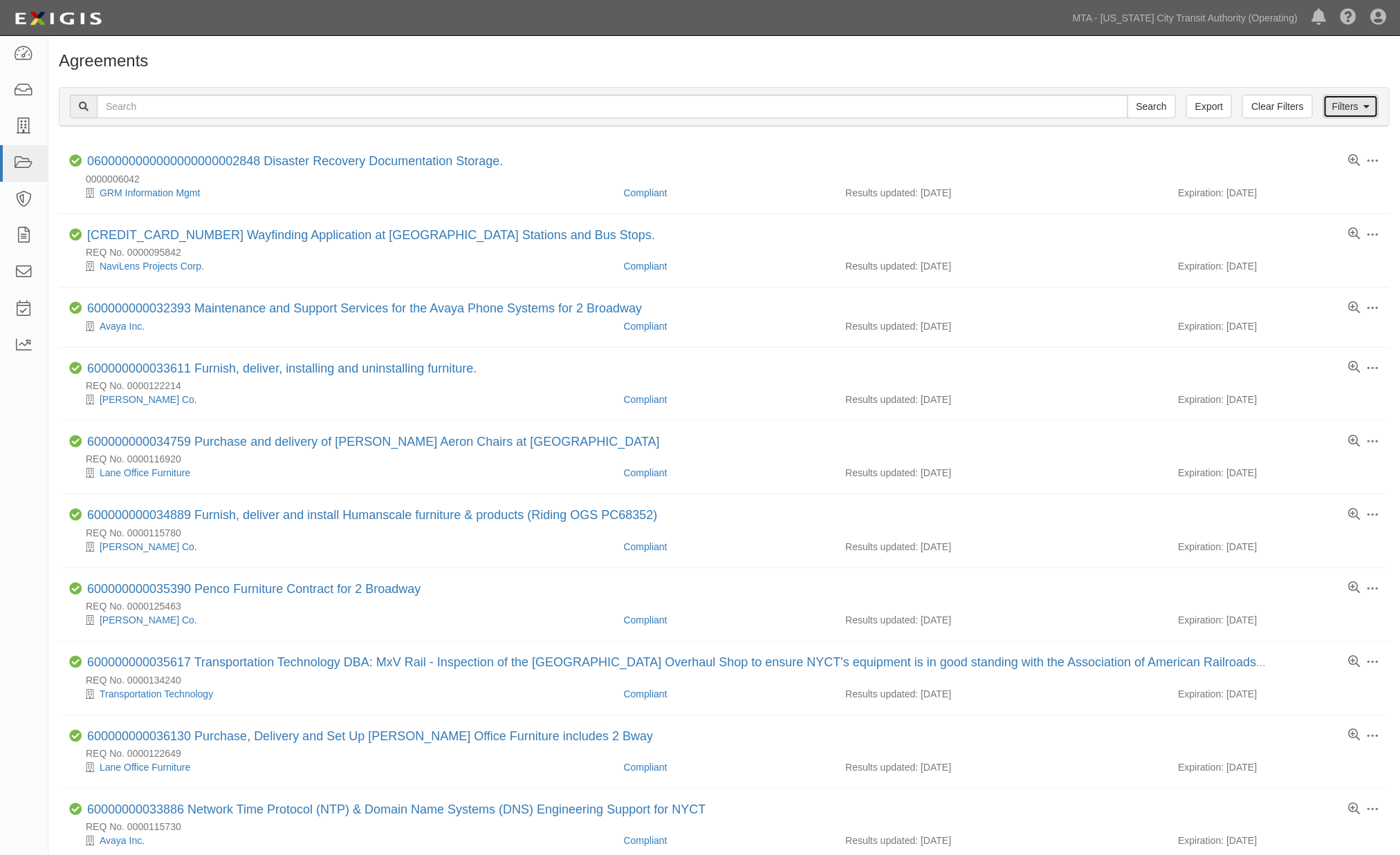
click at [1349, 102] on link "Filters" at bounding box center [1350, 106] width 55 height 23
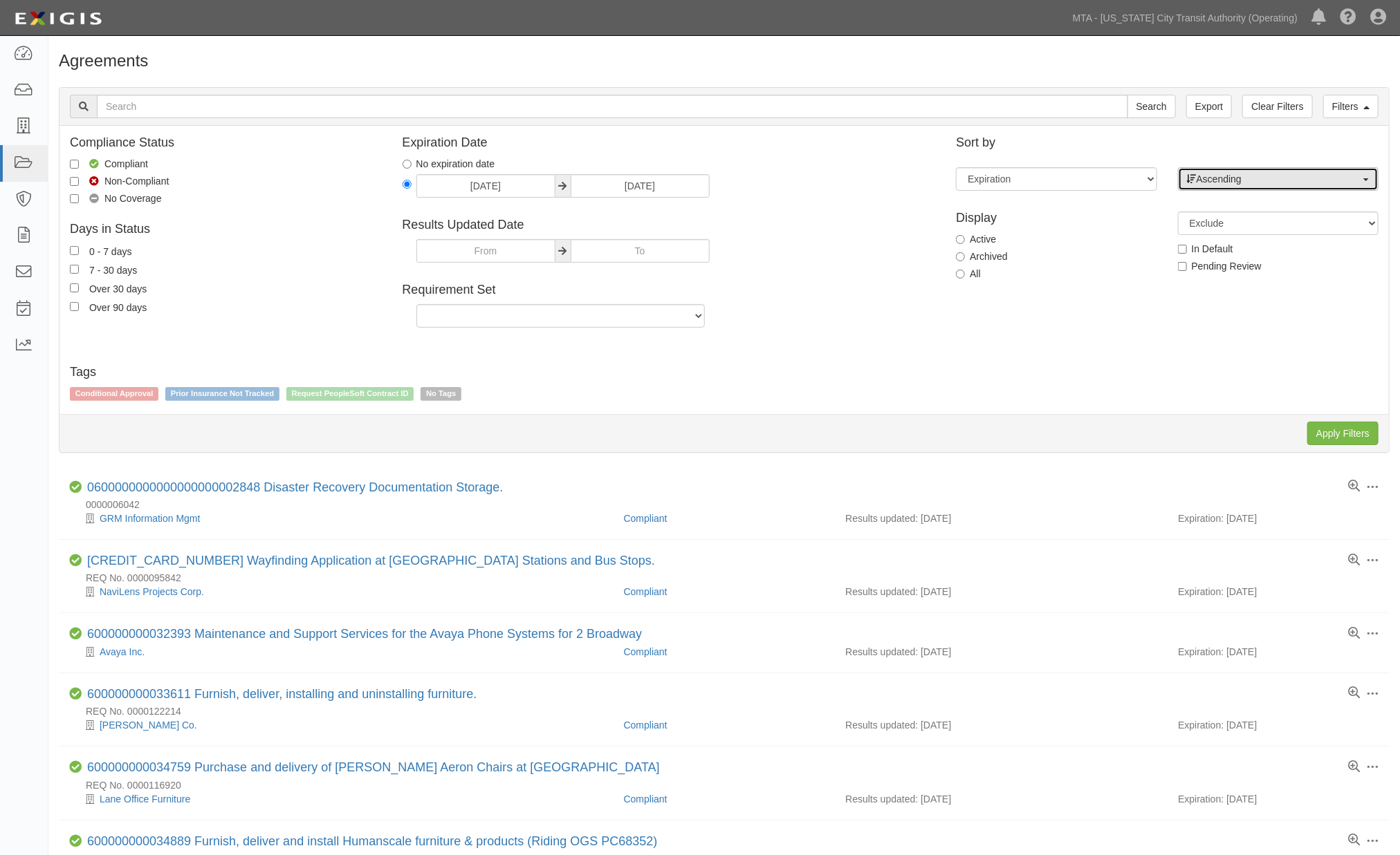
click at [1245, 174] on span "Ascending" at bounding box center [1274, 179] width 174 height 14
click at [1242, 225] on span "Descending" at bounding box center [1231, 224] width 51 height 14
select select "desc"
click at [1323, 428] on input "Apply Filters" at bounding box center [1343, 433] width 71 height 23
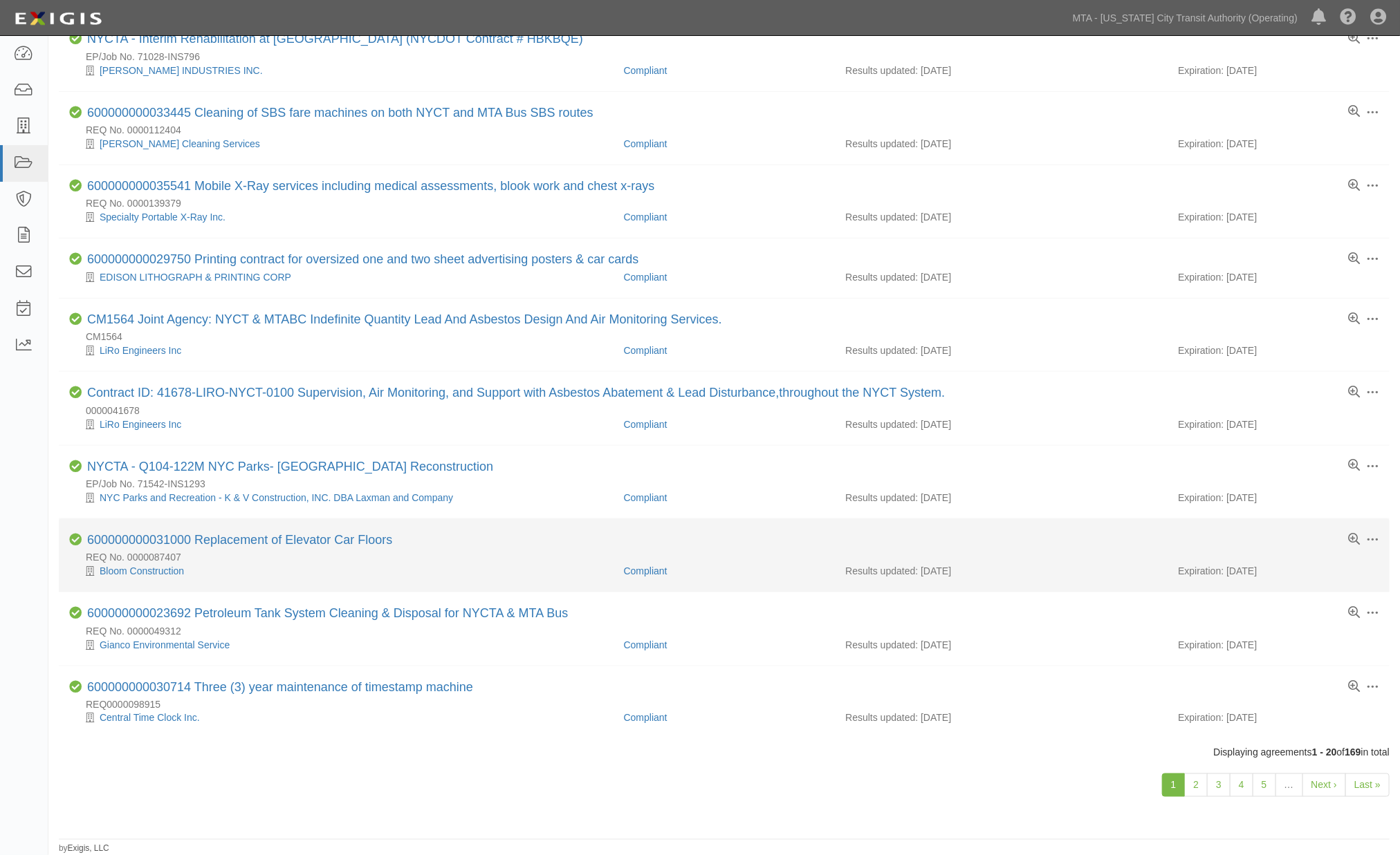
scroll to position [871, 0]
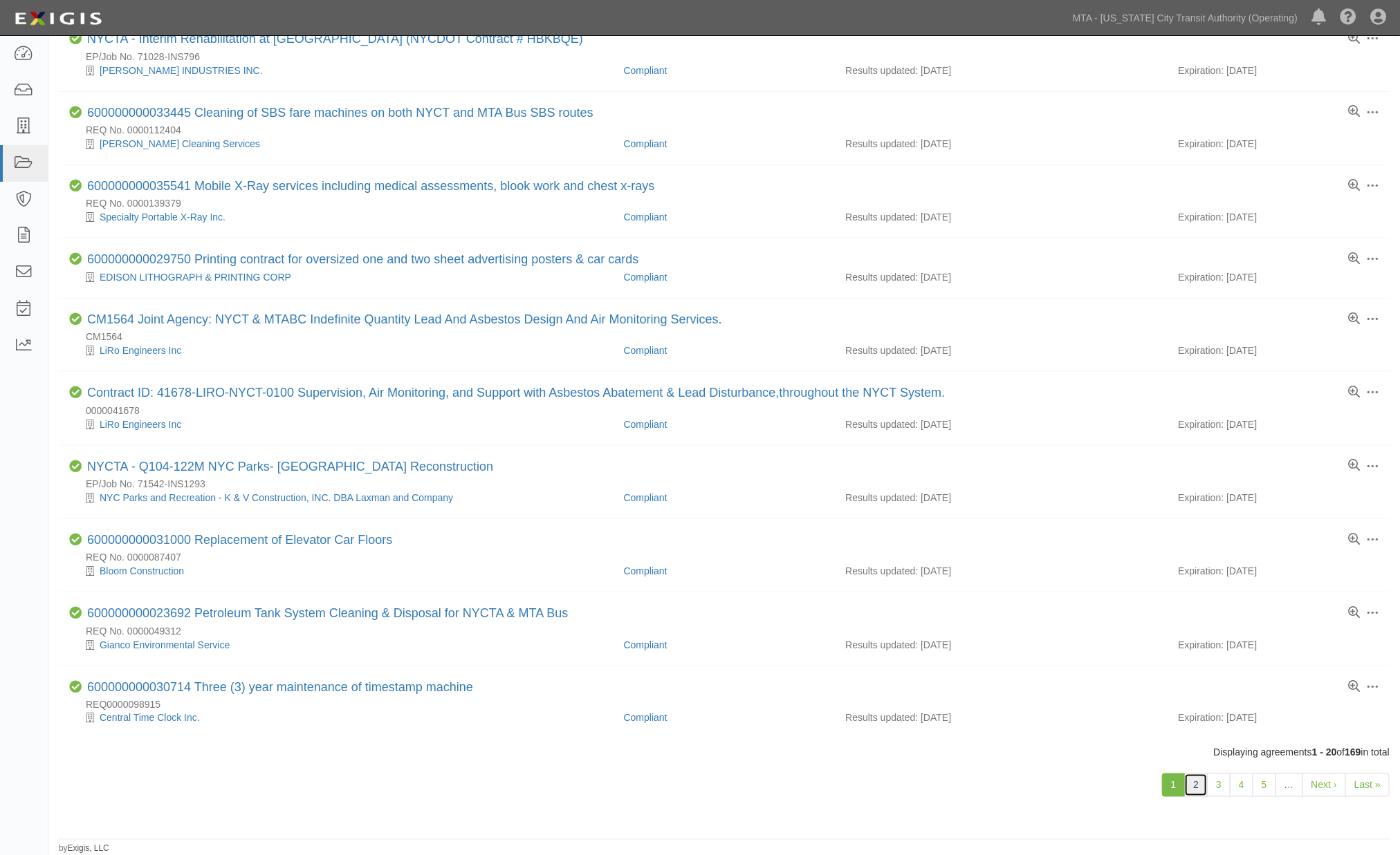
click at [1202, 787] on link "2" at bounding box center [1195, 785] width 23 height 23
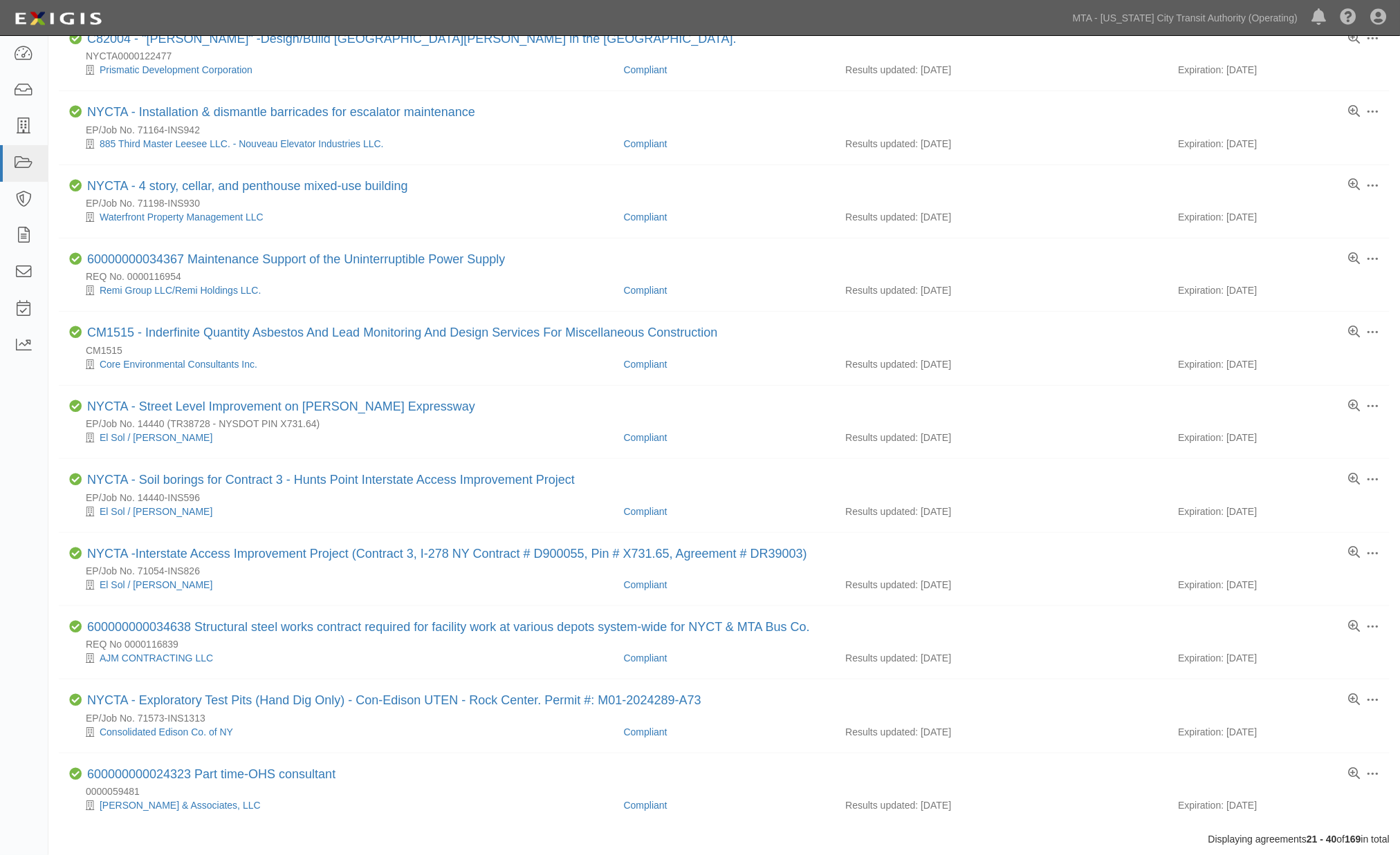
scroll to position [845, 0]
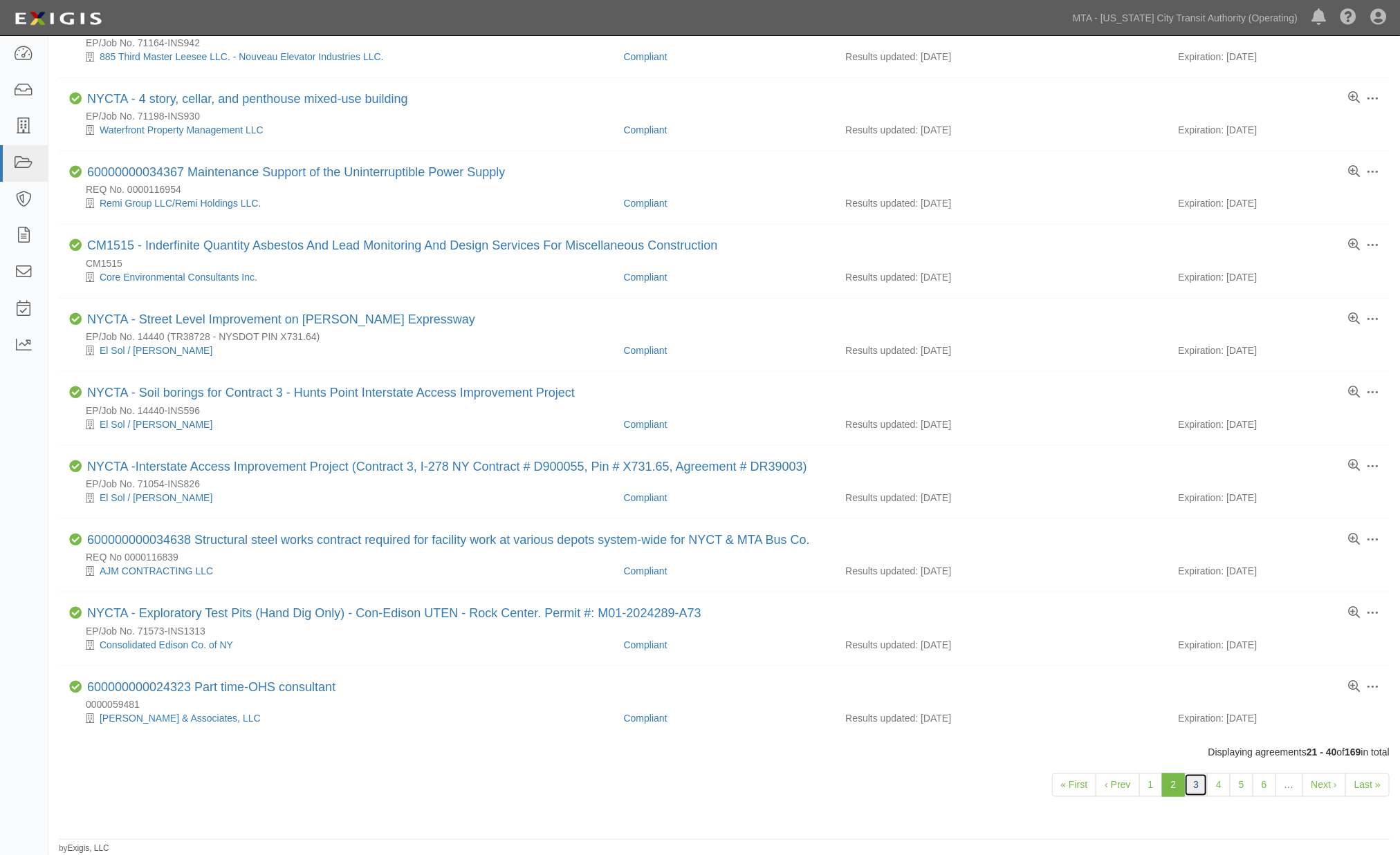
click at [1199, 797] on link "3" at bounding box center [1195, 785] width 23 height 23
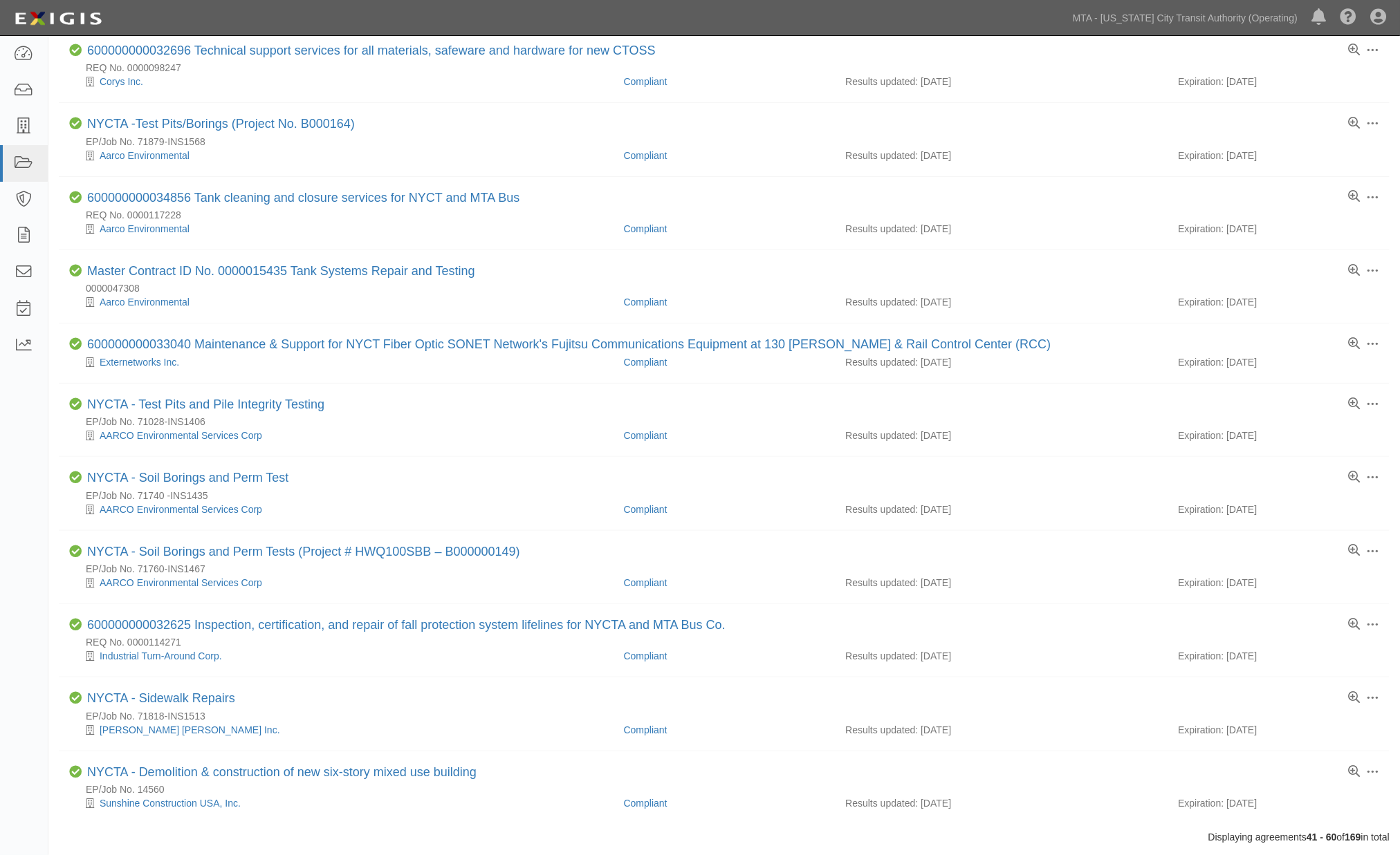
scroll to position [857, 0]
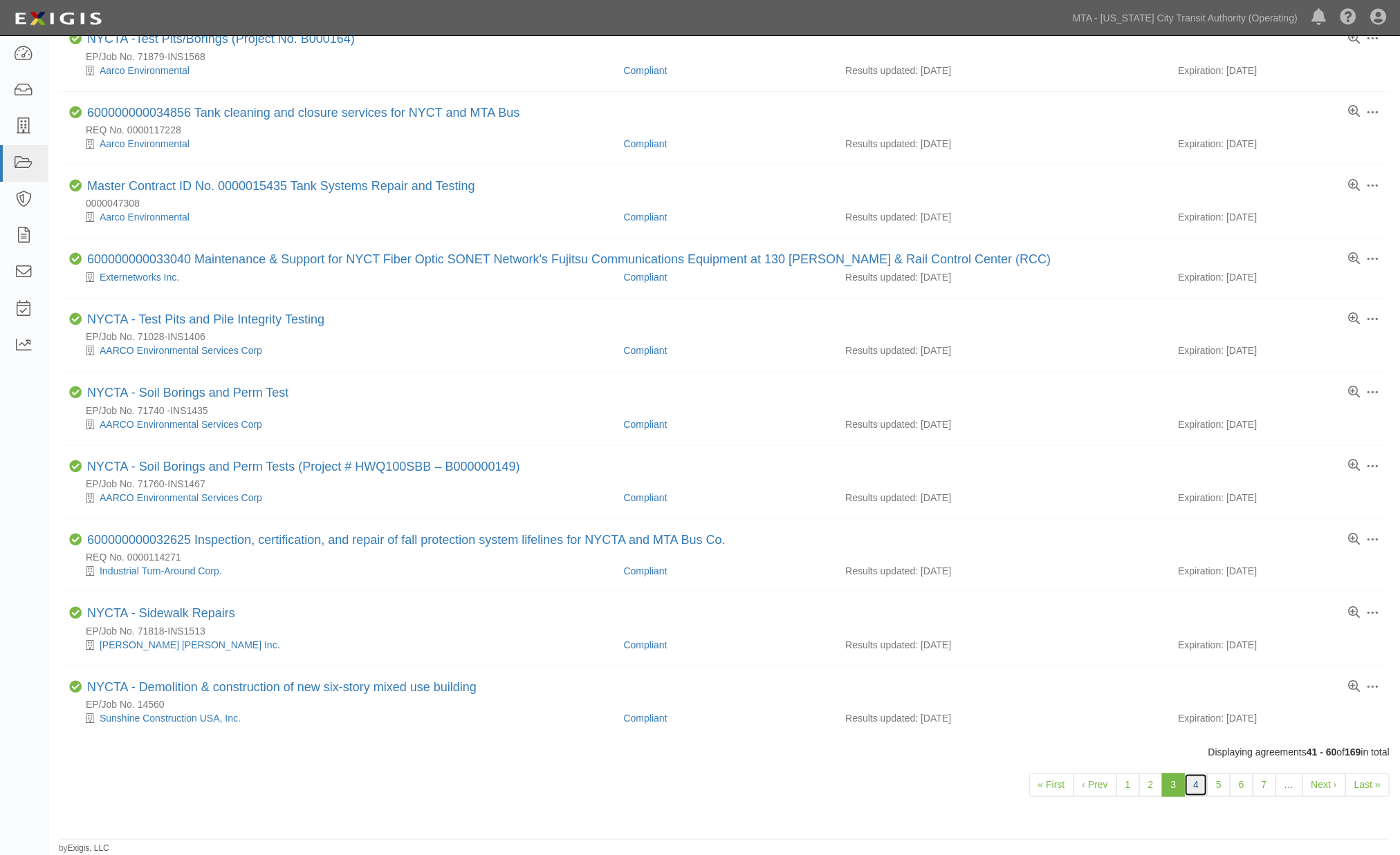
click at [1198, 784] on link "4" at bounding box center [1195, 785] width 23 height 23
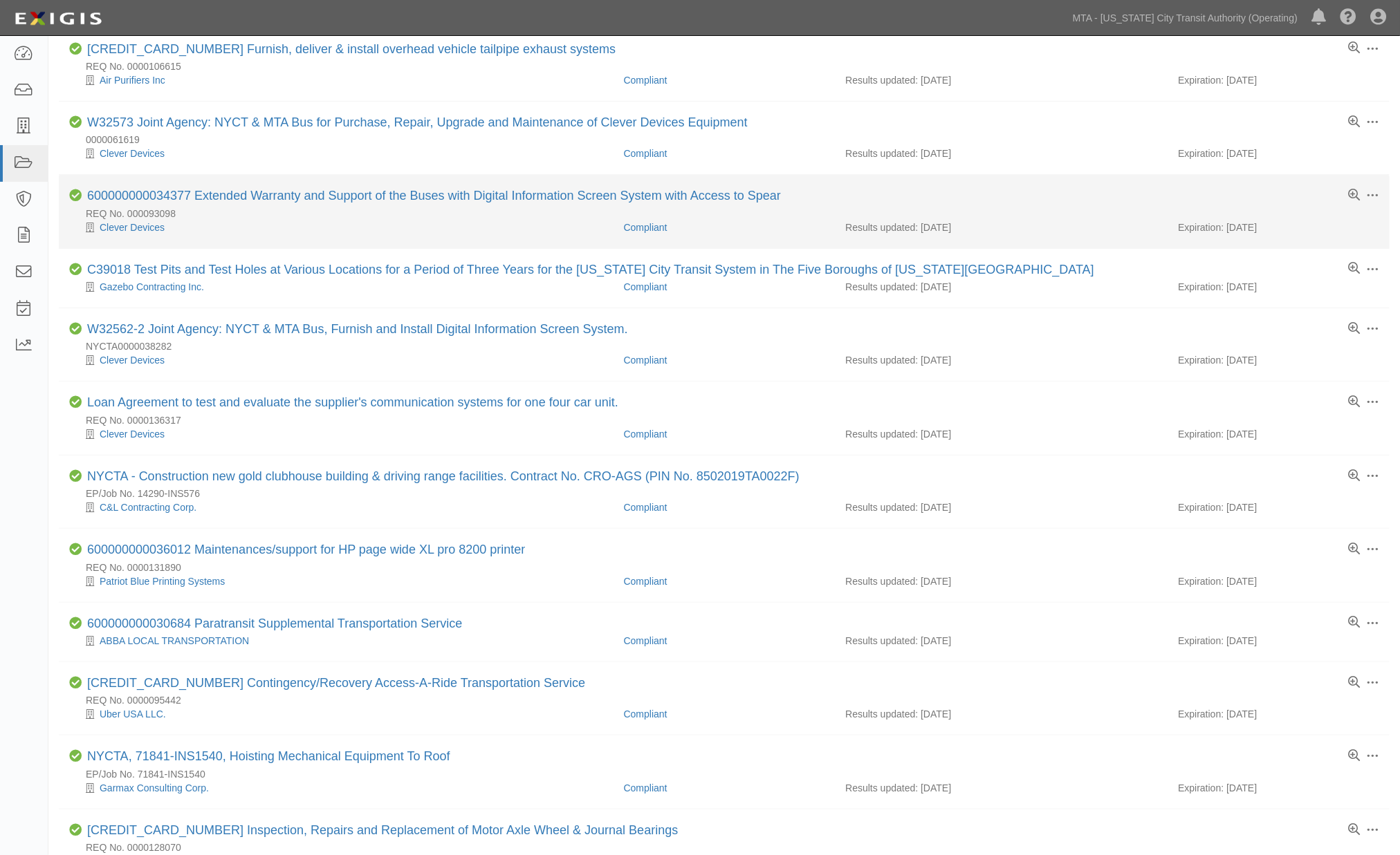
scroll to position [830, 0]
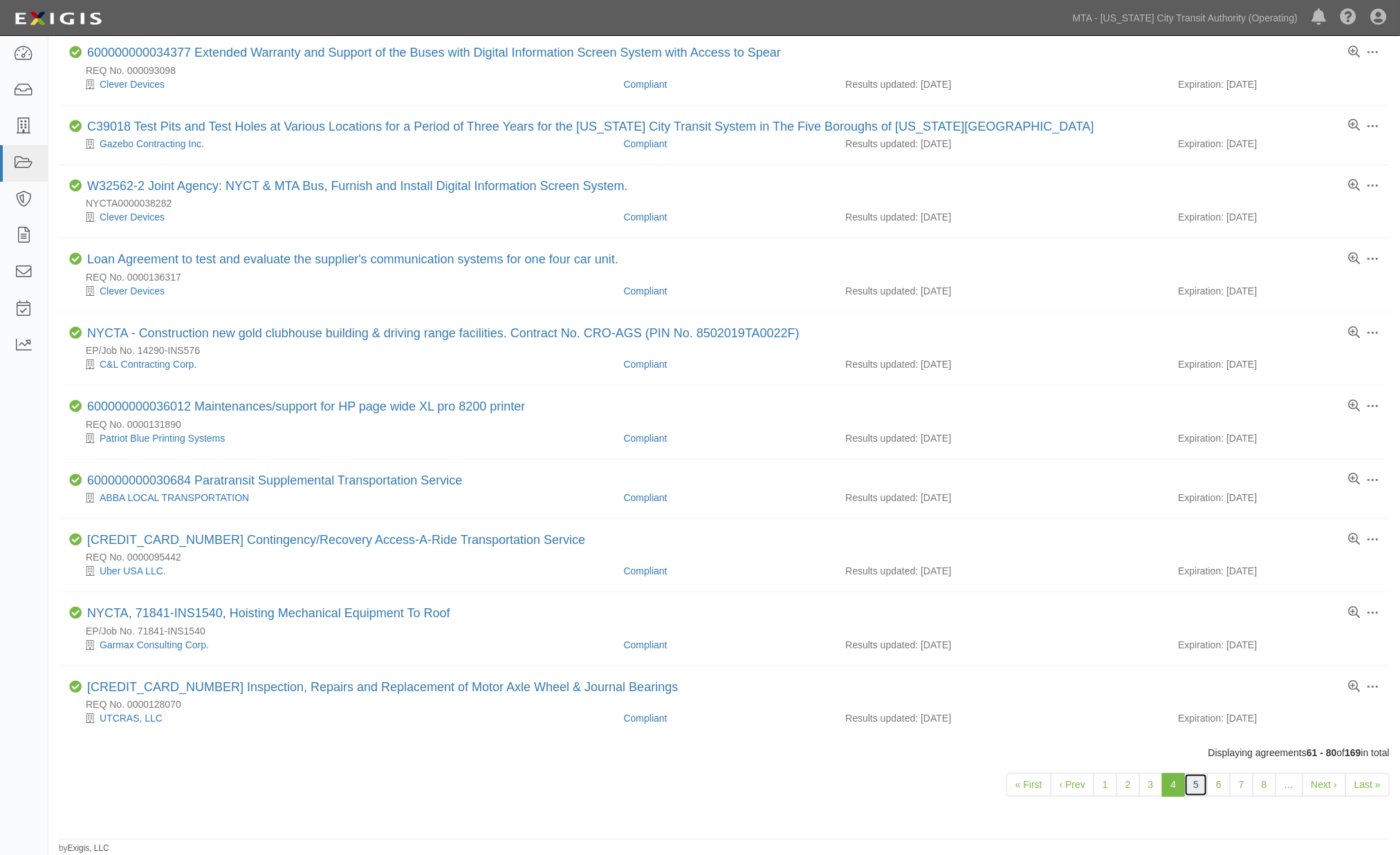
click at [1197, 781] on link "5" at bounding box center [1195, 785] width 23 height 23
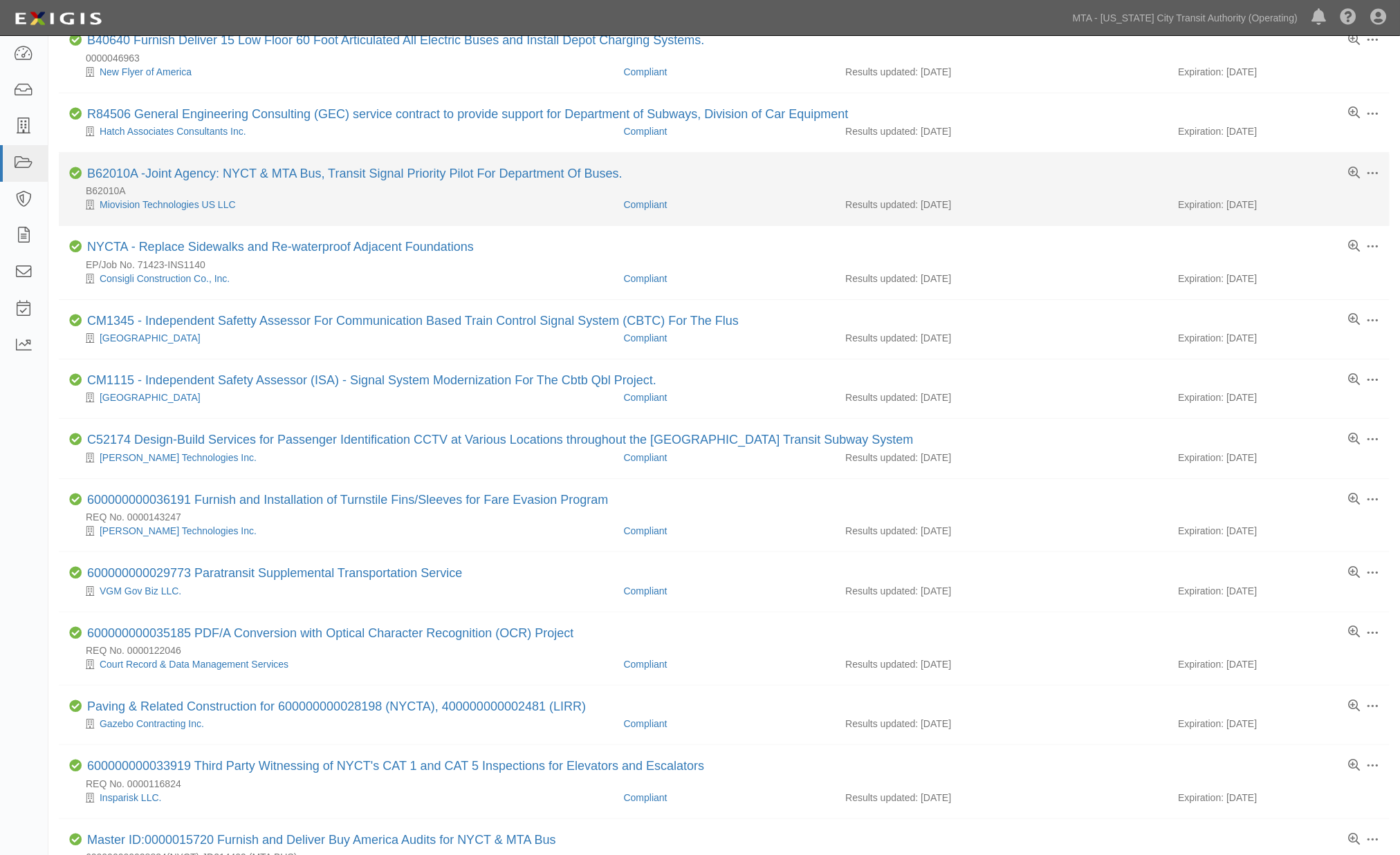
scroll to position [802, 0]
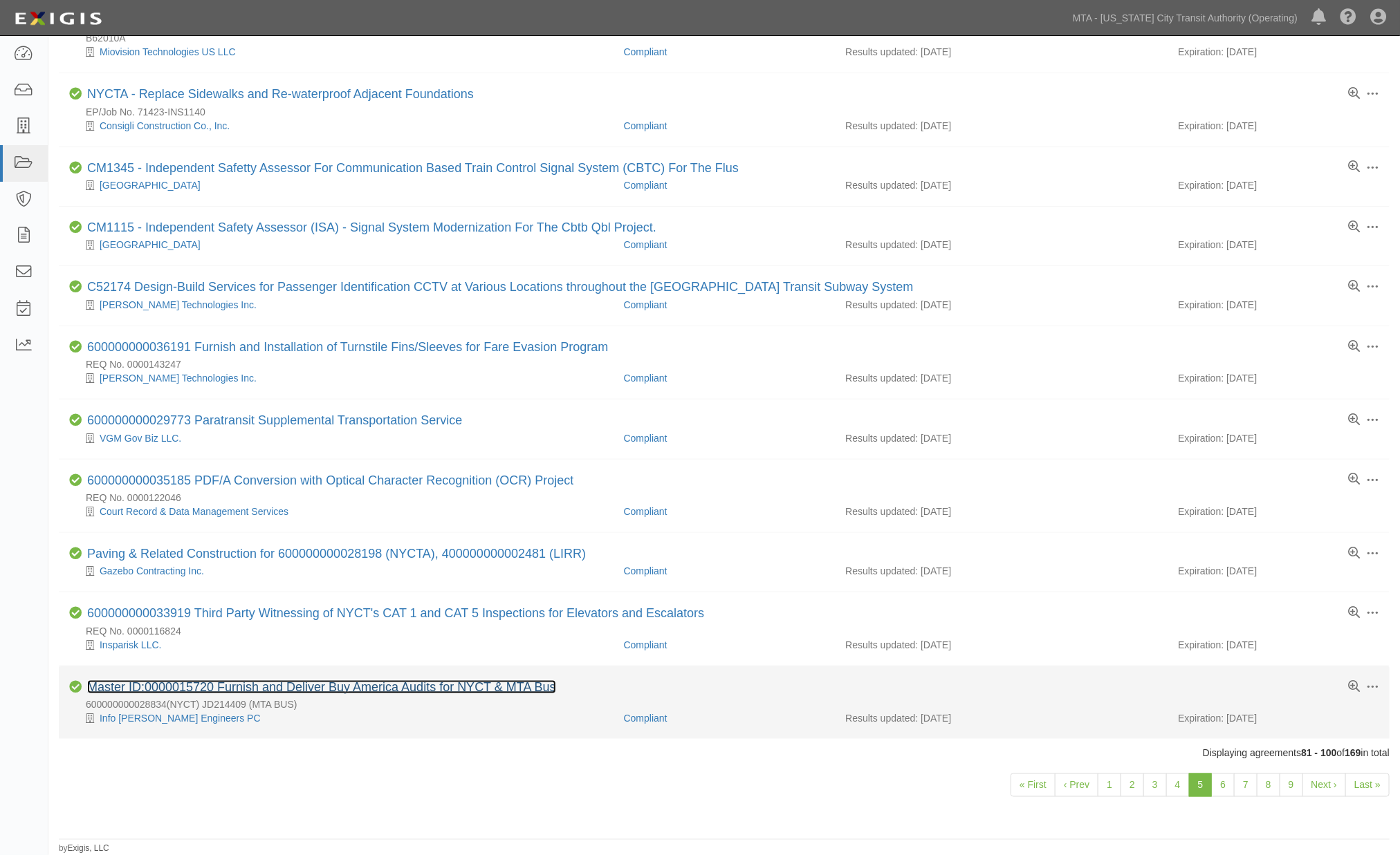
click at [459, 681] on link "Master ID:0000015720 Furnish and Deliver Buy America Audits for NYCT & MTA Bus" at bounding box center [321, 687] width 469 height 14
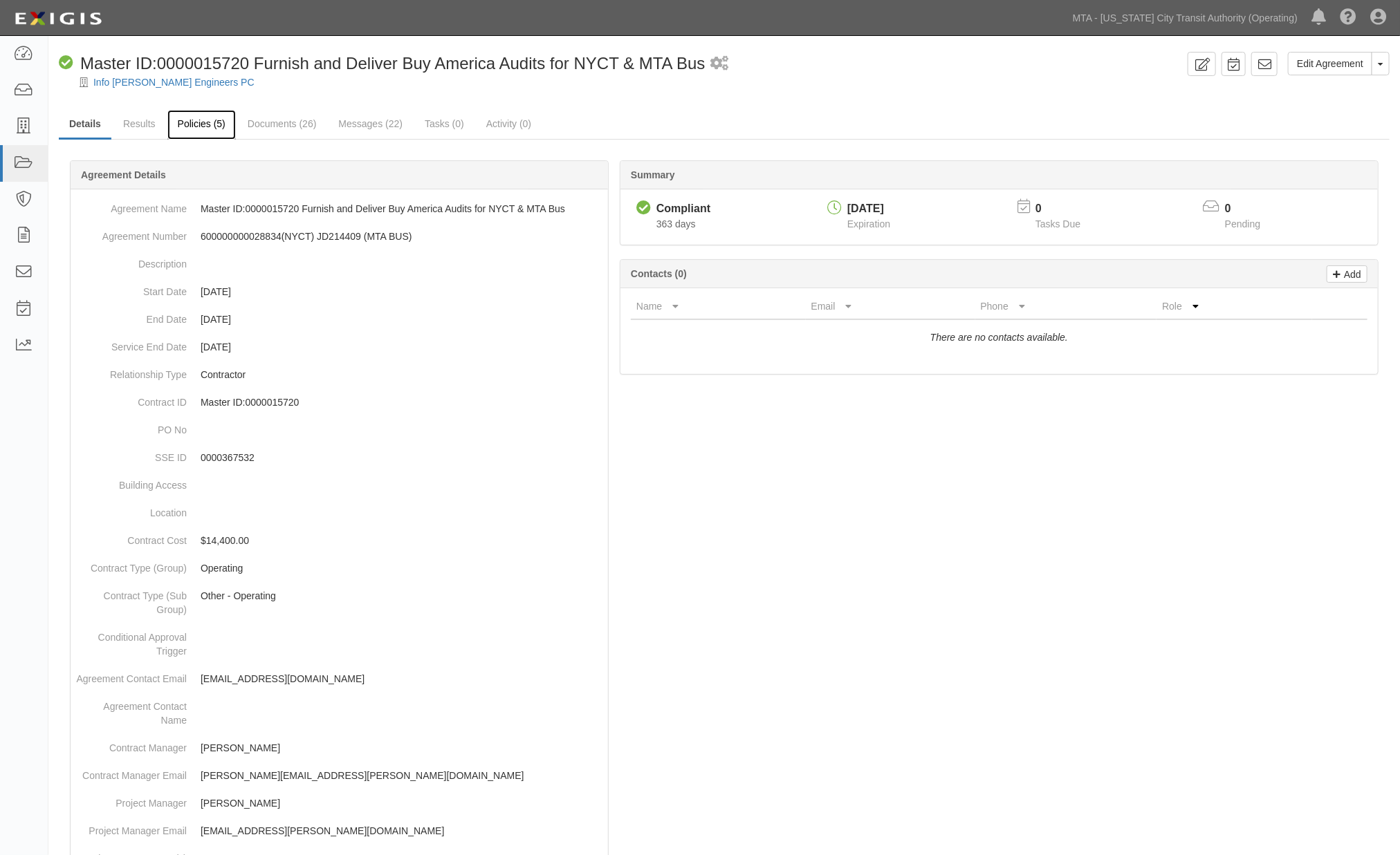
click at [203, 130] on link "Policies (5)" at bounding box center [202, 125] width 69 height 29
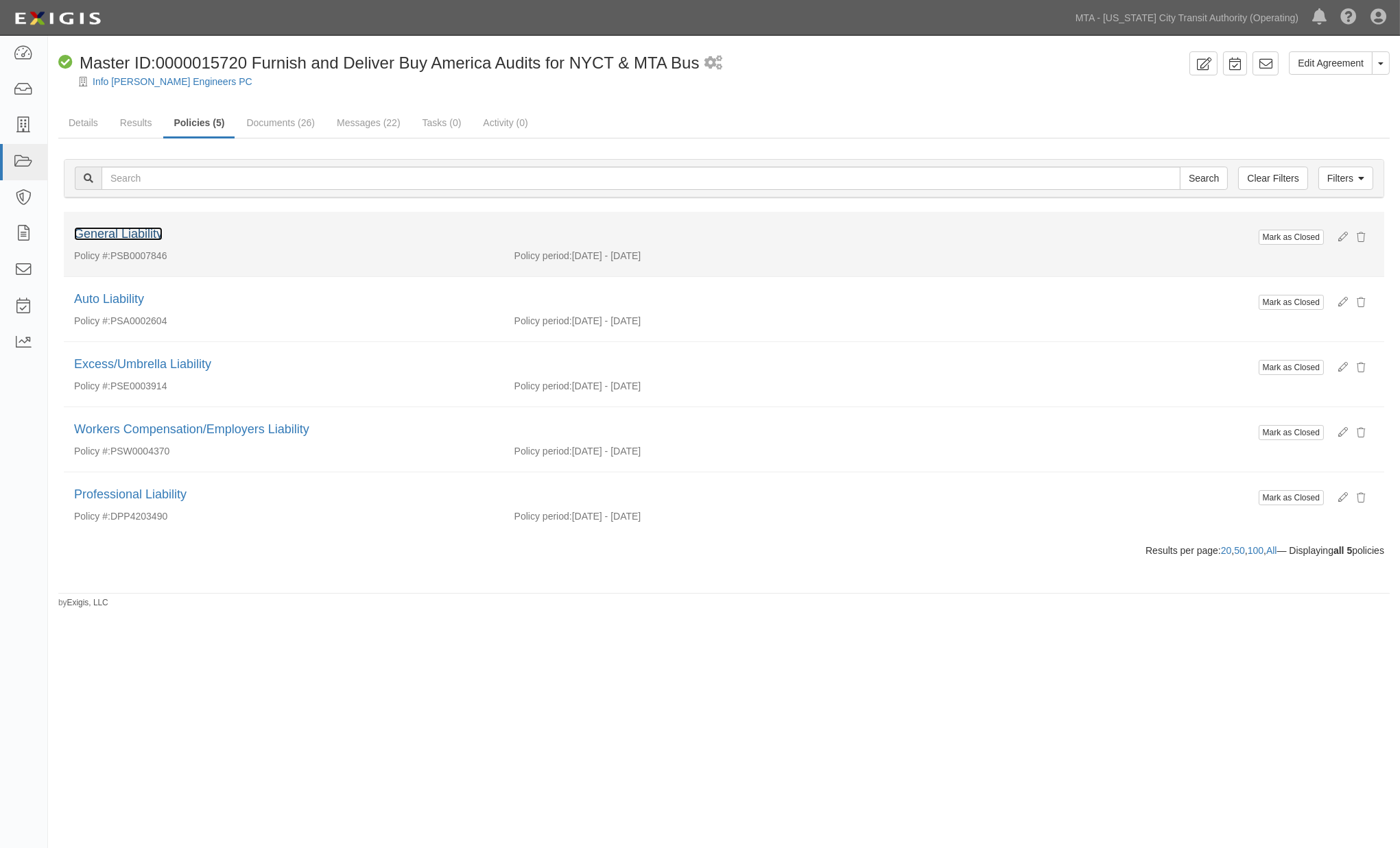
click at [147, 231] on link "General Liability" at bounding box center [118, 234] width 88 height 13
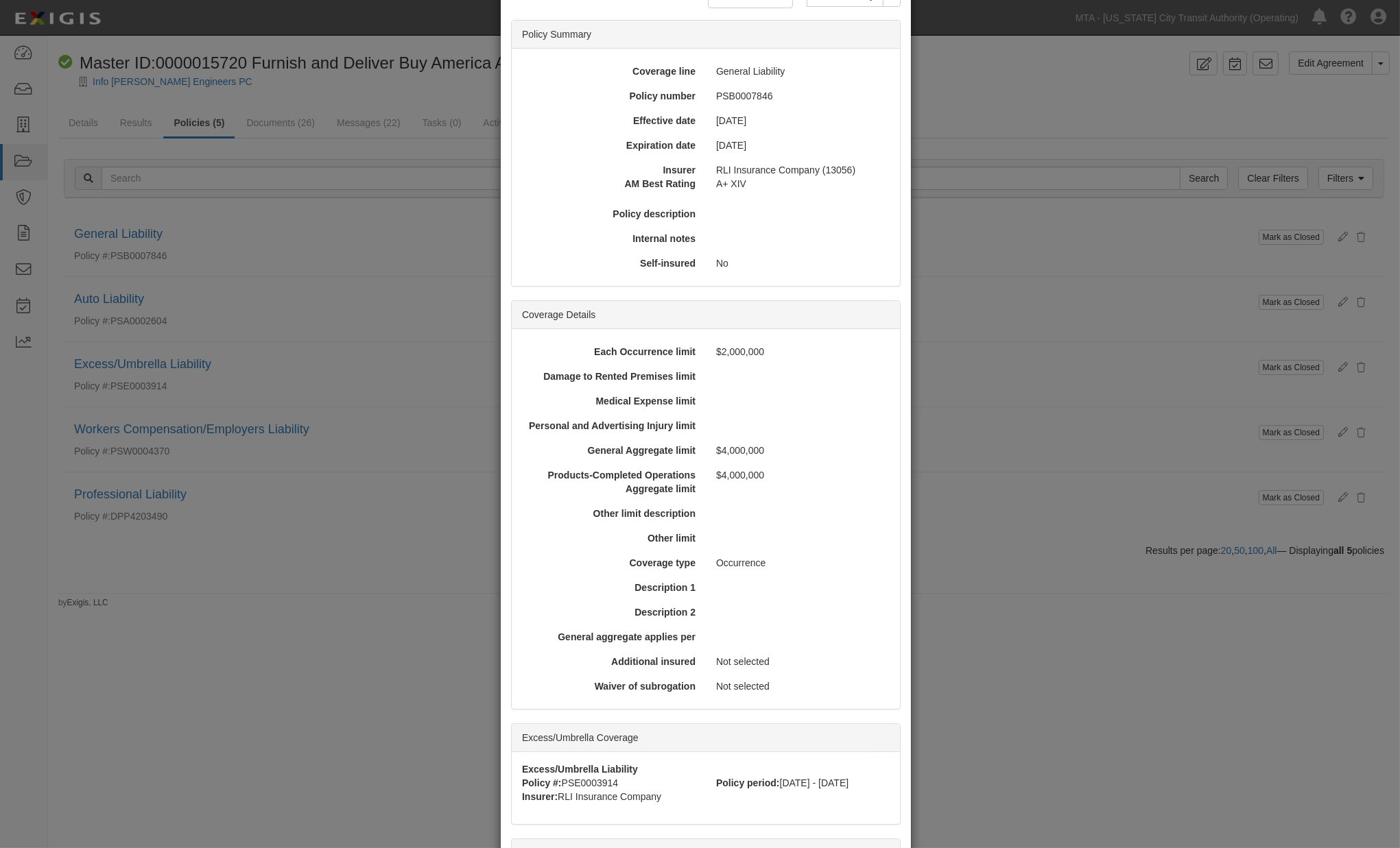
scroll to position [296, 0]
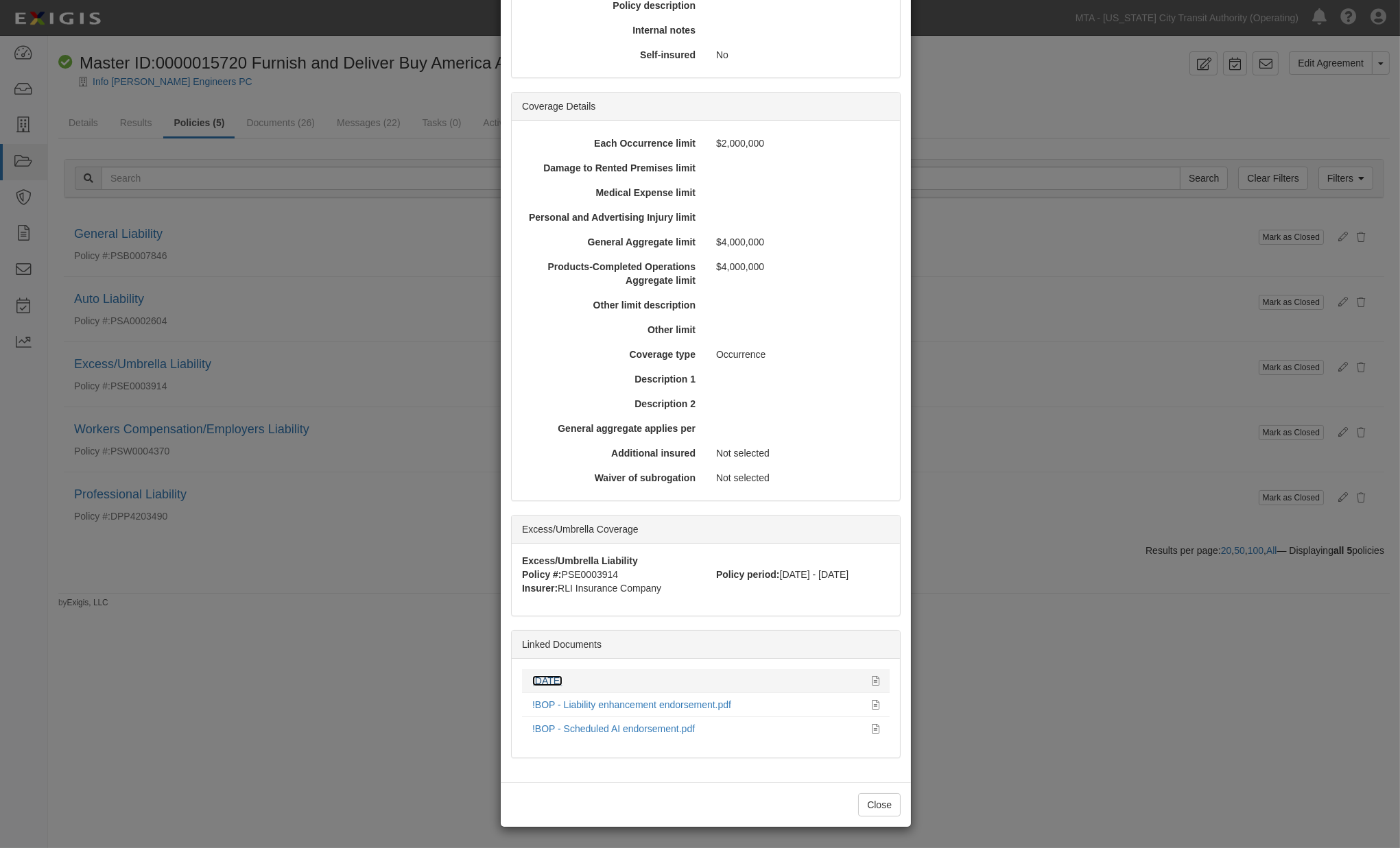
click at [547, 680] on link "10.01.25" at bounding box center [547, 681] width 30 height 11
click at [233, 666] on div "× View Policy Mark as Closed Edit Policy Toggle Dropdown Delete Policy Policy S…" at bounding box center [700, 424] width 1400 height 848
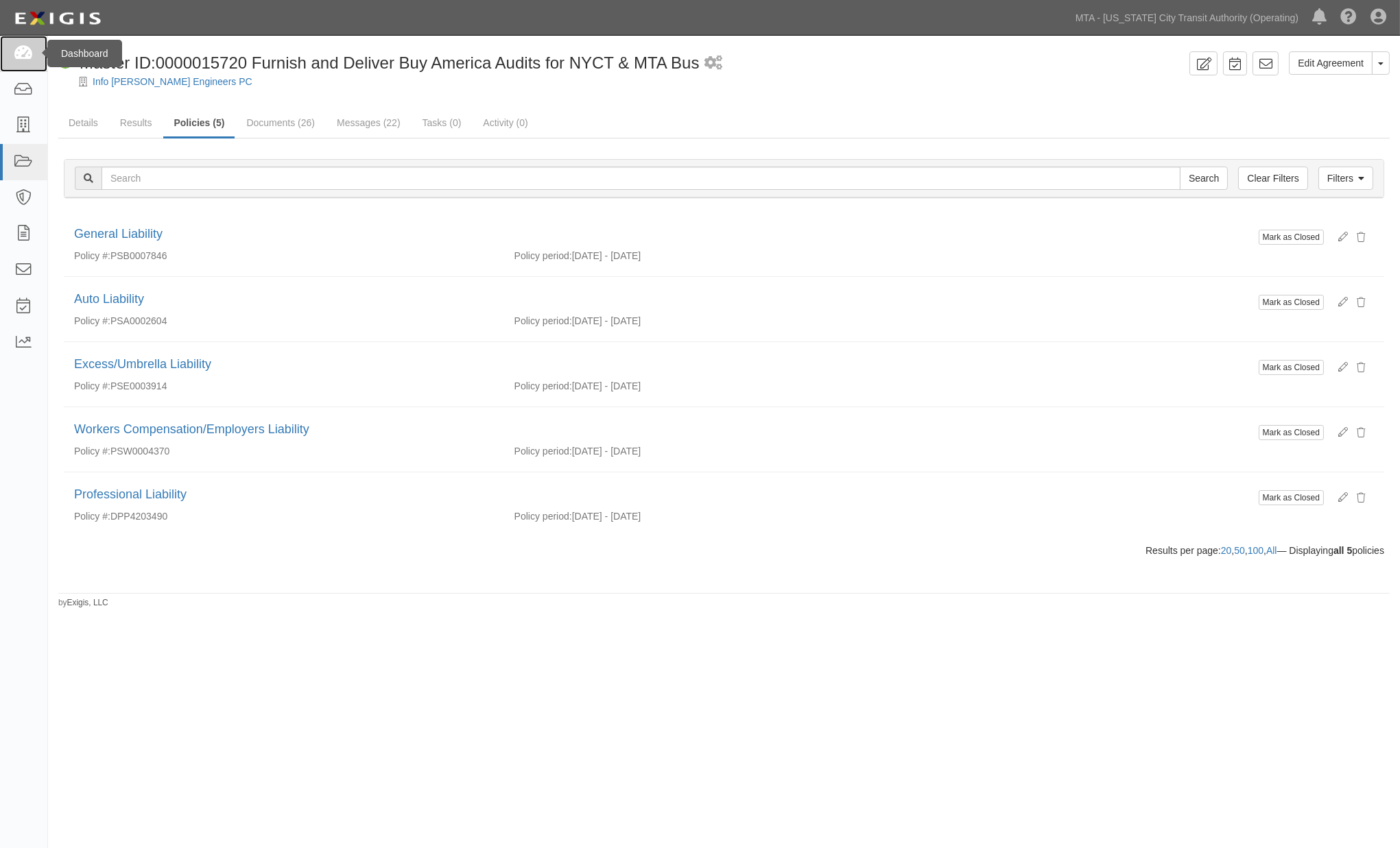
click at [31, 53] on icon at bounding box center [23, 53] width 19 height 16
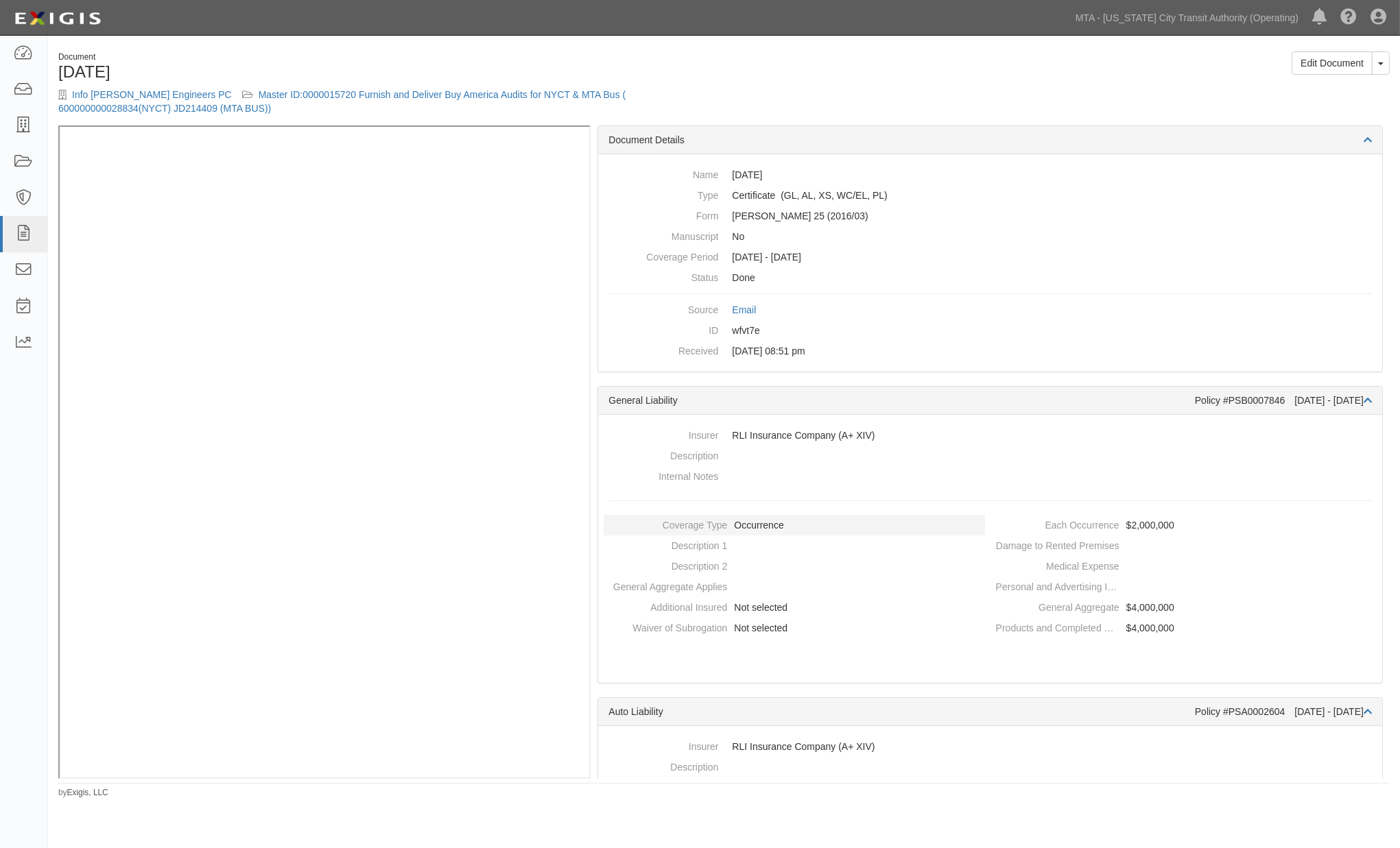
drag, startPoint x: 1390, startPoint y: 306, endPoint x: 866, endPoint y: 527, distance: 568.7
click at [870, 527] on dd "Occurrence" at bounding box center [794, 524] width 381 height 20
click at [522, 91] on link "Master ID:0000015720 Furnish and Deliver Buy America Audits for NYCT & MTA Bus …" at bounding box center [342, 101] width 567 height 25
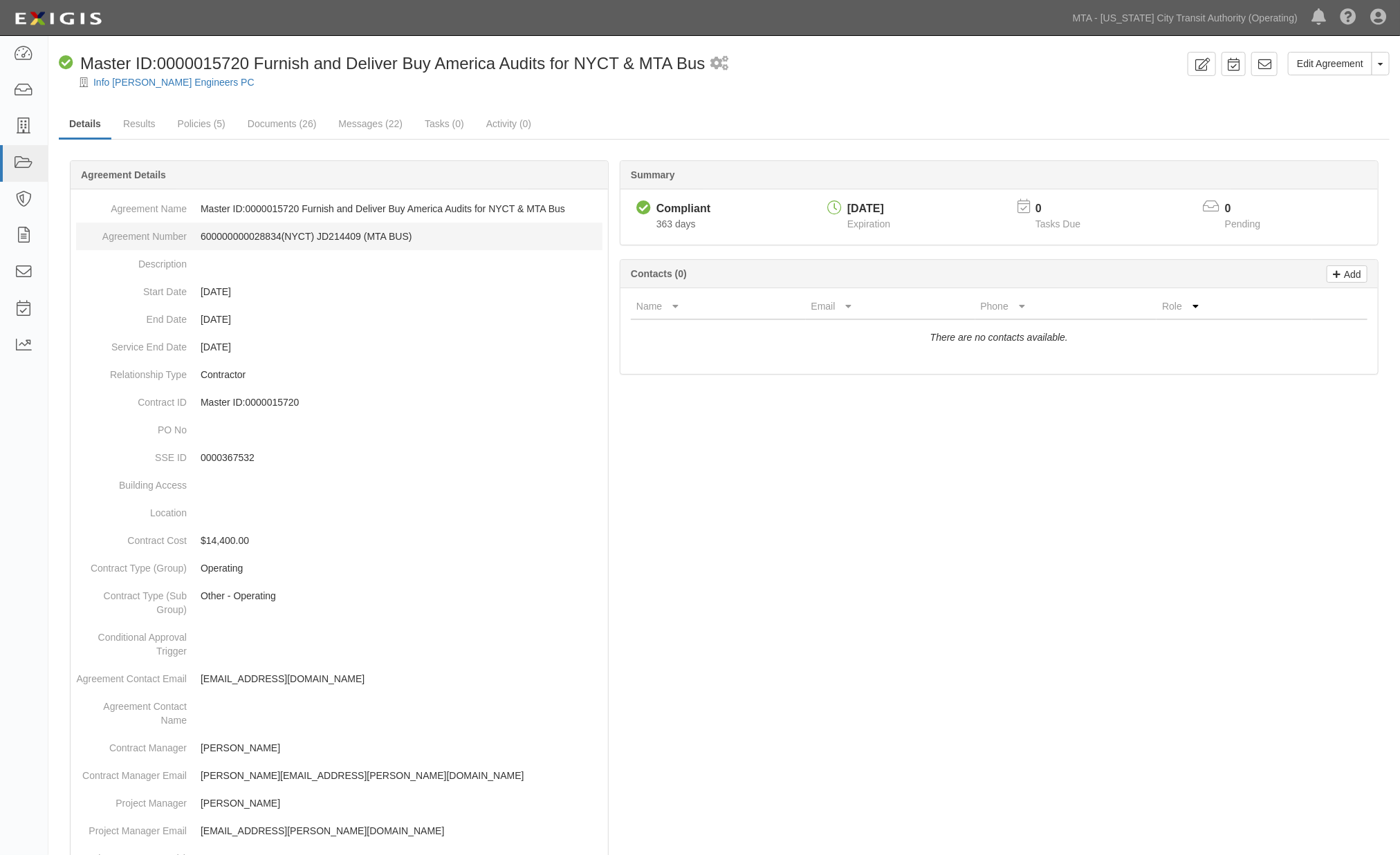
click at [236, 230] on dd "600000000028834(NYCT) JD214409 (MTA BUS)" at bounding box center [339, 236] width 527 height 28
copy dd "600000000028834"
click at [351, 232] on dd "600000000028834(NYCT) JD214409 (MTA BUS)" at bounding box center [339, 236] width 527 height 28
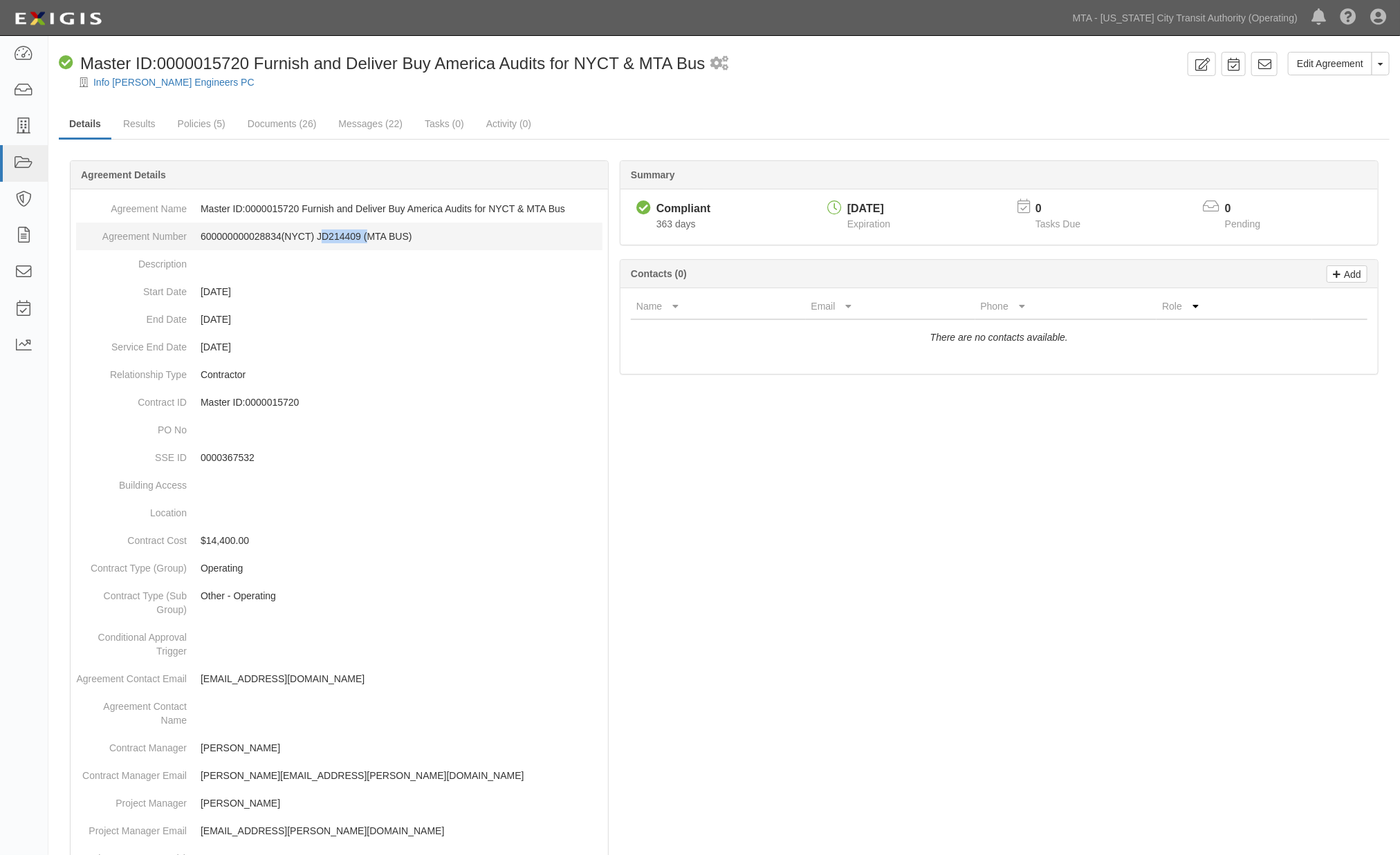
copy dd "JD214409"
click at [224, 121] on link "Policies (5)" at bounding box center [202, 125] width 69 height 29
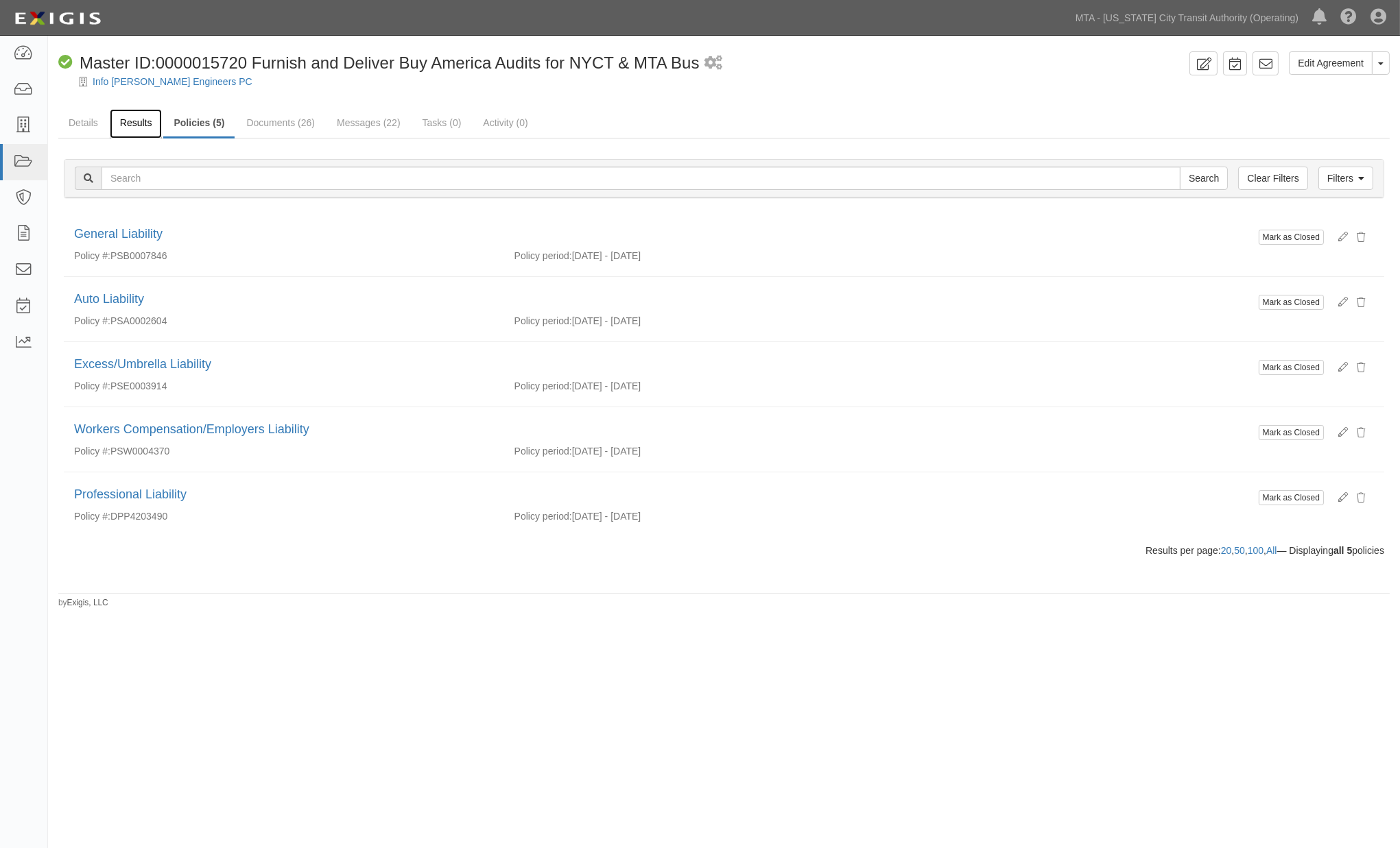
click at [139, 126] on link "Results" at bounding box center [136, 124] width 52 height 29
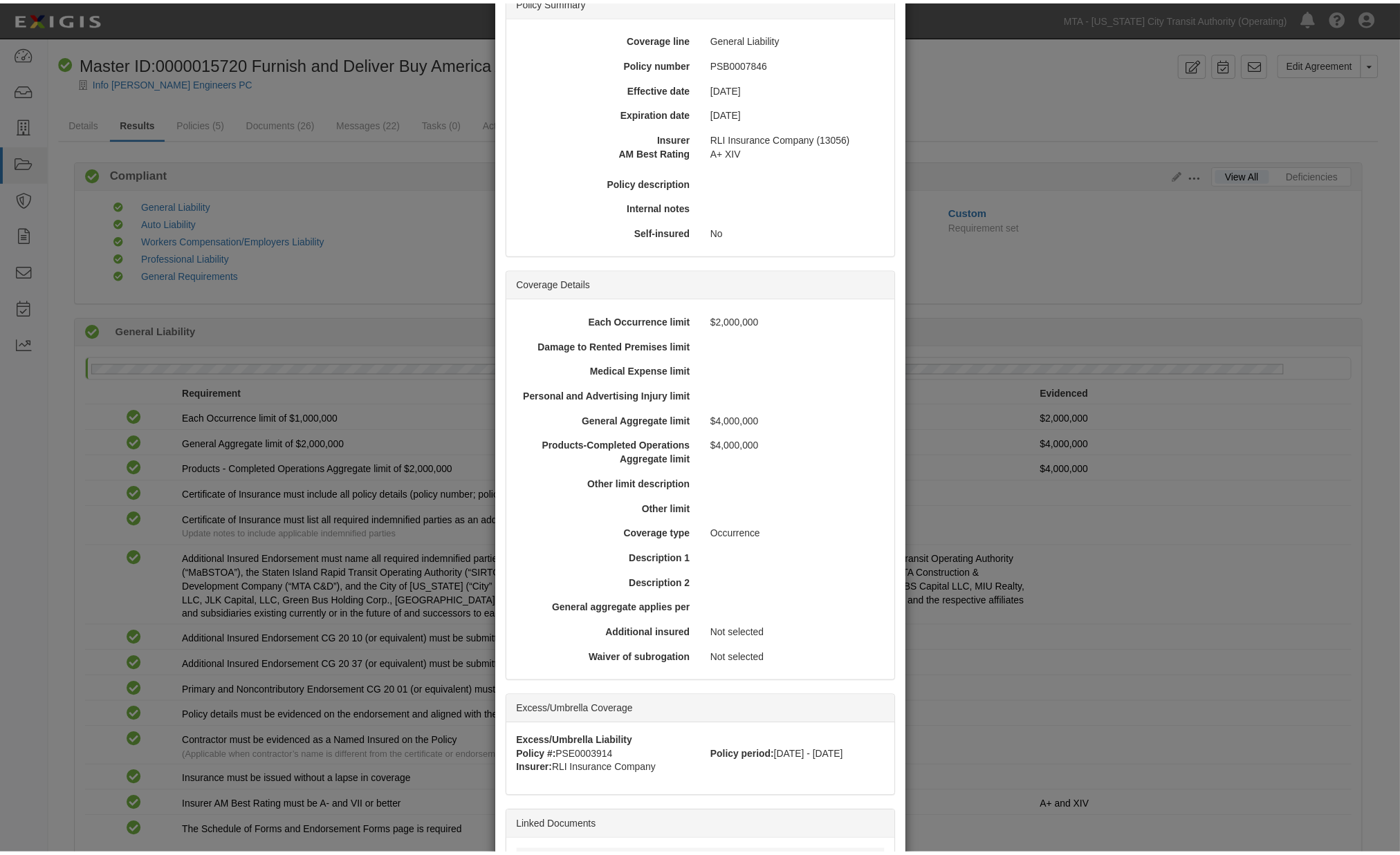
scroll to position [272, 0]
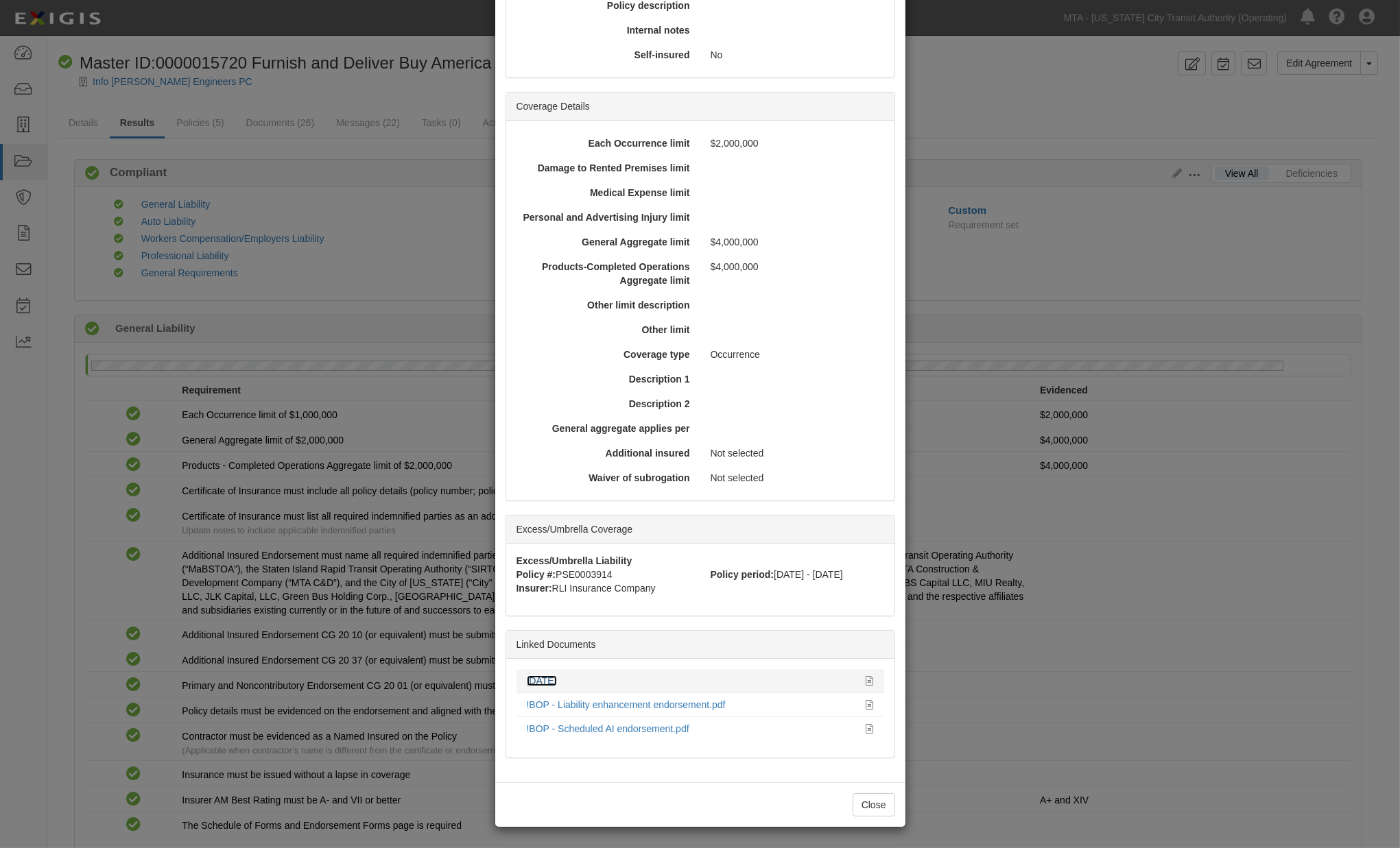
click at [545, 682] on link "10.01.25" at bounding box center [542, 681] width 30 height 11
click at [1074, 239] on div "× View Policy Policy Summary Coverage line General Liability Policy number PSB0…" at bounding box center [700, 424] width 1400 height 848
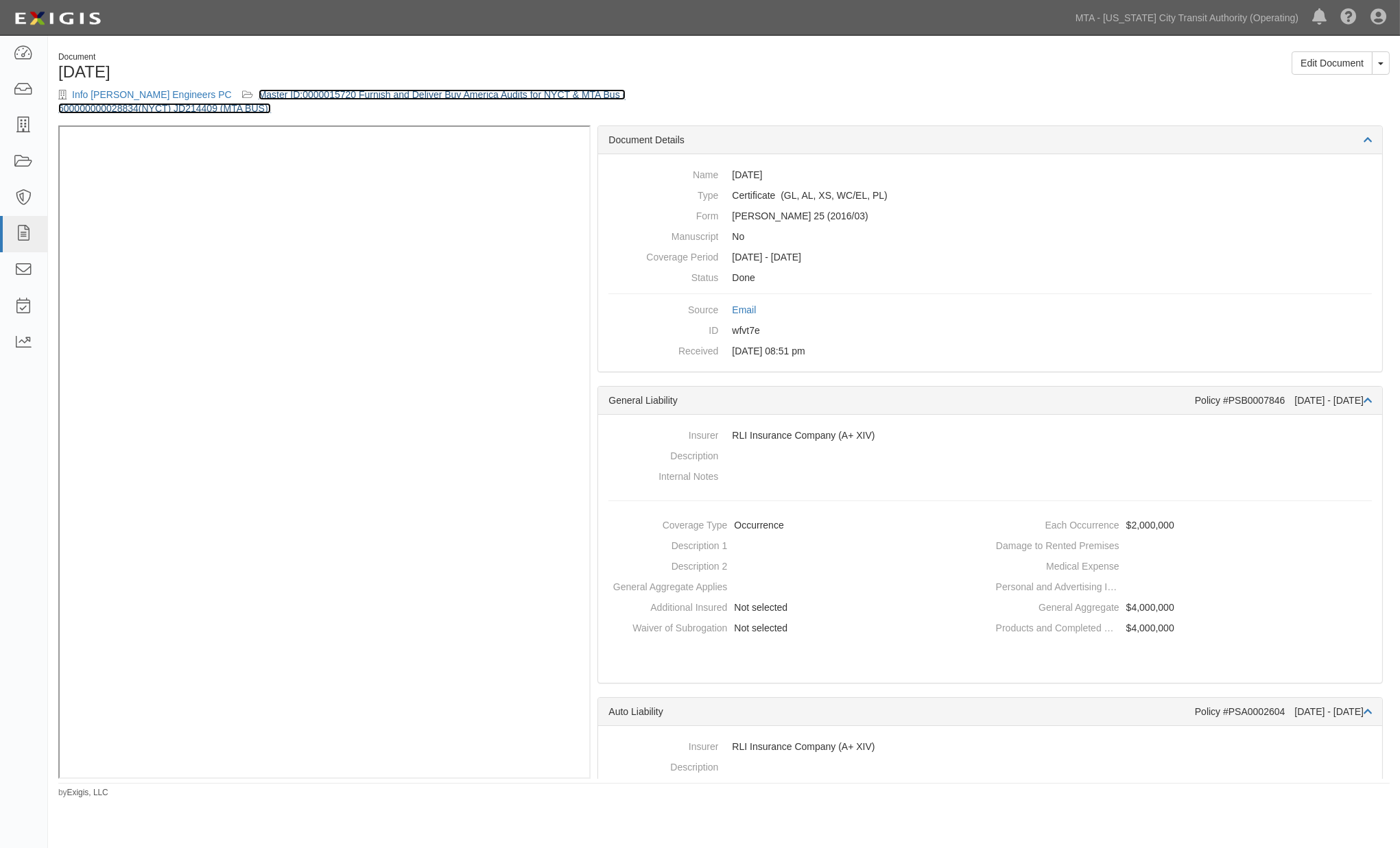
click at [498, 93] on link "Master ID:0000015720 Furnish and Deliver Buy America Audits for NYCT & MTA Bus …" at bounding box center [342, 101] width 567 height 25
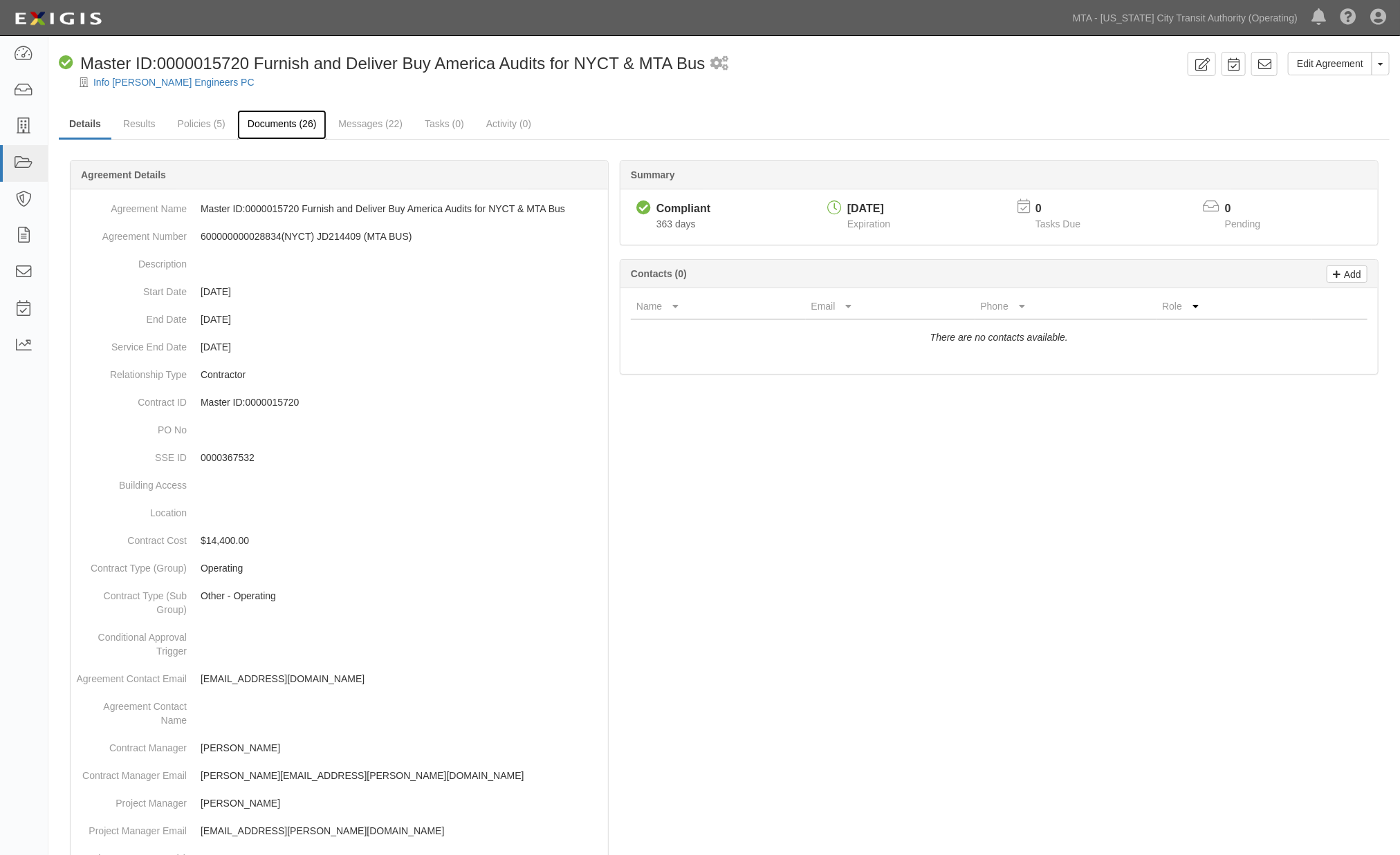
click at [284, 125] on link "Documents (26)" at bounding box center [282, 125] width 90 height 29
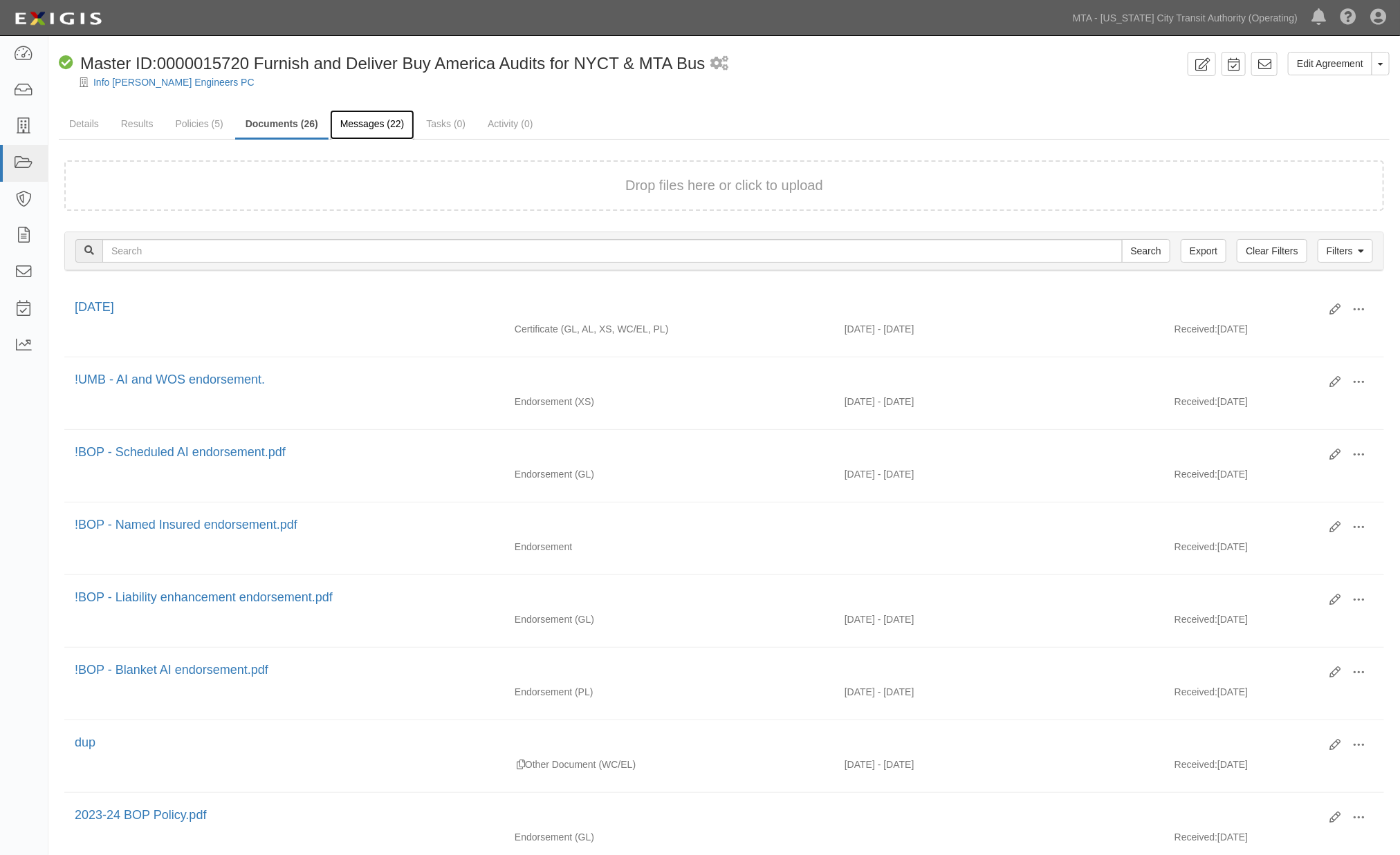
click at [379, 125] on link "Messages (22)" at bounding box center [372, 125] width 85 height 29
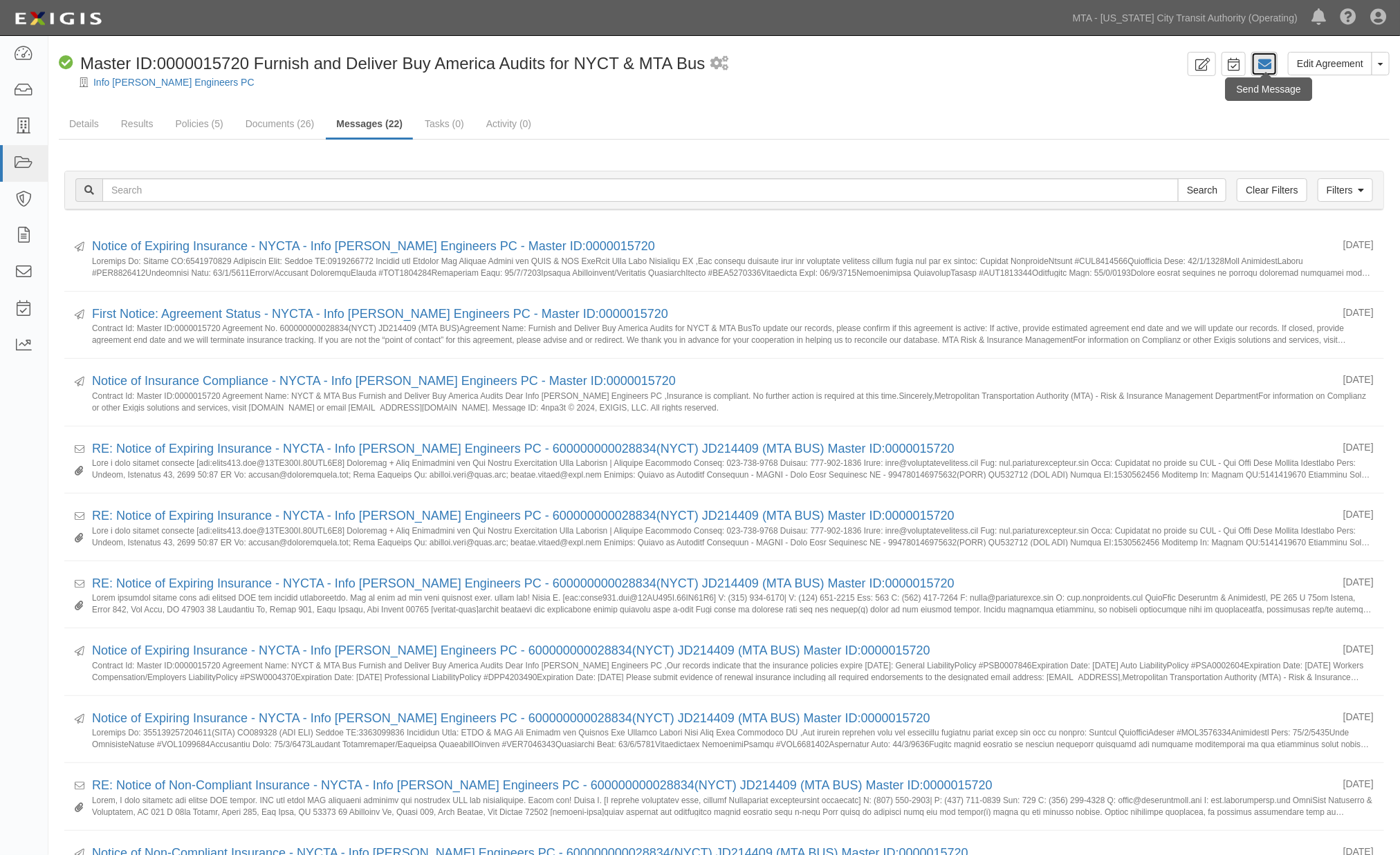
click at [1256, 66] on link at bounding box center [1264, 64] width 26 height 24
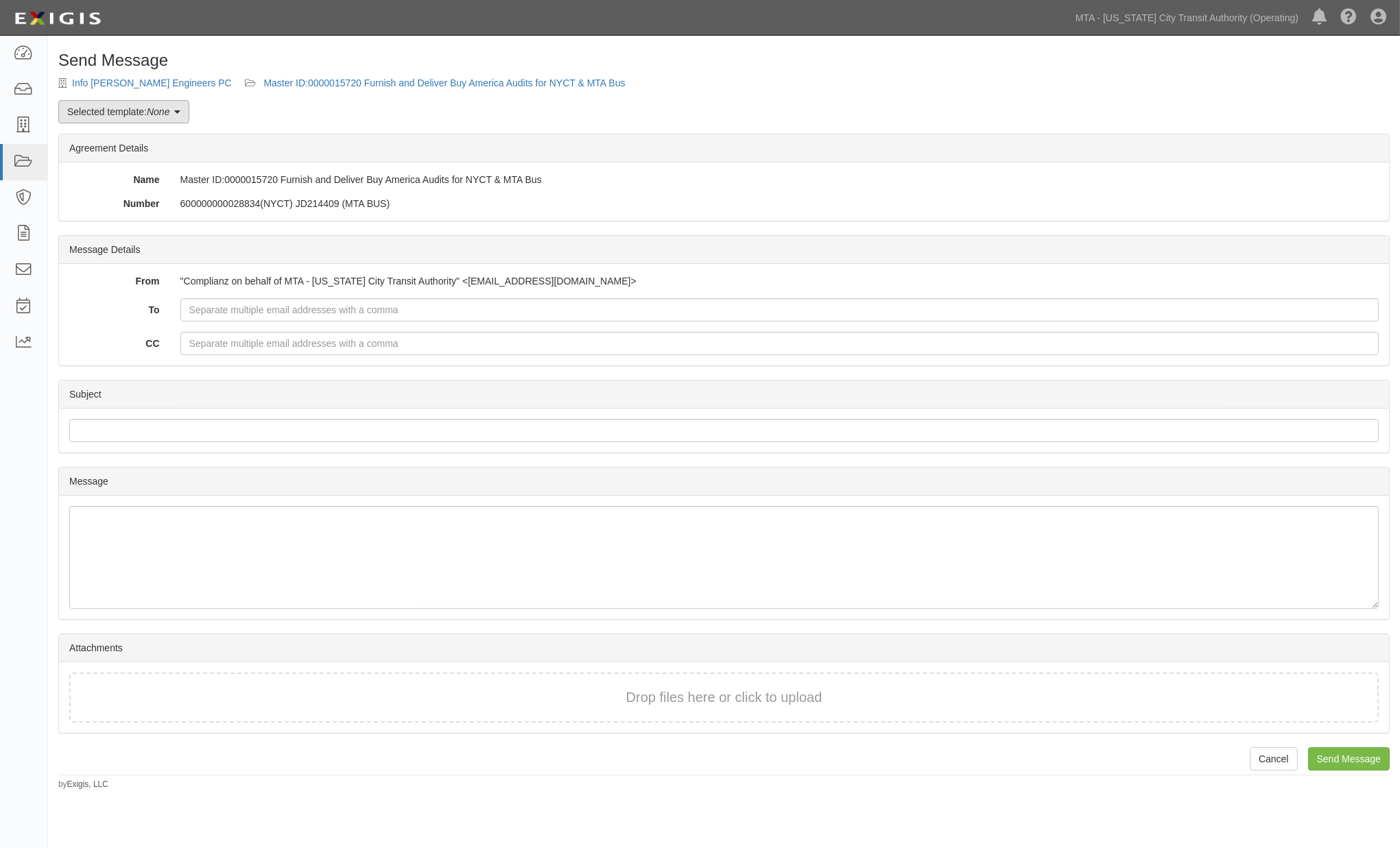
click at [182, 122] on link "Selected template: None" at bounding box center [124, 112] width 131 height 23
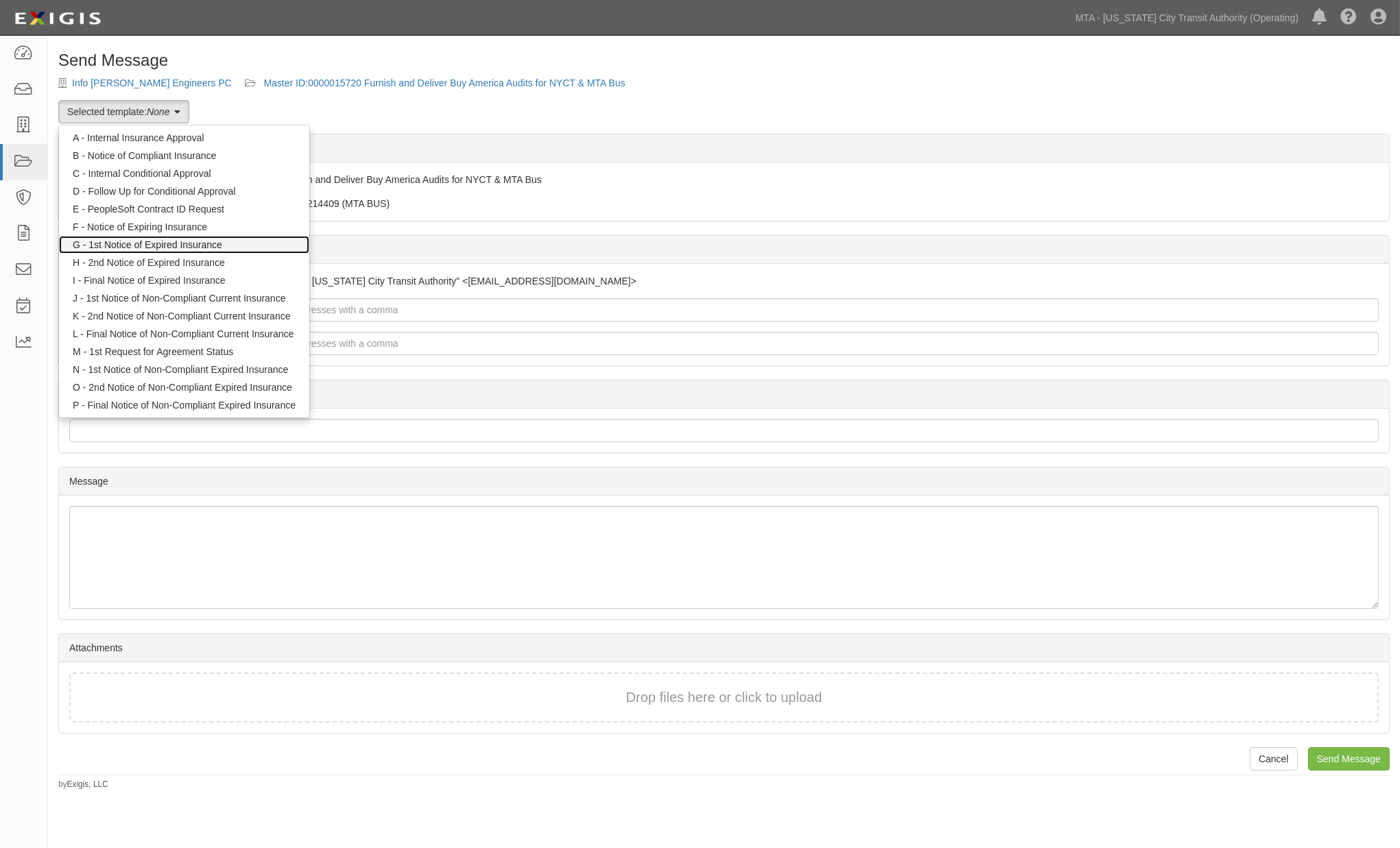
click at [179, 243] on link "G - 1st Notice of Expired Insurance" at bounding box center [184, 245] width 250 height 18
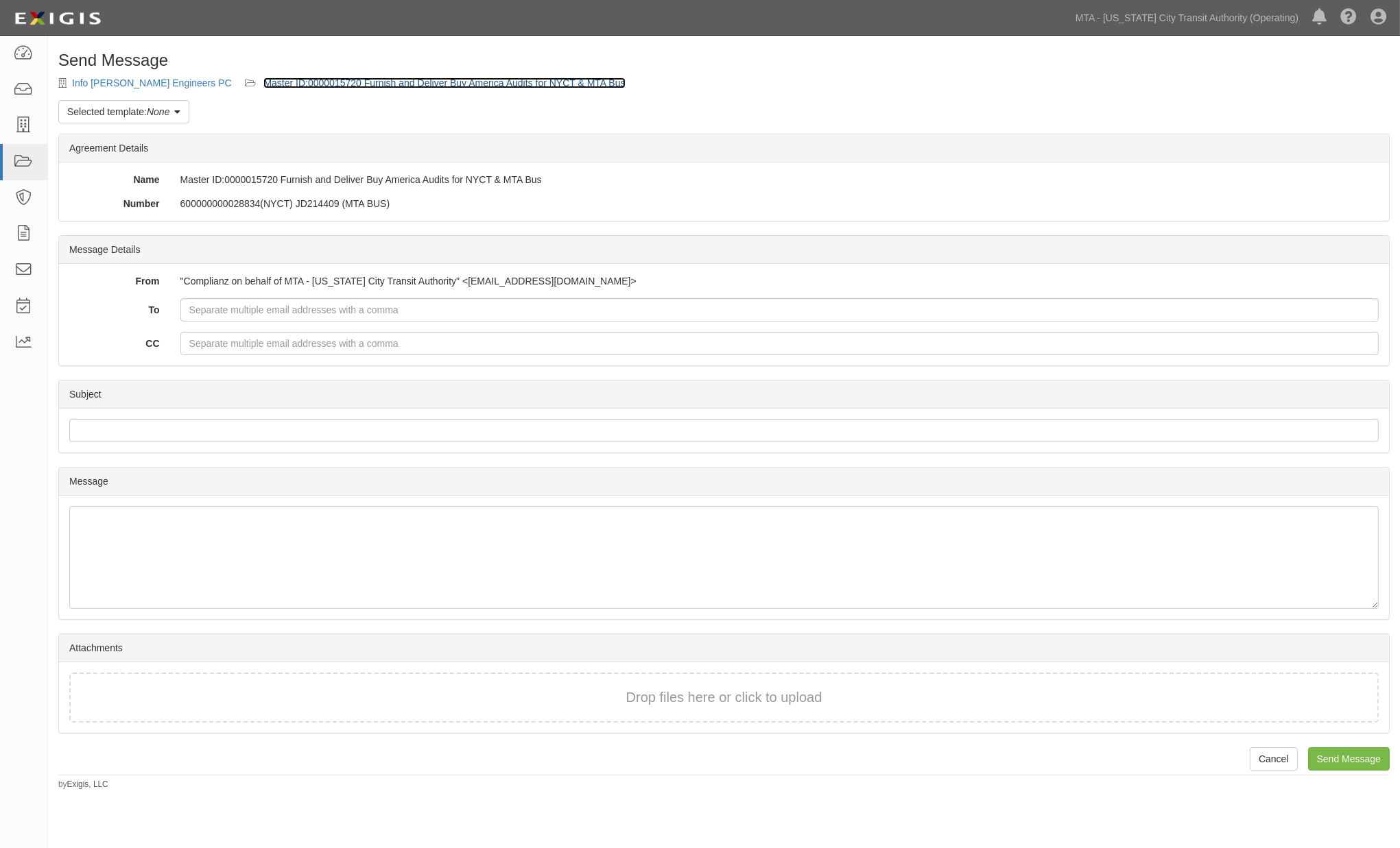
click at [281, 83] on link "Master ID:0000015720 Furnish and Deliver Buy America Audits for NYCT & MTA Bus" at bounding box center [444, 82] width 361 height 11
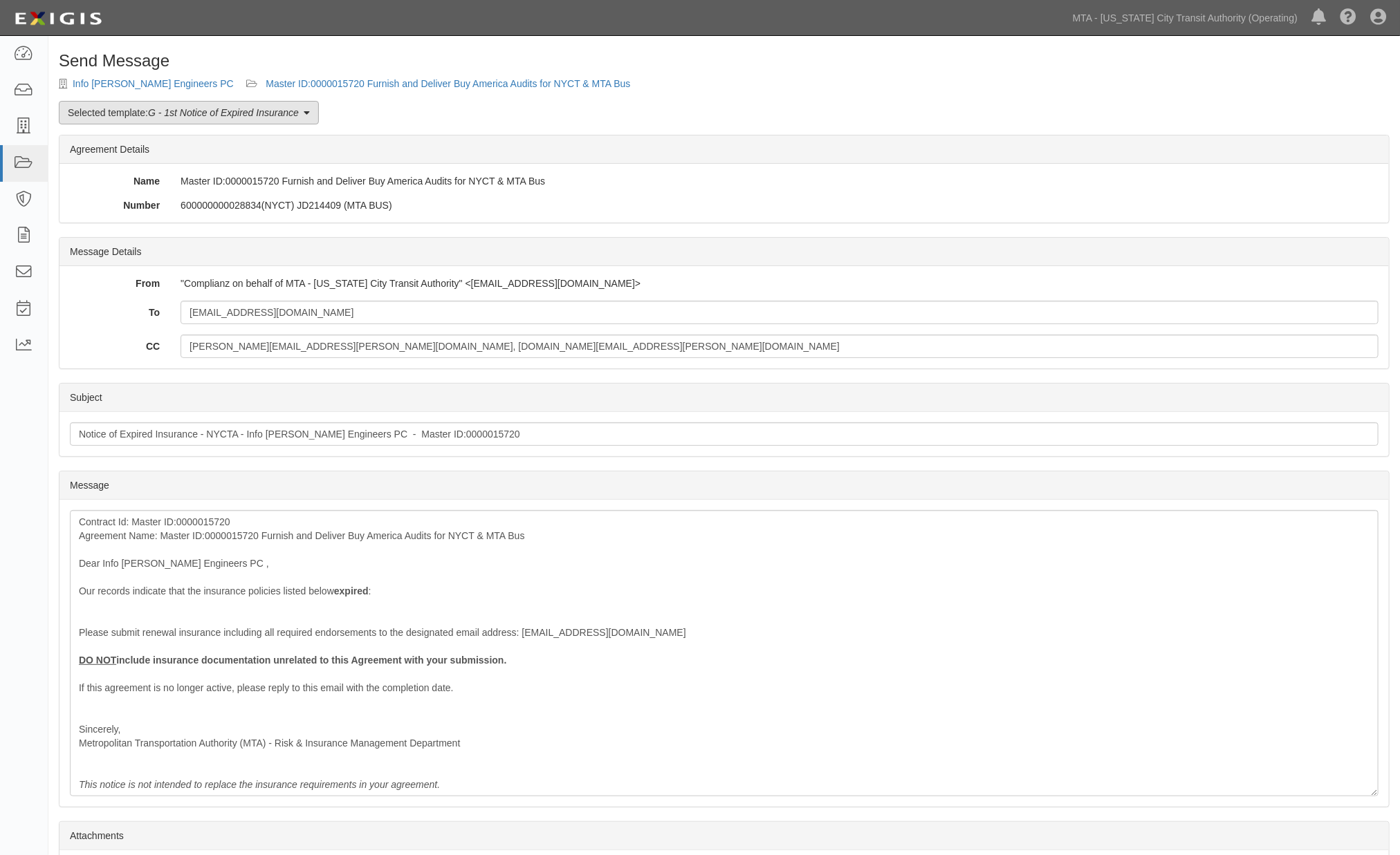
click at [235, 113] on em "G - 1st Notice of Expired Insurance" at bounding box center [224, 113] width 151 height 11
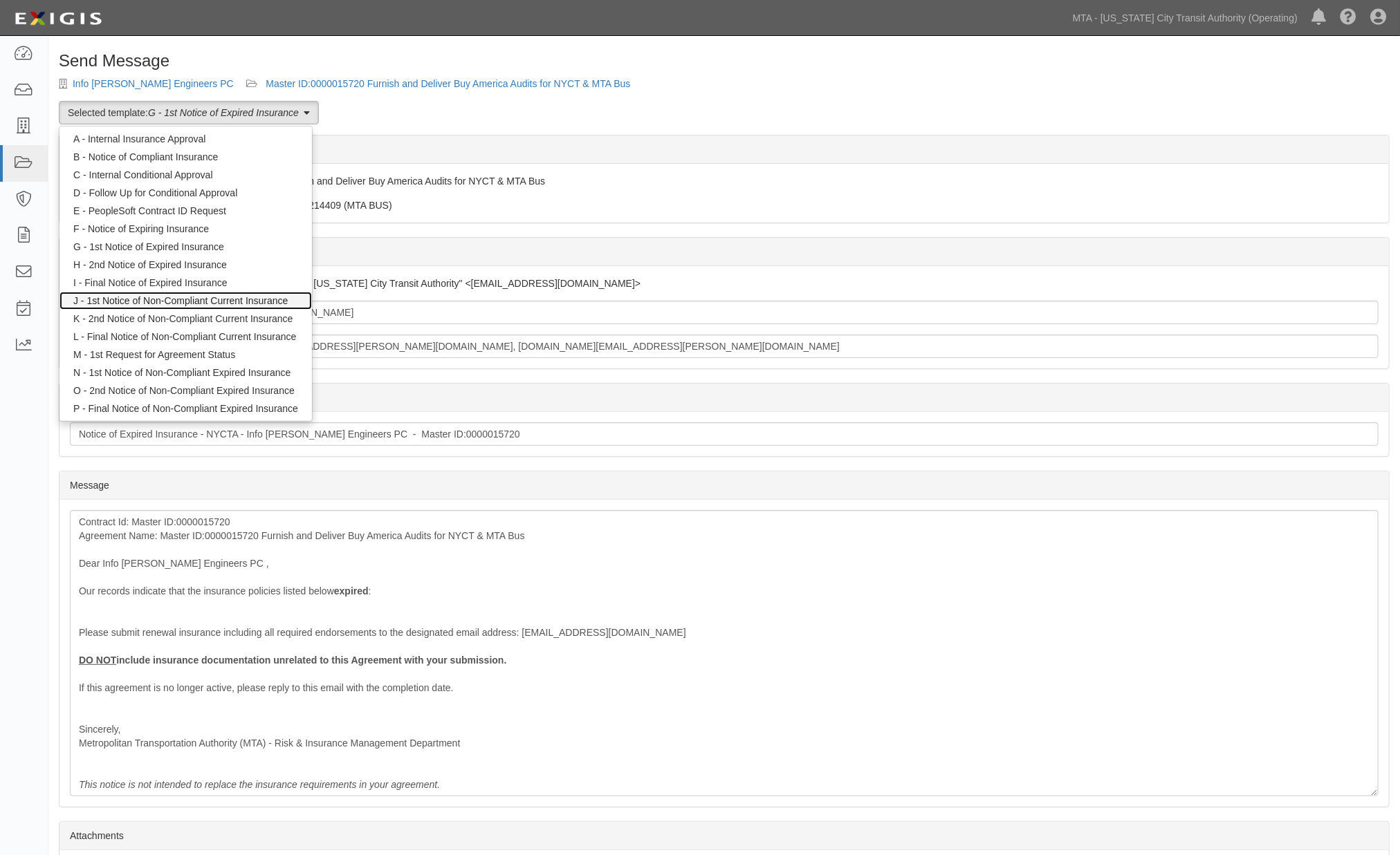
click at [196, 298] on link "J - 1st Notice of Non-Compliant Current Insurance" at bounding box center [186, 301] width 252 height 18
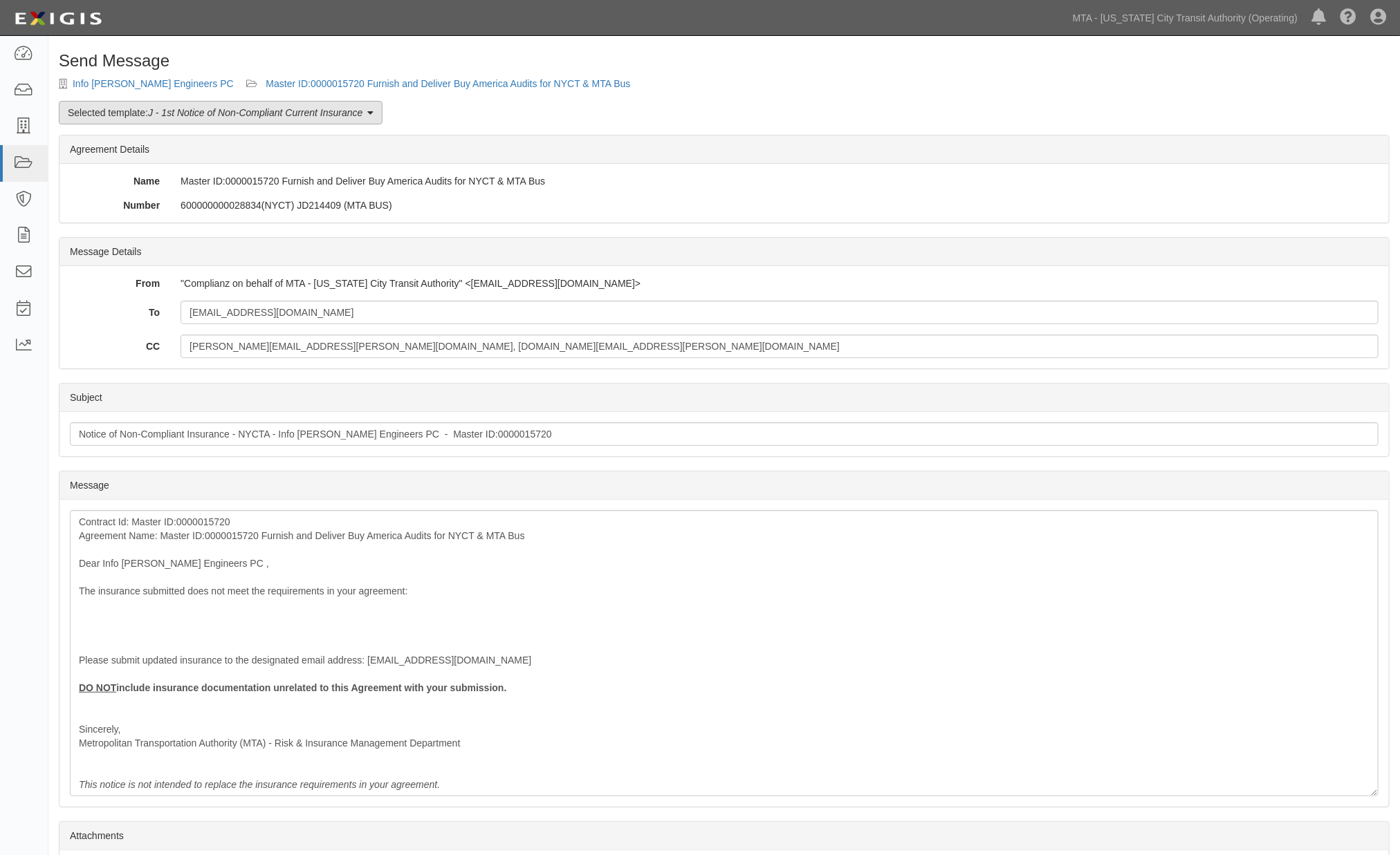
click at [184, 112] on em "J - 1st Notice of Non-Compliant Current Insurance" at bounding box center [255, 113] width 215 height 11
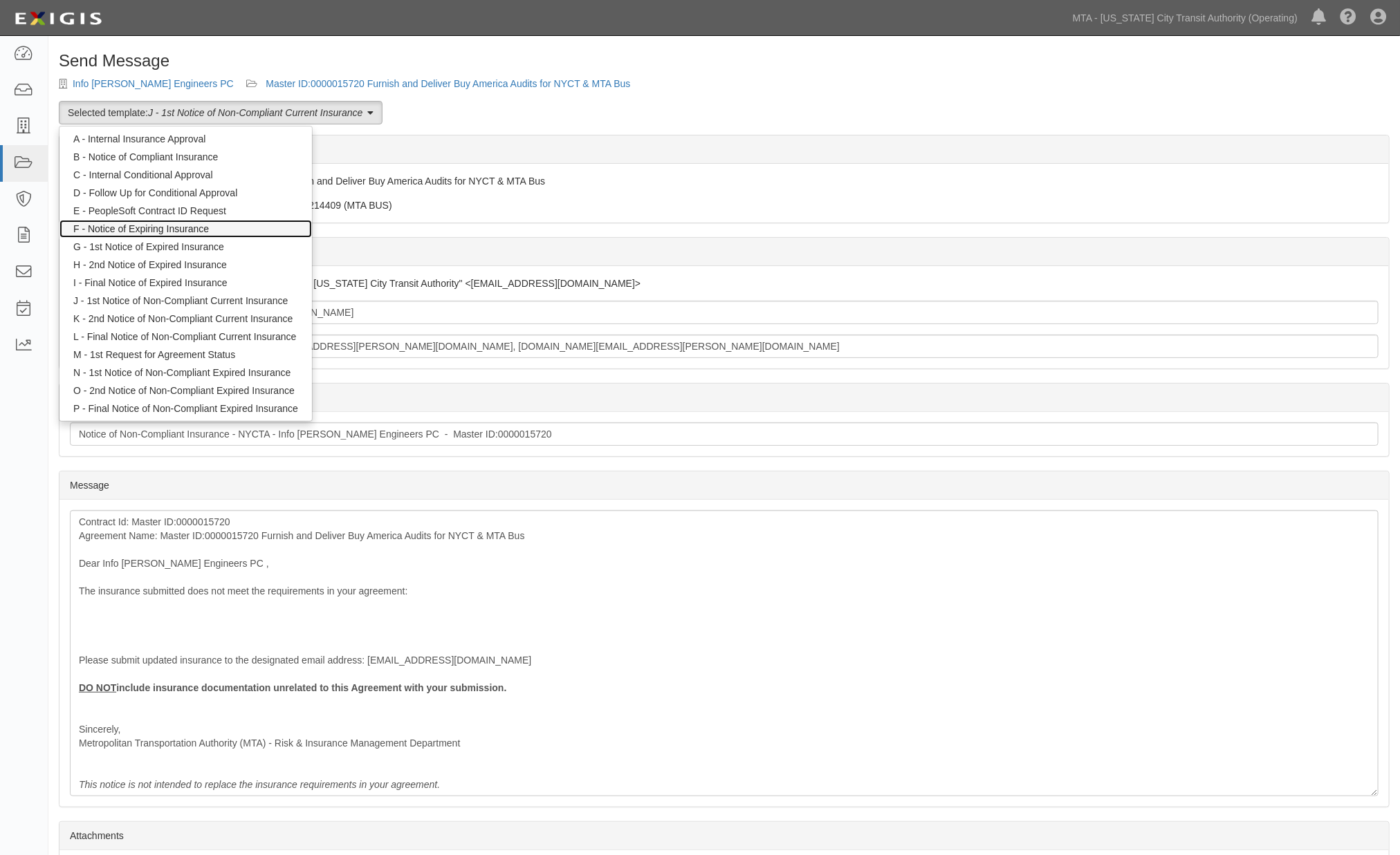
click at [184, 226] on link "F - Notice of Expiring Insurance" at bounding box center [186, 229] width 252 height 18
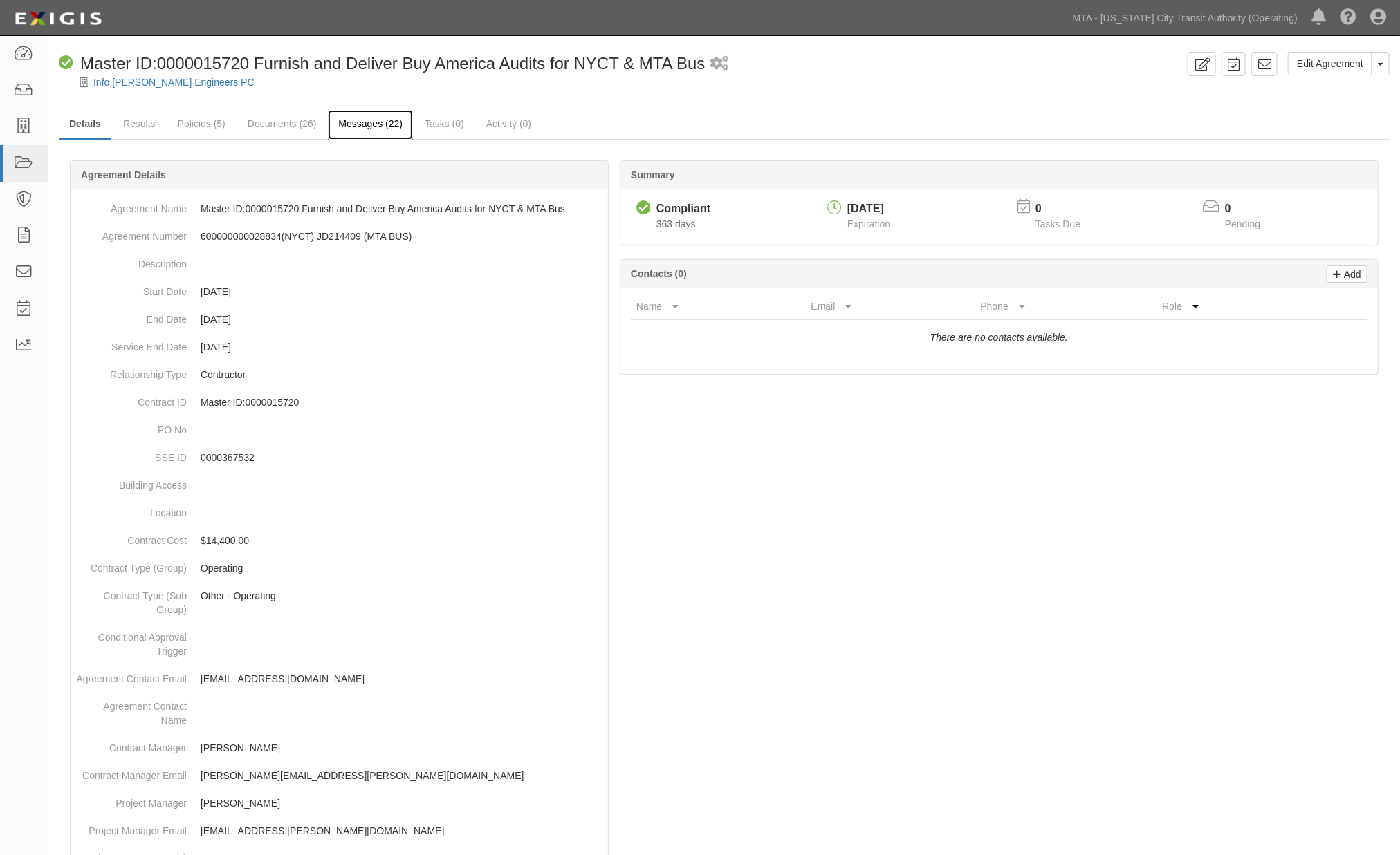
click at [382, 129] on link "Messages (22)" at bounding box center [370, 125] width 85 height 29
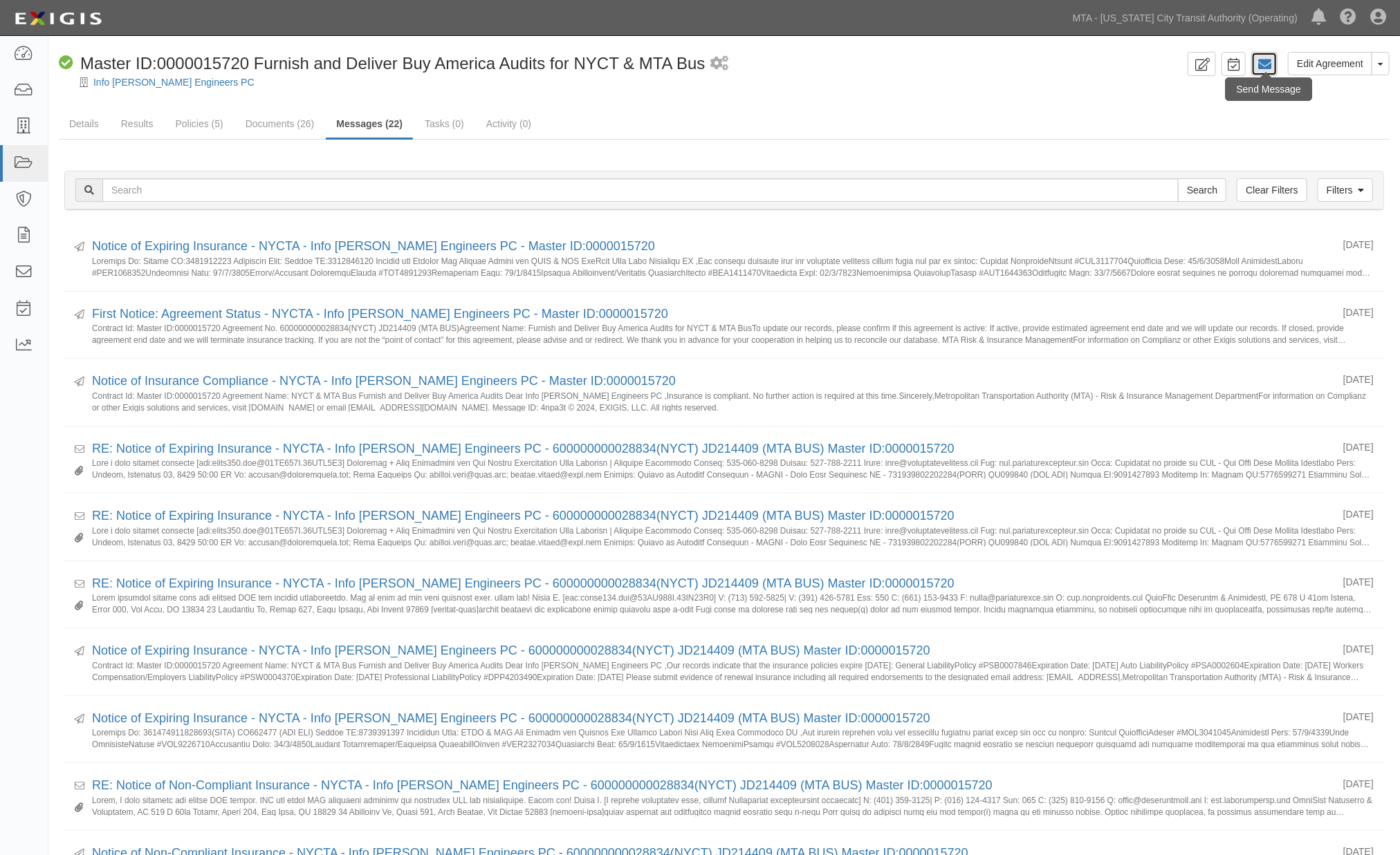
click at [1262, 59] on icon at bounding box center [1264, 64] width 14 height 14
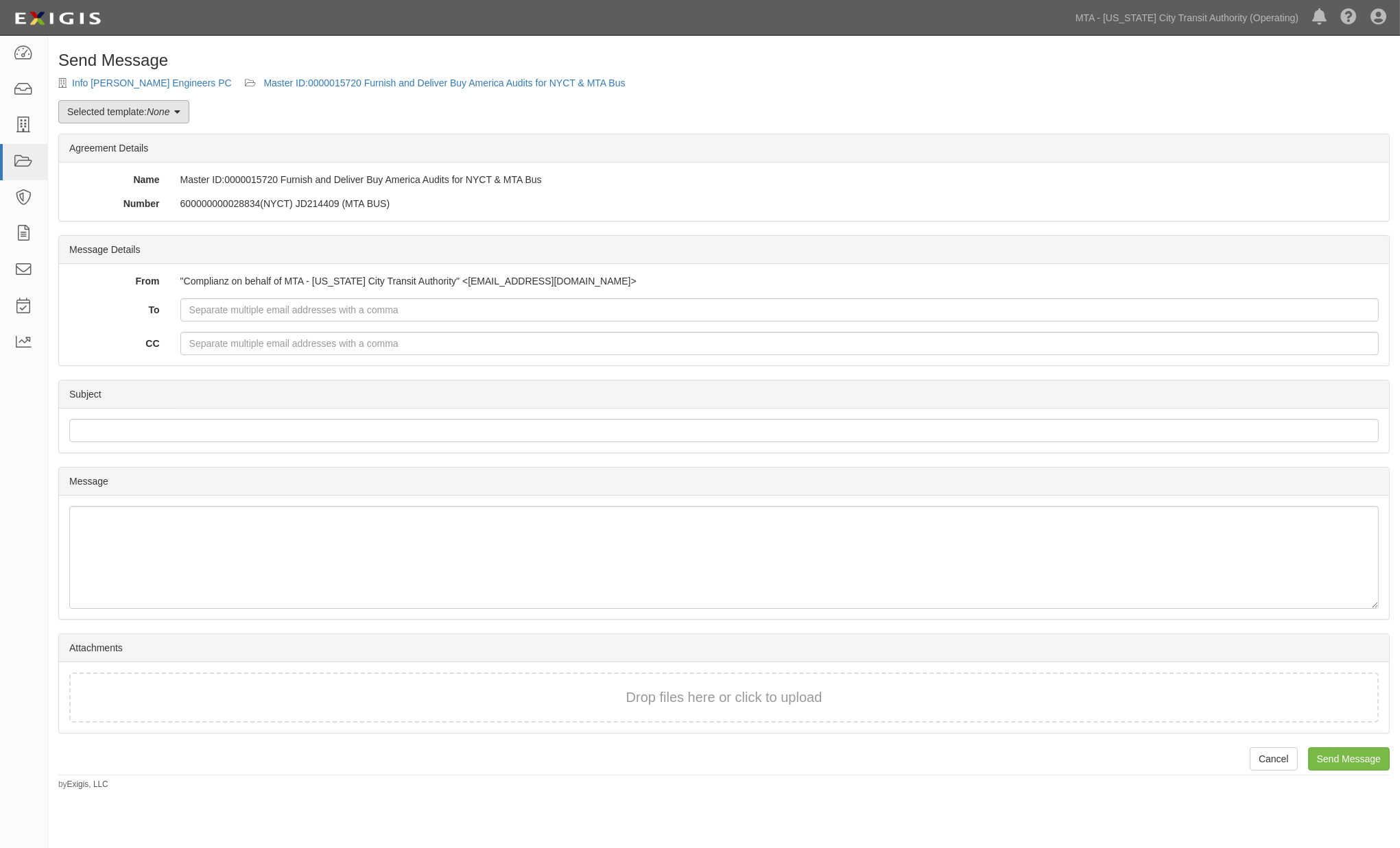
click at [156, 112] on em "None" at bounding box center [158, 112] width 22 height 11
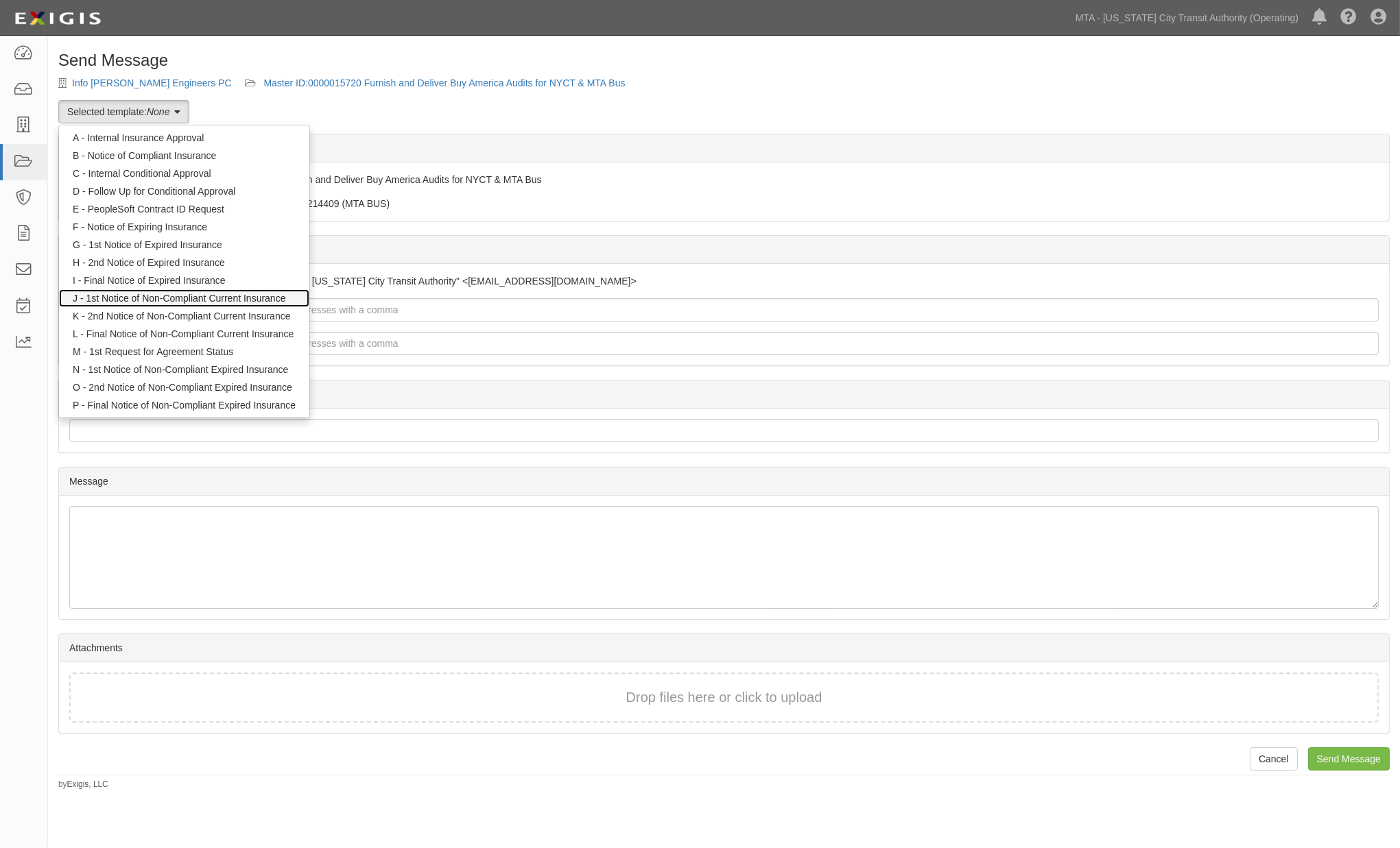
click at [124, 293] on link "J - 1st Notice of Non-Compliant Current Insurance" at bounding box center [184, 298] width 250 height 18
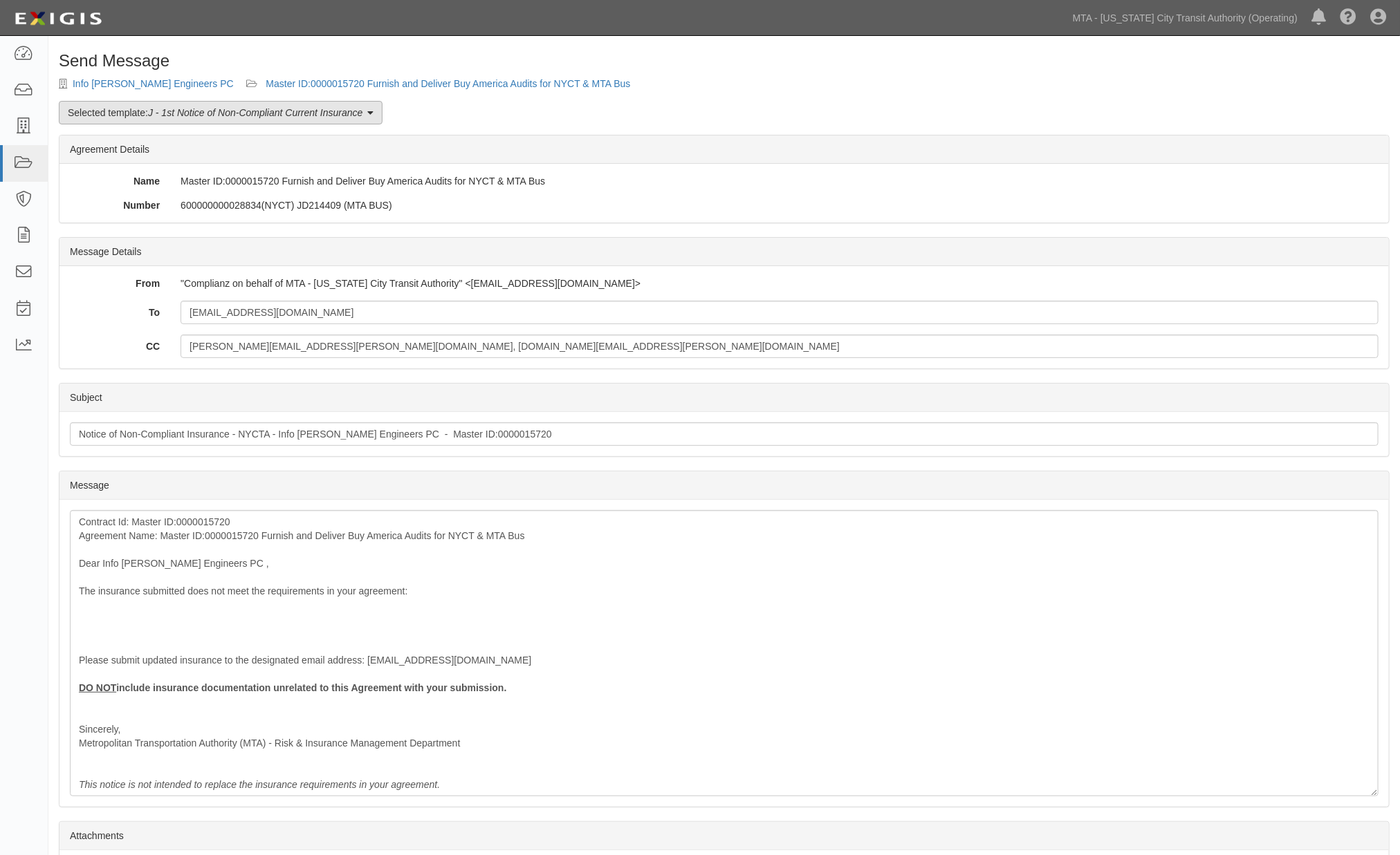
click at [211, 118] on em "J - 1st Notice of Non-Compliant Current Insurance" at bounding box center [255, 113] width 215 height 11
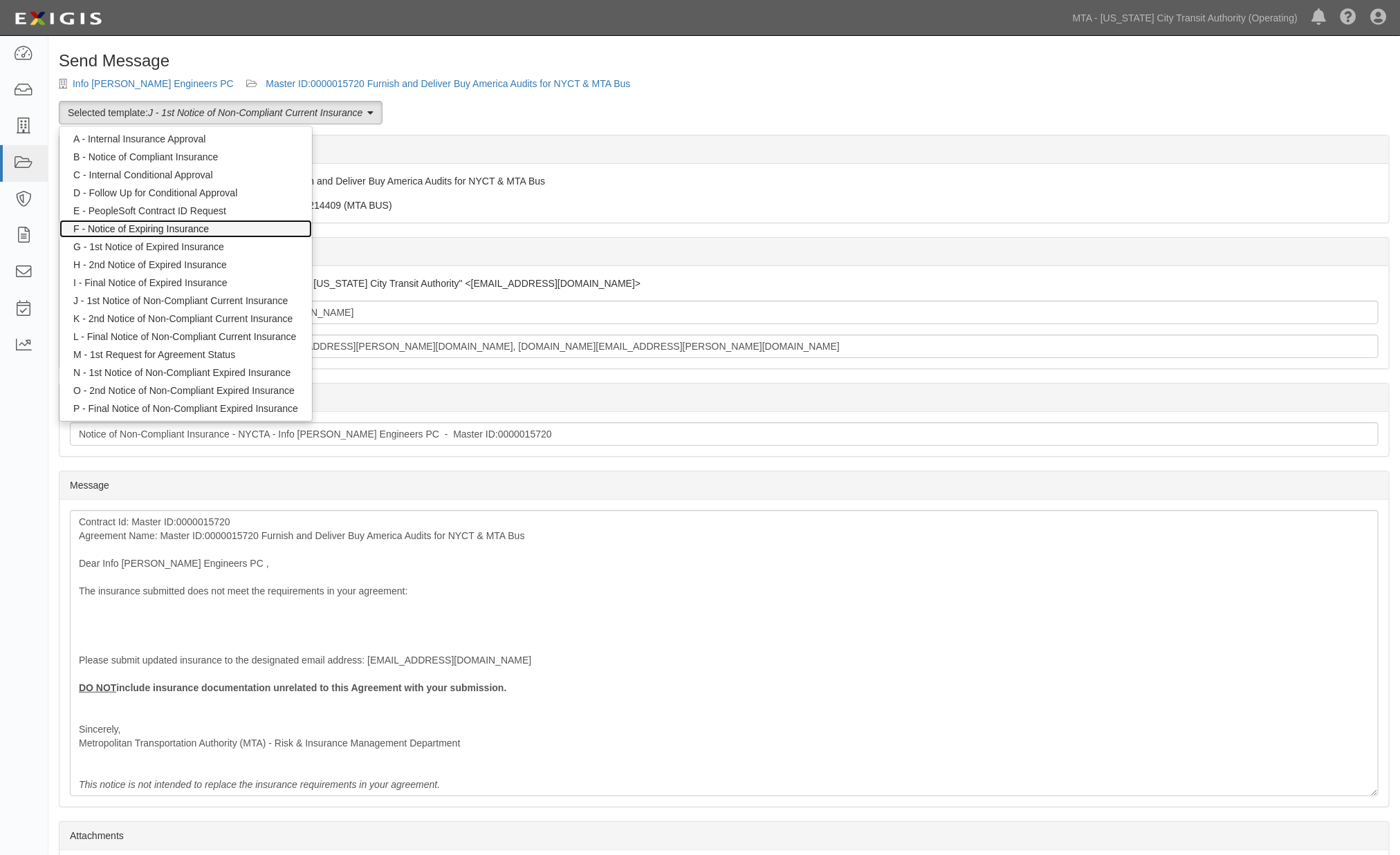
click at [174, 224] on link "F - Notice of Expiring Insurance" at bounding box center [186, 229] width 252 height 18
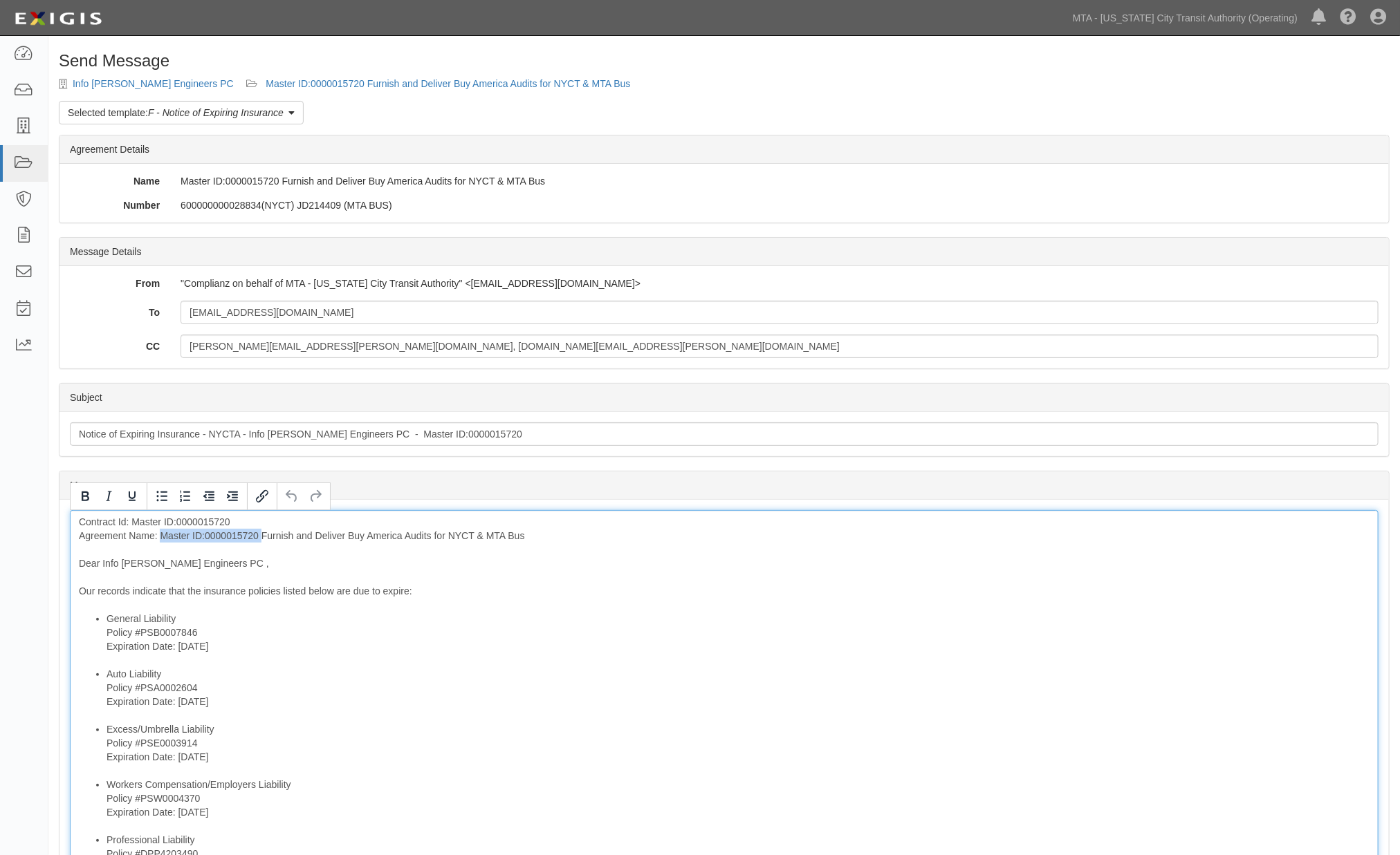
drag, startPoint x: 263, startPoint y: 539, endPoint x: 159, endPoint y: 537, distance: 104.0
click at [159, 537] on div "Contract Id: Master ID:0000015720 Agreement Name: Master ID:0000015720 Furnish …" at bounding box center [724, 789] width 1309 height 556
drag, startPoint x: 612, startPoint y: 289, endPoint x: 573, endPoint y: 299, distance: 40.3
click at [610, 289] on div ""Complianz on behalf of MTA - New York City Transit Authority" <agreement-wterf…" at bounding box center [779, 283] width 1219 height 14
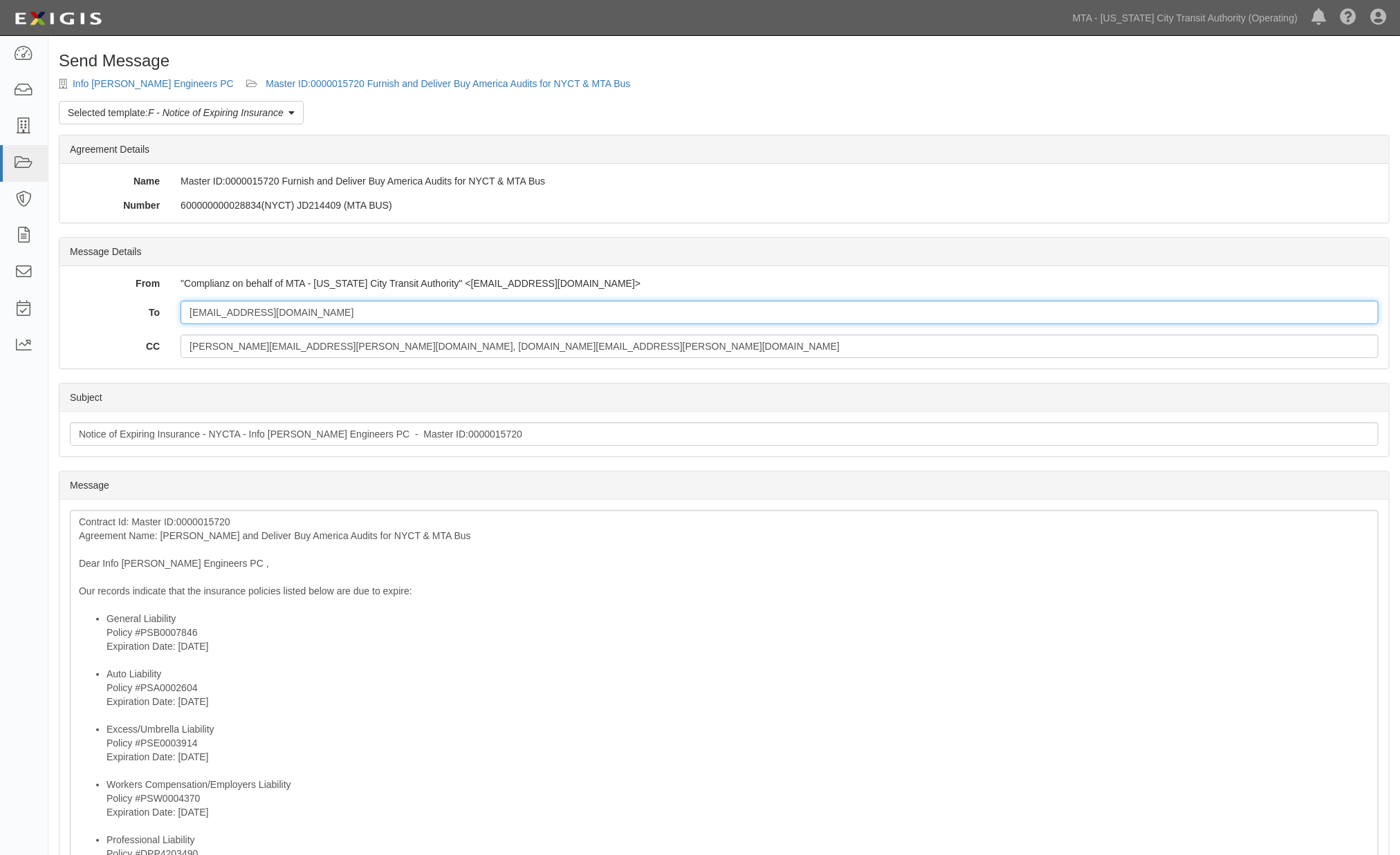
click at [526, 303] on input "sridhar@infotrancorp.com" at bounding box center [780, 312] width 1198 height 23
paste input "rich@chadwickbrokerage.com"
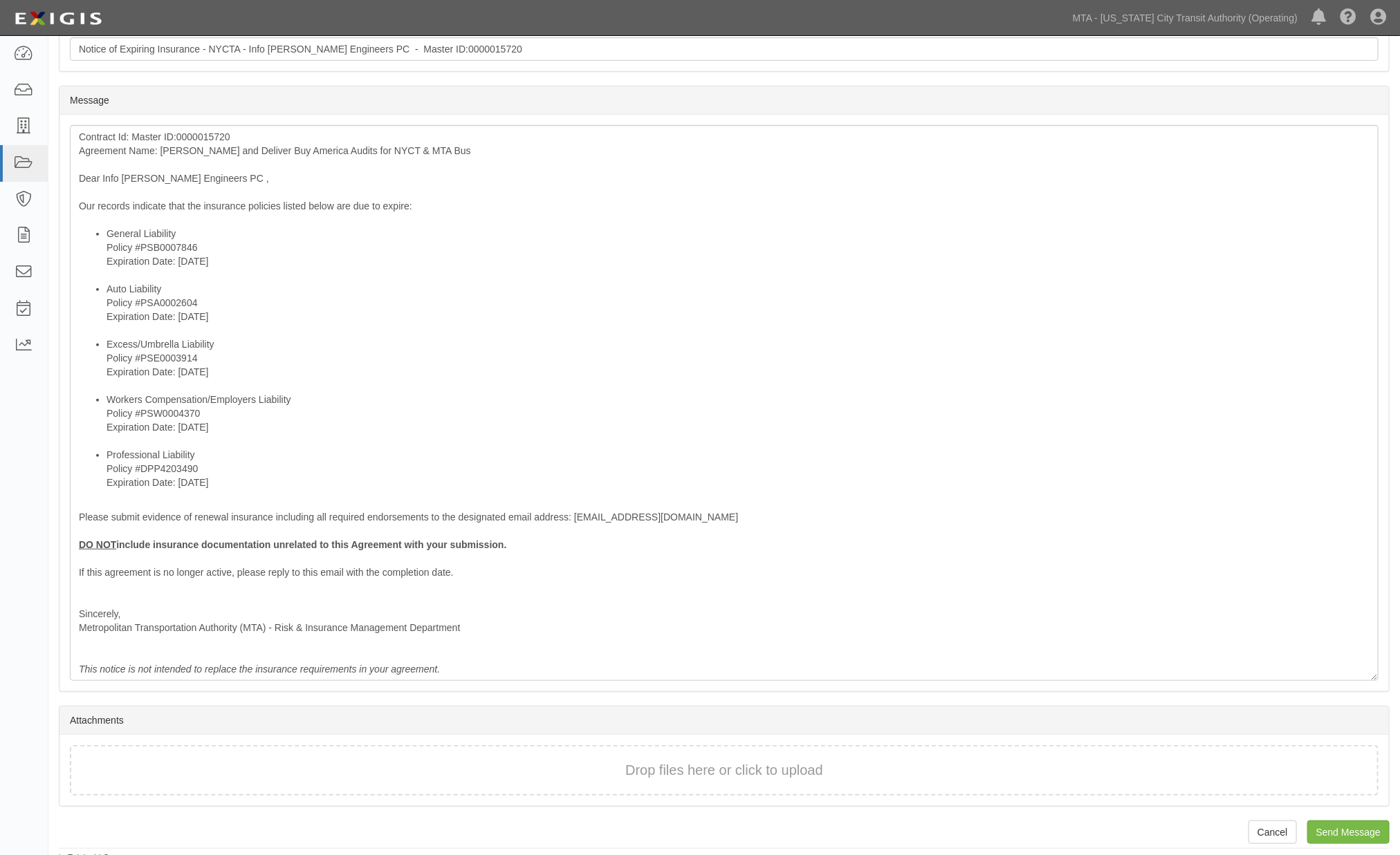
scroll to position [393, 0]
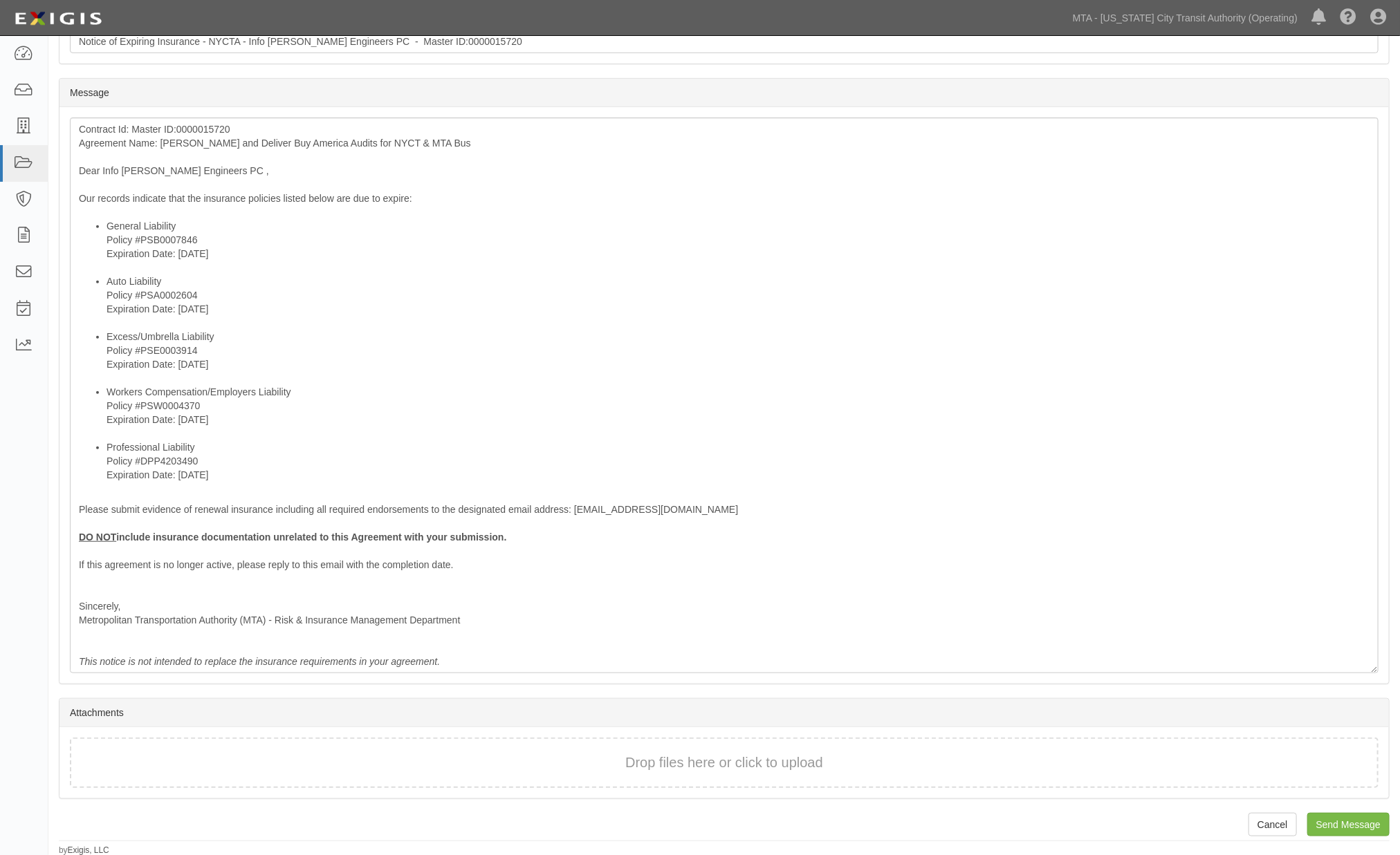
type input "sridhar@infotrancorp.com; rich@chadwickbrokerage.com"
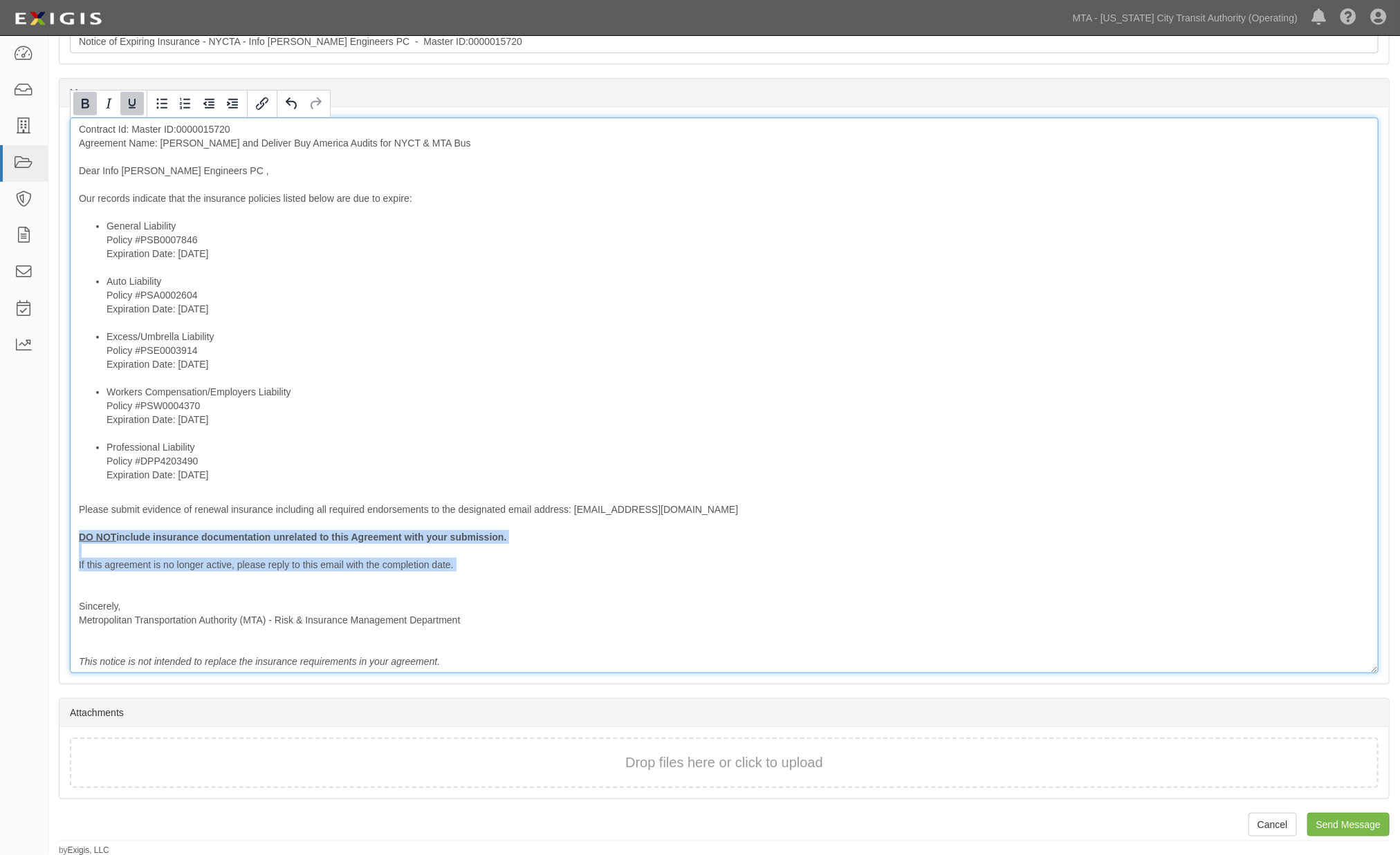
drag, startPoint x: 403, startPoint y: 569, endPoint x: 36, endPoint y: 531, distance: 369.0
click at [36, 531] on body "Toggle navigation Dashboard Inbox Parties Agreements Coverages Documents Messag…" at bounding box center [700, 232] width 1400 height 1249
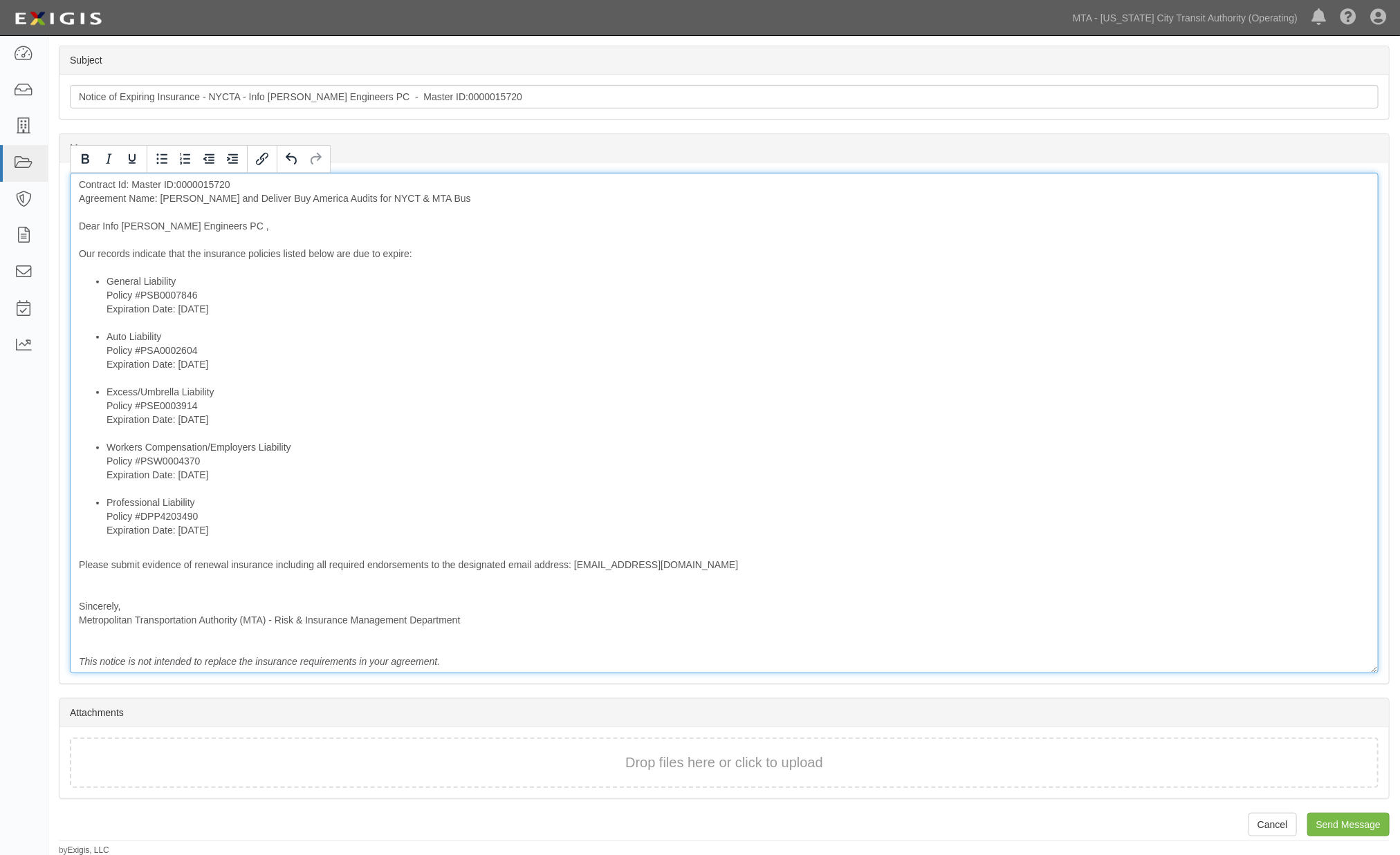
scroll to position [323, 0]
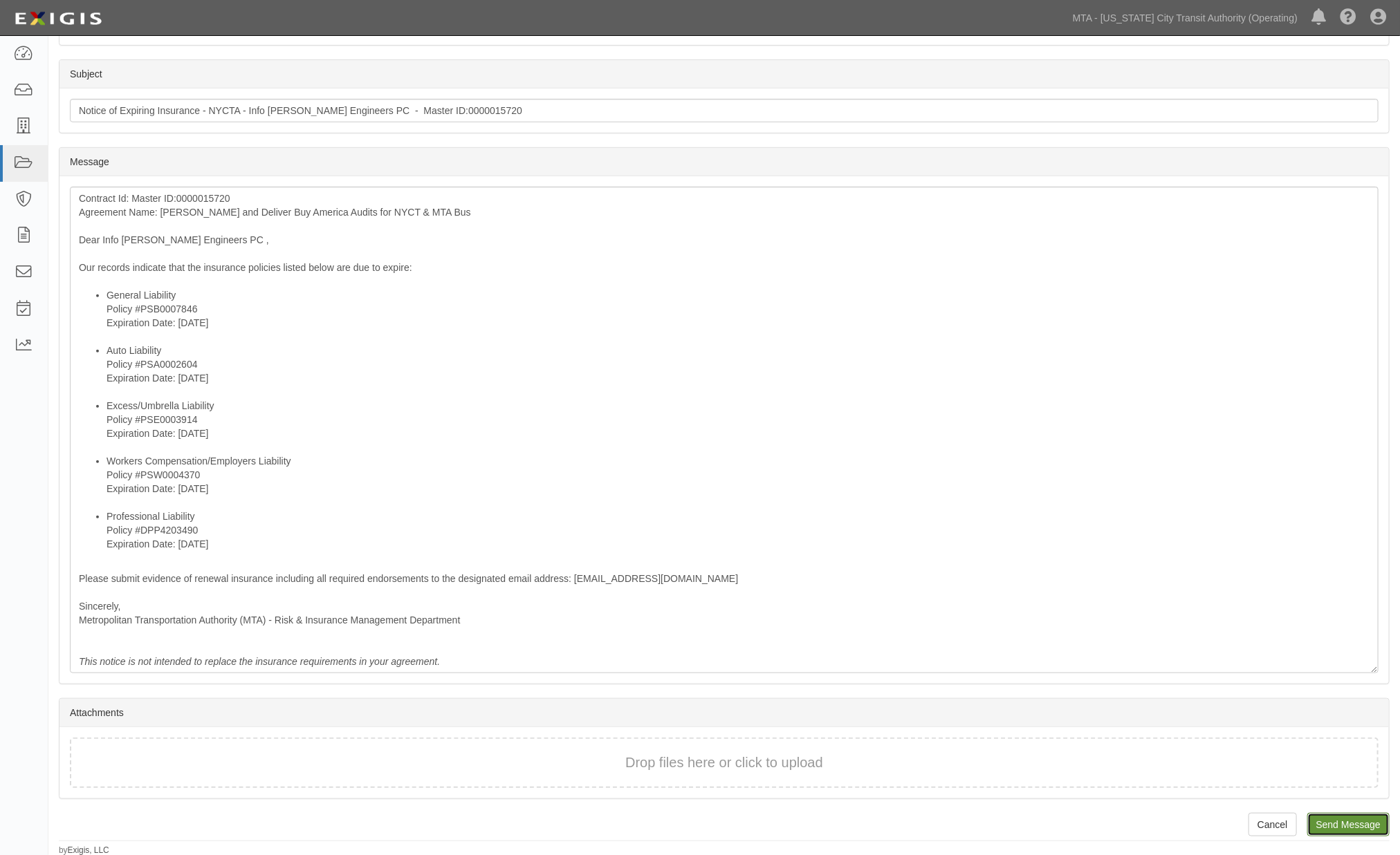
click at [1330, 817] on input "Send Message" at bounding box center [1348, 825] width 82 height 23
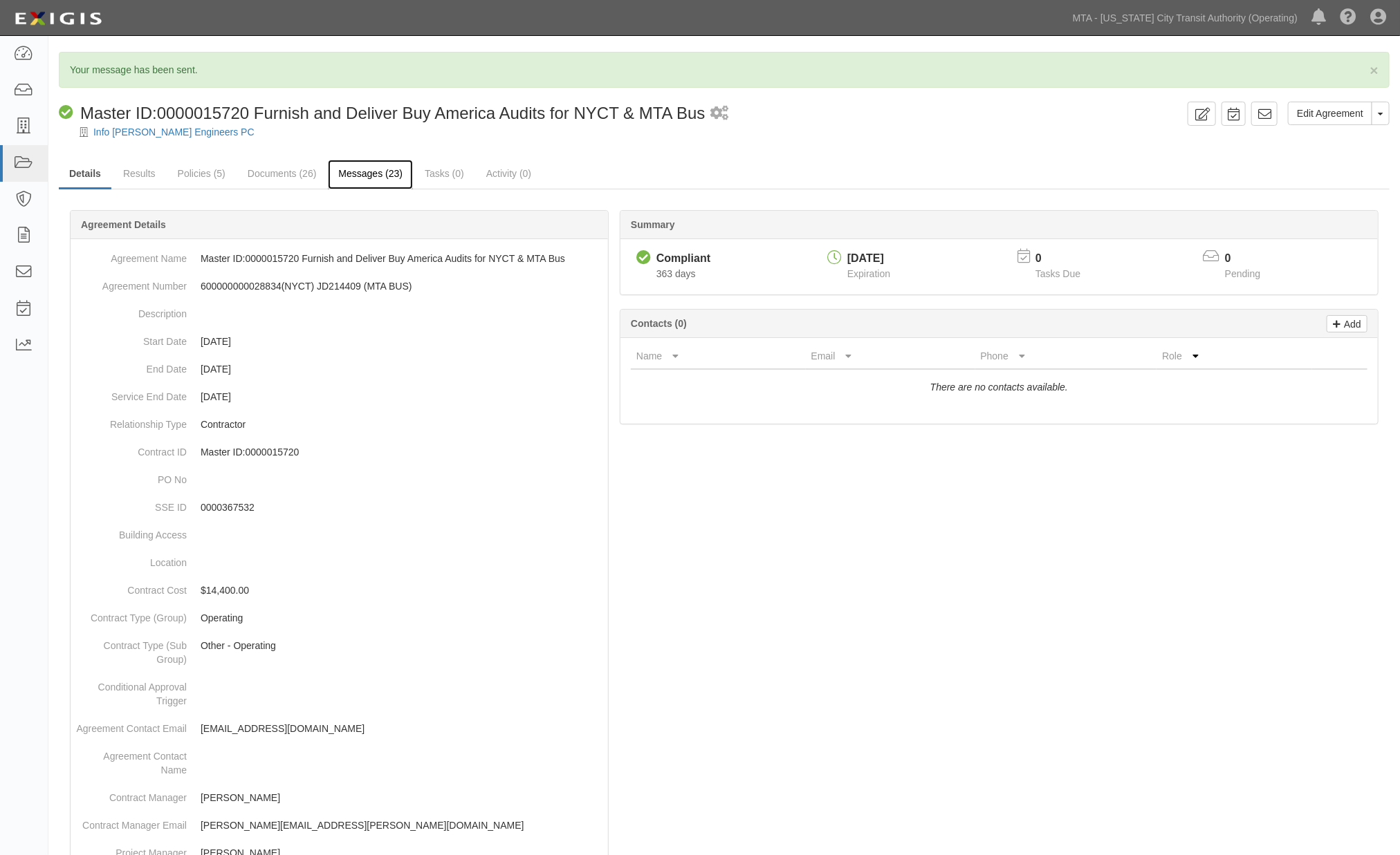
click at [369, 174] on link "Messages (23)" at bounding box center [370, 174] width 85 height 29
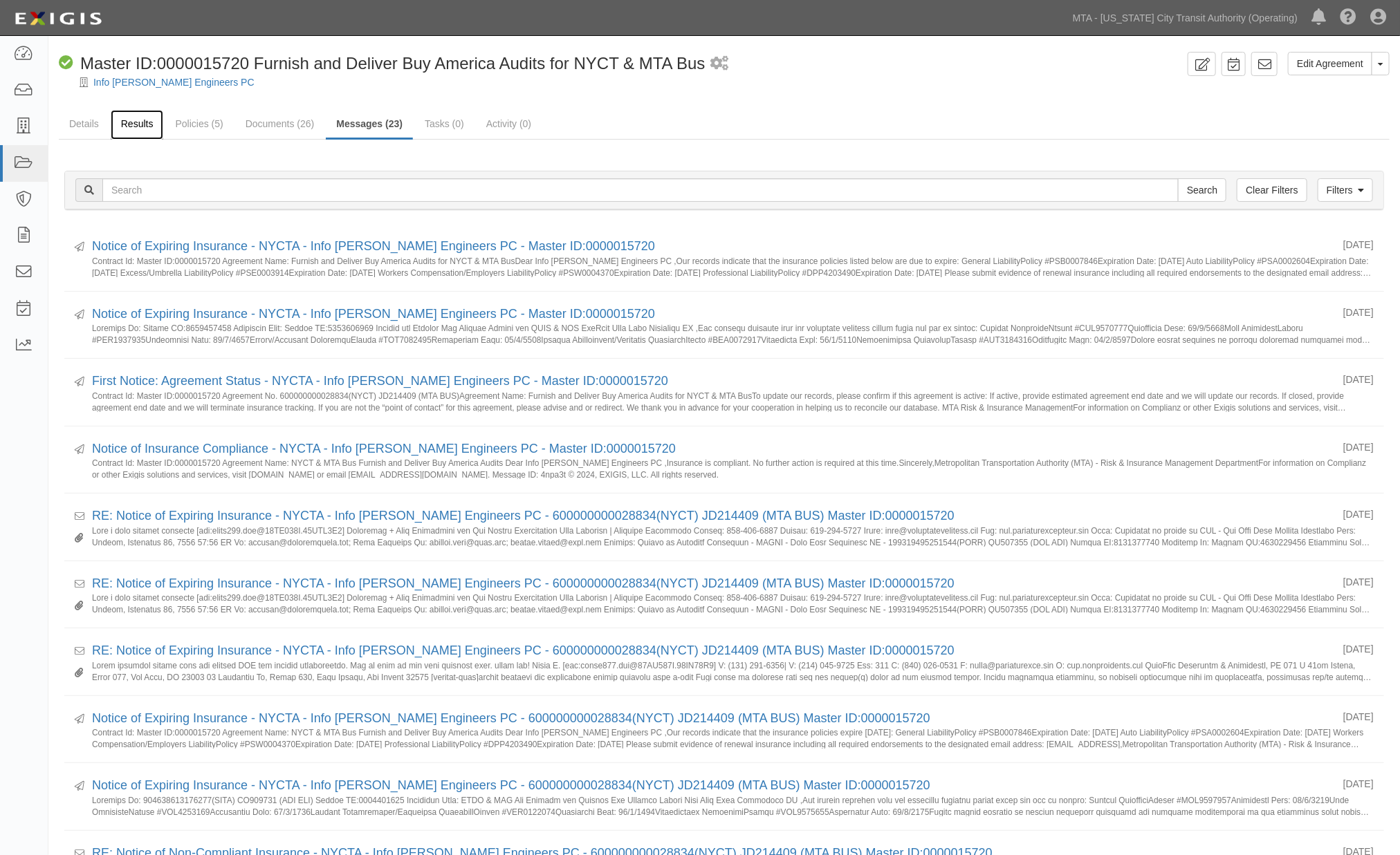
click at [135, 125] on link "Results" at bounding box center [137, 125] width 53 height 29
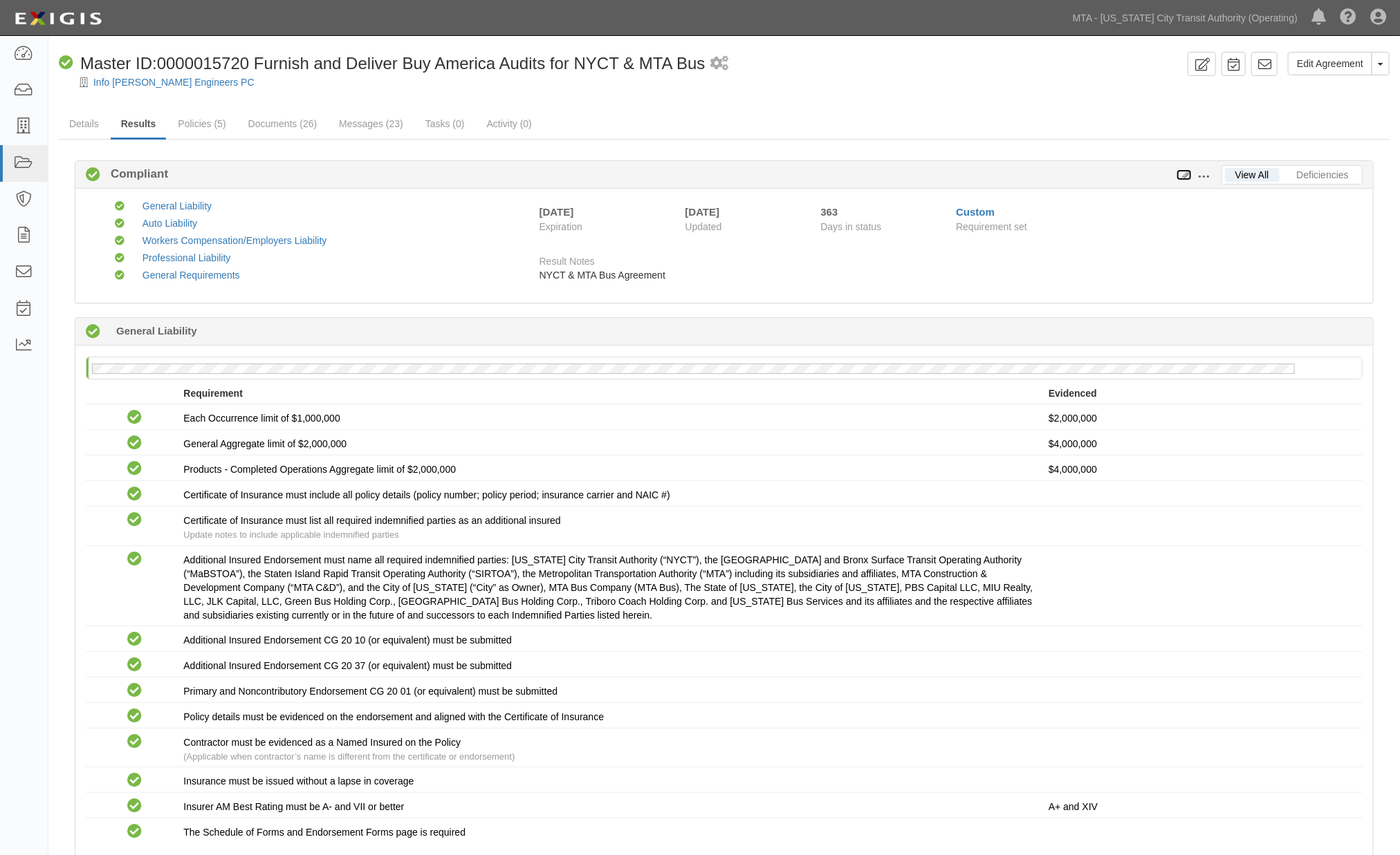
click at [1186, 176] on icon at bounding box center [1184, 175] width 15 height 10
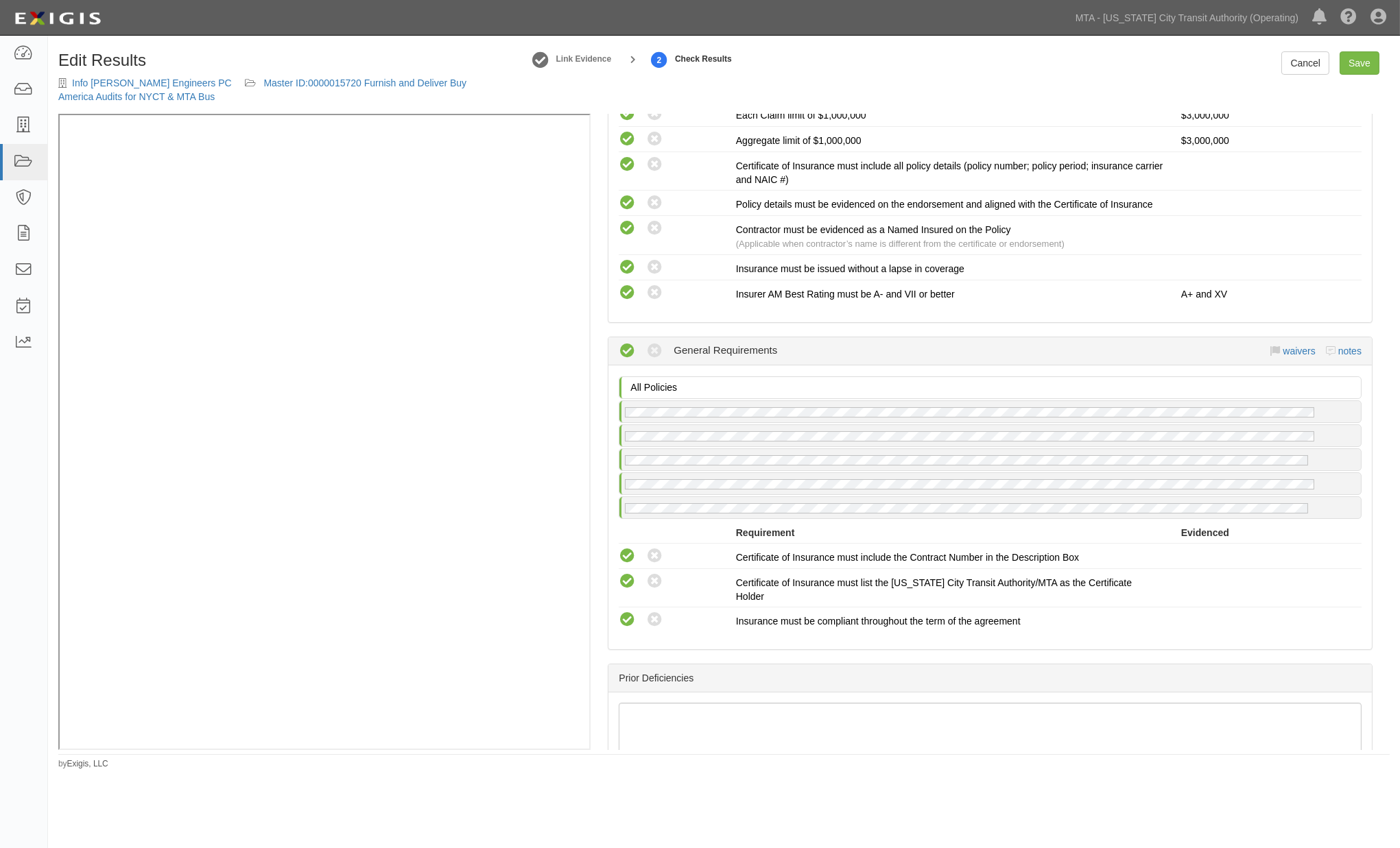
scroll to position [1676, 0]
click at [1339, 346] on link "notes" at bounding box center [1350, 351] width 23 height 11
radio input "true"
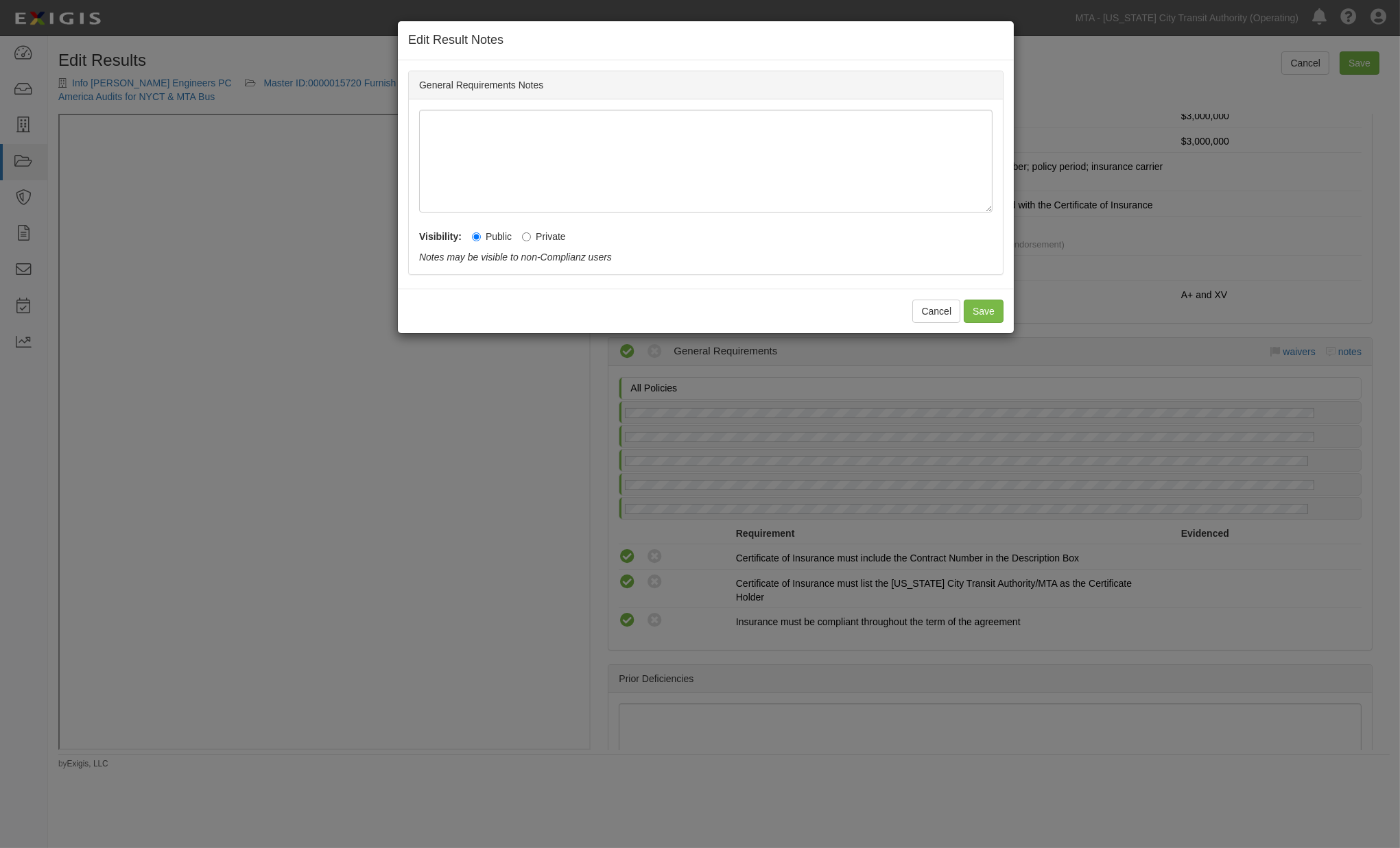
click at [553, 234] on label "Private" at bounding box center [544, 237] width 44 height 13
click at [531, 234] on input "Private" at bounding box center [527, 237] width 9 height 9
radio input "true"
click at [980, 312] on button "Save" at bounding box center [983, 311] width 40 height 23
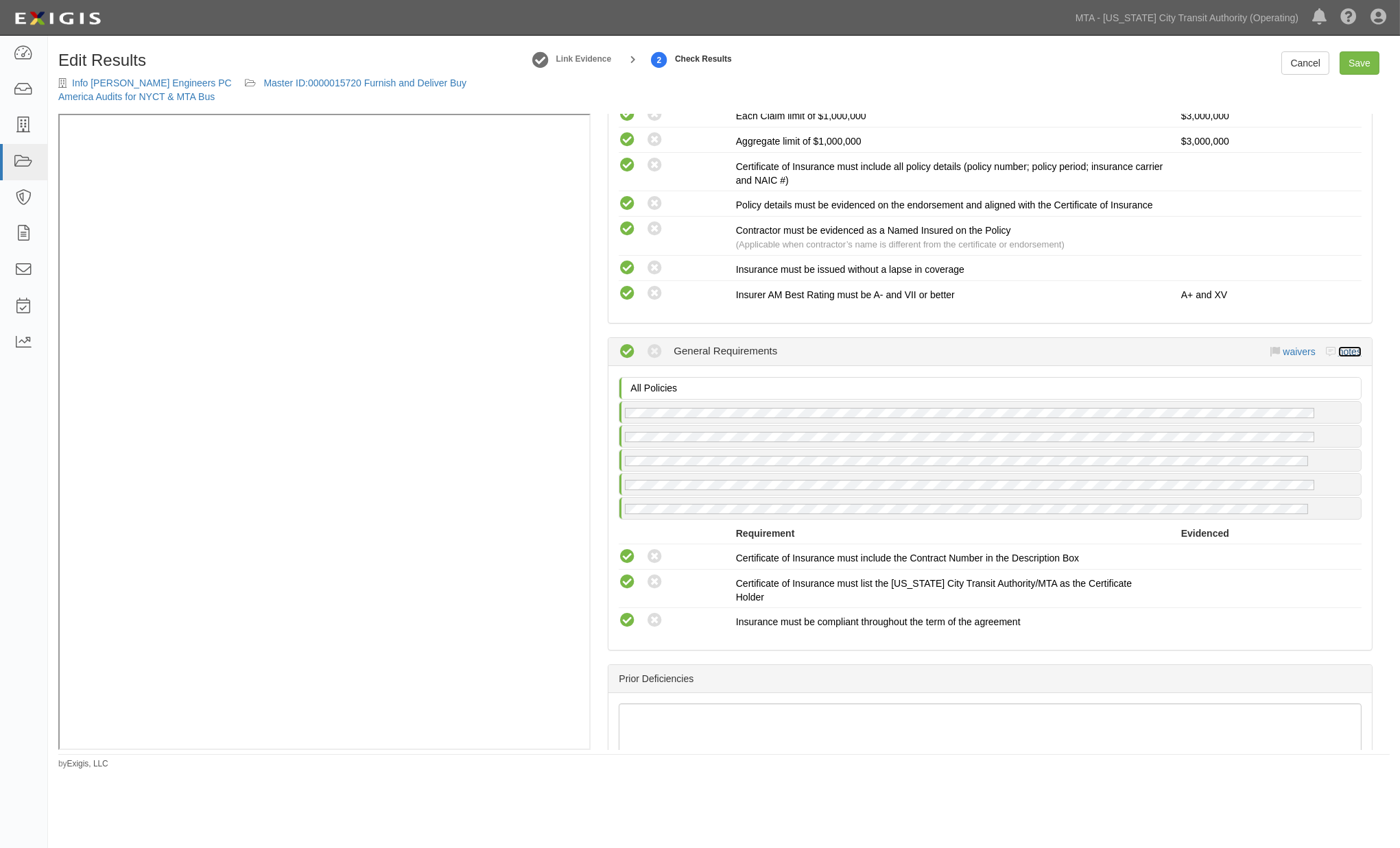
scroll to position [1921, 0]
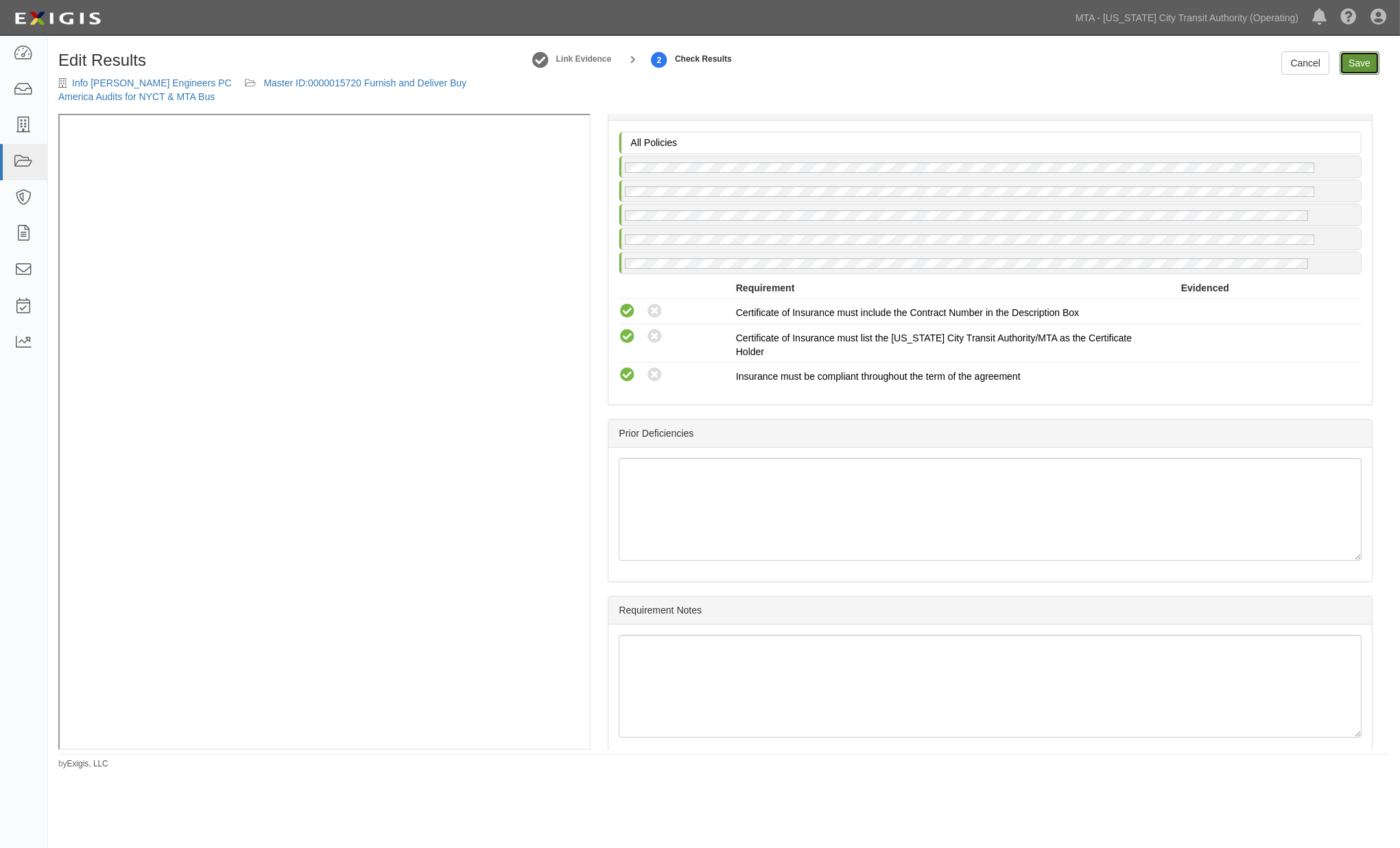
click at [1355, 65] on link "Save" at bounding box center [1360, 63] width 40 height 23
radio input "true"
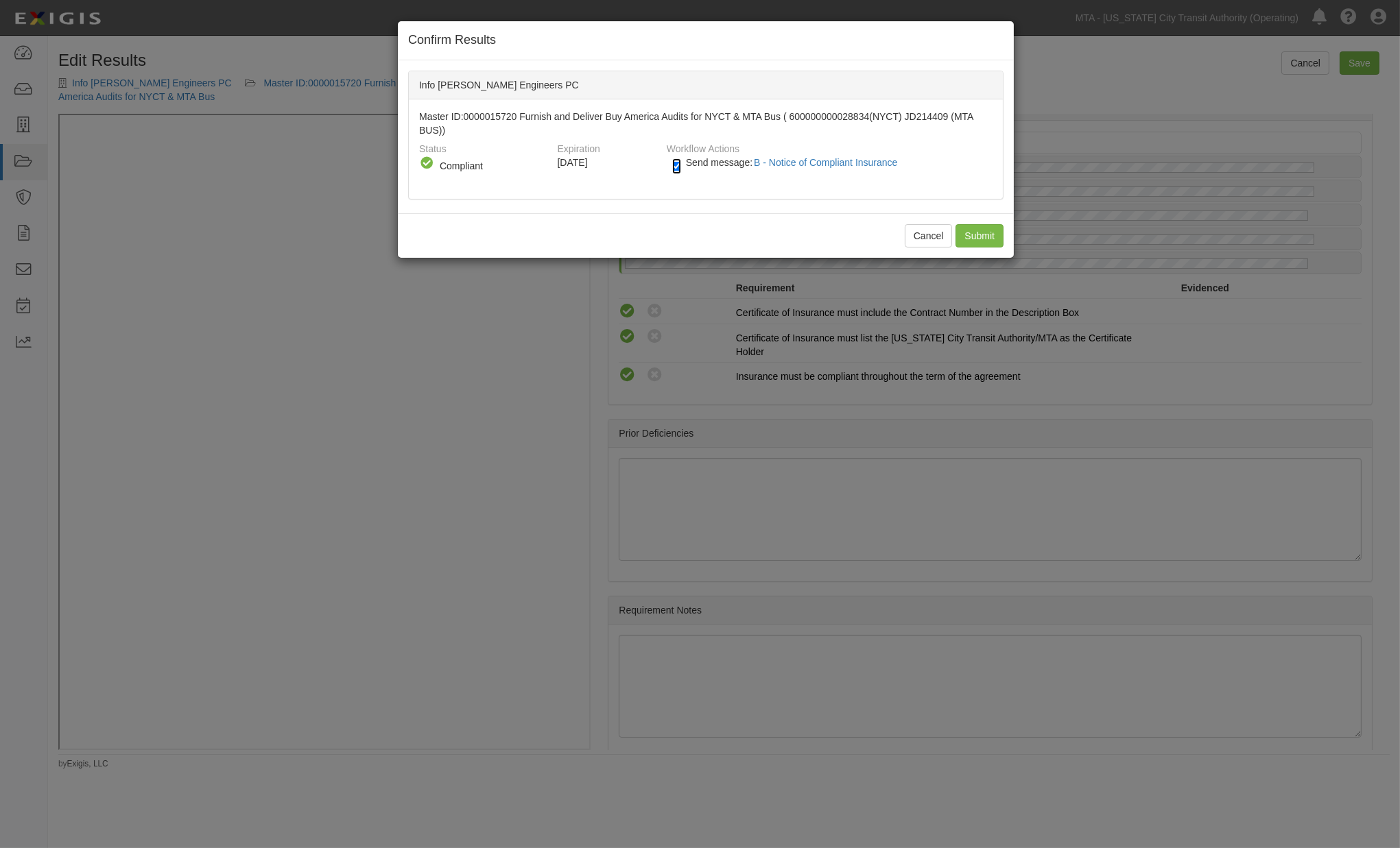
click at [681, 161] on input "Send message: B - Notice of Compliant Insurance" at bounding box center [677, 166] width 9 height 16
checkbox input "false"
click at [969, 238] on input "Submit" at bounding box center [980, 235] width 48 height 23
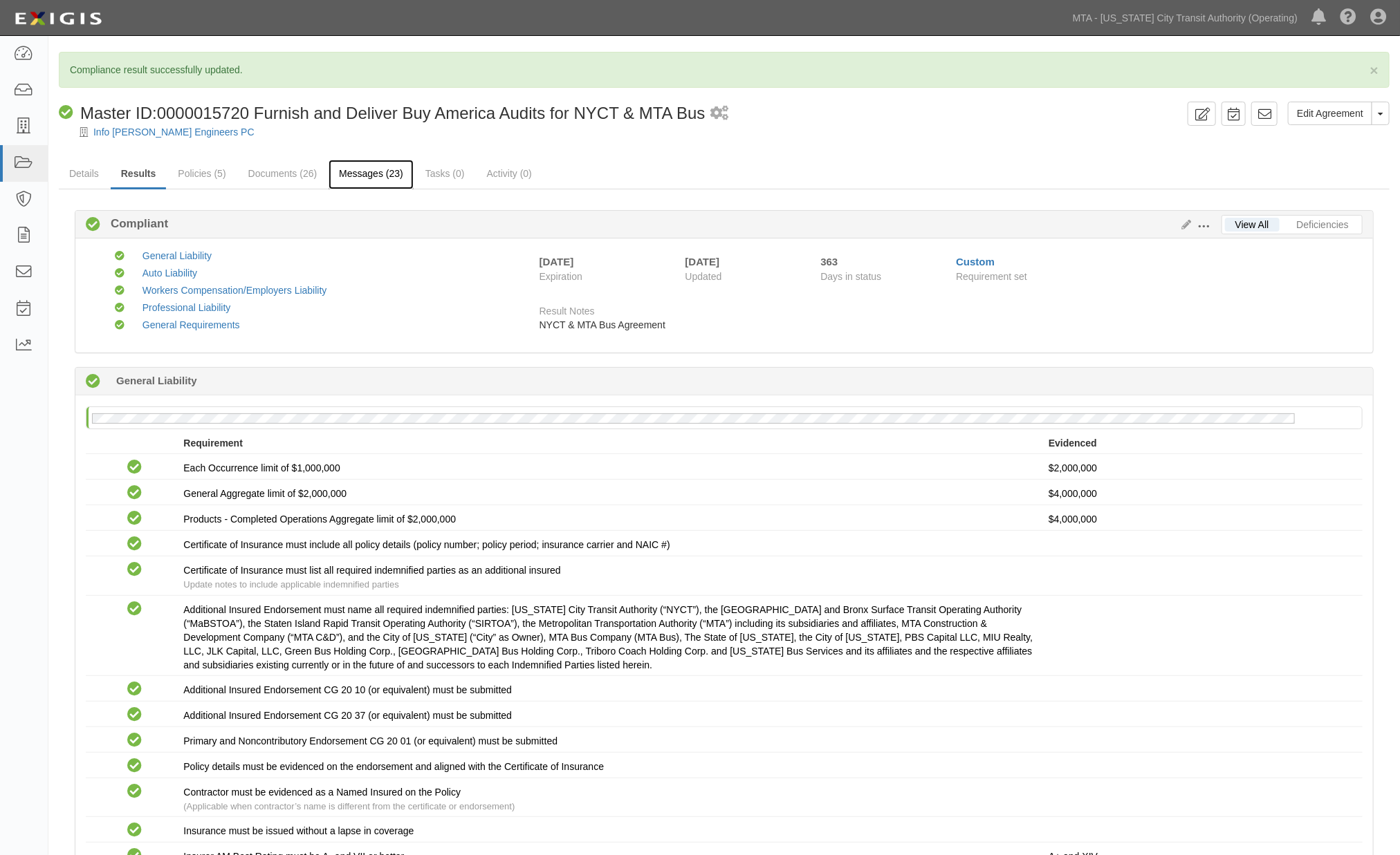
click at [370, 162] on link "Messages (23)" at bounding box center [371, 174] width 85 height 29
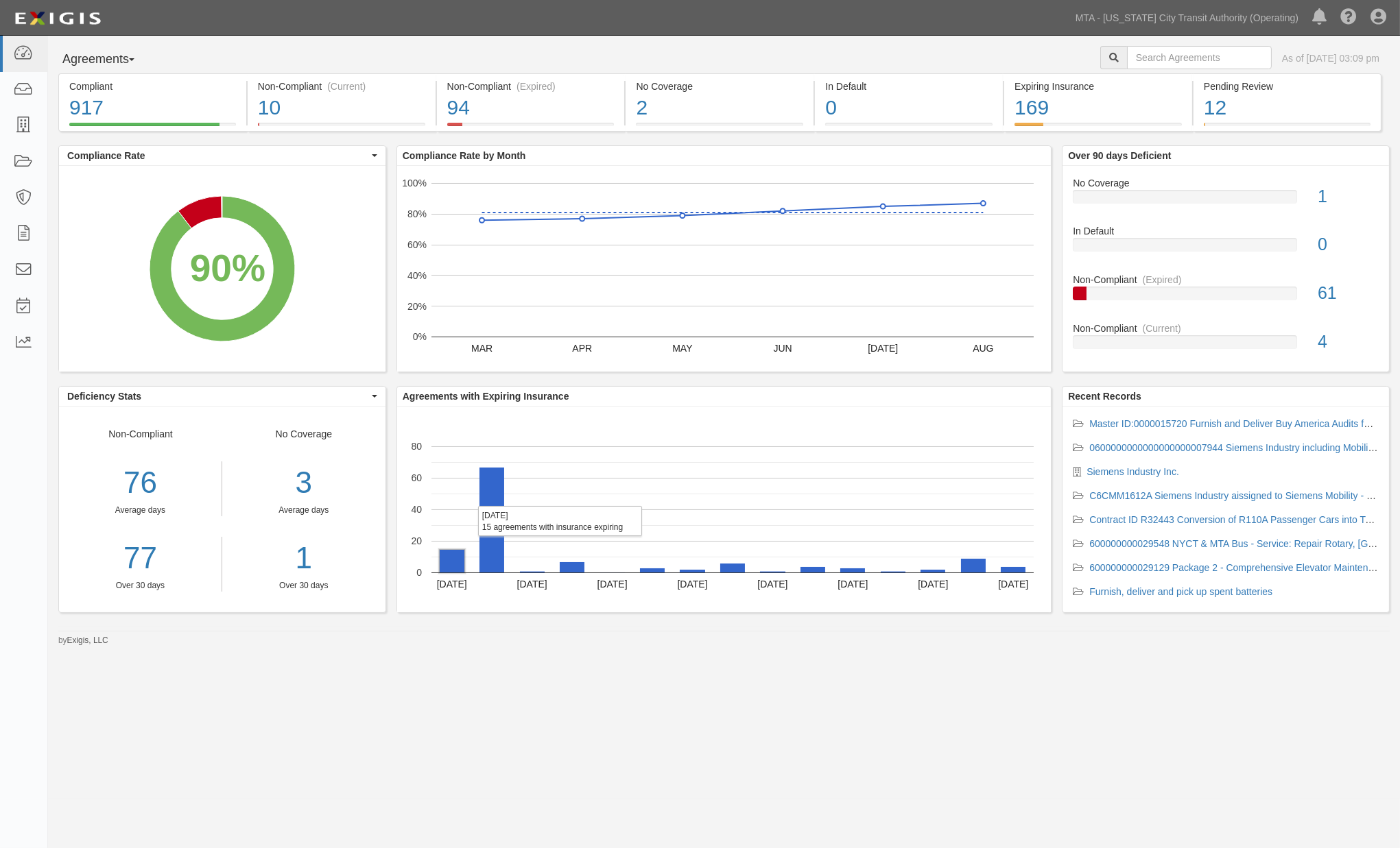
click at [447, 567] on rect "A chart." at bounding box center [452, 561] width 25 height 22
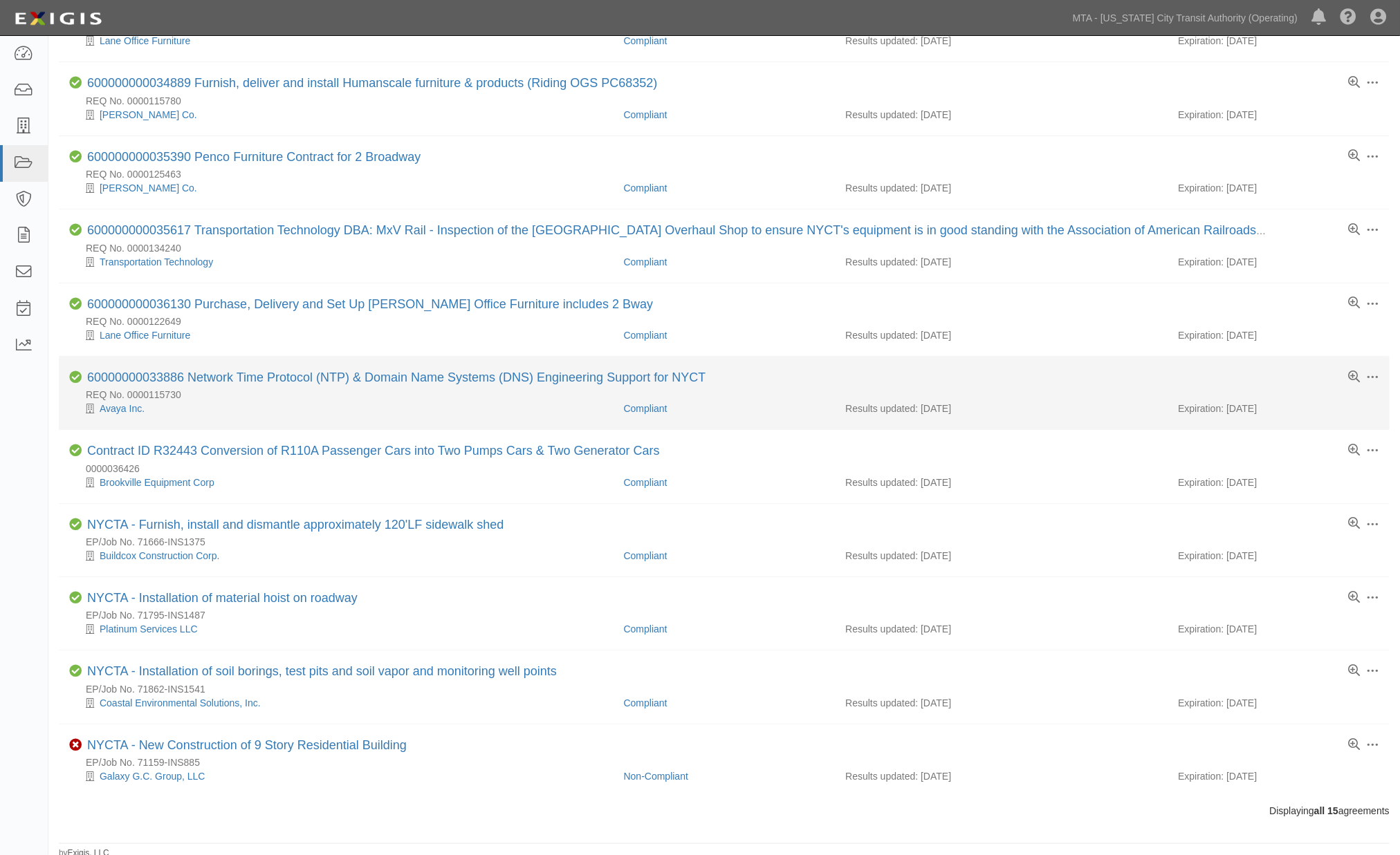
scroll to position [445, 0]
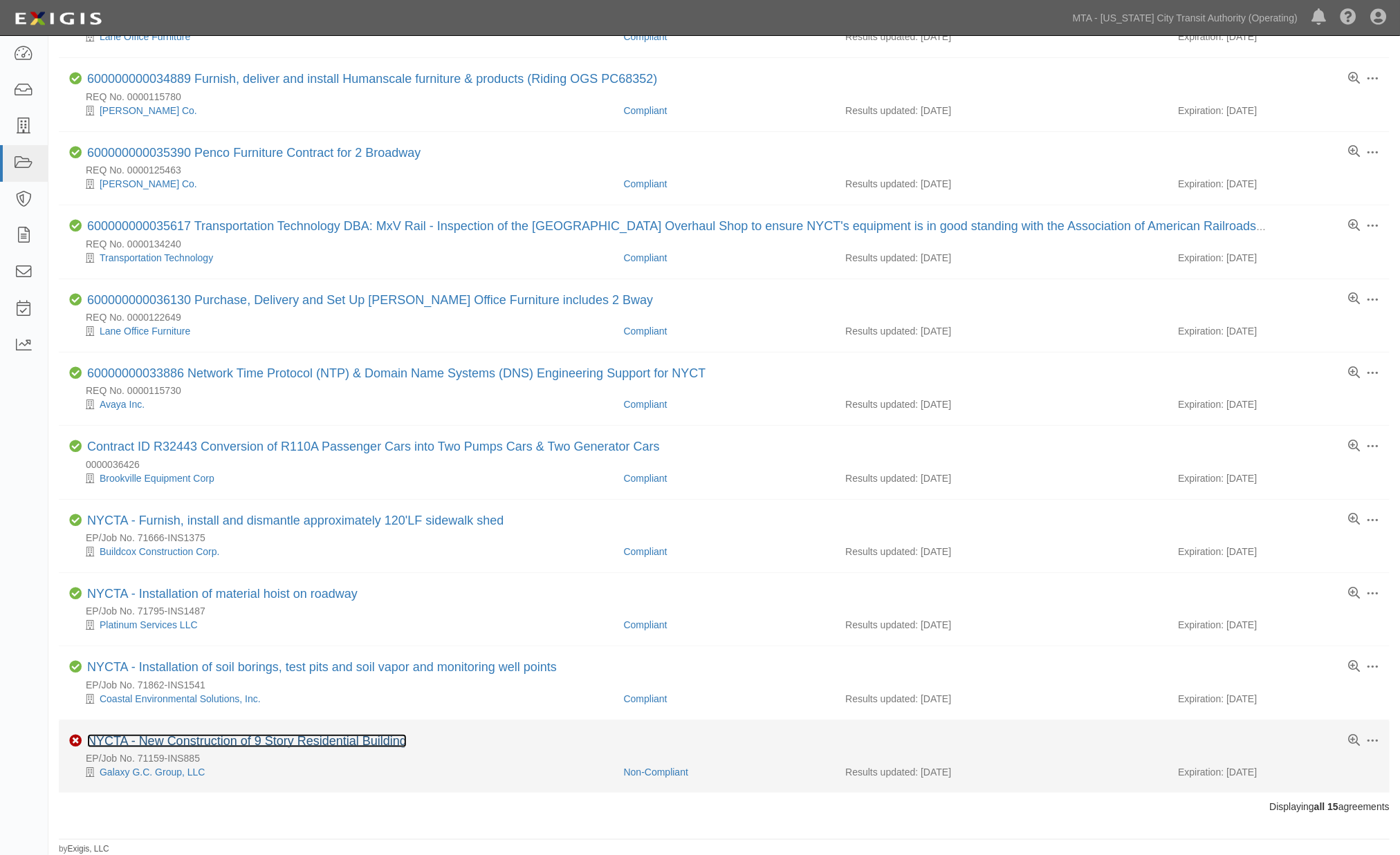
click at [321, 742] on link "NYCTA - New Construction of 9 Story Residential Building" at bounding box center [246, 741] width 320 height 14
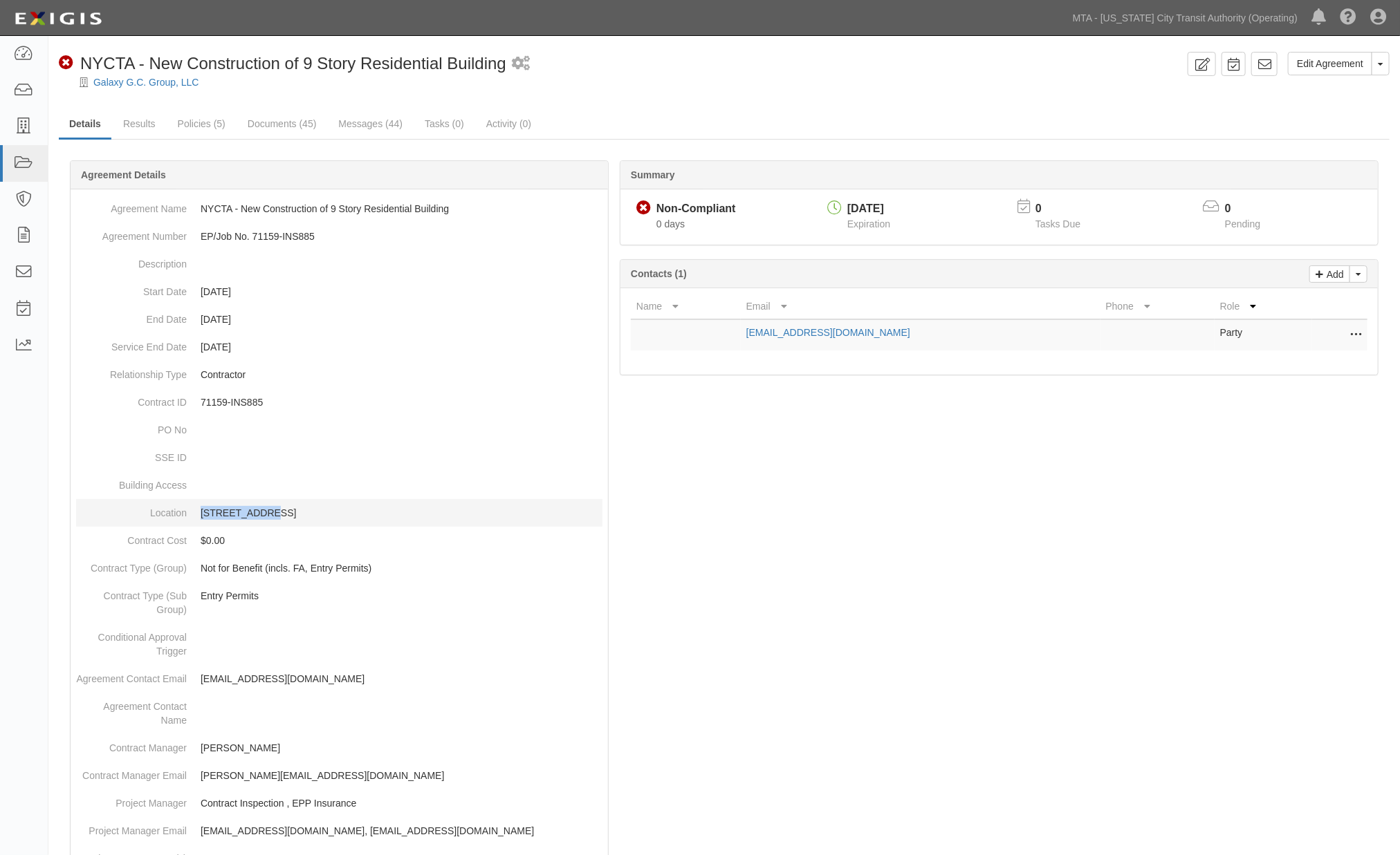
drag, startPoint x: 191, startPoint y: 514, endPoint x: 266, endPoint y: 514, distance: 75.0
click at [266, 514] on dd "[STREET_ADDRESS]" at bounding box center [339, 513] width 527 height 28
copy p "1038 Broadway"
click at [834, 633] on div at bounding box center [724, 750] width 1330 height 1138
click at [216, 121] on link "Policies (5)" at bounding box center [202, 125] width 69 height 29
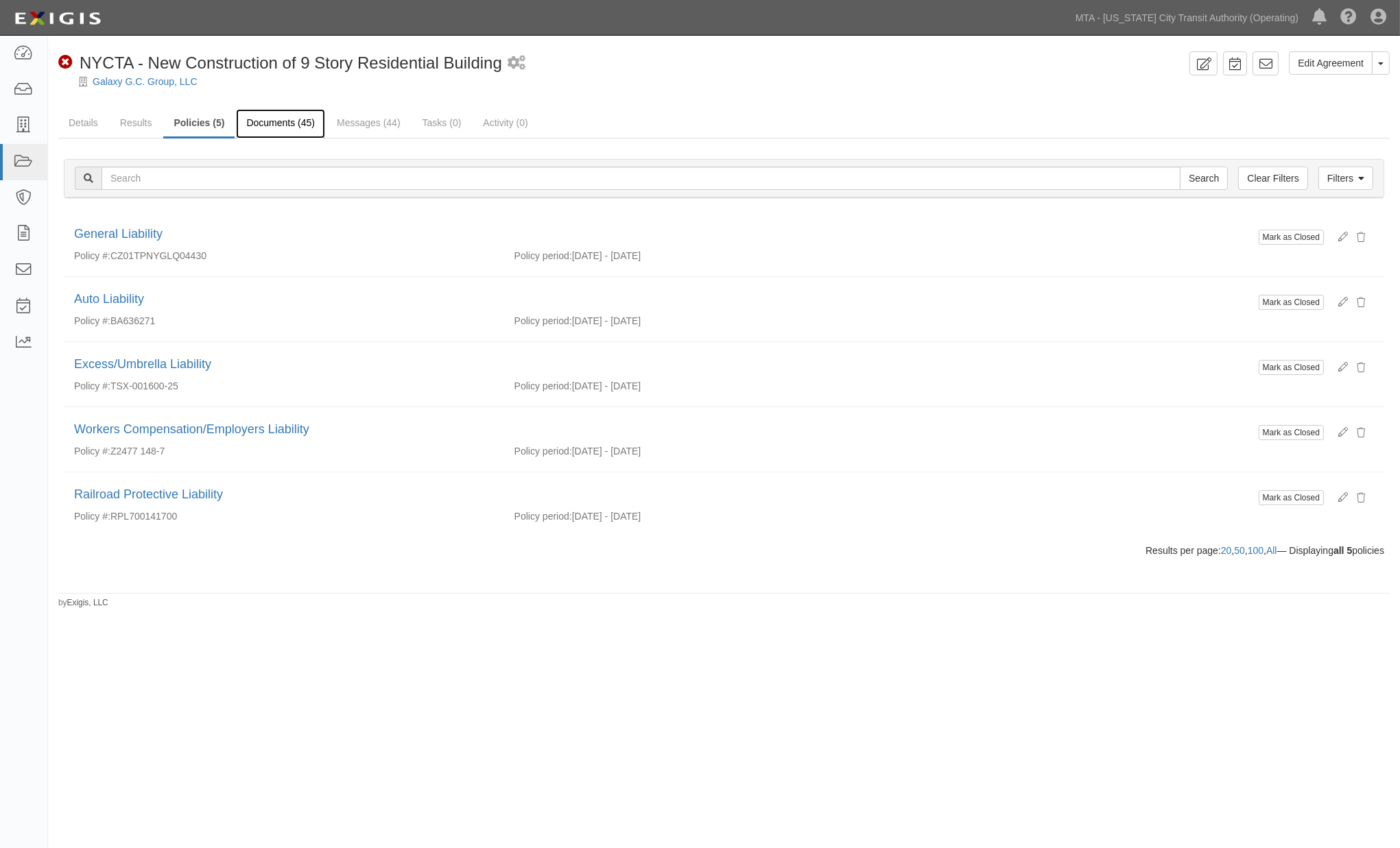
click at [296, 118] on link "Documents (45)" at bounding box center [280, 124] width 89 height 29
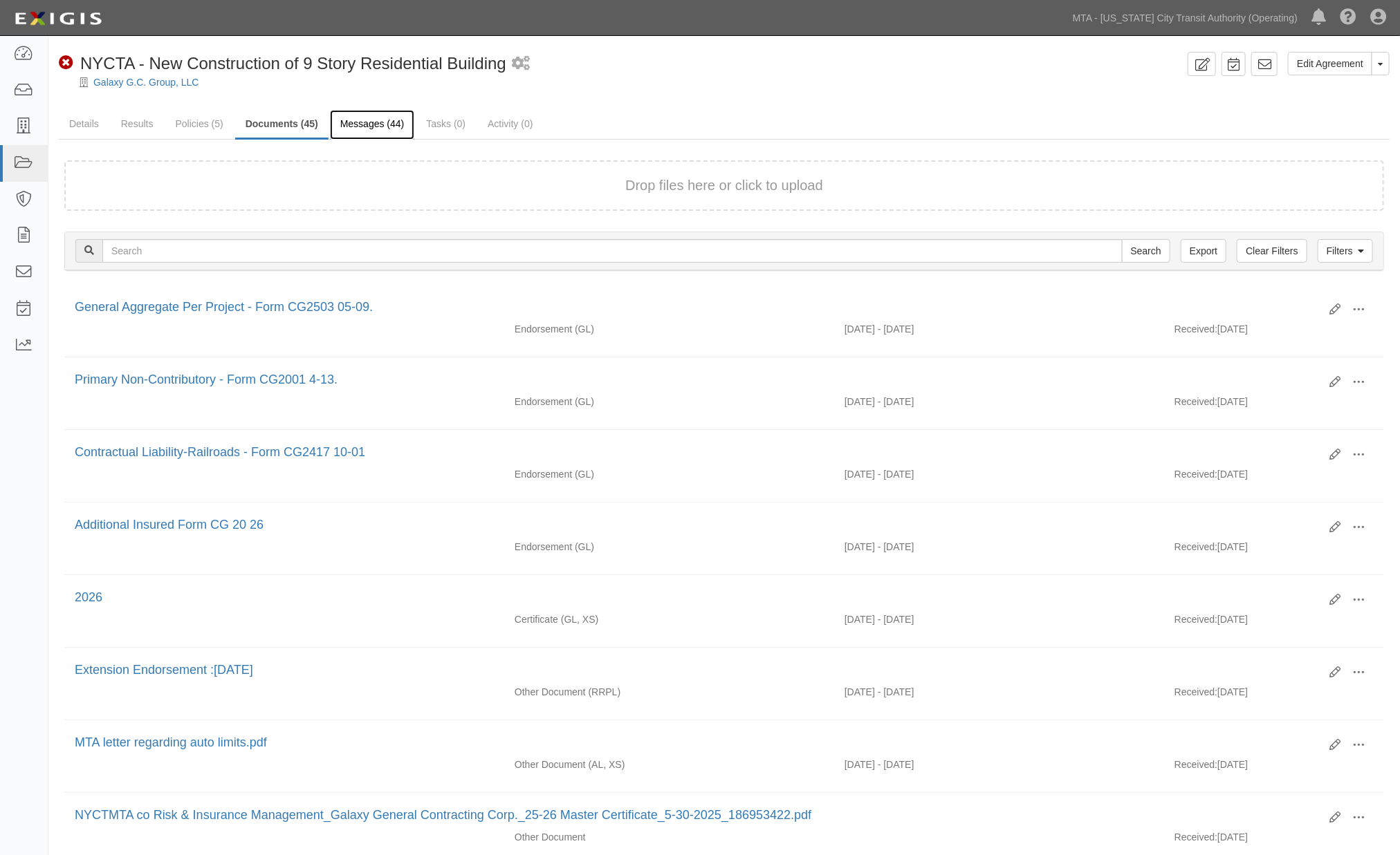
click at [385, 127] on link "Messages (44)" at bounding box center [372, 125] width 85 height 29
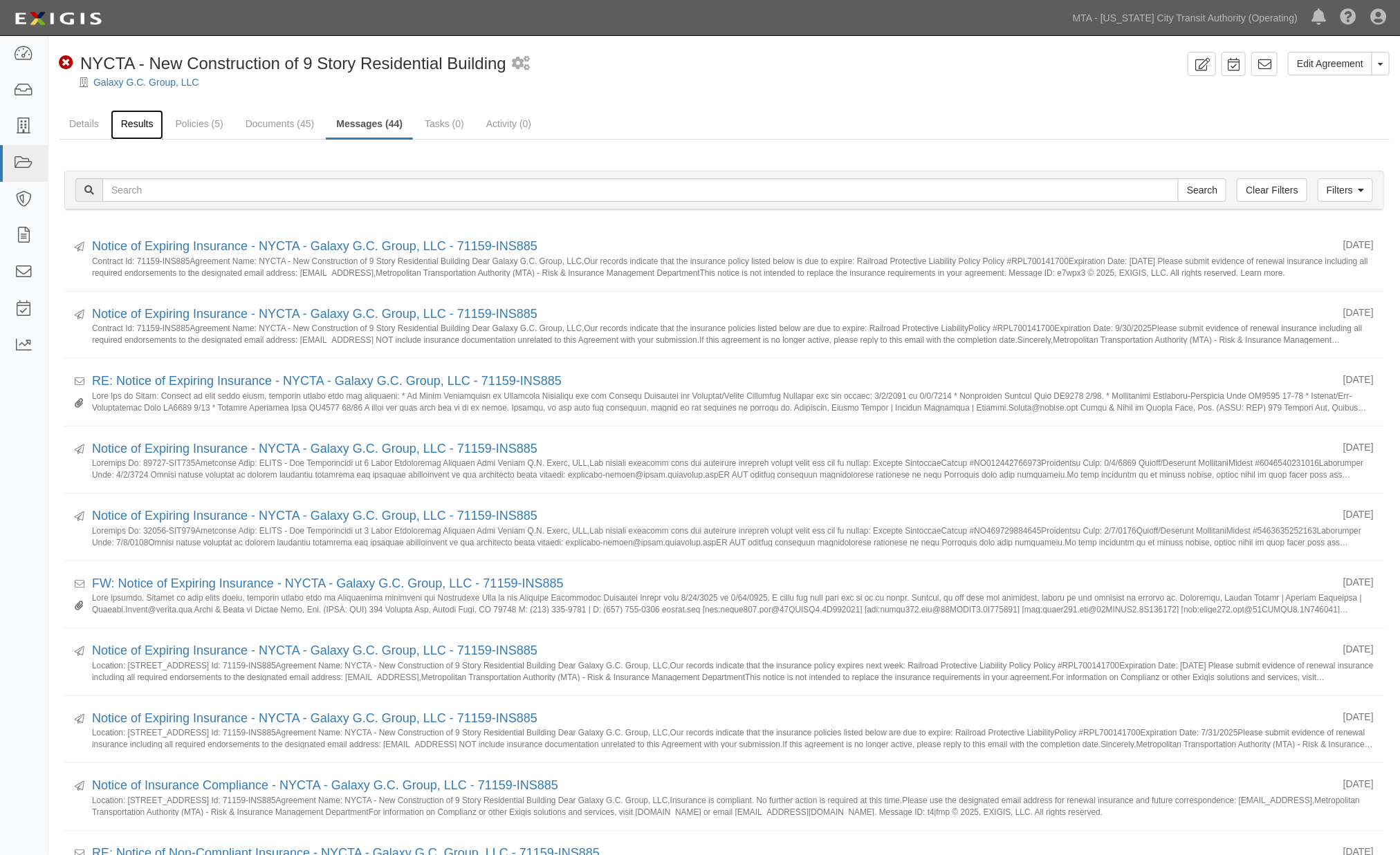
click at [122, 119] on link "Results" at bounding box center [137, 125] width 53 height 29
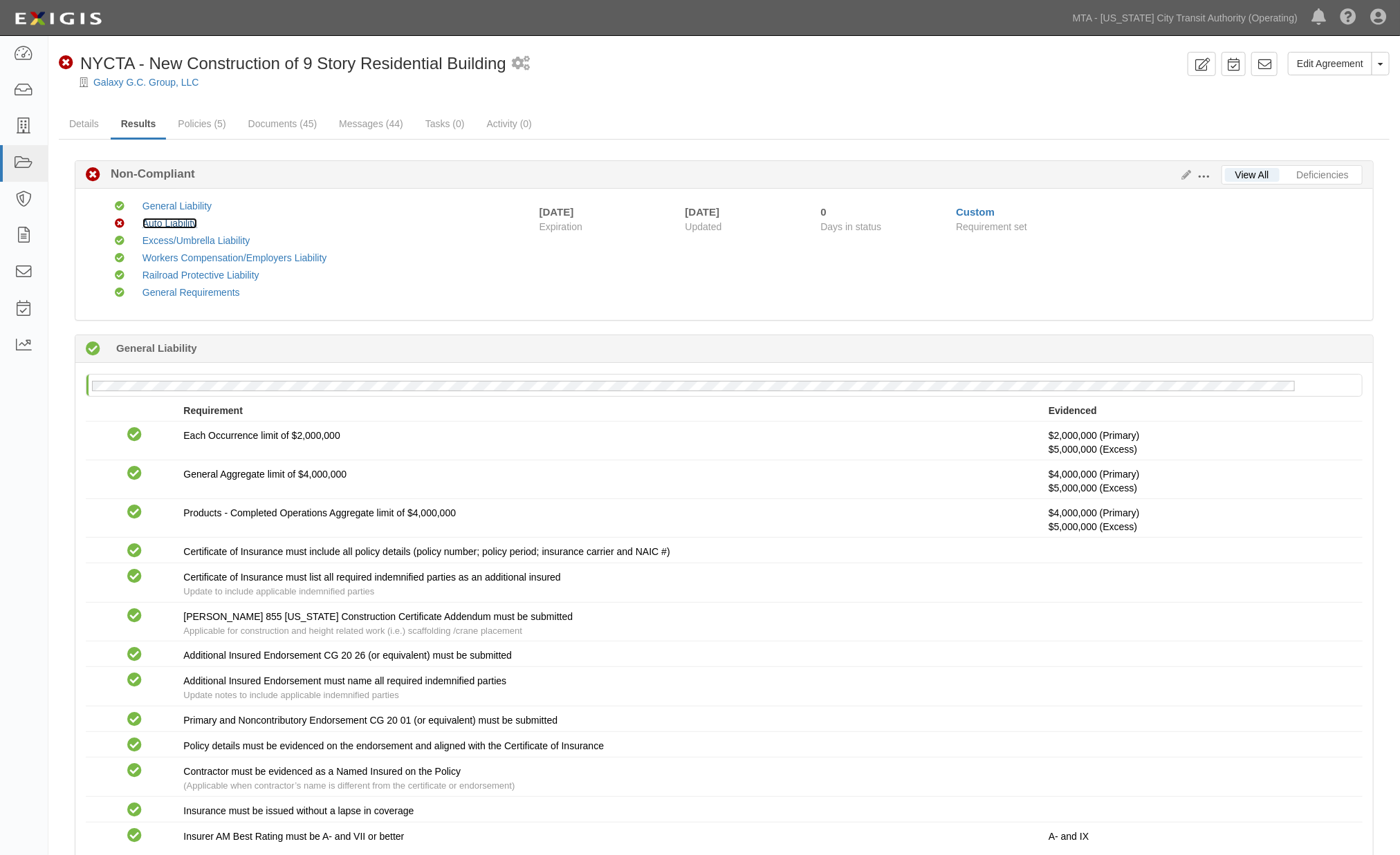
click at [150, 225] on link "Auto Liability" at bounding box center [170, 223] width 54 height 11
click at [277, 123] on link "Documents (45)" at bounding box center [283, 125] width 90 height 29
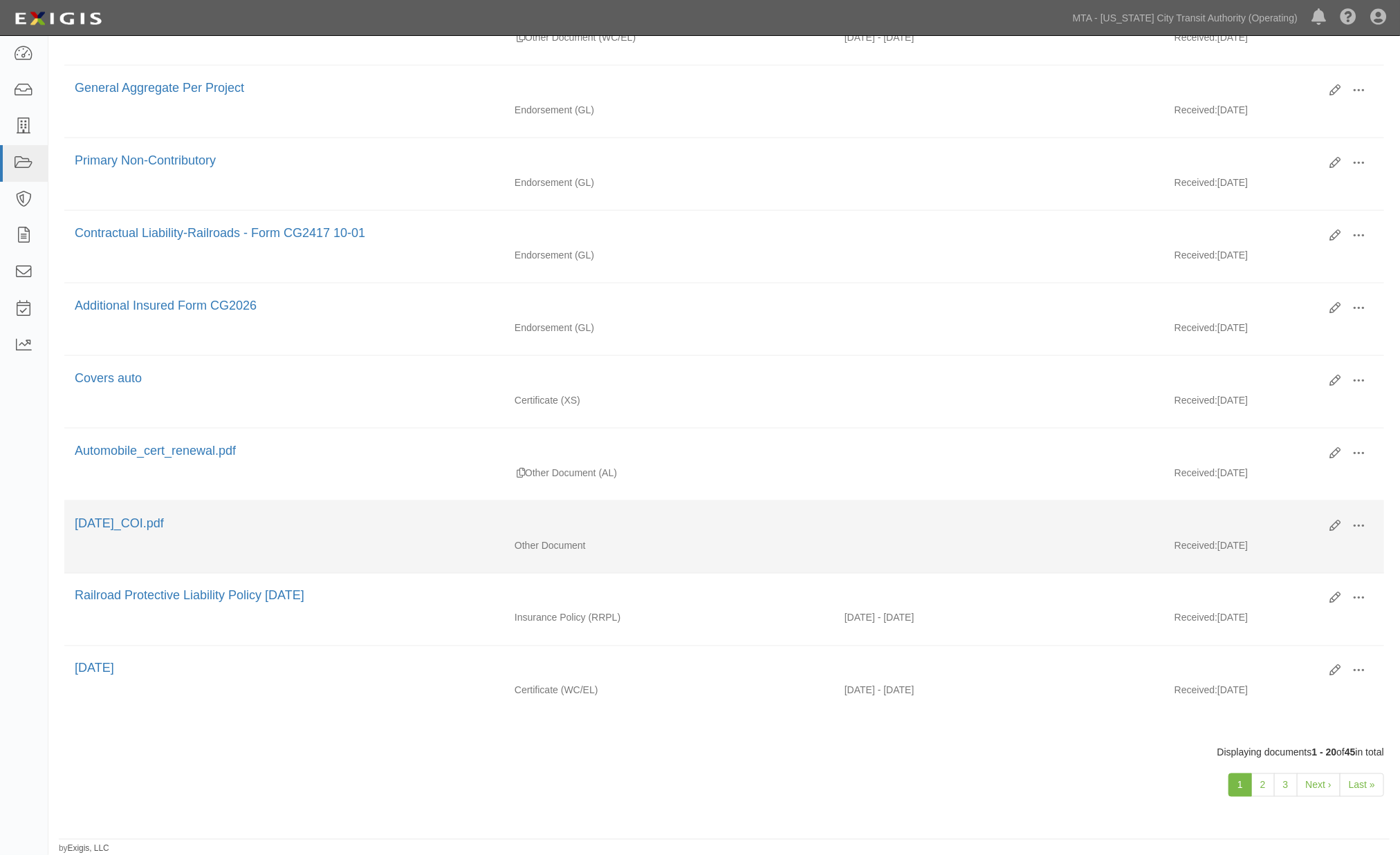
scroll to position [1051, 0]
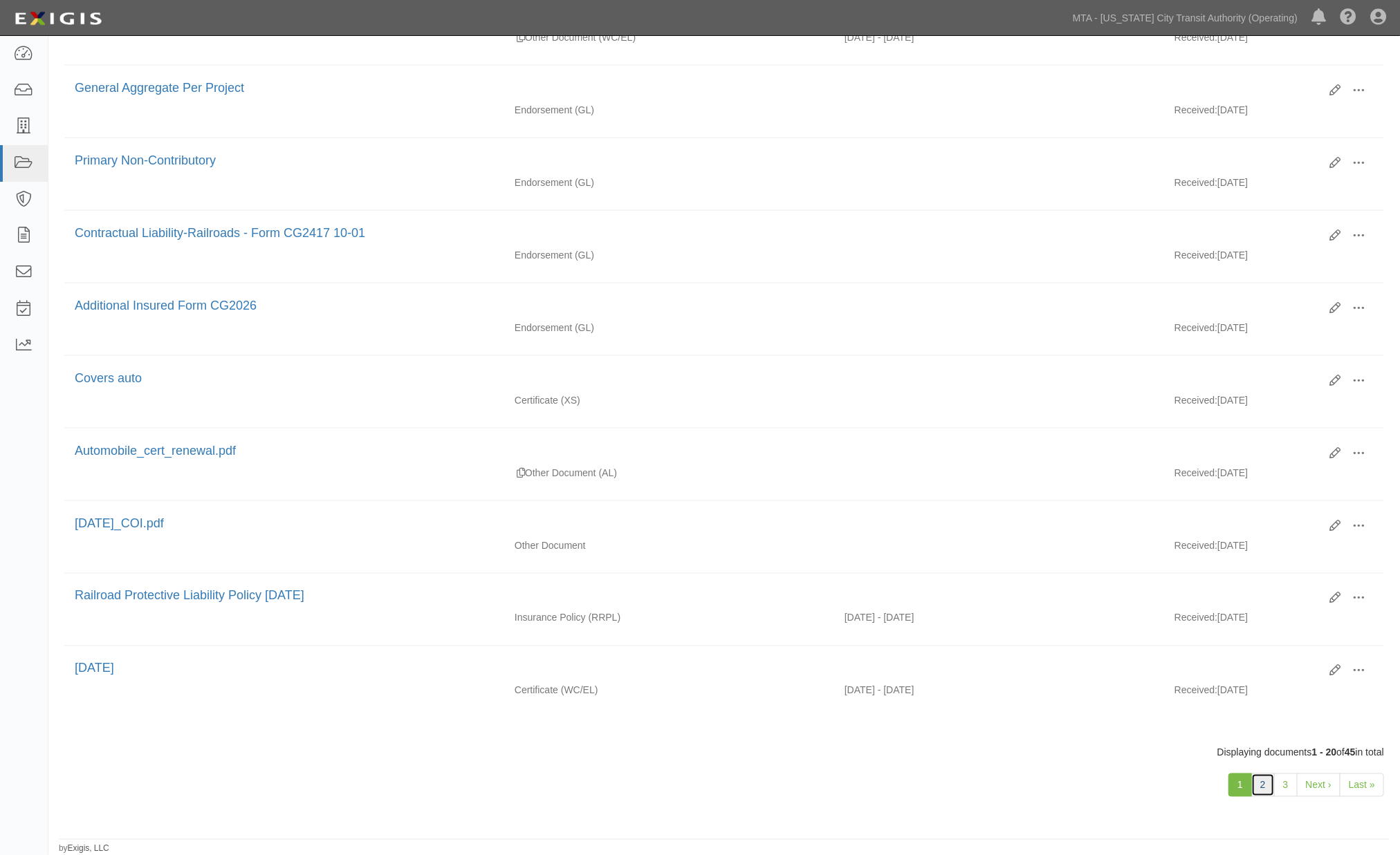
click at [1271, 780] on link "2" at bounding box center [1262, 785] width 23 height 23
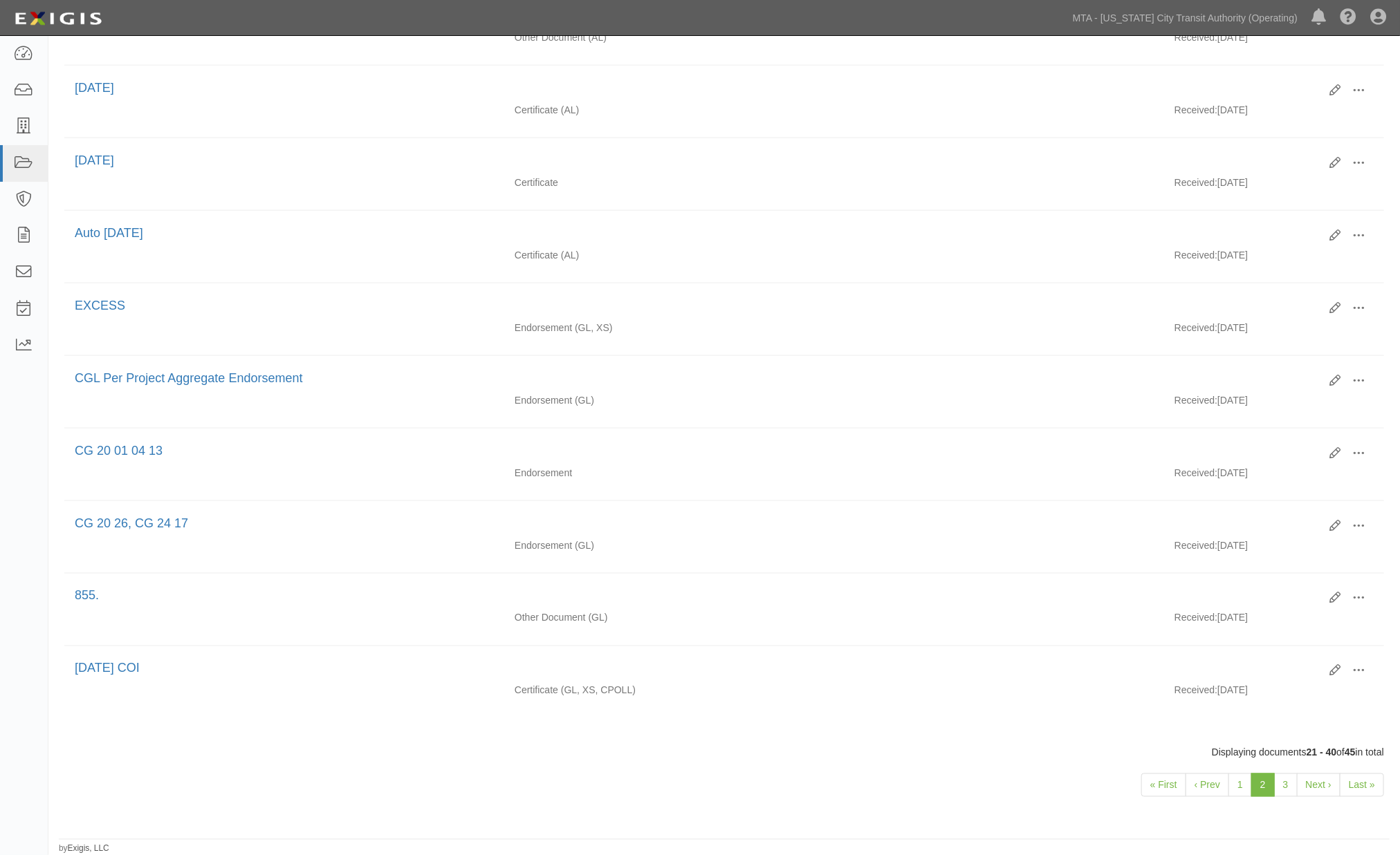
scroll to position [1051, 0]
click at [1239, 789] on link "1" at bounding box center [1240, 785] width 23 height 23
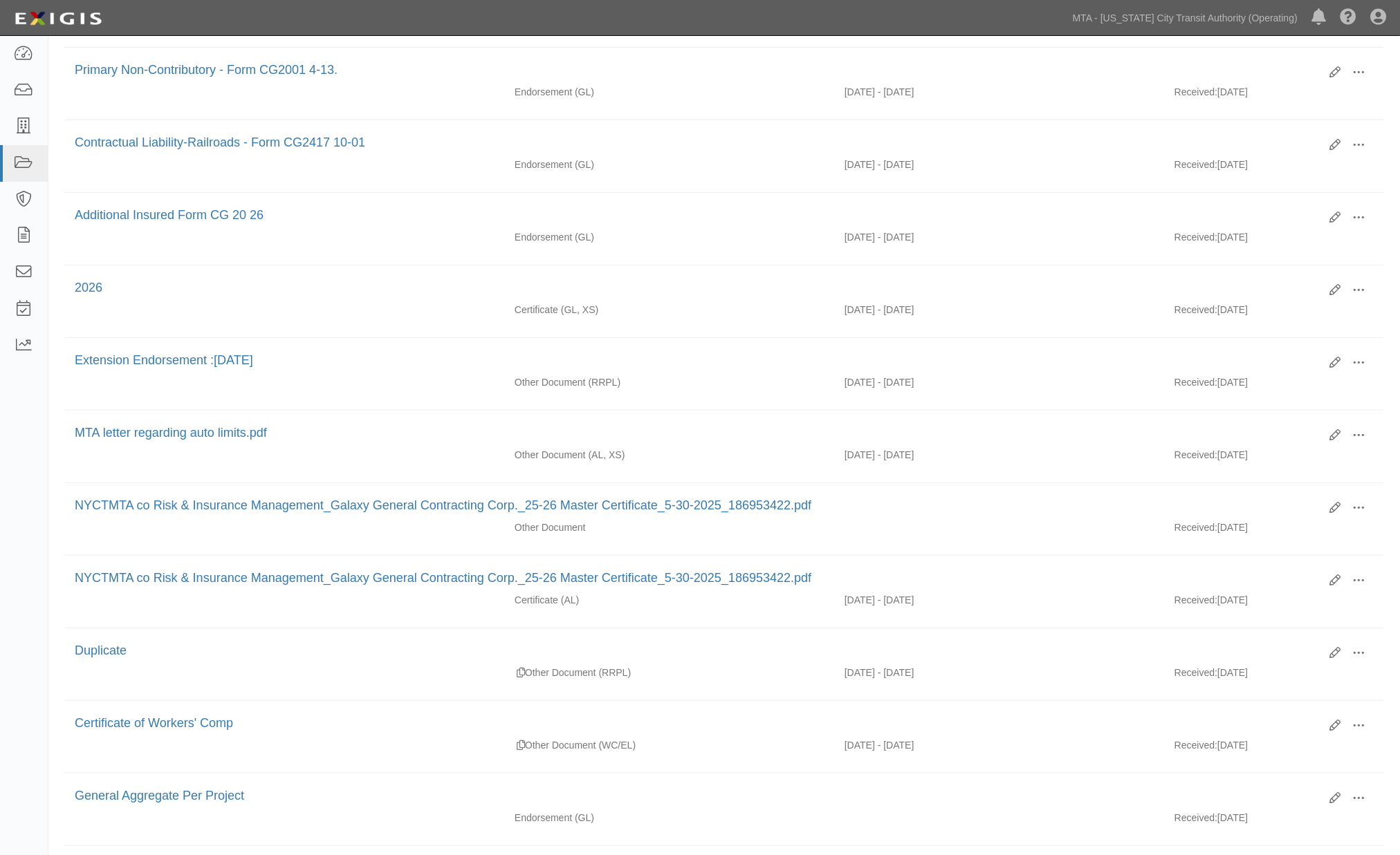
scroll to position [206, 0]
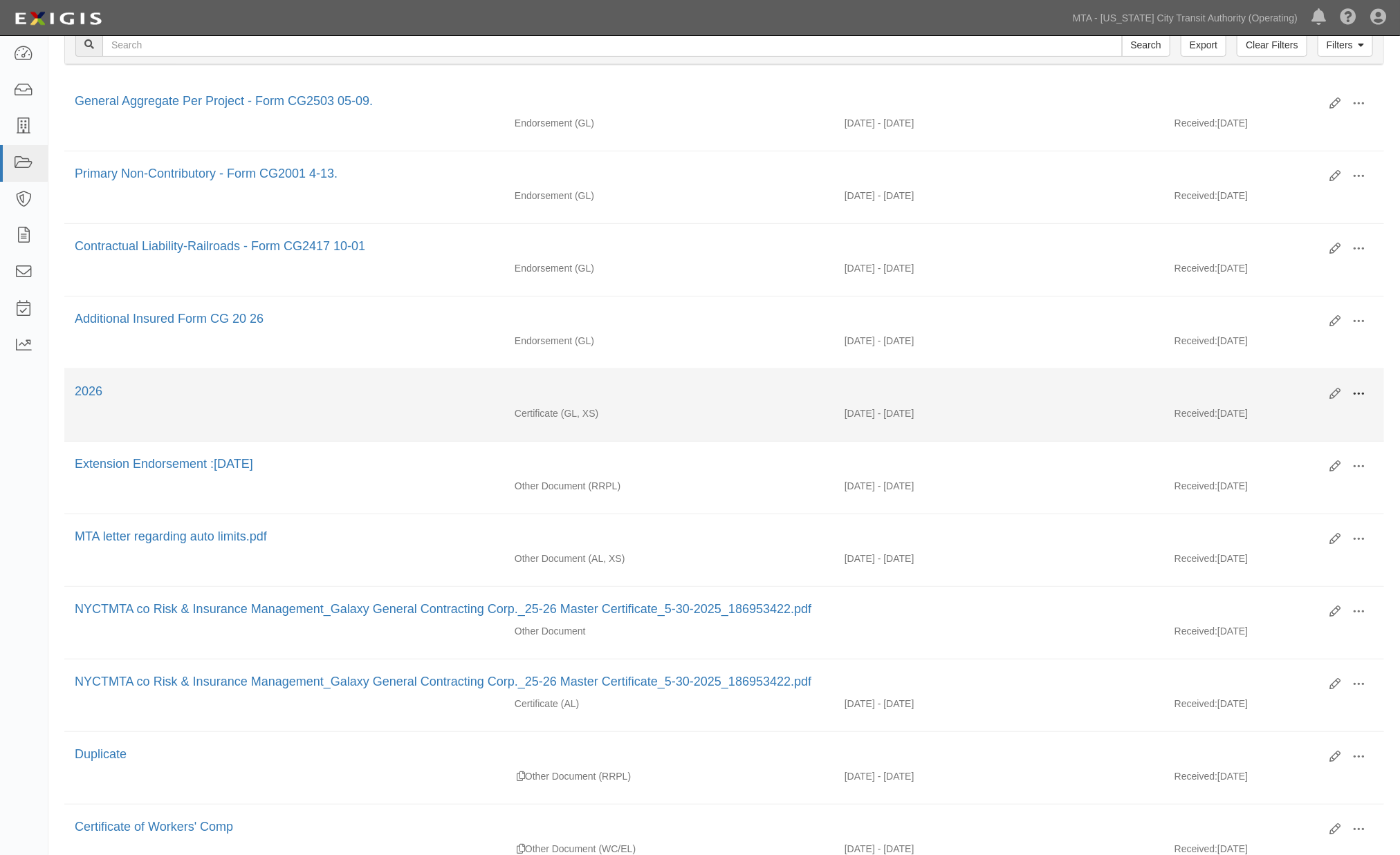
click at [1356, 398] on span at bounding box center [1358, 394] width 12 height 12
click at [1253, 388] on link "Edit" at bounding box center [1291, 388] width 110 height 25
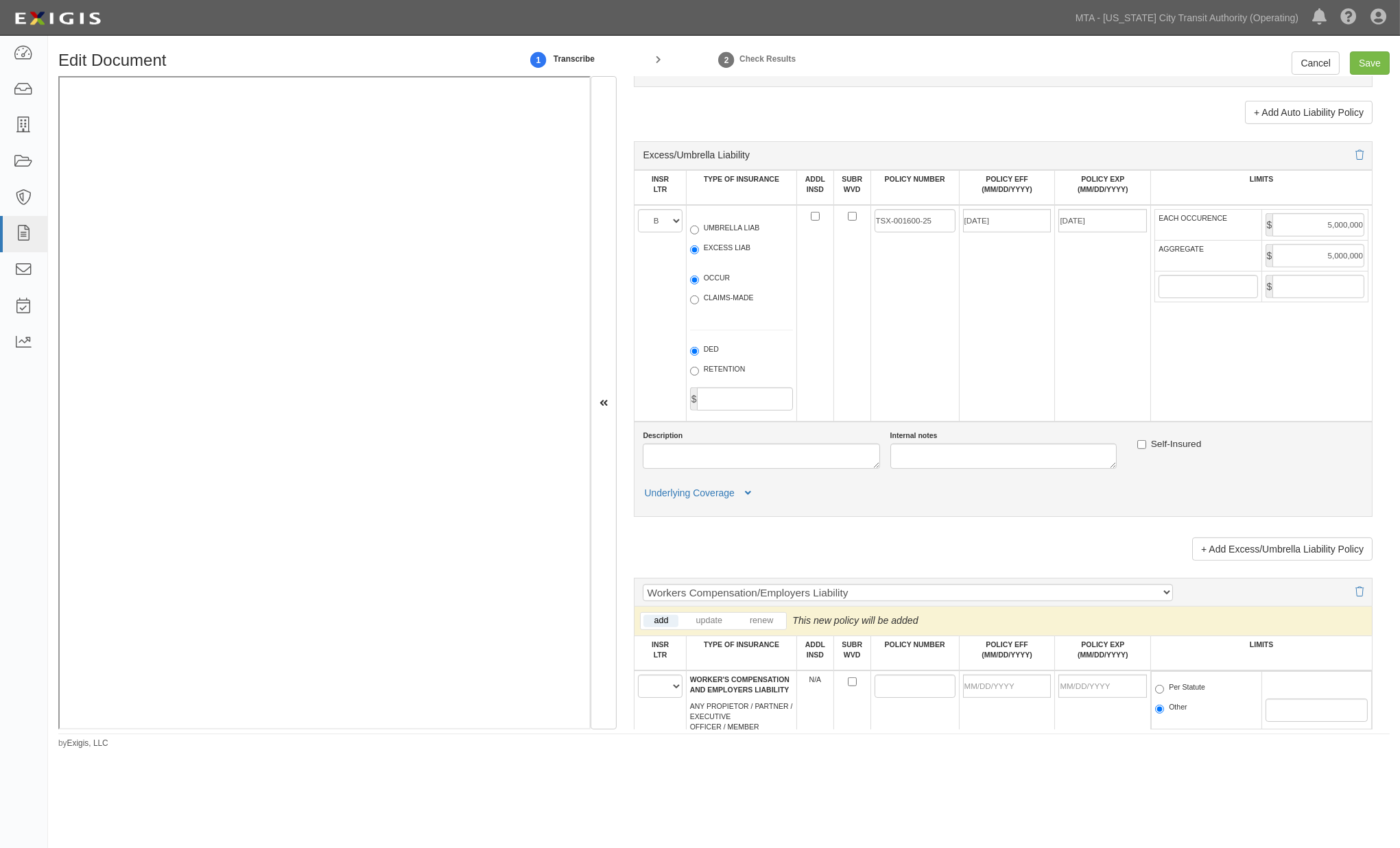
scroll to position [1752, 0]
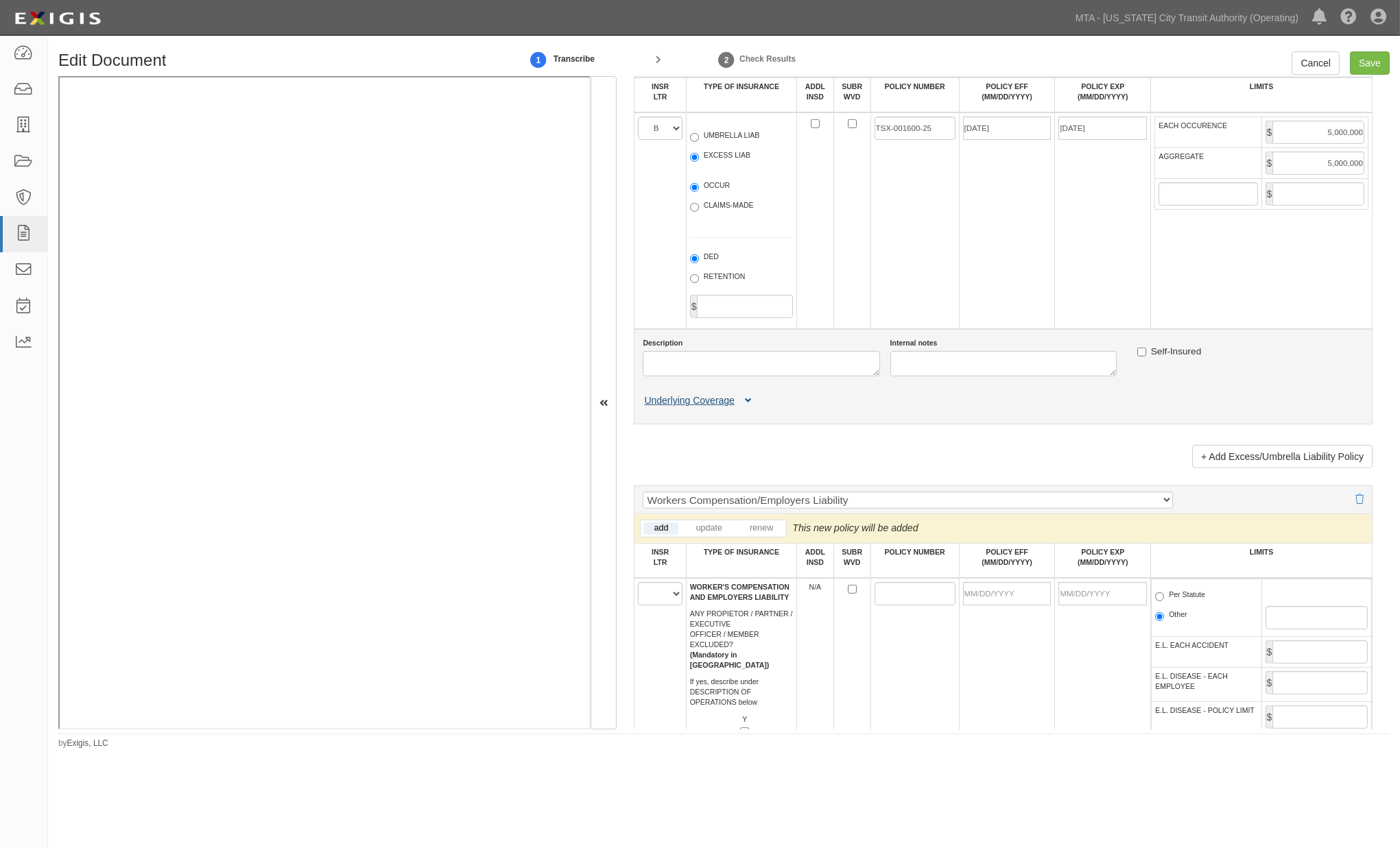
click at [749, 406] on icon at bounding box center [748, 401] width 6 height 10
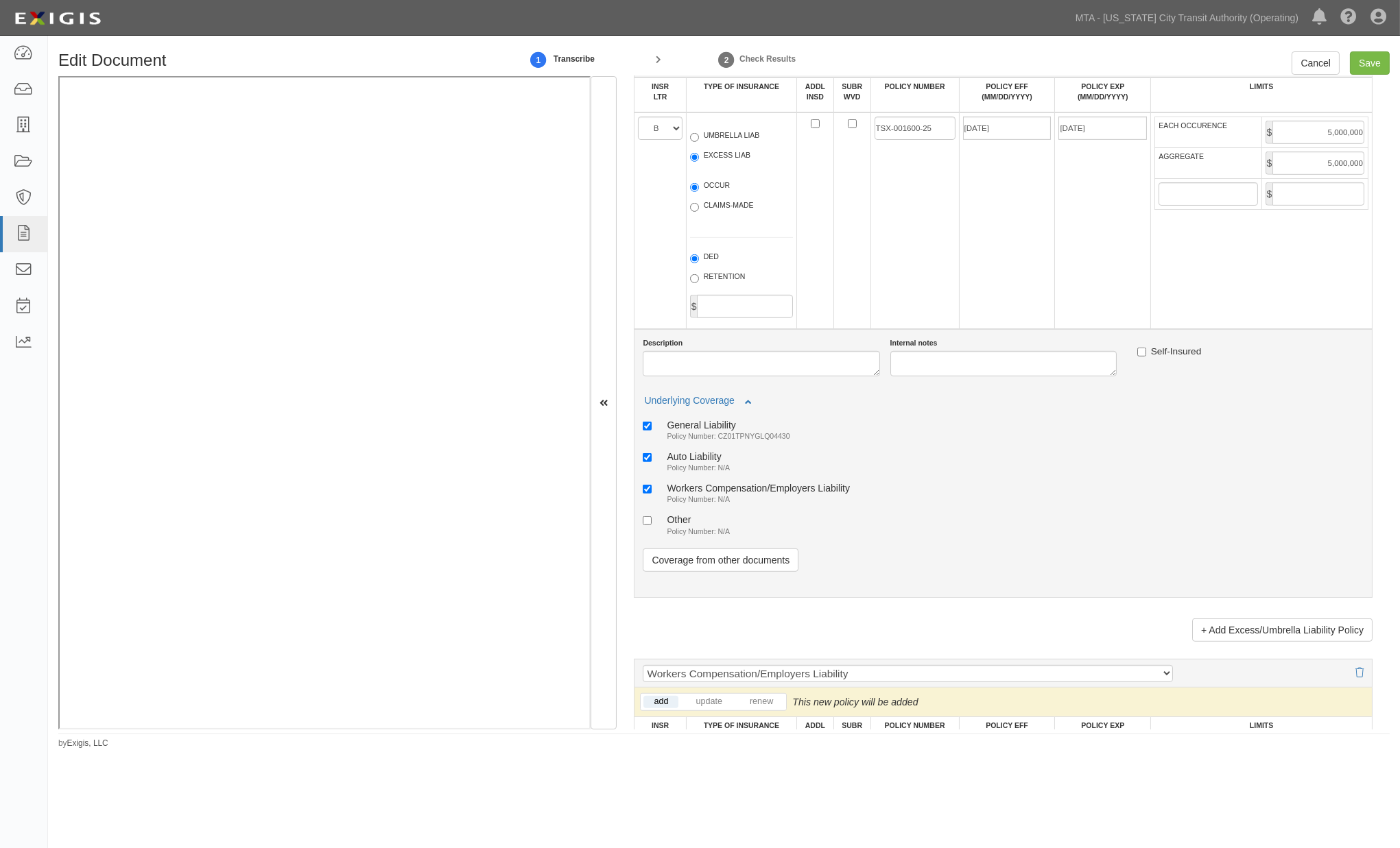
click at [711, 462] on div "Auto Liability" at bounding box center [699, 456] width 63 height 12
click at [652, 462] on input "Auto Liability Policy Number: N/A" at bounding box center [648, 458] width 9 height 9
checkbox input "false"
click at [715, 494] on div "Workers Compensation/Employers Liability" at bounding box center [758, 488] width 183 height 12
click at [652, 494] on input "Workers Compensation/Employers Liability Policy Number: N/A" at bounding box center [648, 489] width 9 height 9
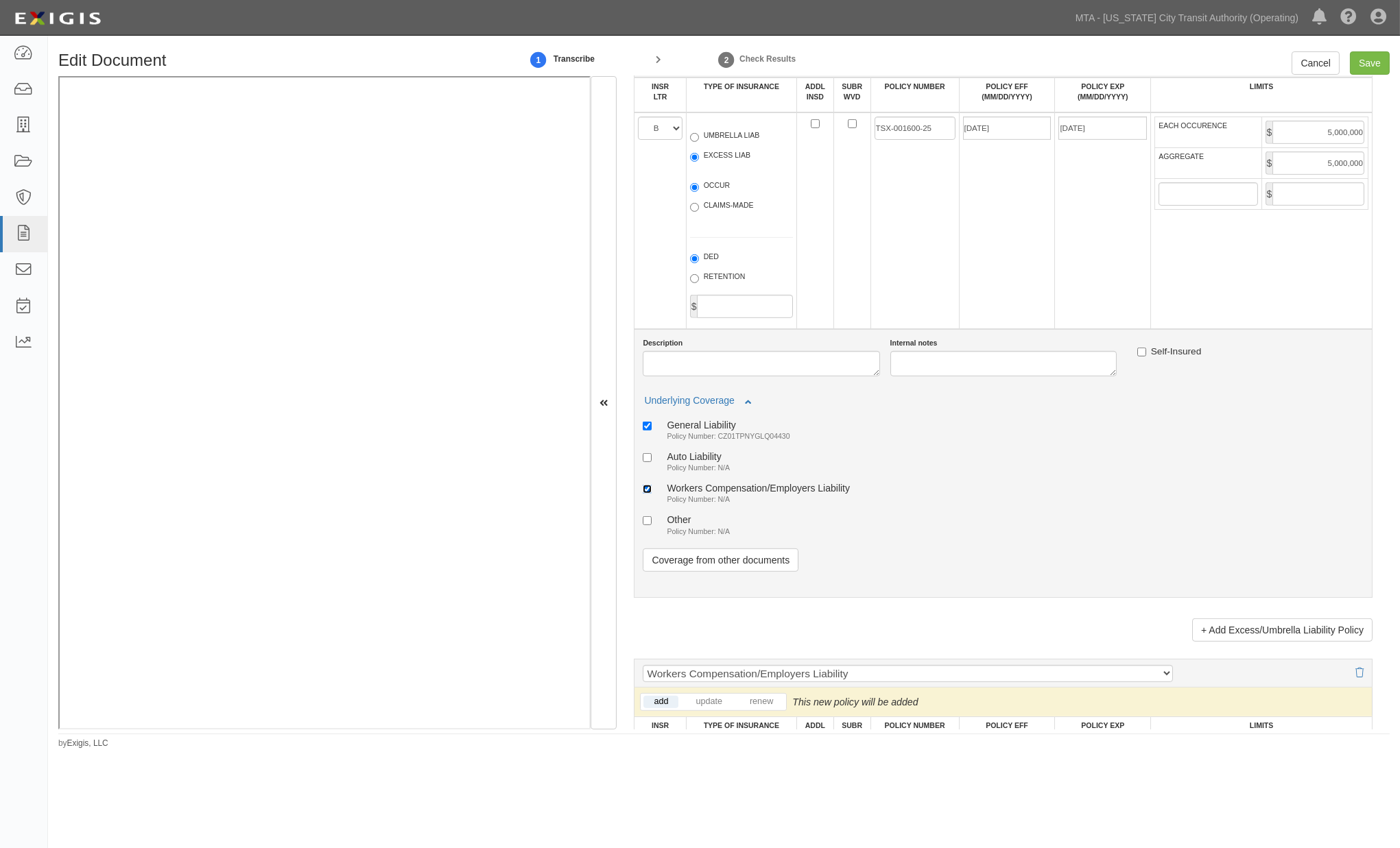
checkbox input "false"
click at [733, 572] on link "Coverage from other documents" at bounding box center [721, 560] width 156 height 23
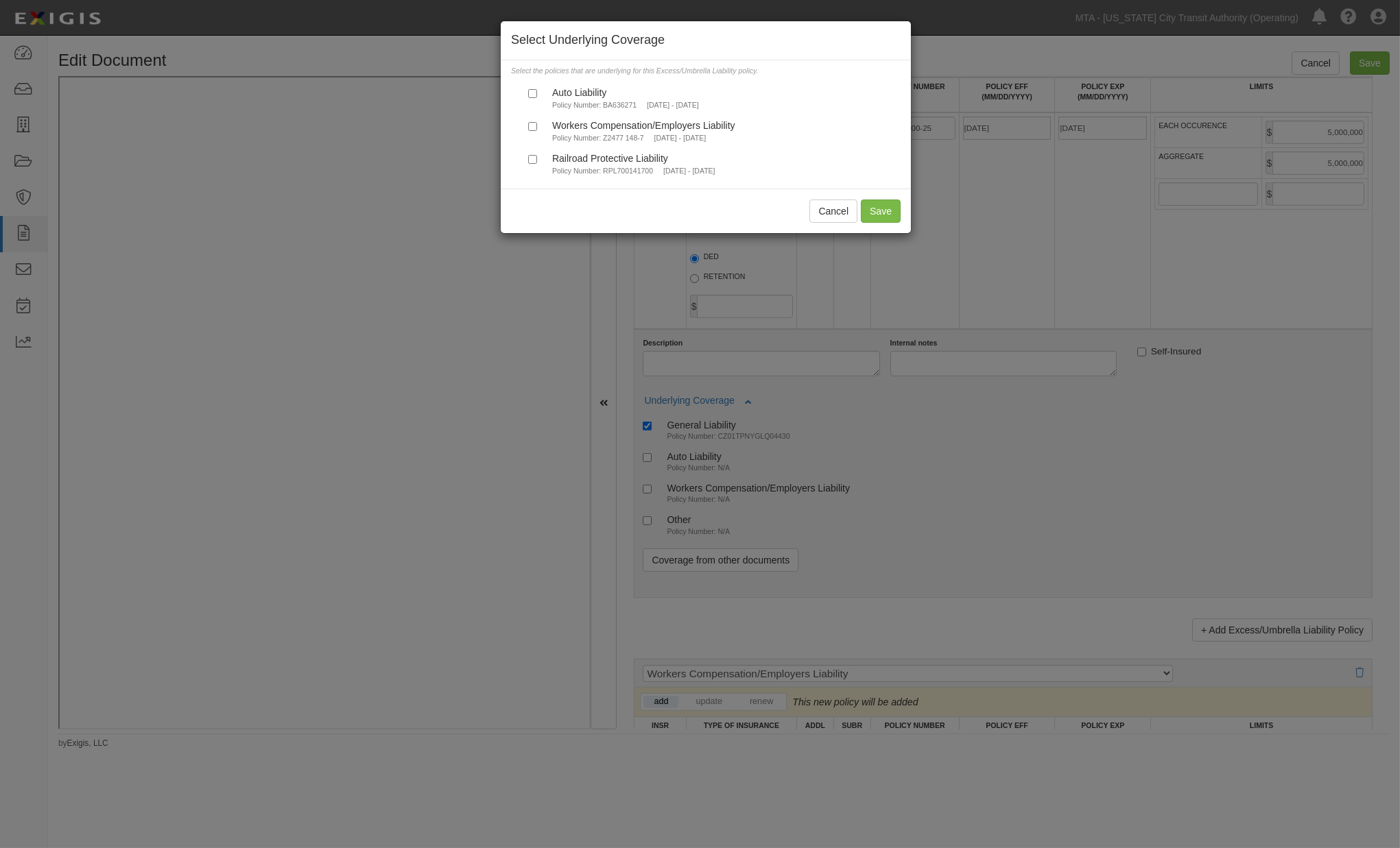
click at [586, 106] on small "Policy Number: BA636271" at bounding box center [594, 105] width 85 height 8
click at [537, 98] on input "Auto Liability Policy Number: BA636271 [DATE] - [DATE]" at bounding box center [533, 94] width 9 height 9
checkbox input "true"
click at [875, 214] on button "Save" at bounding box center [881, 211] width 40 height 23
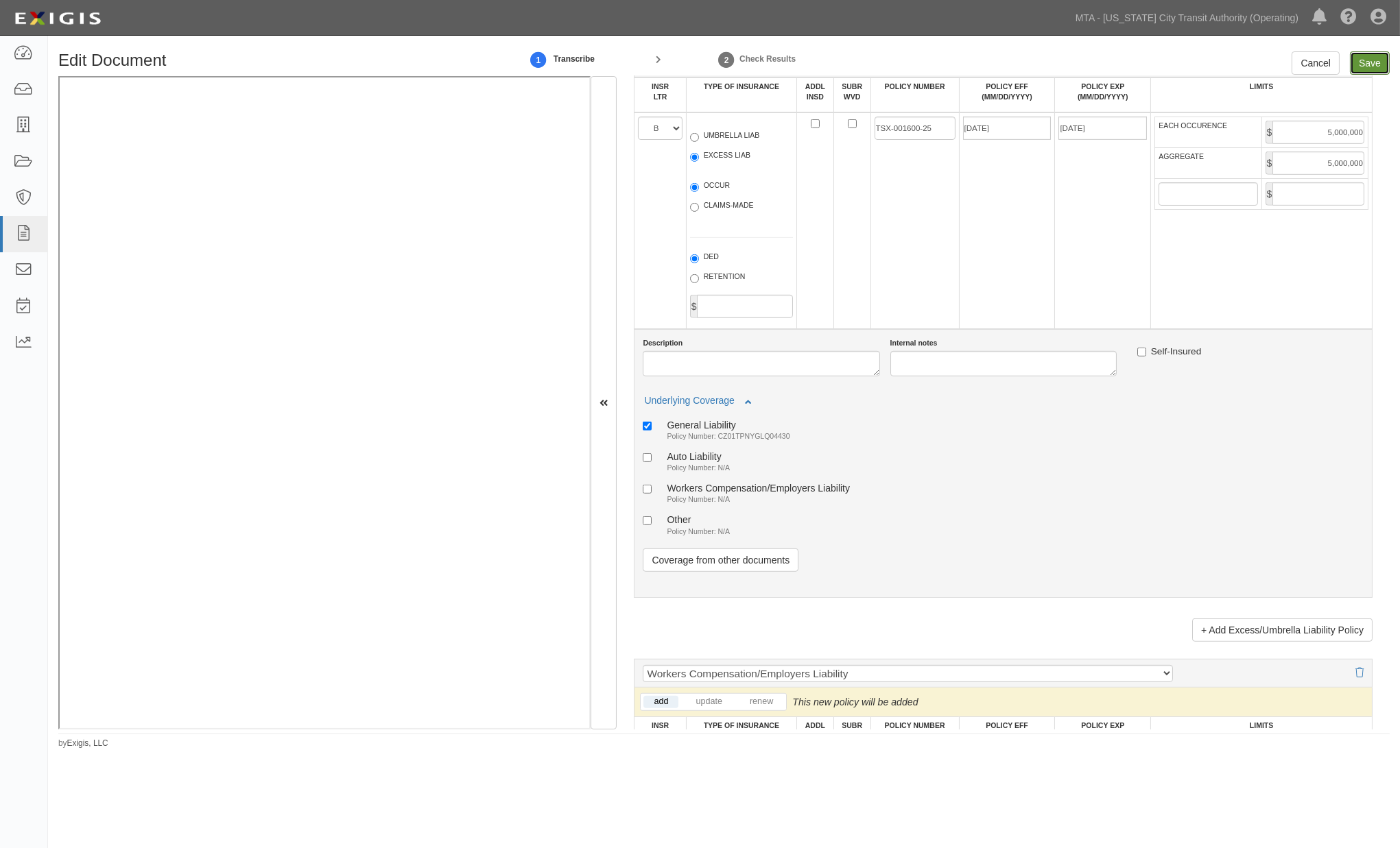
click at [1374, 60] on input "Save" at bounding box center [1370, 63] width 40 height 23
type input "2000000"
type input "4000000"
type input "5000000"
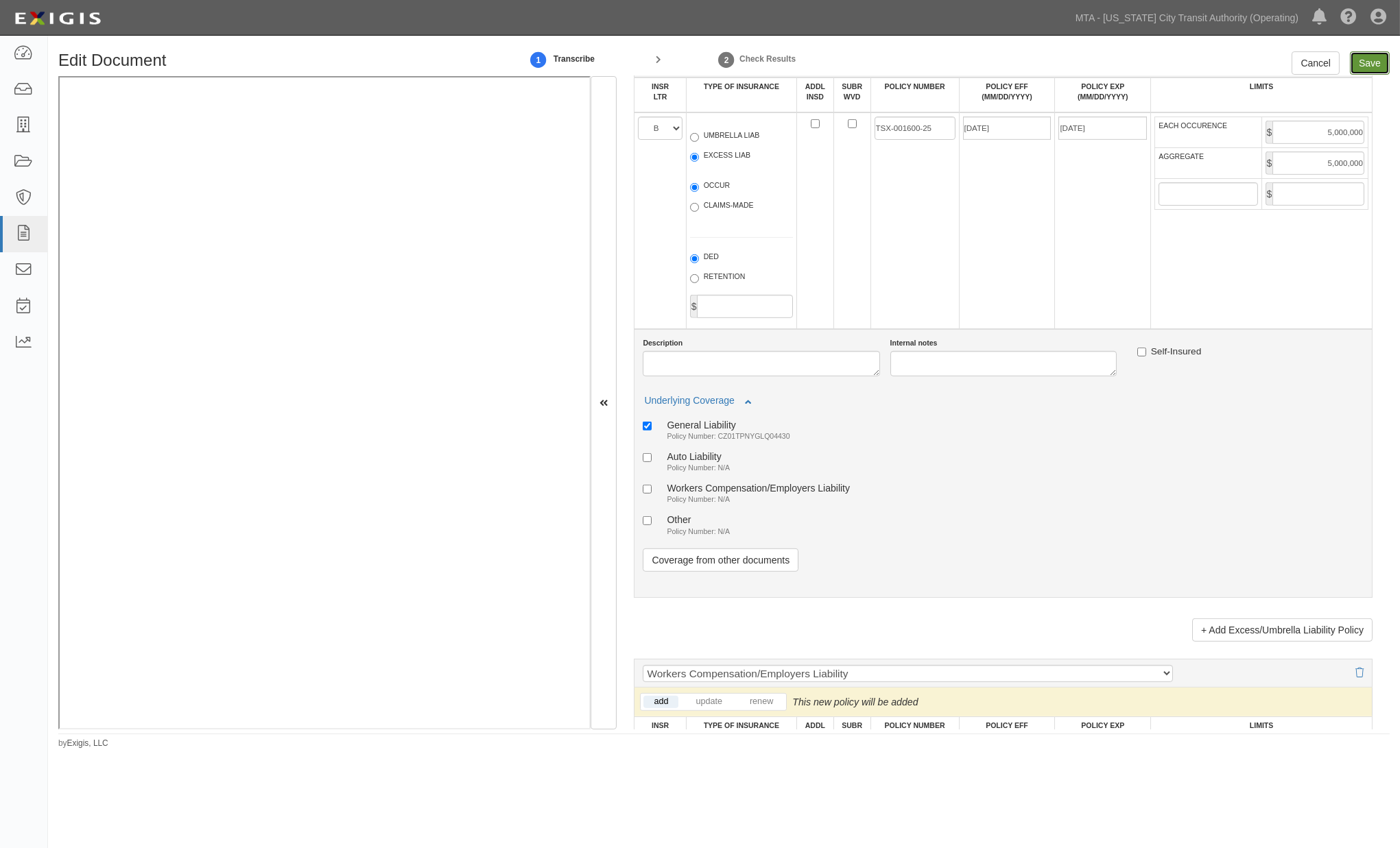
type input "5000000"
